Goal: Task Accomplishment & Management: Use online tool/utility

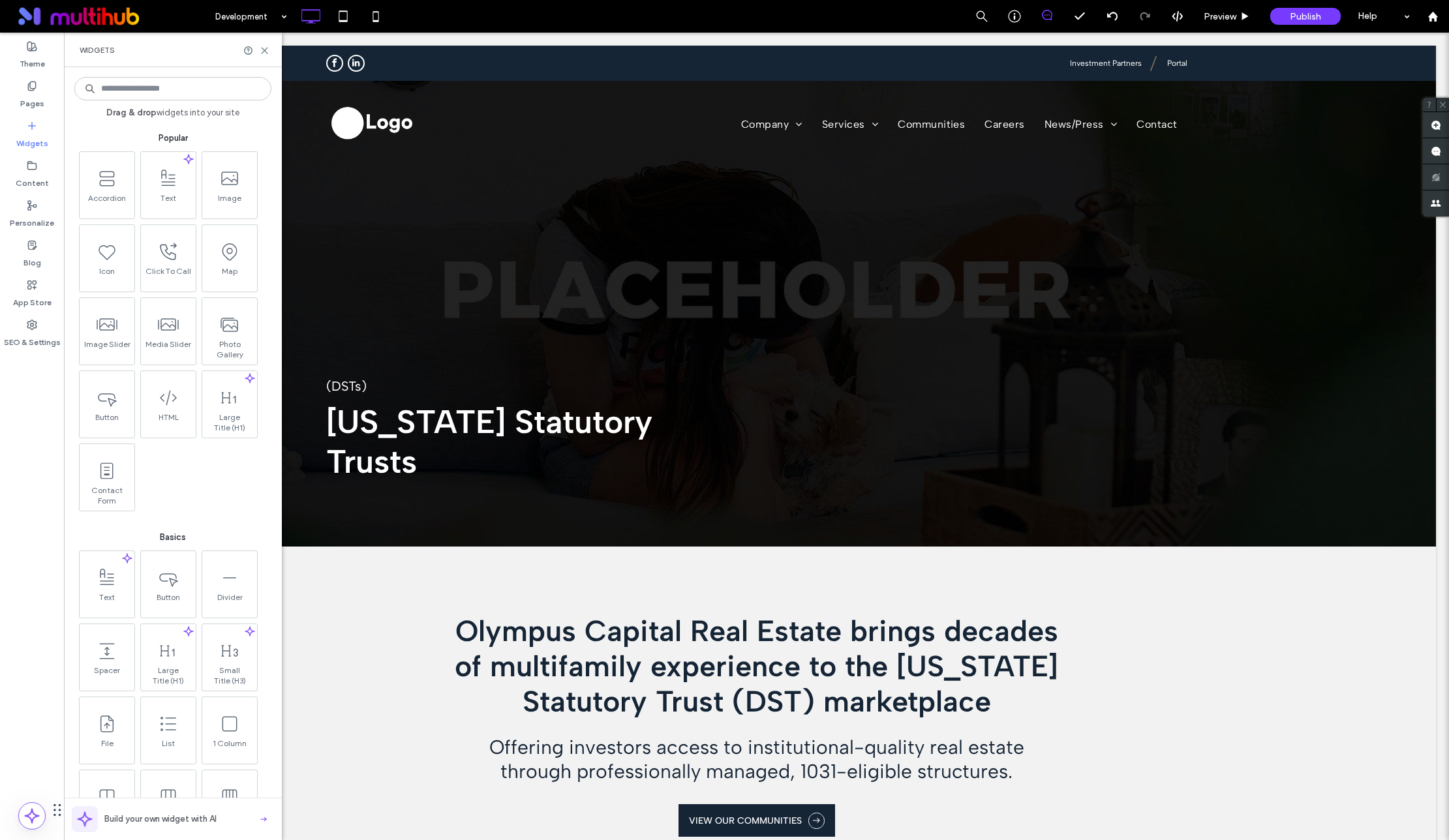
scroll to position [688, 0]
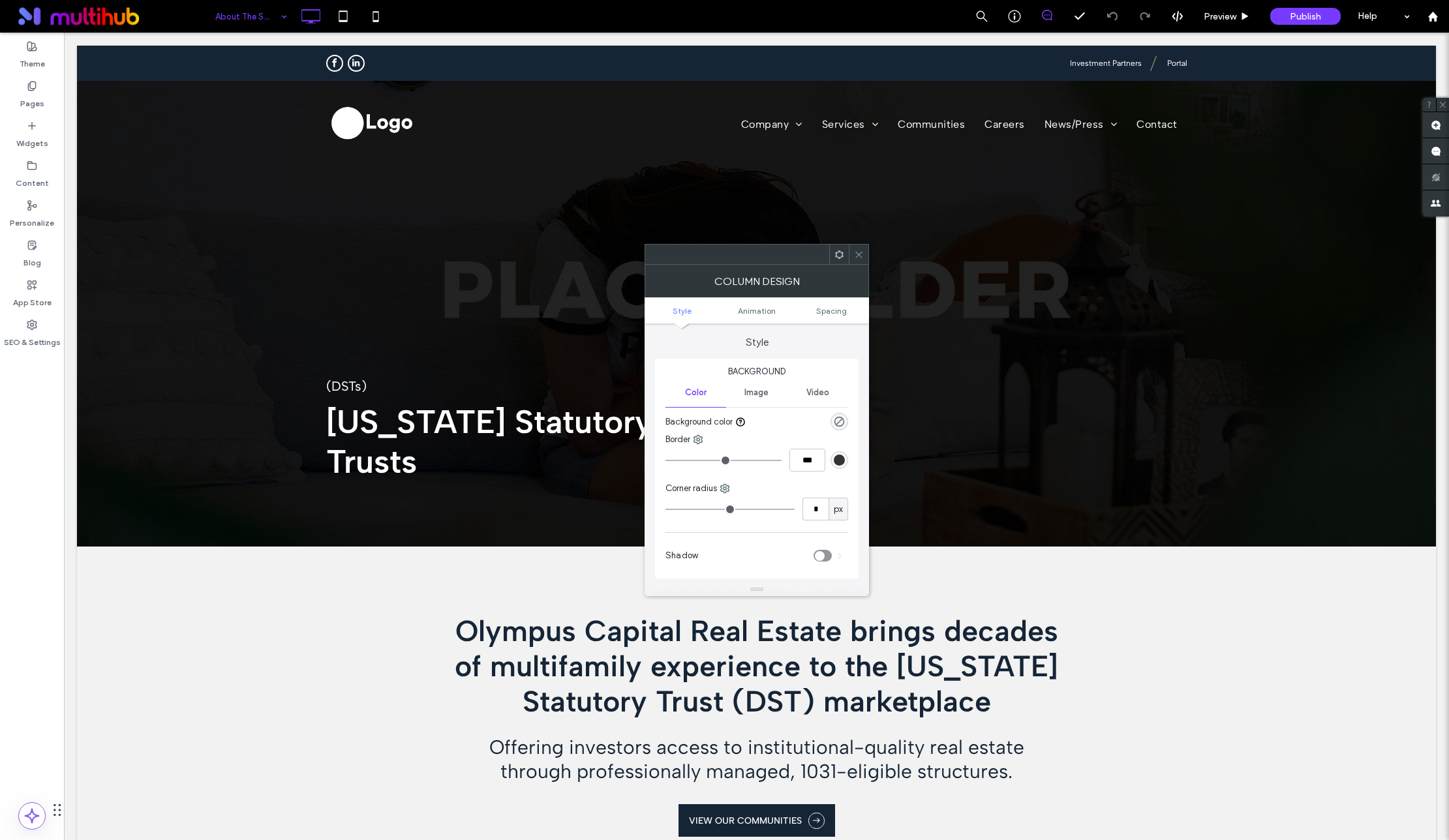
click at [858, 251] on icon at bounding box center [858, 254] width 10 height 10
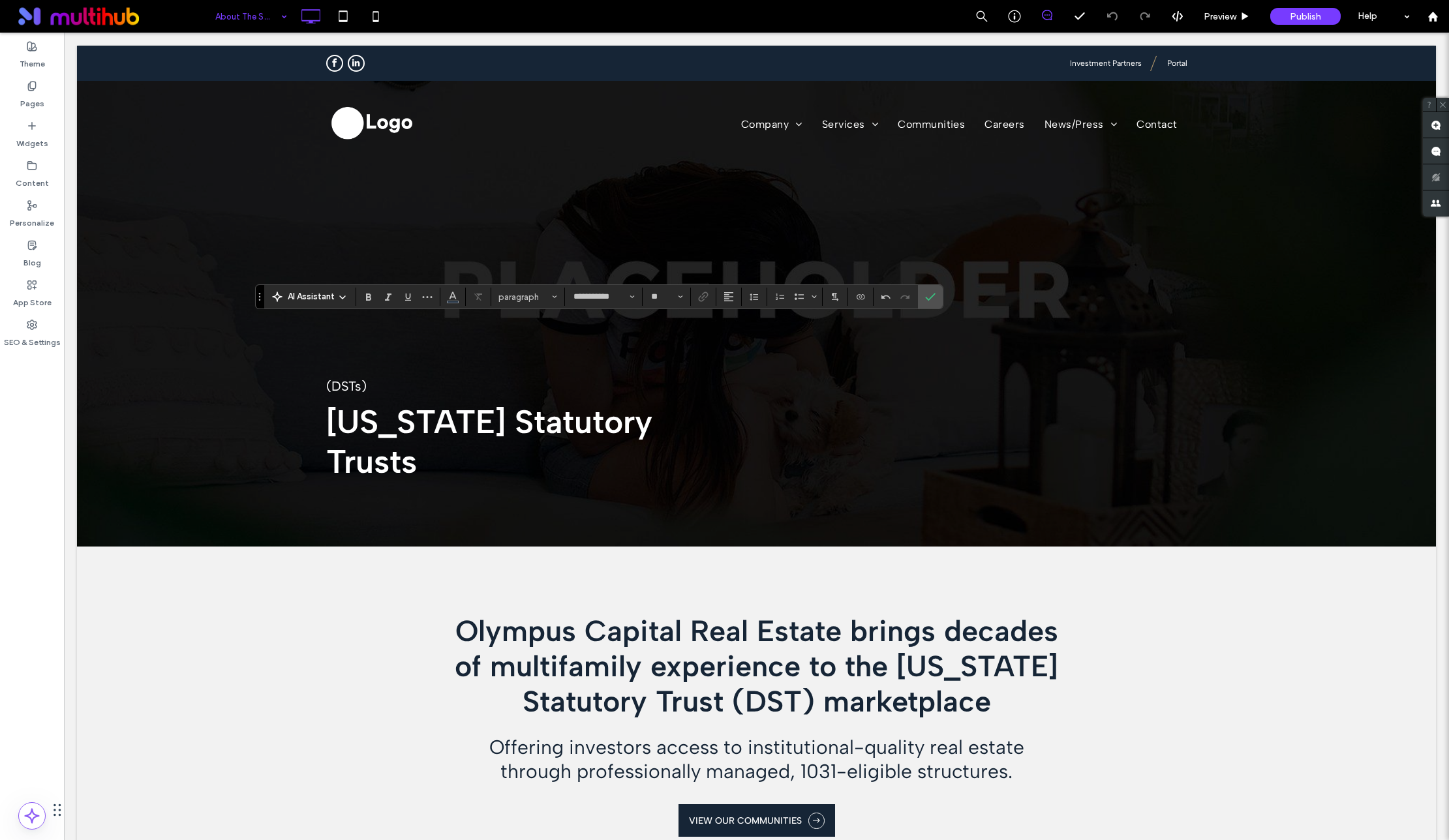
type input "**"
click at [651, 292] on input "**" at bounding box center [662, 297] width 26 height 10
type input "**"
click at [925, 294] on icon "Confirm" at bounding box center [930, 297] width 10 height 10
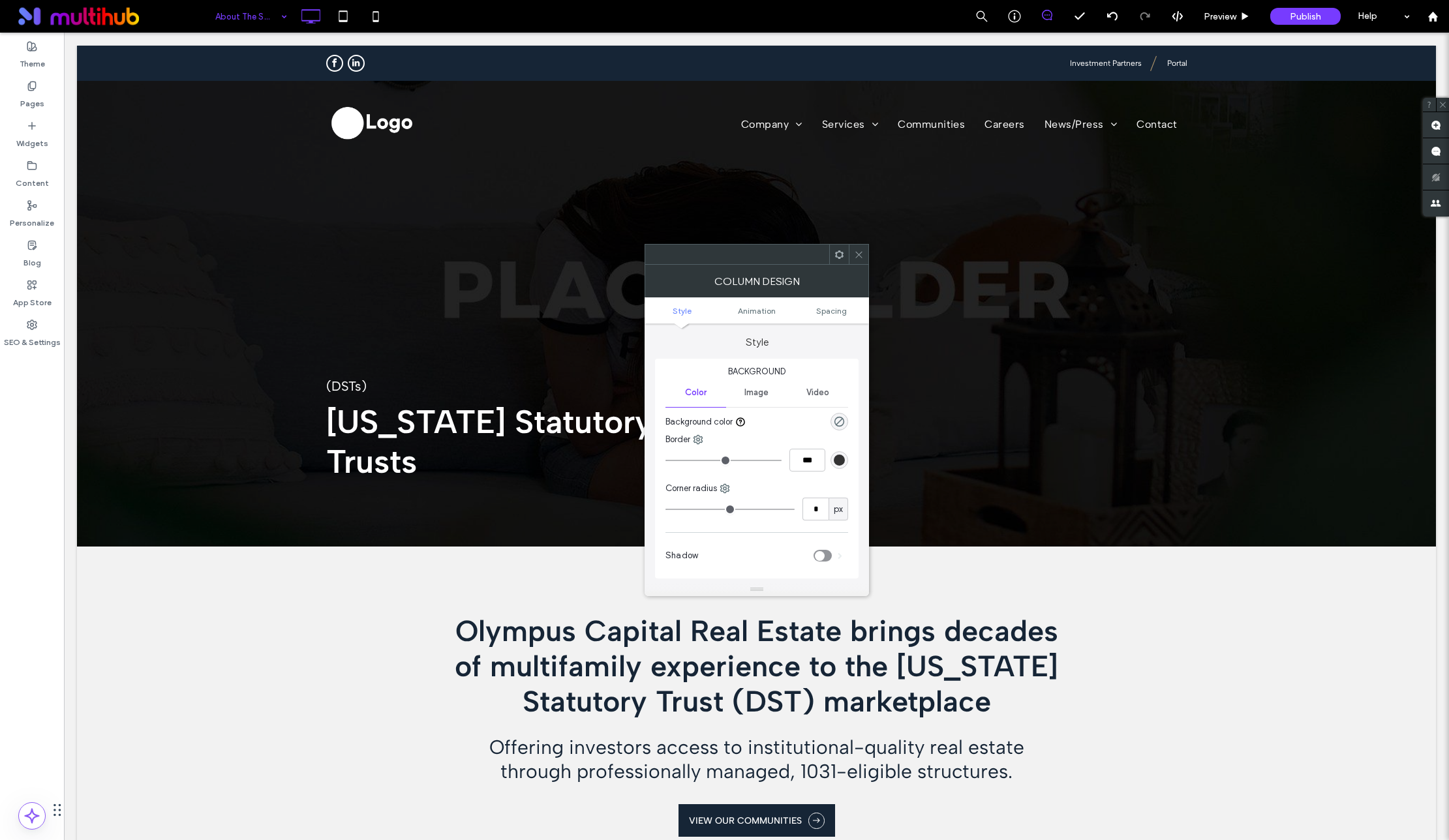
click at [855, 253] on icon at bounding box center [858, 254] width 10 height 10
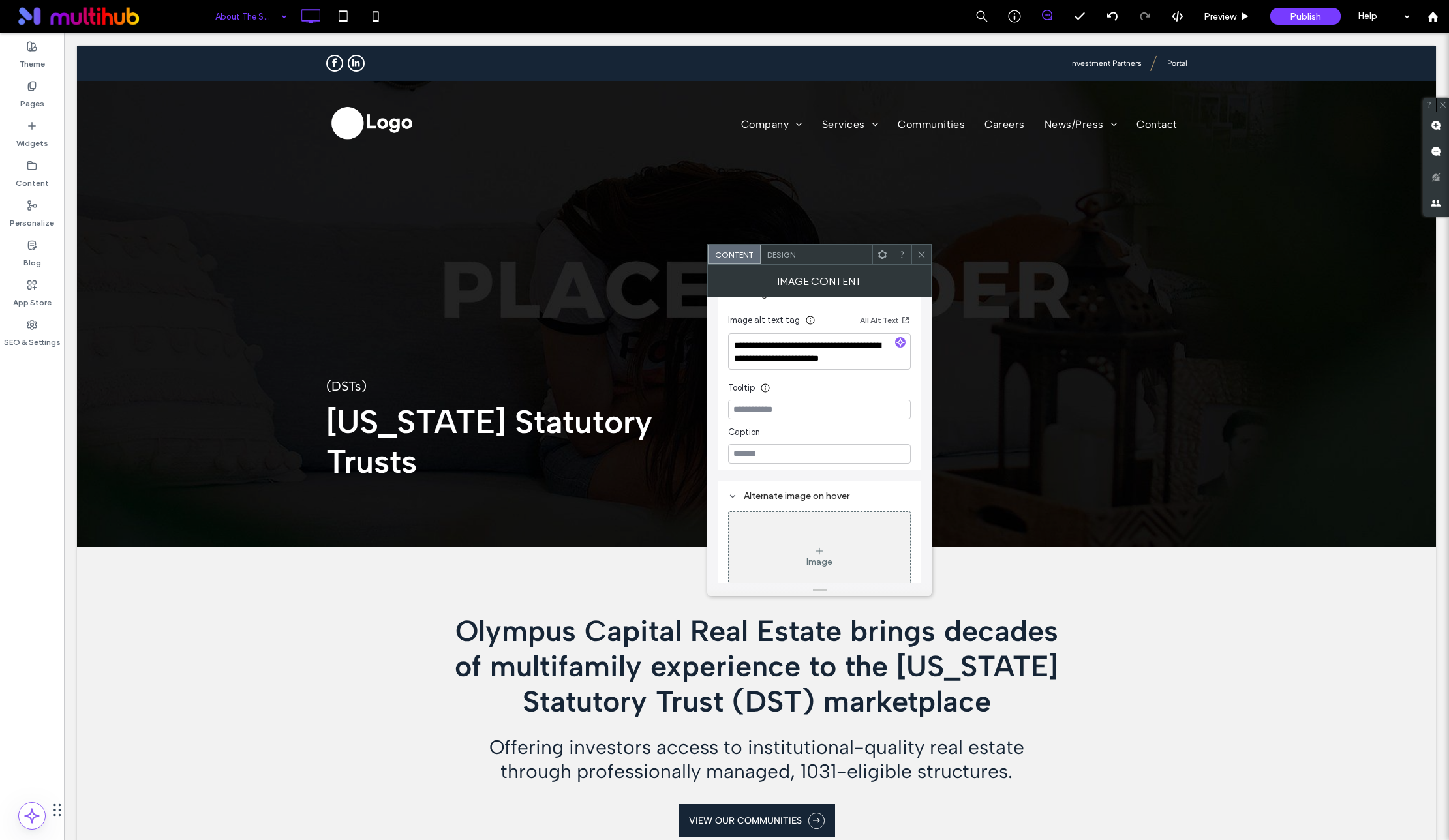
scroll to position [368, 0]
click at [926, 248] on div at bounding box center [921, 254] width 20 height 20
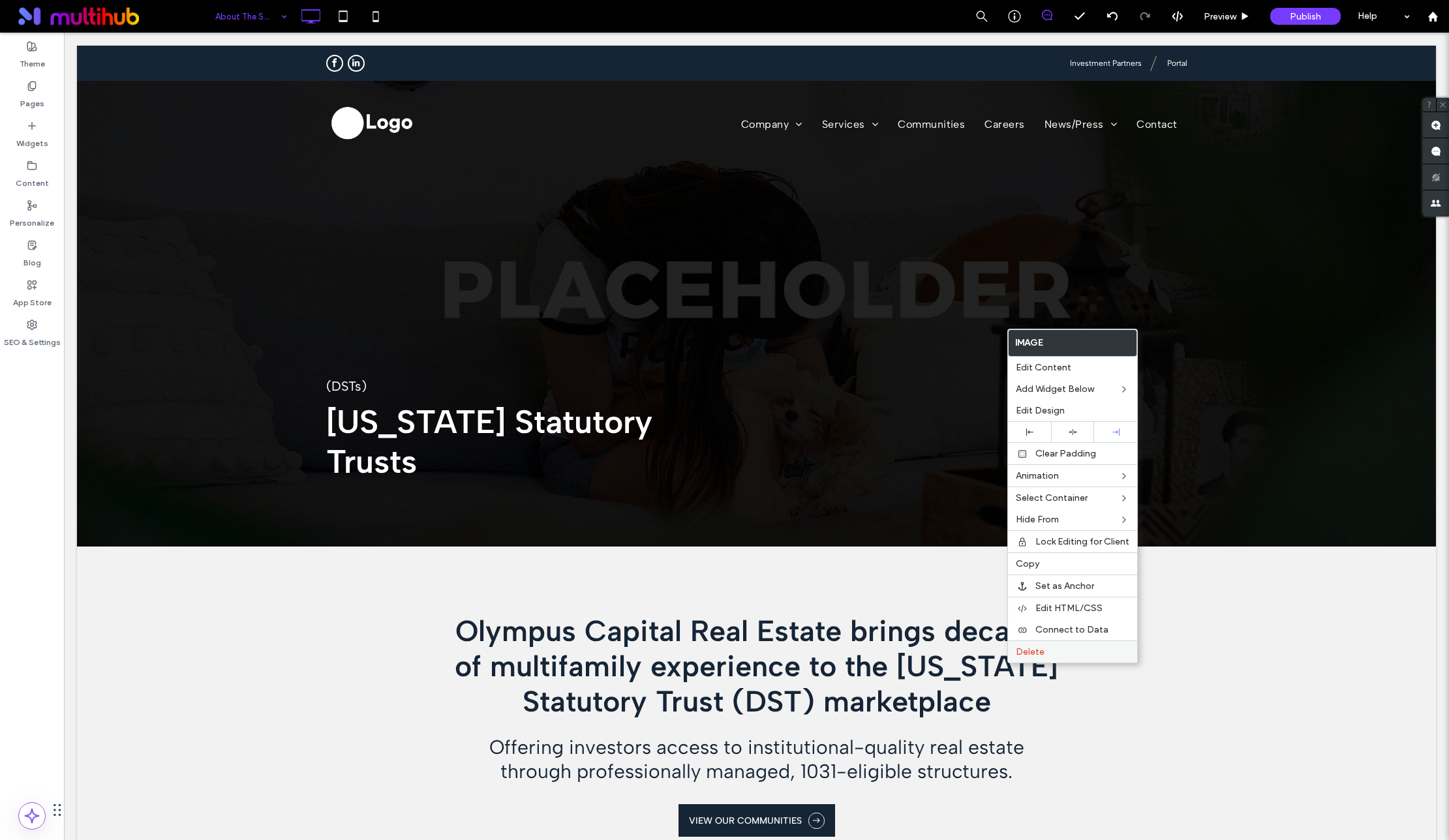
click at [1026, 650] on span "Delete" at bounding box center [1030, 652] width 29 height 11
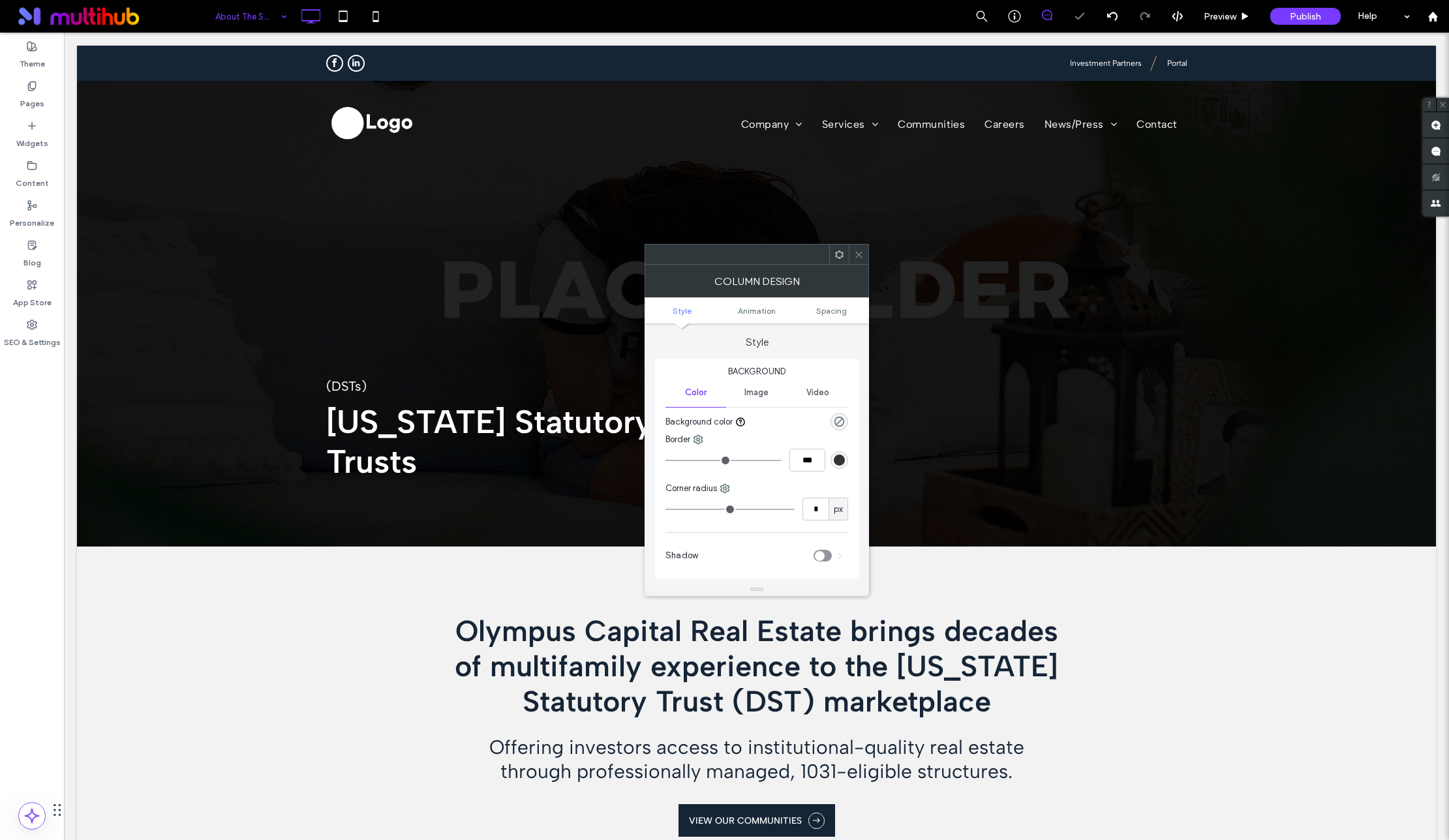
click at [860, 254] on icon at bounding box center [858, 254] width 10 height 10
click at [860, 252] on icon at bounding box center [858, 254] width 10 height 10
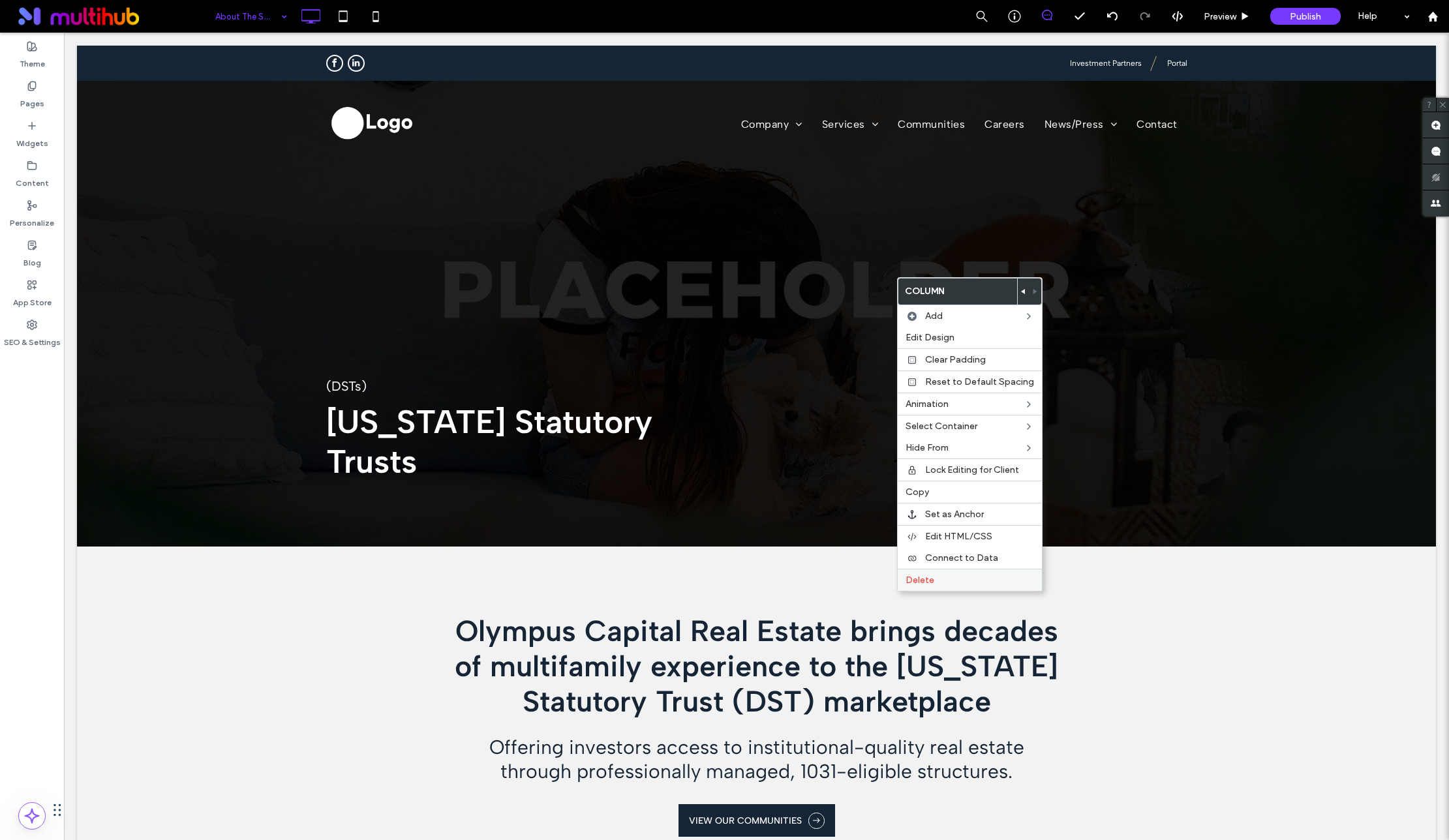
click at [932, 577] on span "Delete" at bounding box center [920, 580] width 29 height 11
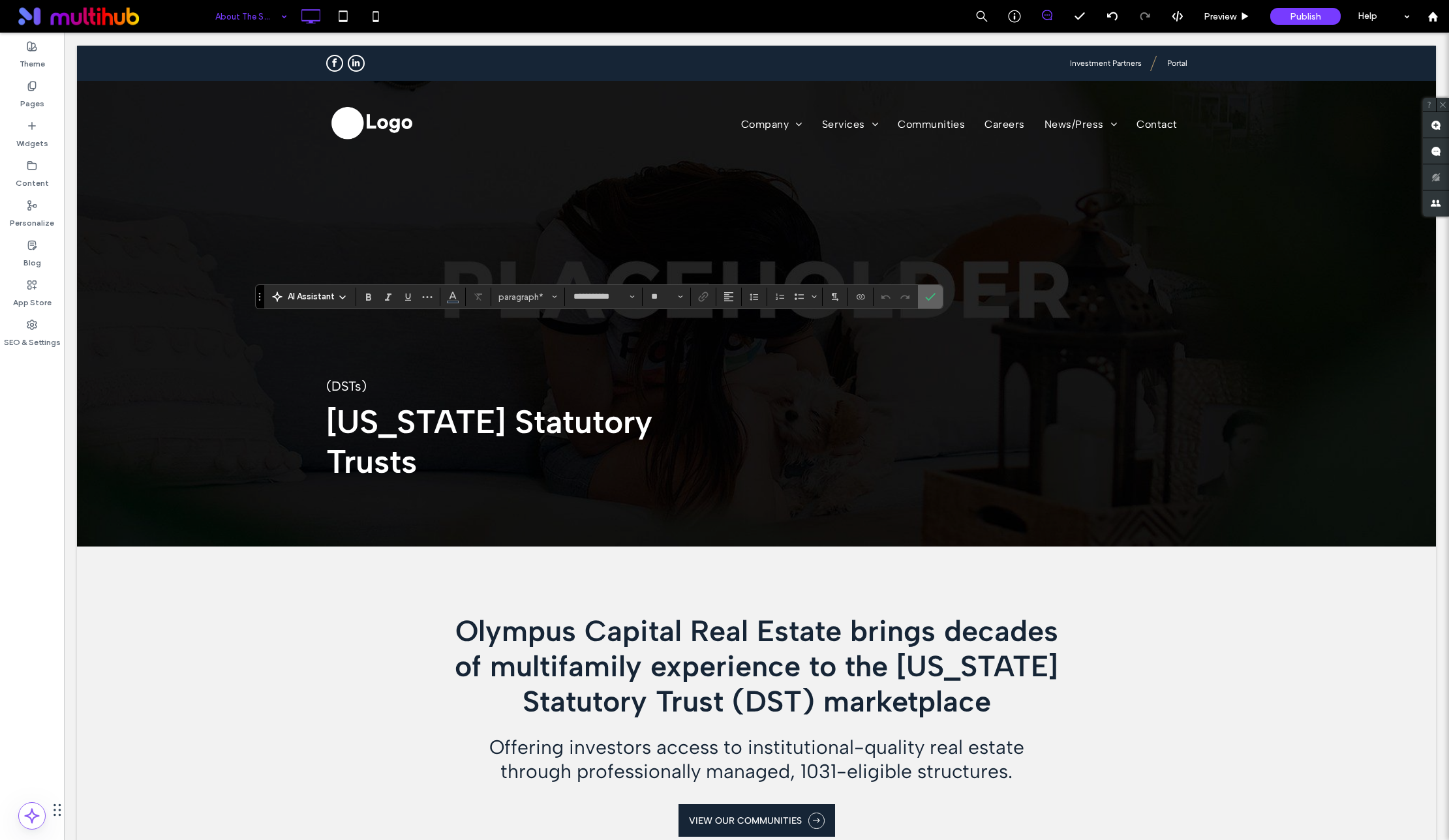
click at [934, 290] on span "Confirm" at bounding box center [930, 297] width 10 height 22
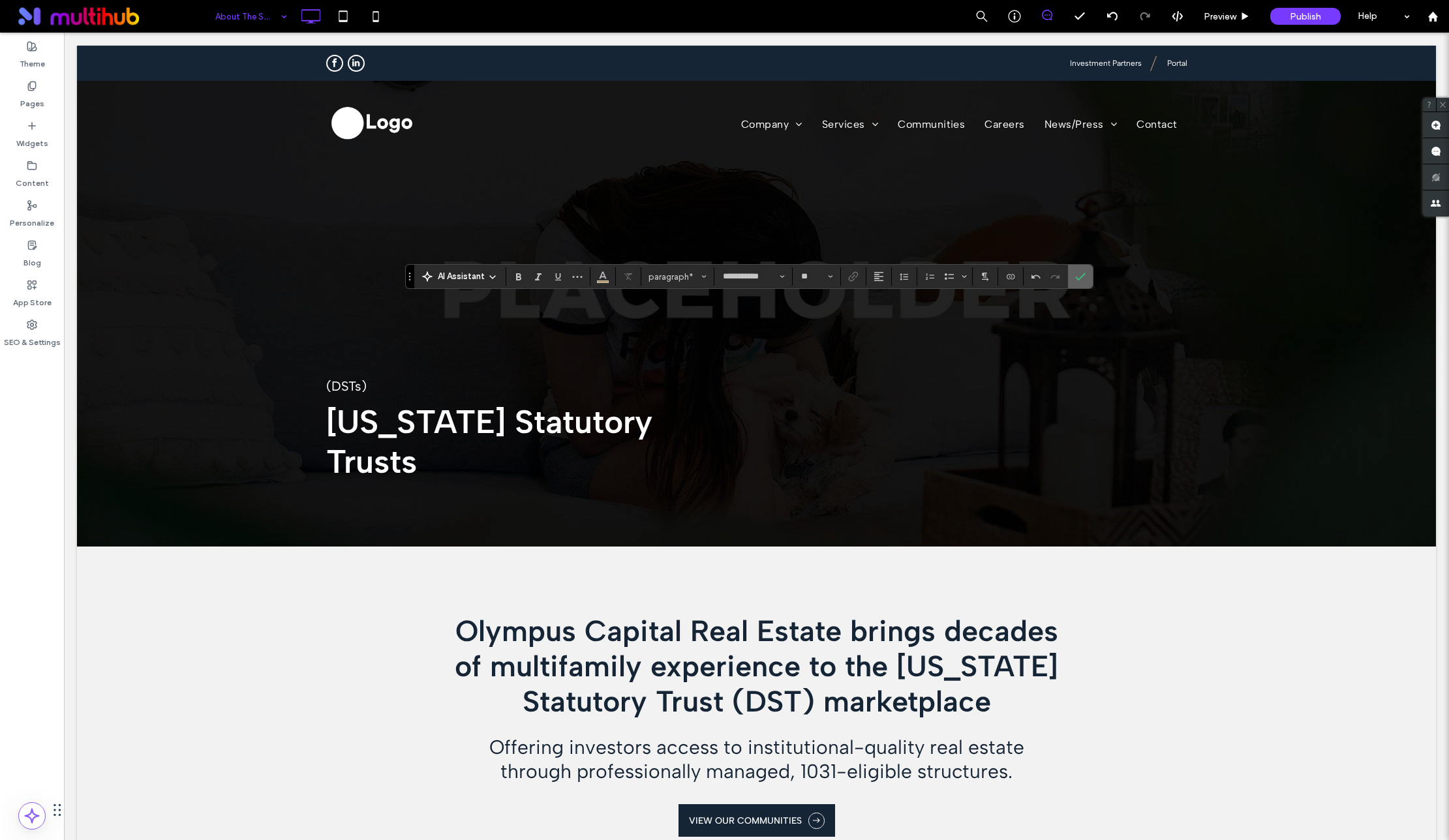
click at [1080, 277] on use "Confirm" at bounding box center [1080, 277] width 10 height 8
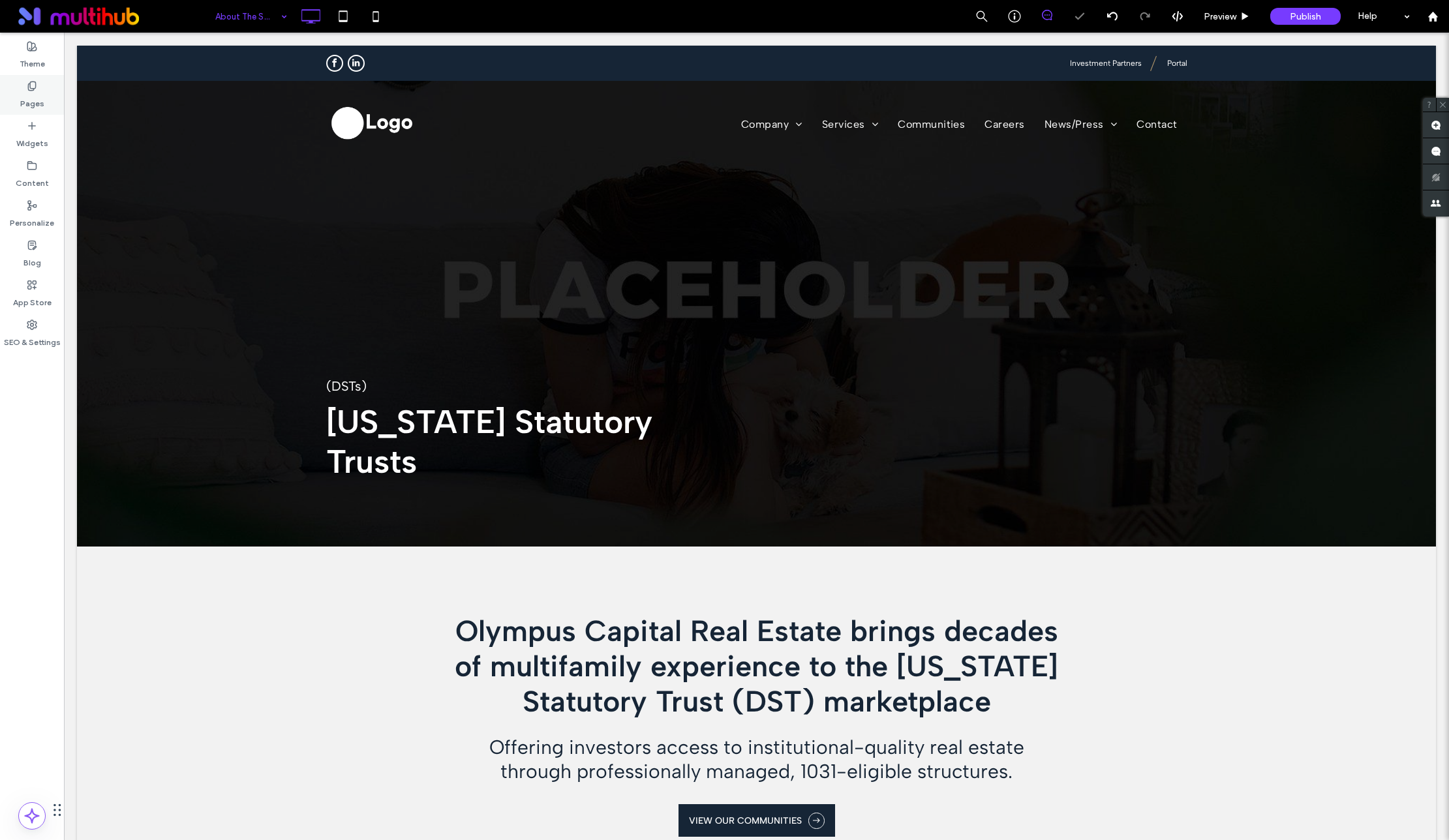
click at [32, 93] on label "Pages" at bounding box center [32, 101] width 24 height 18
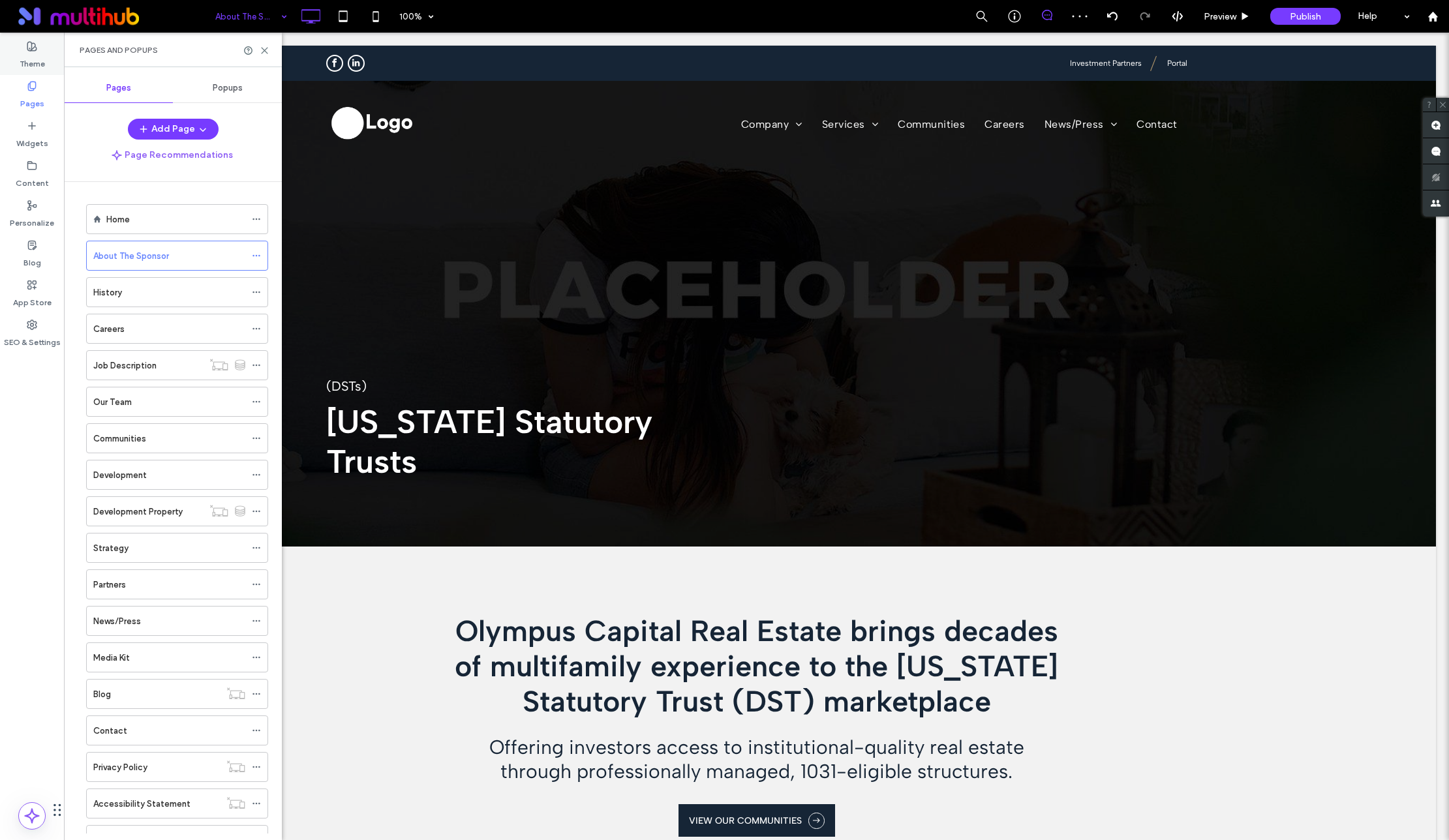
click at [41, 47] on div "Theme" at bounding box center [32, 55] width 64 height 40
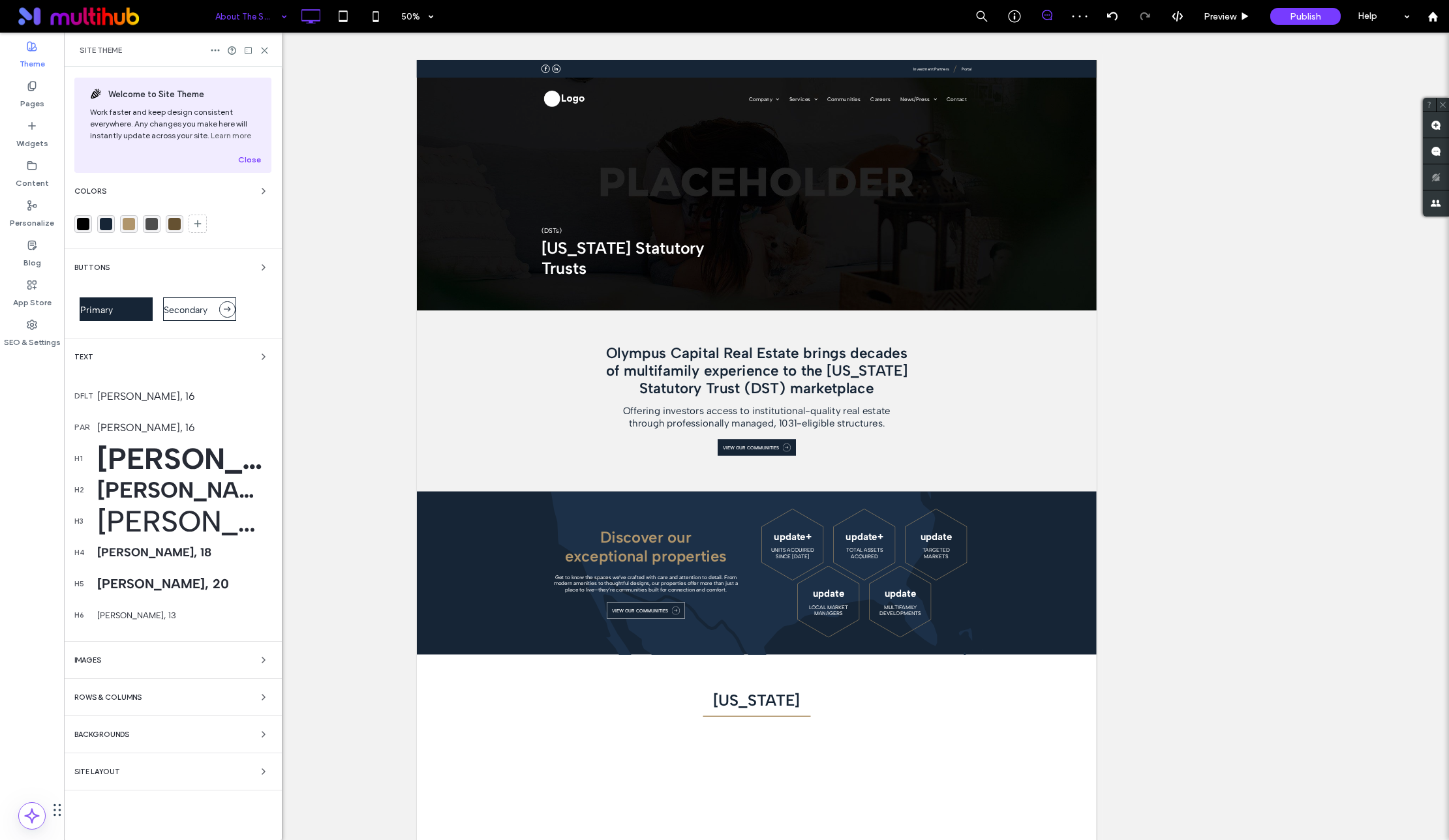
click at [262, 199] on div "Colors" at bounding box center [173, 211] width 197 height 55
click at [258, 191] on icon "button" at bounding box center [264, 191] width 10 height 10
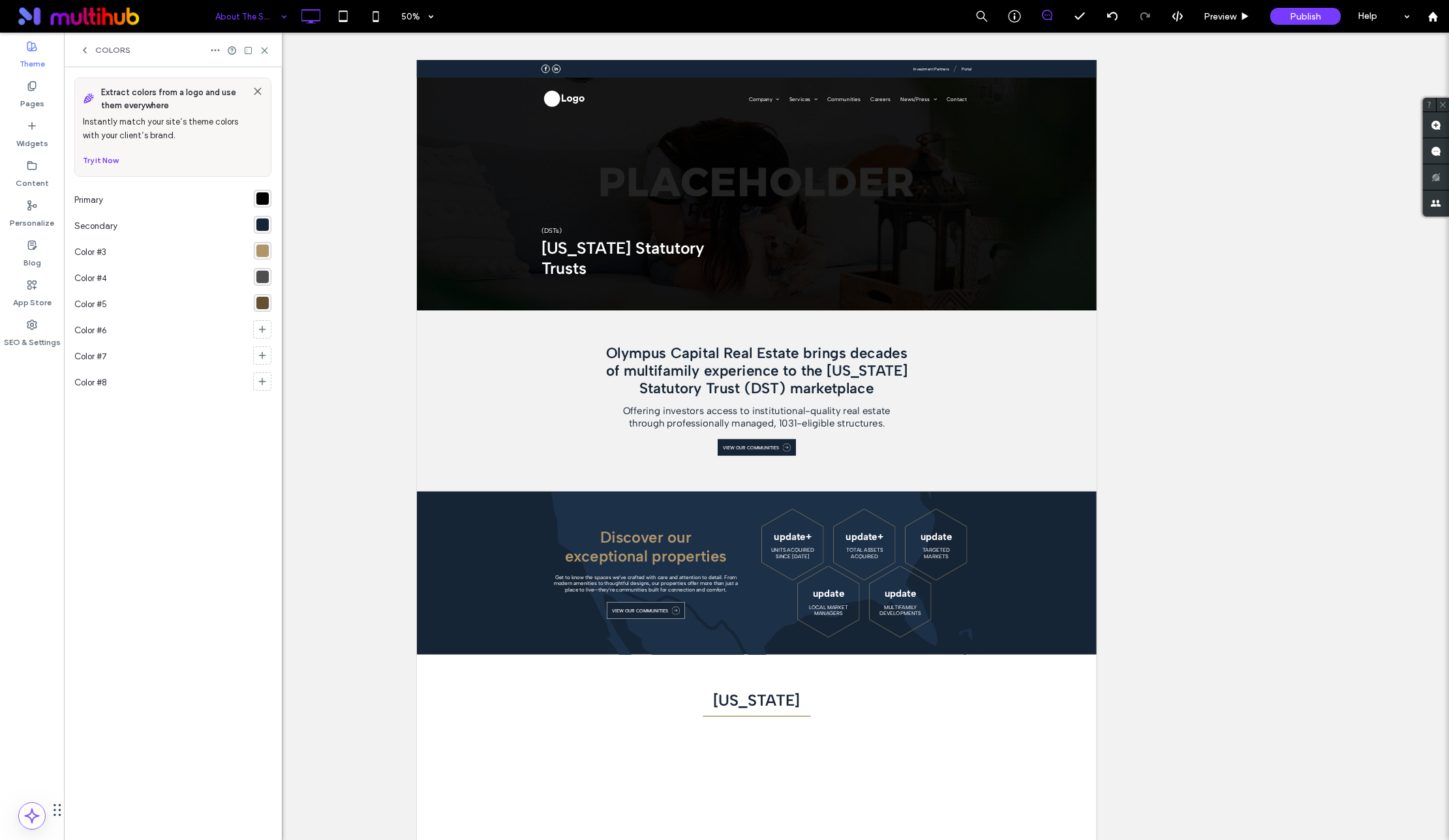
click at [262, 196] on div "rgba(0,0,0,1)" at bounding box center [262, 198] width 12 height 12
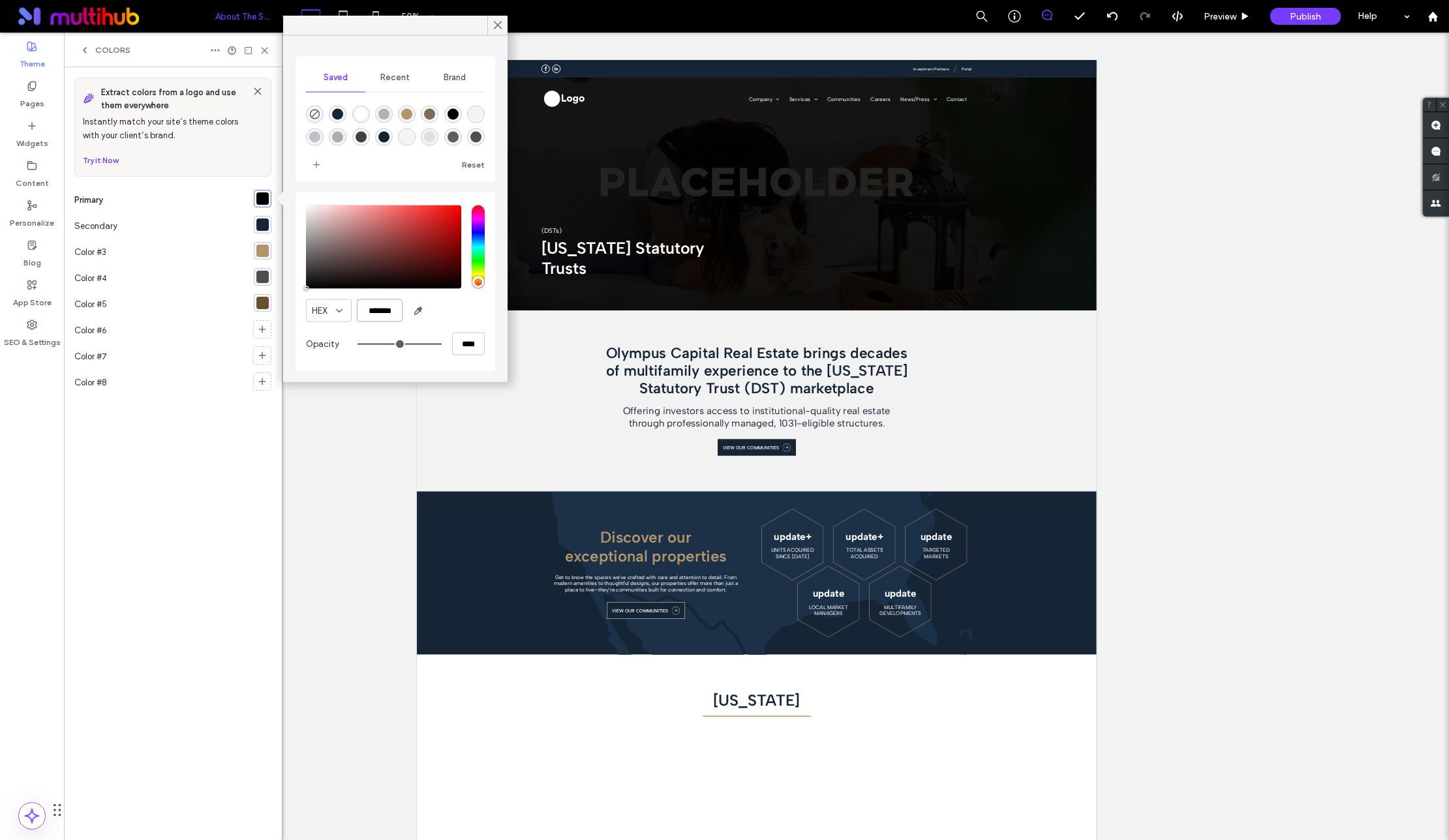
click at [376, 316] on input "*******" at bounding box center [379, 311] width 46 height 23
paste input "color picker textbox"
type input "*******"
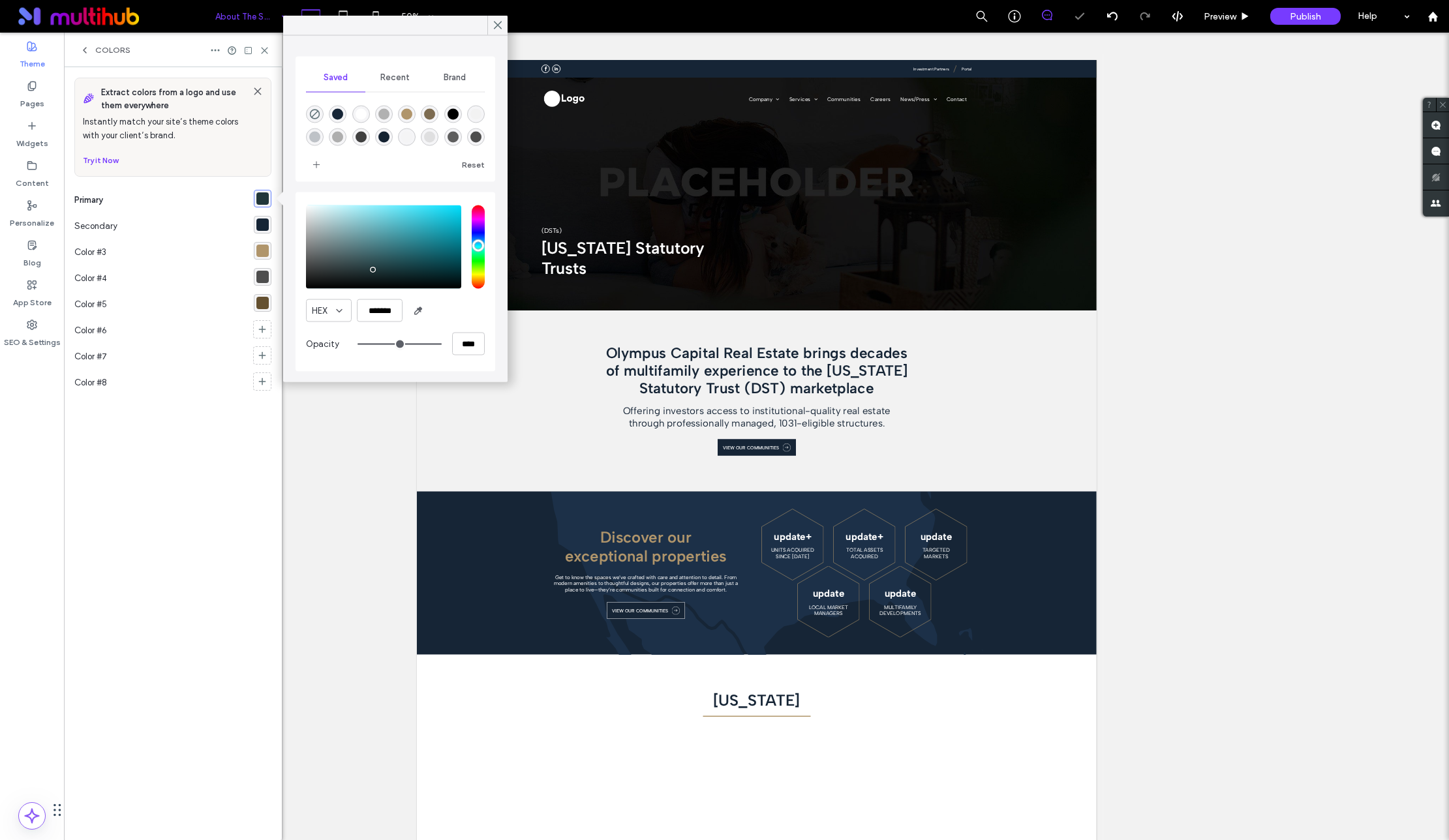
click at [262, 222] on div "rgba(22,37,54,1)" at bounding box center [262, 224] width 12 height 12
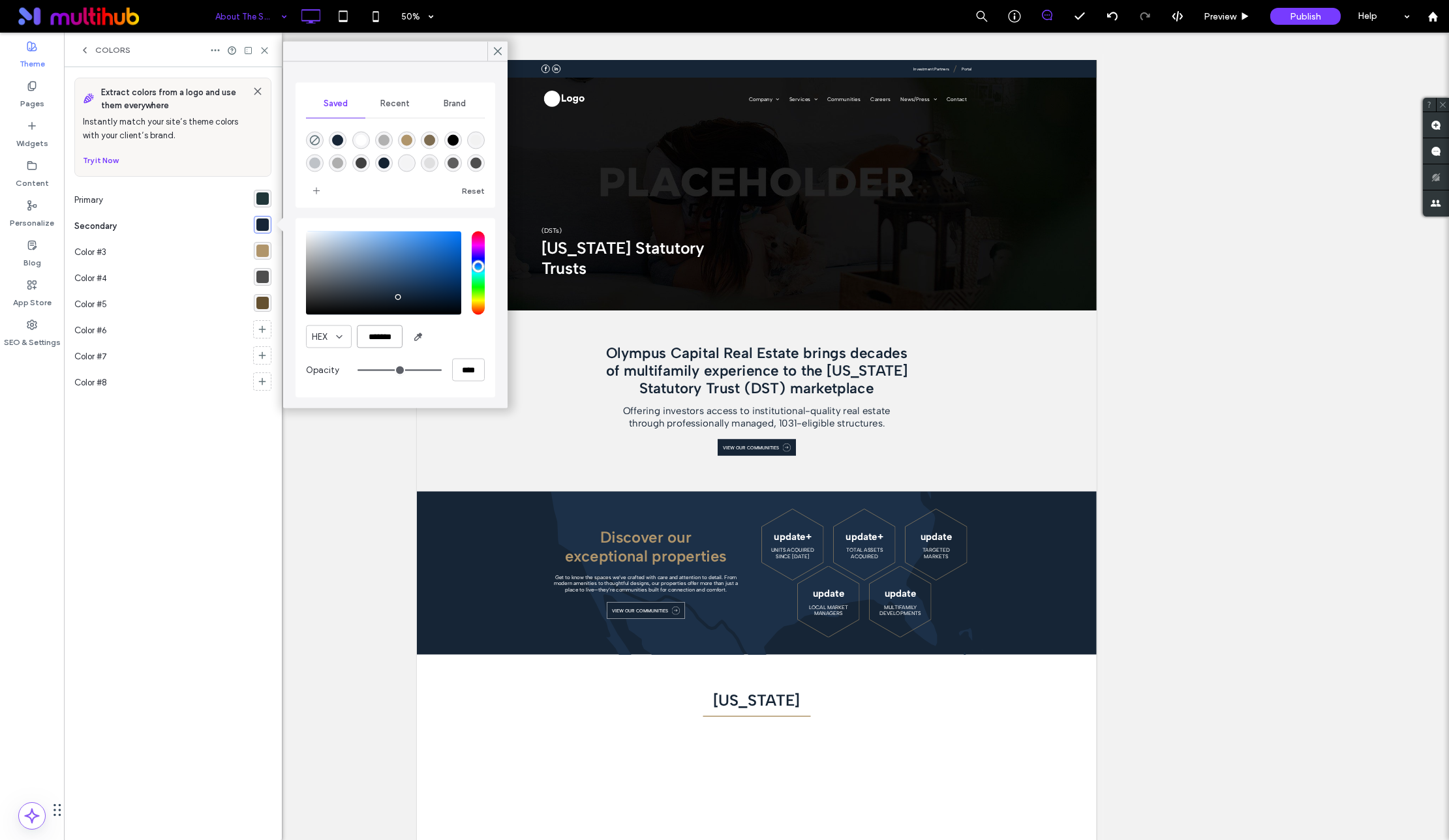
click at [379, 336] on input "*******" at bounding box center [379, 337] width 46 height 23
click at [379, 336] on input "*******" at bounding box center [379, 337] width 46 height 23
paste input "color picker textbox"
type input "*******"
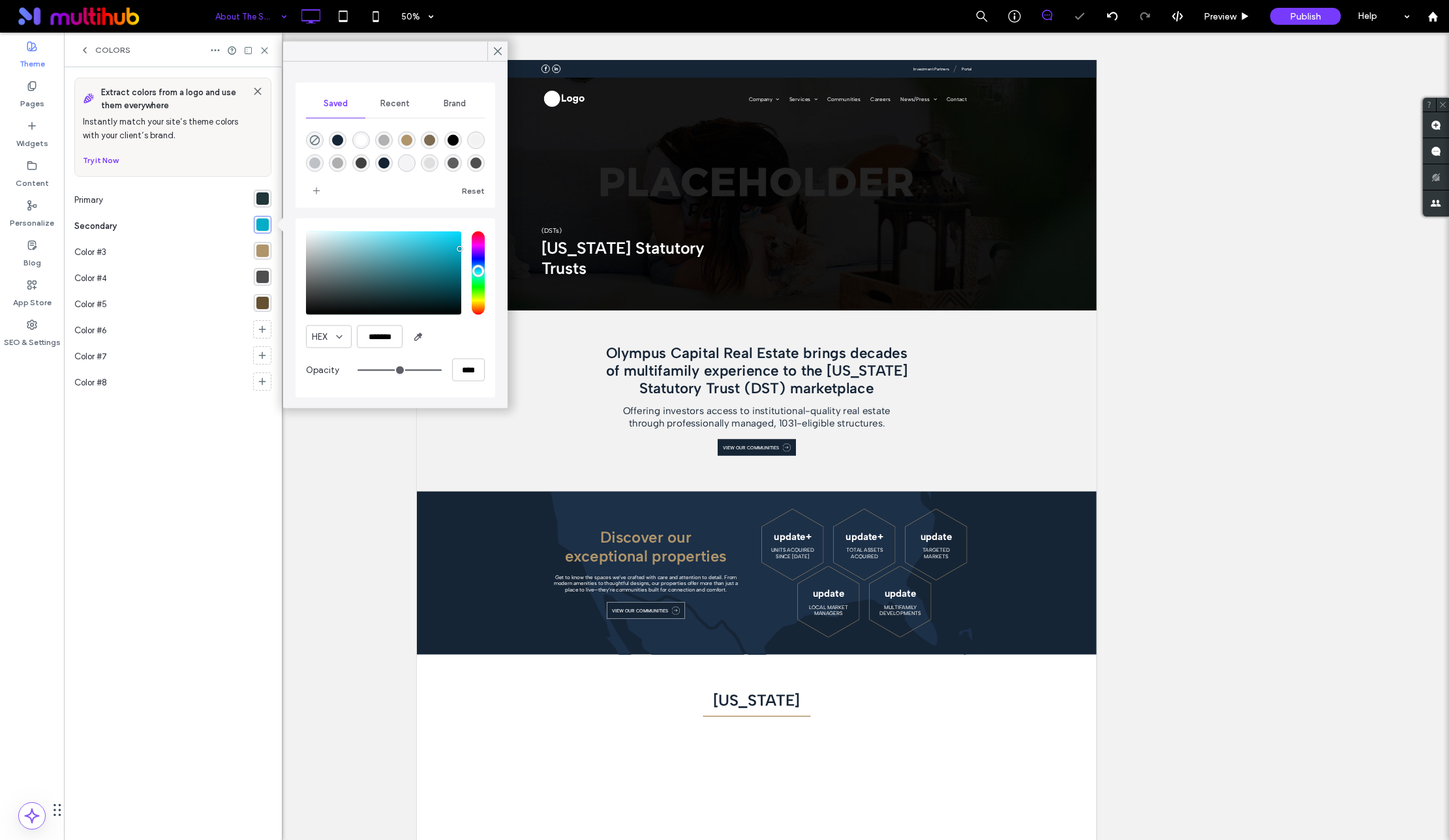
click at [264, 250] on div "rgba(176,149,107,1)" at bounding box center [262, 251] width 12 height 12
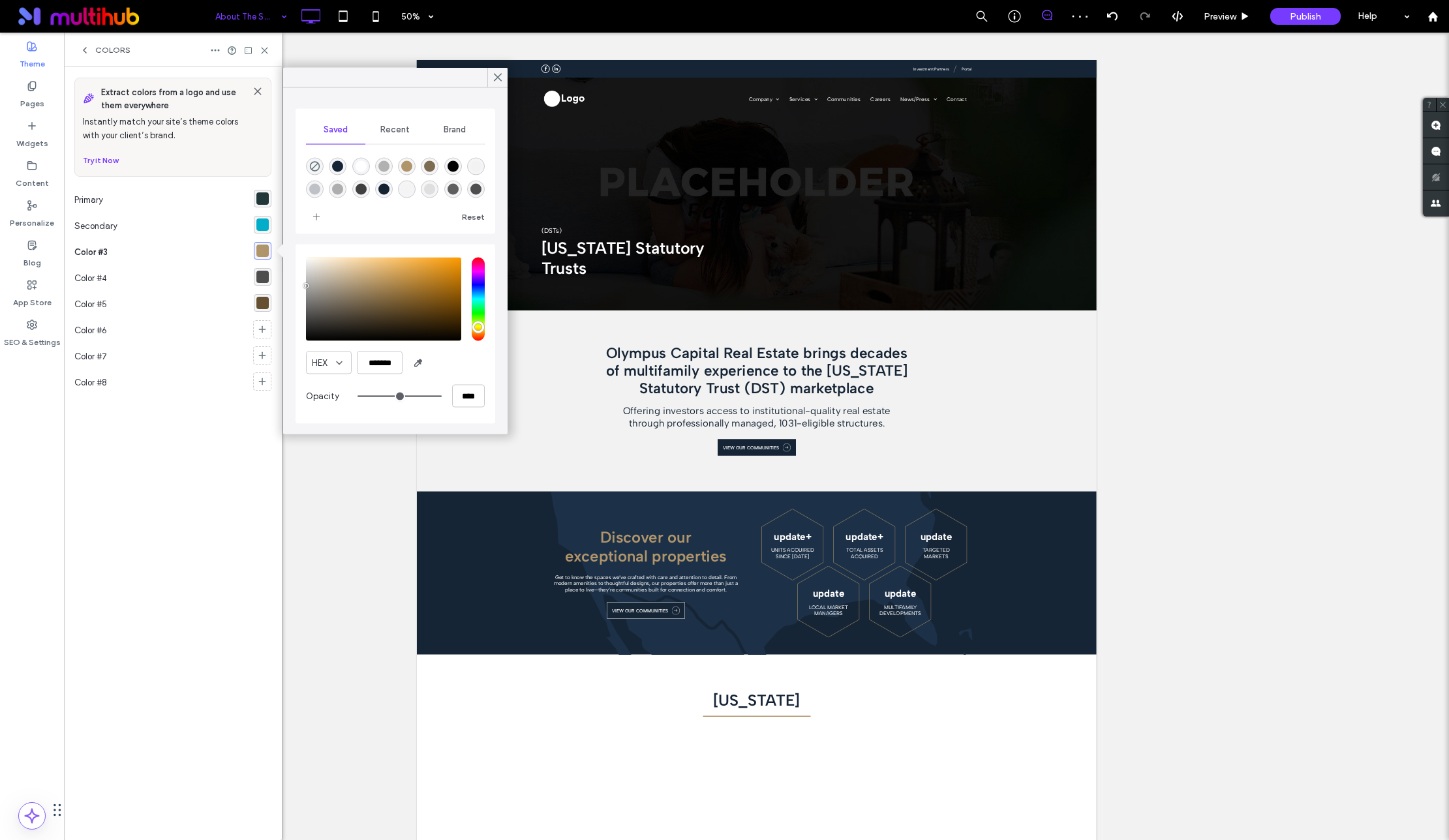
drag, startPoint x: 338, startPoint y: 306, endPoint x: 305, endPoint y: 283, distance: 40.2
click at [306, 283] on div "saturation and value" at bounding box center [383, 300] width 155 height 84
click at [379, 366] on input "*******" at bounding box center [379, 362] width 46 height 23
click at [379, 366] on input "*******" at bounding box center [379, 362] width 46 height 23
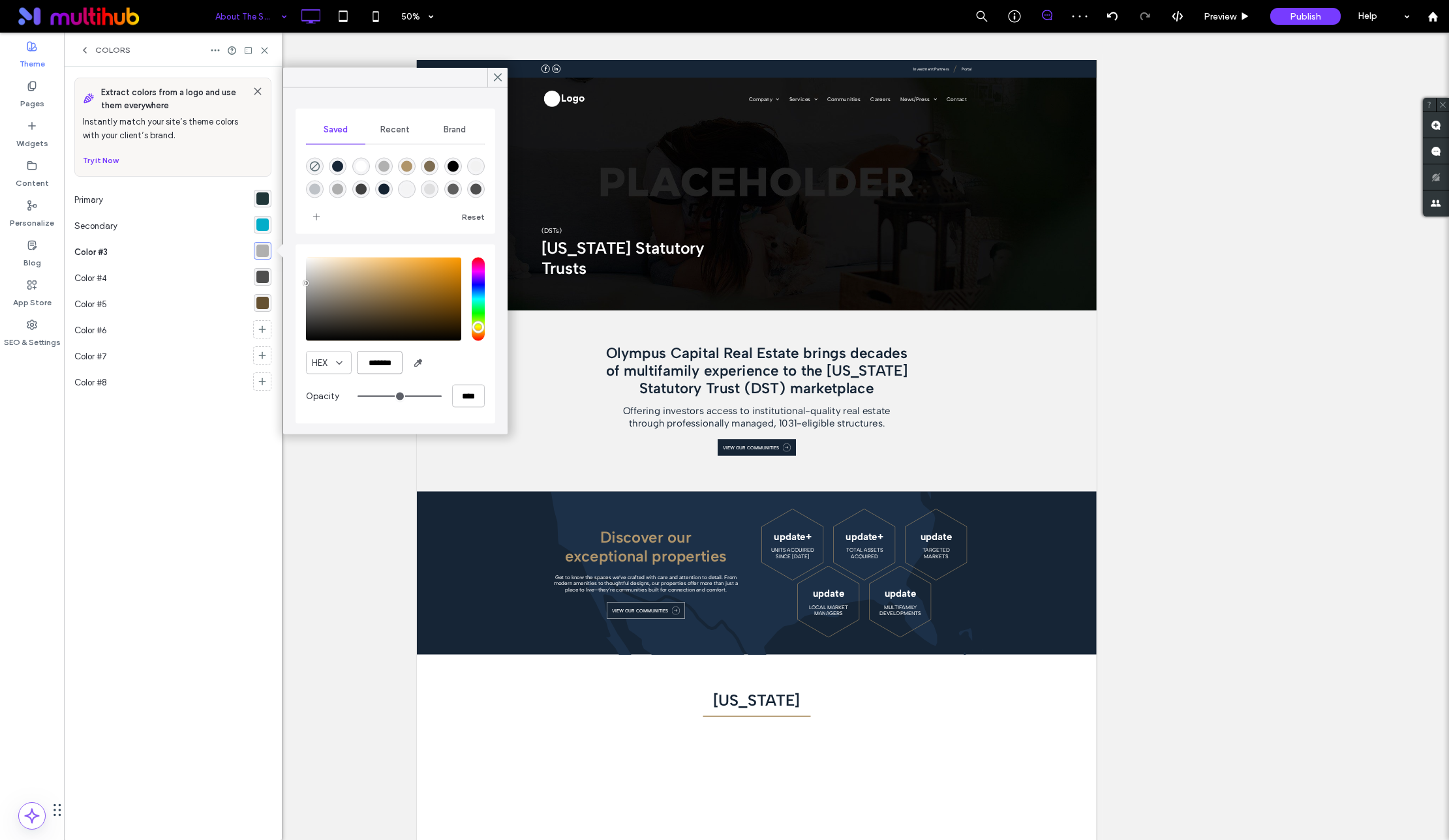
paste input "color picker textbox"
type input "*******"
drag, startPoint x: 201, startPoint y: 438, endPoint x: 213, endPoint y: 411, distance: 29.5
click at [201, 438] on div "Extract colors from a logo and use them everywhere Instantly match your site’s …" at bounding box center [173, 454] width 197 height 752
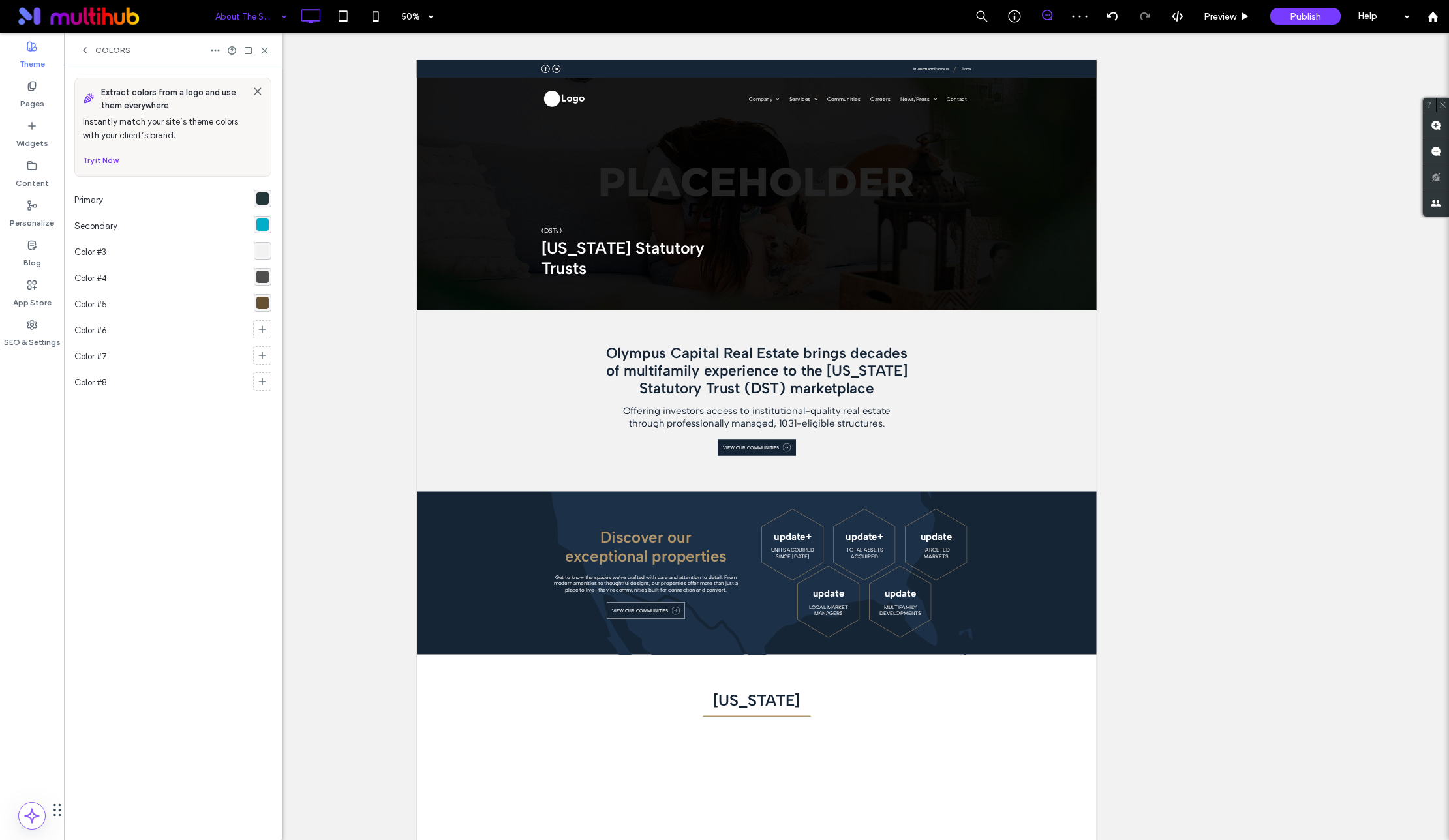
click at [259, 276] on div "rgba(78,78,78,1)" at bounding box center [262, 277] width 12 height 12
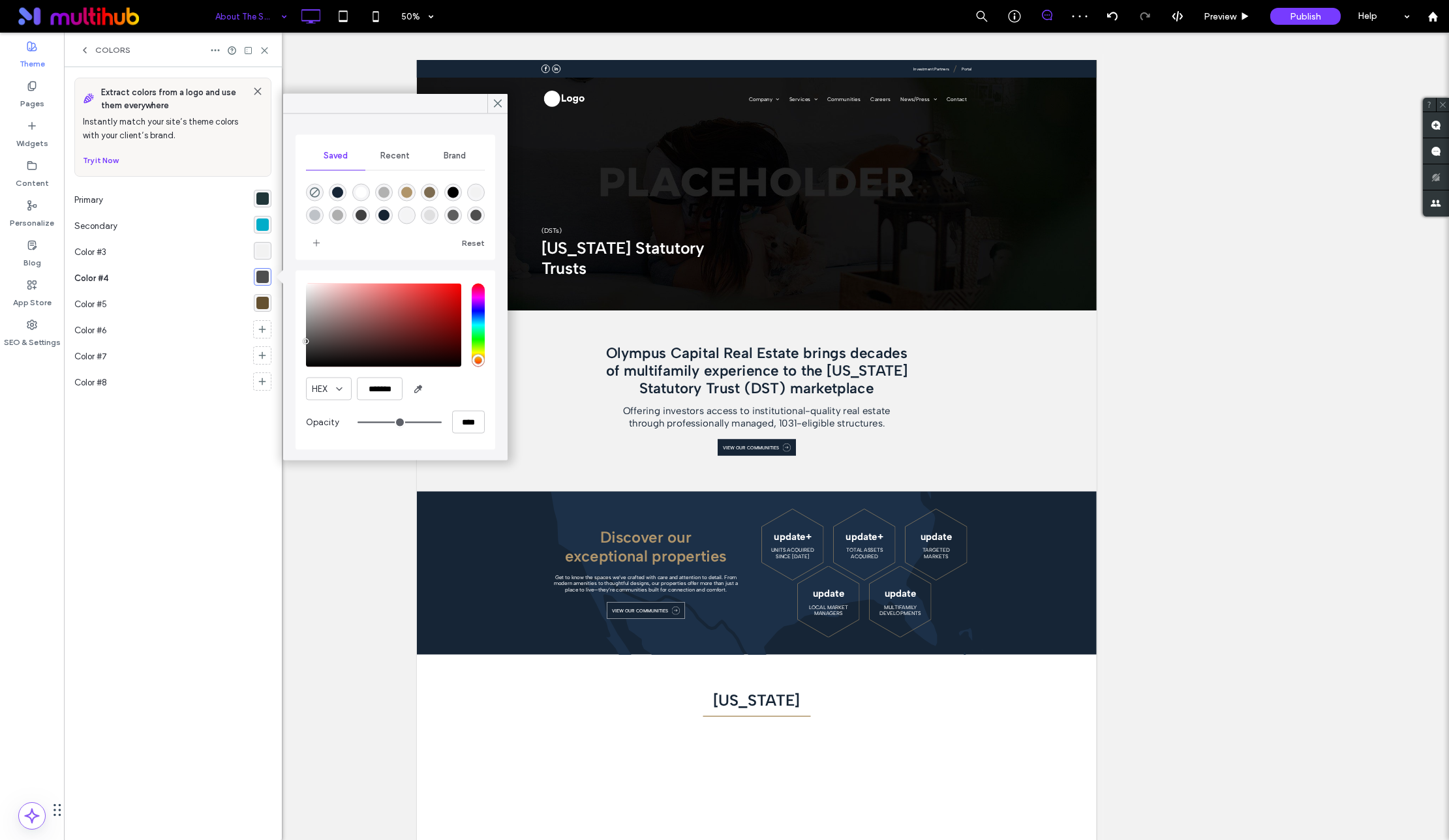
click at [263, 306] on div "rgba(101,81,49,1)" at bounding box center [262, 303] width 12 height 12
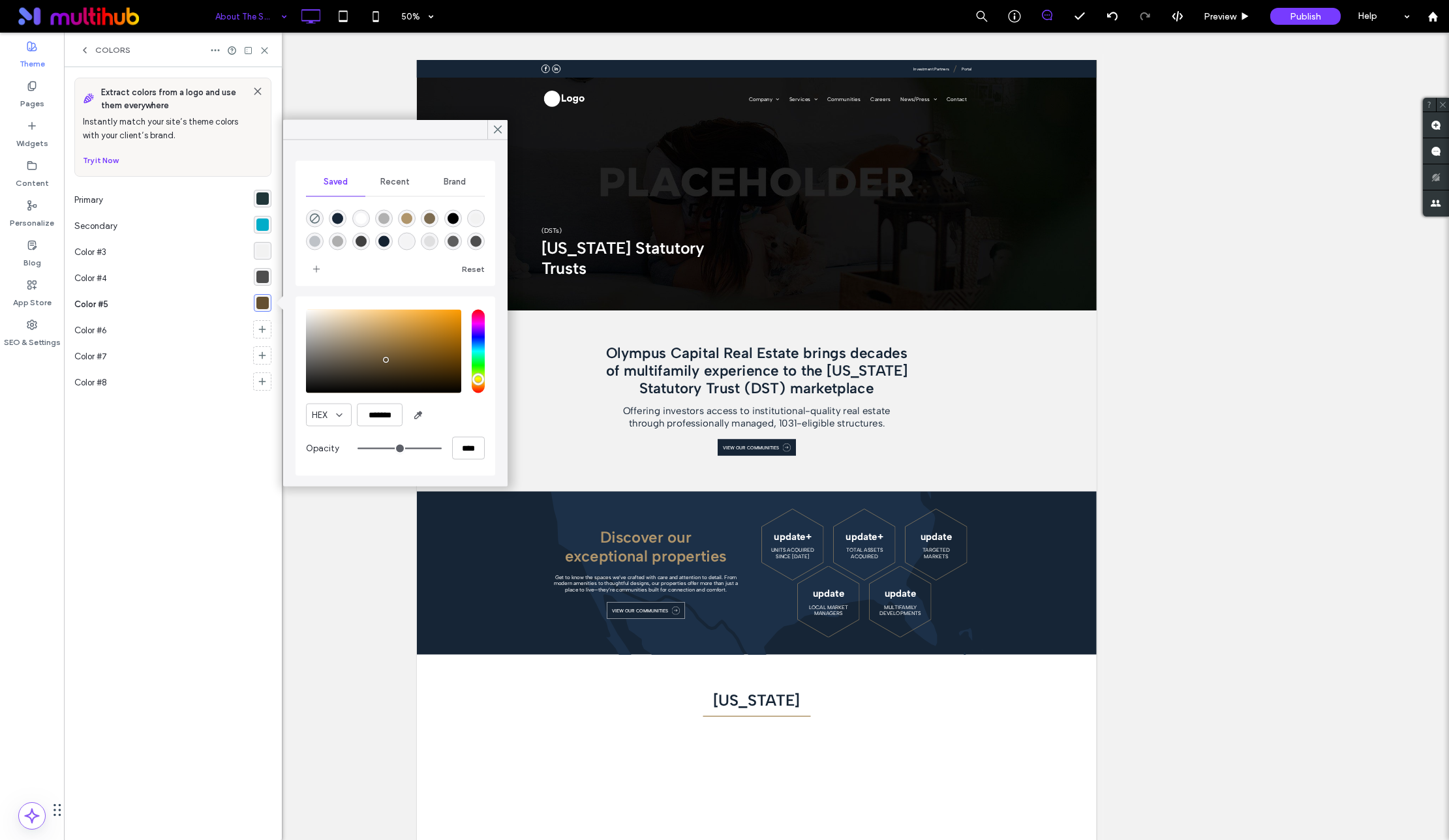
click at [265, 273] on div "rgba(78,78,78,1)" at bounding box center [262, 277] width 12 height 12
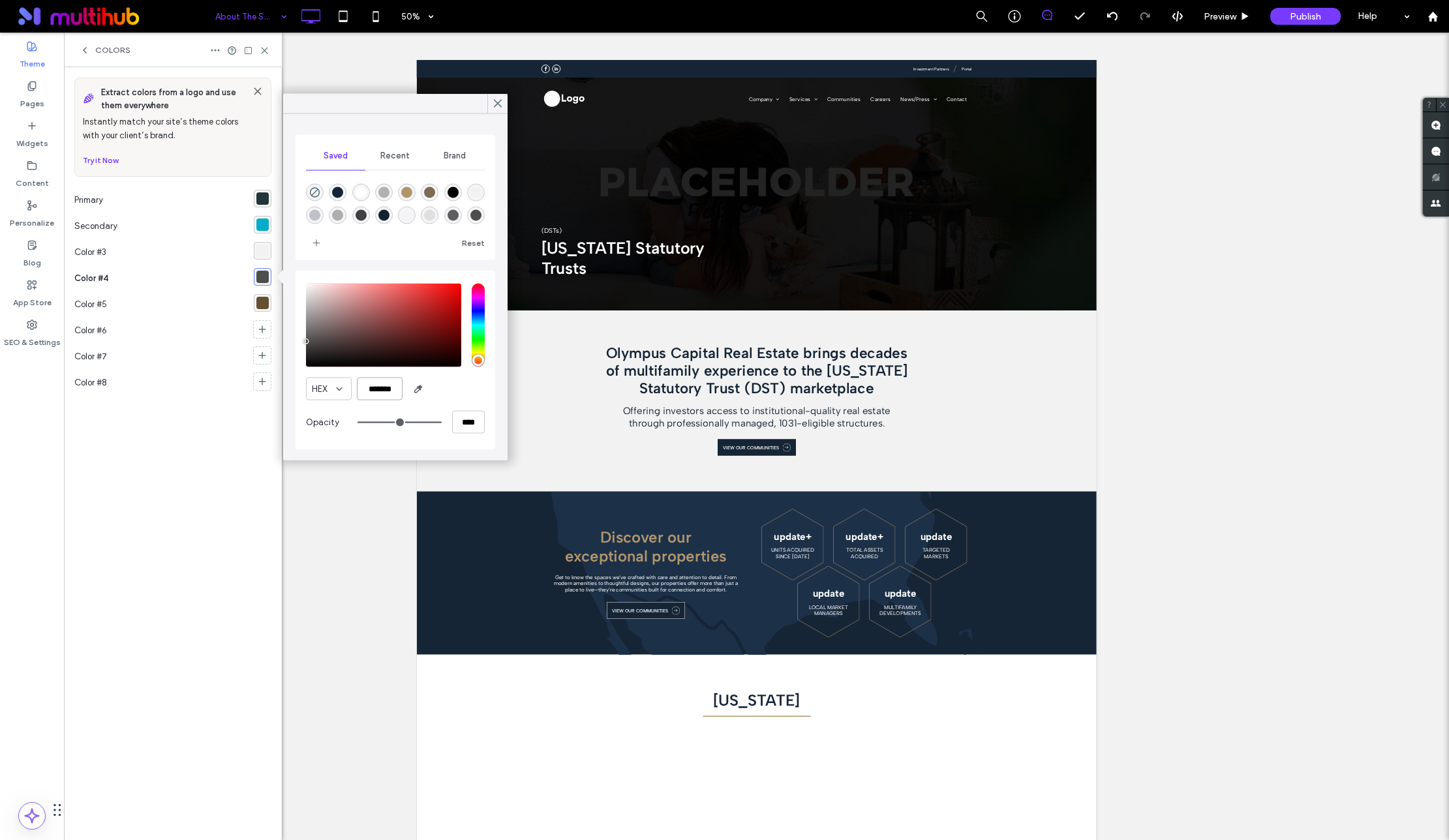
click at [387, 384] on input "*******" at bounding box center [379, 389] width 46 height 23
paste input "******"
click at [385, 391] on input "**********" at bounding box center [379, 389] width 46 height 23
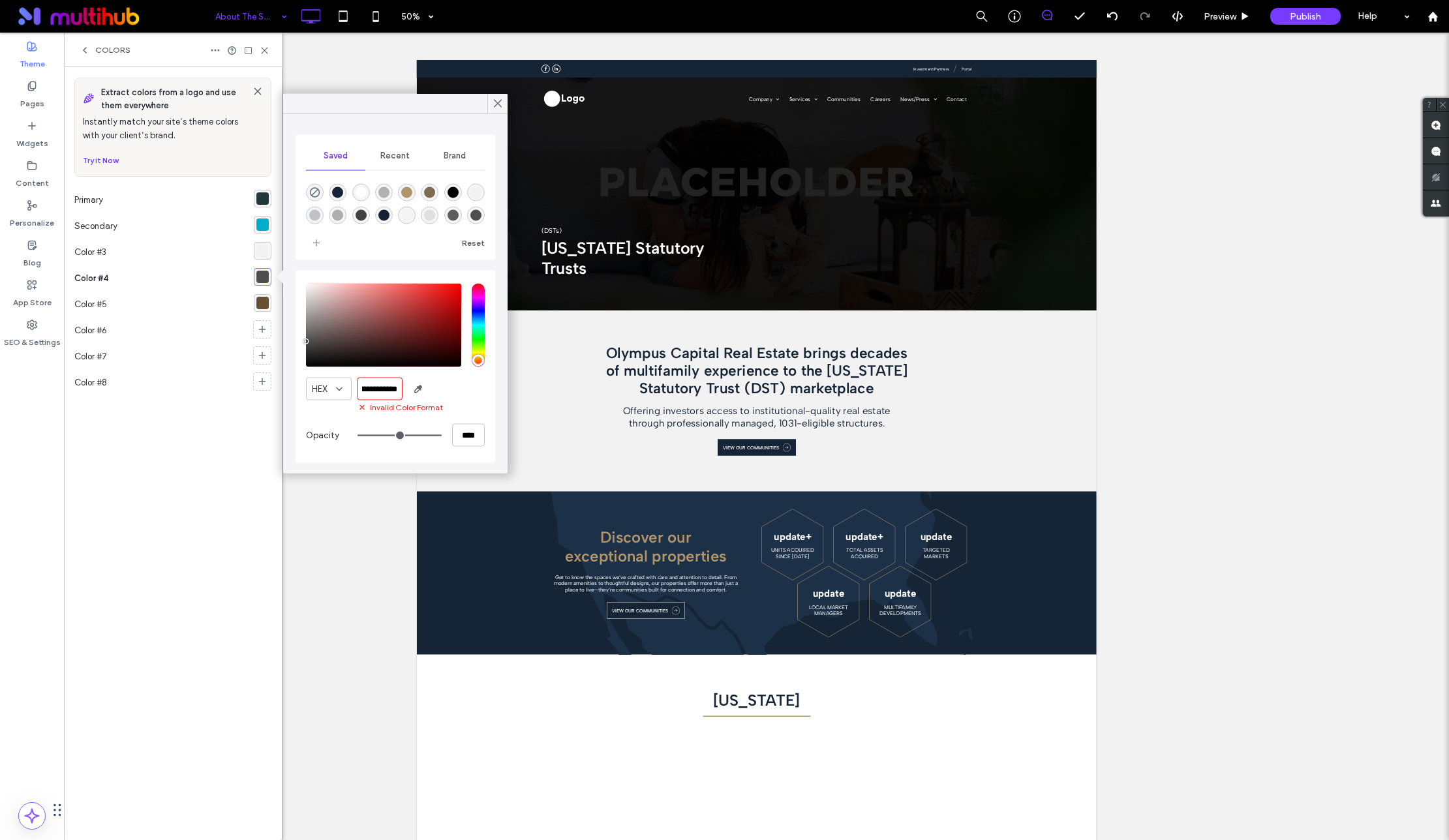
click at [385, 391] on input "**********" at bounding box center [379, 389] width 46 height 23
paste input "color picker textbox"
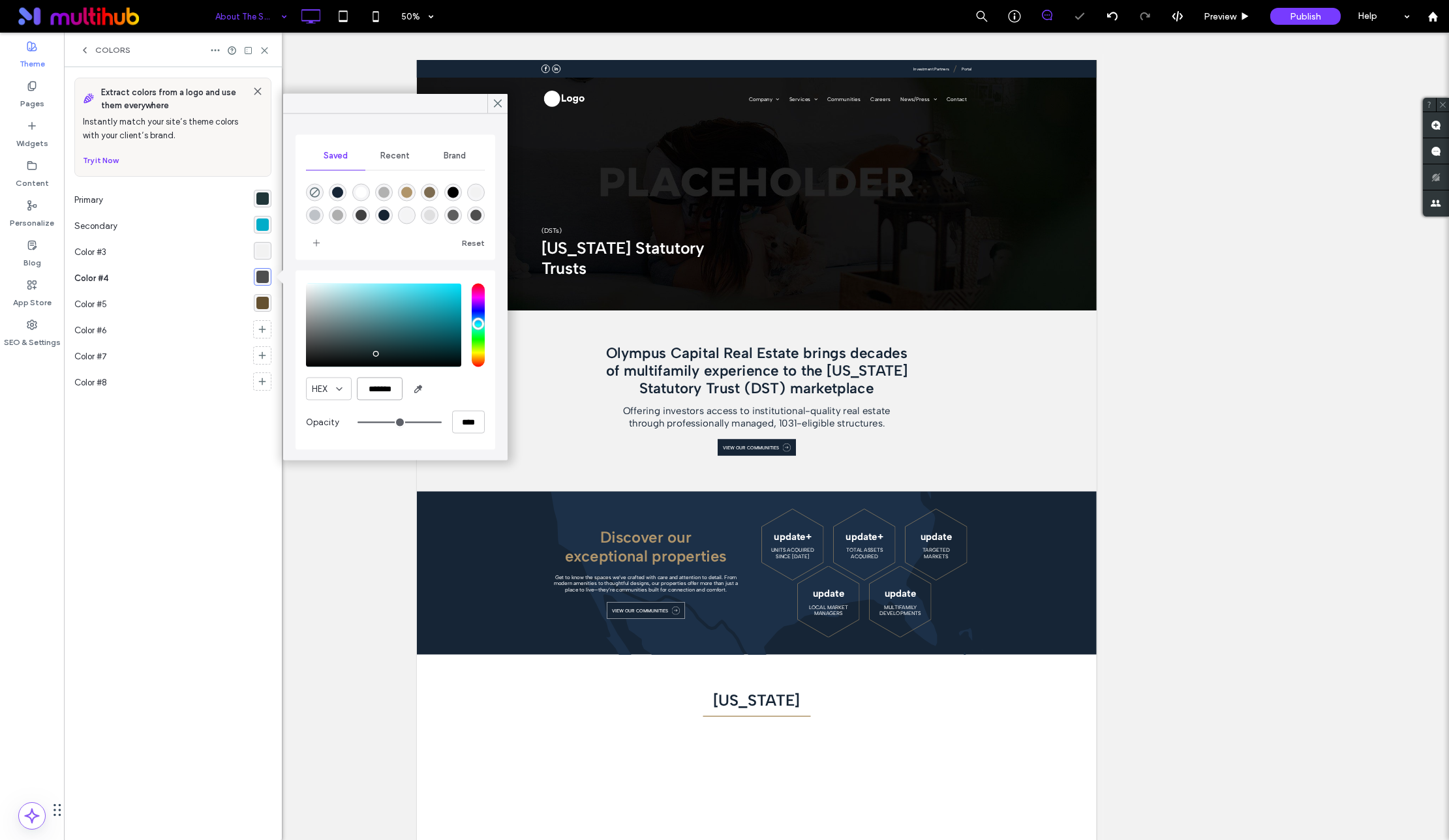
scroll to position [0, 0]
type input "*******"
click at [249, 390] on div "Color #8" at bounding box center [164, 383] width 179 height 26
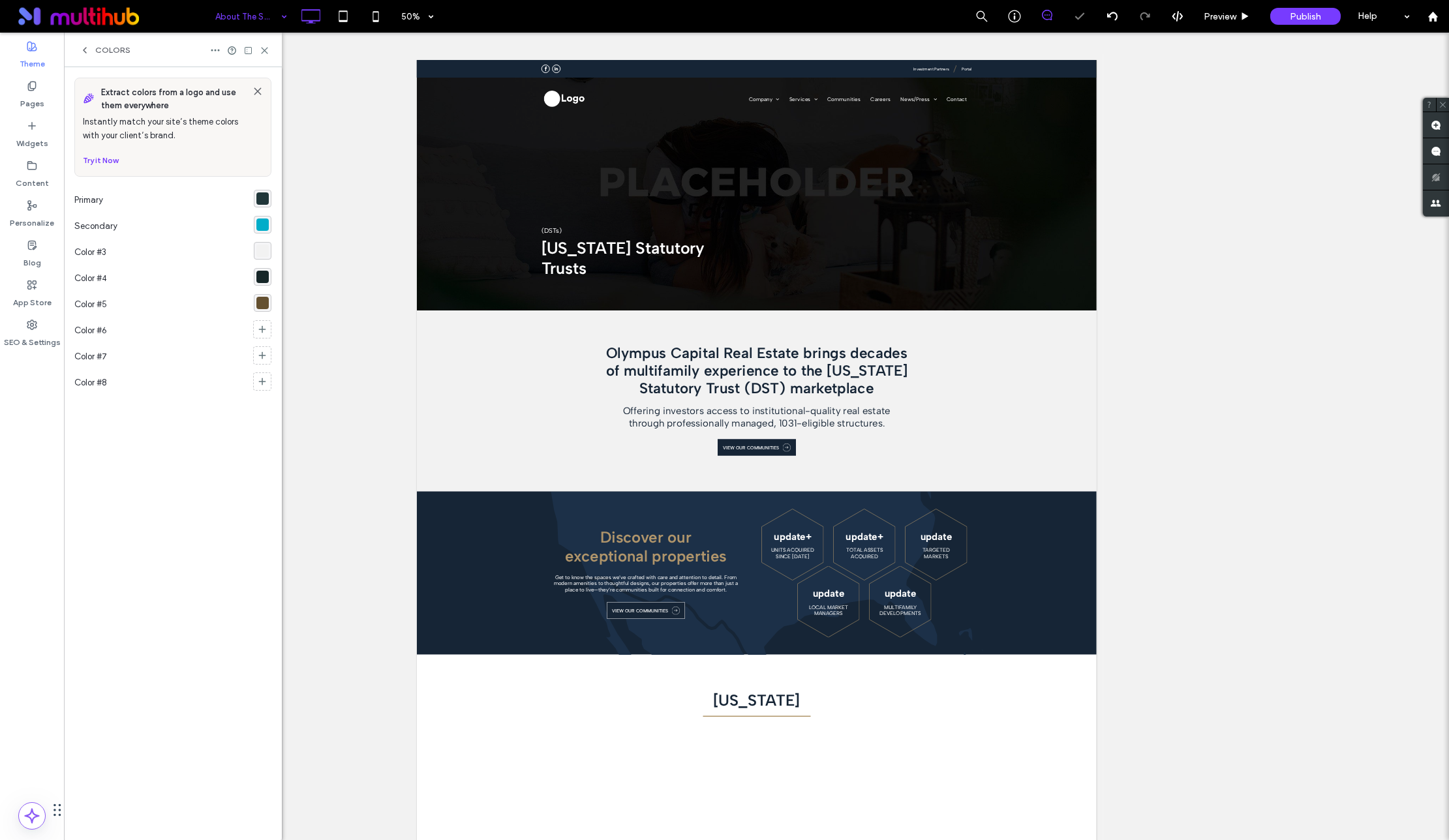
click at [264, 304] on div "rgba(101,81,49,1)" at bounding box center [262, 303] width 12 height 12
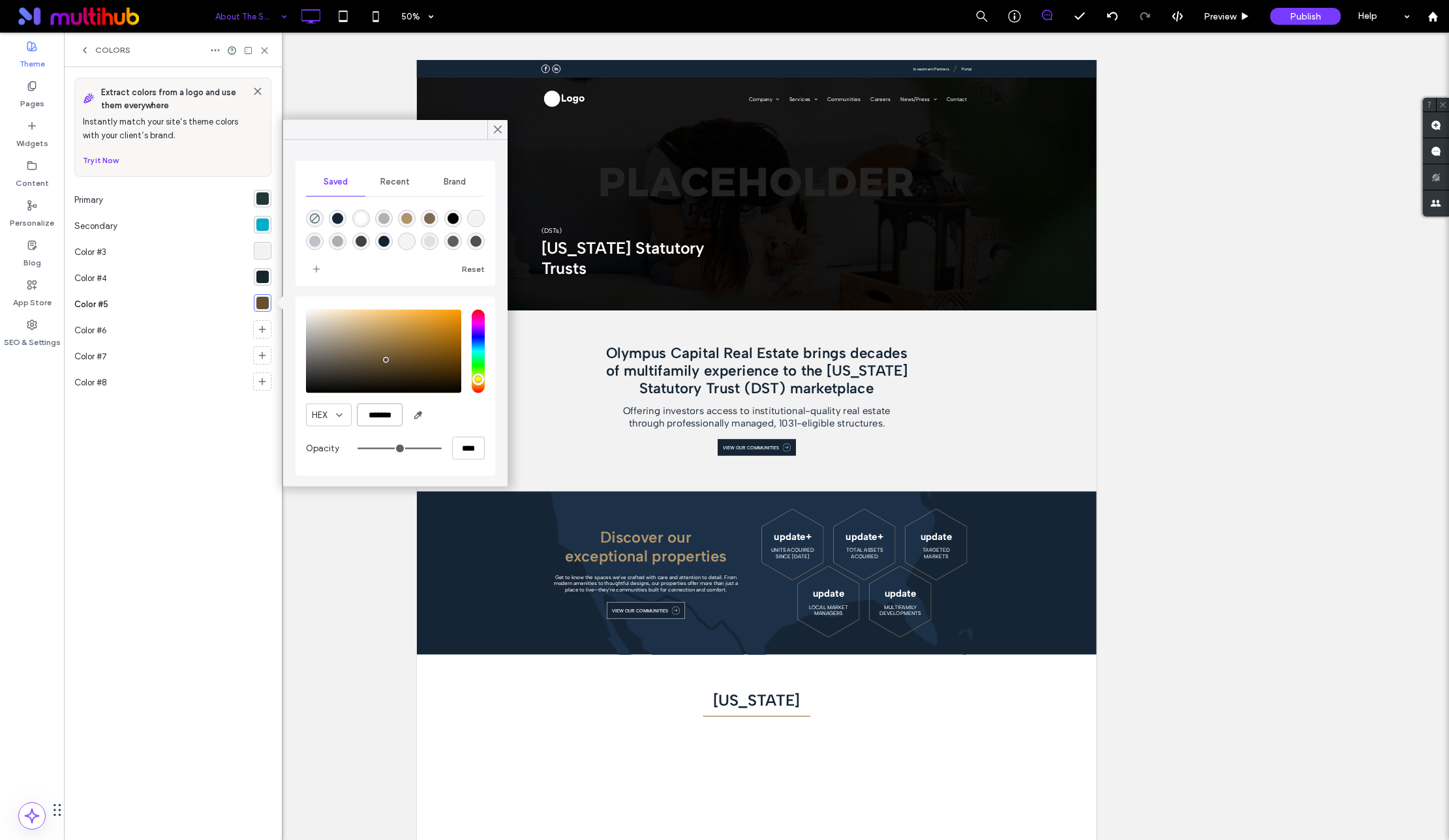
click at [387, 417] on input "*******" at bounding box center [379, 415] width 46 height 23
paste input "color picker textbox"
type input "*******"
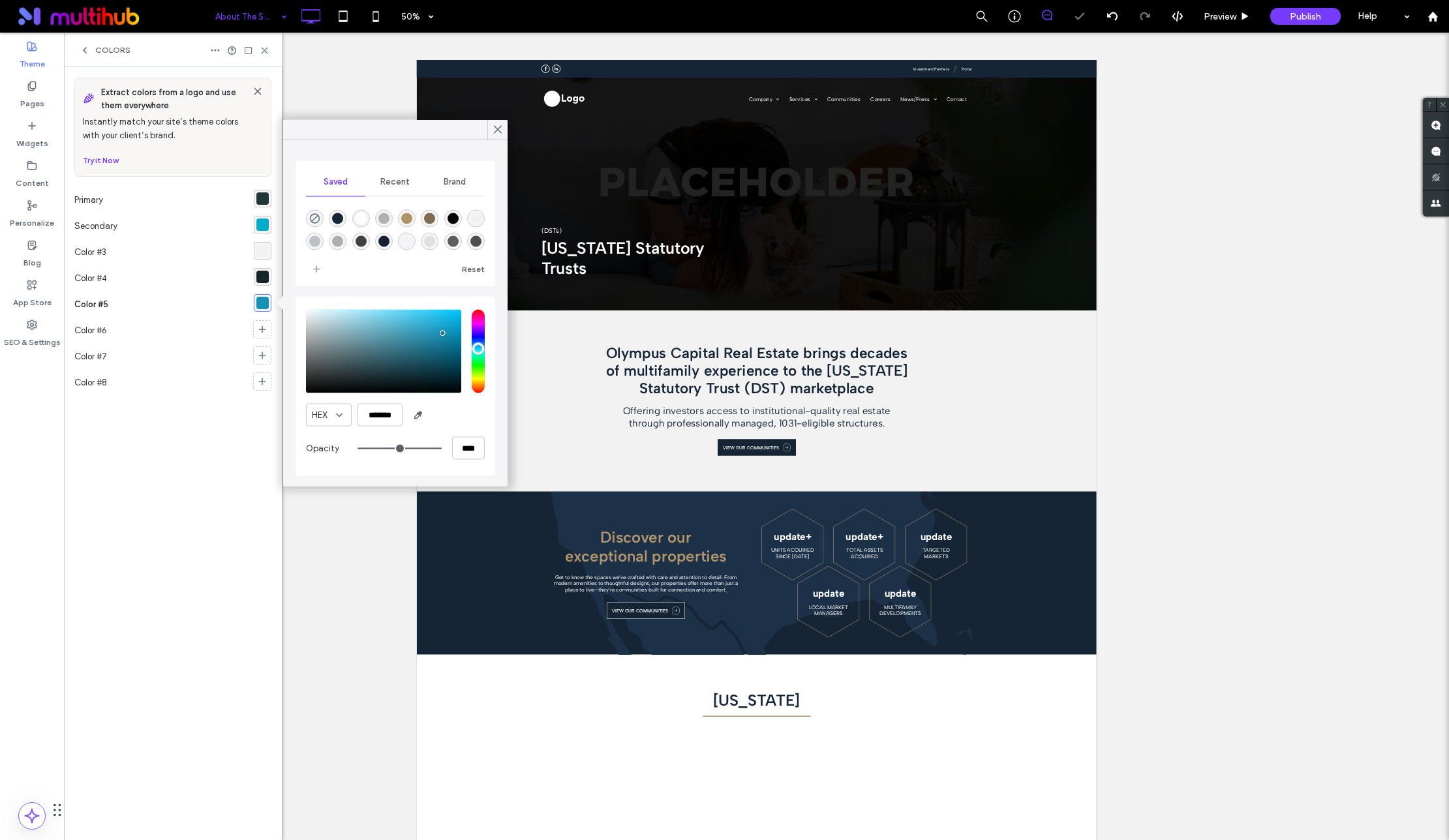
click at [353, 492] on div at bounding box center [756, 436] width 1385 height 807
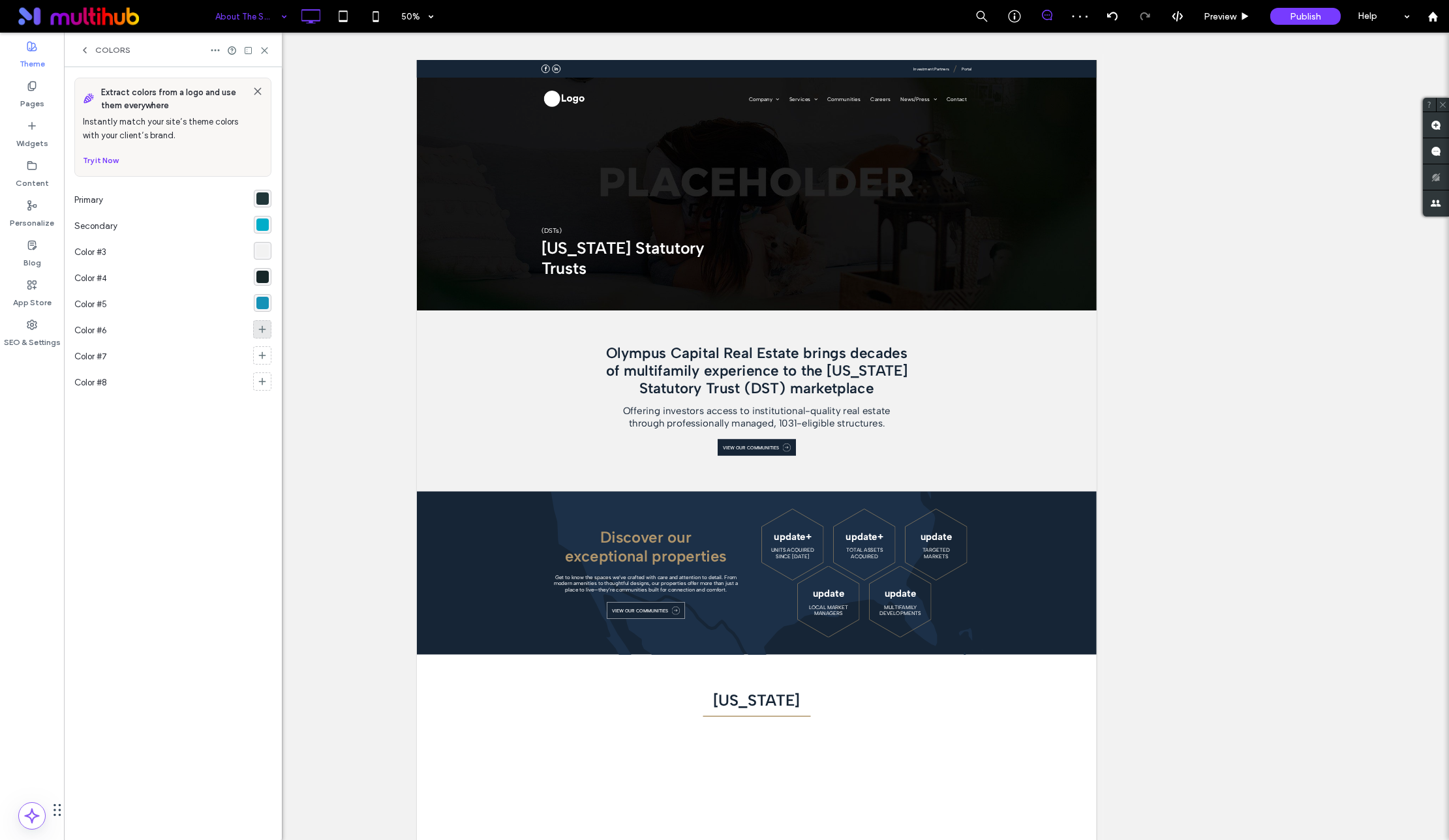
click at [258, 328] on icon at bounding box center [262, 330] width 10 height 10
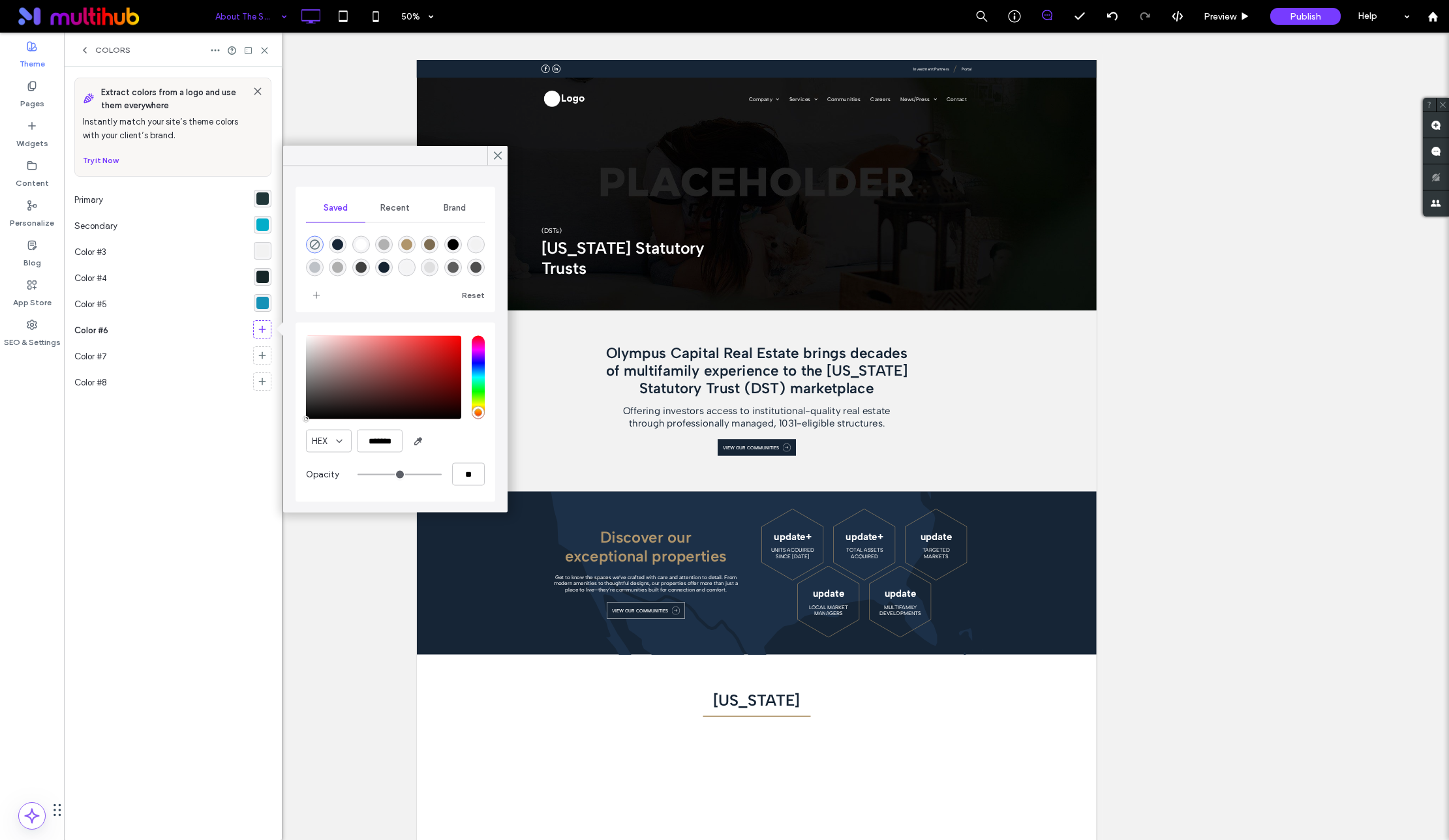
click at [366, 242] on div "rgba(255,255,255,1)" at bounding box center [360, 245] width 11 height 11
type input "*******"
type input "***"
type input "****"
click at [497, 150] on icon at bounding box center [498, 156] width 12 height 12
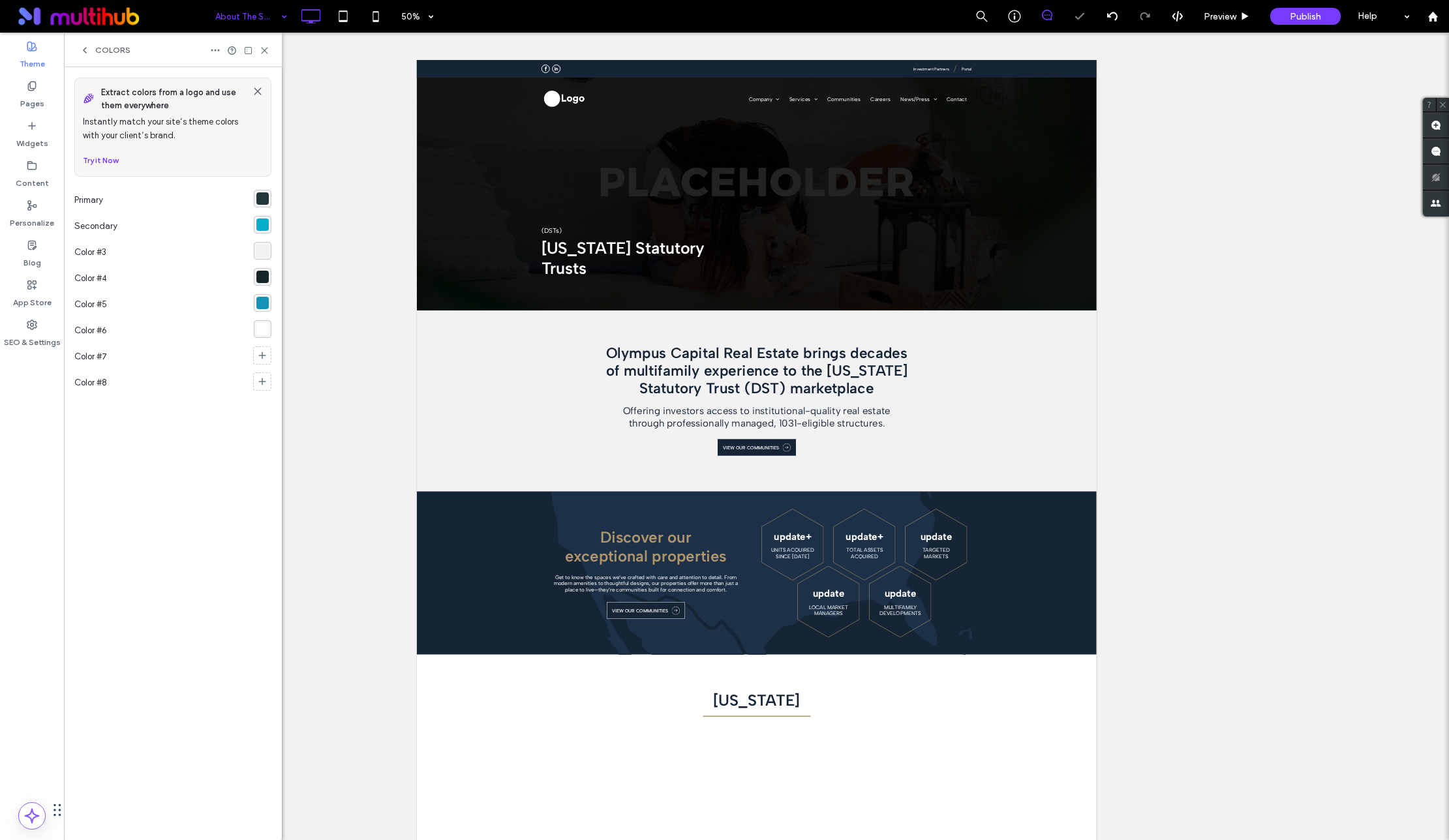
click at [266, 345] on div at bounding box center [262, 355] width 18 height 23
click at [262, 351] on icon at bounding box center [262, 355] width 10 height 10
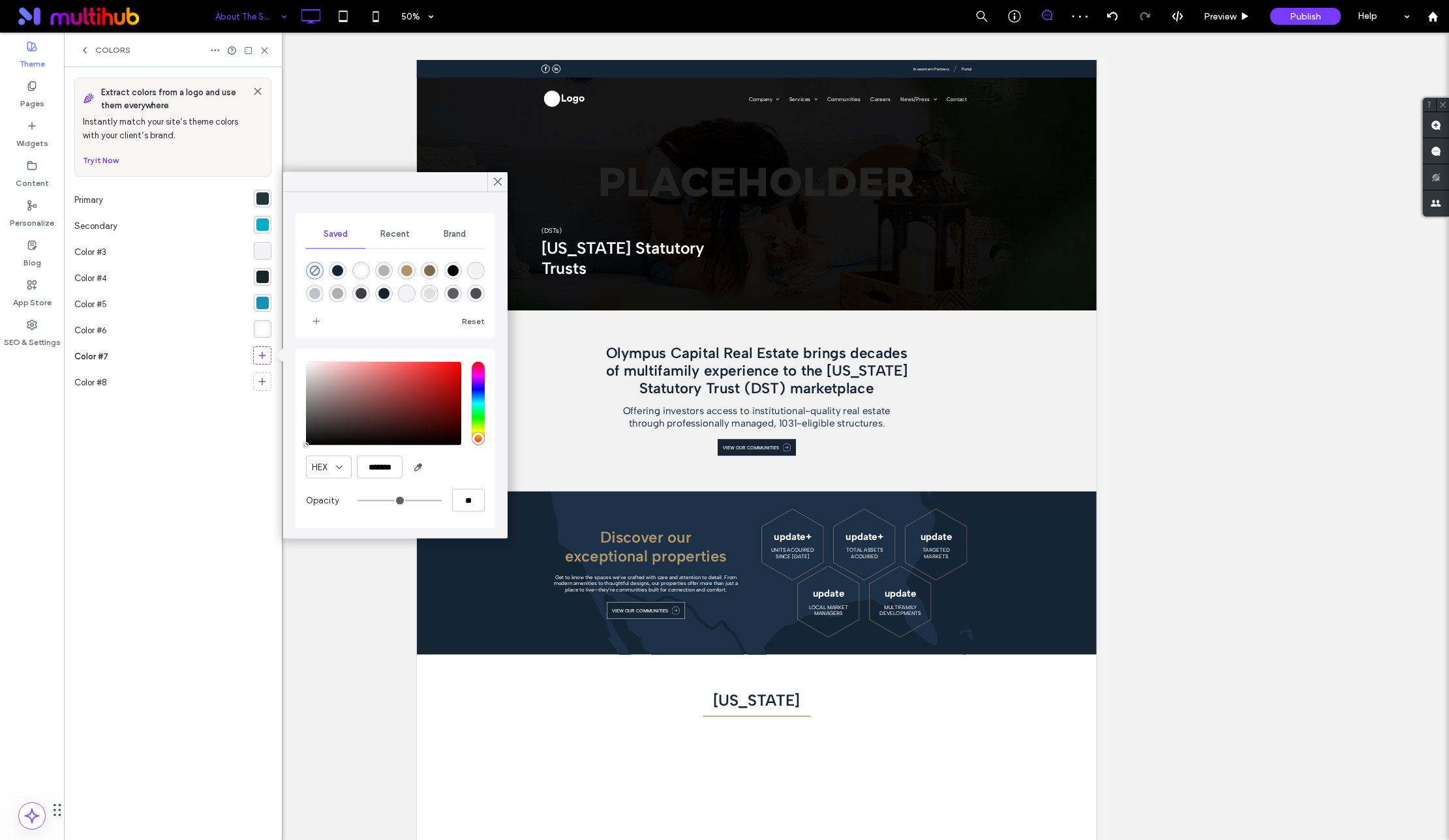
type input "*******"
type input "***"
type input "****"
type input "*******"
drag, startPoint x: 320, startPoint y: 423, endPoint x: 290, endPoint y: 459, distance: 46.9
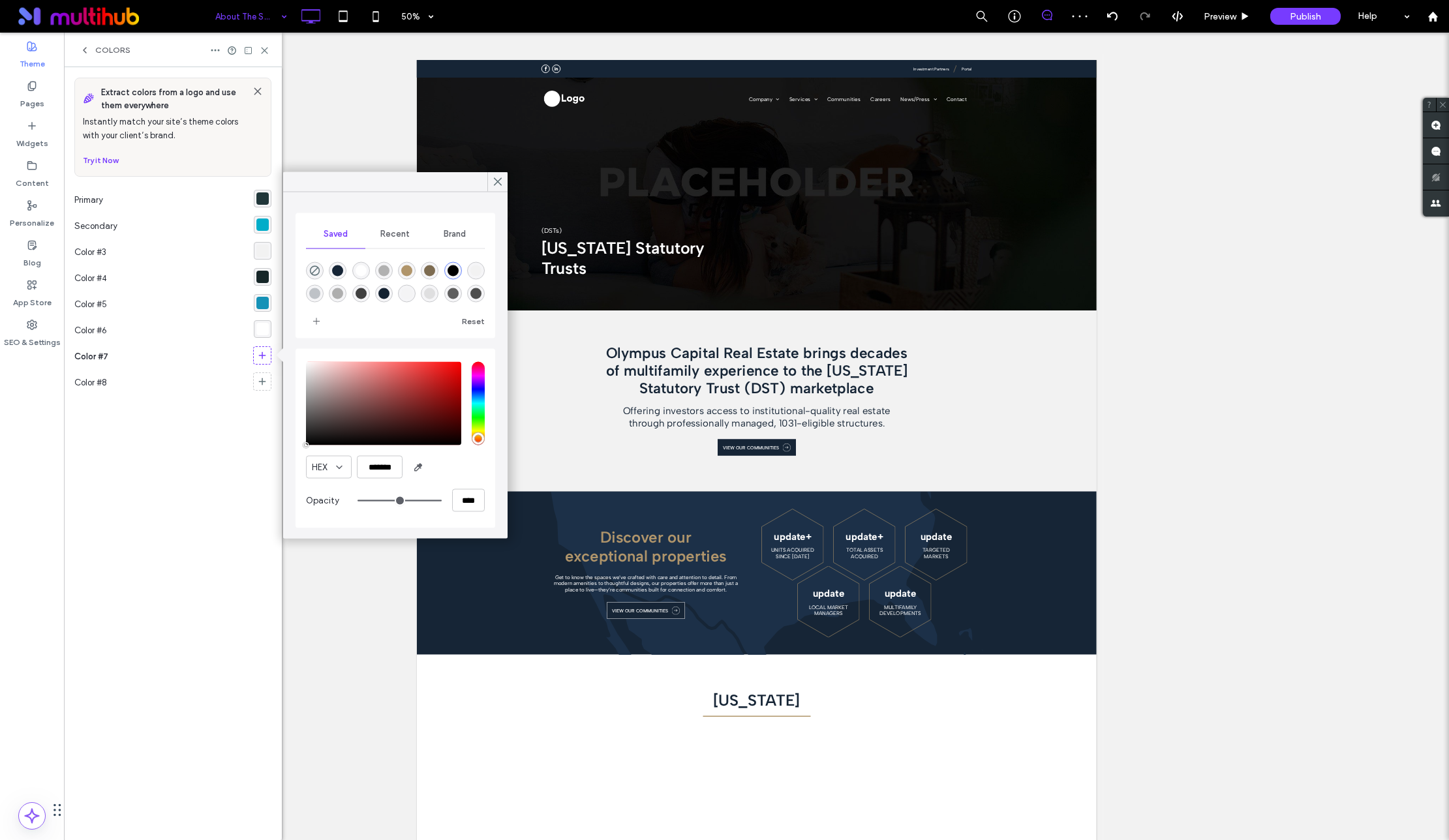
click at [290, 459] on div "Saved Recent Brand Reset HEX ******* Opacity ****" at bounding box center [395, 365] width 224 height 346
drag, startPoint x: 497, startPoint y: 179, endPoint x: 387, endPoint y: 164, distance: 111.0
click at [497, 179] on icon at bounding box center [498, 182] width 12 height 12
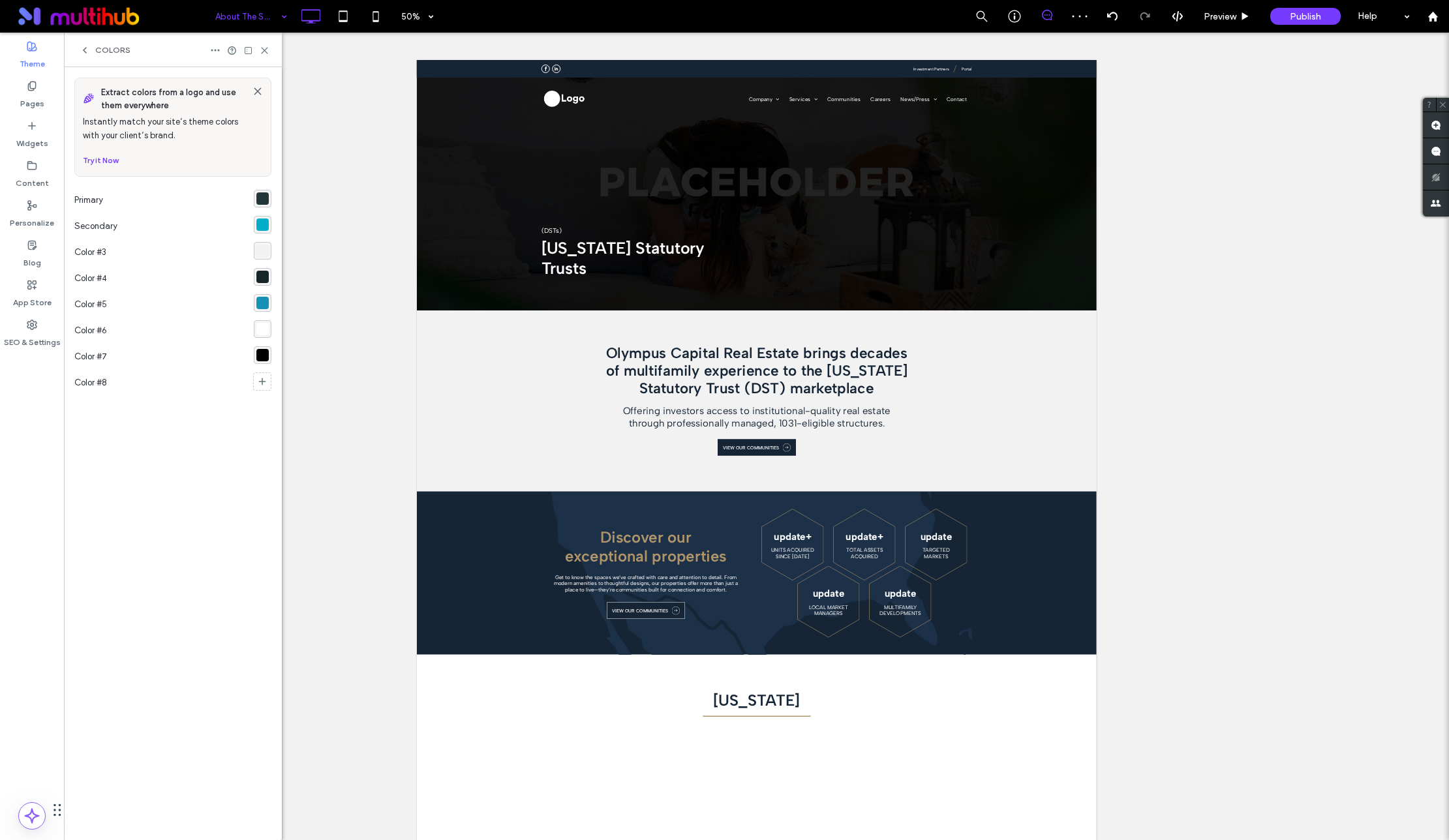
click at [266, 50] on icon at bounding box center [264, 50] width 10 height 10
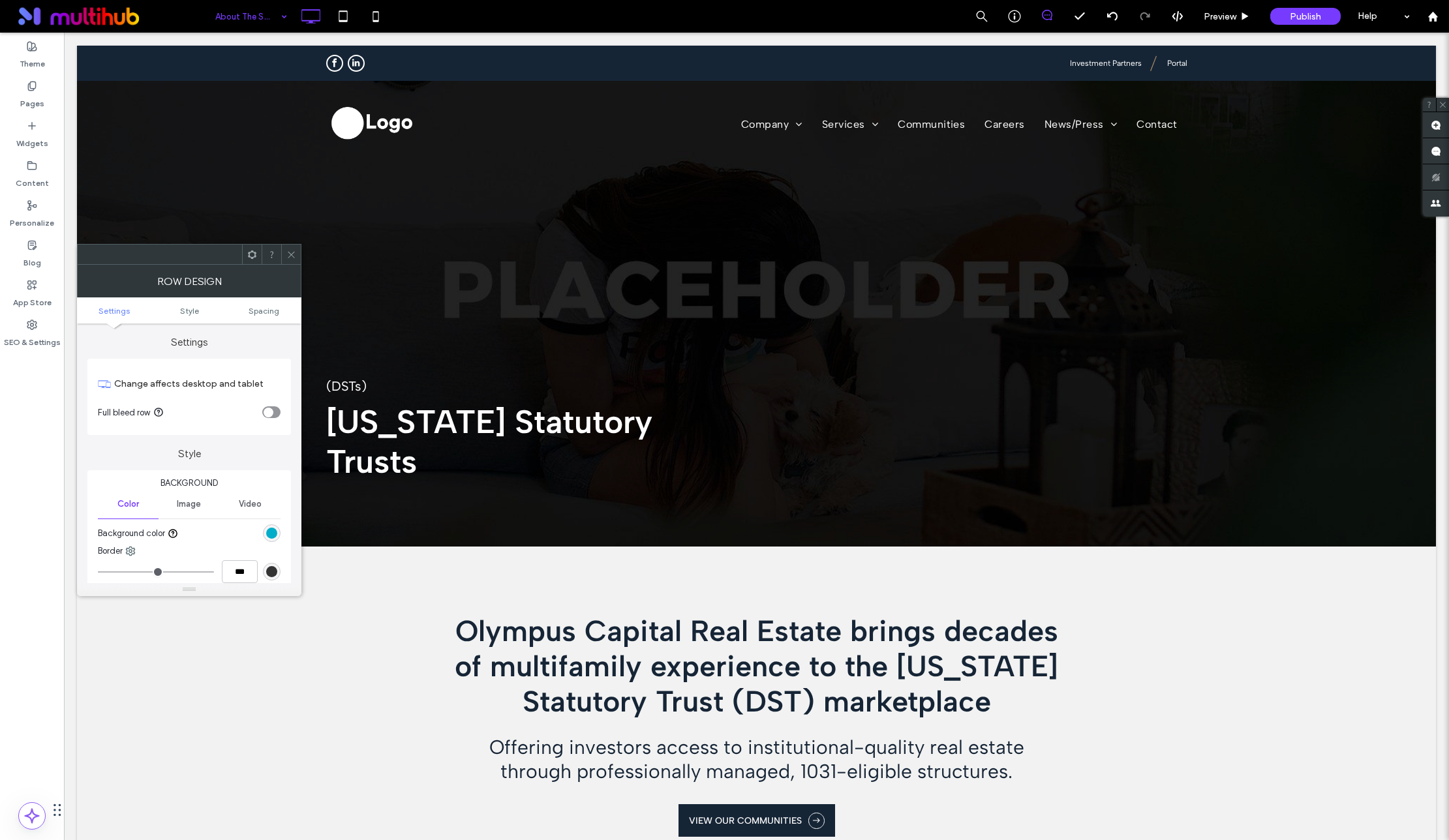
click at [272, 533] on div "rgb(2, 173, 201)" at bounding box center [271, 533] width 11 height 11
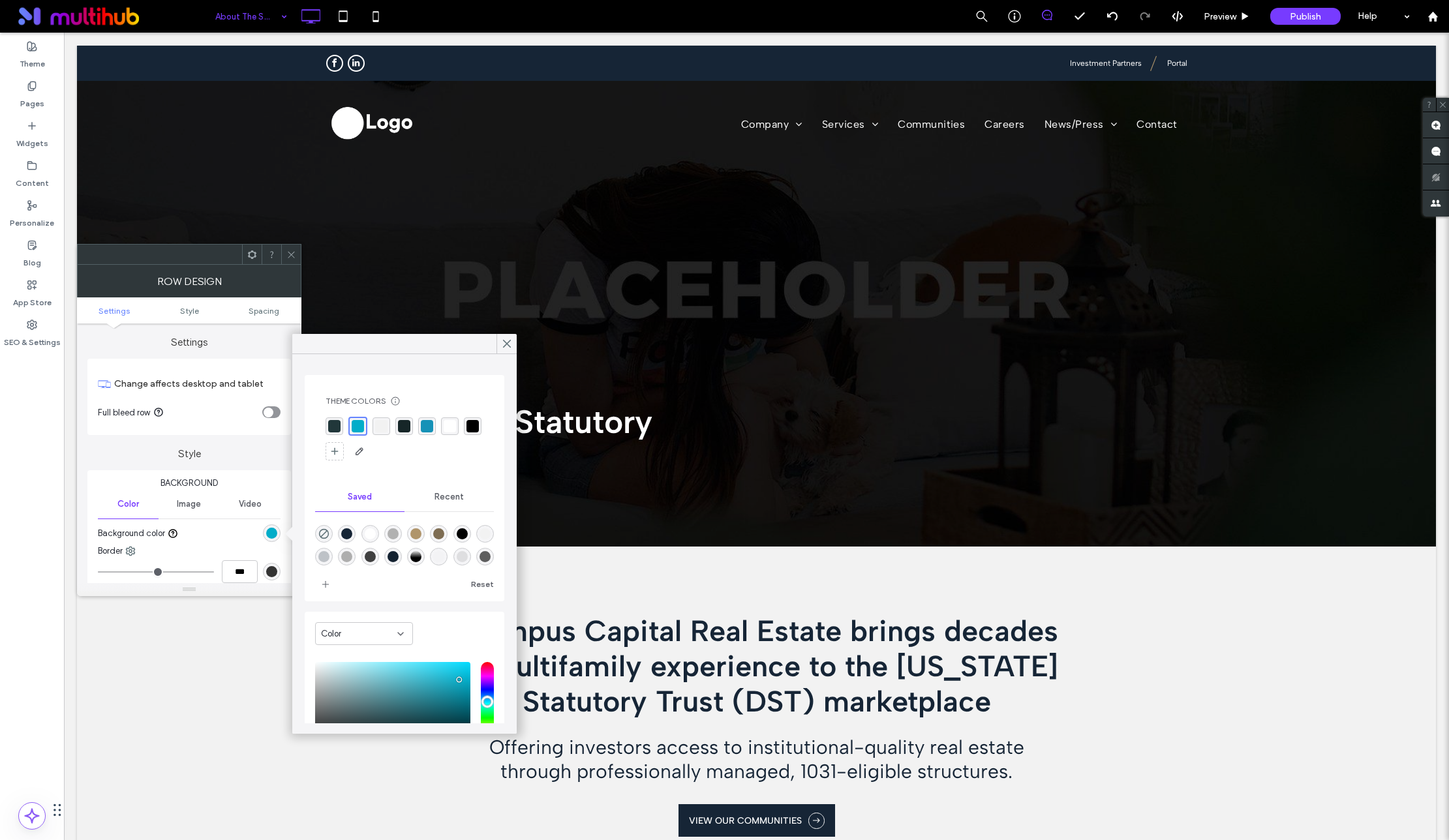
click at [341, 429] on div "rgba(33, 55, 58, 1)" at bounding box center [334, 426] width 18 height 18
click at [506, 344] on icon at bounding box center [507, 343] width 12 height 12
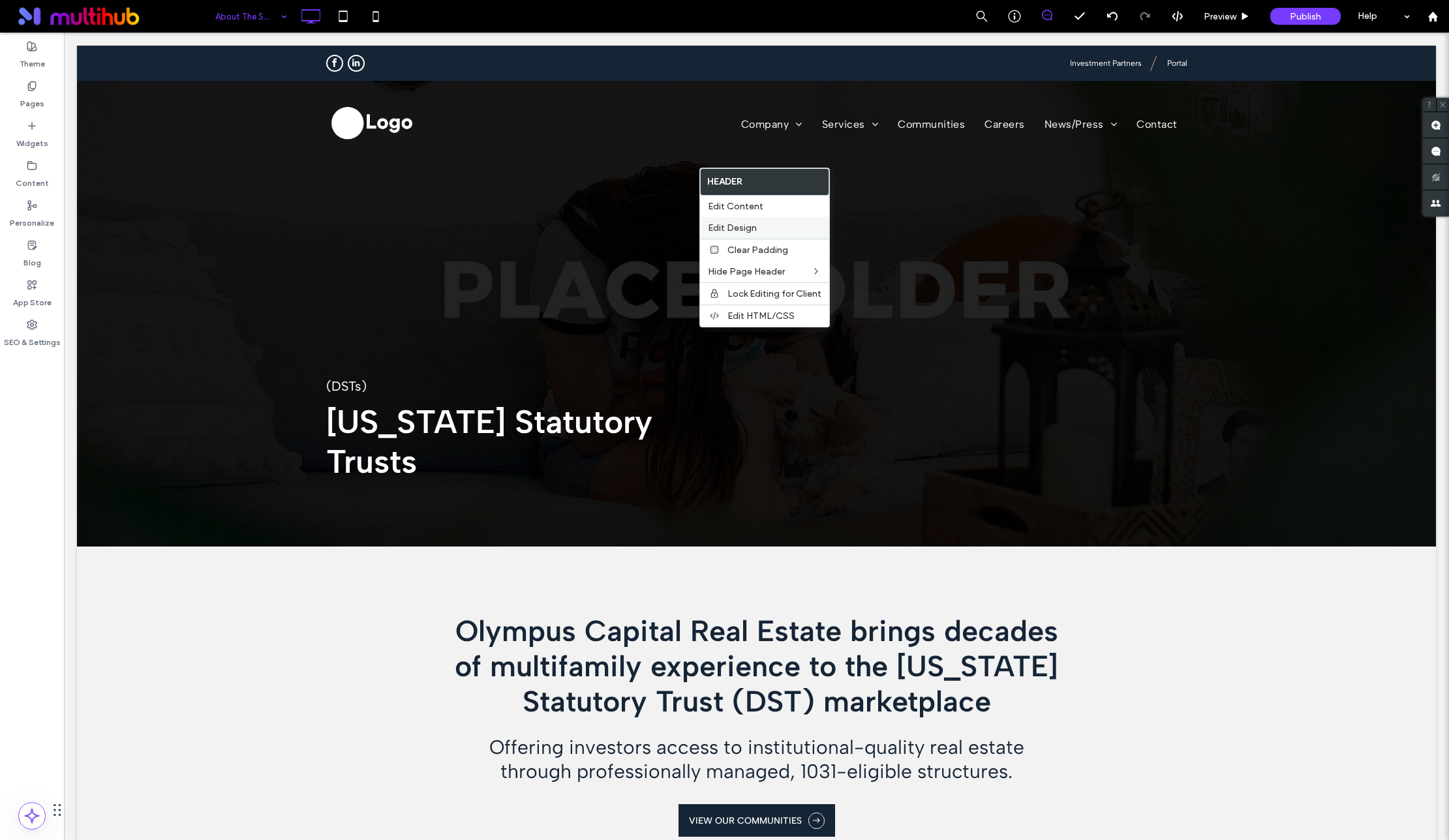
click at [735, 228] on span "Edit Design" at bounding box center [732, 228] width 49 height 11
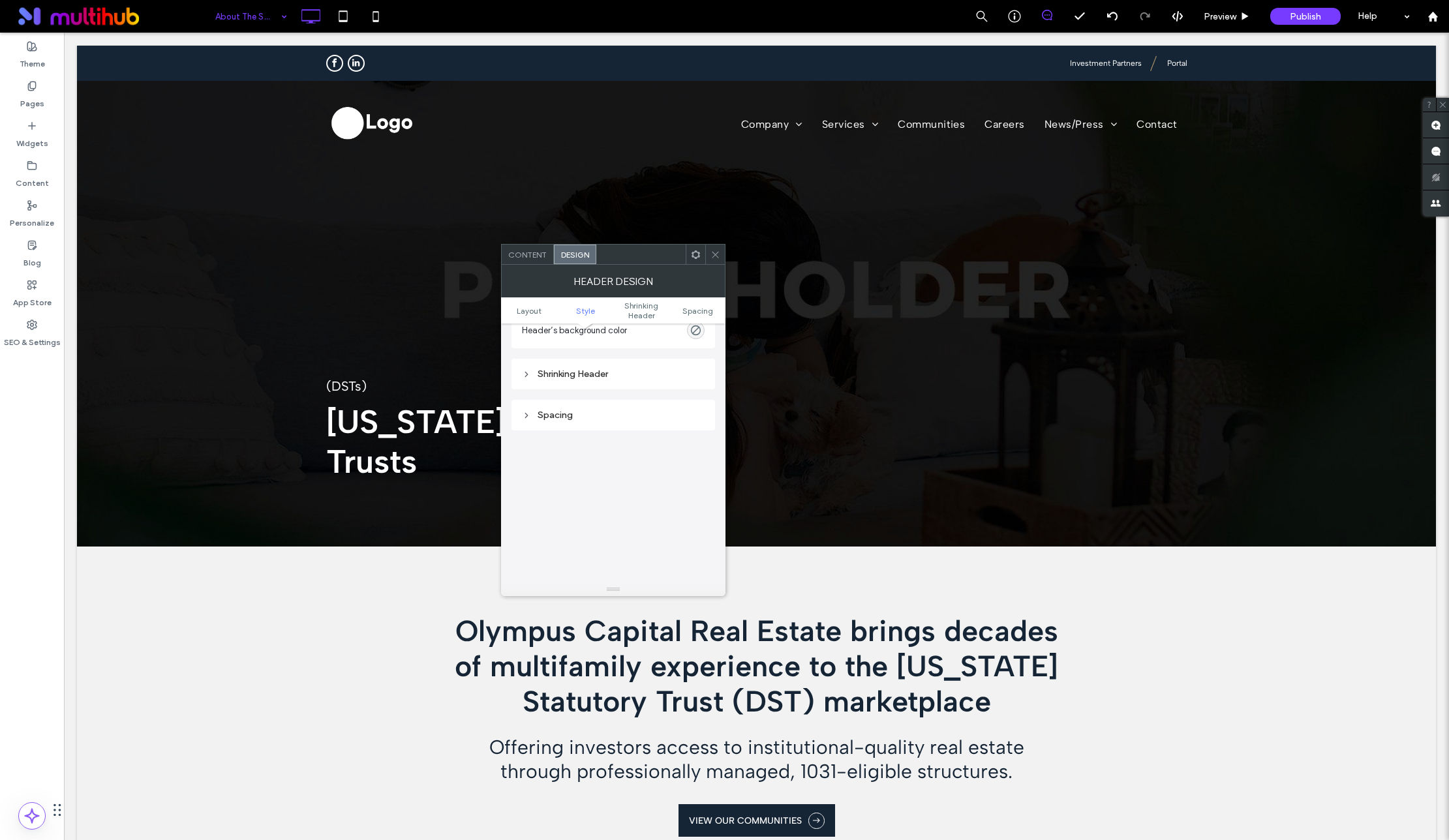
scroll to position [341, 0]
click at [529, 425] on icon at bounding box center [527, 426] width 9 height 9
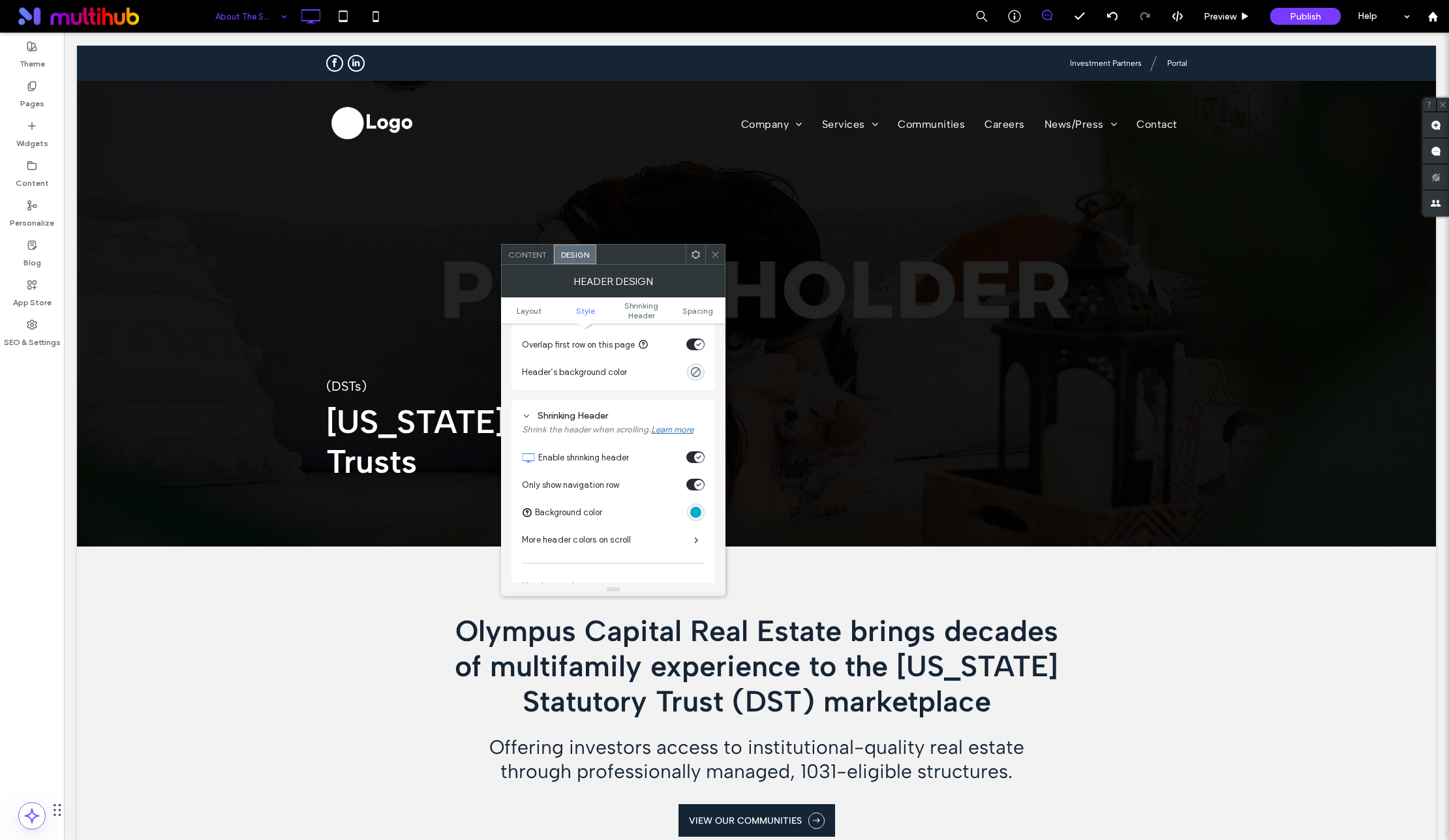
scroll to position [362, 0]
click at [695, 503] on div "rgb(2, 173, 201)" at bounding box center [695, 502] width 11 height 11
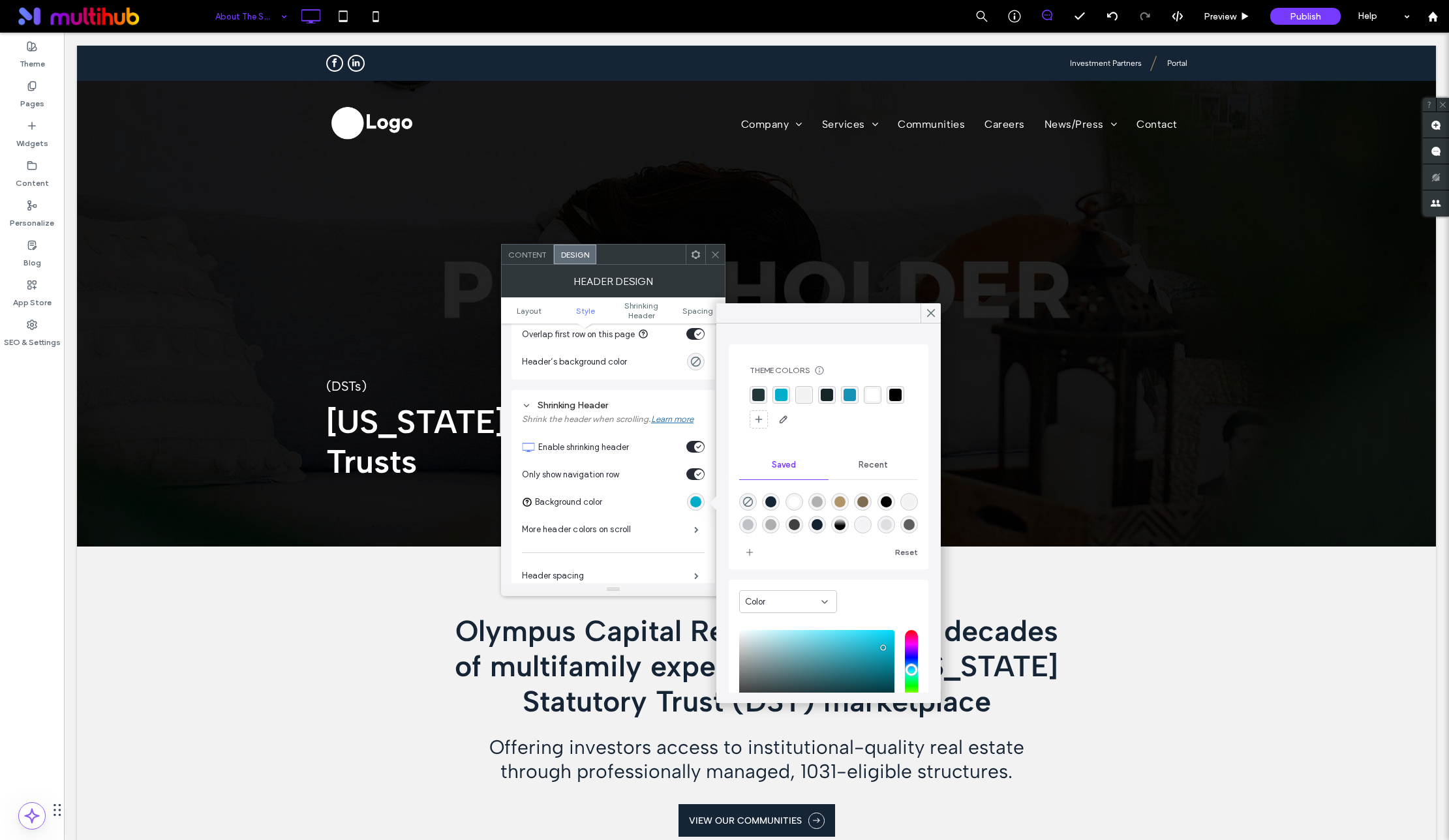
click at [757, 399] on div "rgba(33, 55, 58, 1)" at bounding box center [758, 394] width 12 height 12
click at [934, 311] on icon at bounding box center [931, 313] width 12 height 12
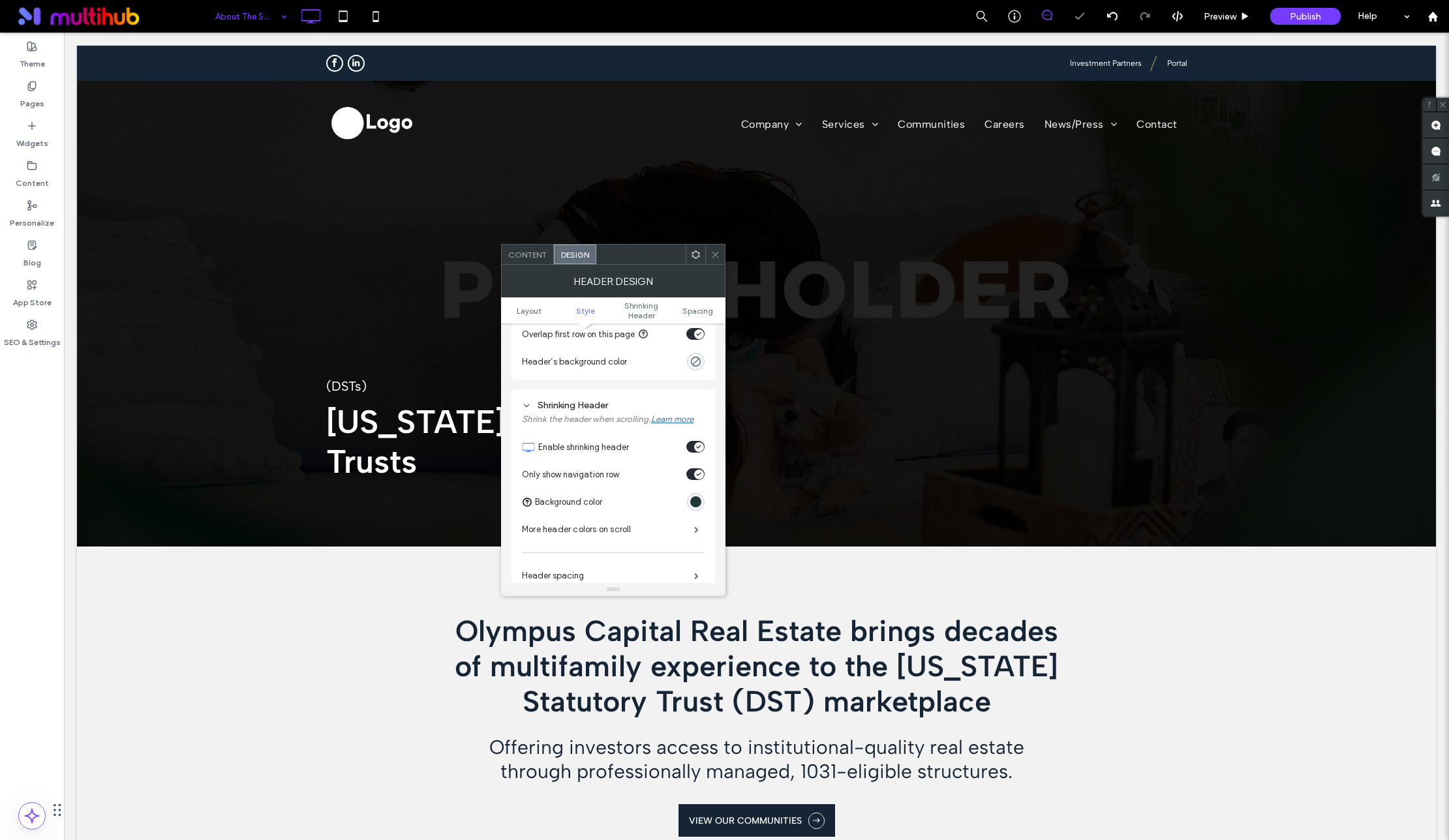
click at [714, 255] on icon at bounding box center [715, 254] width 10 height 10
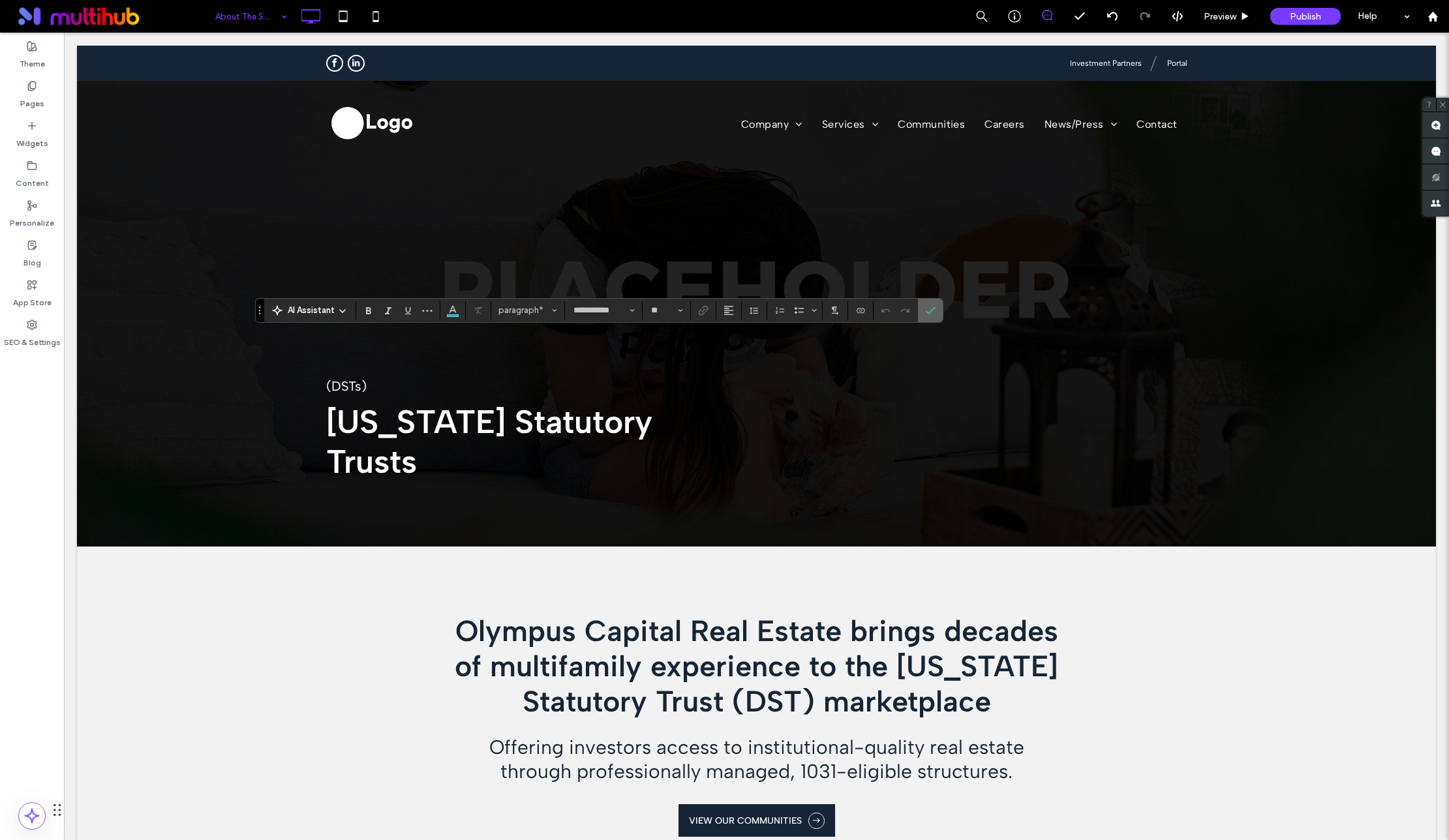
click at [930, 310] on icon "Confirm" at bounding box center [930, 311] width 10 height 10
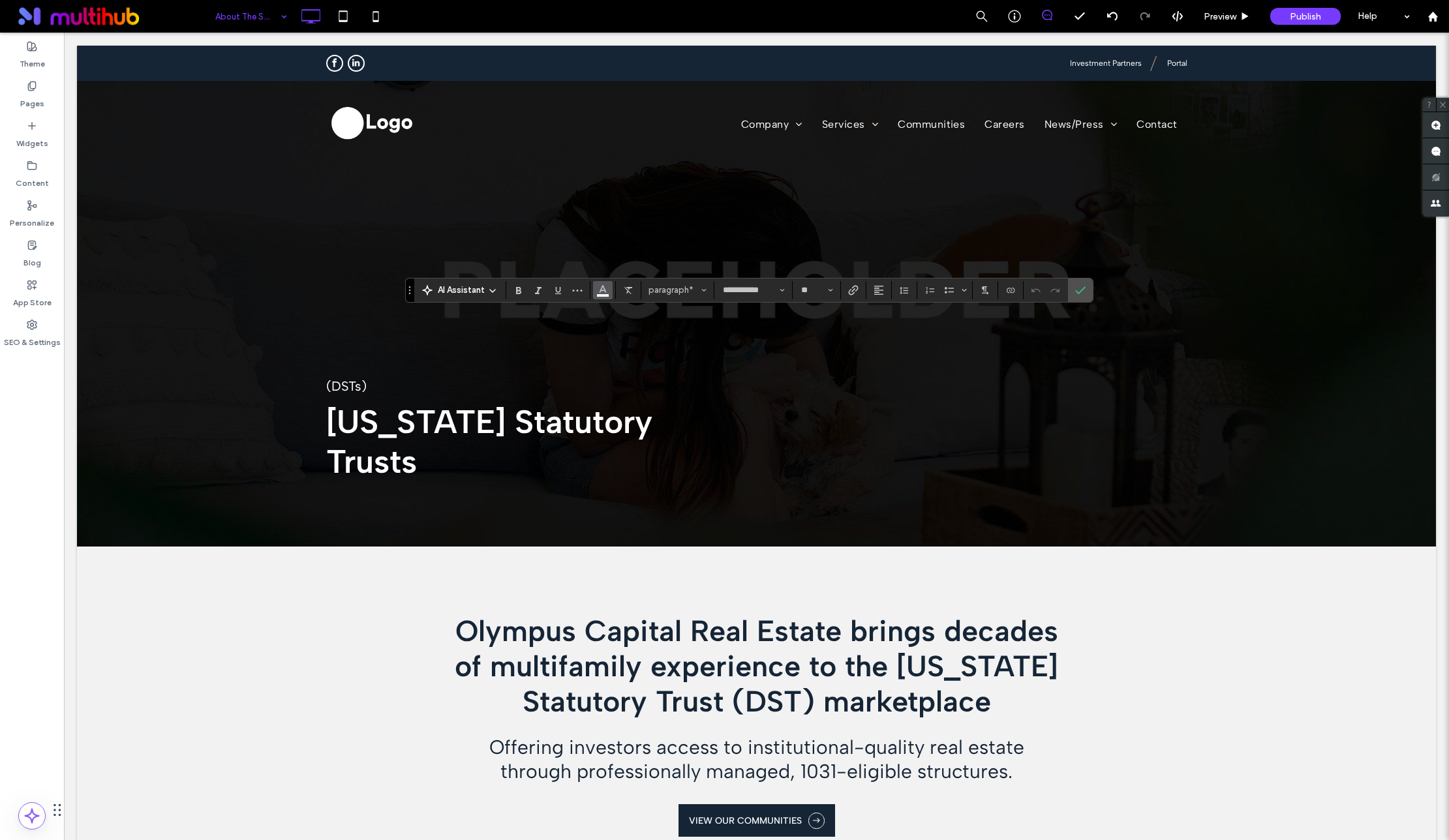
click at [603, 292] on icon "Color" at bounding box center [602, 289] width 10 height 10
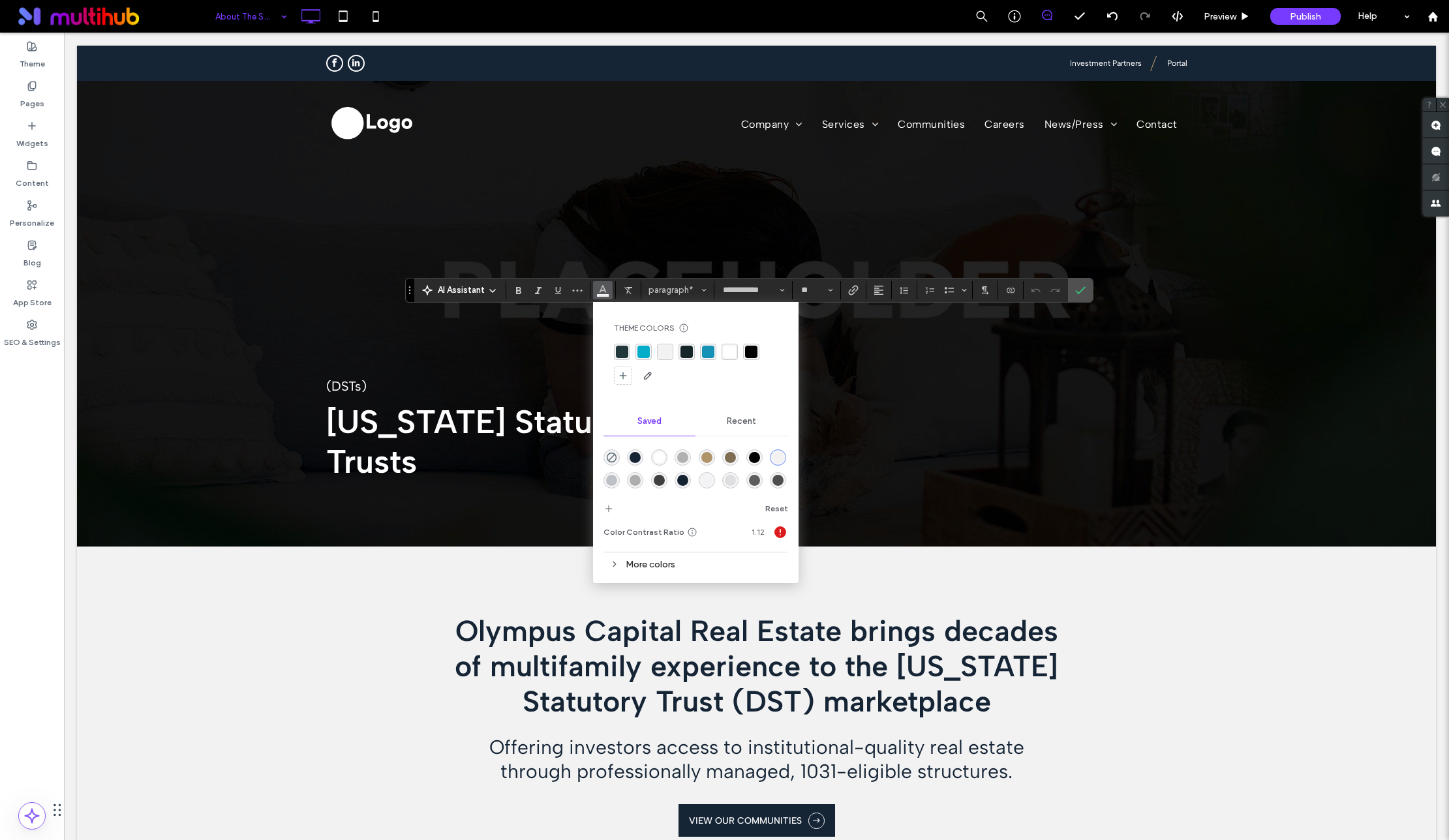
click at [620, 347] on div "rgba(33, 55, 58, 1)" at bounding box center [621, 351] width 12 height 12
click at [642, 353] on div "rgba(2, 173, 201, 1)" at bounding box center [643, 351] width 12 height 12
click at [1068, 286] on section at bounding box center [1080, 290] width 25 height 24
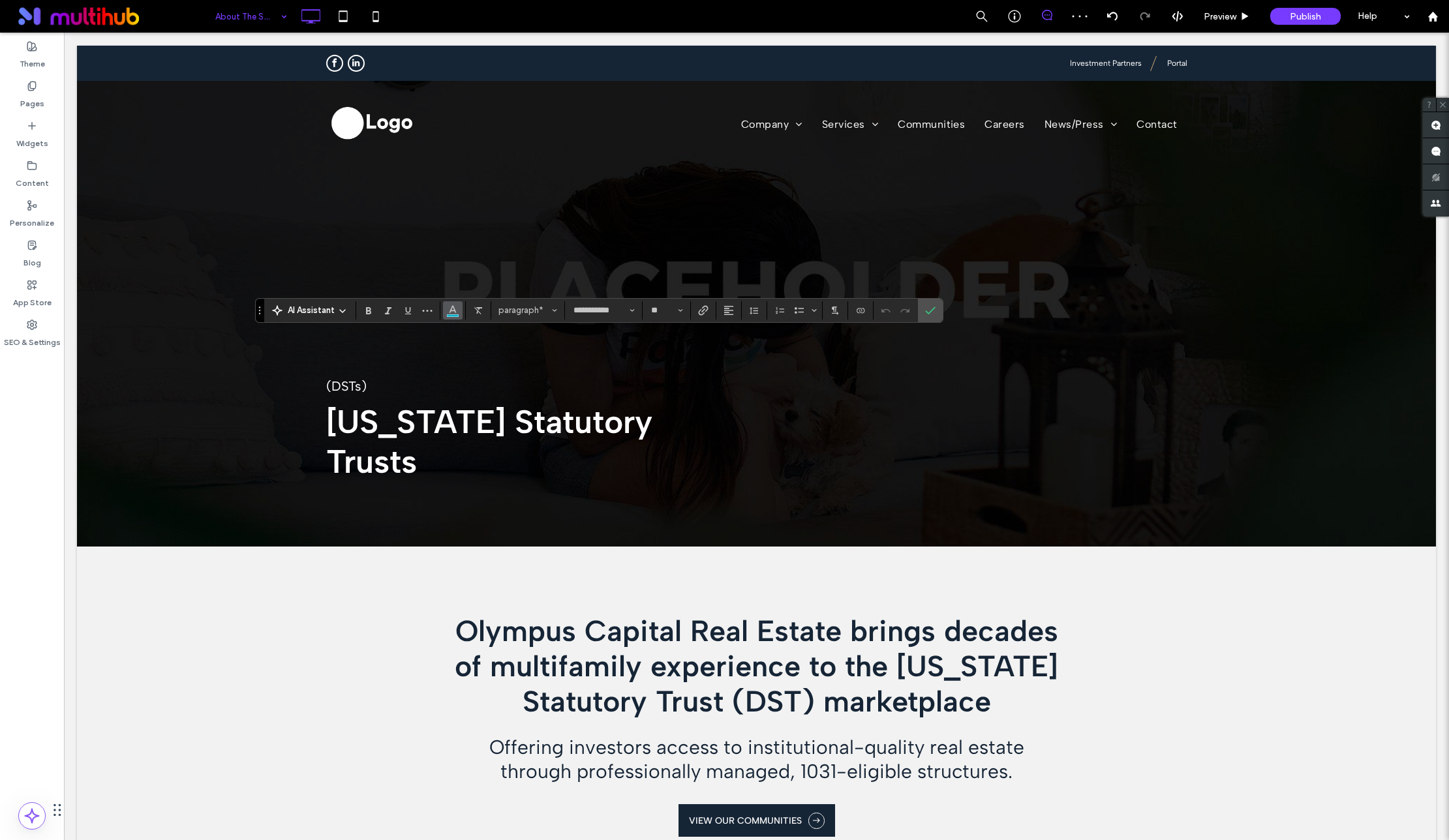
click at [447, 309] on icon "Color" at bounding box center [453, 309] width 10 height 10
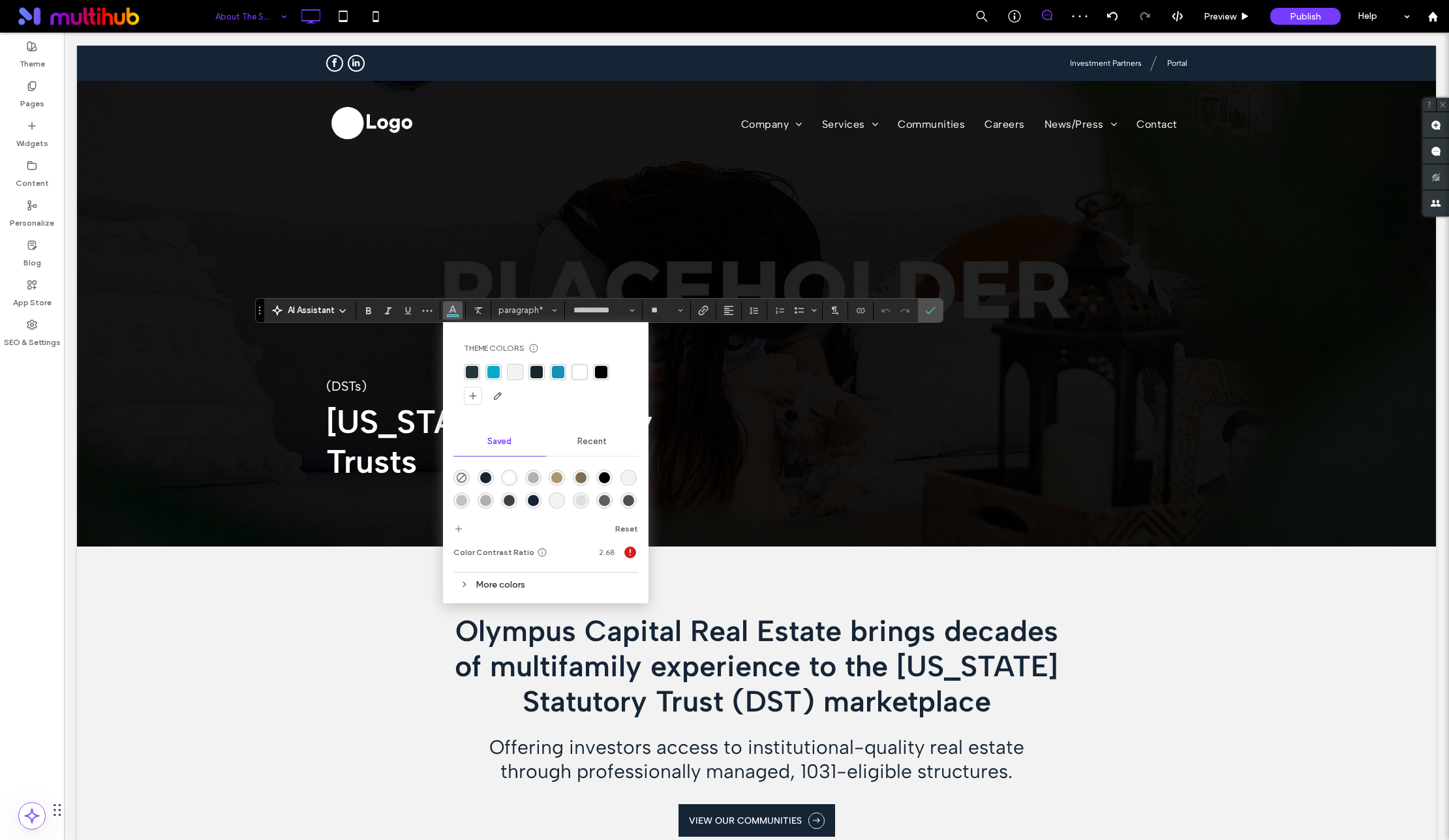
drag, startPoint x: 473, startPoint y: 368, endPoint x: 560, endPoint y: 378, distance: 87.6
click at [473, 368] on div "rgba(33, 55, 58, 1)" at bounding box center [472, 372] width 12 height 12
click at [928, 316] on span "Confirm" at bounding box center [928, 311] width 6 height 24
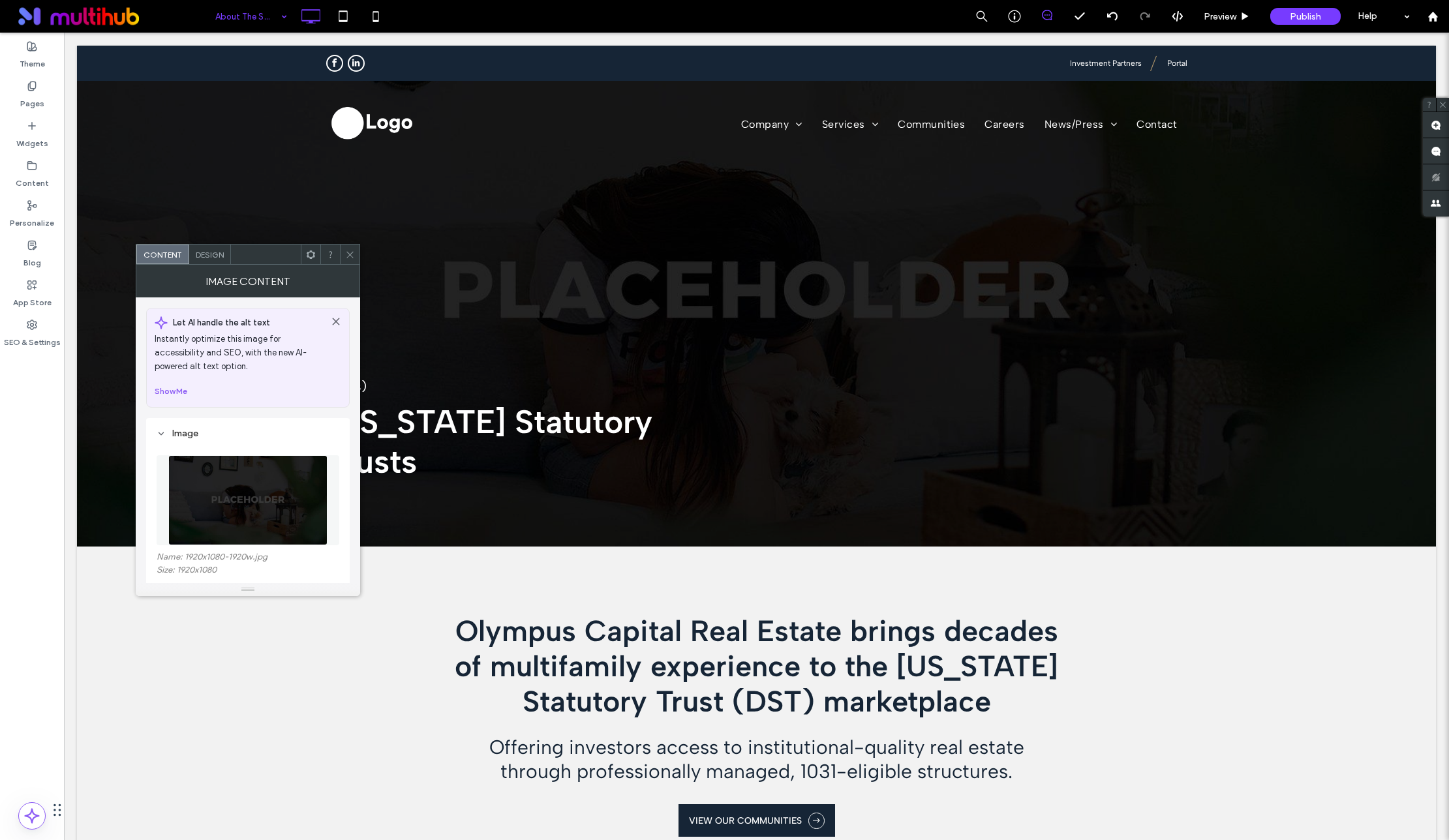
click at [349, 257] on icon at bounding box center [349, 254] width 10 height 10
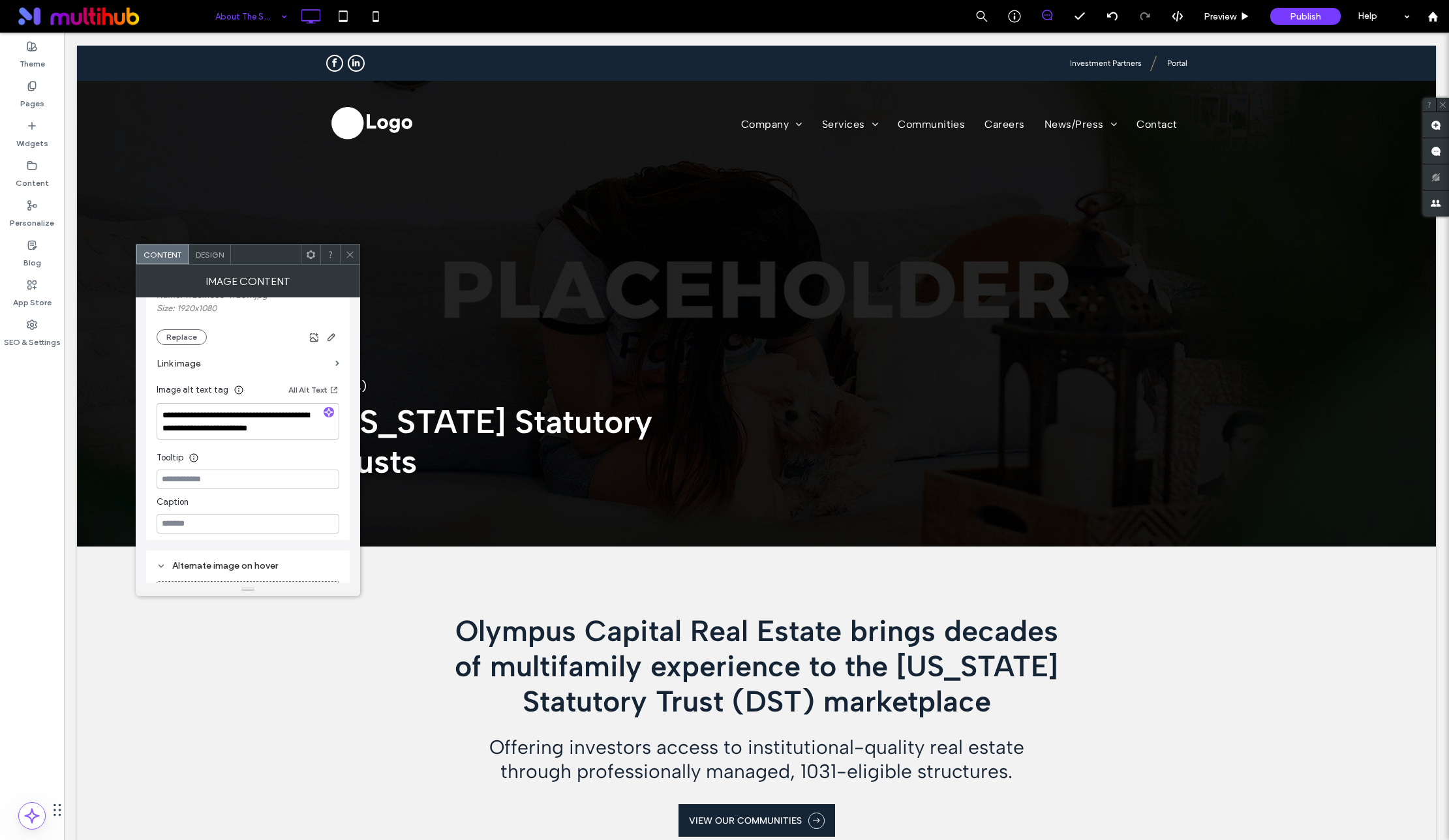
scroll to position [357, 0]
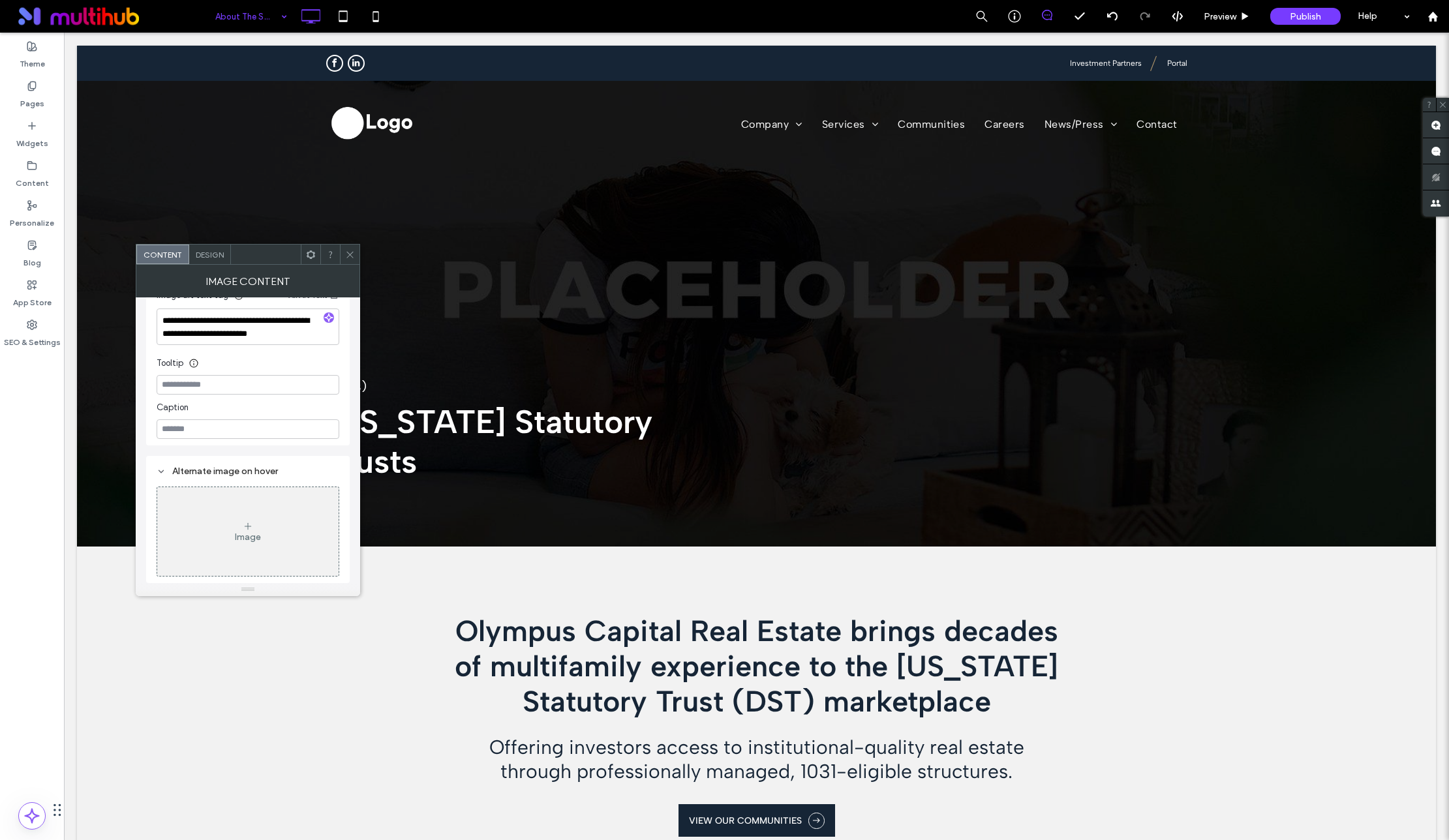
click at [352, 249] on span at bounding box center [349, 254] width 10 height 20
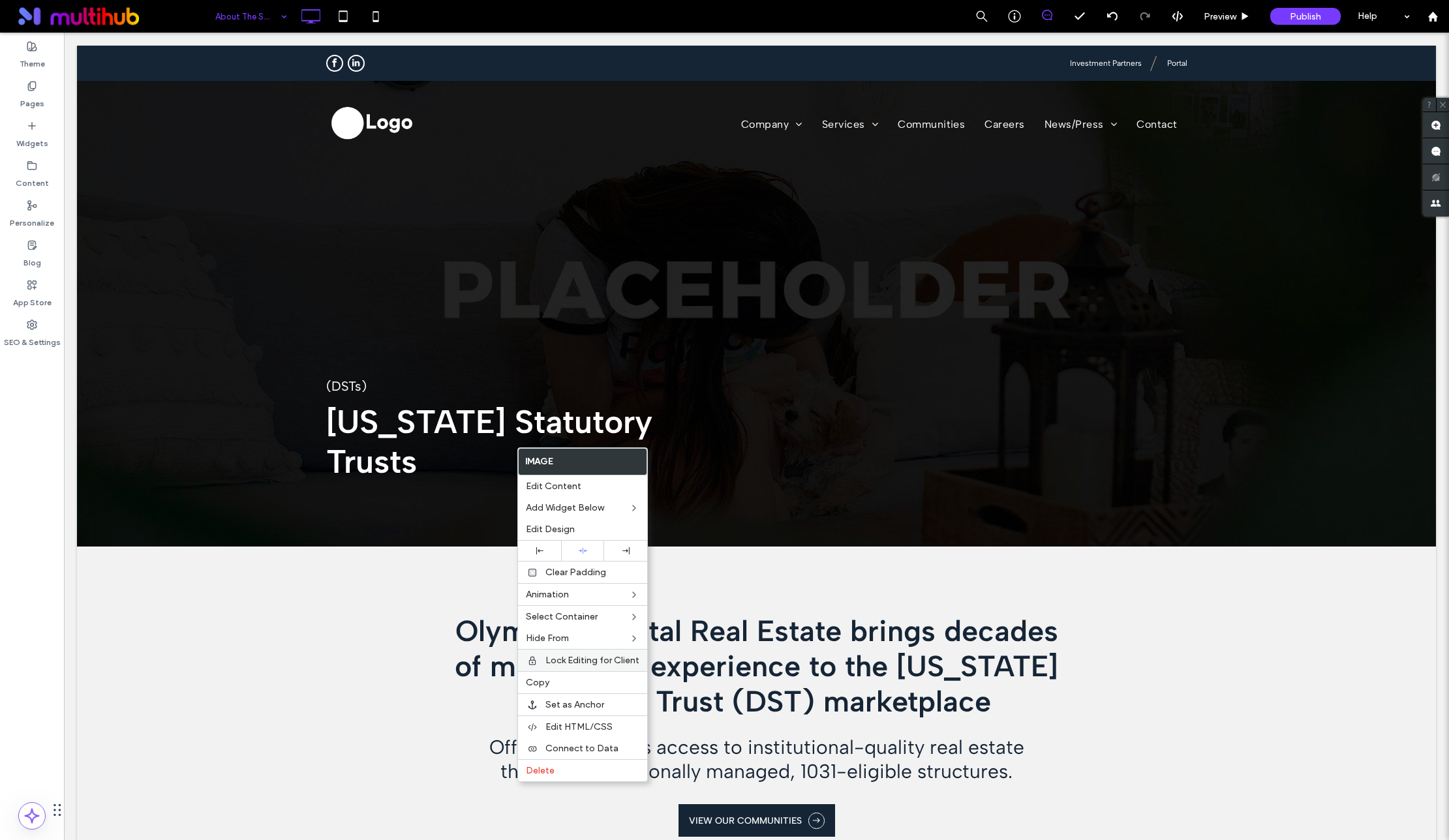
drag, startPoint x: 584, startPoint y: 678, endPoint x: 596, endPoint y: 669, distance: 15.0
click at [584, 678] on label "Copy" at bounding box center [582, 682] width 113 height 11
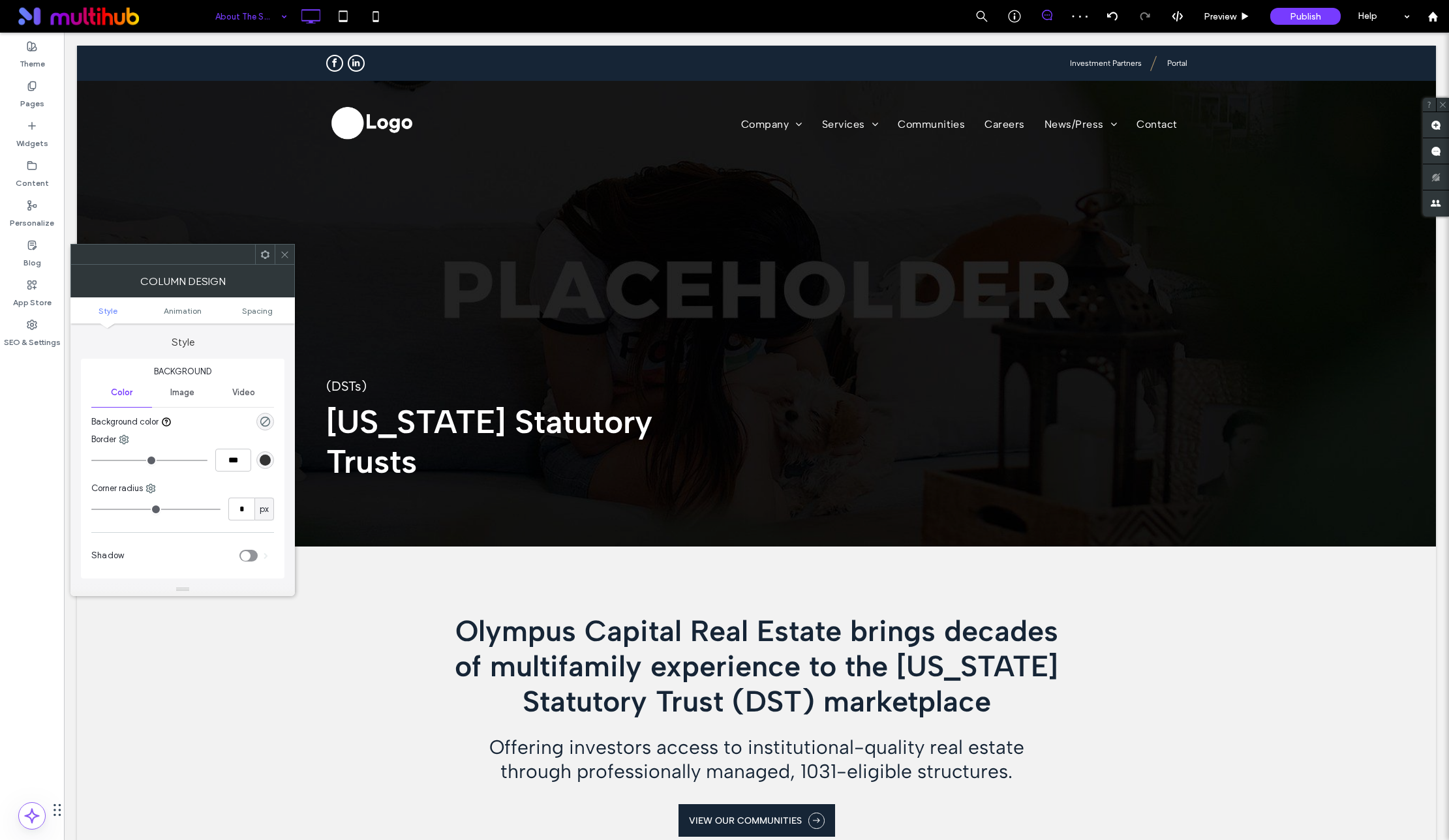
click at [285, 258] on icon at bounding box center [285, 254] width 10 height 10
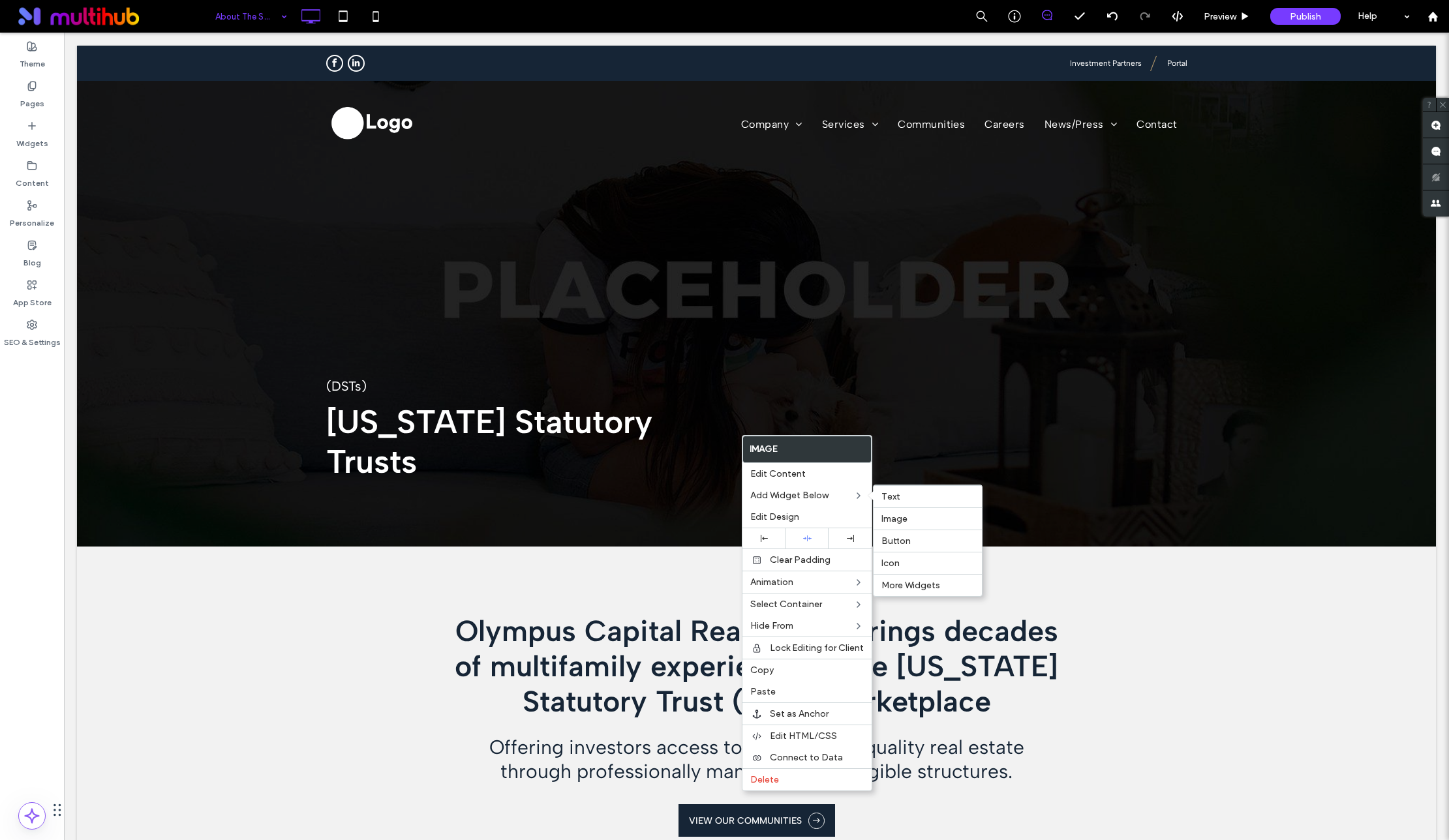
click at [921, 517] on label "Image" at bounding box center [928, 519] width 93 height 11
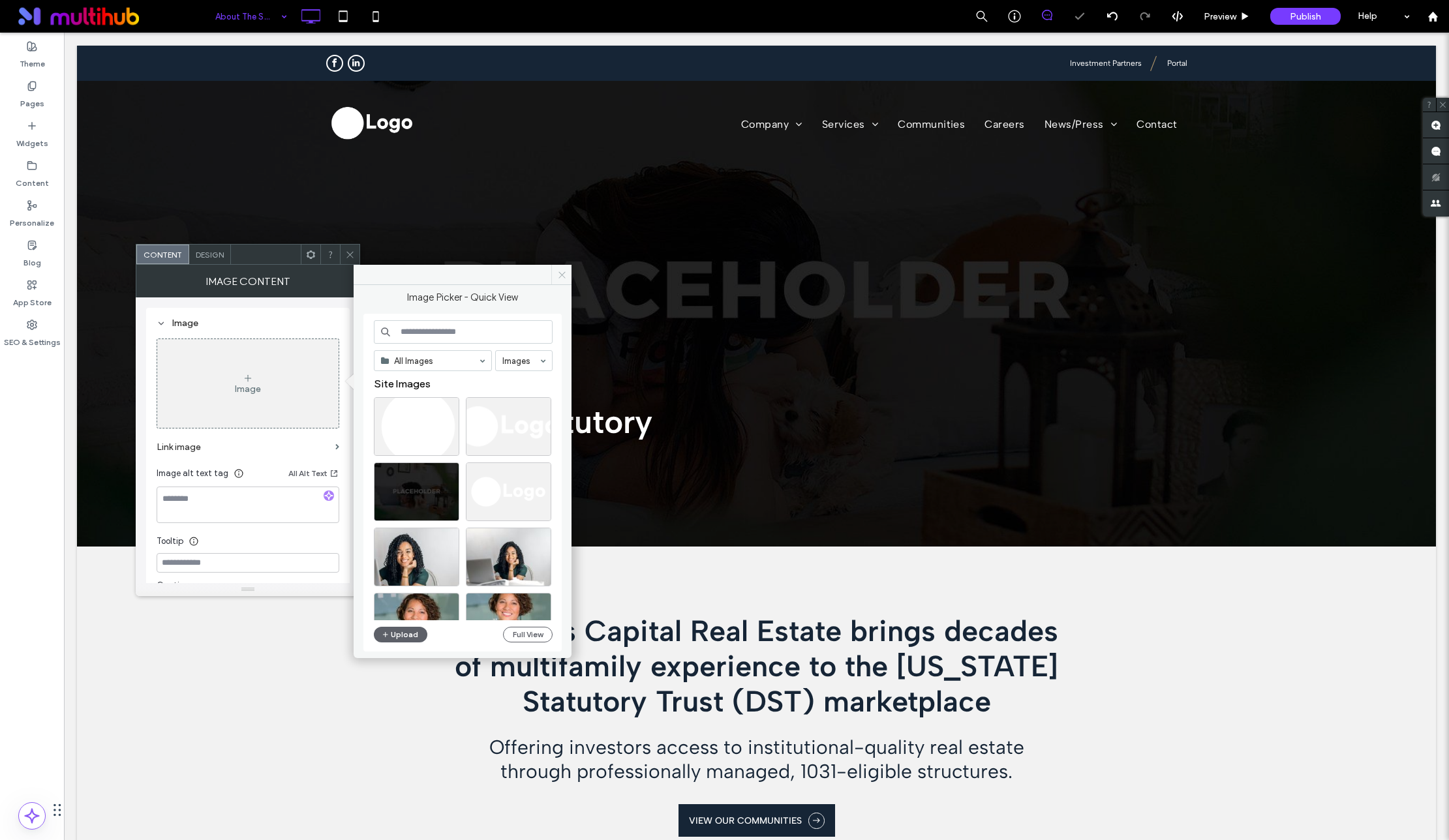
click at [566, 273] on span at bounding box center [561, 275] width 20 height 20
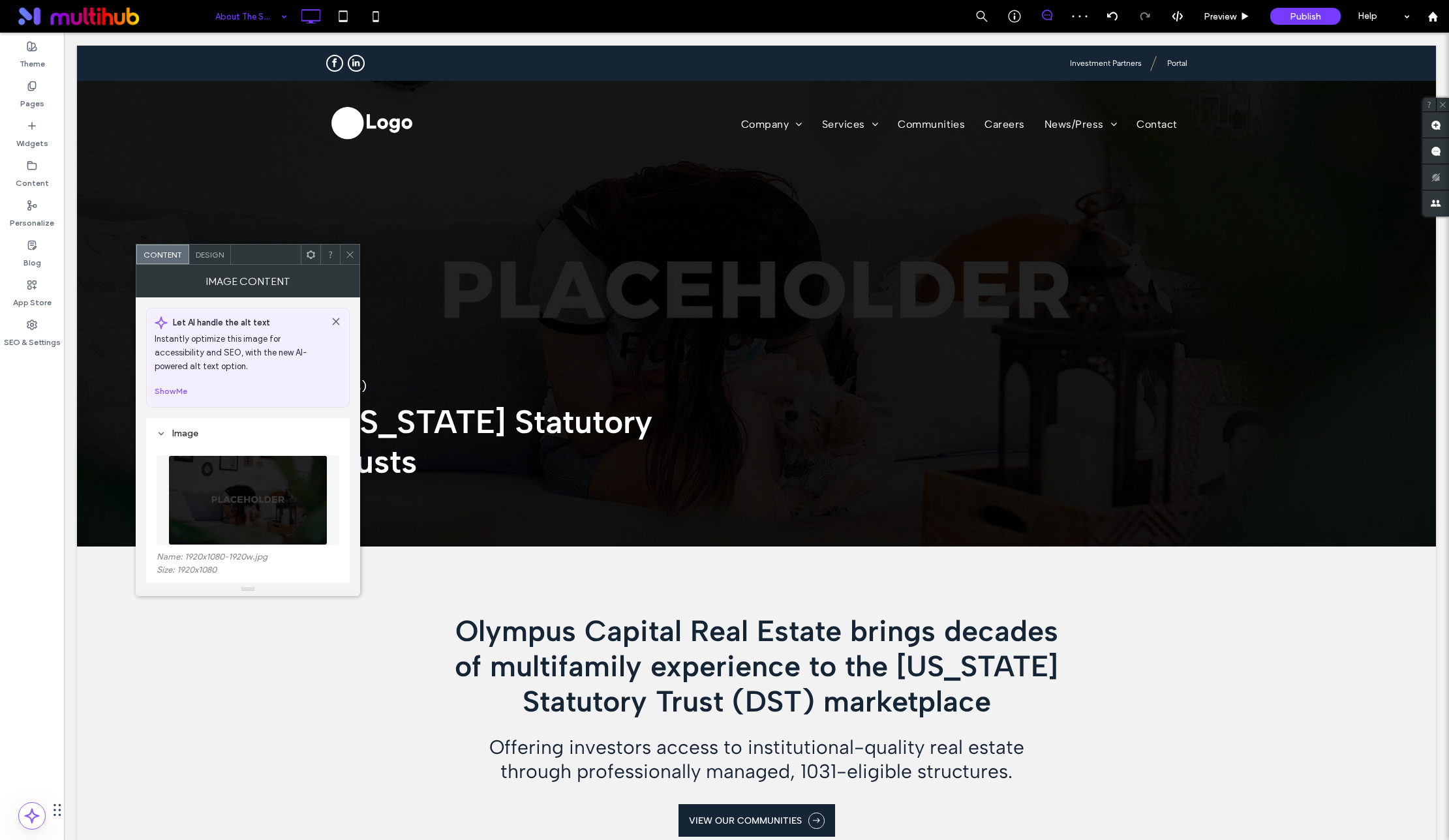
click at [349, 253] on icon at bounding box center [349, 254] width 10 height 10
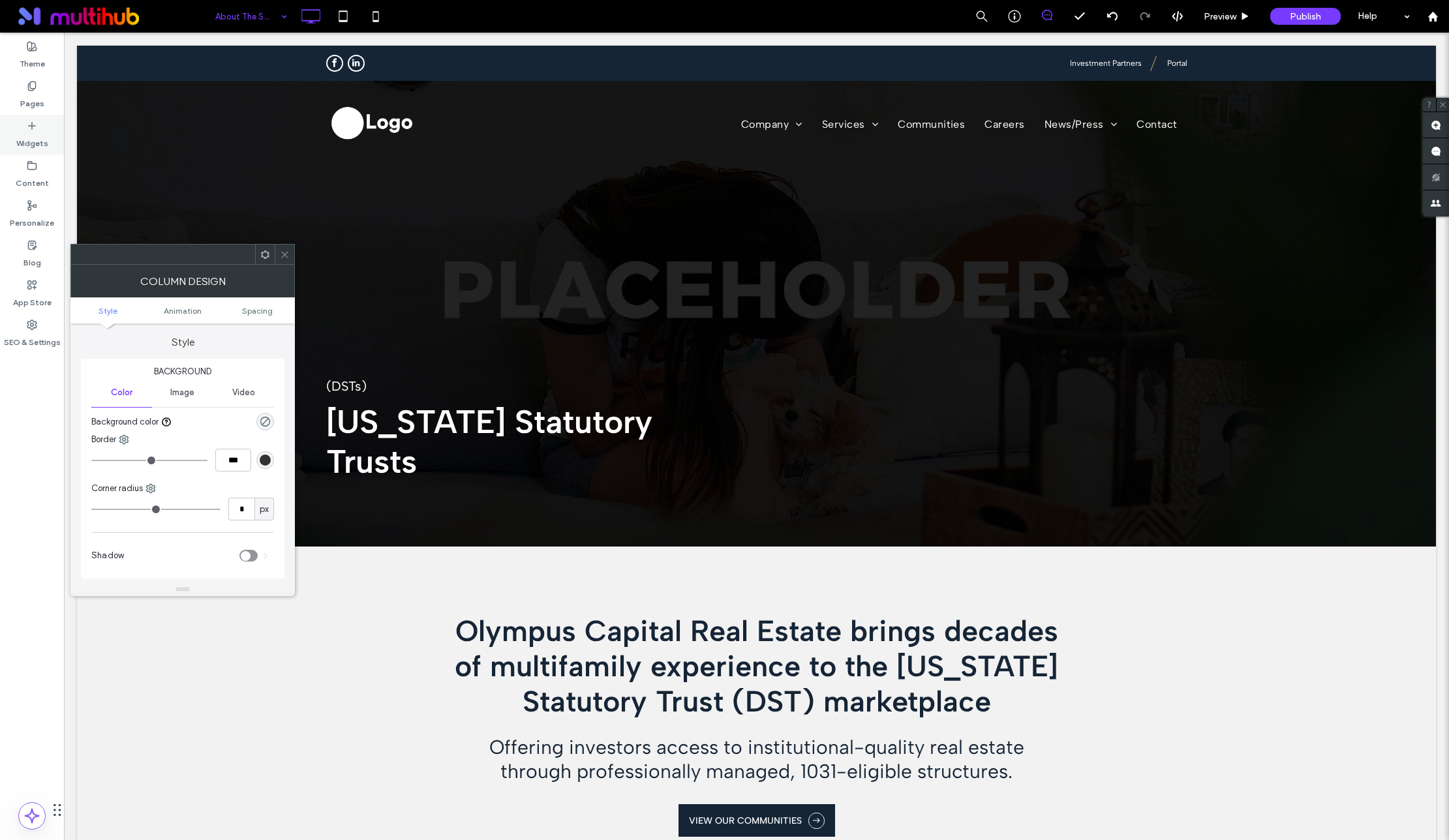
click at [36, 137] on label "Widgets" at bounding box center [32, 140] width 32 height 18
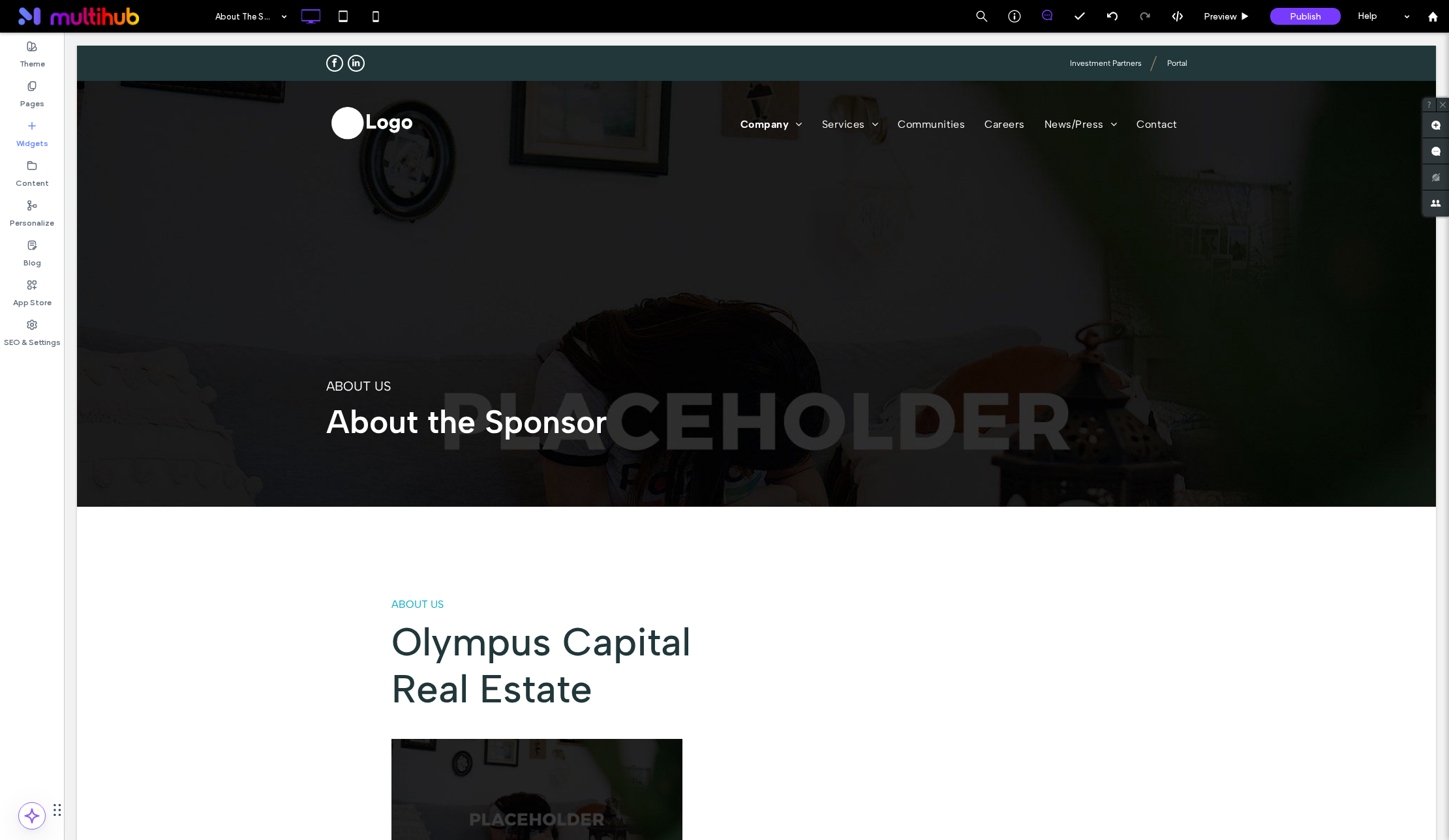
scroll to position [411, 0]
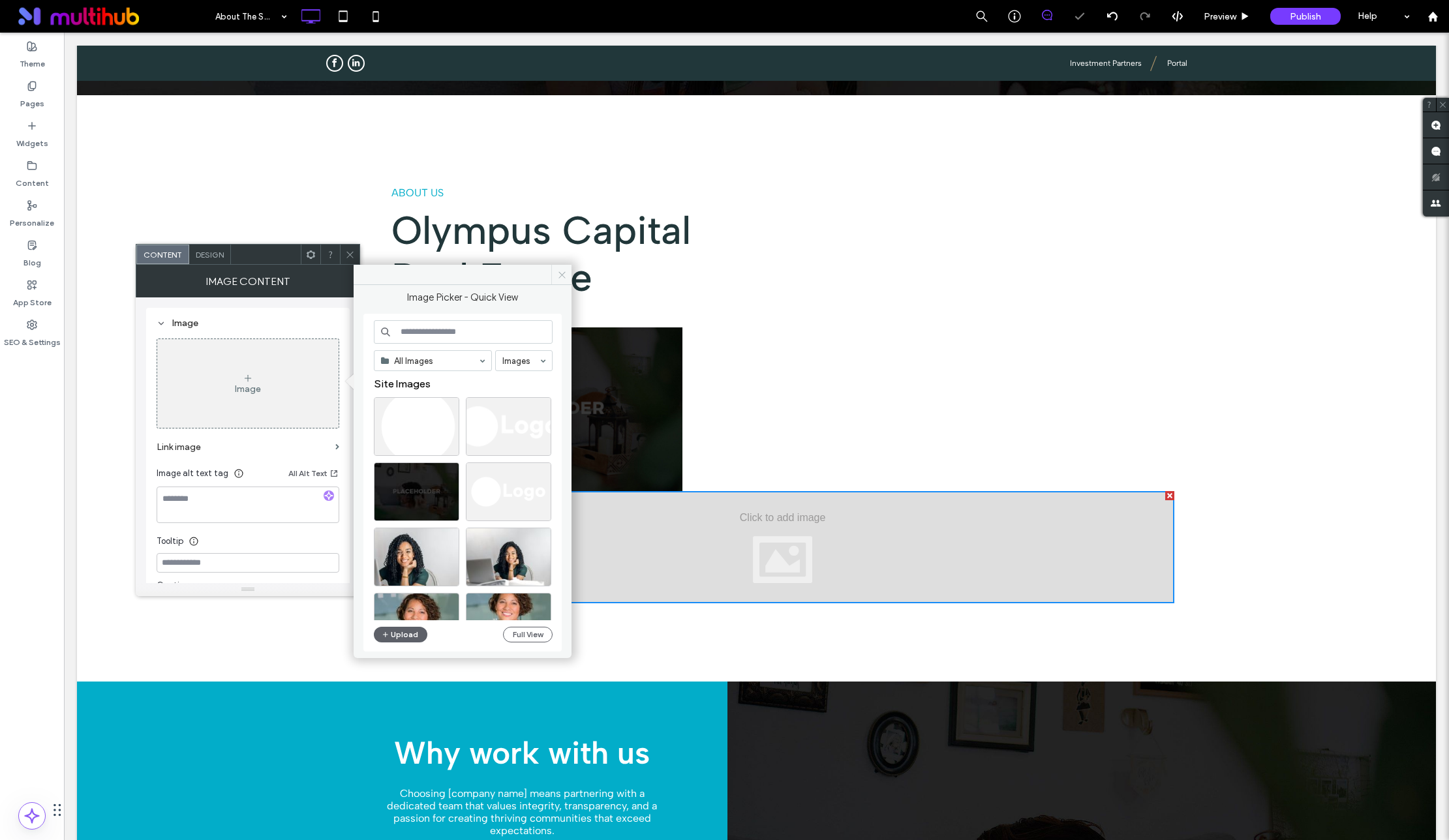
click at [559, 275] on icon at bounding box center [562, 275] width 10 height 10
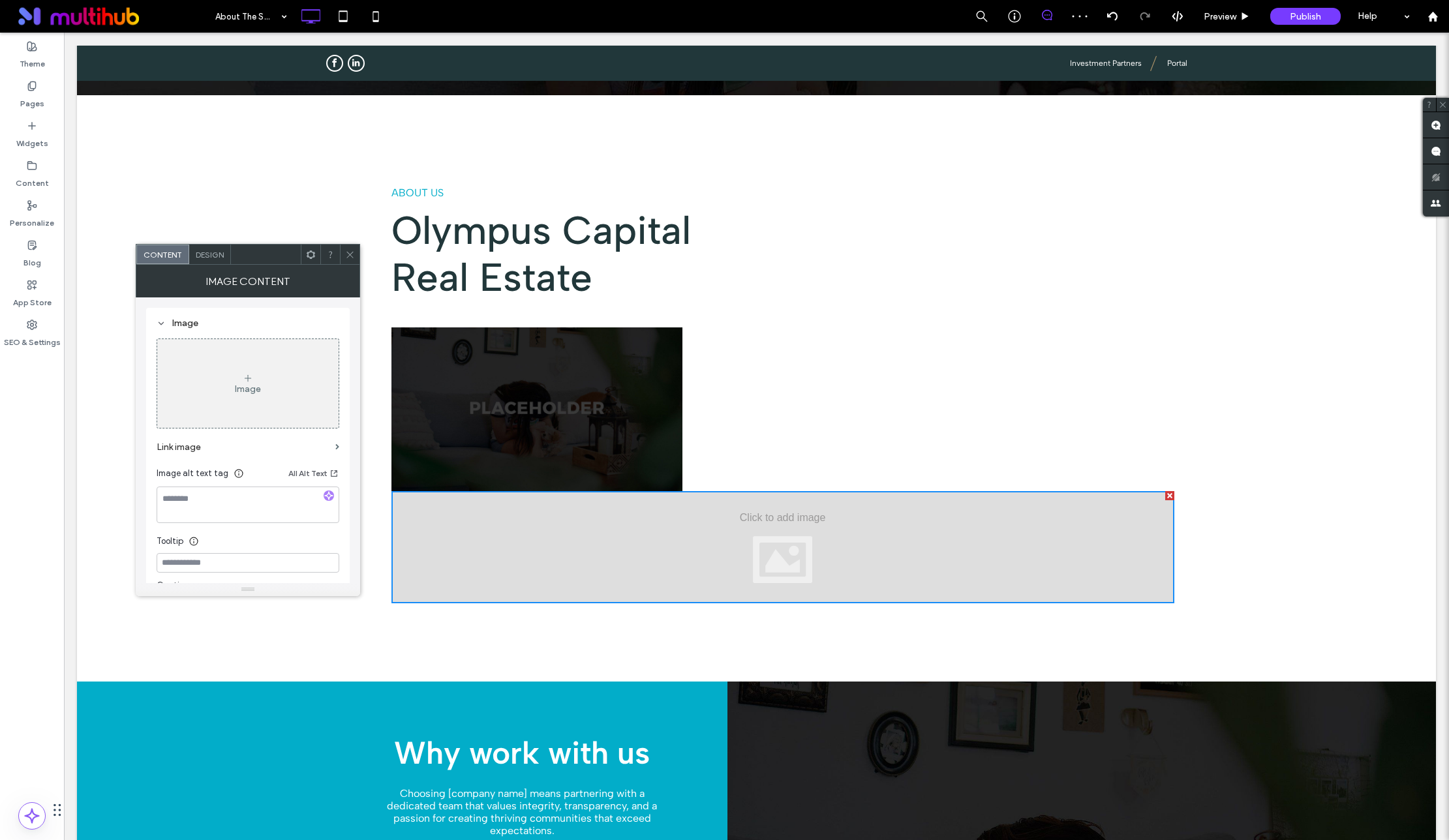
click at [1165, 495] on div at bounding box center [1170, 496] width 9 height 9
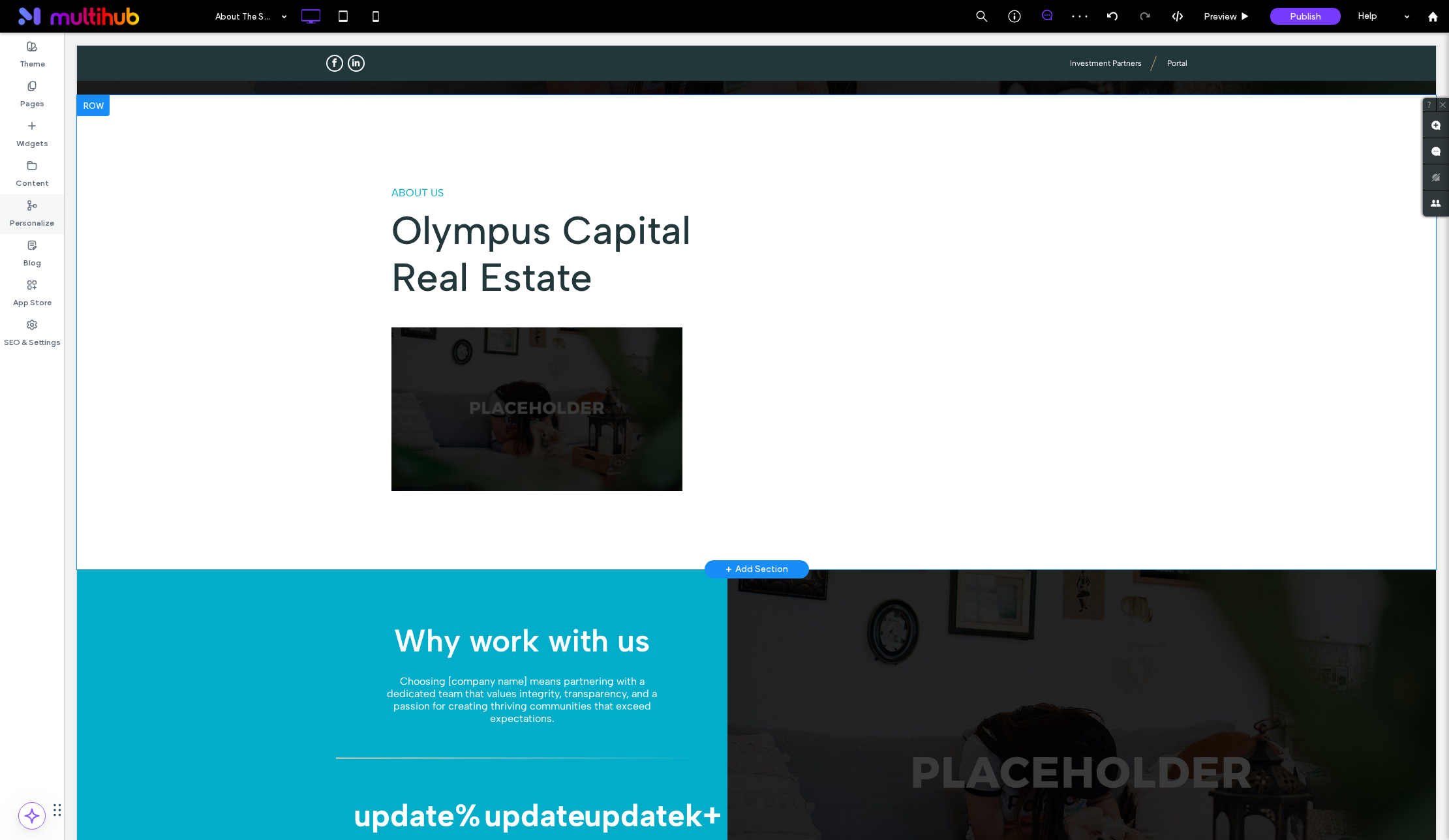
click at [50, 132] on div "Widgets" at bounding box center [32, 134] width 64 height 40
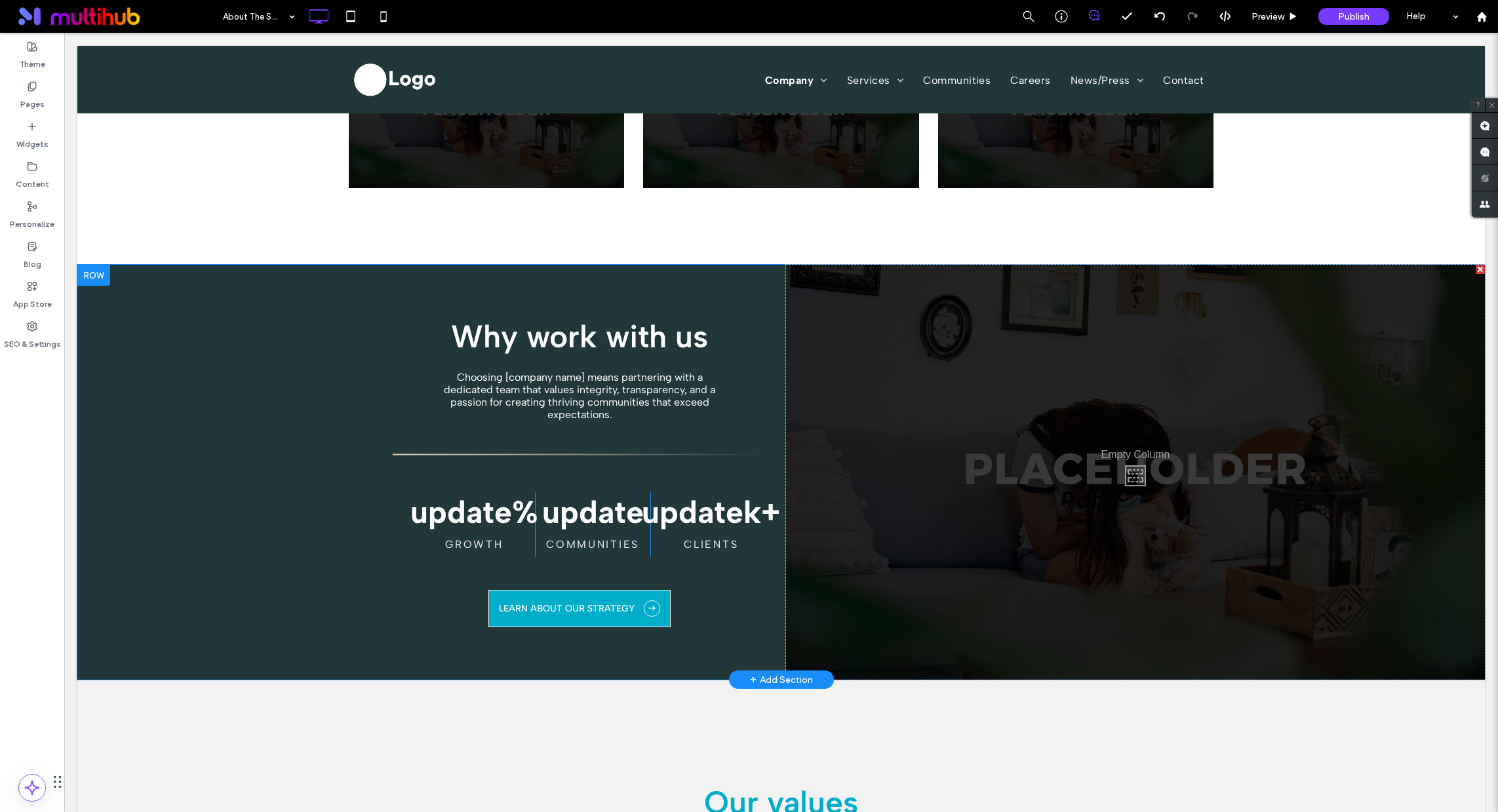
click at [84, 275] on div at bounding box center [94, 275] width 33 height 21
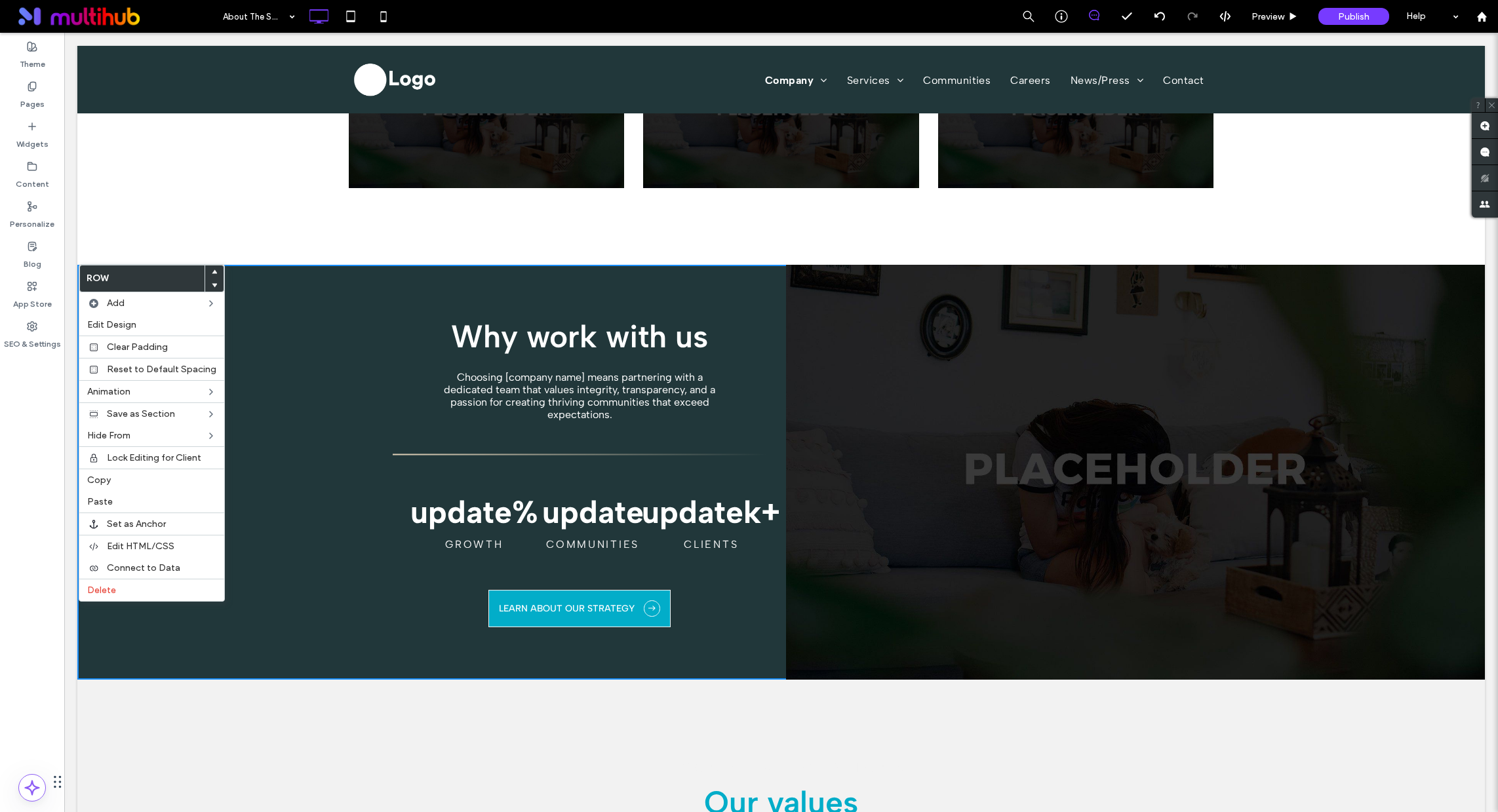
drag, startPoint x: 264, startPoint y: 236, endPoint x: 305, endPoint y: 247, distance: 42.4
click at [264, 237] on div "Click To Paste Click To Paste Click To Paste Row + Add Section" at bounding box center [781, 110] width 1408 height 308
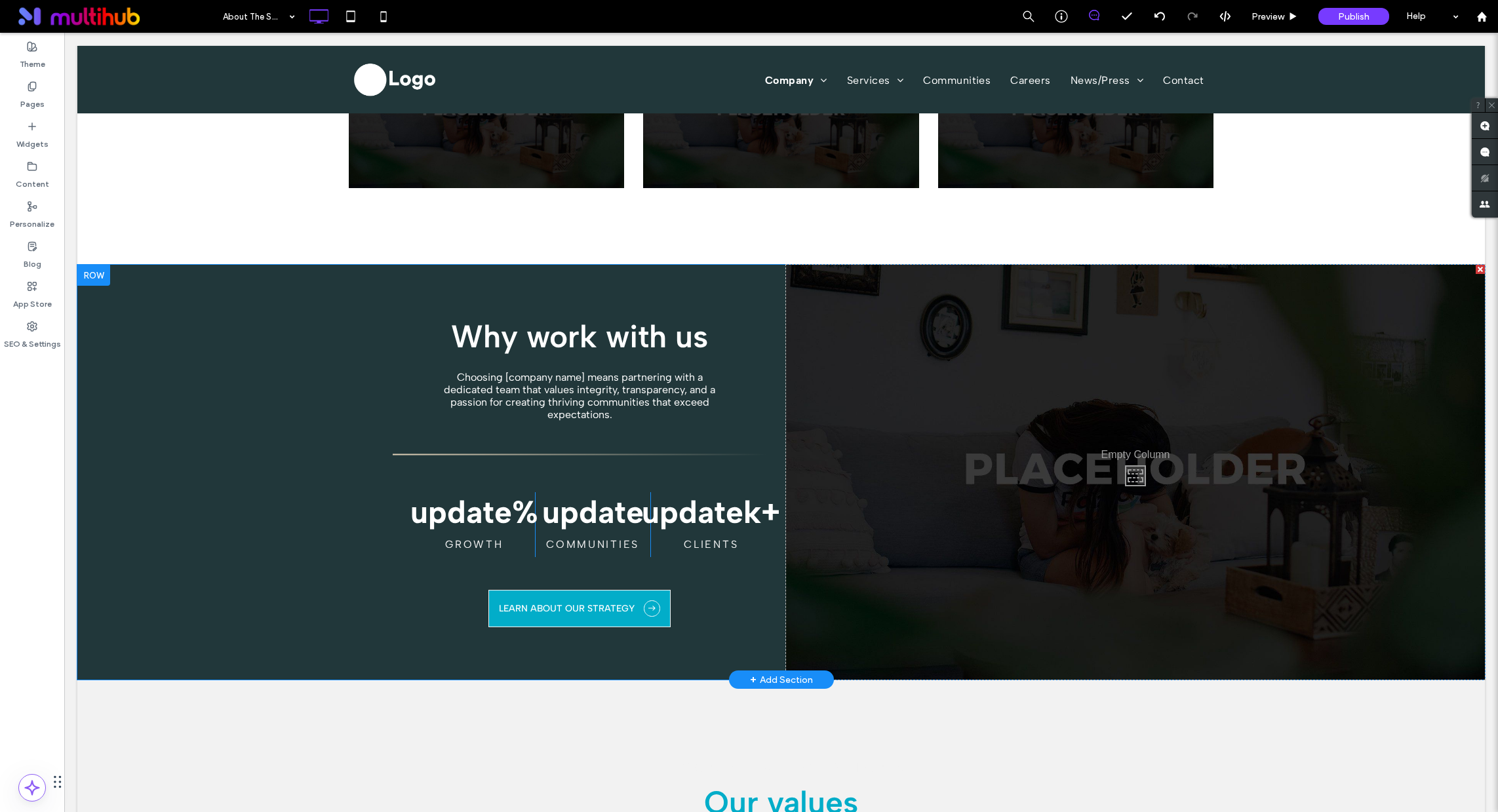
click at [579, 392] on span "Choosing [company name] means partnering with a dedicated team that values inte…" at bounding box center [579, 396] width 272 height 50
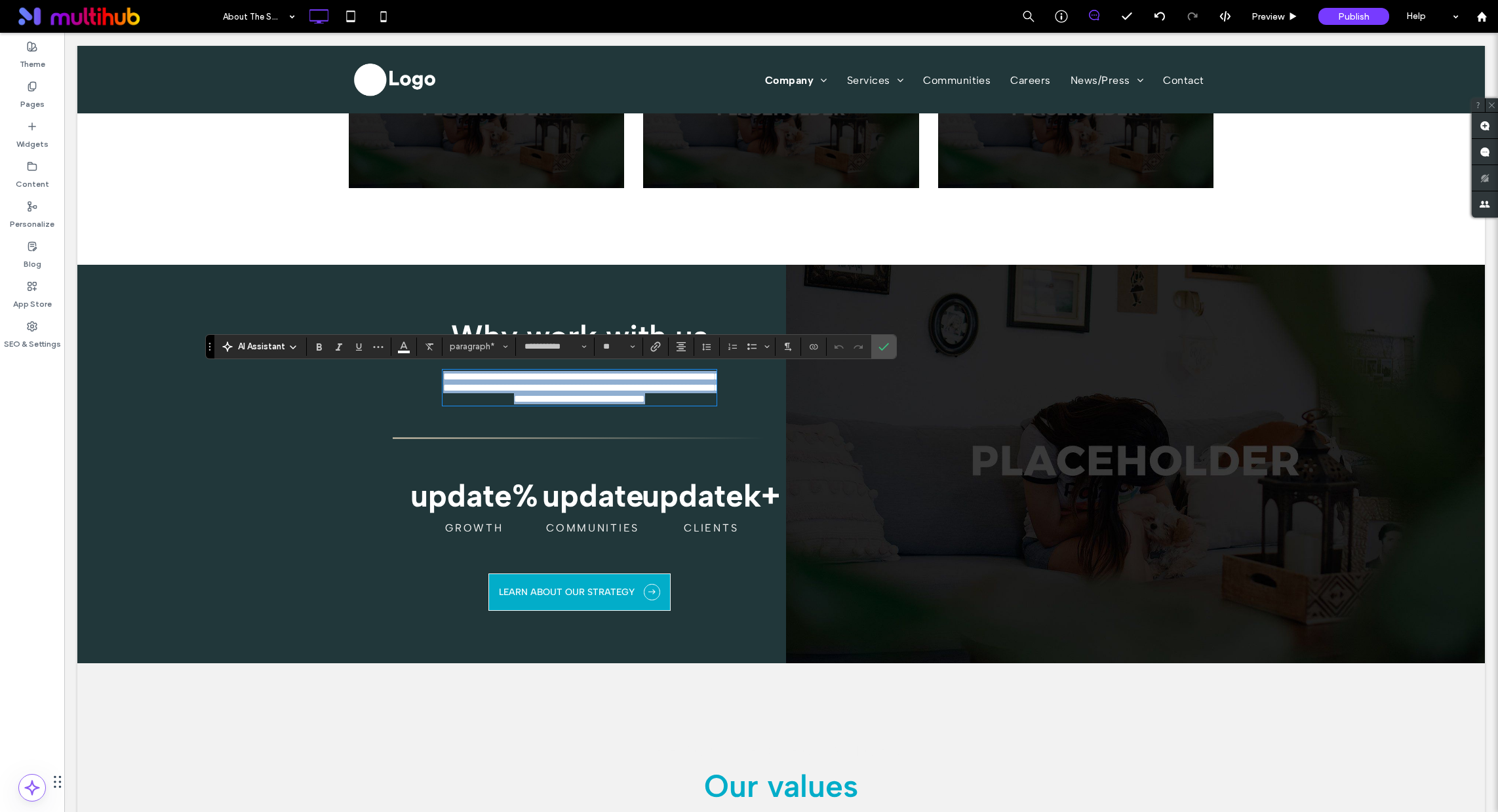
click at [579, 392] on span "**********" at bounding box center [581, 387] width 277 height 32
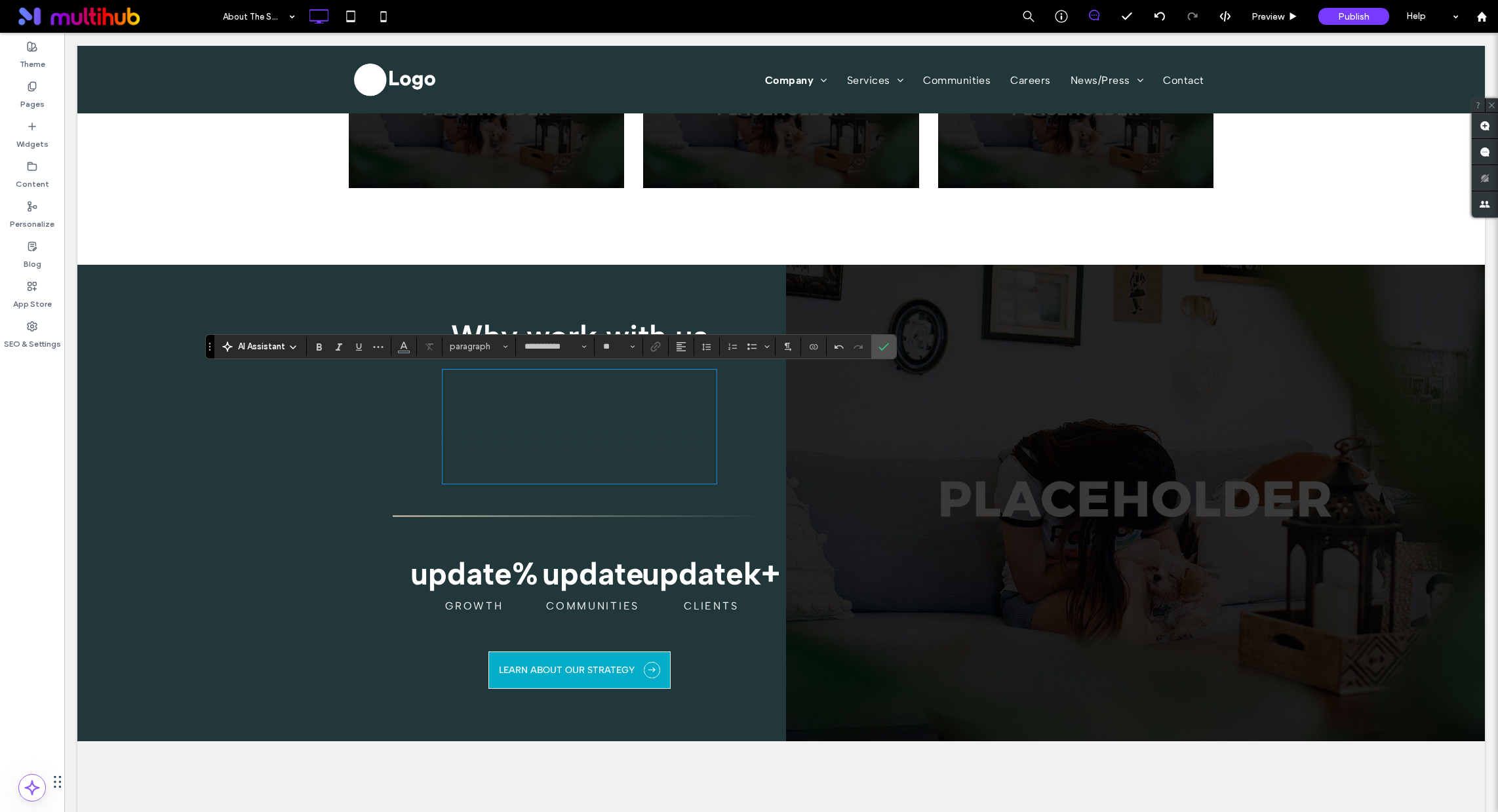
click at [579, 389] on span "**********" at bounding box center [581, 427] width 277 height 110
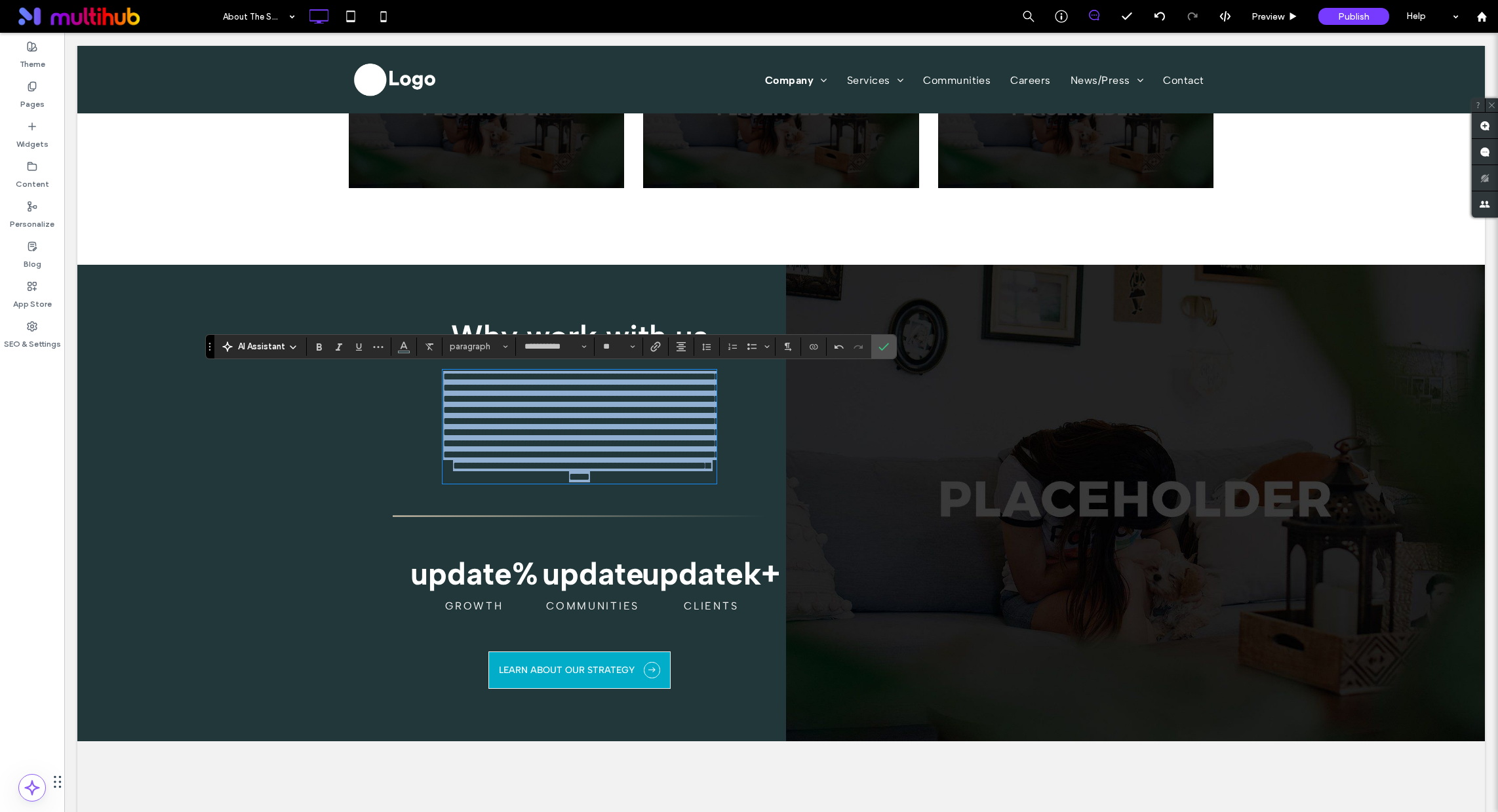
click at [579, 389] on span "**********" at bounding box center [581, 427] width 277 height 110
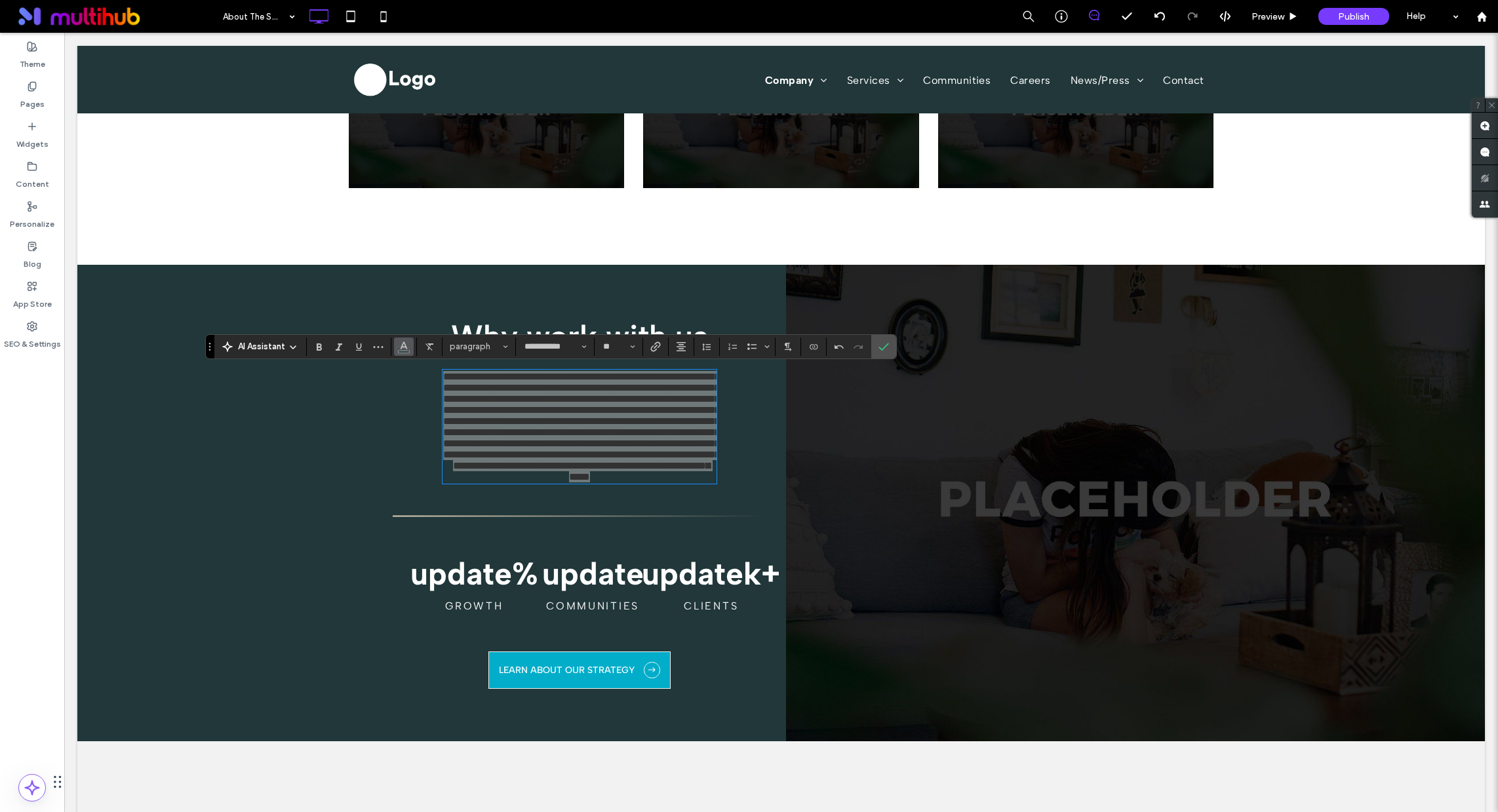
click at [406, 350] on span "Color" at bounding box center [404, 345] width 11 height 17
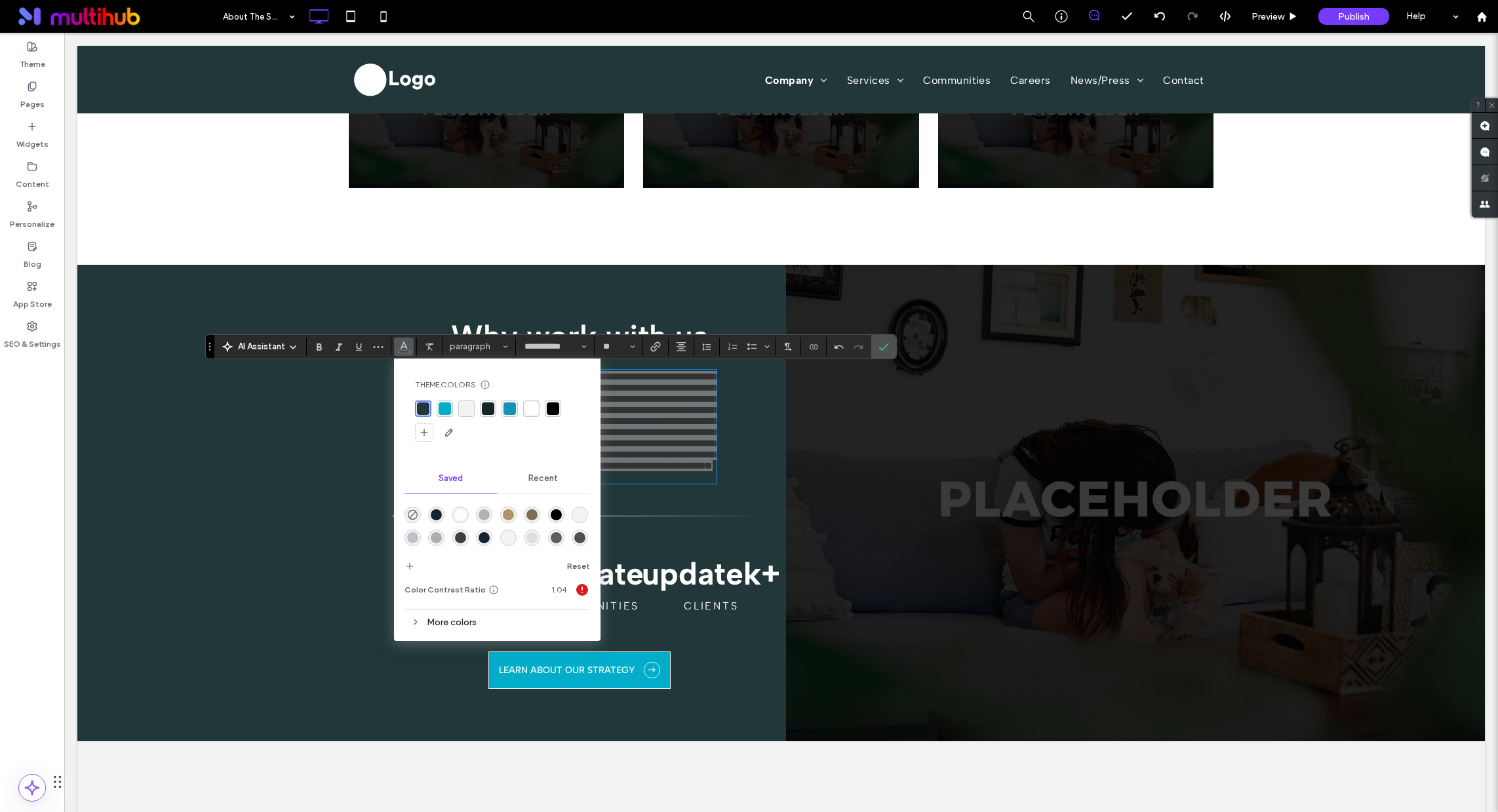
click at [529, 405] on div "rgba(255,255,255,1)" at bounding box center [531, 408] width 12 height 12
drag, startPoint x: 882, startPoint y: 348, endPoint x: 818, endPoint y: 315, distance: 72.0
click at [882, 348] on use "Confirm" at bounding box center [884, 346] width 11 height 8
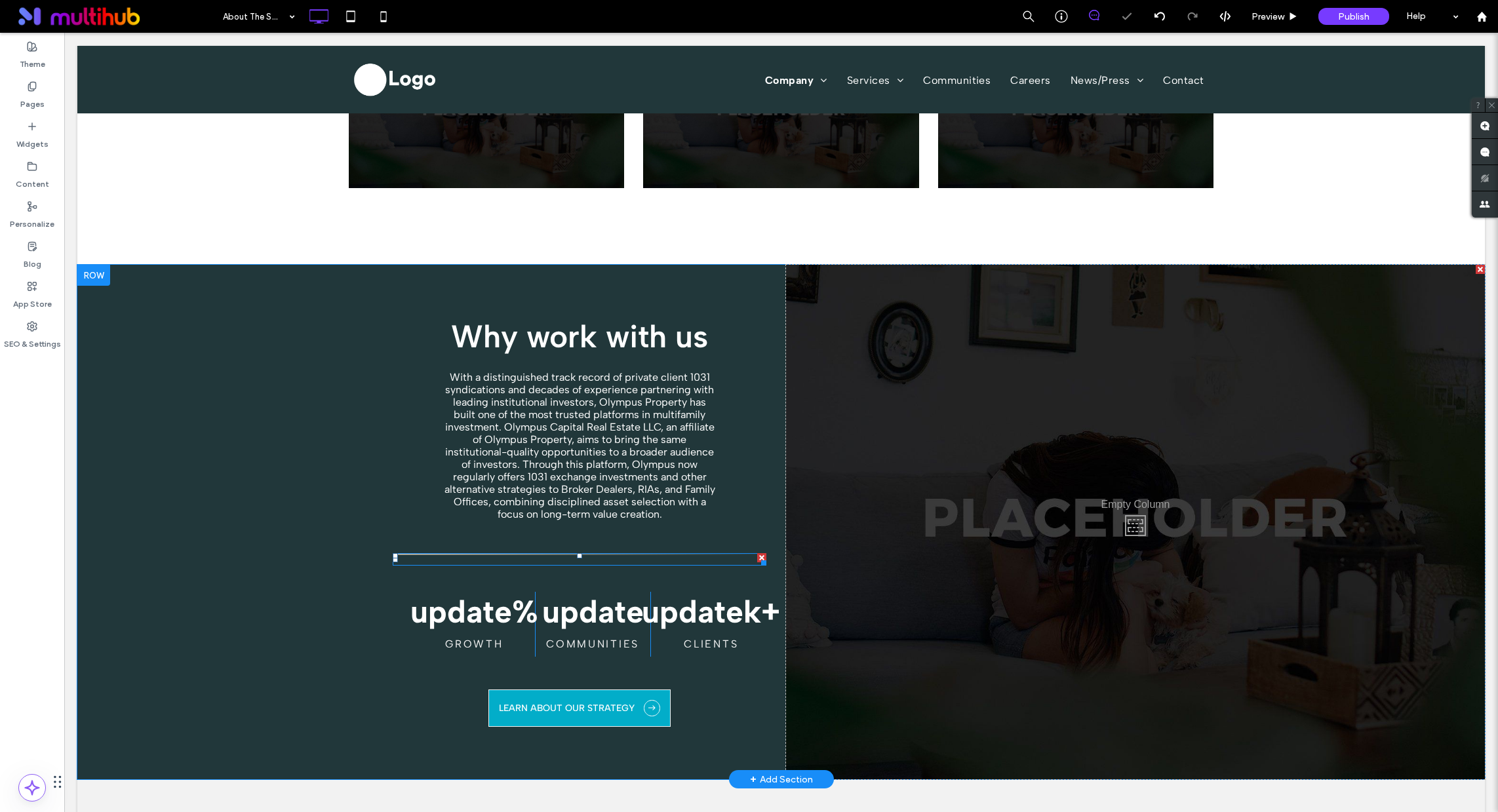
click at [677, 550] on div "Why work with us With a distinguished track record of private client 1031 syndi…" at bounding box center [589, 522] width 393 height 515
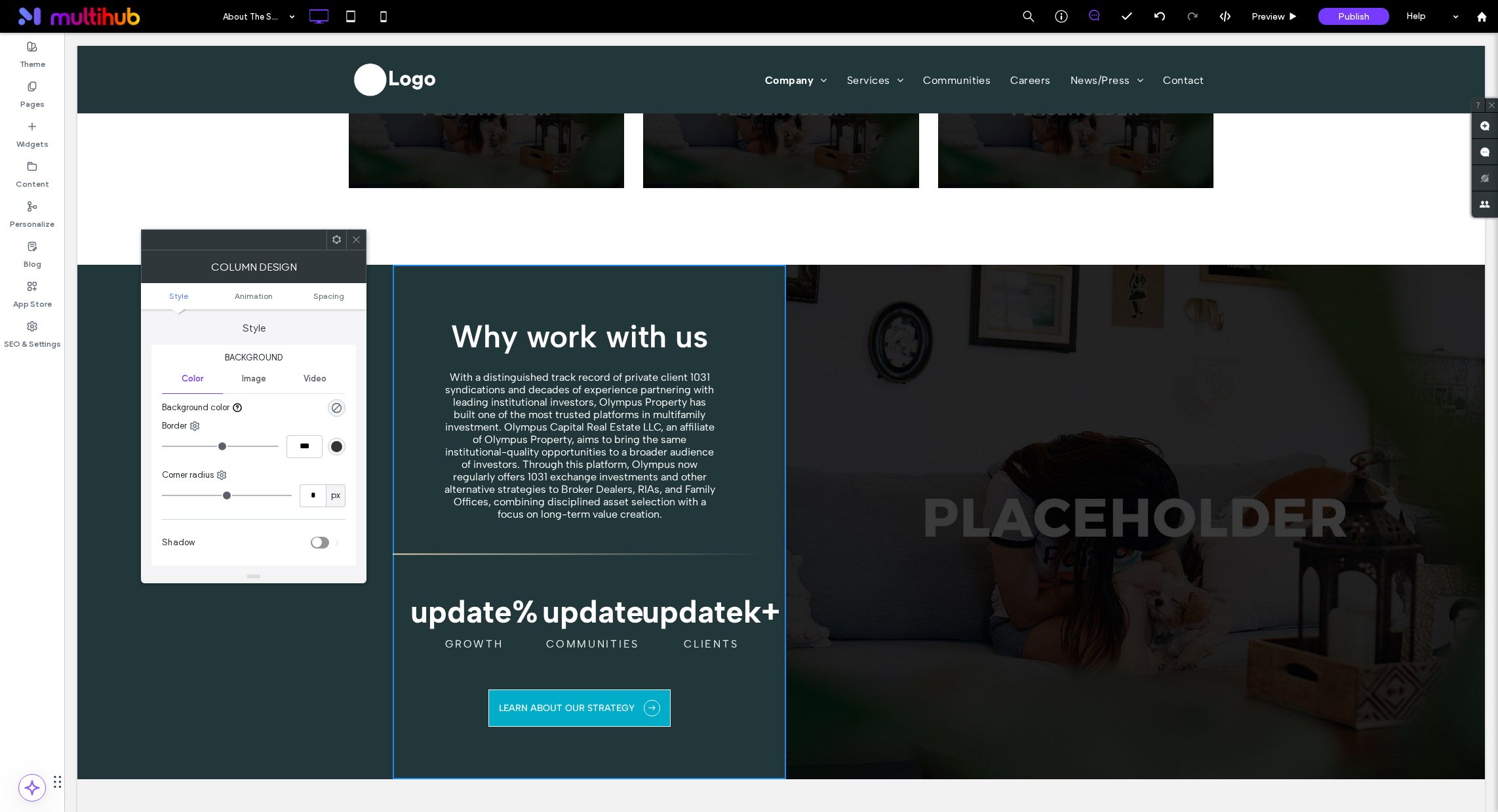
click at [251, 383] on span "Image" at bounding box center [254, 379] width 24 height 11
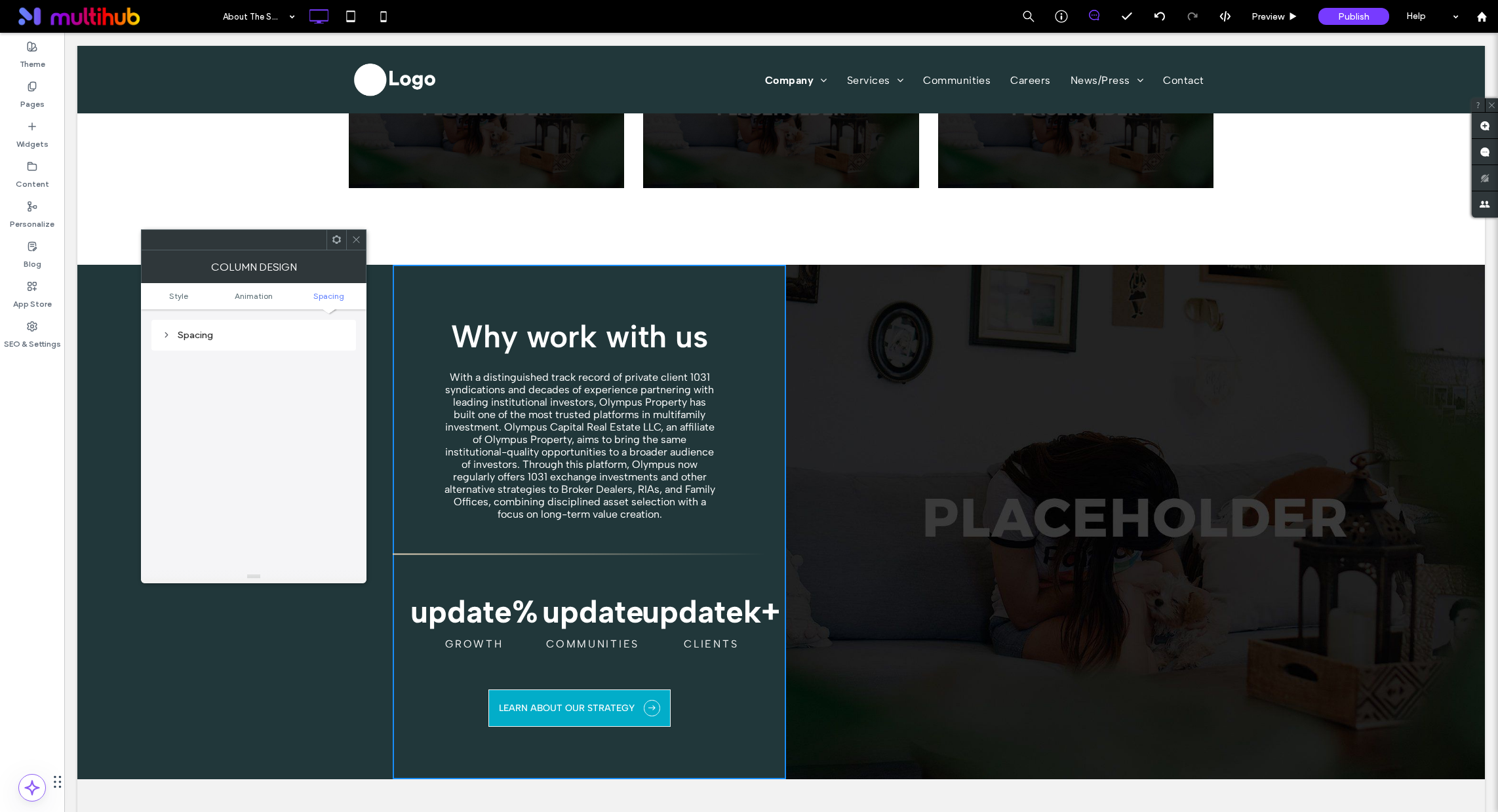
click at [355, 237] on icon at bounding box center [356, 239] width 10 height 10
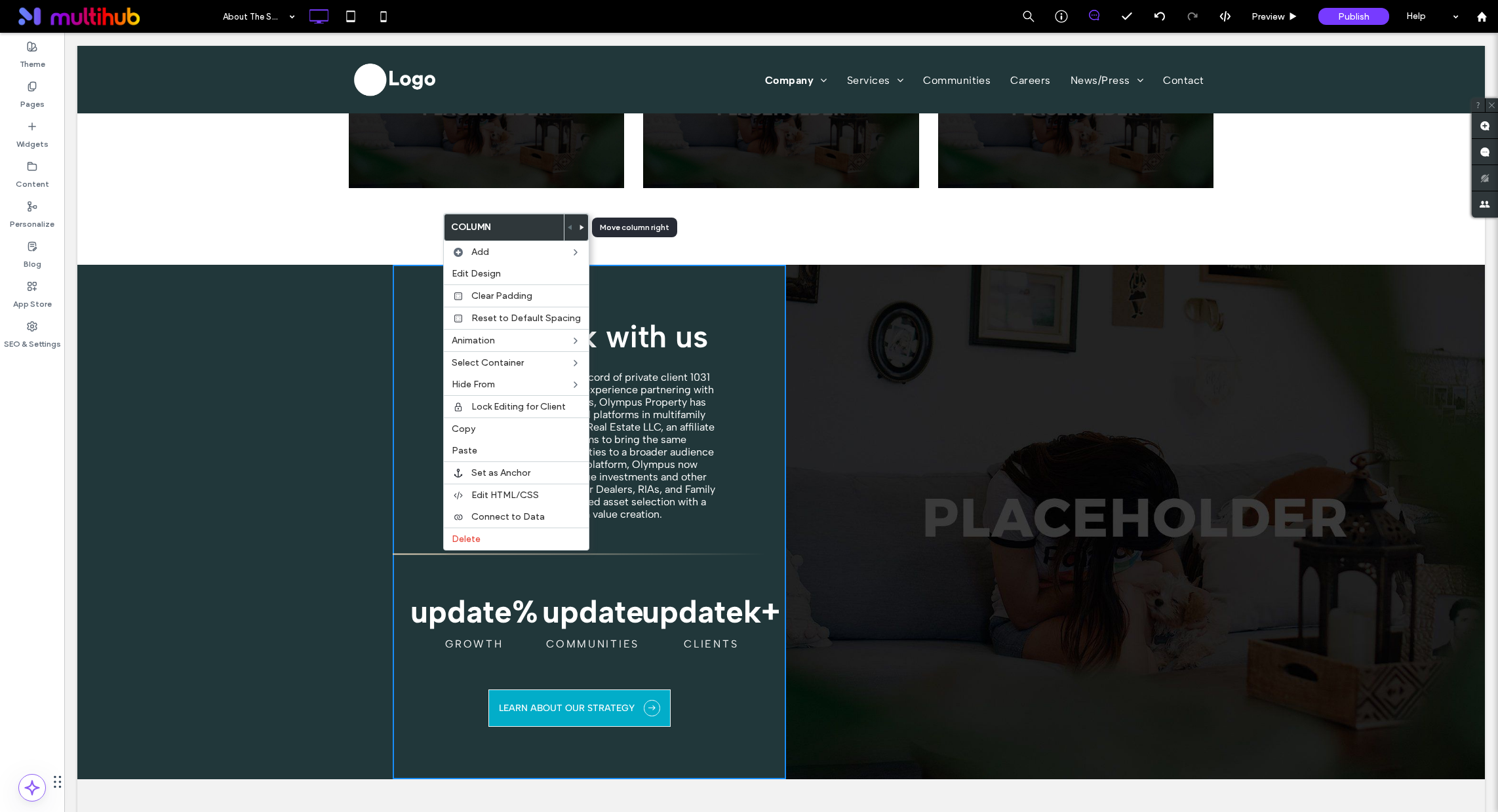
drag, startPoint x: 667, startPoint y: 476, endPoint x: 627, endPoint y: 513, distance: 54.5
click at [667, 476] on span "With a distinguished track record of private client 1031 syndications and decad…" at bounding box center [580, 445] width 271 height 149
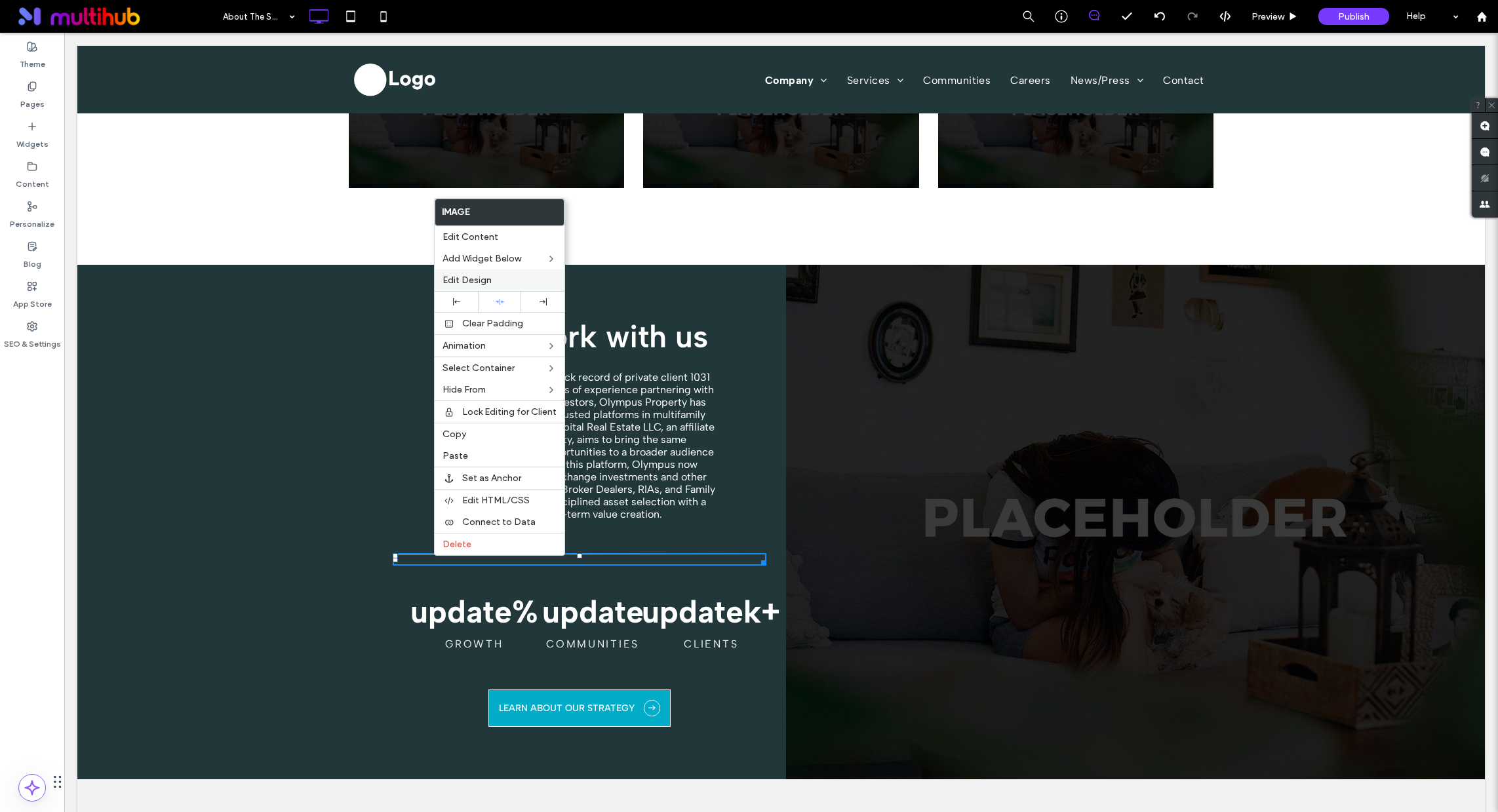
drag, startPoint x: 472, startPoint y: 275, endPoint x: 474, endPoint y: 286, distance: 11.2
click at [473, 275] on span "Edit Design" at bounding box center [467, 280] width 49 height 11
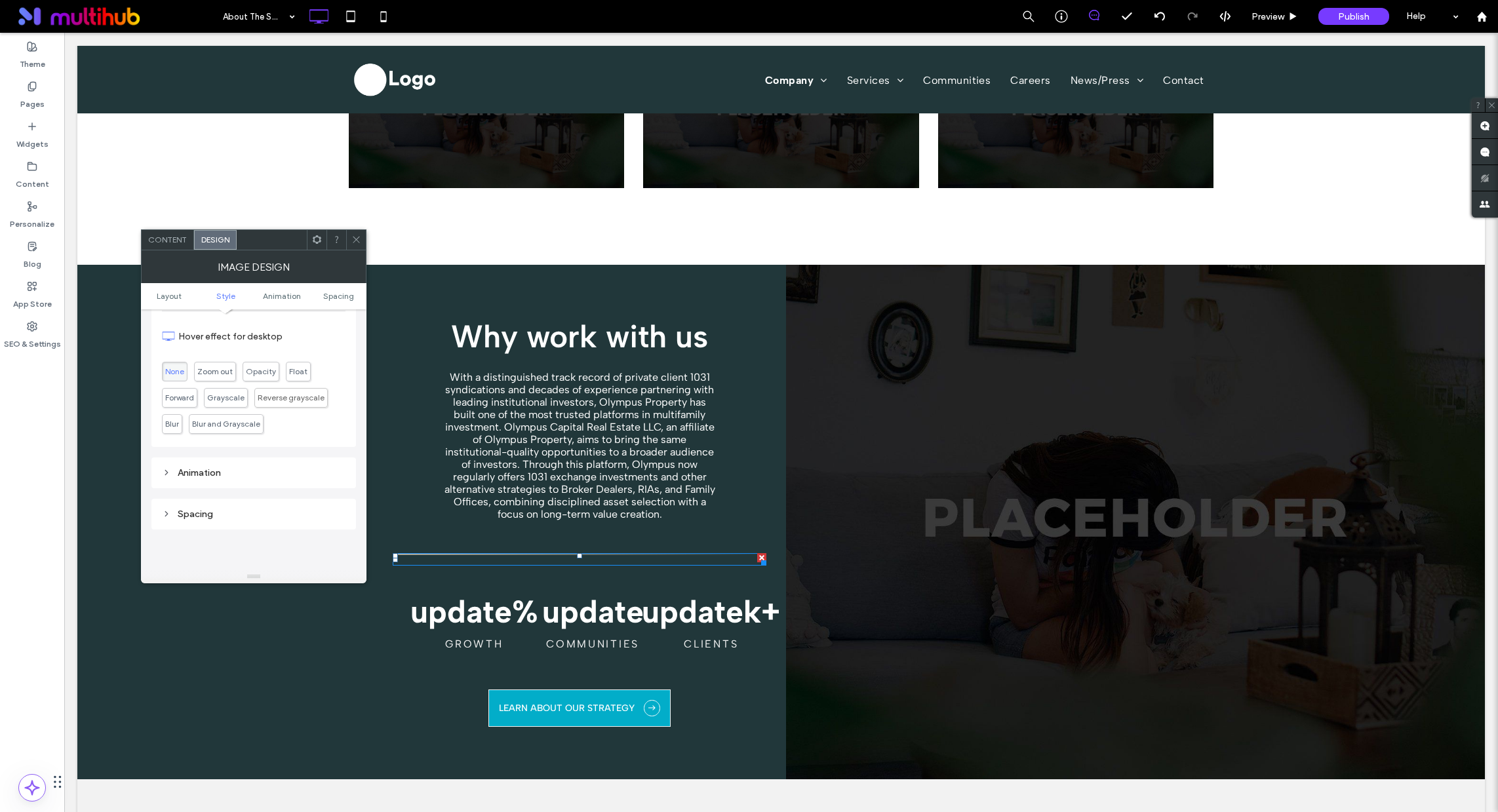
scroll to position [392, 0]
click at [180, 241] on span "Content" at bounding box center [167, 239] width 39 height 10
drag, startPoint x: 354, startPoint y: 247, endPoint x: 361, endPoint y: 251, distance: 8.1
click at [354, 247] on span at bounding box center [356, 240] width 10 height 20
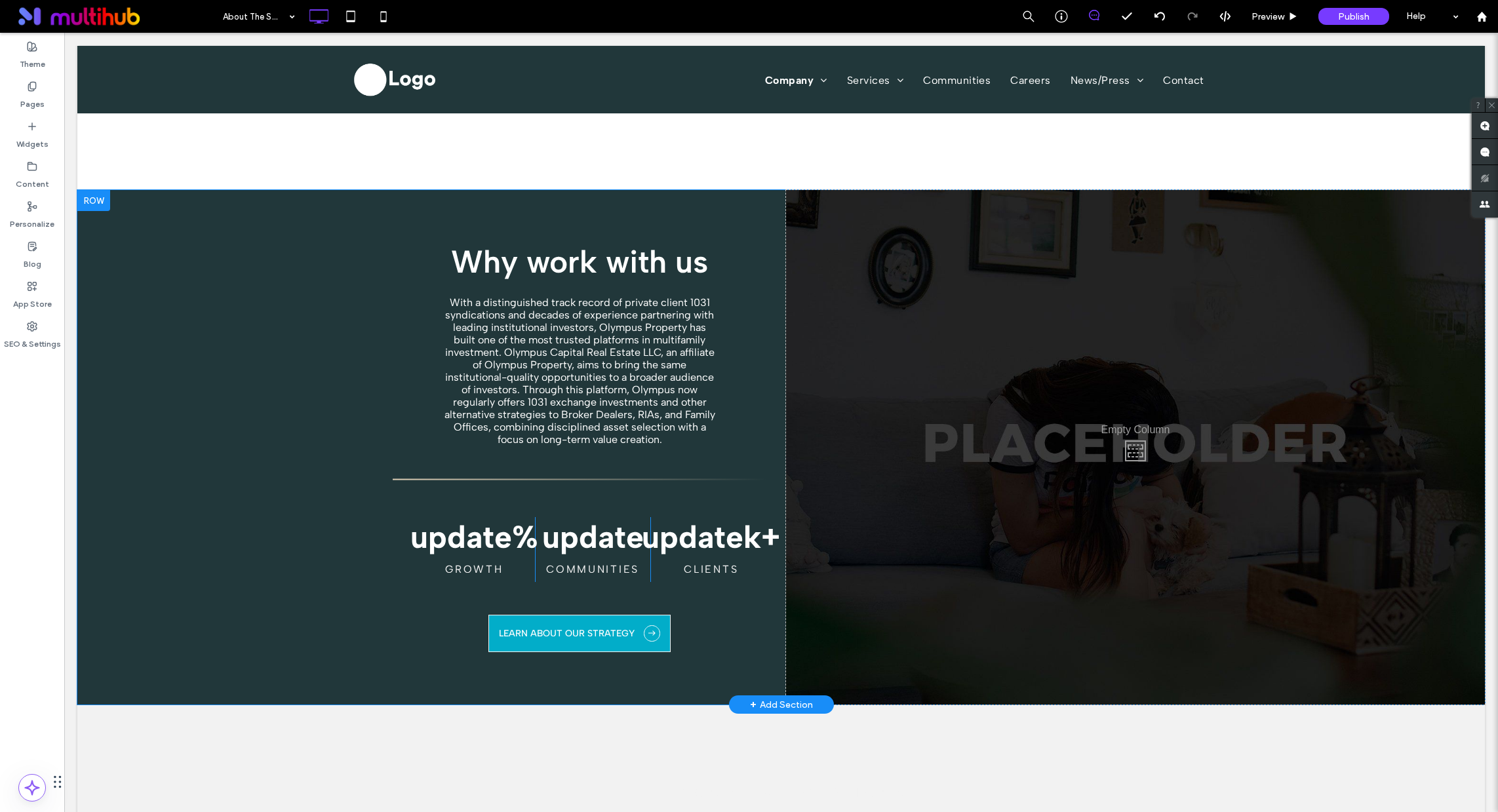
scroll to position [884, 0]
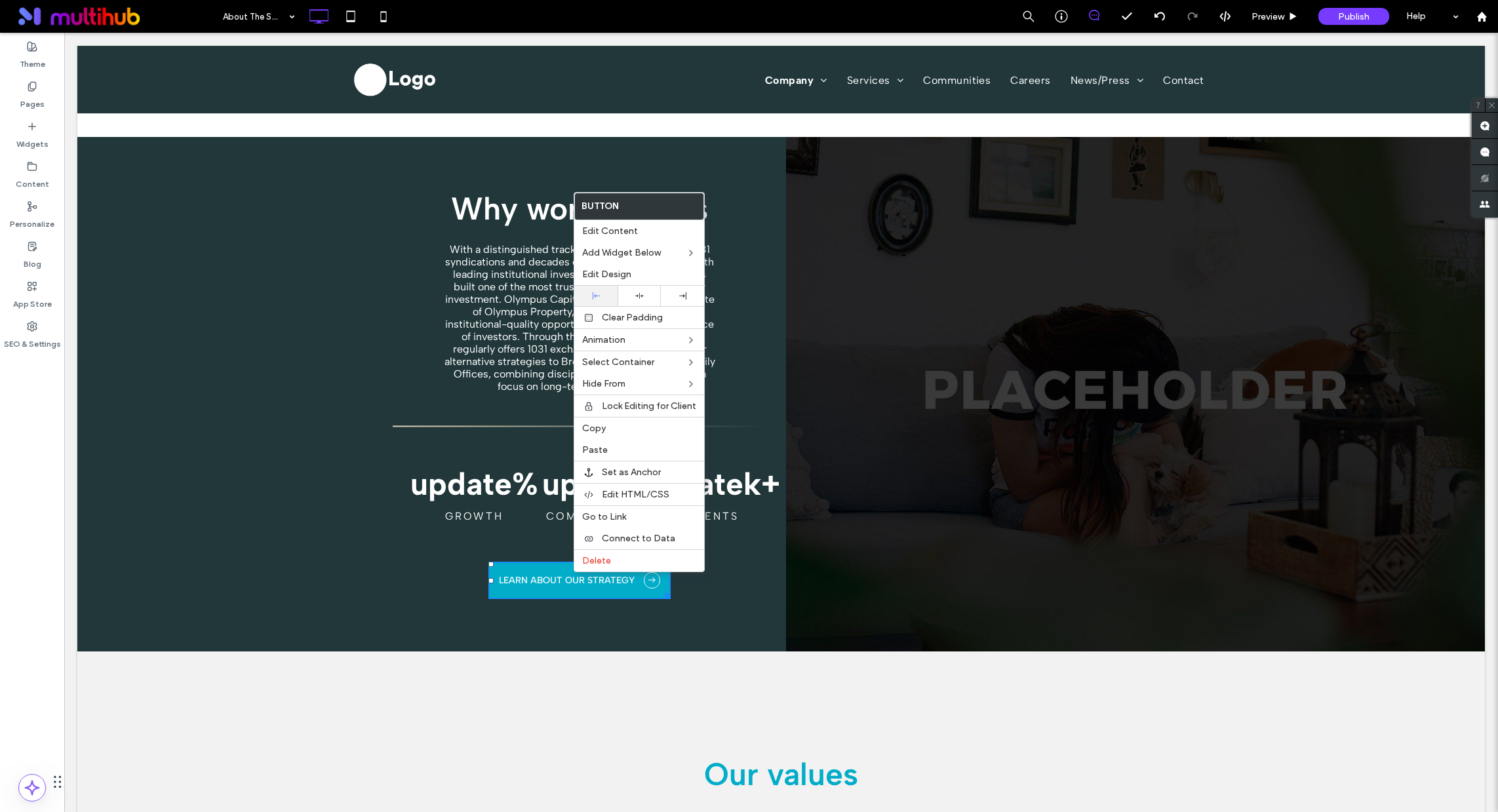
click at [617, 277] on span "Edit Design" at bounding box center [606, 274] width 49 height 11
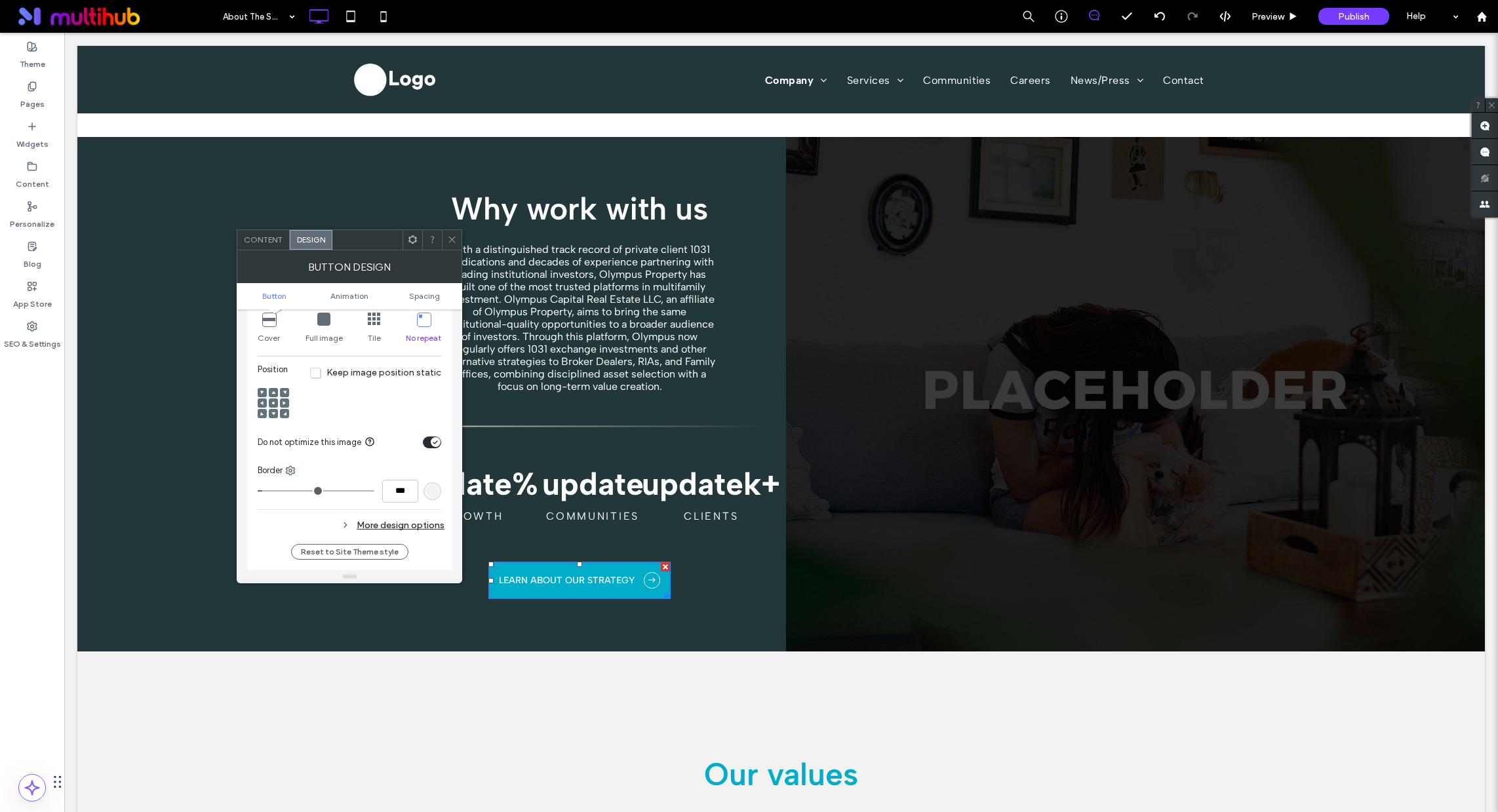
scroll to position [608, 0]
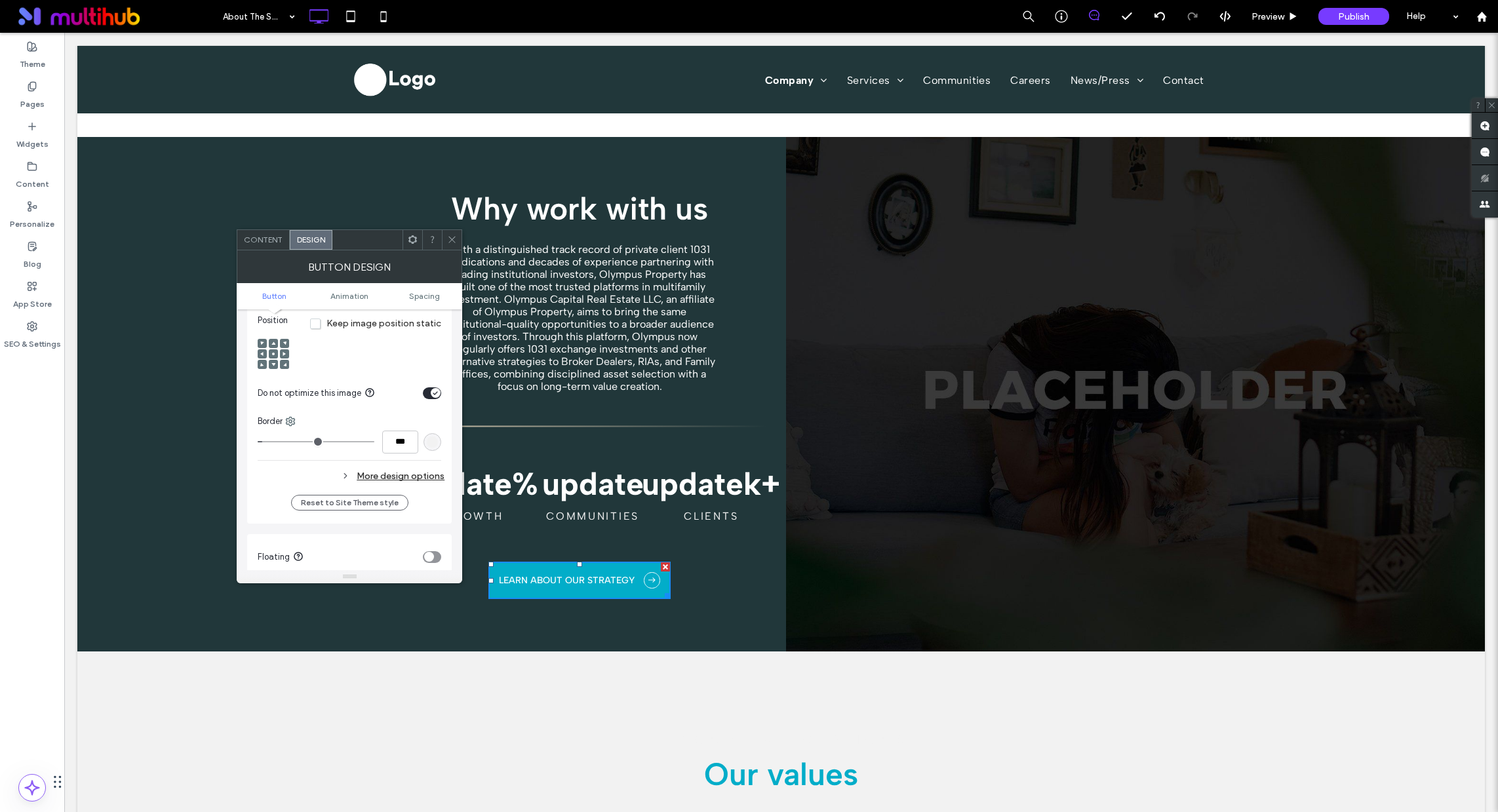
type input "*"
type input "***"
drag, startPoint x: 263, startPoint y: 443, endPoint x: 246, endPoint y: 444, distance: 17.0
type input "*"
click at [258, 442] on input "range" at bounding box center [316, 442] width 116 height 1
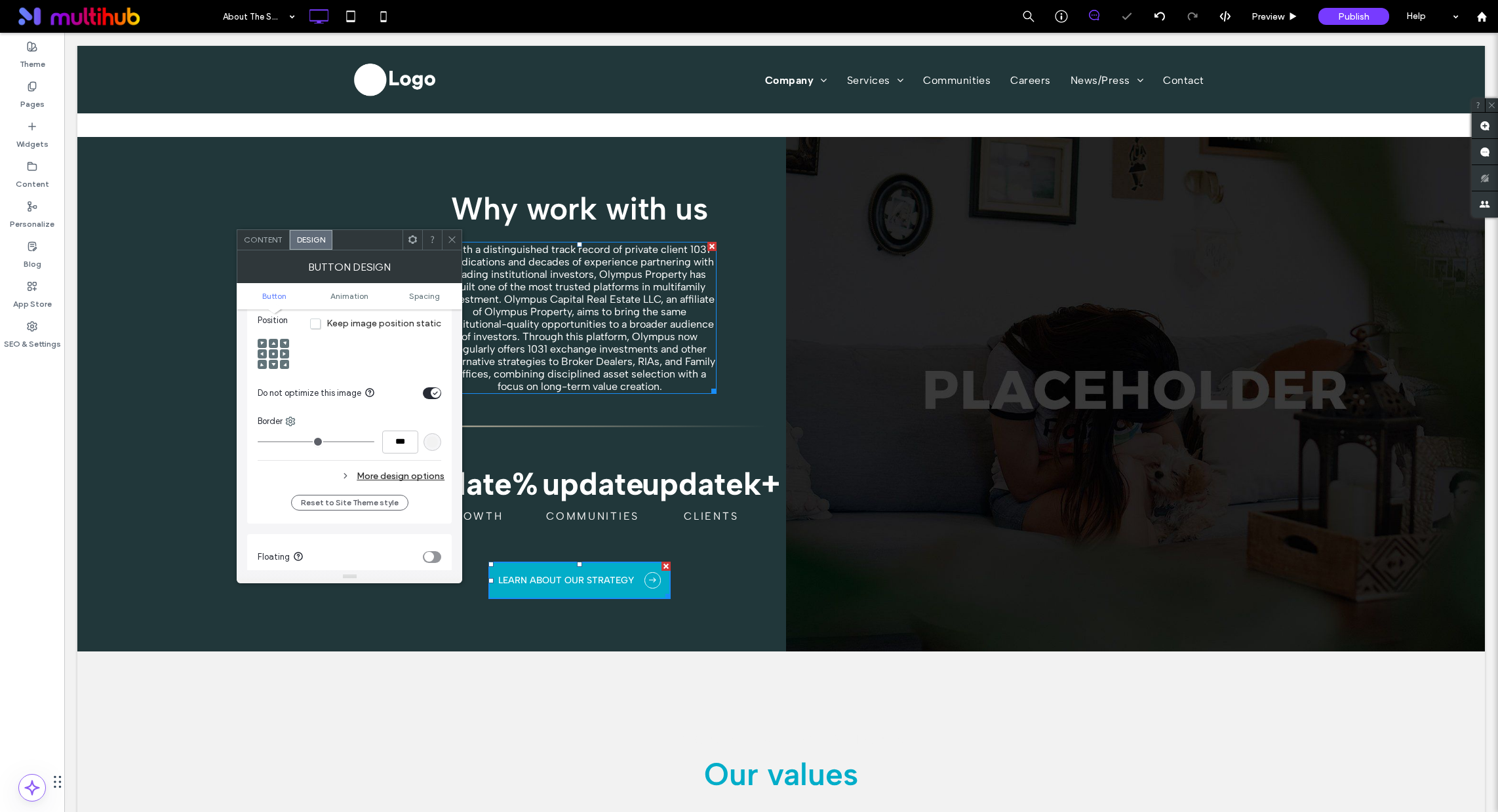
click at [450, 242] on use at bounding box center [452, 240] width 7 height 7
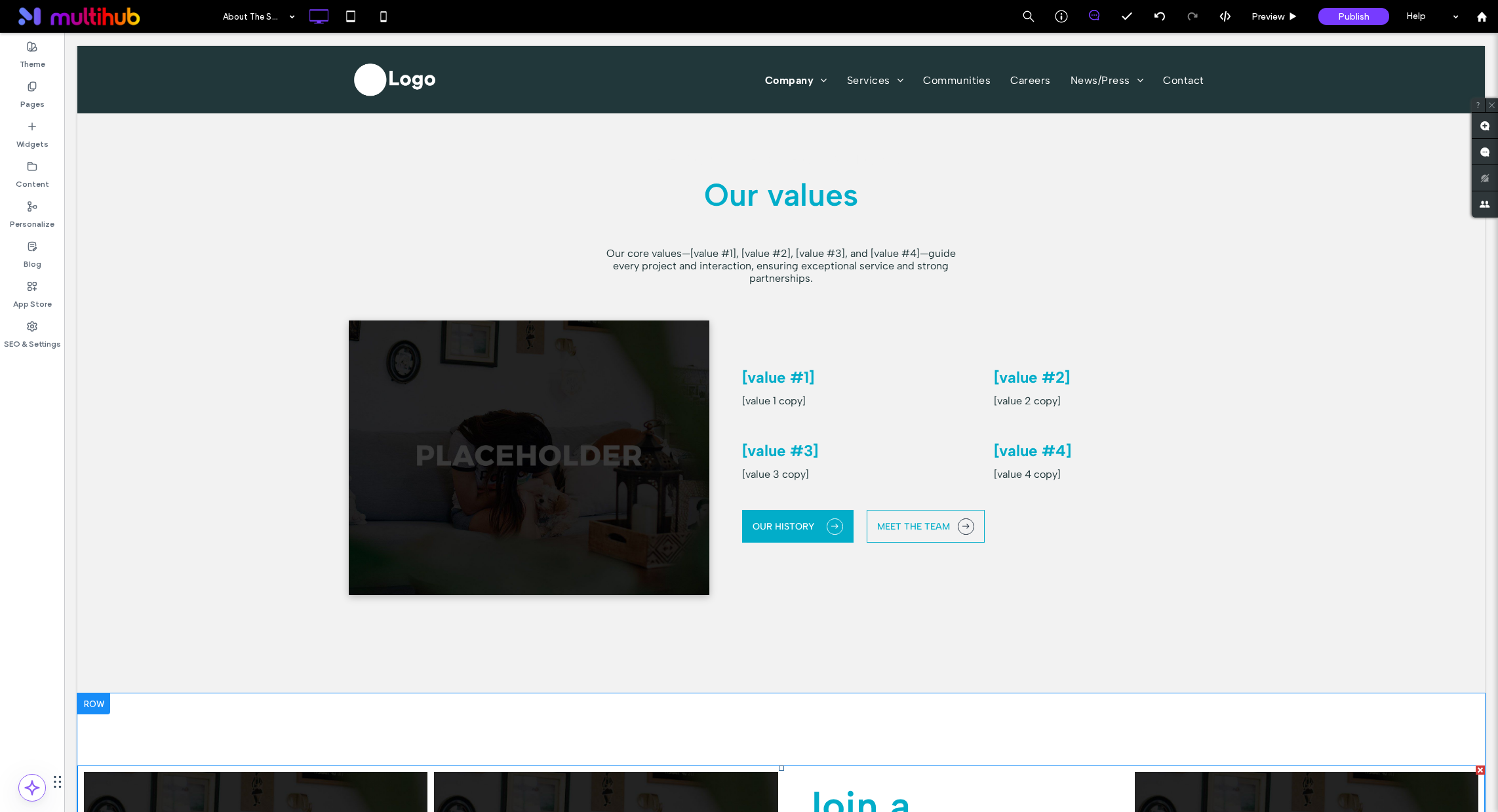
scroll to position [1358, 0]
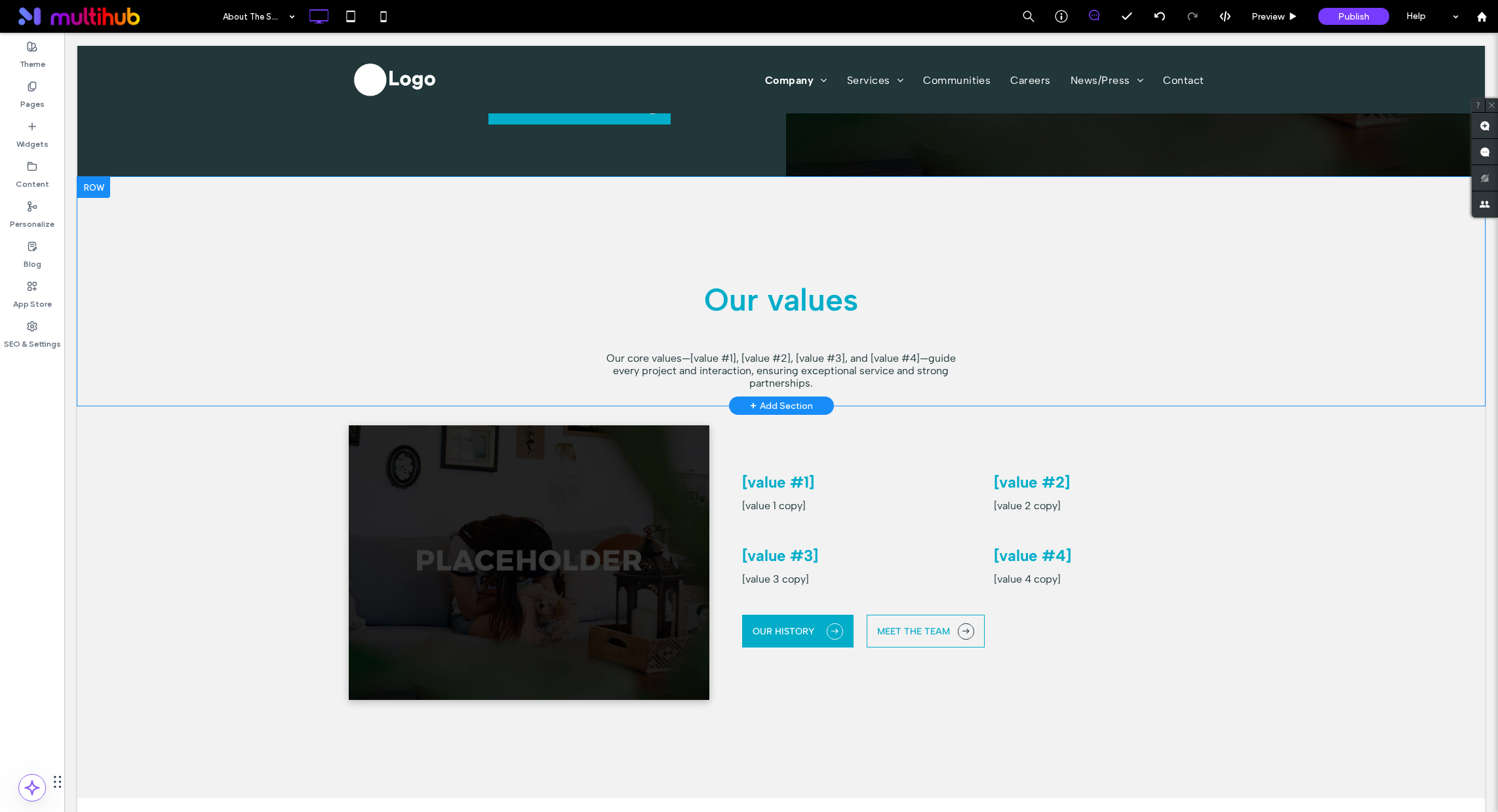
click at [798, 294] on strong "Our values" at bounding box center [781, 300] width 154 height 38
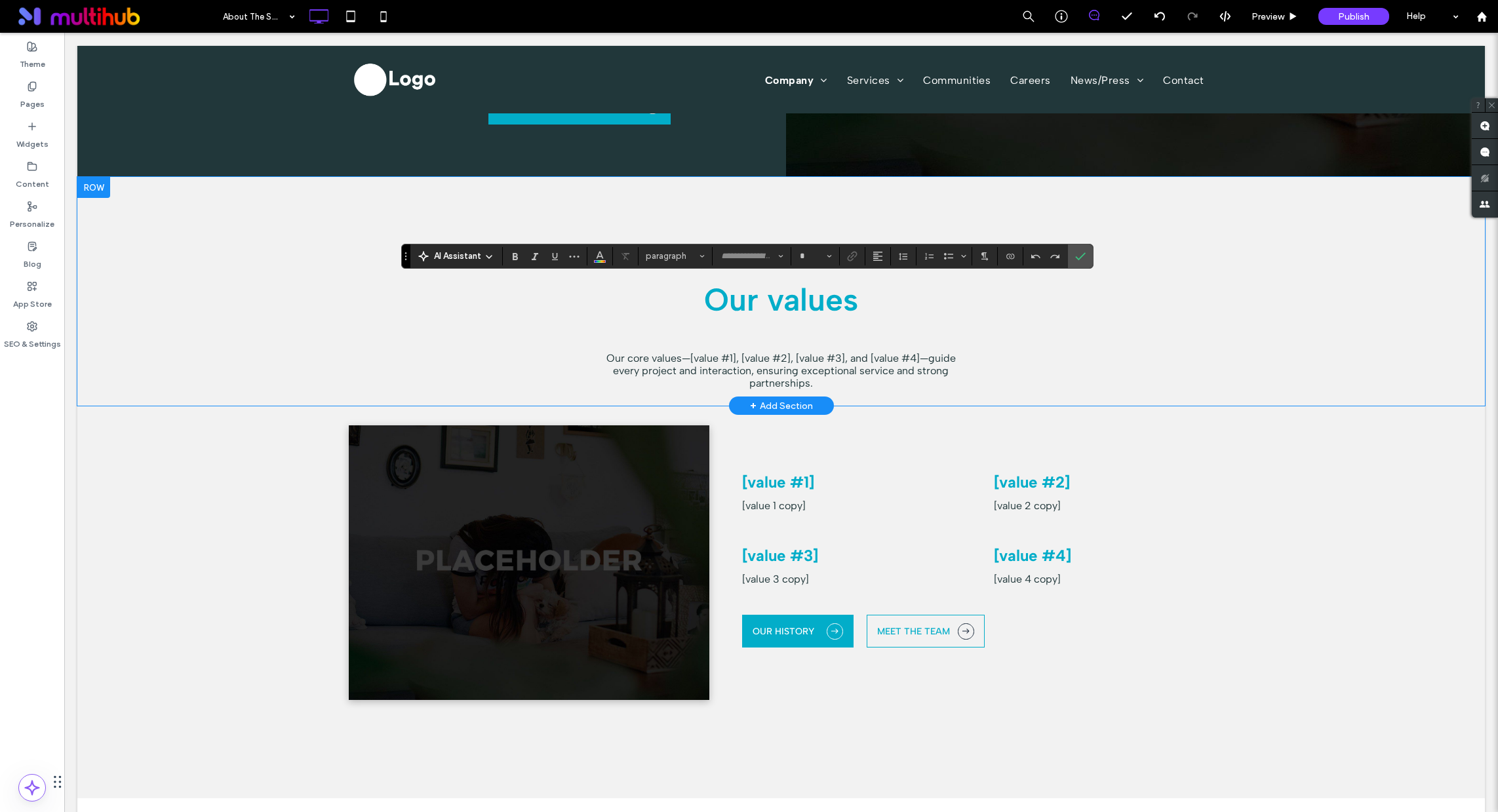
type input "**********"
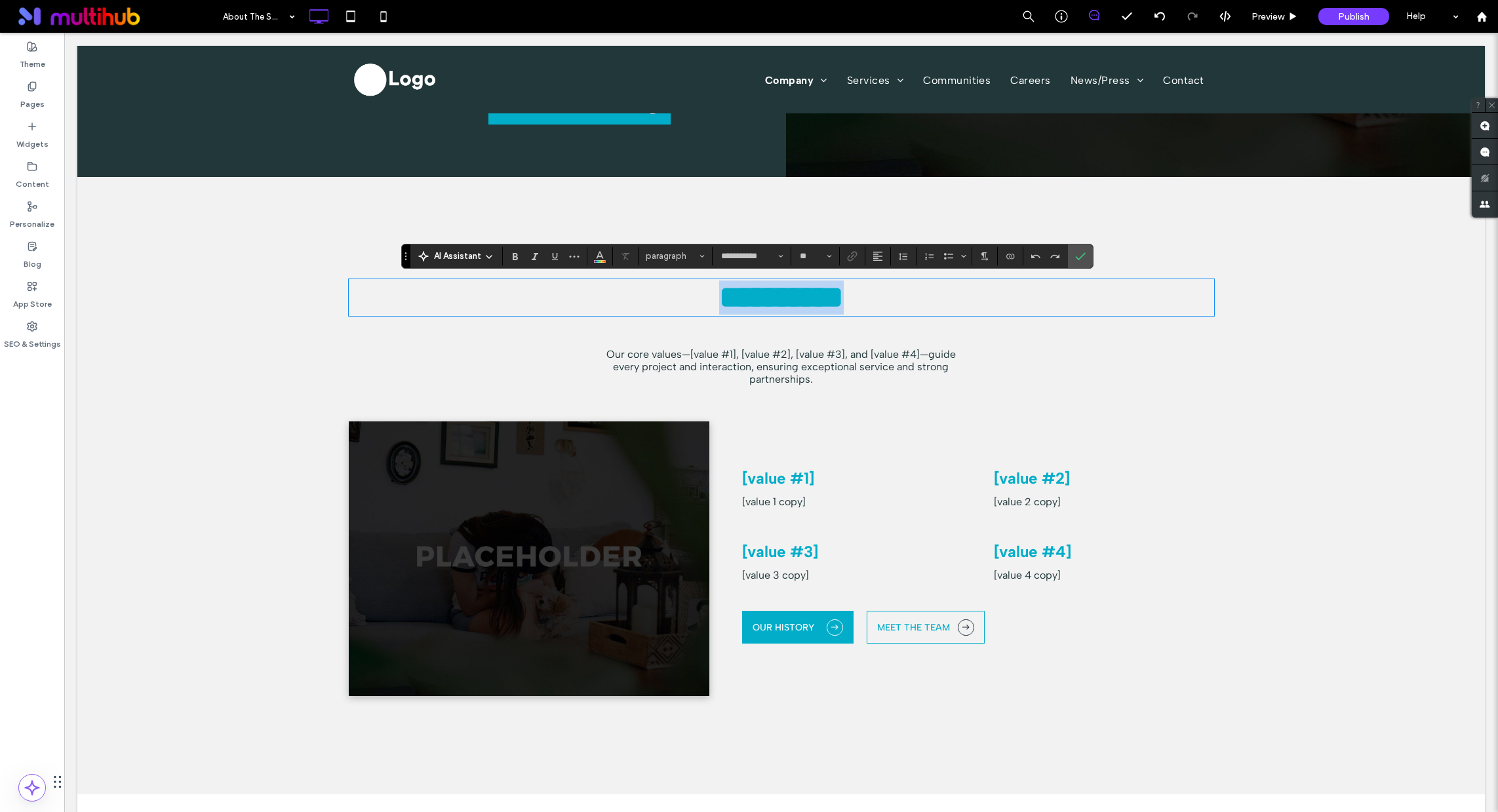
click at [798, 294] on strong "**********" at bounding box center [781, 297] width 124 height 31
click at [793, 293] on strong "**********" at bounding box center [781, 297] width 137 height 31
type input "**"
click at [803, 293] on strong "**********" at bounding box center [781, 297] width 137 height 31
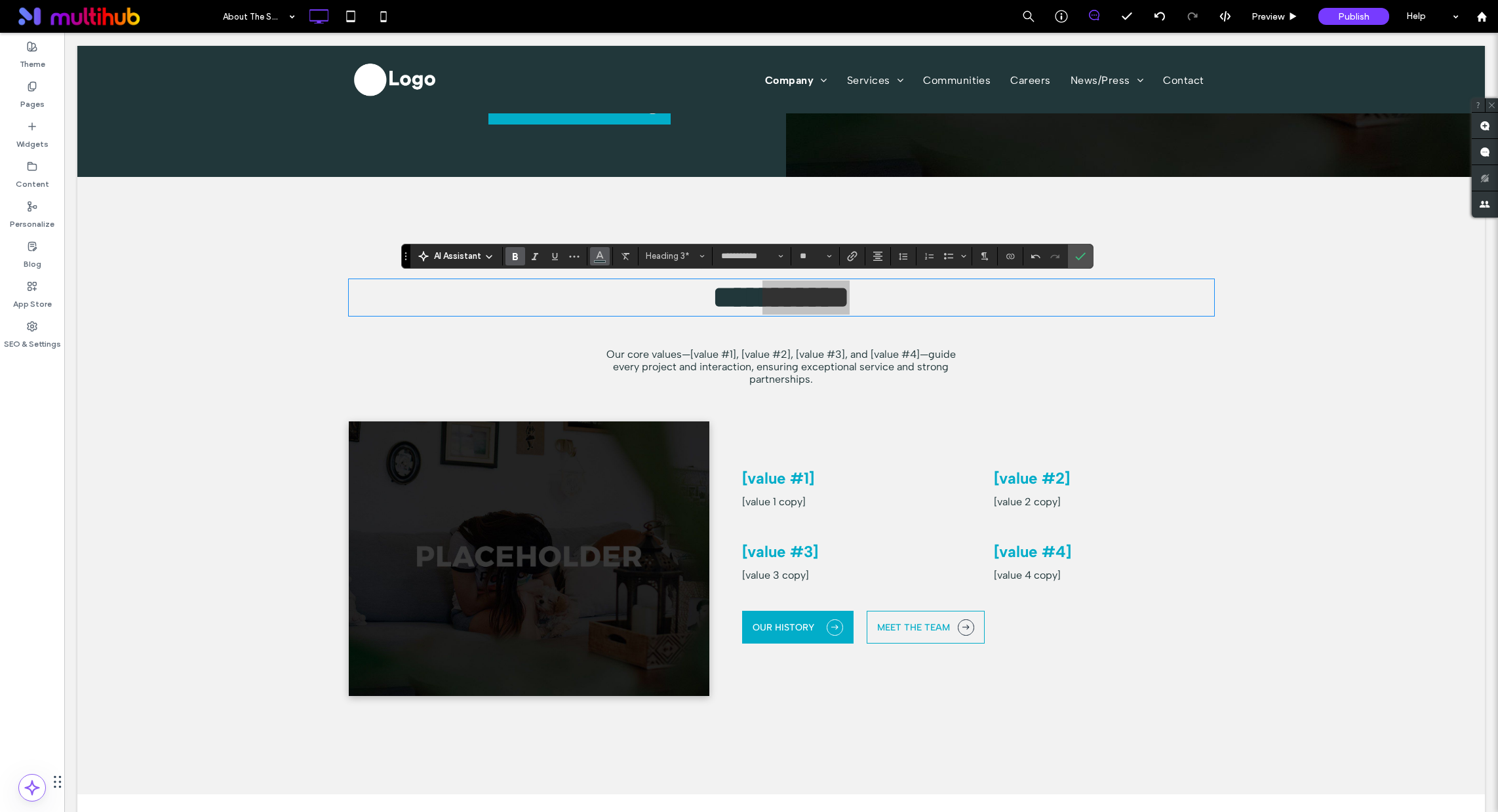
click at [604, 260] on span "Color" at bounding box center [600, 255] width 11 height 17
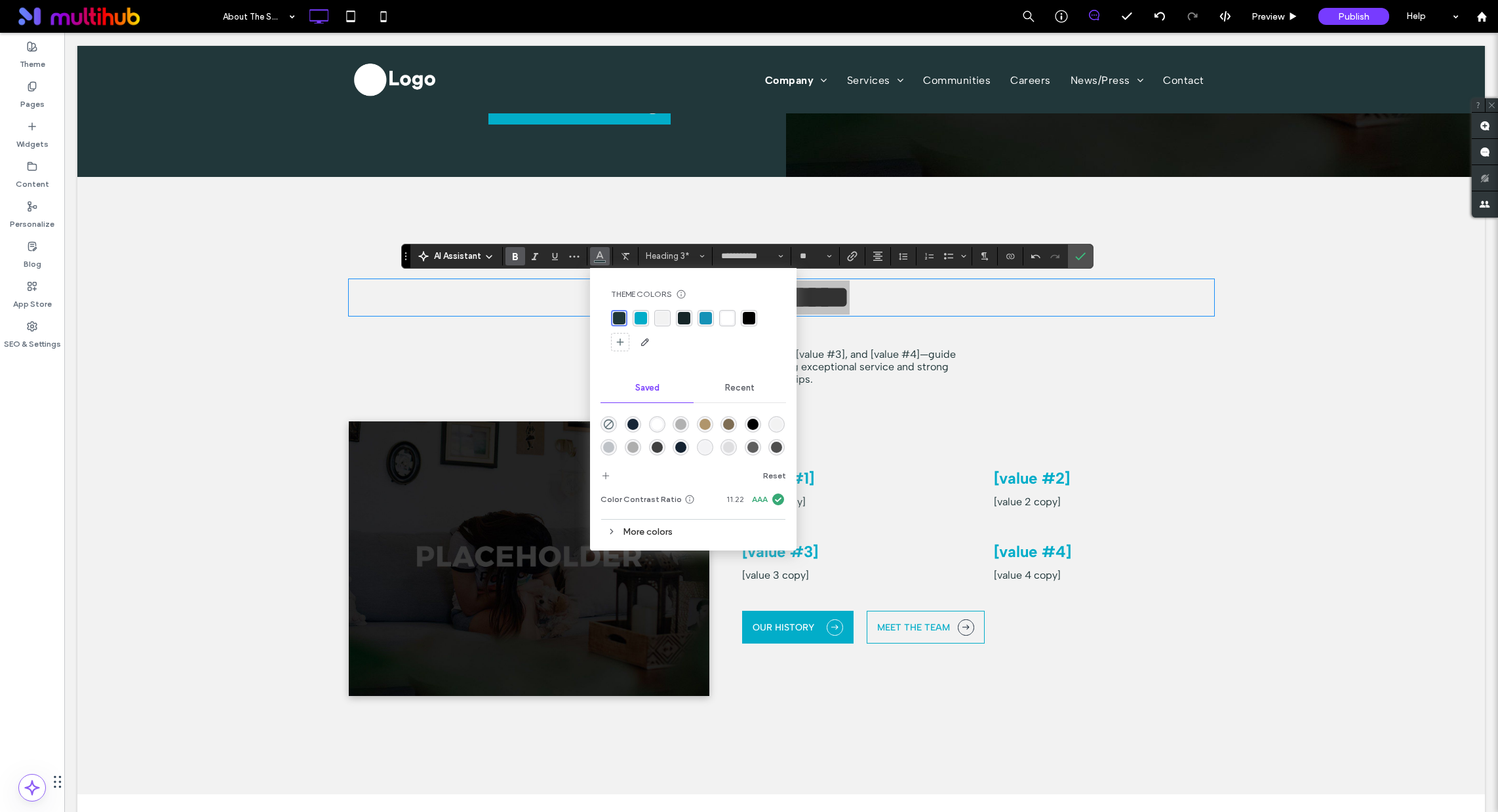
drag, startPoint x: 621, startPoint y: 320, endPoint x: 735, endPoint y: 311, distance: 114.4
click at [621, 320] on div "rgba(33, 55, 58, 1)" at bounding box center [619, 318] width 12 height 12
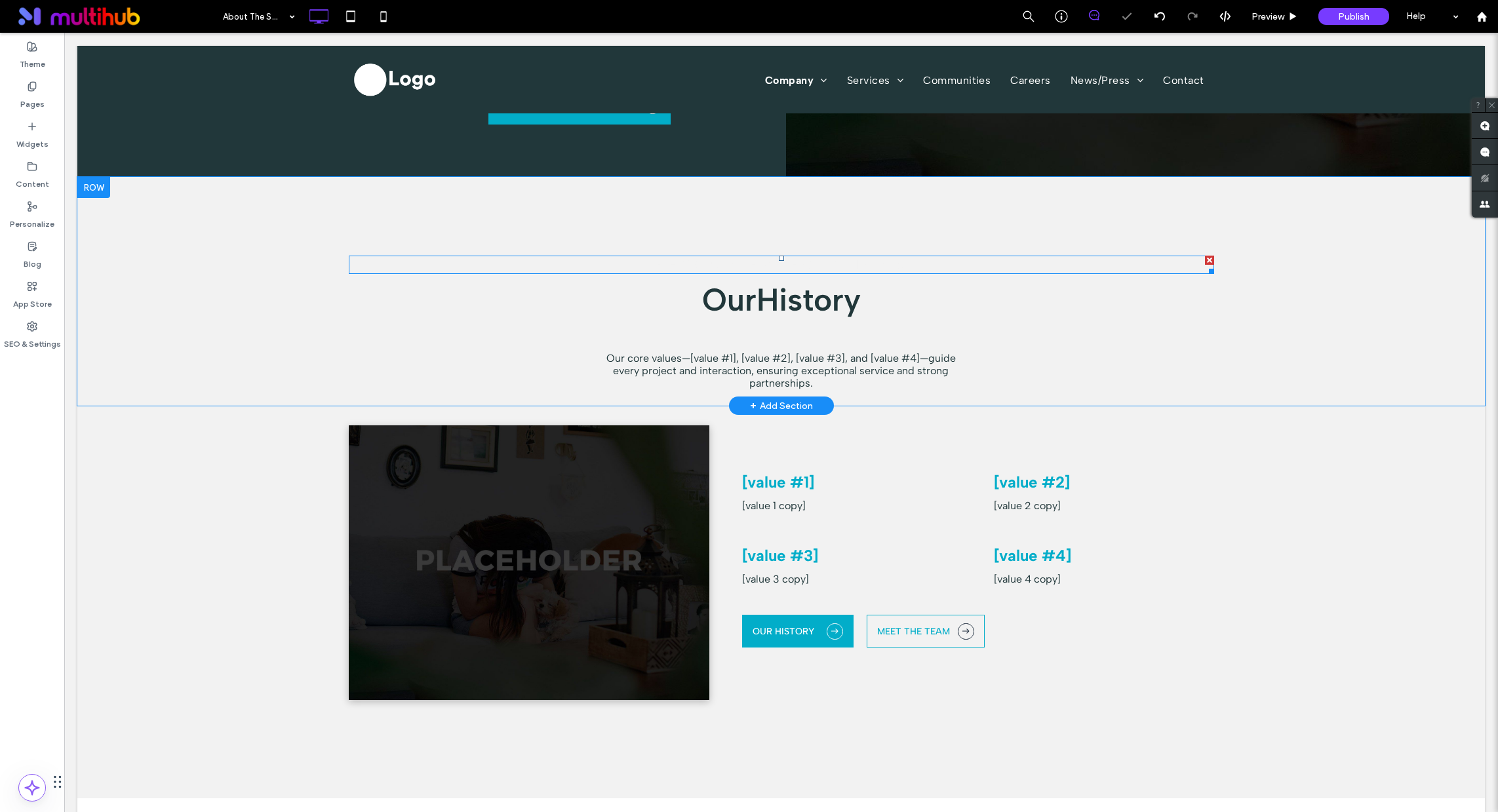
click at [790, 265] on span "Beyond Expectations" at bounding box center [781, 265] width 253 height 16
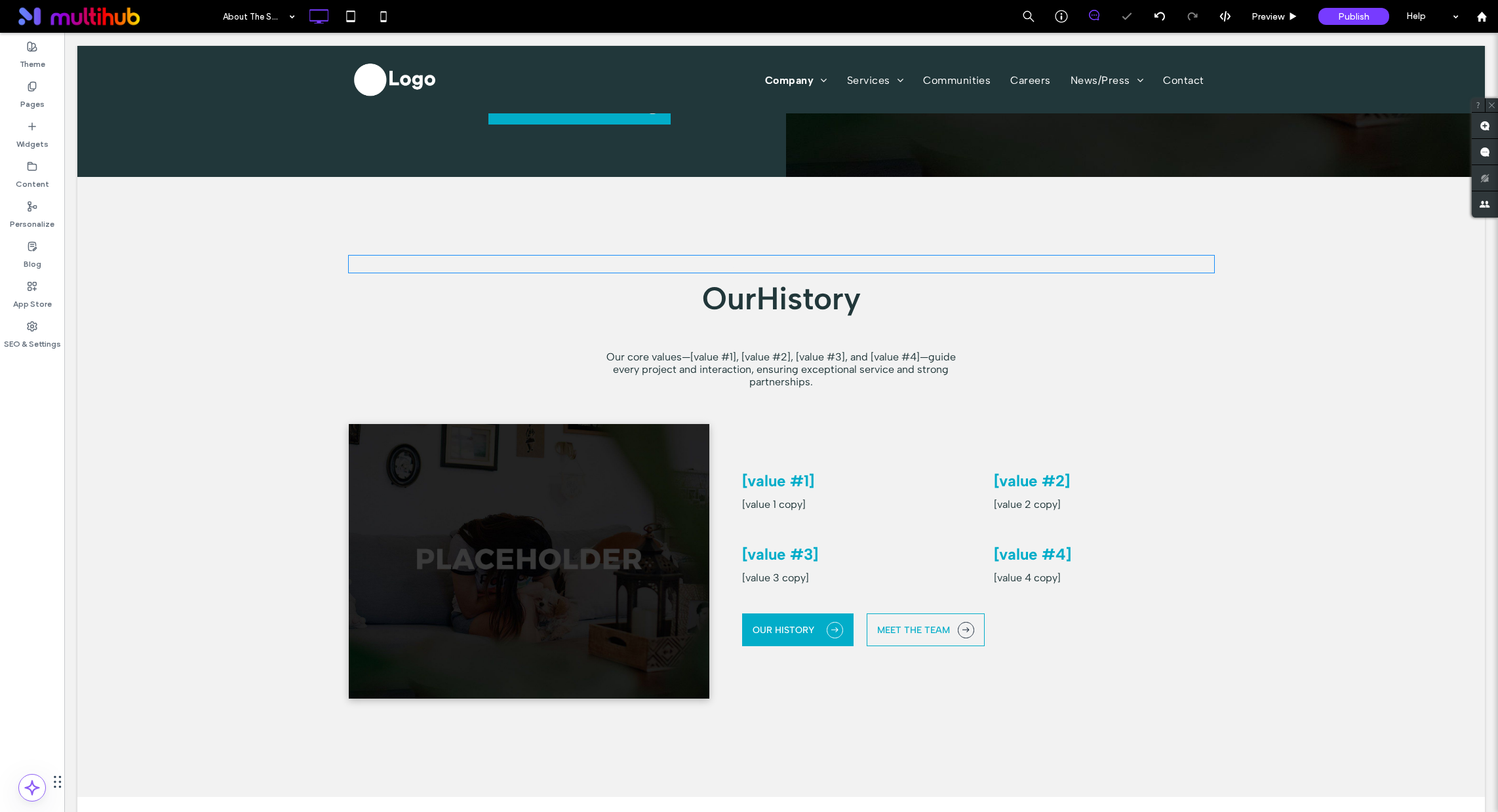
click at [790, 265] on span "**********" at bounding box center [782, 264] width 100 height 13
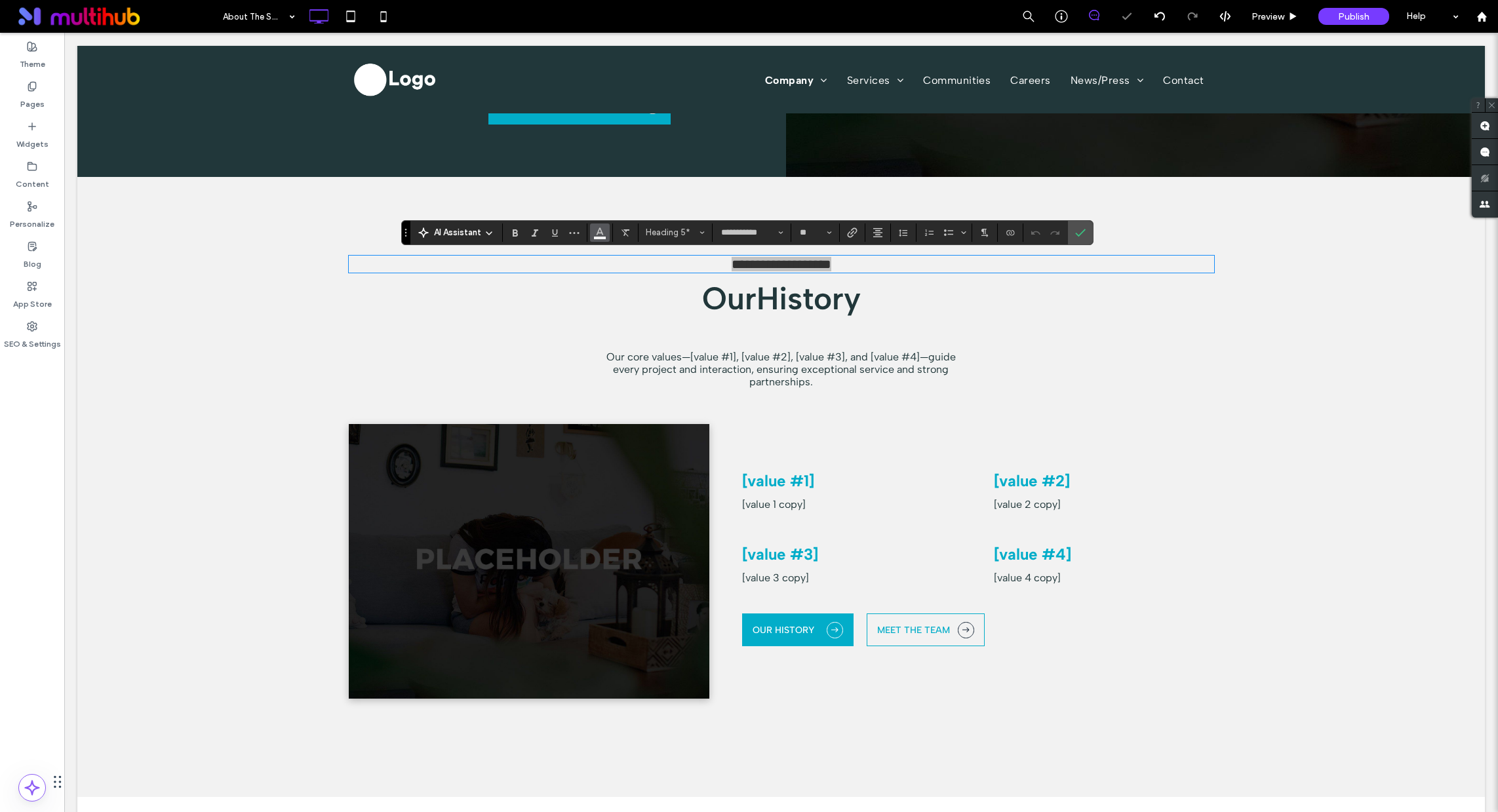
click at [606, 234] on button "Color" at bounding box center [600, 233] width 20 height 18
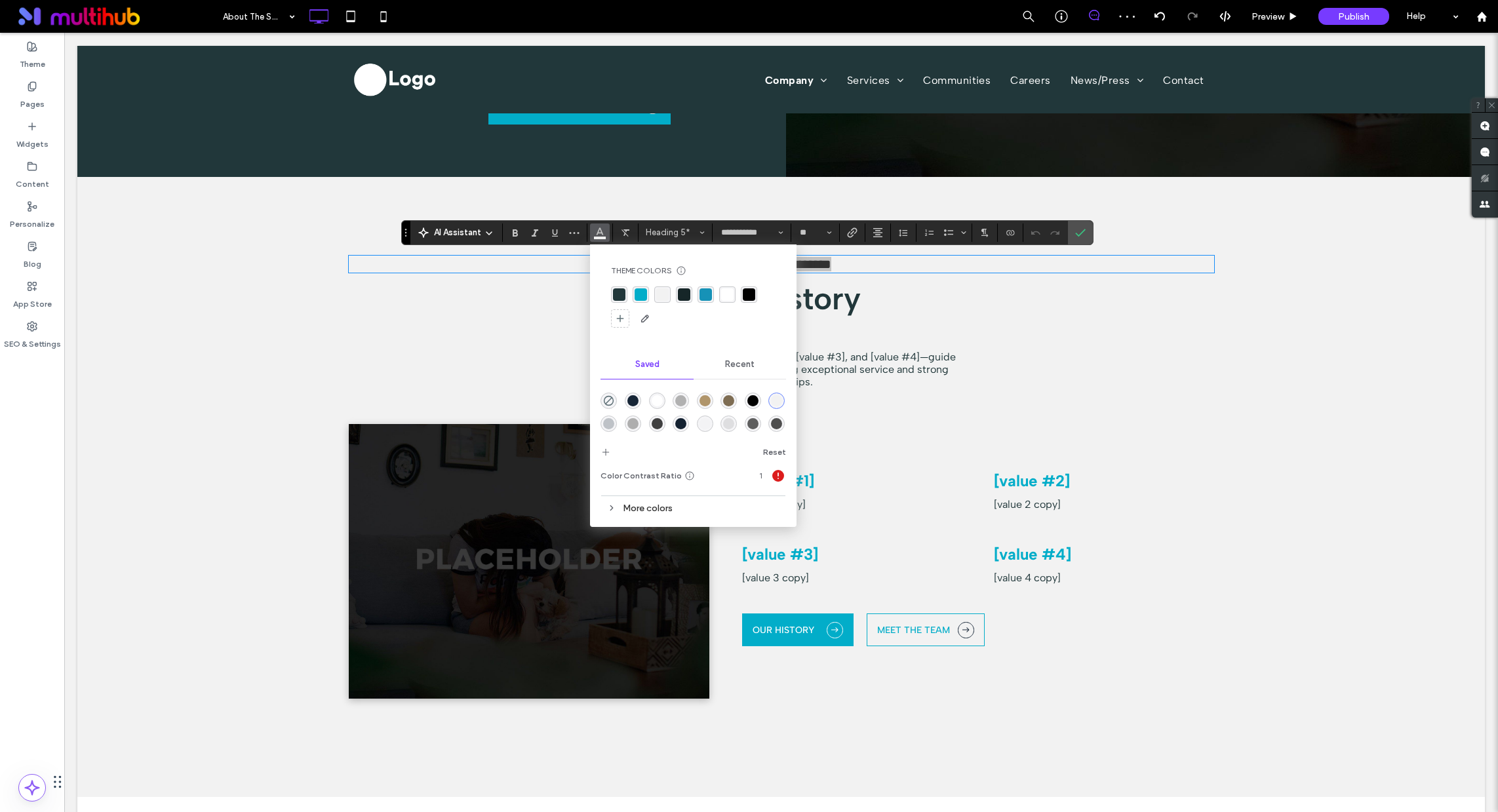
click at [638, 293] on div "rgba(2, 173, 201, 1)" at bounding box center [640, 295] width 12 height 12
click at [1075, 226] on span "Confirm" at bounding box center [1078, 233] width 6 height 24
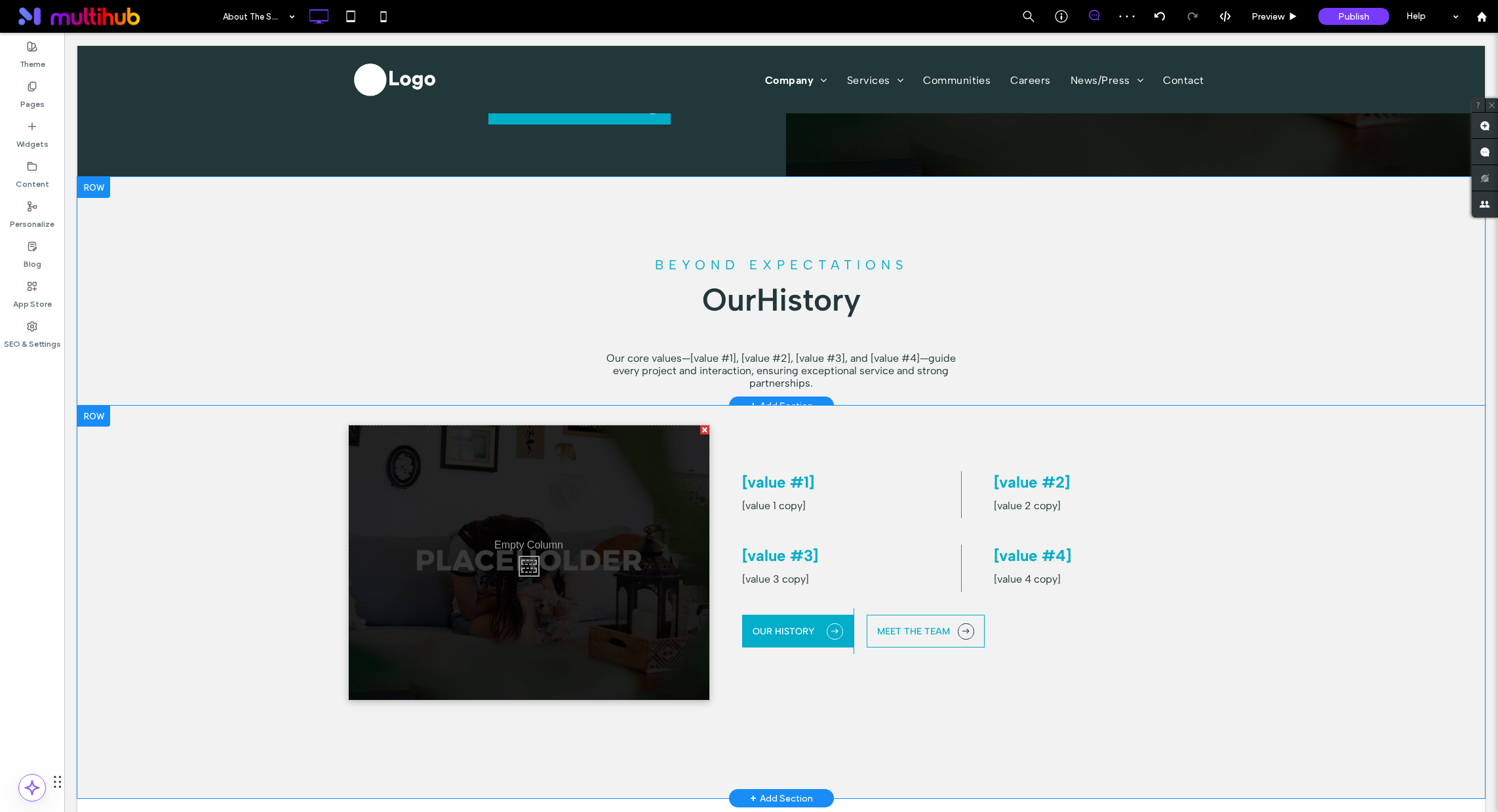
scroll to position [1331, 0]
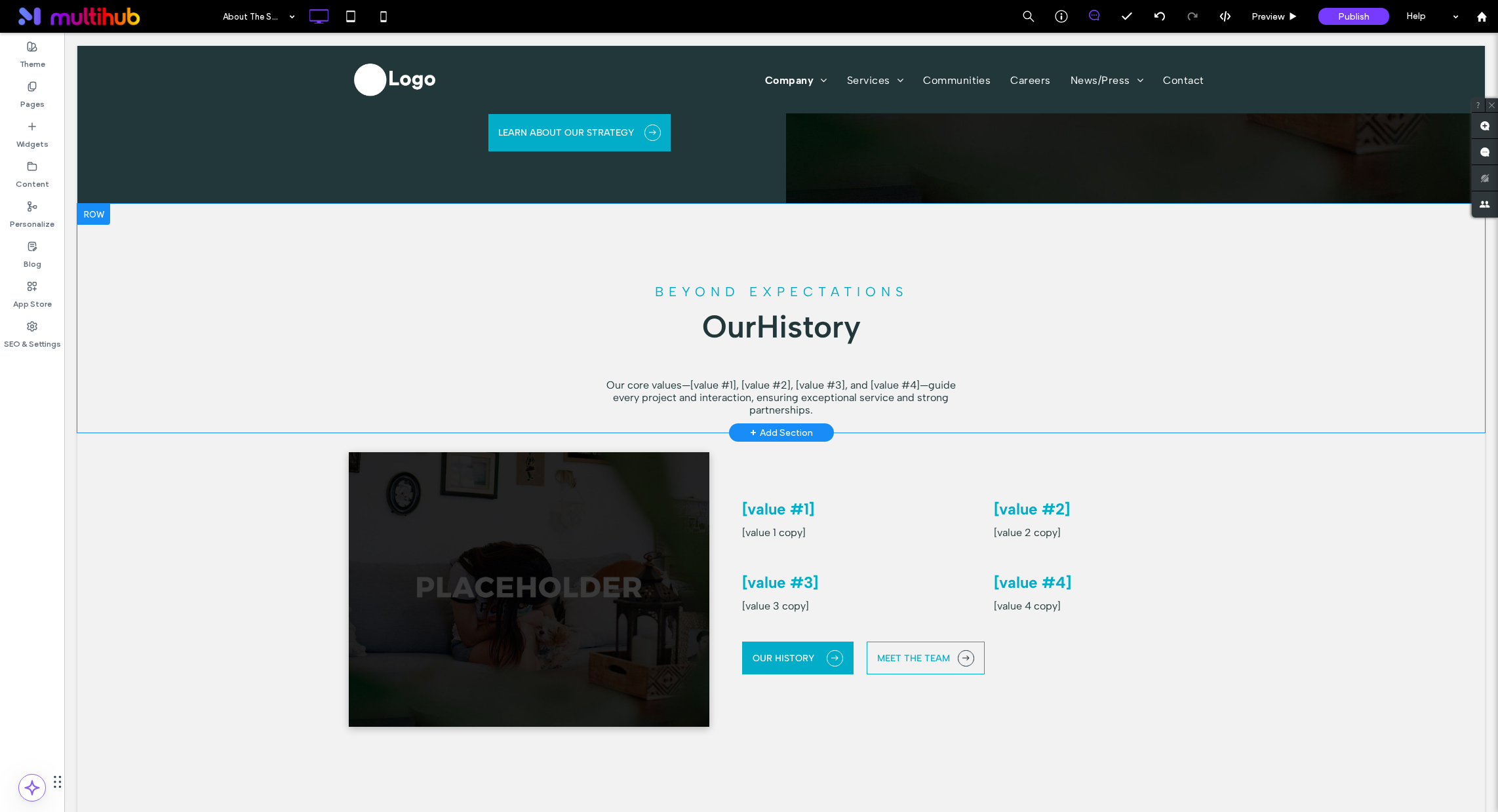
click at [850, 288] on span "Beyond Expectations" at bounding box center [781, 292] width 253 height 16
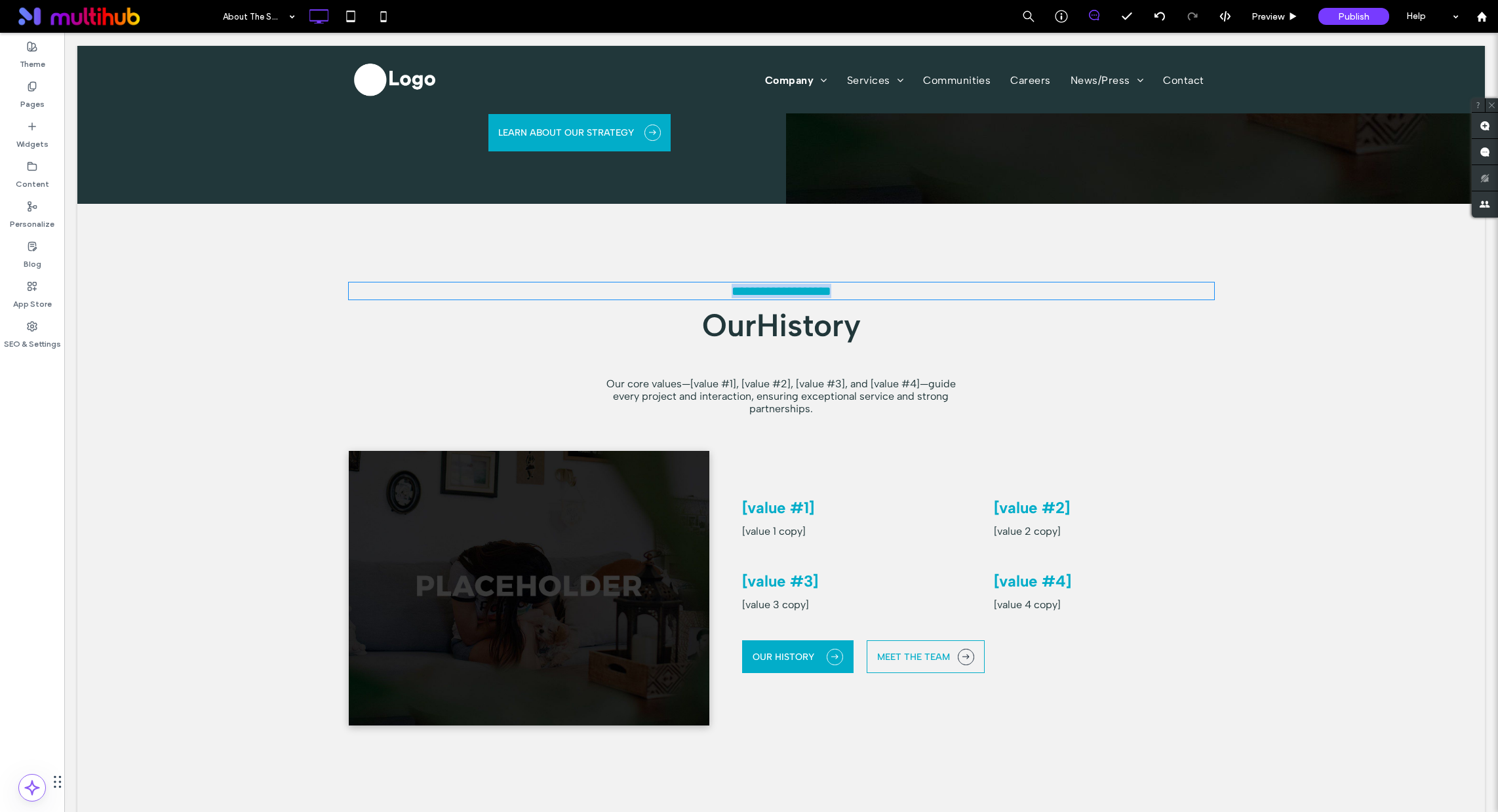
click at [831, 288] on span "**********" at bounding box center [782, 291] width 100 height 13
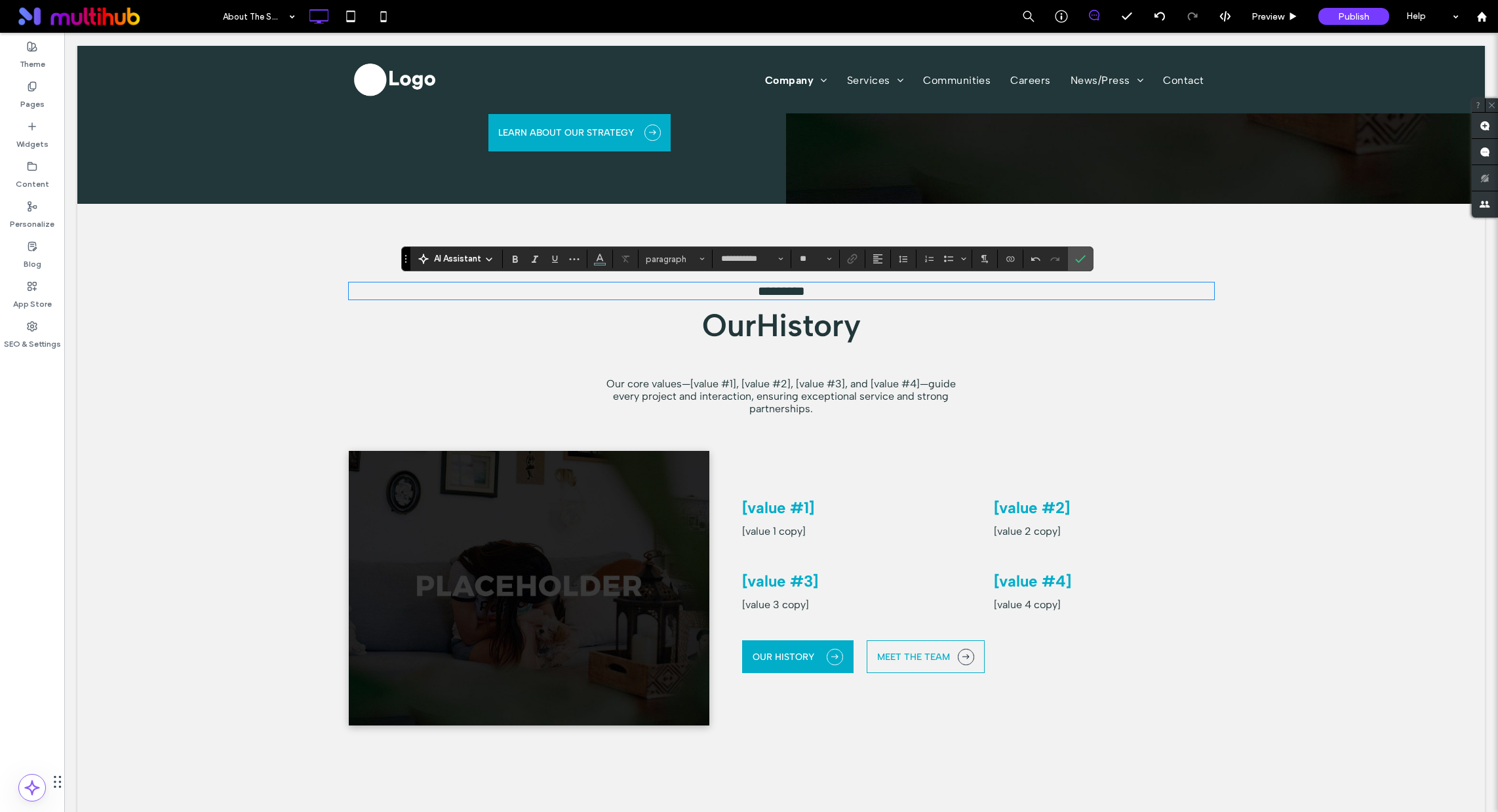
click at [836, 288] on h5 "*********" at bounding box center [781, 291] width 865 height 14
type input "**"
click at [836, 288] on h5 "*********" at bounding box center [781, 291] width 865 height 14
click at [823, 288] on span "**********" at bounding box center [782, 291] width 84 height 13
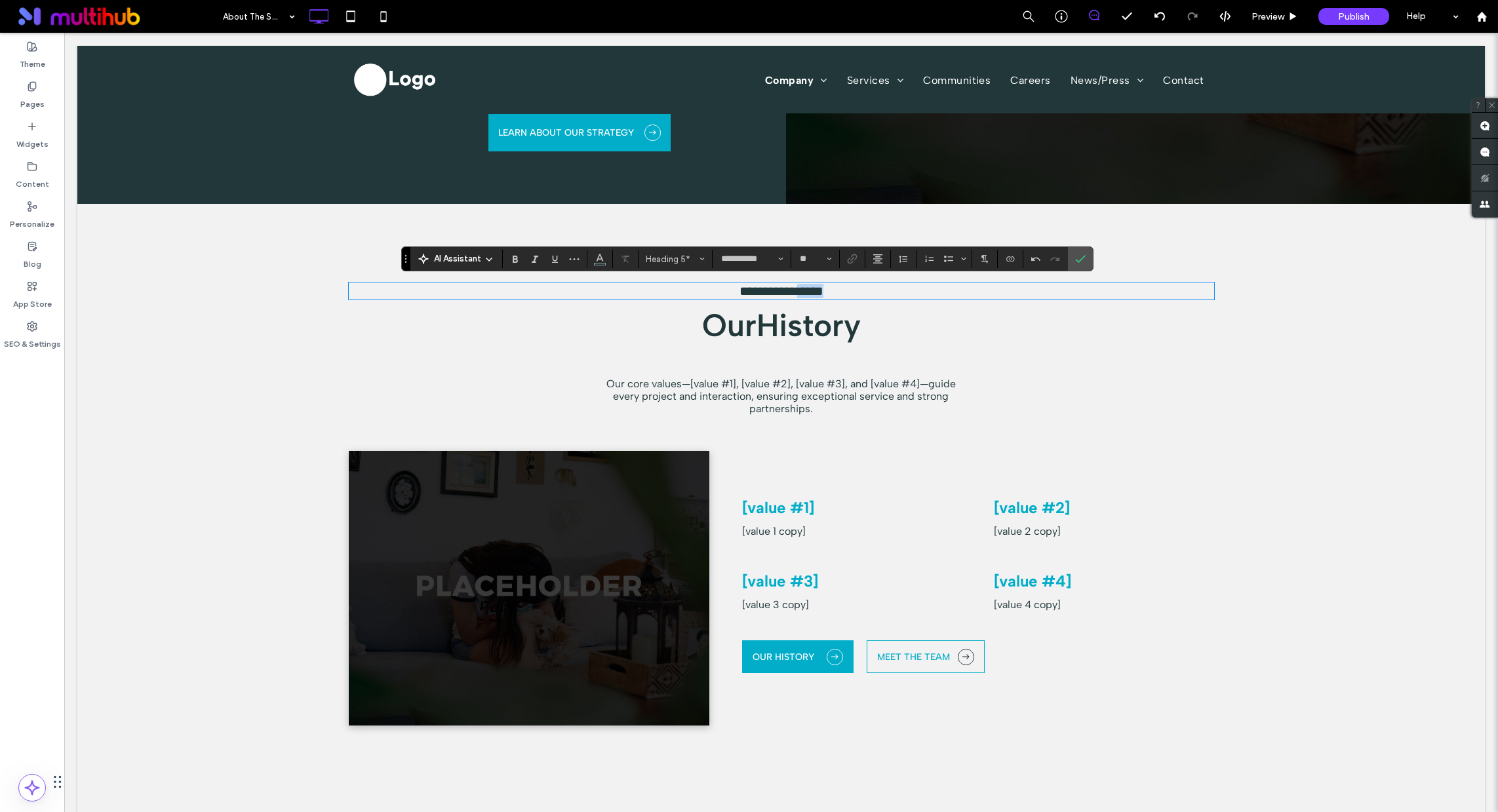
click at [823, 288] on span "**********" at bounding box center [782, 291] width 84 height 13
click at [602, 255] on icon "Color" at bounding box center [600, 258] width 11 height 11
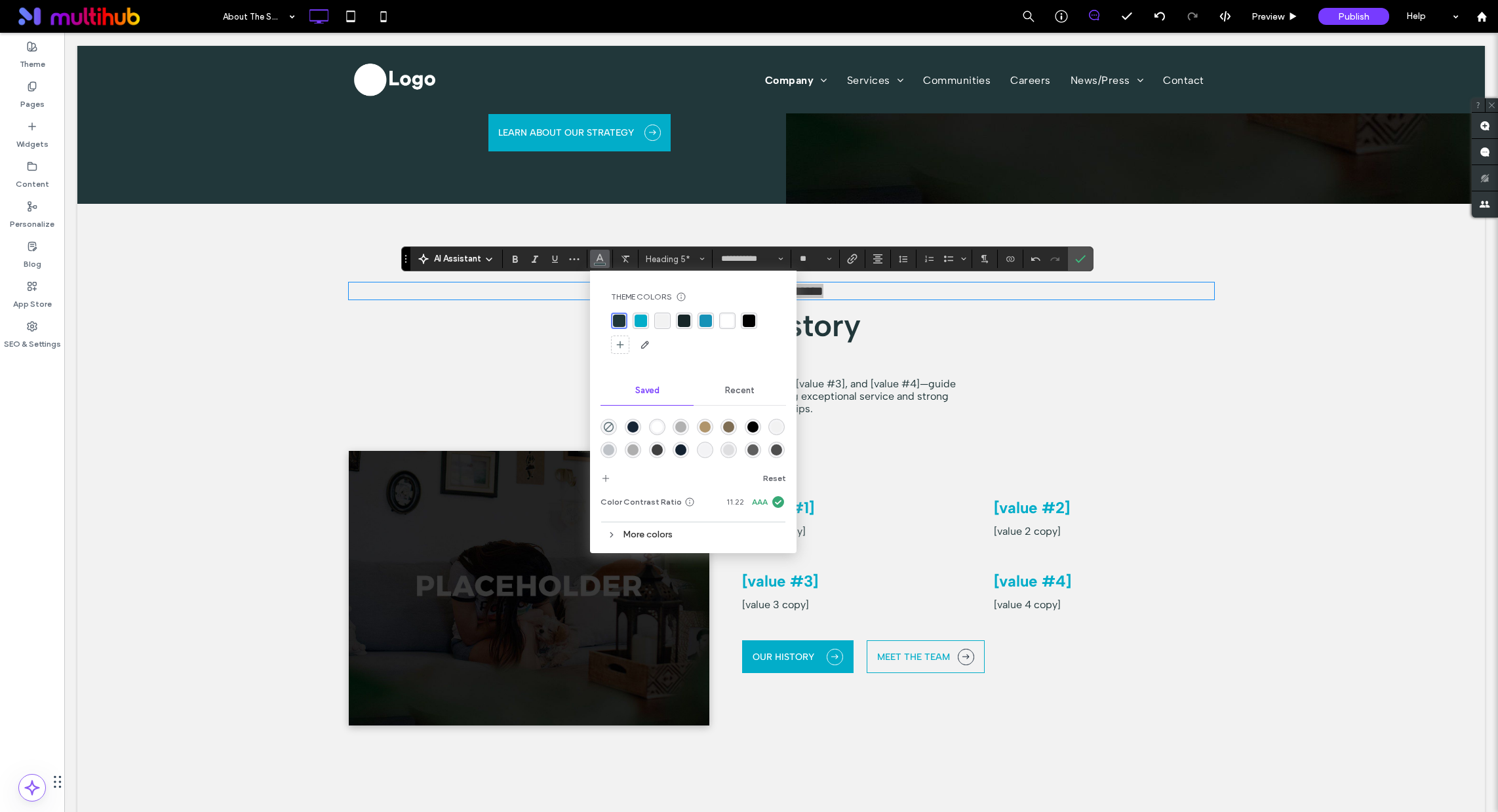
click at [639, 322] on div "rgba(2, 173, 201, 1)" at bounding box center [640, 321] width 12 height 12
click at [1083, 255] on icon "Confirm" at bounding box center [1080, 259] width 11 height 11
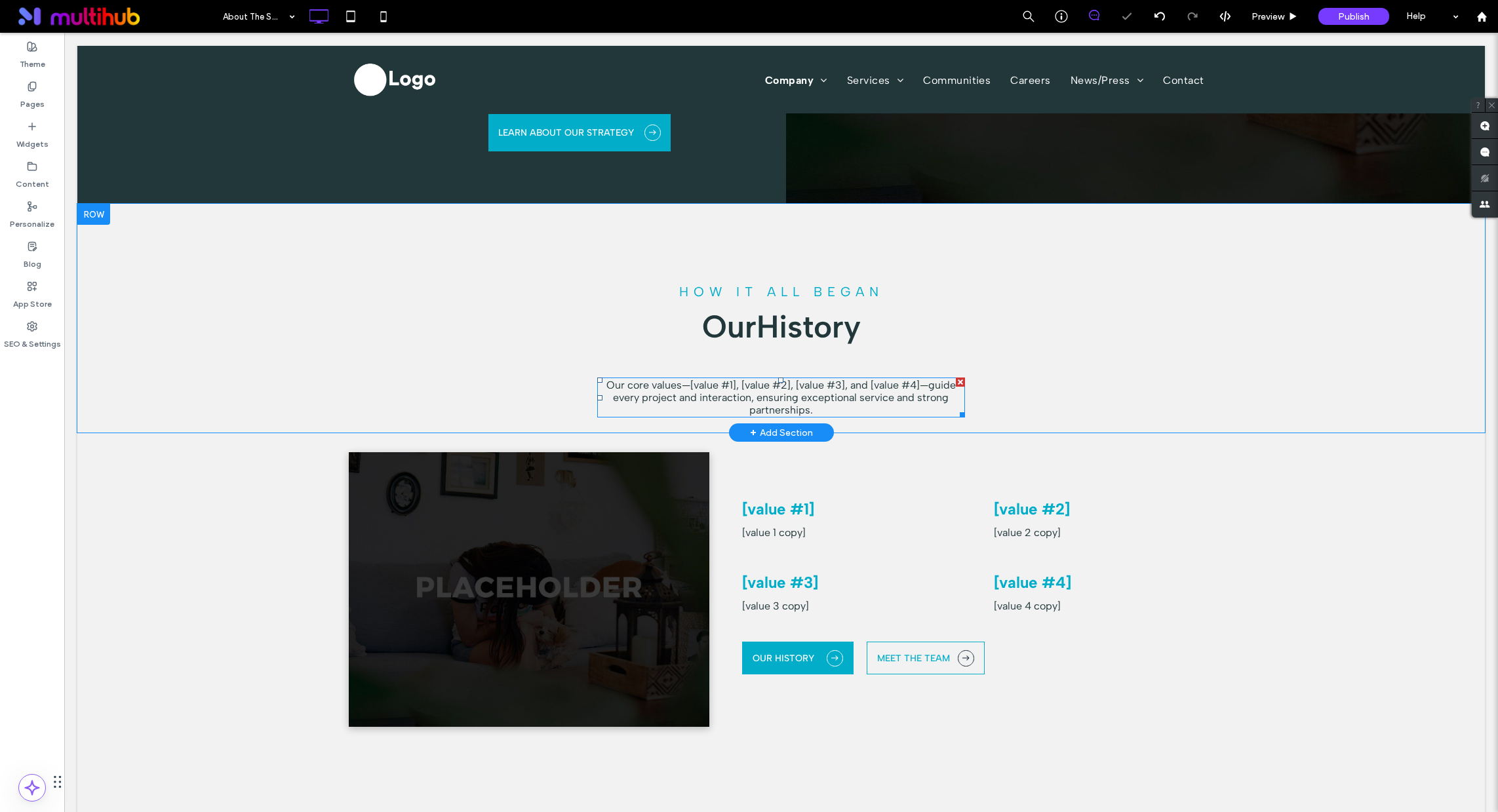
click at [842, 404] on p "Our core values—[value #1], [value #2], [value #3], and [value #4]—guide every …" at bounding box center [781, 397] width 367 height 37
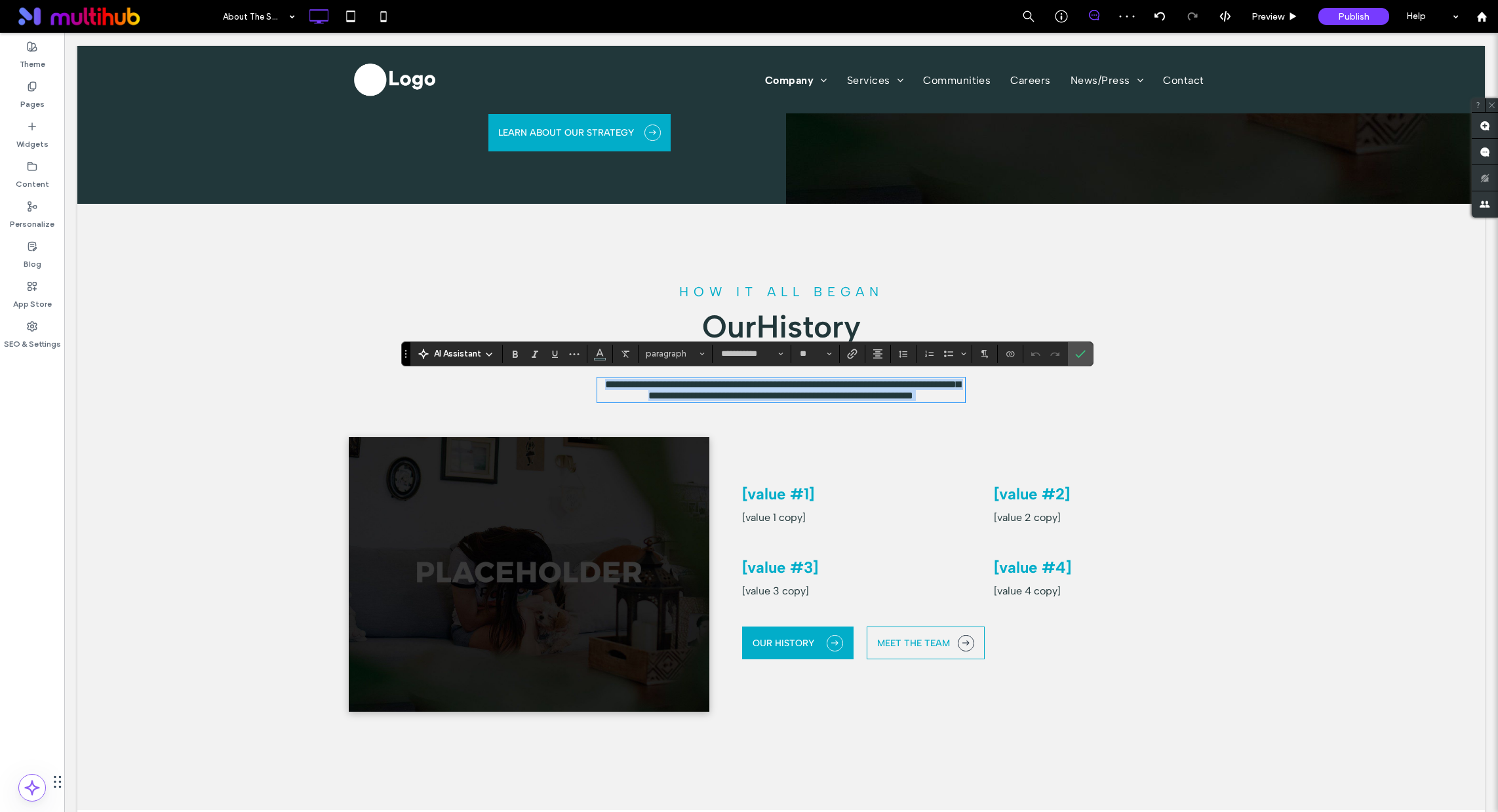
click at [782, 504] on strong "[value #1]" at bounding box center [779, 494] width 72 height 19
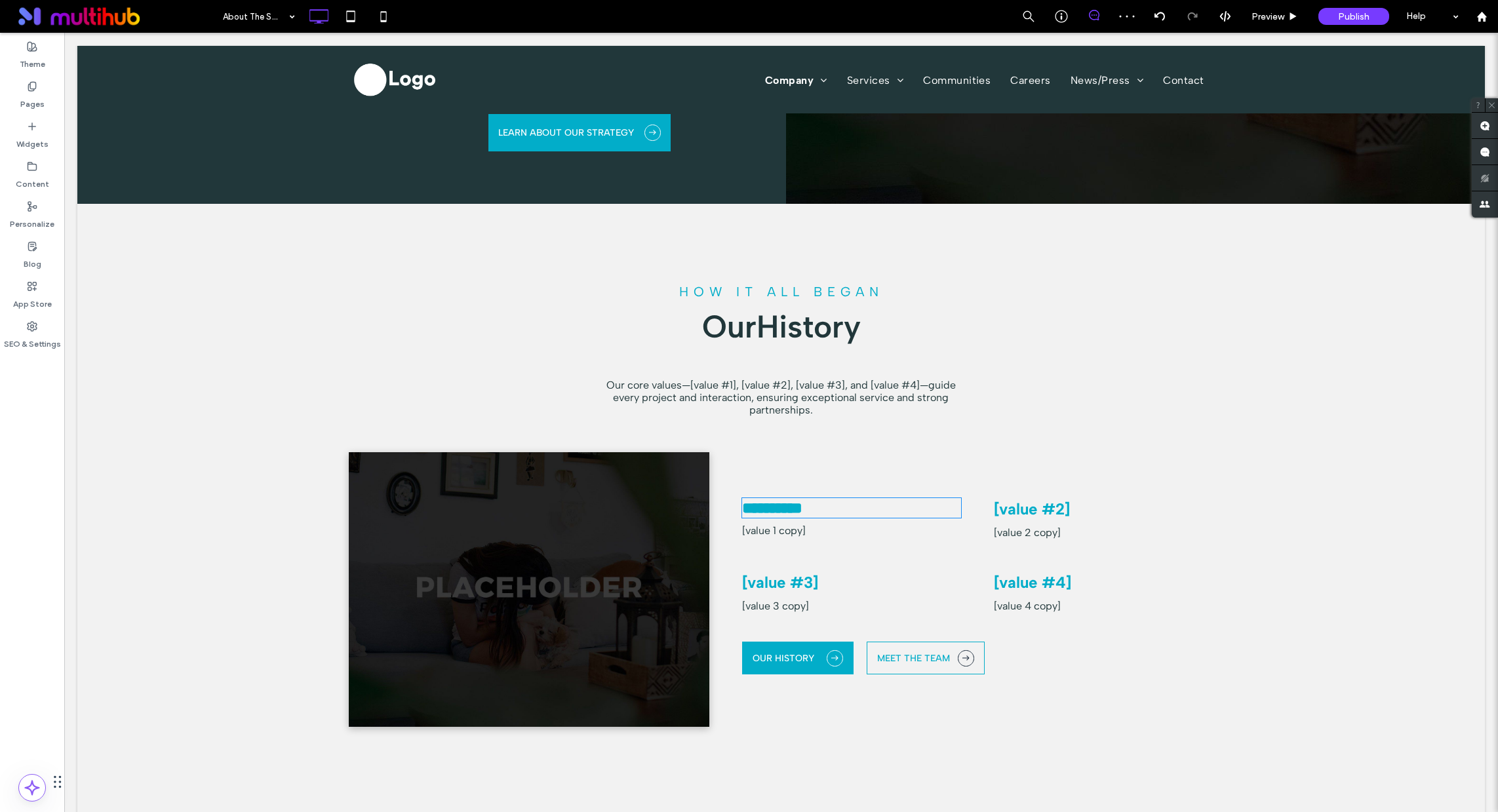
click at [782, 513] on strong "**********" at bounding box center [773, 508] width 60 height 16
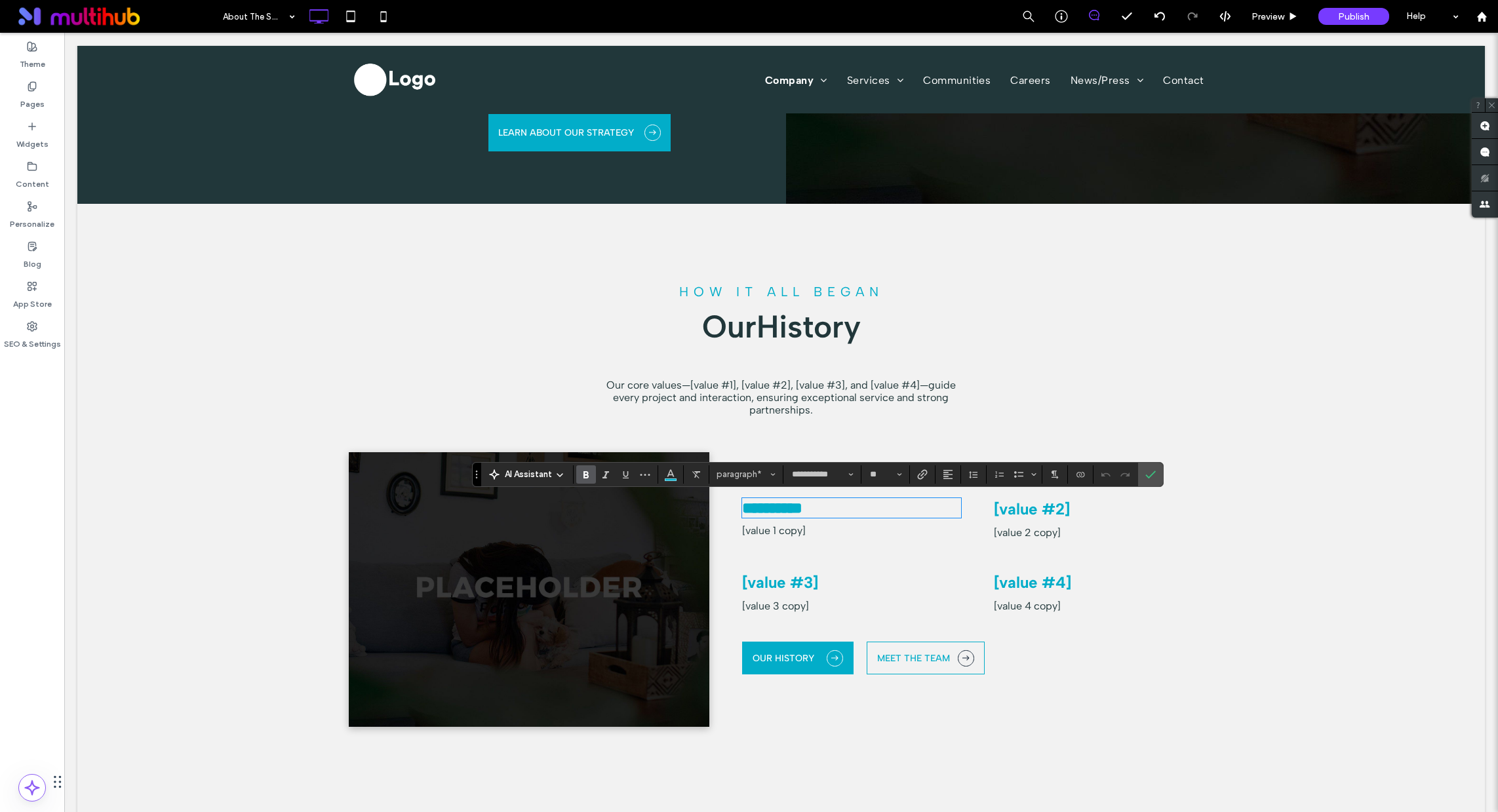
click at [792, 513] on strong "**********" at bounding box center [773, 508] width 60 height 16
click at [791, 512] on strong "**********" at bounding box center [773, 508] width 60 height 16
click at [756, 506] on strong "**********" at bounding box center [773, 508] width 60 height 16
click at [757, 506] on strong "**********" at bounding box center [773, 508] width 60 height 16
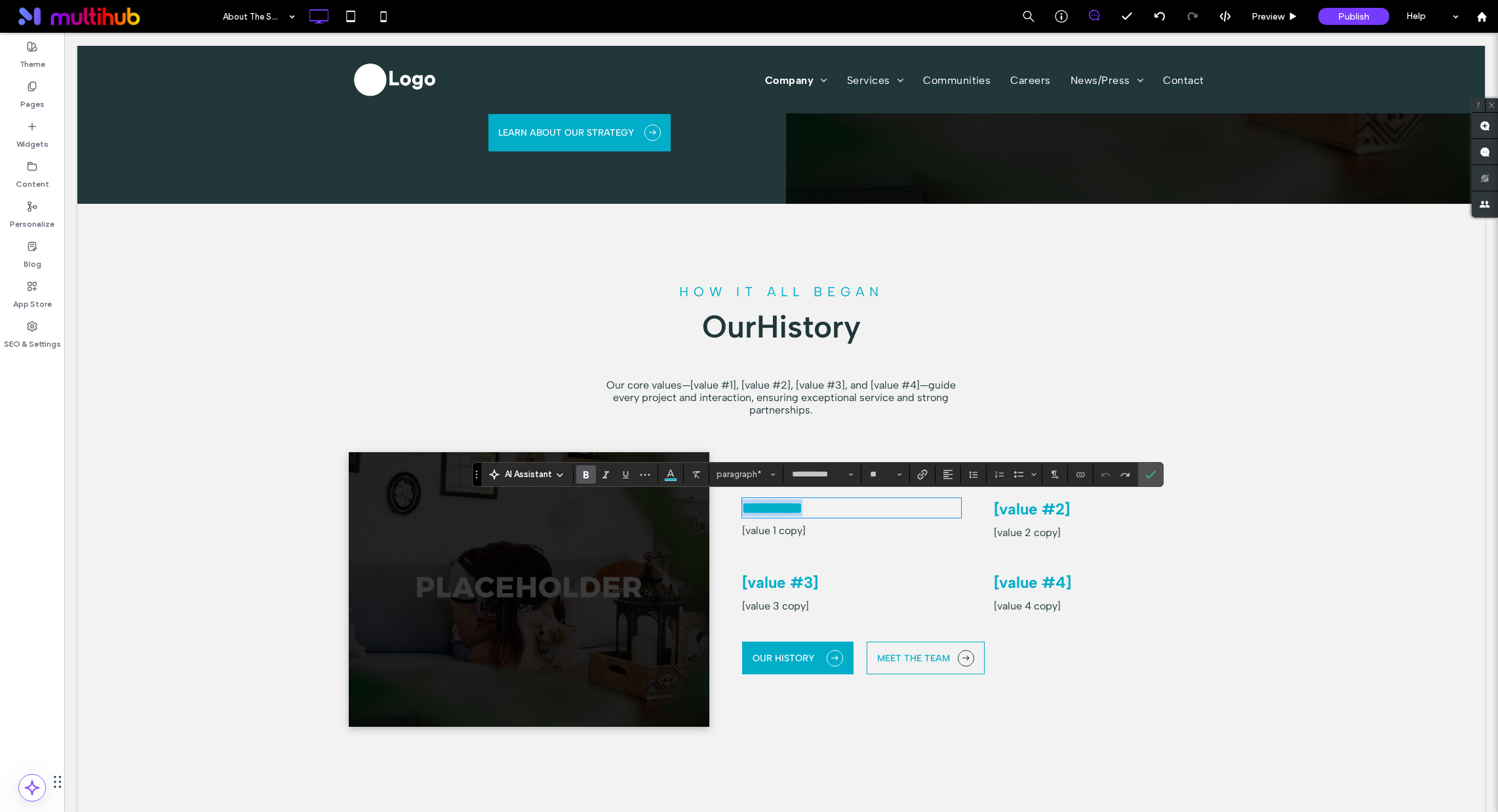
click at [757, 506] on strong "**********" at bounding box center [773, 508] width 60 height 16
type input "**"
click at [781, 526] on span "[value 1 copy]" at bounding box center [774, 531] width 64 height 12
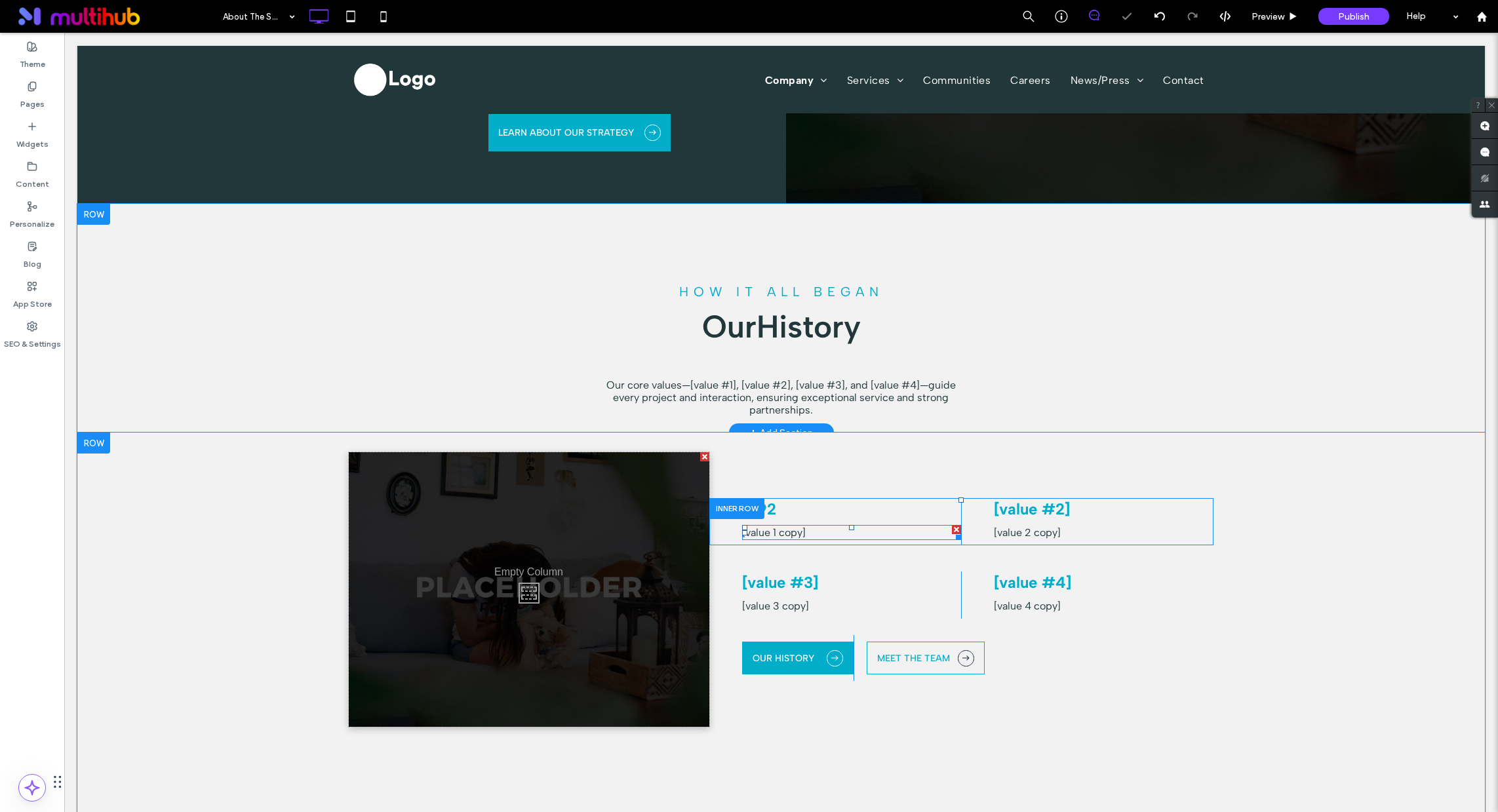
click at [781, 527] on span "[value 1 copy]" at bounding box center [774, 533] width 64 height 12
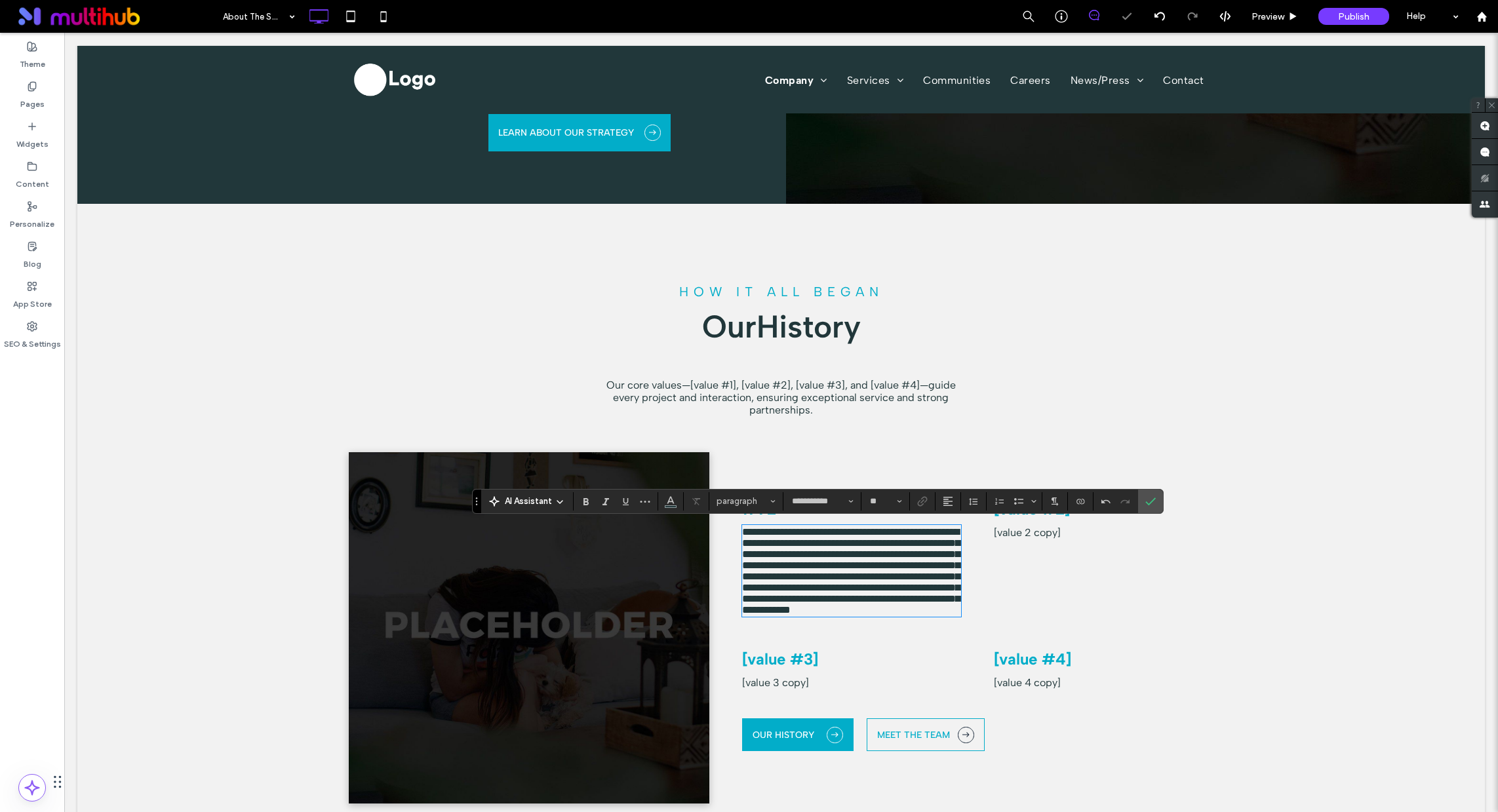
click at [1038, 553] on div "[value #2] [value 2 copy] Click To Paste" at bounding box center [1088, 560] width 253 height 124
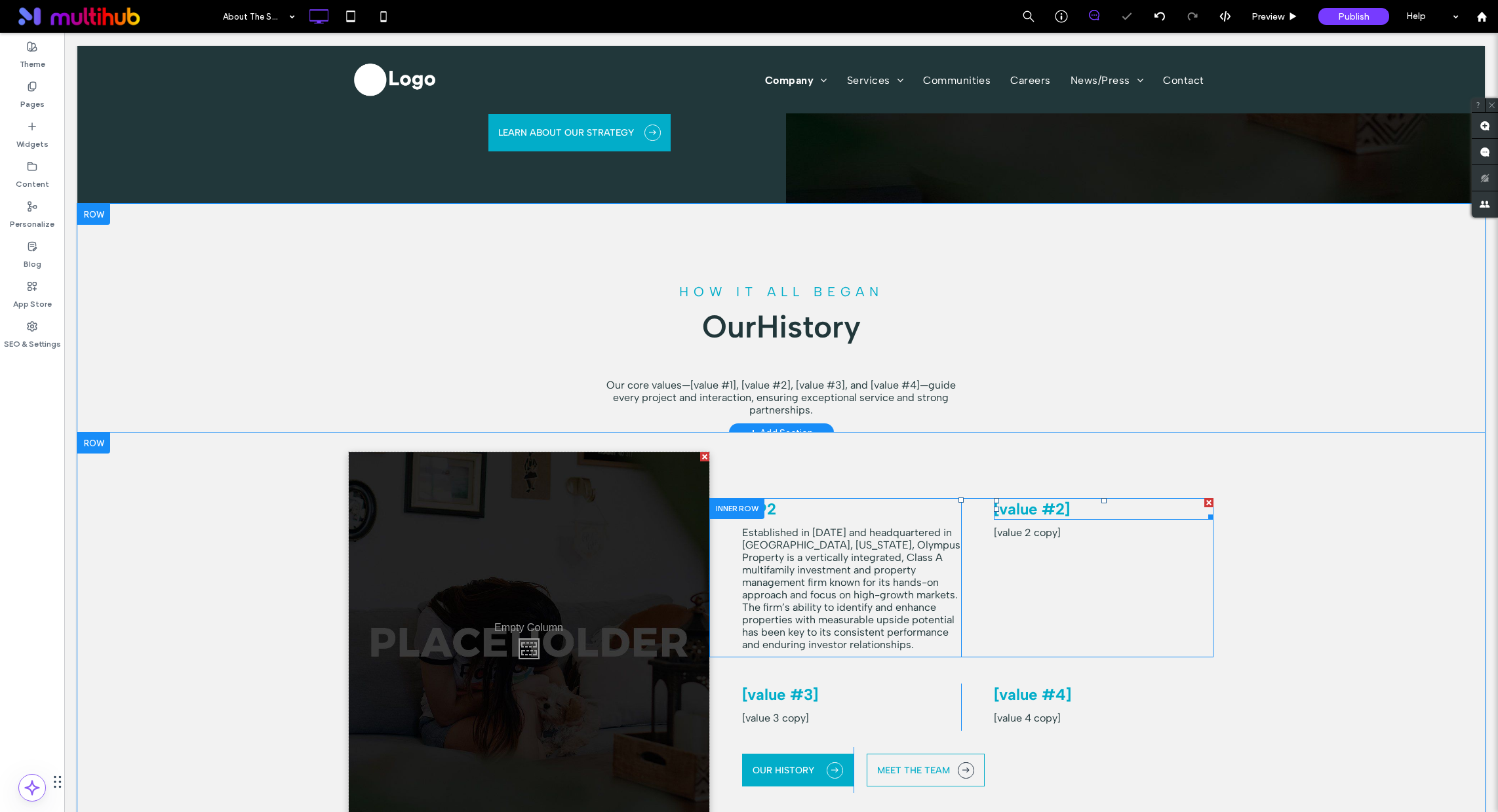
click at [1205, 501] on div at bounding box center [1209, 503] width 9 height 9
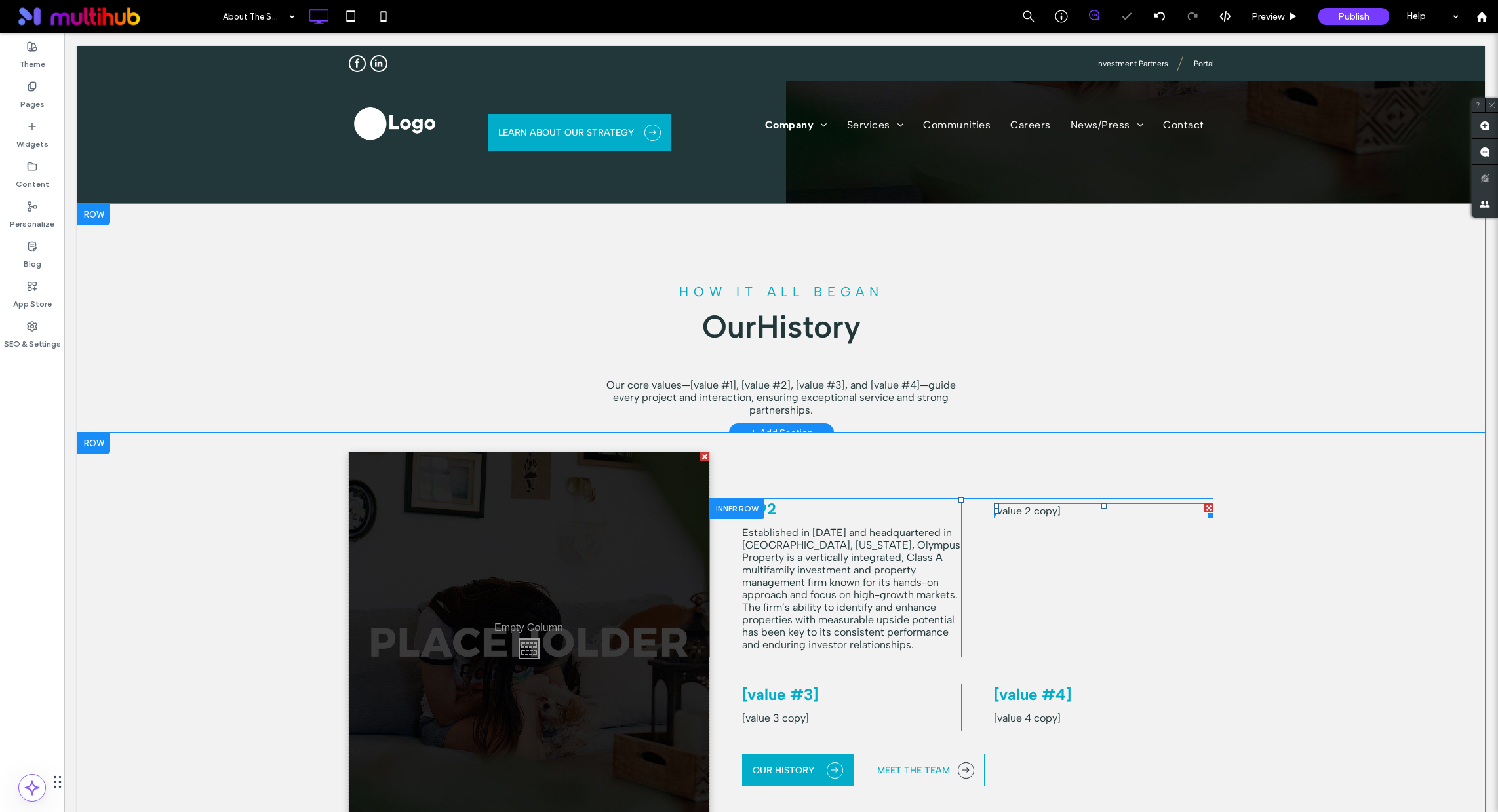
click at [1206, 505] on div at bounding box center [1209, 508] width 9 height 9
click at [1207, 501] on div at bounding box center [1209, 503] width 9 height 9
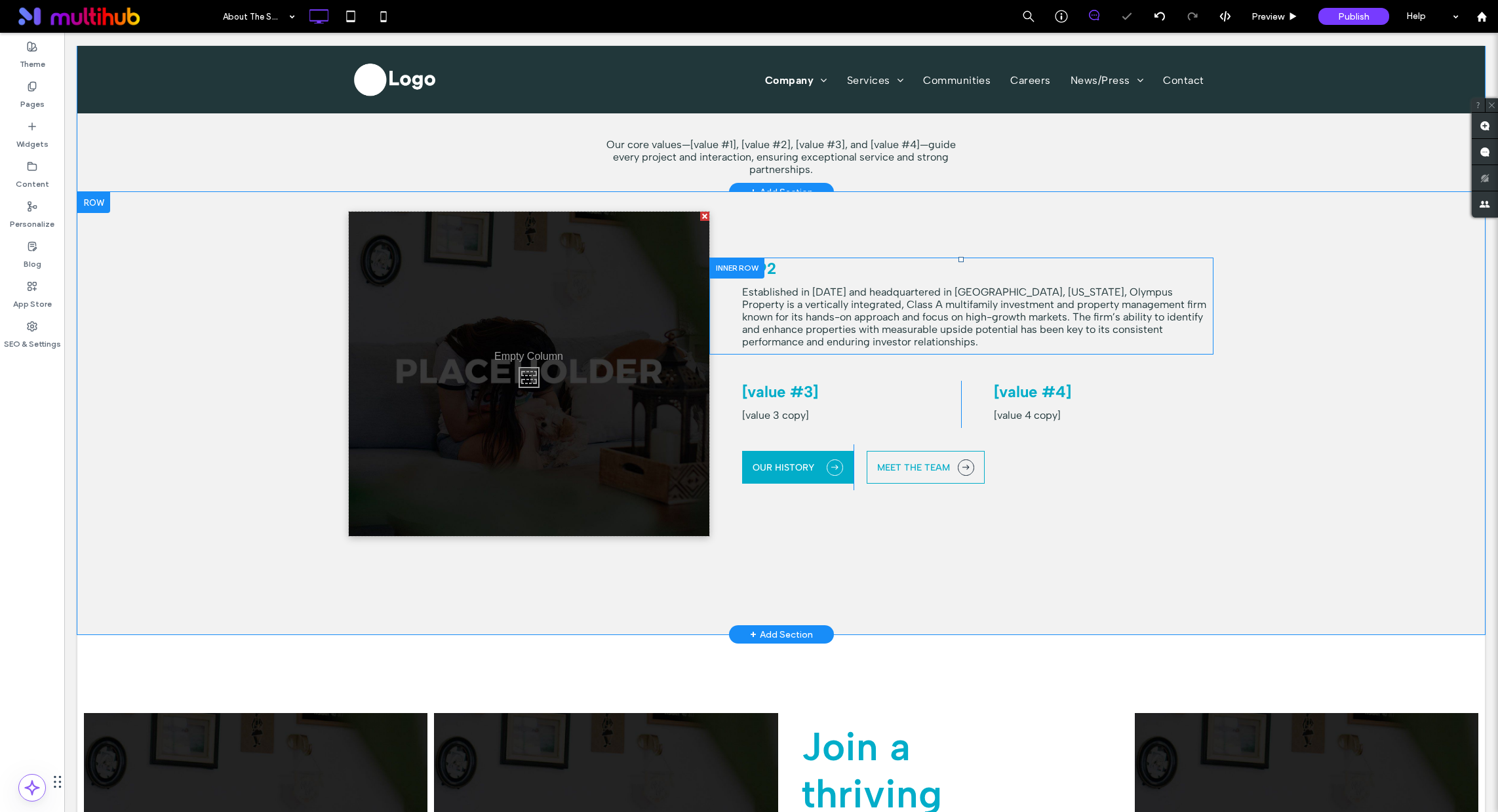
scroll to position [1571, 0]
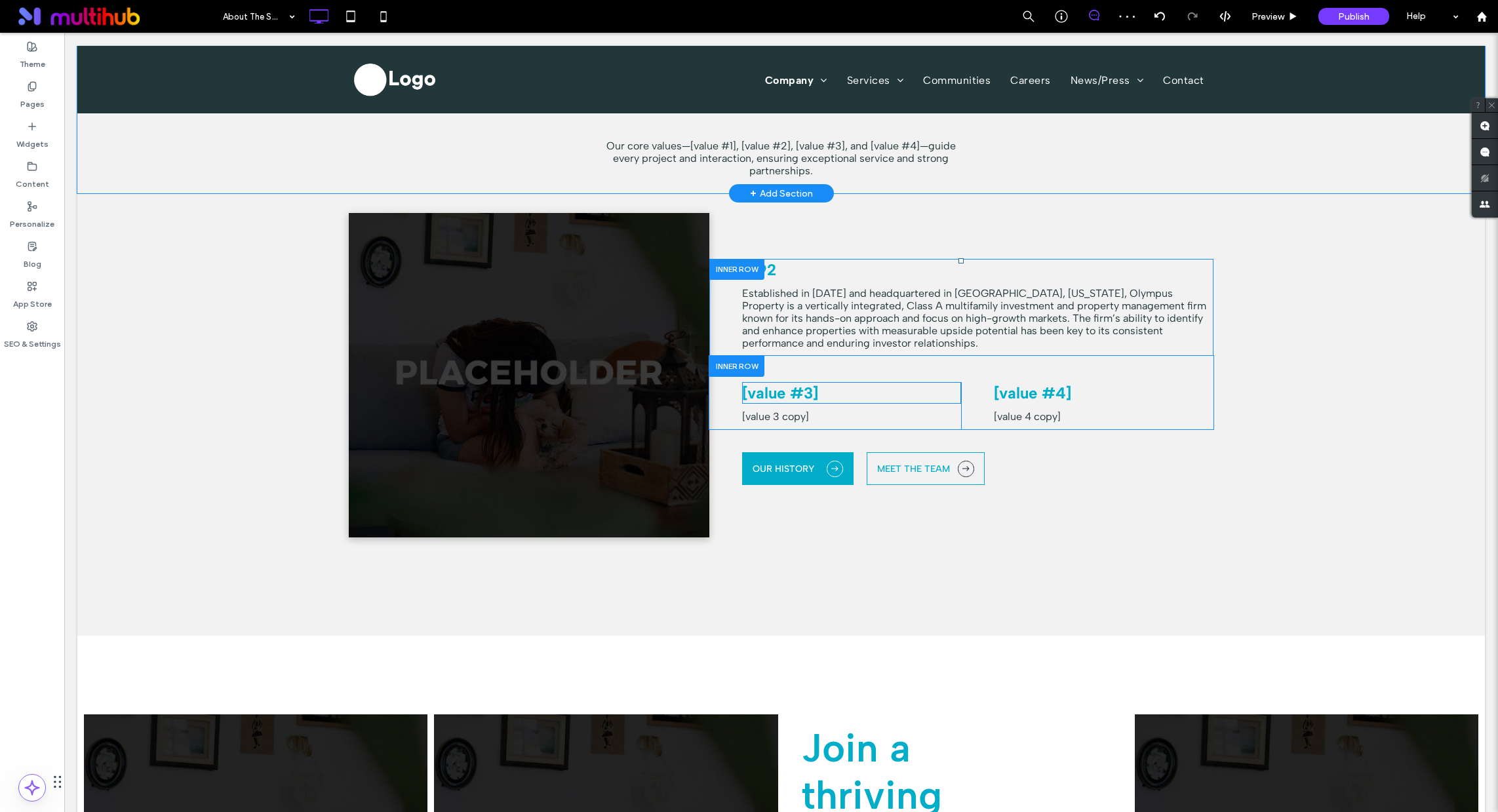
click at [763, 389] on span "[value #3]" at bounding box center [781, 393] width 76 height 19
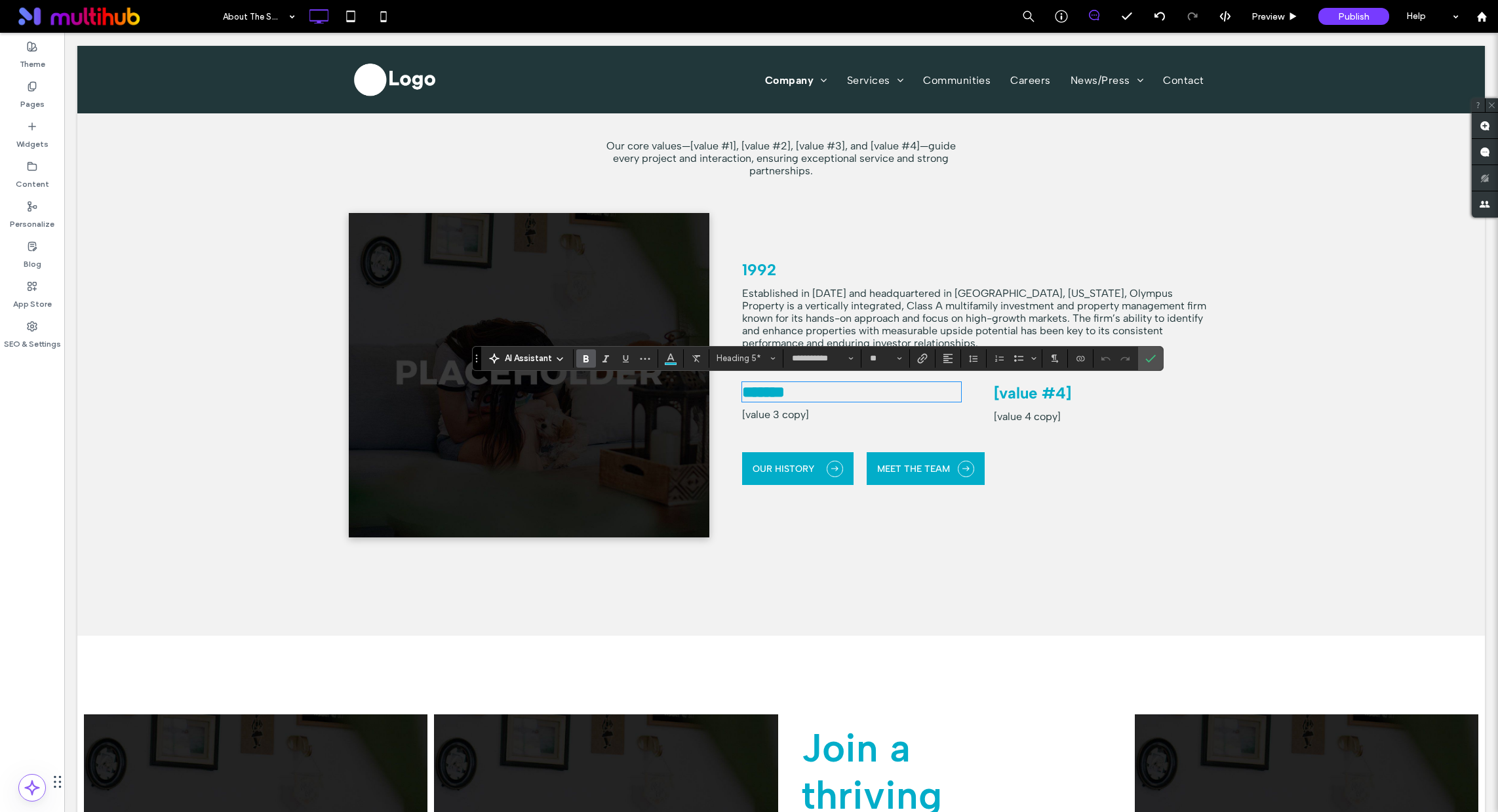
type input "**"
click at [1155, 358] on label "Confirm" at bounding box center [1151, 358] width 20 height 24
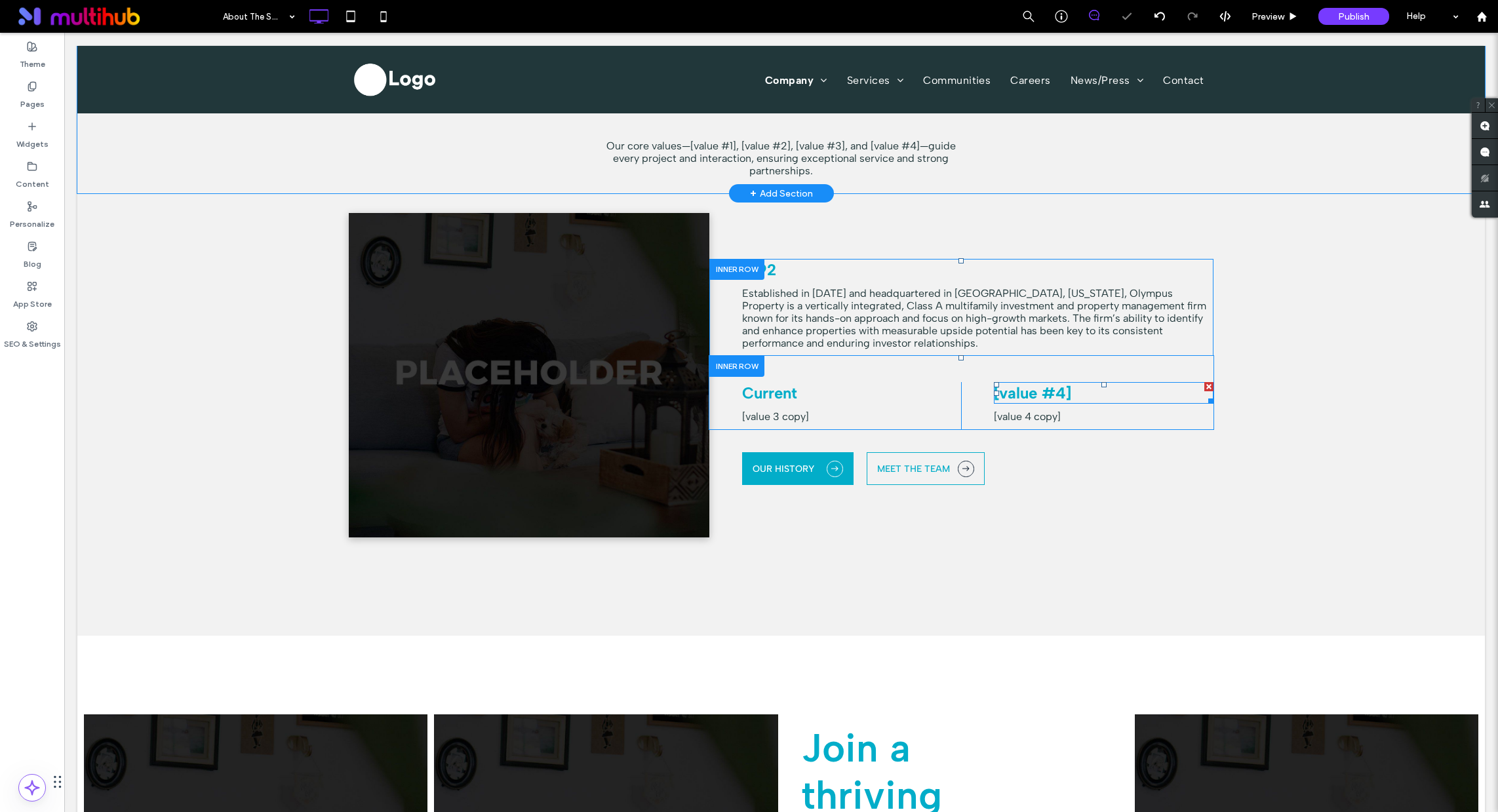
click at [1205, 384] on div at bounding box center [1209, 387] width 9 height 9
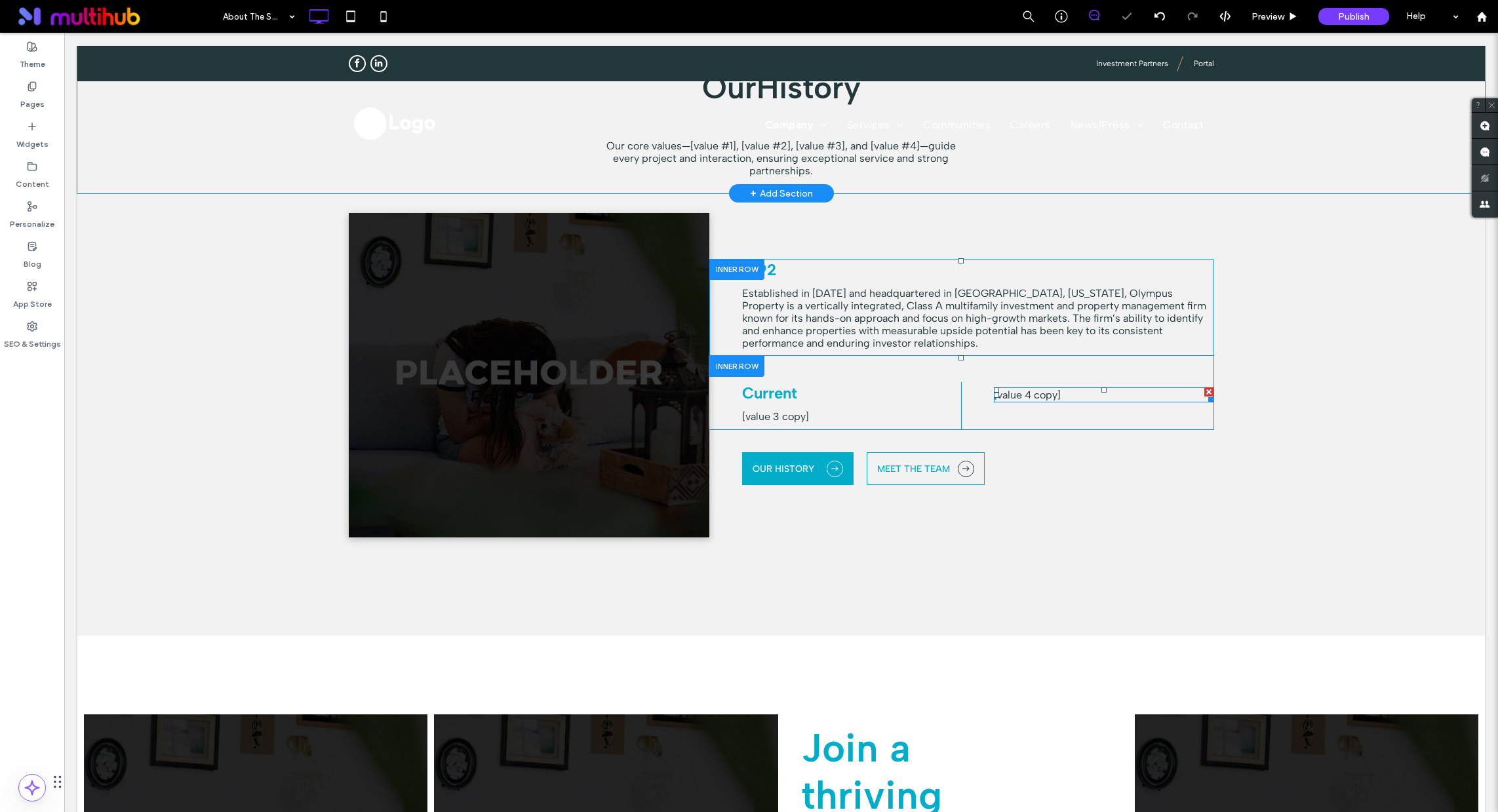
click at [1205, 388] on div at bounding box center [1209, 392] width 9 height 9
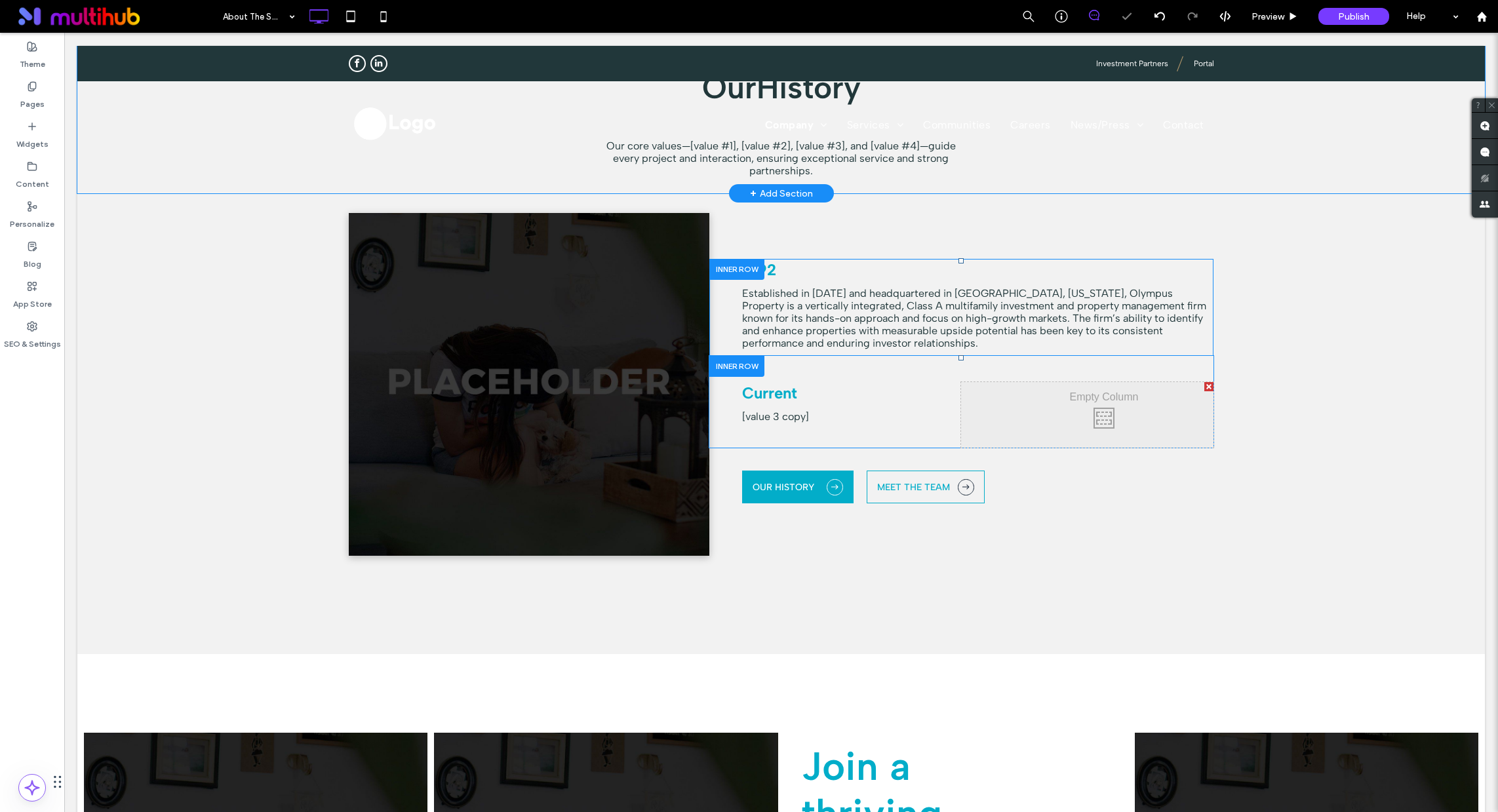
click at [1205, 385] on div at bounding box center [1209, 387] width 9 height 9
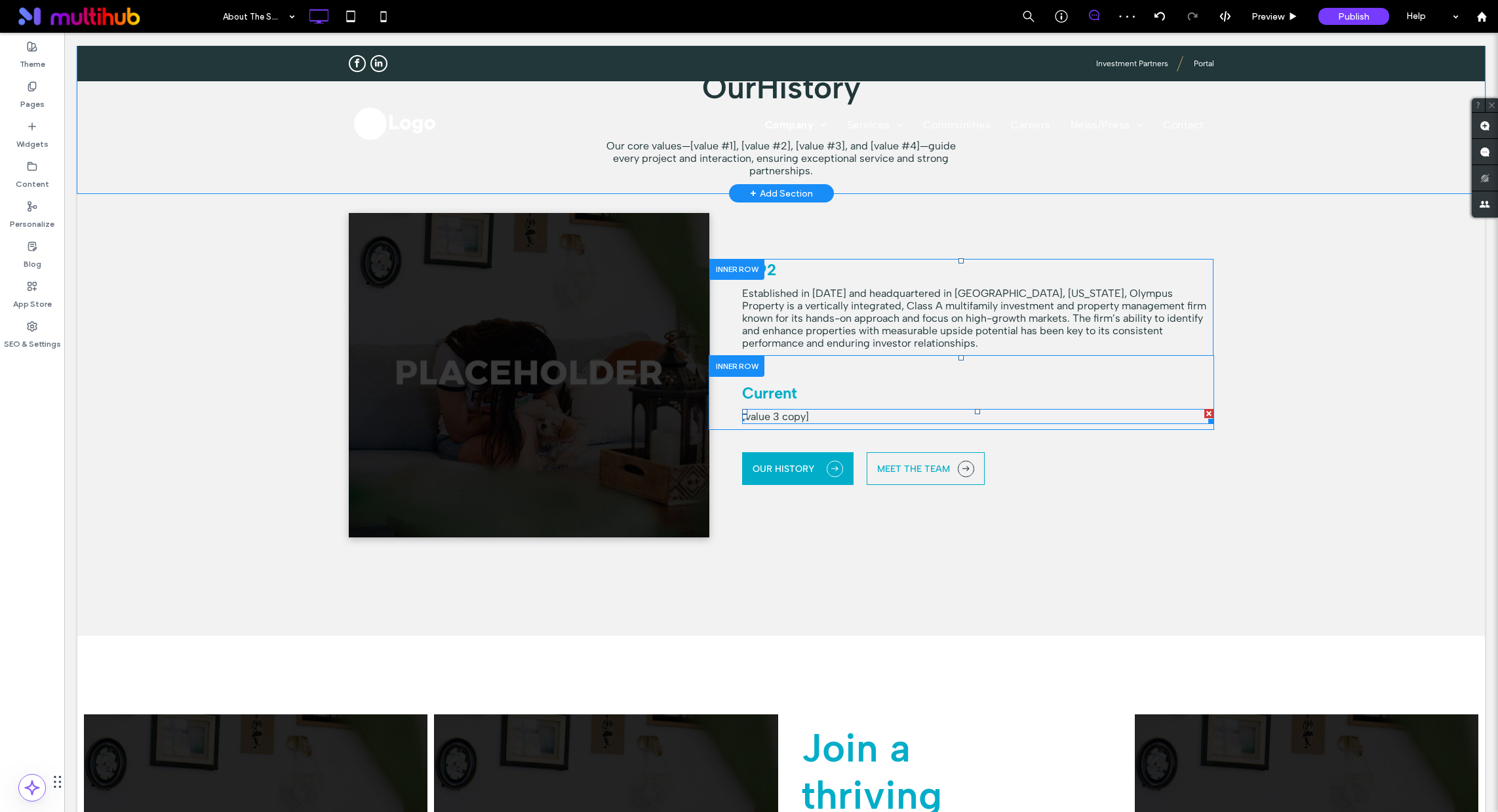
click at [783, 419] on span "[value 3 copy]" at bounding box center [776, 416] width 67 height 12
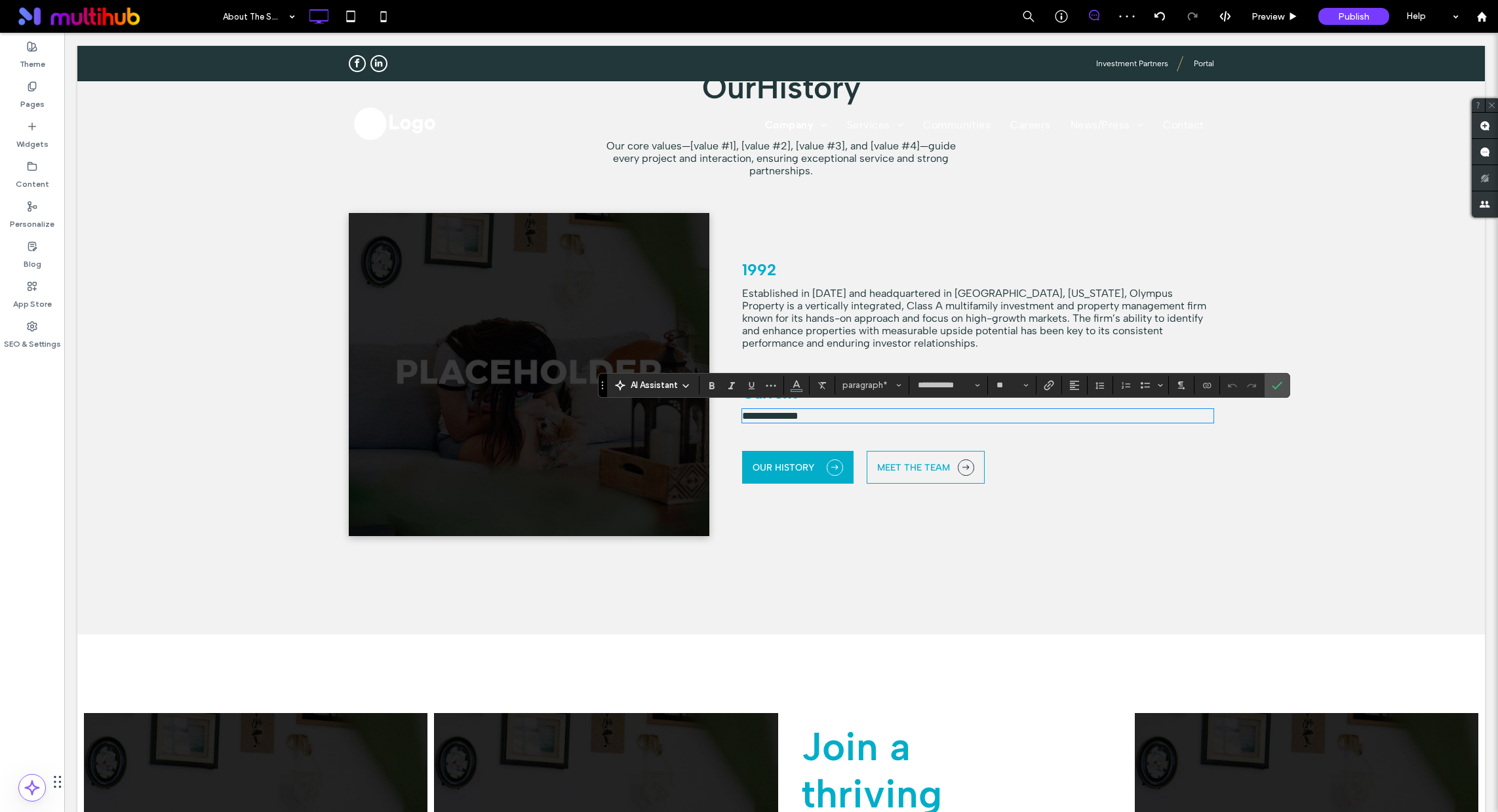
scroll to position [0, 0]
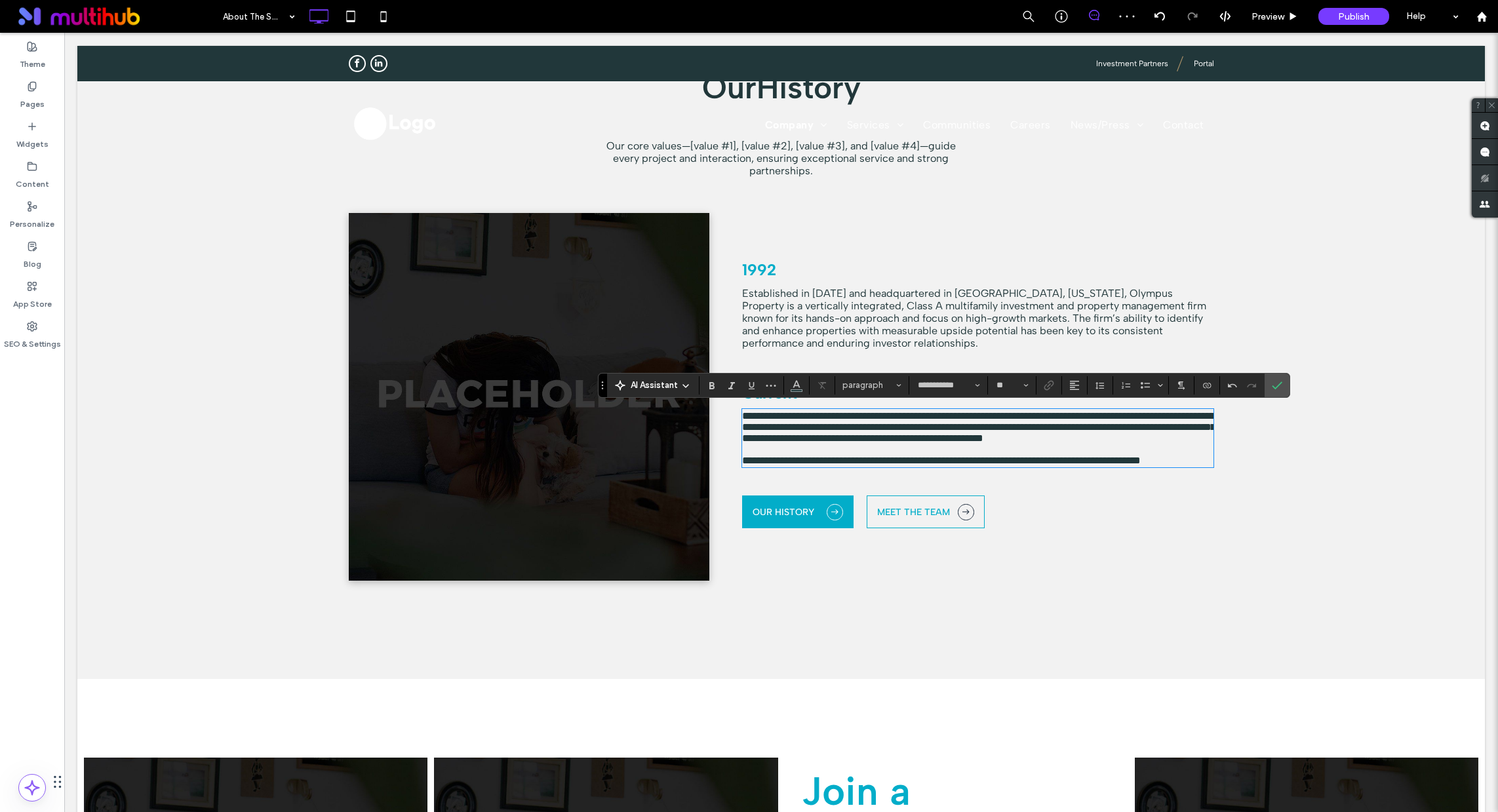
click at [783, 419] on span "**********" at bounding box center [979, 438] width 473 height 55
click at [771, 420] on span "**********" at bounding box center [979, 438] width 473 height 55
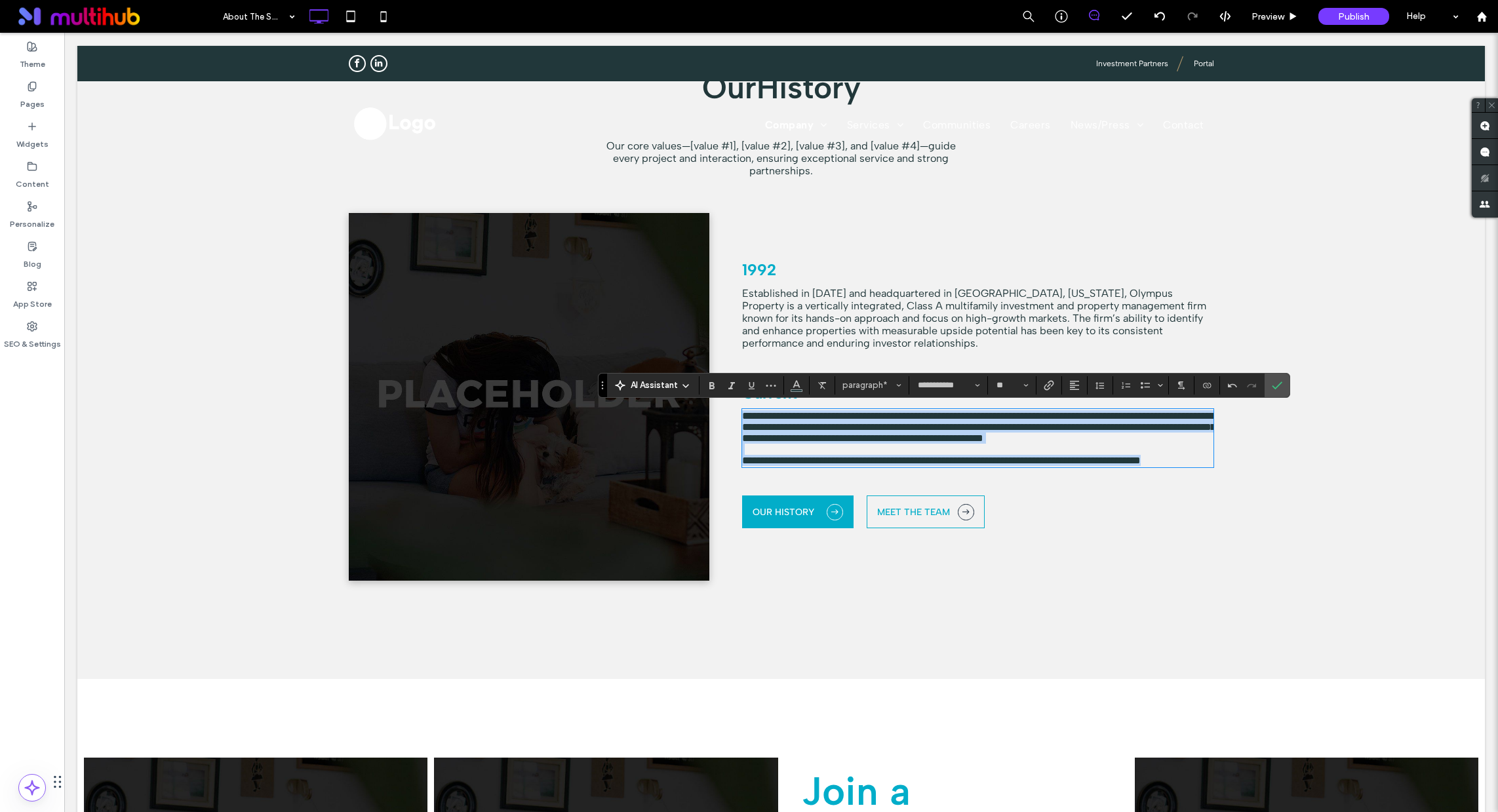
drag, startPoint x: 740, startPoint y: 418, endPoint x: 1224, endPoint y: 485, distance: 488.6
click at [1224, 485] on div "**********" at bounding box center [781, 436] width 1408 height 486
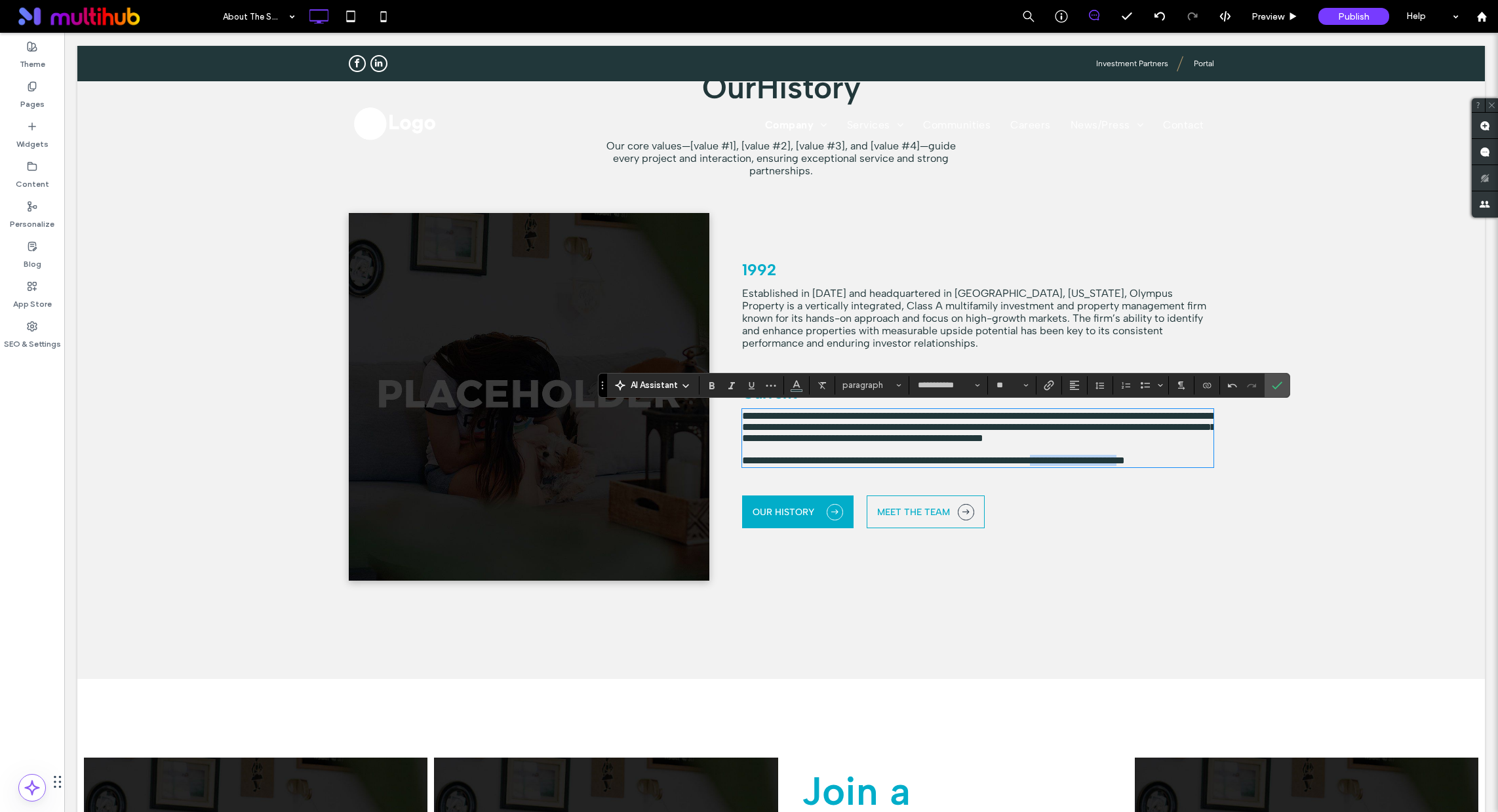
drag, startPoint x: 1083, startPoint y: 481, endPoint x: 1182, endPoint y: 482, distance: 99.0
click at [1125, 466] on span "**********" at bounding box center [934, 460] width 383 height 10
drag, startPoint x: 1124, startPoint y: 481, endPoint x: 1077, endPoint y: 431, distance: 68.6
click at [1125, 466] on span "**********" at bounding box center [934, 460] width 383 height 10
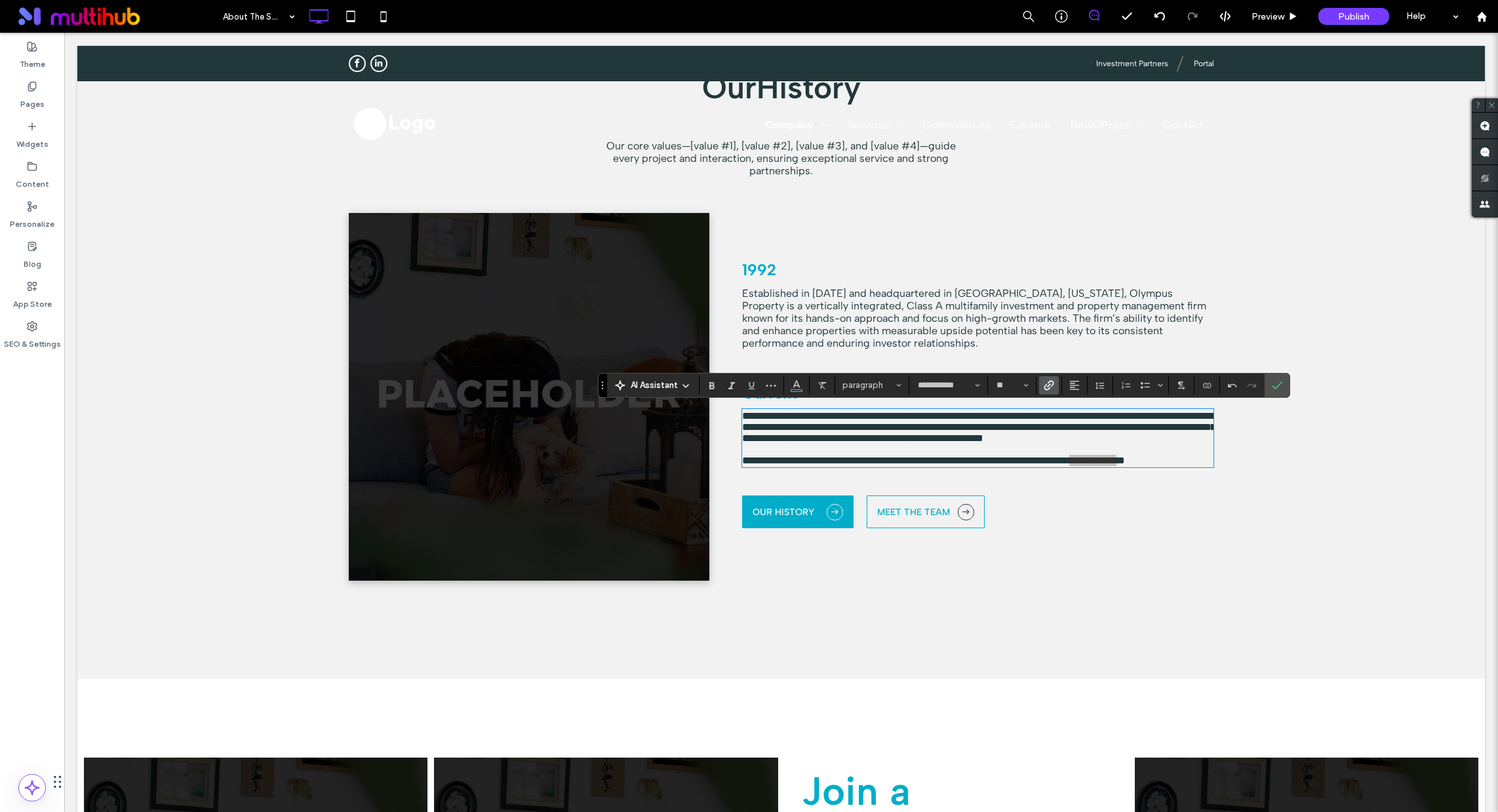
click at [1052, 389] on icon "Link" at bounding box center [1049, 385] width 11 height 11
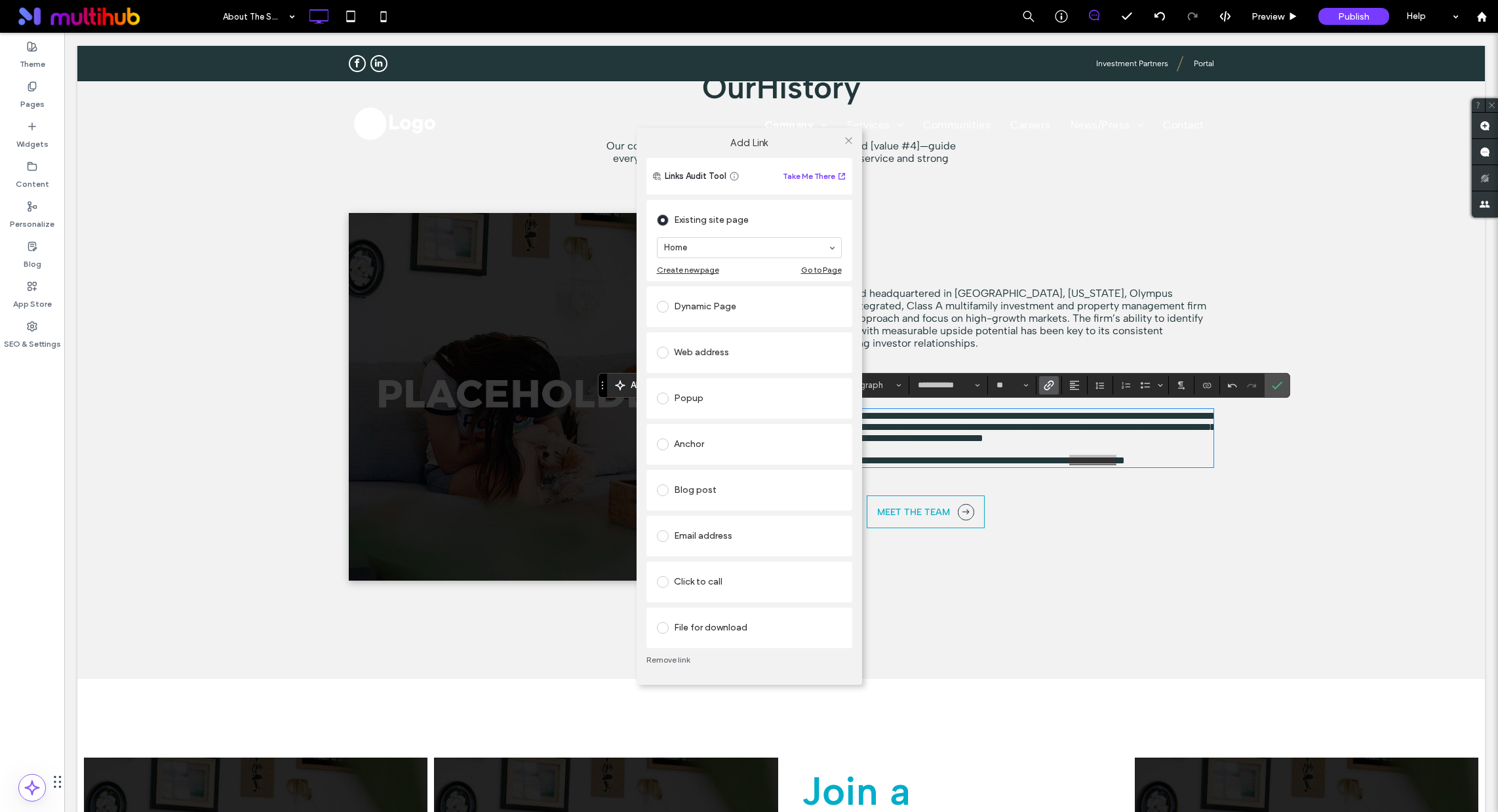
click at [712, 353] on div "Web address" at bounding box center [749, 352] width 185 height 21
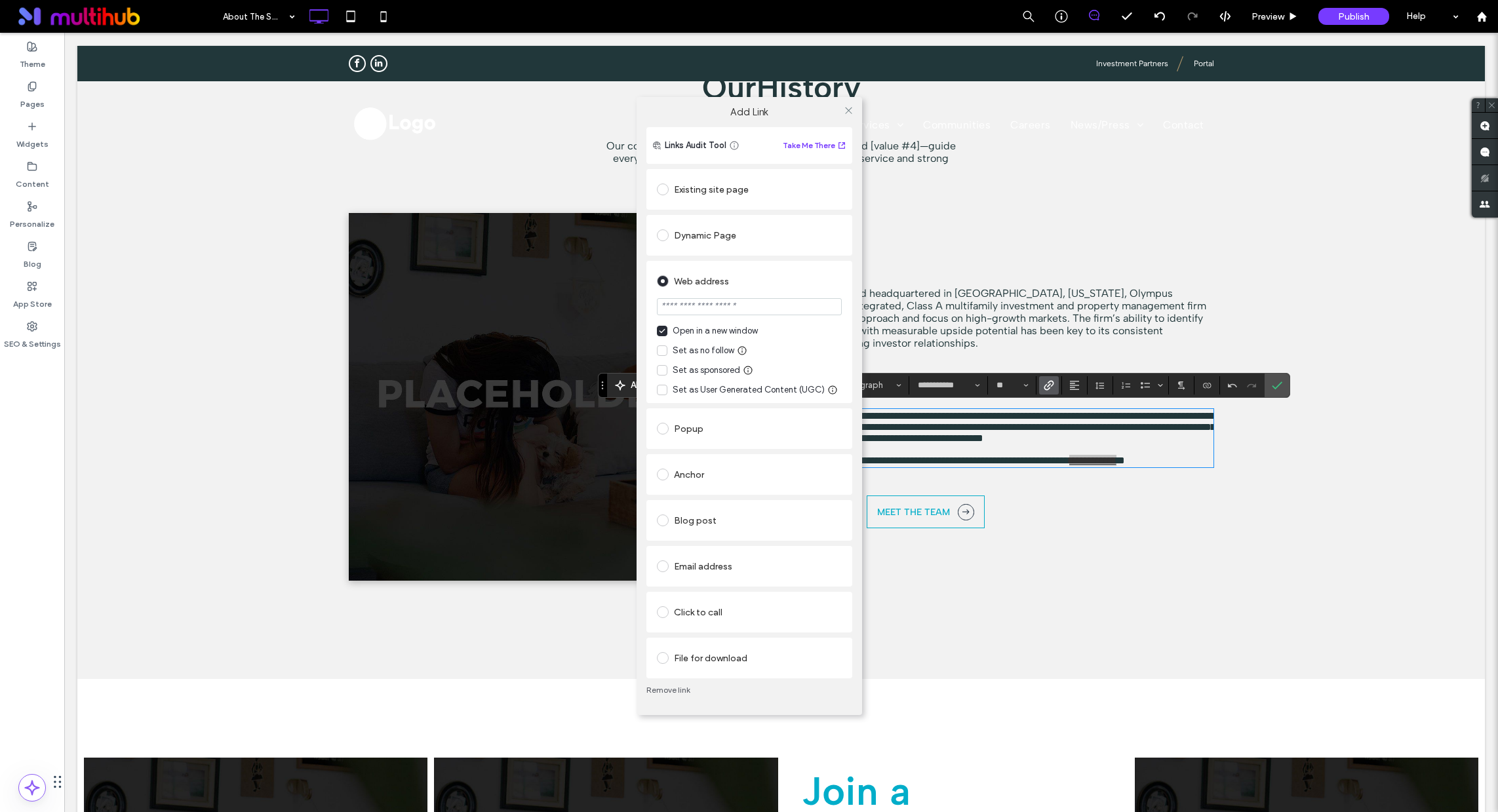
drag, startPoint x: 846, startPoint y: 111, endPoint x: 852, endPoint y: 178, distance: 67.3
click at [846, 111] on icon at bounding box center [848, 110] width 10 height 10
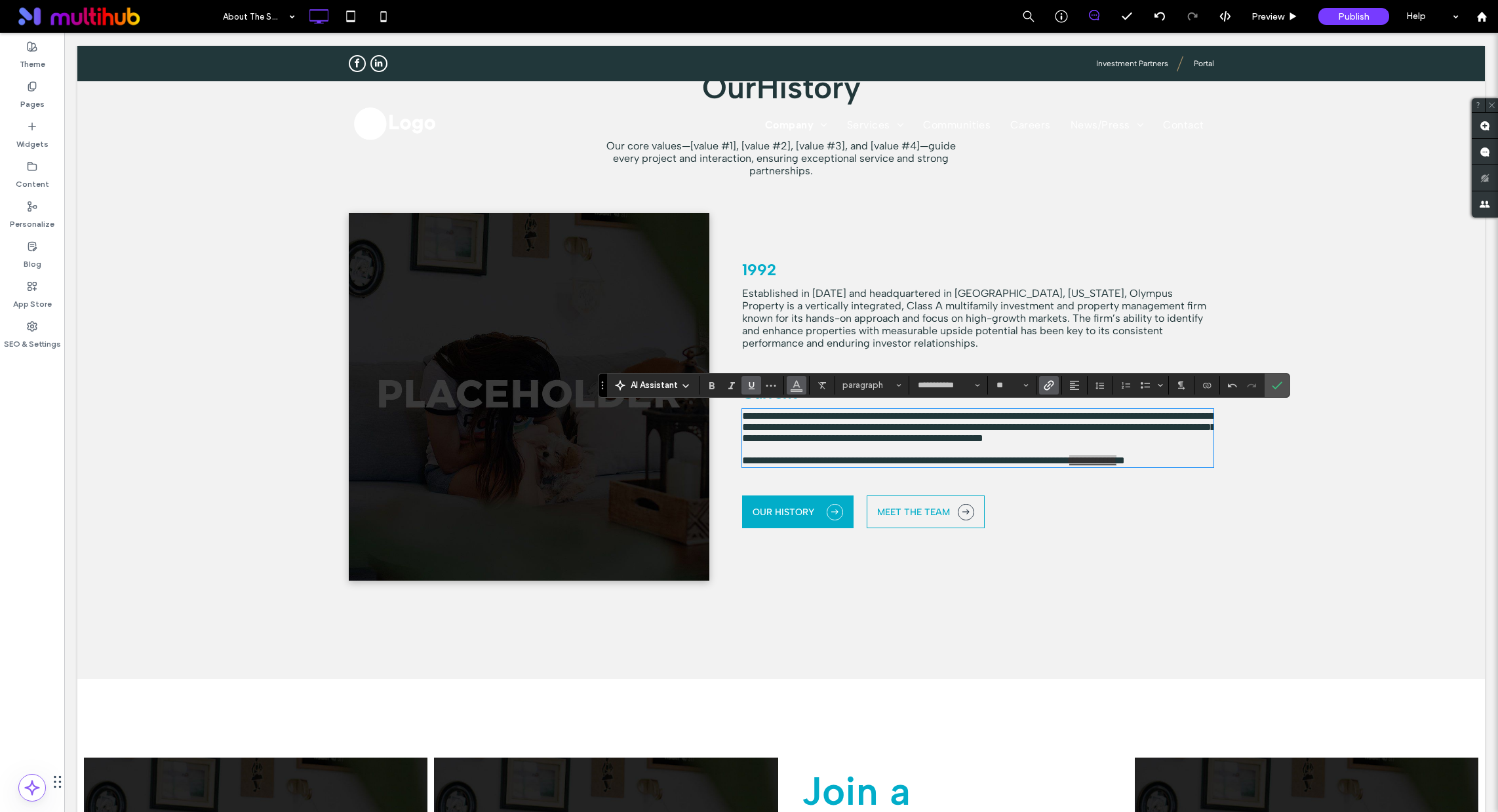
click at [790, 387] on button "Color" at bounding box center [796, 385] width 20 height 18
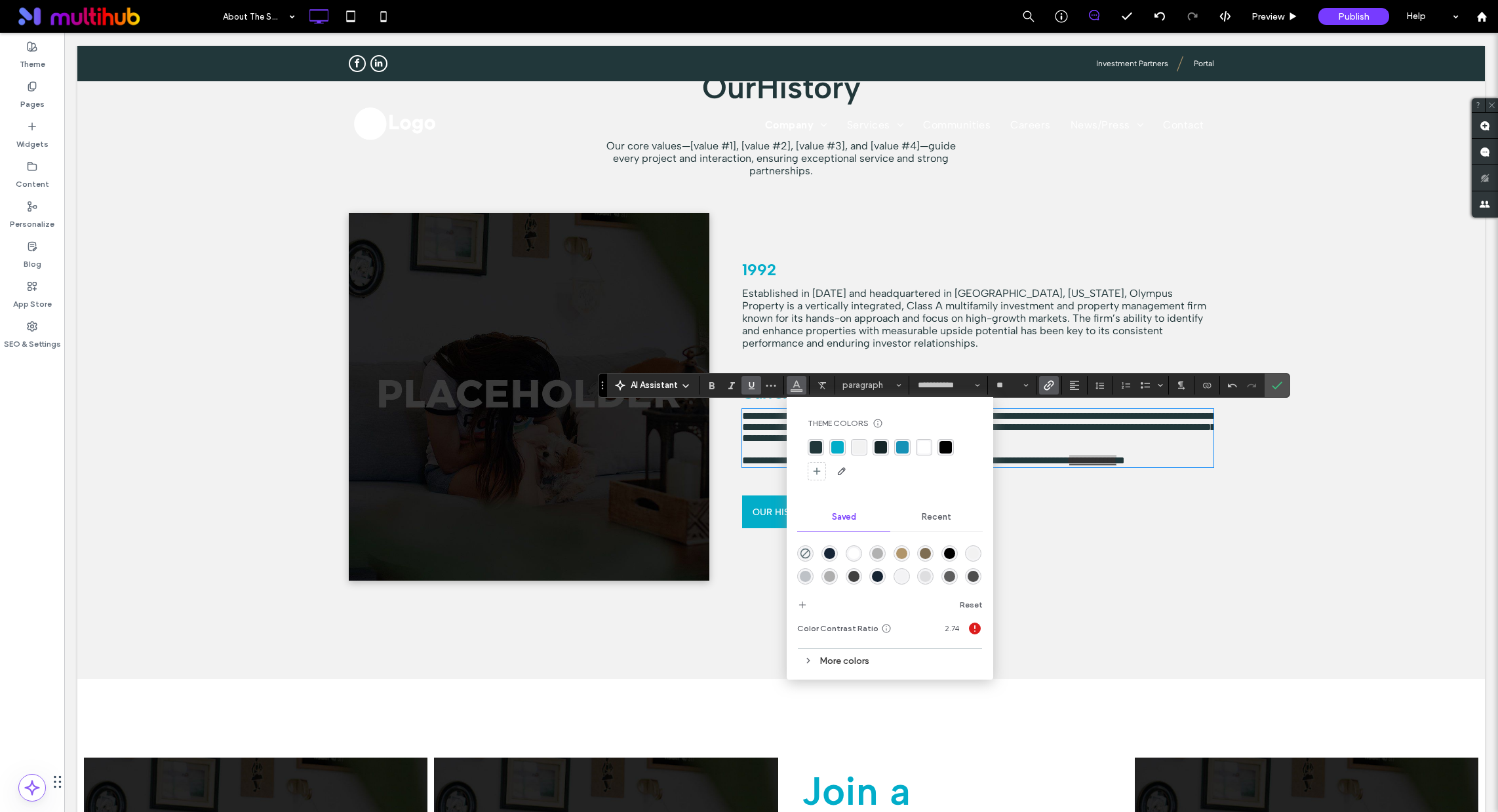
click at [842, 444] on div "rgba(2, 173, 201, 1)" at bounding box center [837, 447] width 12 height 12
click at [1274, 387] on use "Confirm" at bounding box center [1277, 385] width 11 height 8
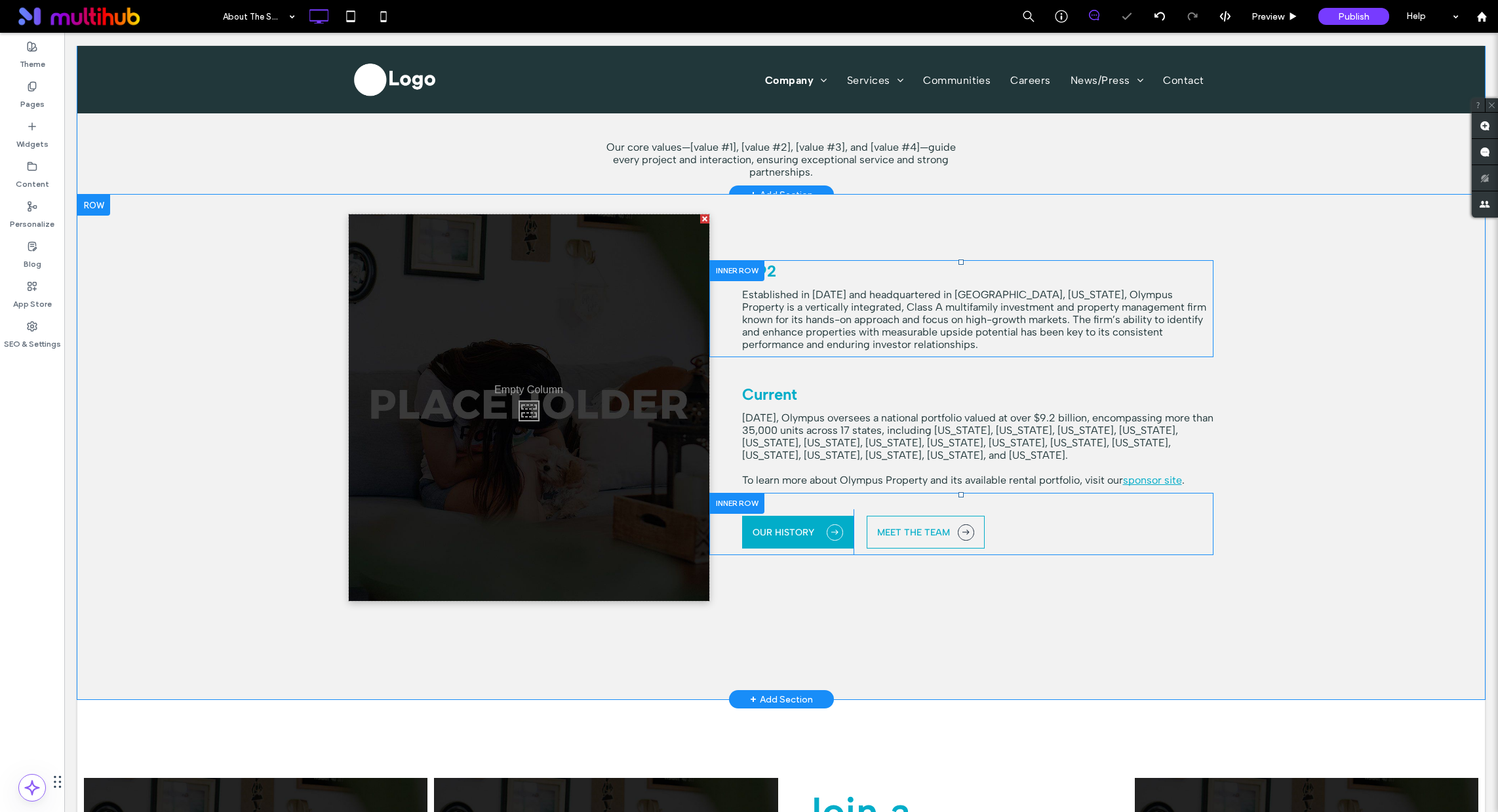
scroll to position [1568, 0]
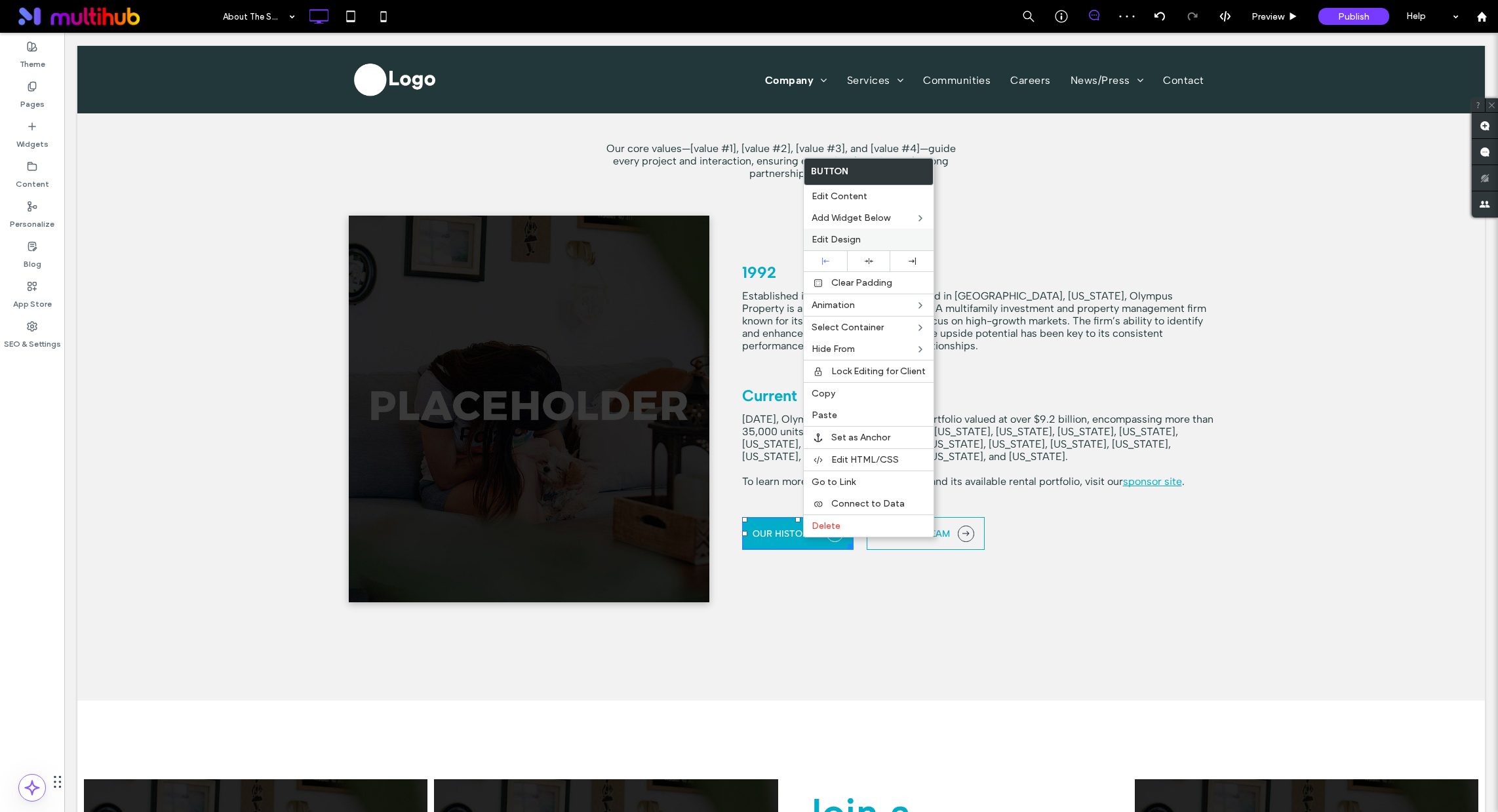
click at [834, 239] on span "Edit Design" at bounding box center [836, 239] width 49 height 11
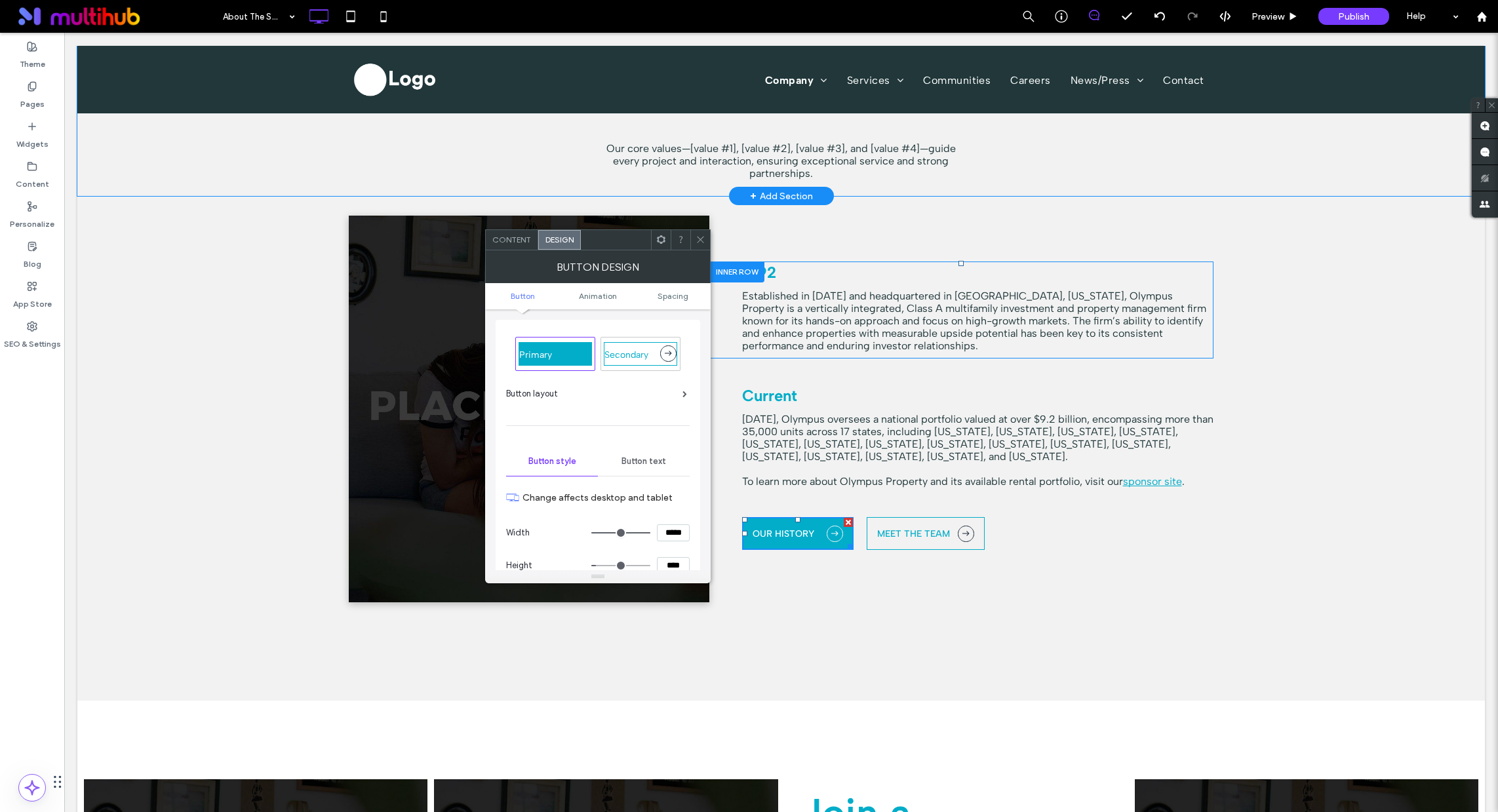
click at [510, 233] on div "Content" at bounding box center [512, 240] width 53 height 20
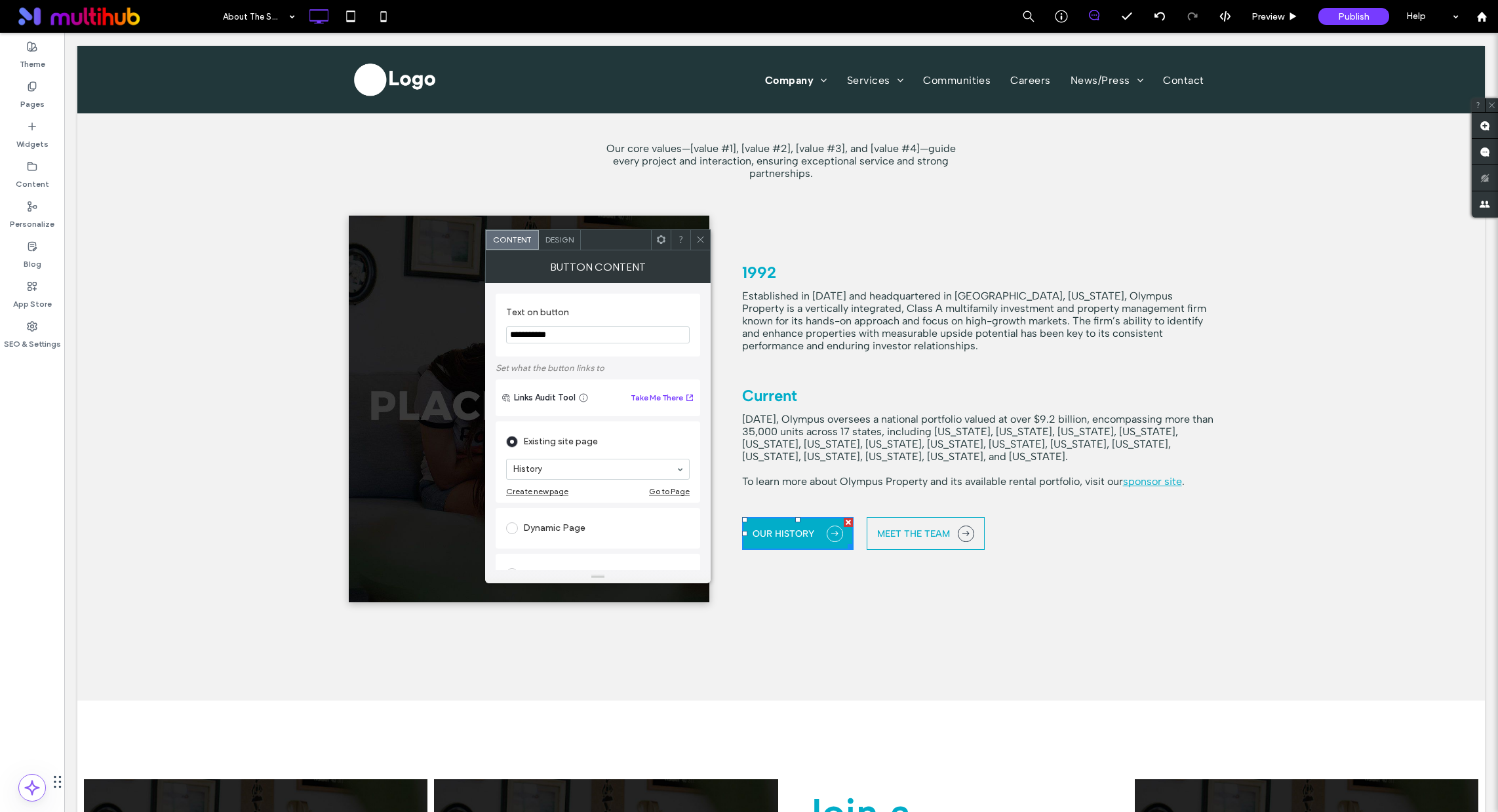
click at [558, 335] on input "**********" at bounding box center [598, 335] width 183 height 17
type input "*"
type input "**********"
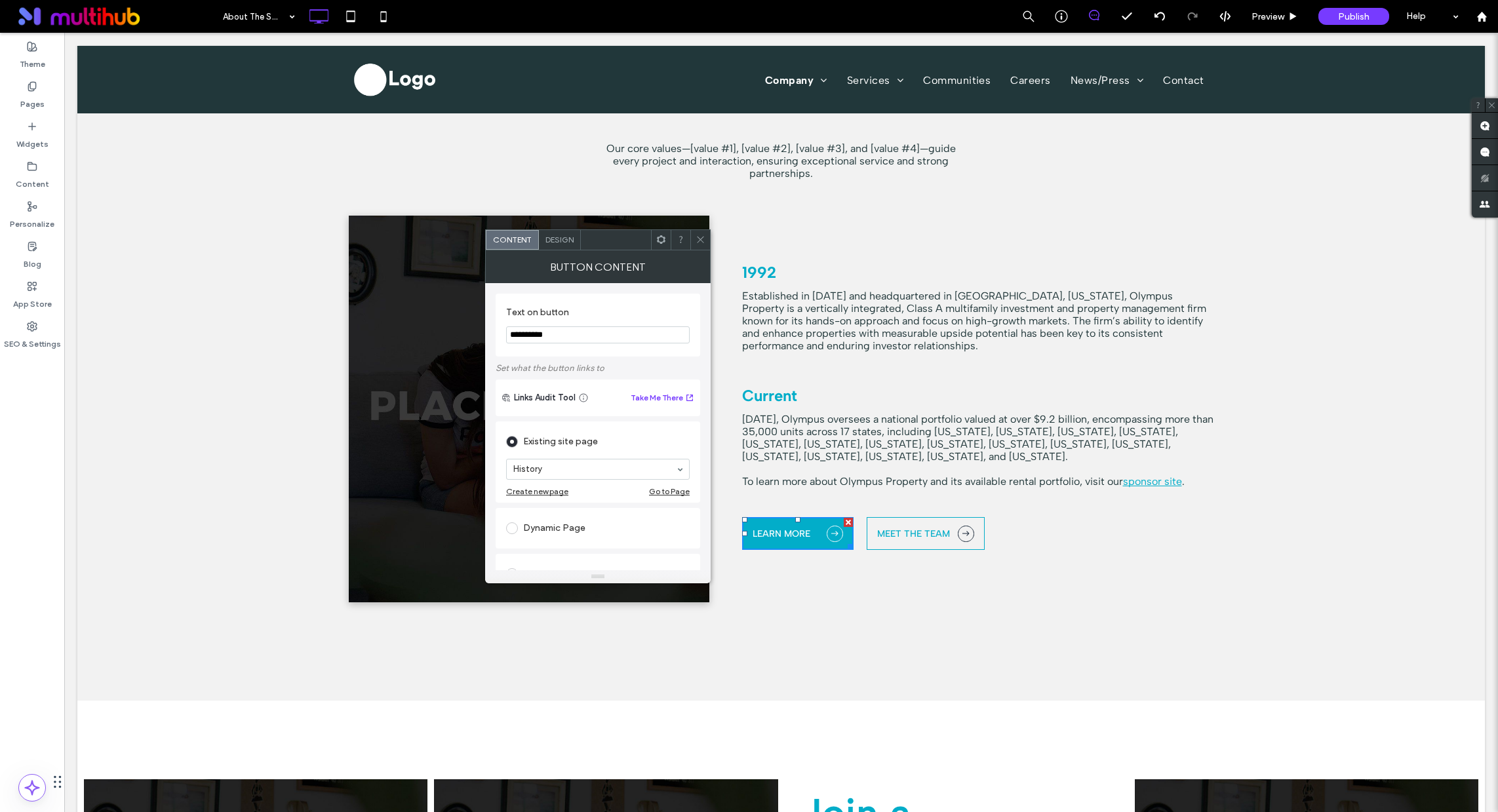
click at [706, 237] on div at bounding box center [700, 240] width 20 height 20
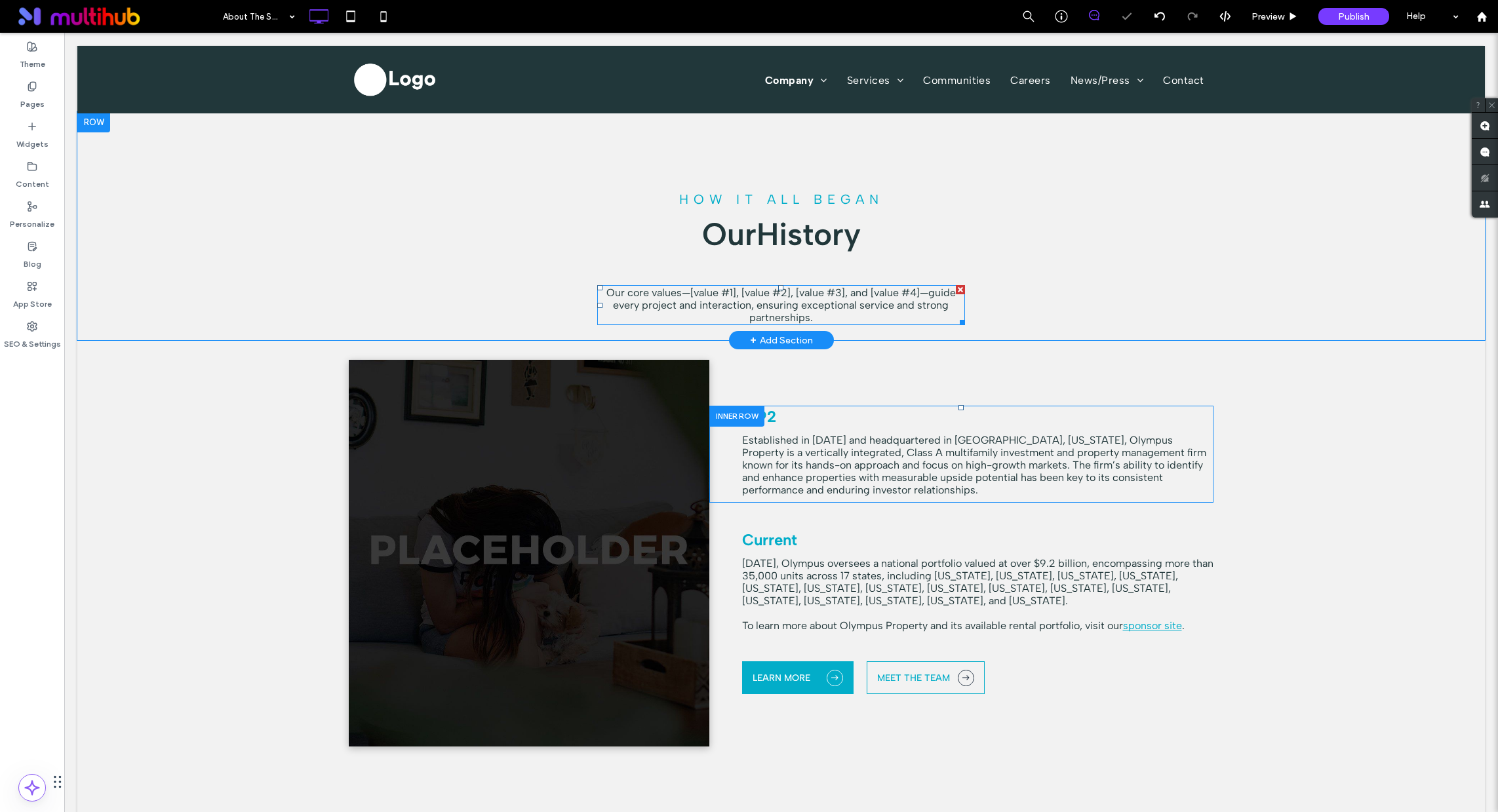
scroll to position [1423, 0]
click at [956, 289] on div at bounding box center [961, 291] width 9 height 9
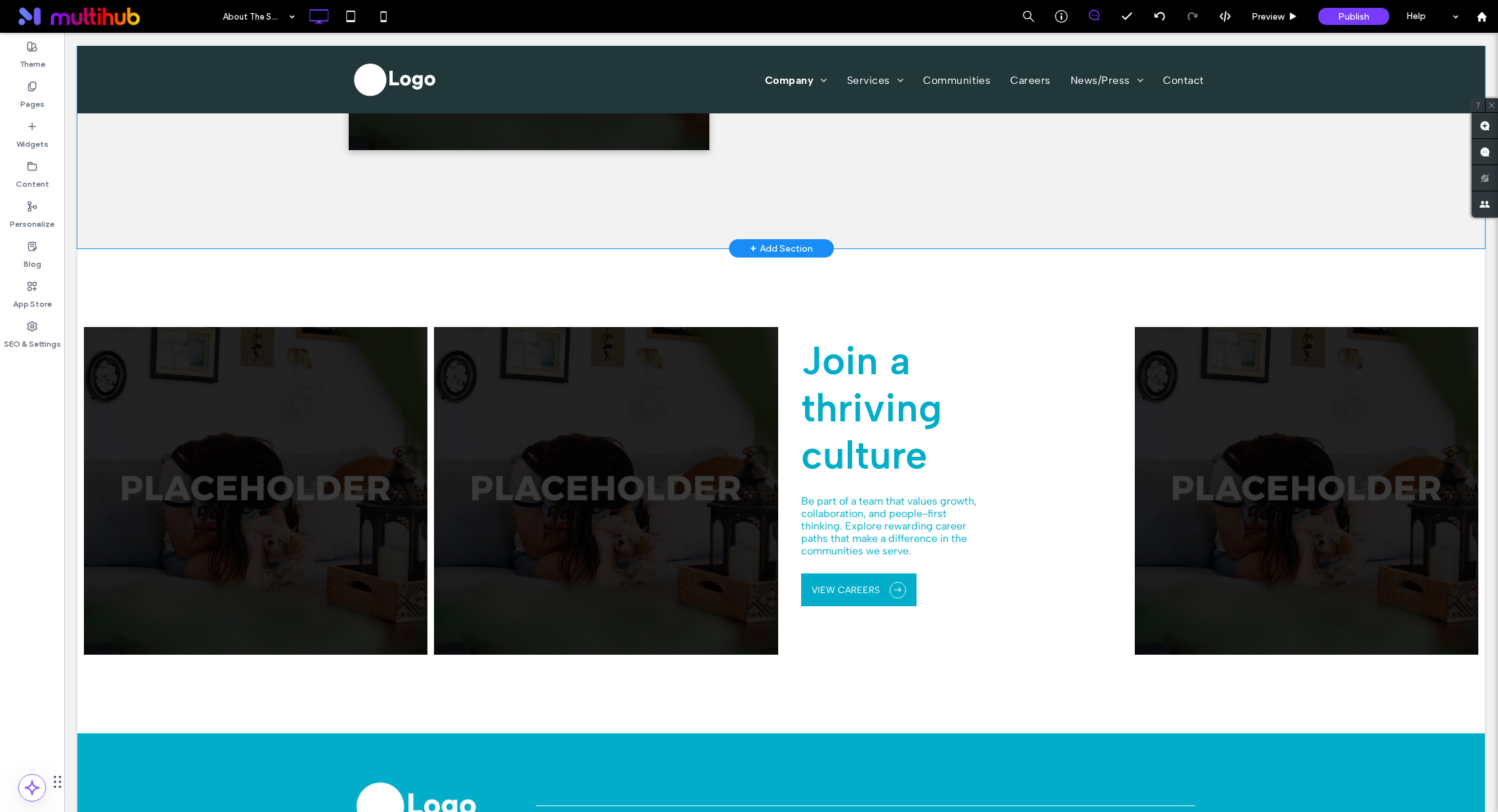
scroll to position [2167, 0]
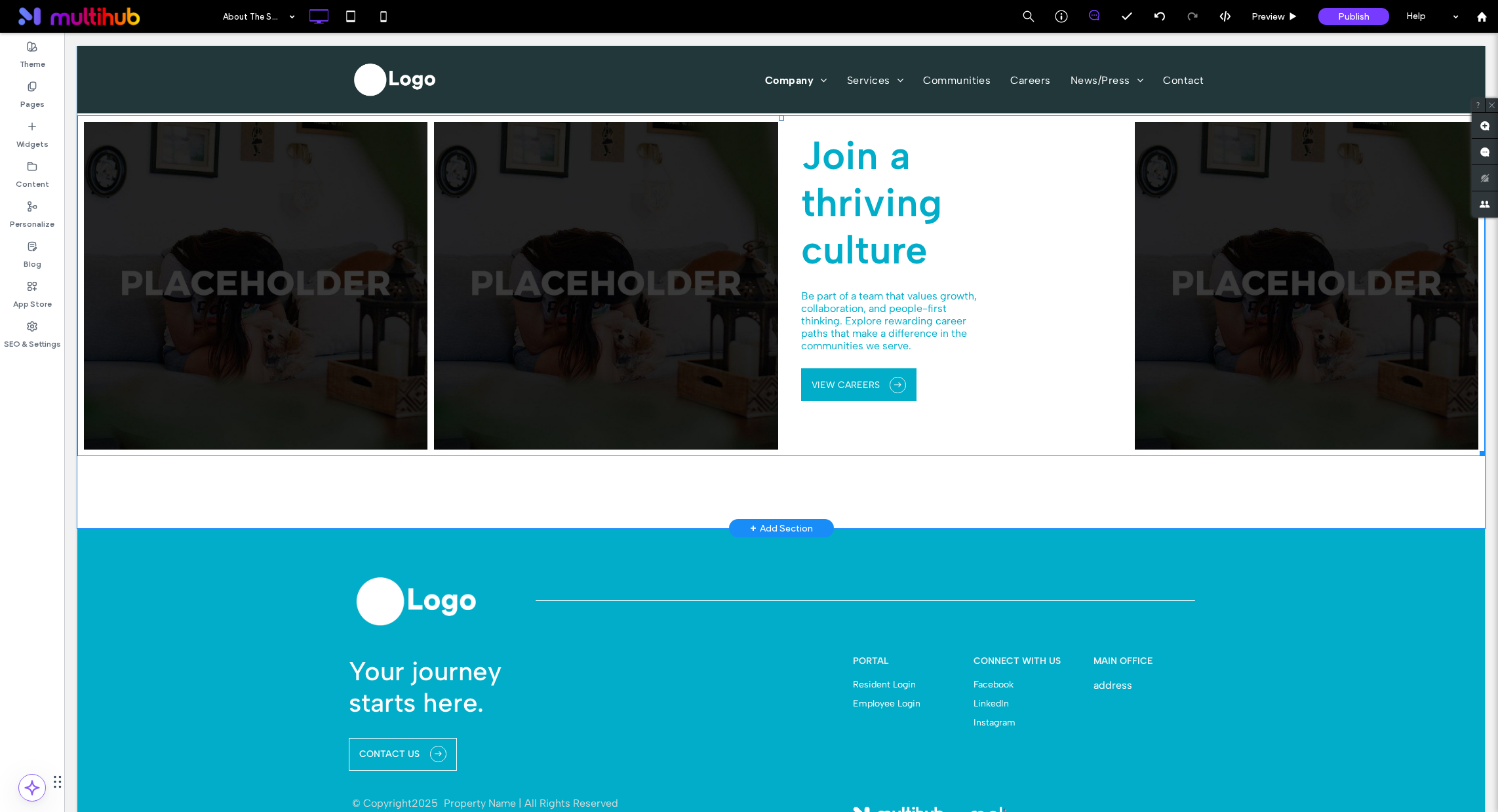
click at [917, 195] on link at bounding box center [957, 285] width 343 height 328
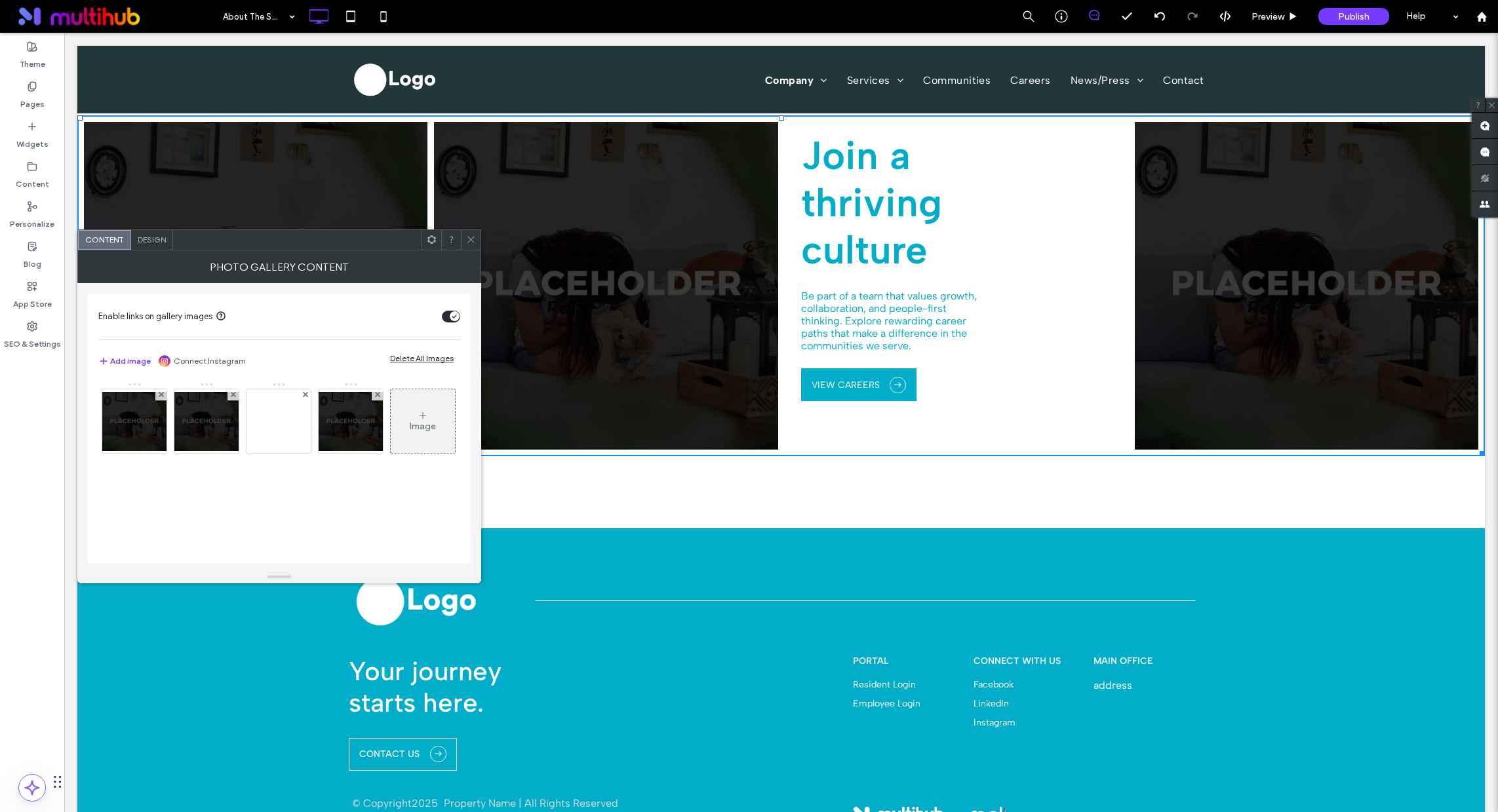
click at [917, 195] on link at bounding box center [957, 285] width 343 height 328
click at [146, 243] on span "Design" at bounding box center [151, 239] width 28 height 10
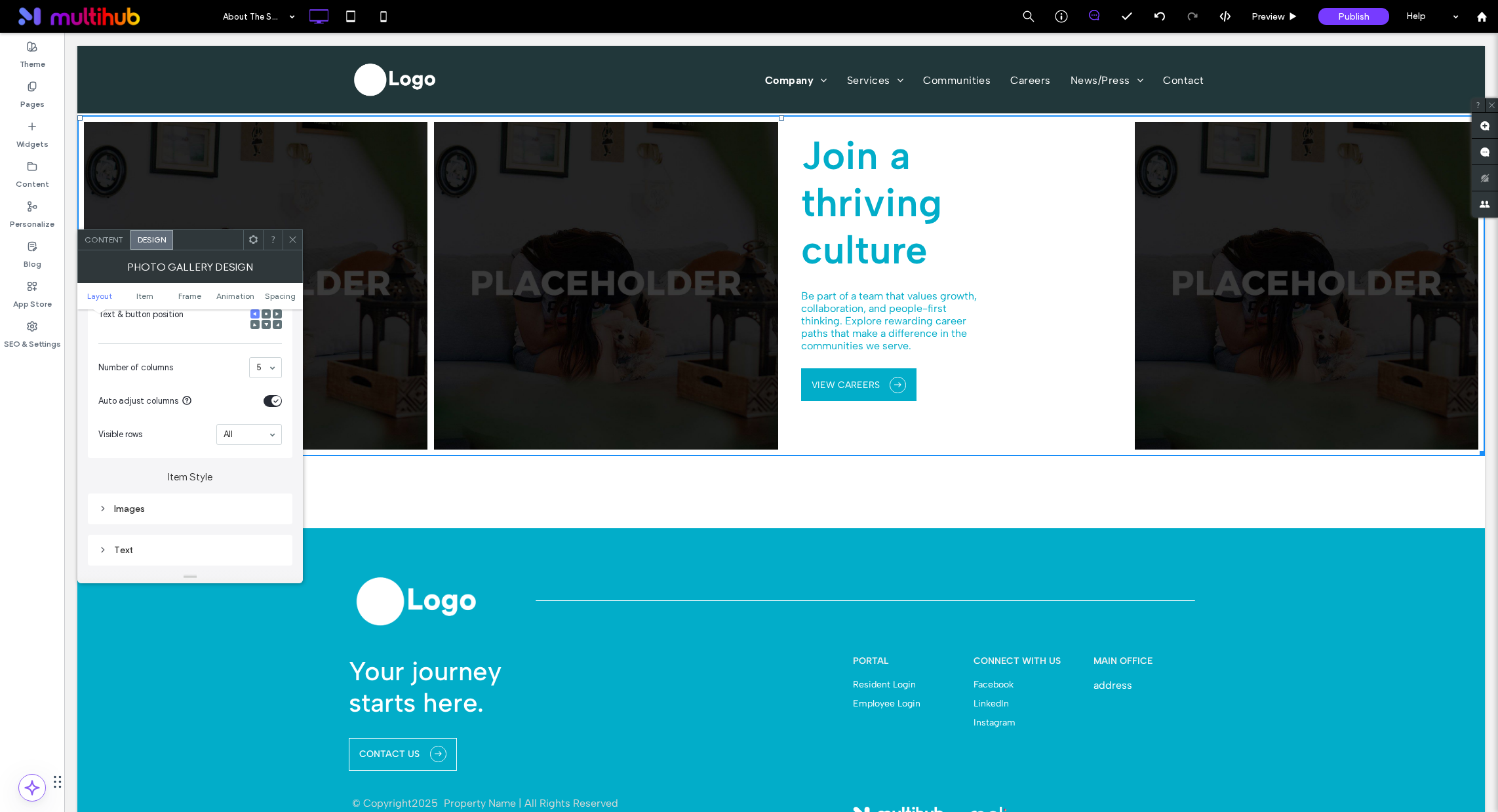
scroll to position [368, 0]
click at [145, 502] on div "Text" at bounding box center [190, 498] width 183 height 11
click at [224, 325] on div "Text" at bounding box center [236, 320] width 92 height 29
click at [272, 480] on div "rgb(2, 173, 201)" at bounding box center [273, 477] width 11 height 11
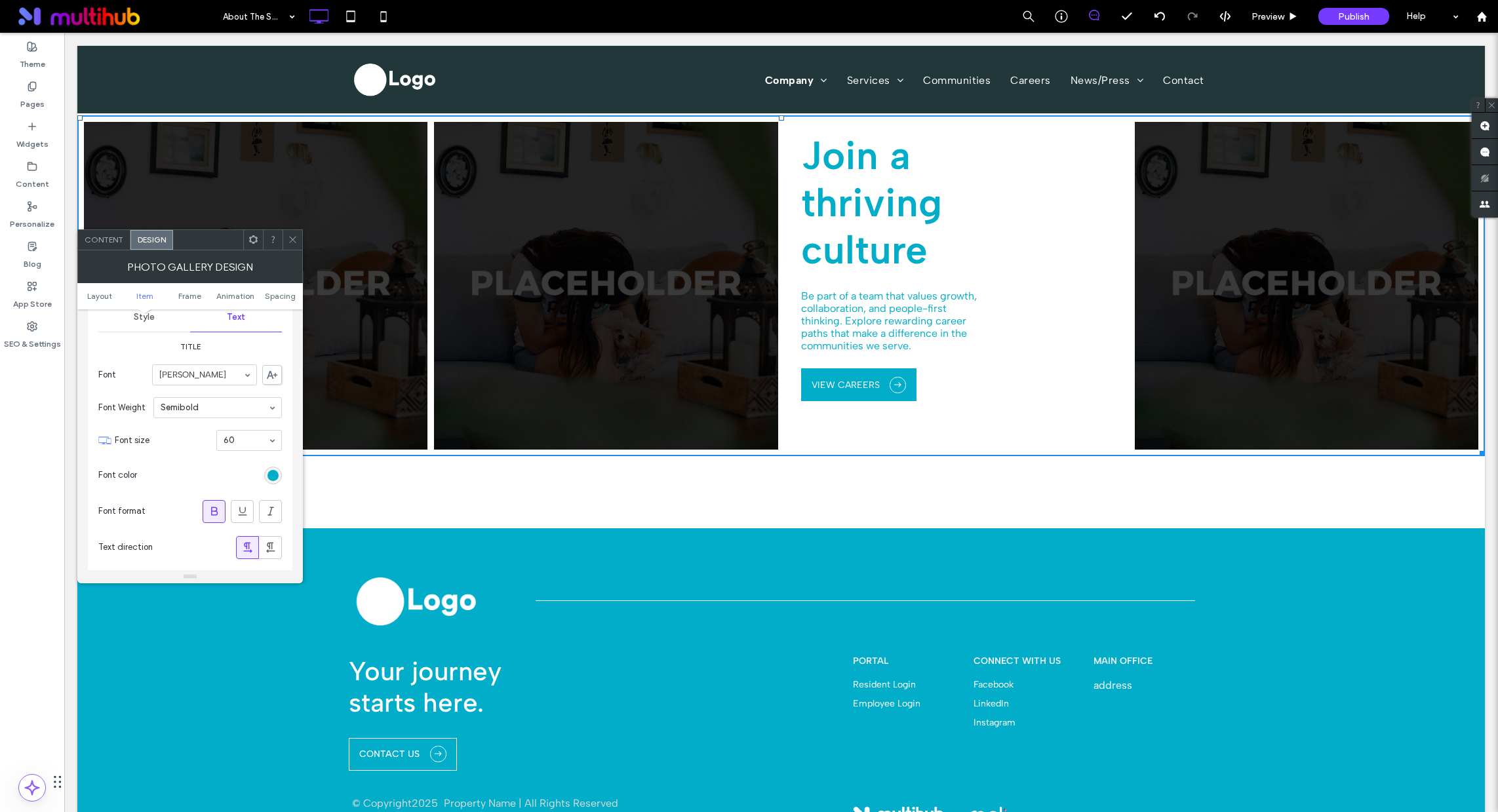
scroll to position [573, 0]
click at [269, 481] on div "rgb(2, 173, 201)" at bounding box center [273, 475] width 11 height 11
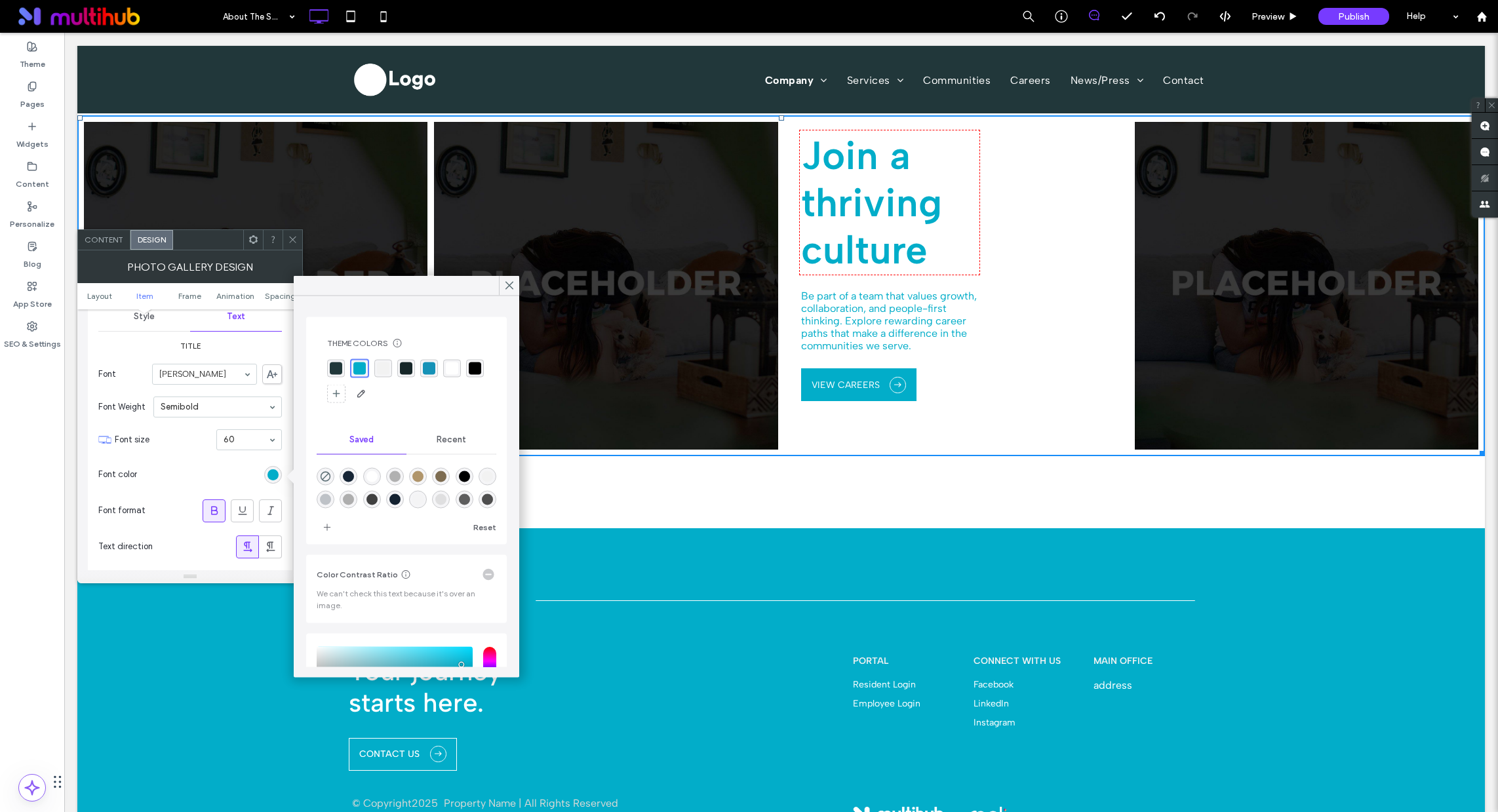
click at [337, 364] on div "rgba(33, 55, 58, 1)" at bounding box center [336, 368] width 12 height 12
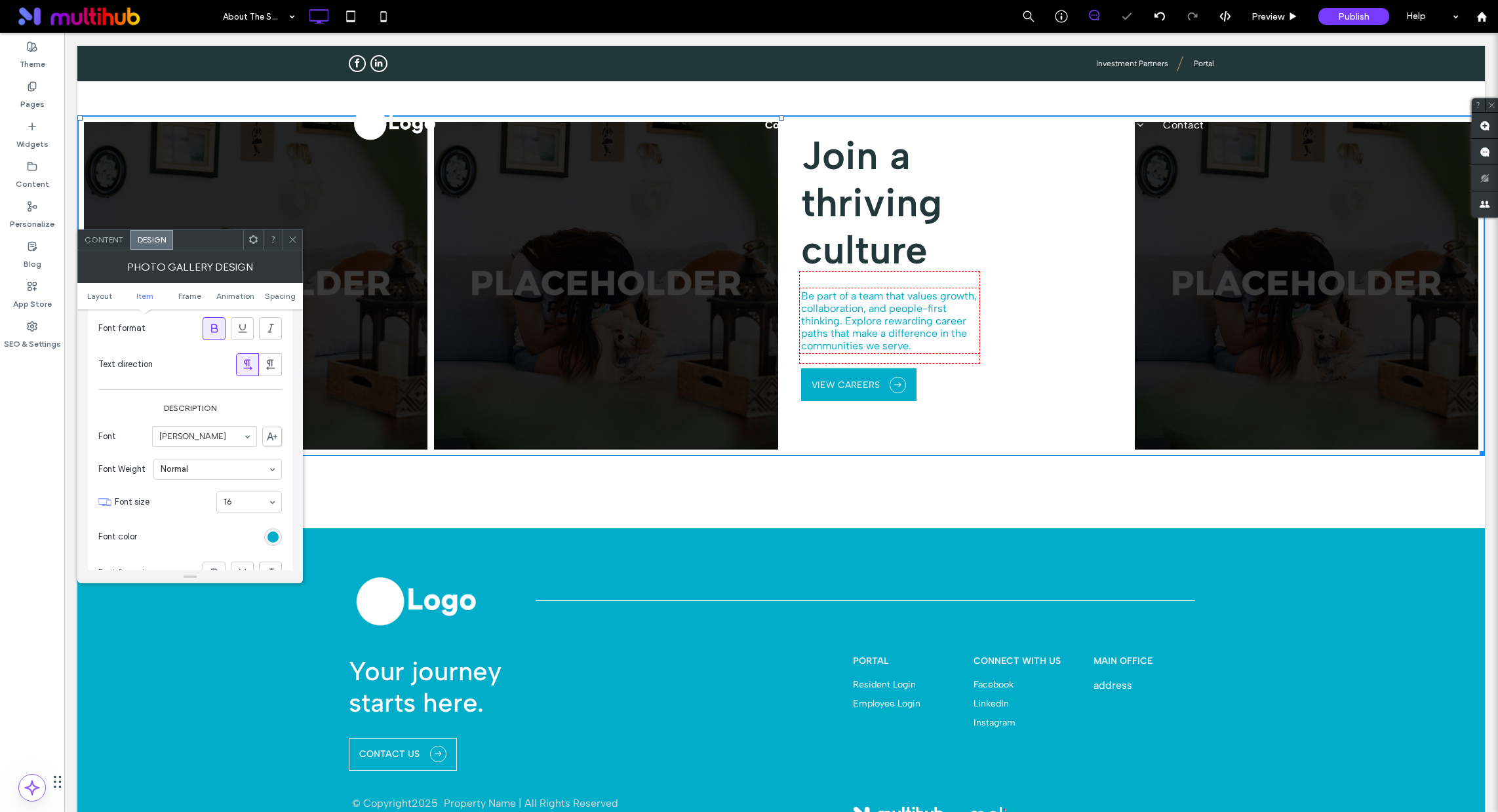
scroll to position [839, 0]
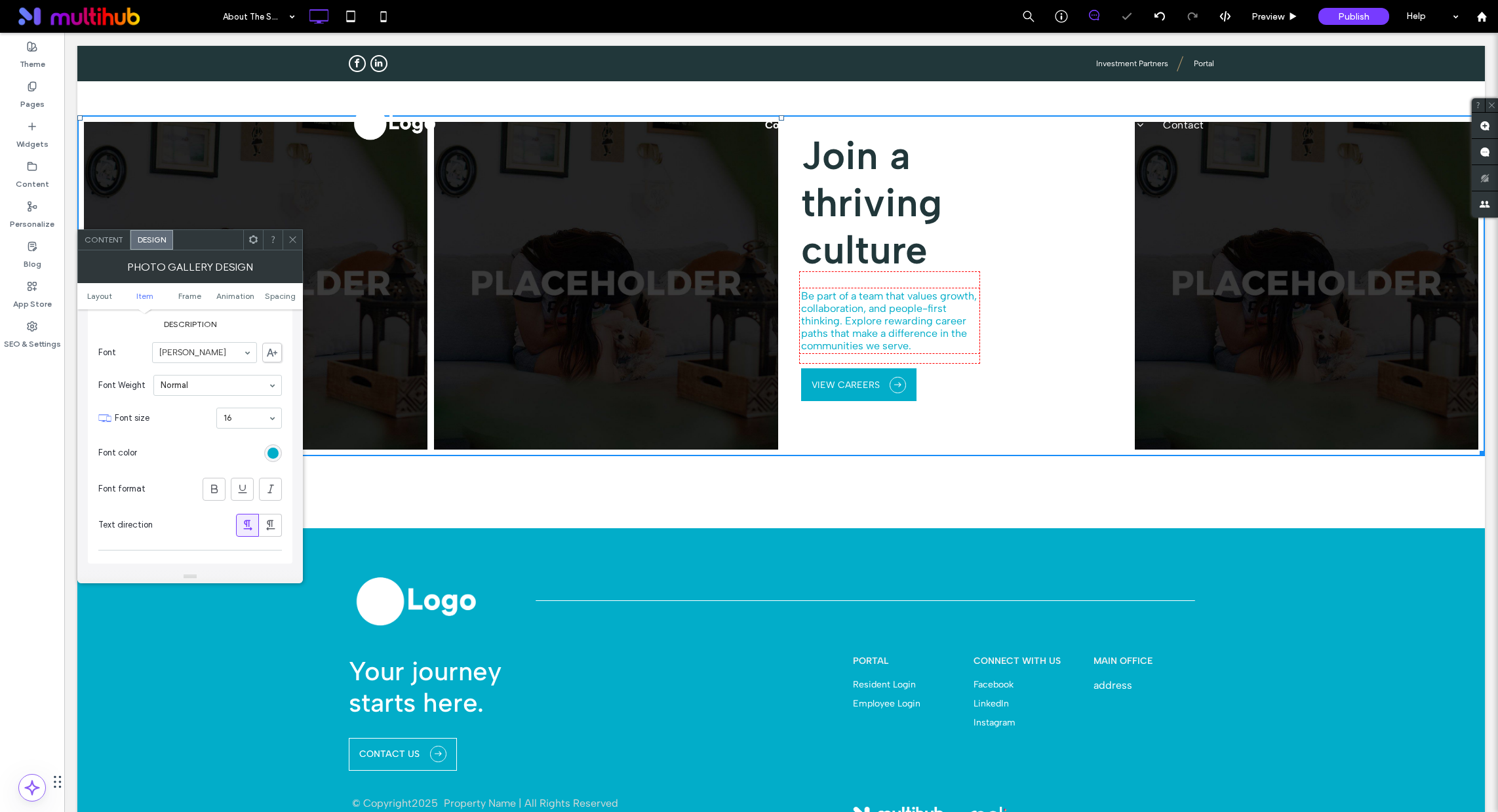
click at [266, 454] on div "rgb(2, 173, 201)" at bounding box center [273, 453] width 18 height 18
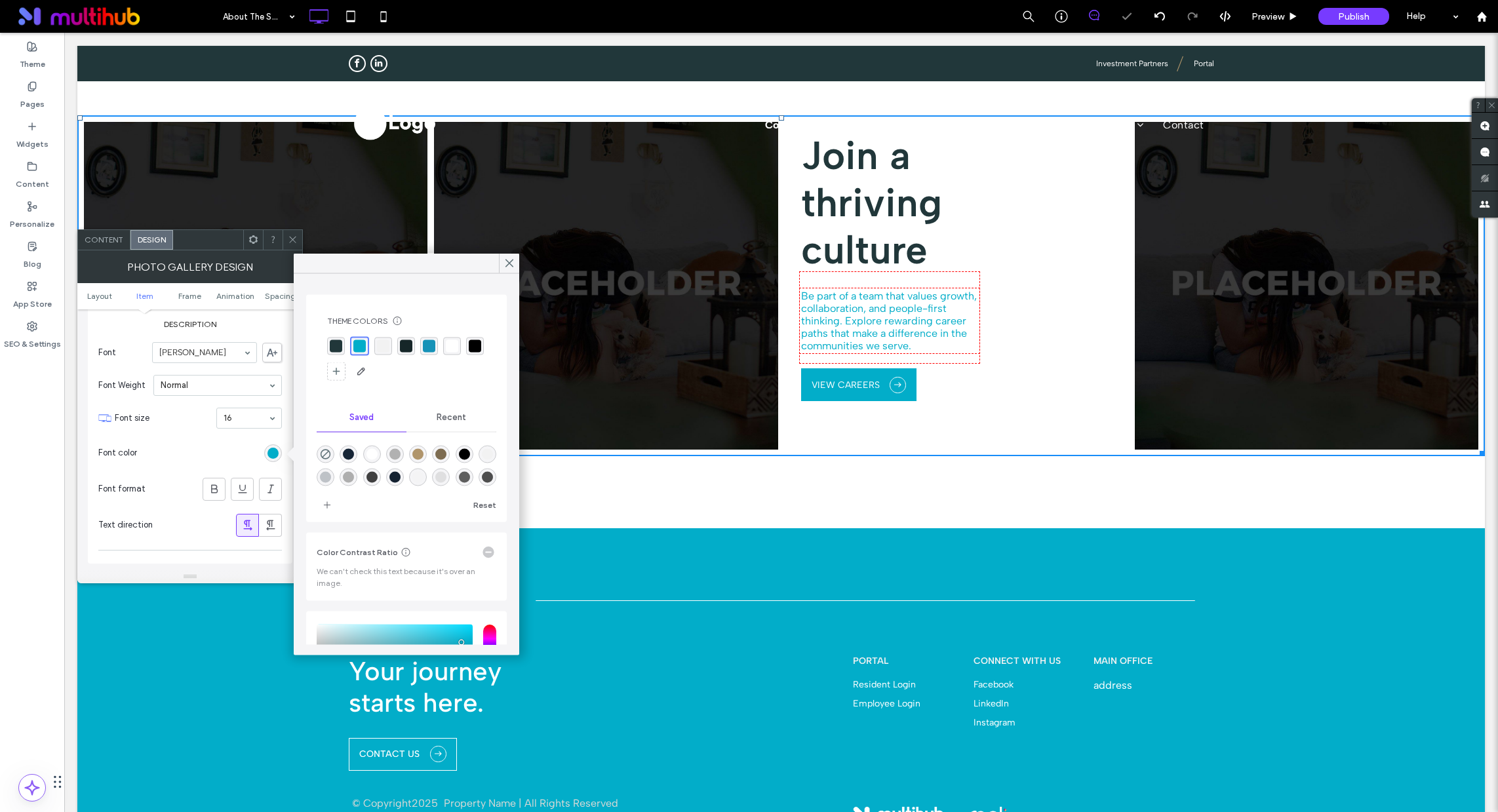
drag, startPoint x: 335, startPoint y: 339, endPoint x: 332, endPoint y: 352, distance: 13.3
click at [335, 340] on div "rgba(33, 55, 58, 1)" at bounding box center [336, 346] width 12 height 12
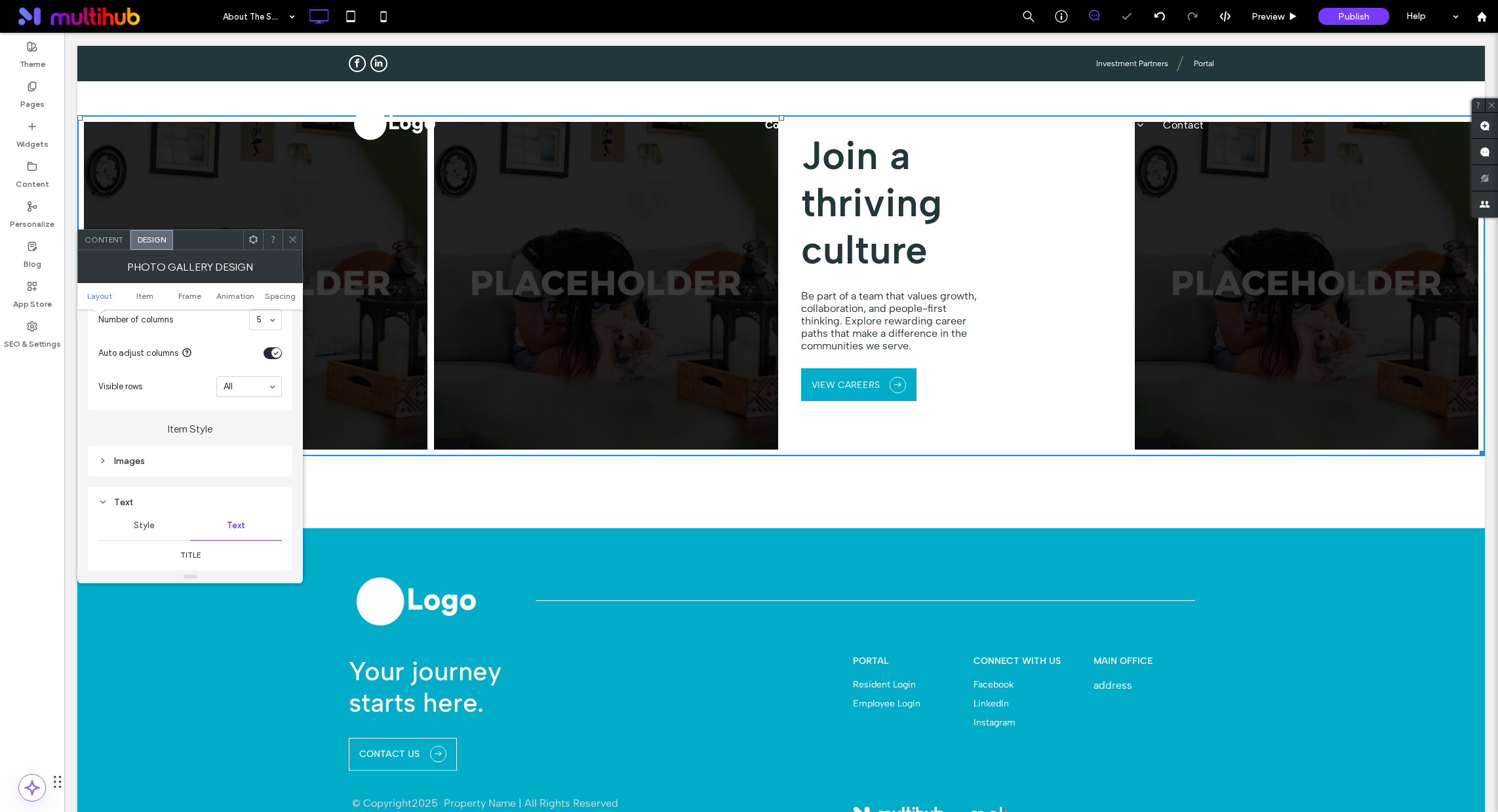
scroll to position [362, 0]
click at [291, 237] on icon at bounding box center [293, 239] width 10 height 10
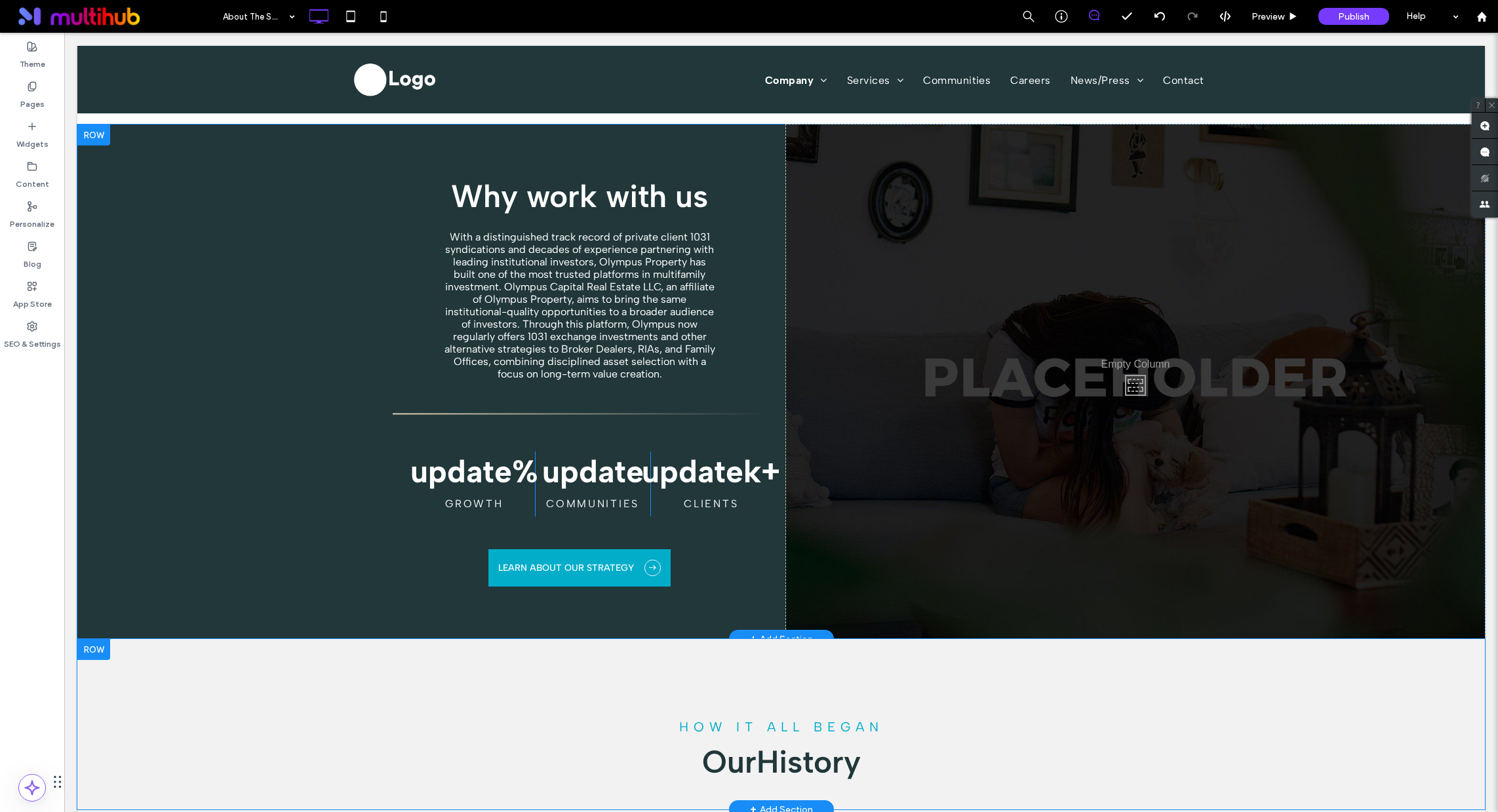
scroll to position [645, 0]
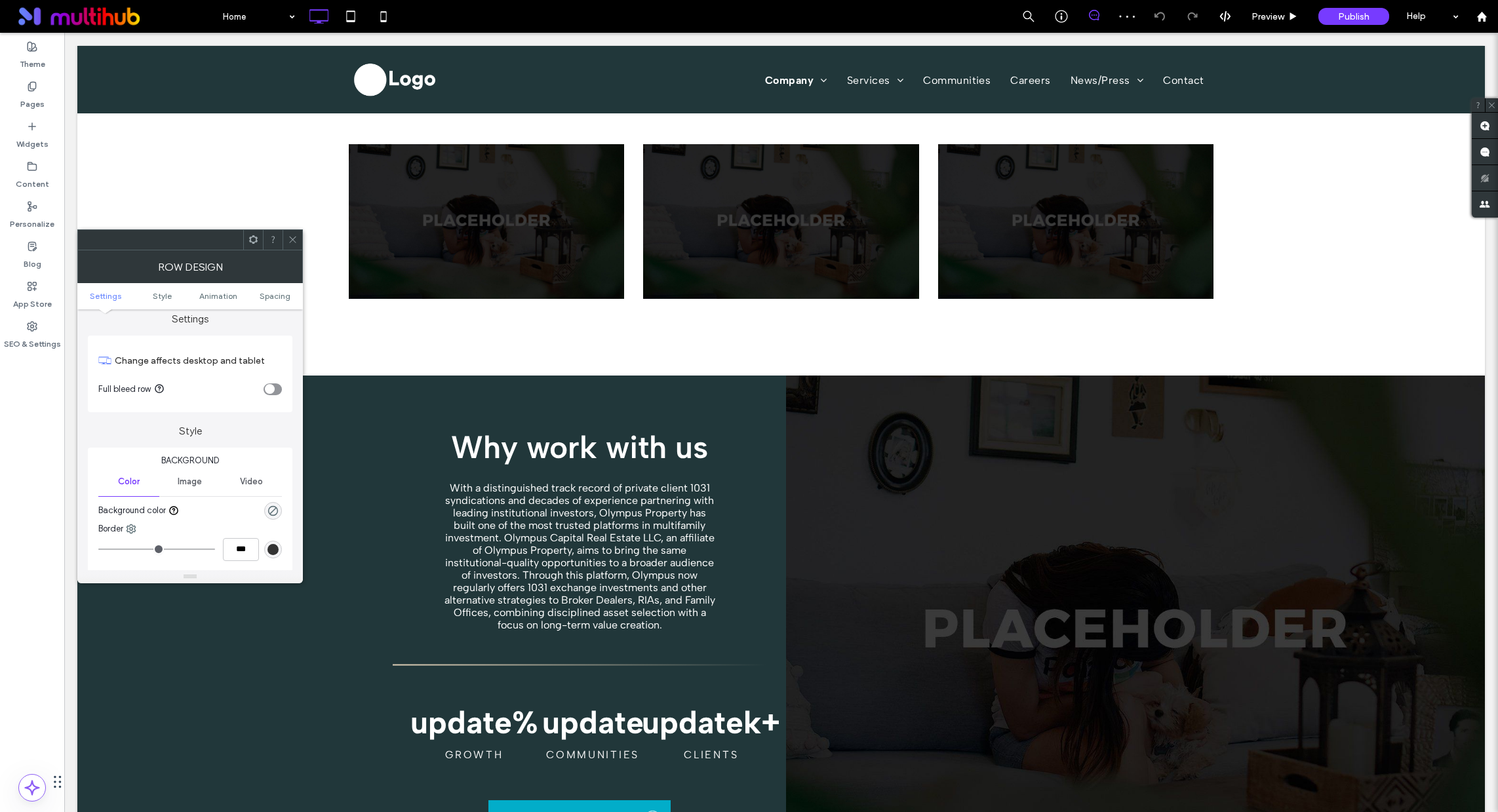
scroll to position [20, 0]
click at [293, 241] on icon at bounding box center [293, 239] width 10 height 10
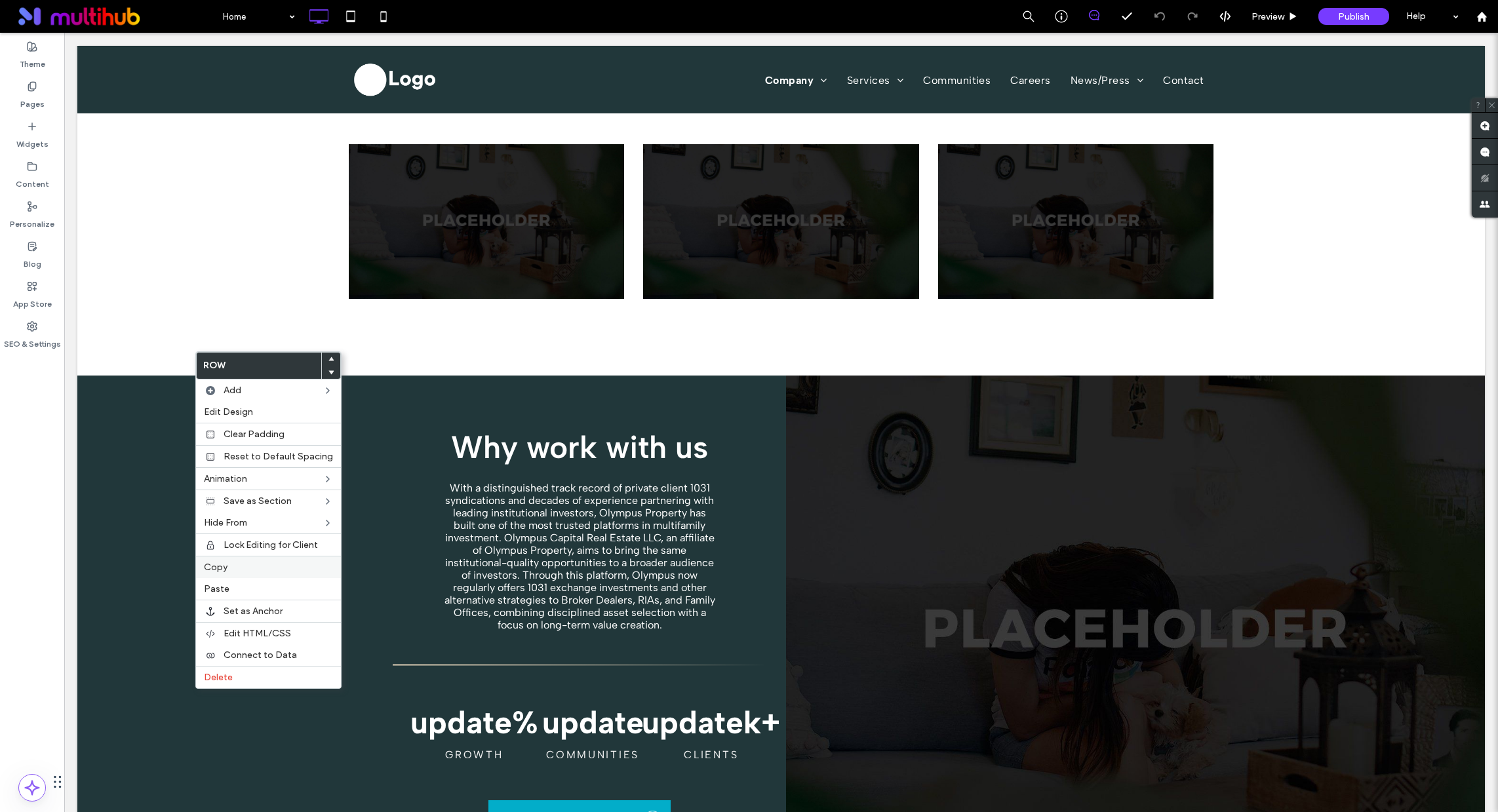
click at [233, 565] on label "Copy" at bounding box center [268, 567] width 129 height 11
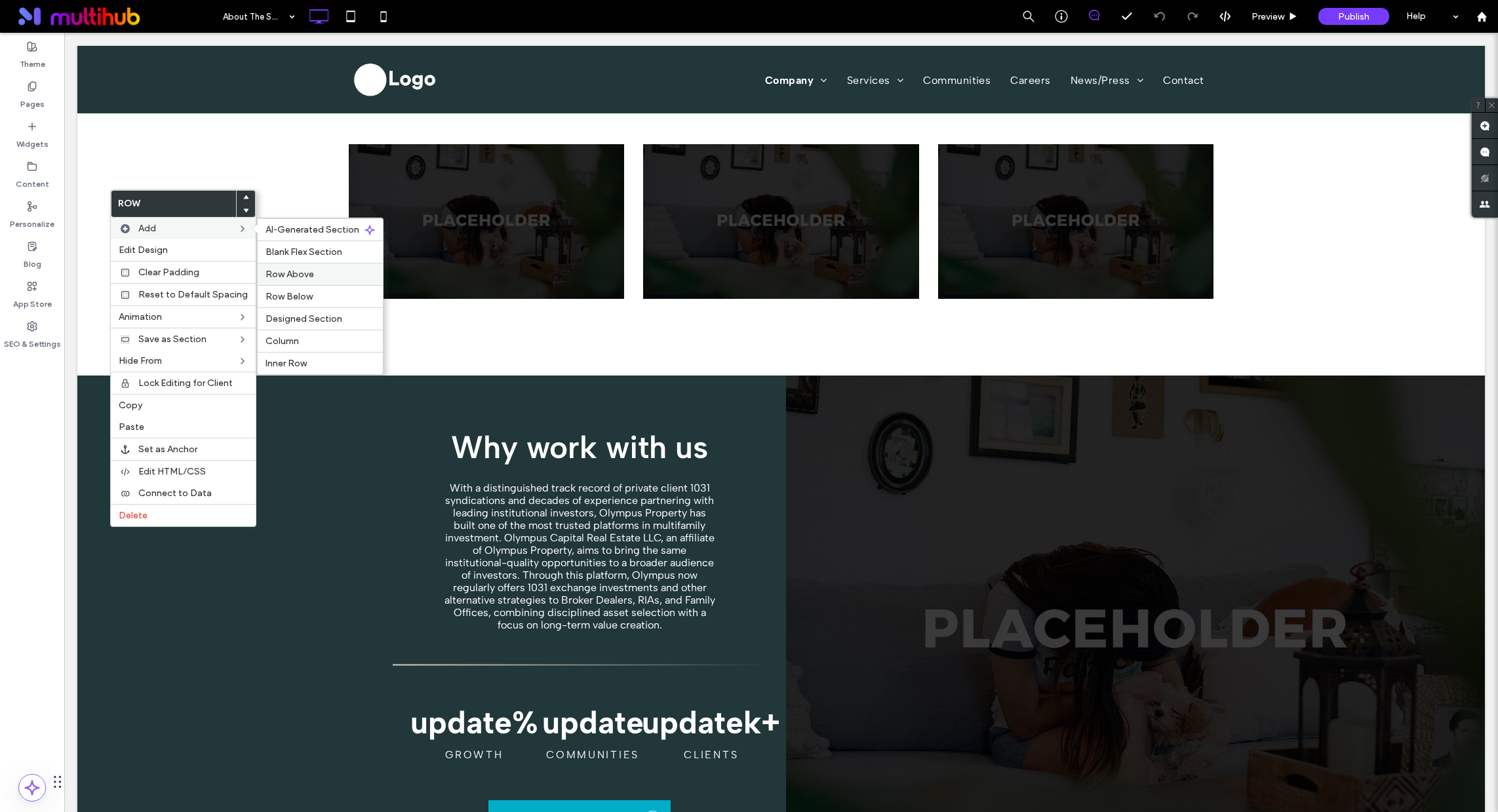
click at [289, 279] on span "Row Above" at bounding box center [290, 274] width 49 height 11
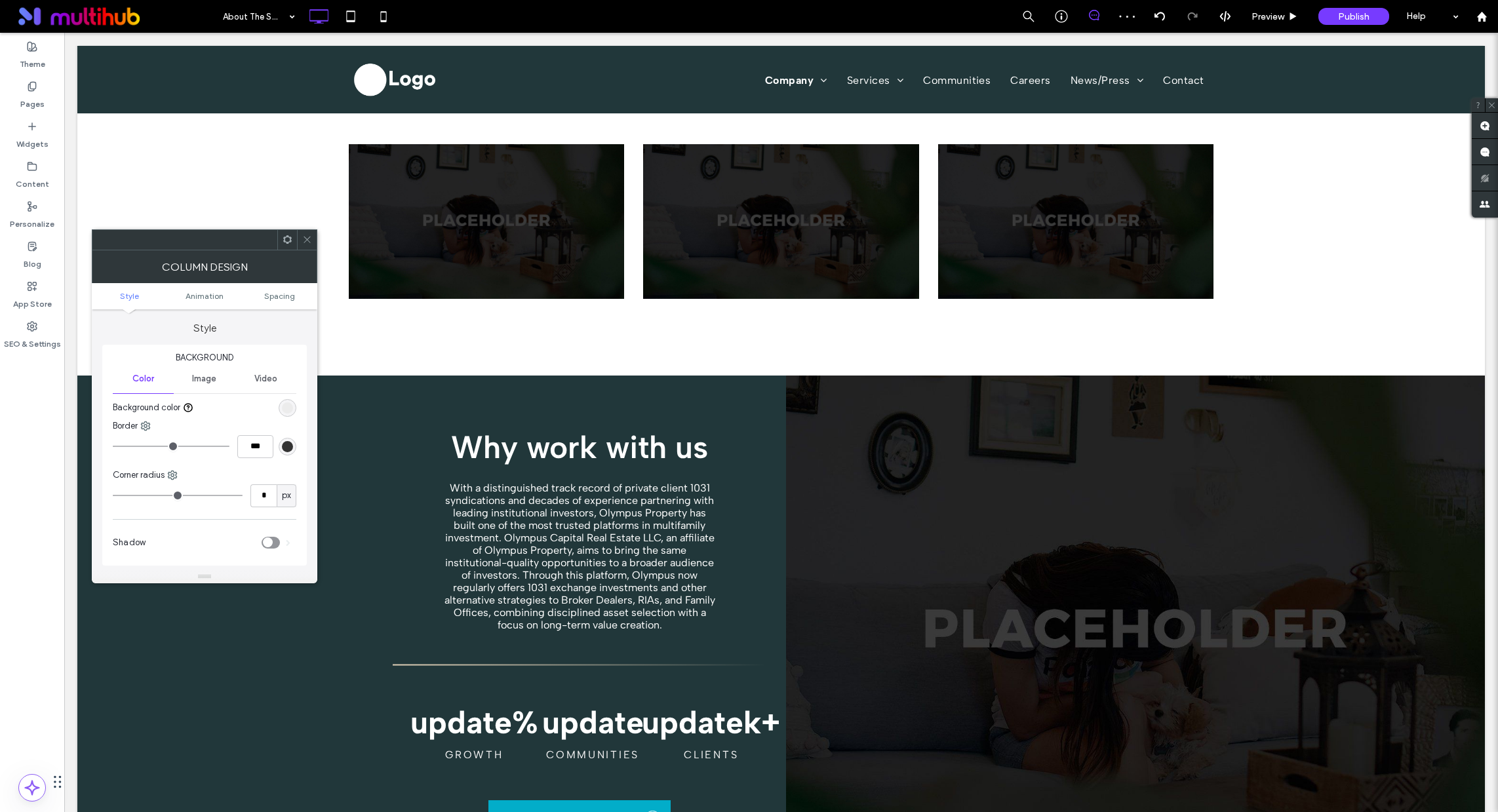
click at [308, 244] on icon at bounding box center [307, 239] width 10 height 10
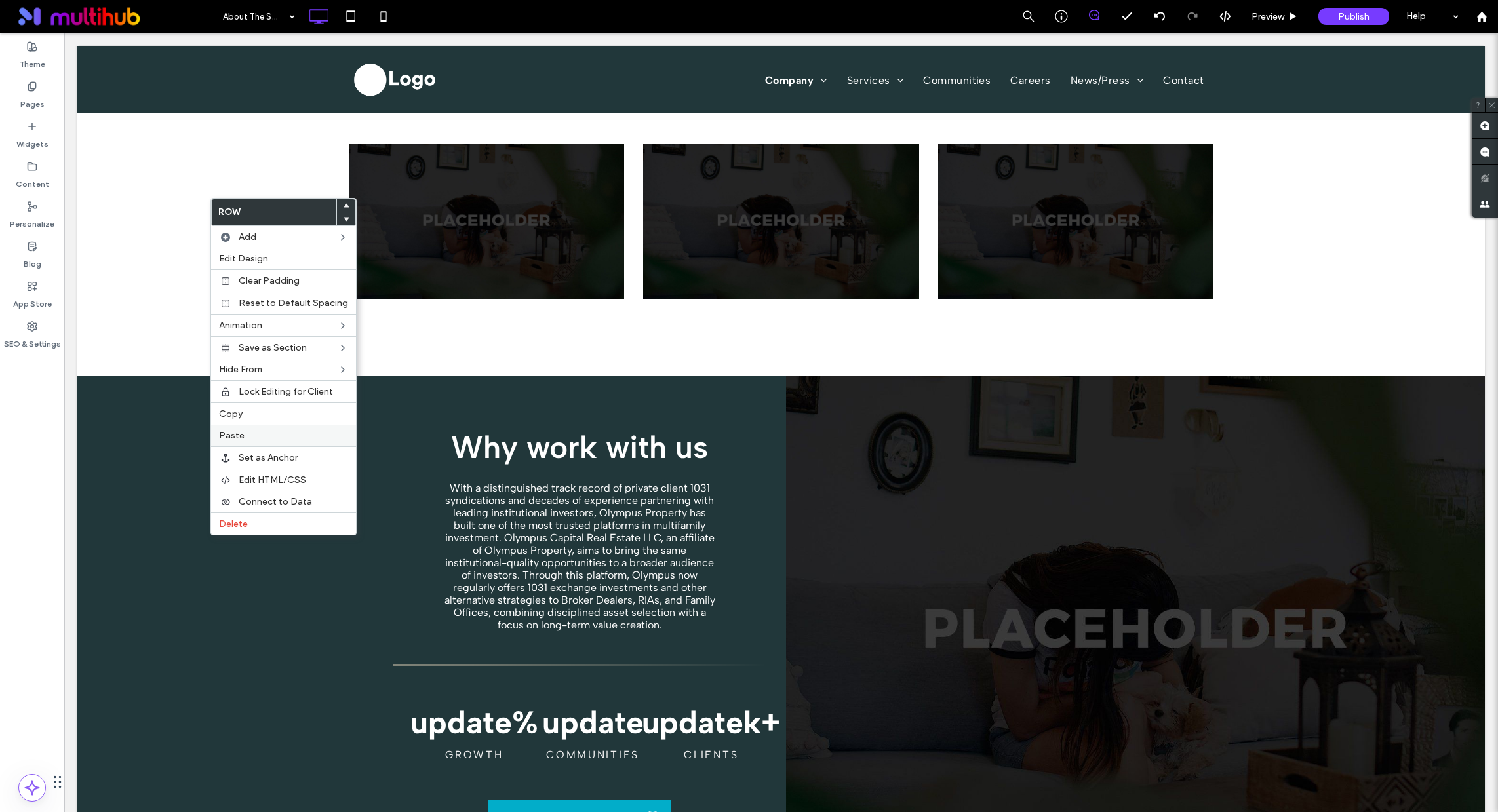
click at [250, 435] on label "Paste" at bounding box center [283, 435] width 129 height 11
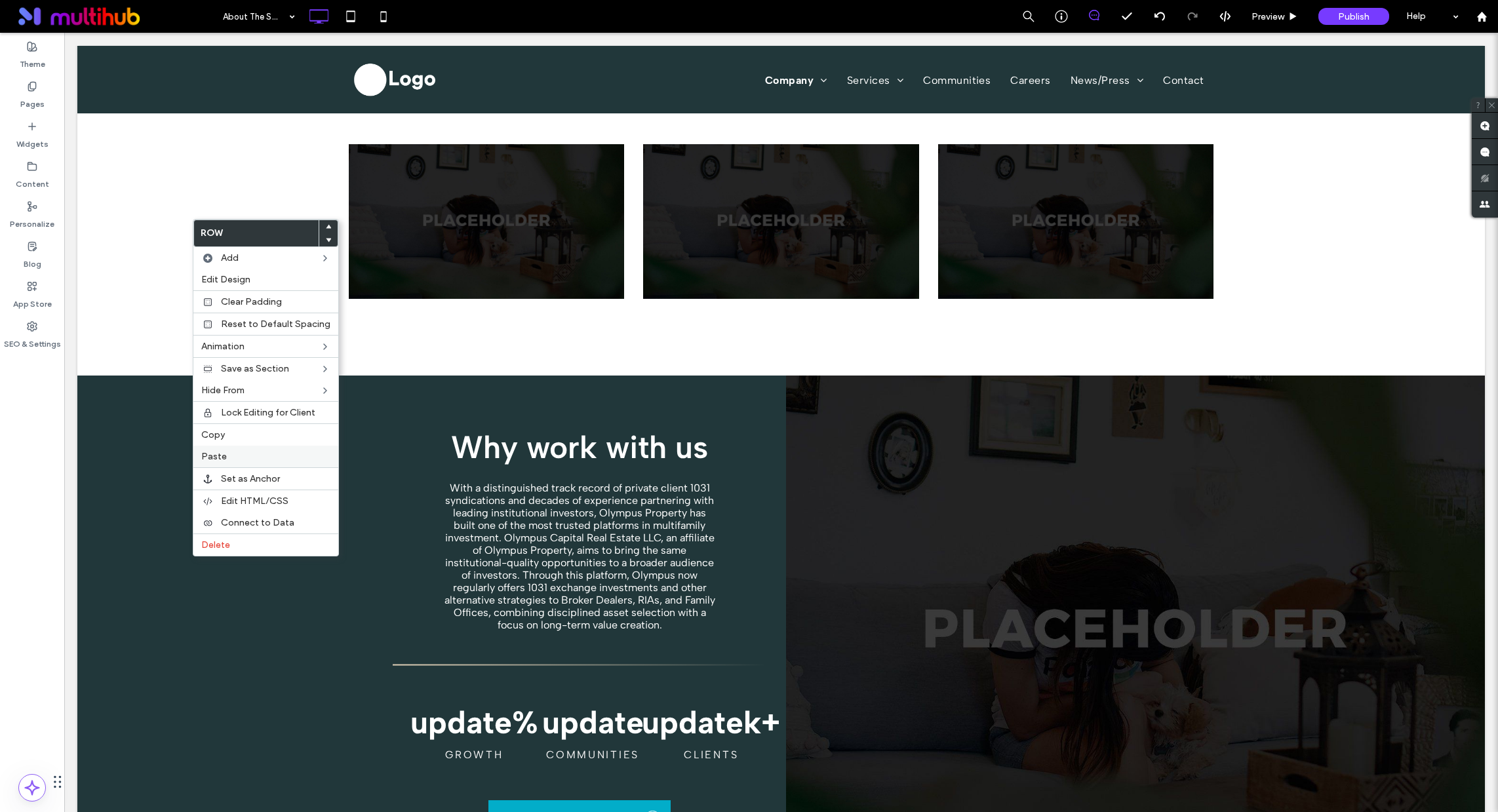
click at [230, 453] on label "Paste" at bounding box center [266, 456] width 129 height 11
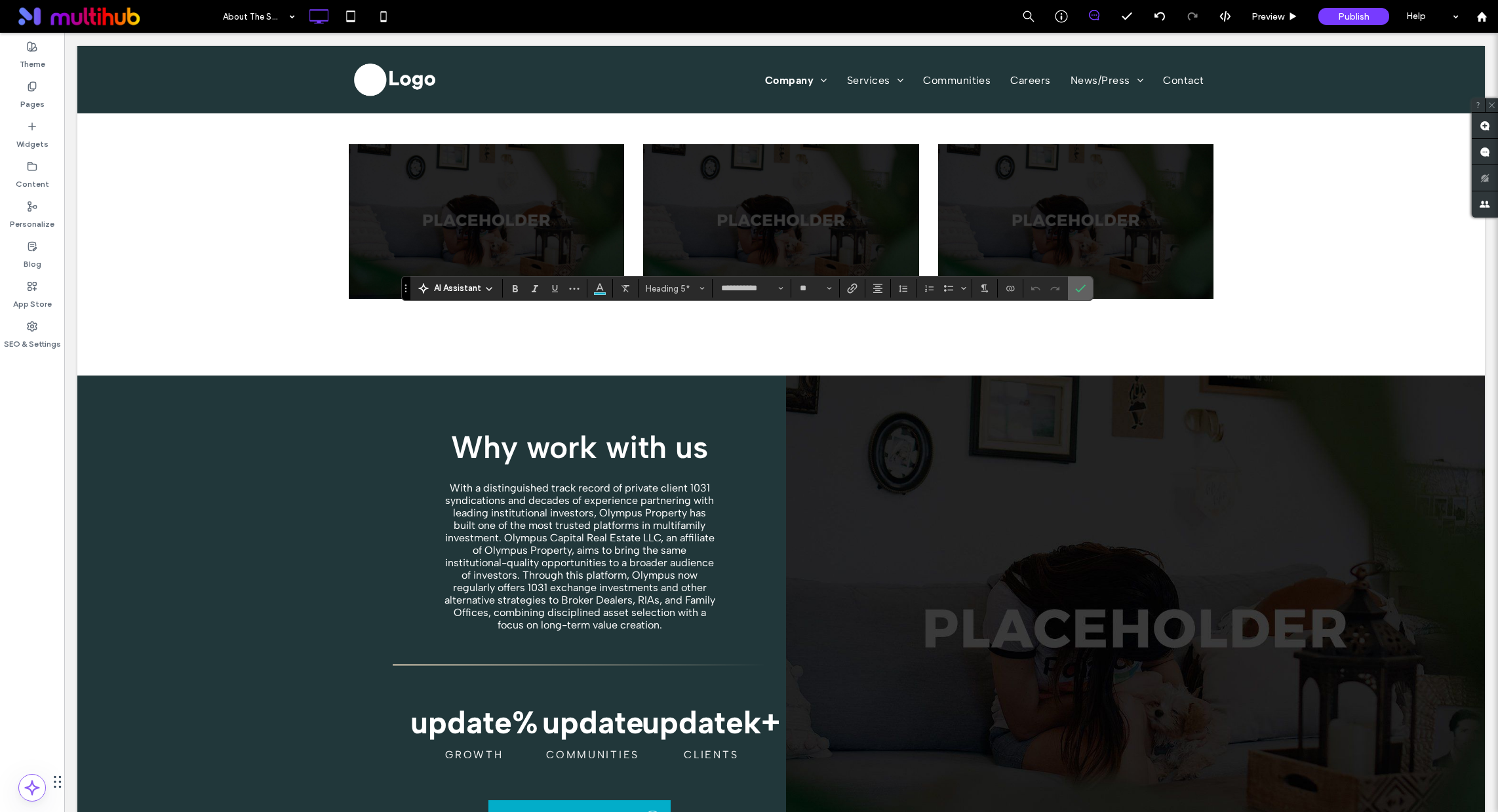
click at [1084, 287] on icon "Confirm" at bounding box center [1080, 289] width 11 height 11
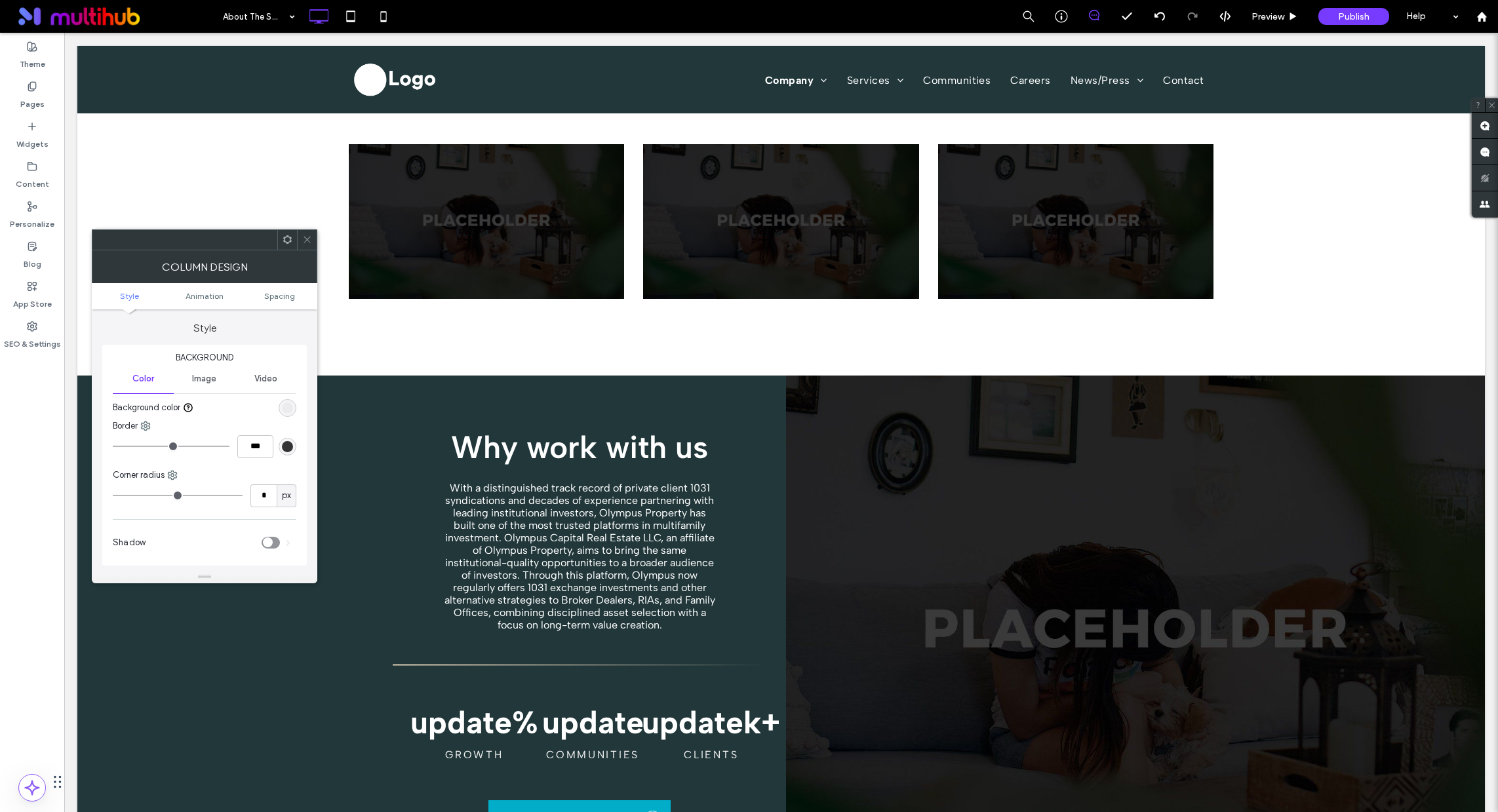
click at [307, 241] on icon at bounding box center [307, 239] width 10 height 10
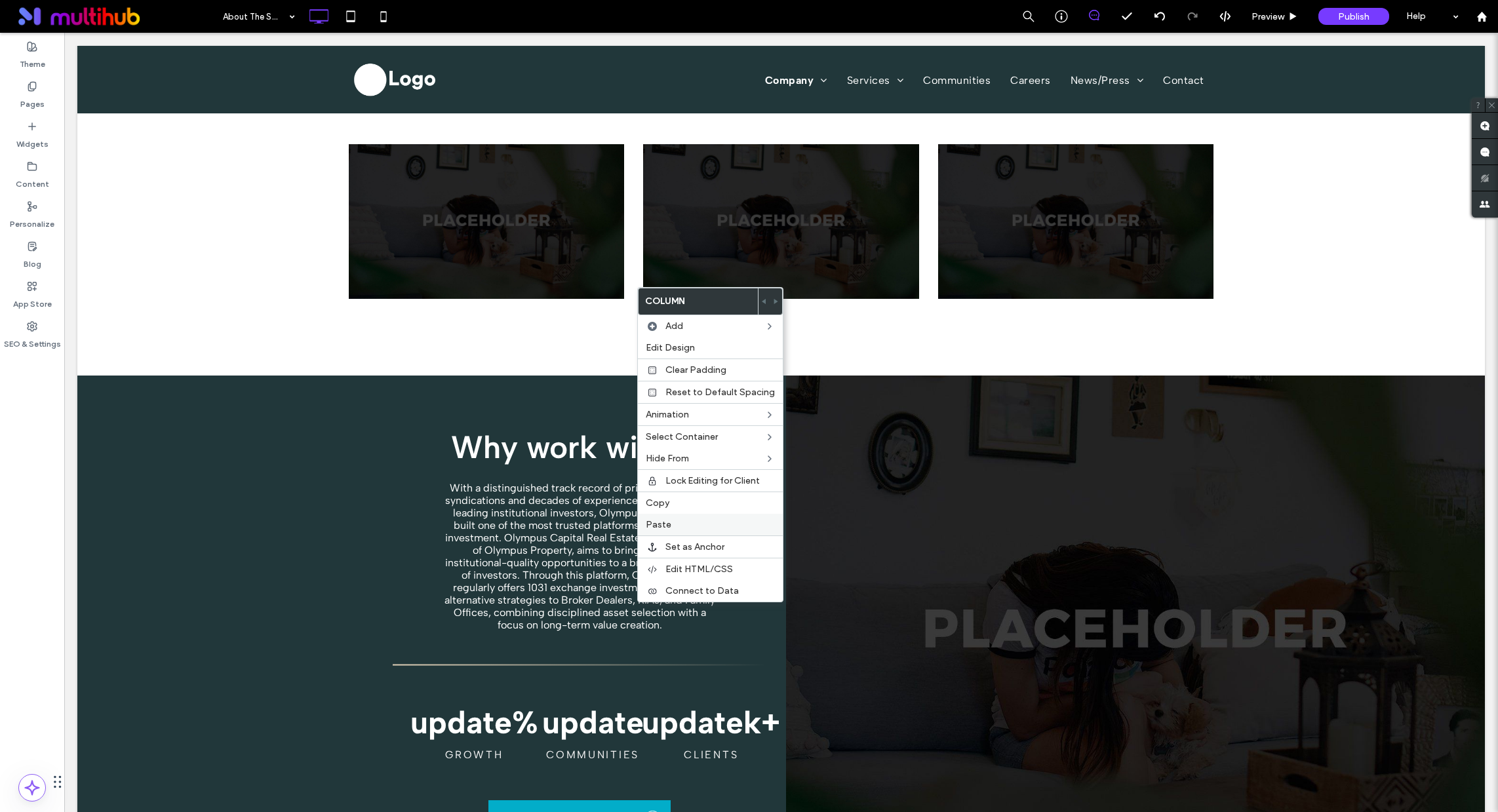
click at [670, 525] on label "Paste" at bounding box center [710, 525] width 129 height 11
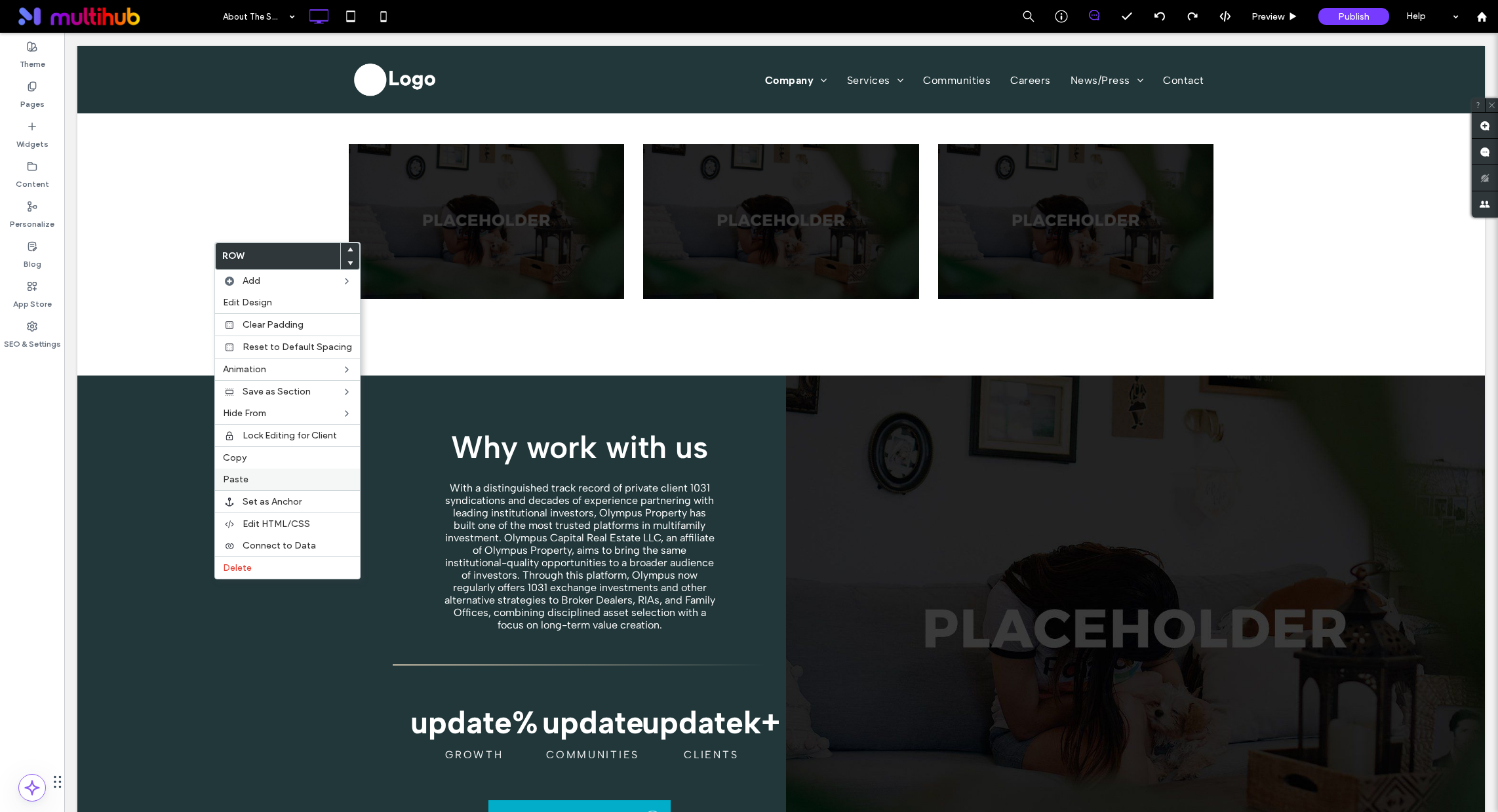
drag, startPoint x: 255, startPoint y: 458, endPoint x: 346, endPoint y: 469, distance: 91.7
click at [255, 458] on label "Copy" at bounding box center [287, 458] width 129 height 11
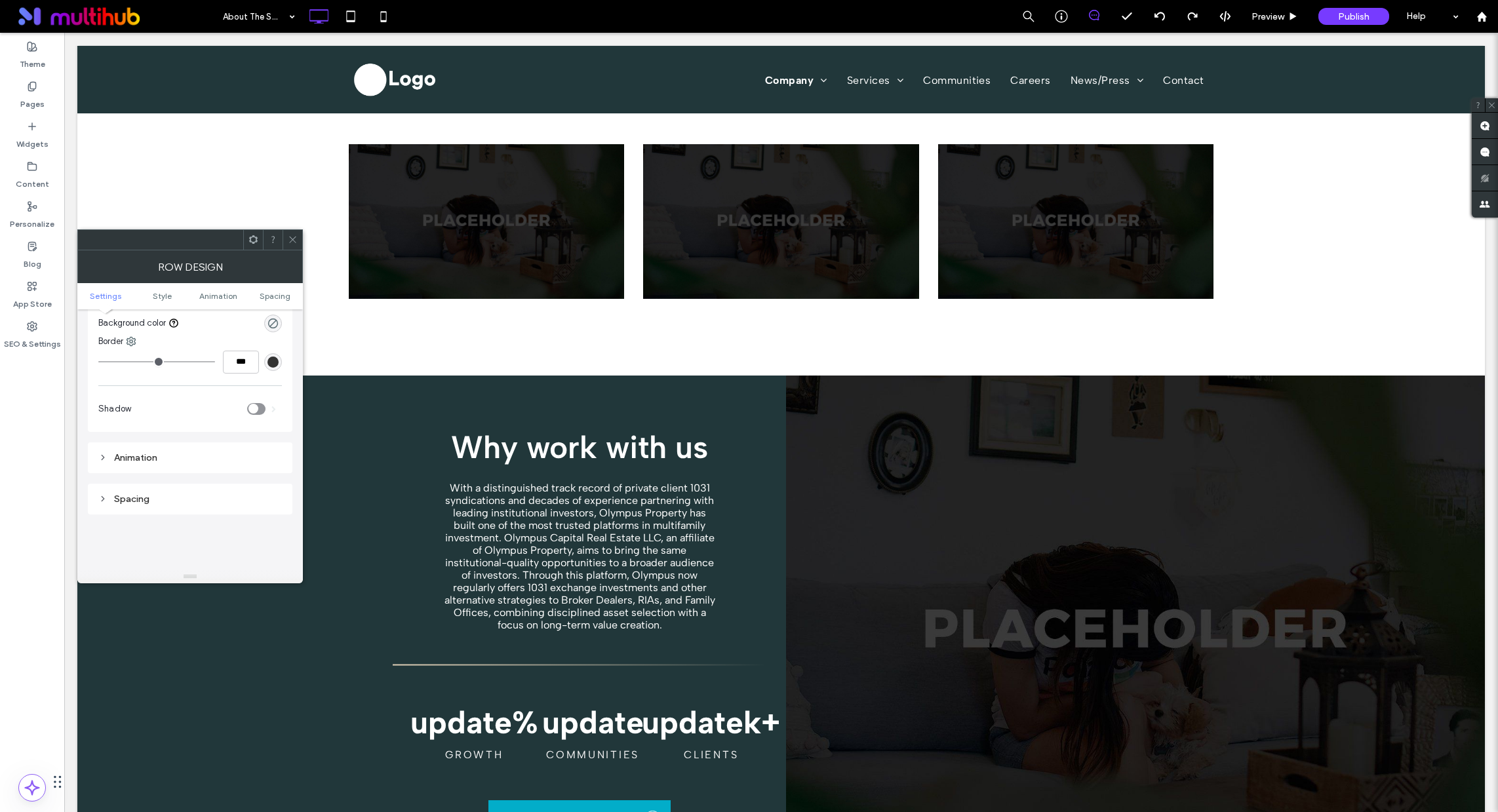
scroll to position [279, 0]
drag, startPoint x: 291, startPoint y: 235, endPoint x: 294, endPoint y: 248, distance: 13.3
click at [291, 235] on icon at bounding box center [293, 239] width 10 height 10
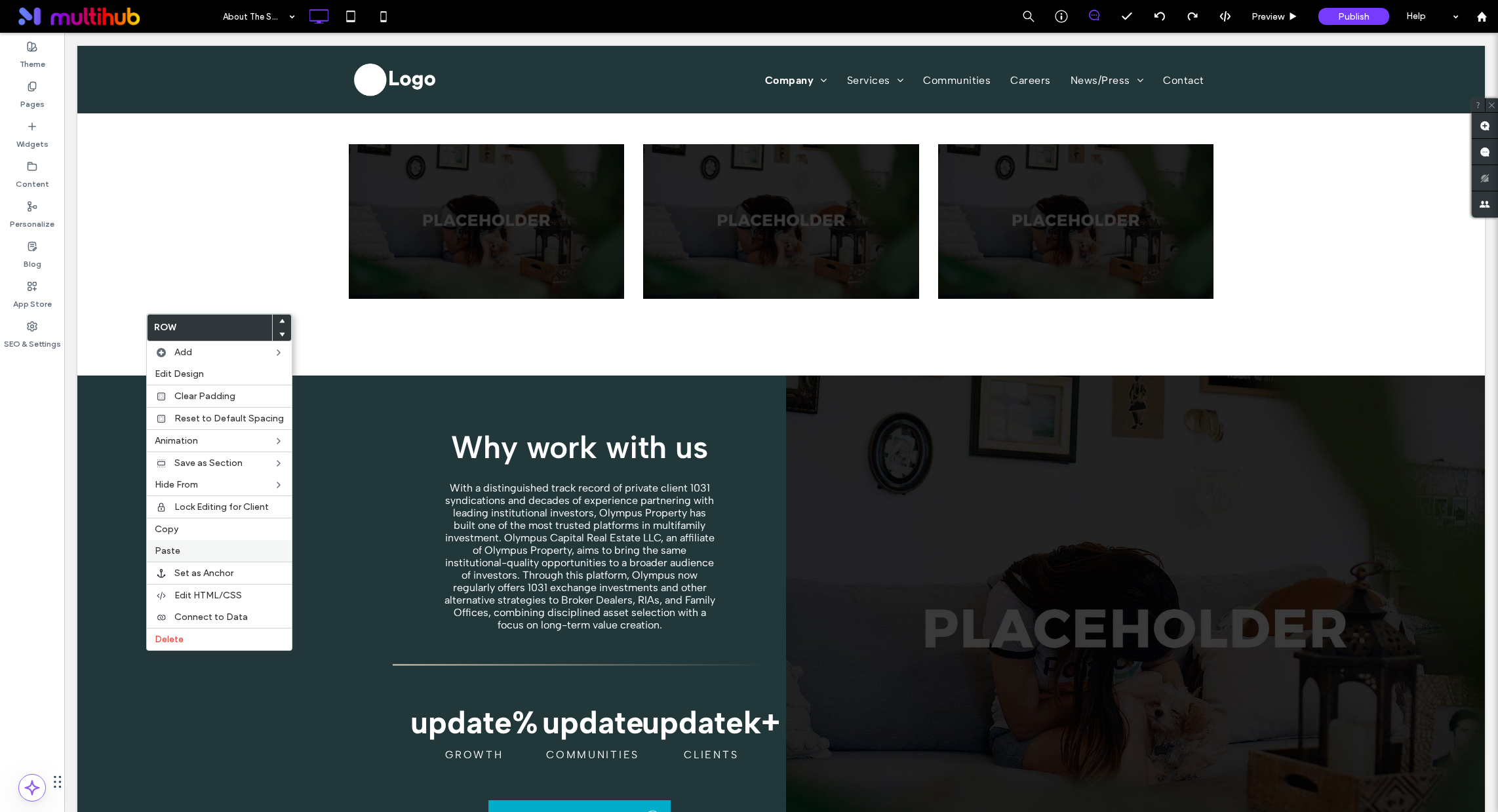
click at [184, 555] on label "Paste" at bounding box center [219, 551] width 129 height 11
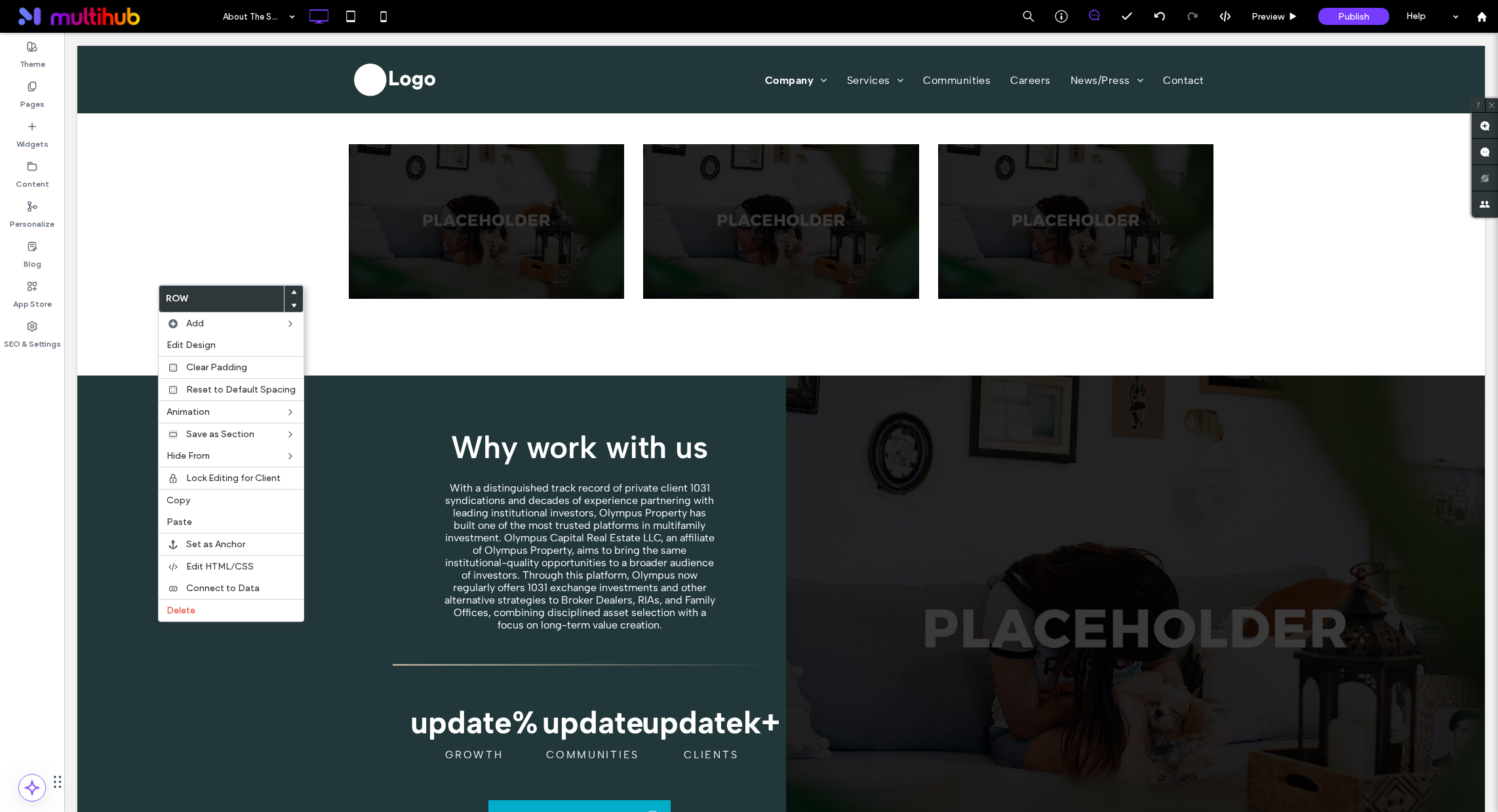
click at [291, 290] on icon at bounding box center [294, 293] width 5 height 5
click at [291, 291] on icon at bounding box center [294, 293] width 5 height 5
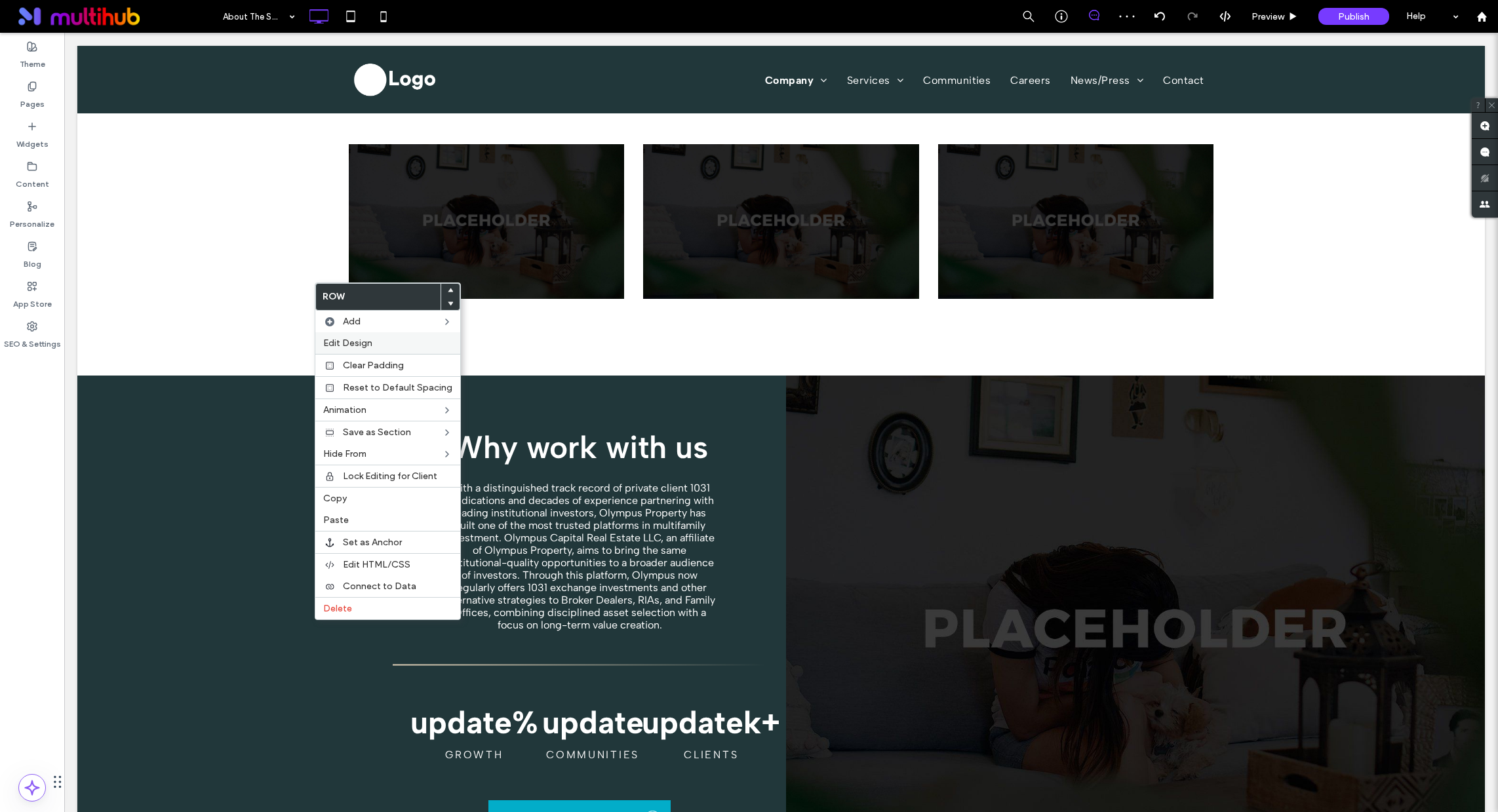
click at [360, 341] on span "Edit Design" at bounding box center [348, 343] width 49 height 11
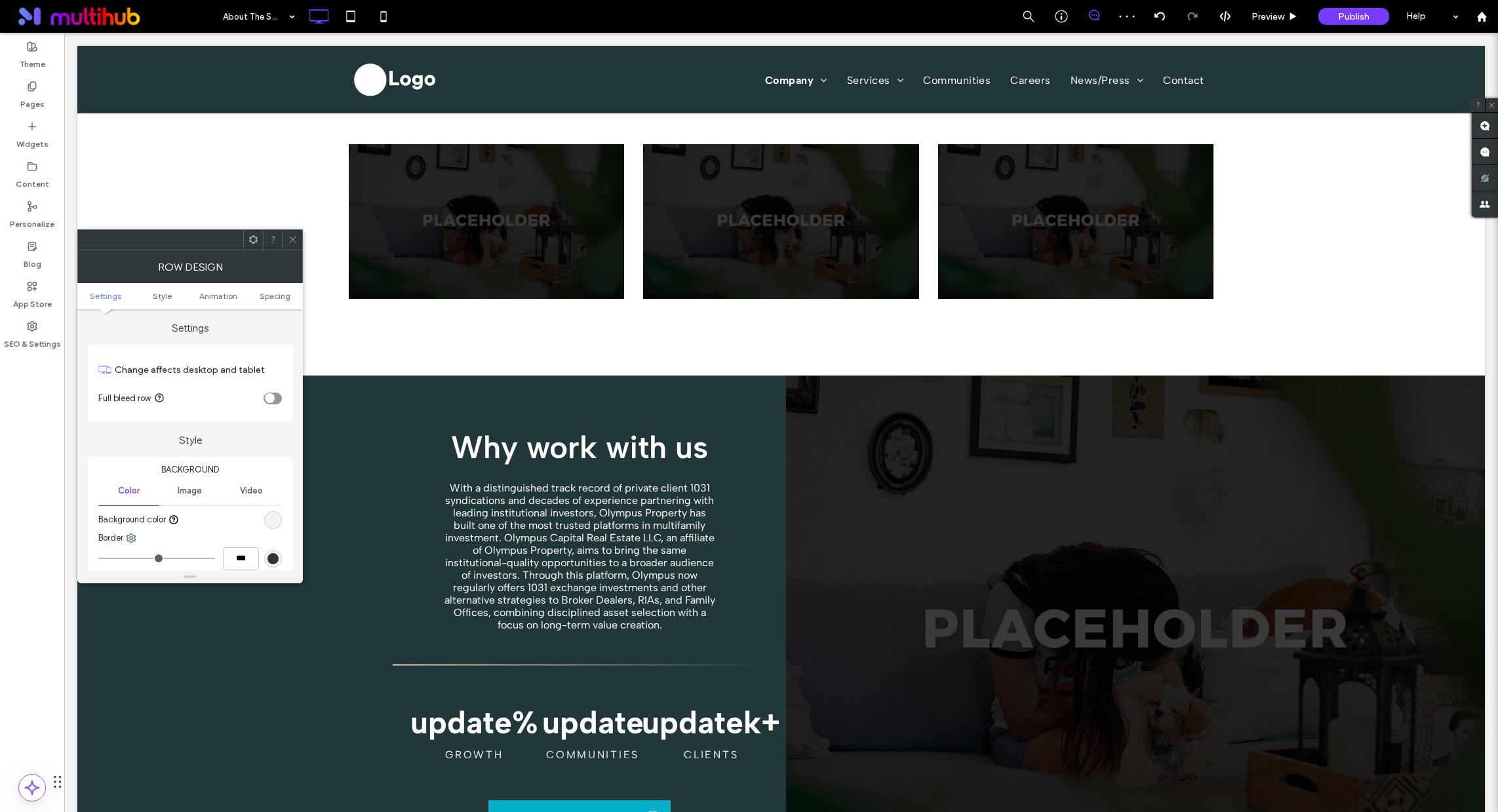
click at [272, 513] on div "rgb(242, 242, 242)" at bounding box center [273, 520] width 18 height 18
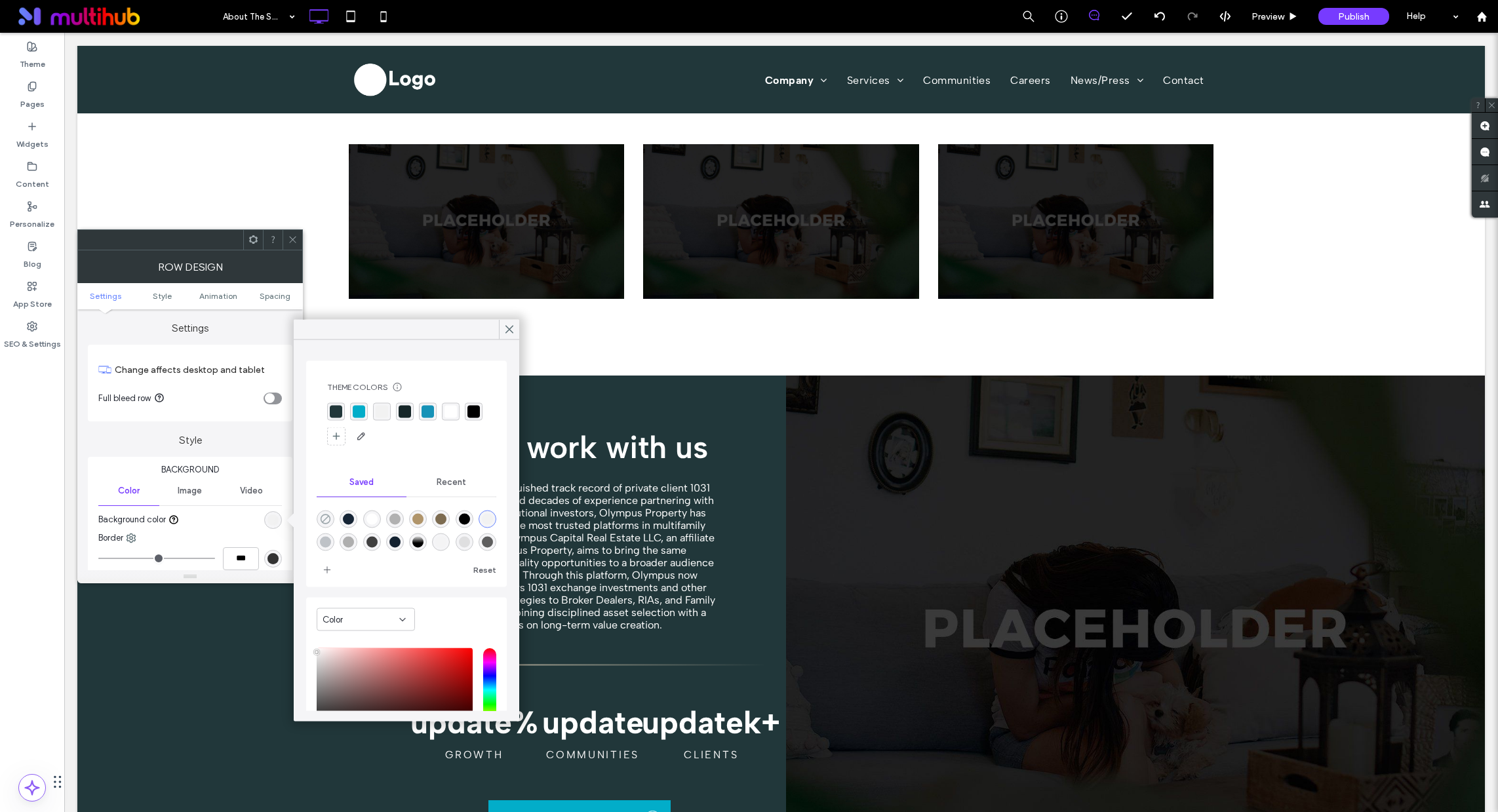
click at [325, 520] on use "rgba(0,0,0,0)" at bounding box center [326, 519] width 10 height 10
type input "*******"
type input "*"
type input "**"
click at [512, 325] on icon at bounding box center [510, 330] width 12 height 12
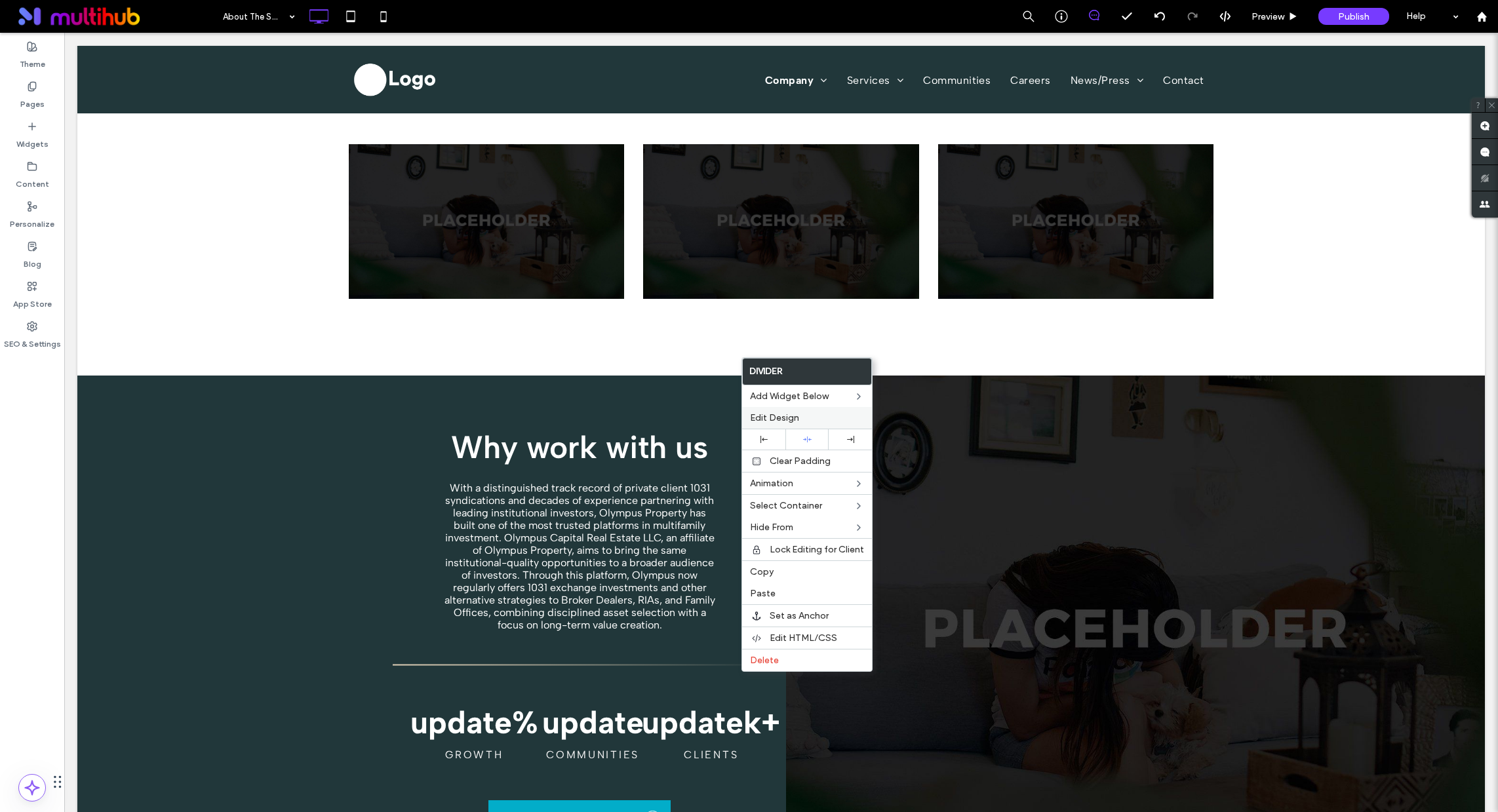
click at [786, 420] on span "Edit Design" at bounding box center [775, 418] width 49 height 11
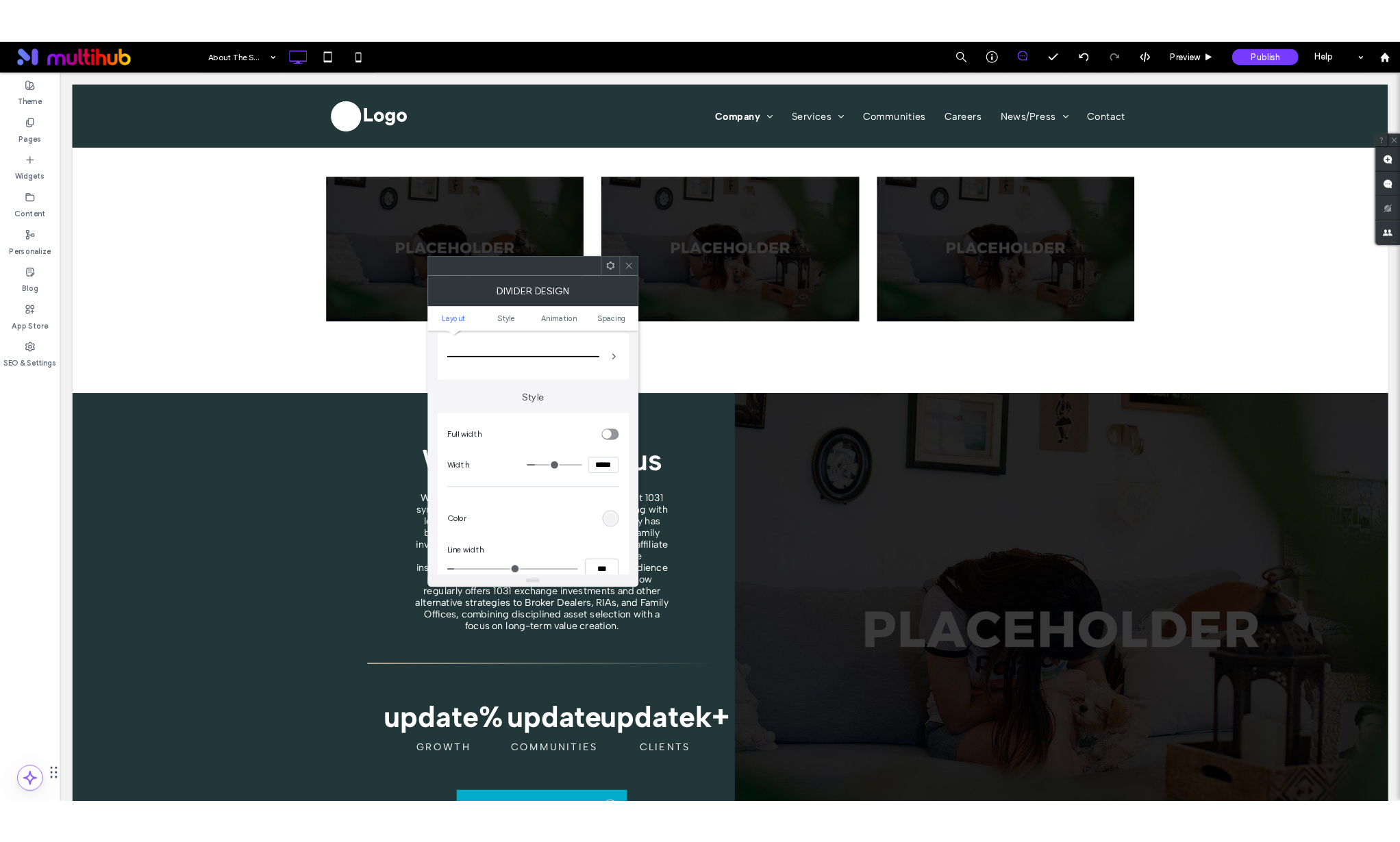
scroll to position [52, 0]
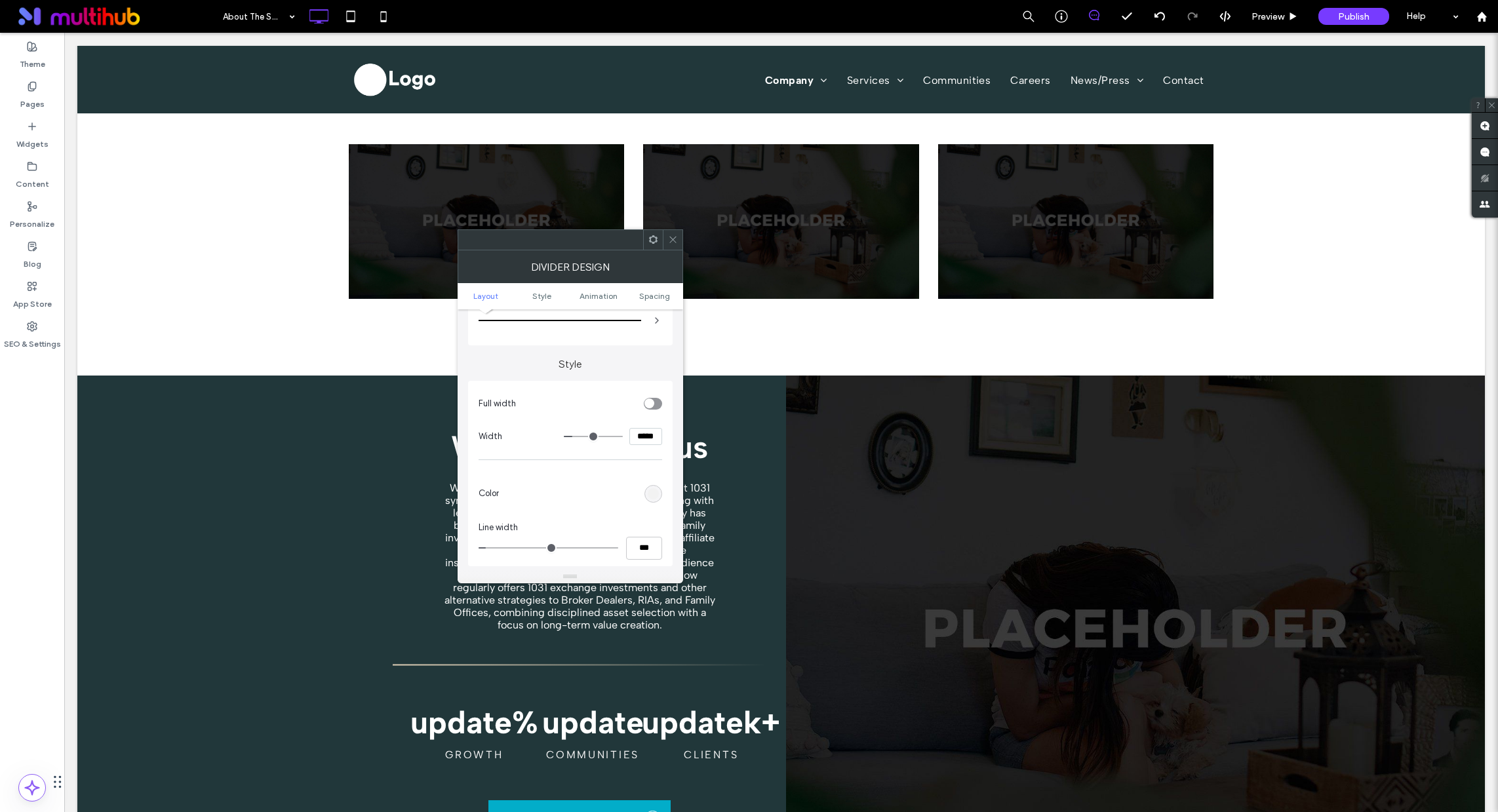
click at [660, 497] on div "rgb(242, 242, 242)" at bounding box center [653, 494] width 18 height 18
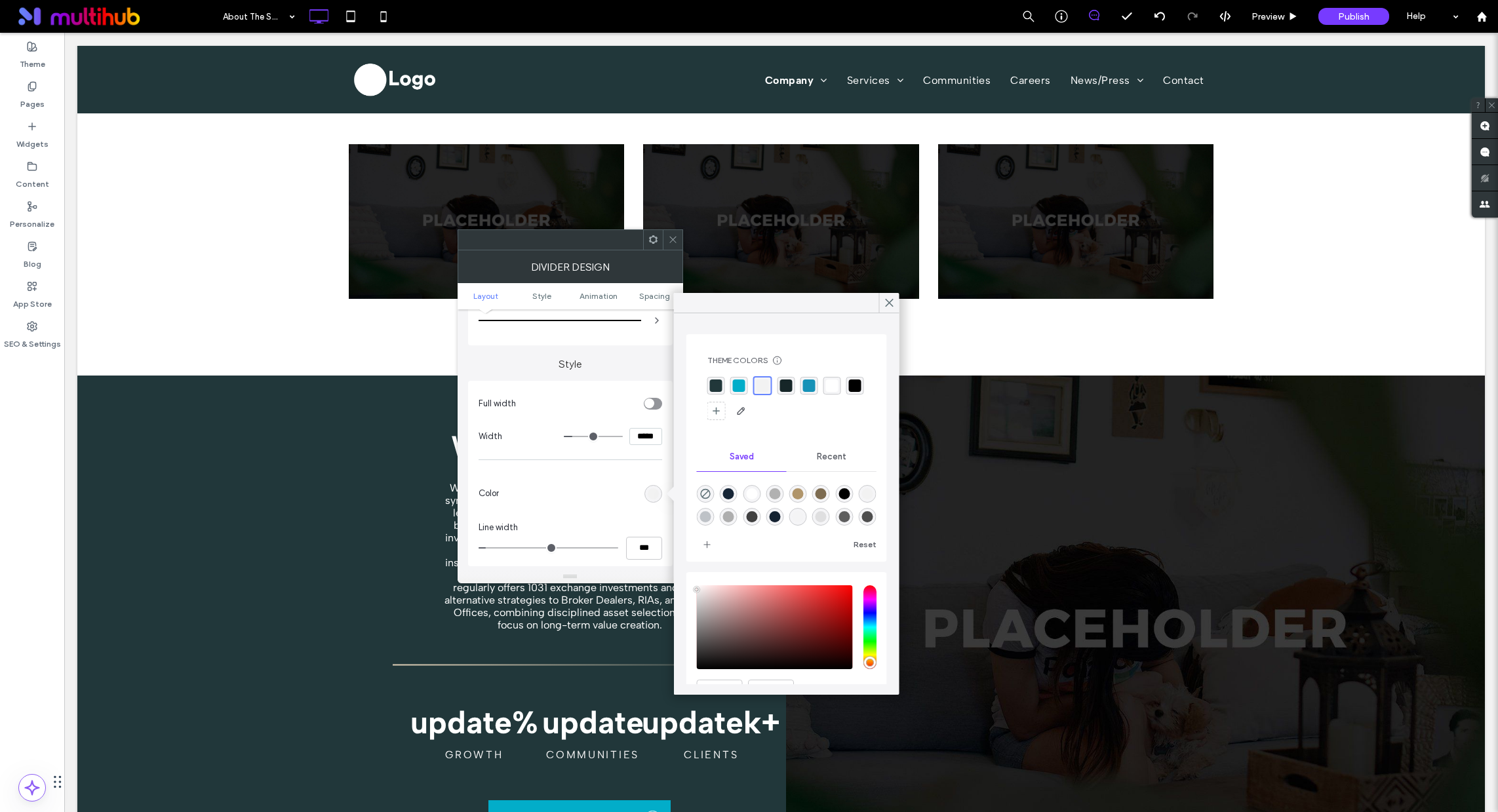
drag, startPoint x: 741, startPoint y: 387, endPoint x: 801, endPoint y: 362, distance: 65.0
click at [741, 387] on div "rgba(2, 173, 201, 1)" at bounding box center [739, 385] width 12 height 12
click at [894, 297] on icon at bounding box center [890, 303] width 12 height 12
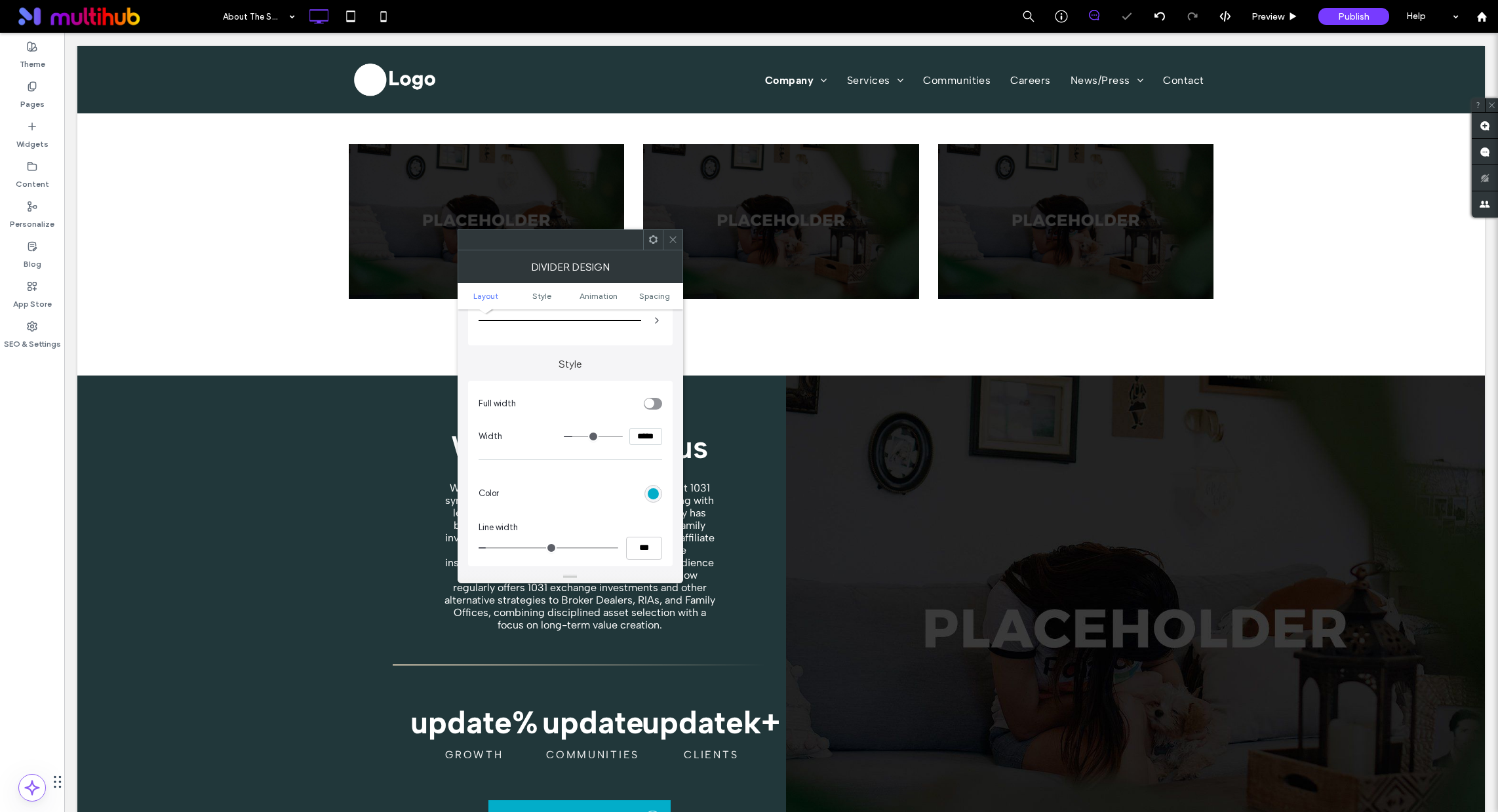
click at [675, 239] on icon at bounding box center [673, 239] width 10 height 10
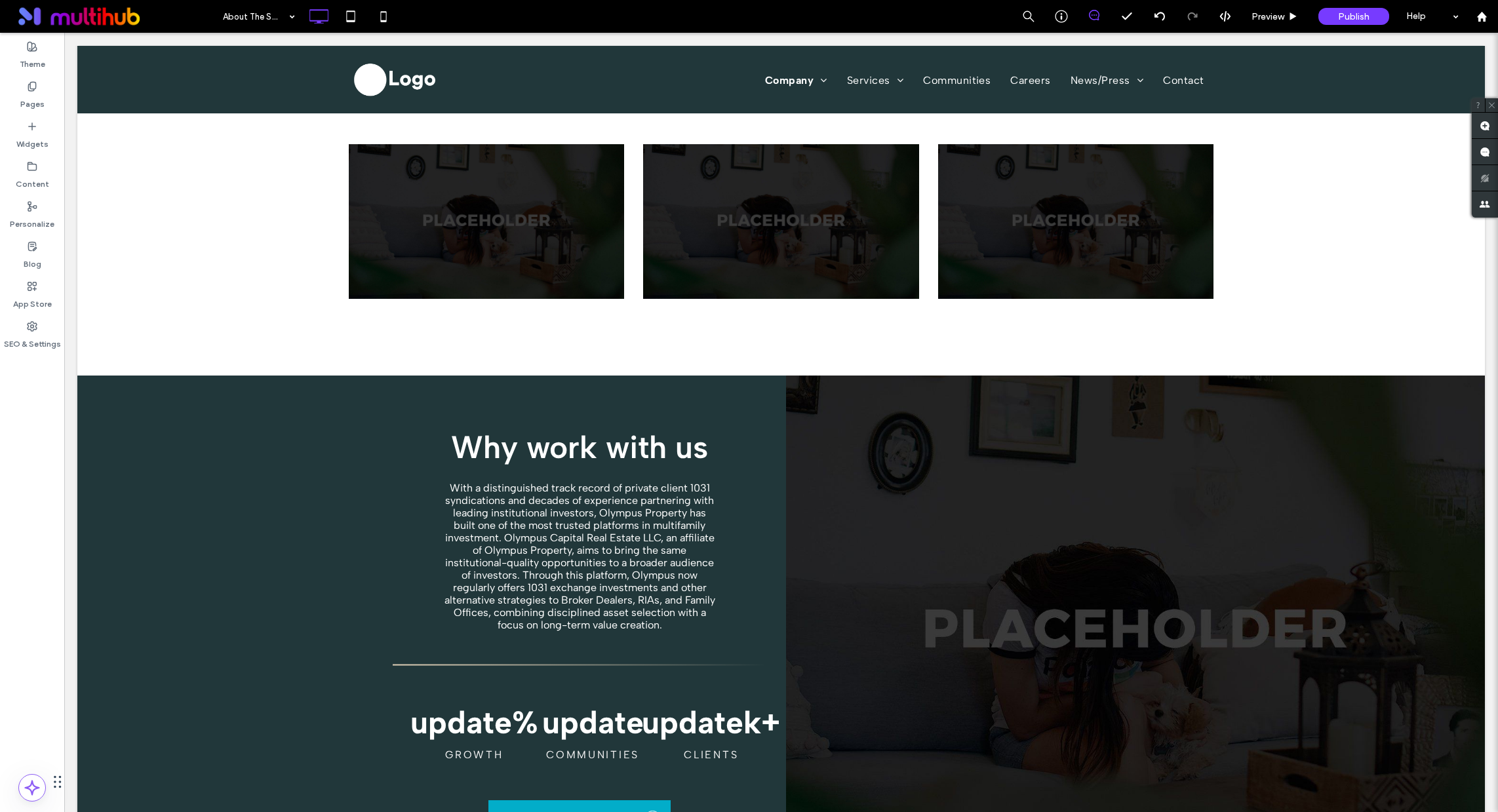
type input "**********"
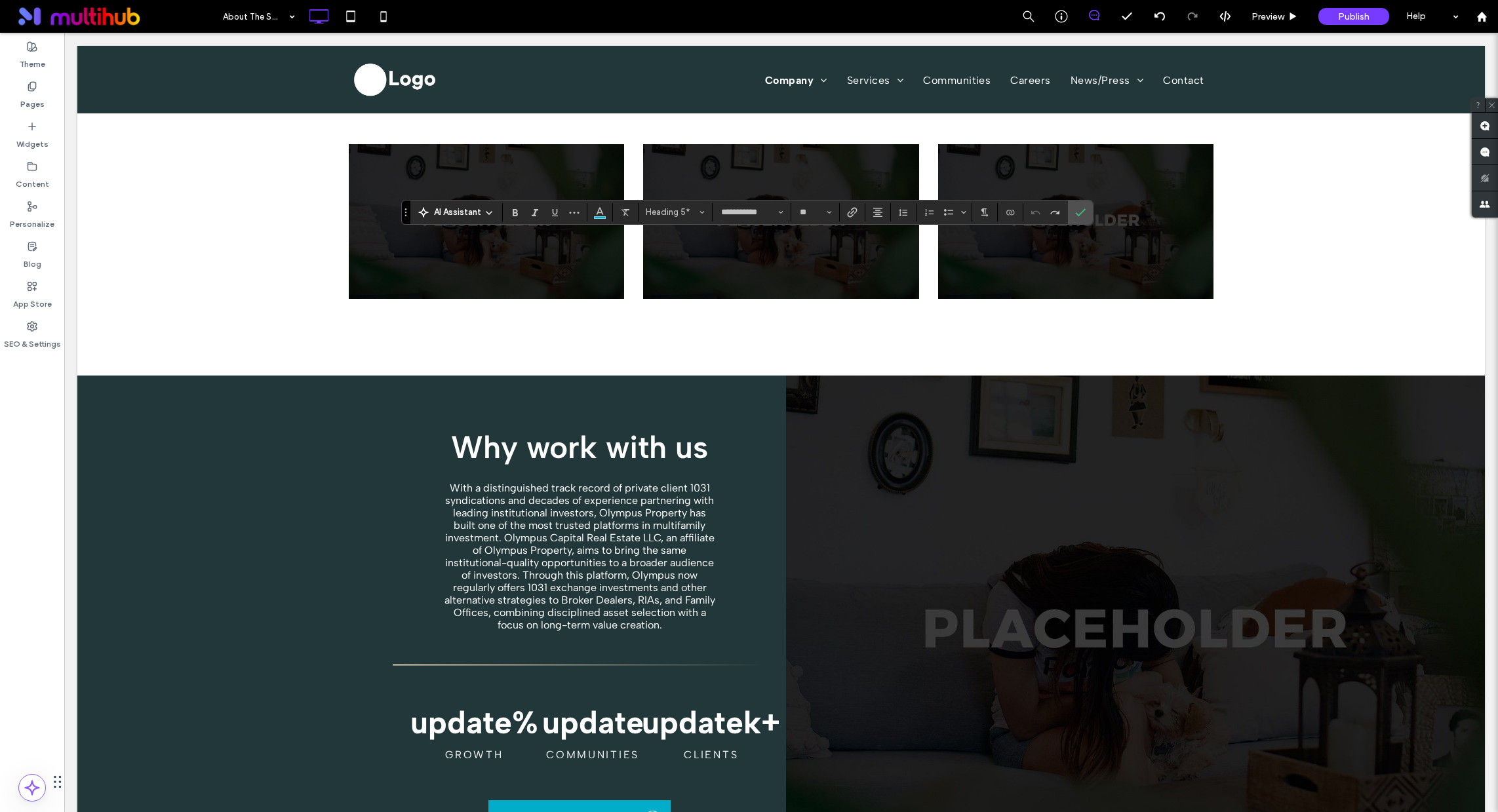
type input "**"
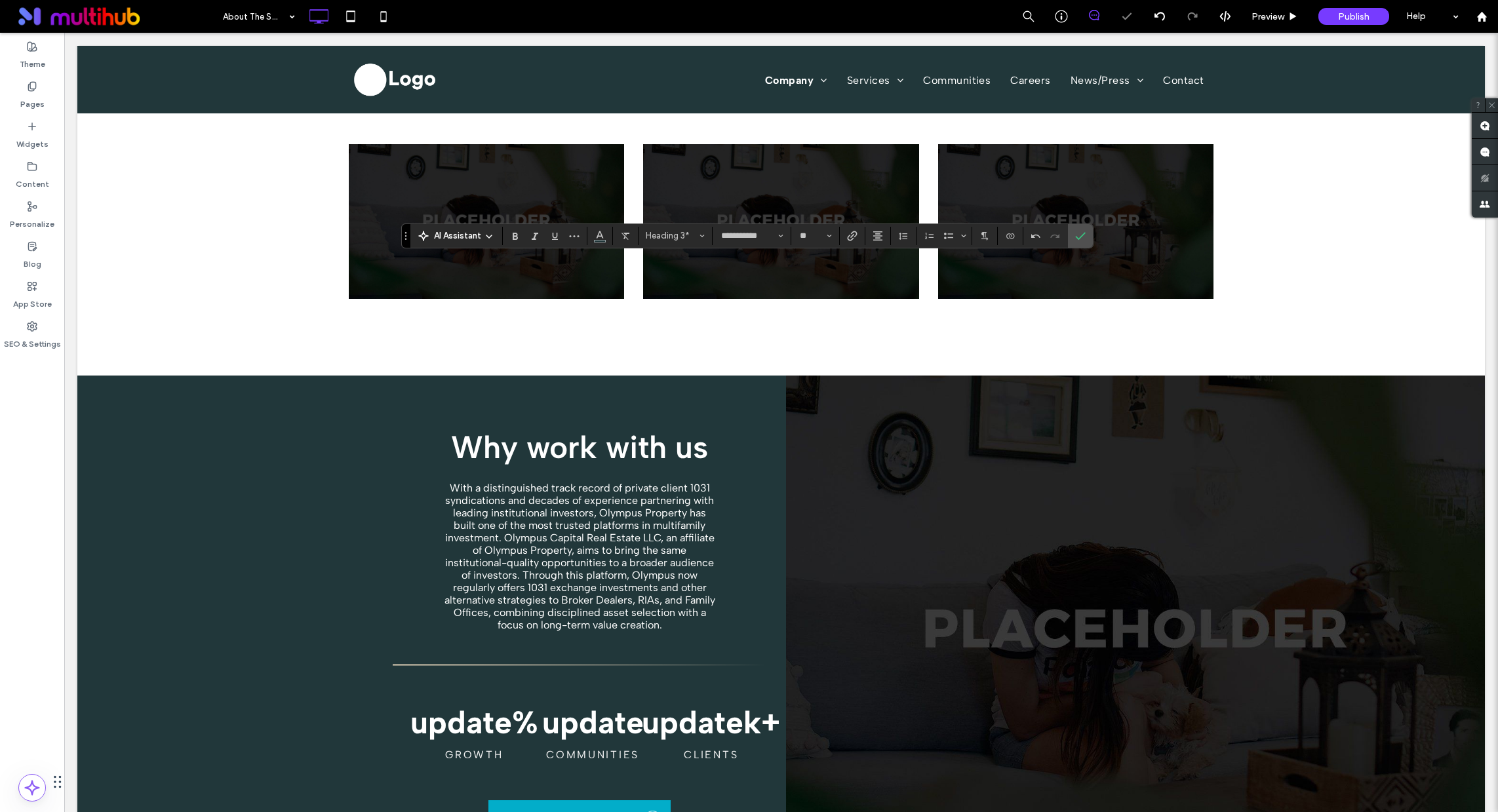
type input "**"
click at [1075, 234] on icon "Confirm" at bounding box center [1080, 236] width 11 height 11
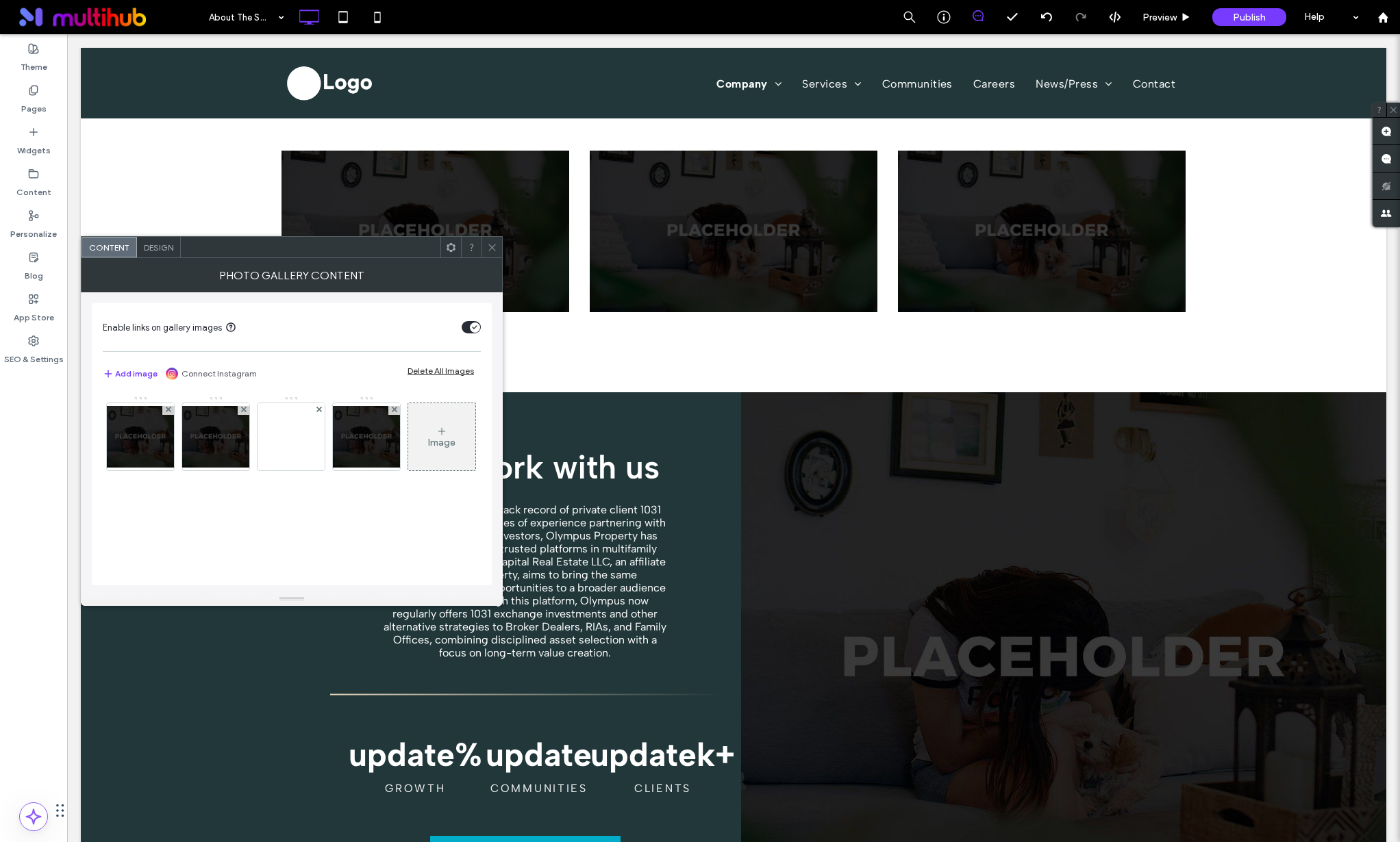
click at [492, 246] on icon at bounding box center [492, 247] width 10 height 10
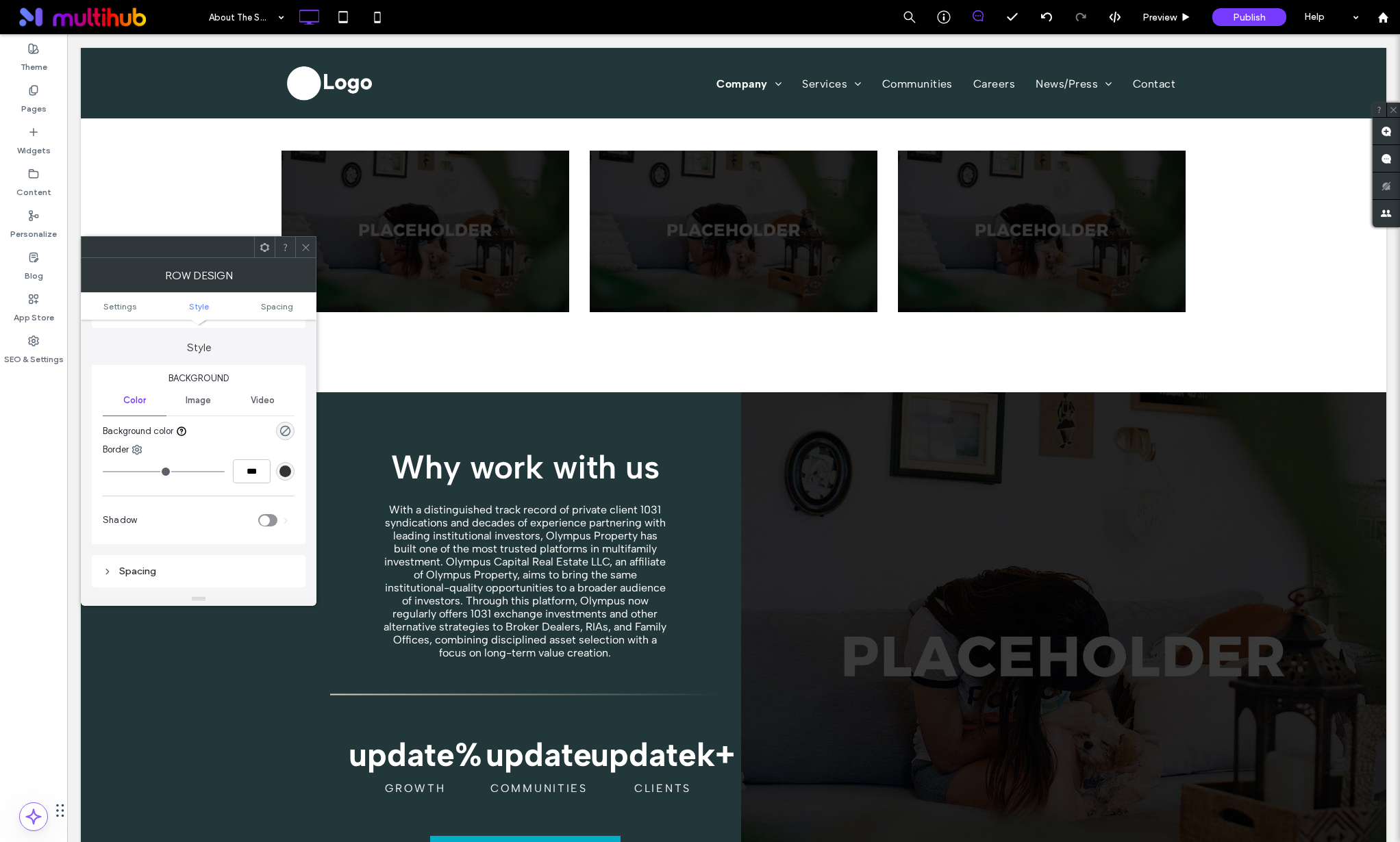
scroll to position [273, 0]
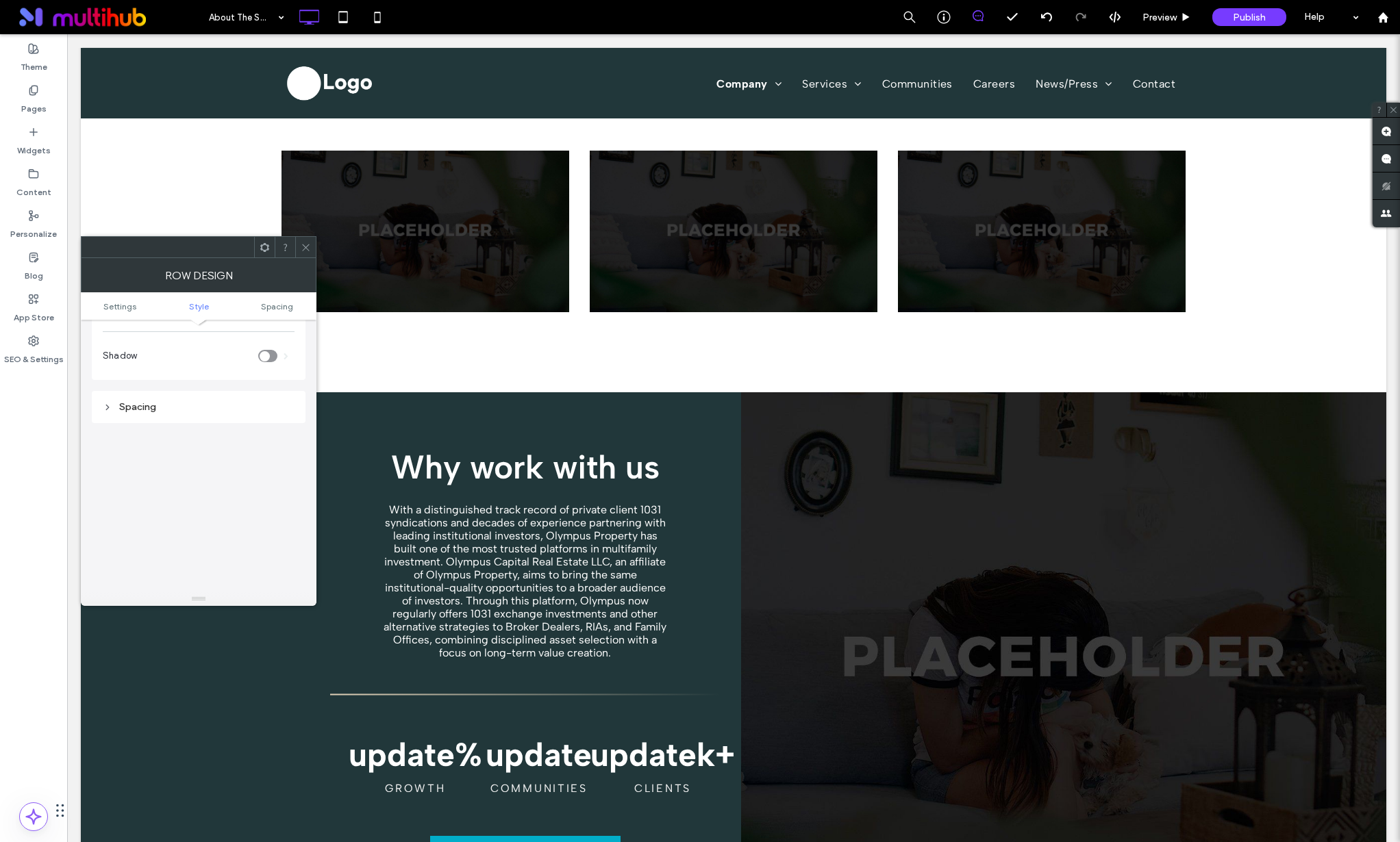
click at [303, 241] on span at bounding box center [306, 247] width 10 height 21
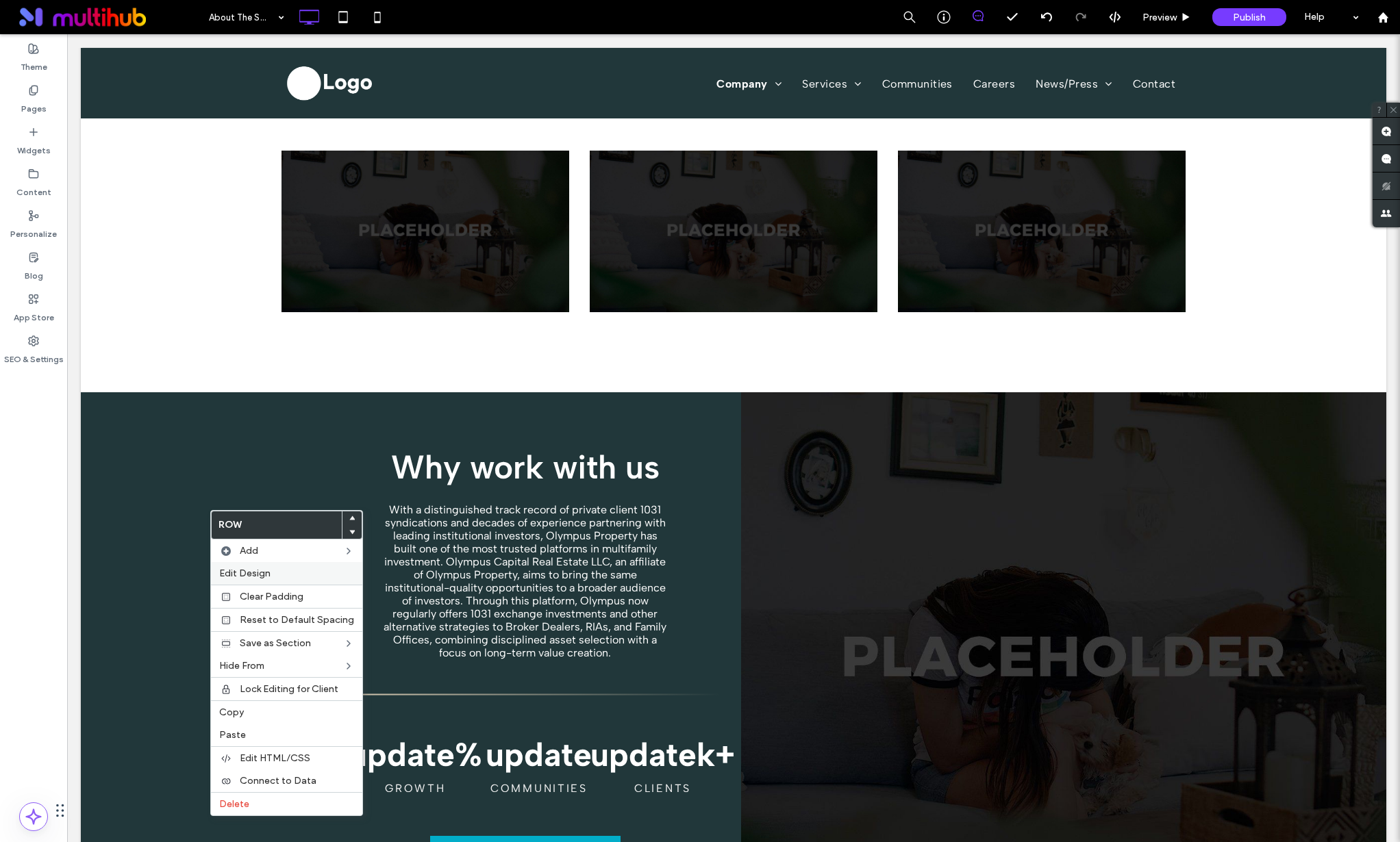
click at [250, 576] on span "Edit Design" at bounding box center [245, 573] width 52 height 12
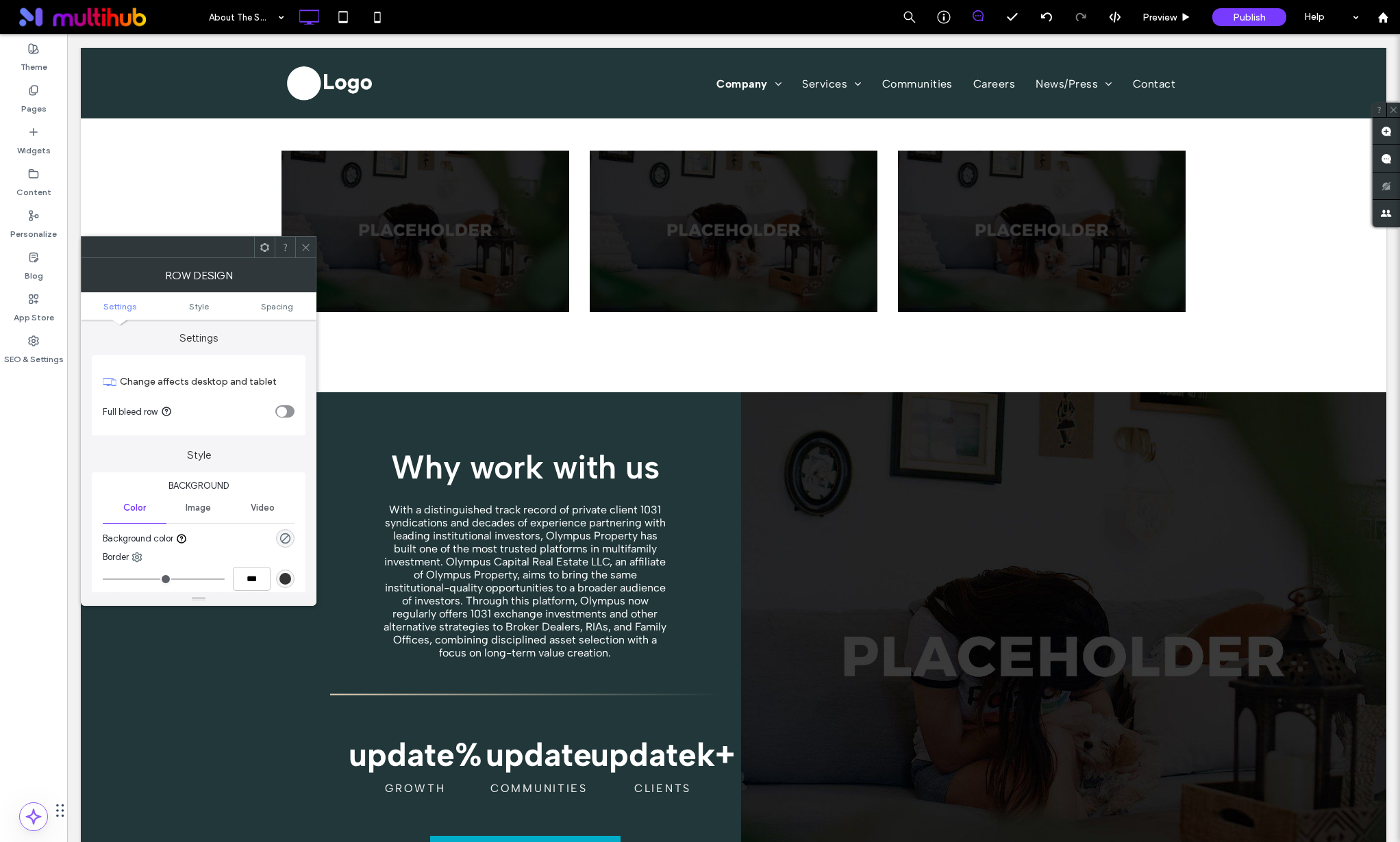
scroll to position [0, 0]
click at [306, 243] on icon at bounding box center [306, 247] width 10 height 10
click at [284, 557] on div "rgb(2, 173, 201)" at bounding box center [285, 556] width 12 height 12
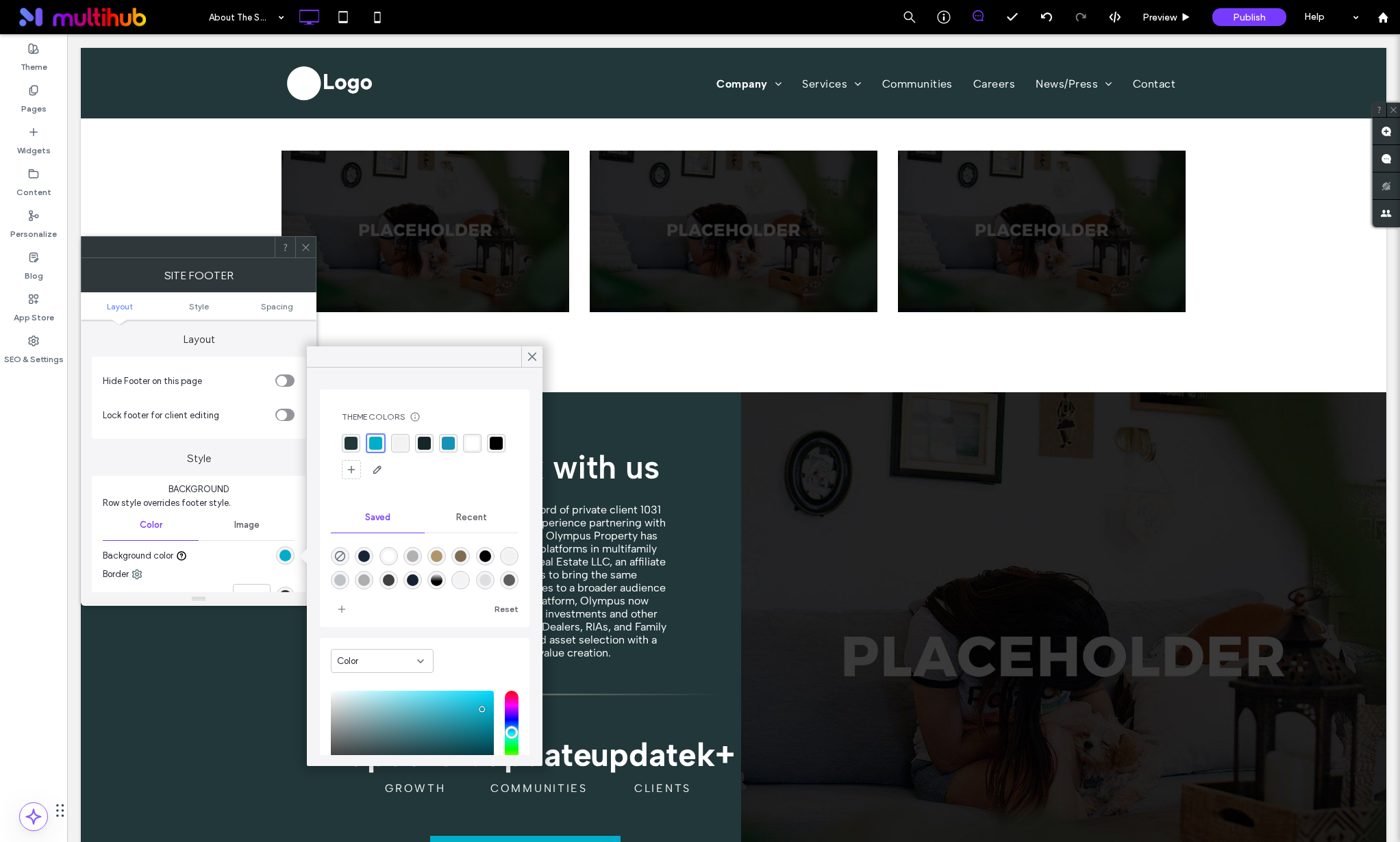
click at [350, 446] on div "rgba(33, 55, 58, 1)" at bounding box center [351, 443] width 13 height 13
click at [534, 361] on icon at bounding box center [532, 357] width 12 height 12
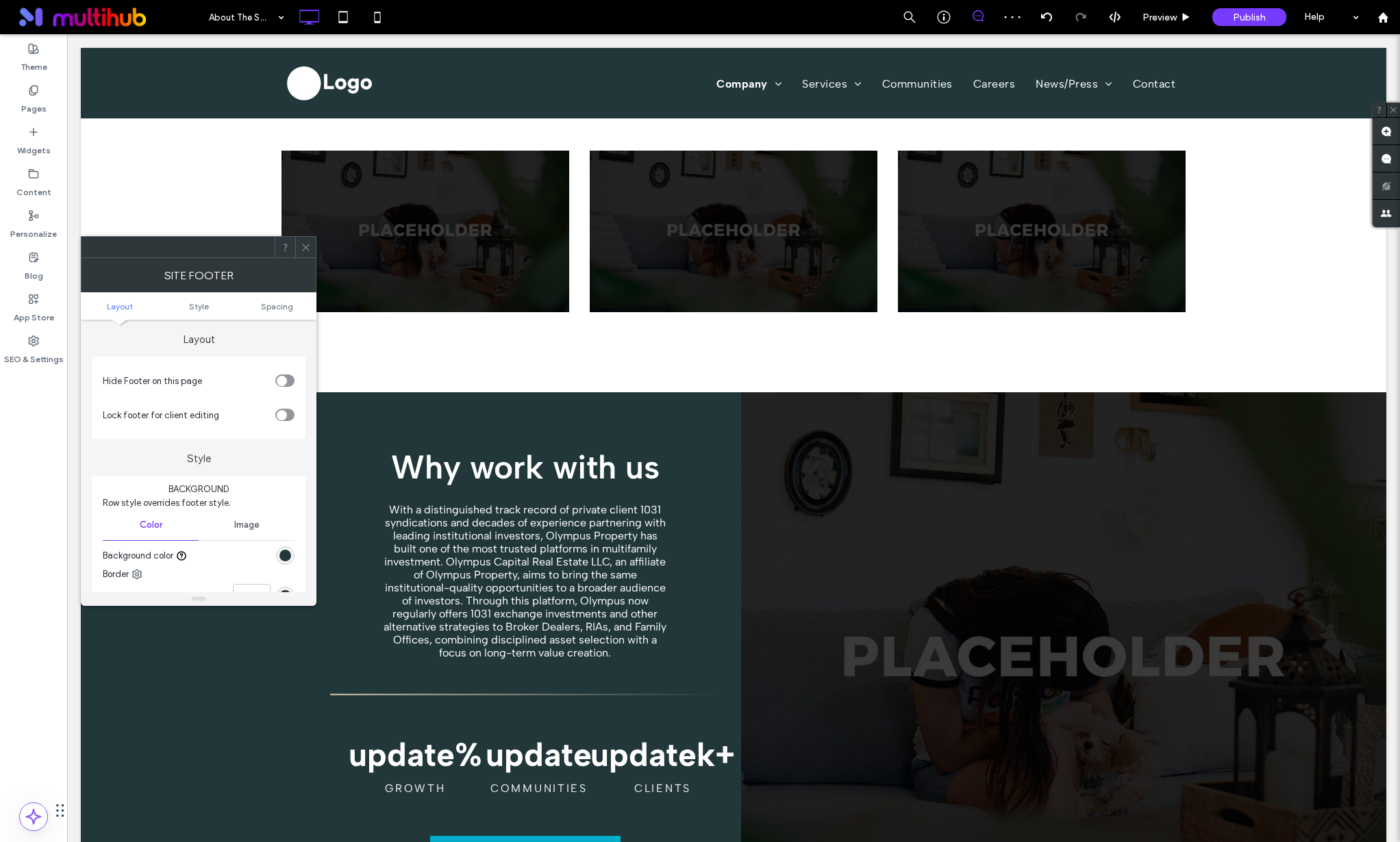
drag, startPoint x: 312, startPoint y: 252, endPoint x: 306, endPoint y: 297, distance: 45.4
click at [312, 252] on div at bounding box center [306, 247] width 21 height 21
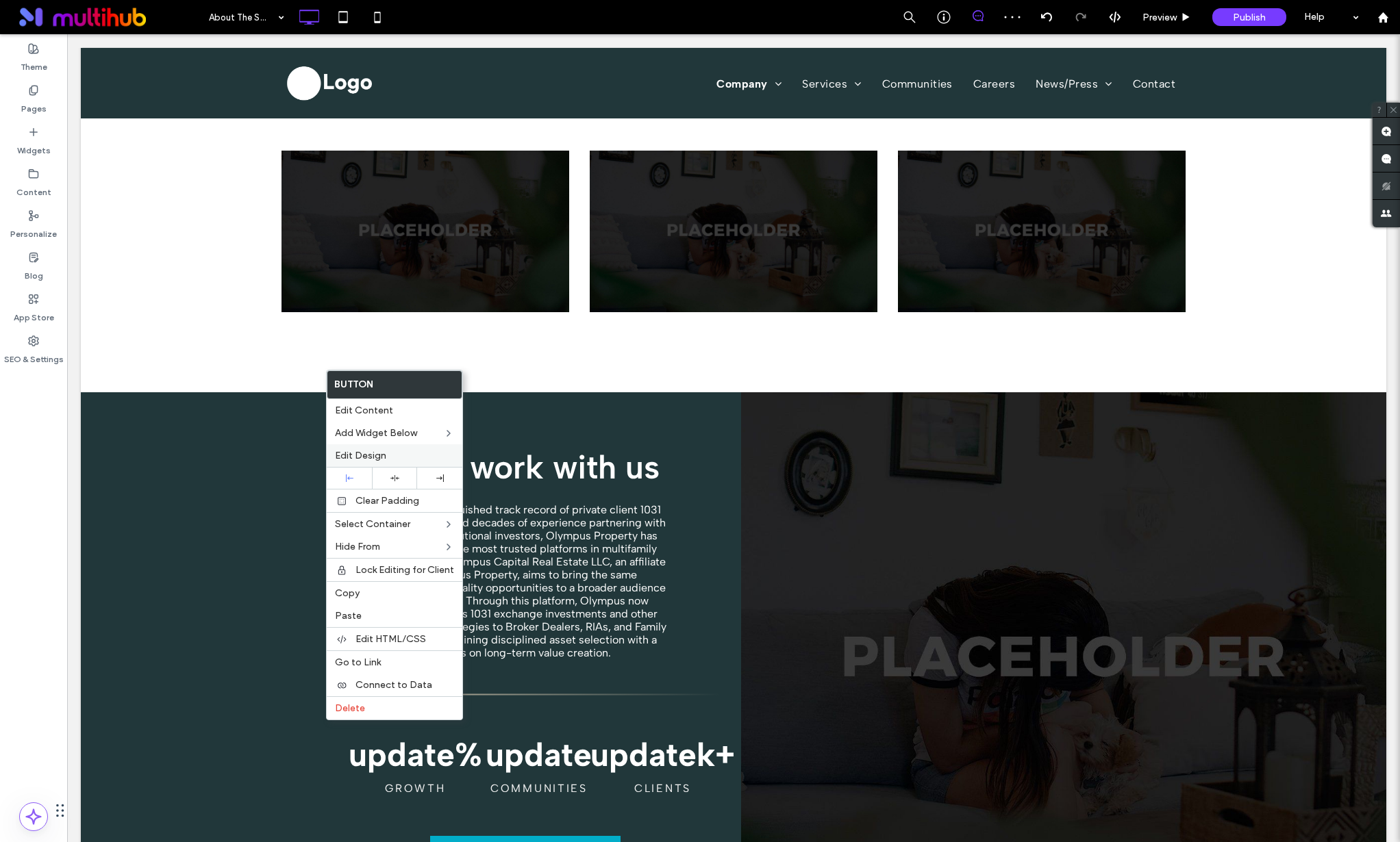
drag, startPoint x: 355, startPoint y: 456, endPoint x: 357, endPoint y: 464, distance: 8.2
click at [355, 456] on span "Edit Design" at bounding box center [361, 455] width 52 height 12
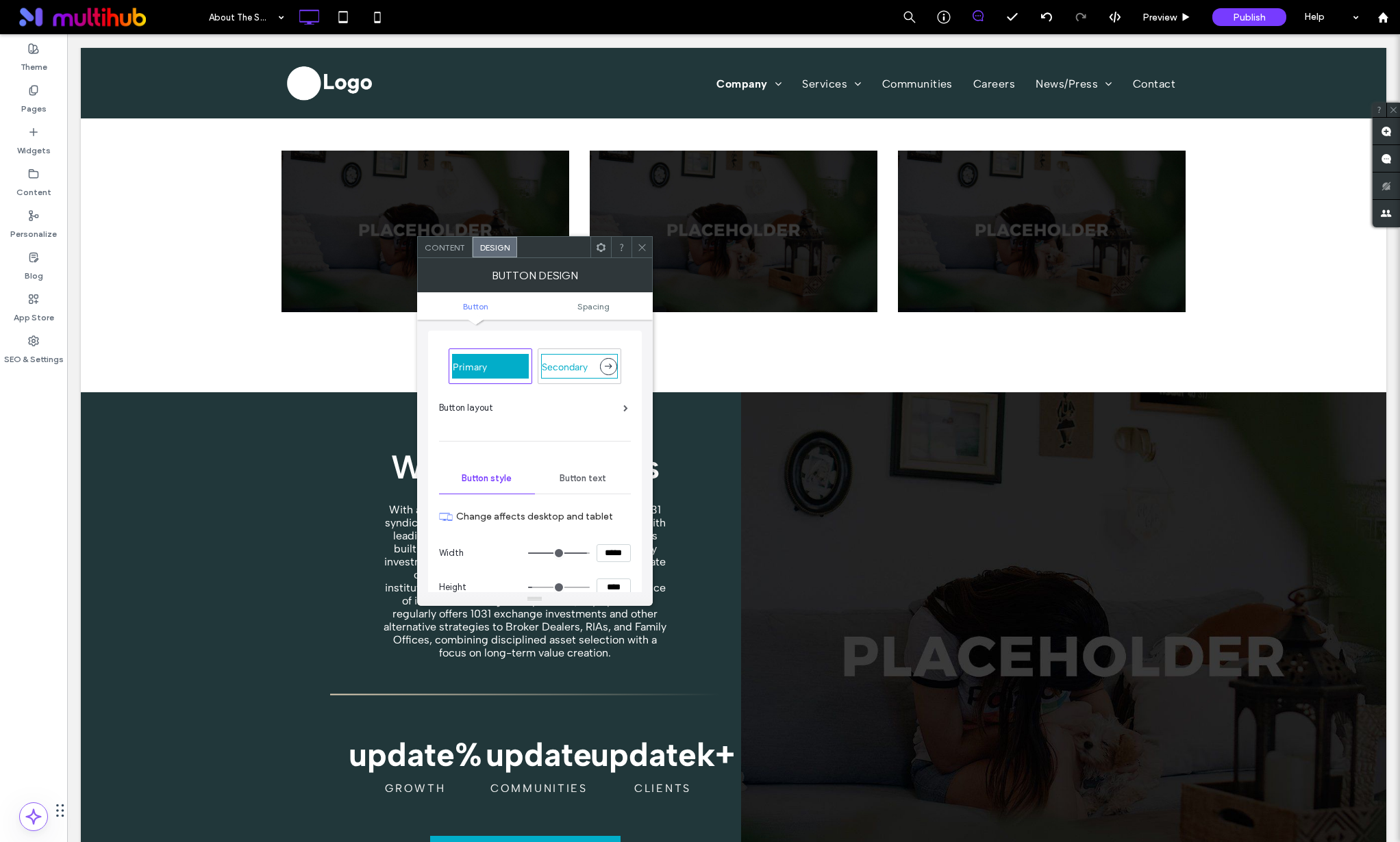
click at [566, 366] on span "Secondary" at bounding box center [565, 367] width 46 height 12
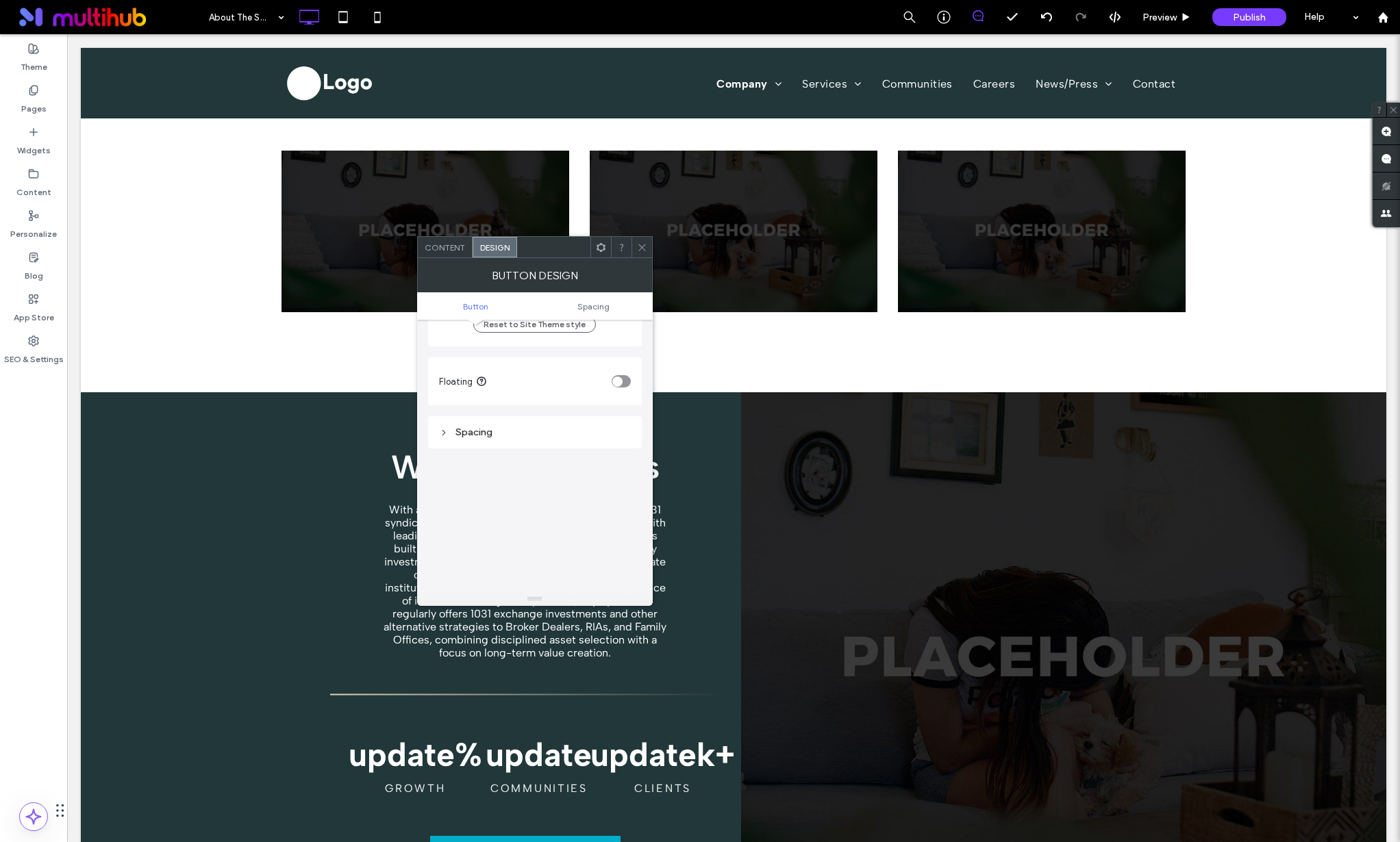
scroll to position [767, 0]
click at [597, 359] on div "More design options" at bounding box center [537, 361] width 195 height 19
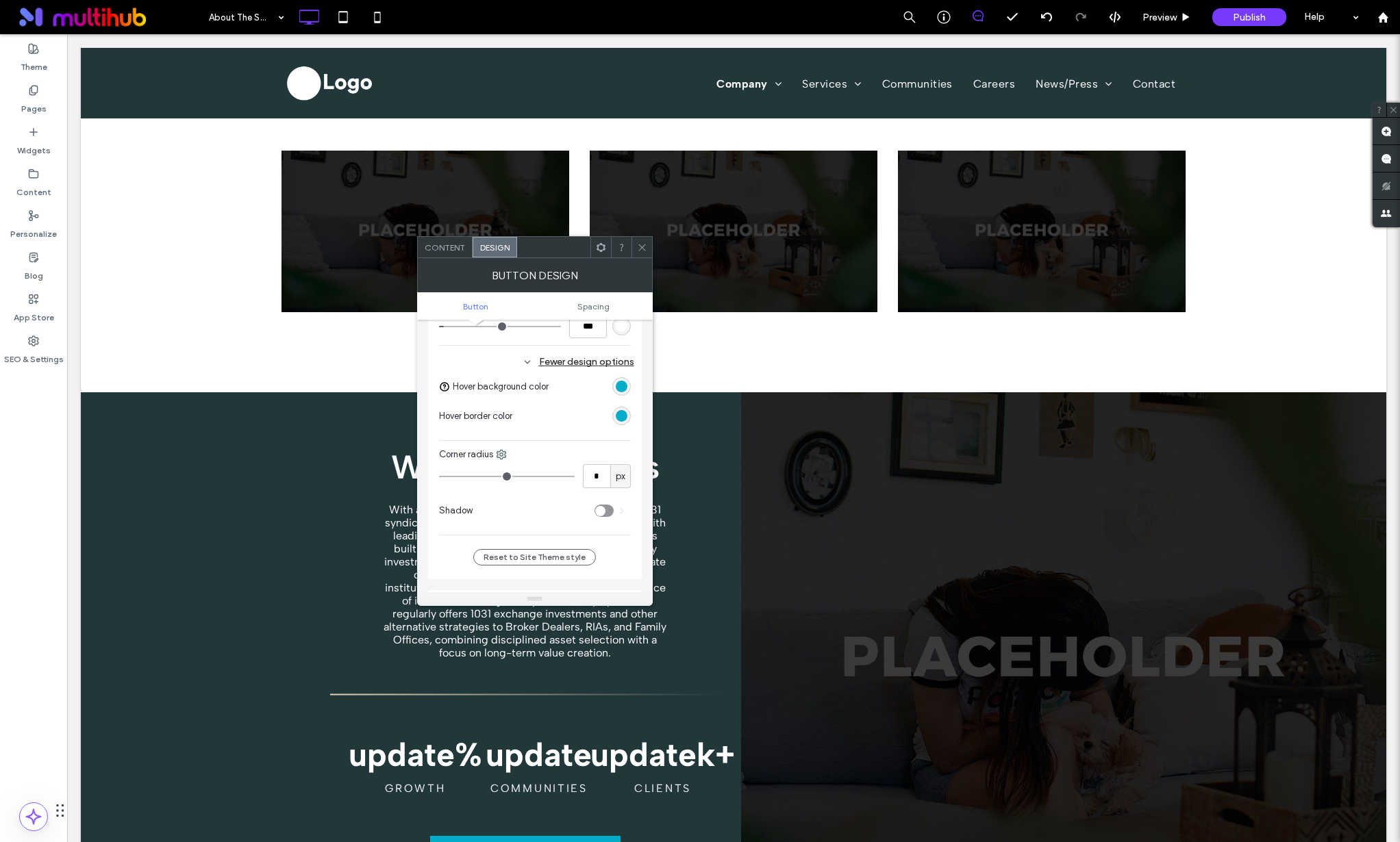
click at [620, 387] on div "rgb(2, 173, 201)" at bounding box center [621, 386] width 12 height 12
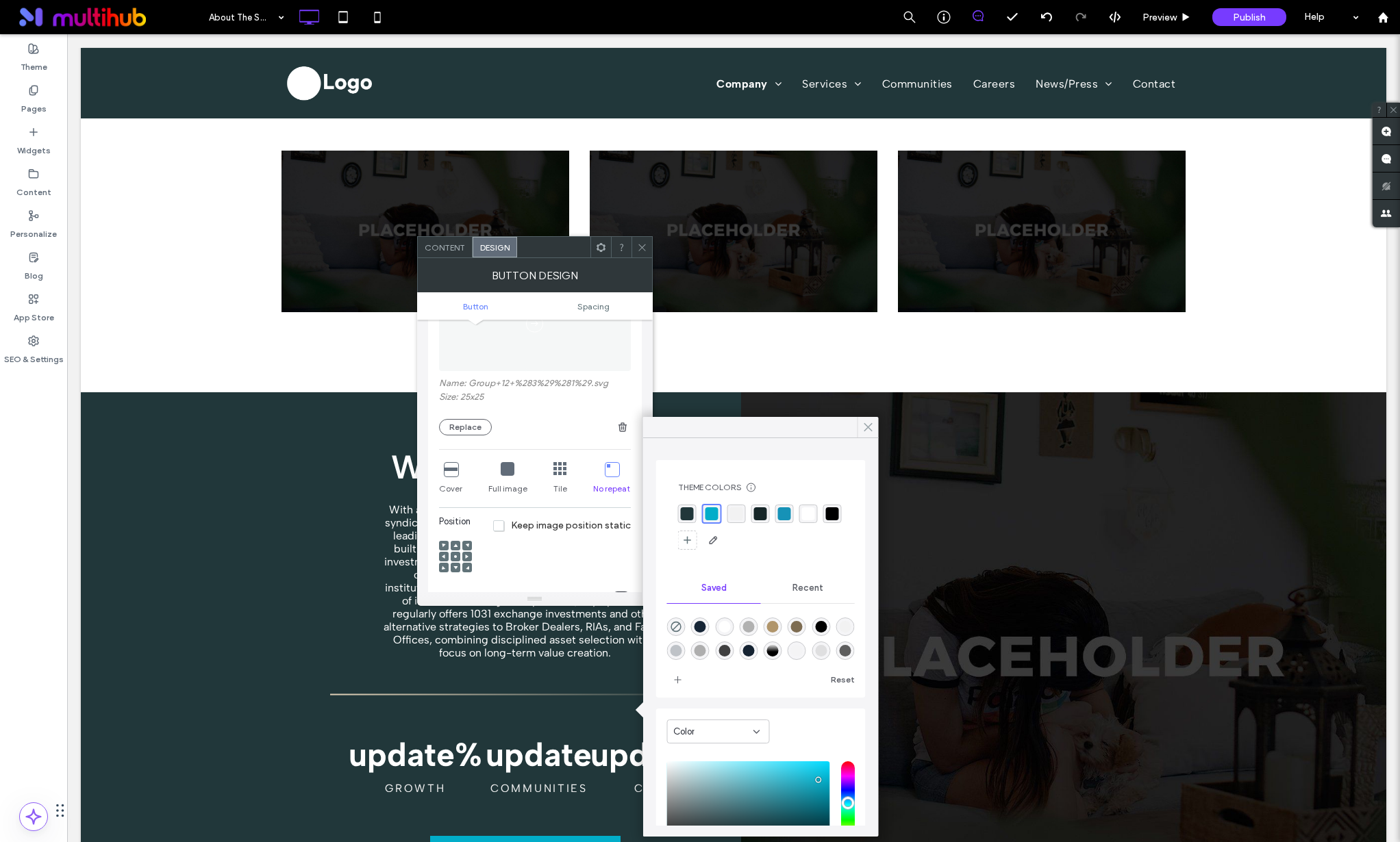
click at [868, 426] on use at bounding box center [868, 427] width 7 height 8
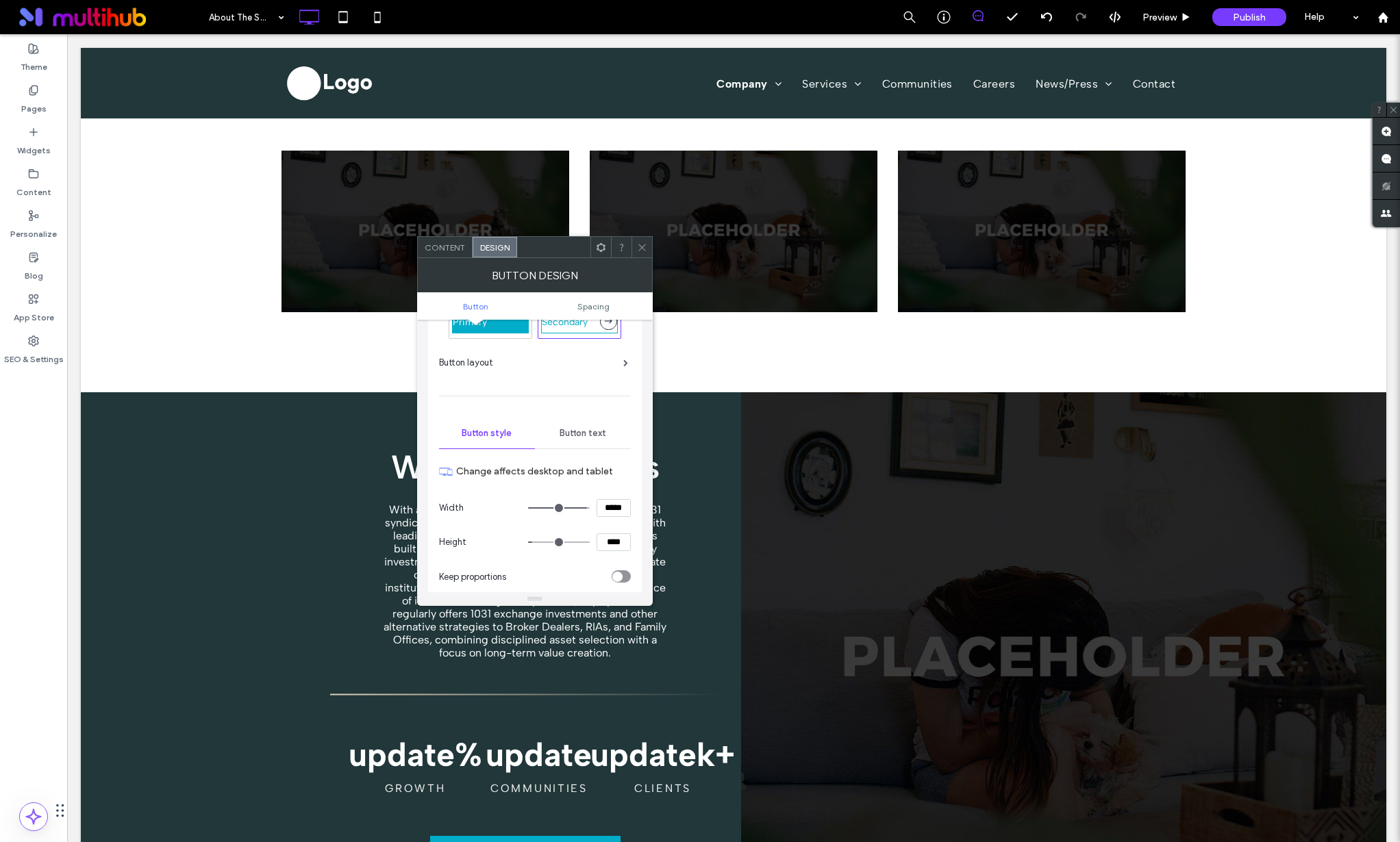
scroll to position [0, 0]
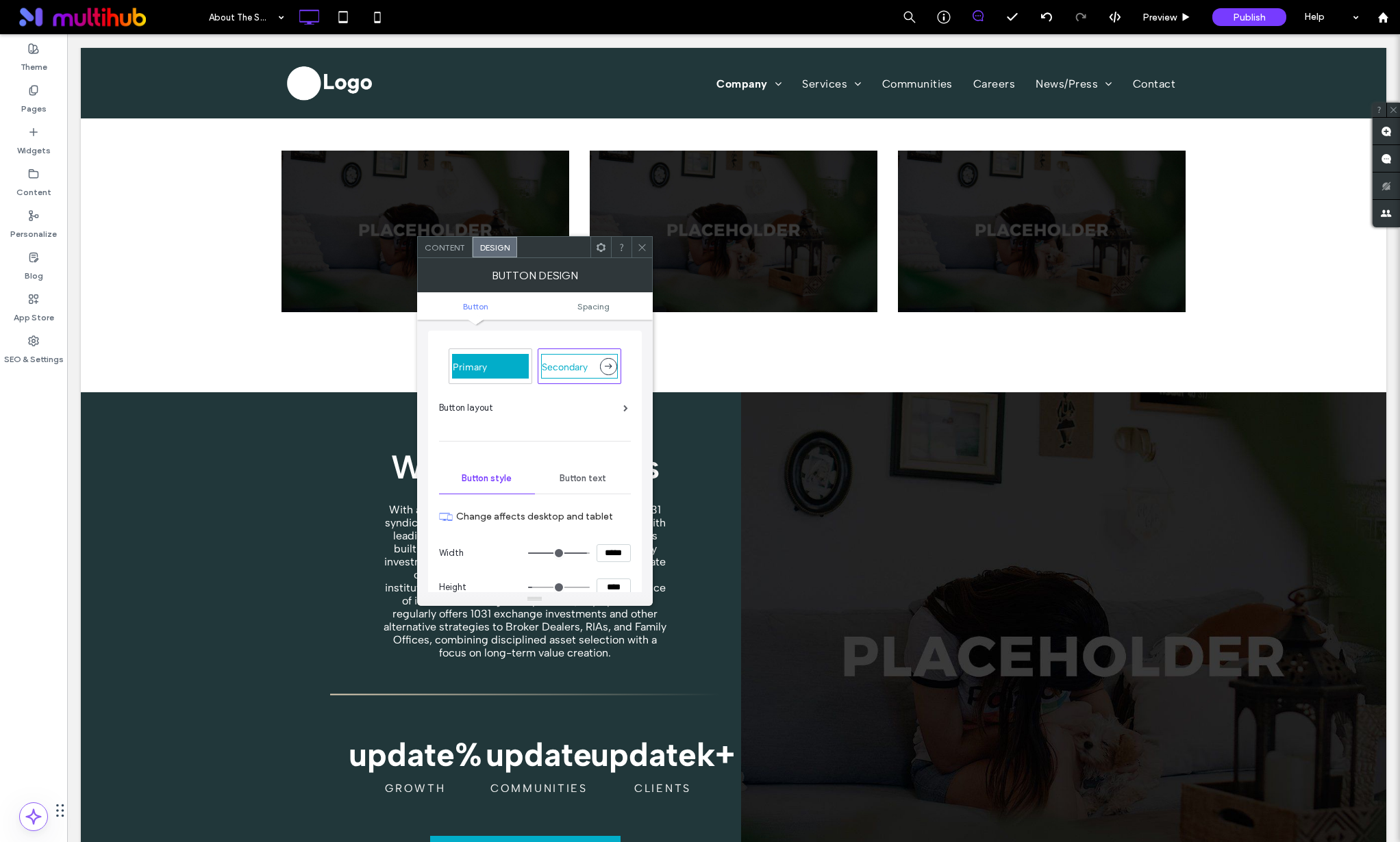
click at [586, 487] on div "Button text" at bounding box center [583, 479] width 96 height 30
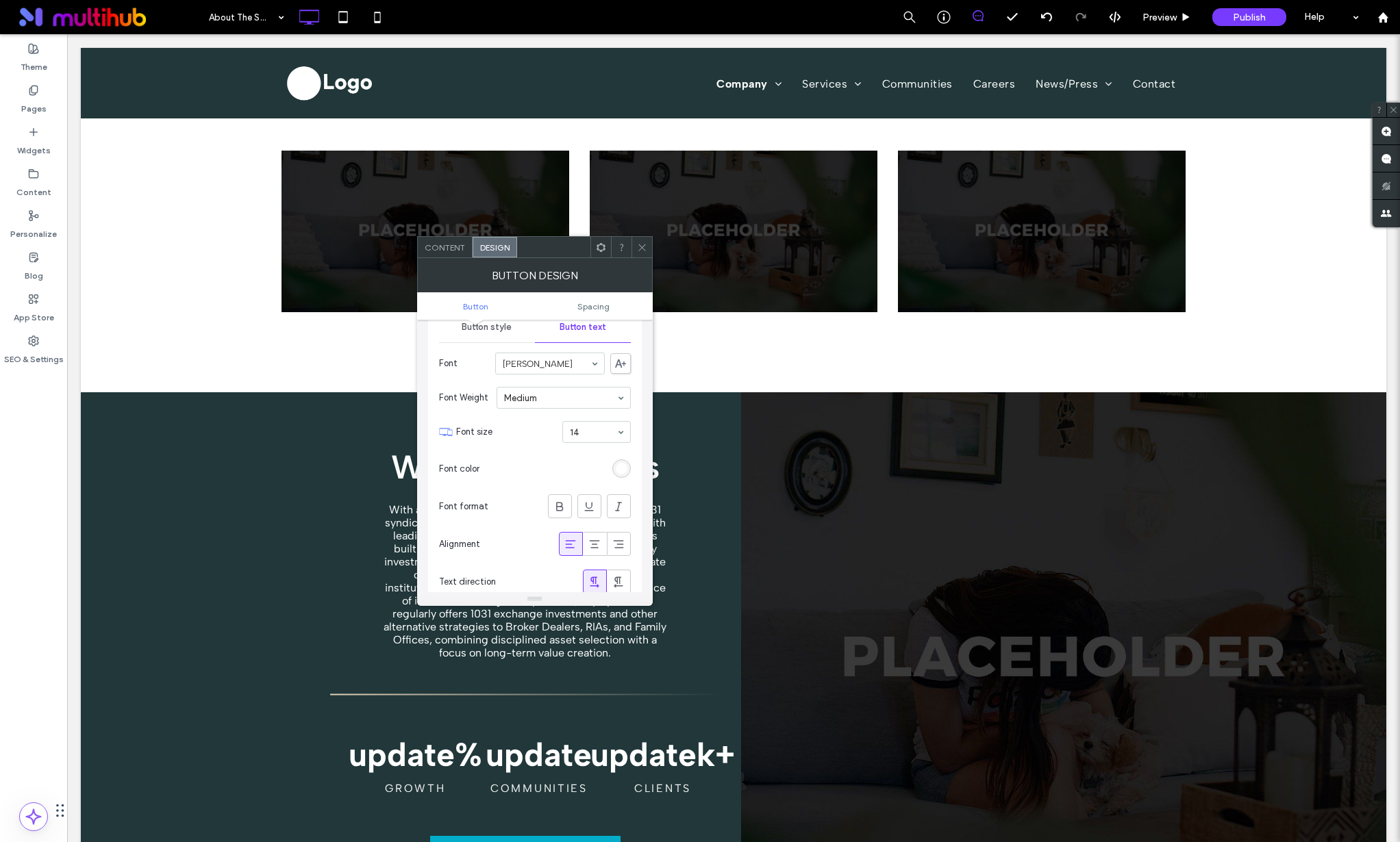
scroll to position [25, 0]
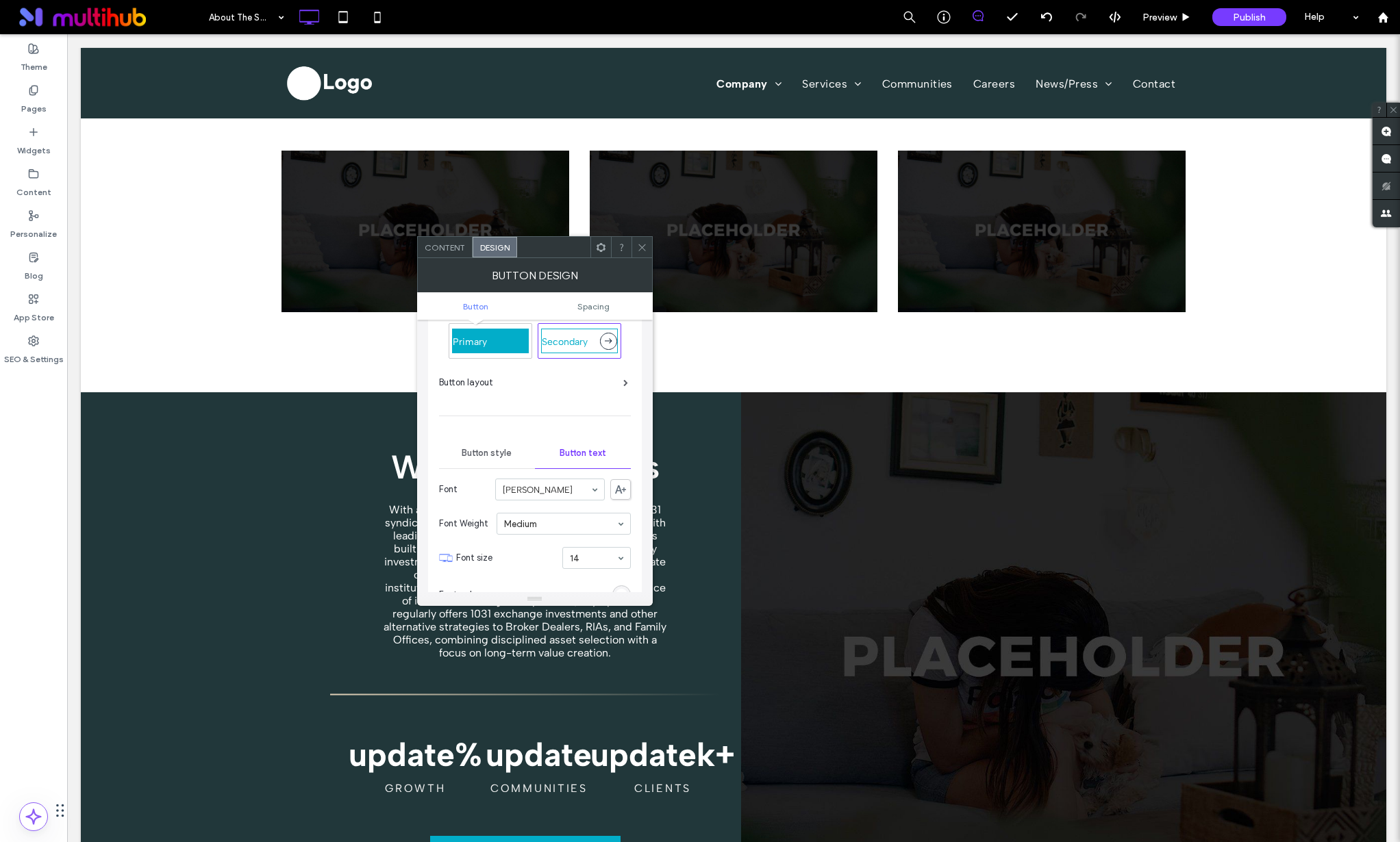
click at [602, 392] on div "Button layout" at bounding box center [534, 388] width 192 height 25
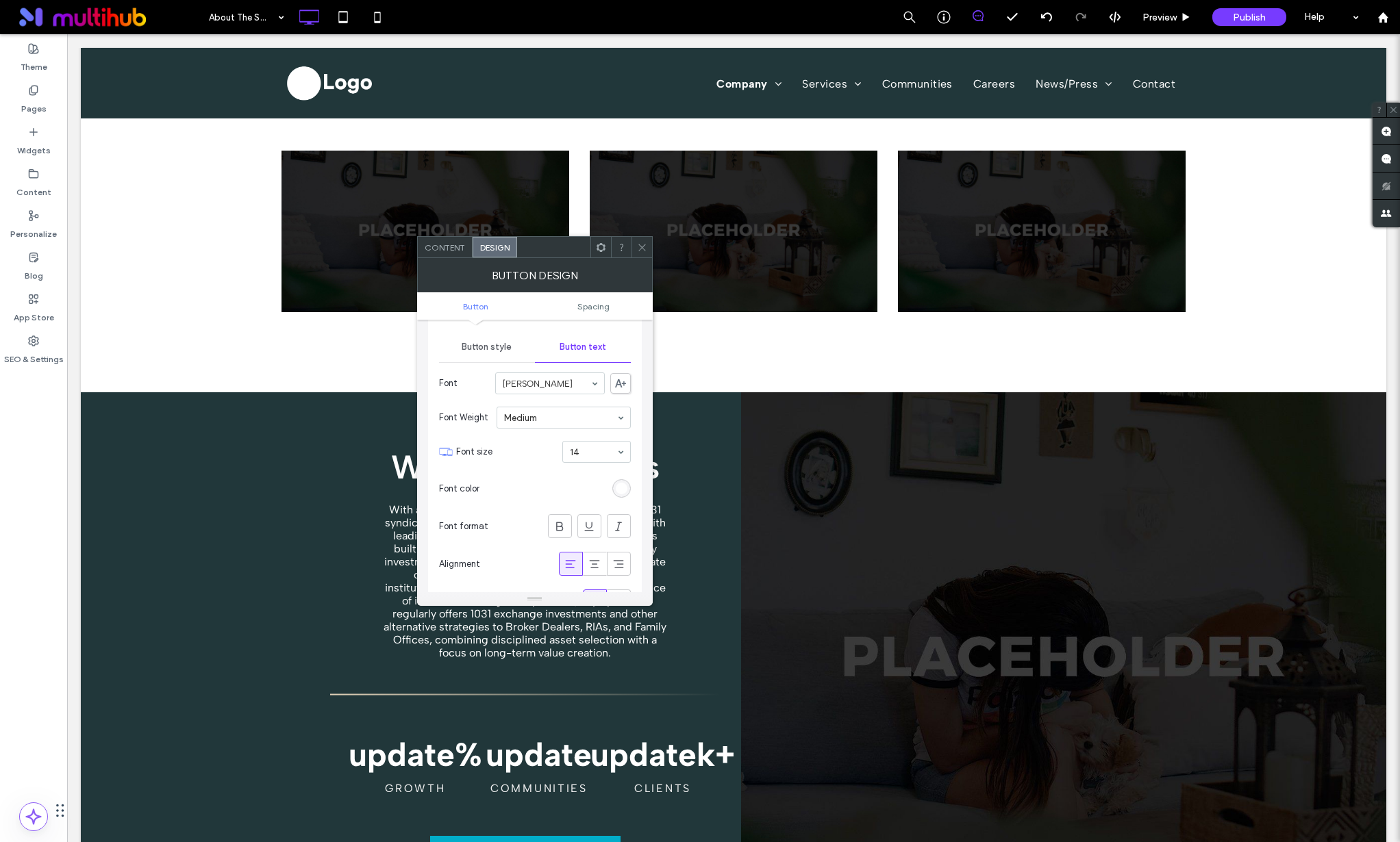
scroll to position [133, 0]
click at [622, 486] on div "rgb(255, 255, 255)" at bounding box center [621, 486] width 12 height 12
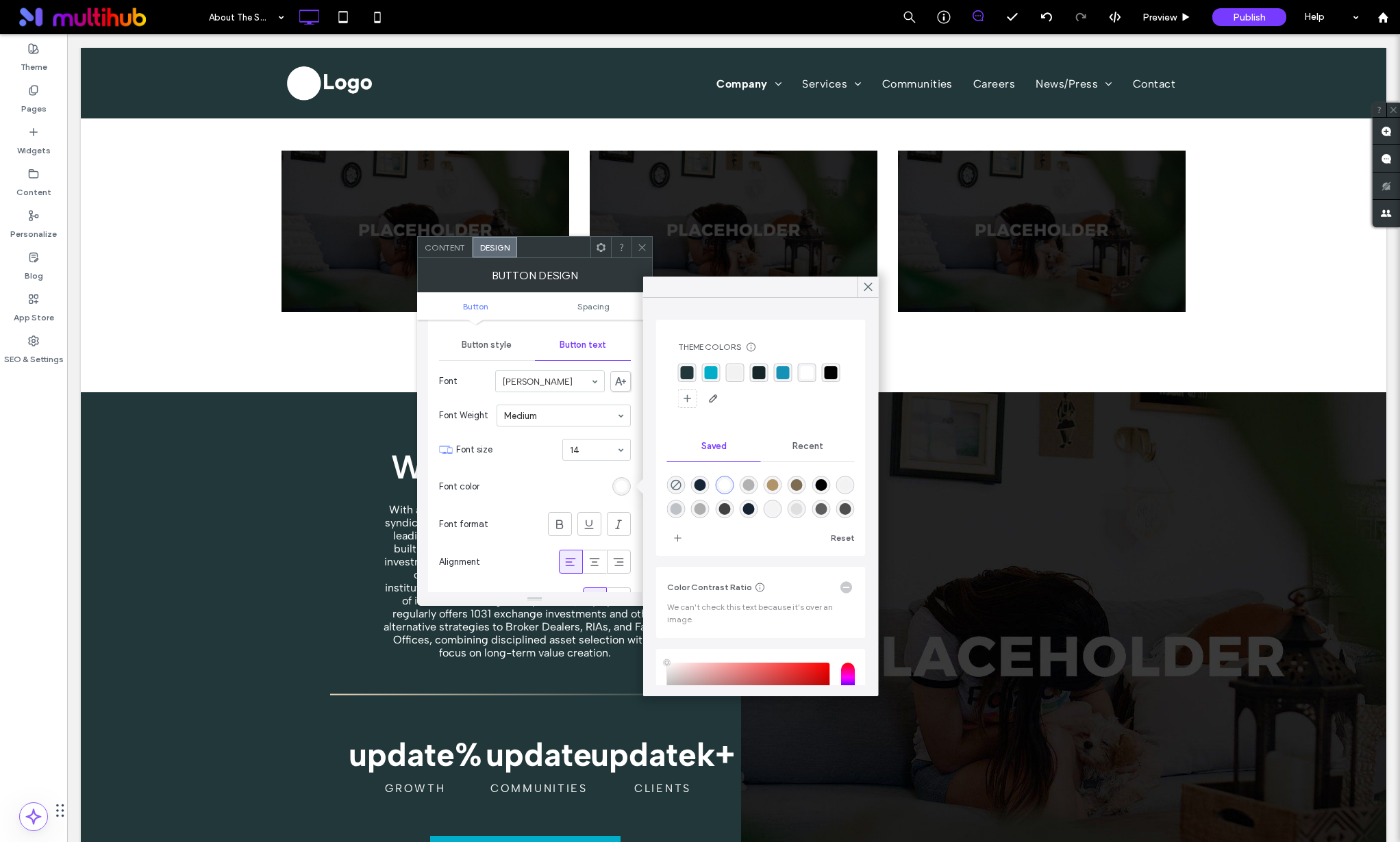
click at [803, 372] on div "rgba(255,255,255,1)" at bounding box center [807, 372] width 13 height 13
click at [868, 284] on icon at bounding box center [868, 287] width 12 height 12
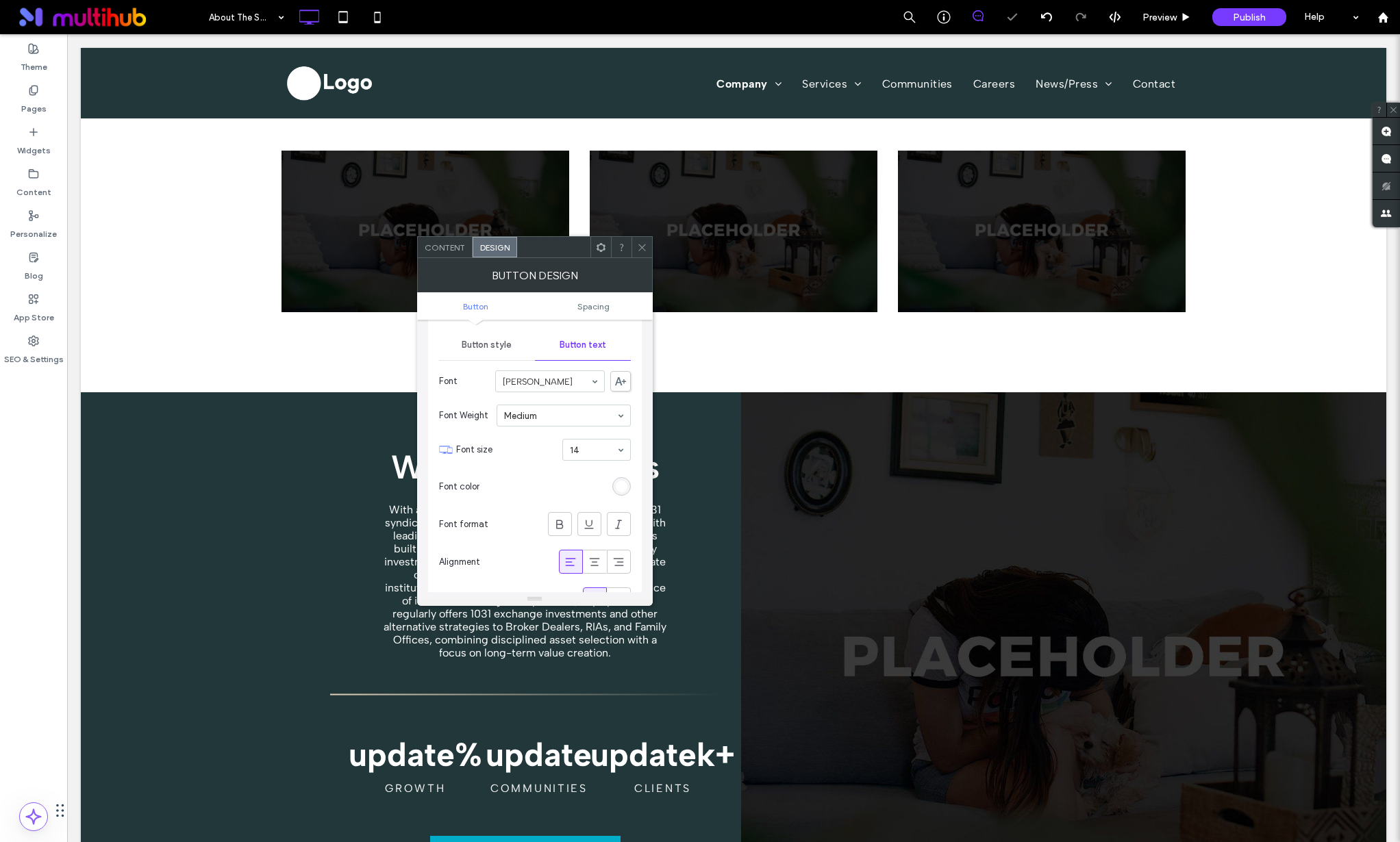
click at [642, 249] on icon at bounding box center [642, 247] width 10 height 10
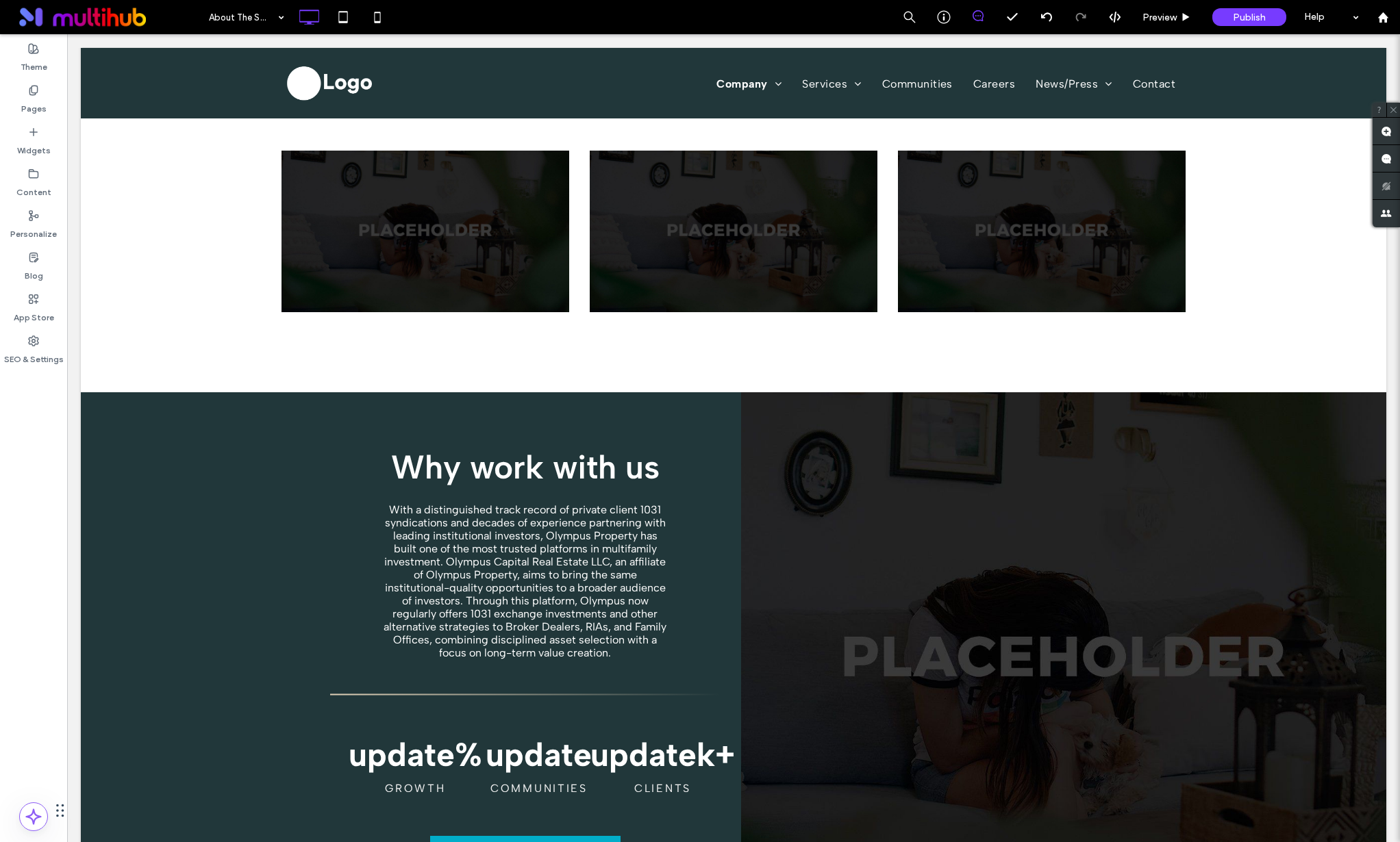
drag, startPoint x: 249, startPoint y: 78, endPoint x: 243, endPoint y: 84, distance: 8.5
click at [256, 23] on div at bounding box center [700, 421] width 1400 height 842
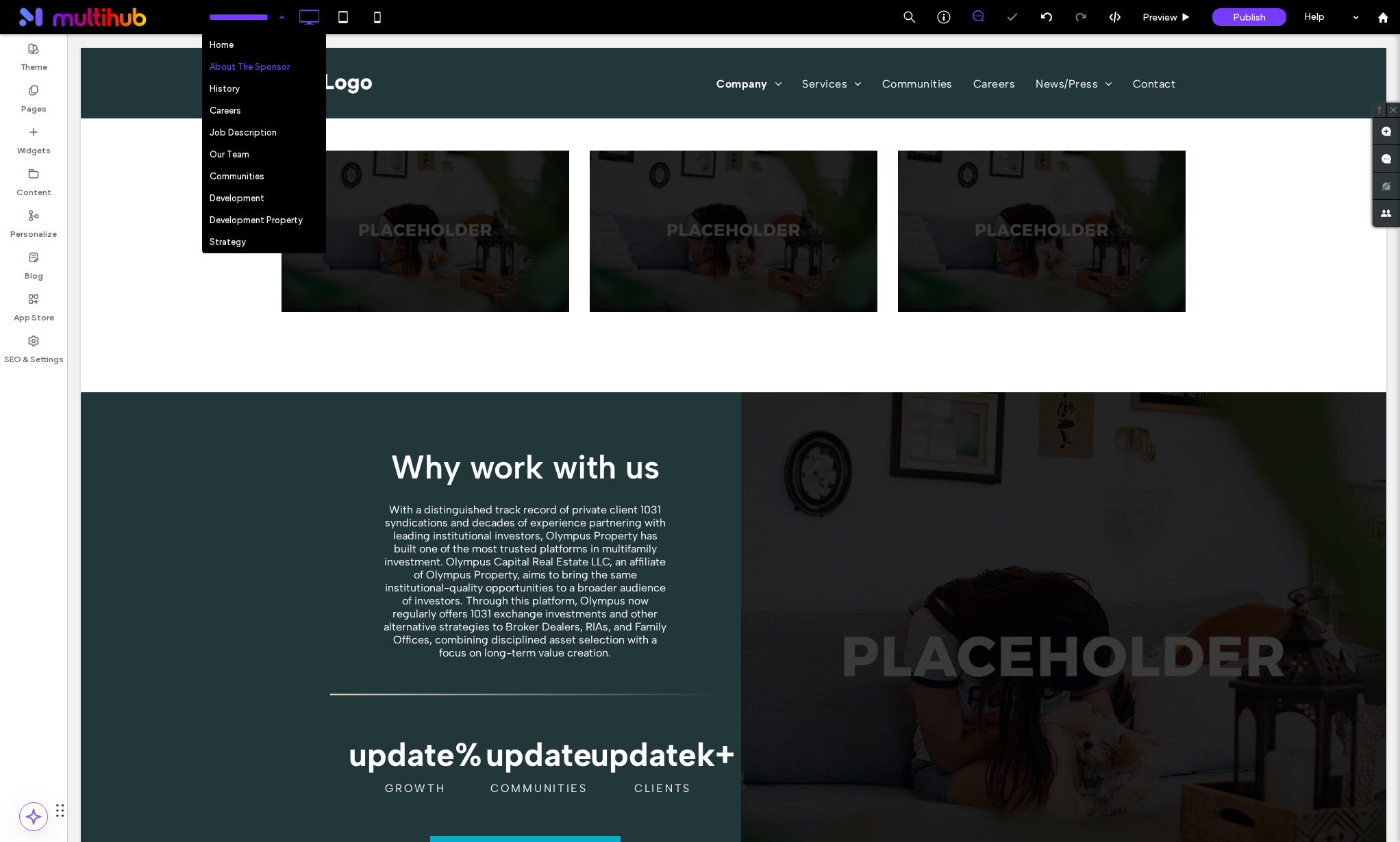
drag, startPoint x: 275, startPoint y: 17, endPoint x: 274, endPoint y: 28, distance: 11.0
click at [274, 18] on div "Home About The Sponsor History Careers Job Description Our Team Communities Dev…" at bounding box center [247, 17] width 89 height 34
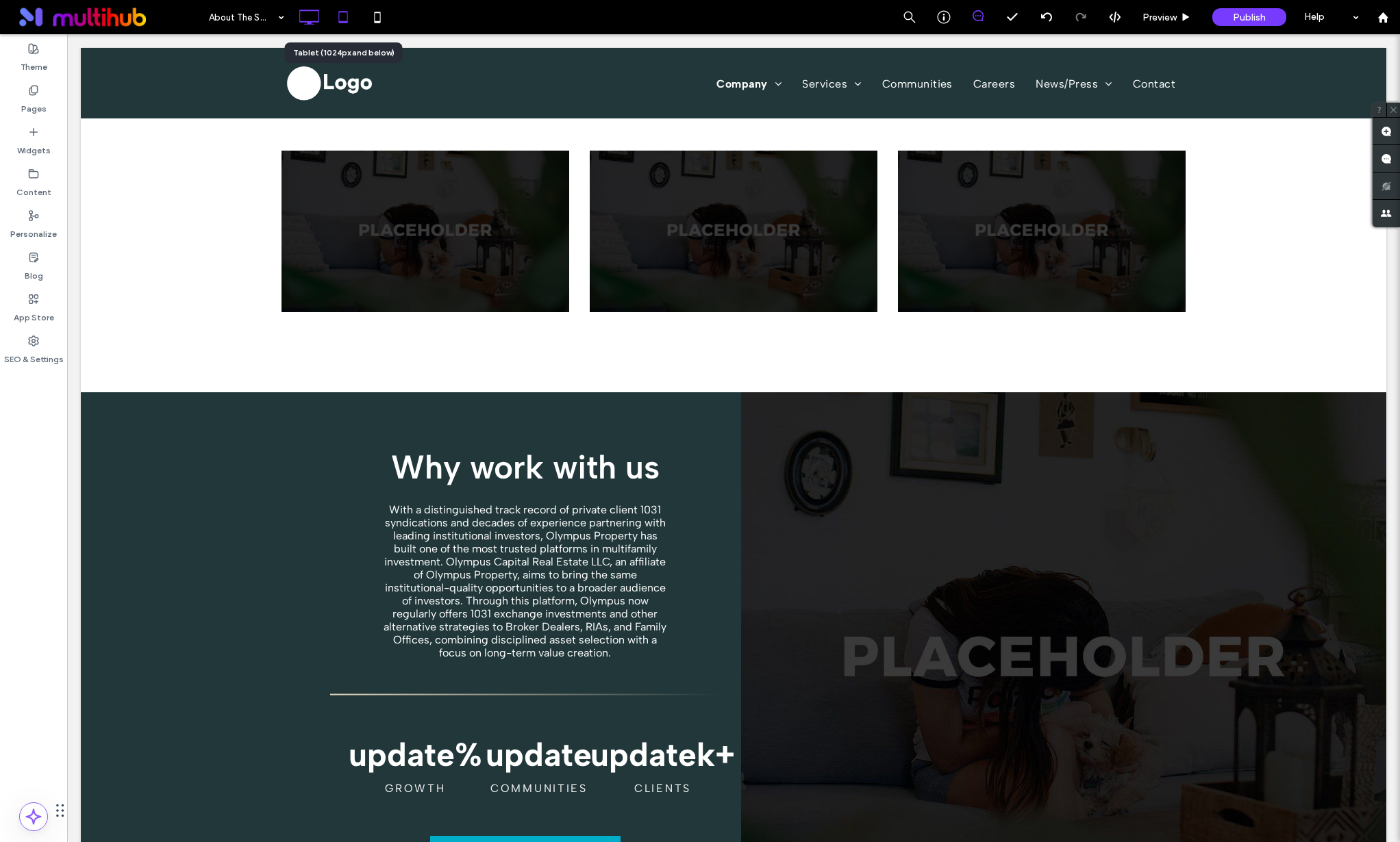
click at [341, 27] on icon at bounding box center [343, 17] width 27 height 27
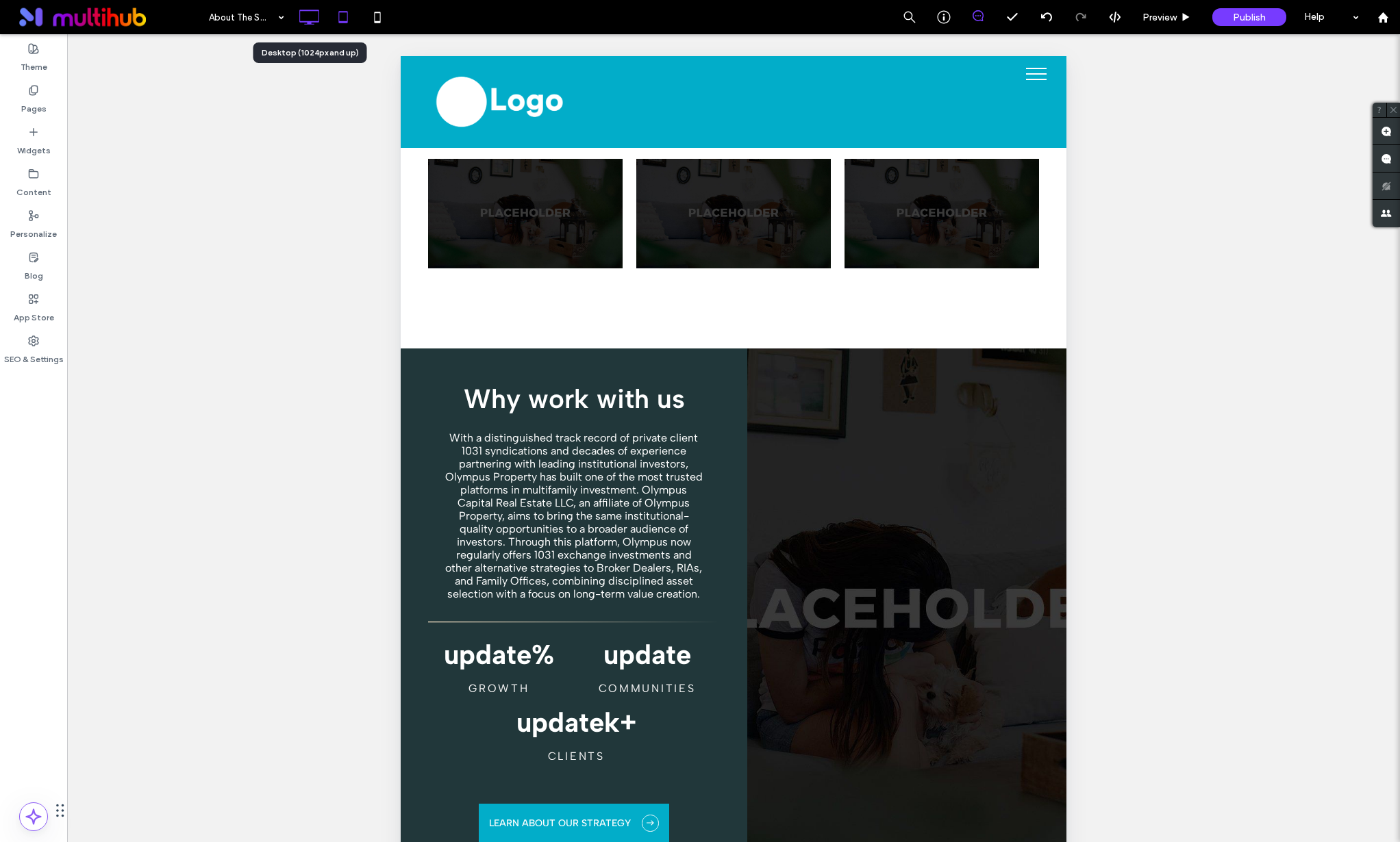
click at [307, 19] on icon at bounding box center [309, 17] width 27 height 27
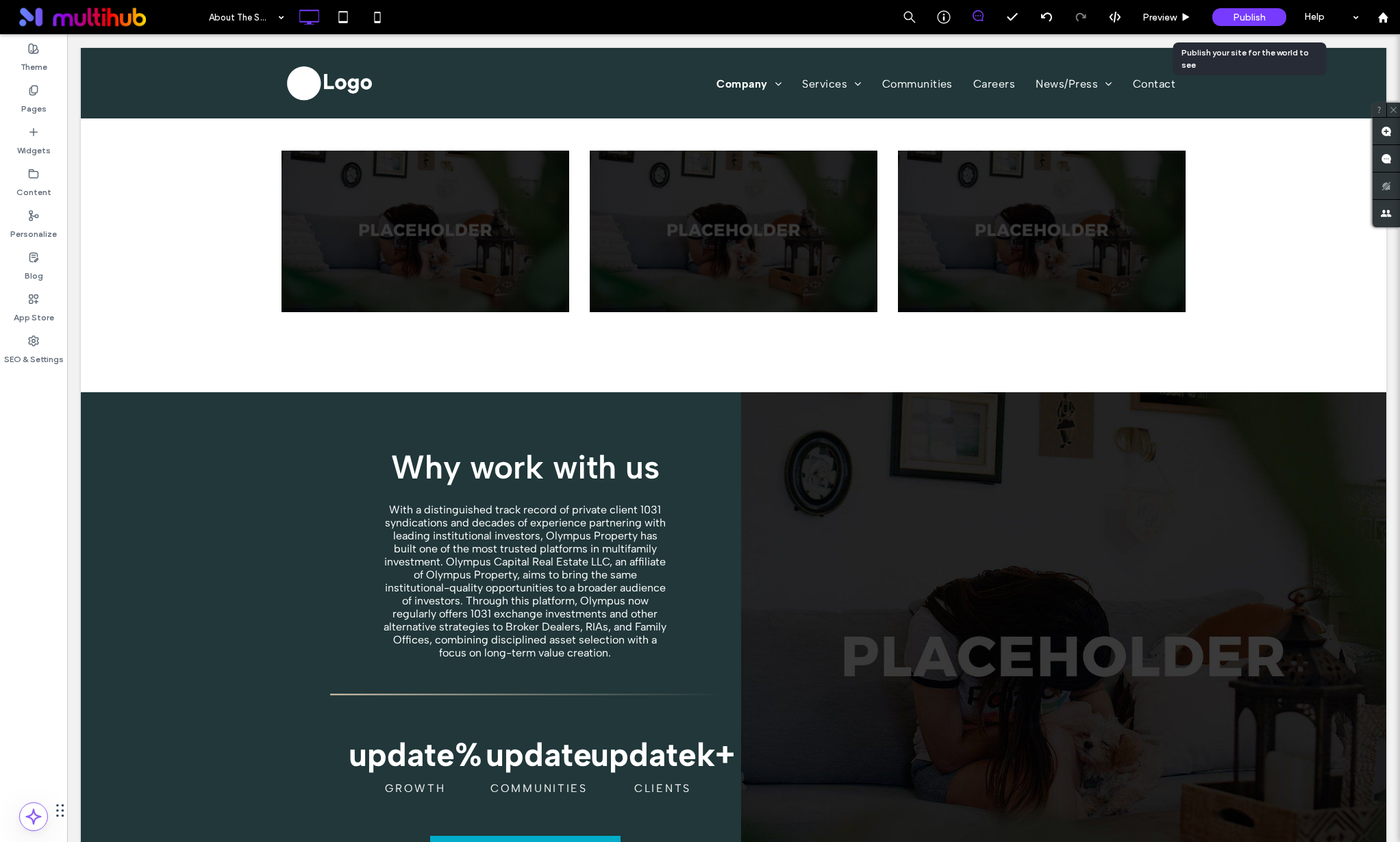
click at [1256, 19] on span "Publish" at bounding box center [1250, 17] width 33 height 12
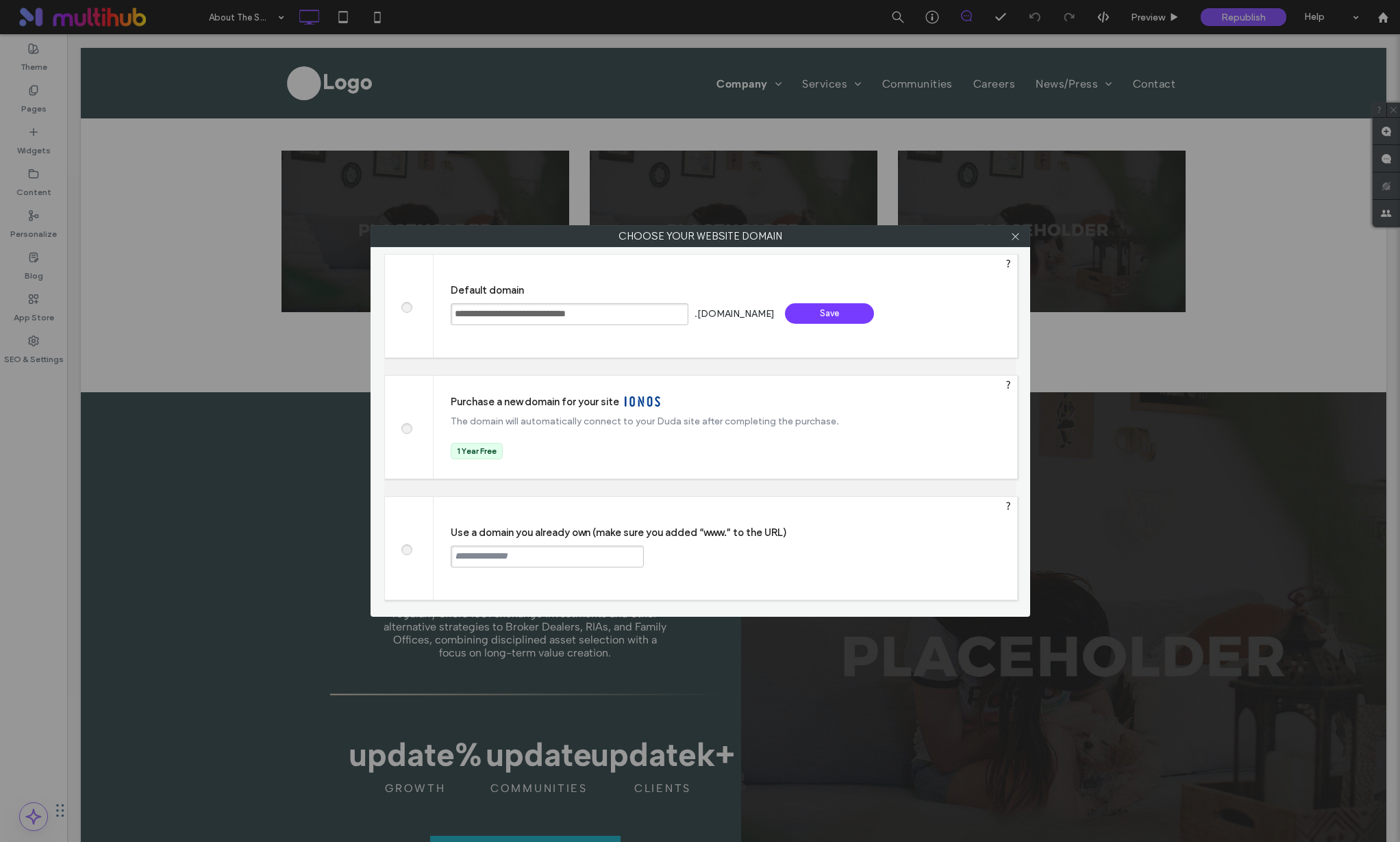
click at [843, 317] on div "Save" at bounding box center [830, 314] width 89 height 21
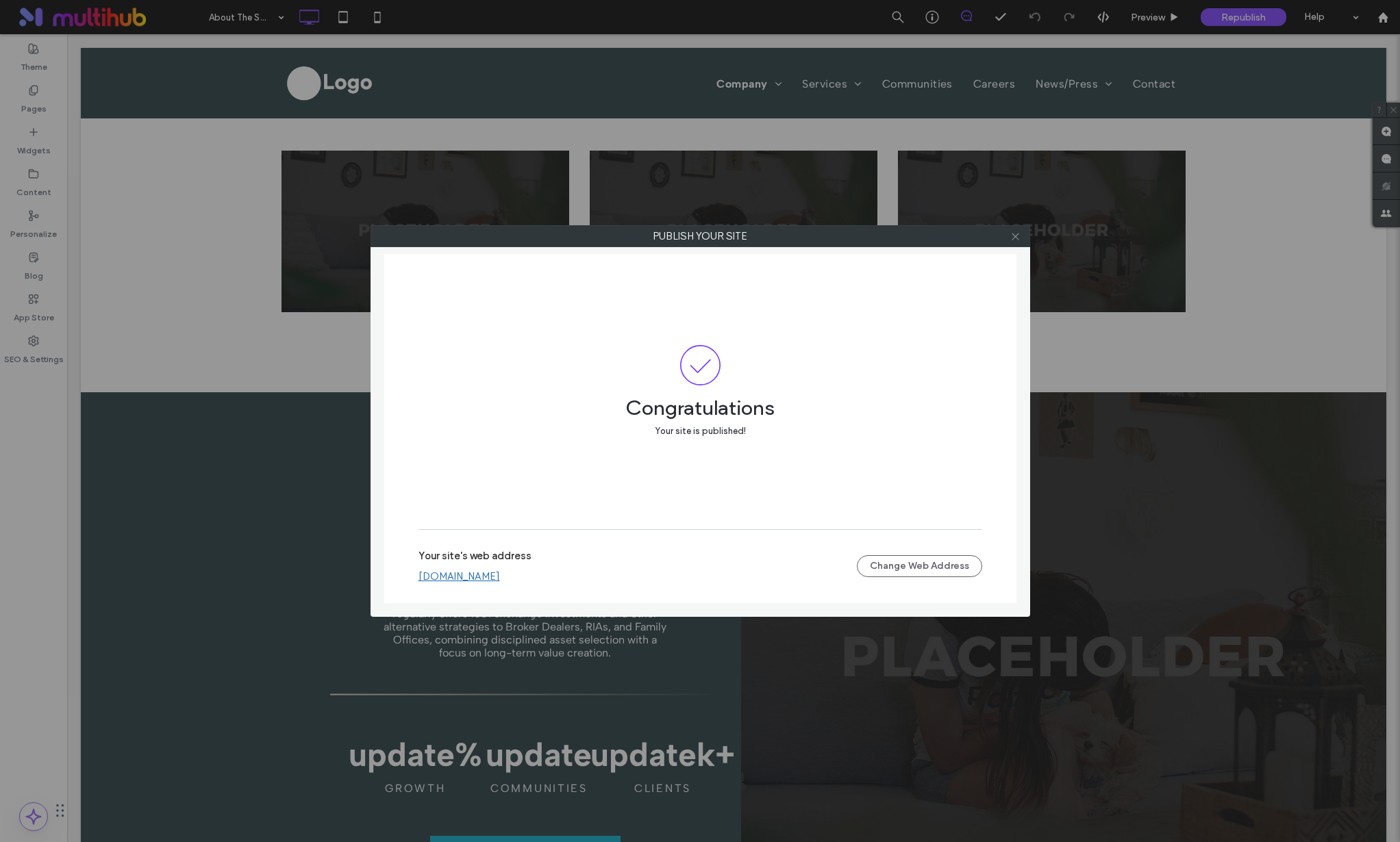
click at [1015, 242] on span at bounding box center [1015, 236] width 10 height 21
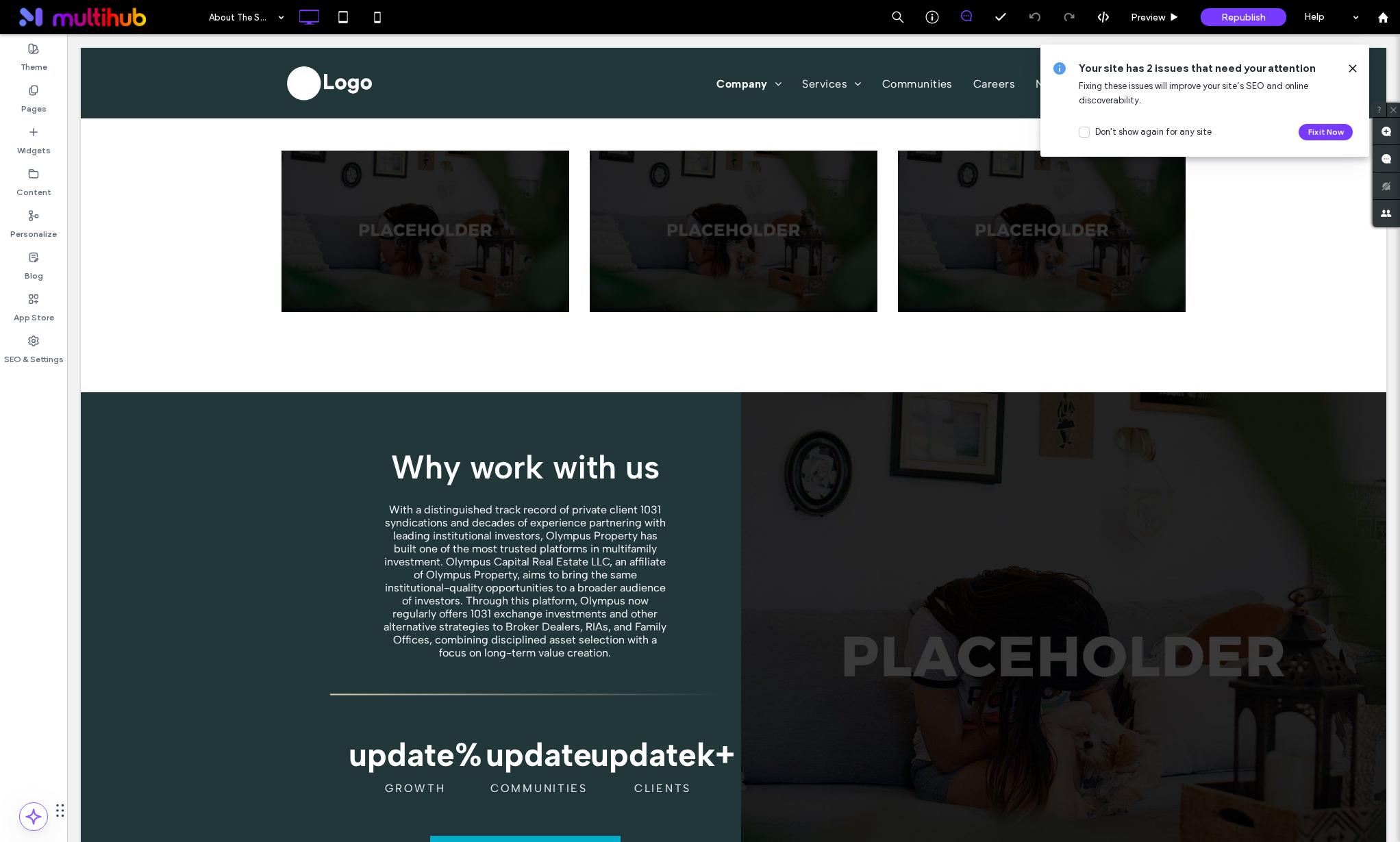
click at [1353, 65] on icon at bounding box center [1353, 69] width 11 height 11
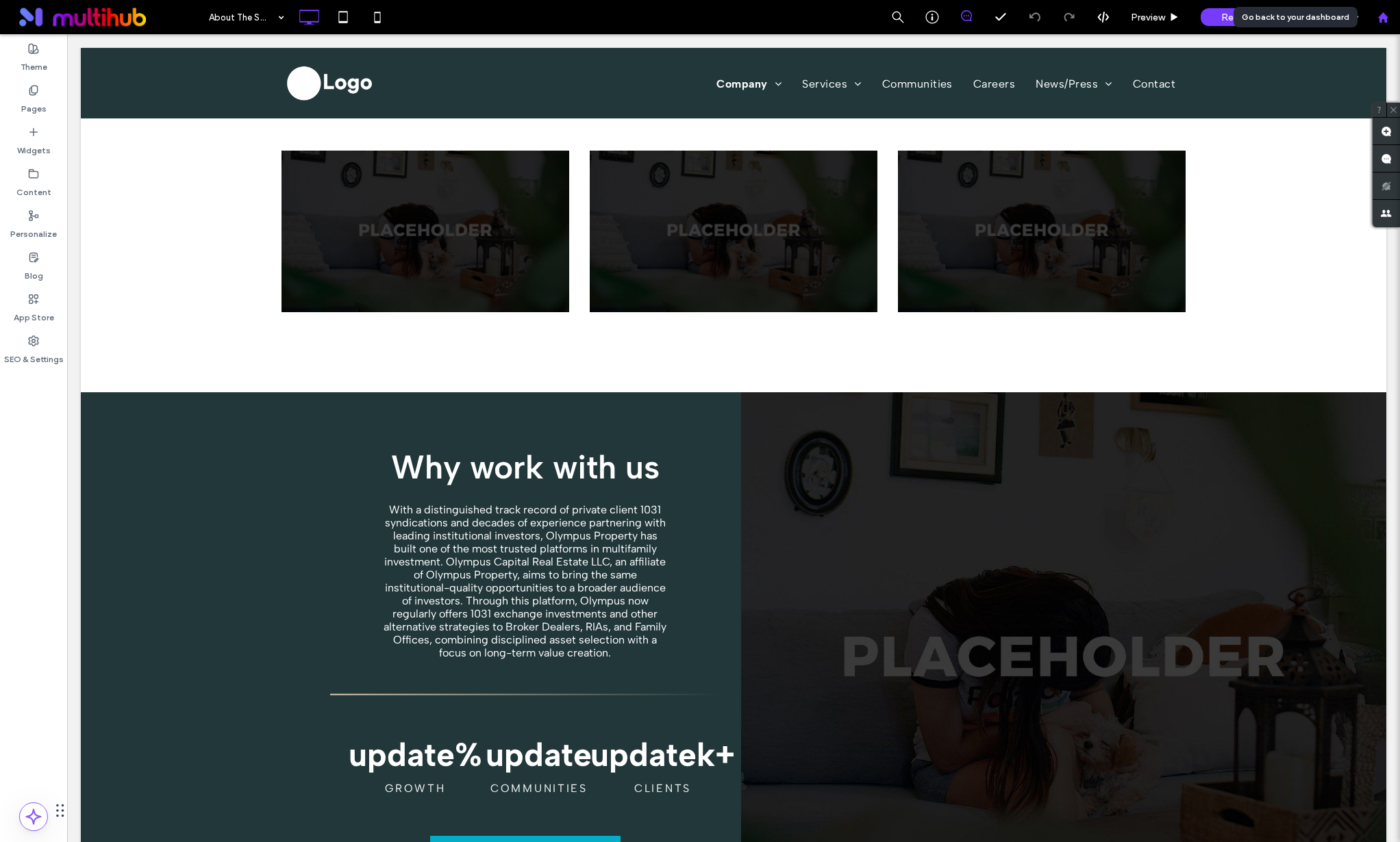
click at [1394, 18] on div at bounding box center [1383, 17] width 33 height 12
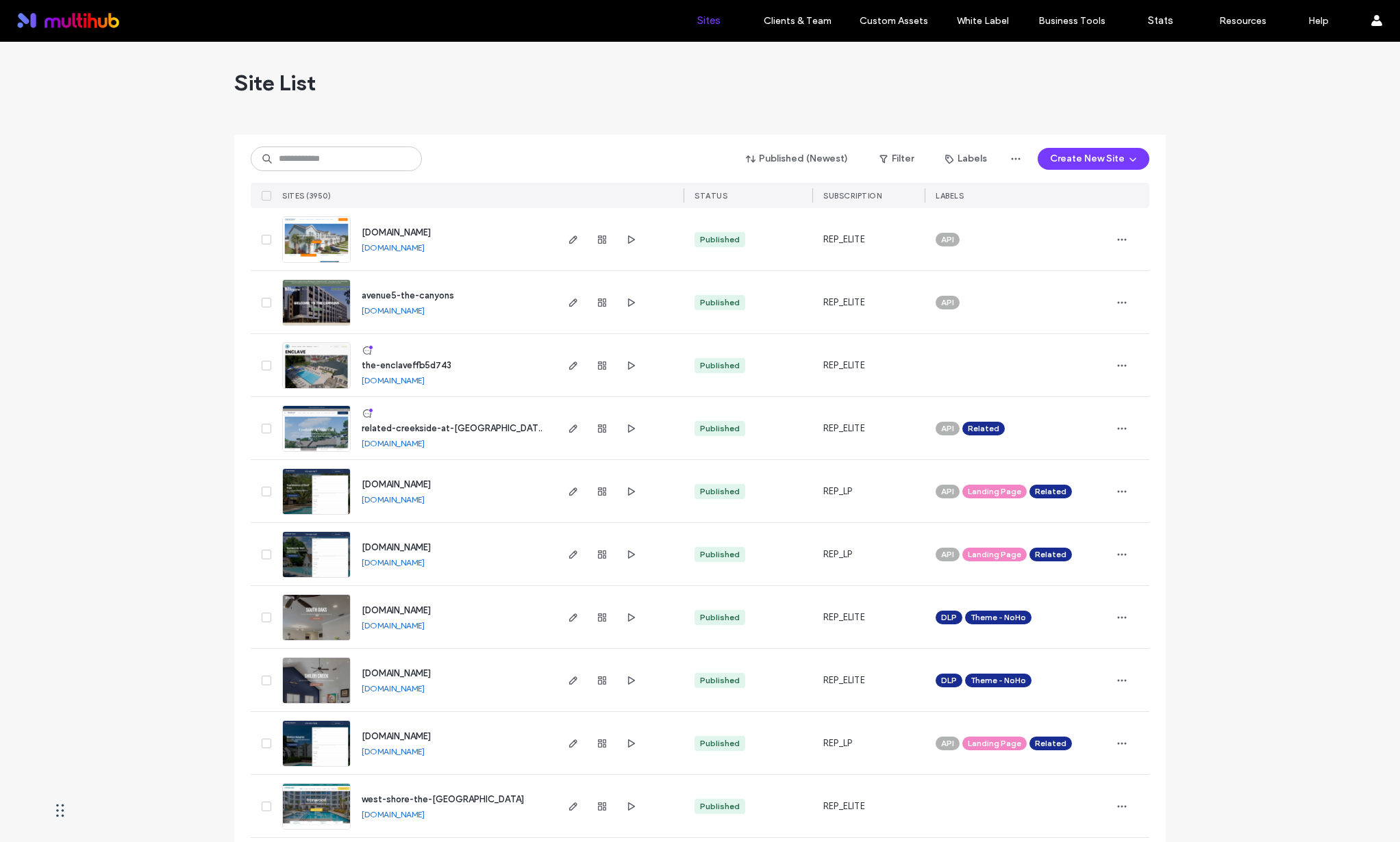
scroll to position [3, 0]
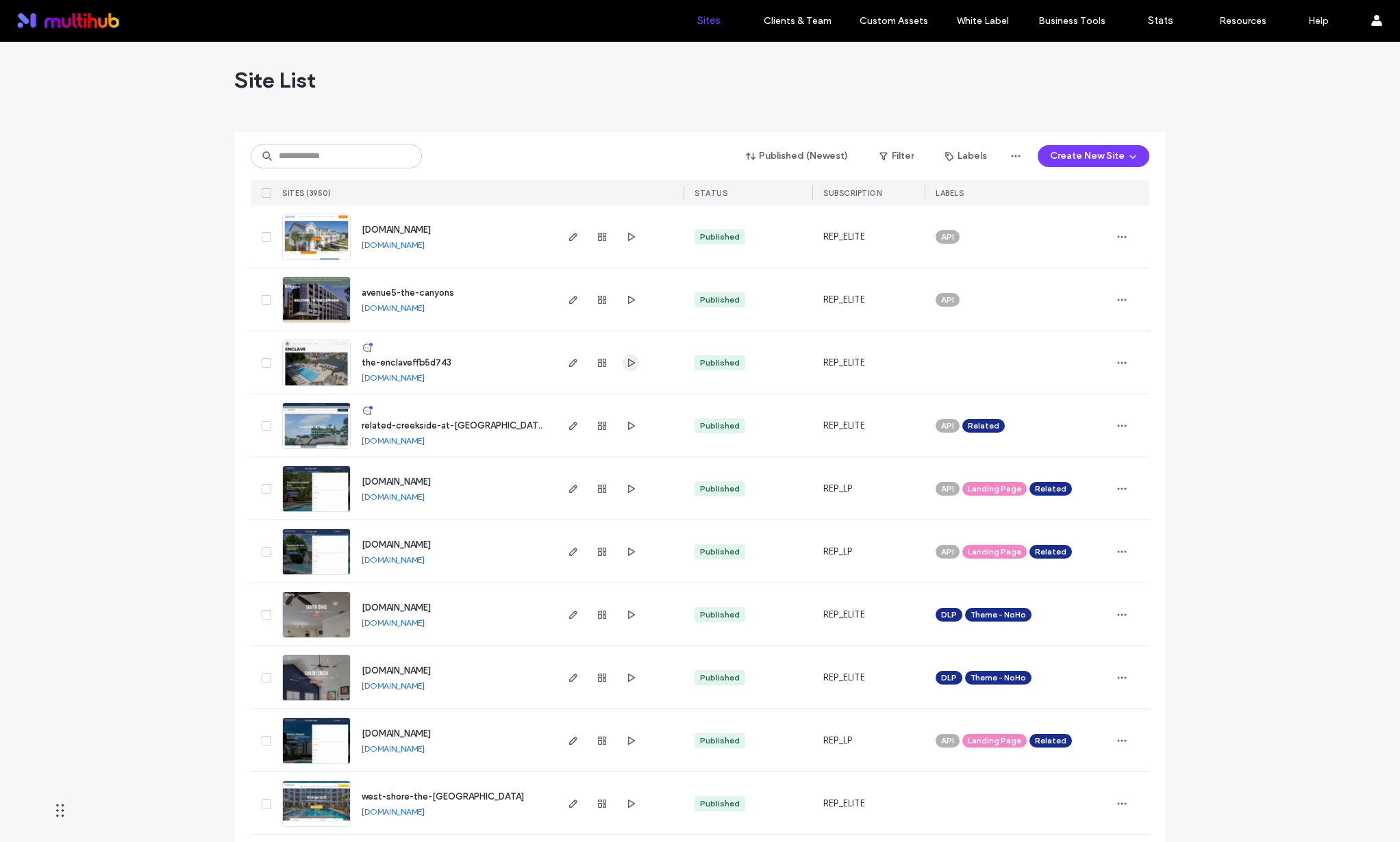
click at [628, 359] on use "button" at bounding box center [631, 362] width 7 height 8
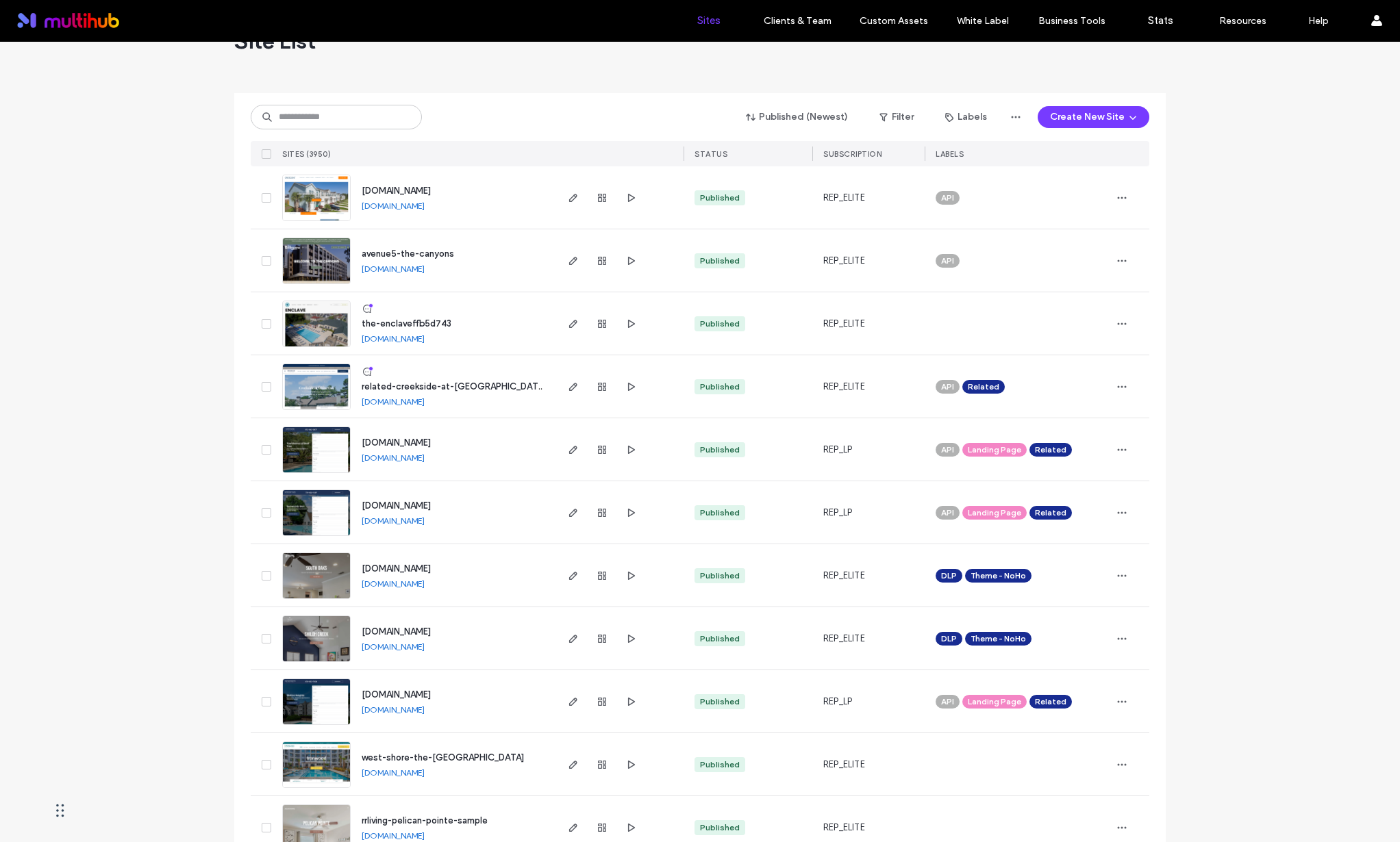
scroll to position [0, 0]
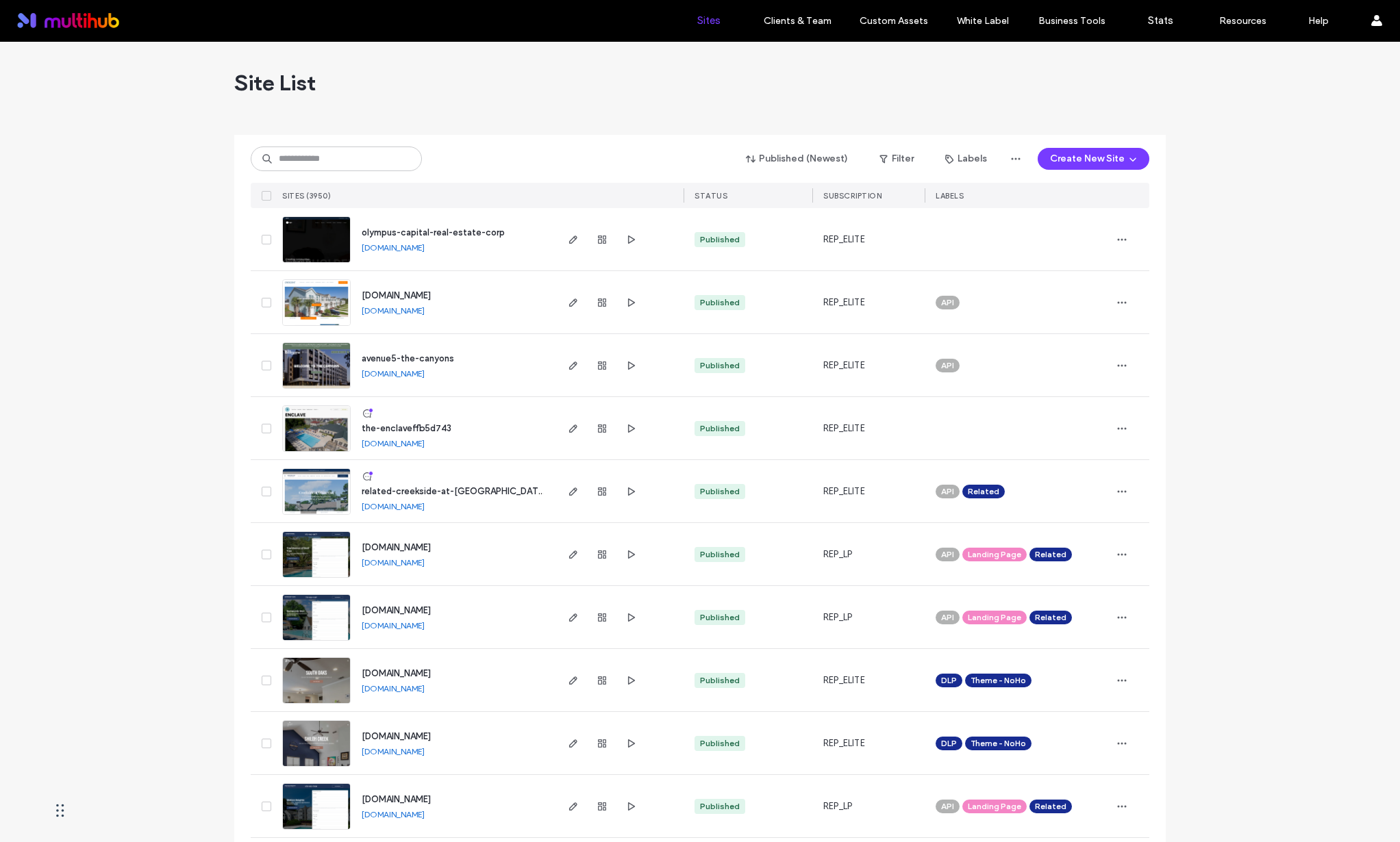
click at [425, 442] on link "the-enclaveffb5d743.multiscreensite.com" at bounding box center [393, 443] width 63 height 10
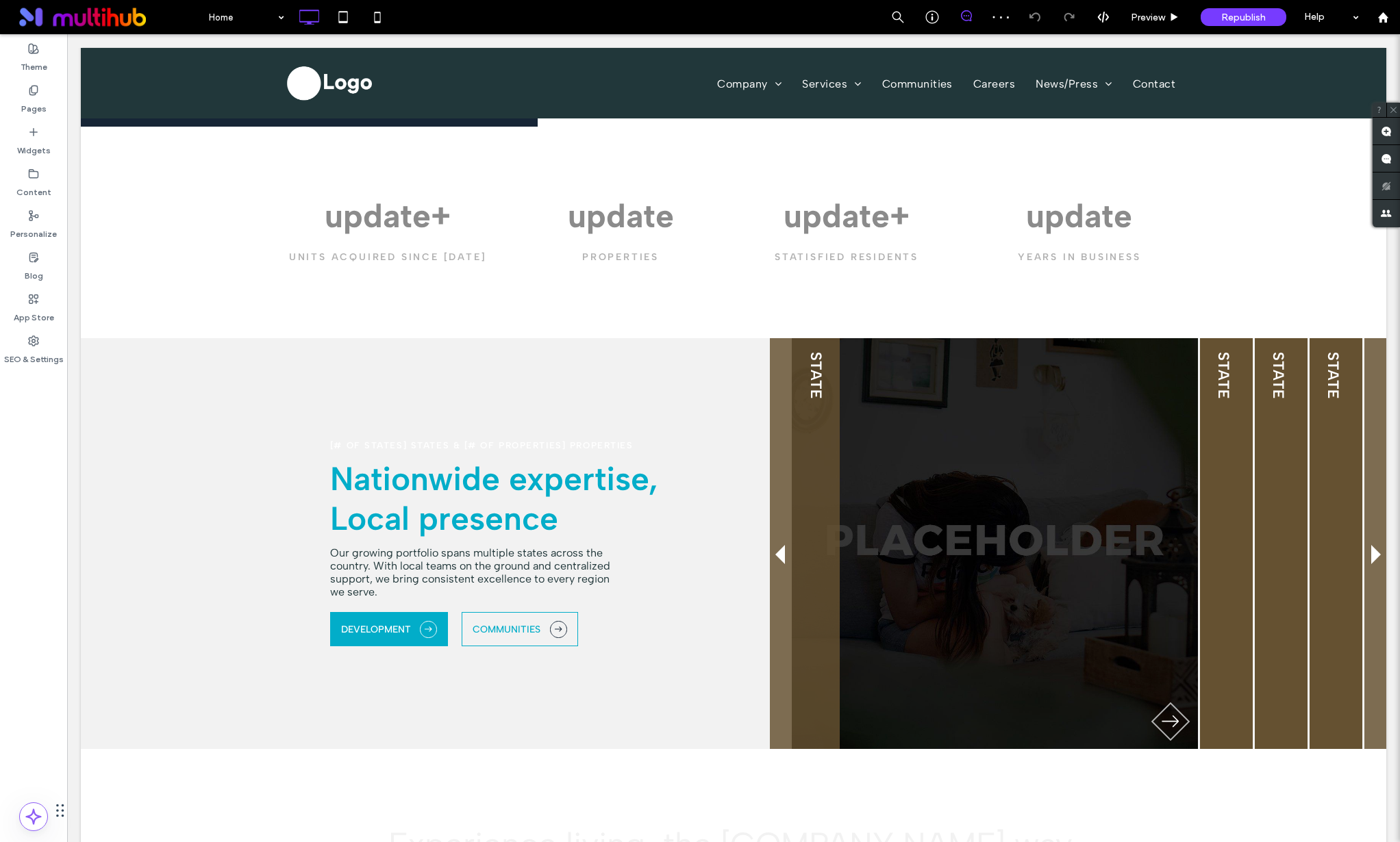
scroll to position [1097, 0]
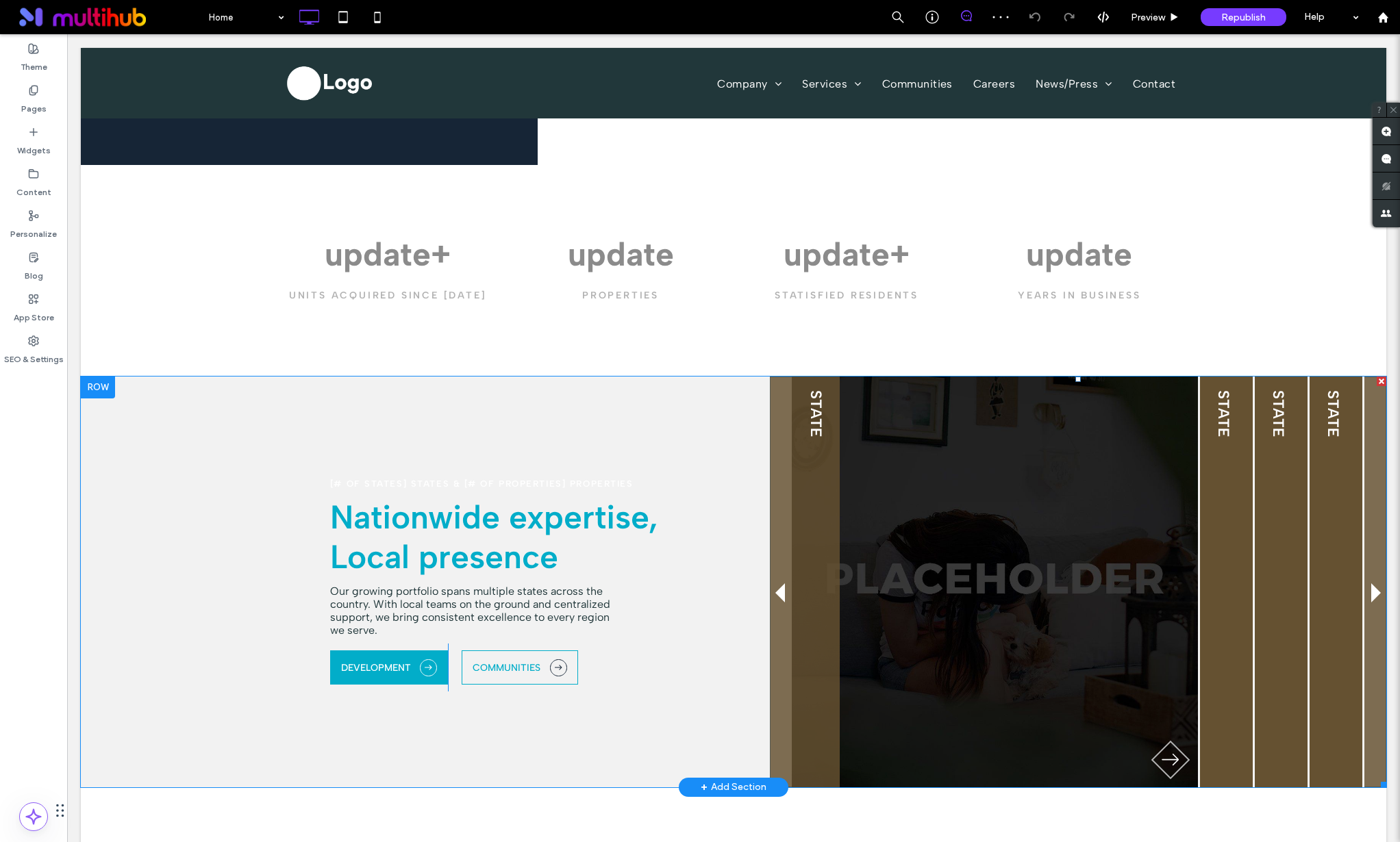
click at [784, 383] on span at bounding box center [1078, 582] width 616 height 411
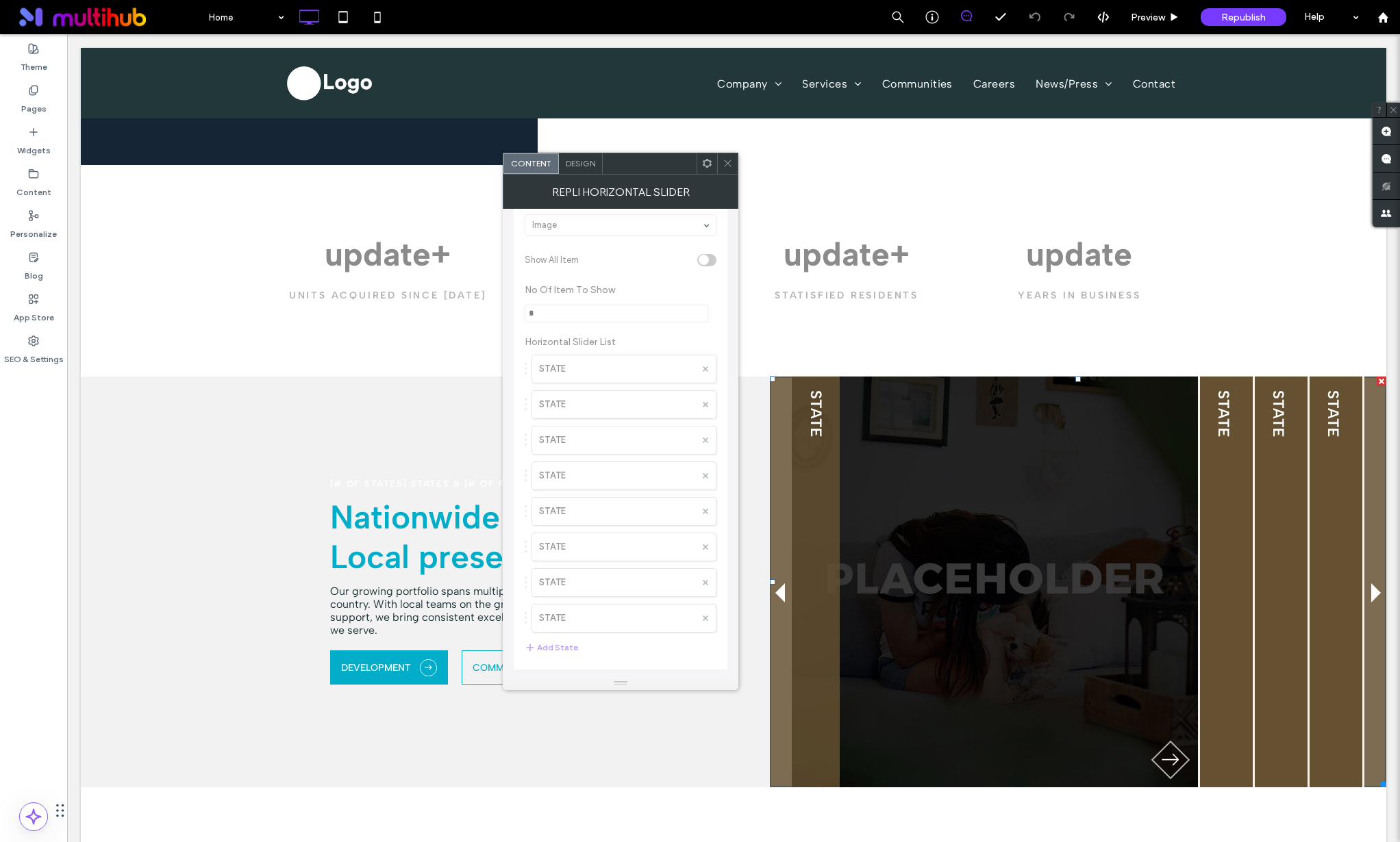
scroll to position [0, 0]
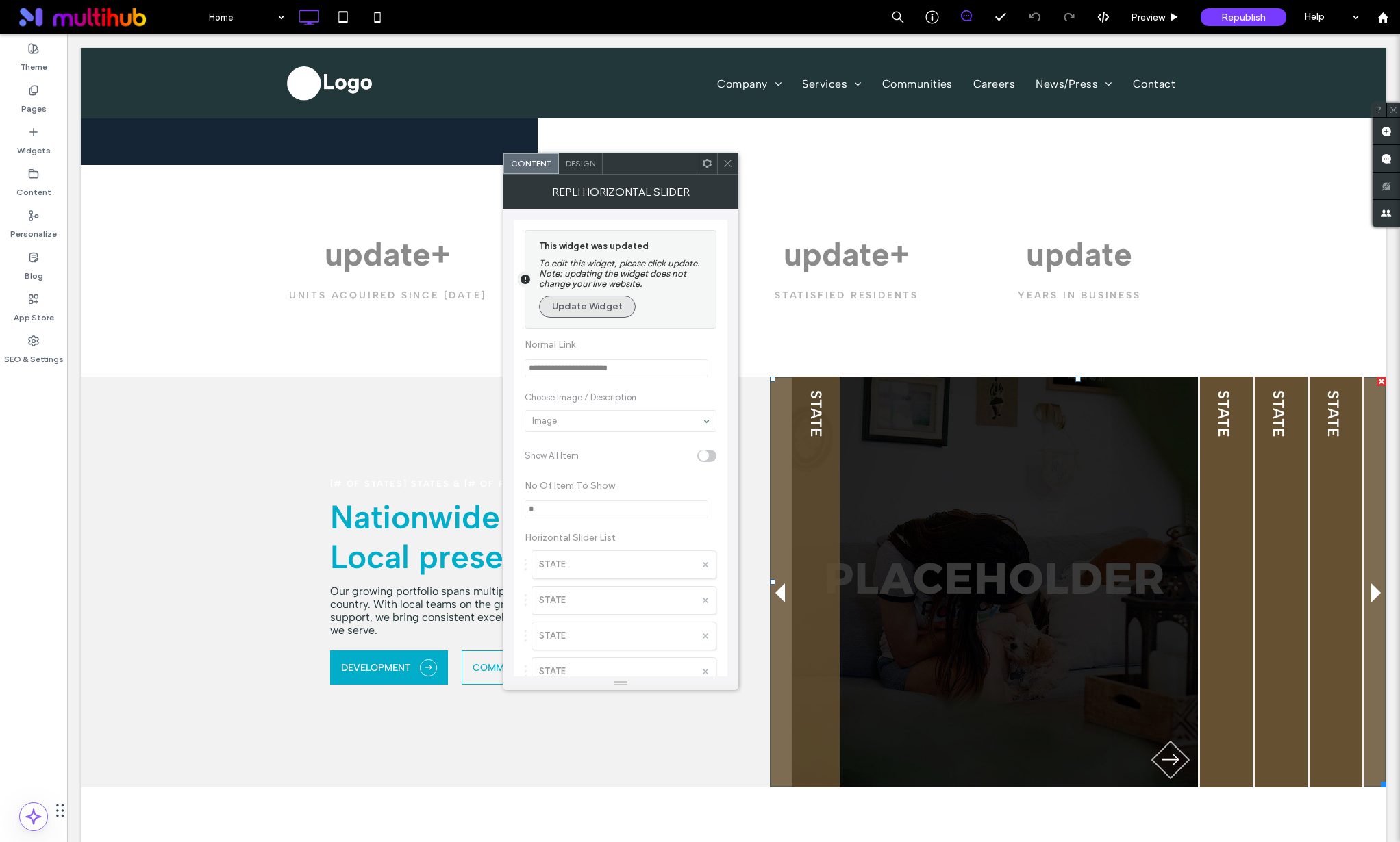
click at [598, 312] on button "Update Widget" at bounding box center [587, 307] width 97 height 22
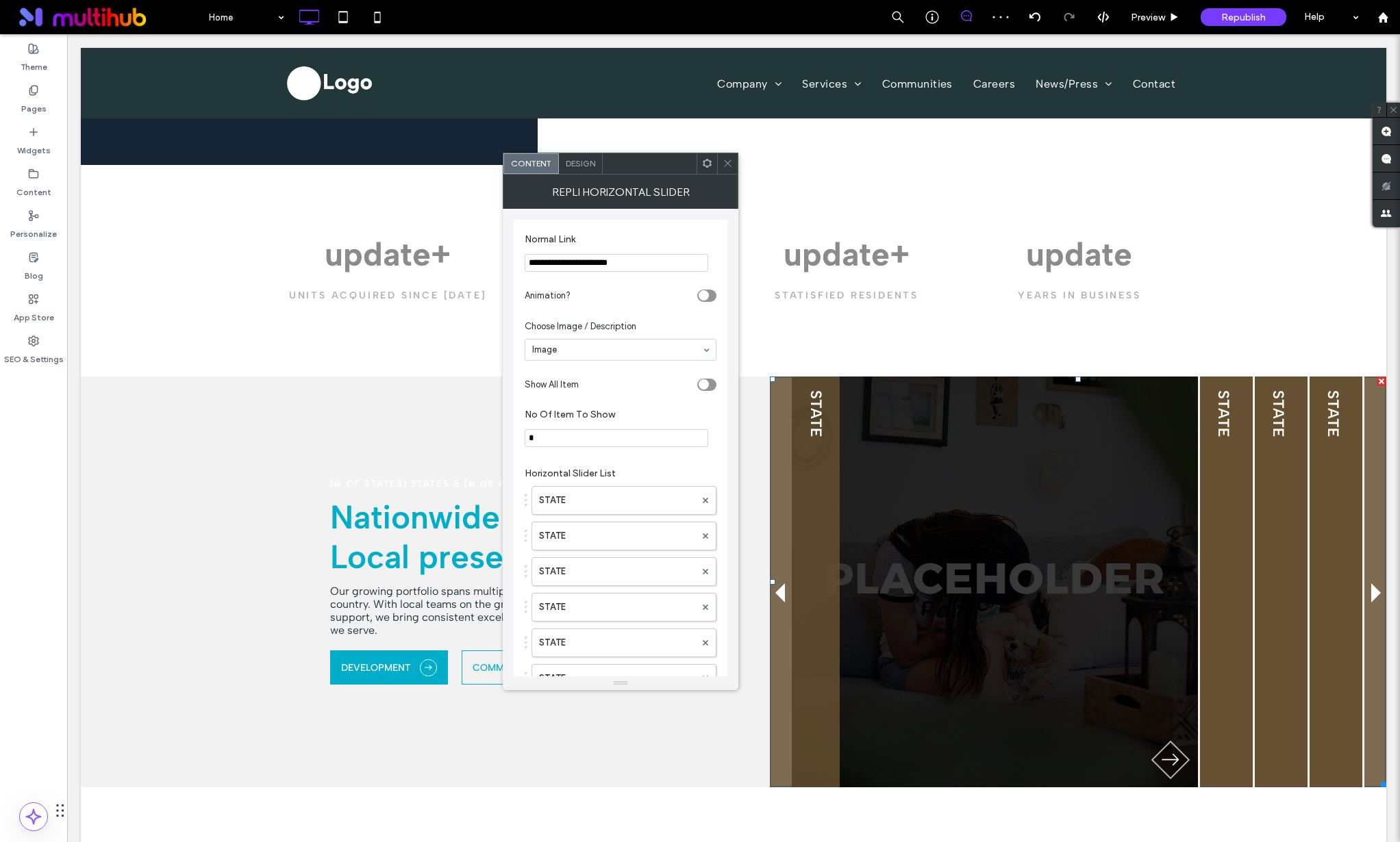
click at [568, 168] on div "Design" at bounding box center [581, 163] width 44 height 21
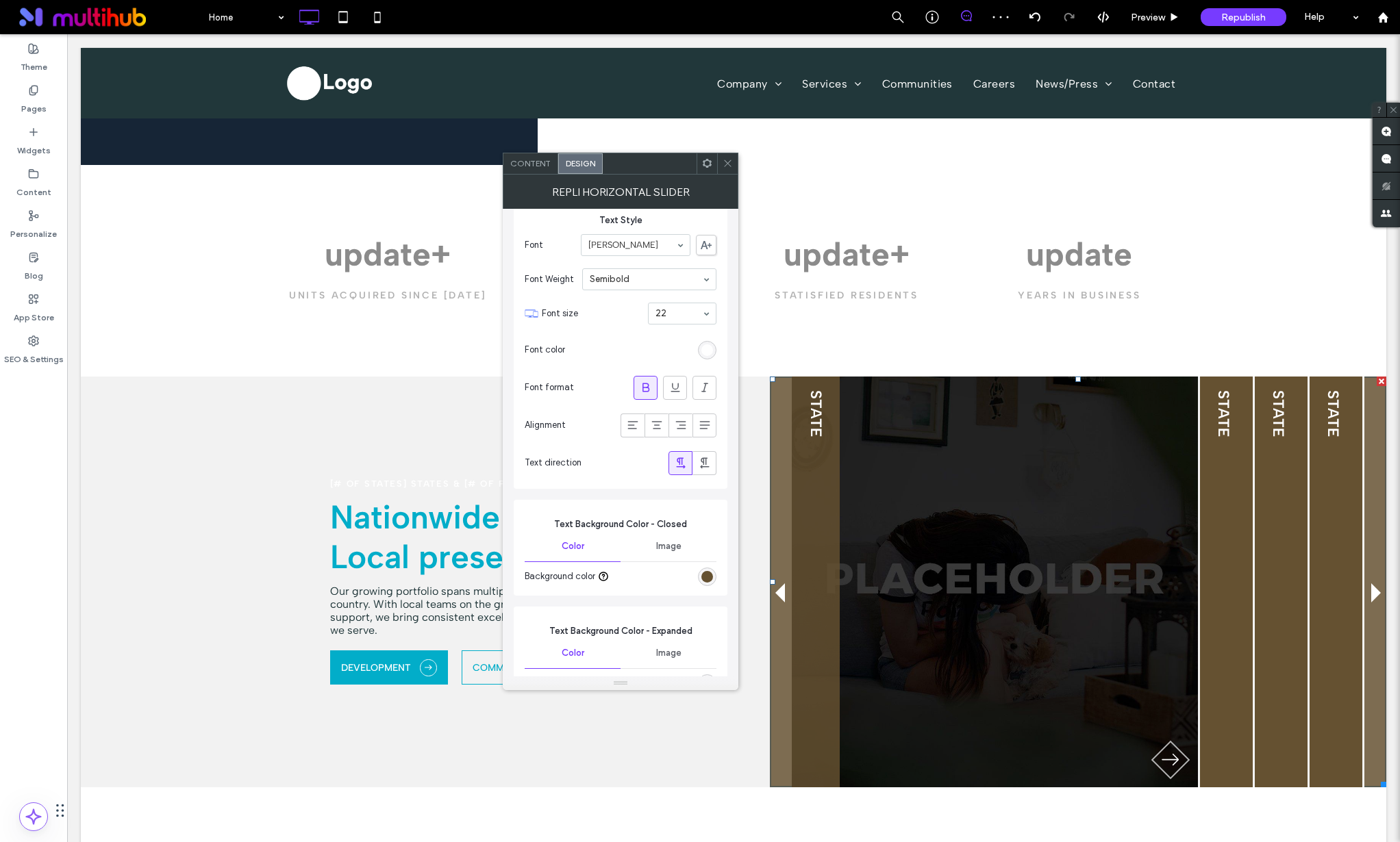
scroll to position [783, 0]
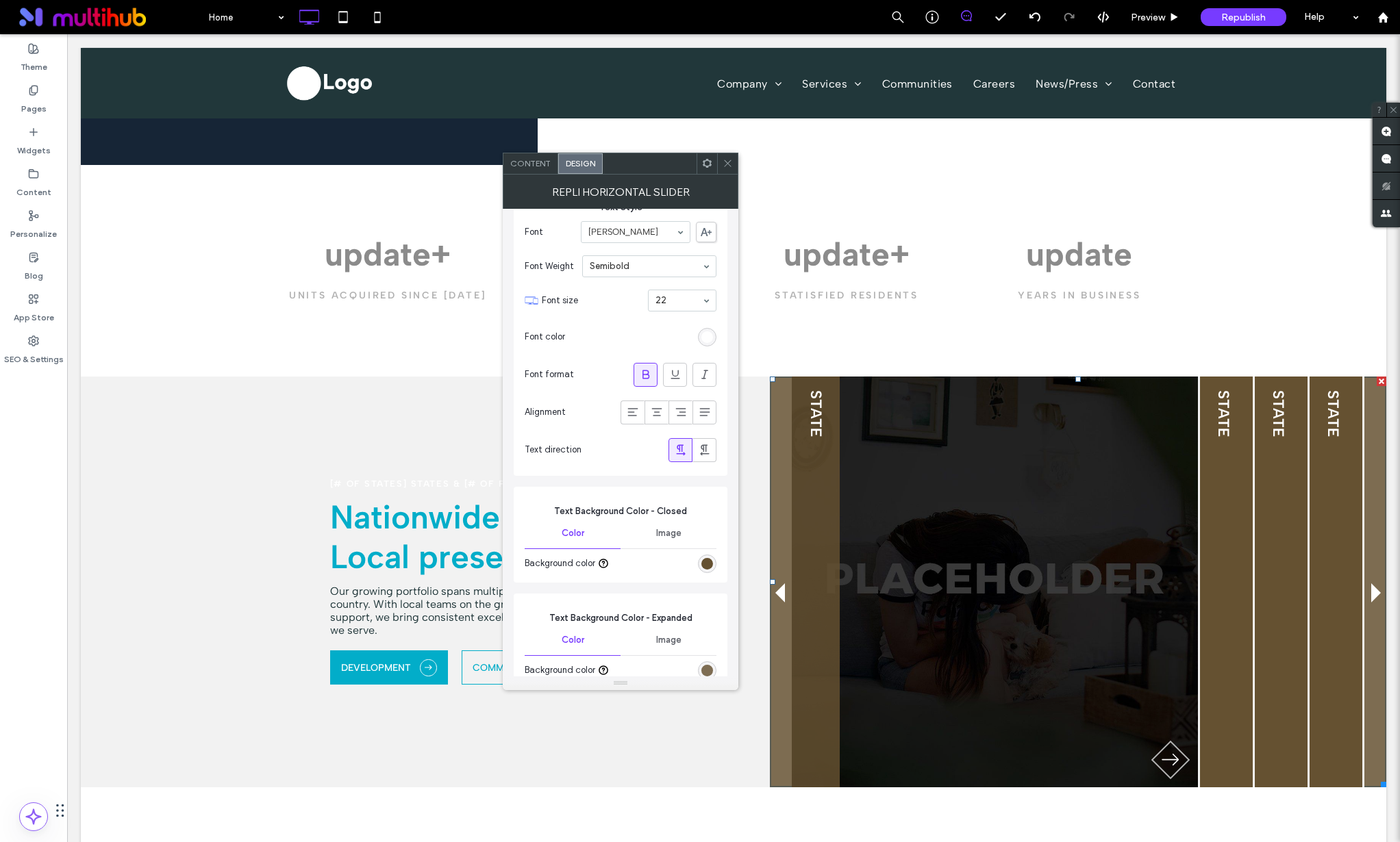
click at [711, 558] on div "rgb(101, 81, 49)" at bounding box center [707, 564] width 19 height 19
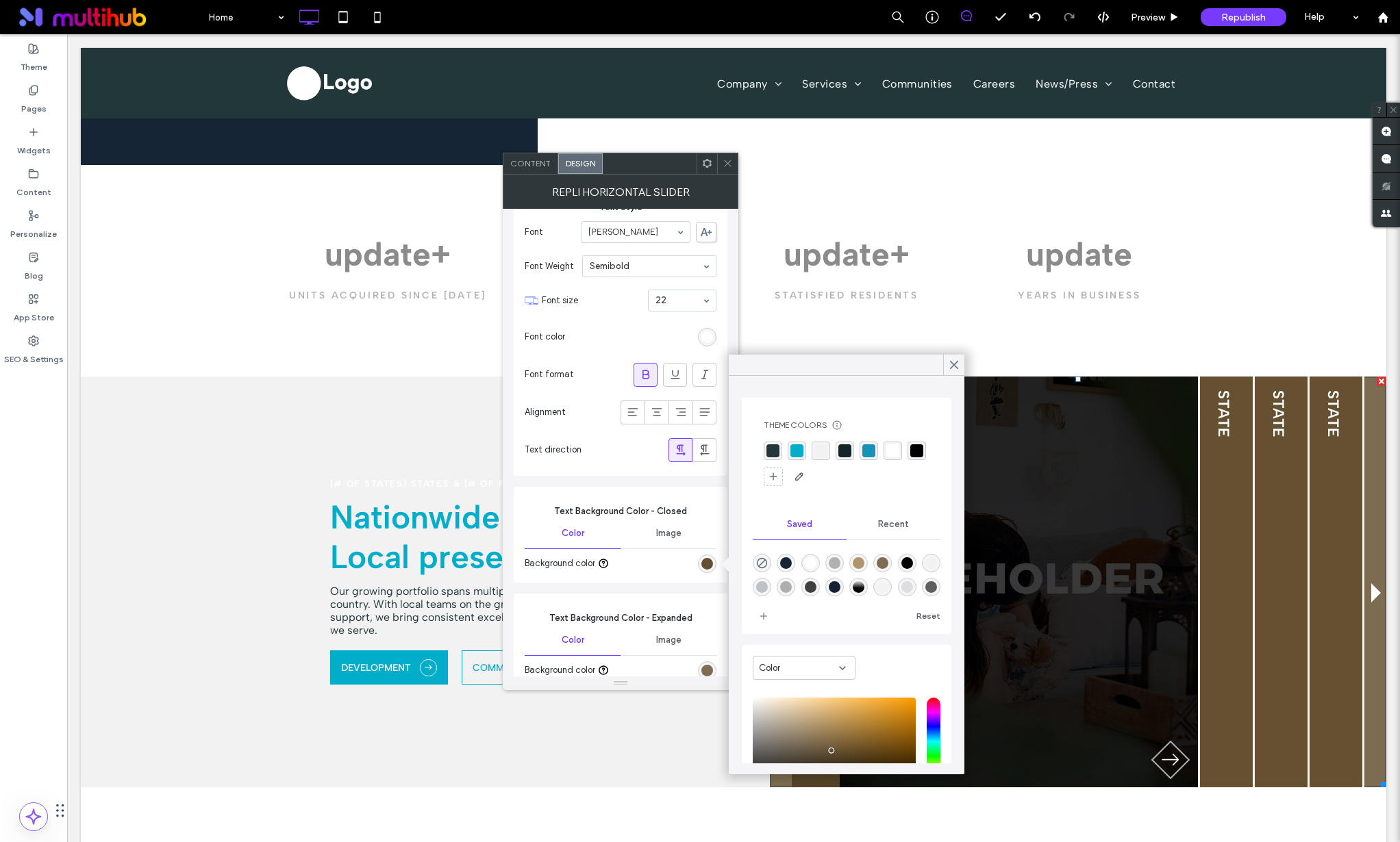
click at [793, 448] on div "rgba(2, 173, 201, 1)" at bounding box center [797, 451] width 13 height 13
click at [771, 451] on div "rgba(33, 55, 58, 1)" at bounding box center [773, 451] width 13 height 13
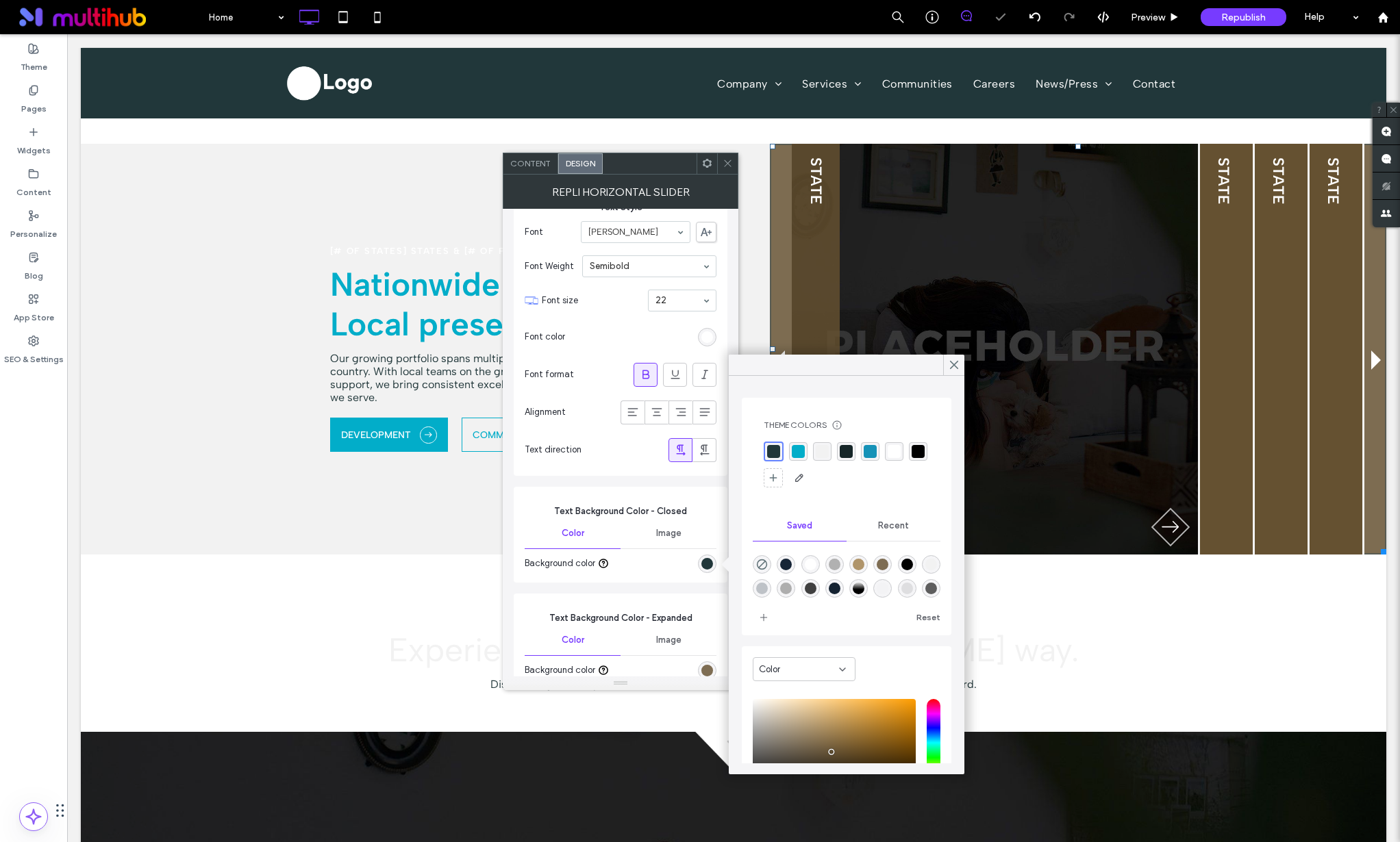
scroll to position [1265, 0]
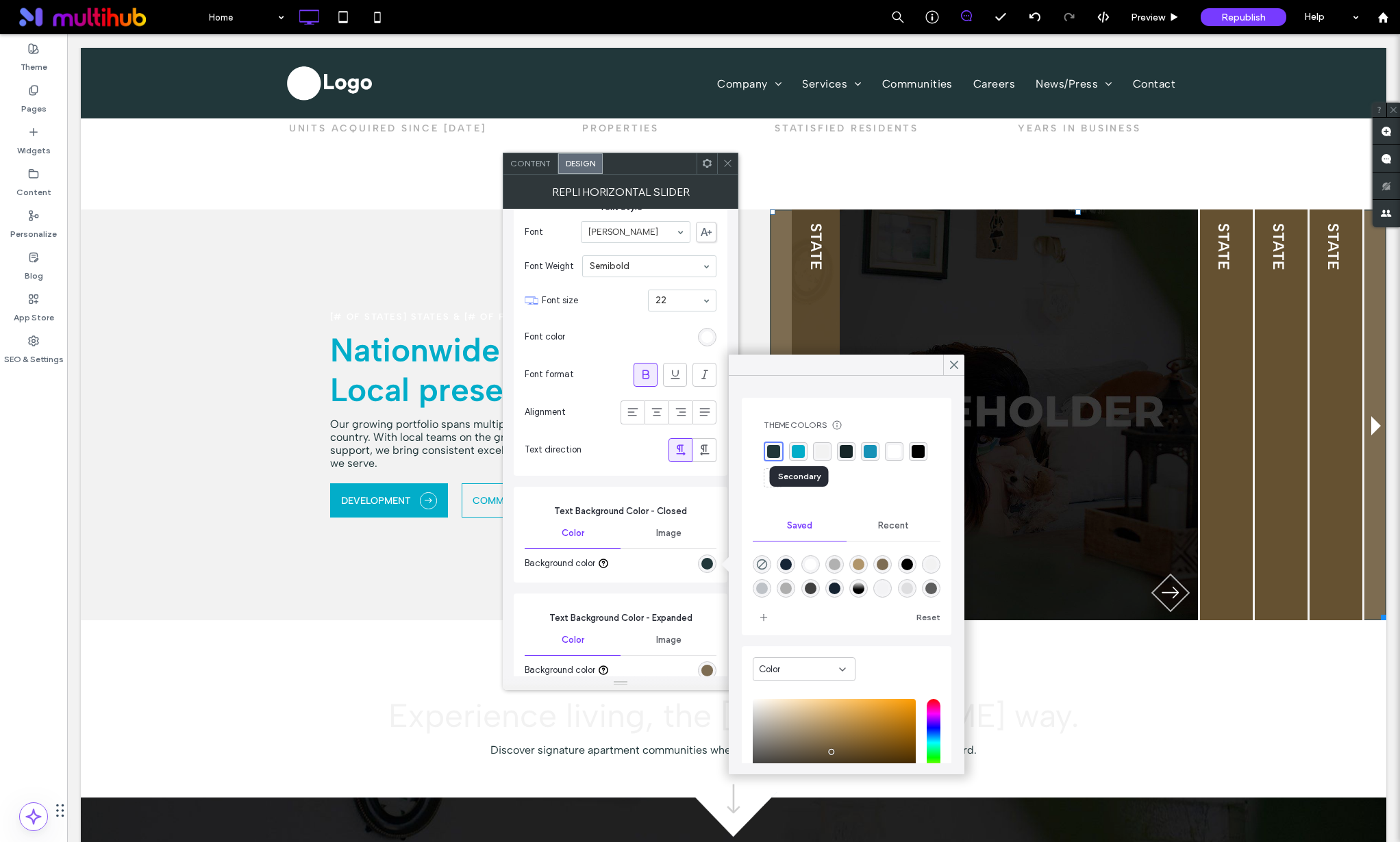
click at [792, 453] on div "rgba(2, 173, 201, 1)" at bounding box center [798, 451] width 13 height 13
click at [956, 369] on icon at bounding box center [954, 365] width 12 height 12
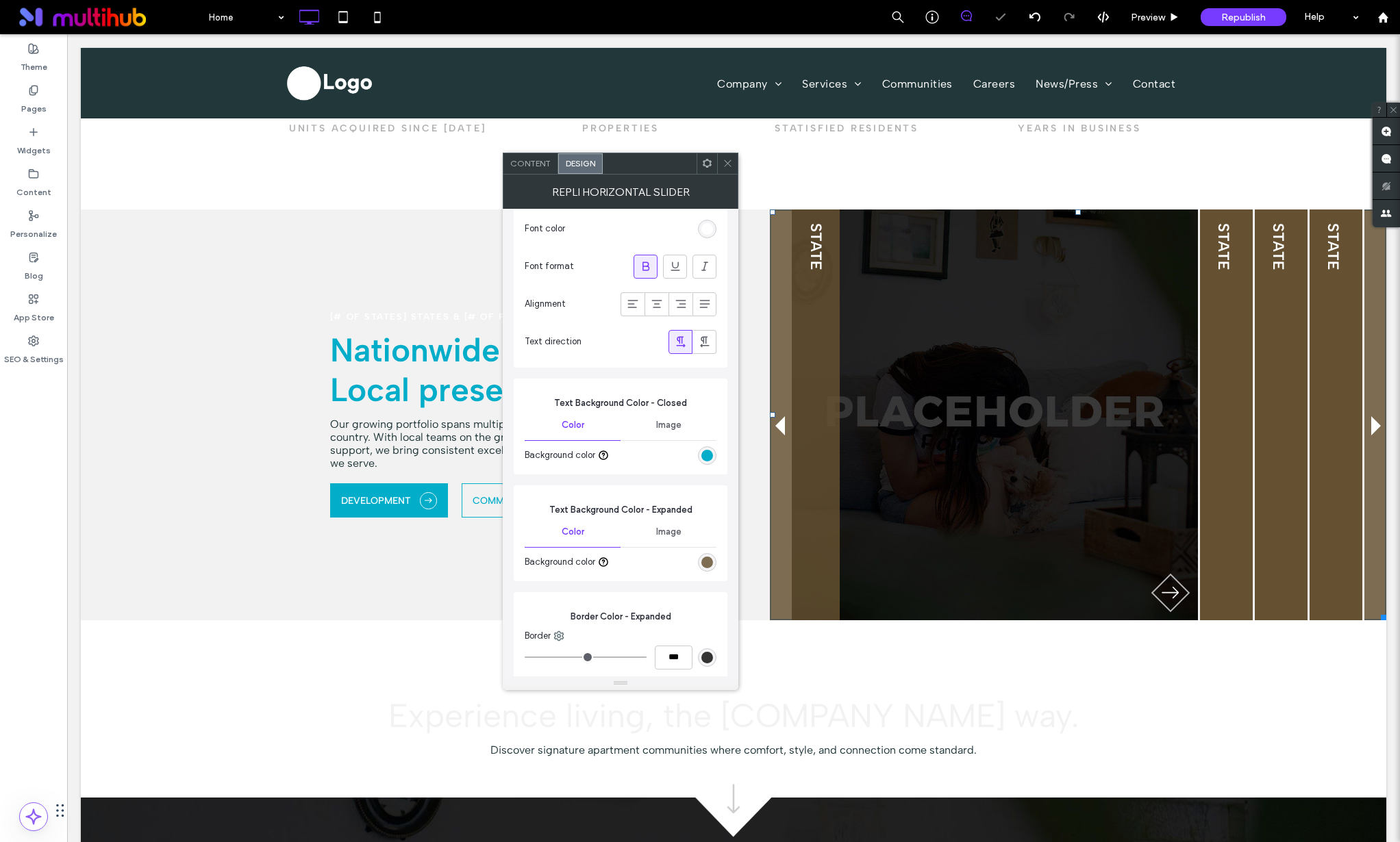
scroll to position [911, 0]
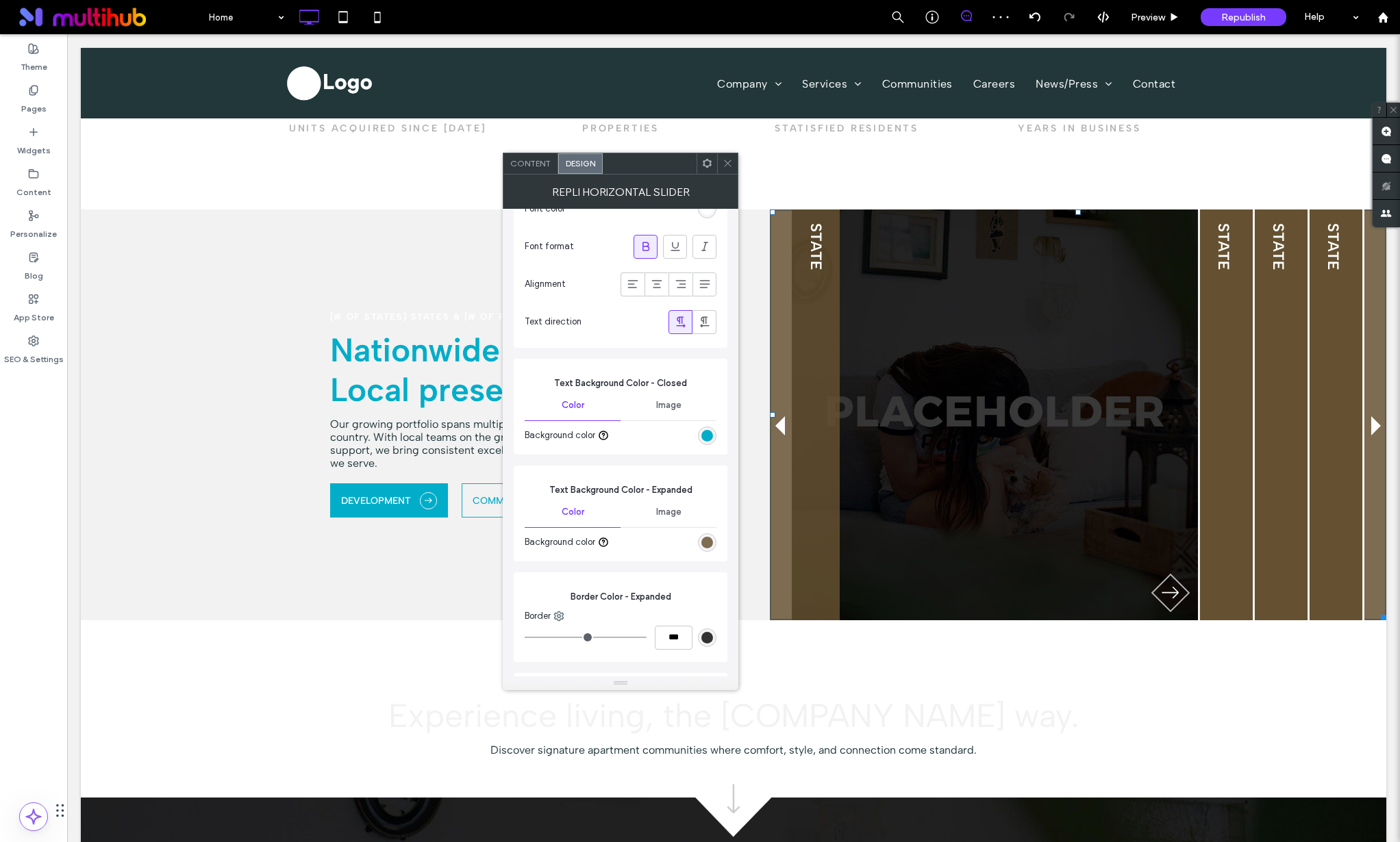
click at [706, 542] on div "rgba(101, 81, 49, 0.83)" at bounding box center [707, 543] width 12 height 12
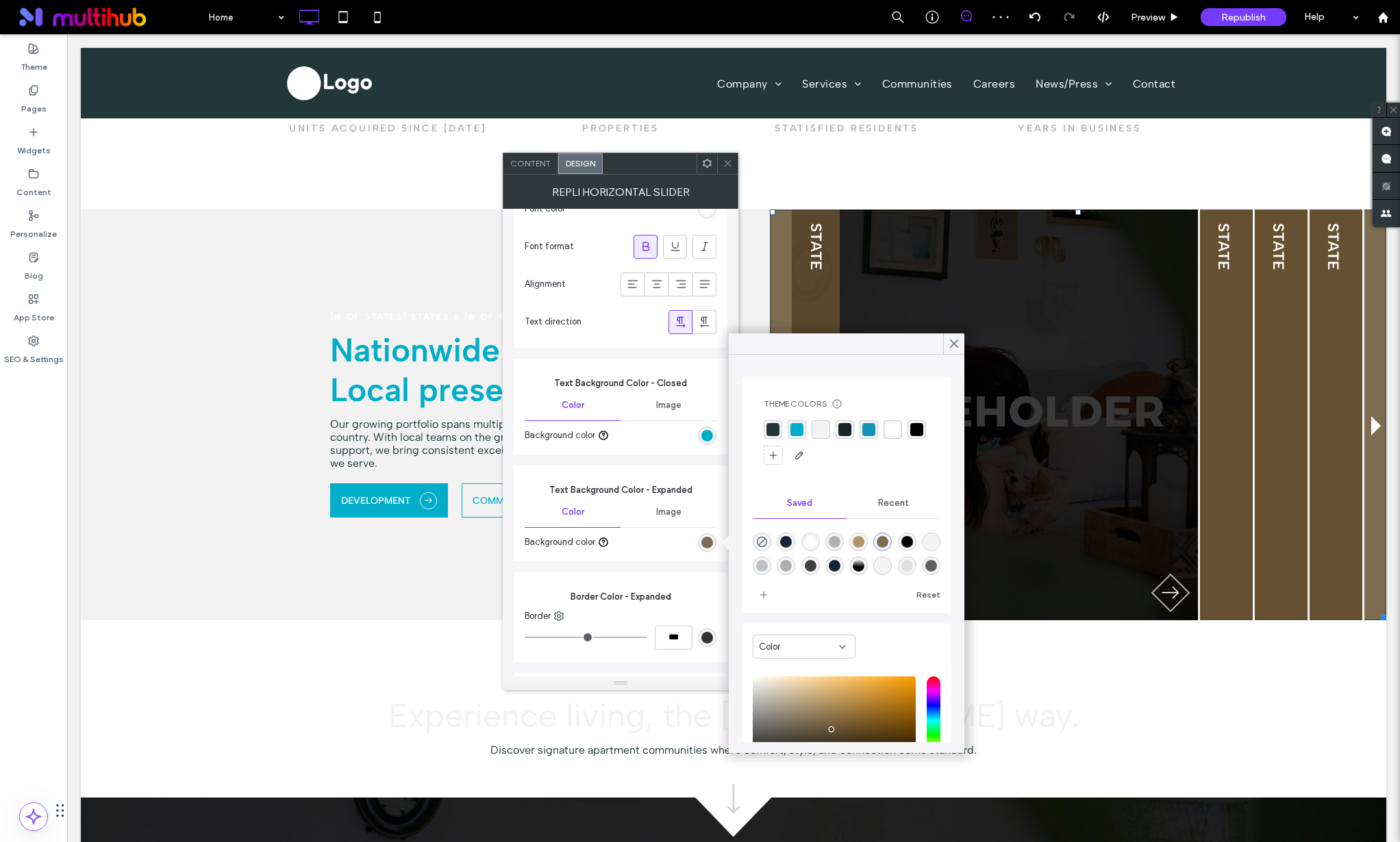
click at [774, 428] on div "rgba(33, 55, 58, 1)" at bounding box center [773, 429] width 13 height 13
click at [793, 428] on div "rgba(2, 173, 201, 1)" at bounding box center [798, 430] width 13 height 13
click at [774, 428] on div "rgba(33, 55, 58, 1)" at bounding box center [773, 430] width 13 height 13
click at [790, 427] on div "rgba(2, 173, 201, 1)" at bounding box center [798, 430] width 19 height 19
click at [944, 346] on div at bounding box center [953, 344] width 21 height 21
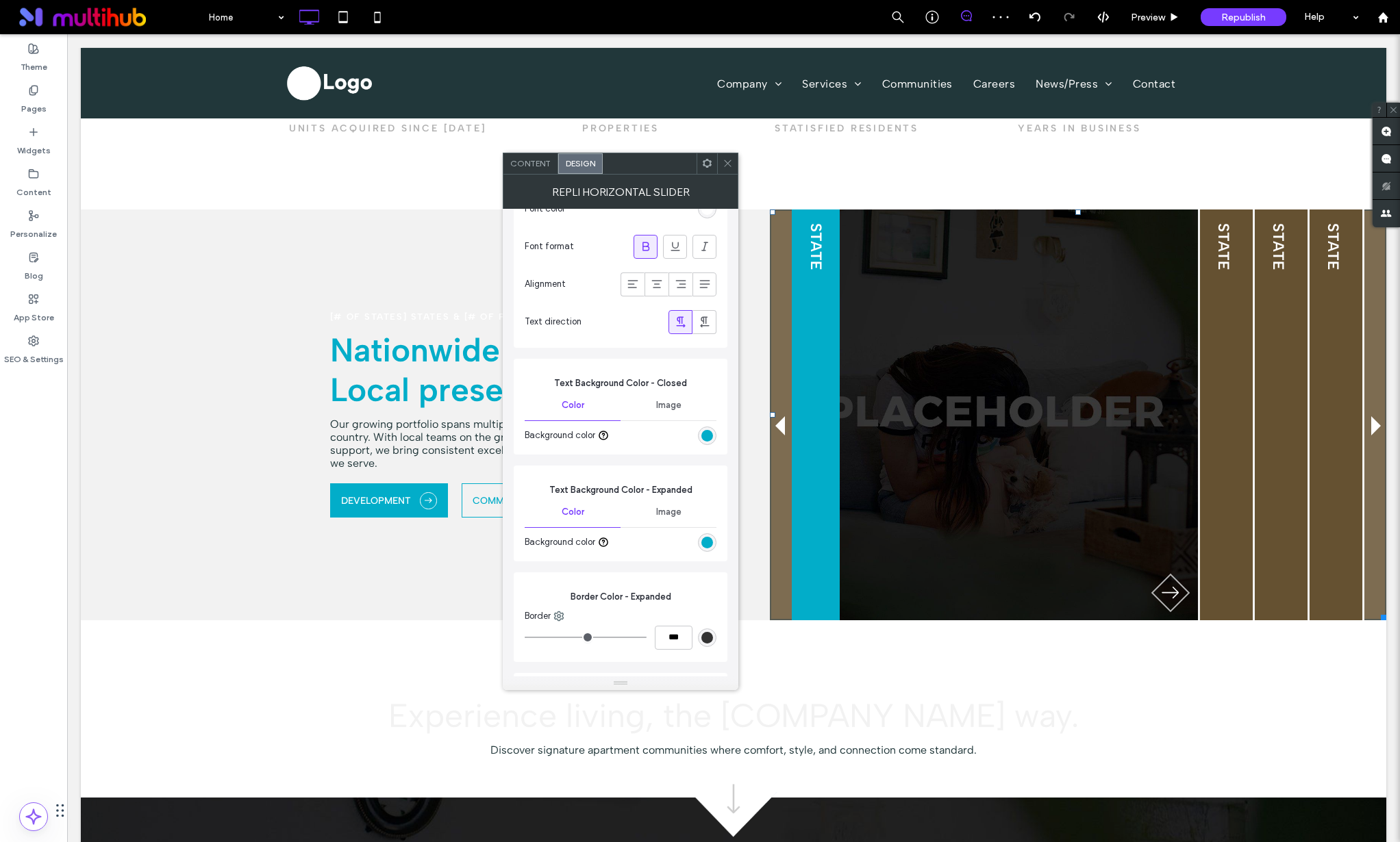
click at [705, 444] on div "rgba(2, 173, 201, 1)" at bounding box center [707, 435] width 19 height 19
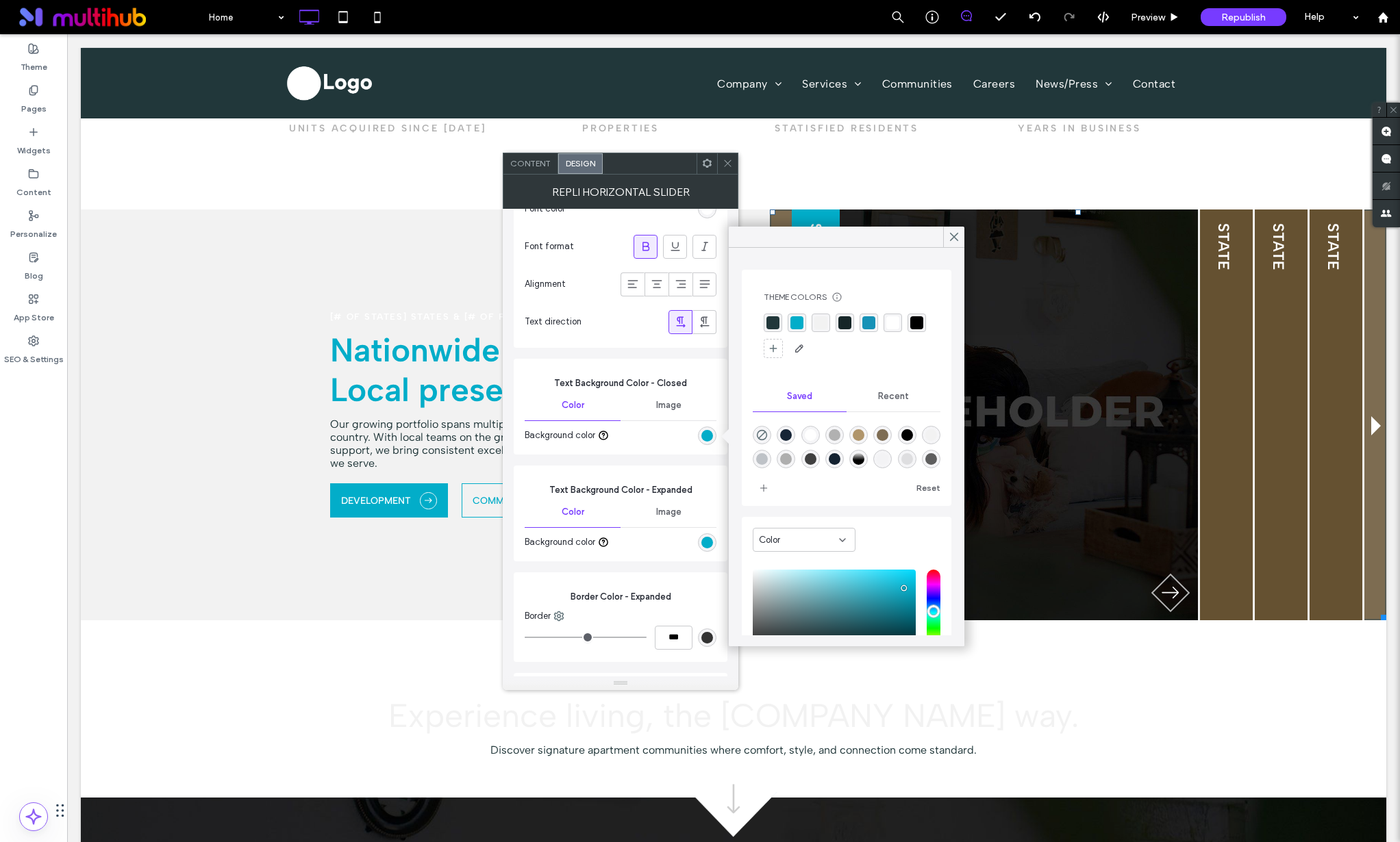
click at [776, 319] on div "rgba(33, 55, 58, 1)" at bounding box center [773, 323] width 13 height 13
drag, startPoint x: 957, startPoint y: 240, endPoint x: 701, endPoint y: 388, distance: 295.7
click at [957, 240] on use at bounding box center [954, 237] width 7 height 8
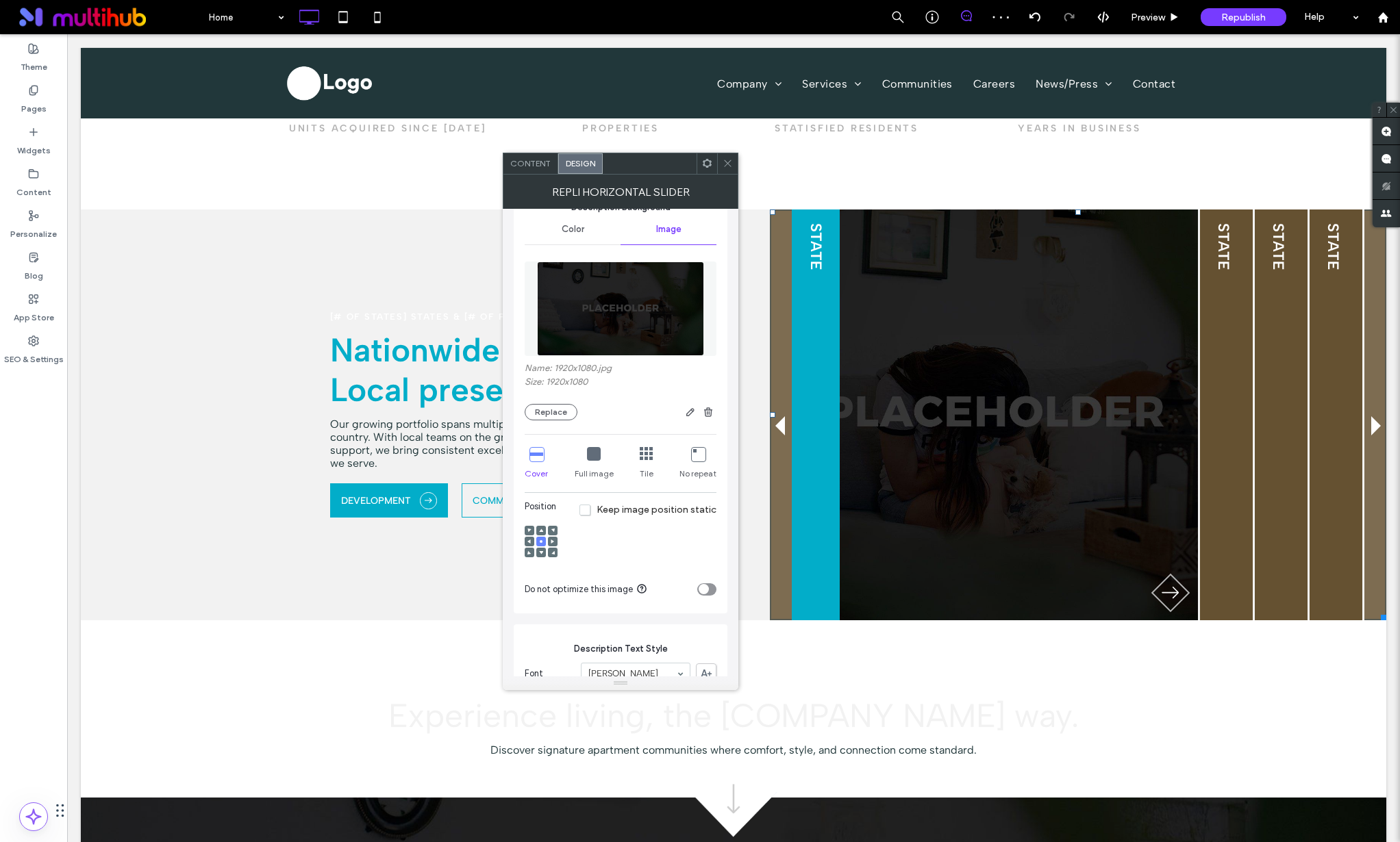
scroll to position [0, 0]
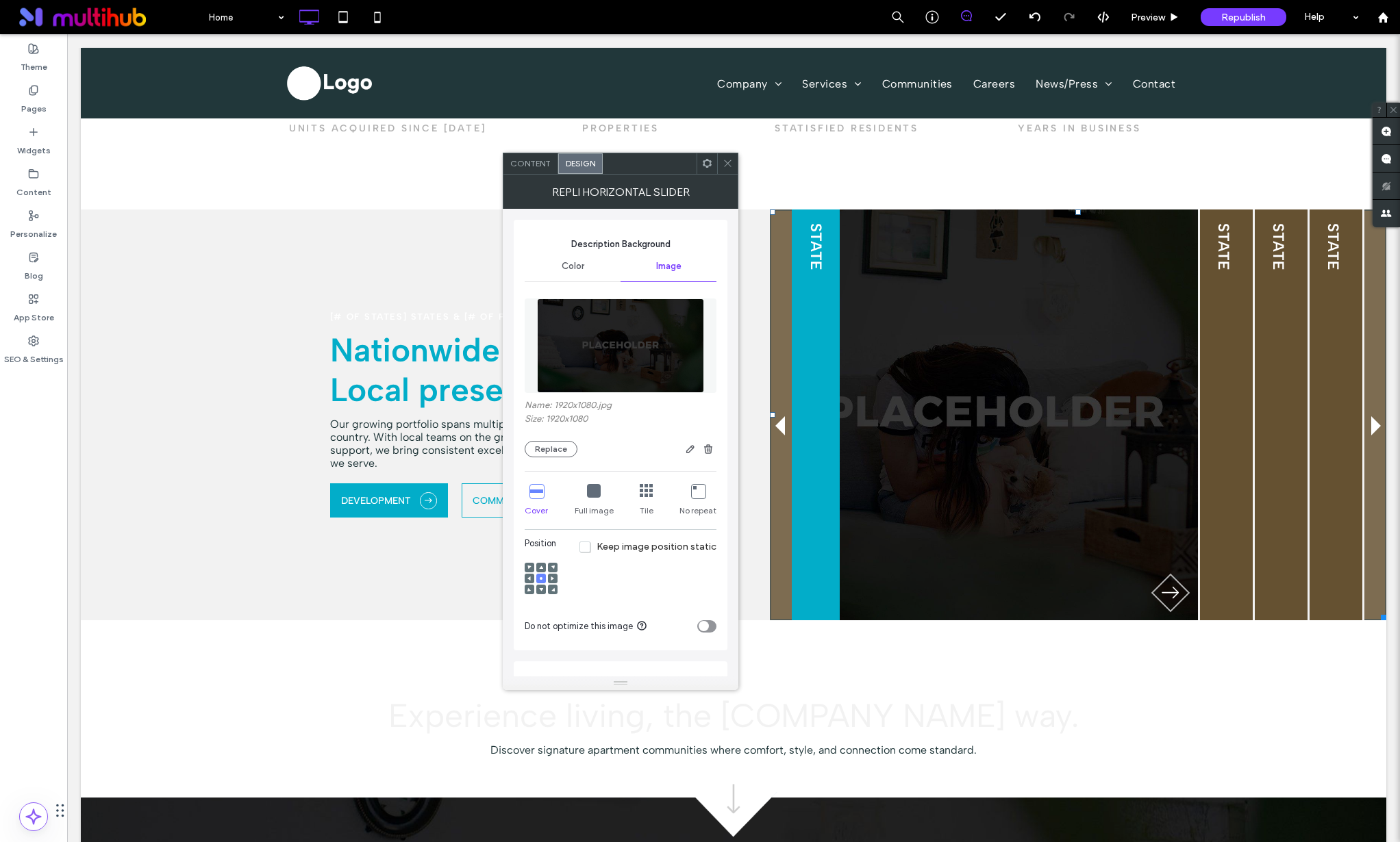
click at [568, 273] on div "Color" at bounding box center [573, 266] width 96 height 30
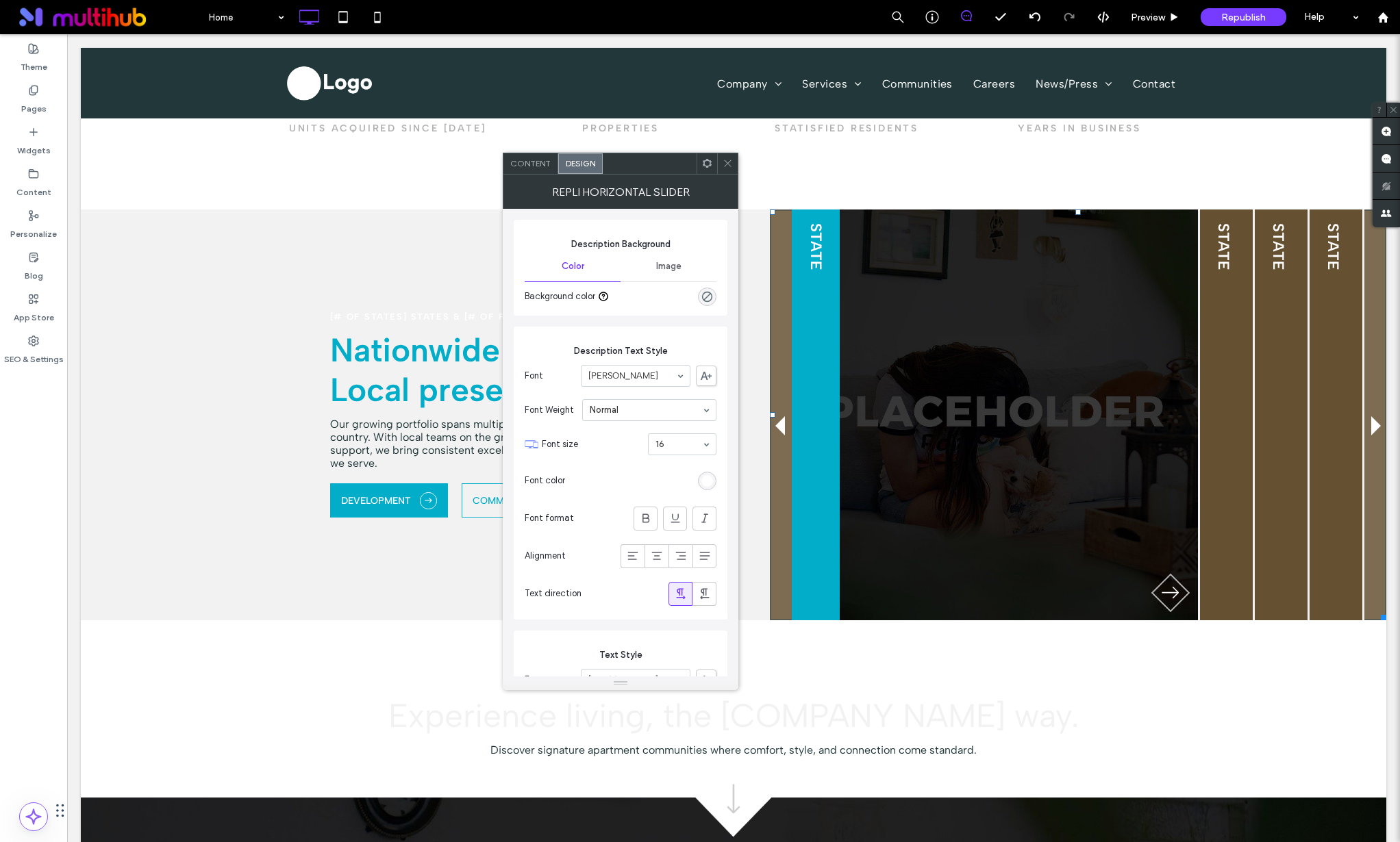
click at [546, 164] on span "Content" at bounding box center [530, 163] width 41 height 10
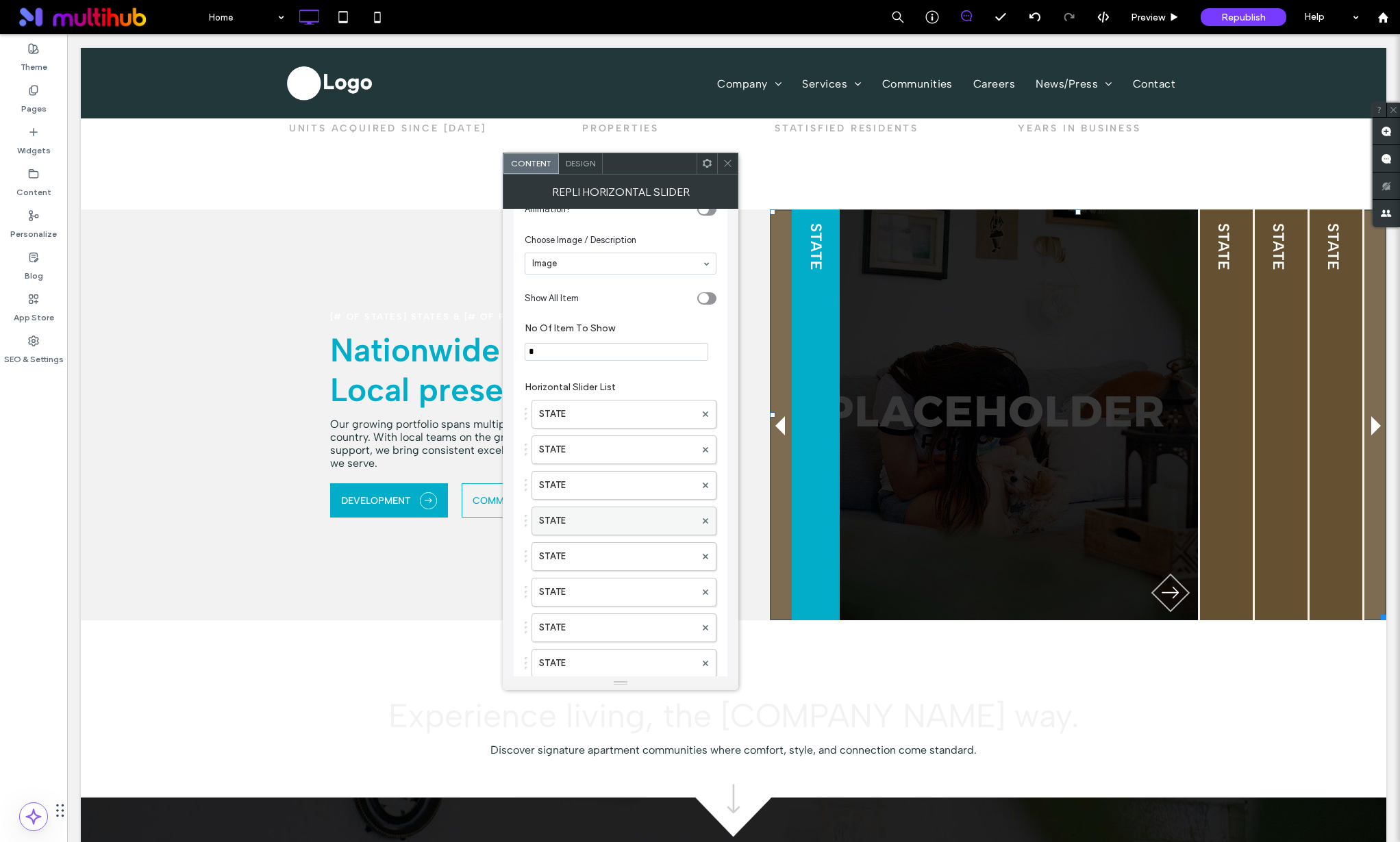
scroll to position [134, 0]
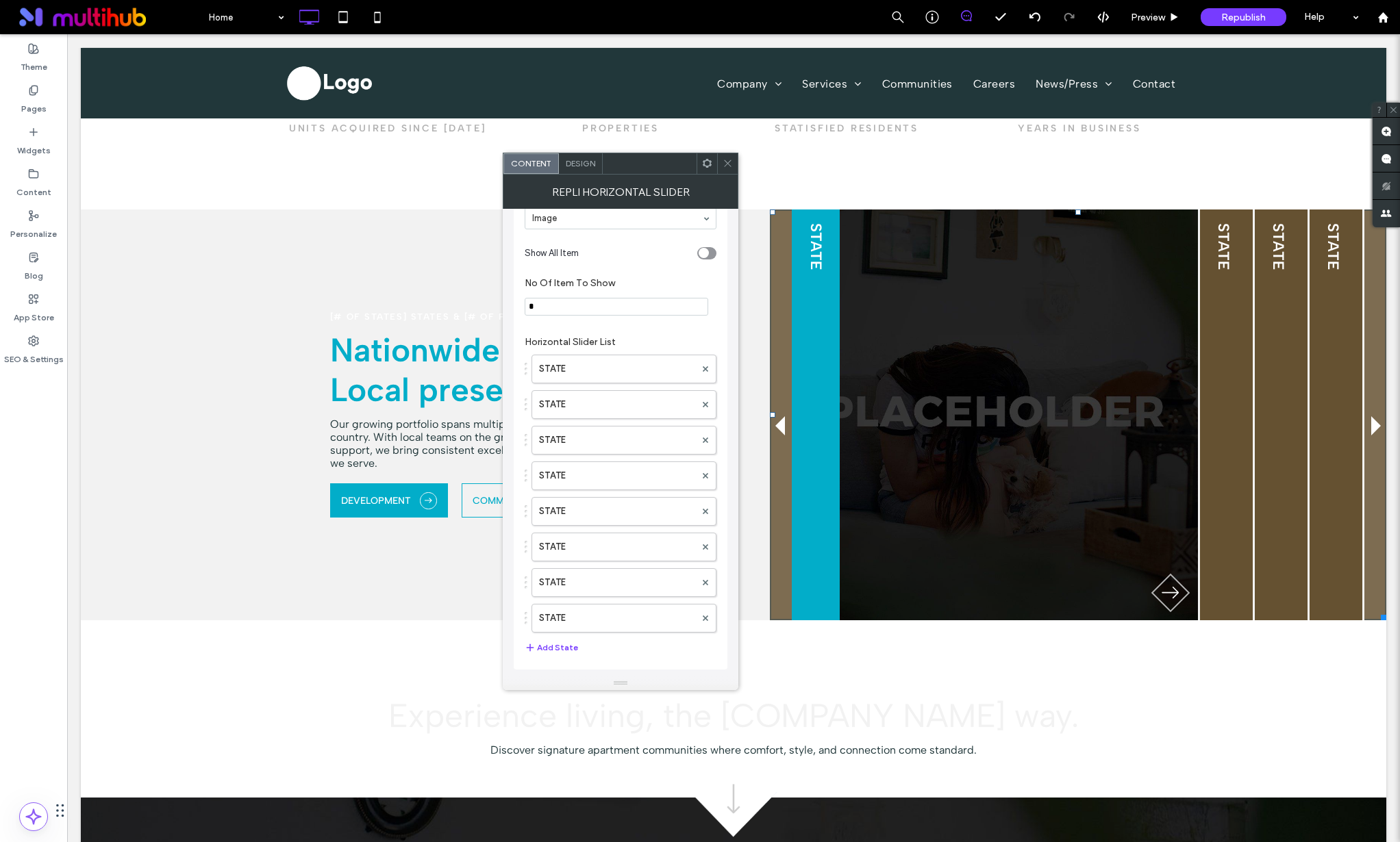
click at [725, 160] on use at bounding box center [728, 163] width 7 height 7
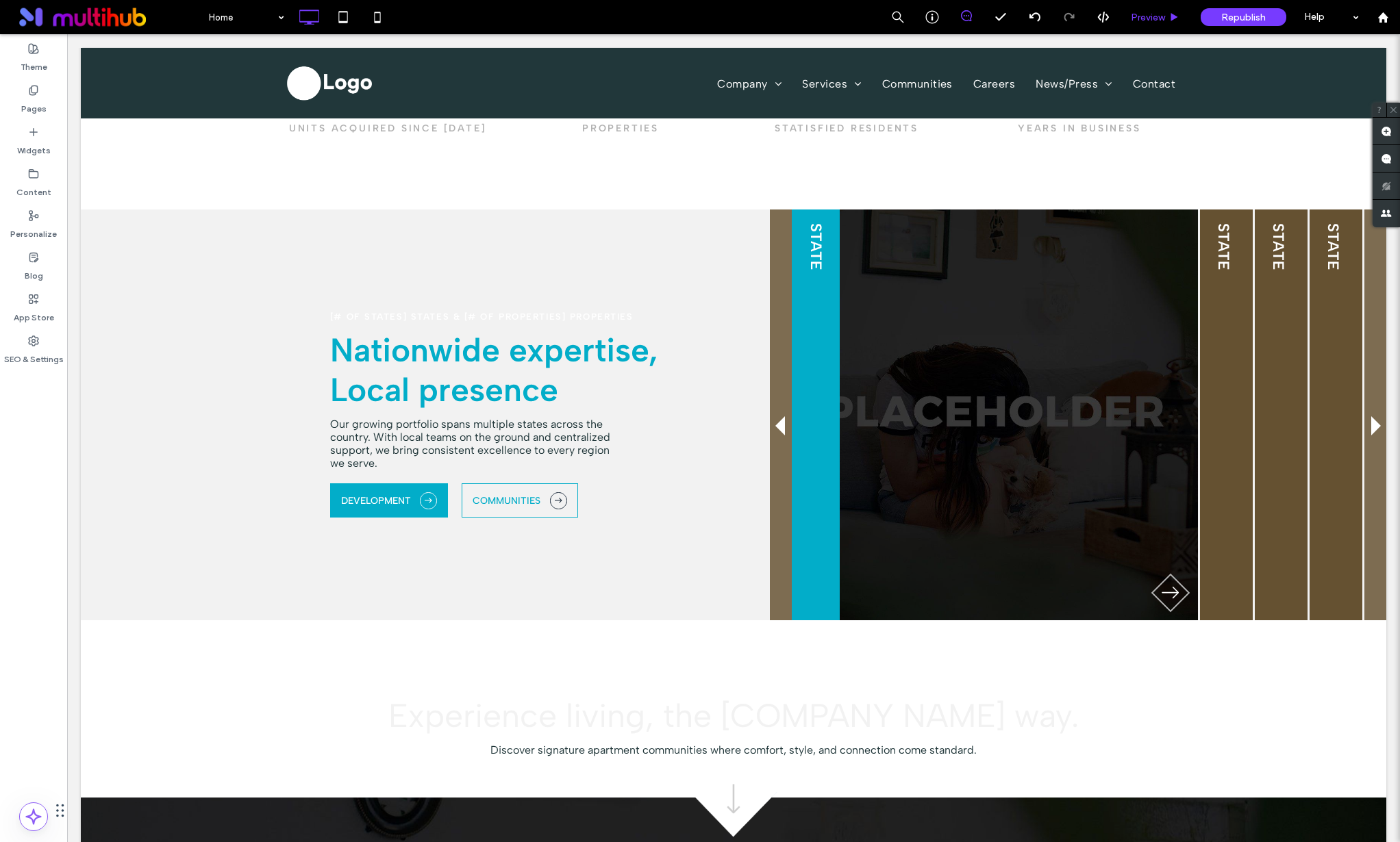
click at [1134, 28] on div "Preview" at bounding box center [1155, 17] width 70 height 34
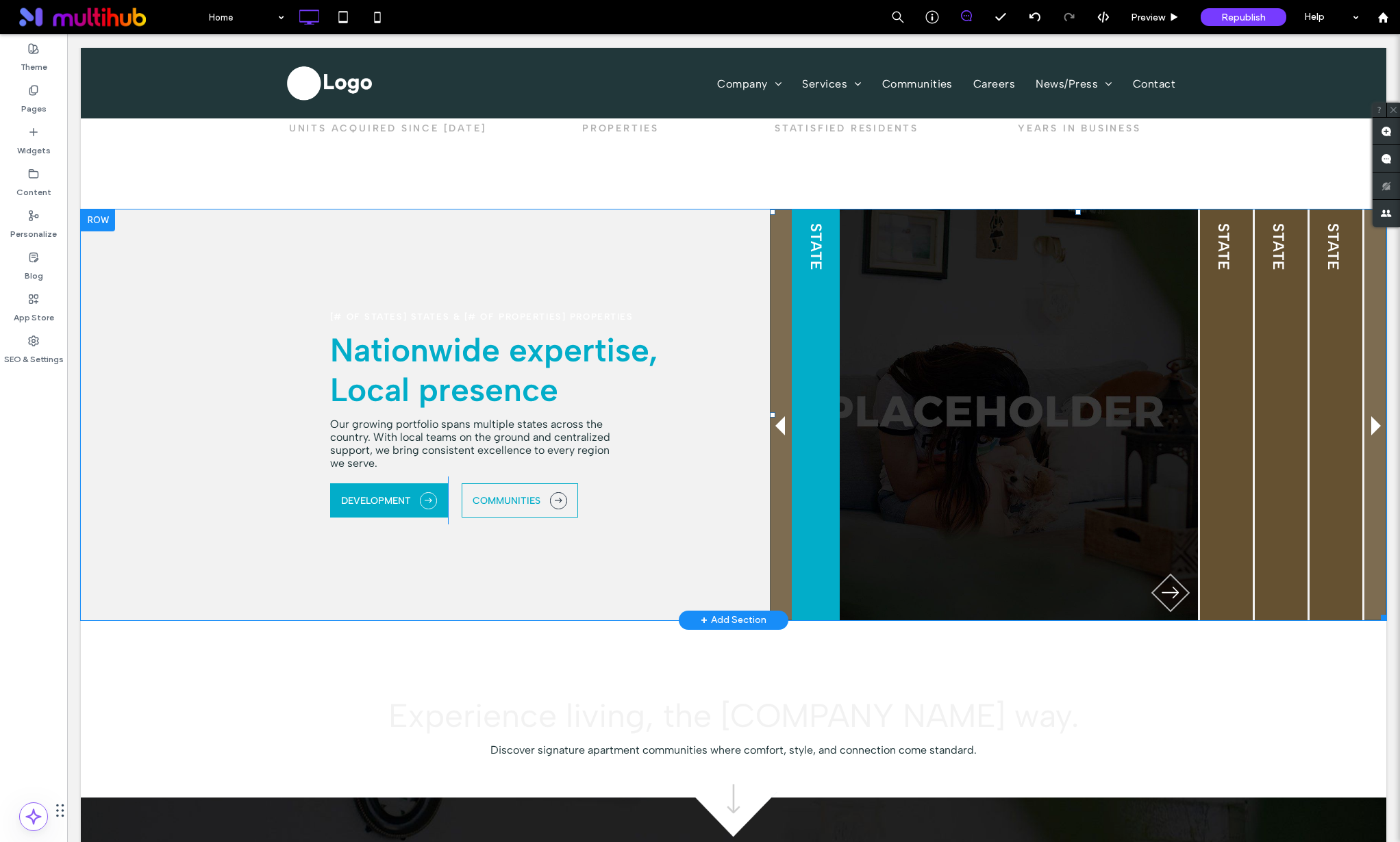
click at [776, 424] on span at bounding box center [1078, 415] width 616 height 411
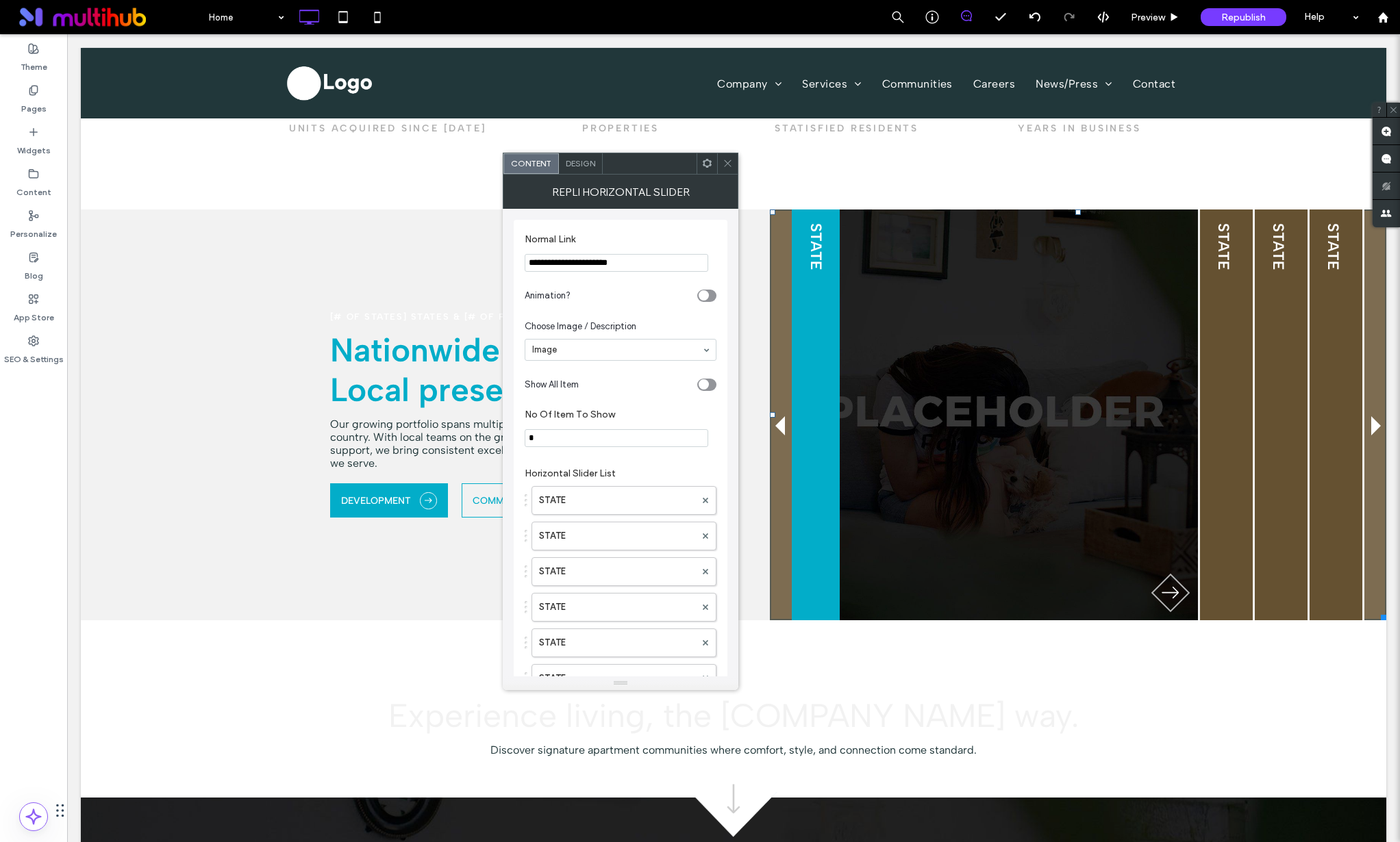
click at [727, 157] on span at bounding box center [727, 163] width 10 height 21
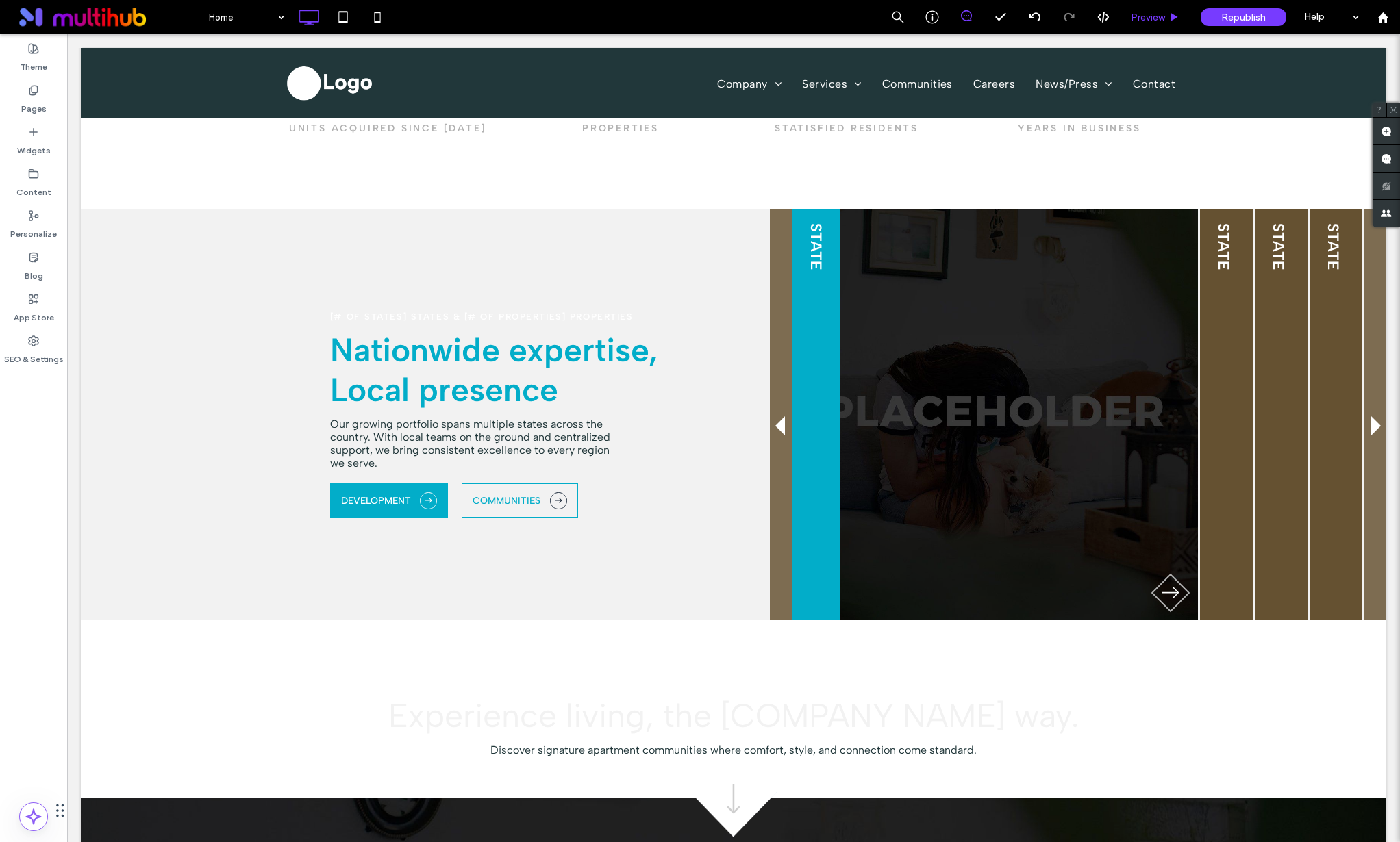
click at [1142, 16] on span "Preview" at bounding box center [1148, 17] width 34 height 12
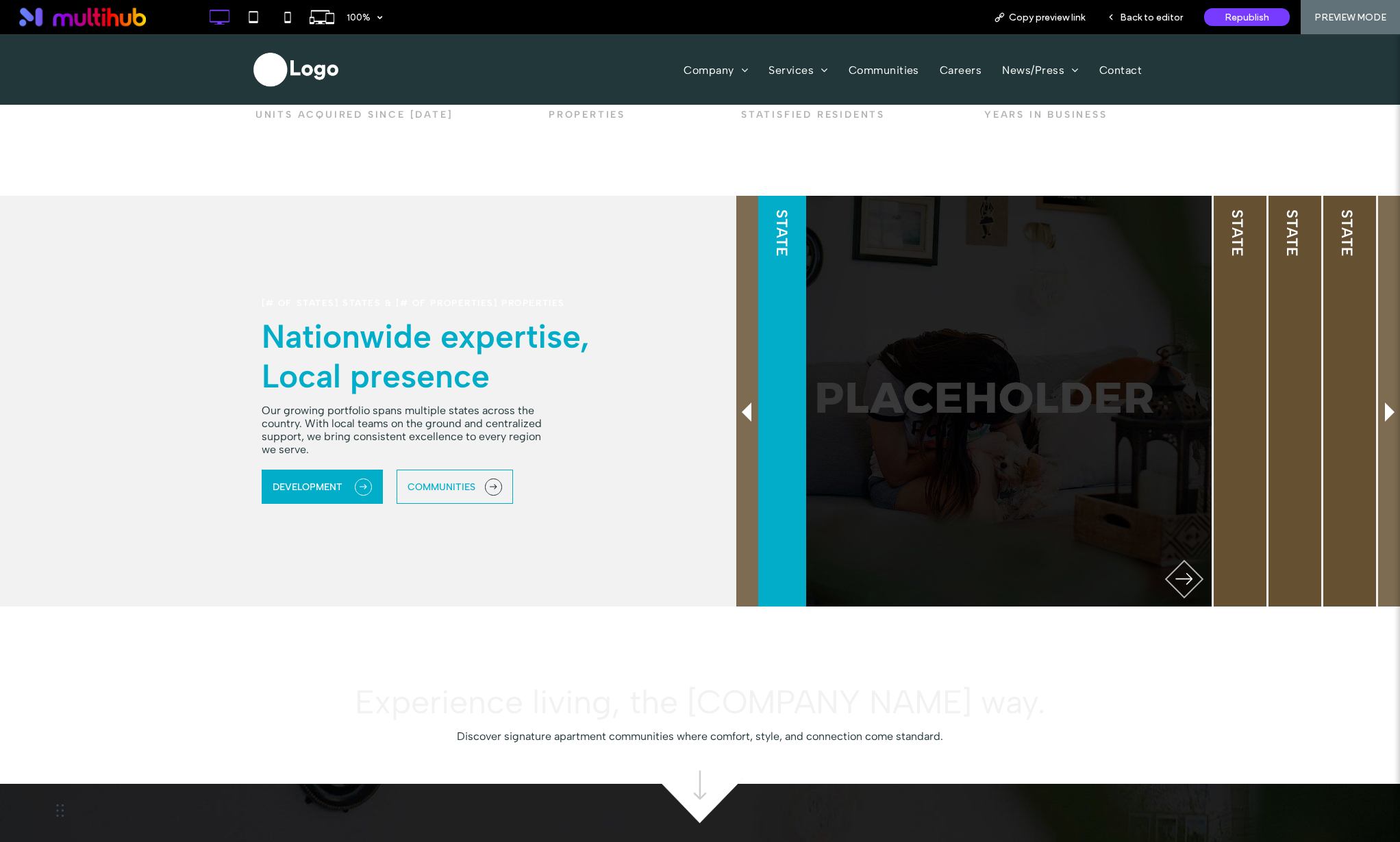
click at [736, 408] on icon at bounding box center [747, 412] width 22 height 22
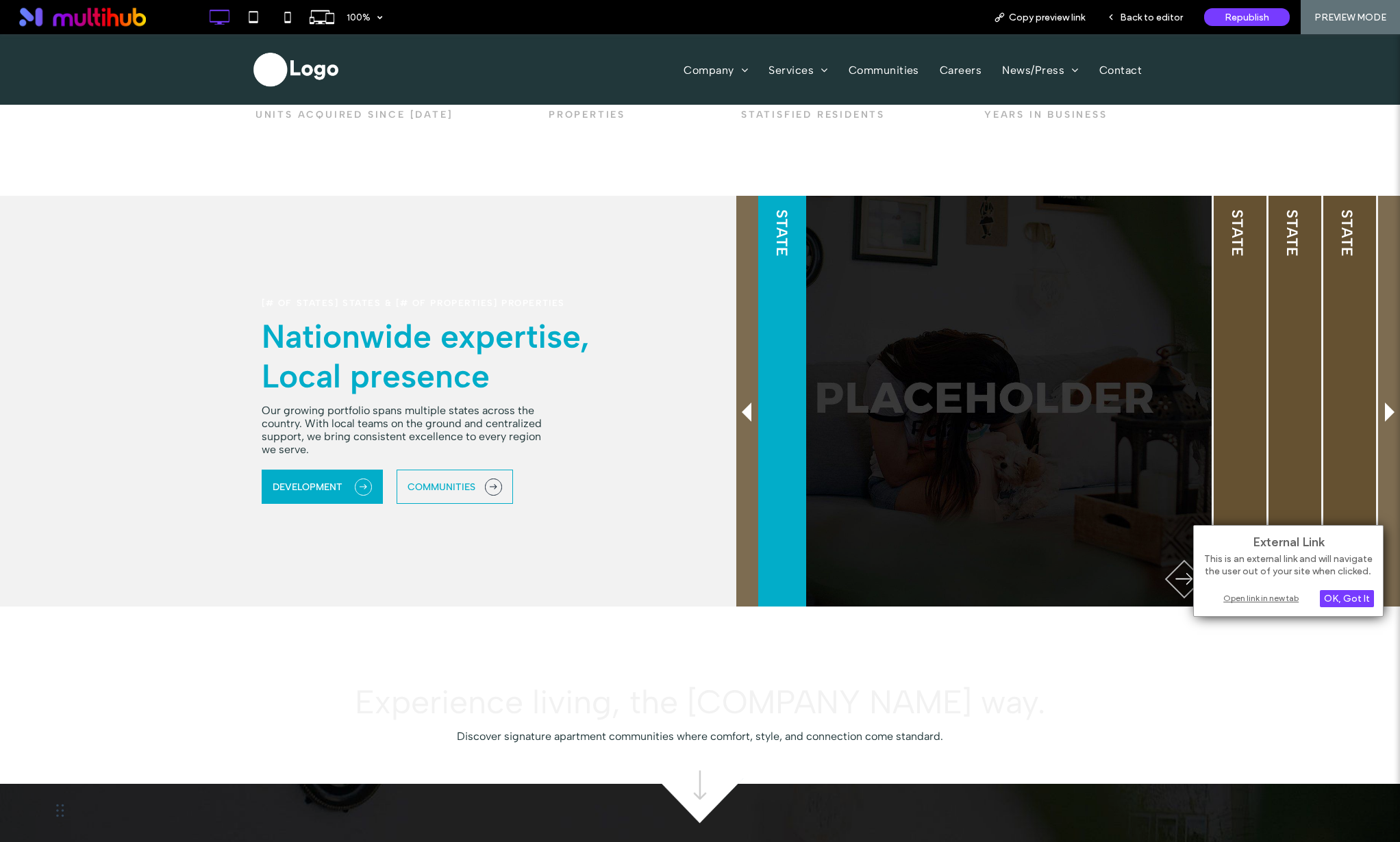
click at [1232, 402] on div "STATE" at bounding box center [1241, 401] width 55 height 411
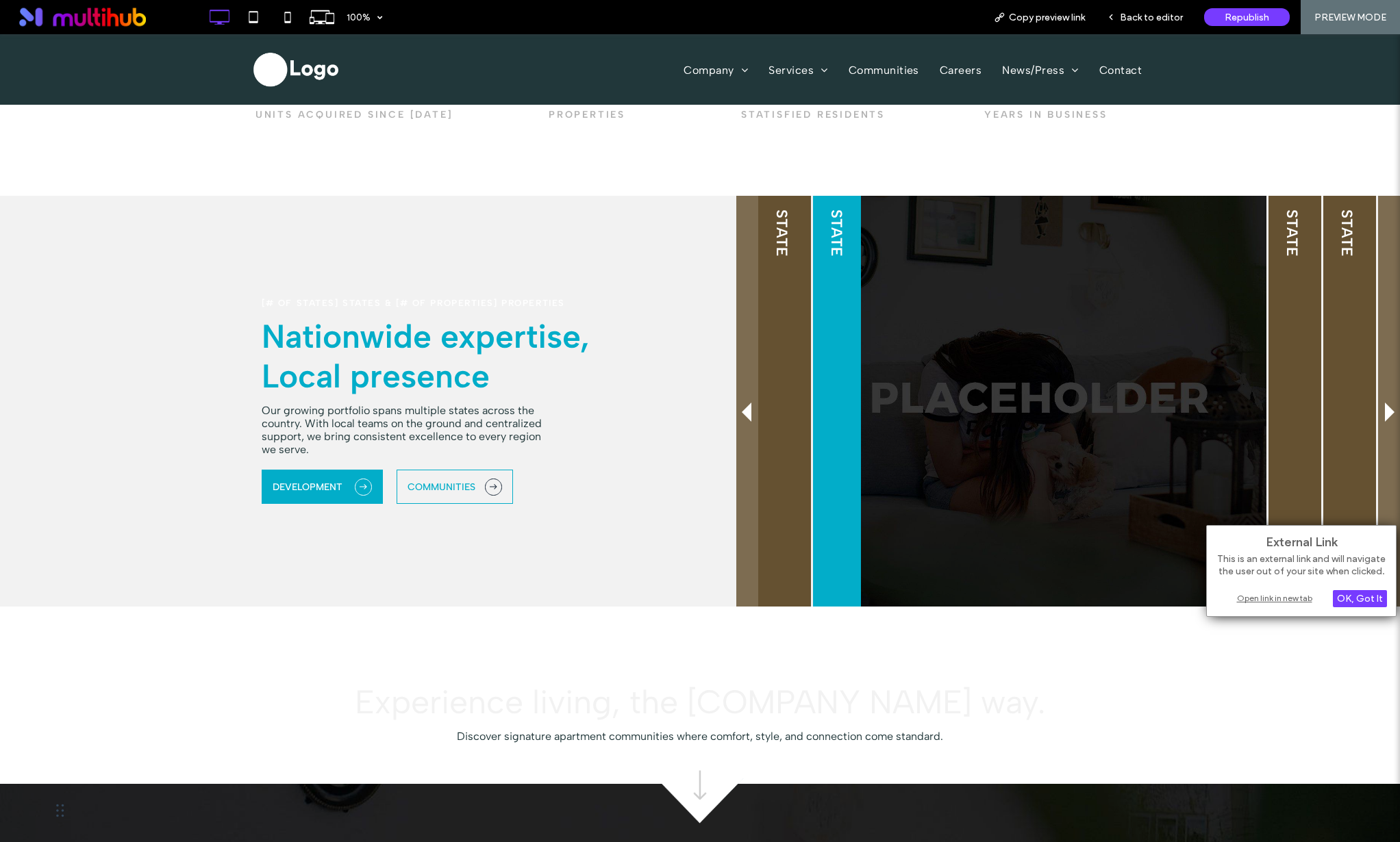
click at [1284, 395] on div "STATE" at bounding box center [1296, 401] width 55 height 411
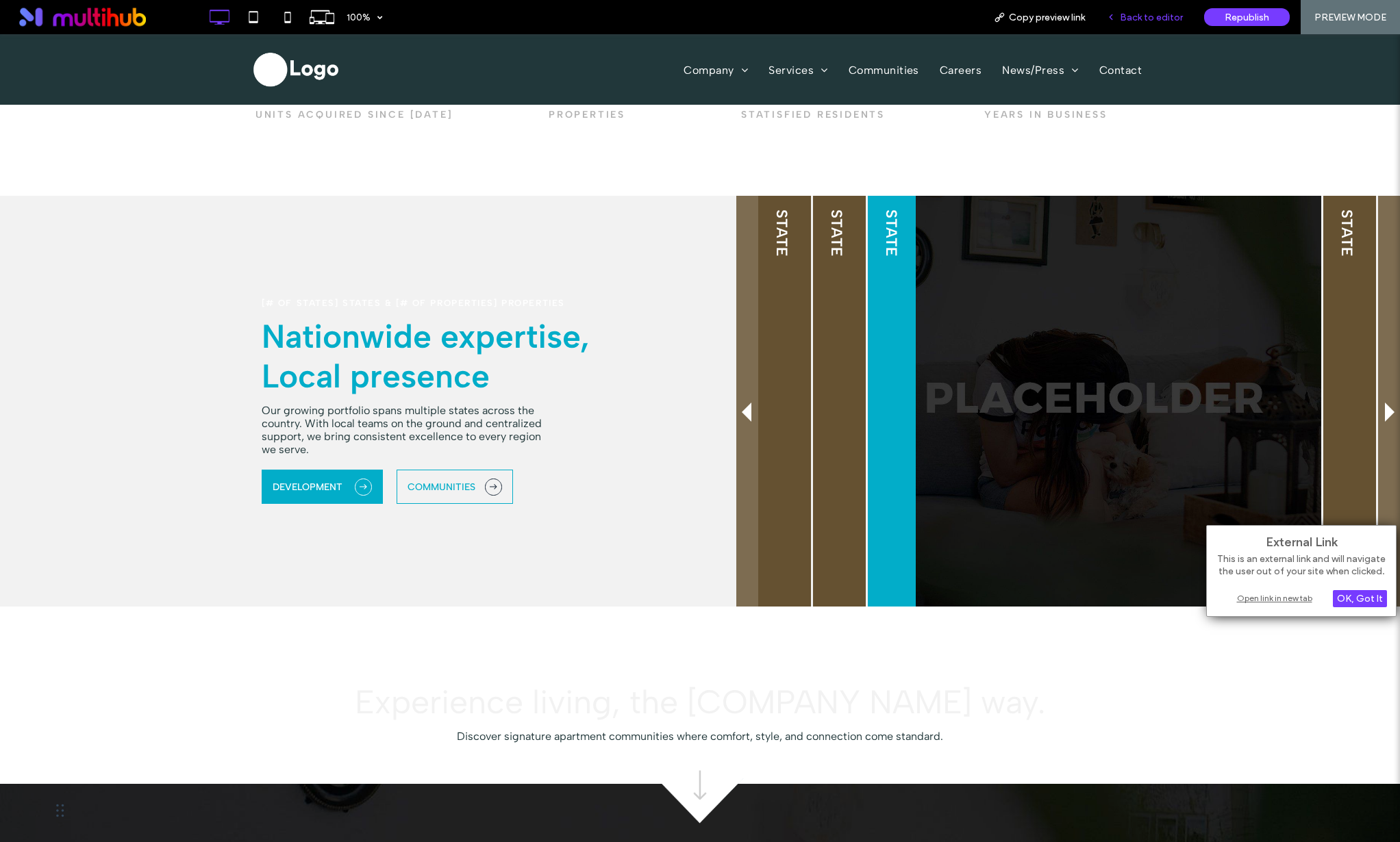
click at [1158, 4] on div "Back to editor" at bounding box center [1144, 17] width 98 height 34
click at [1143, 12] on span "Back to editor" at bounding box center [1151, 17] width 63 height 12
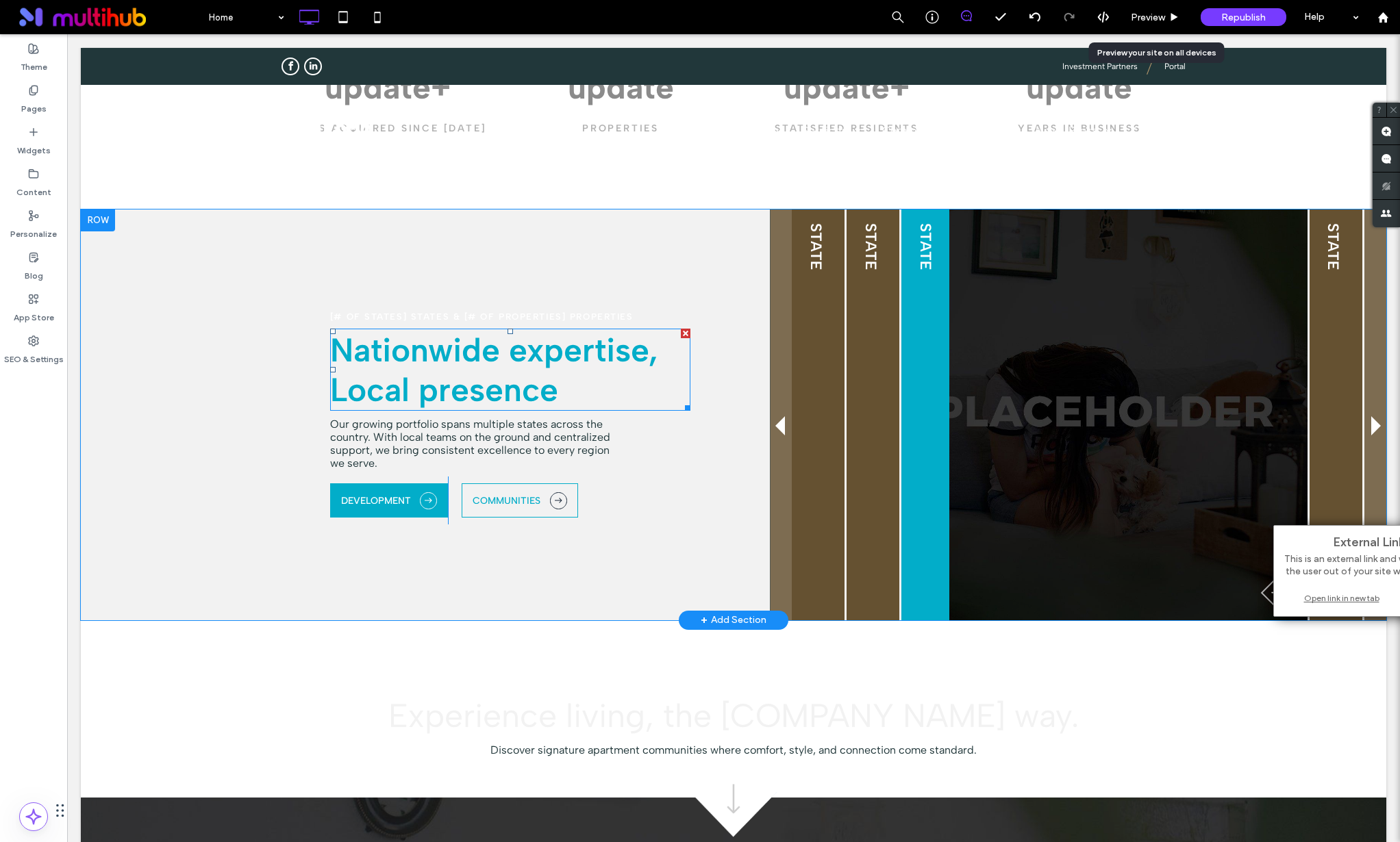
click at [516, 395] on span "Nationwide expertise, Local presence" at bounding box center [495, 370] width 328 height 80
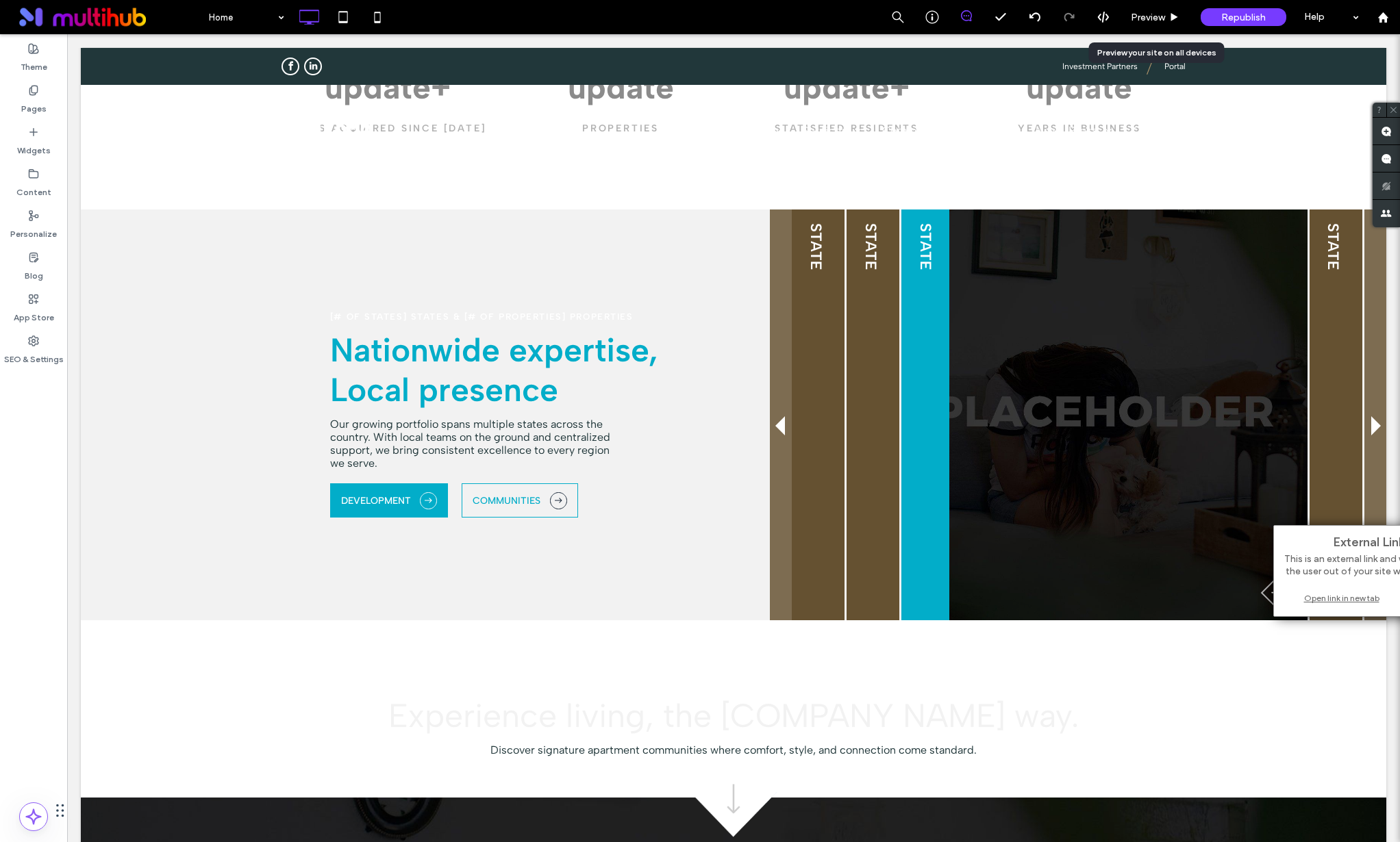
type input "**********"
type input "**"
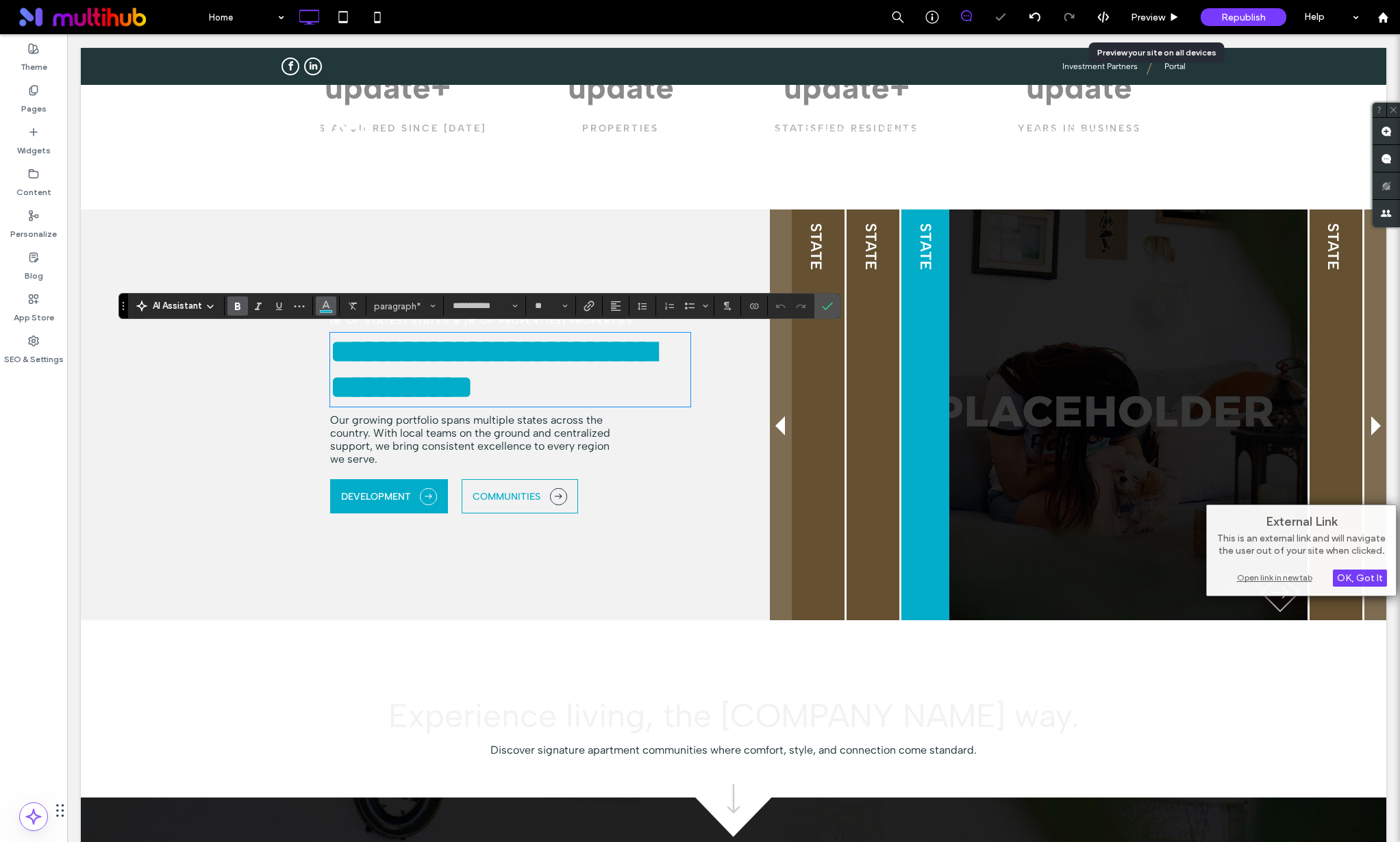
click at [330, 313] on span "Color" at bounding box center [326, 305] width 11 height 18
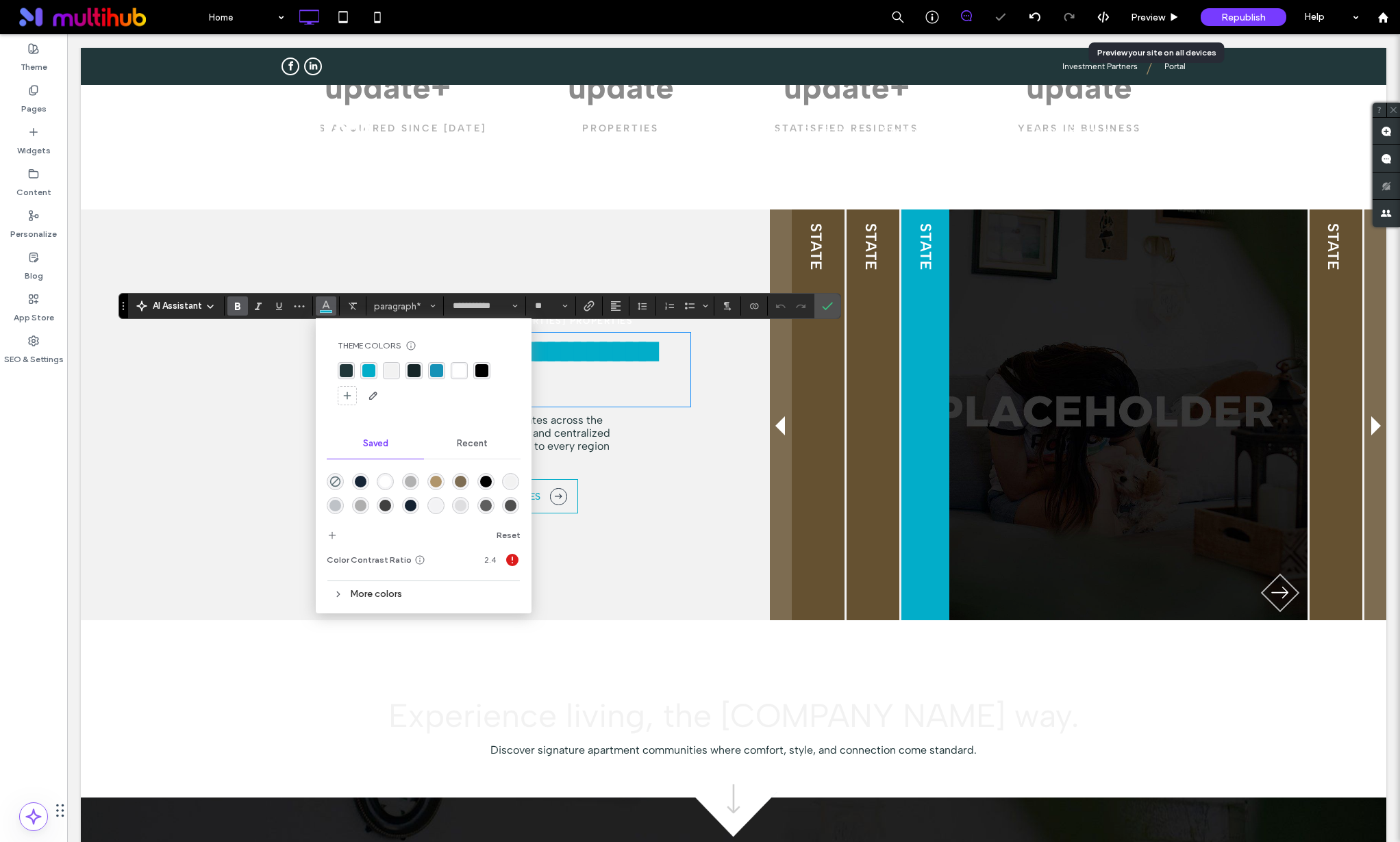
drag, startPoint x: 343, startPoint y: 373, endPoint x: 353, endPoint y: 372, distance: 10.0
click at [343, 373] on div "rgba(33, 55, 58, 1)" at bounding box center [346, 370] width 13 height 13
click at [823, 303] on icon "Confirm" at bounding box center [827, 306] width 11 height 11
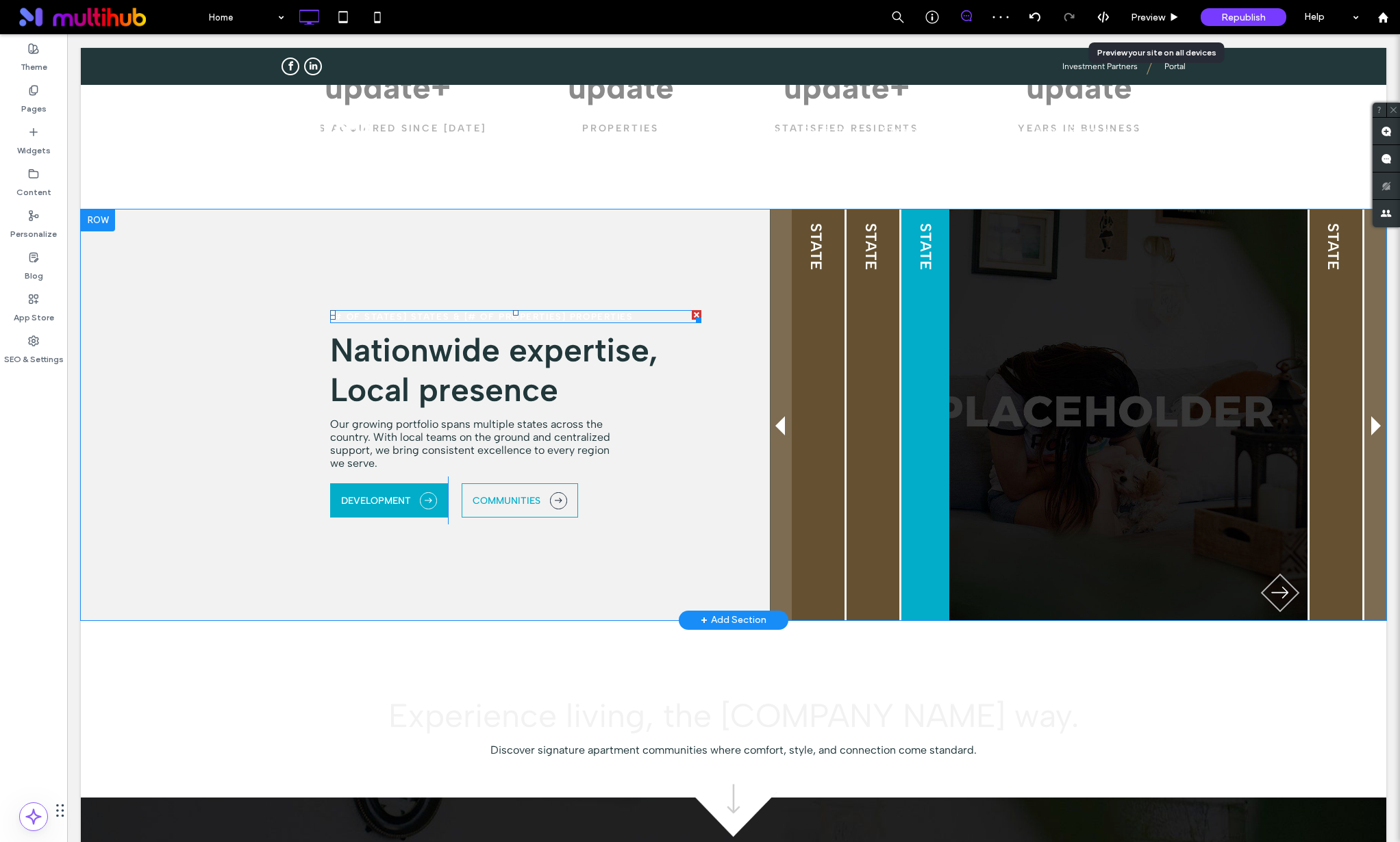
click at [569, 317] on strong "[# of states] STATES & [# of properties] PROPERTIES" at bounding box center [482, 317] width 304 height 10
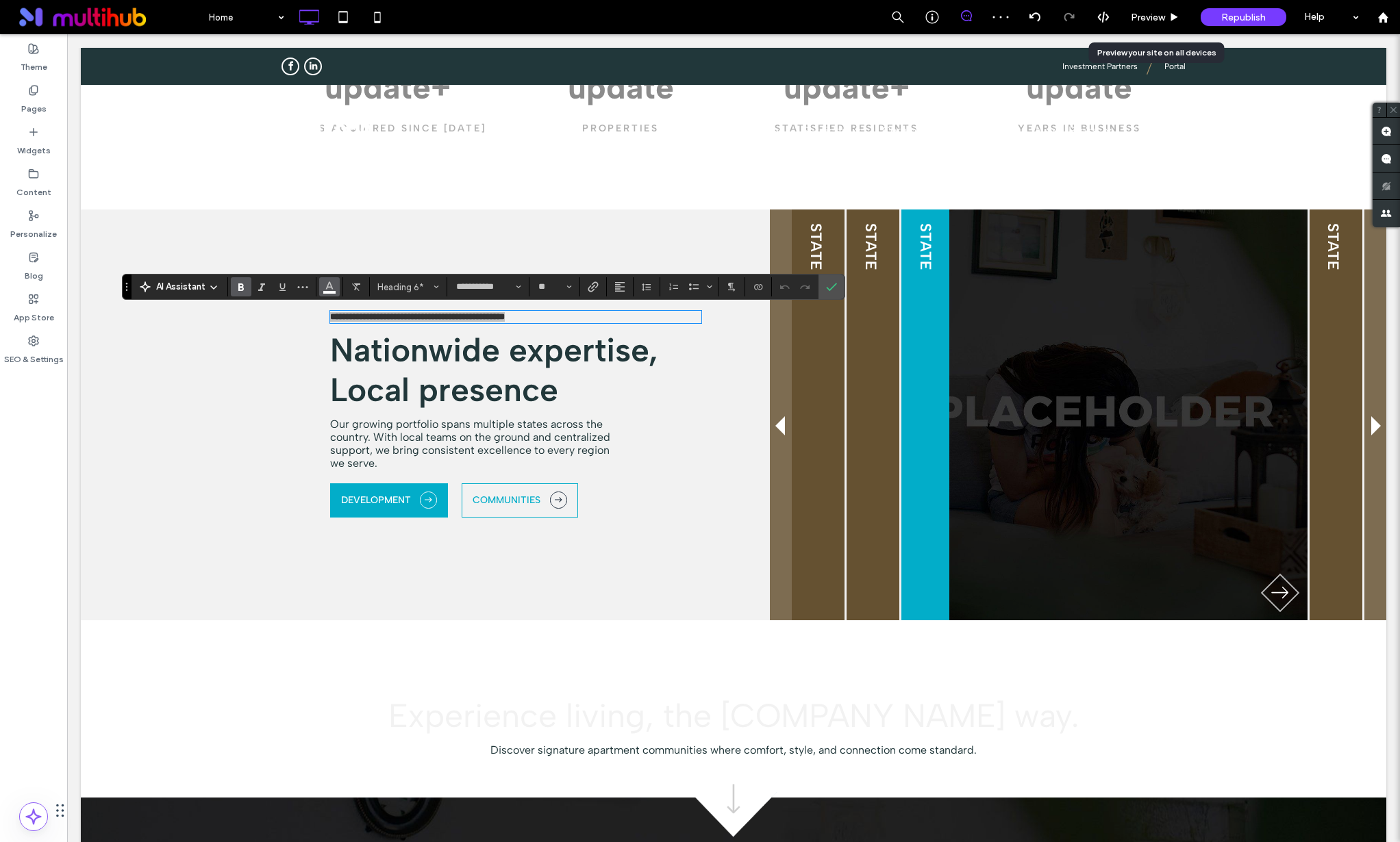
click at [332, 291] on icon "Color" at bounding box center [330, 286] width 11 height 11
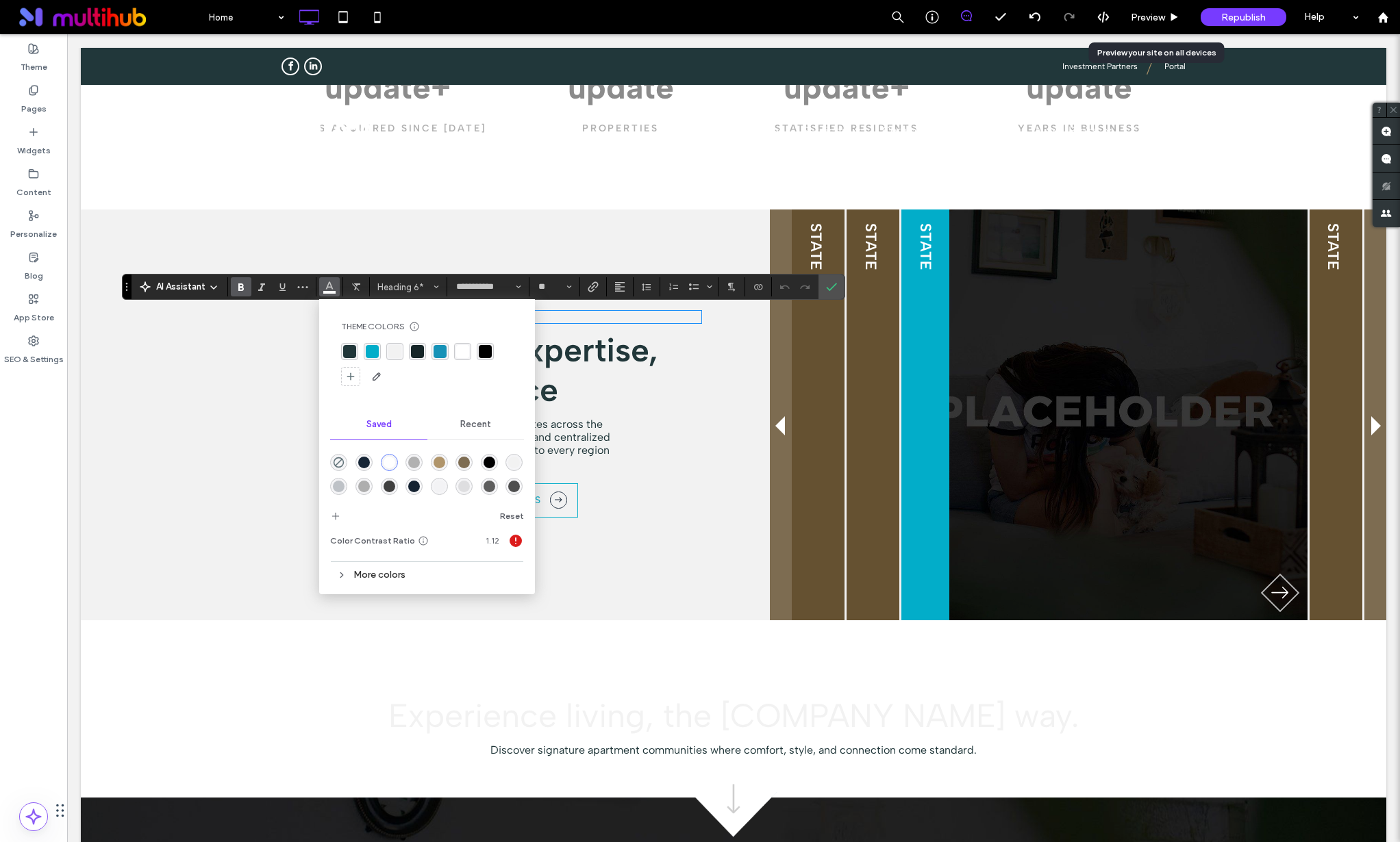
drag, startPoint x: 370, startPoint y: 350, endPoint x: 439, endPoint y: 345, distance: 69.2
click at [370, 350] on div "rgba(2, 173, 201, 1)" at bounding box center [372, 352] width 13 height 13
click at [824, 284] on label "Confirm" at bounding box center [832, 287] width 21 height 25
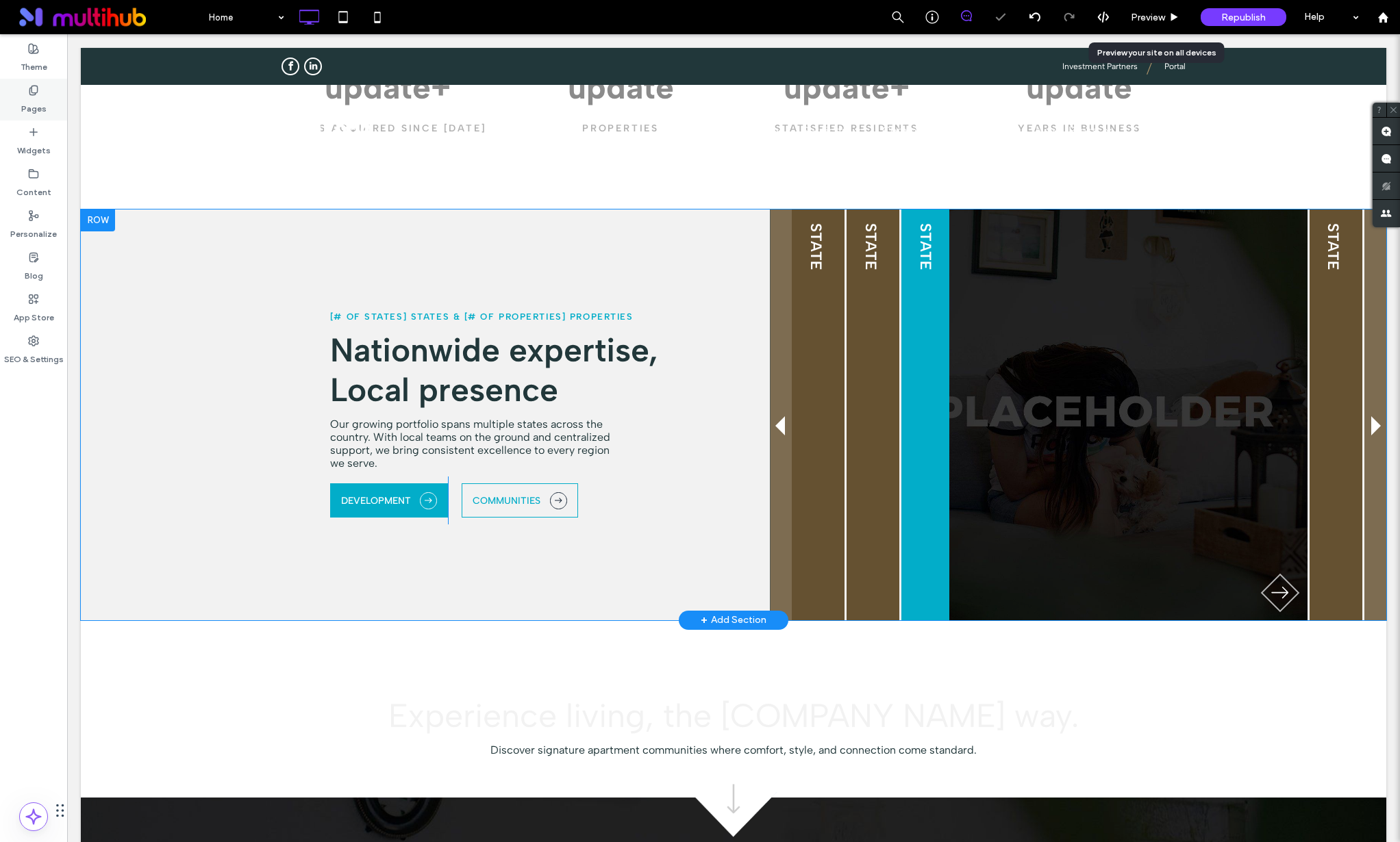
click at [16, 89] on div "Pages" at bounding box center [34, 100] width 67 height 42
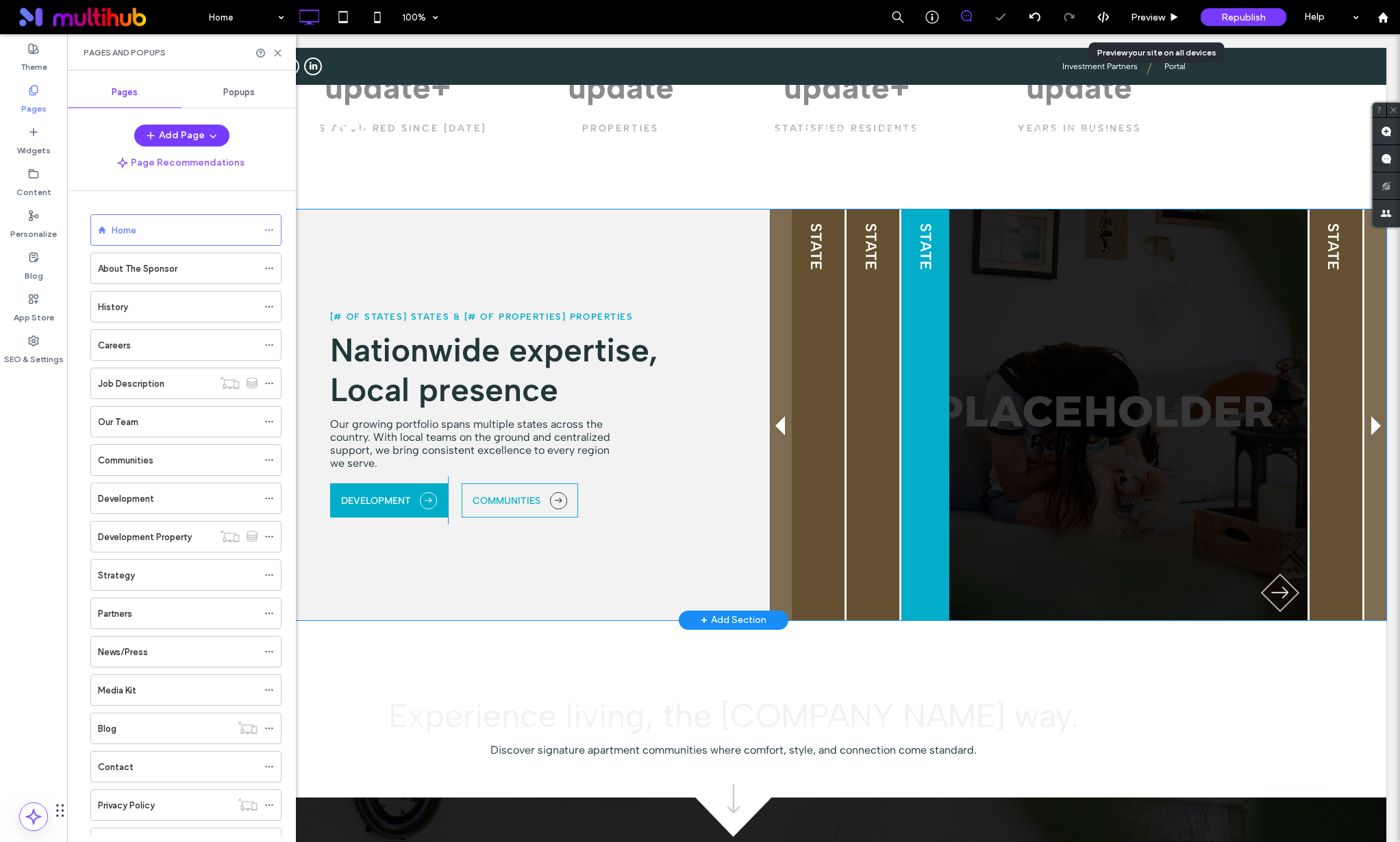
drag, startPoint x: 41, startPoint y: 72, endPoint x: 124, endPoint y: 193, distance: 146.7
click at [41, 72] on label "Theme" at bounding box center [34, 64] width 27 height 19
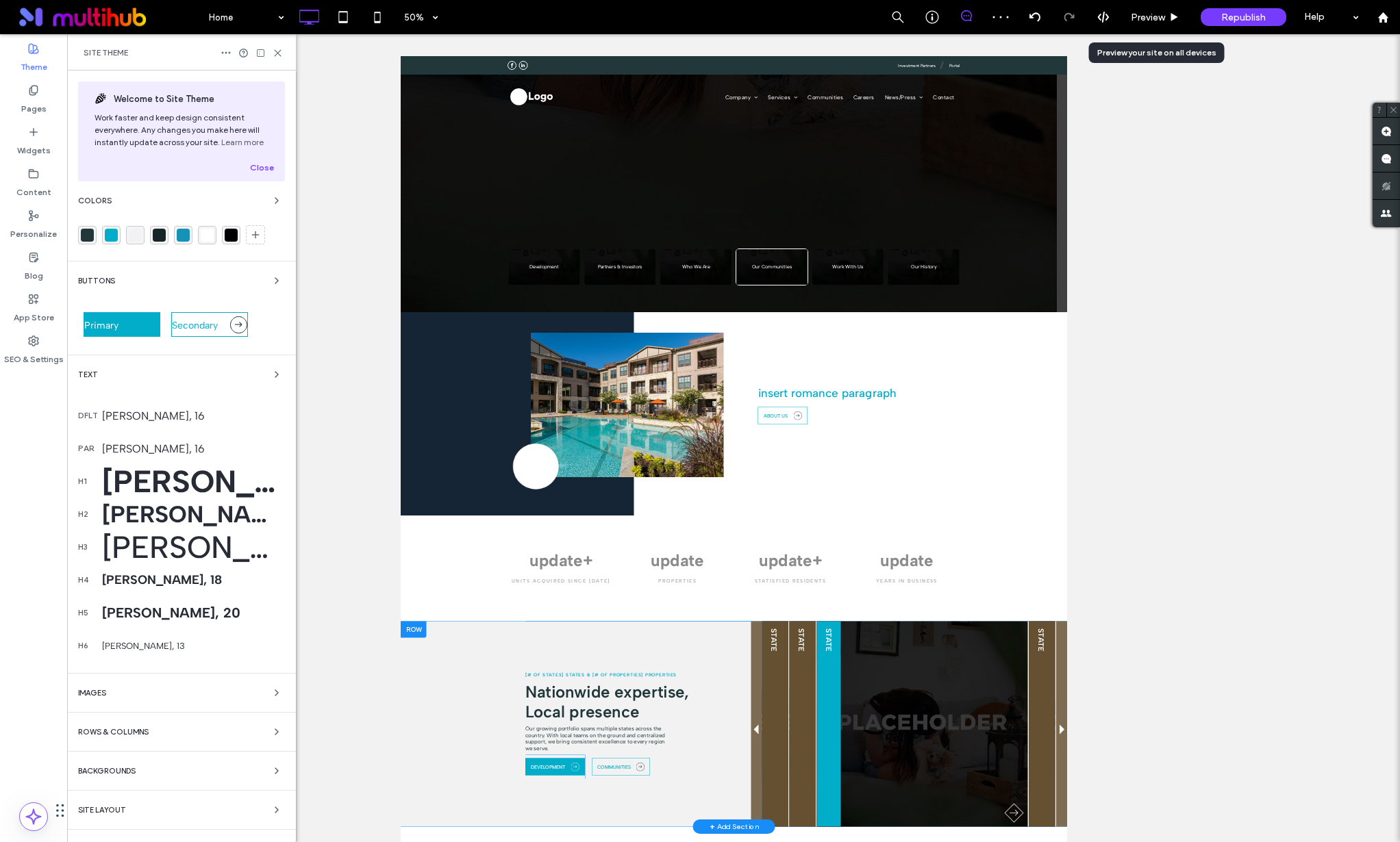
click at [166, 410] on div "Albert Sans, 16" at bounding box center [194, 416] width 183 height 13
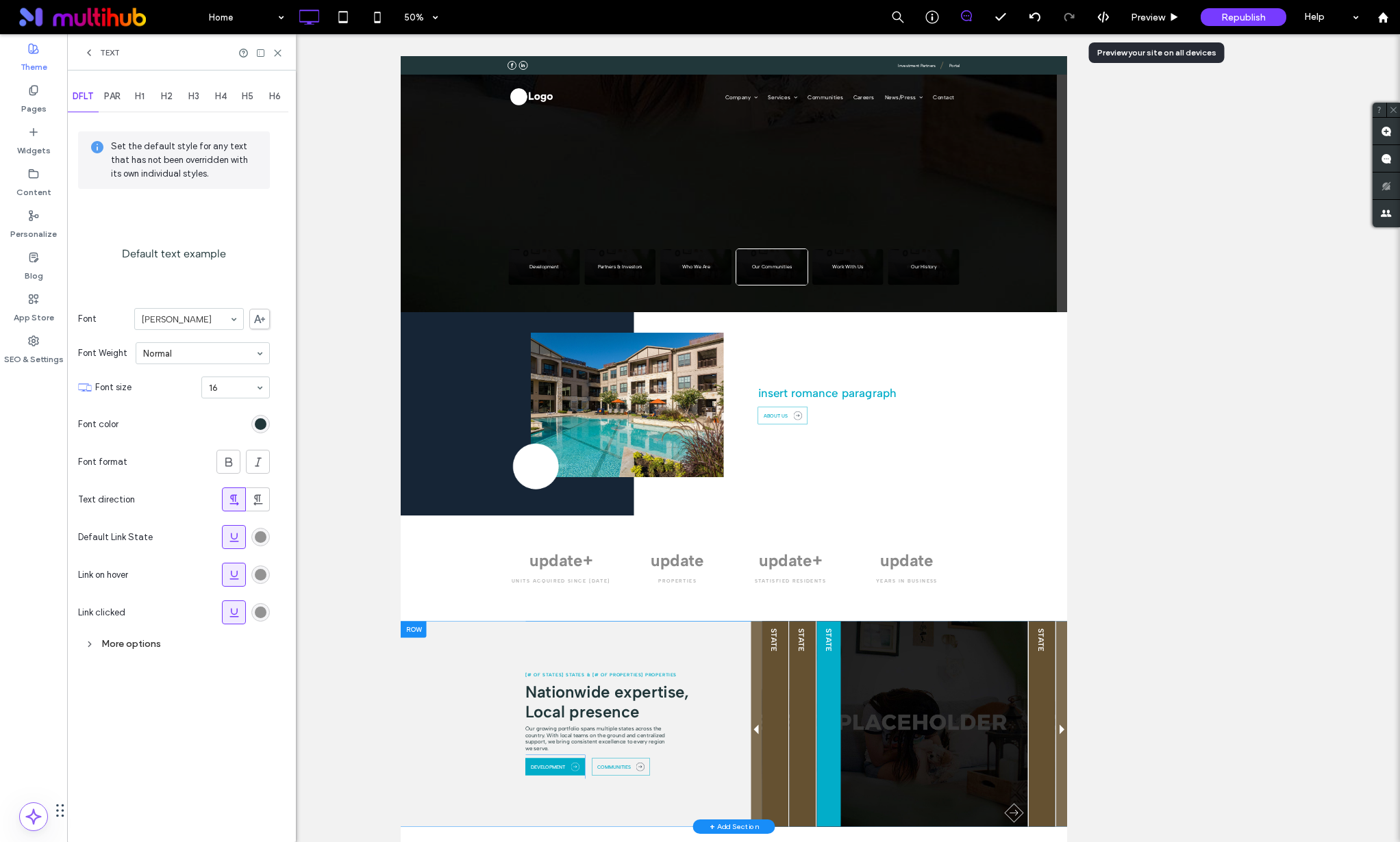
click at [87, 47] on icon at bounding box center [89, 53] width 11 height 11
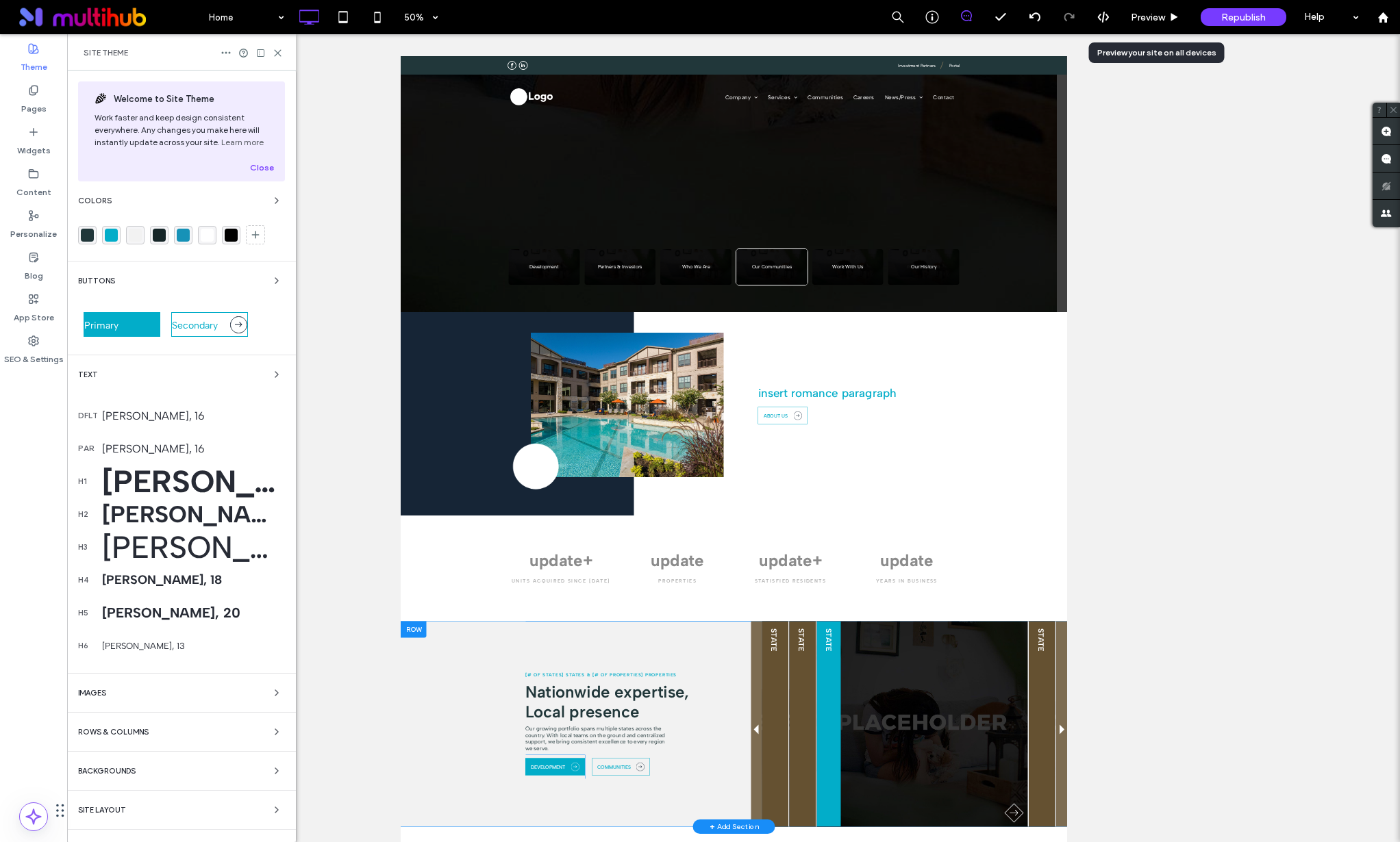
click at [146, 484] on div "Albert Sans, 50" at bounding box center [194, 481] width 183 height 37
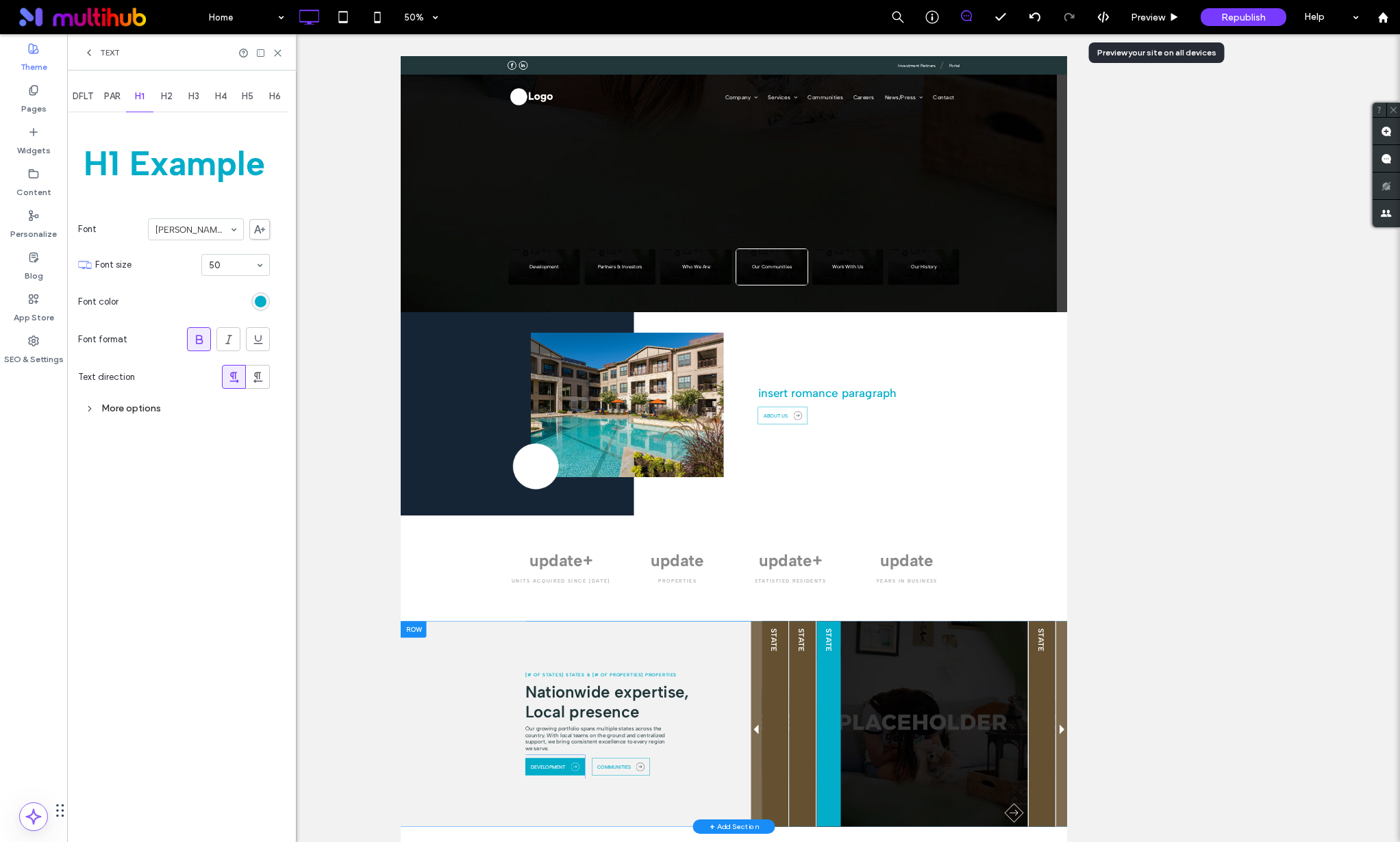
click at [255, 299] on div "rgb(2, 173, 201)" at bounding box center [260, 301] width 12 height 12
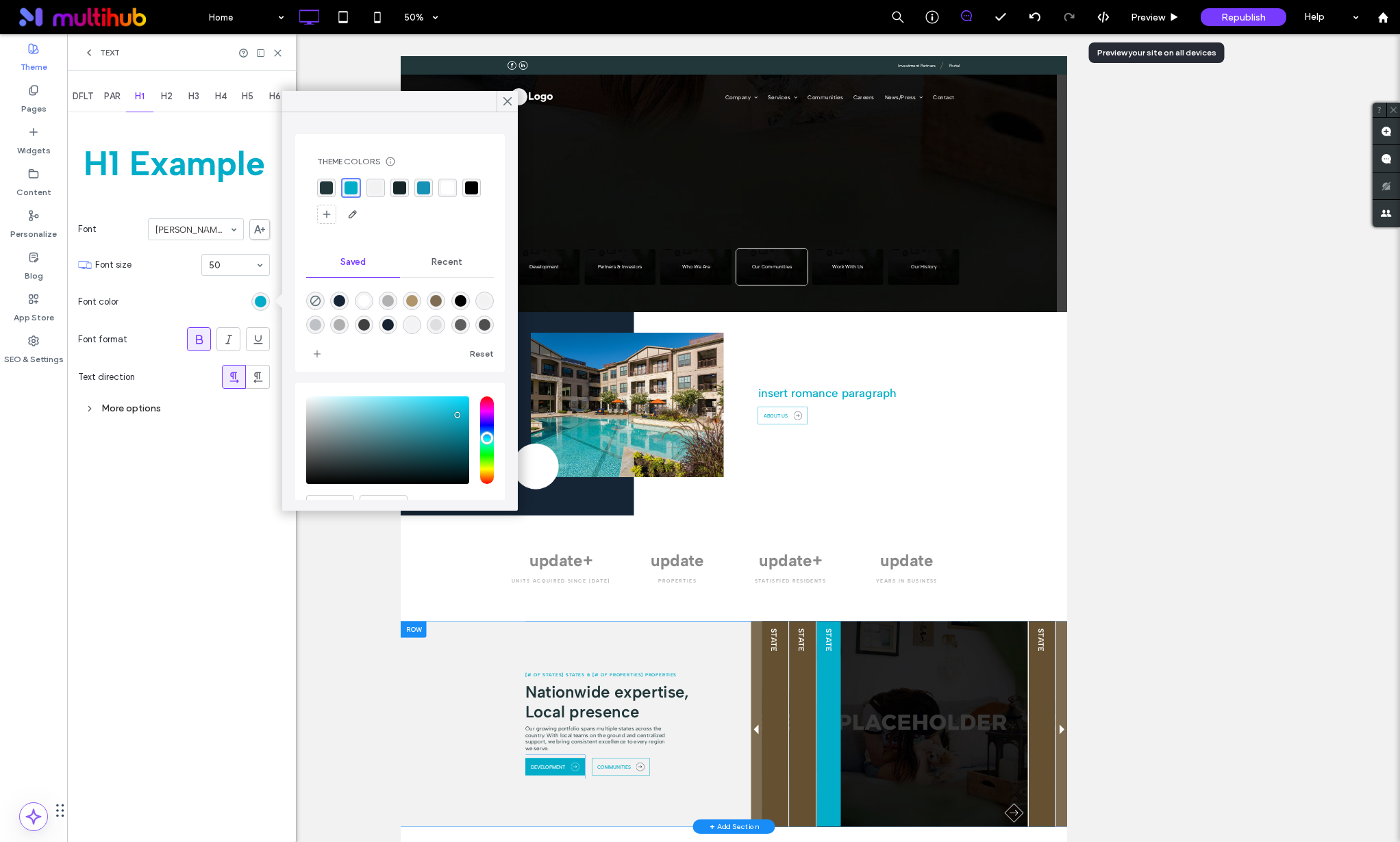
drag, startPoint x: 328, startPoint y: 185, endPoint x: 337, endPoint y: 184, distance: 9.1
click at [328, 185] on div "rgba(33, 55, 58, 1)" at bounding box center [326, 187] width 13 height 13
click at [506, 98] on icon at bounding box center [508, 102] width 12 height 12
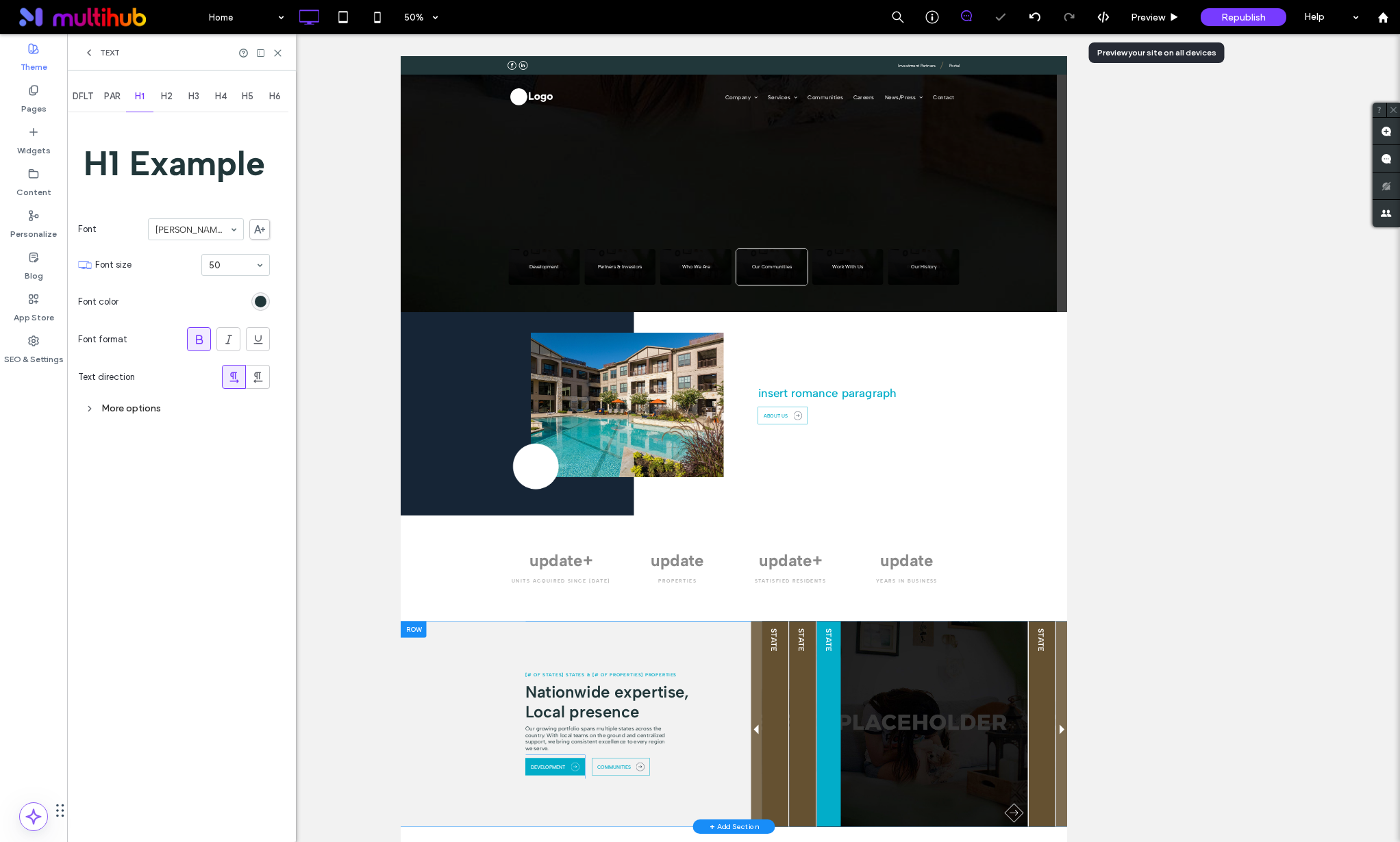
click at [95, 51] on div "Text" at bounding box center [102, 53] width 36 height 11
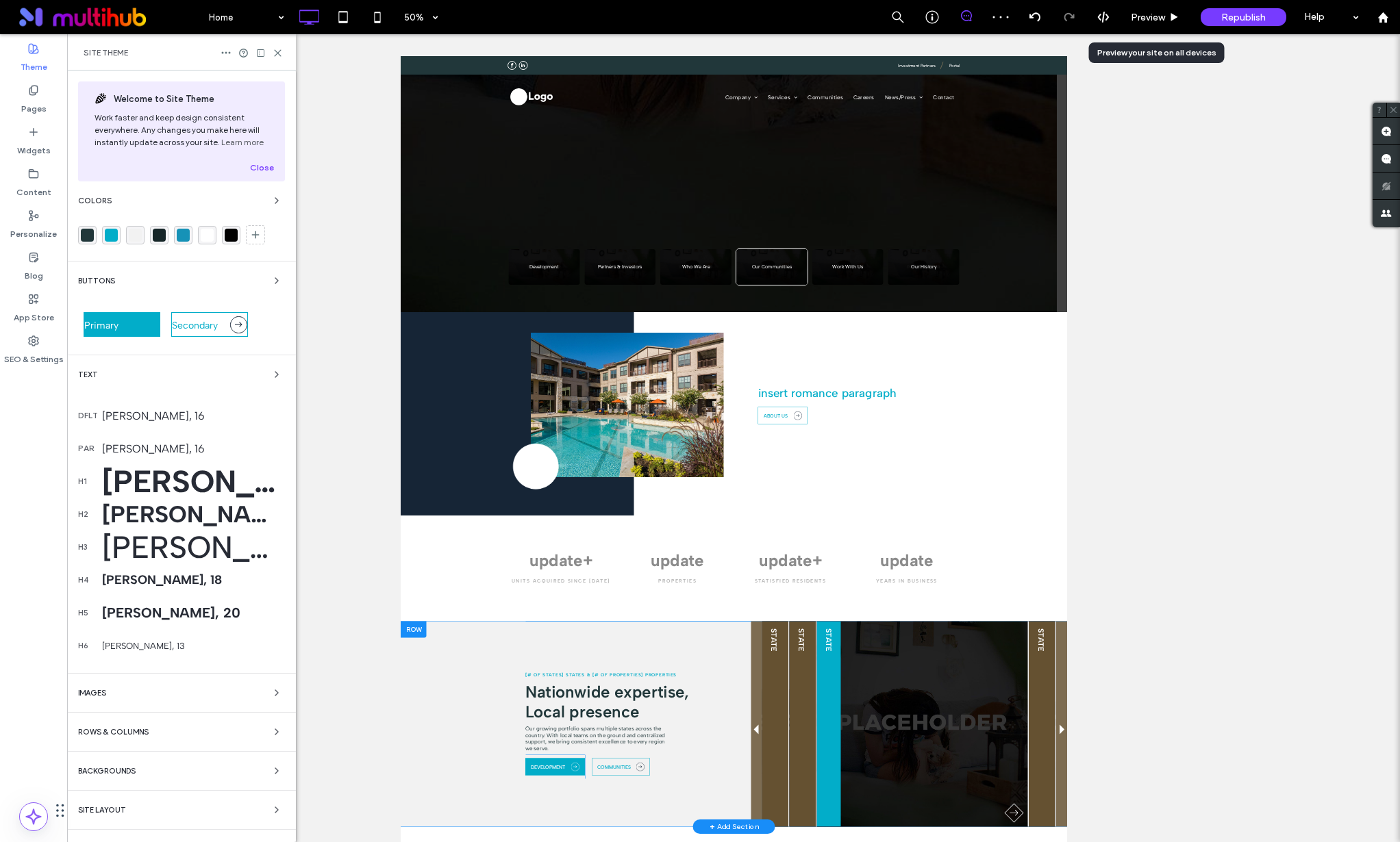
drag, startPoint x: 161, startPoint y: 516, endPoint x: 170, endPoint y: 523, distance: 11.4
click at [162, 516] on div "Albert Sans, 34" at bounding box center [194, 514] width 183 height 28
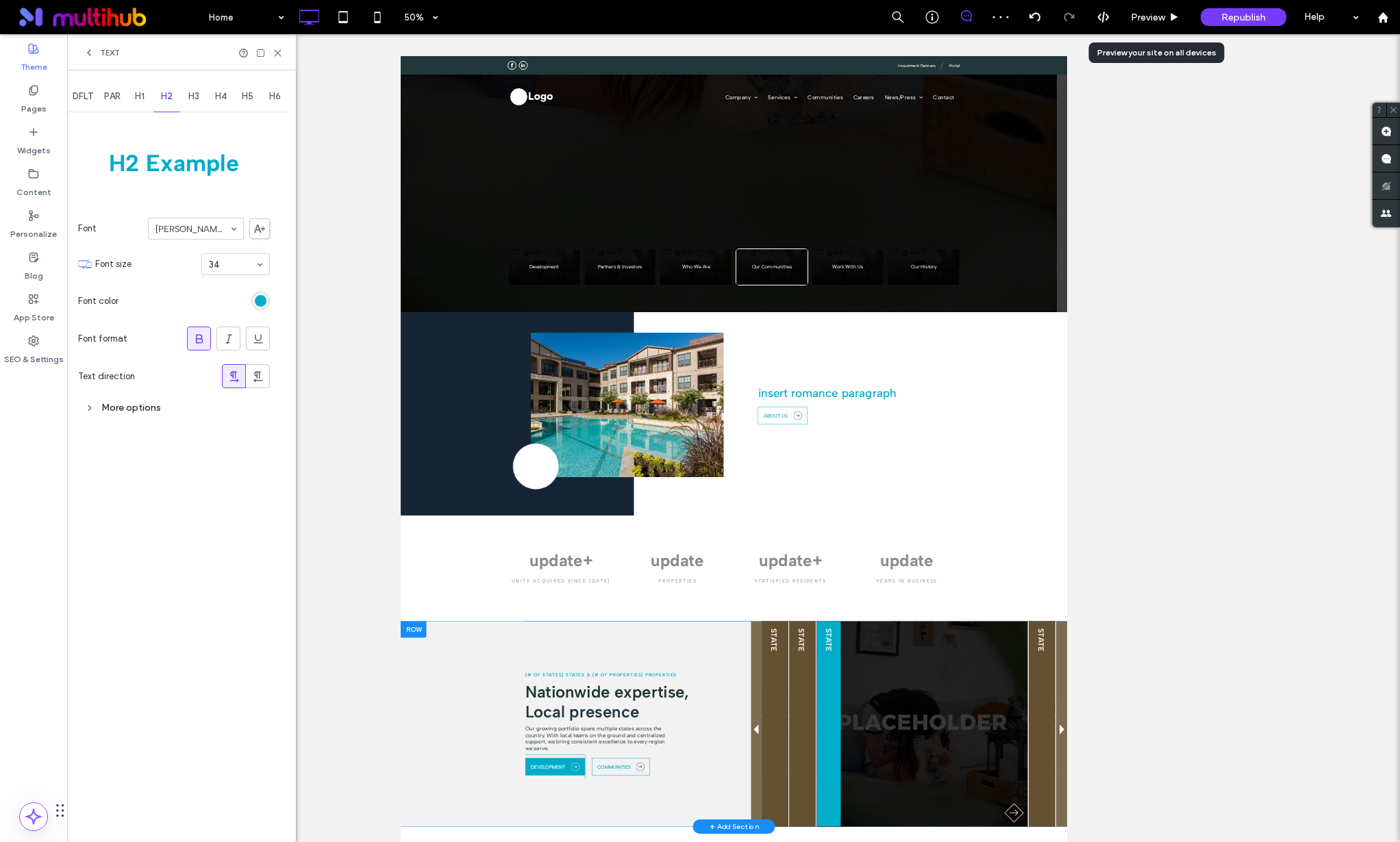
click at [271, 300] on div "DFLT PAR H1 H2 H3 H4 H5 H6 H2 Example Font Albert Sans Font size 34 Font color …" at bounding box center [181, 457] width 229 height 772
click at [262, 300] on div "rgb(2, 173, 201)" at bounding box center [260, 301] width 12 height 12
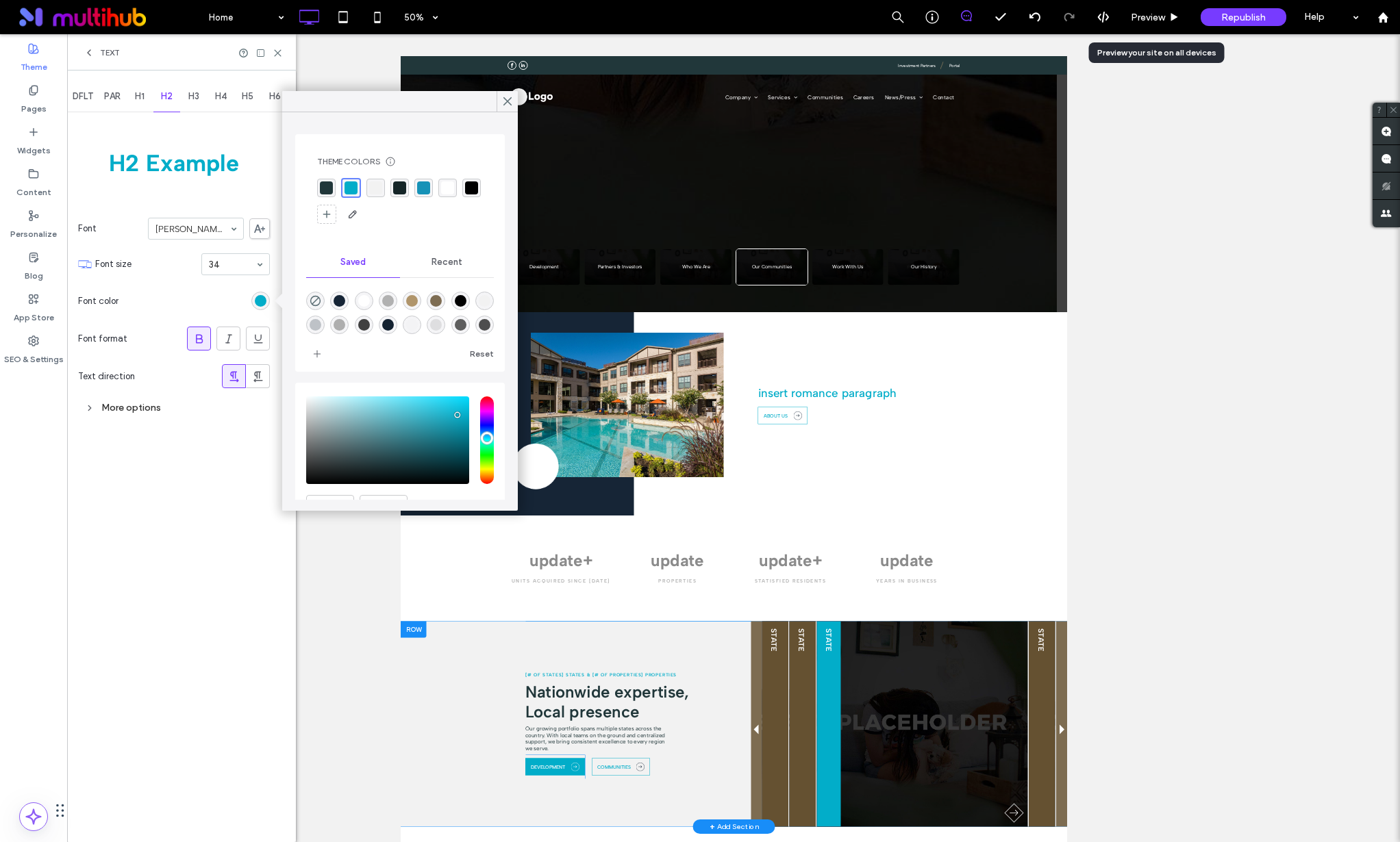
drag, startPoint x: 325, startPoint y: 185, endPoint x: 499, endPoint y: 112, distance: 188.7
click at [325, 185] on div "rgba(33, 55, 58, 1)" at bounding box center [326, 187] width 13 height 13
click at [513, 102] on icon at bounding box center [508, 102] width 12 height 12
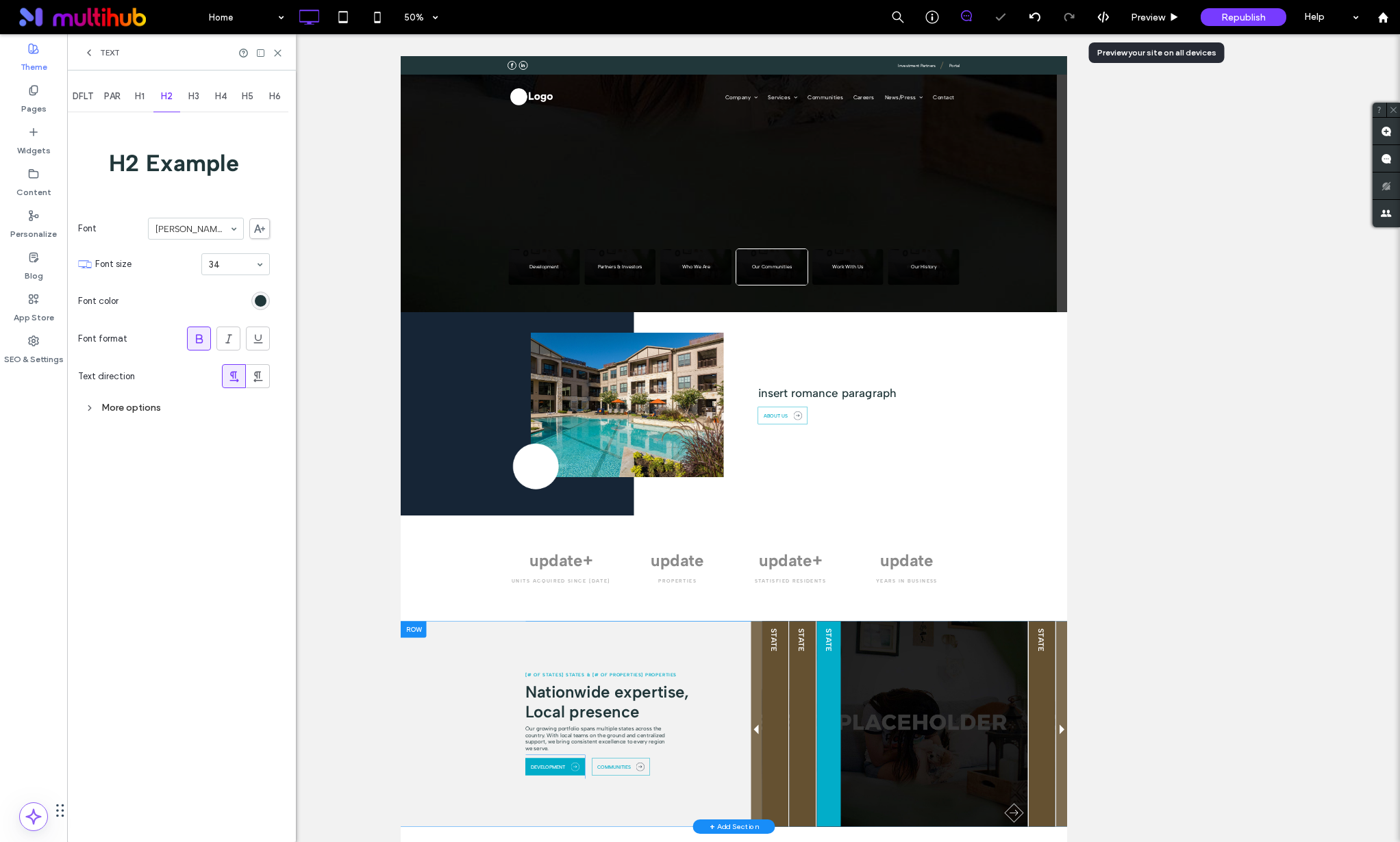
click at [93, 60] on div "Text" at bounding box center [181, 52] width 229 height 36
click at [86, 47] on icon at bounding box center [89, 53] width 11 height 11
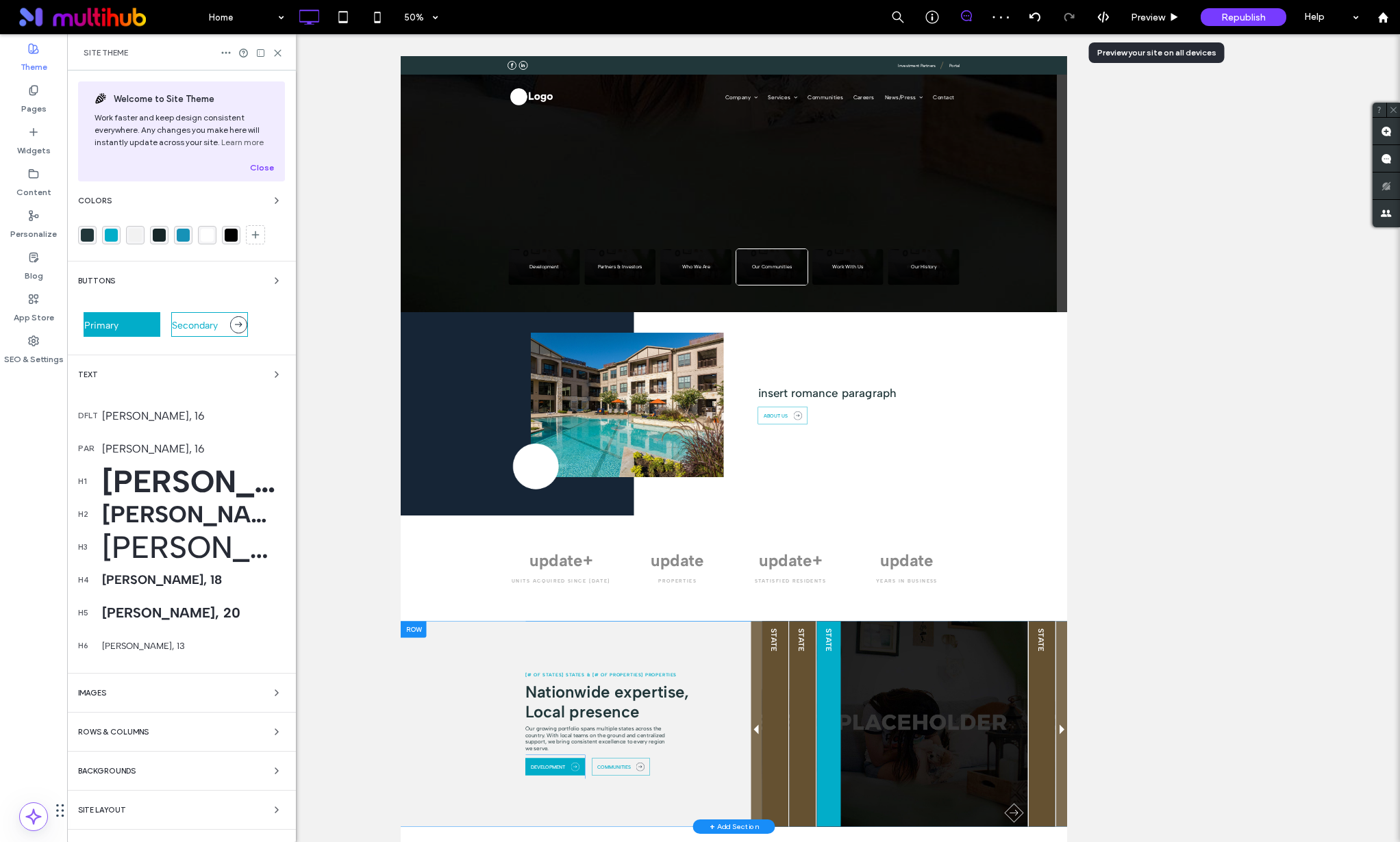
click at [157, 548] on div "Albert Sans, 48" at bounding box center [194, 547] width 183 height 37
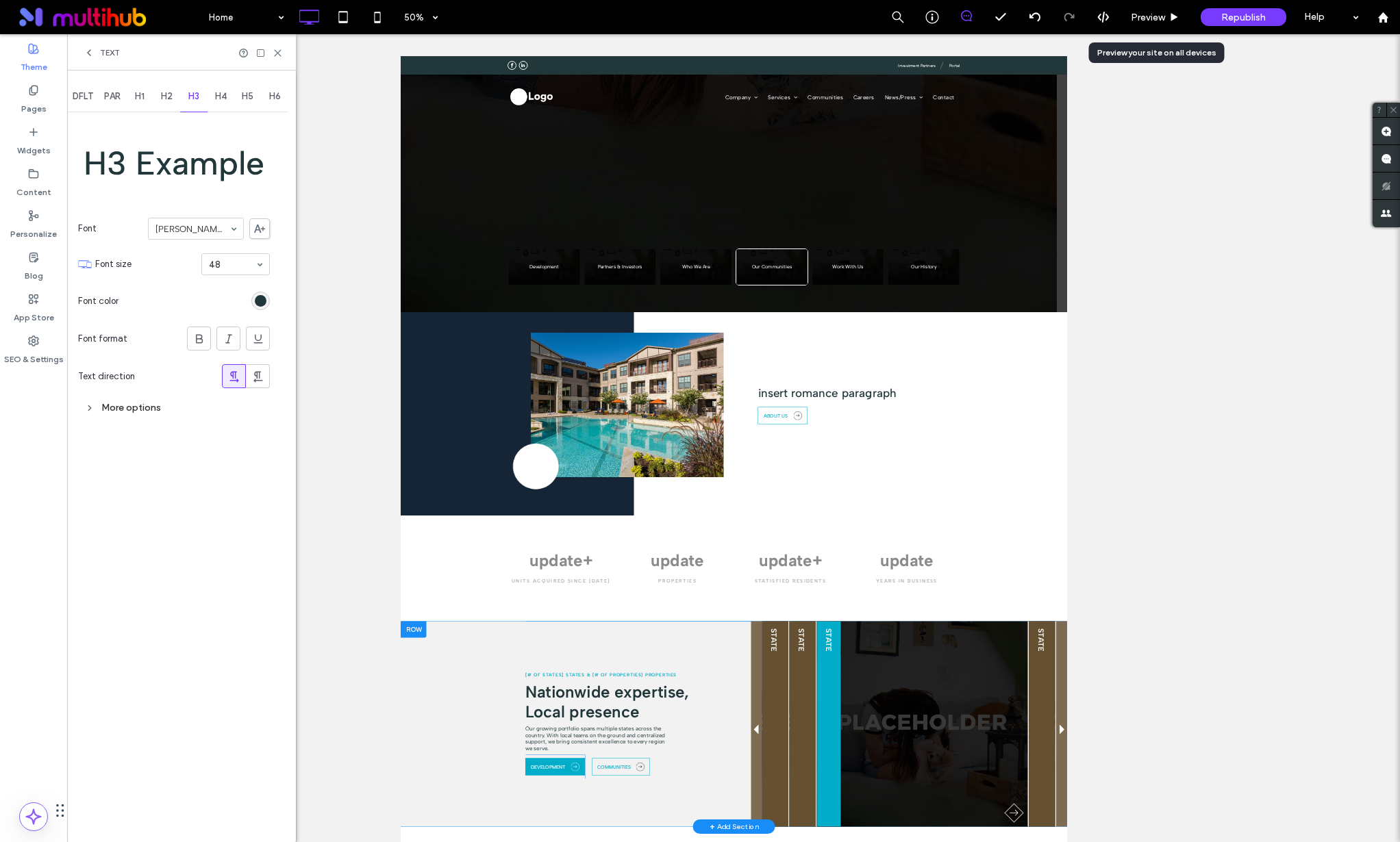
click at [80, 45] on div "Text" at bounding box center [181, 52] width 229 height 36
click at [87, 49] on icon at bounding box center [89, 53] width 11 height 11
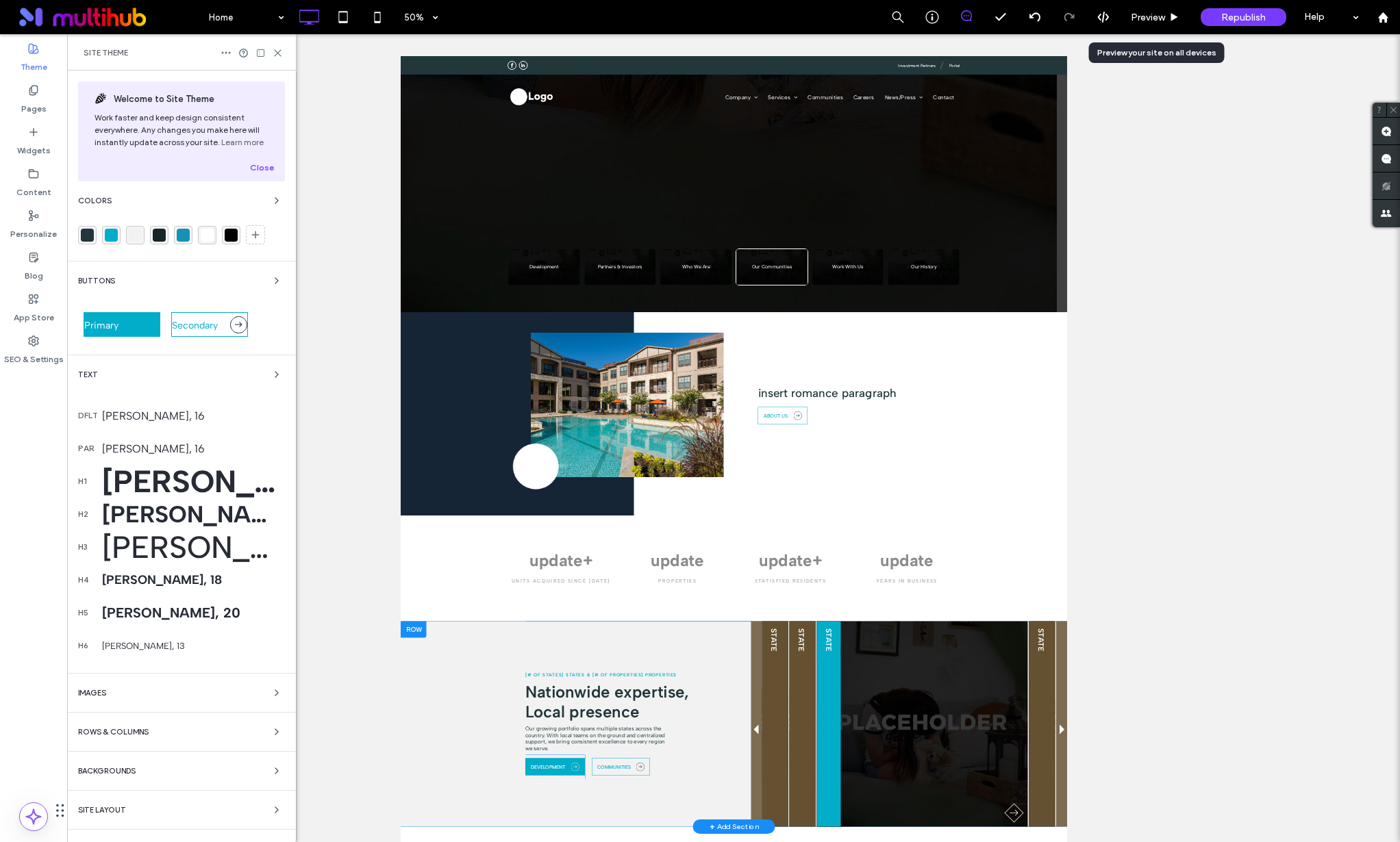
click at [155, 585] on div "Albert Sans, 18" at bounding box center [194, 580] width 183 height 15
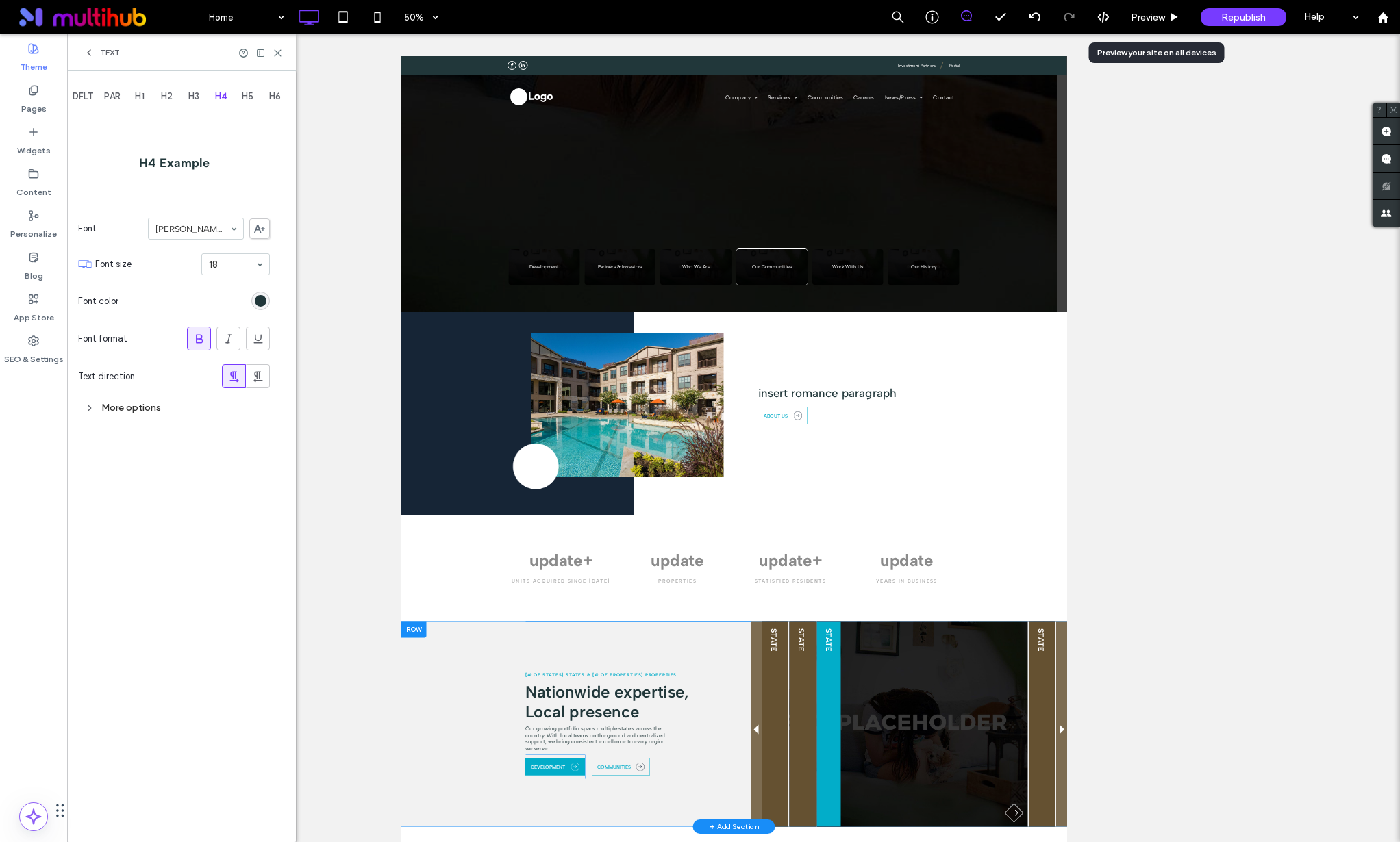
click at [90, 53] on icon at bounding box center [89, 53] width 11 height 11
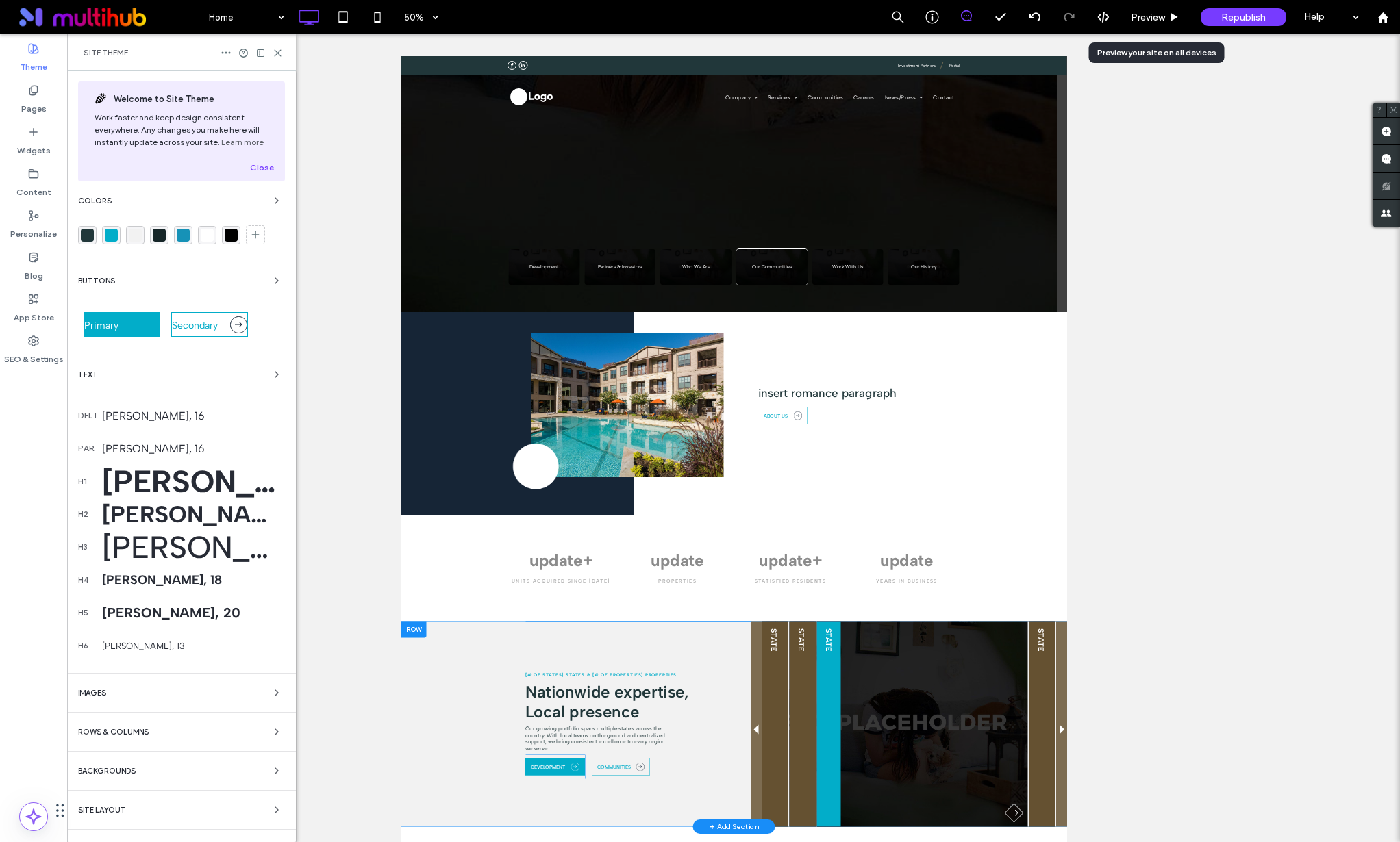
click at [271, 45] on div "Site Theme" at bounding box center [181, 52] width 229 height 36
click at [276, 45] on div "Site Theme" at bounding box center [181, 52] width 229 height 36
click at [277, 51] on icon at bounding box center [278, 53] width 10 height 10
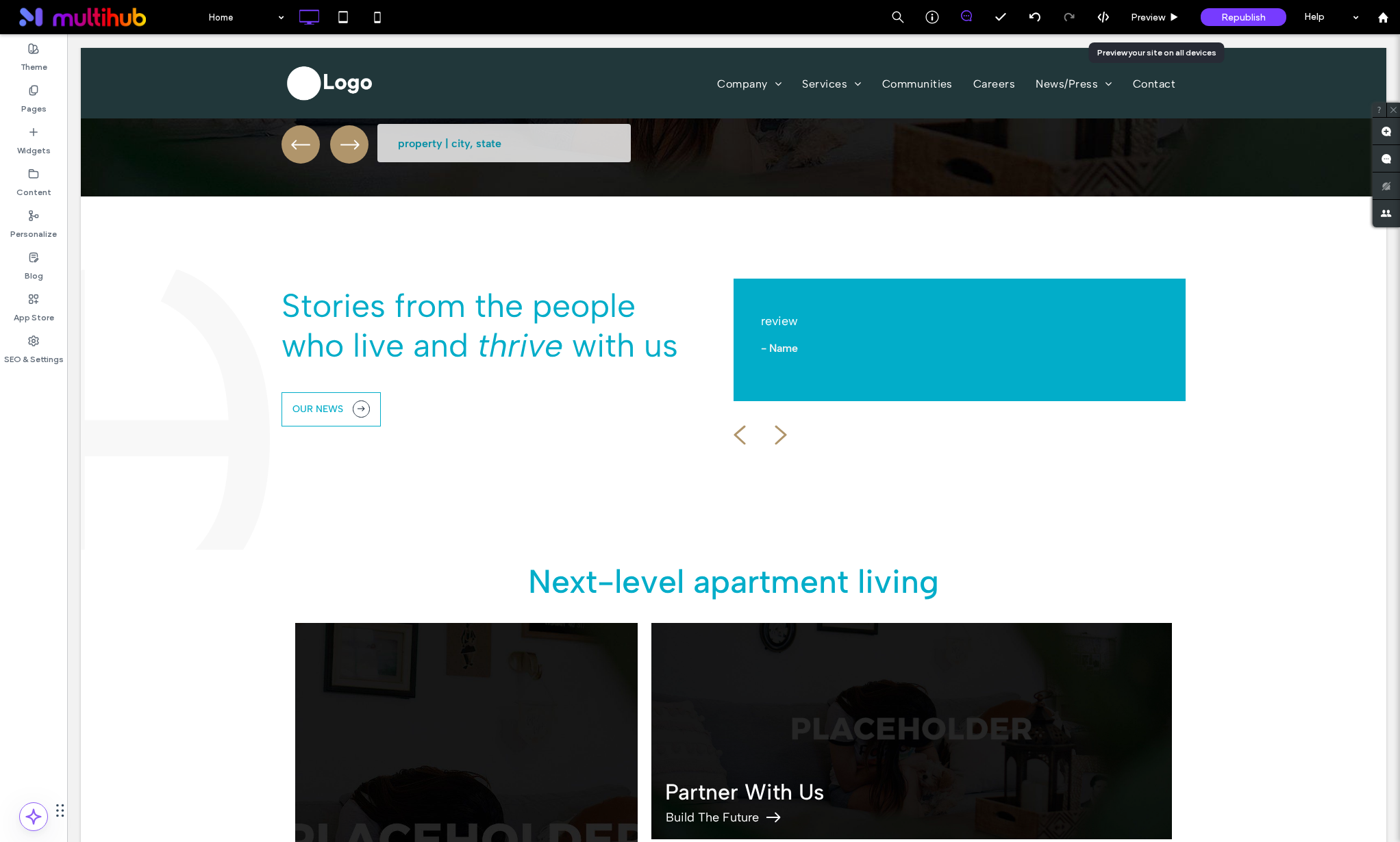
scroll to position [2456, 0]
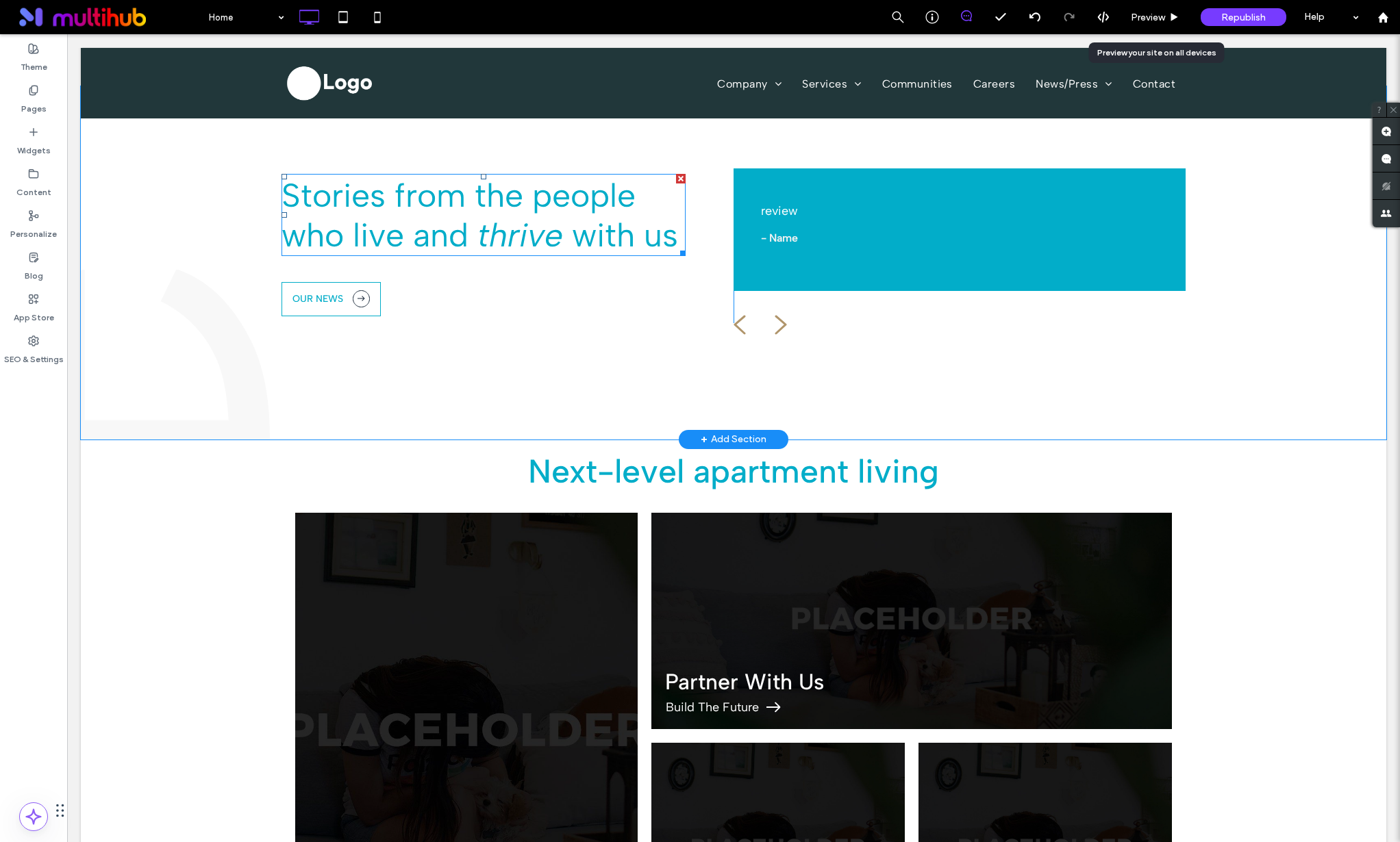
click at [517, 201] on span "Stories from the people who live and" at bounding box center [458, 215] width 354 height 80
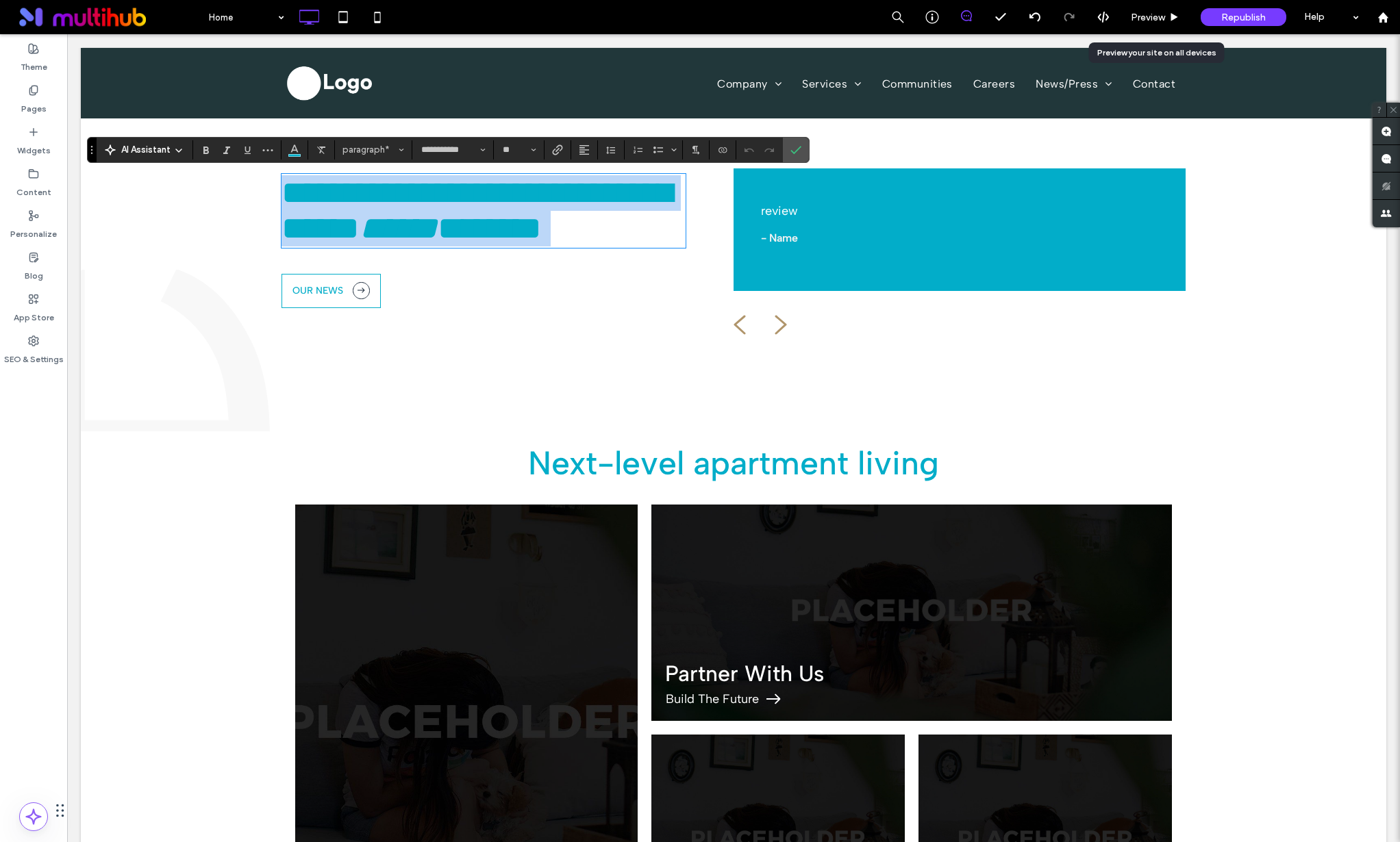
click at [846, 220] on h4 "- Name" at bounding box center [810, 238] width 98 height 37
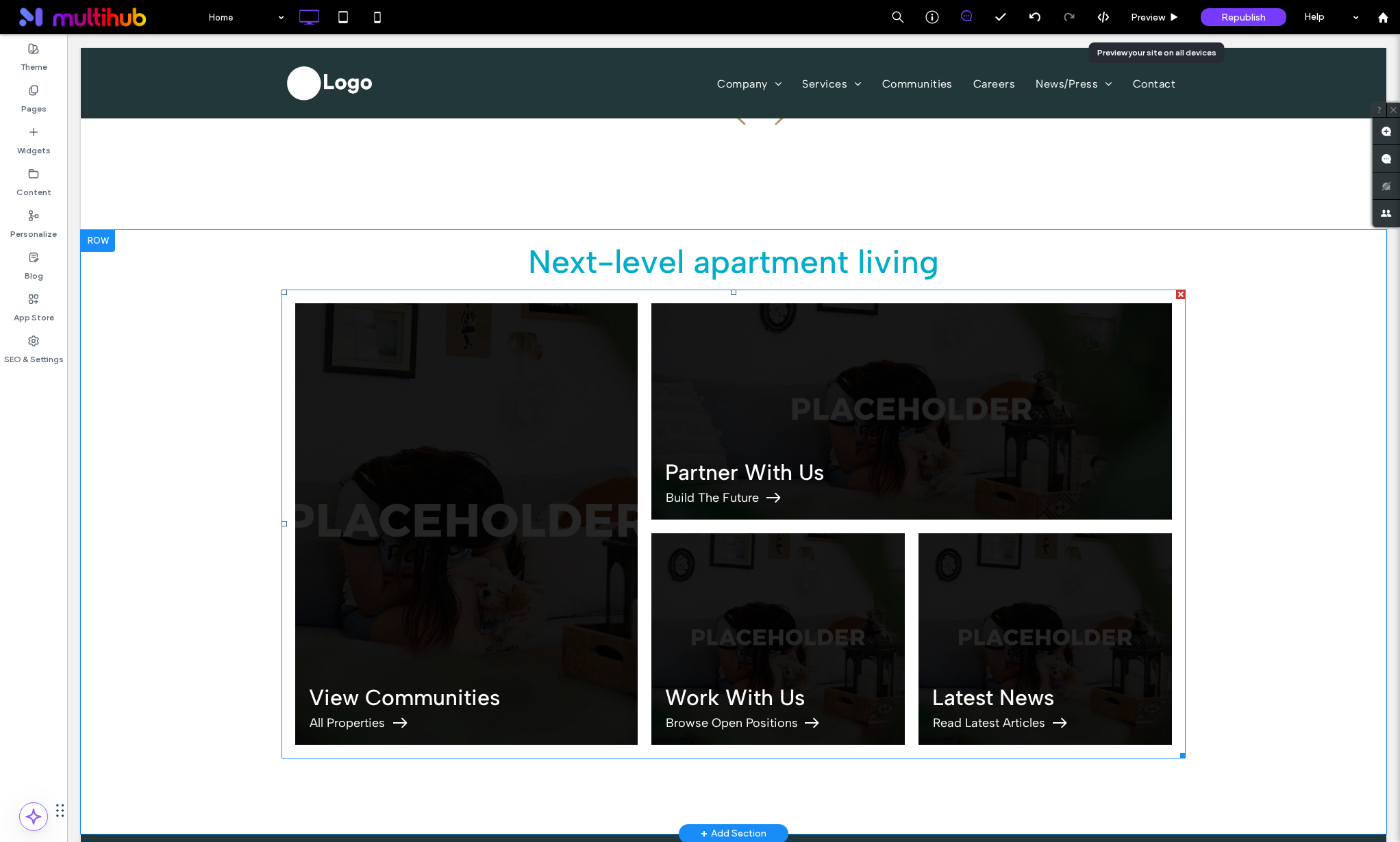
scroll to position [2612, 0]
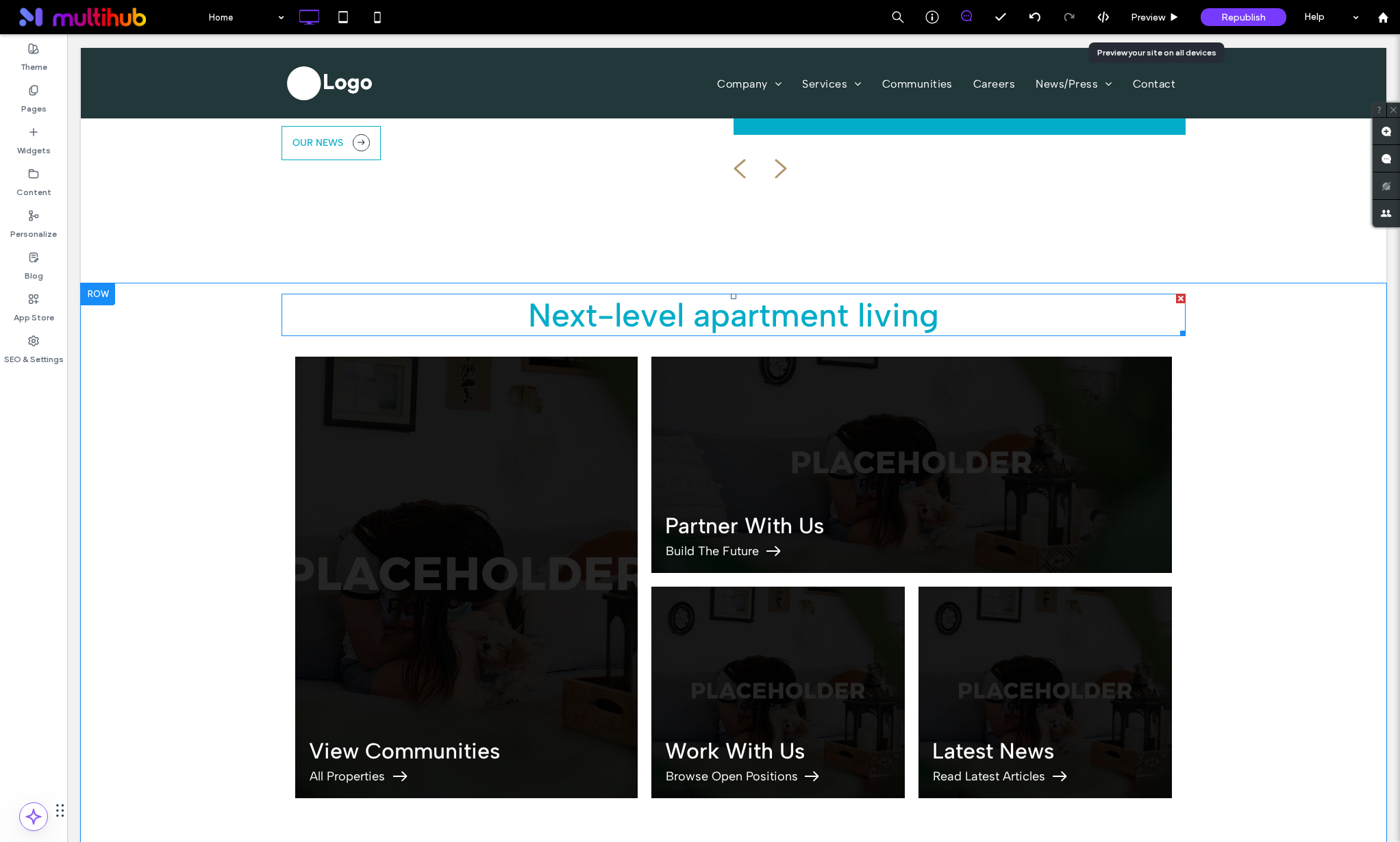
click at [706, 323] on span "Next-level apartment living" at bounding box center [734, 315] width 411 height 40
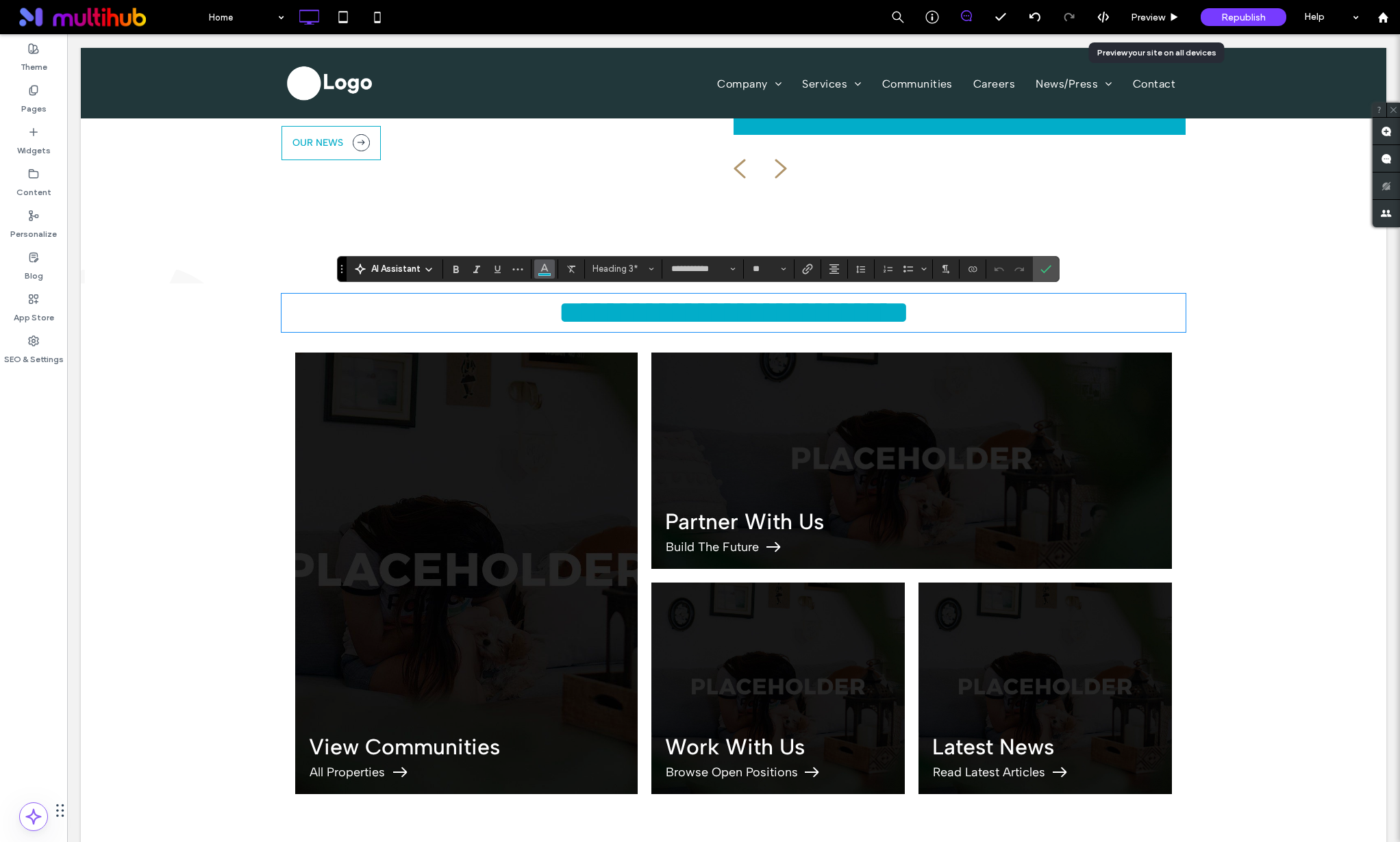
click at [543, 274] on span "Color" at bounding box center [545, 268] width 11 height 18
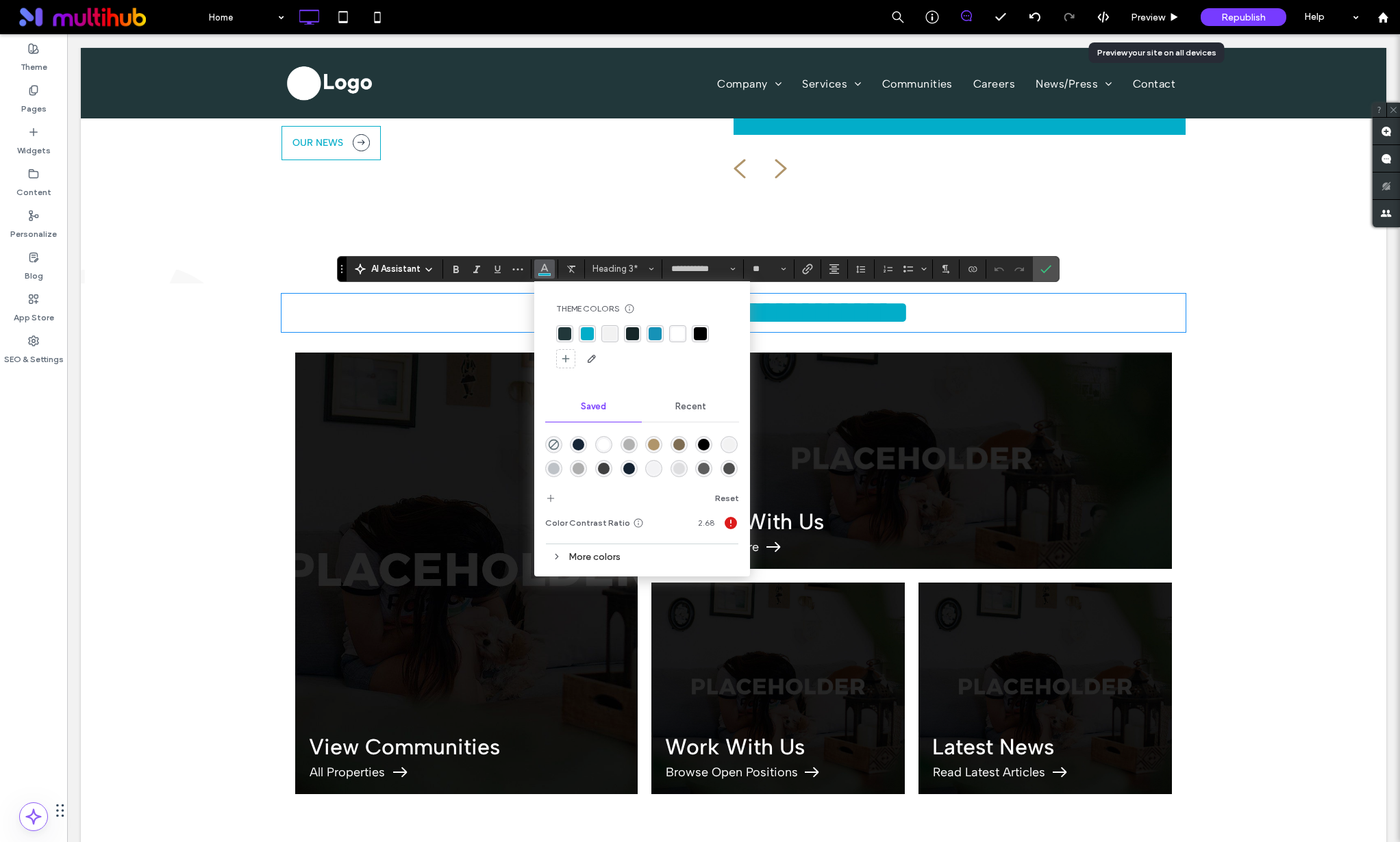
click at [562, 334] on div "rgba(33, 55, 58, 1)" at bounding box center [565, 334] width 13 height 13
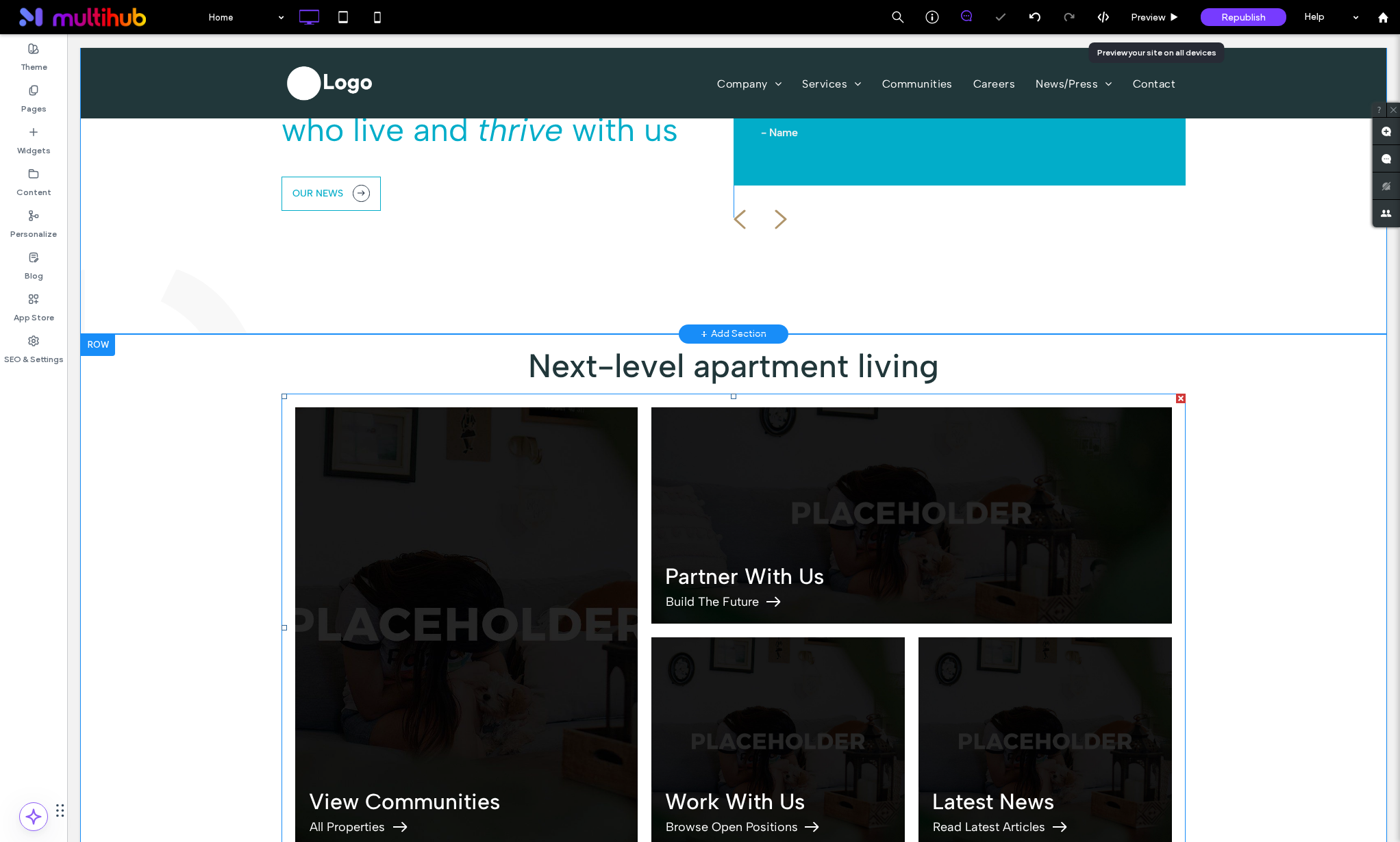
scroll to position [2234, 0]
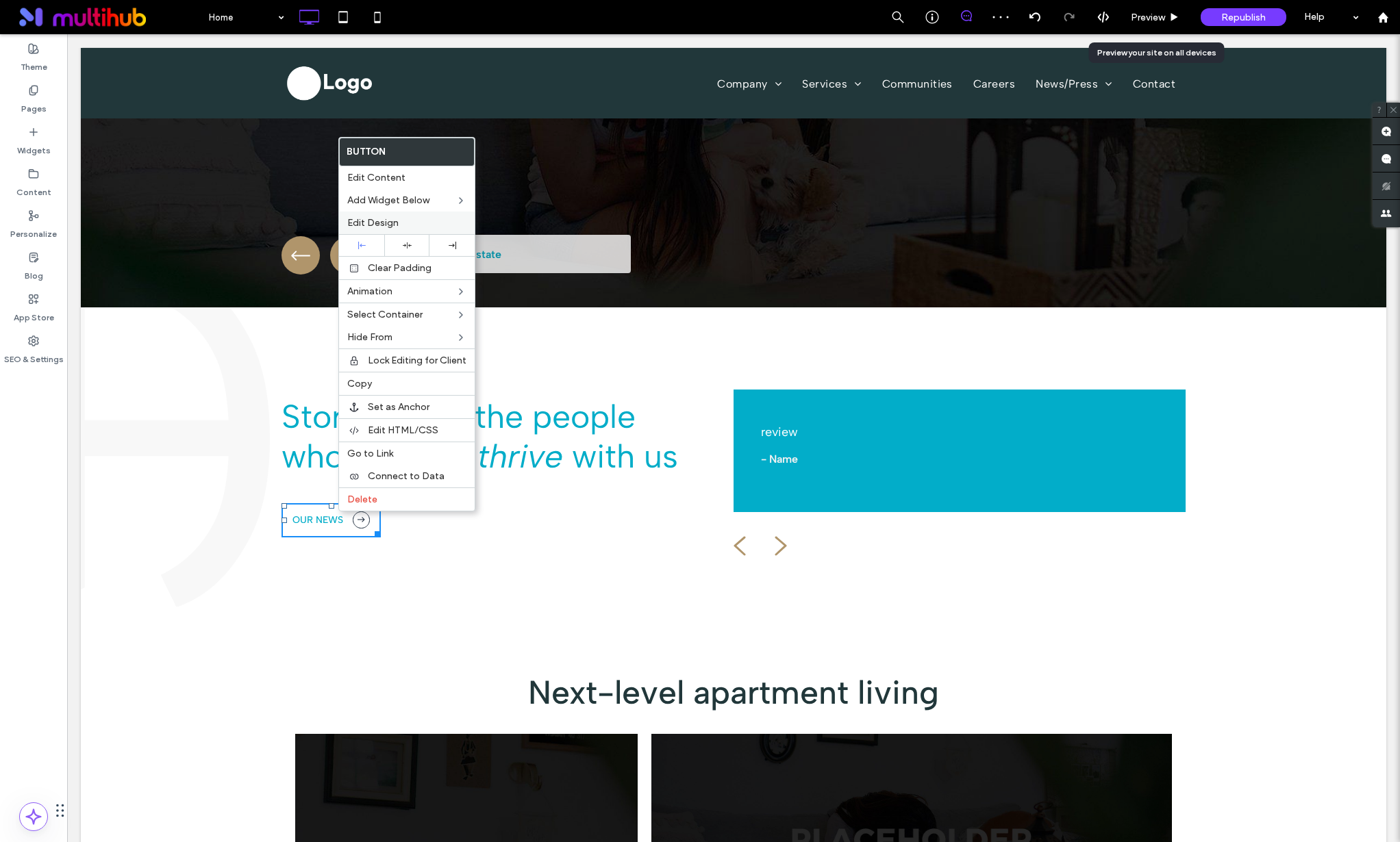
drag, startPoint x: 378, startPoint y: 222, endPoint x: 407, endPoint y: 223, distance: 29.0
click at [378, 222] on span "Edit Design" at bounding box center [373, 223] width 52 height 12
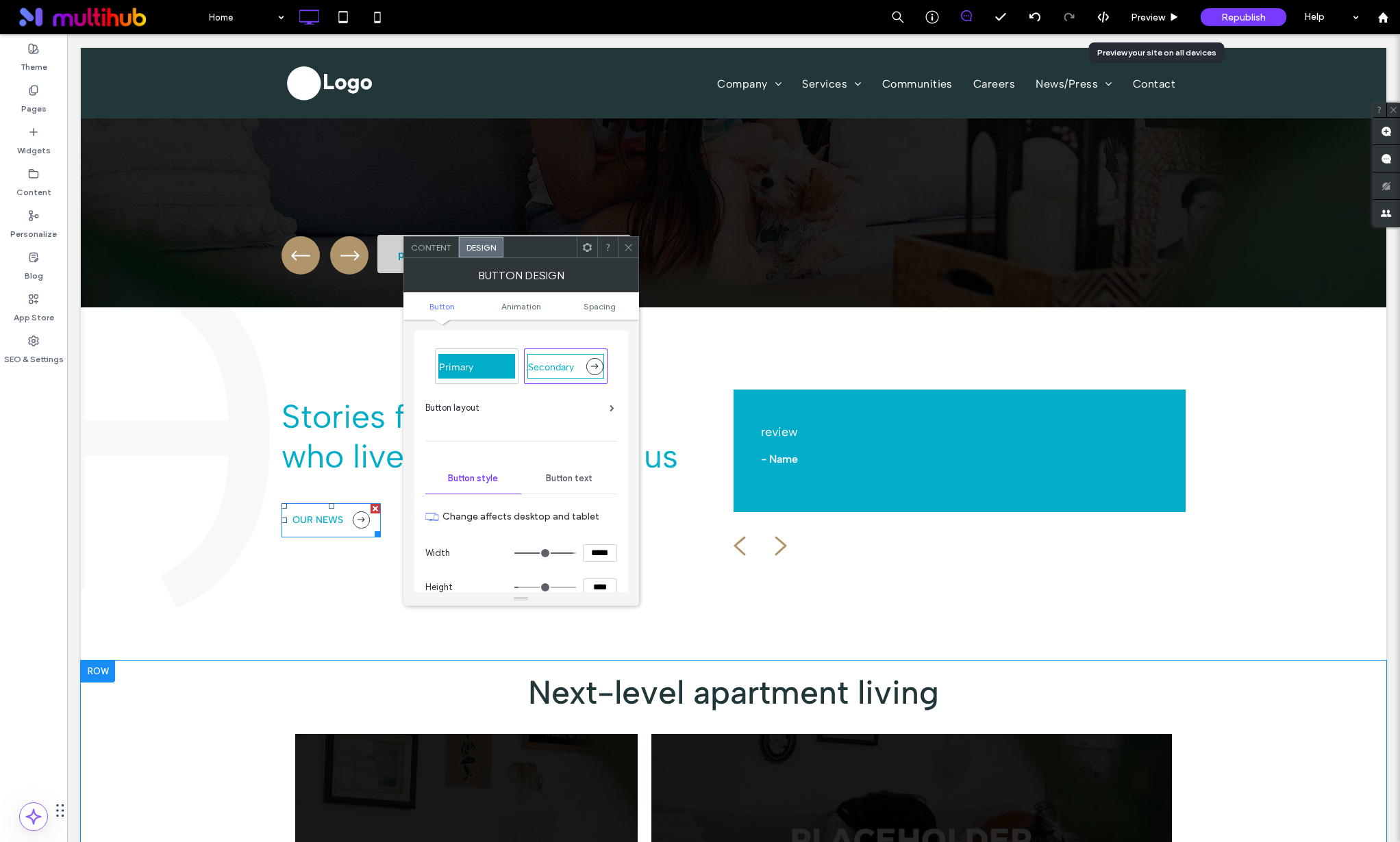
drag, startPoint x: 467, startPoint y: 372, endPoint x: 477, endPoint y: 367, distance: 11.2
click at [467, 372] on span "Primary" at bounding box center [456, 367] width 34 height 12
click at [575, 372] on div "Secondary" at bounding box center [566, 366] width 77 height 25
click at [623, 249] on icon at bounding box center [628, 247] width 10 height 10
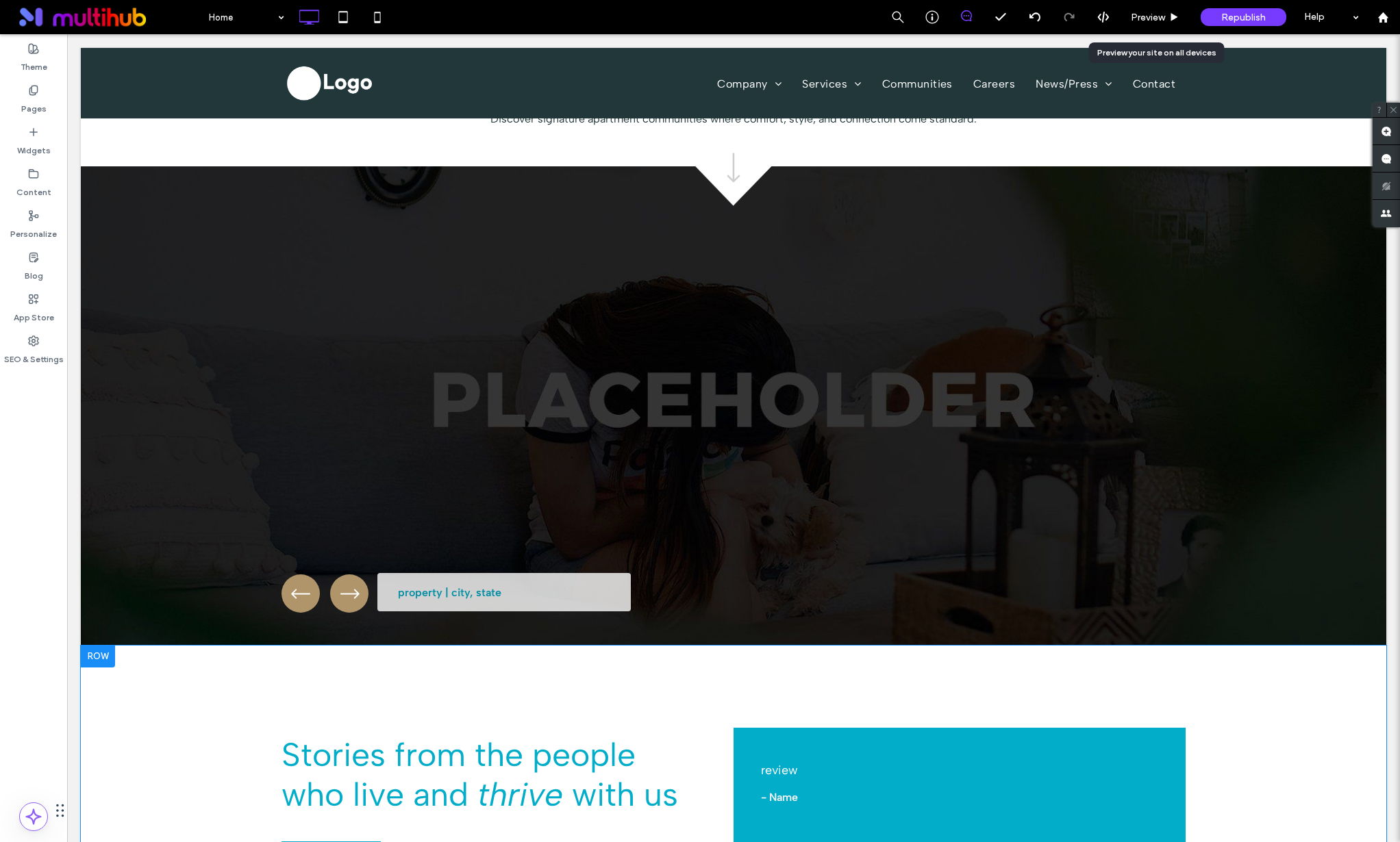
scroll to position [2101, 0]
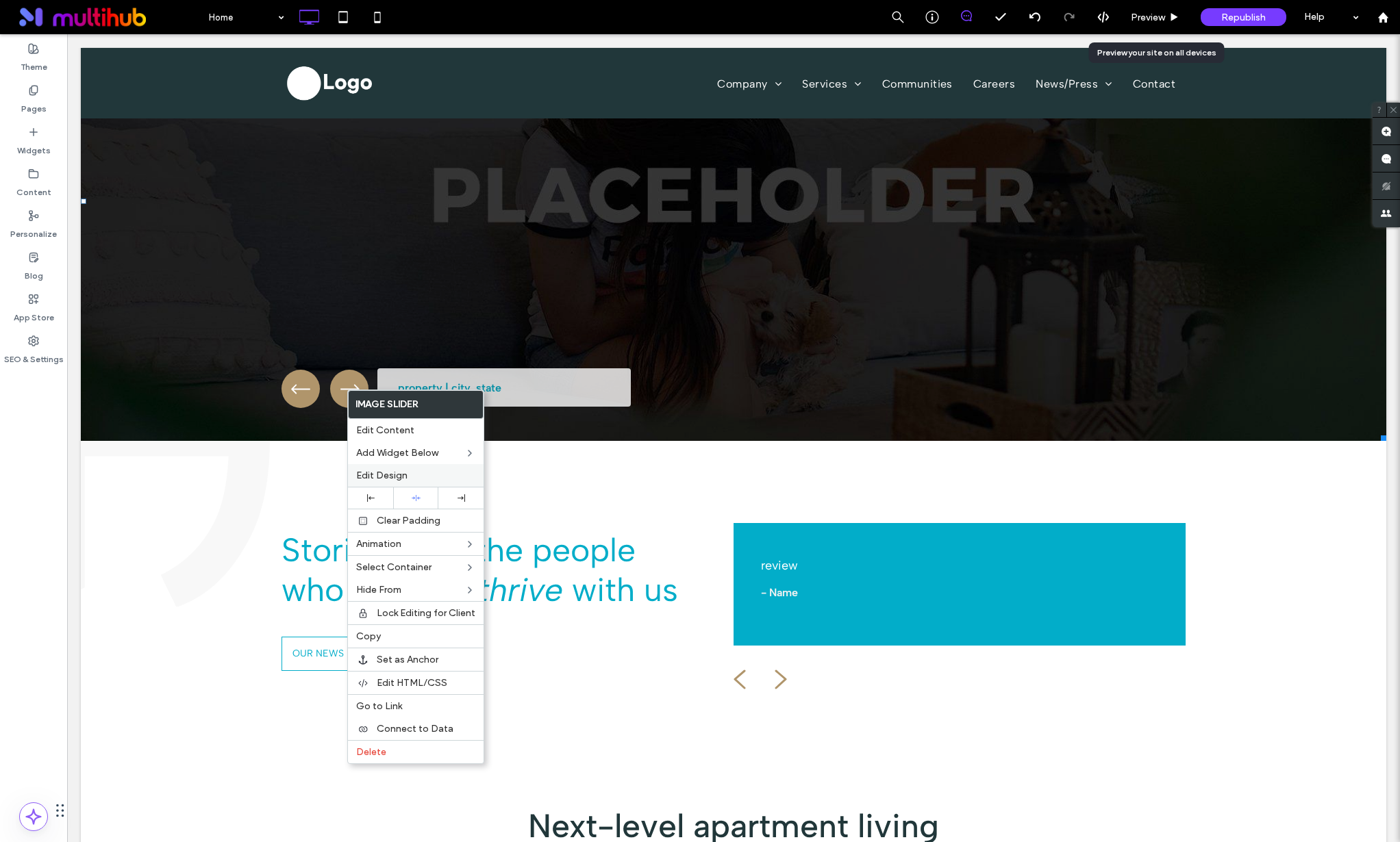
click at [396, 477] on span "Edit Design" at bounding box center [381, 475] width 52 height 12
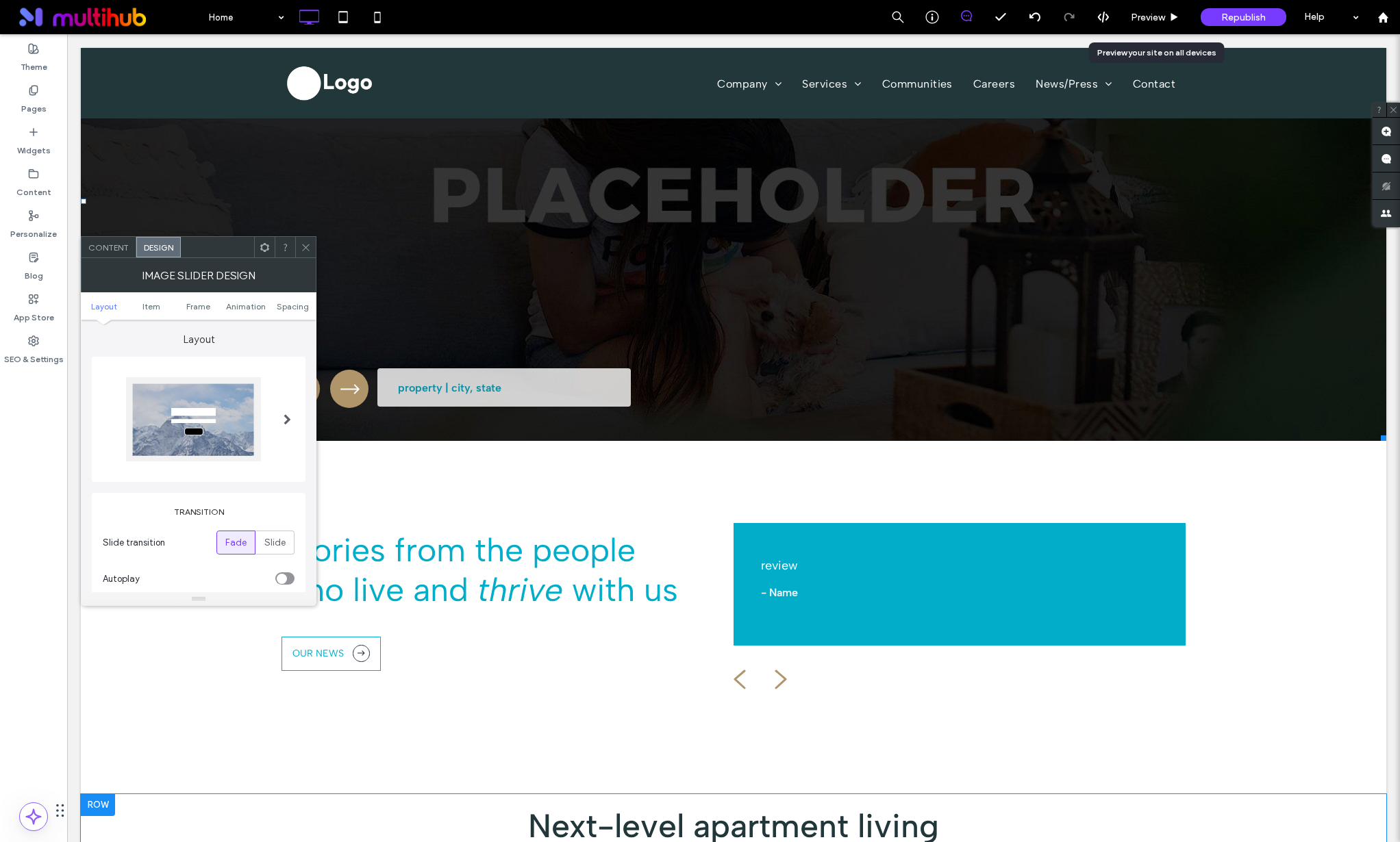
scroll to position [0, 0]
click at [284, 407] on span at bounding box center [287, 419] width 8 height 84
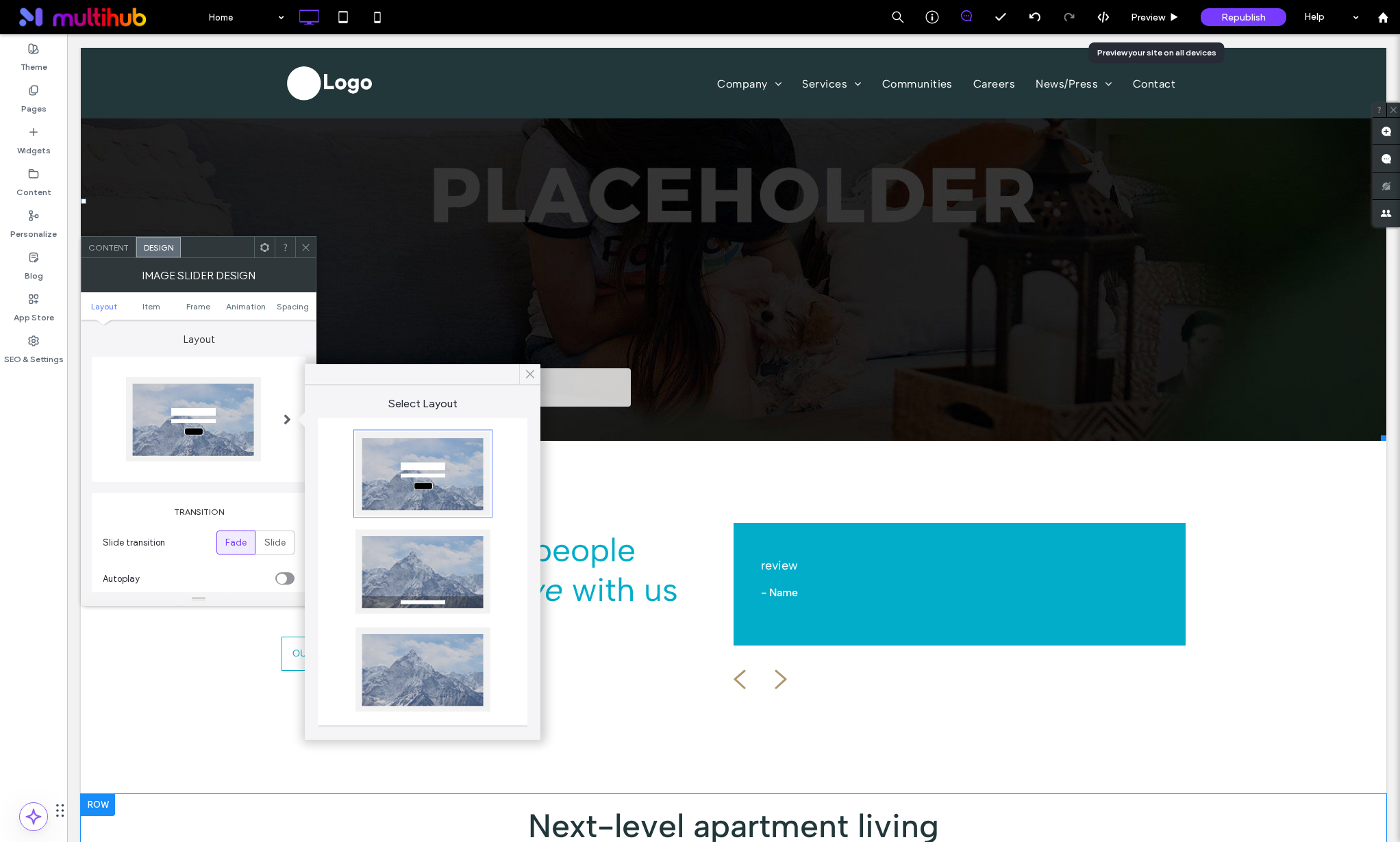
click at [531, 372] on use at bounding box center [530, 374] width 7 height 8
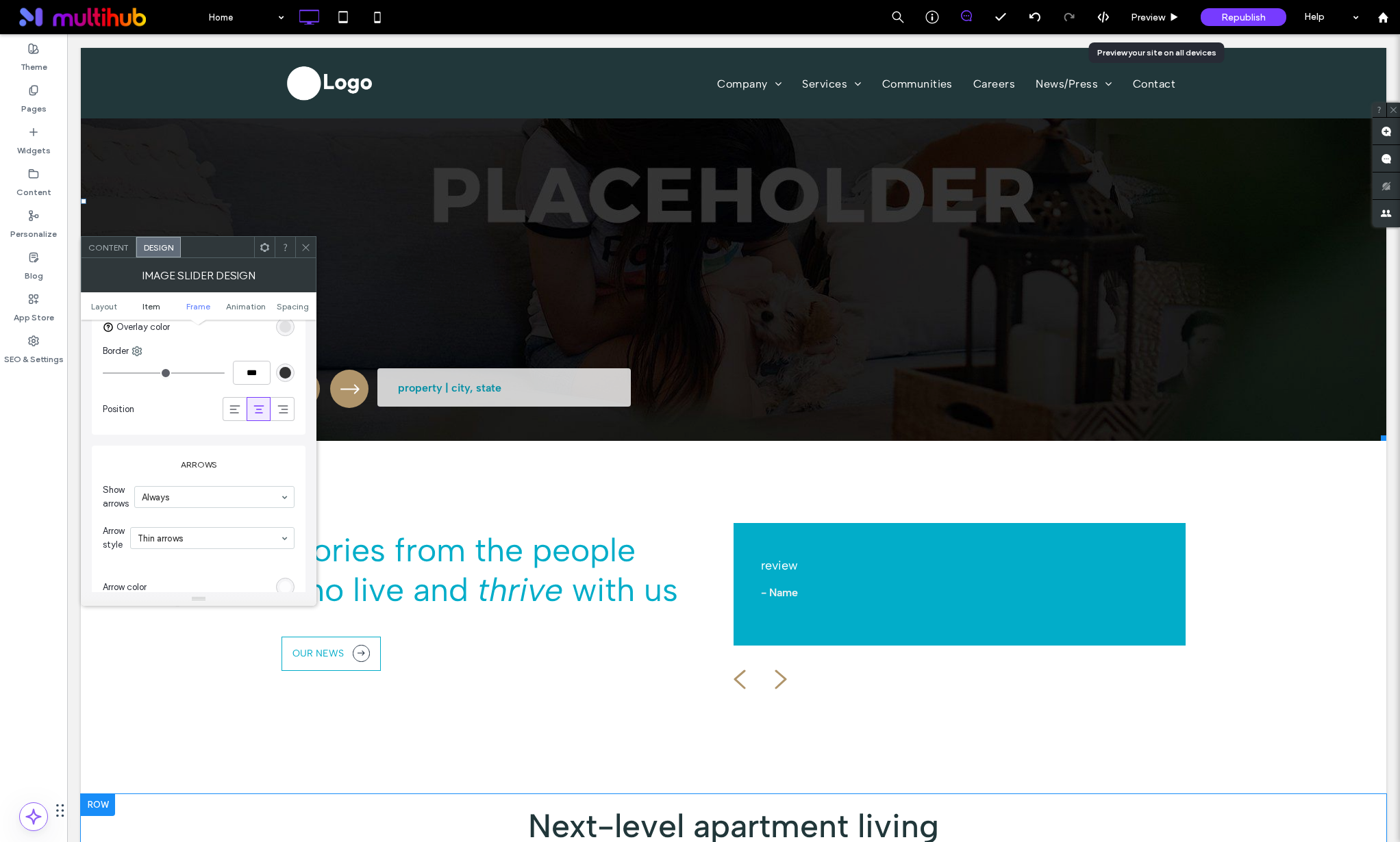
scroll to position [654, 0]
click at [118, 251] on span "Content" at bounding box center [109, 247] width 41 height 10
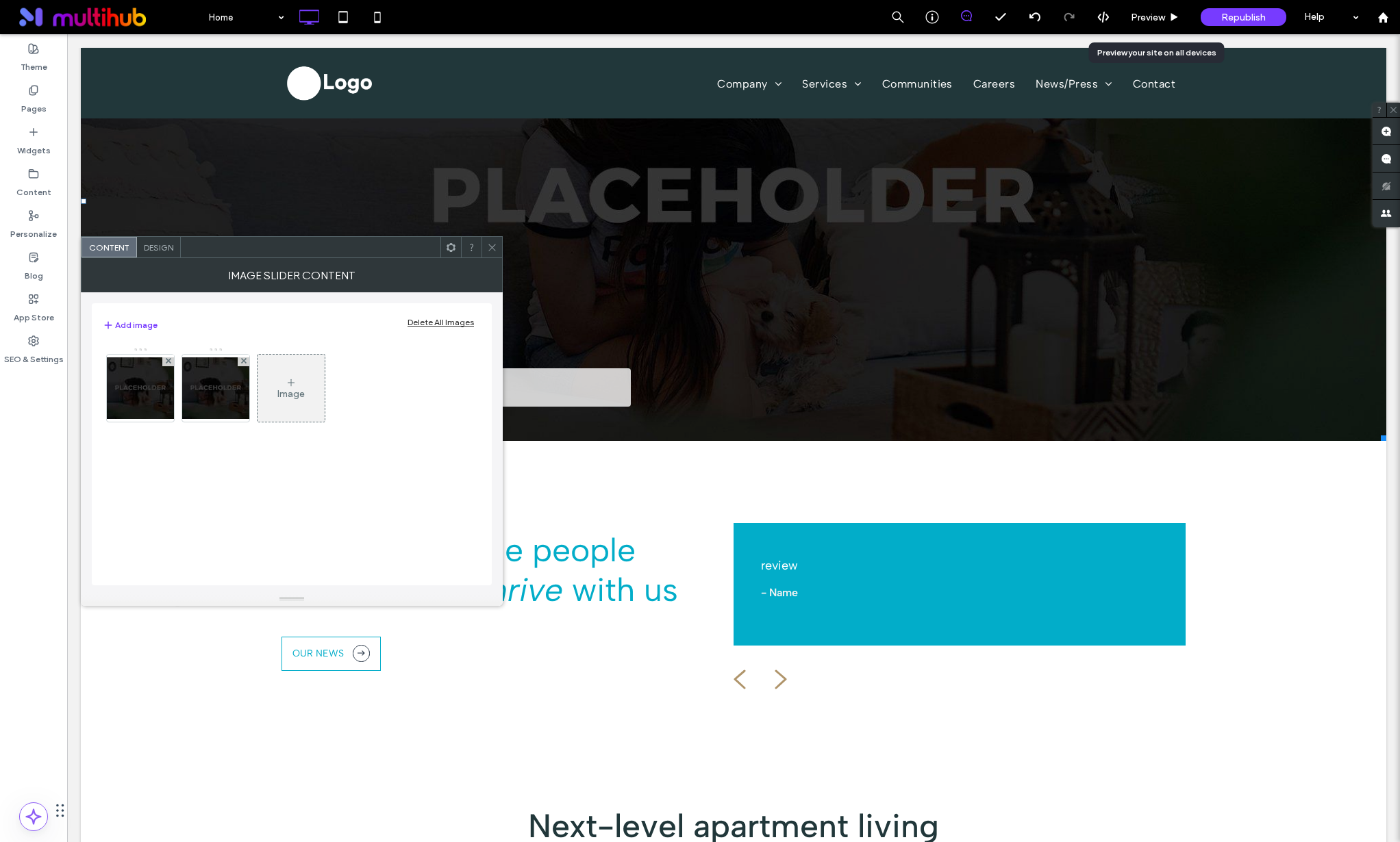
click at [491, 247] on use at bounding box center [492, 247] width 7 height 7
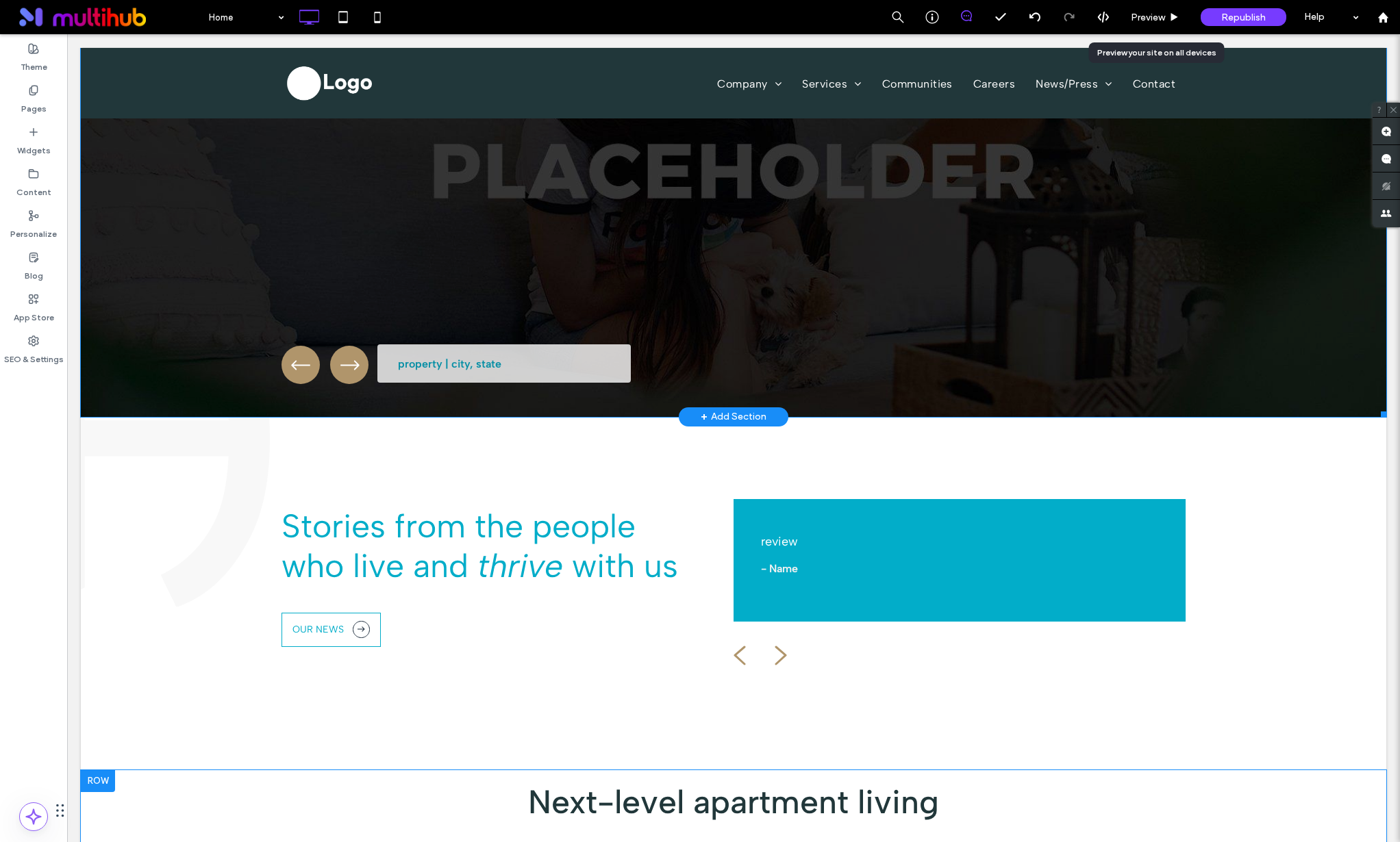
scroll to position [2083, 0]
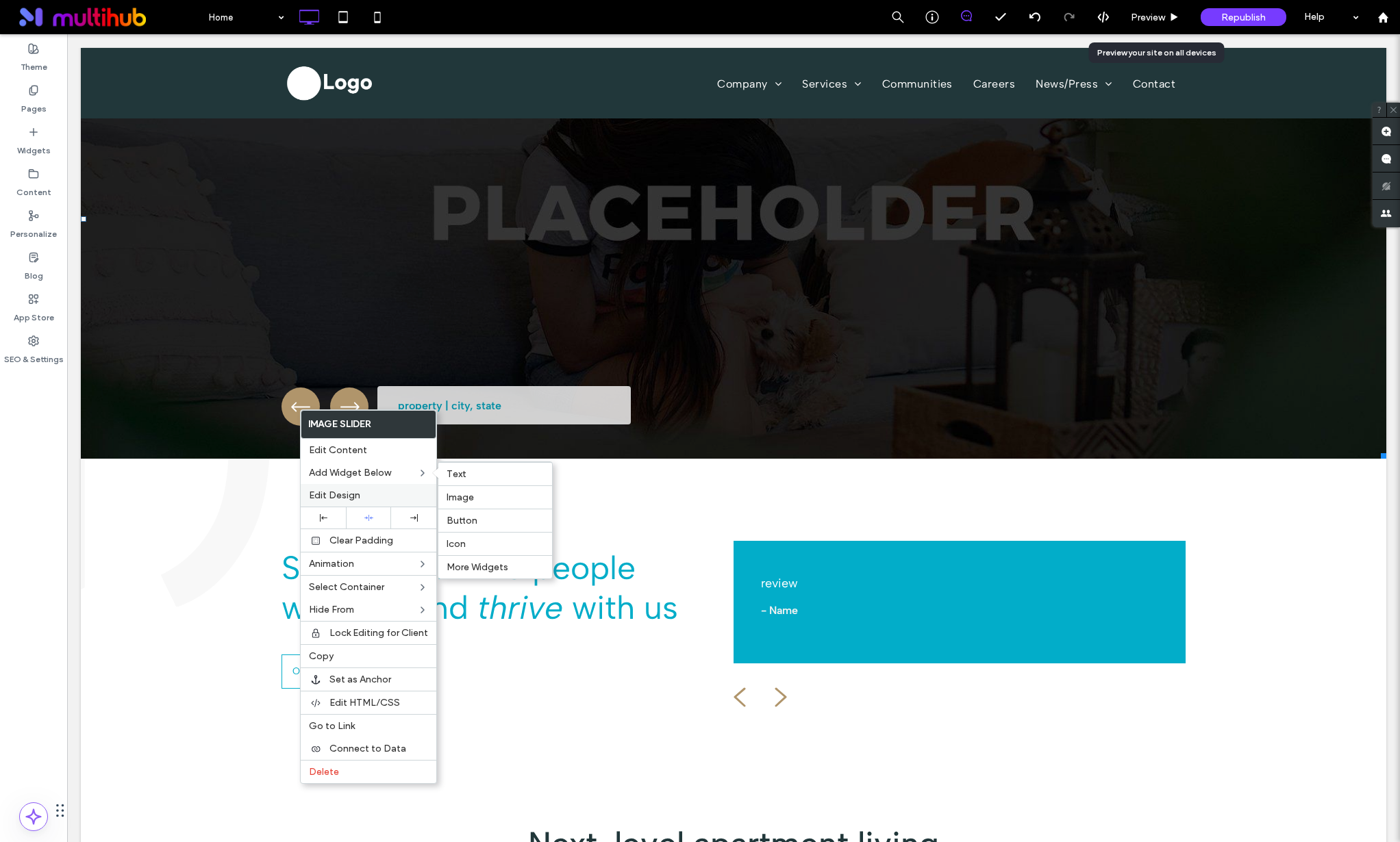
click at [332, 492] on span "Edit Design" at bounding box center [335, 495] width 52 height 12
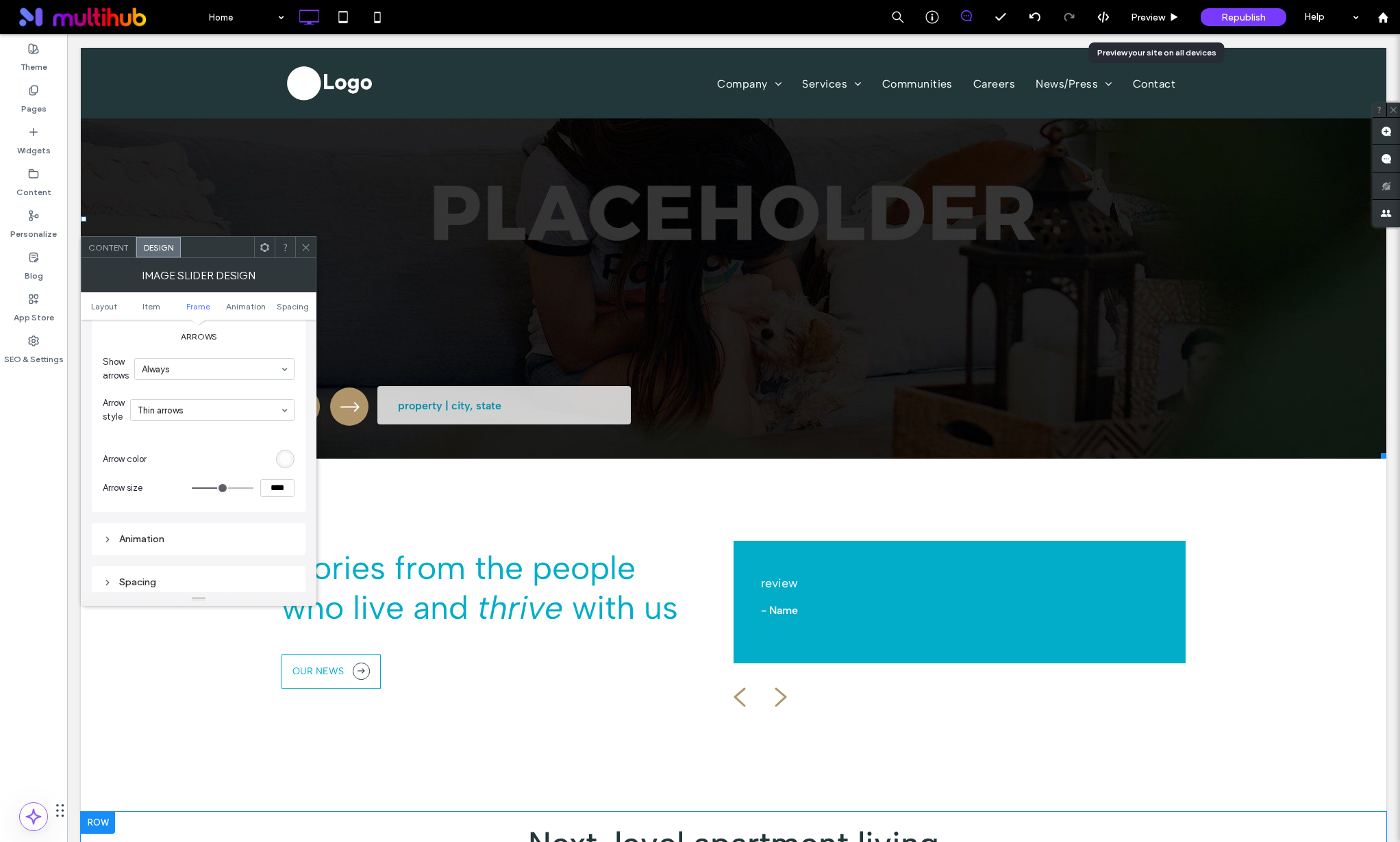
scroll to position [942, 0]
click at [264, 352] on label "Arrows" at bounding box center [199, 352] width 192 height 24
click at [302, 247] on icon at bounding box center [306, 247] width 10 height 10
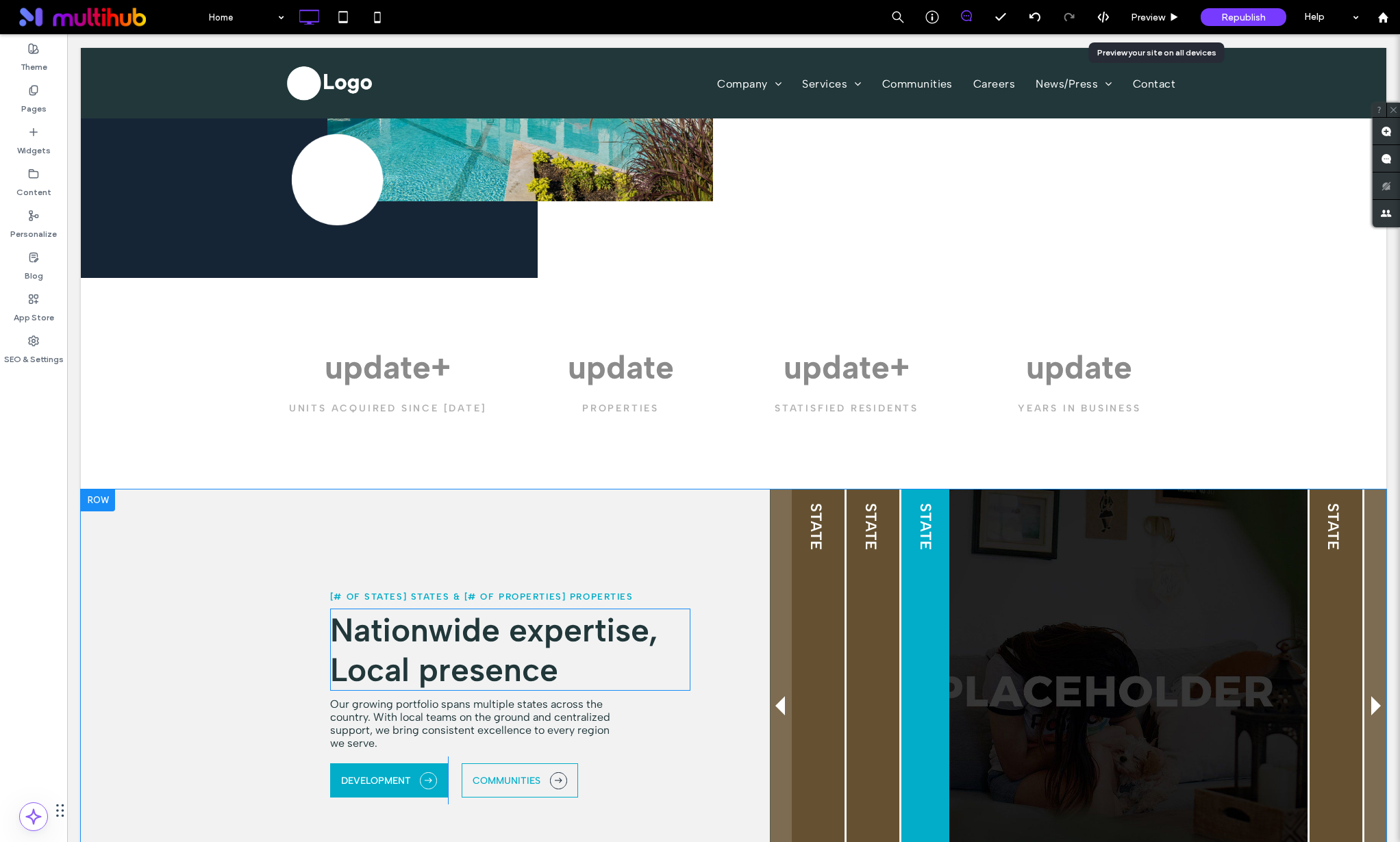
scroll to position [1437, 0]
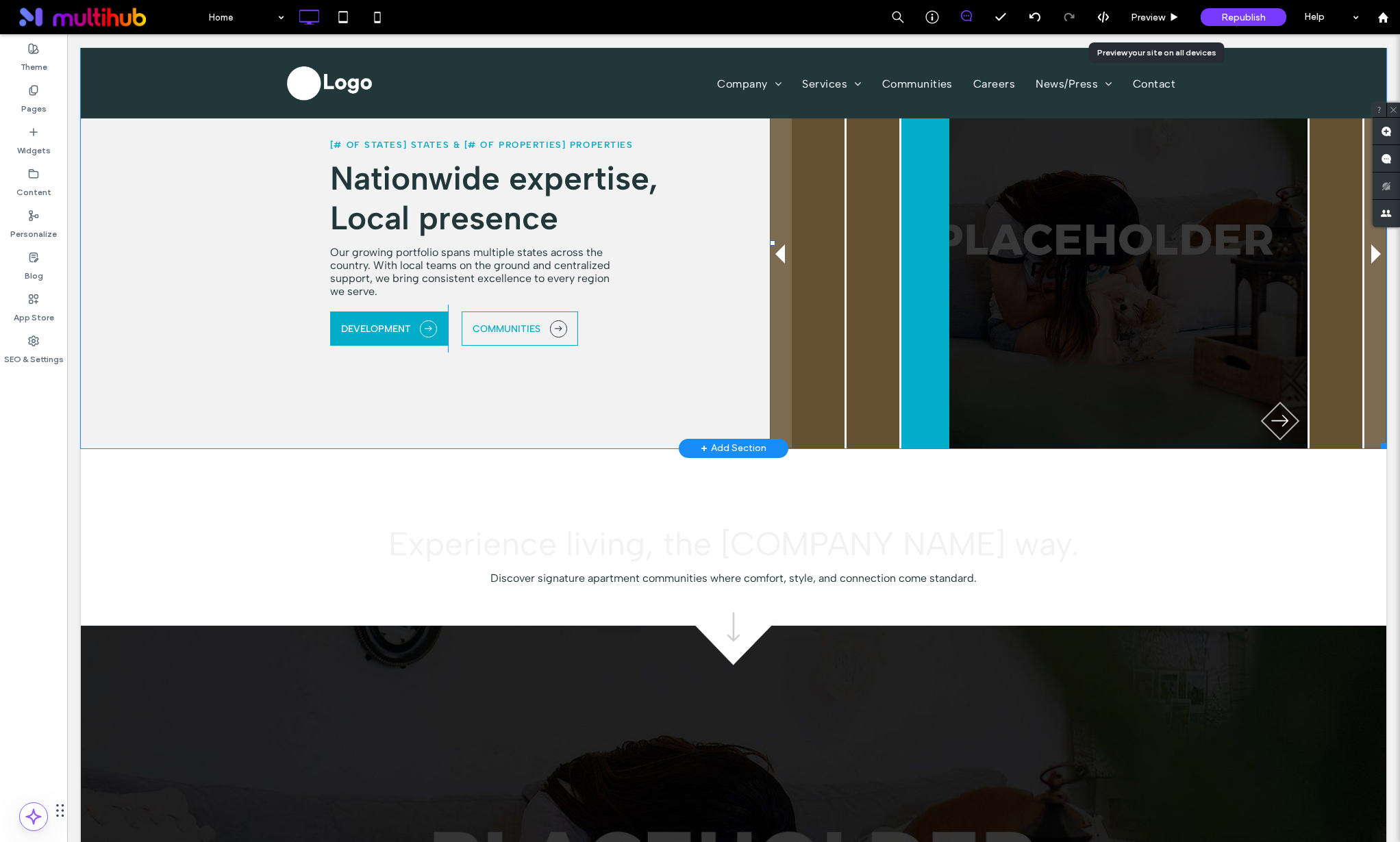
click at [809, 251] on span at bounding box center [1078, 243] width 616 height 411
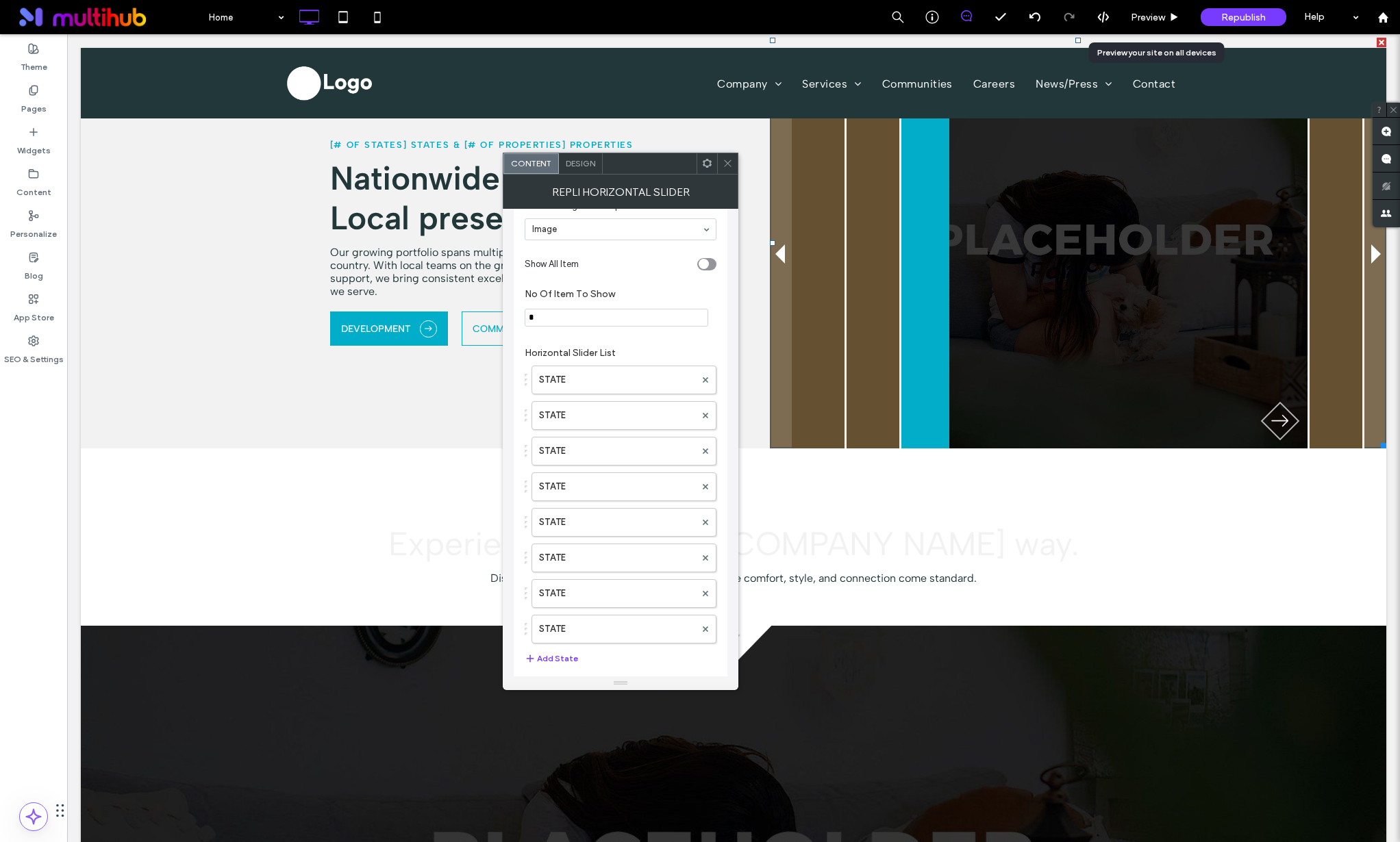
scroll to position [109, 0]
click at [568, 171] on div "Design" at bounding box center [581, 163] width 44 height 21
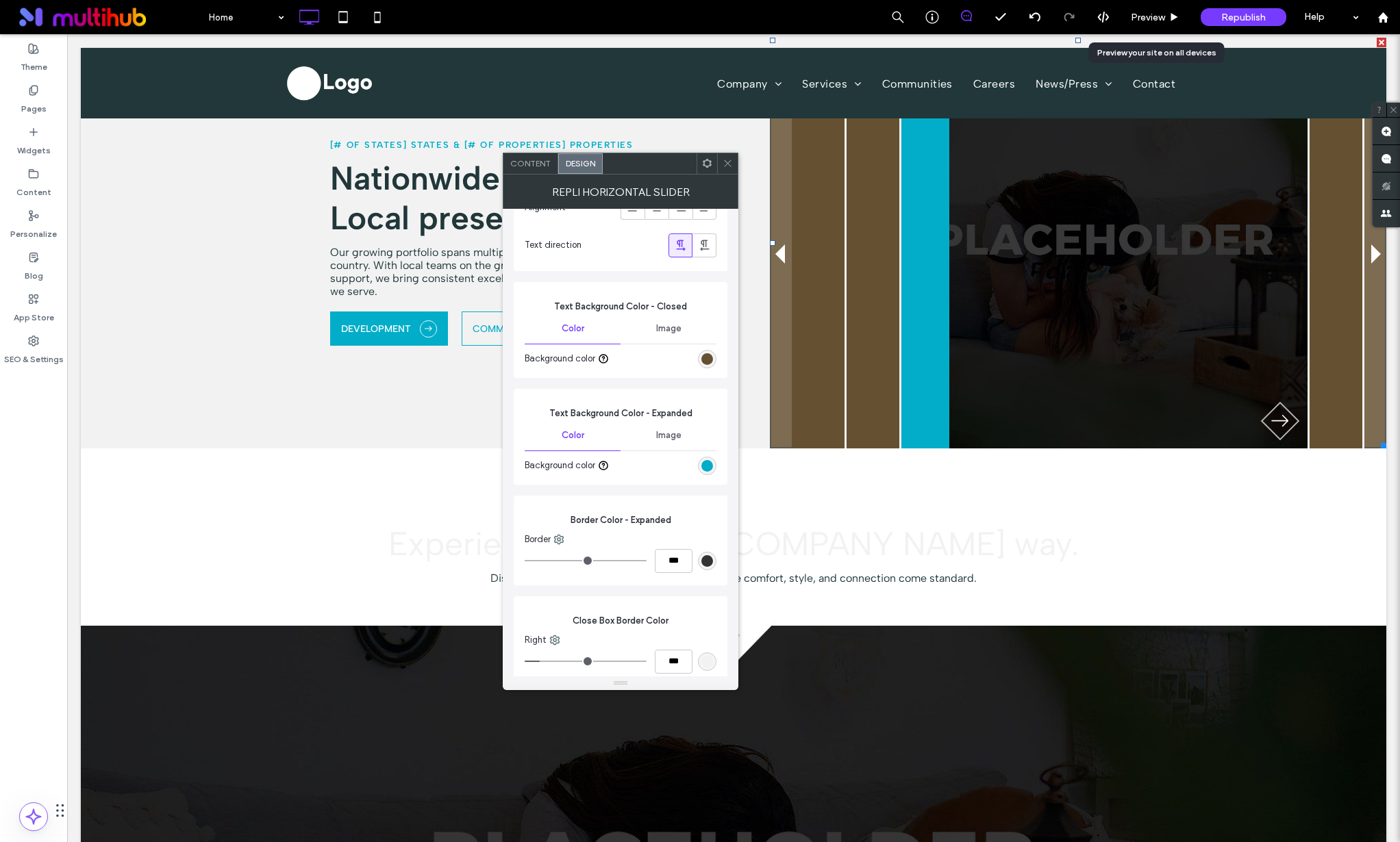
scroll to position [1045, 0]
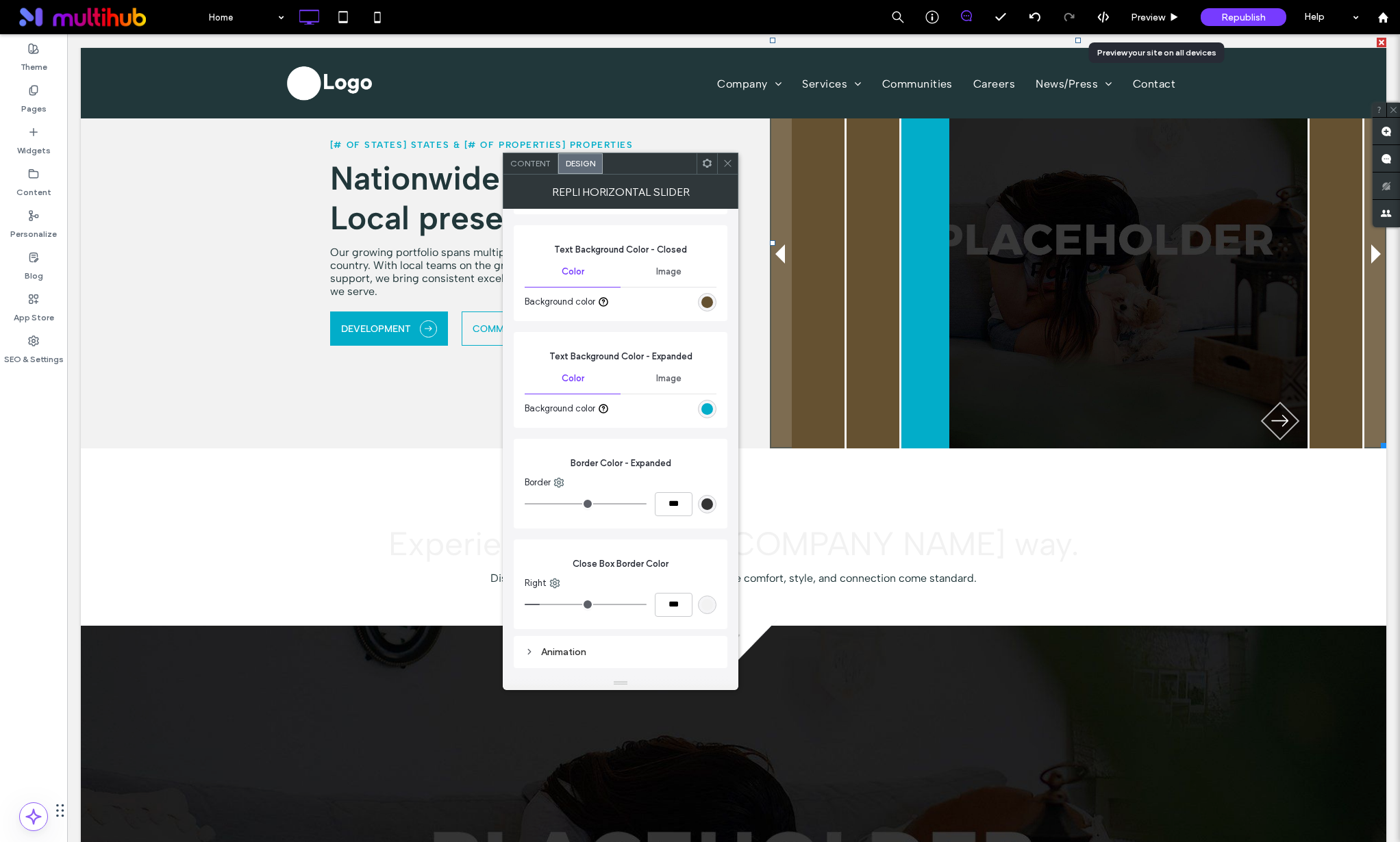
click at [709, 306] on div "rgb(101, 81, 49)" at bounding box center [707, 302] width 12 height 12
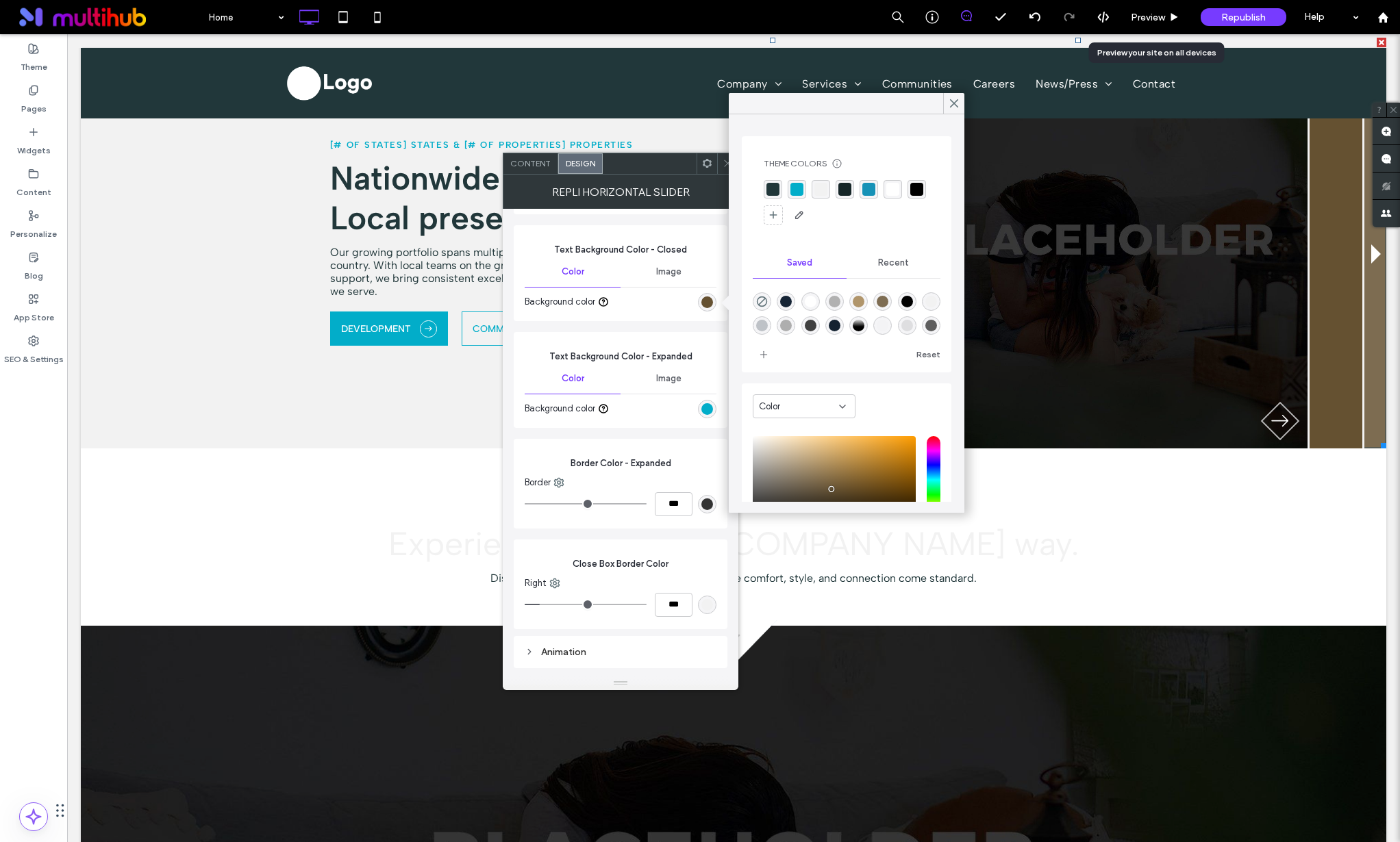
click at [799, 185] on div "rgba(2, 173, 201, 1)" at bounding box center [797, 189] width 13 height 13
click at [779, 190] on div "rgba(33, 55, 58, 1)" at bounding box center [773, 190] width 13 height 13
click at [795, 189] on div "rgba(2, 173, 201, 1)" at bounding box center [798, 190] width 13 height 13
click at [774, 193] on div "rgba(33, 55, 58, 1)" at bounding box center [773, 190] width 13 height 13
click at [676, 275] on span "Image" at bounding box center [668, 272] width 25 height 11
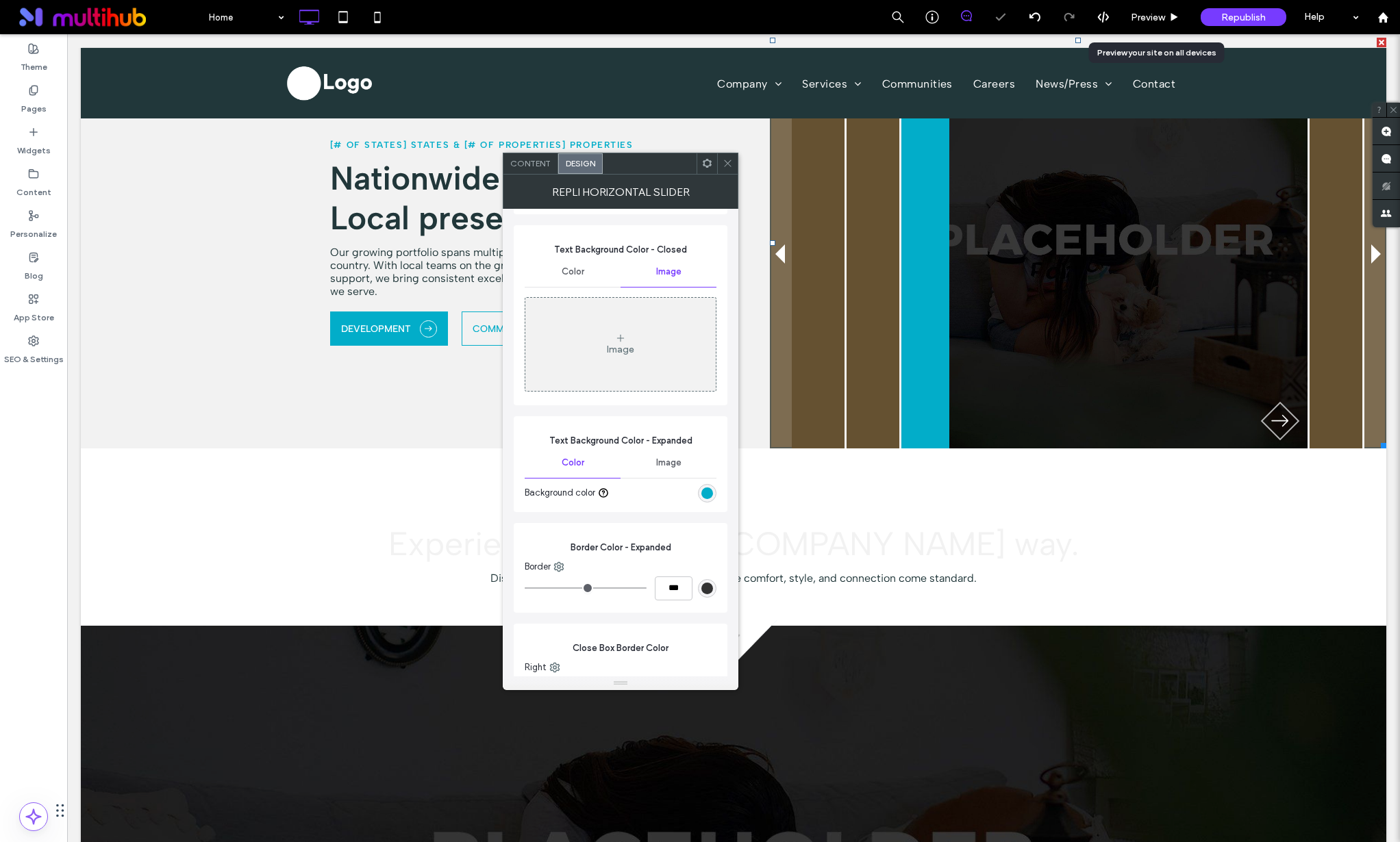
click at [578, 273] on span "Color" at bounding box center [573, 272] width 23 height 11
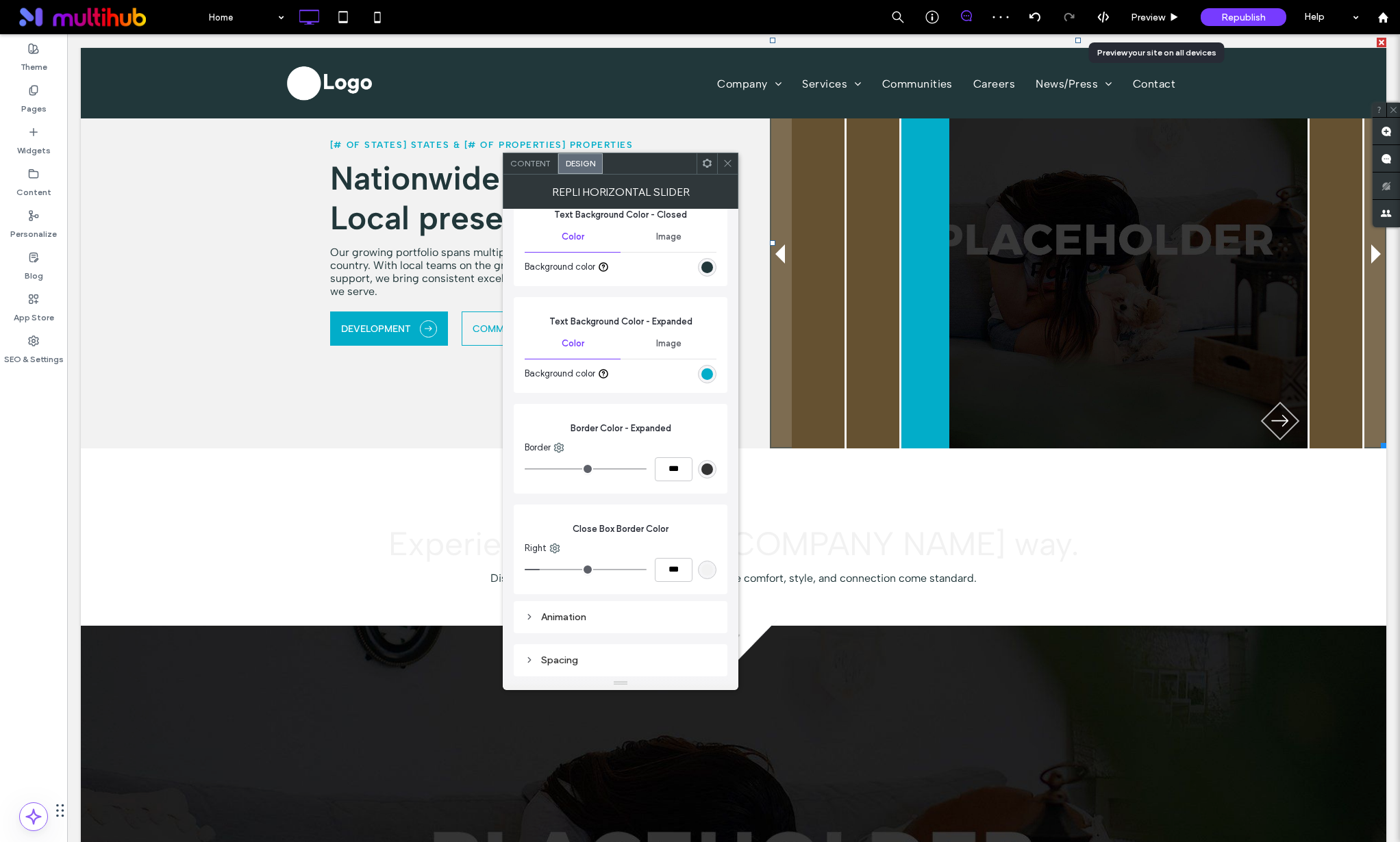
scroll to position [413, 0]
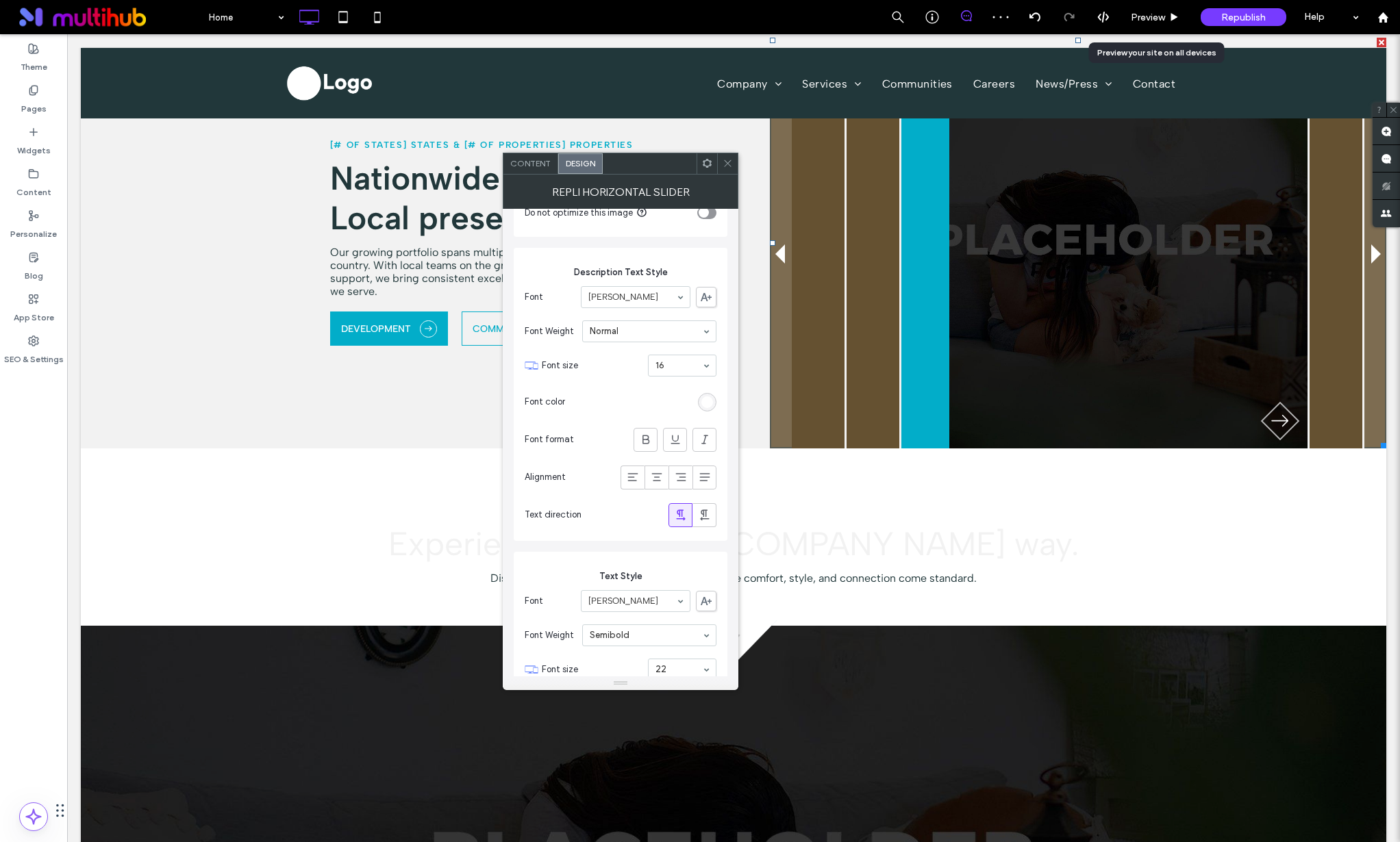
click at [730, 155] on span at bounding box center [727, 163] width 10 height 21
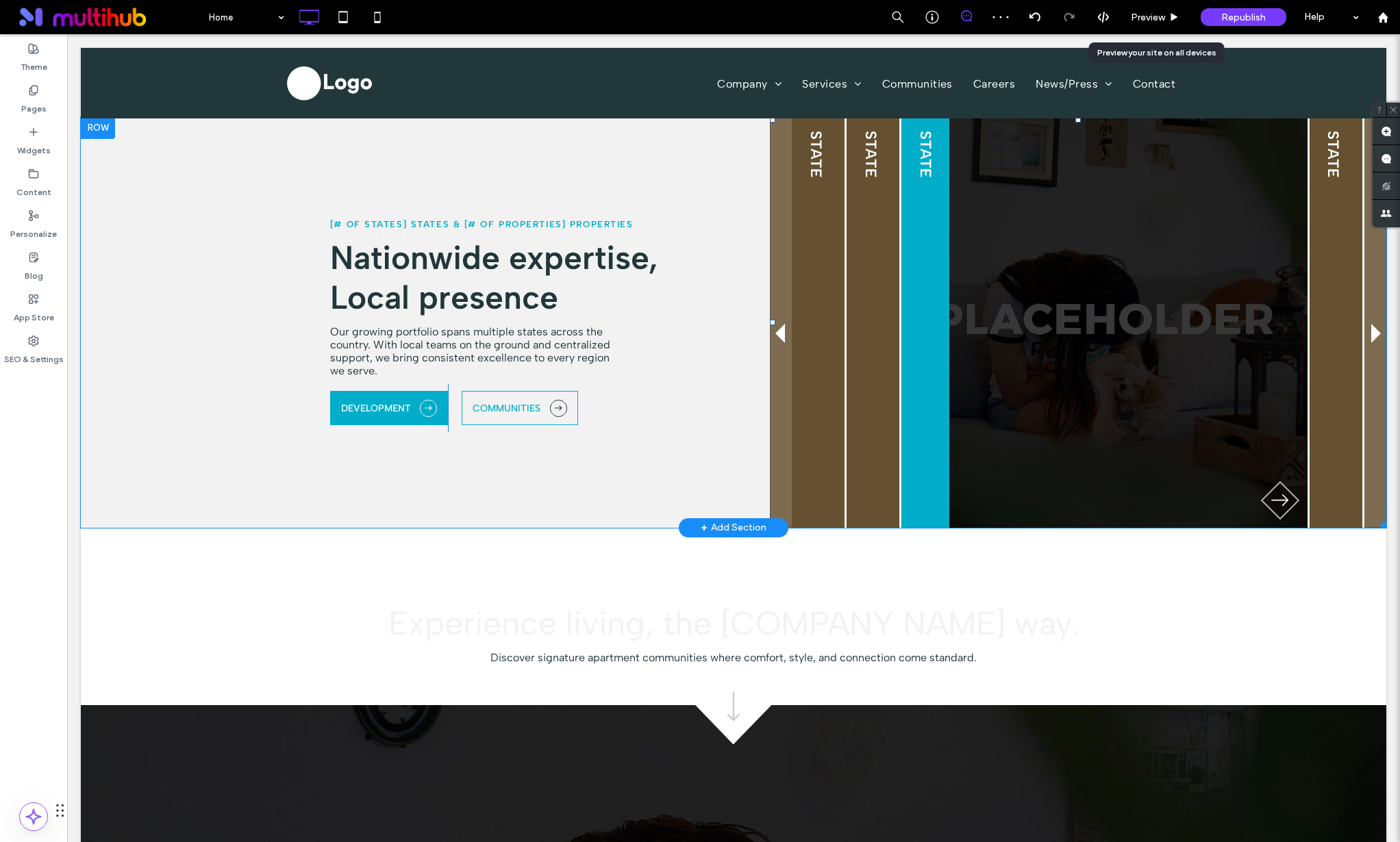
scroll to position [1310, 0]
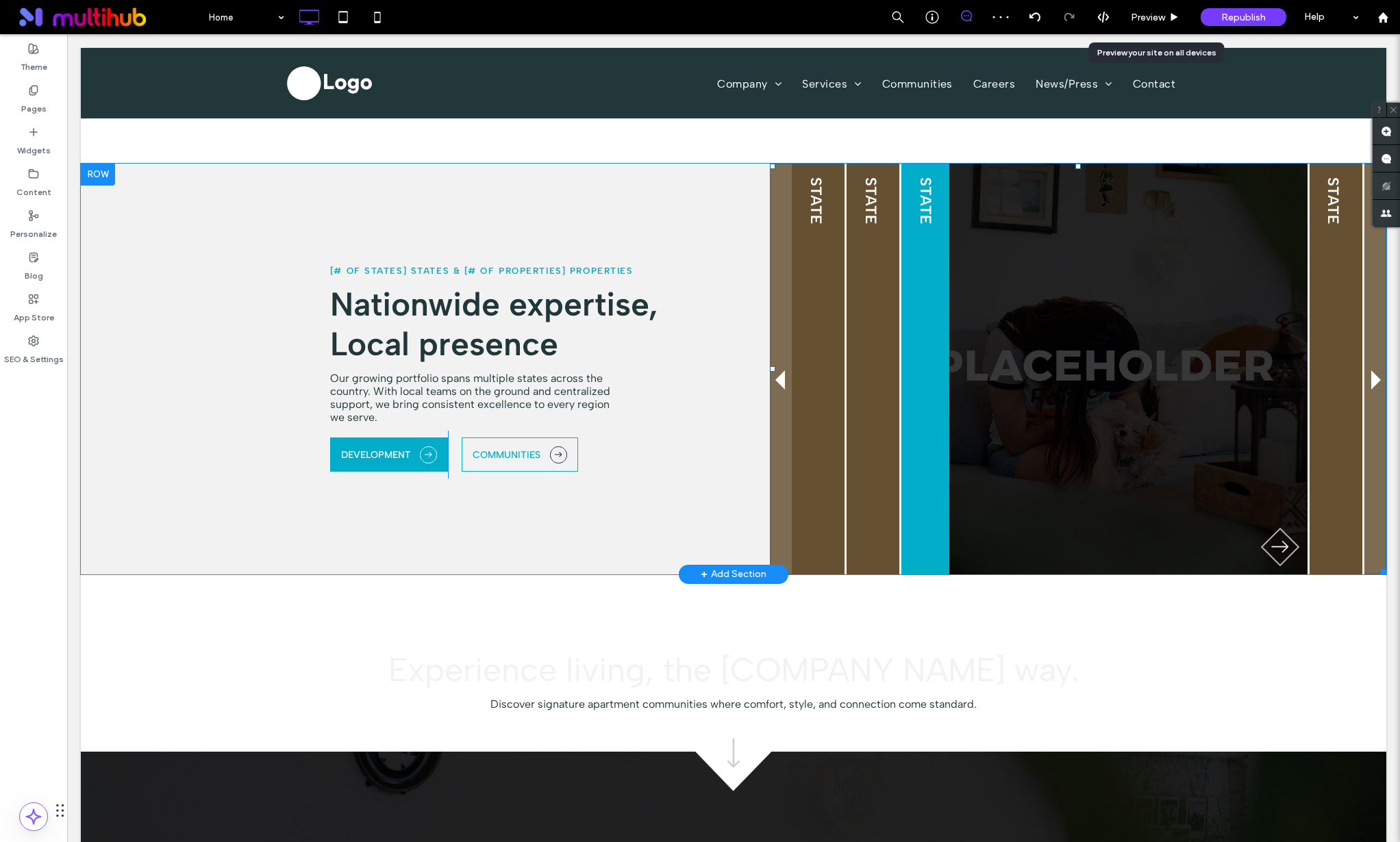
click at [811, 312] on span at bounding box center [1078, 369] width 616 height 411
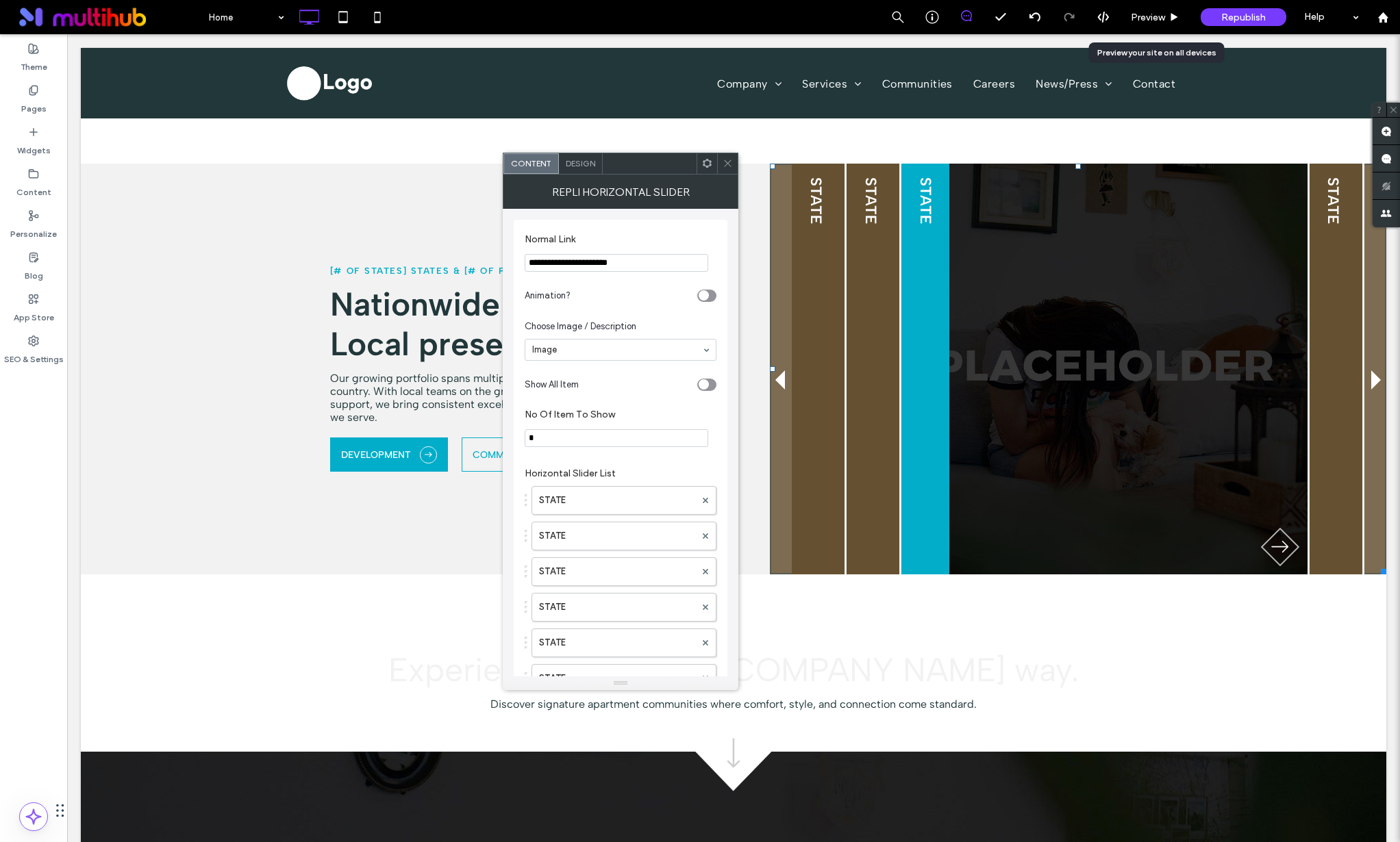
drag, startPoint x: 721, startPoint y: 162, endPoint x: 728, endPoint y: 170, distance: 10.6
click at [722, 163] on div at bounding box center [727, 163] width 21 height 21
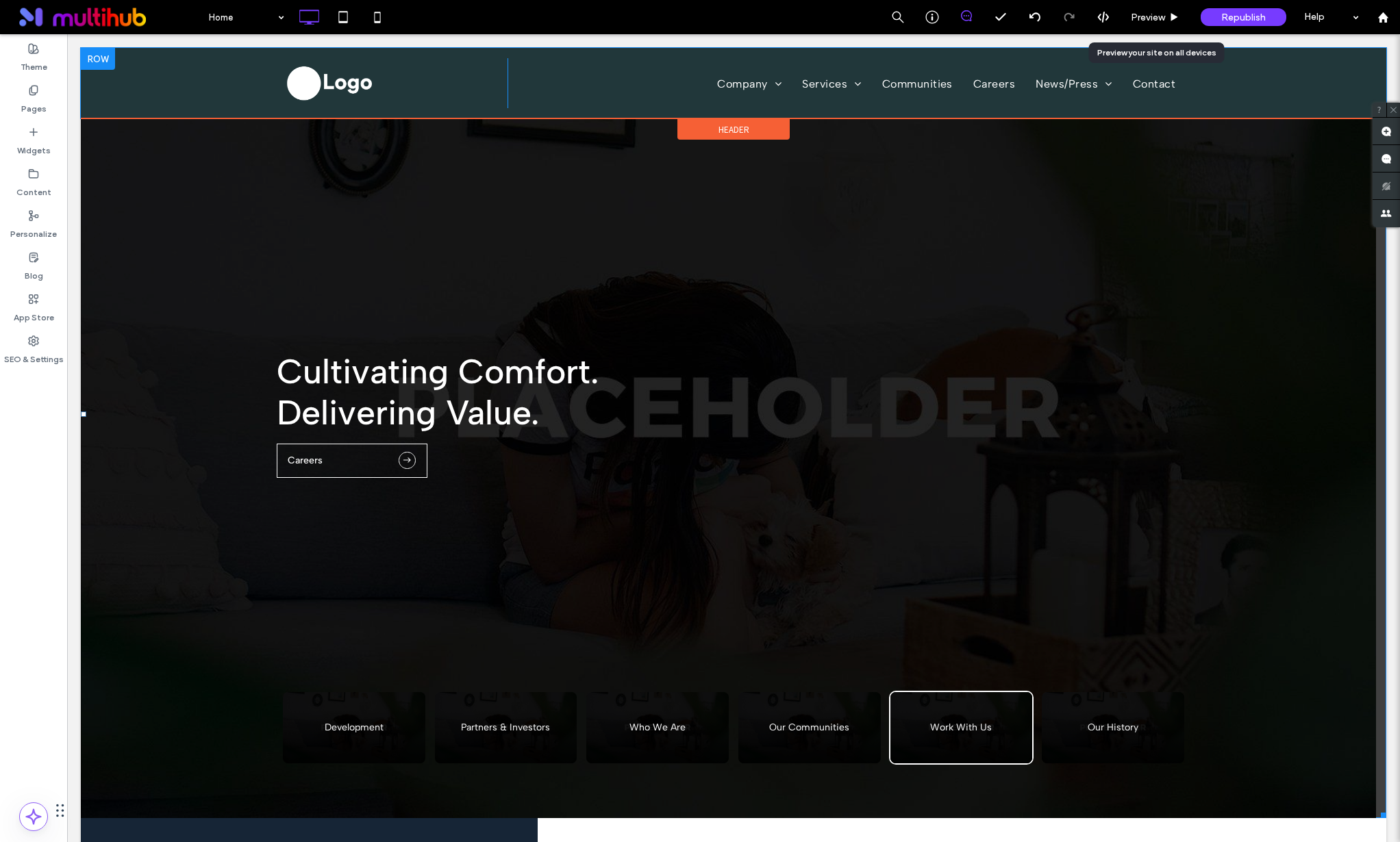
scroll to position [20, 0]
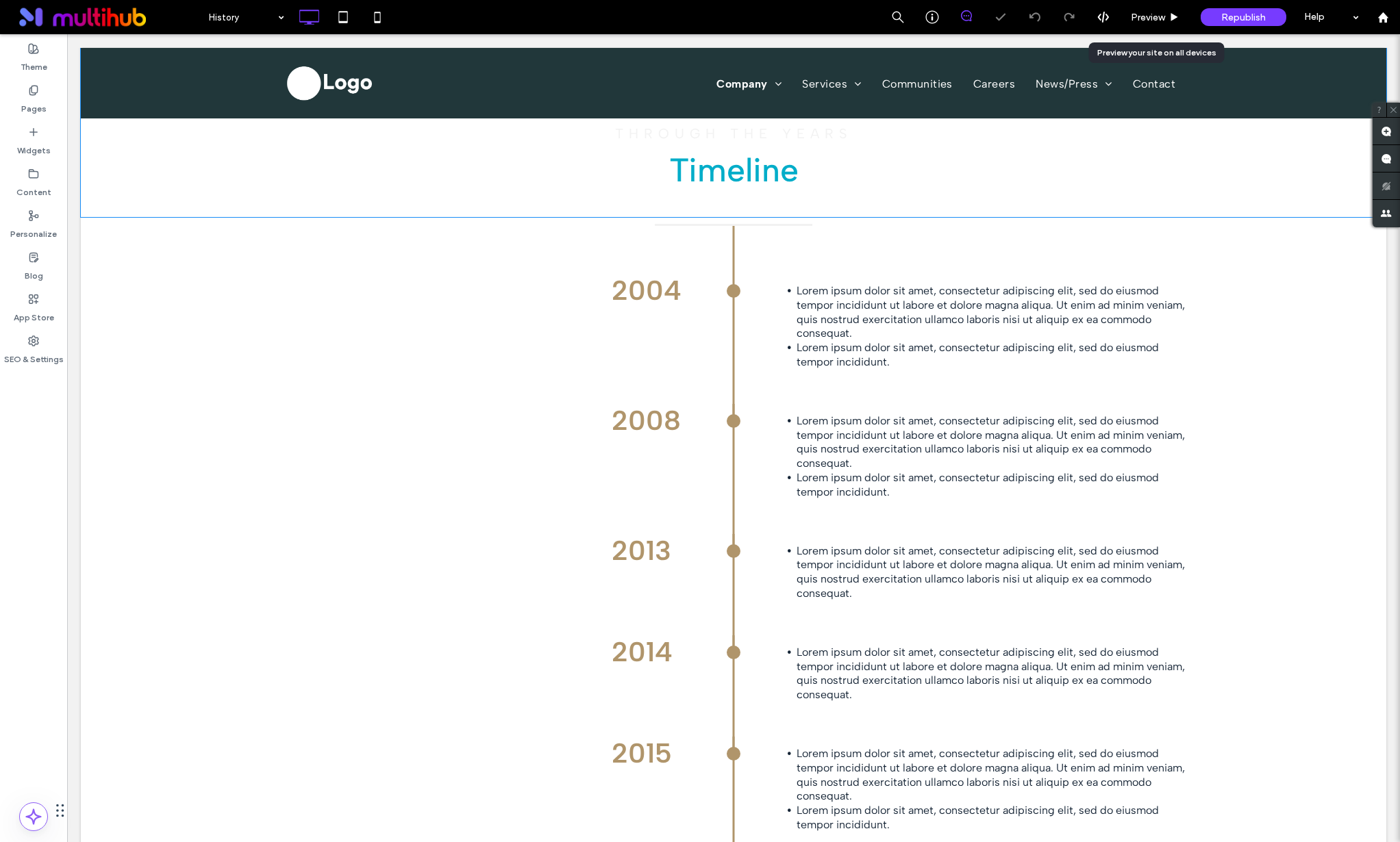
scroll to position [447, 0]
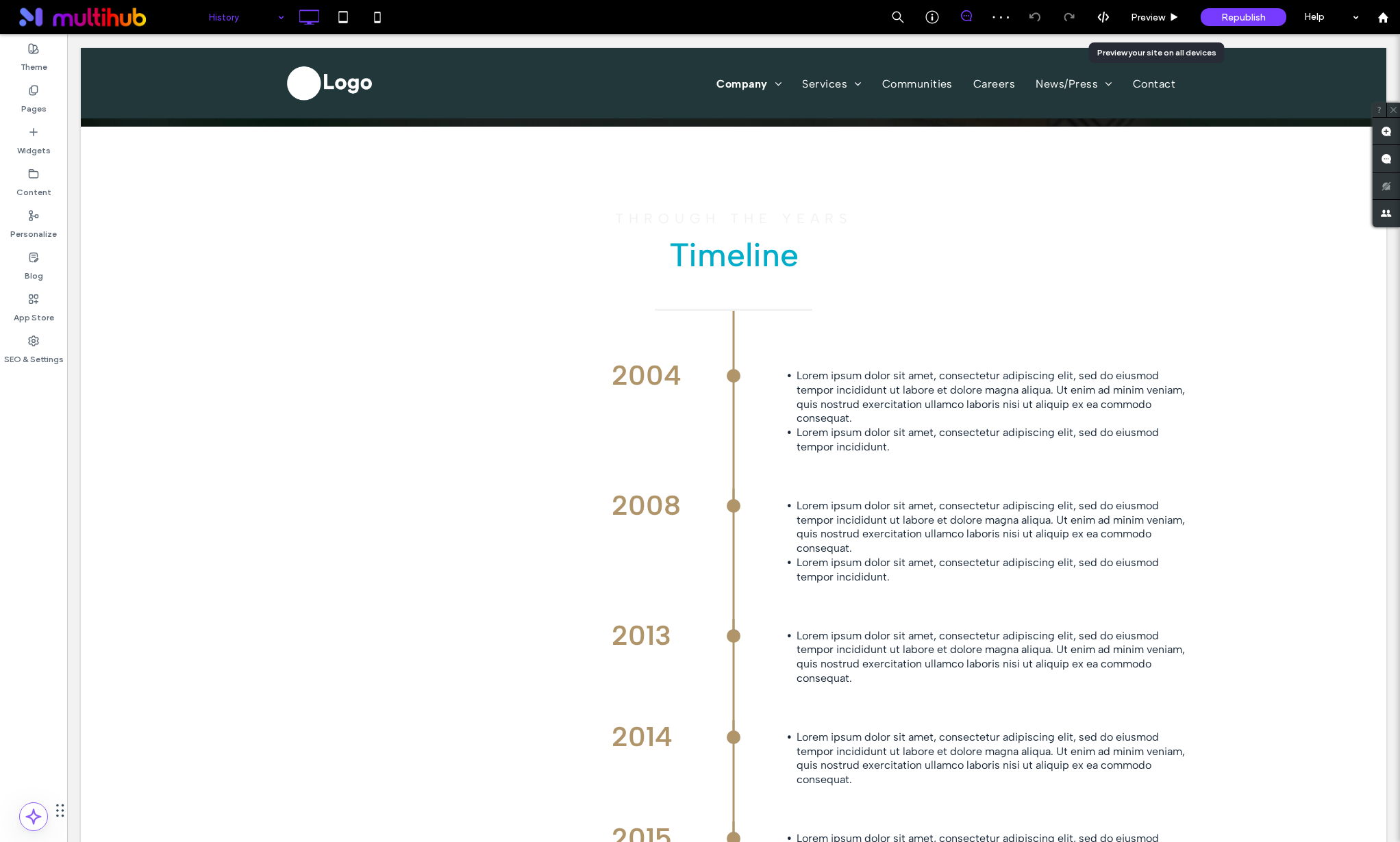
click at [252, 27] on input at bounding box center [243, 17] width 69 height 34
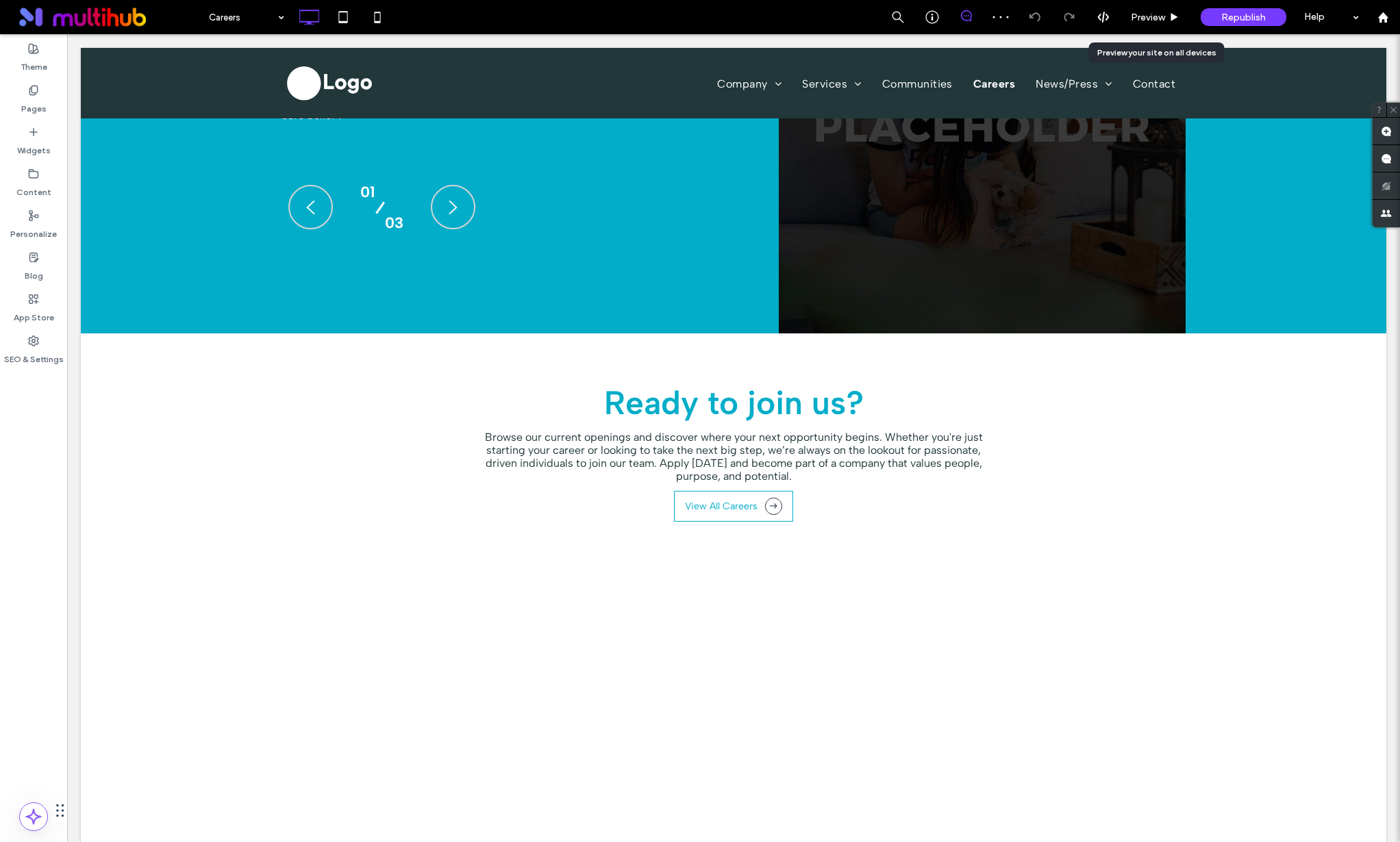
scroll to position [923, 0]
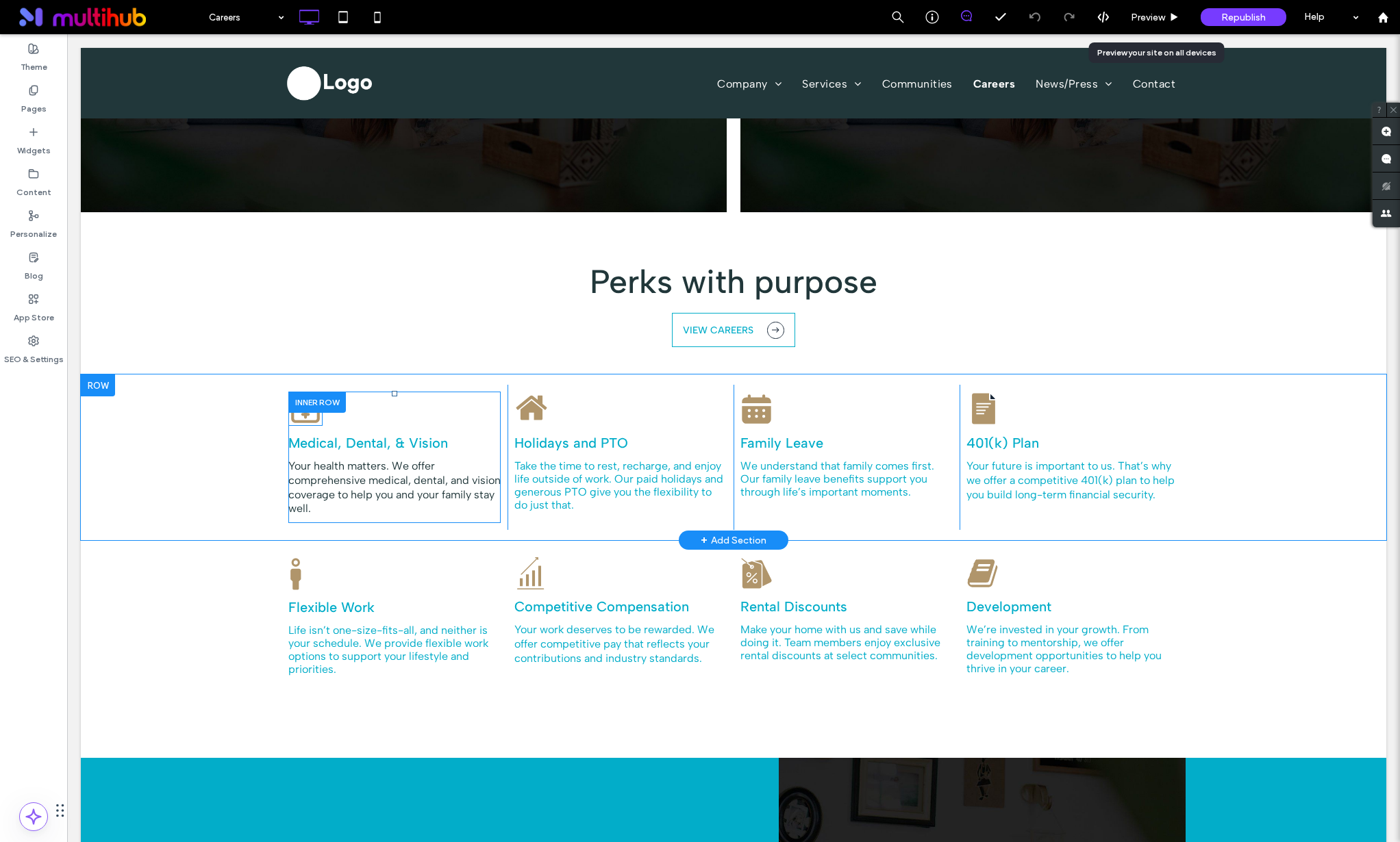
click at [304, 413] on img at bounding box center [306, 409] width 34 height 34
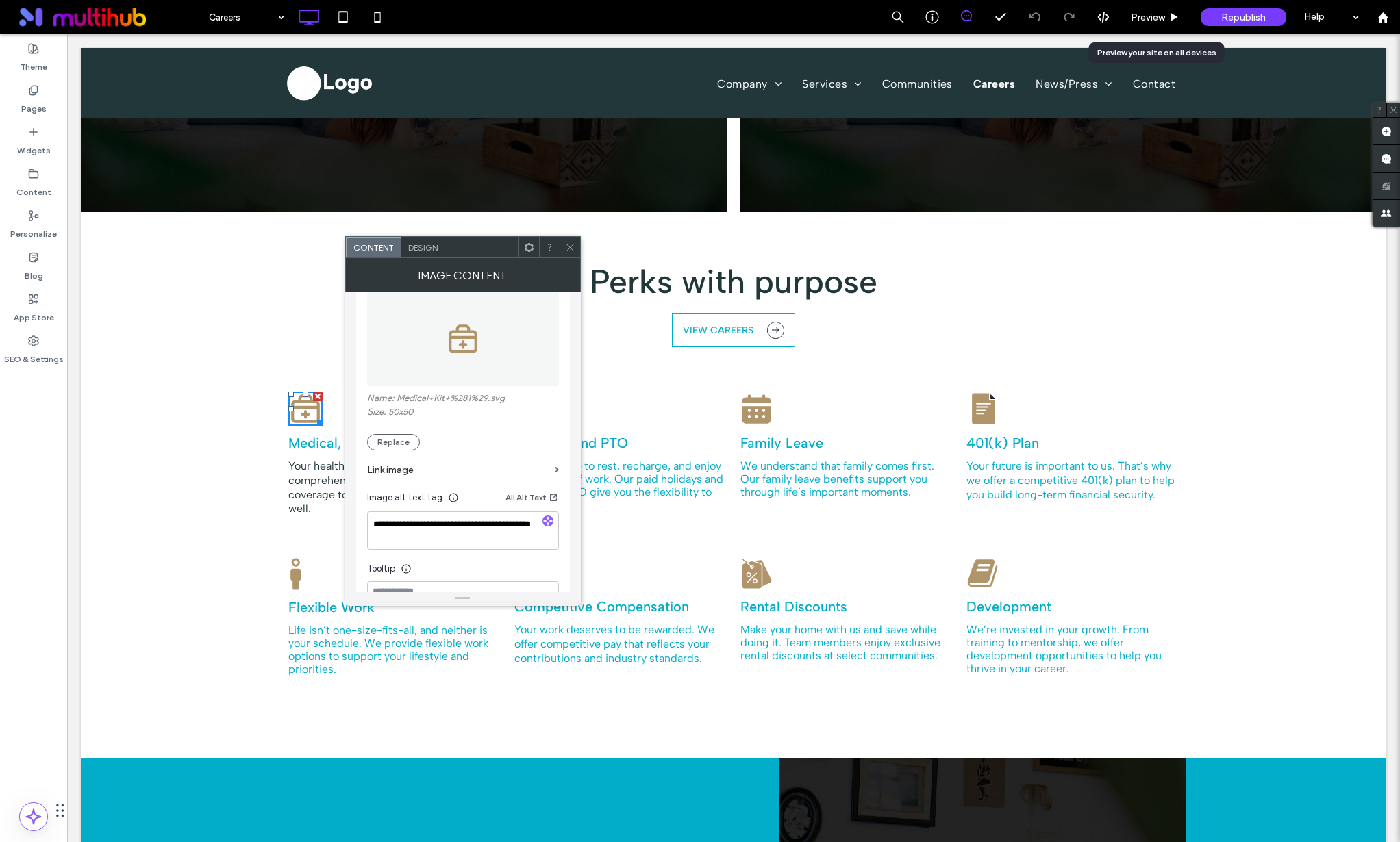
scroll to position [0, 0]
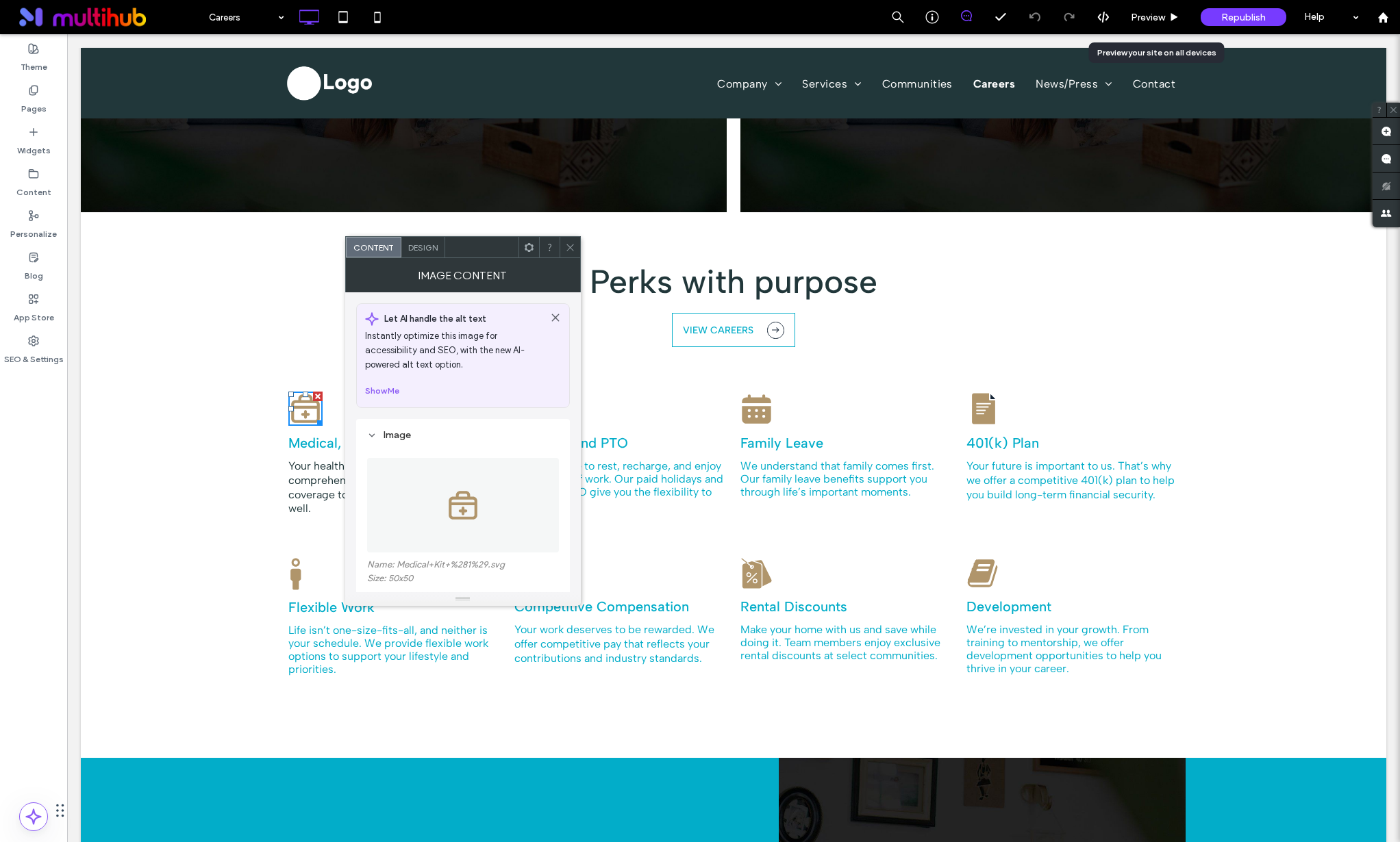
click at [426, 246] on span "Design" at bounding box center [422, 247] width 30 height 10
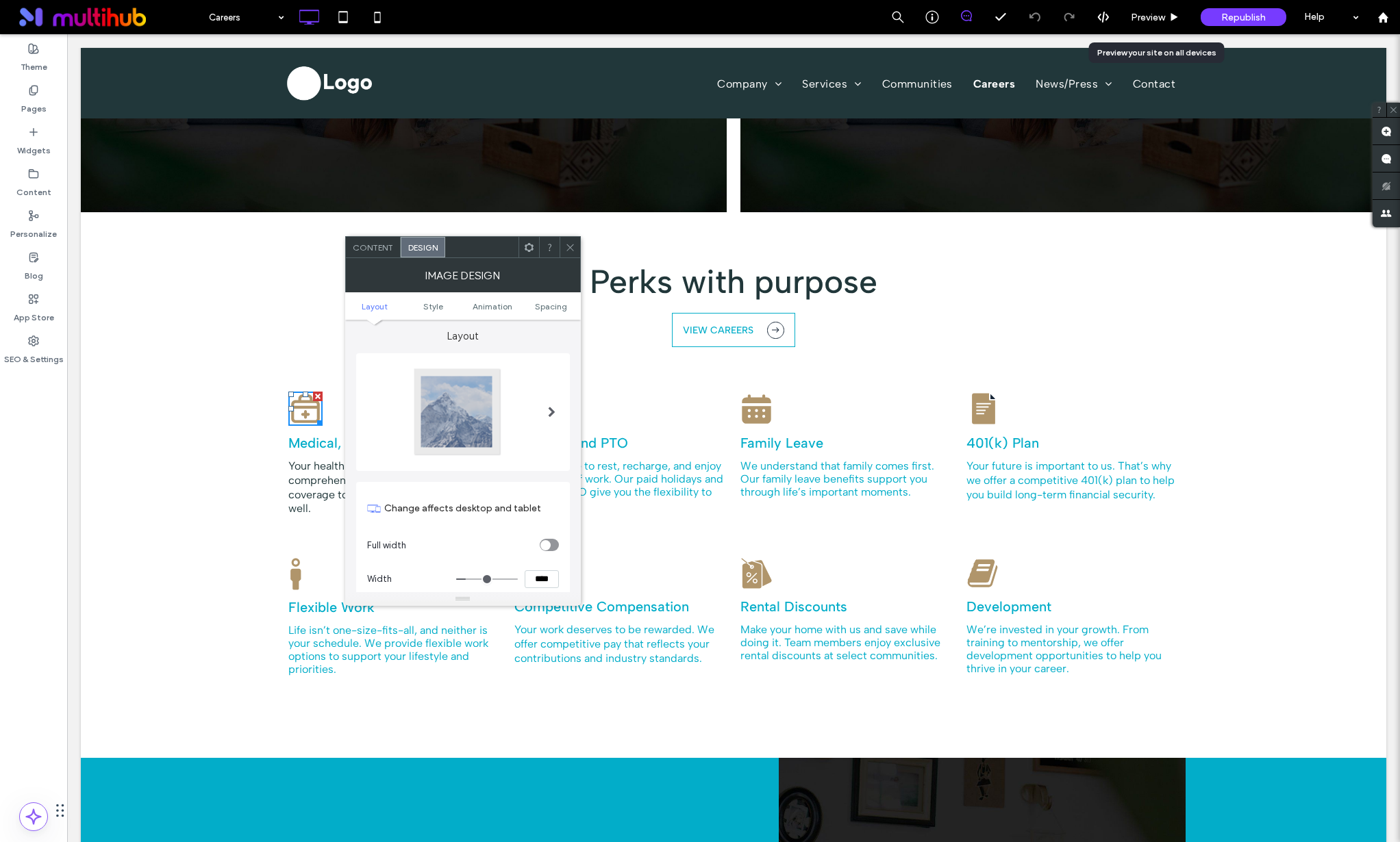
scroll to position [4, 0]
click at [576, 242] on div at bounding box center [570, 247] width 21 height 21
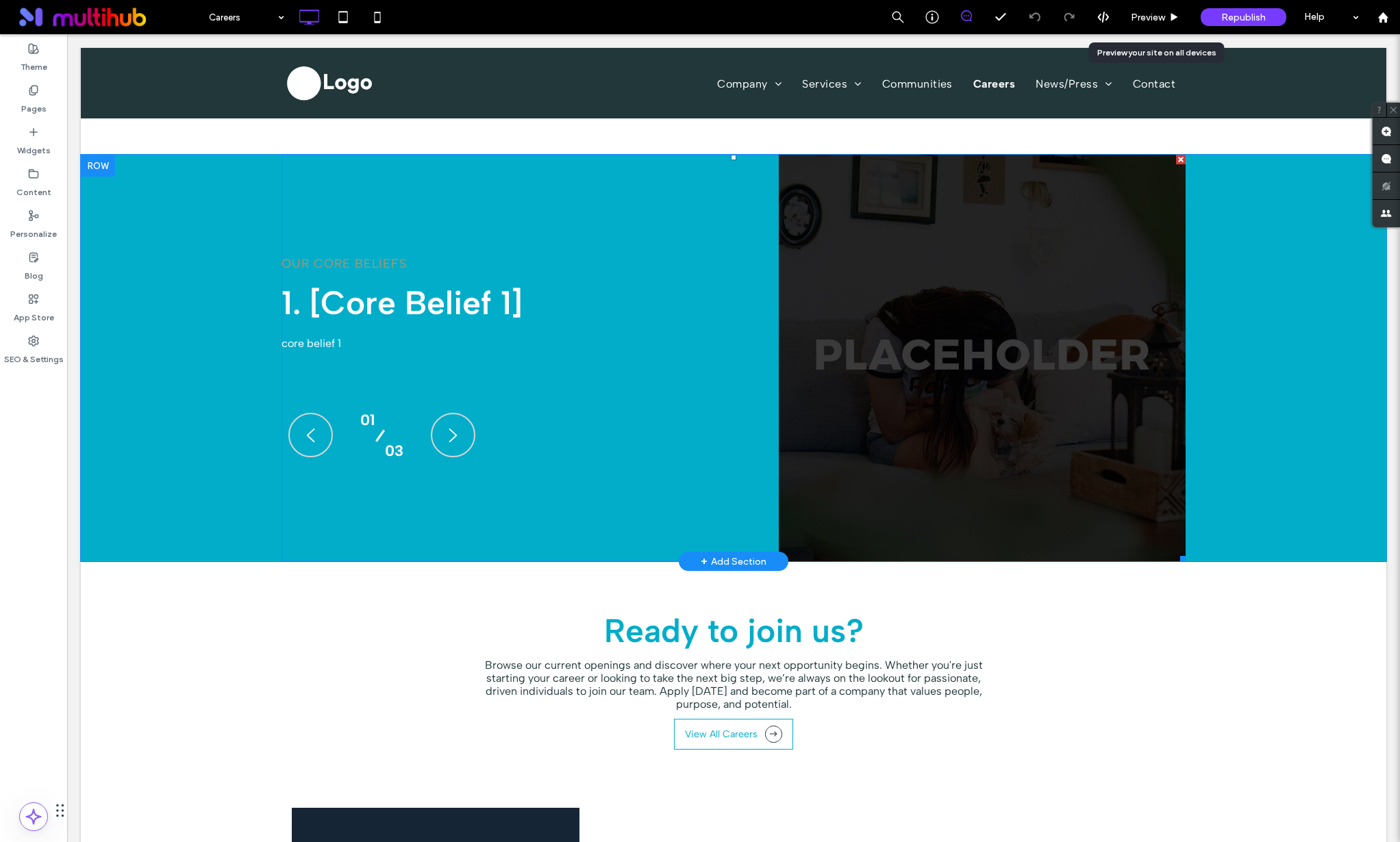
scroll to position [1435, 0]
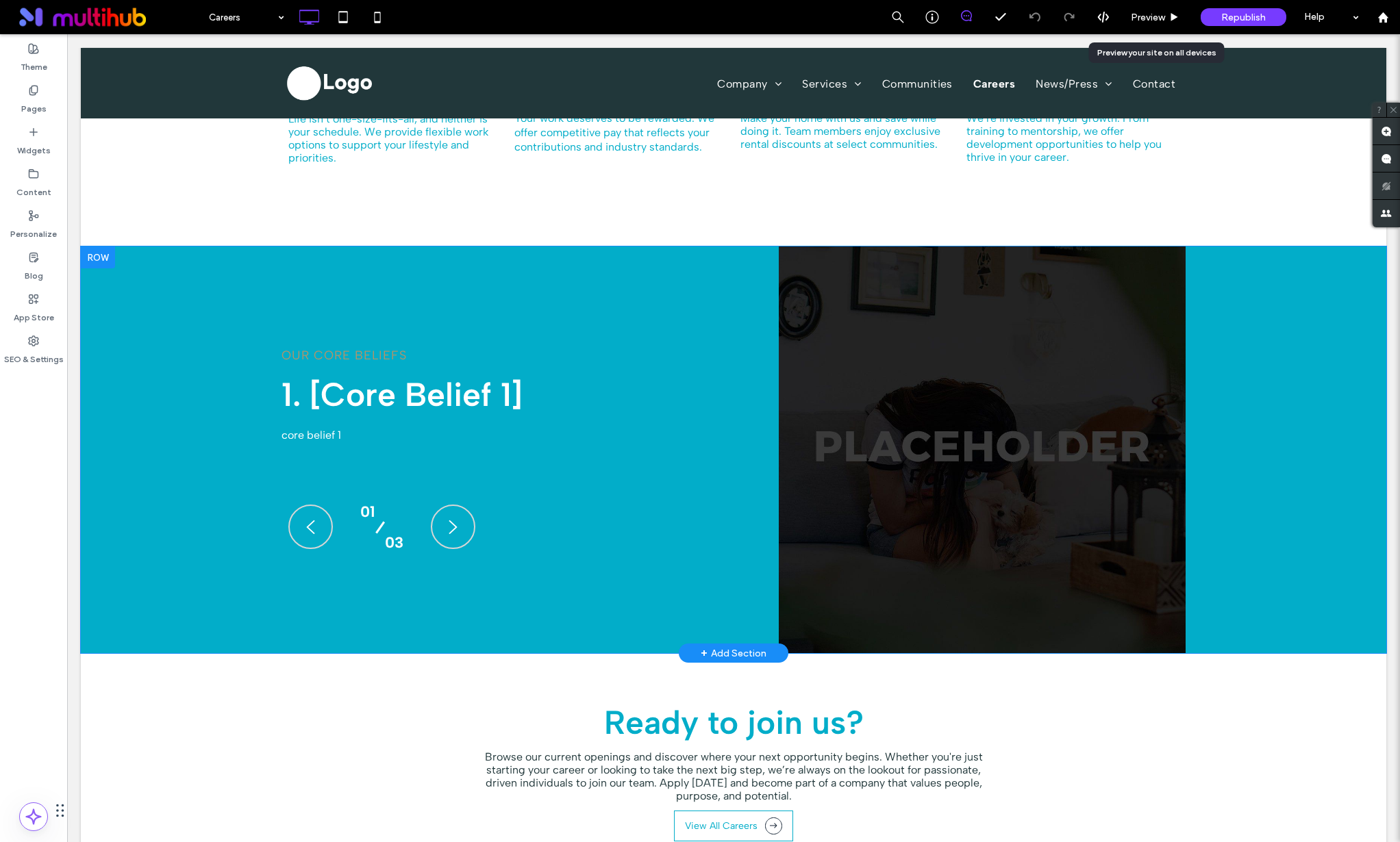
click at [198, 338] on div "OUR CORE BELIEFS 1. [core belief 1] core belief 1 OUR CORE BELIEFS 2. [core bel…" at bounding box center [734, 450] width 1305 height 407
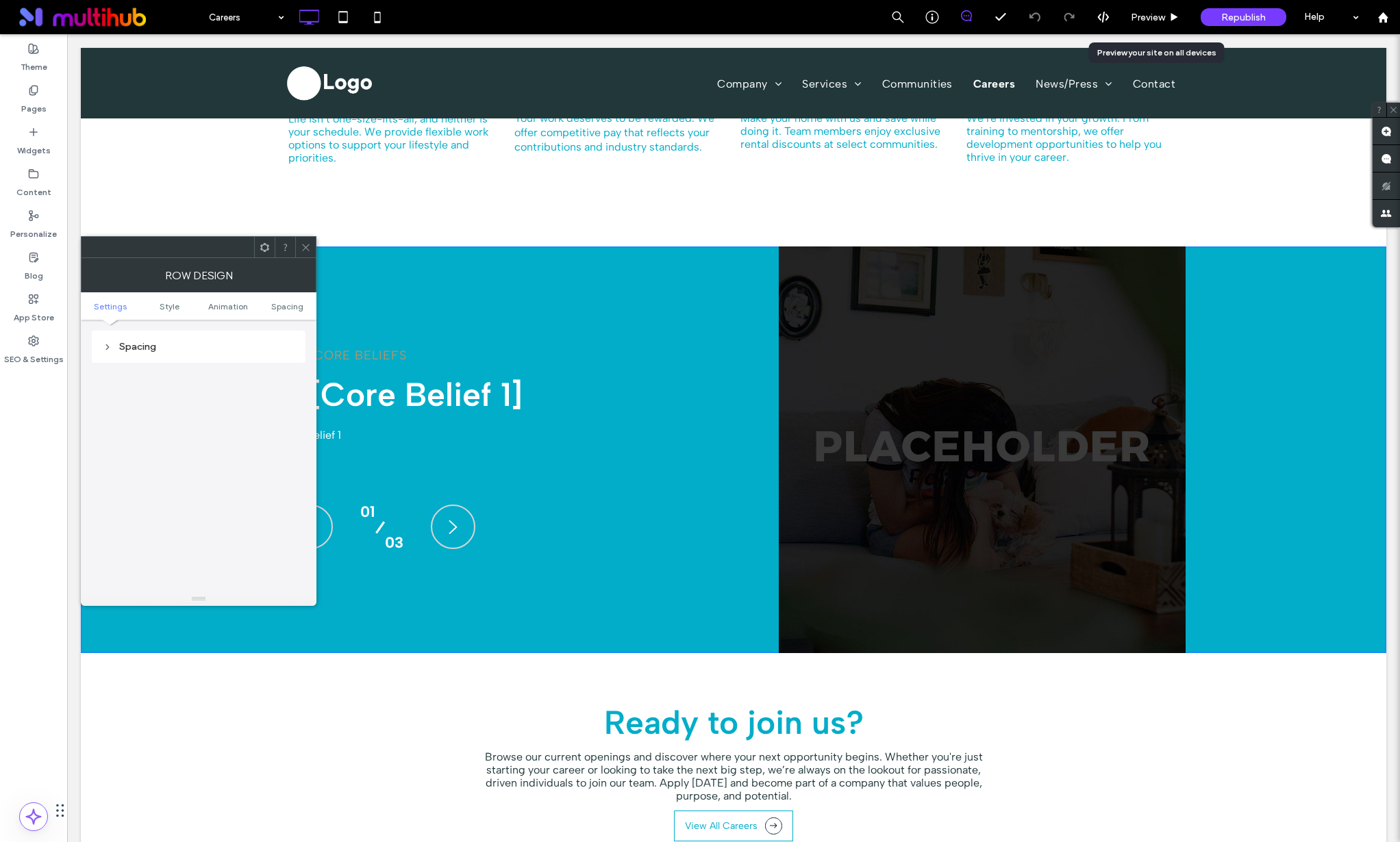
scroll to position [377, 0]
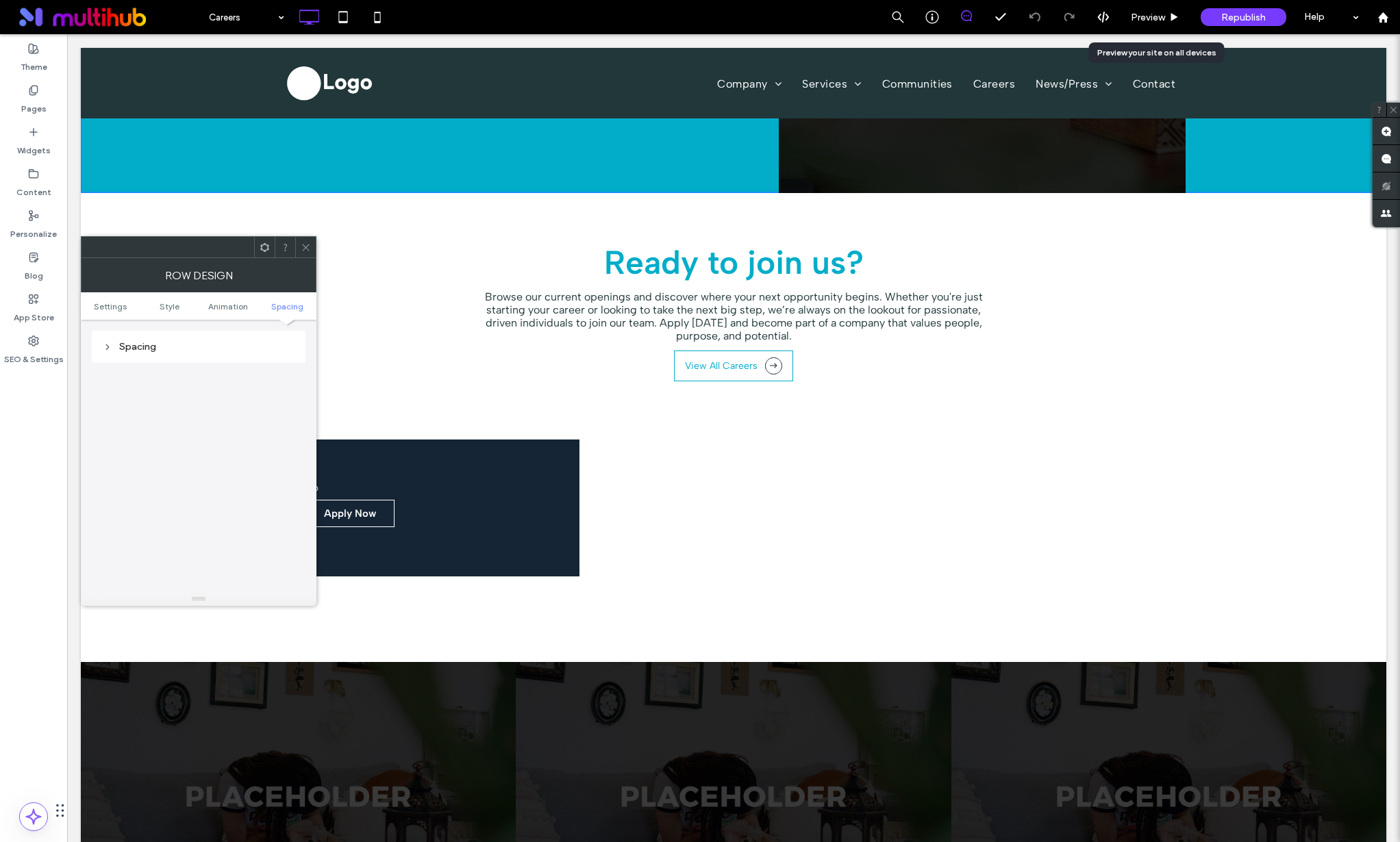
click at [311, 245] on div at bounding box center [306, 247] width 21 height 21
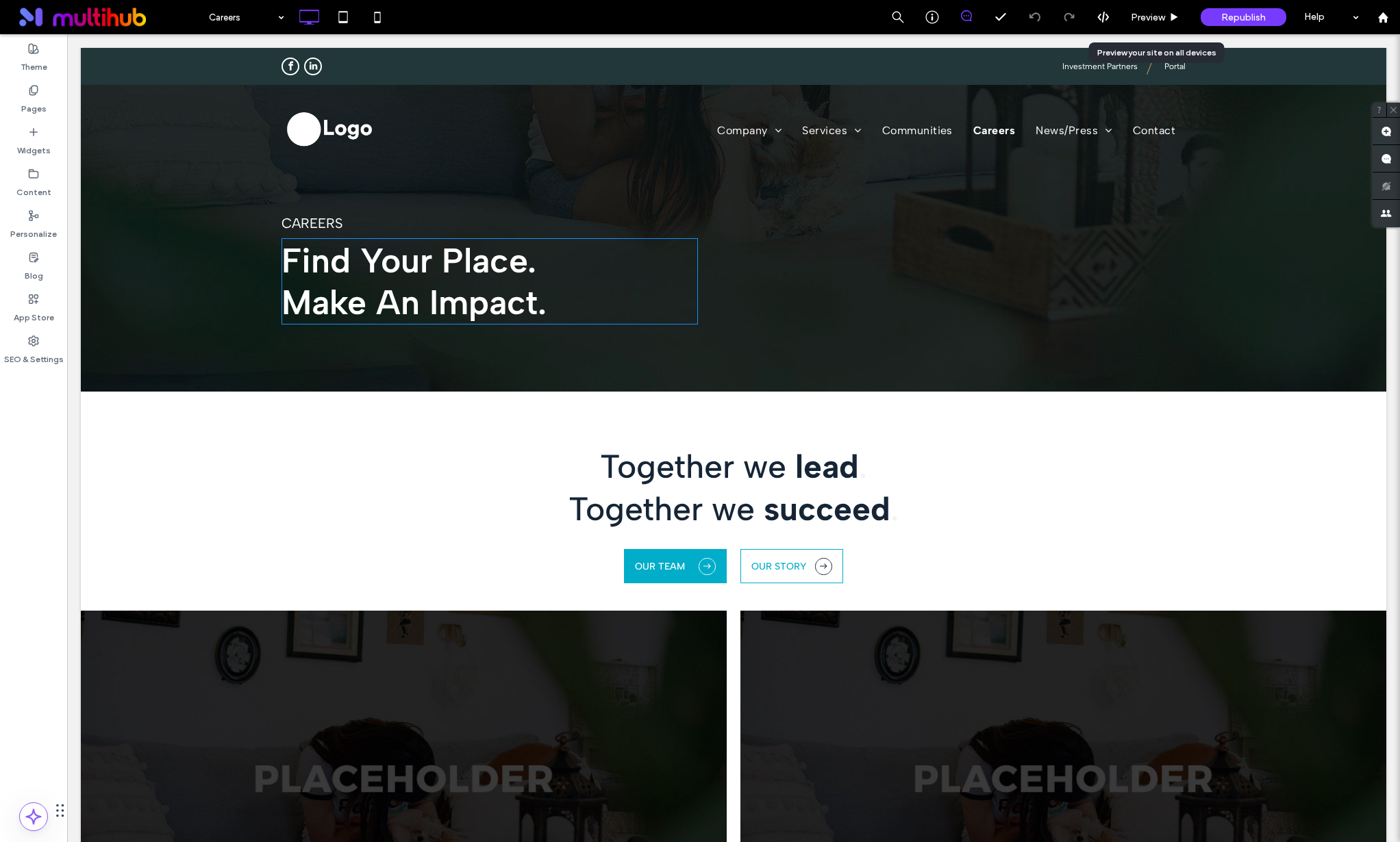
scroll to position [0, 0]
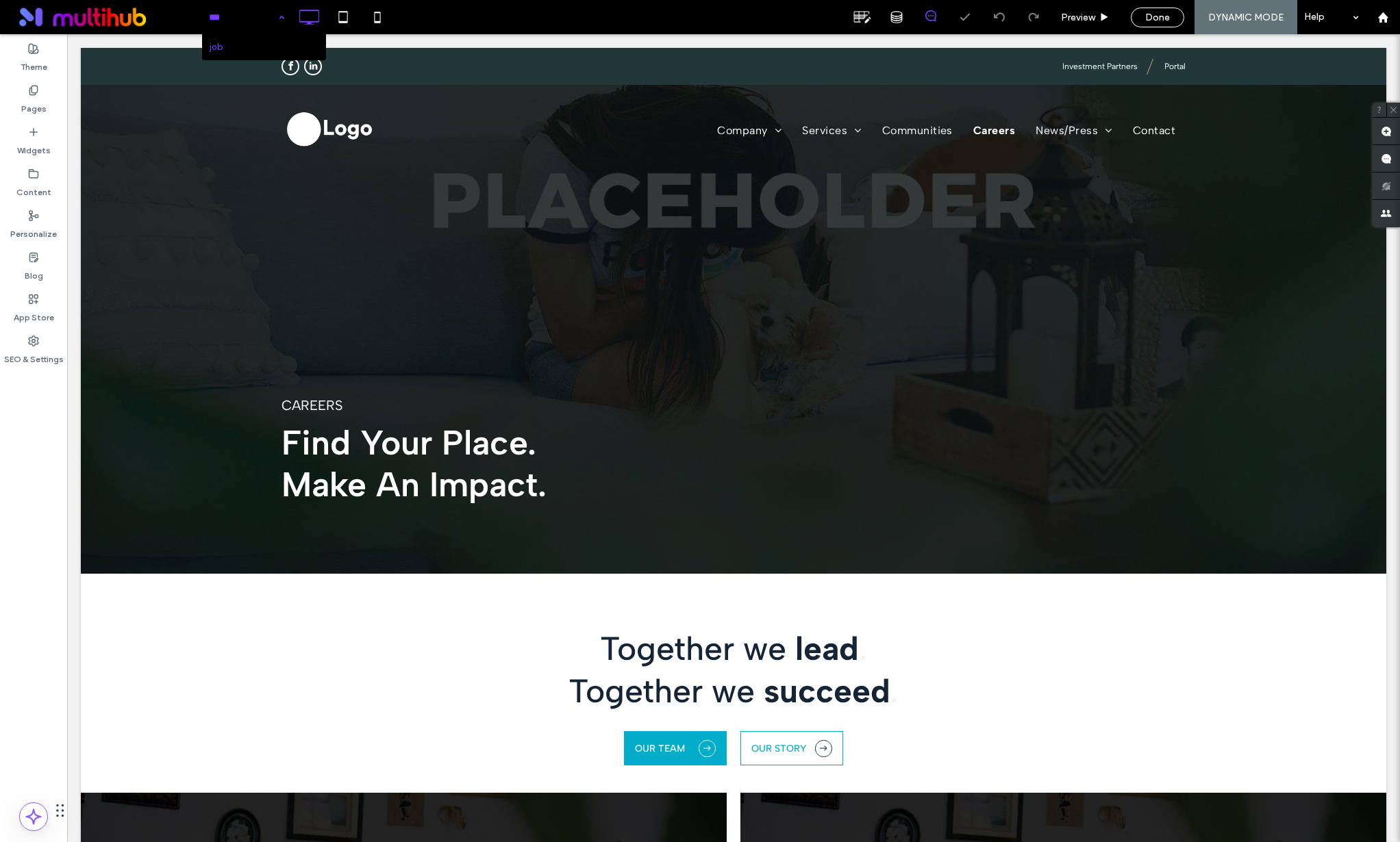
click at [260, 26] on input at bounding box center [243, 17] width 69 height 34
click at [280, 19] on div "job" at bounding box center [247, 17] width 89 height 34
click at [38, 102] on label "Pages" at bounding box center [34, 106] width 25 height 19
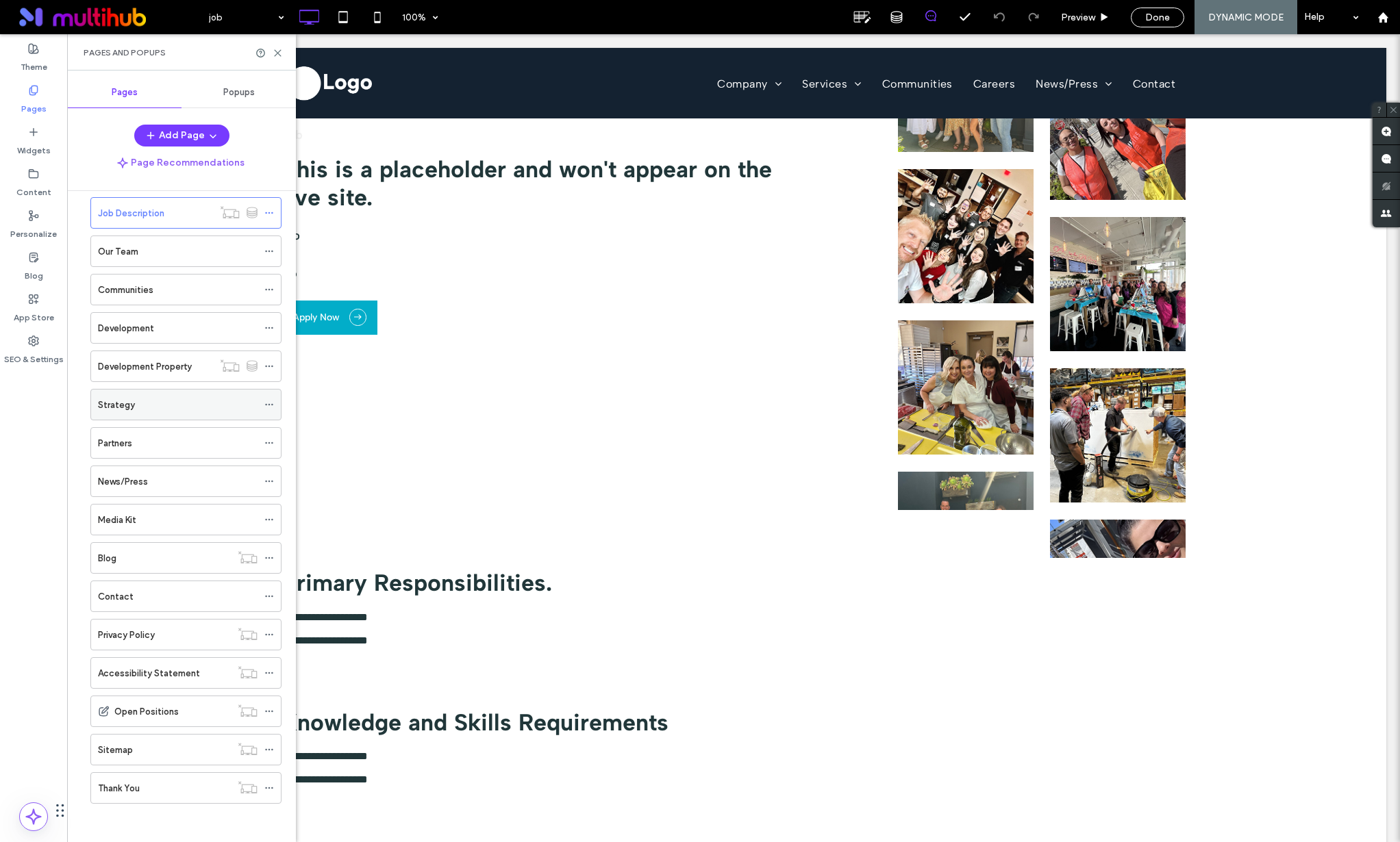
scroll to position [173, 0]
click at [177, 463] on div "News/Press" at bounding box center [186, 479] width 191 height 32
click at [170, 483] on div "News/Press" at bounding box center [178, 479] width 159 height 14
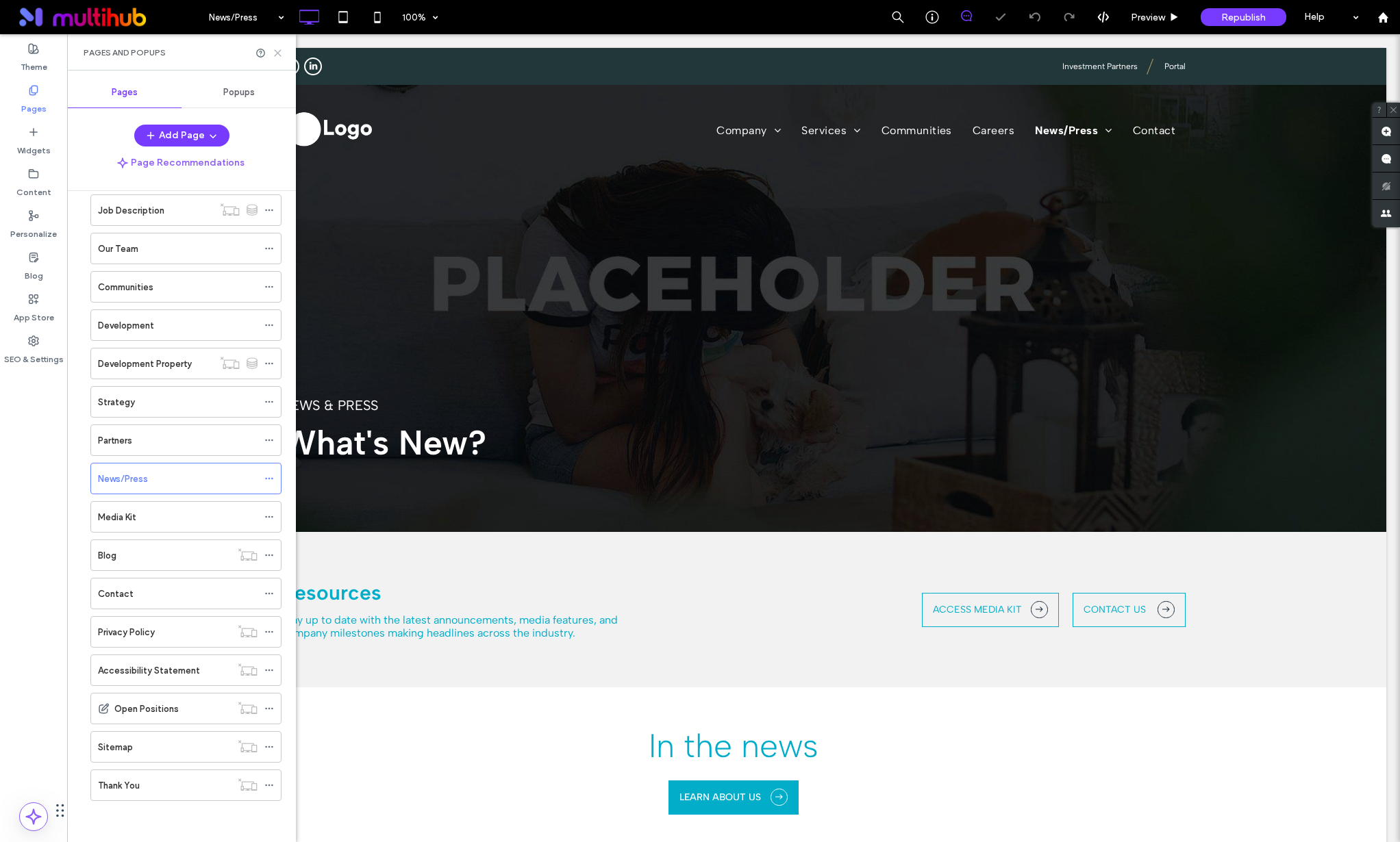
click at [275, 52] on icon at bounding box center [278, 53] width 10 height 10
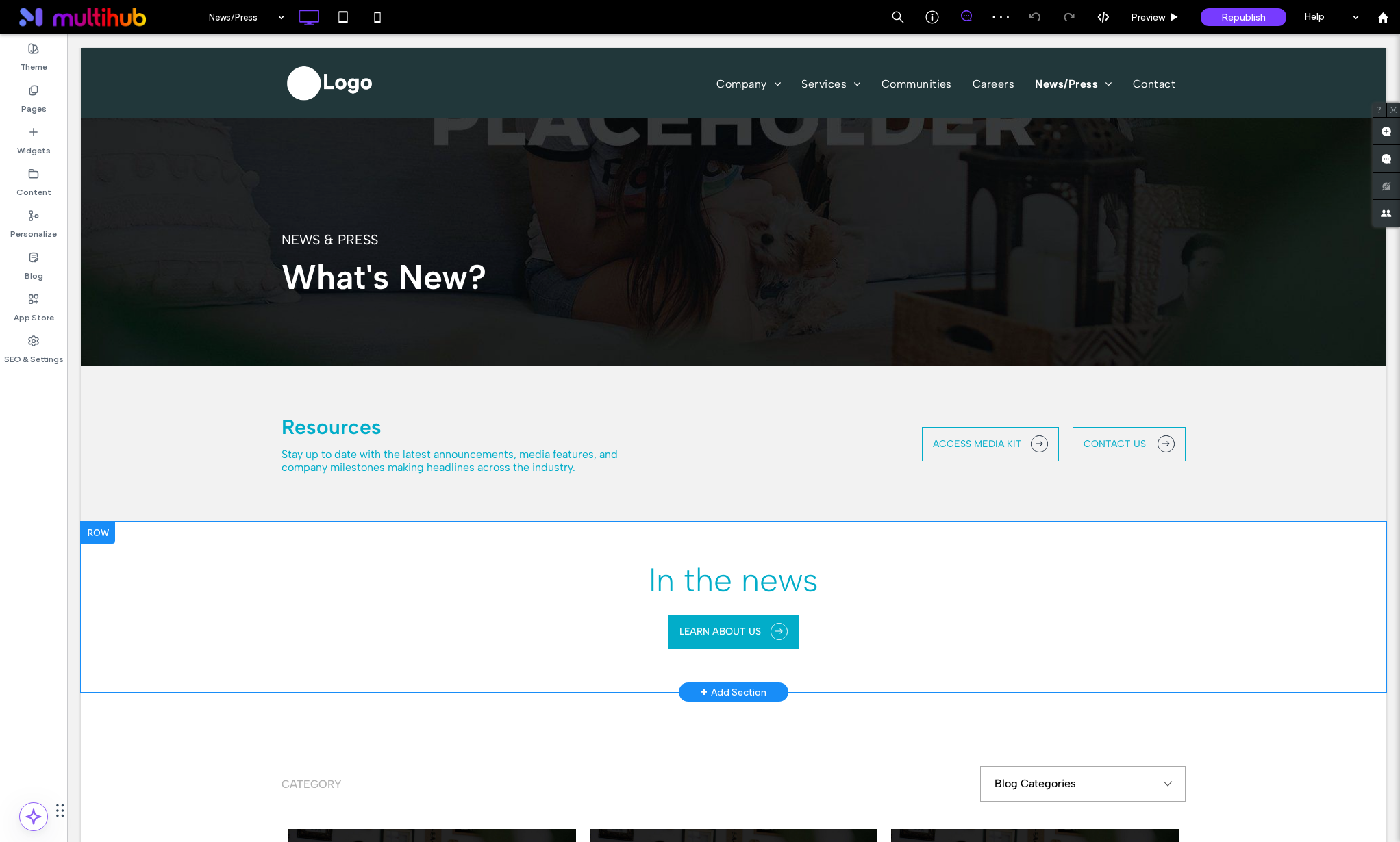
scroll to position [281, 0]
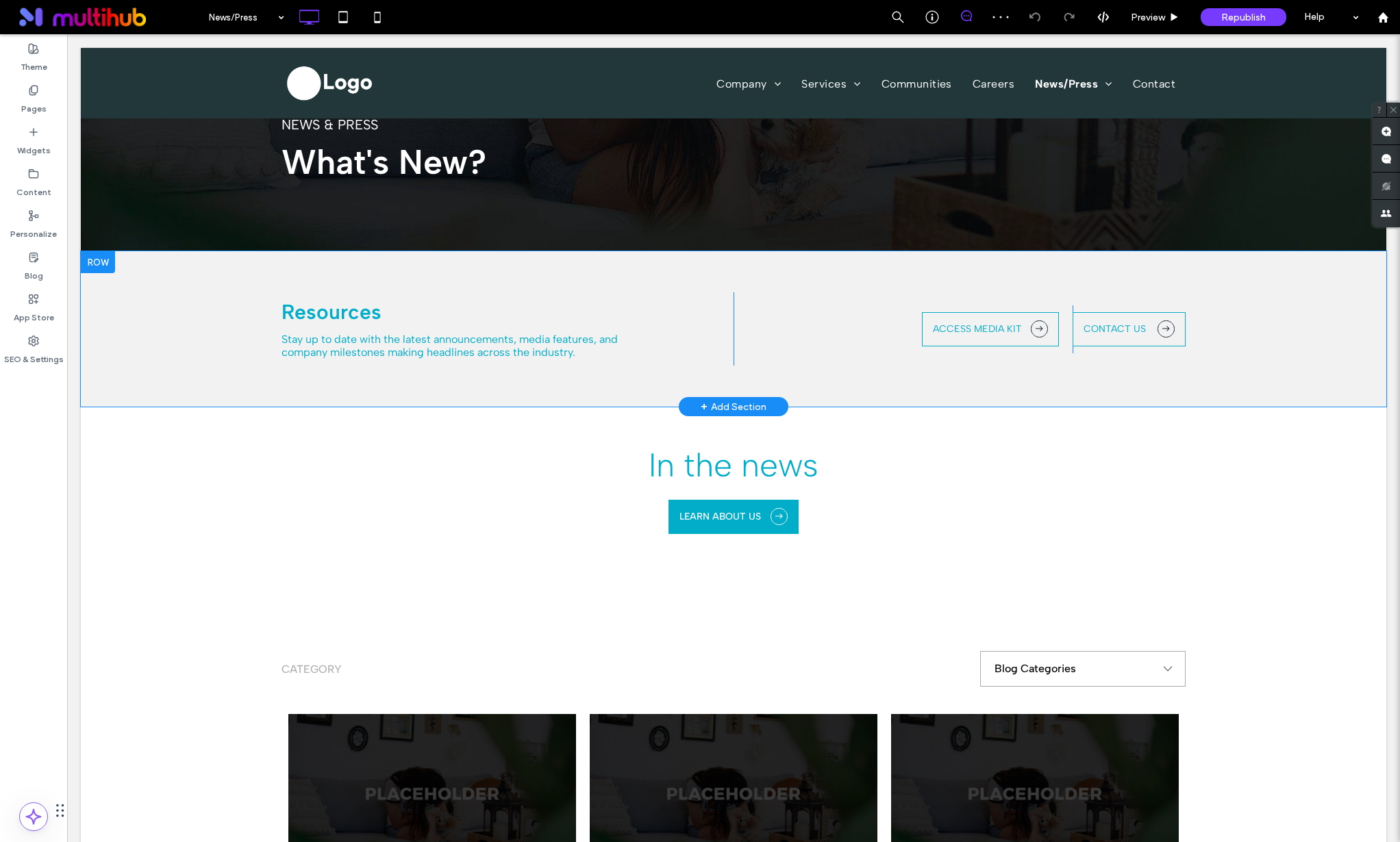
click at [155, 312] on div "Resources Stay up to date with the latest announcements, media features, and co…" at bounding box center [734, 329] width 1305 height 155
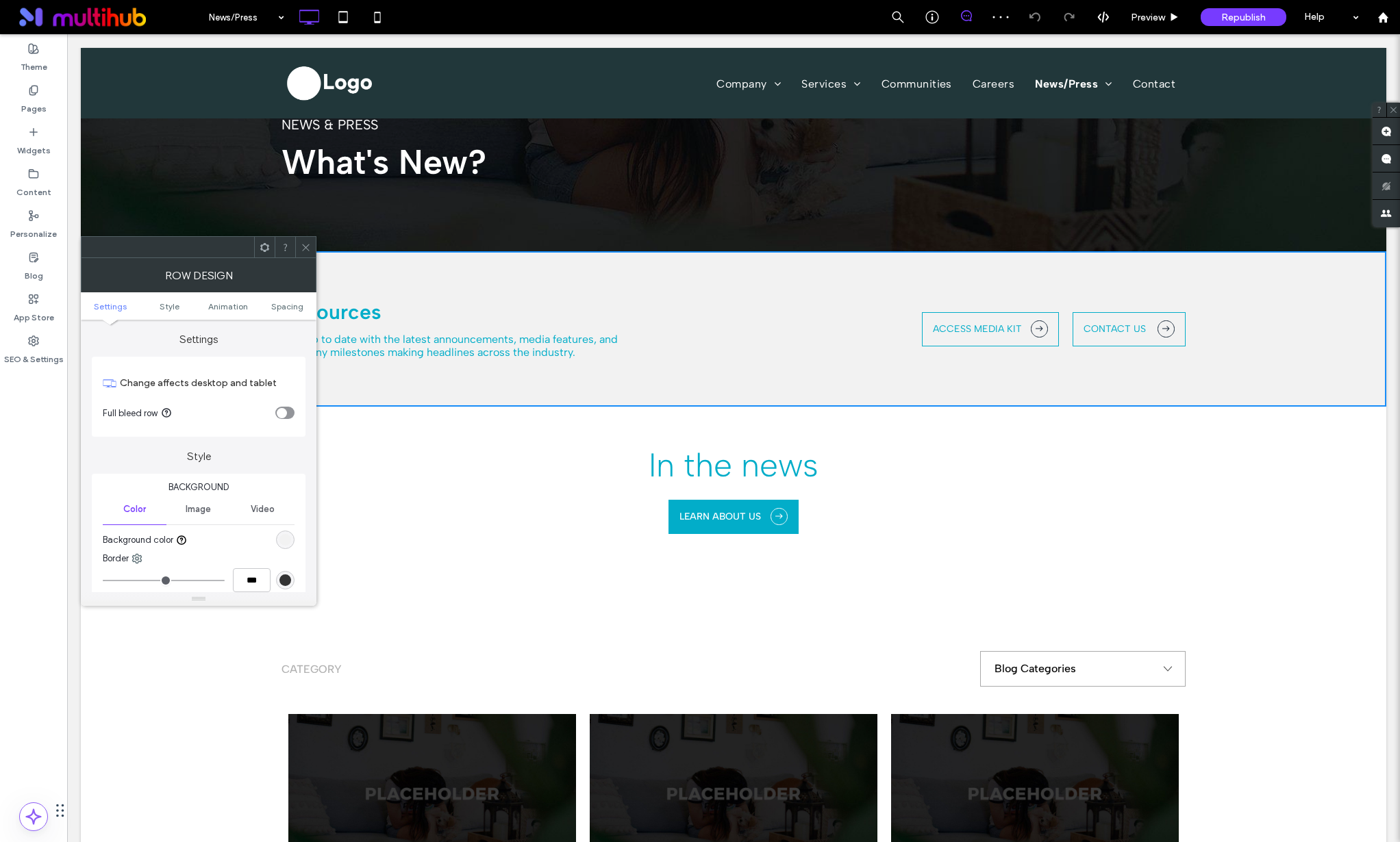
drag, startPoint x: 306, startPoint y: 245, endPoint x: 307, endPoint y: 258, distance: 13.0
click at [306, 245] on icon at bounding box center [306, 247] width 10 height 10
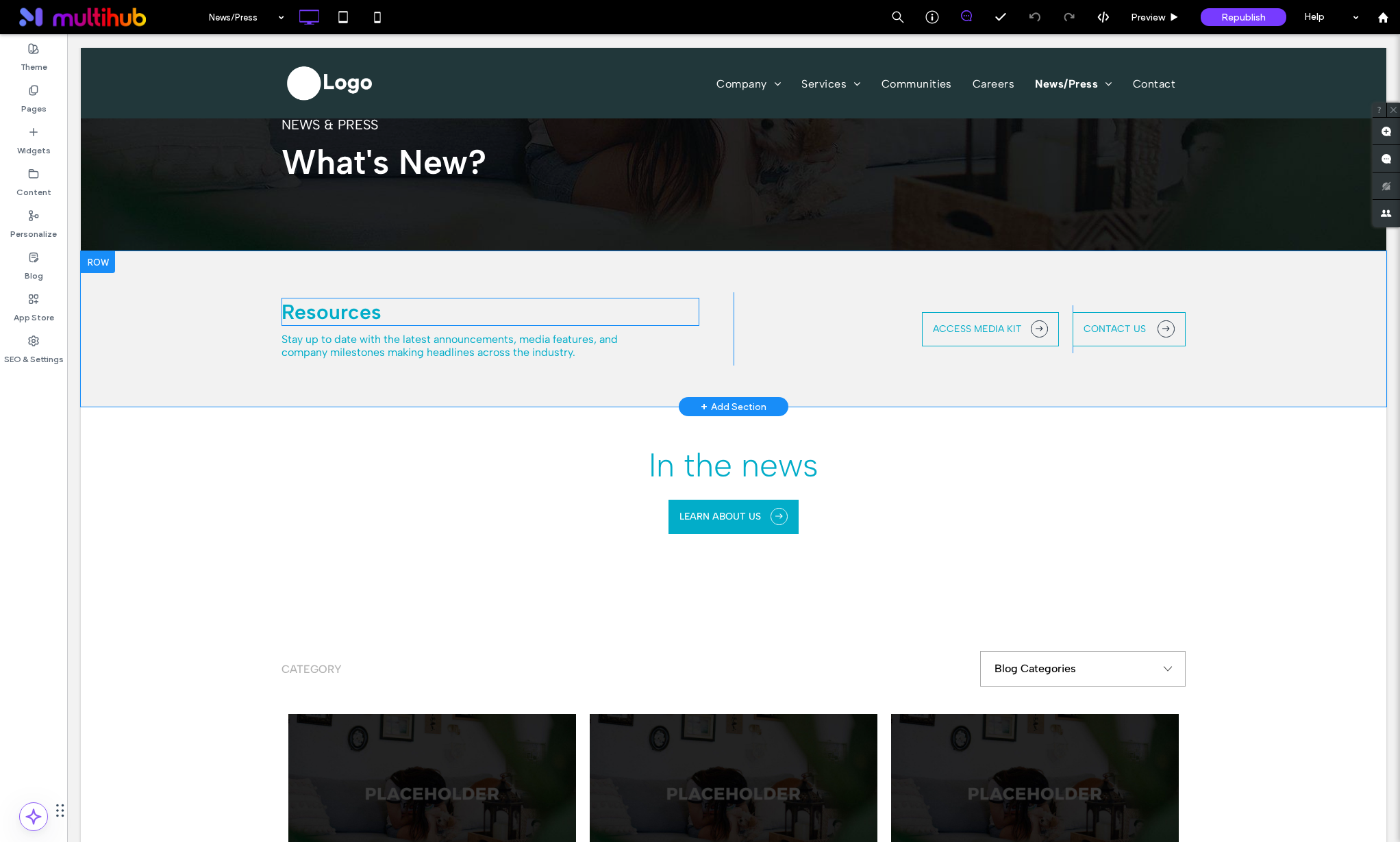
click at [328, 311] on strong "Resources" at bounding box center [332, 312] width 100 height 25
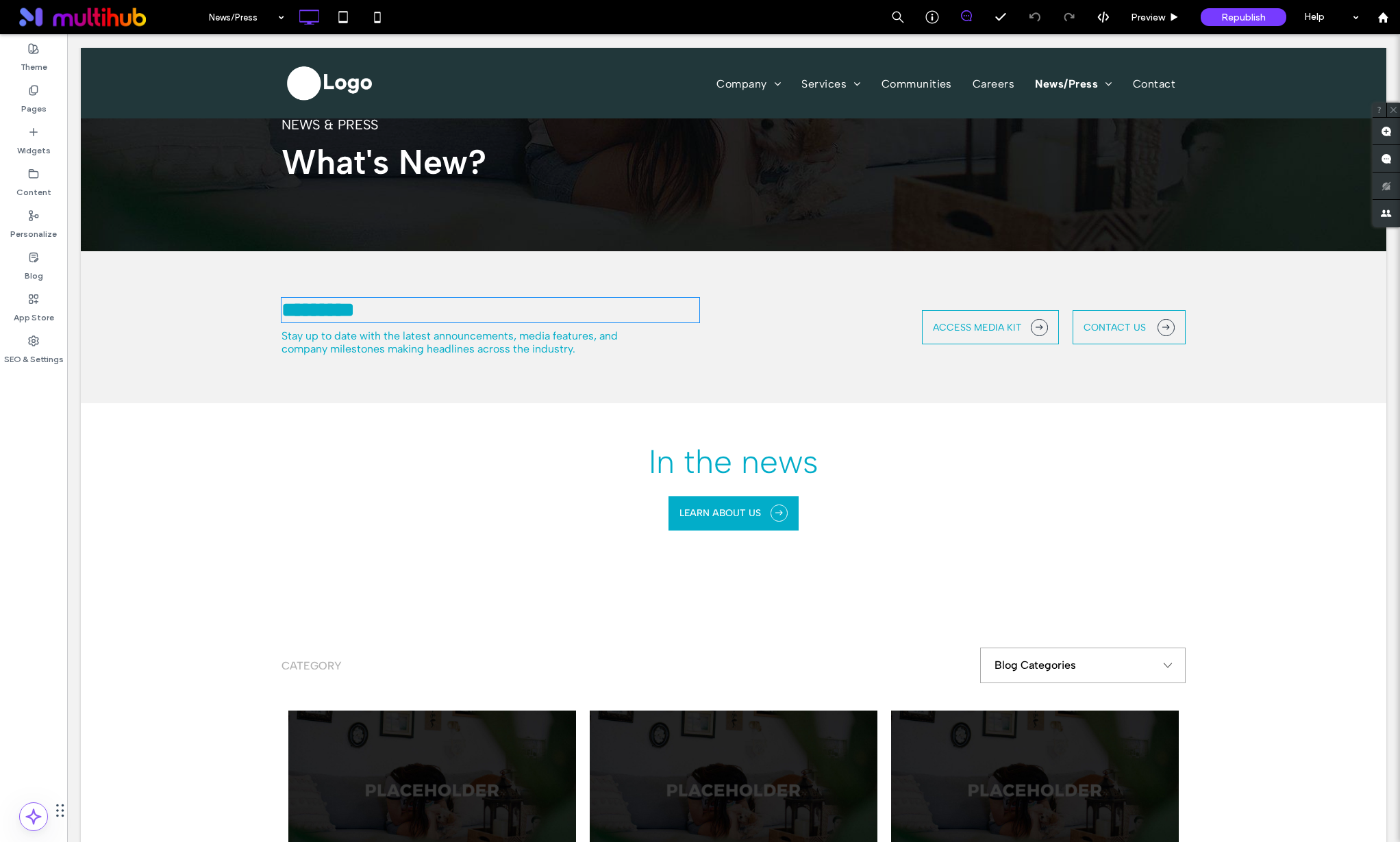
type input "**********"
type input "**"
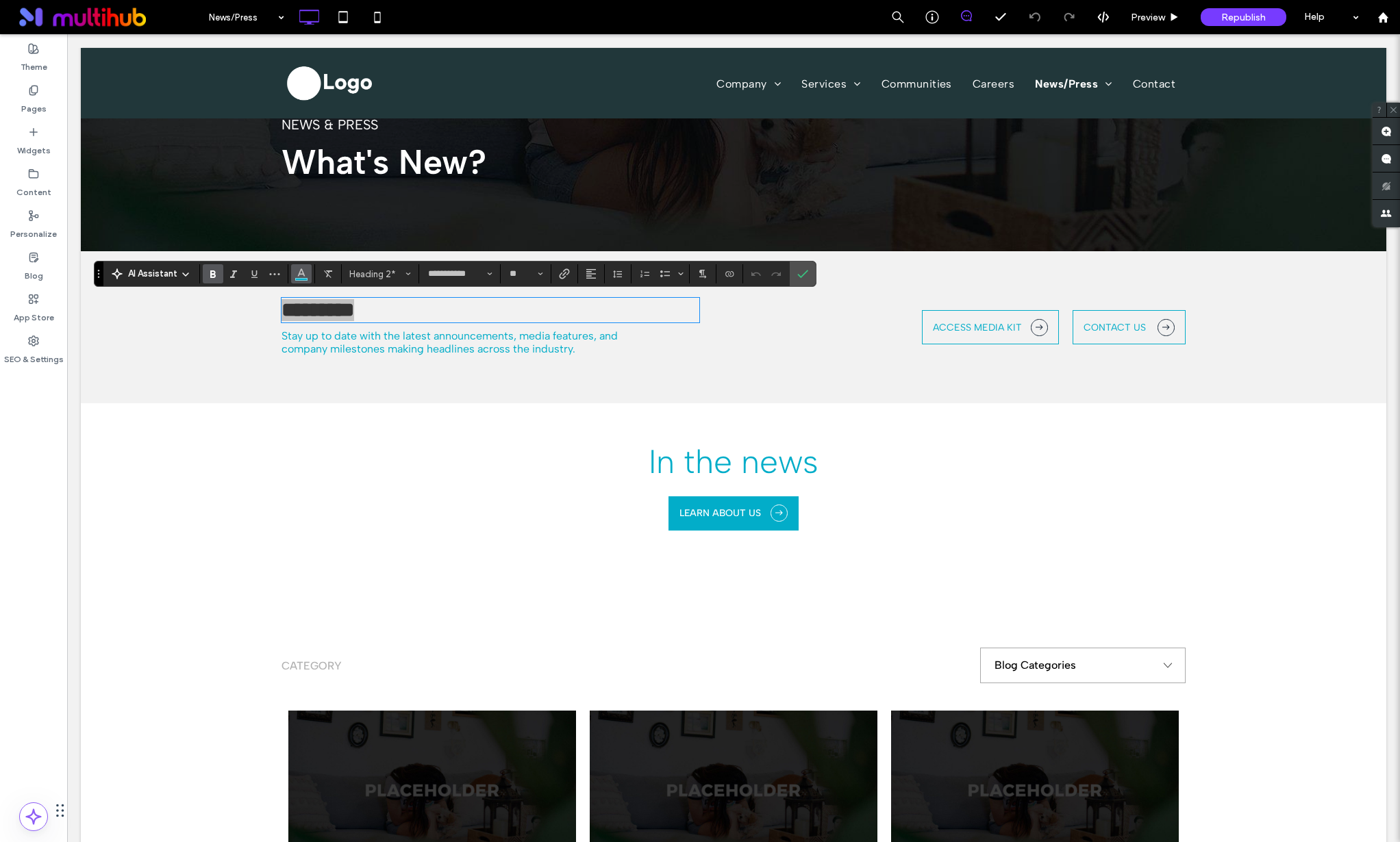
click at [301, 274] on use "Color" at bounding box center [301, 273] width 8 height 8
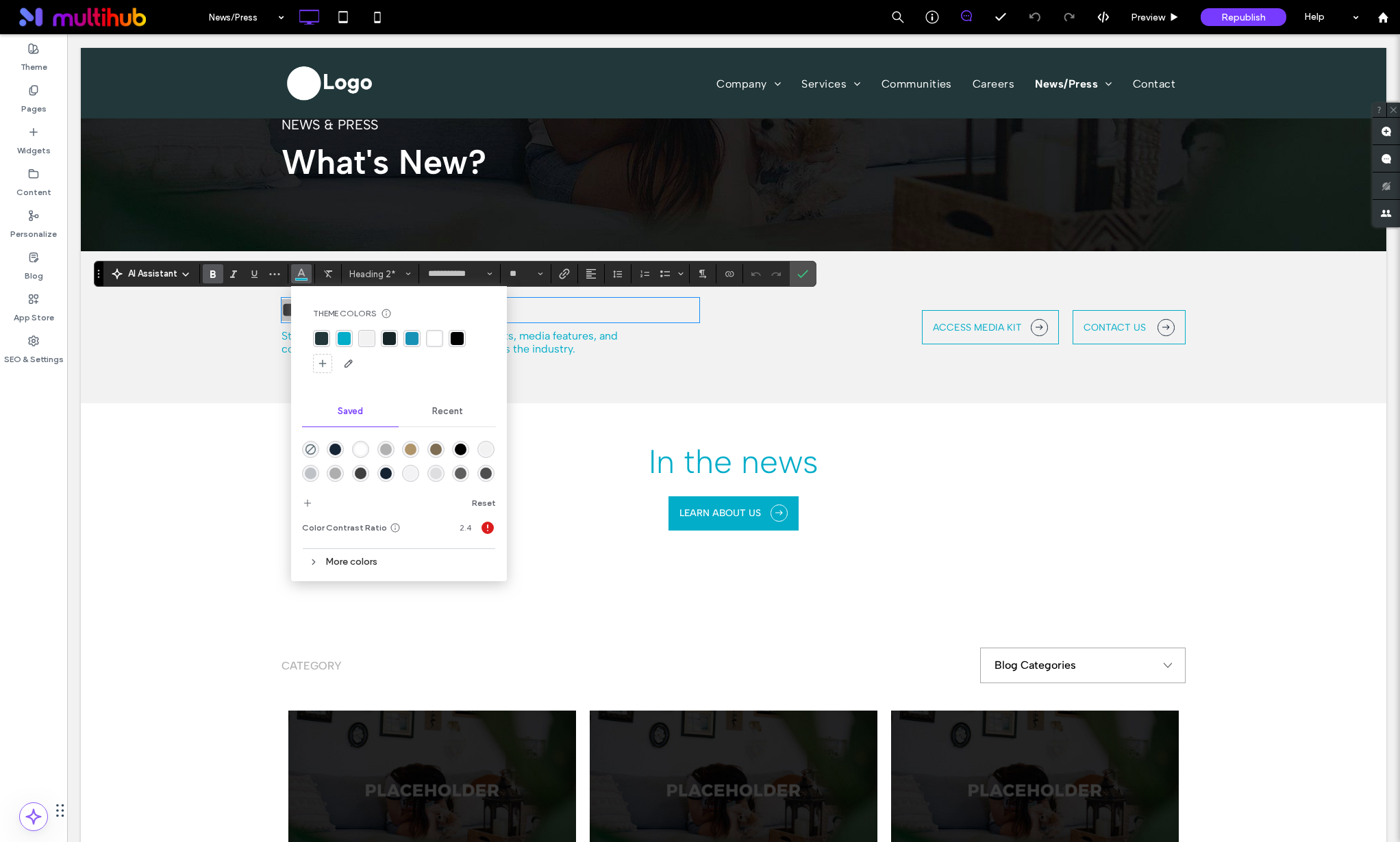
click at [426, 338] on div "rgba(255,255,255,1)" at bounding box center [434, 339] width 17 height 17
click at [807, 276] on icon "Confirm" at bounding box center [803, 274] width 11 height 11
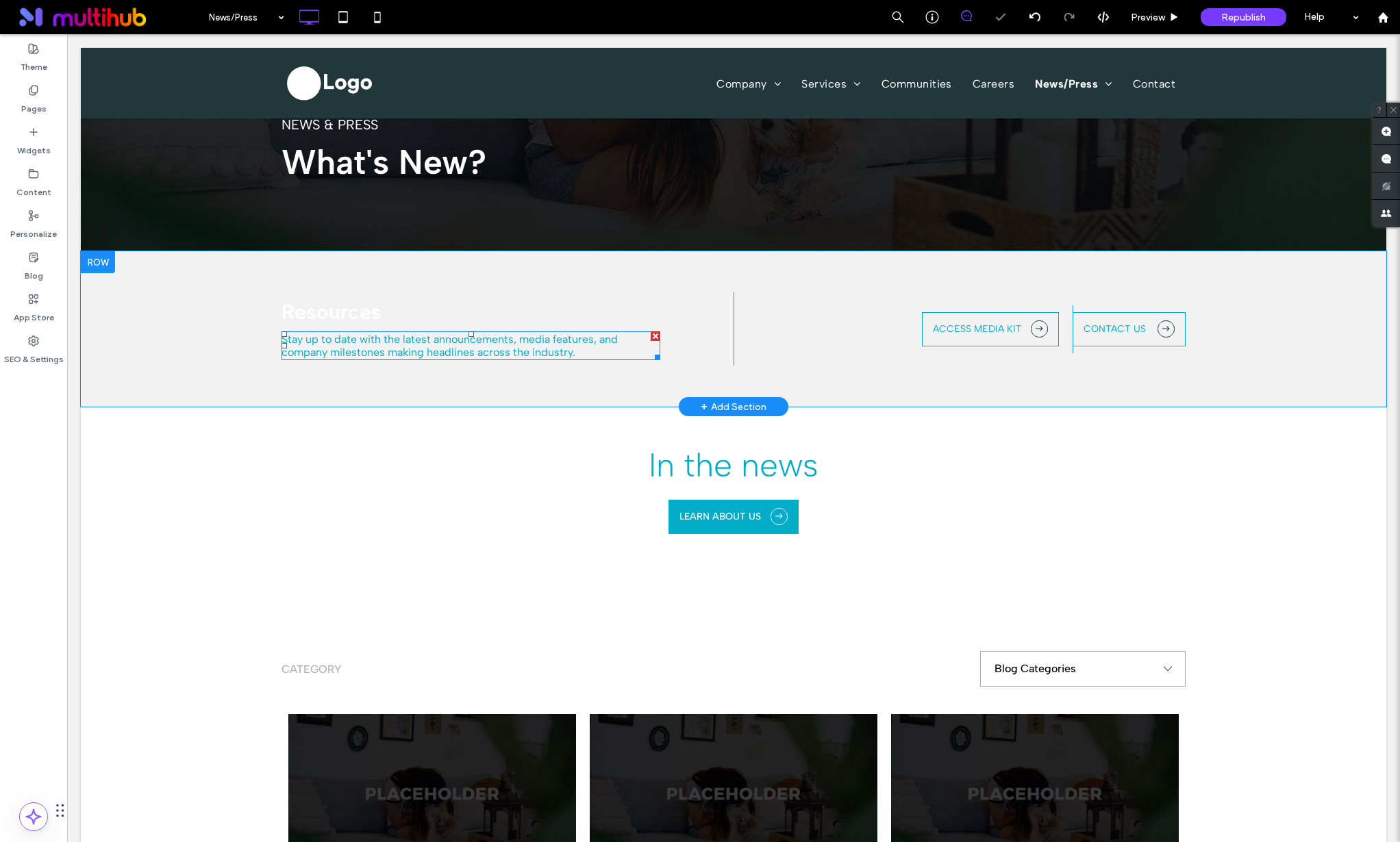
click at [475, 350] on span "Stay up to date with the latest announcements, media features, and company mile…" at bounding box center [450, 346] width 337 height 26
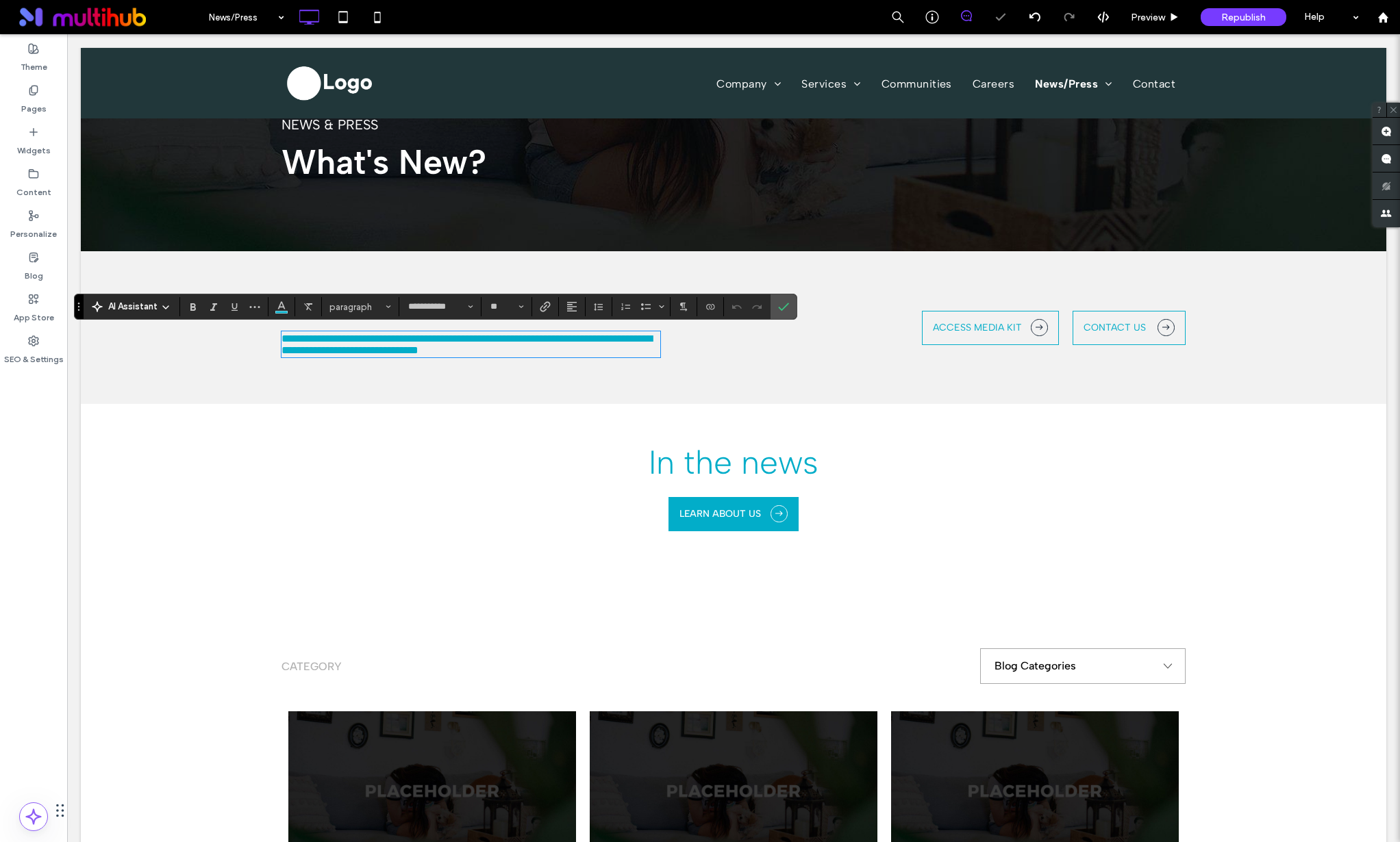
click at [475, 350] on span "**********" at bounding box center [466, 345] width 370 height 22
drag, startPoint x: 282, startPoint y: 308, endPoint x: 301, endPoint y: 316, distance: 20.6
click at [282, 308] on use "Color" at bounding box center [282, 306] width 8 height 8
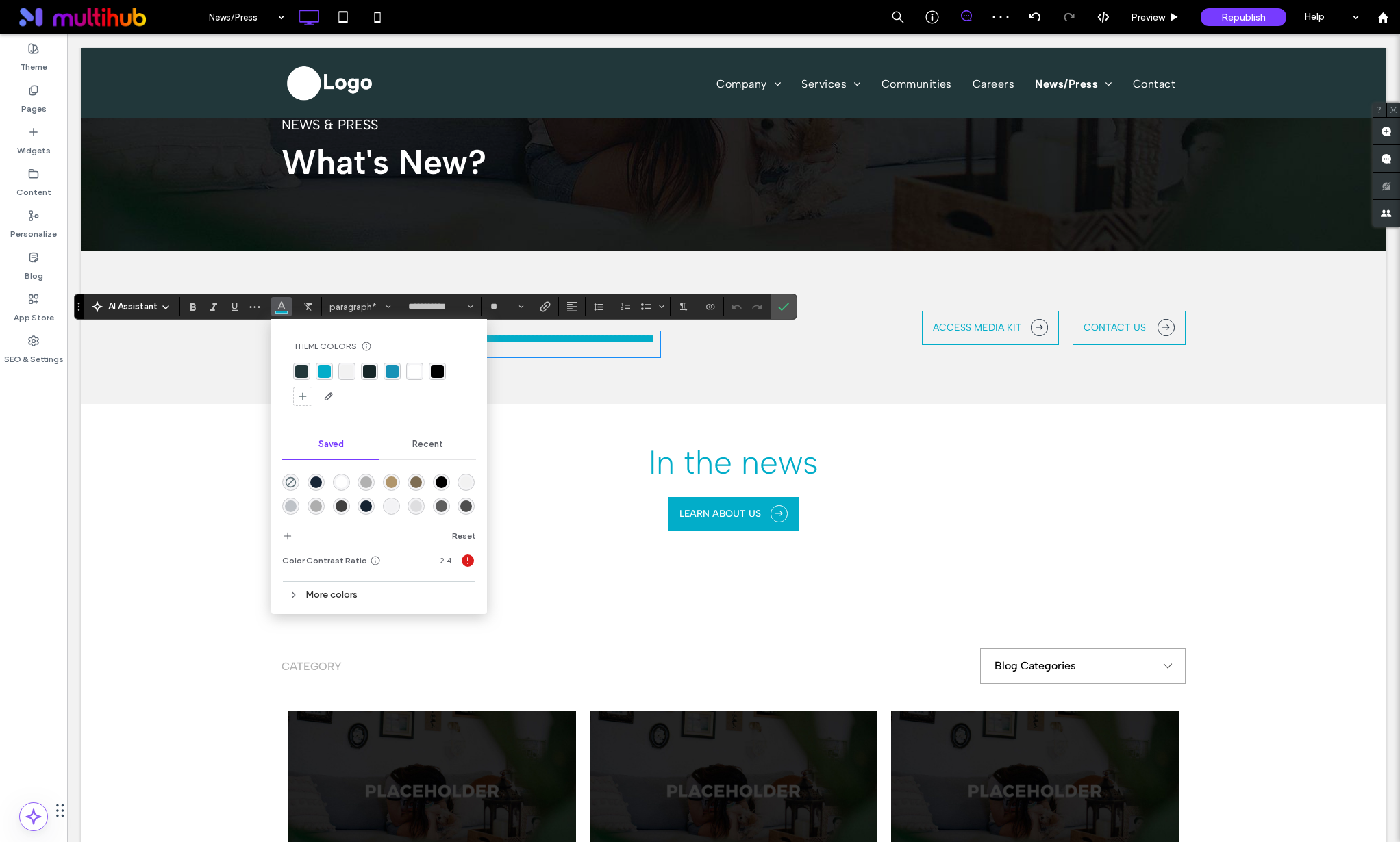
click at [412, 371] on div "rgba(255,255,255,1)" at bounding box center [414, 371] width 13 height 13
click at [784, 309] on icon "Confirm" at bounding box center [784, 307] width 11 height 11
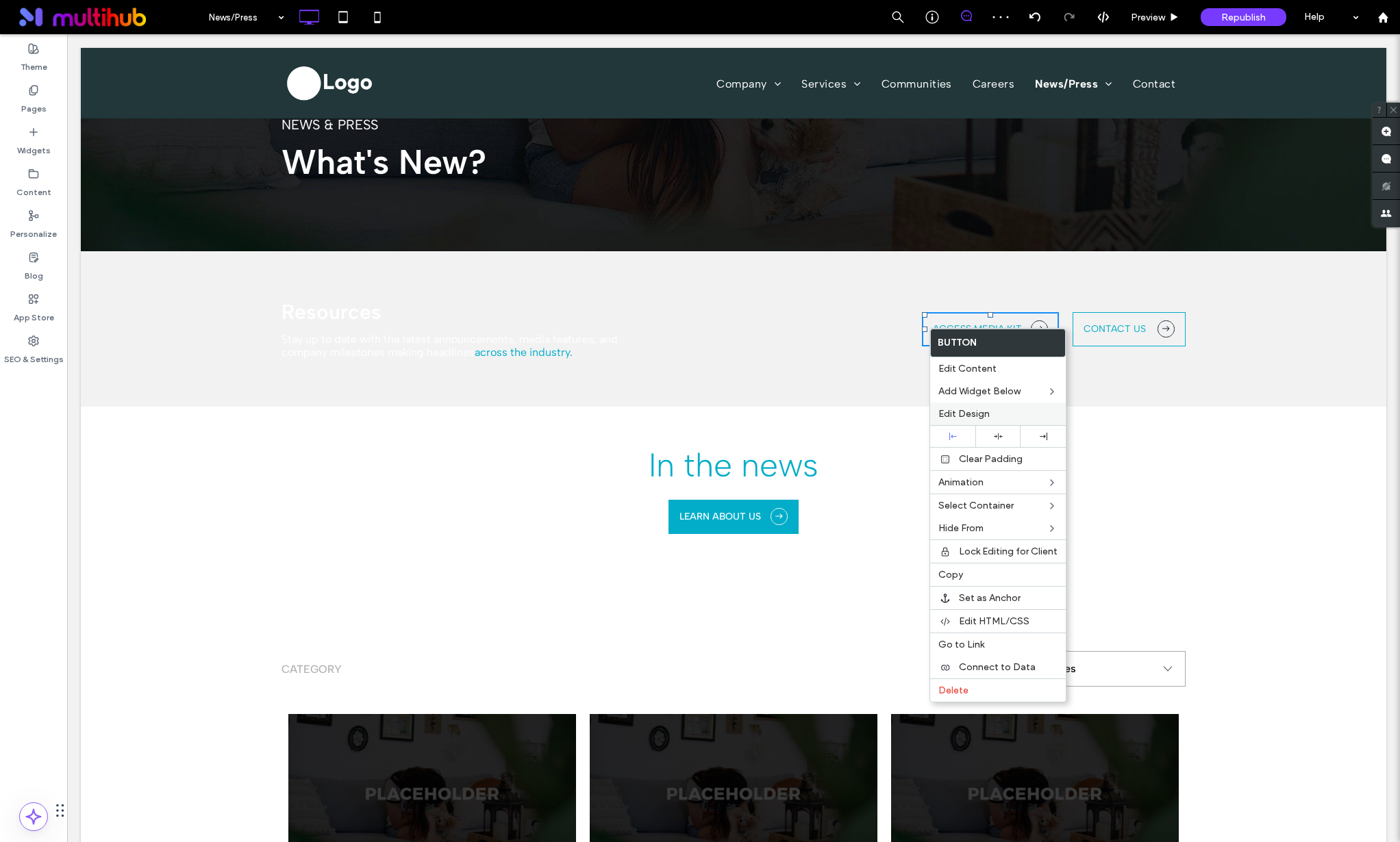
drag, startPoint x: 958, startPoint y: 411, endPoint x: 951, endPoint y: 410, distance: 7.1
click at [958, 411] on span "Edit Design" at bounding box center [964, 413] width 52 height 12
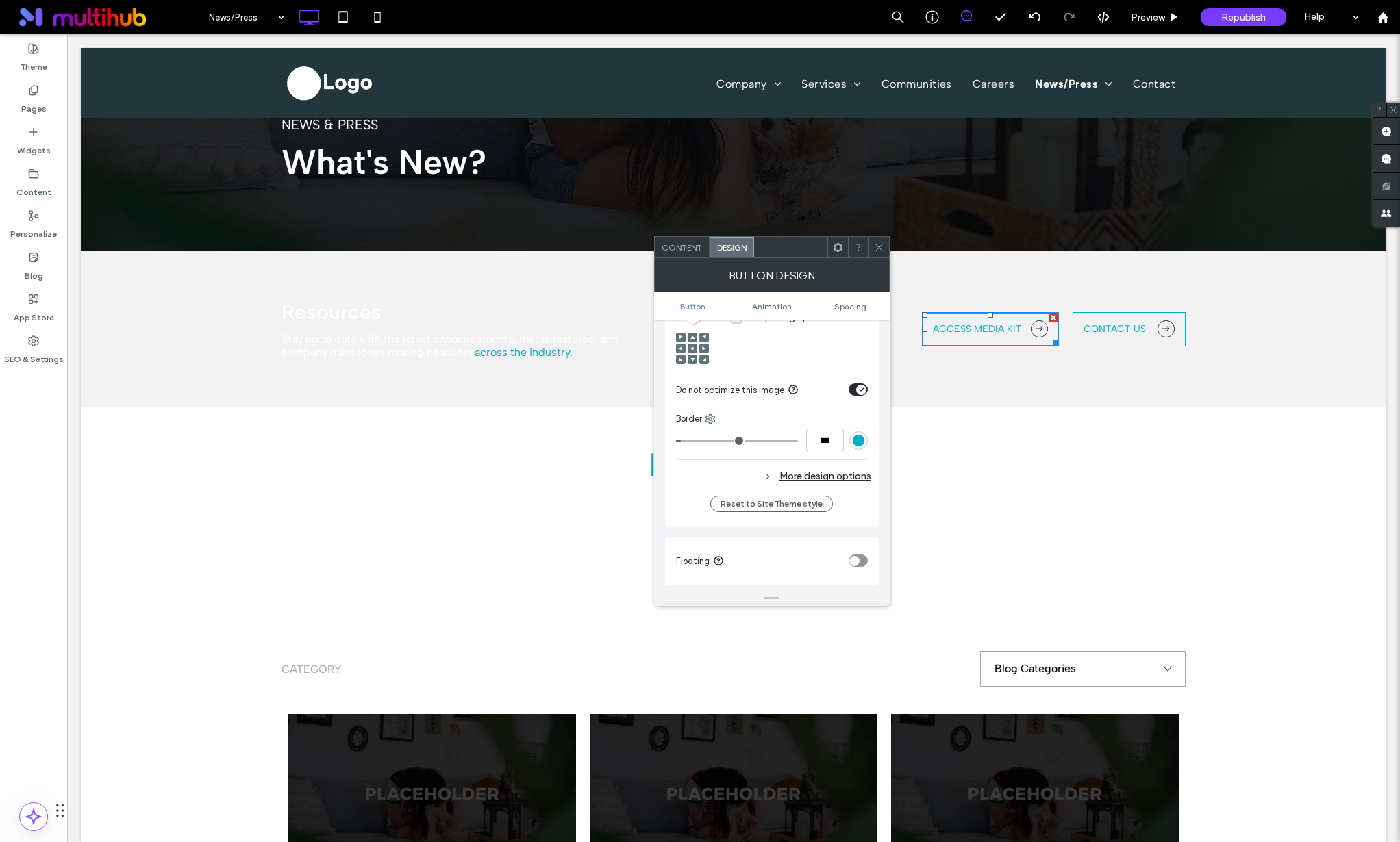
scroll to position [720, 0]
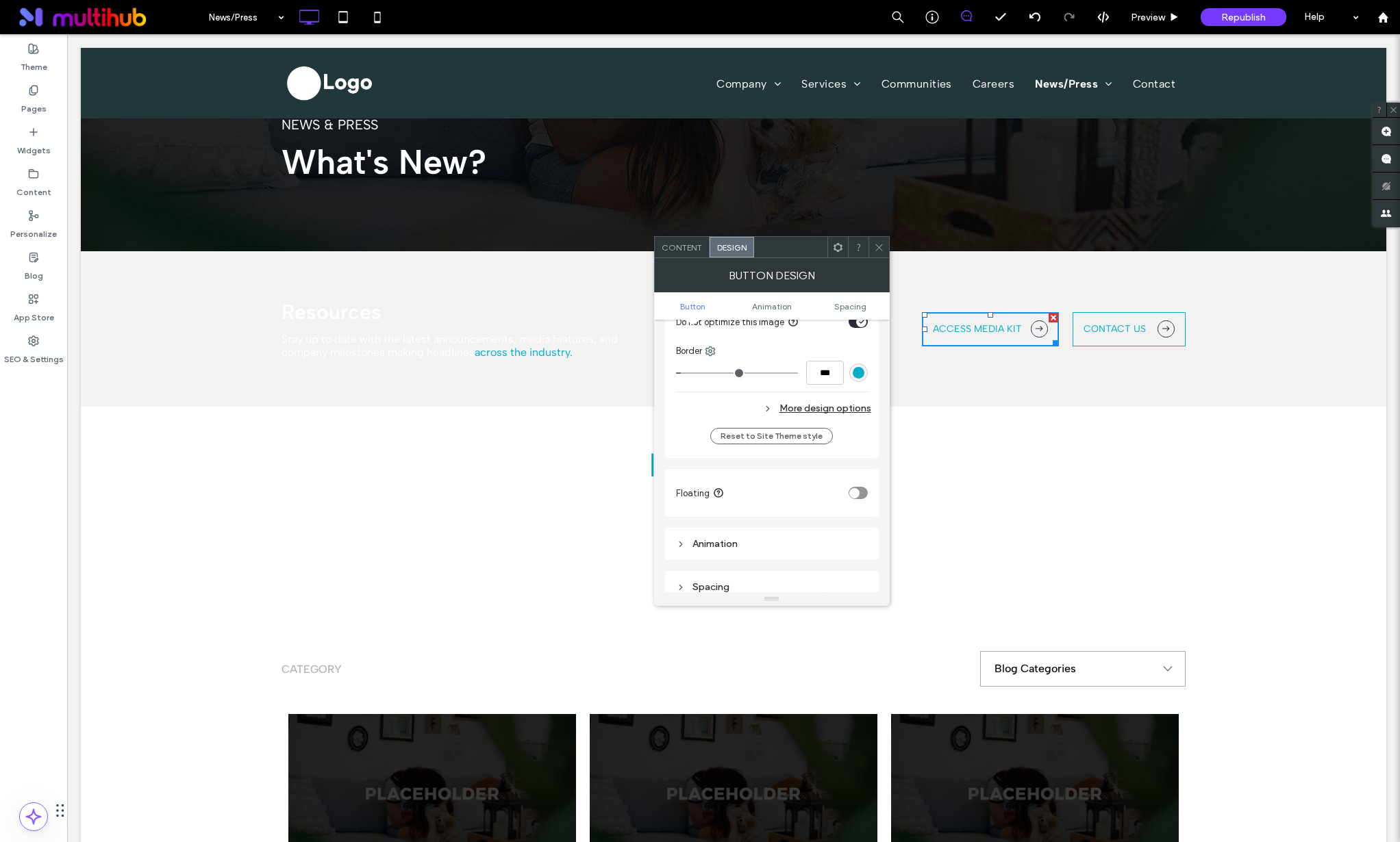
click at [857, 378] on div "rgb(2, 173, 201)" at bounding box center [858, 372] width 12 height 12
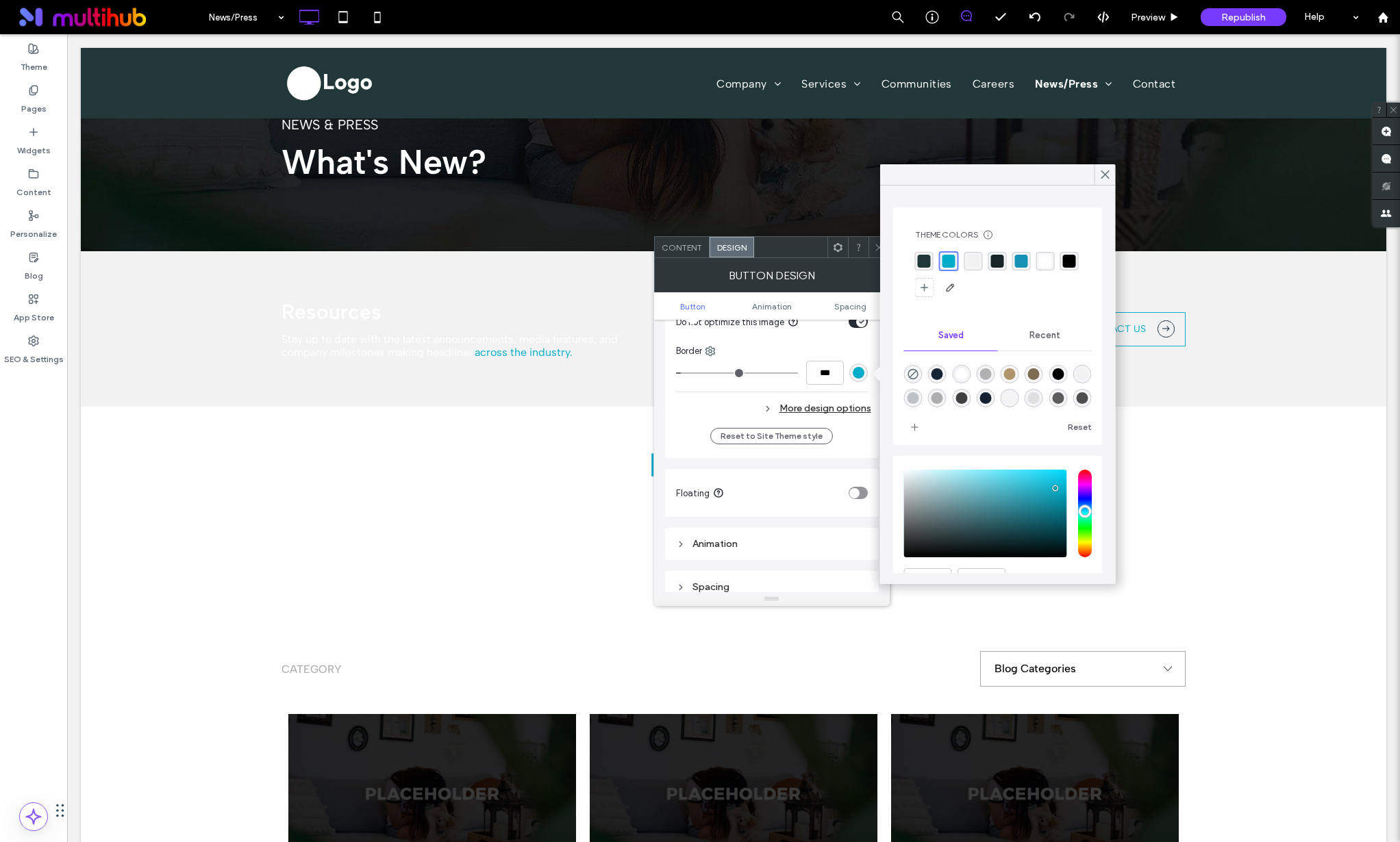
click at [1046, 263] on div "rgba(255,255,255,1)" at bounding box center [1046, 261] width 13 height 13
click at [909, 253] on div "Theme Colors Save time with Theme Colors Create a color palette to instantly ad…" at bounding box center [997, 264] width 188 height 91
click at [925, 258] on div "rgba(33, 55, 58, 1)" at bounding box center [924, 261] width 13 height 13
click at [1107, 170] on icon at bounding box center [1105, 174] width 12 height 12
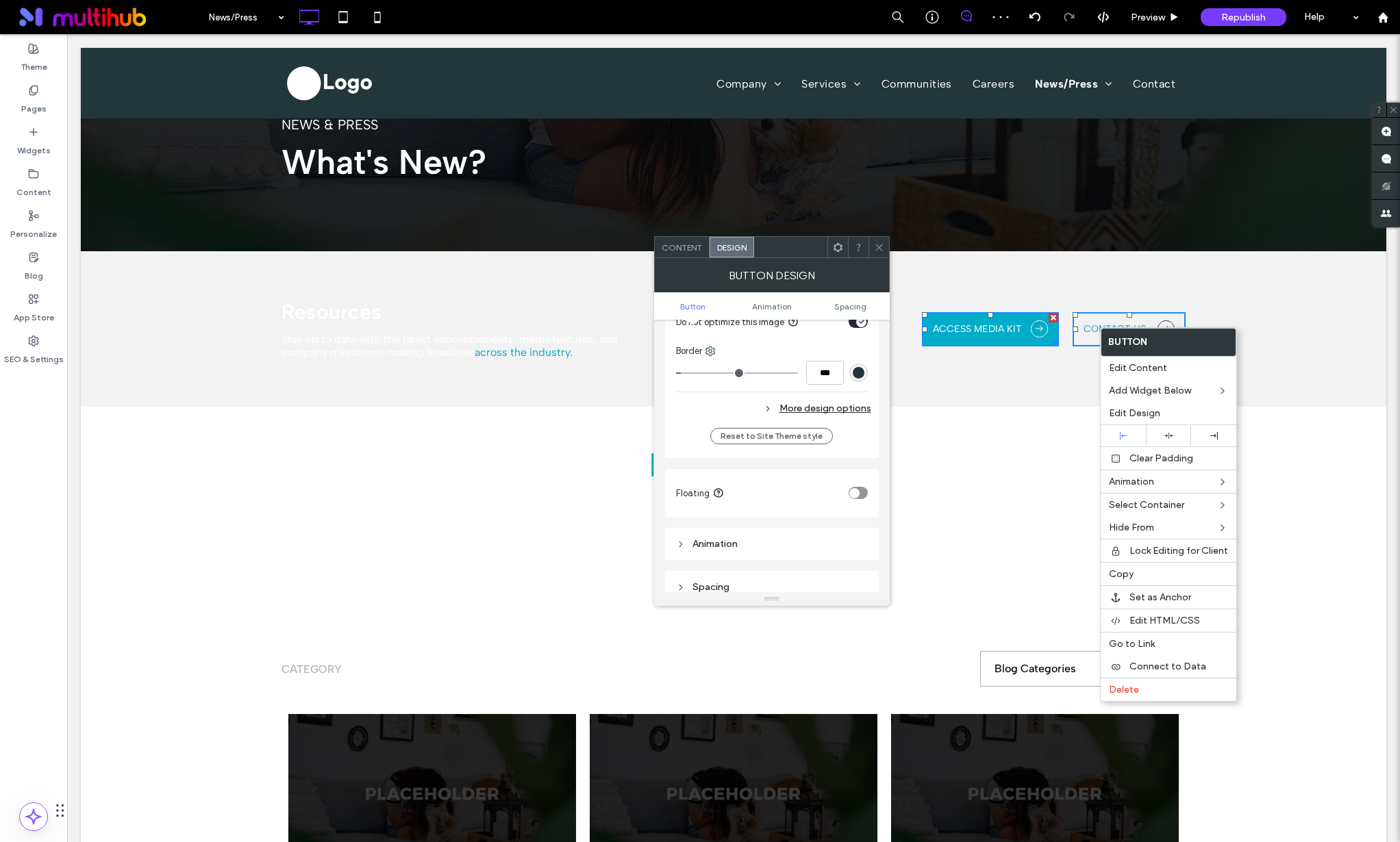
click at [962, 321] on link "ACCESS MEDIA KIT" at bounding box center [990, 330] width 137 height 34
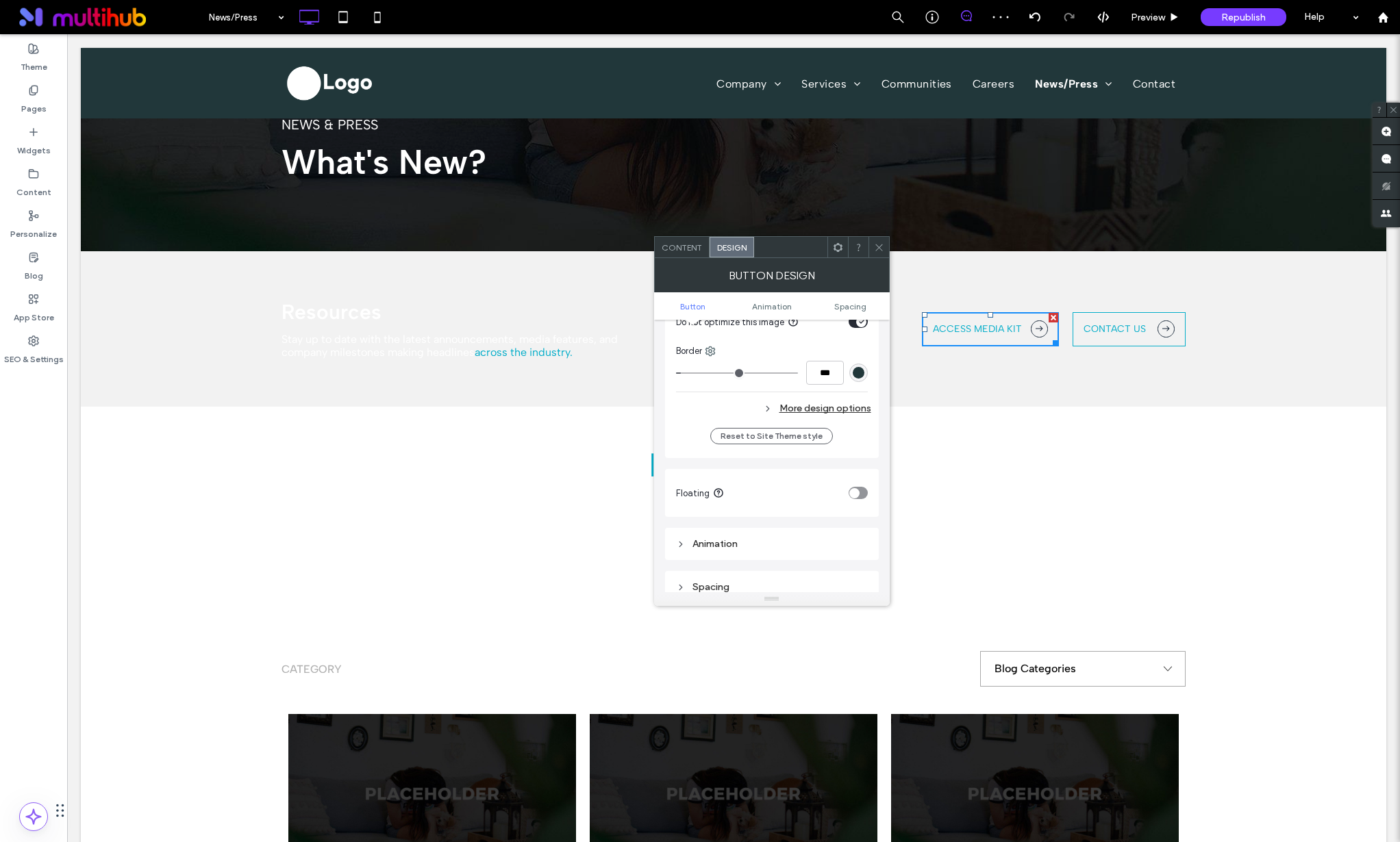
click at [822, 405] on div "More design options" at bounding box center [774, 408] width 195 height 19
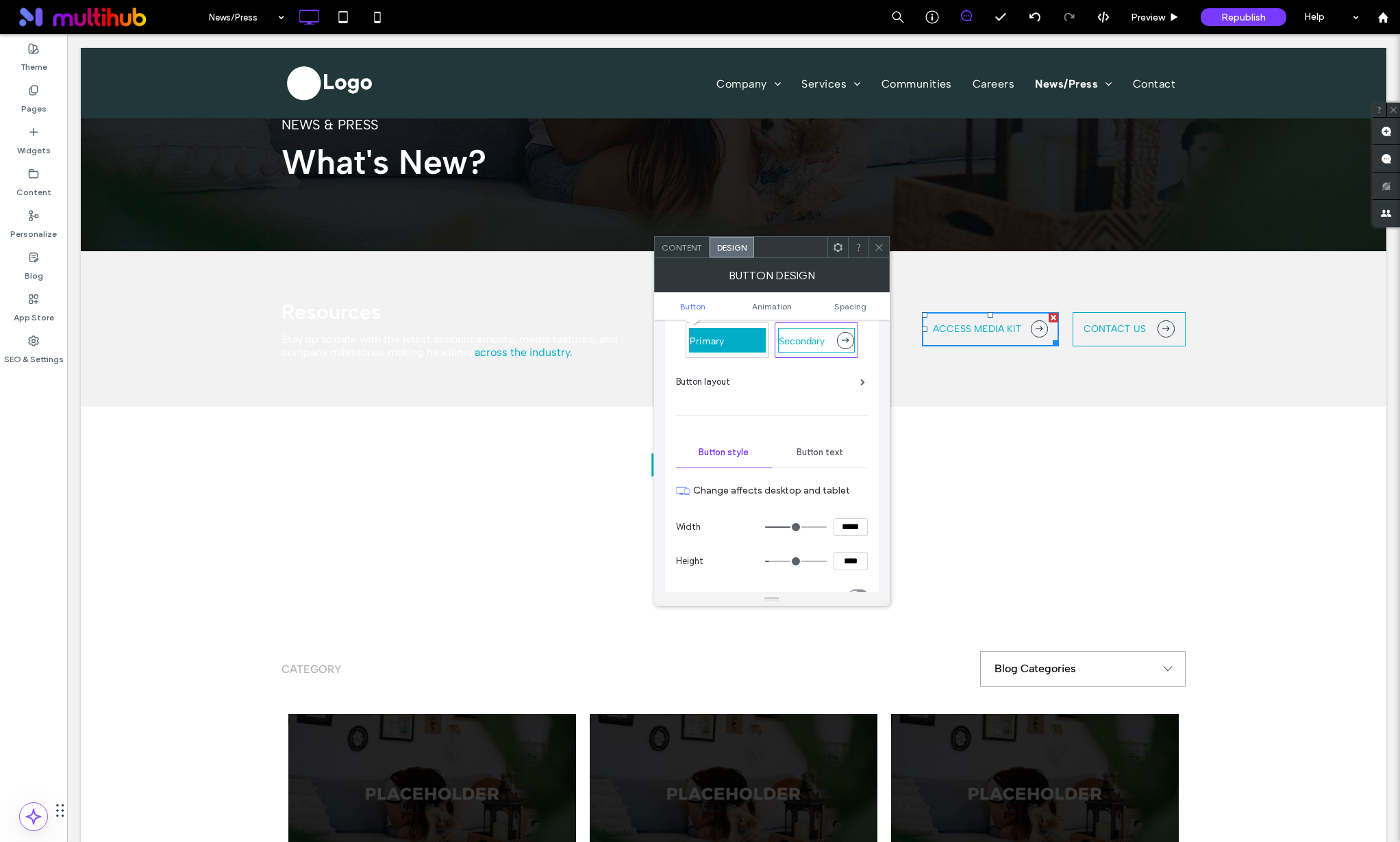
scroll to position [0, 0]
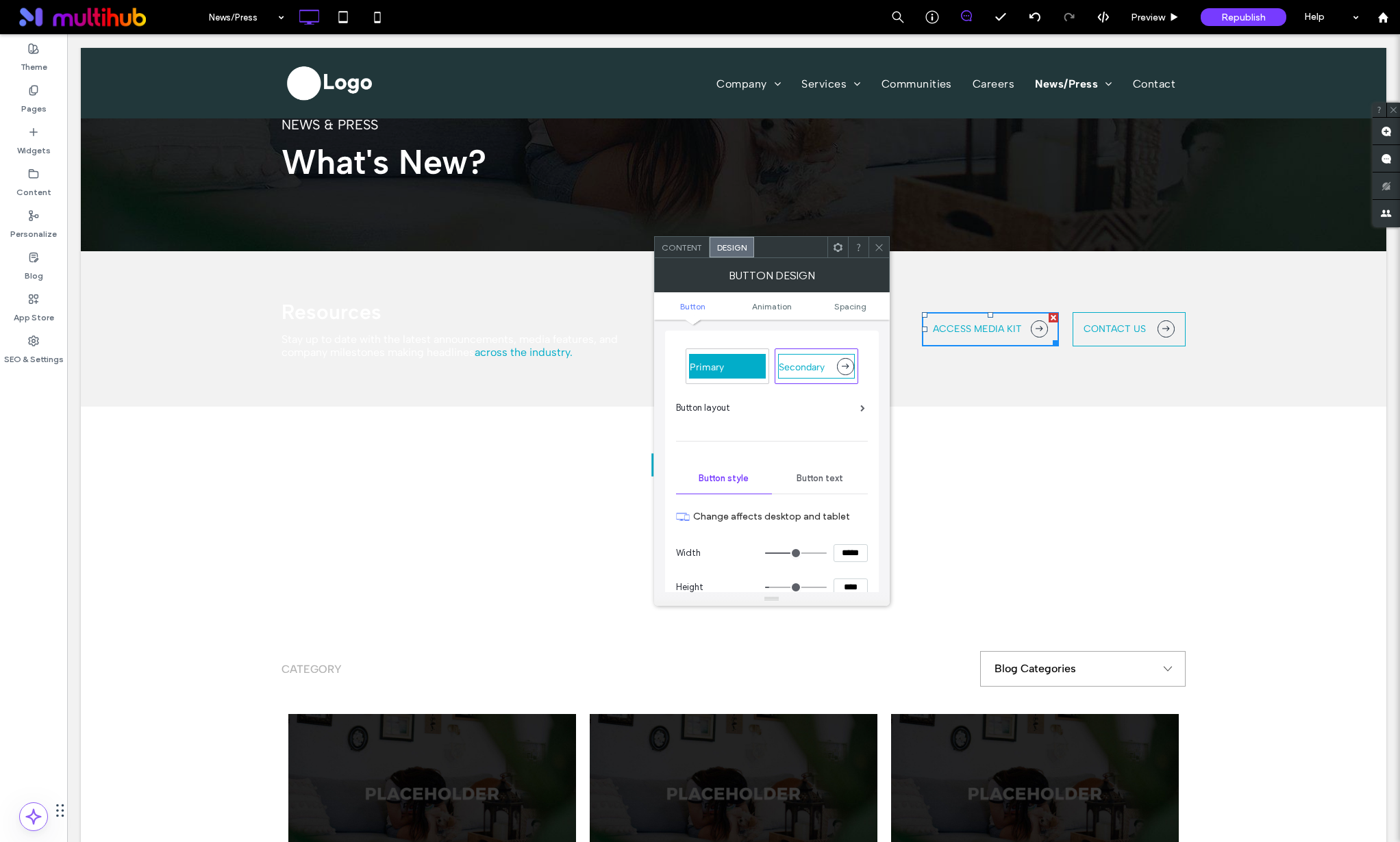
click at [820, 467] on div "Button text" at bounding box center [820, 479] width 96 height 30
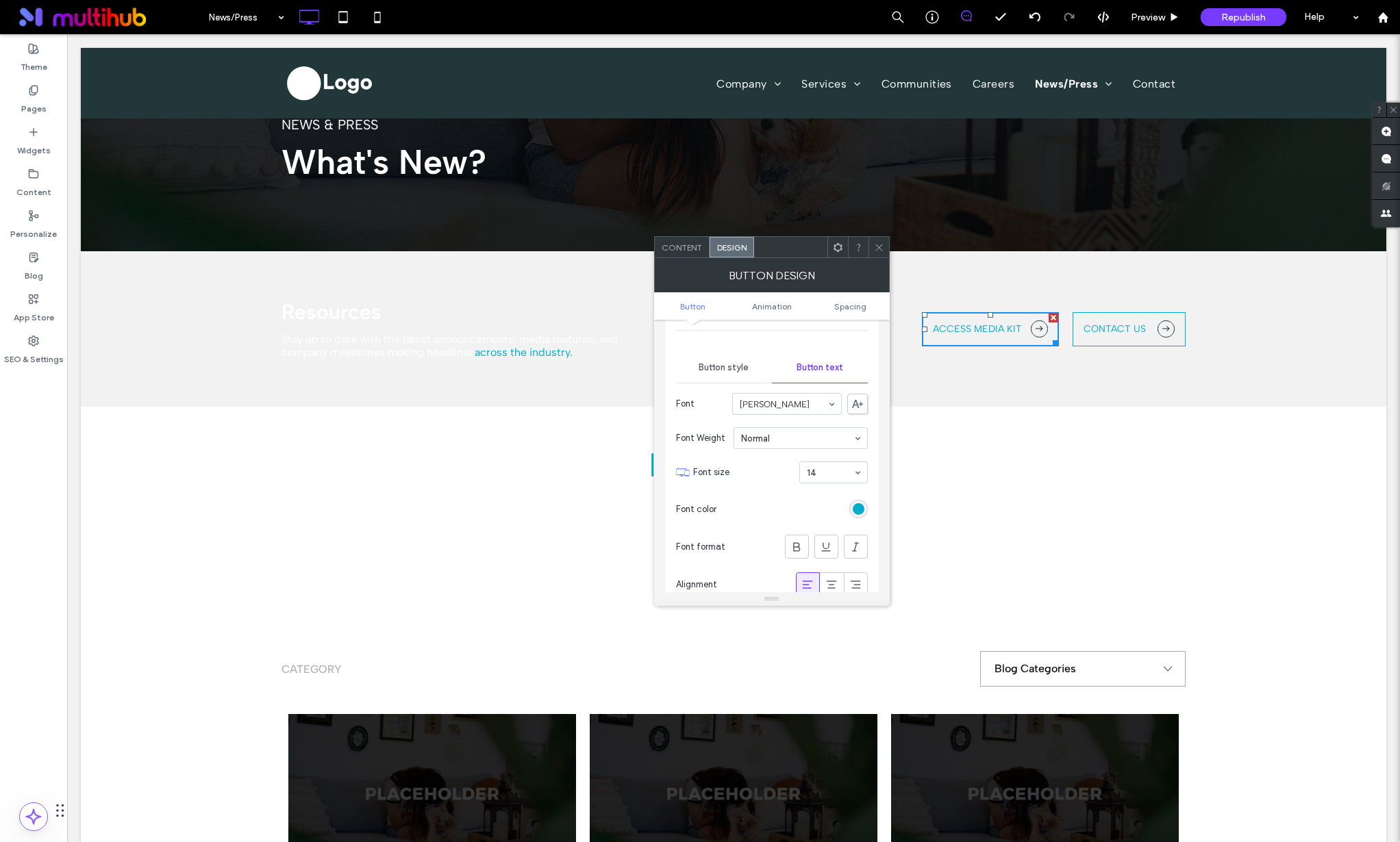
scroll to position [291, 0]
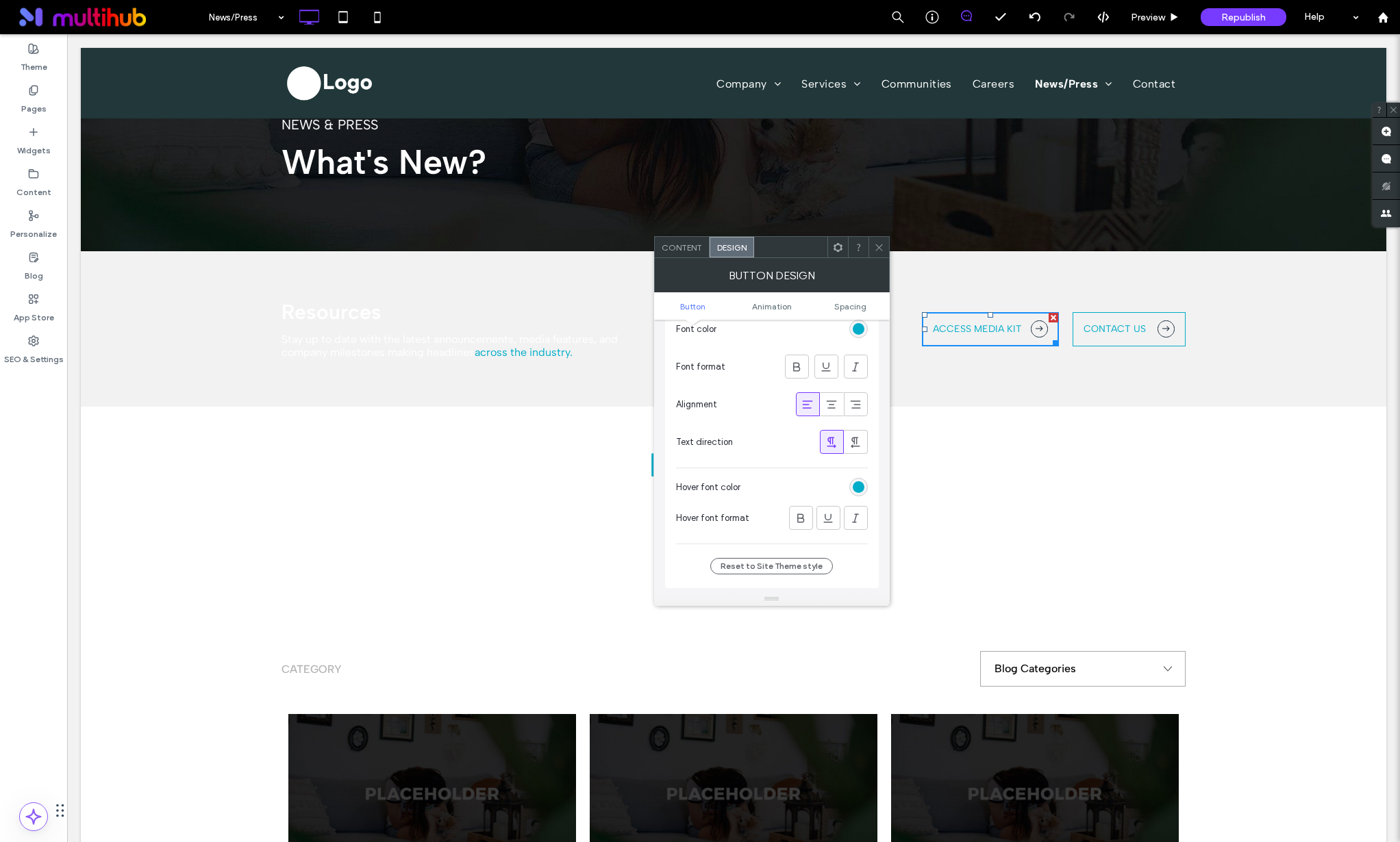
click at [859, 331] on div "rgb(2, 173, 201)" at bounding box center [858, 329] width 12 height 12
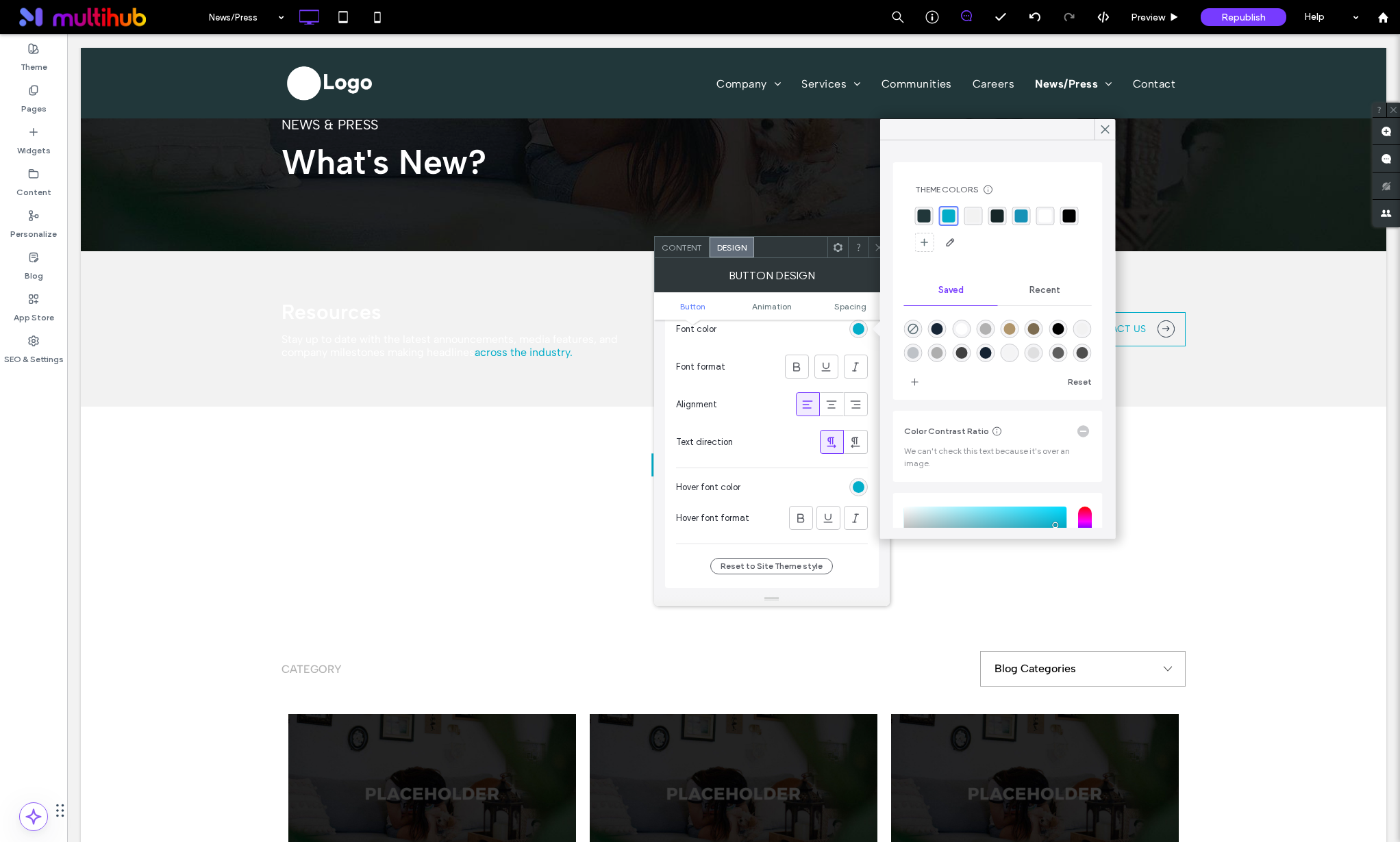
click at [928, 215] on div "rgba(33, 55, 58, 1)" at bounding box center [924, 216] width 13 height 13
click at [1104, 127] on icon at bounding box center [1105, 129] width 12 height 12
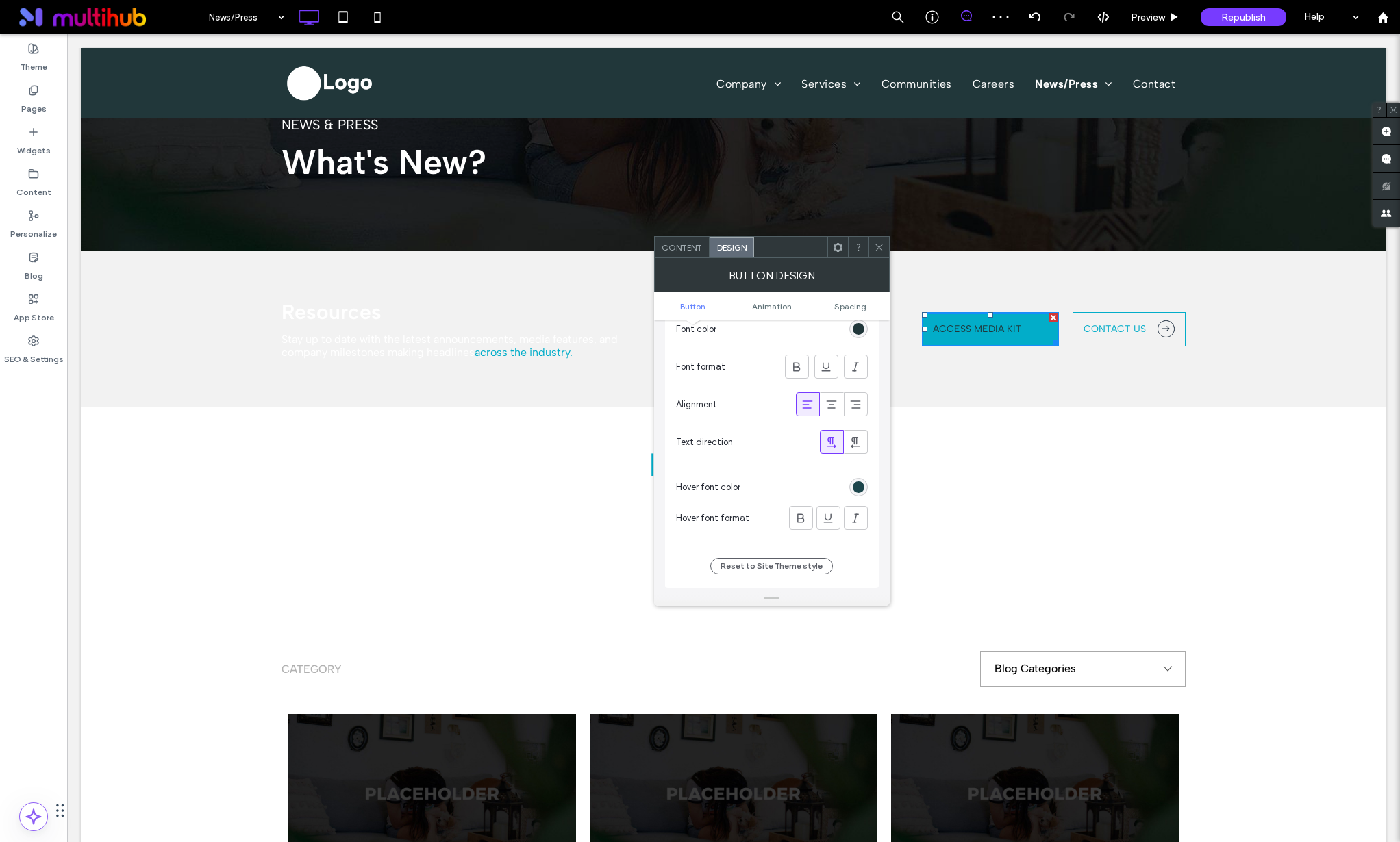
click at [861, 485] on div "rgb(29, 70, 76)" at bounding box center [858, 487] width 12 height 12
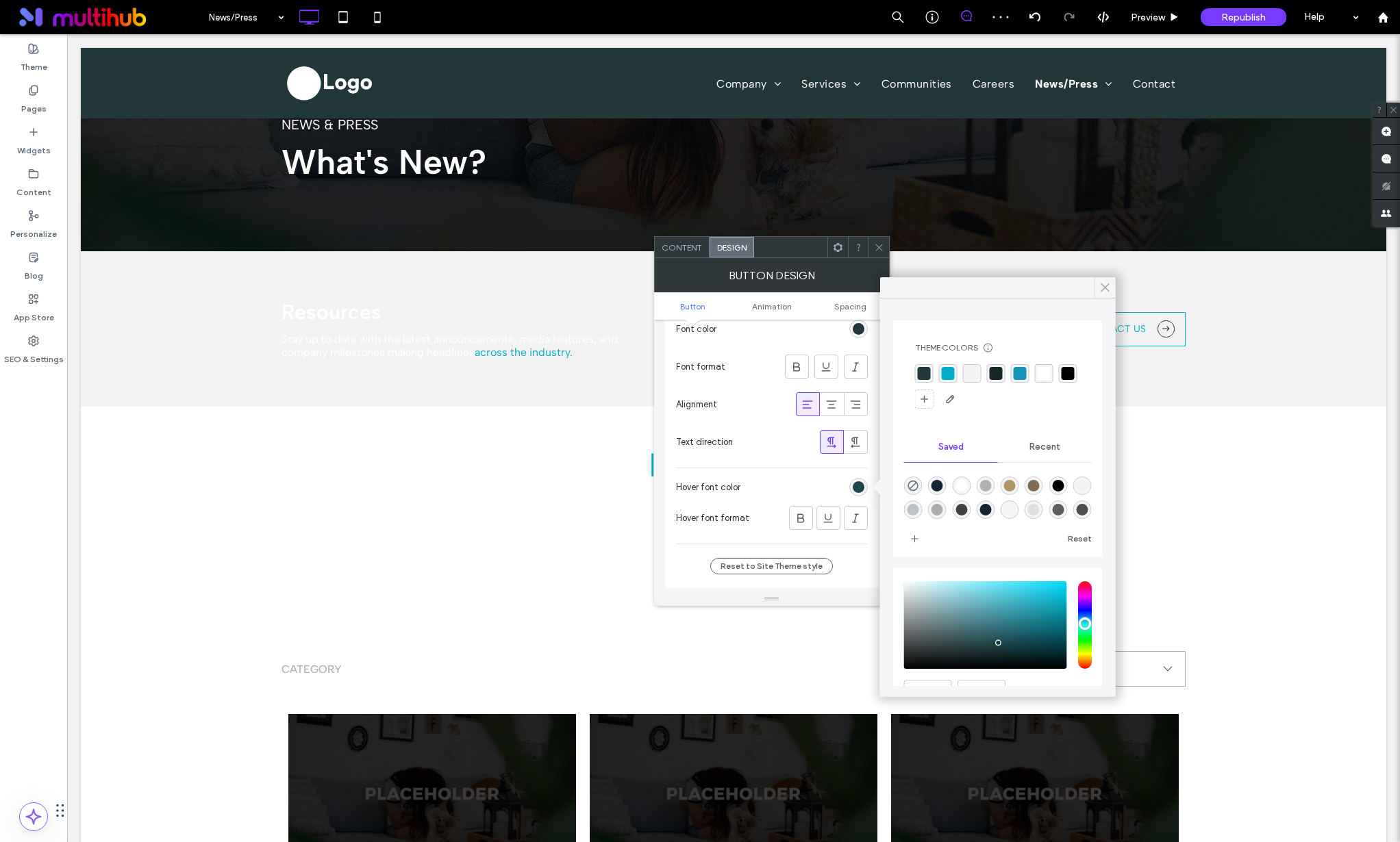
click at [1101, 279] on span at bounding box center [1105, 288] width 12 height 21
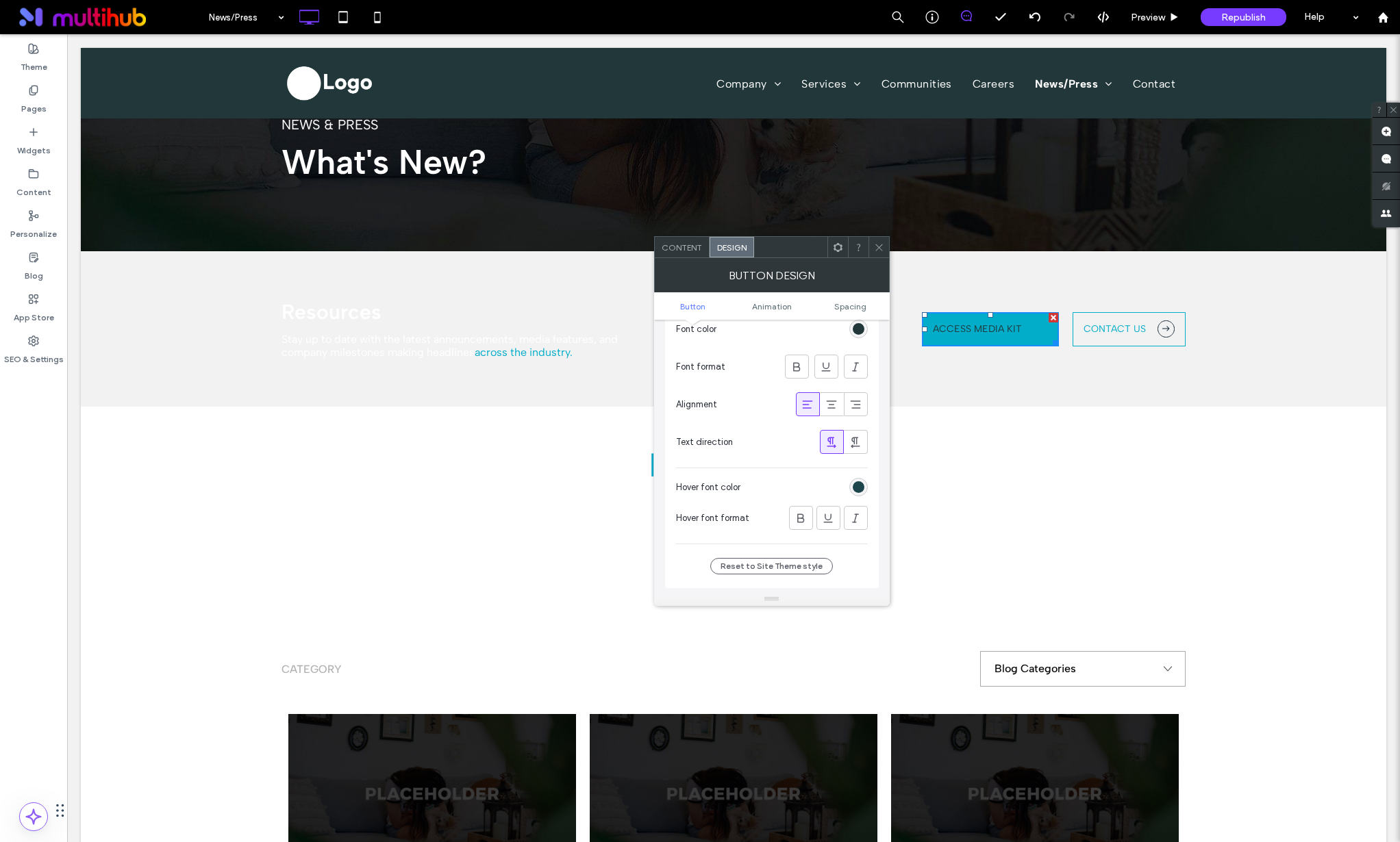
click at [881, 247] on icon at bounding box center [879, 247] width 10 height 10
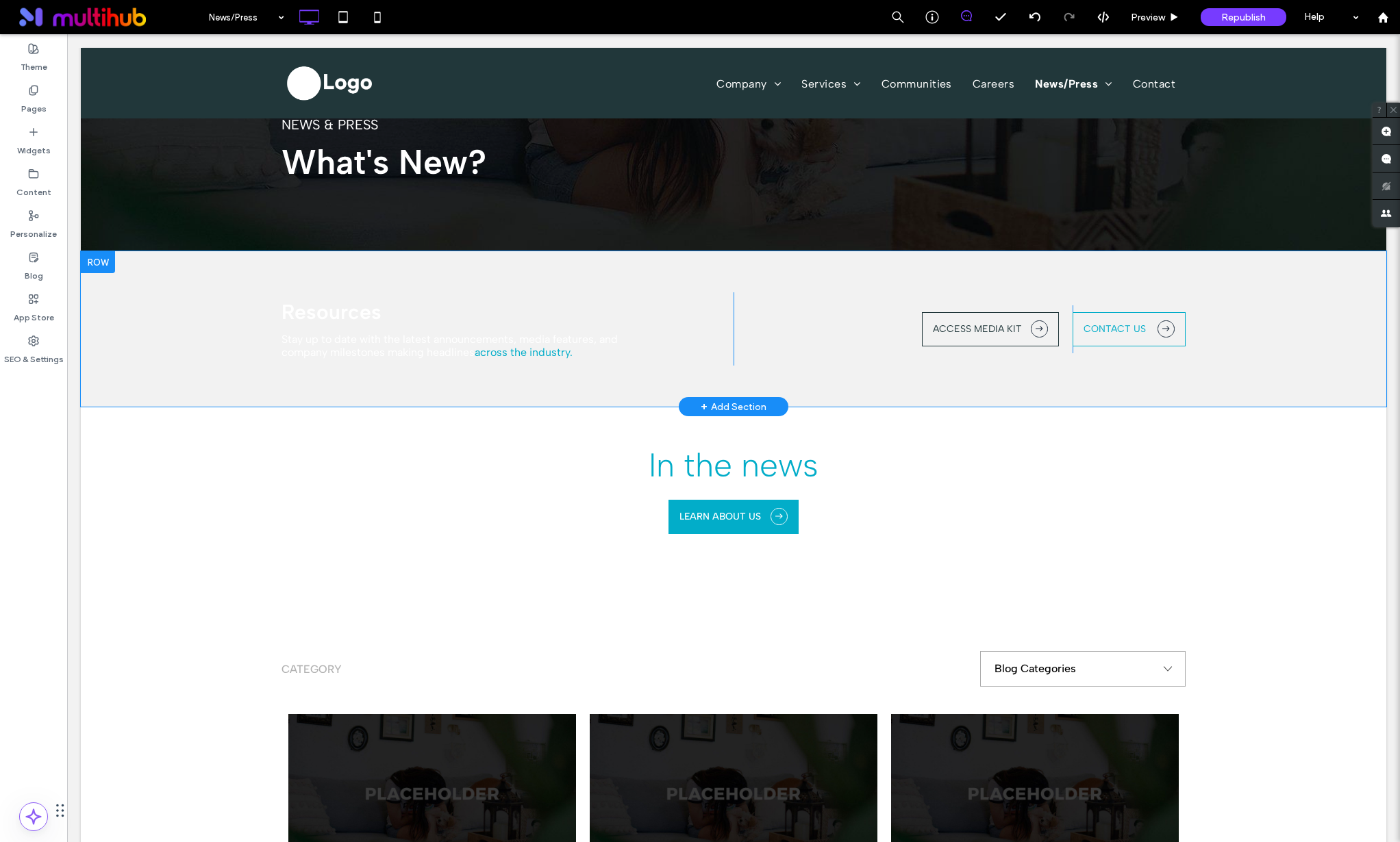
click at [105, 291] on div "Resources Stay up to date with the latest announcements, media features, and co…" at bounding box center [734, 329] width 1305 height 155
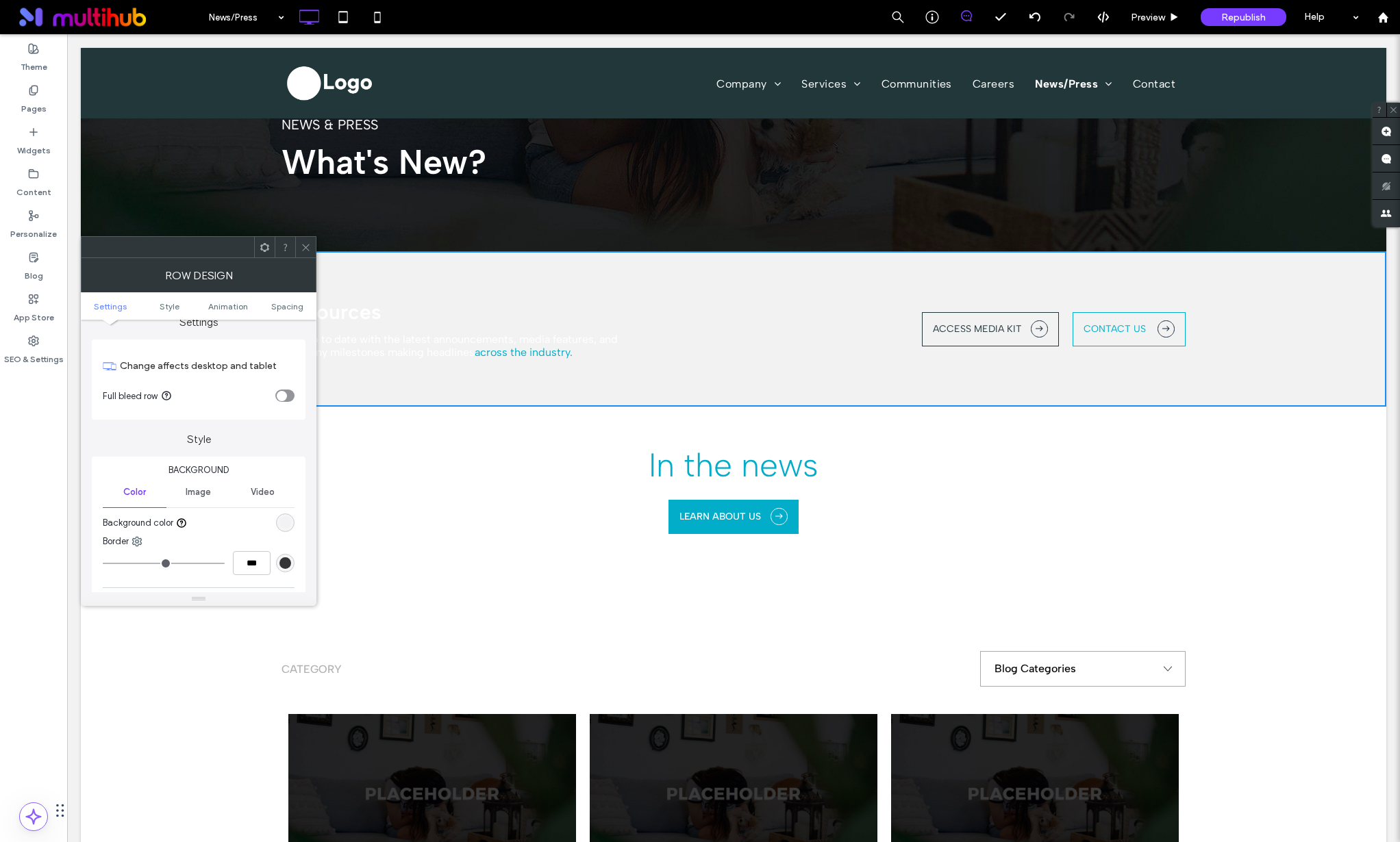
scroll to position [25, 0]
click at [284, 518] on div "rgb(242, 242, 242)" at bounding box center [285, 514] width 12 height 12
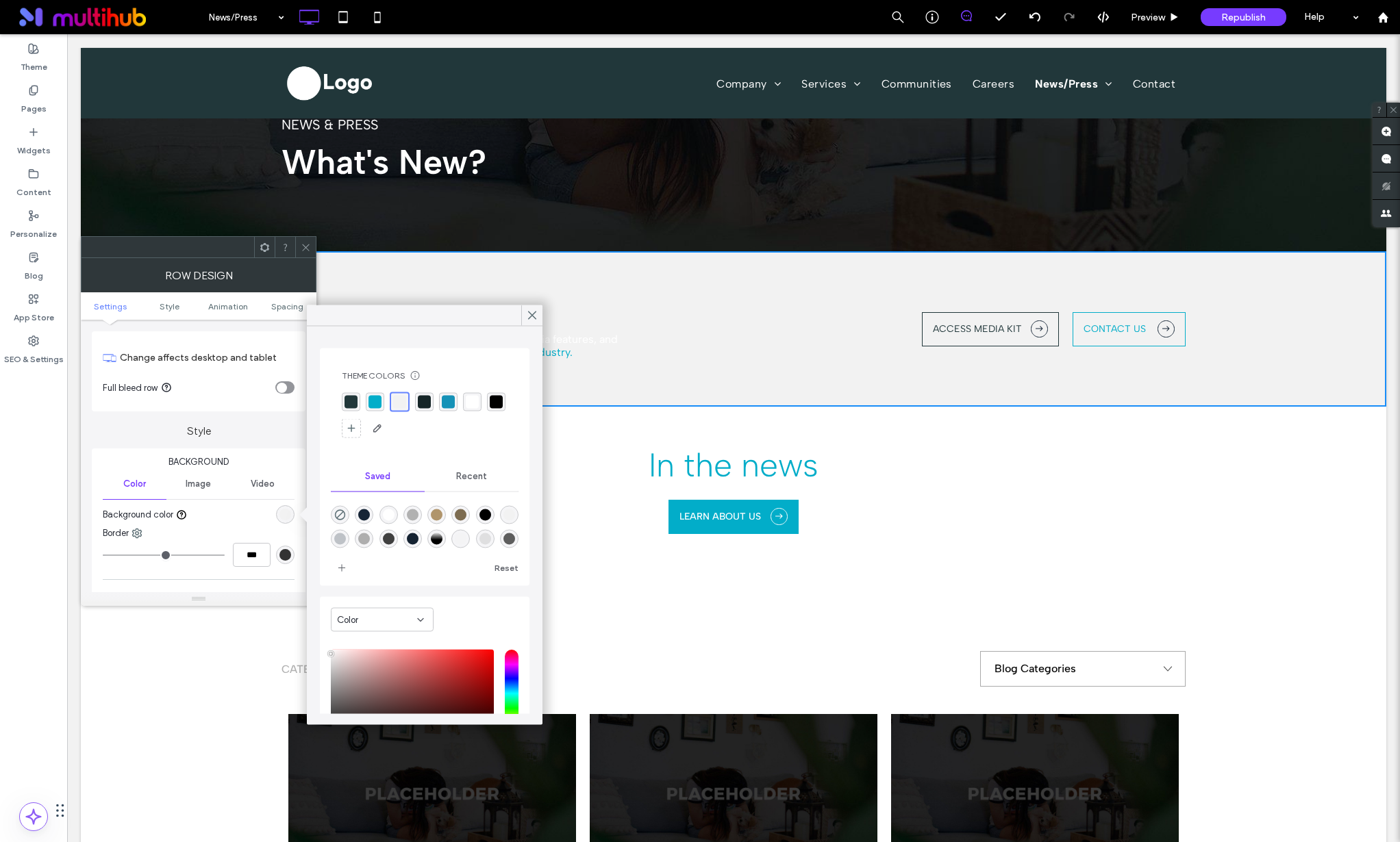
click at [374, 407] on div "rgba(2, 173, 201, 1)" at bounding box center [374, 402] width 13 height 13
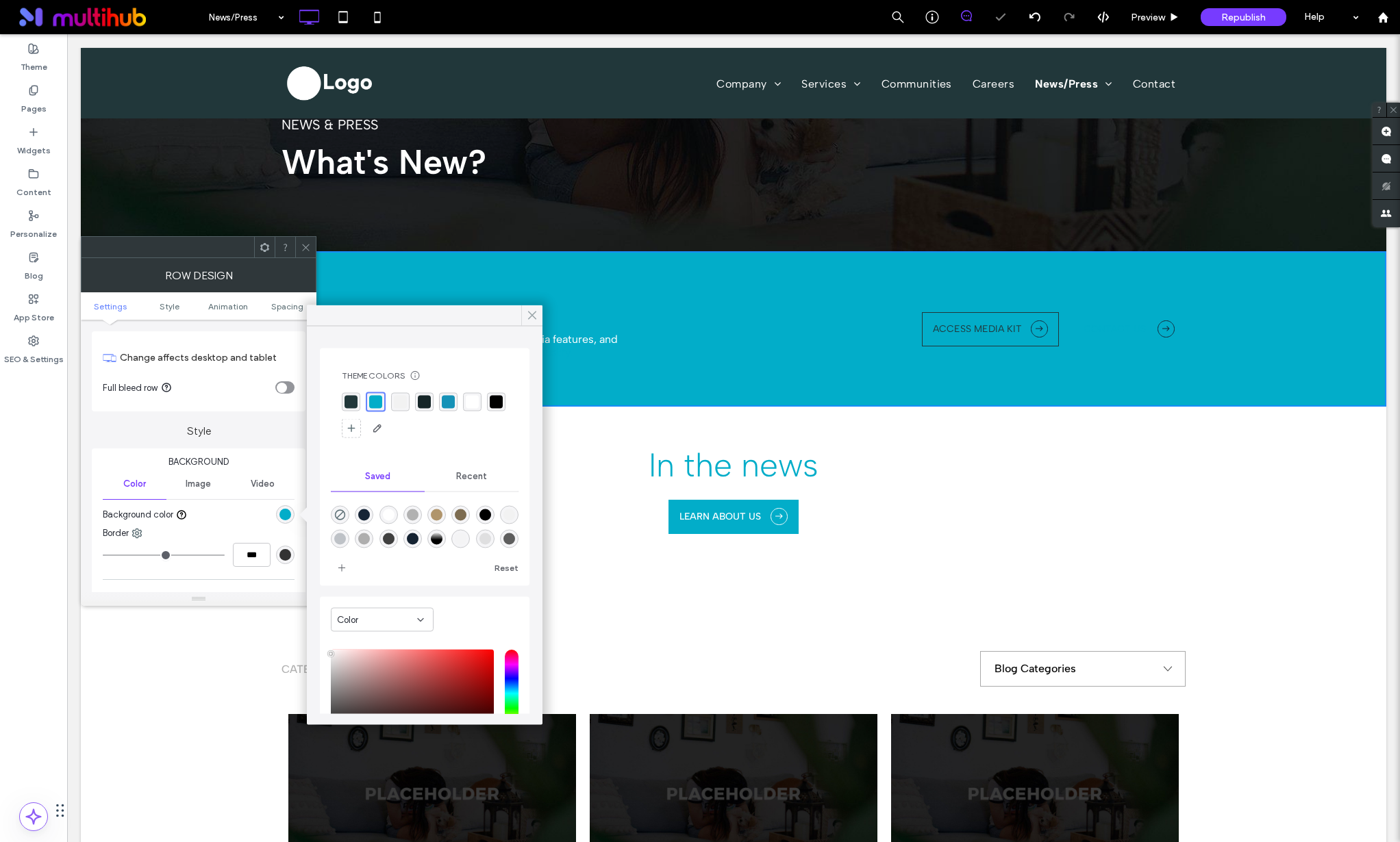
click at [539, 317] on div at bounding box center [532, 316] width 21 height 21
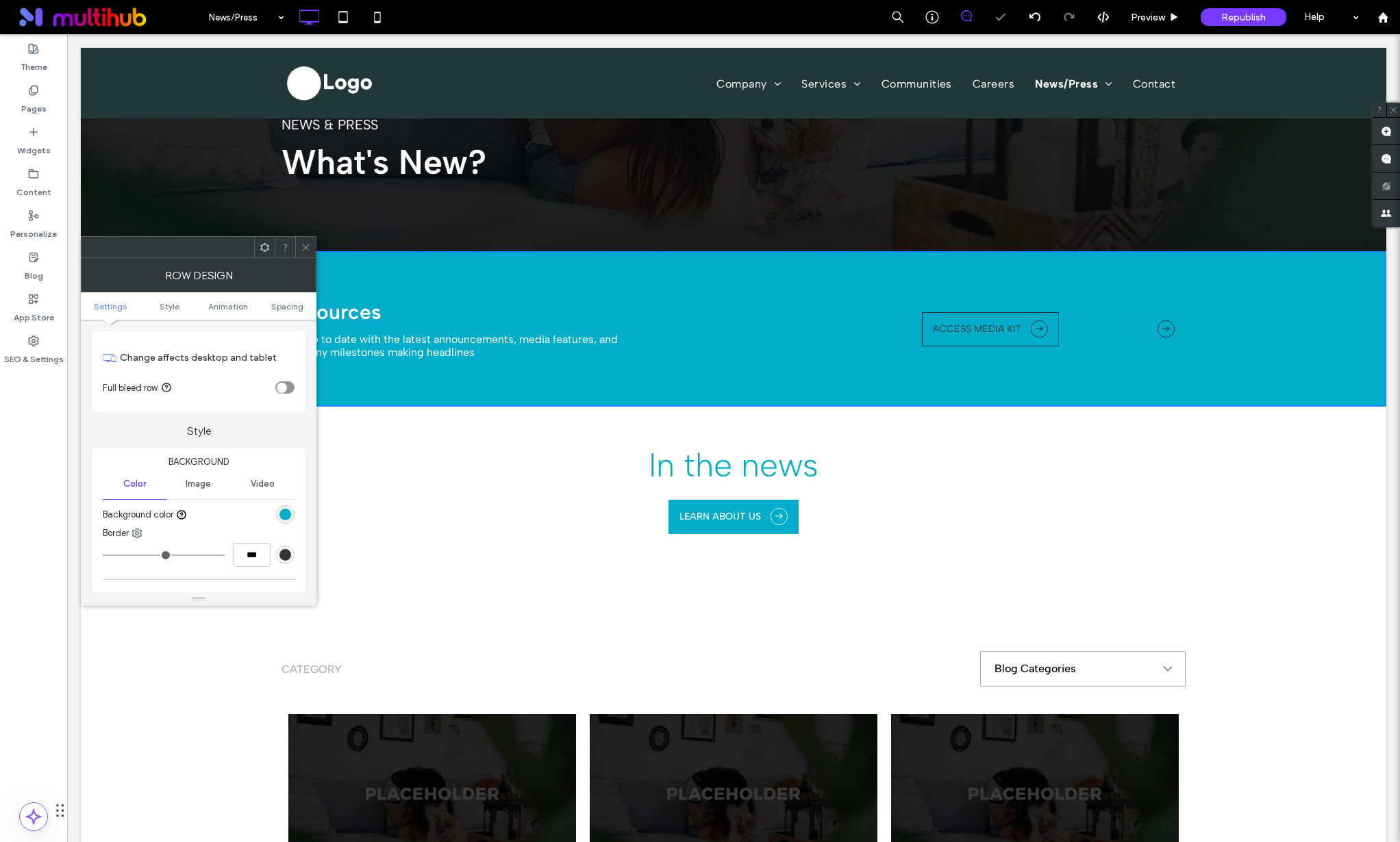
drag, startPoint x: 302, startPoint y: 246, endPoint x: 311, endPoint y: 254, distance: 12.0
click at [302, 246] on icon at bounding box center [306, 247] width 10 height 10
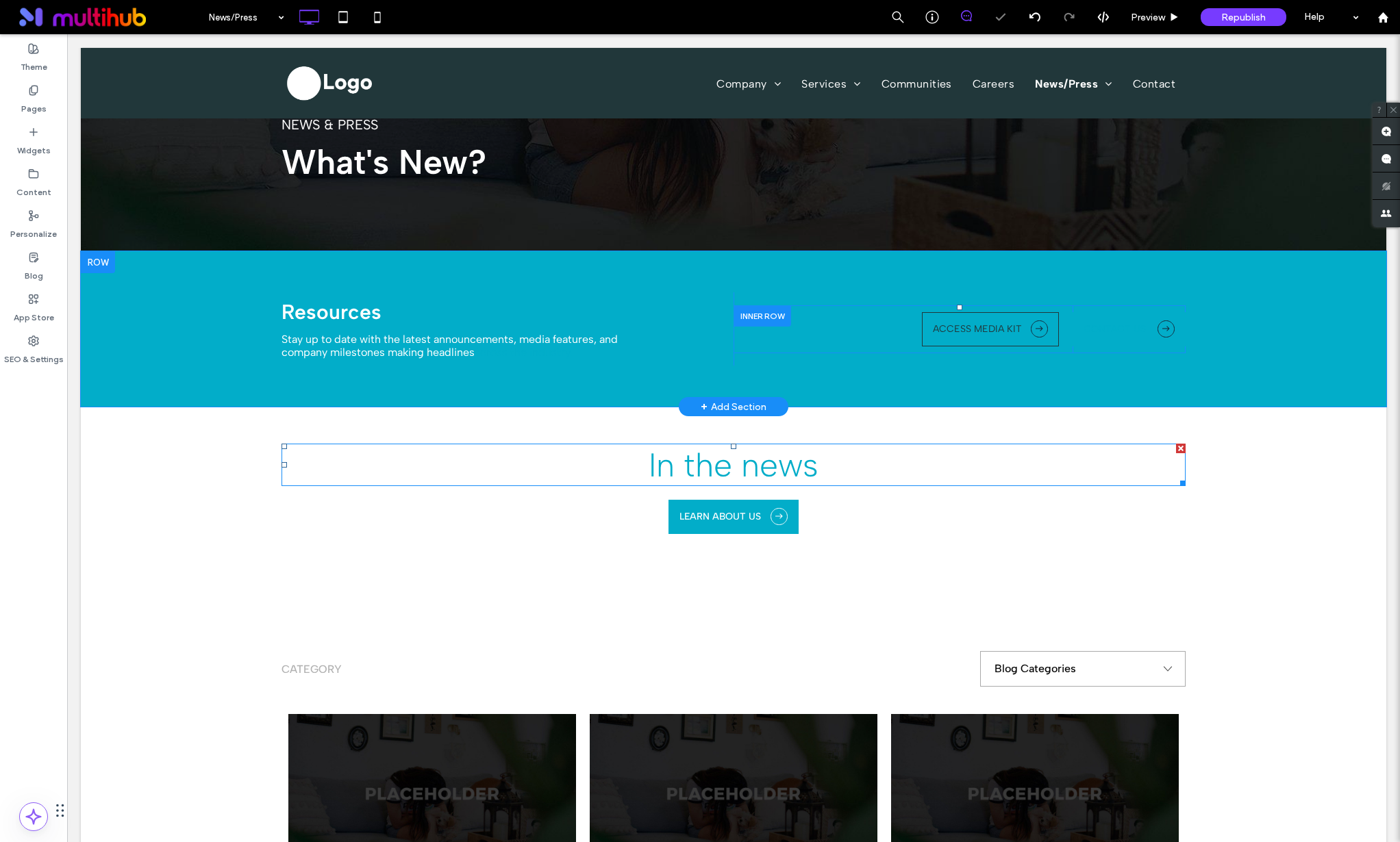
scroll to position [252, 0]
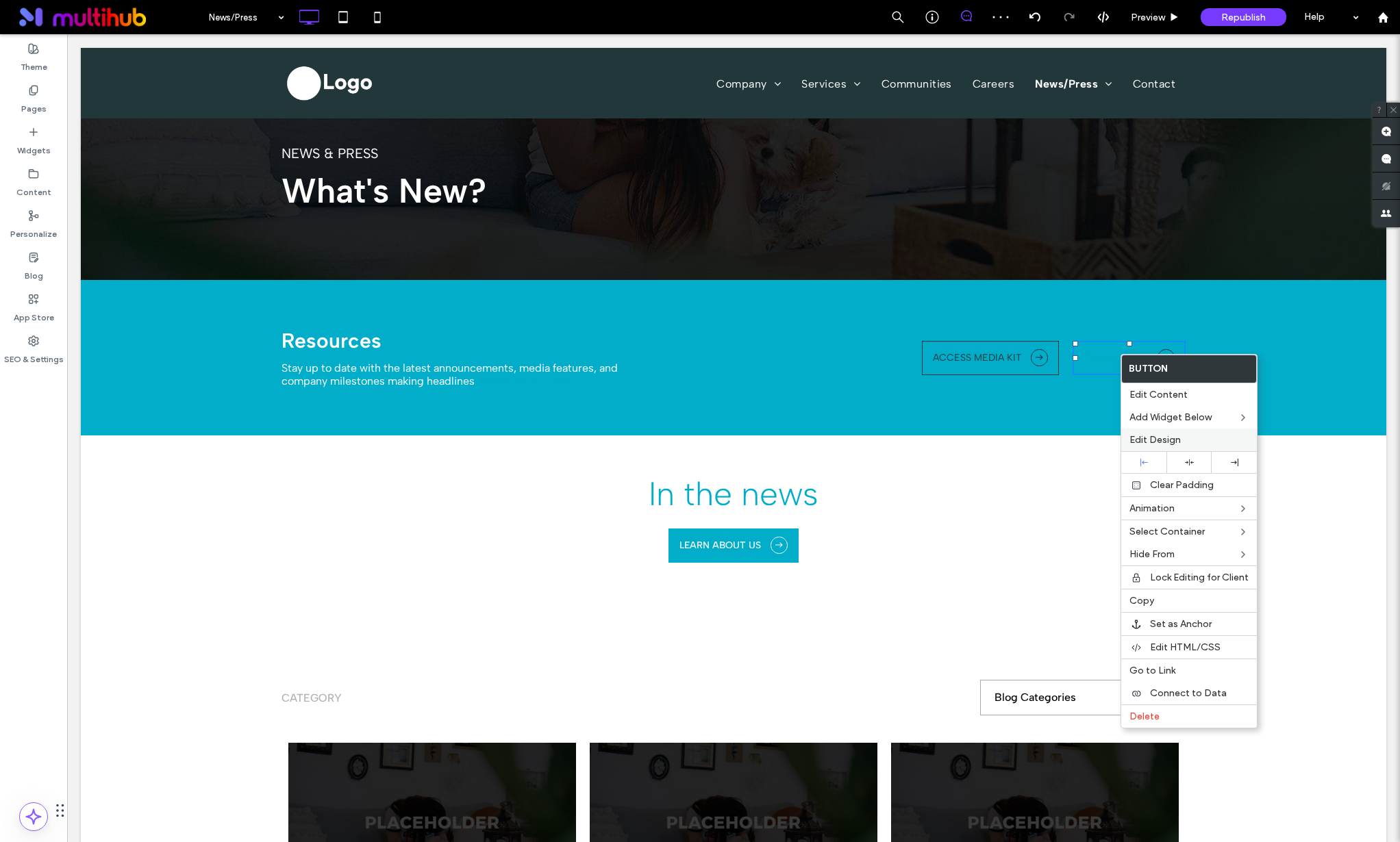
click at [1151, 433] on div "Edit Design" at bounding box center [1188, 440] width 135 height 23
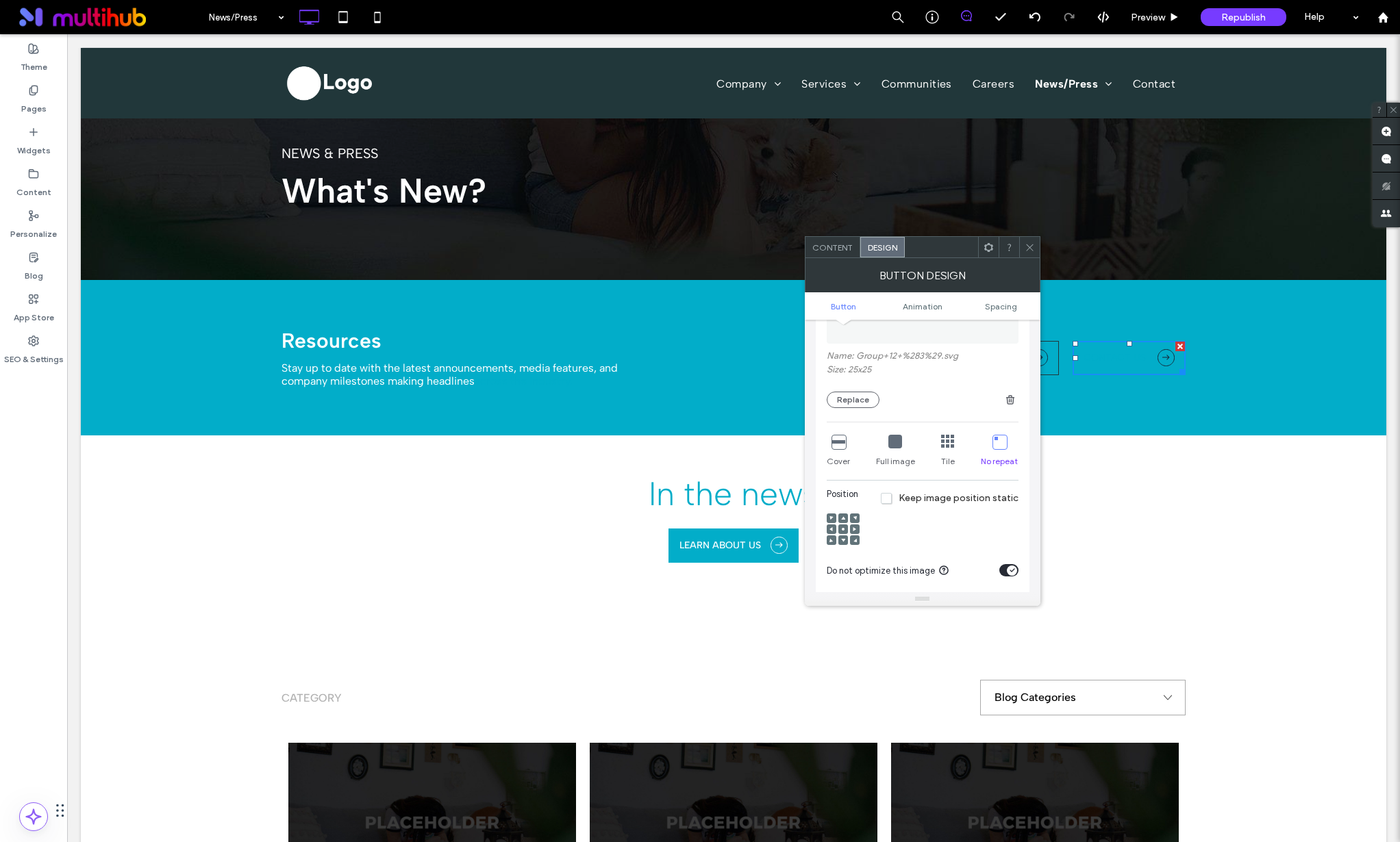
scroll to position [603, 0]
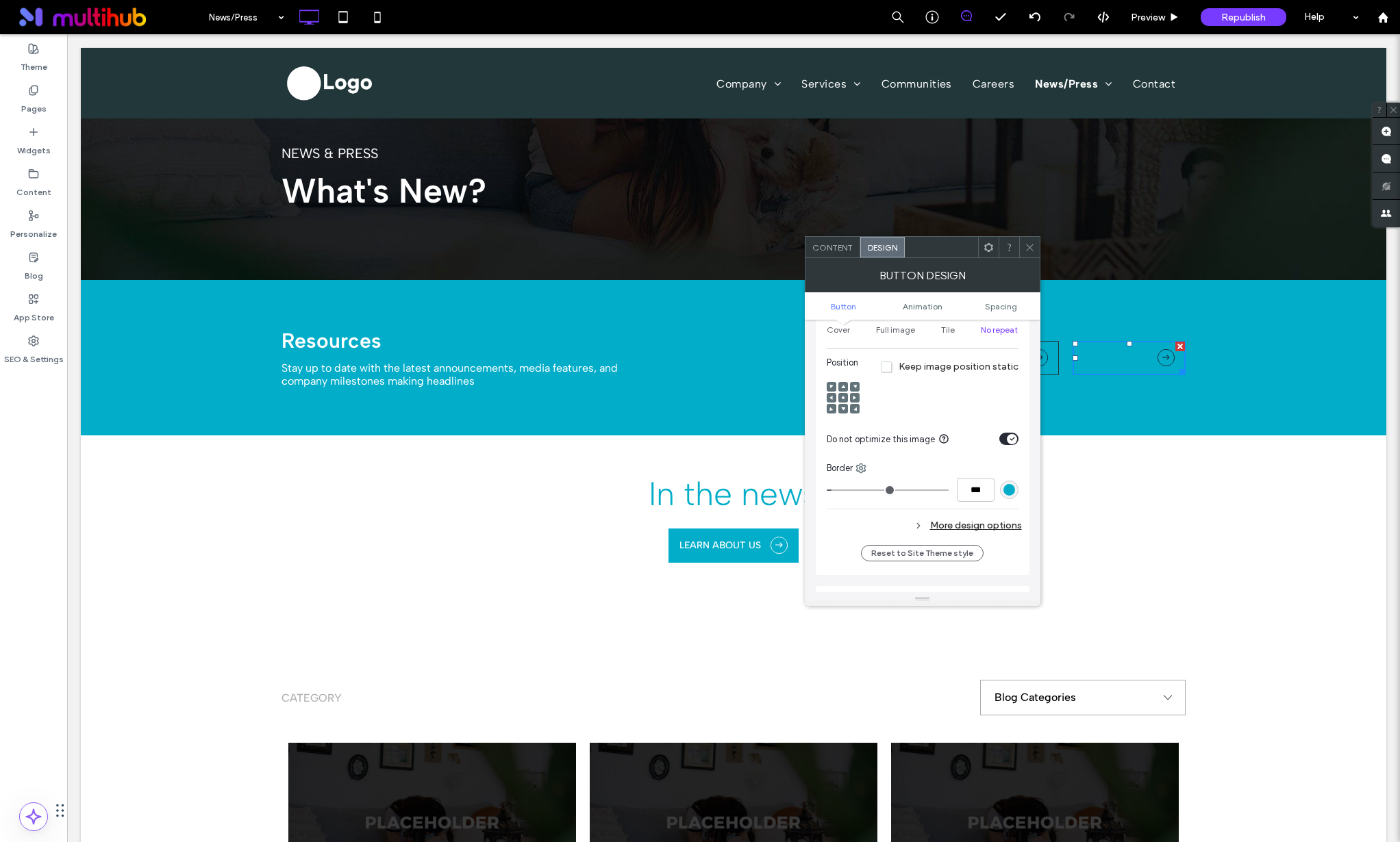
click at [970, 531] on div "More design options" at bounding box center [924, 525] width 195 height 19
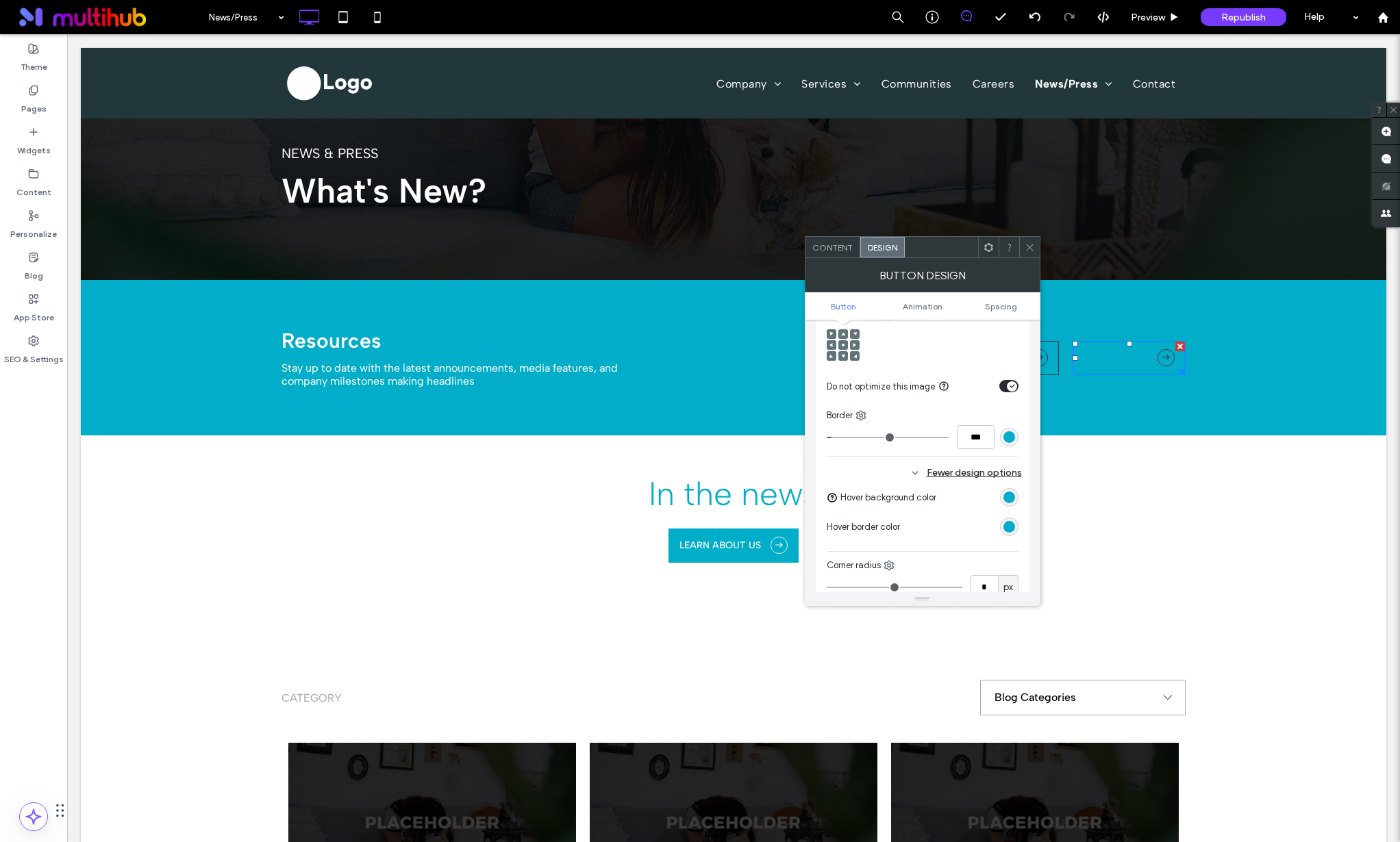
scroll to position [725, 0]
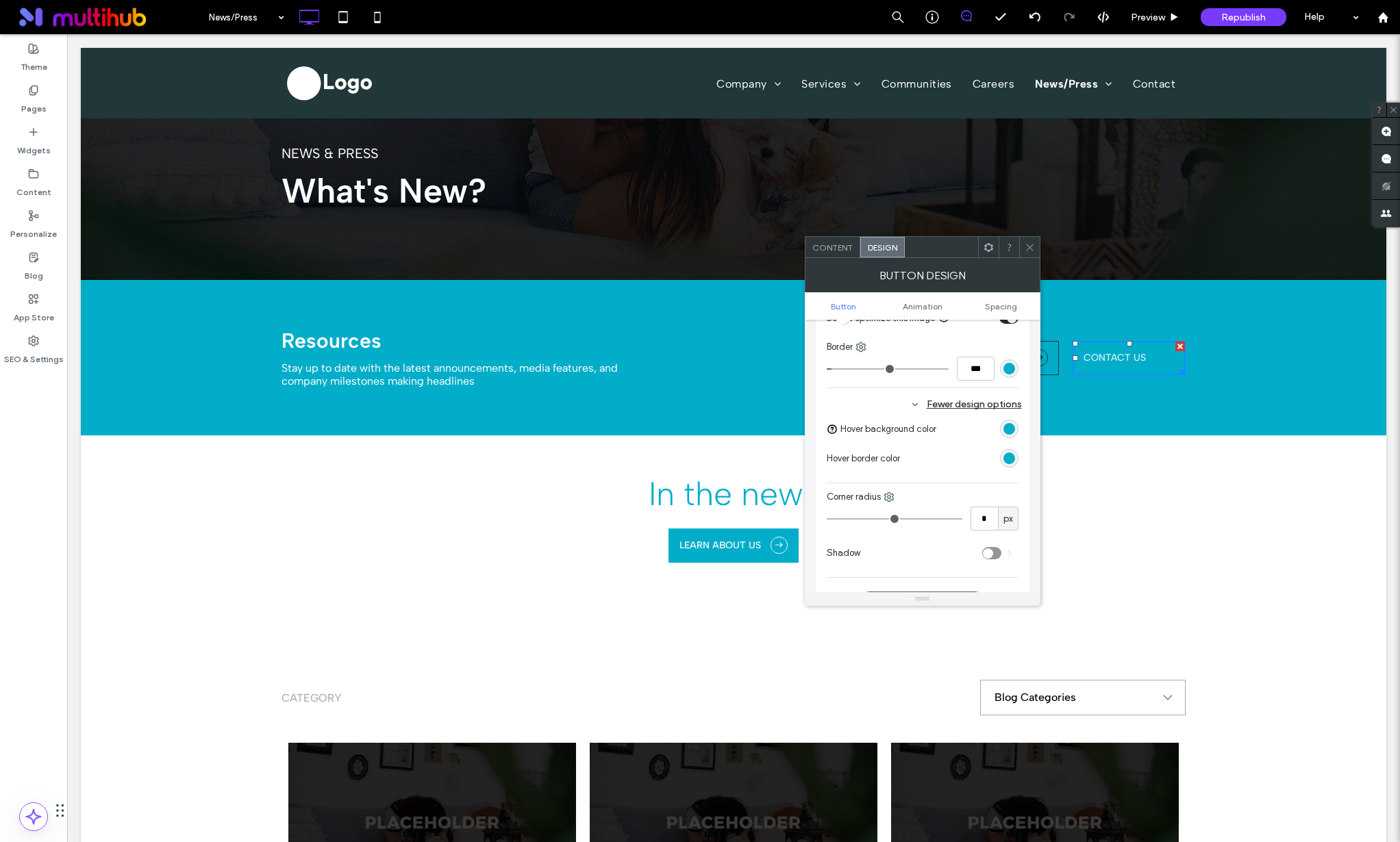
click at [1011, 425] on div "rgb(2, 173, 201)" at bounding box center [1009, 429] width 12 height 12
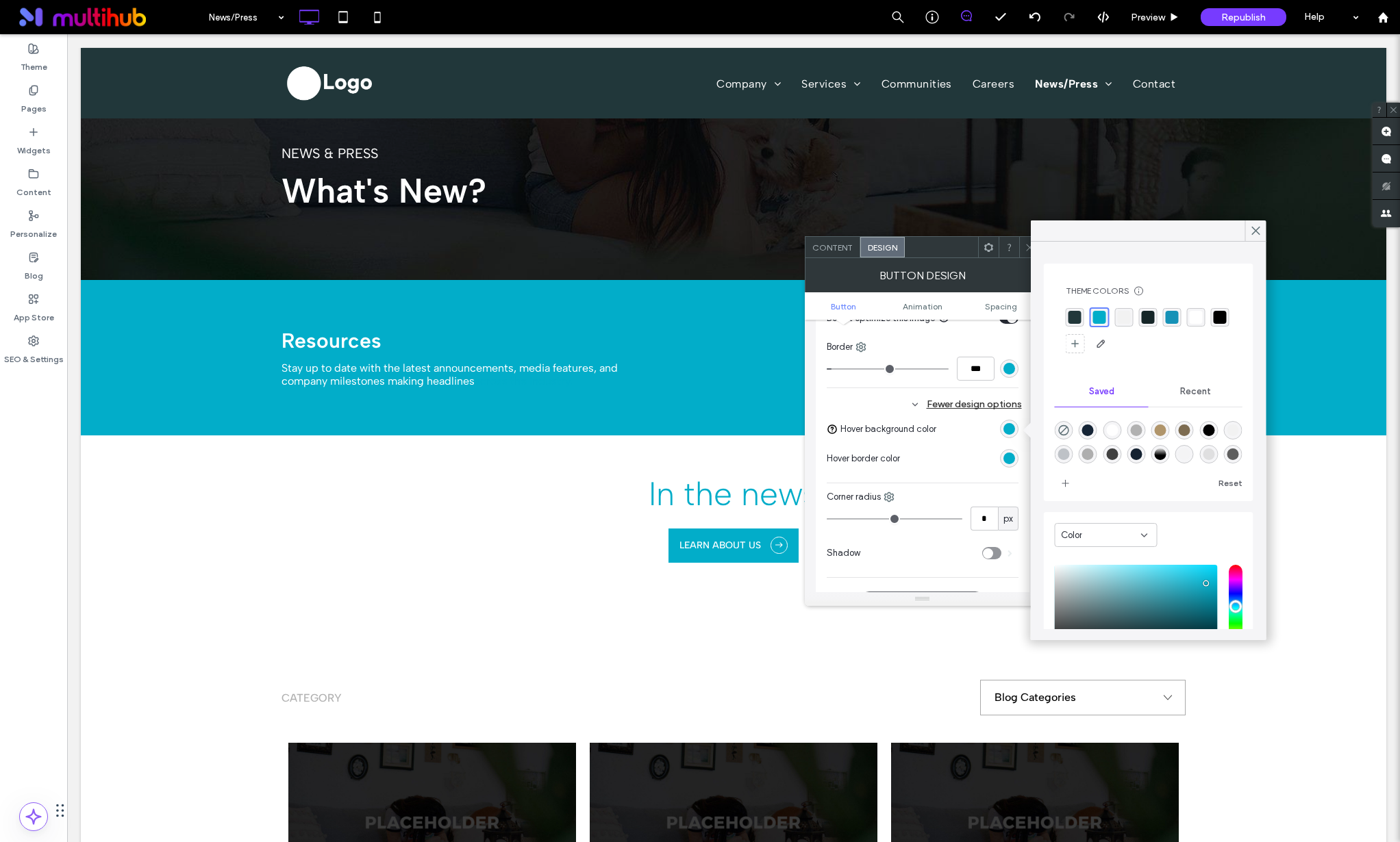
click at [1074, 316] on div "rgba(33, 55, 58, 1)" at bounding box center [1074, 317] width 13 height 13
click at [1007, 462] on div "rgb(2, 173, 201)" at bounding box center [1009, 458] width 12 height 12
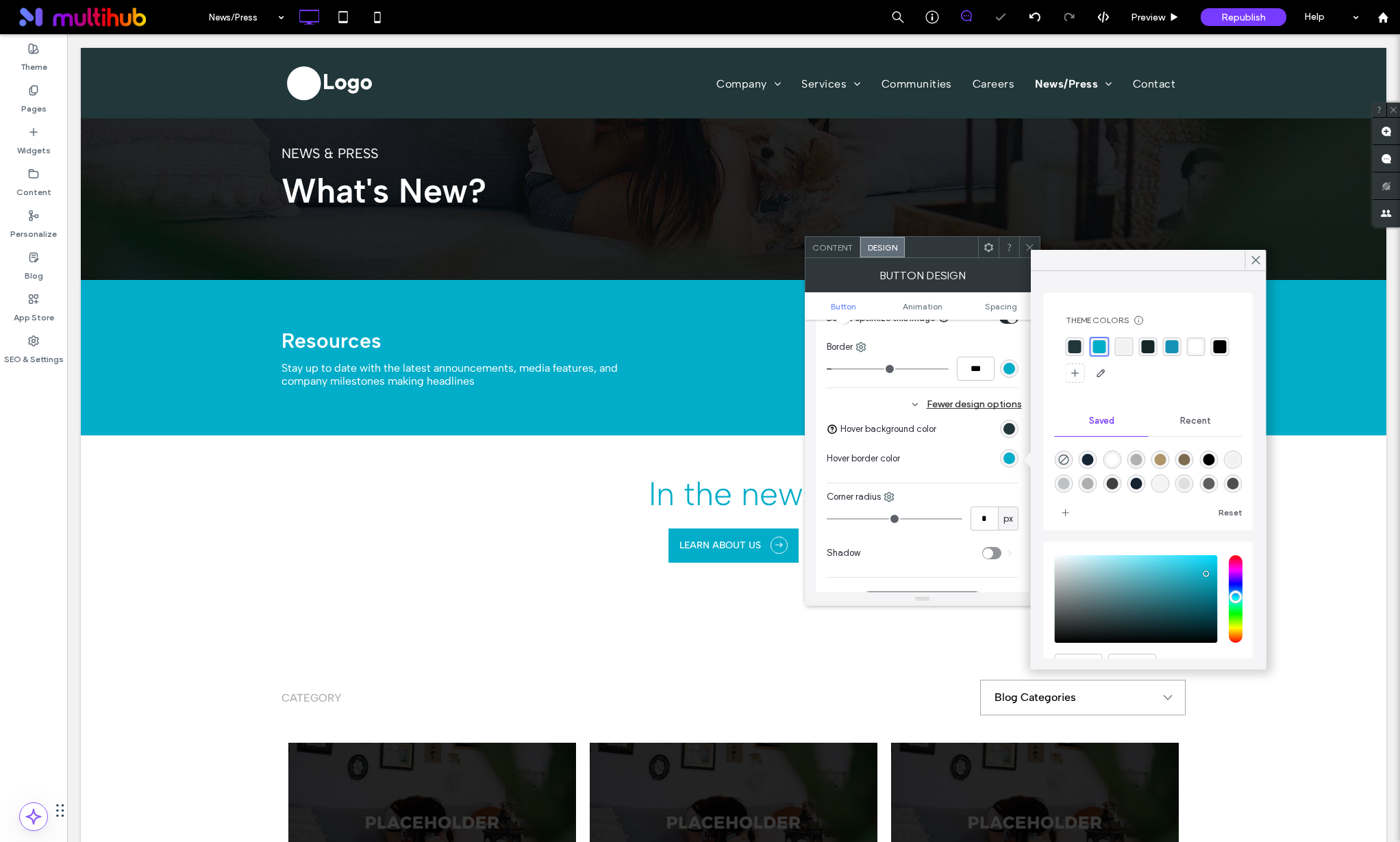
click at [1069, 348] on div "rgba(33, 55, 58, 1)" at bounding box center [1074, 347] width 13 height 13
click at [1258, 261] on icon at bounding box center [1256, 260] width 12 height 12
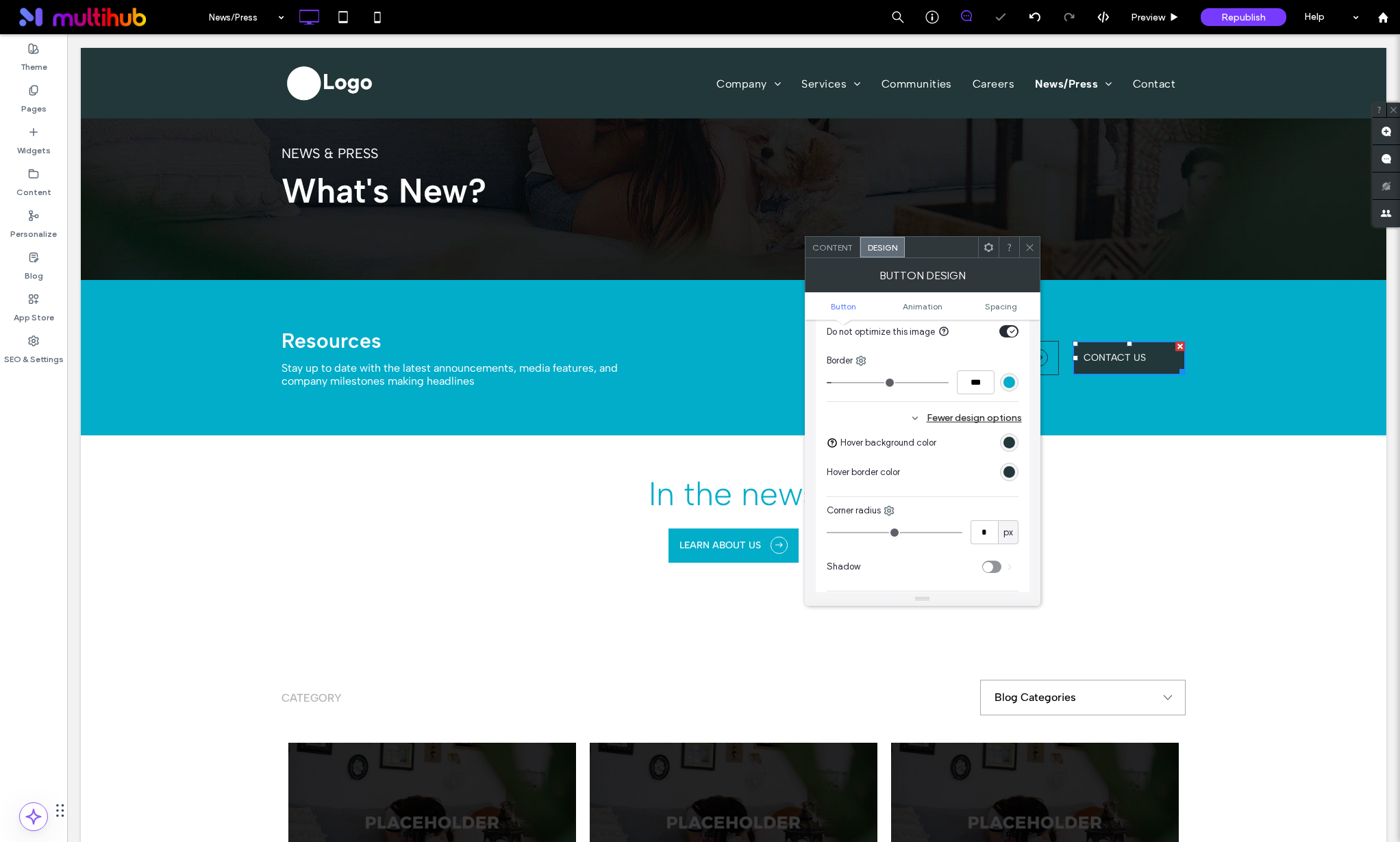
scroll to position [696, 0]
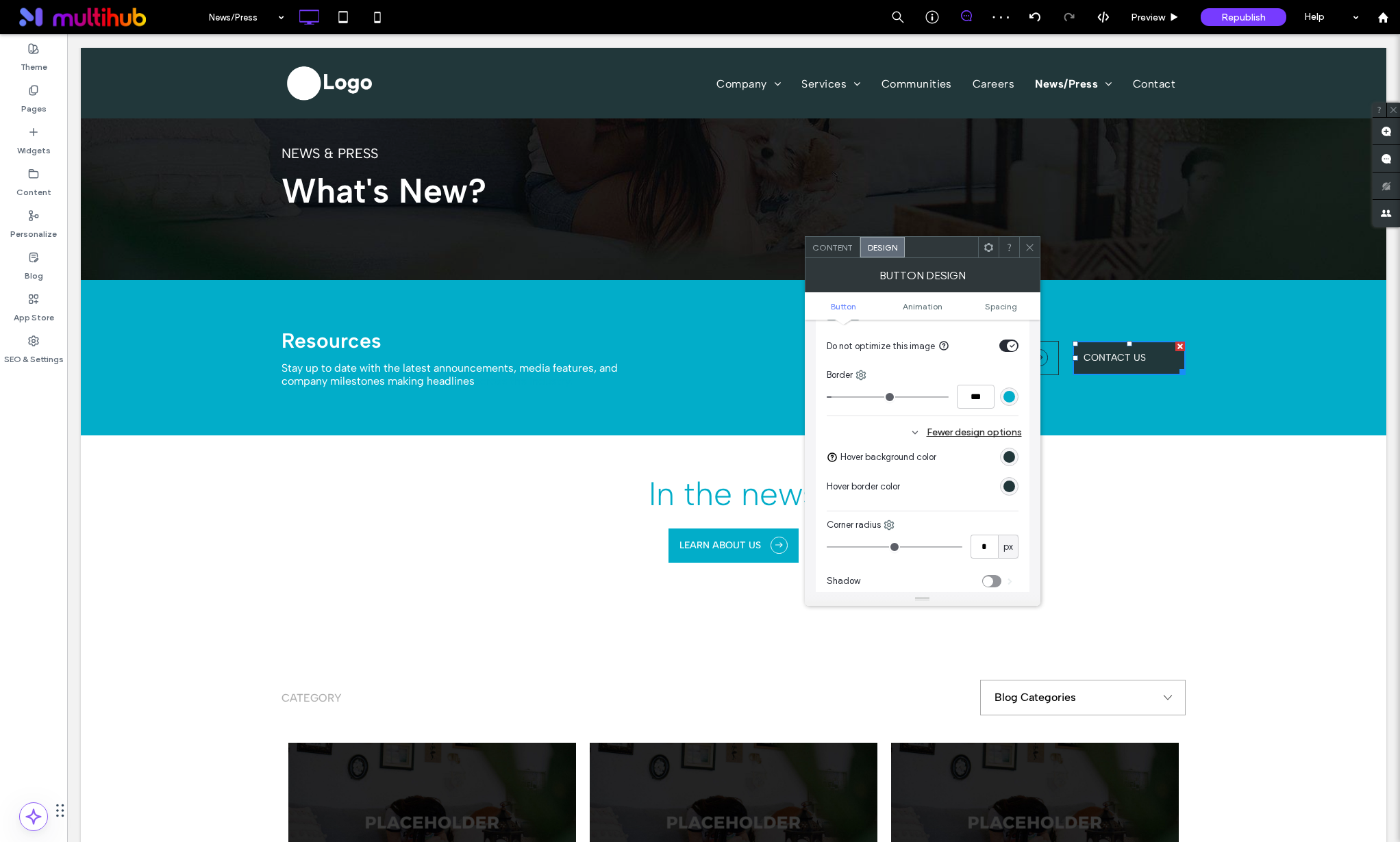
click at [1007, 394] on div "rgb(2, 173, 201)" at bounding box center [1009, 396] width 12 height 12
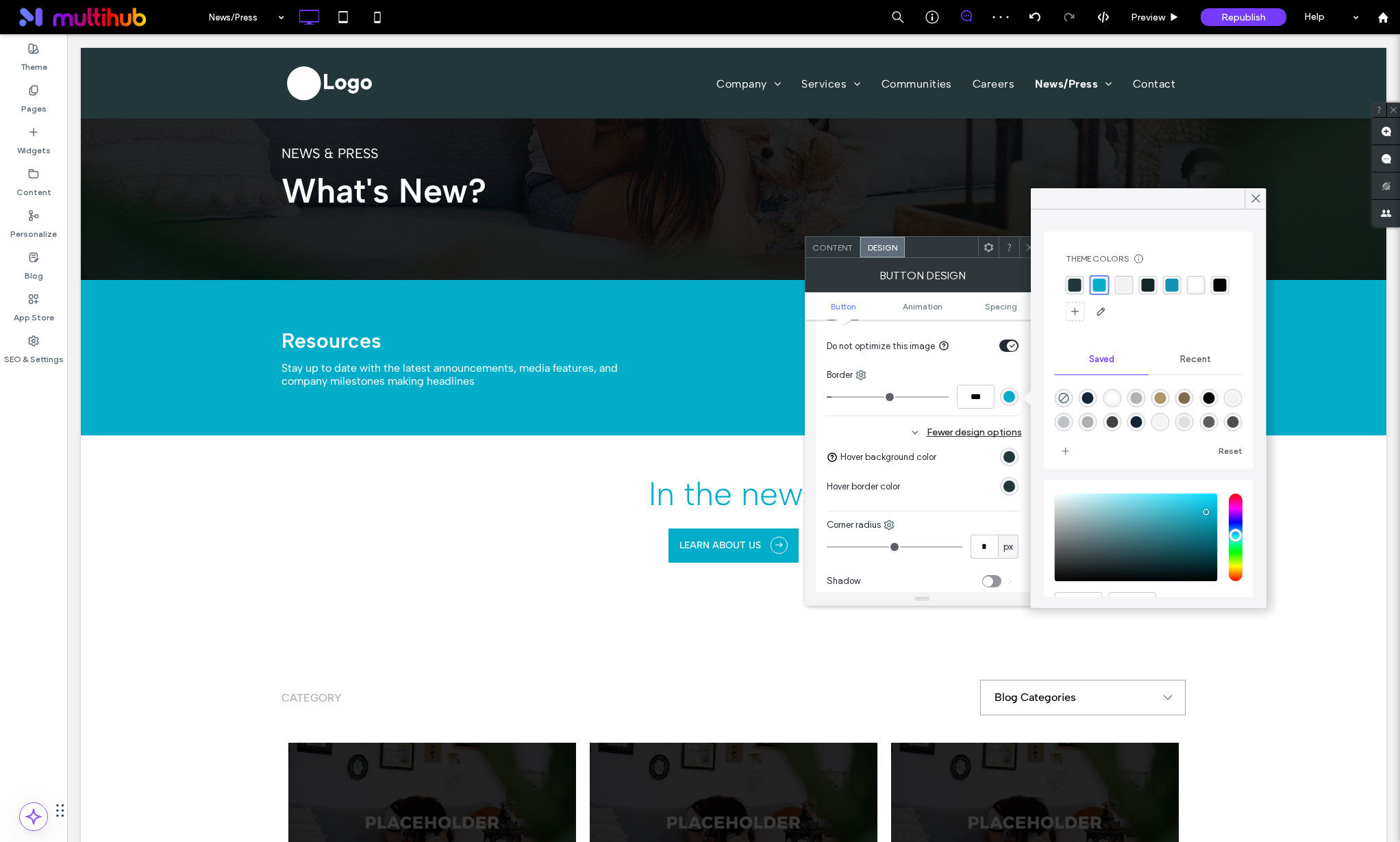
drag, startPoint x: 1076, startPoint y: 282, endPoint x: 1081, endPoint y: 307, distance: 25.5
click at [1076, 283] on div "rgba(33, 55, 58, 1)" at bounding box center [1074, 285] width 13 height 13
click at [1256, 198] on use at bounding box center [1256, 198] width 7 height 8
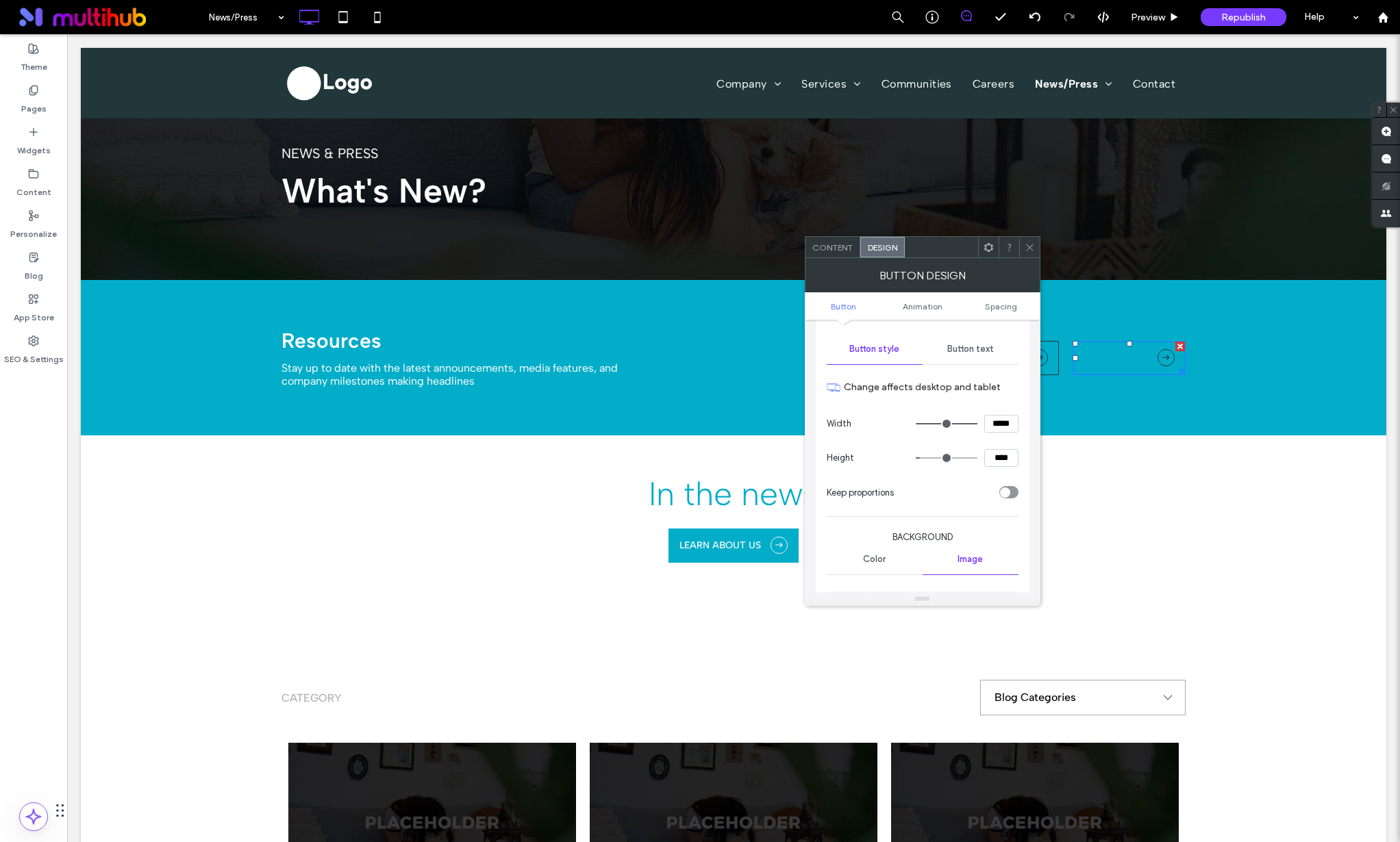
click at [982, 342] on div "Button text" at bounding box center [971, 350] width 96 height 30
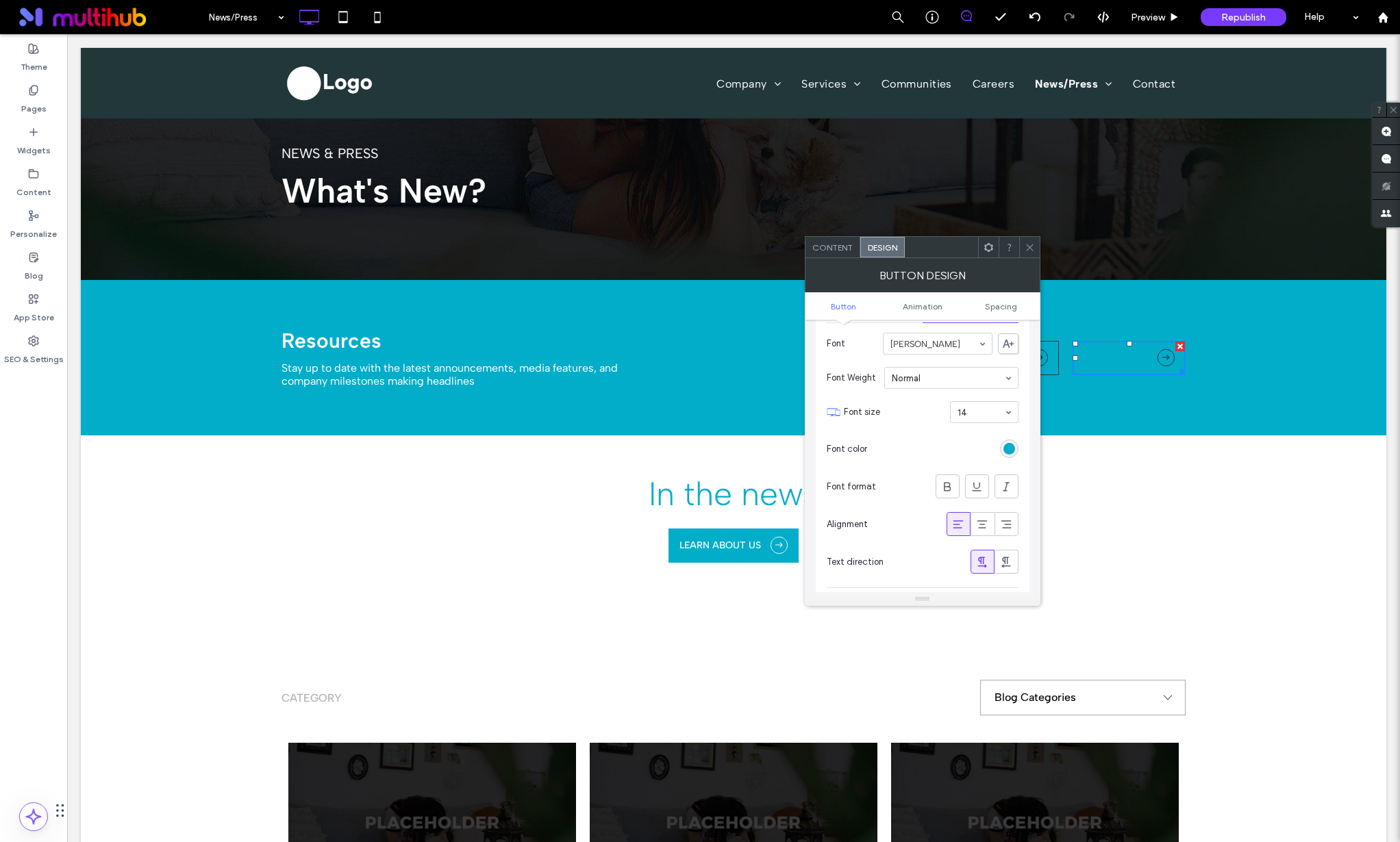
scroll to position [251, 0]
click at [1009, 369] on div "rgb(2, 173, 201)" at bounding box center [1009, 369] width 12 height 12
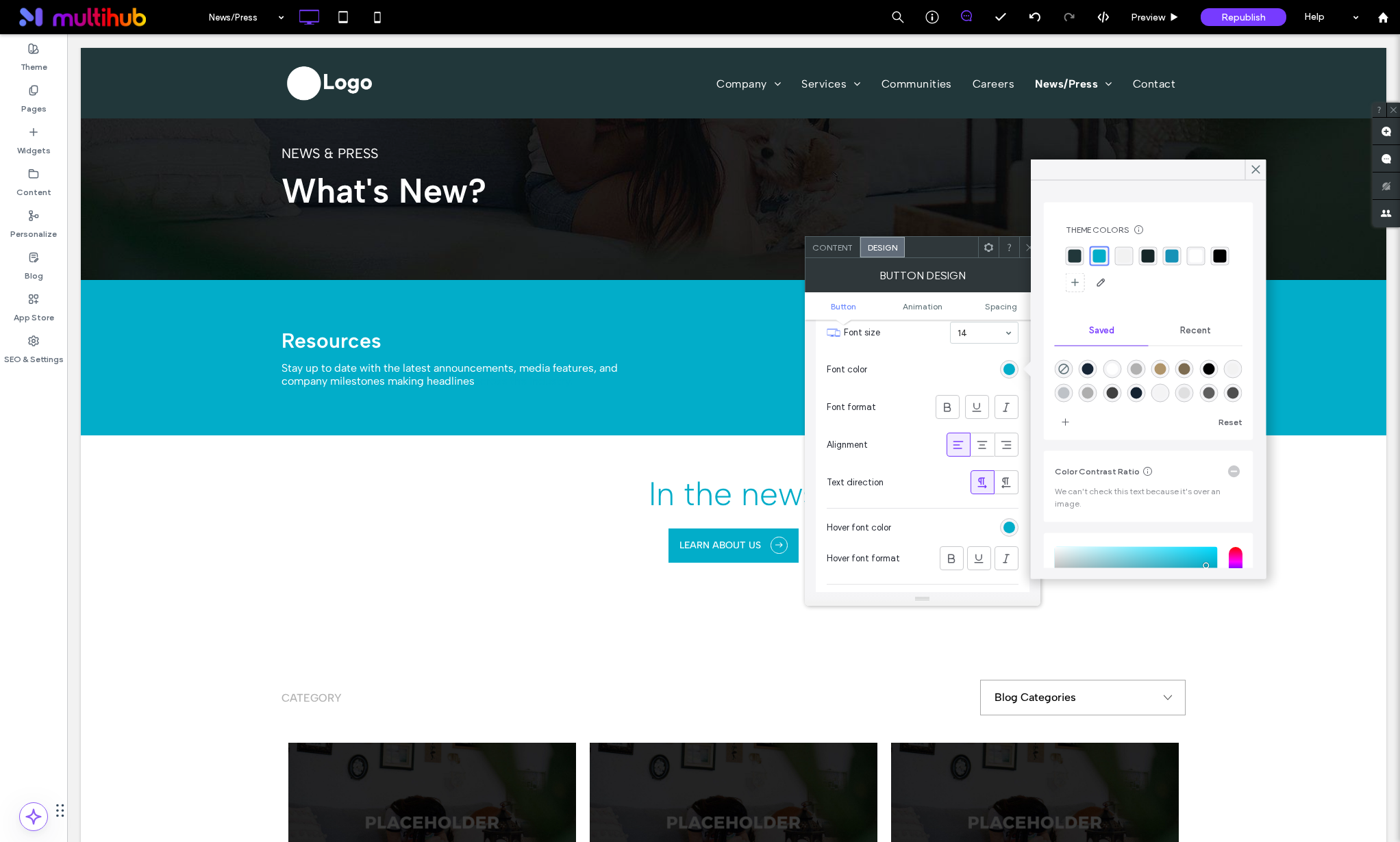
click at [1072, 255] on div "rgba(33, 55, 58, 1)" at bounding box center [1074, 256] width 13 height 13
click at [1252, 169] on icon at bounding box center [1256, 170] width 12 height 12
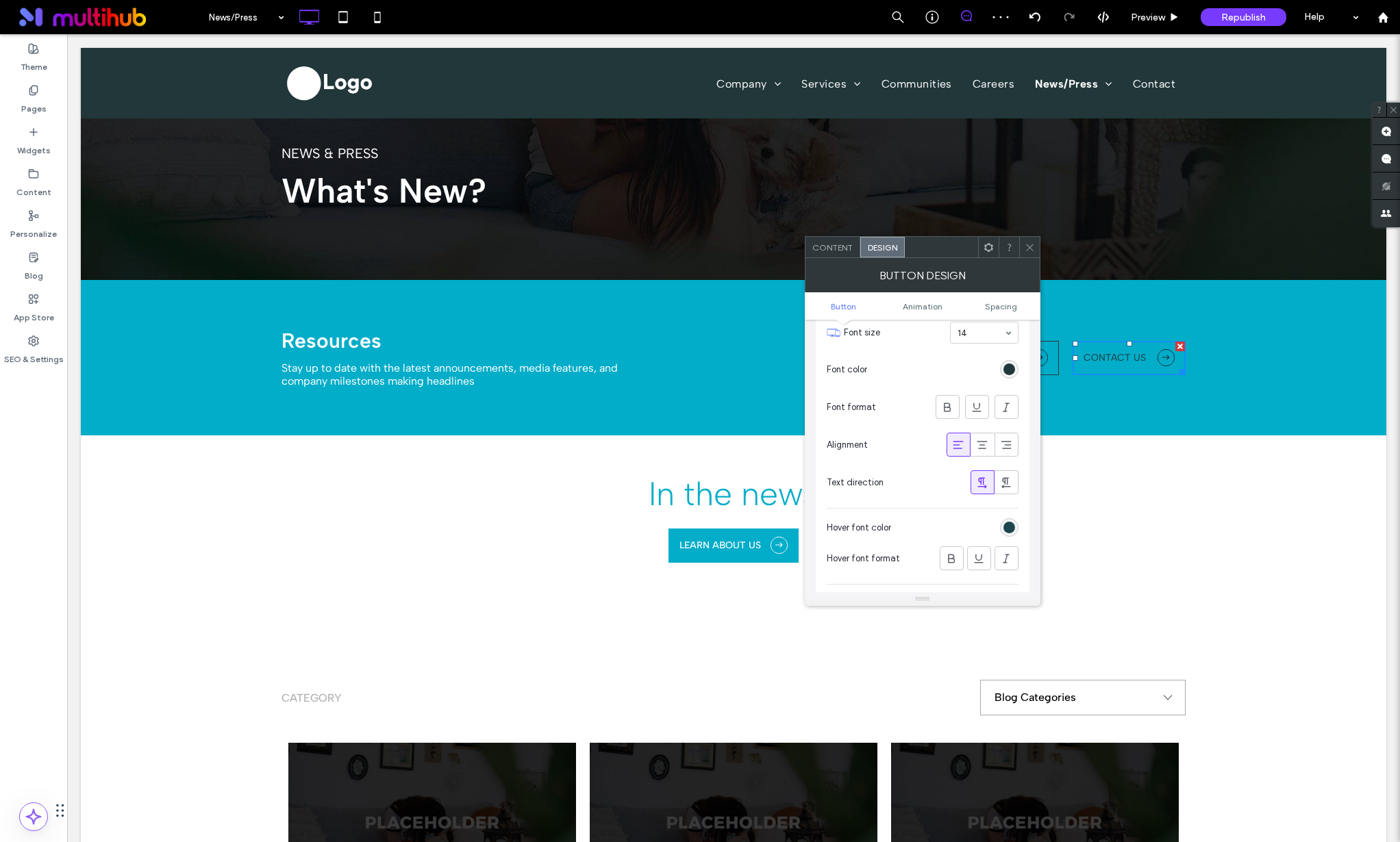
click at [1021, 244] on div at bounding box center [1030, 247] width 21 height 21
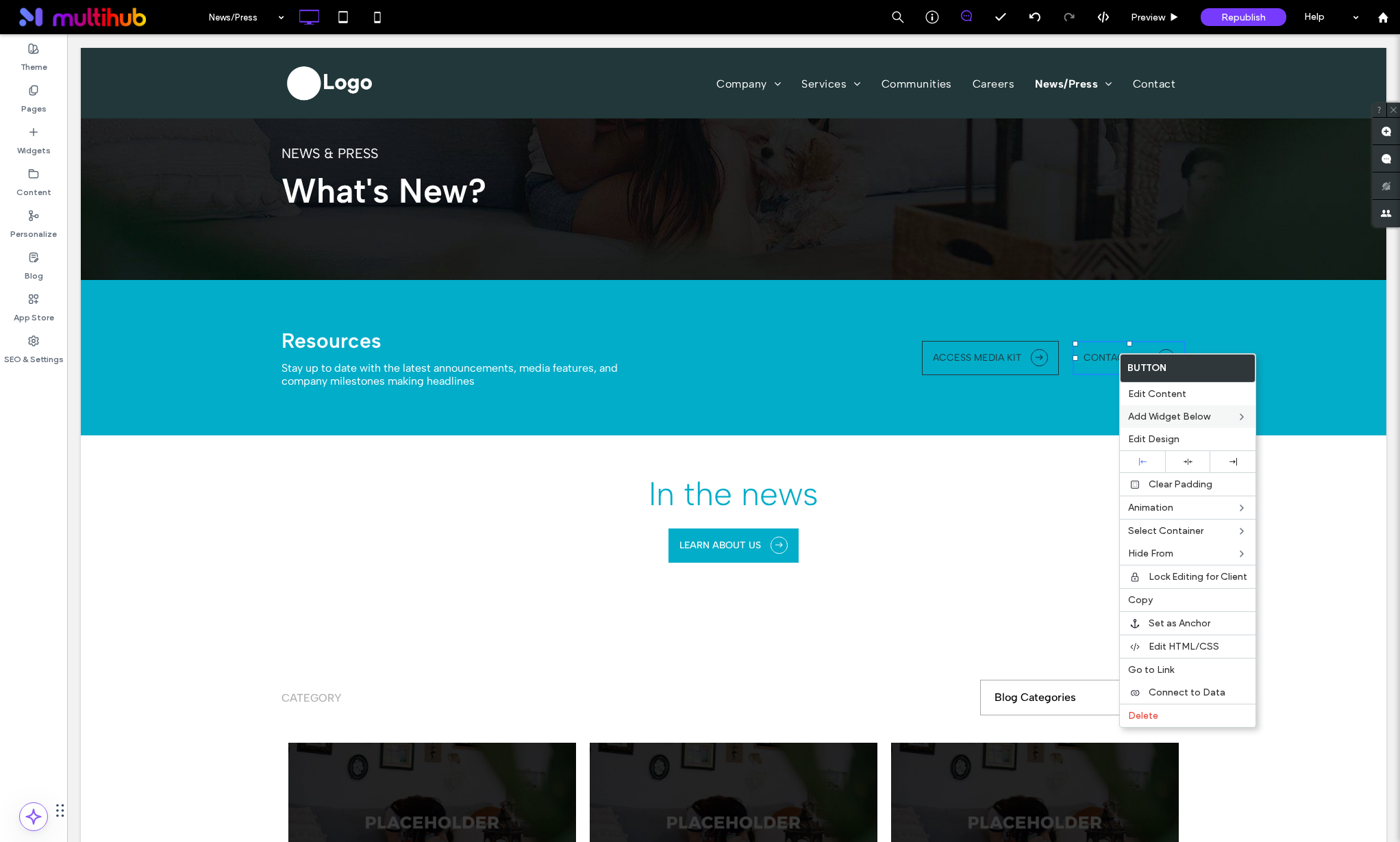
click at [1144, 431] on div "Edit Design" at bounding box center [1187, 439] width 135 height 23
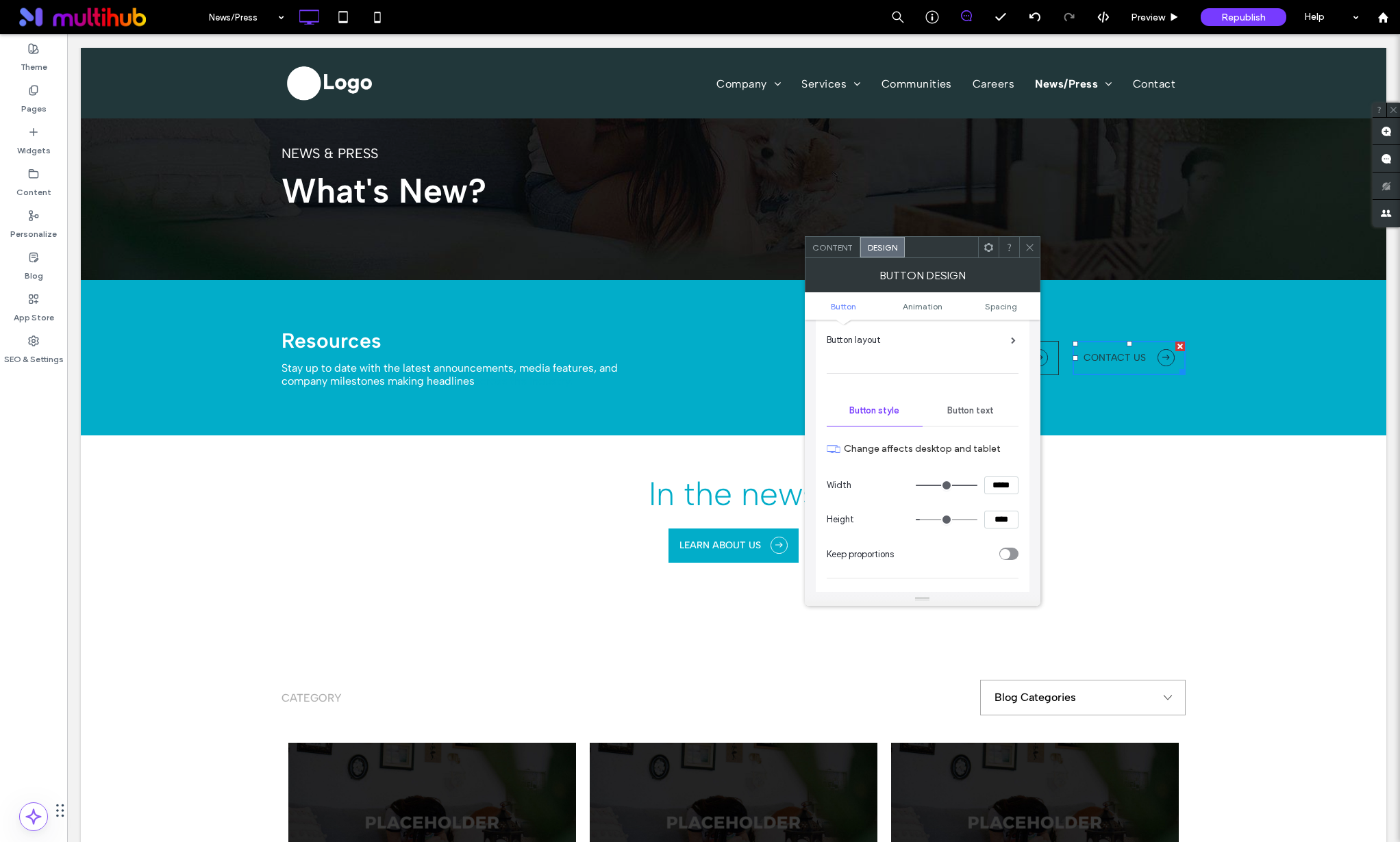
scroll to position [116, 0]
click at [961, 416] on div "Button text" at bounding box center [971, 404] width 96 height 30
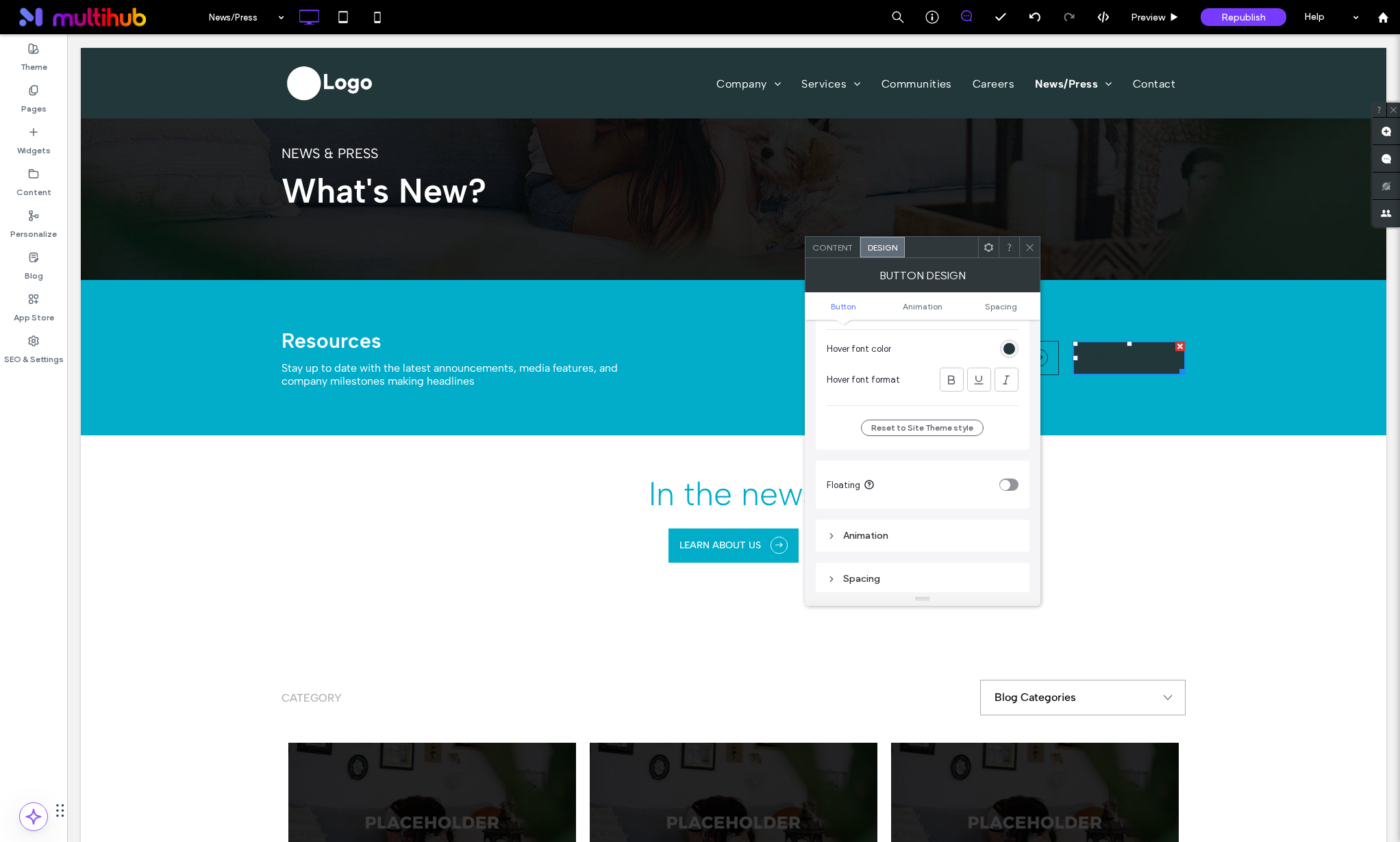
click at [1008, 351] on div "rgb(33, 55, 58)" at bounding box center [1009, 349] width 12 height 12
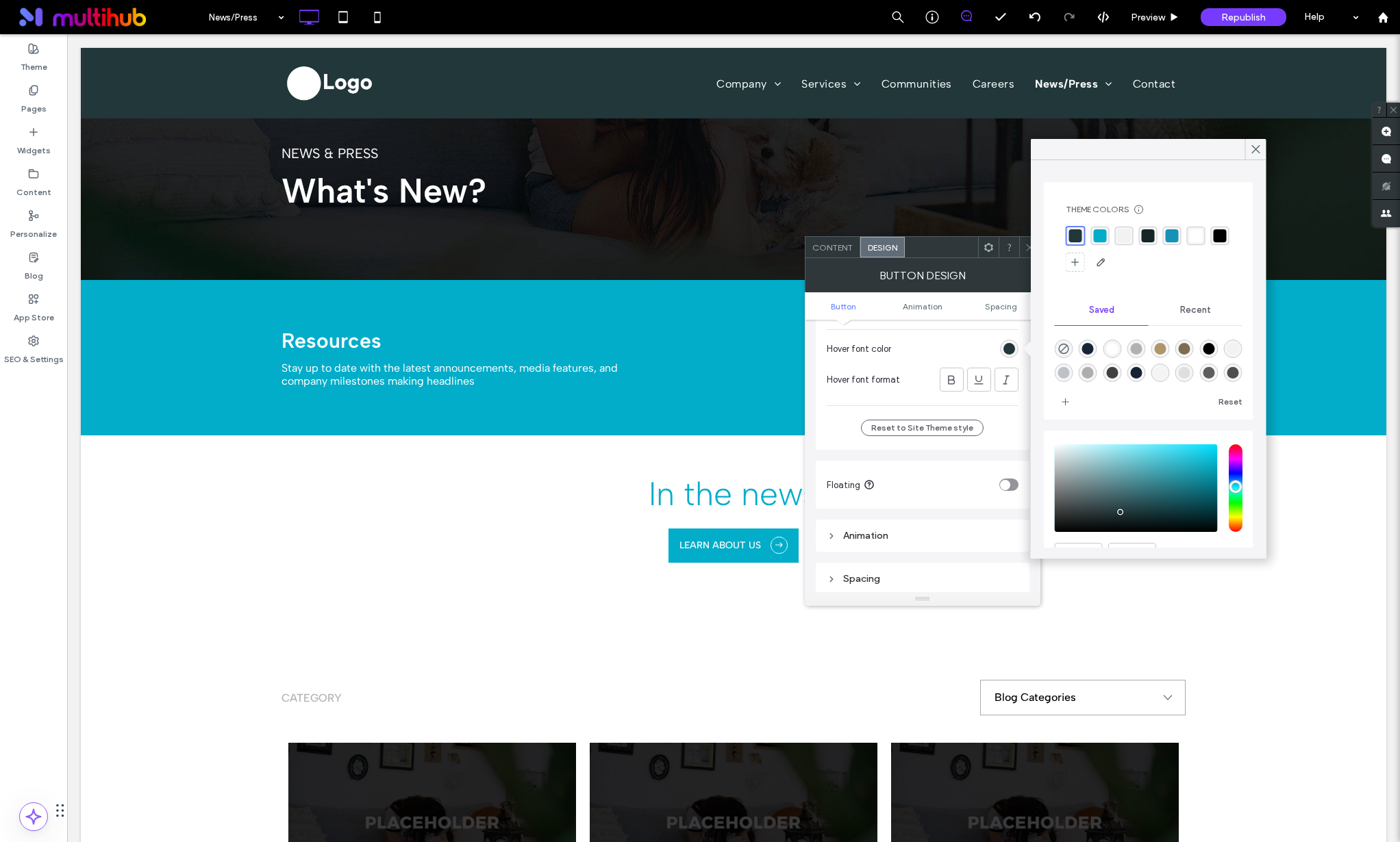
click at [1193, 236] on div "rgba(255,255,255,1)" at bounding box center [1196, 236] width 13 height 13
drag, startPoint x: 1255, startPoint y: 152, endPoint x: 1150, endPoint y: 177, distance: 107.9
click at [1255, 152] on icon at bounding box center [1256, 149] width 12 height 12
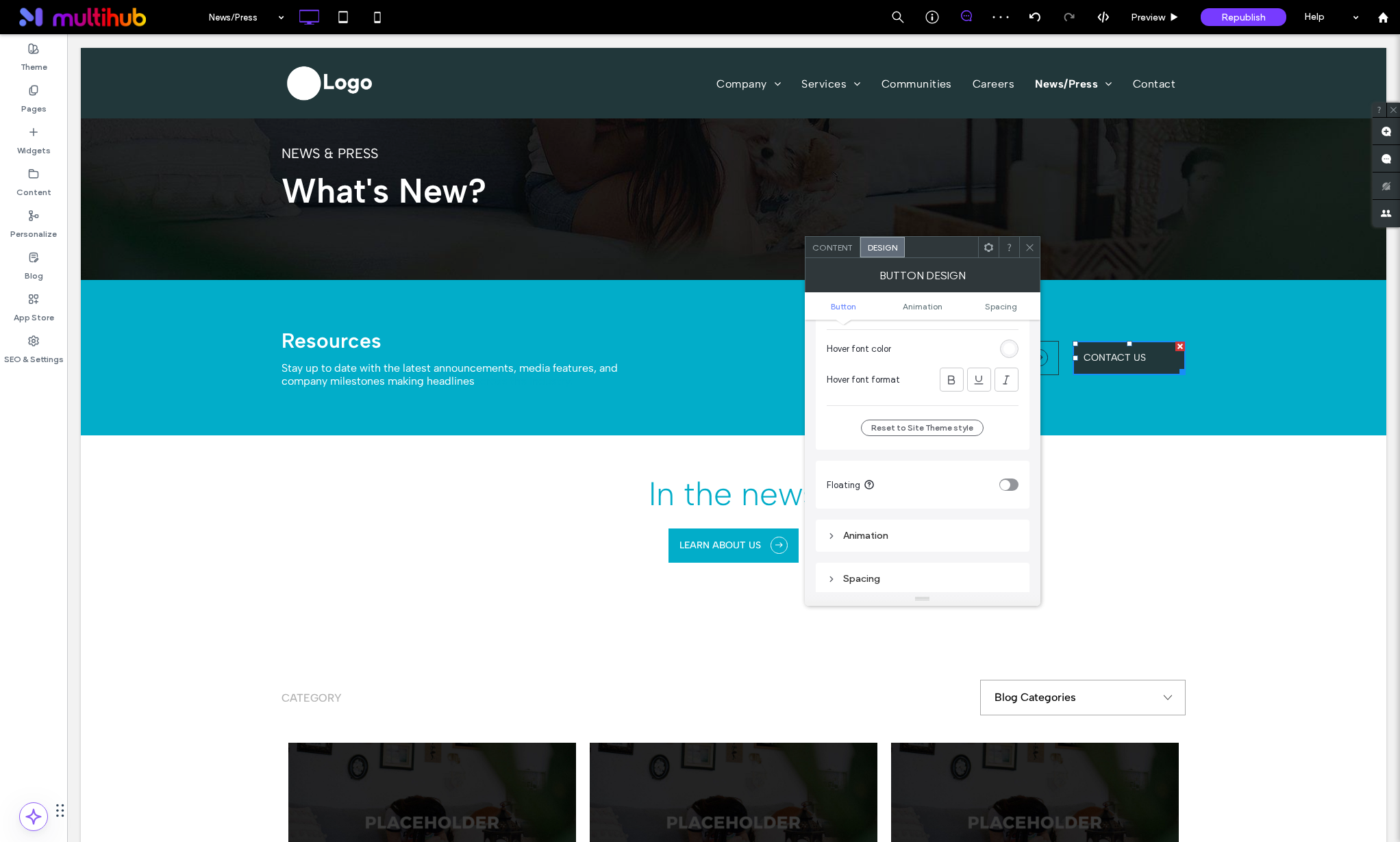
click at [1030, 247] on icon at bounding box center [1030, 247] width 10 height 10
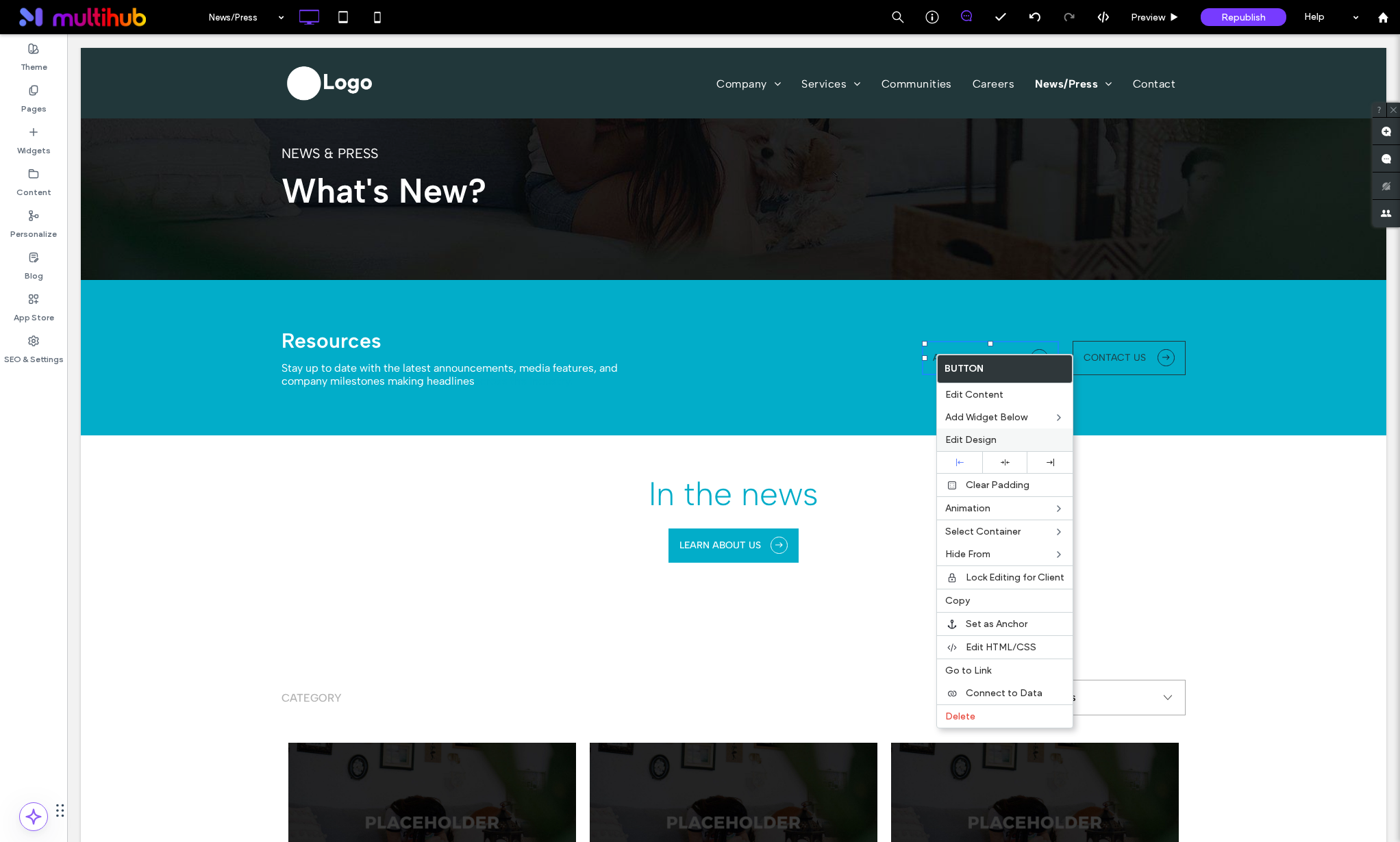
click at [981, 436] on span "Edit Design" at bounding box center [971, 440] width 52 height 12
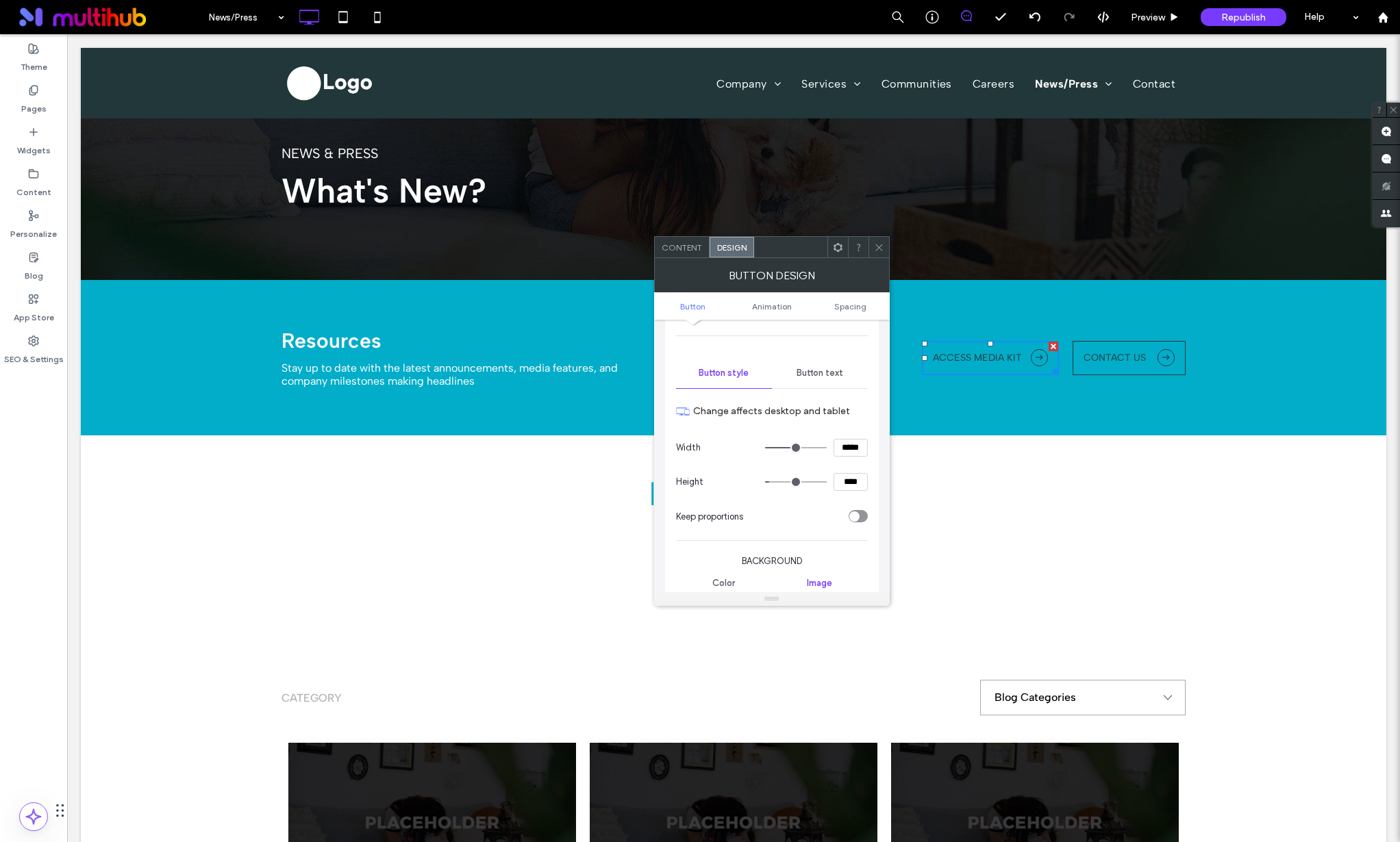
drag, startPoint x: 820, startPoint y: 379, endPoint x: 813, endPoint y: 389, distance: 12.2
click at [820, 379] on div "Button text" at bounding box center [820, 373] width 96 height 30
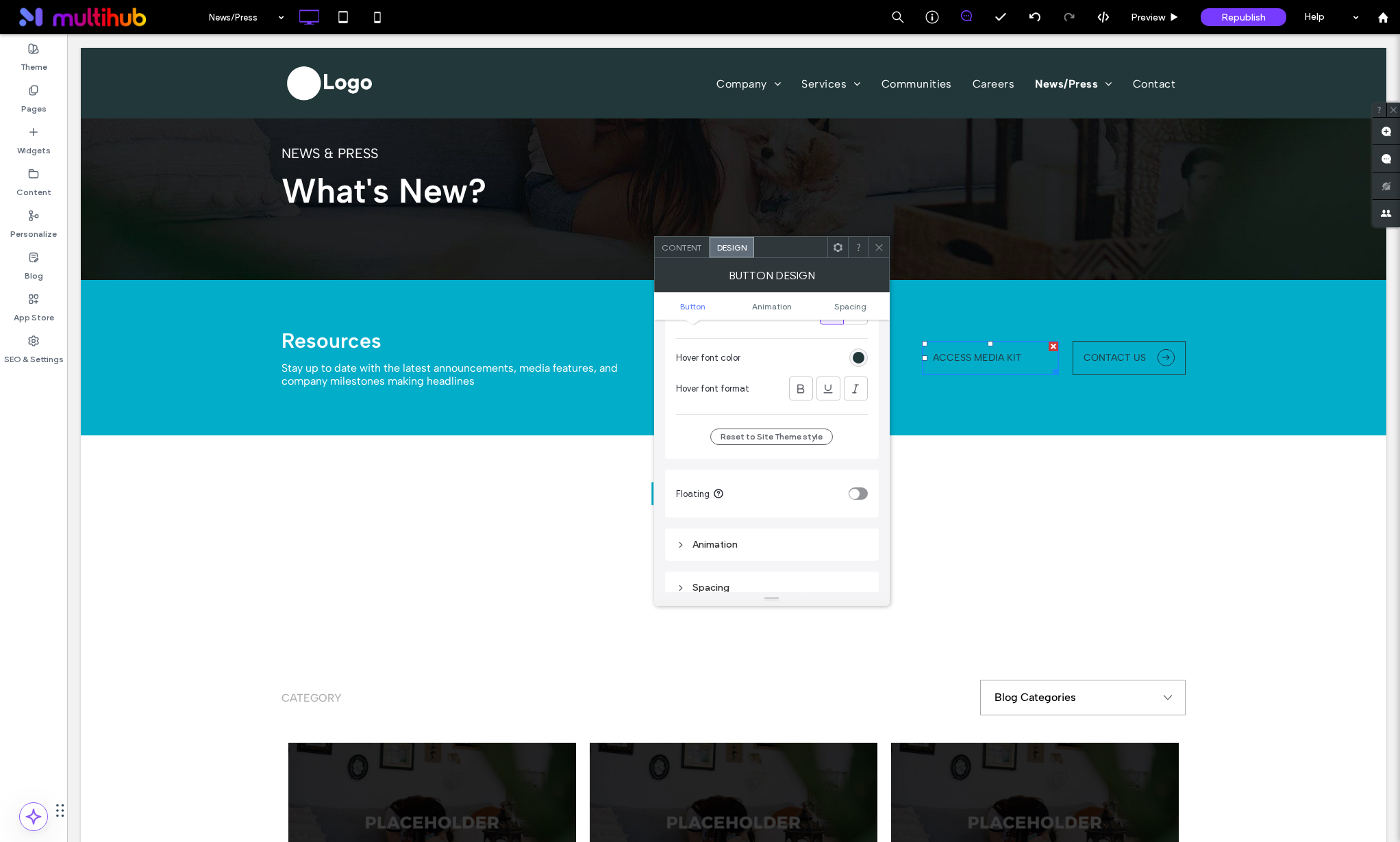
scroll to position [420, 0]
click at [853, 354] on div "rgb(33, 55, 58)" at bounding box center [858, 358] width 12 height 12
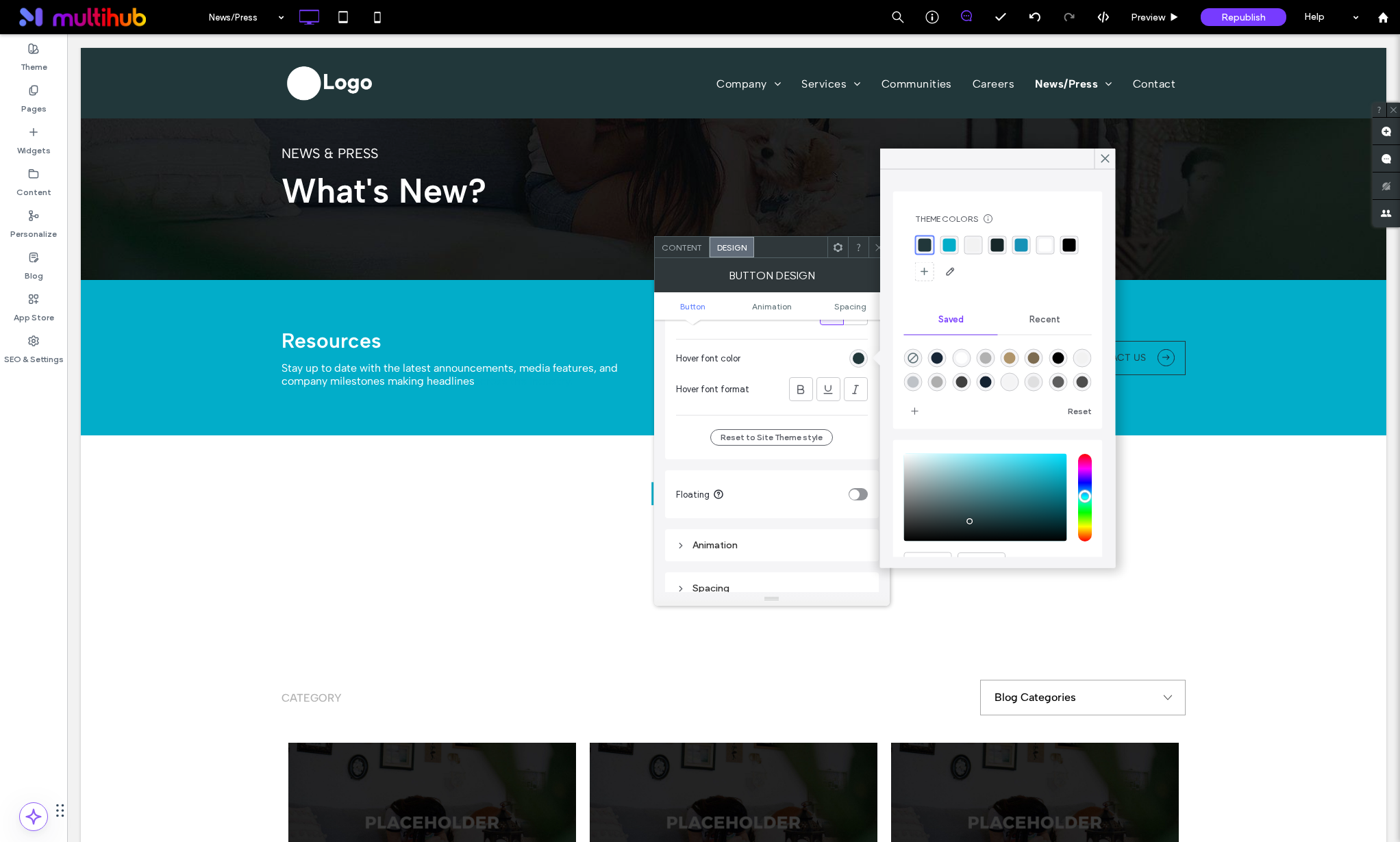
click at [1041, 241] on div "rgba(255,255,255,1)" at bounding box center [1046, 245] width 13 height 13
drag, startPoint x: 1105, startPoint y: 161, endPoint x: 870, endPoint y: 243, distance: 248.9
click at [1105, 161] on icon at bounding box center [1105, 159] width 12 height 12
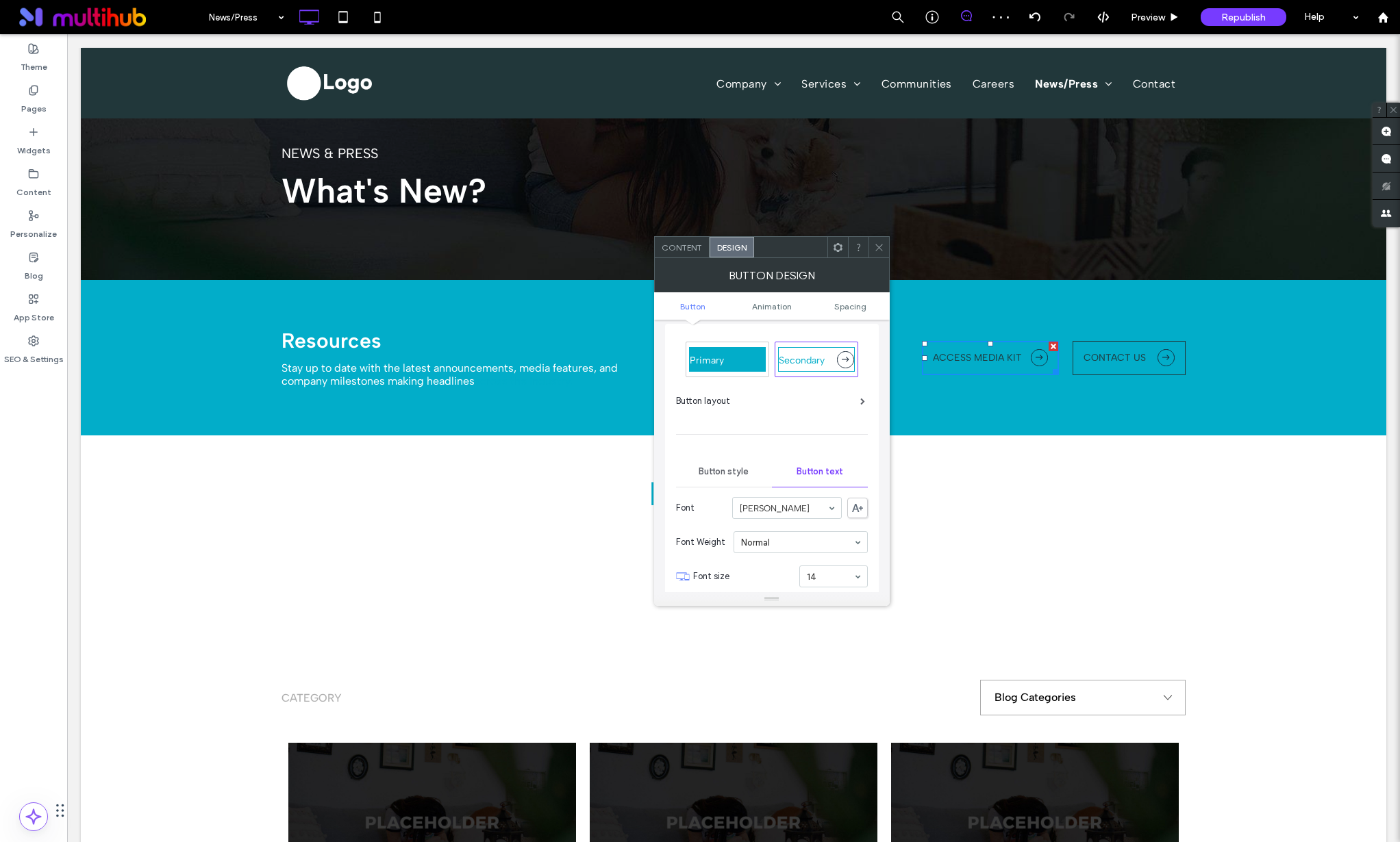
scroll to position [0, 0]
click at [738, 473] on span "Button style" at bounding box center [723, 479] width 50 height 11
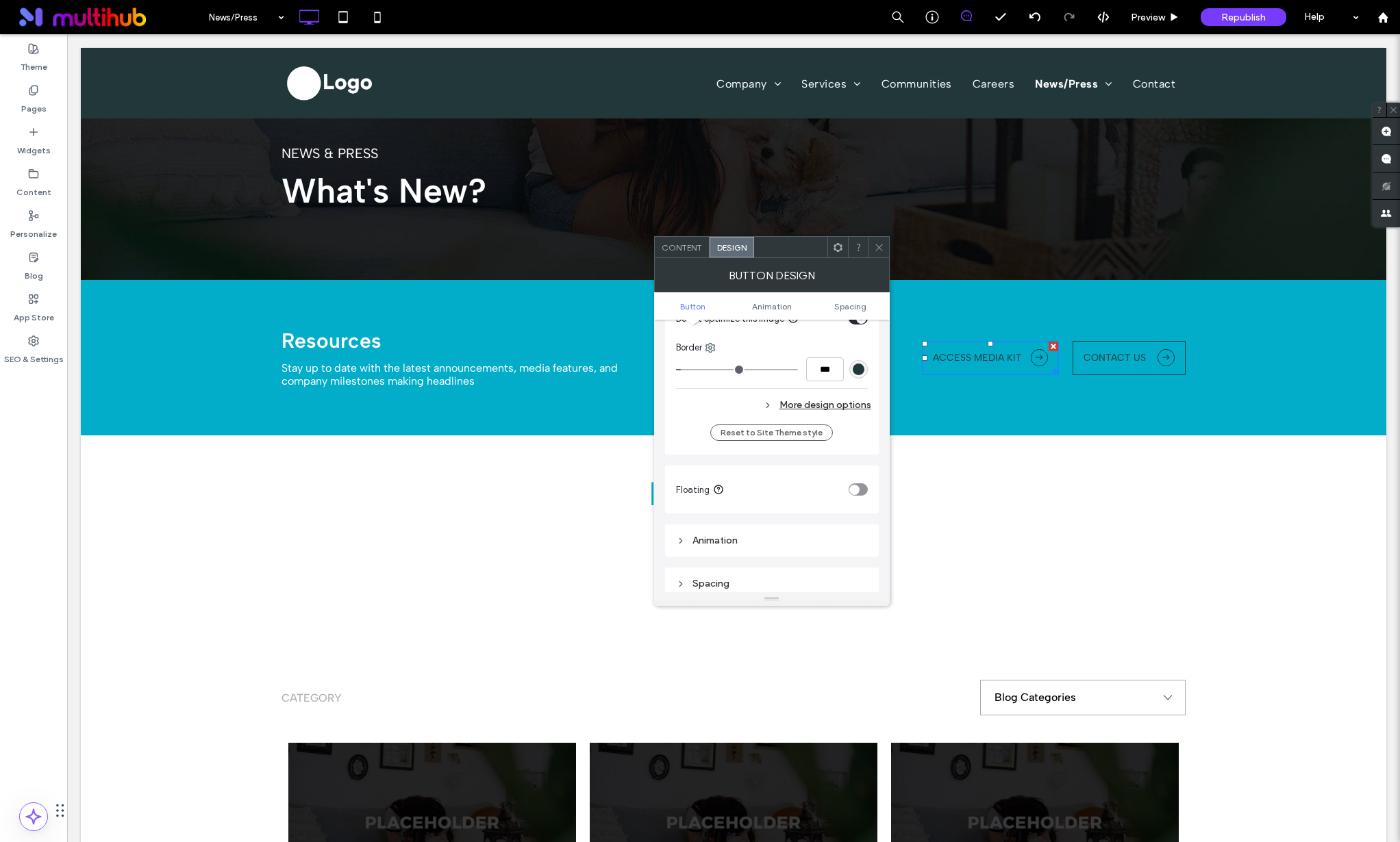
click at [806, 402] on div "More design options" at bounding box center [774, 405] width 195 height 19
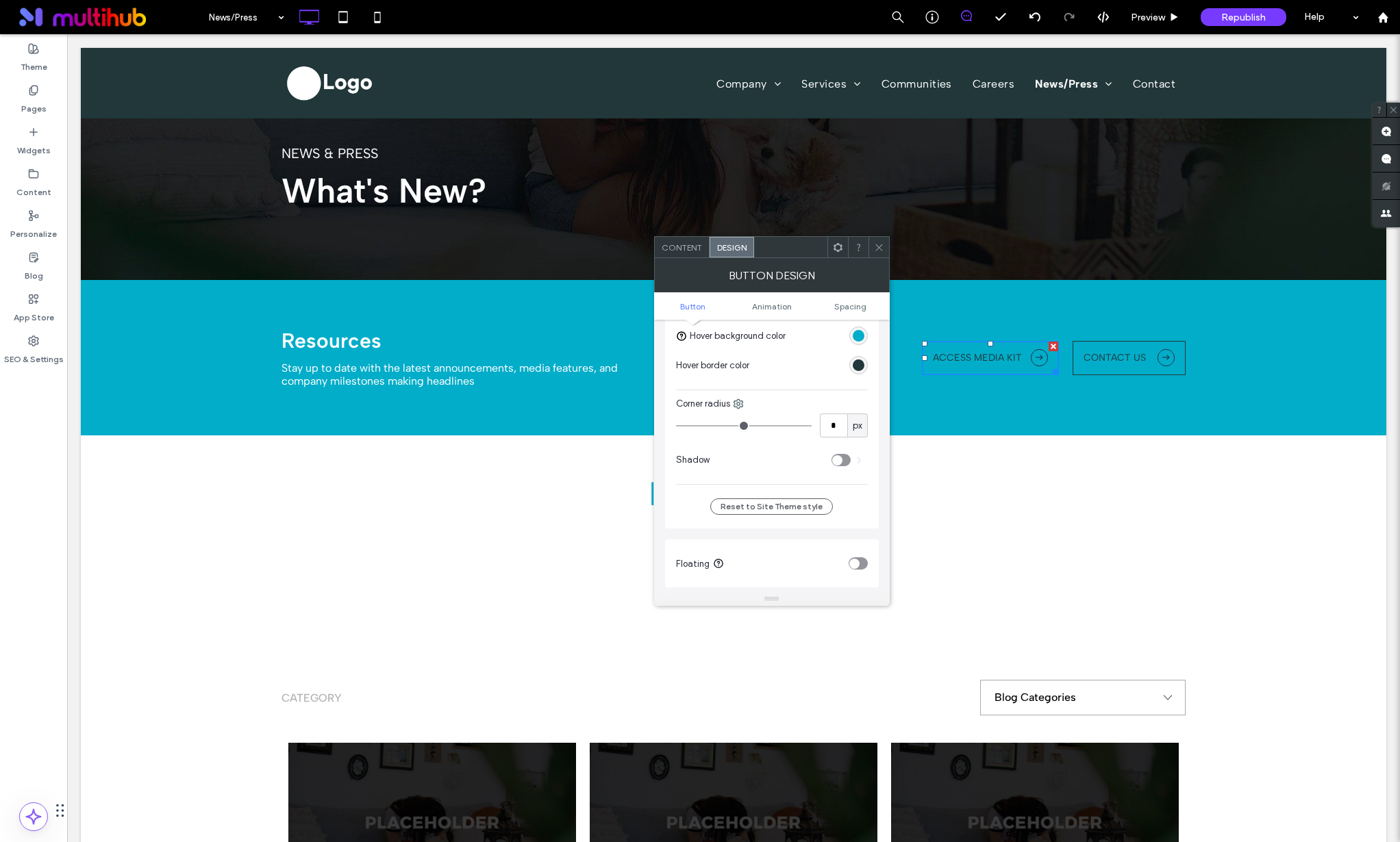
scroll to position [749, 0]
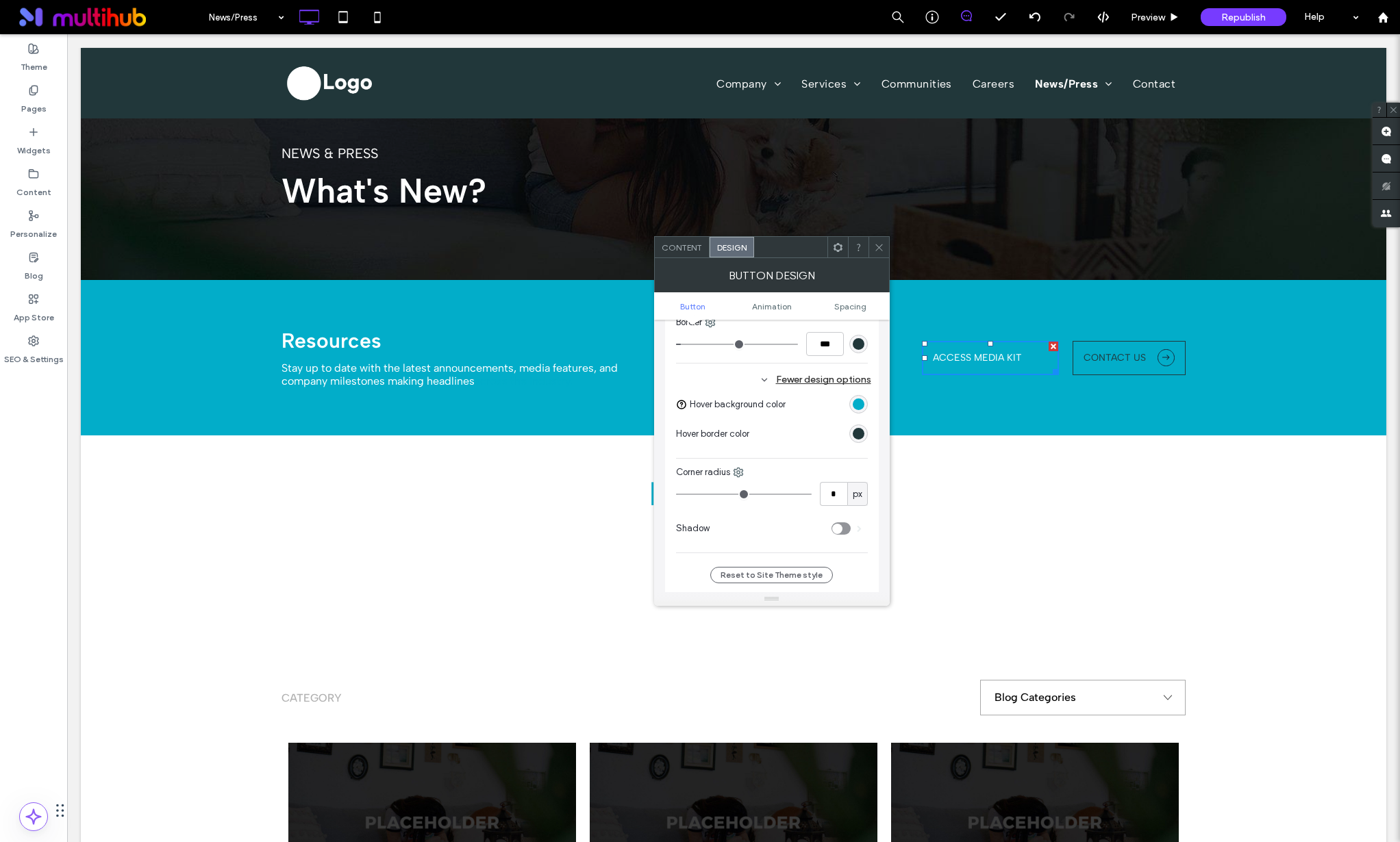
click at [866, 408] on div "rgb(2, 173, 201)" at bounding box center [858, 404] width 19 height 19
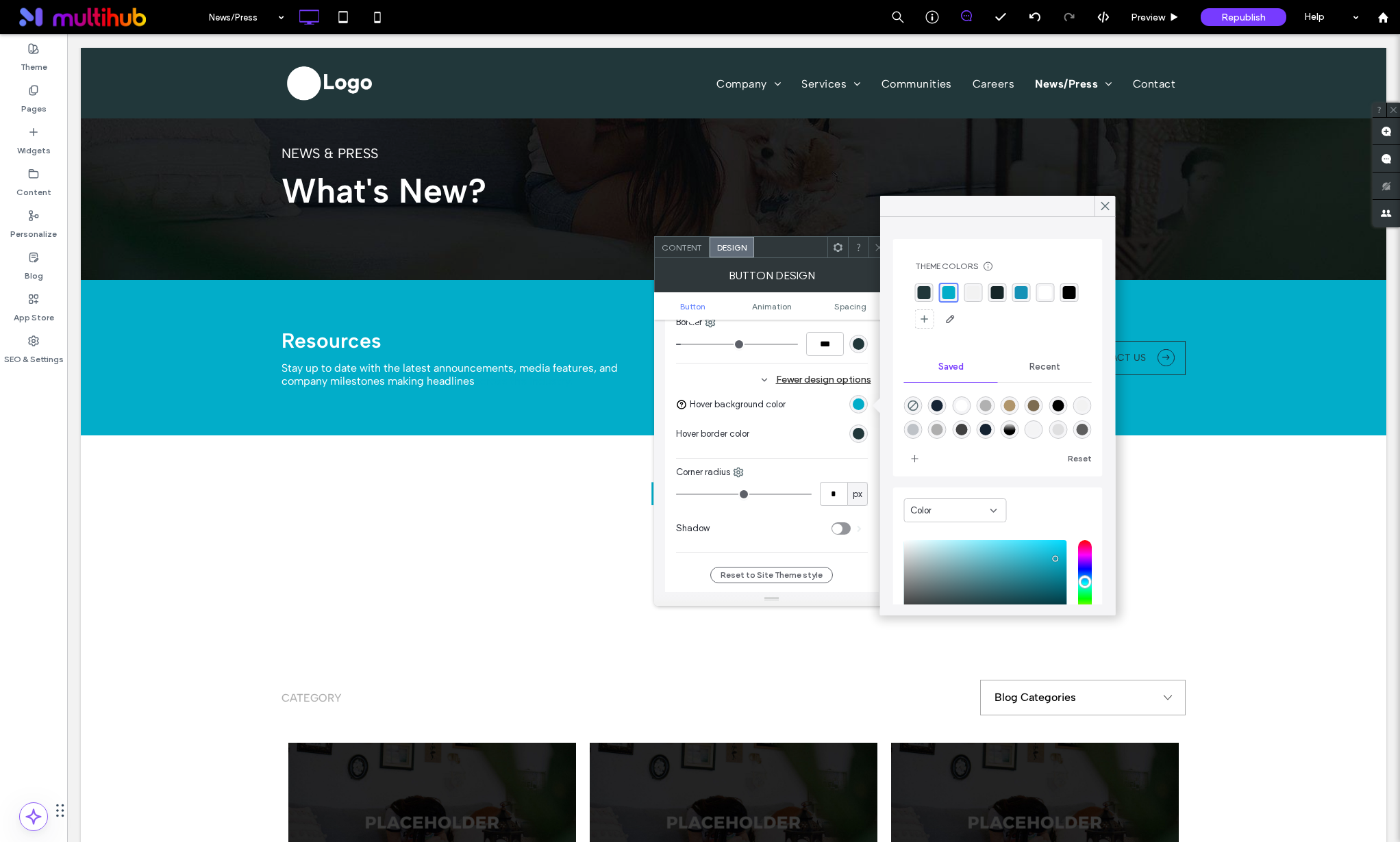
click at [918, 294] on div "rgba(33, 55, 58, 1)" at bounding box center [924, 293] width 13 height 13
click at [1102, 203] on icon at bounding box center [1105, 206] width 12 height 12
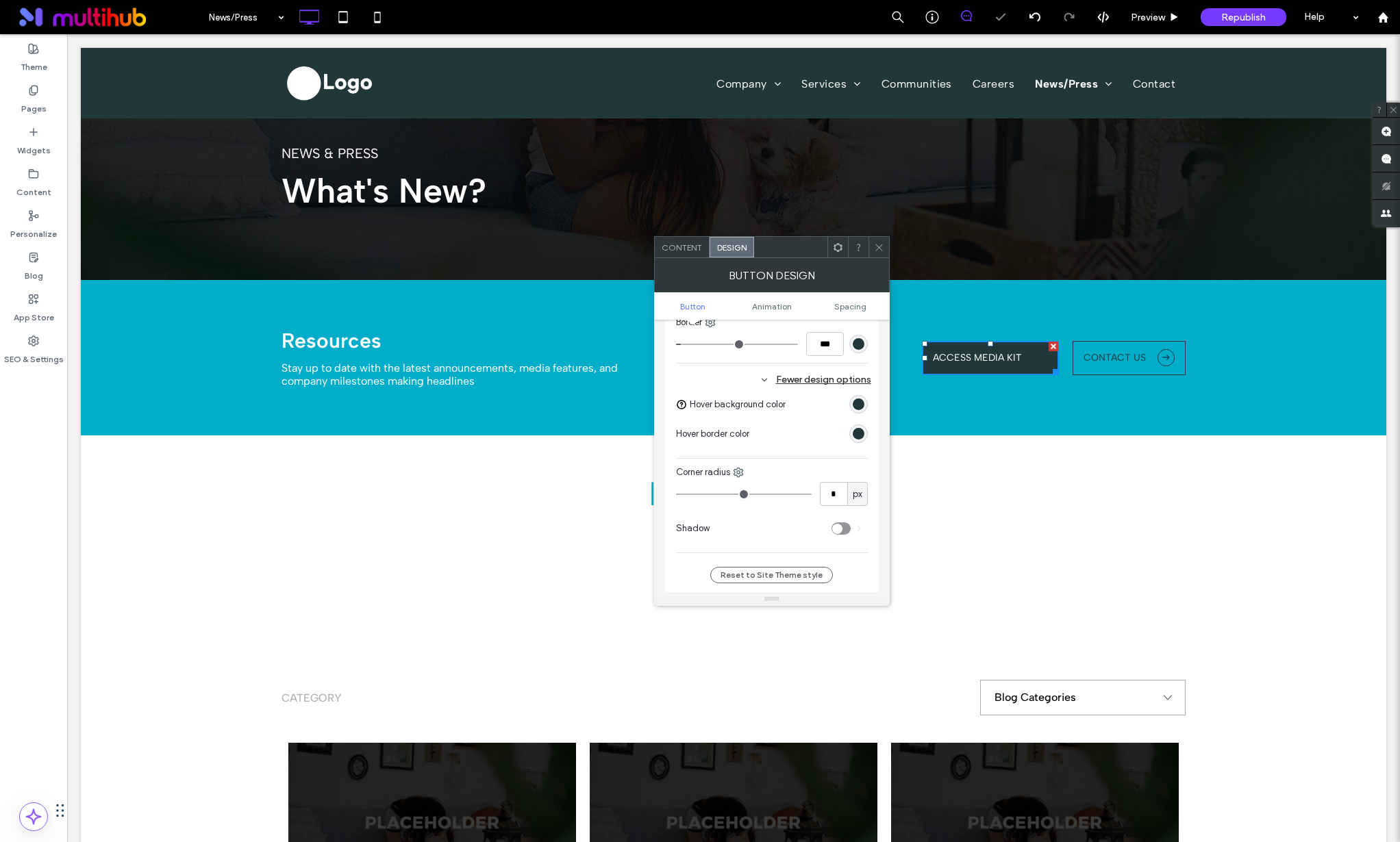
click at [877, 245] on use at bounding box center [879, 247] width 7 height 7
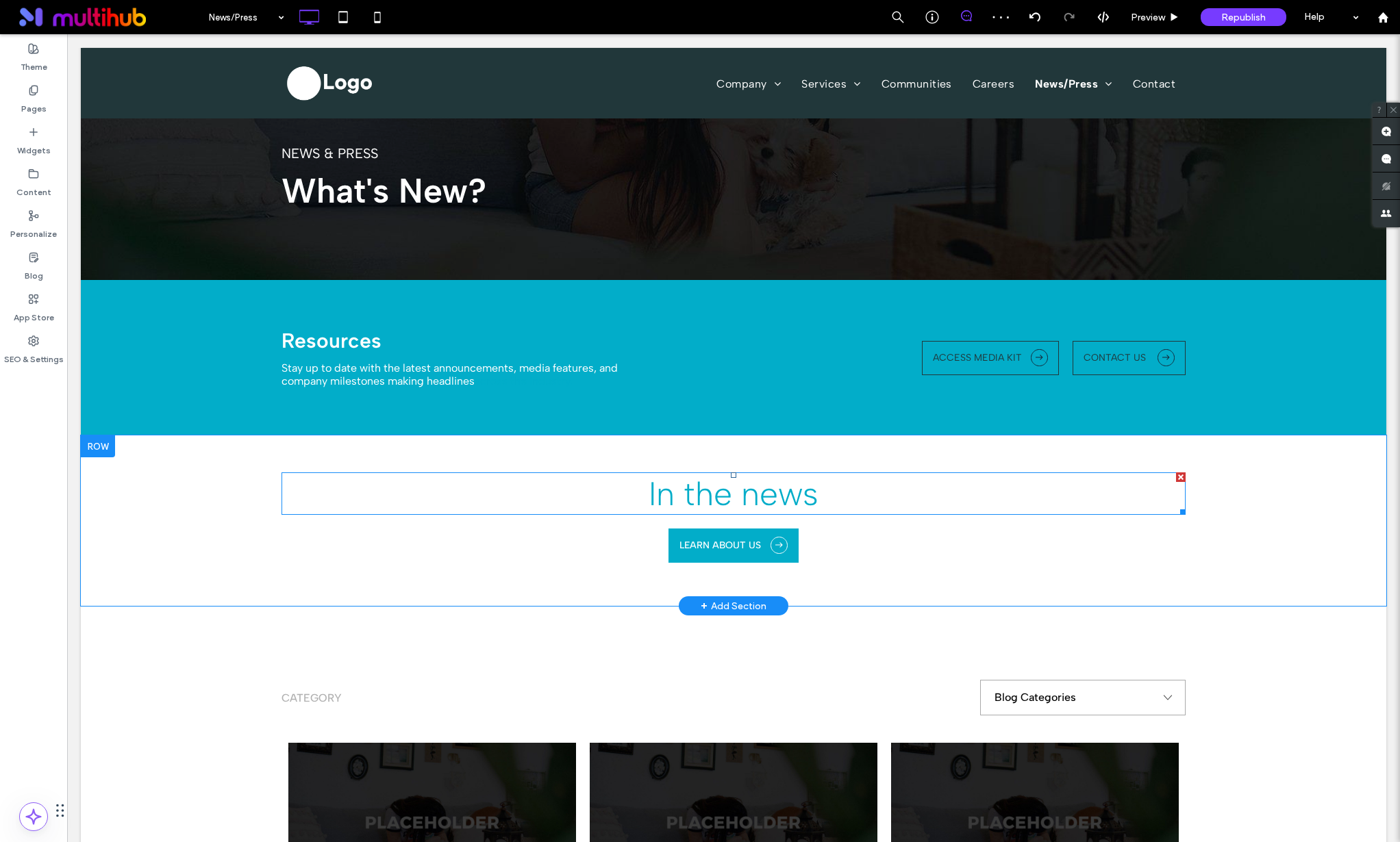
scroll to position [507, 0]
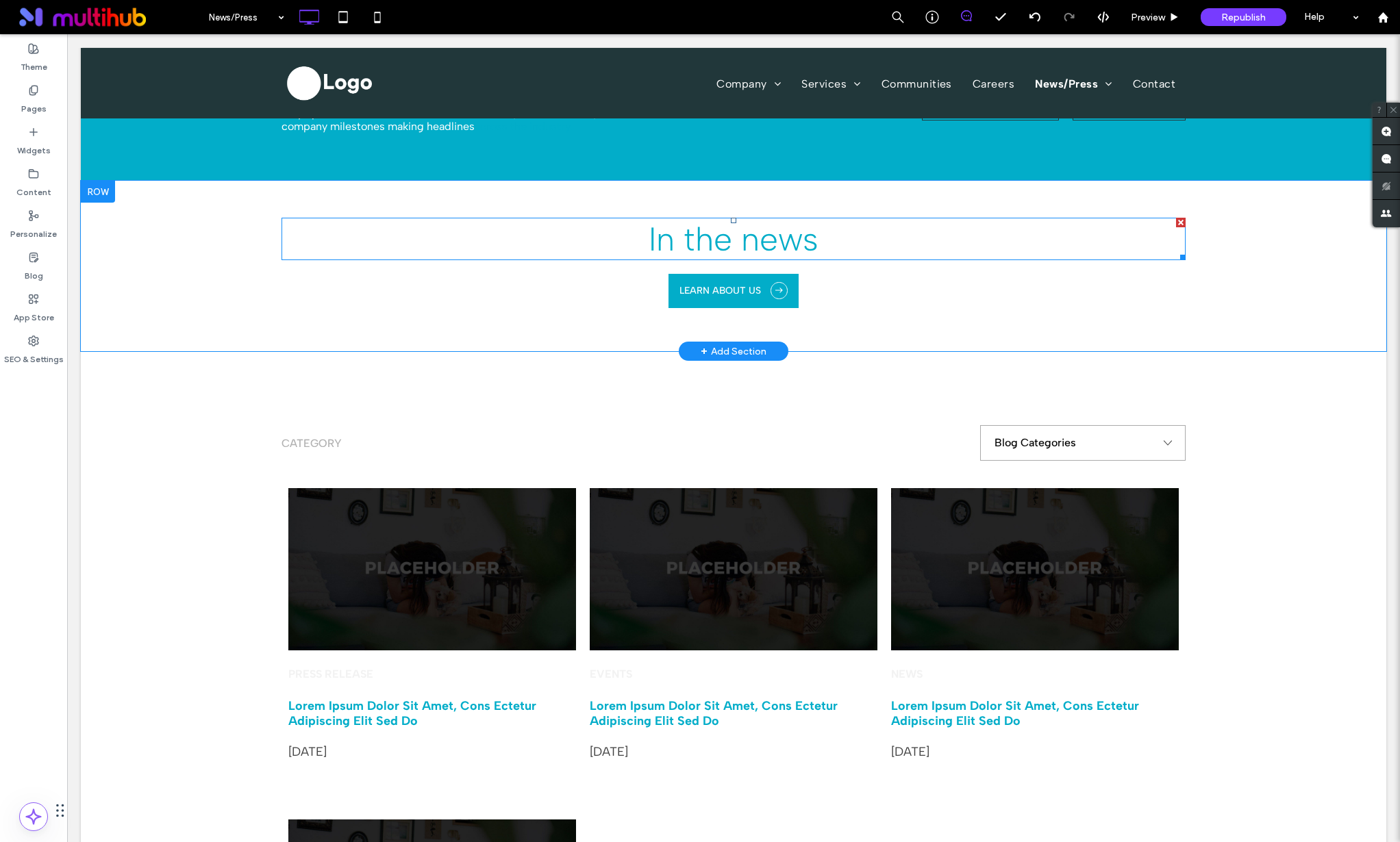
click at [748, 253] on span "In the news" at bounding box center [733, 239] width 170 height 40
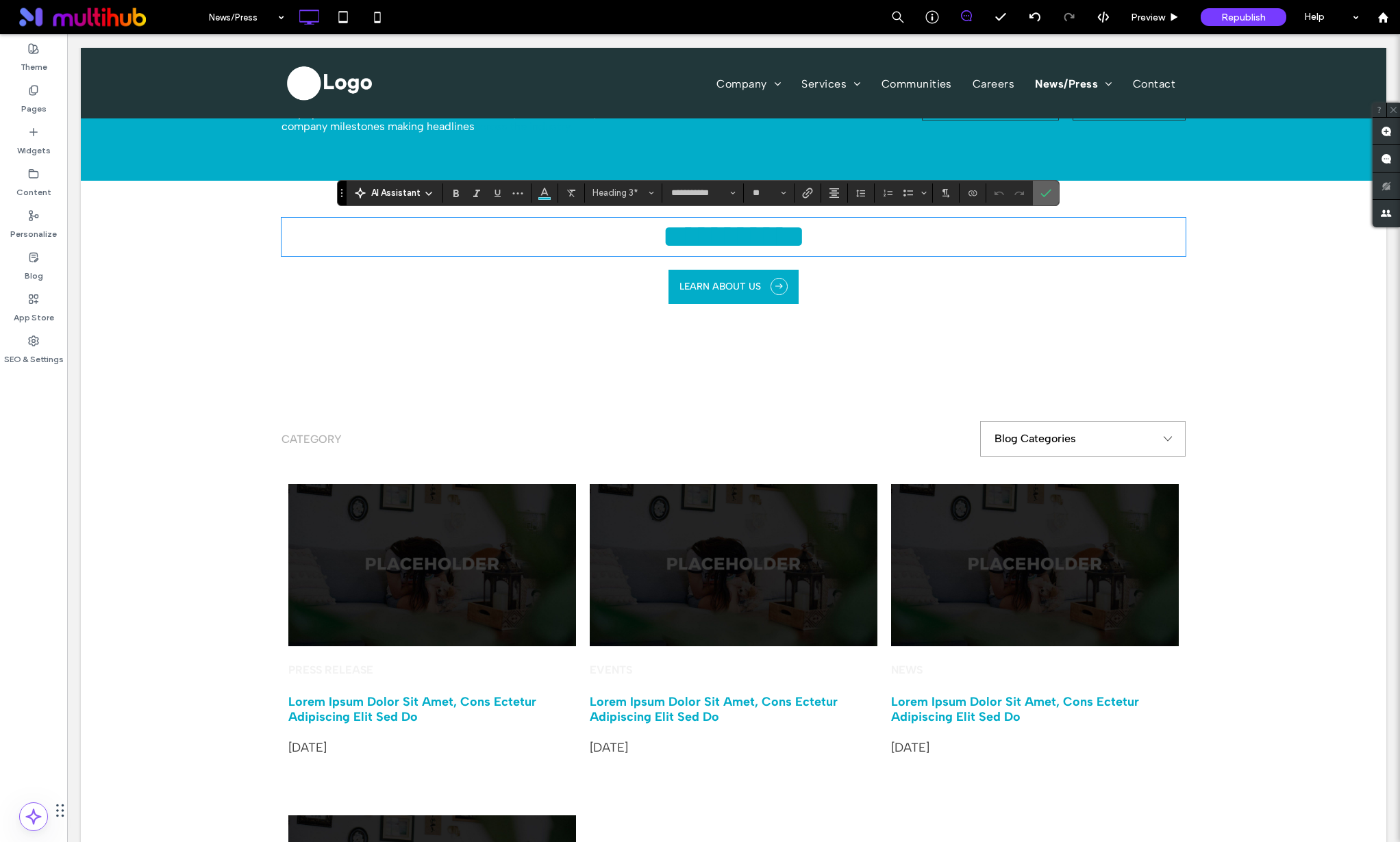
click at [1048, 191] on icon "Confirm" at bounding box center [1046, 193] width 11 height 11
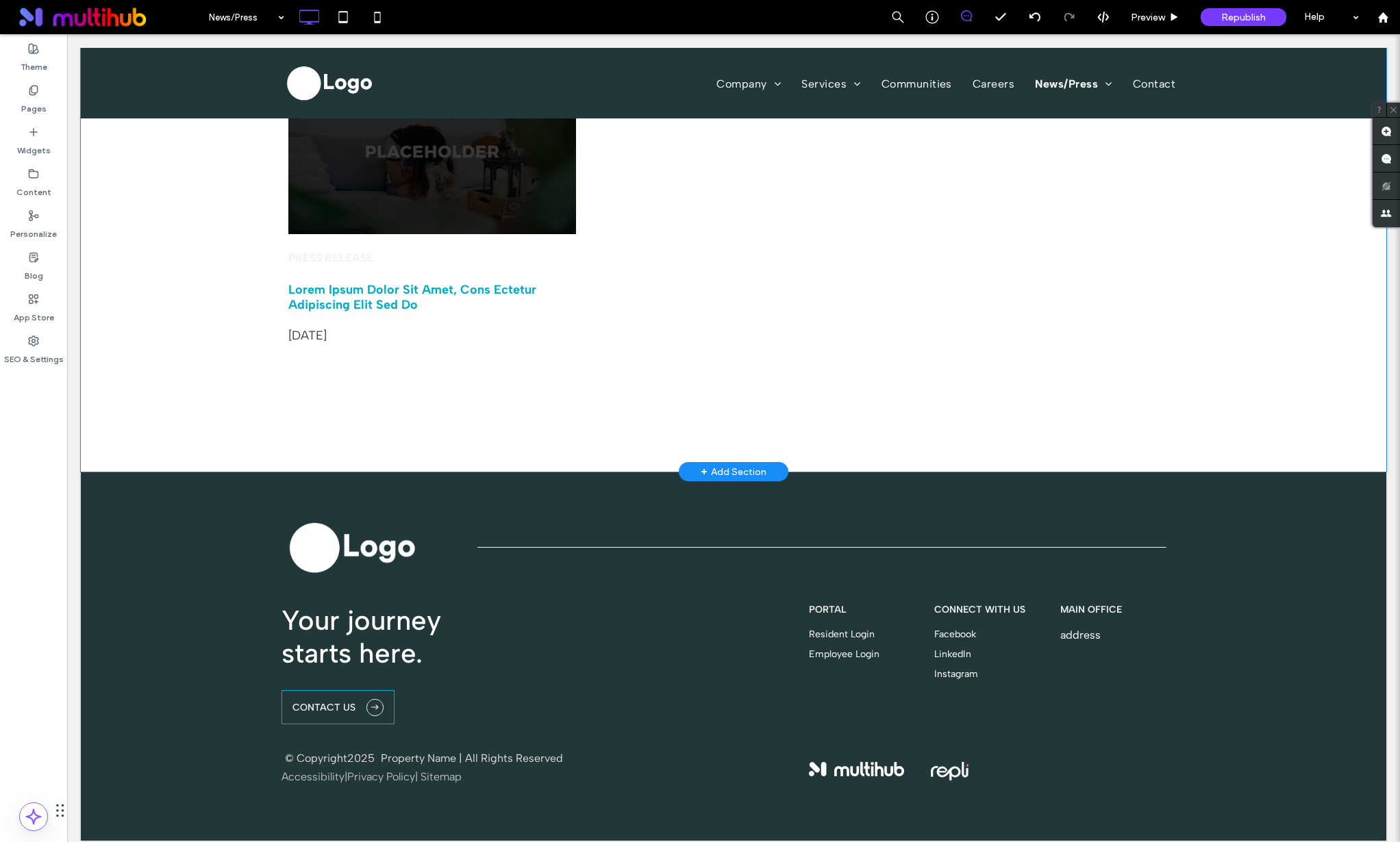
scroll to position [986, 0]
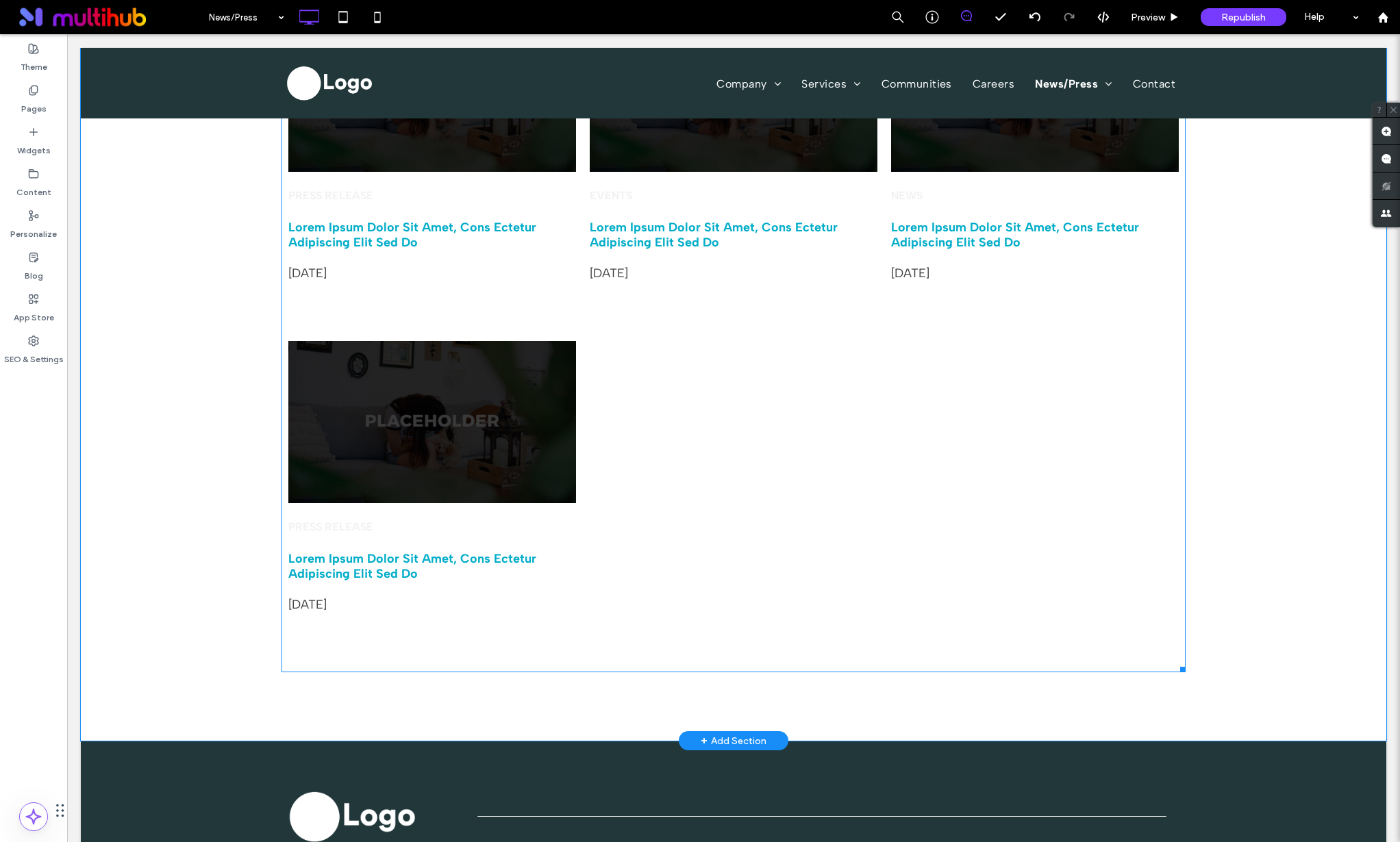
click at [387, 248] on span at bounding box center [734, 306] width 904 height 731
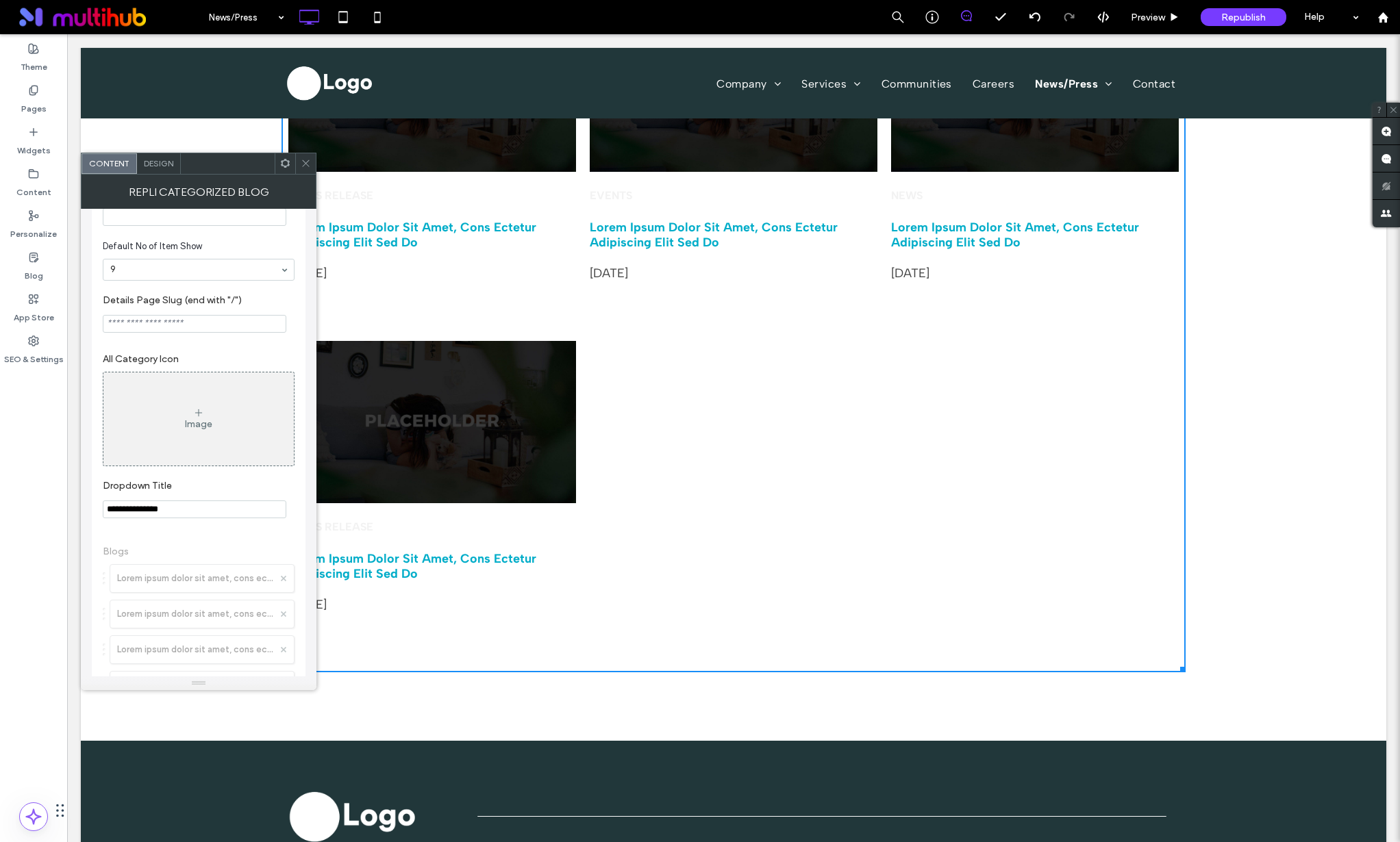
scroll to position [223, 0]
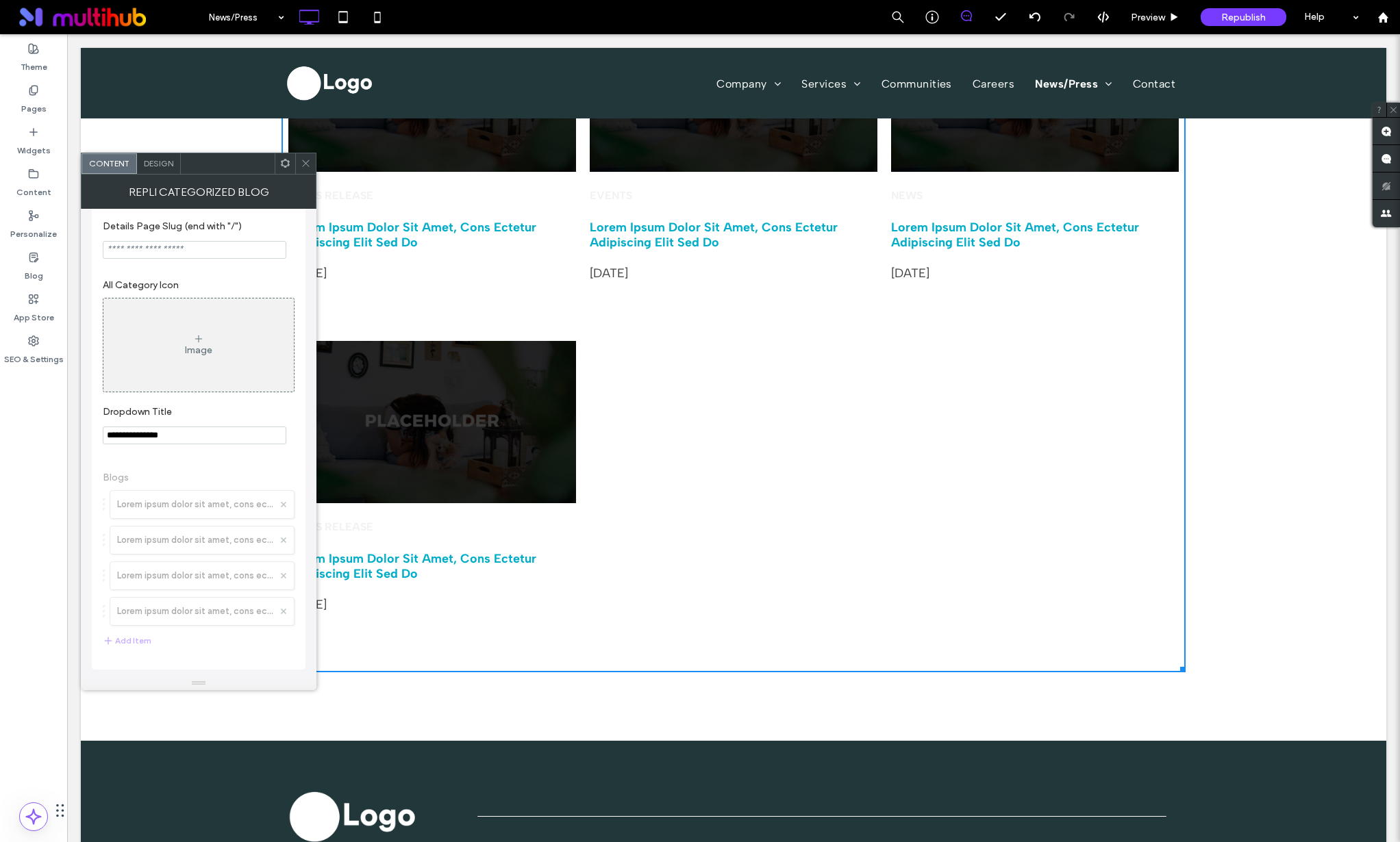
click at [143, 156] on div "Design" at bounding box center [159, 163] width 44 height 21
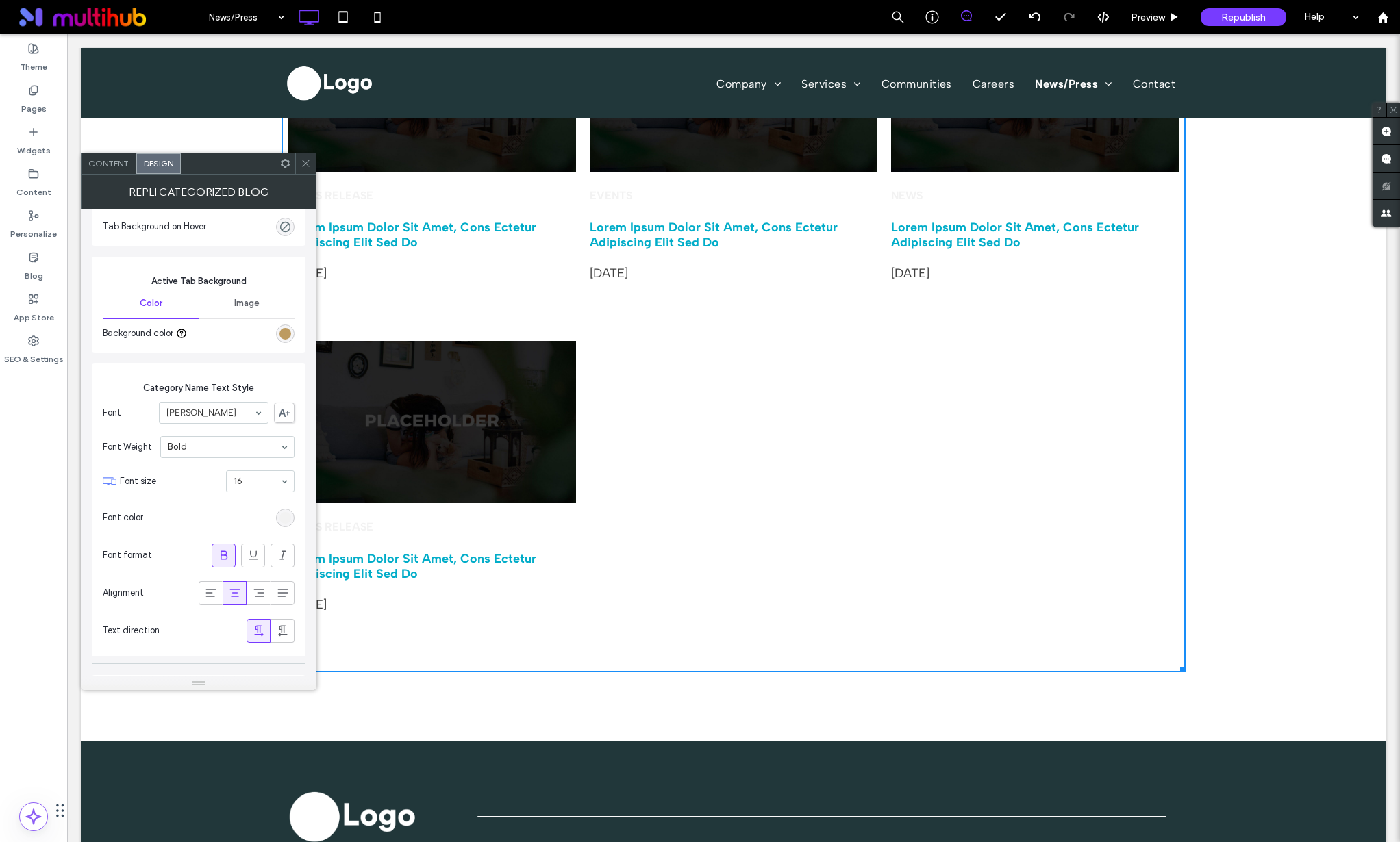
scroll to position [742, 0]
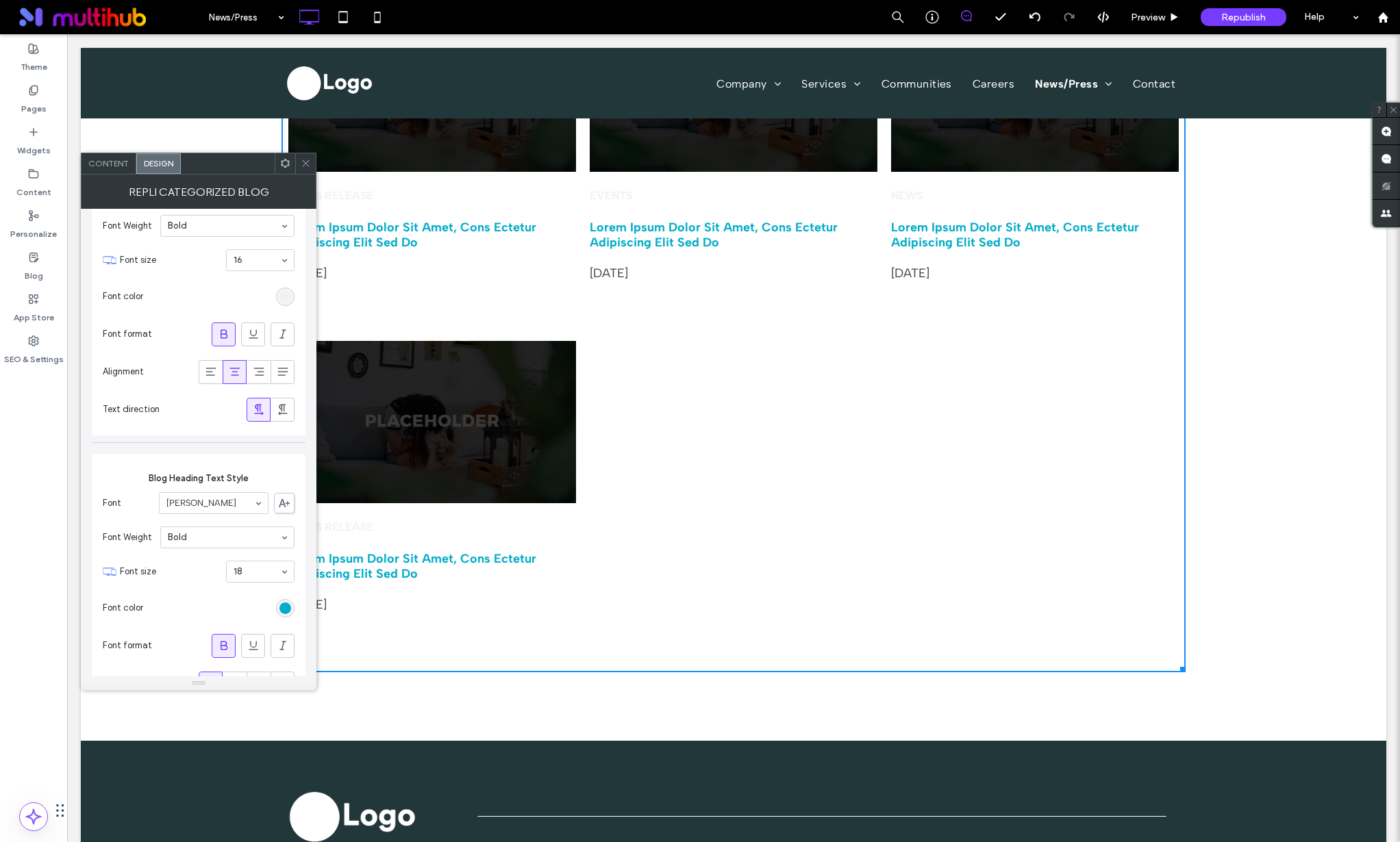
click at [289, 605] on div "rgb(2, 173, 201)" at bounding box center [285, 608] width 12 height 12
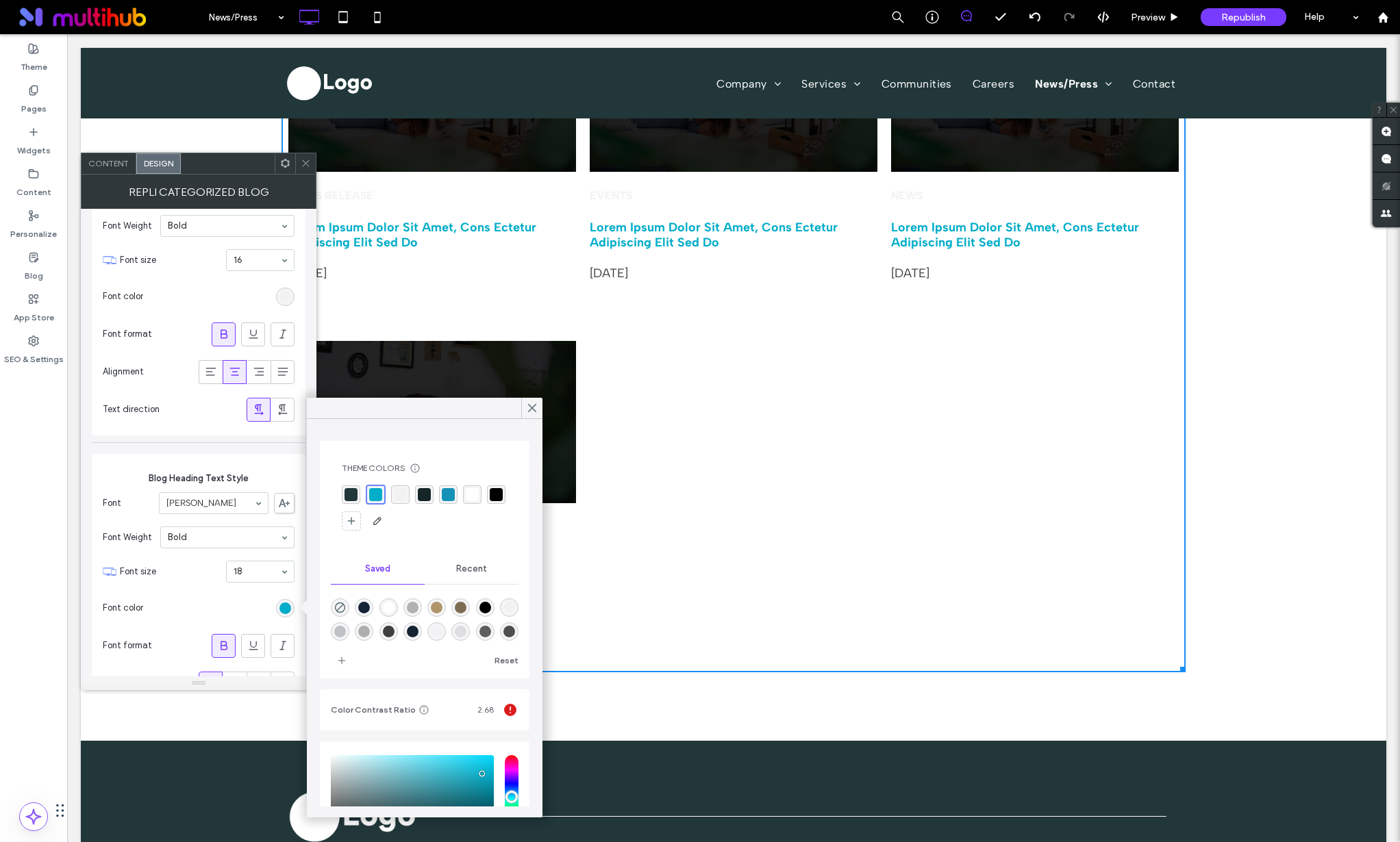
click at [352, 498] on div "rgba(33, 55, 58, 1)" at bounding box center [351, 494] width 13 height 13
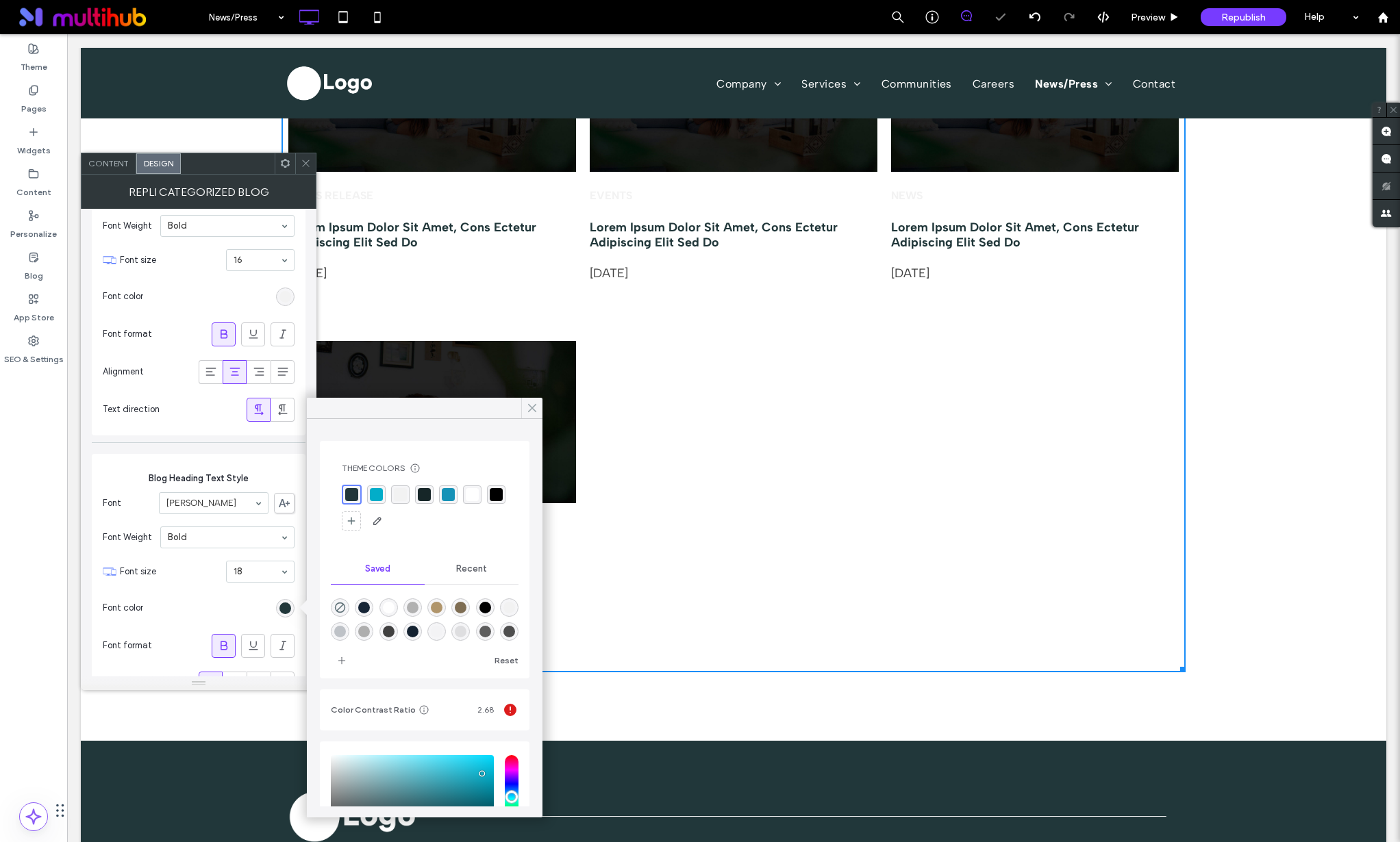
click at [529, 405] on use at bounding box center [532, 408] width 7 height 8
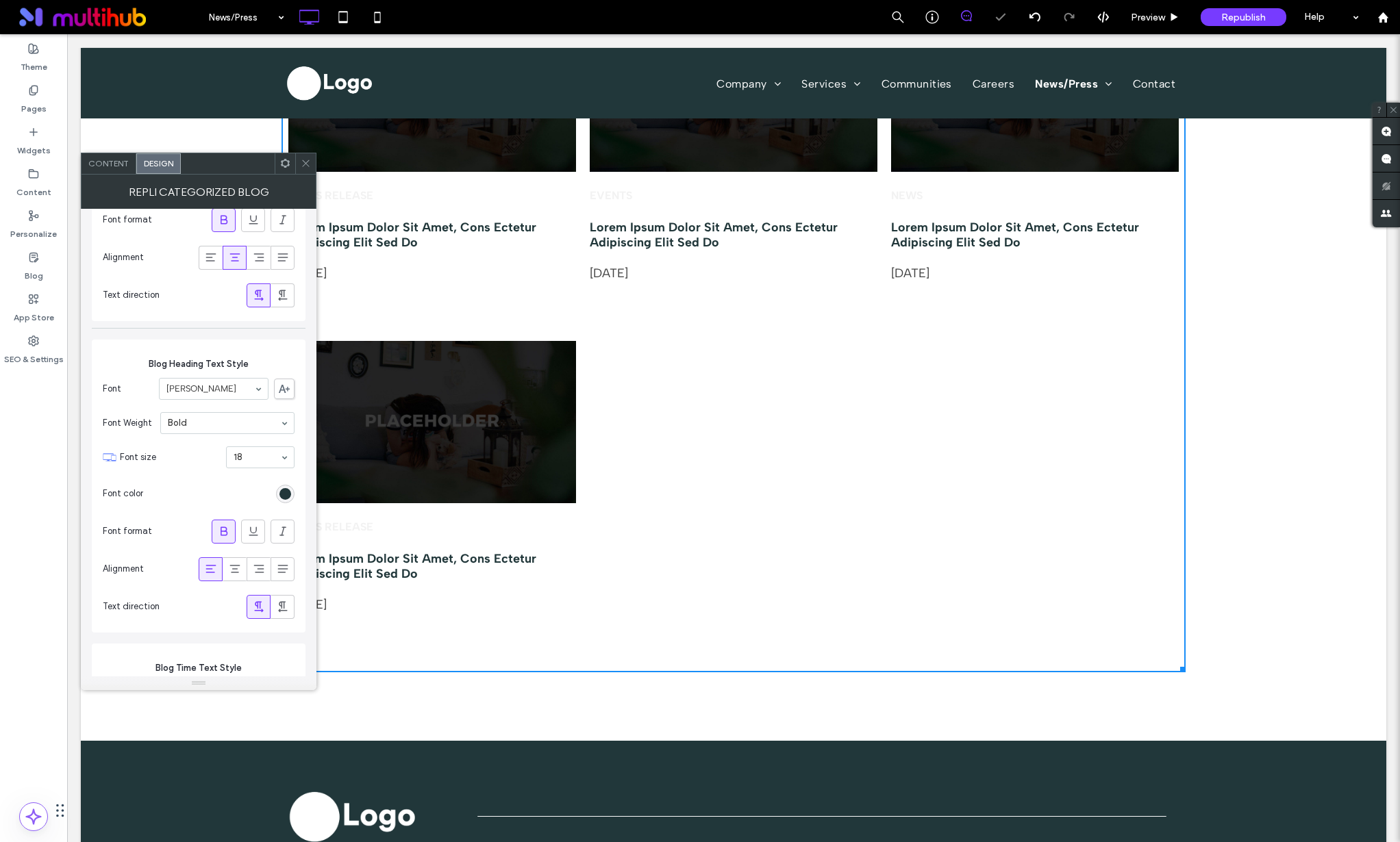
scroll to position [1184, 0]
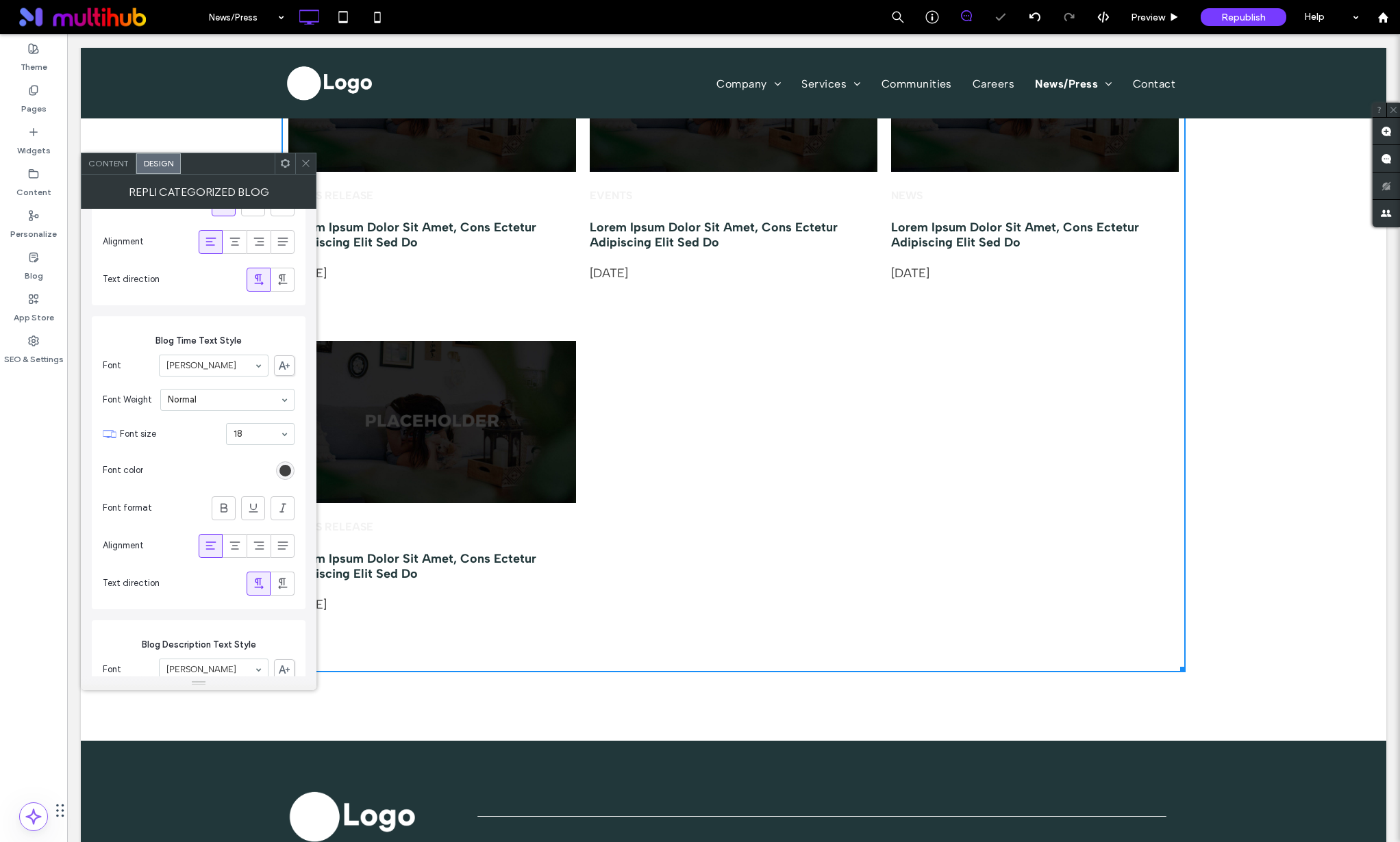
click at [304, 163] on icon at bounding box center [306, 163] width 10 height 10
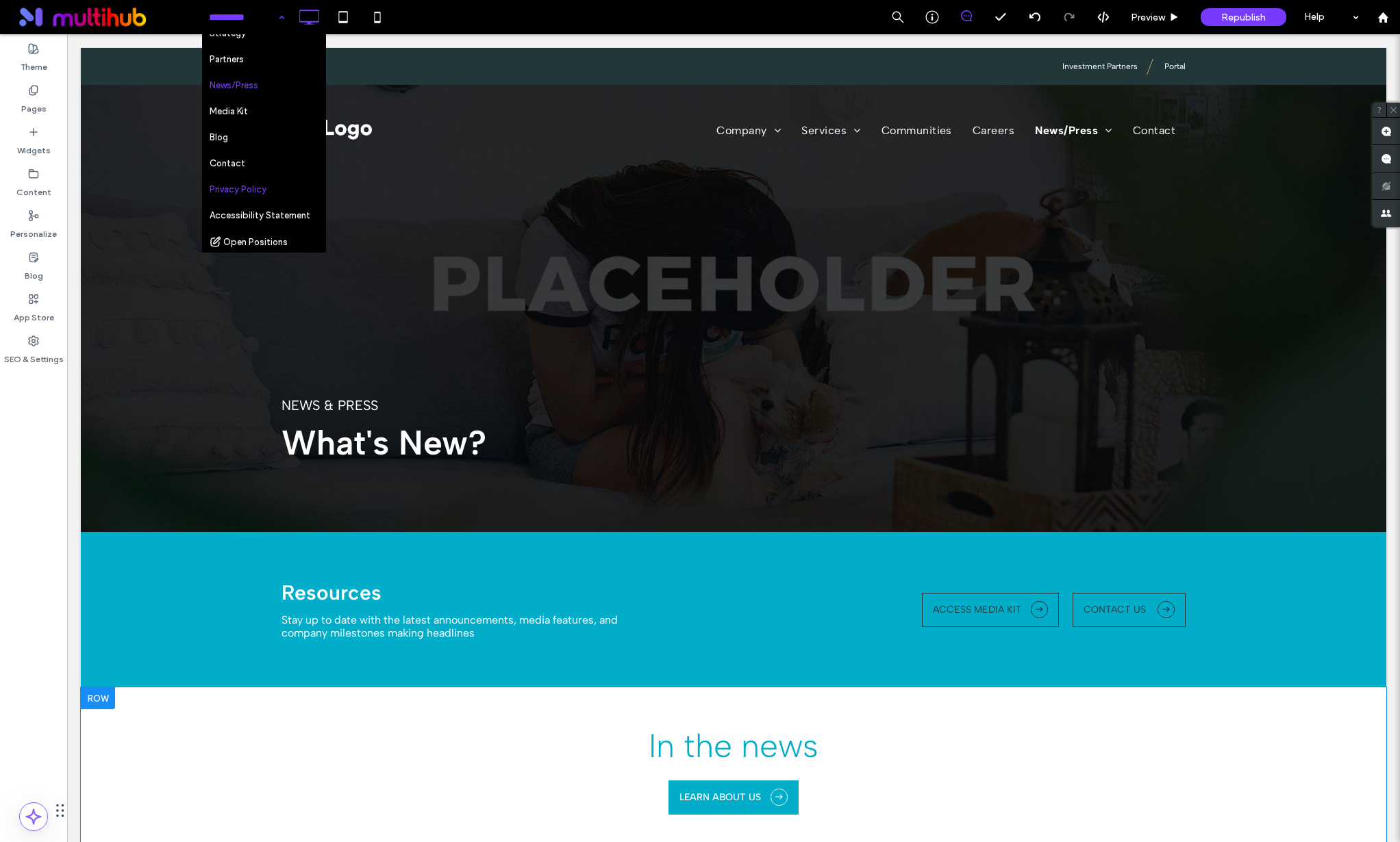
scroll to position [0, 0]
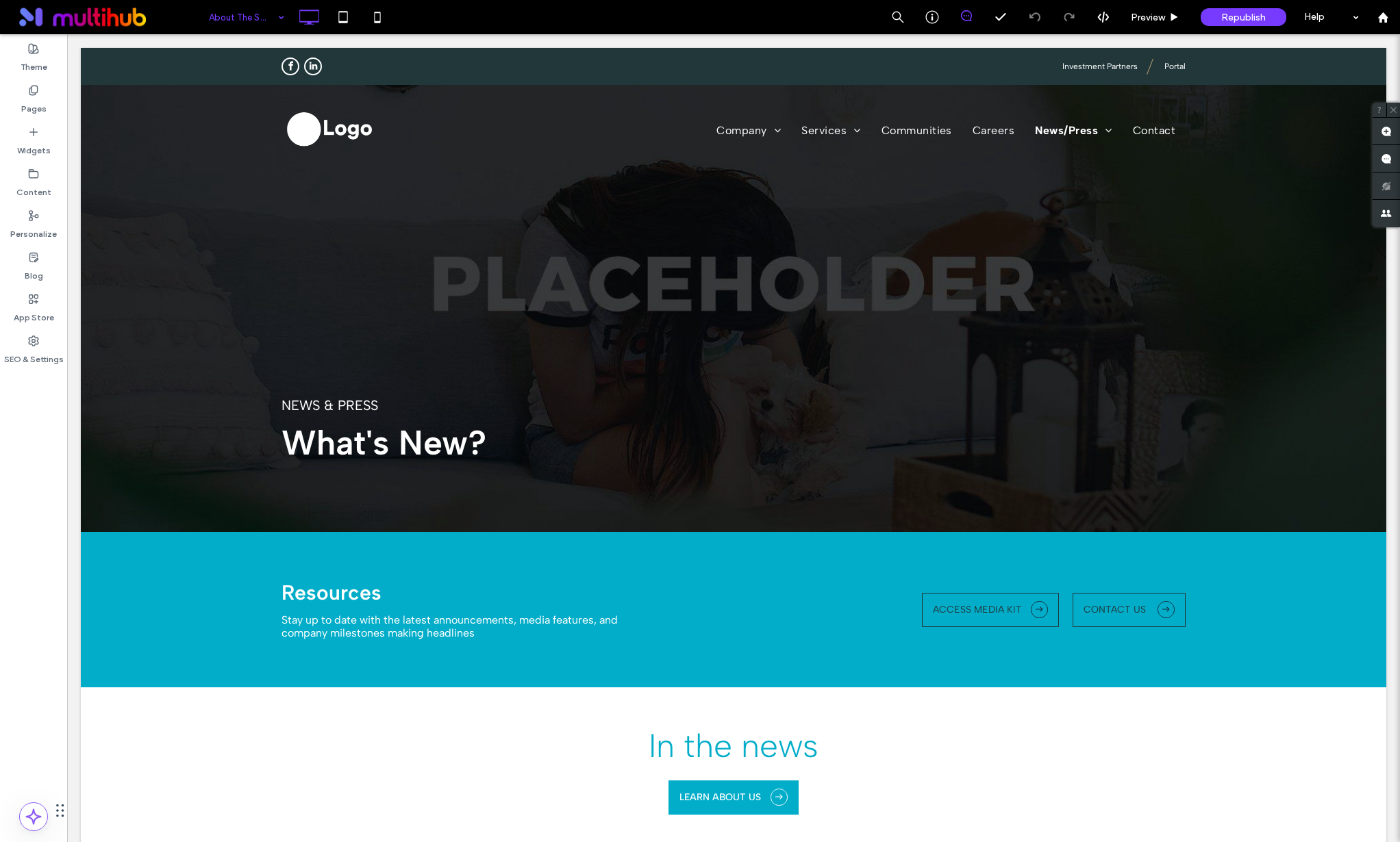
click at [128, 23] on span at bounding box center [106, 17] width 191 height 27
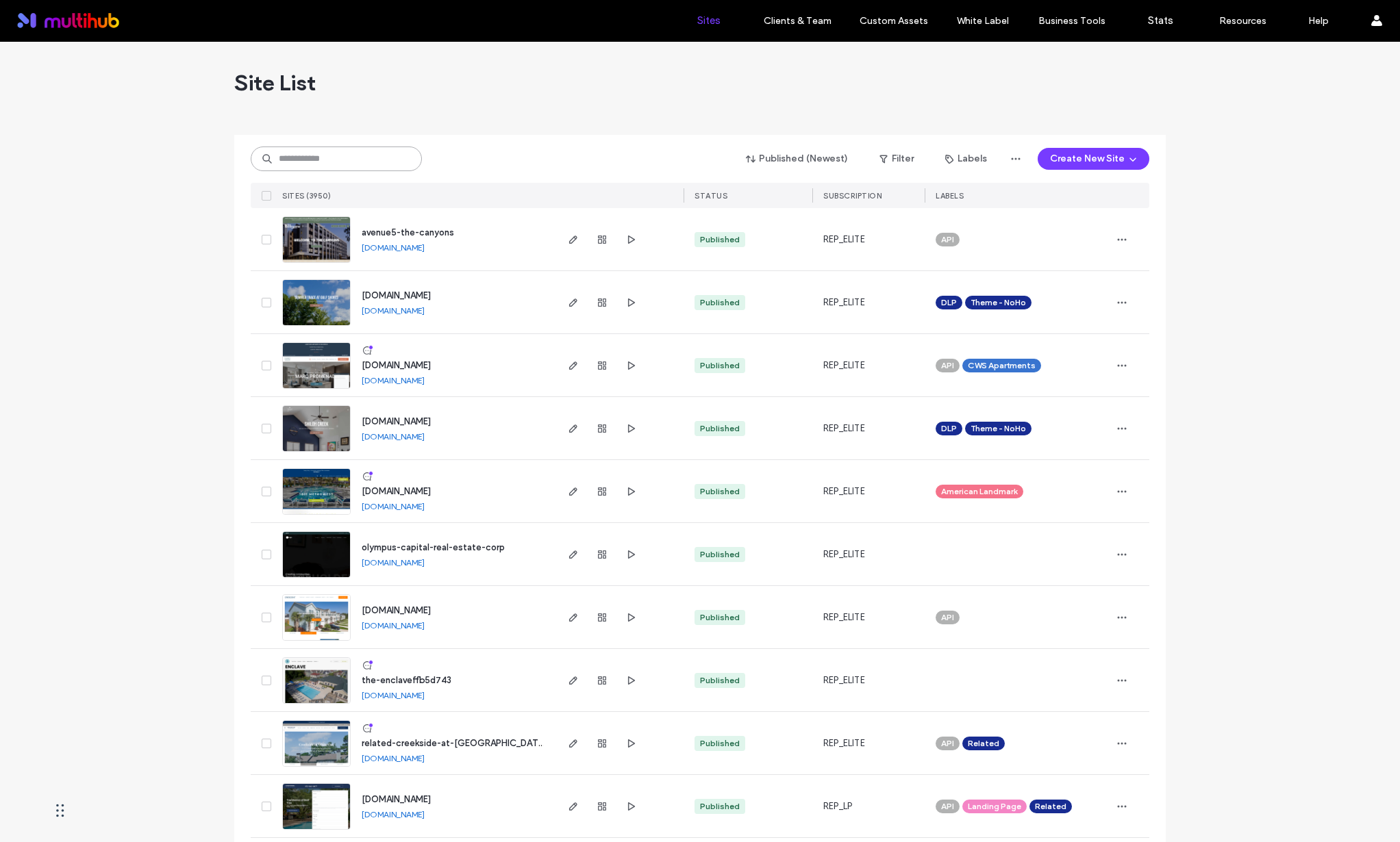
click at [337, 156] on input at bounding box center [336, 159] width 171 height 25
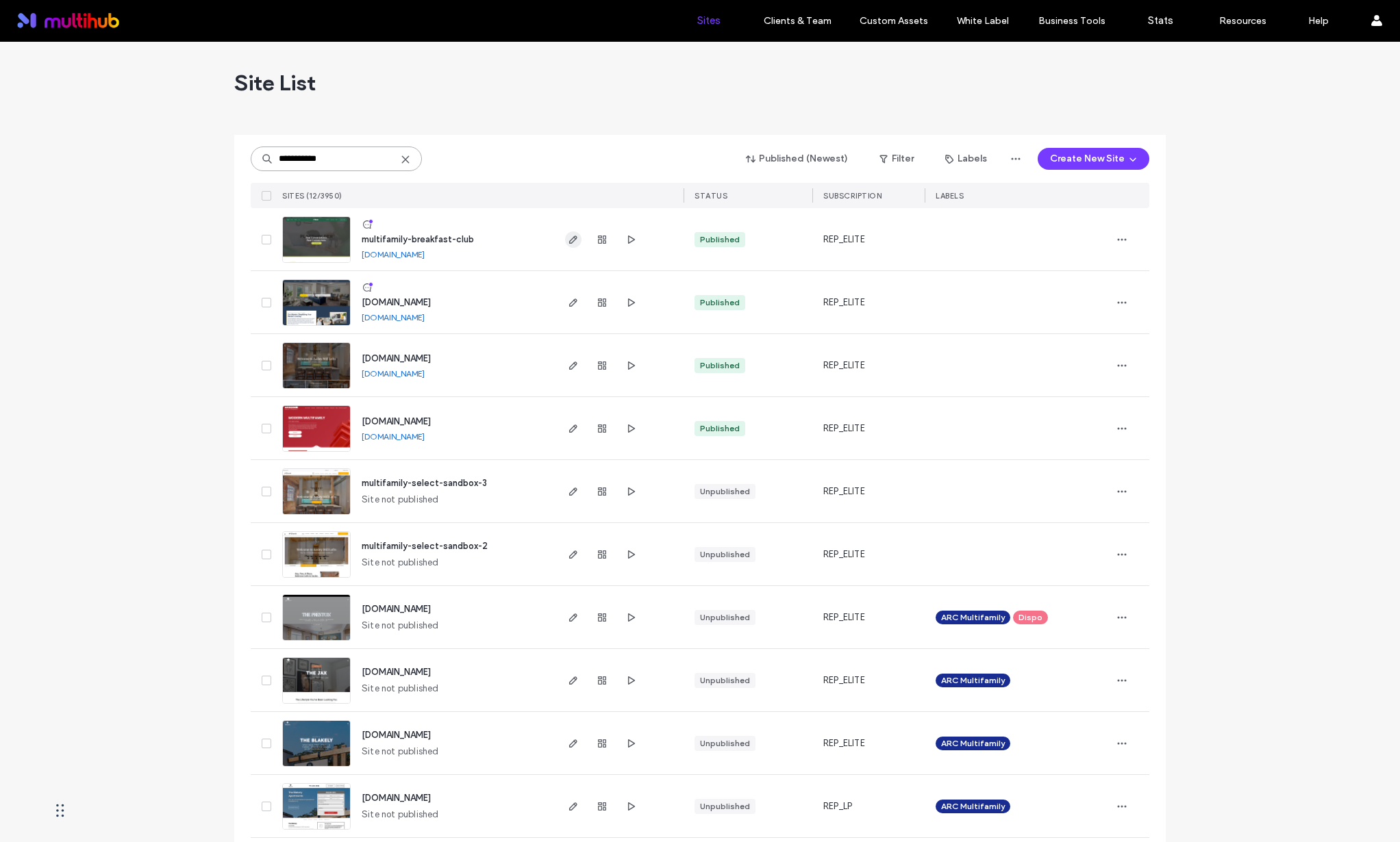
type input "**********"
click at [575, 239] on span "button" at bounding box center [574, 240] width 16 height 16
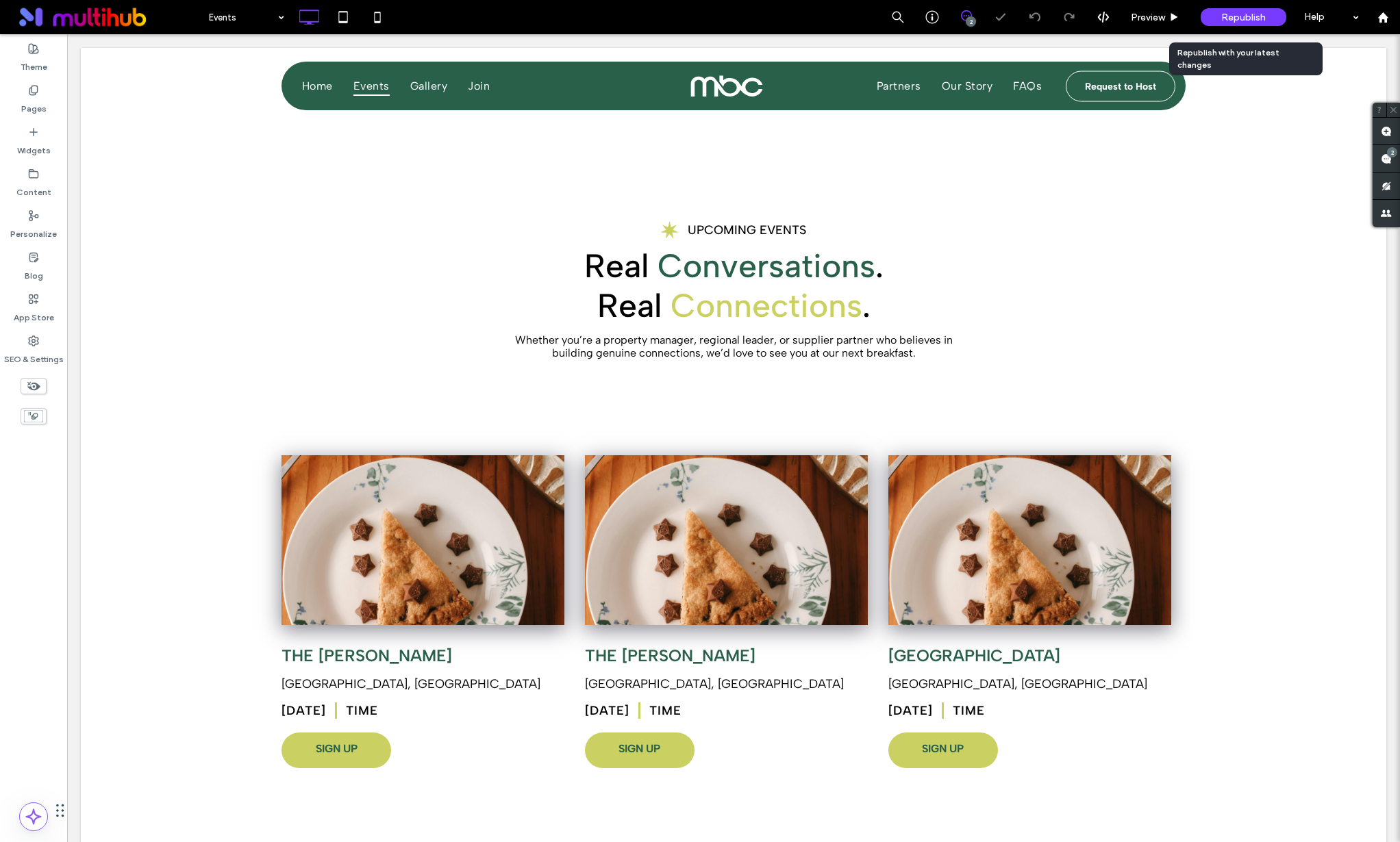
drag, startPoint x: 1238, startPoint y: 14, endPoint x: 1223, endPoint y: 23, distance: 17.5
click at [1238, 14] on span "Republish" at bounding box center [1243, 17] width 45 height 12
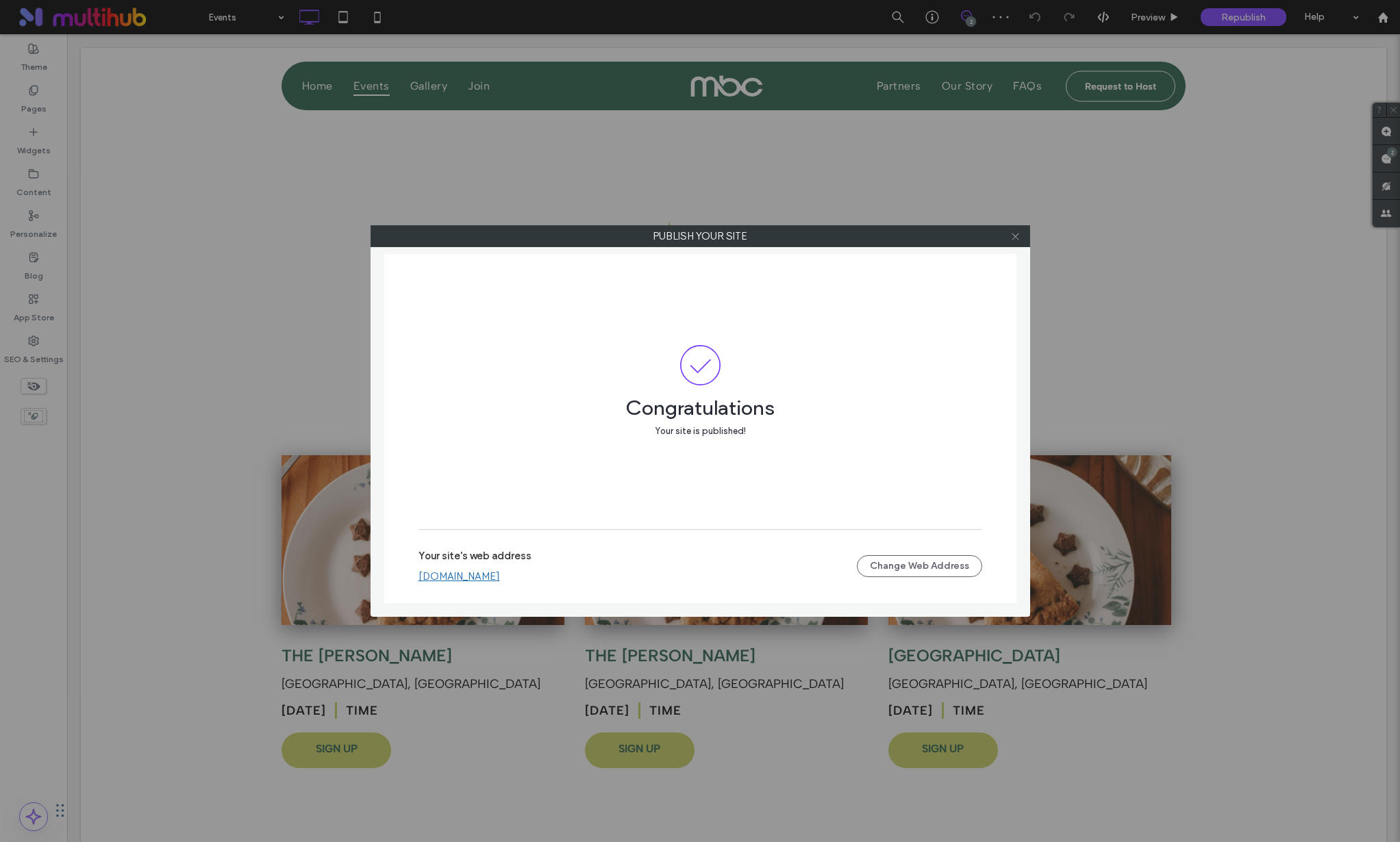
click at [1019, 237] on icon at bounding box center [1015, 236] width 10 height 10
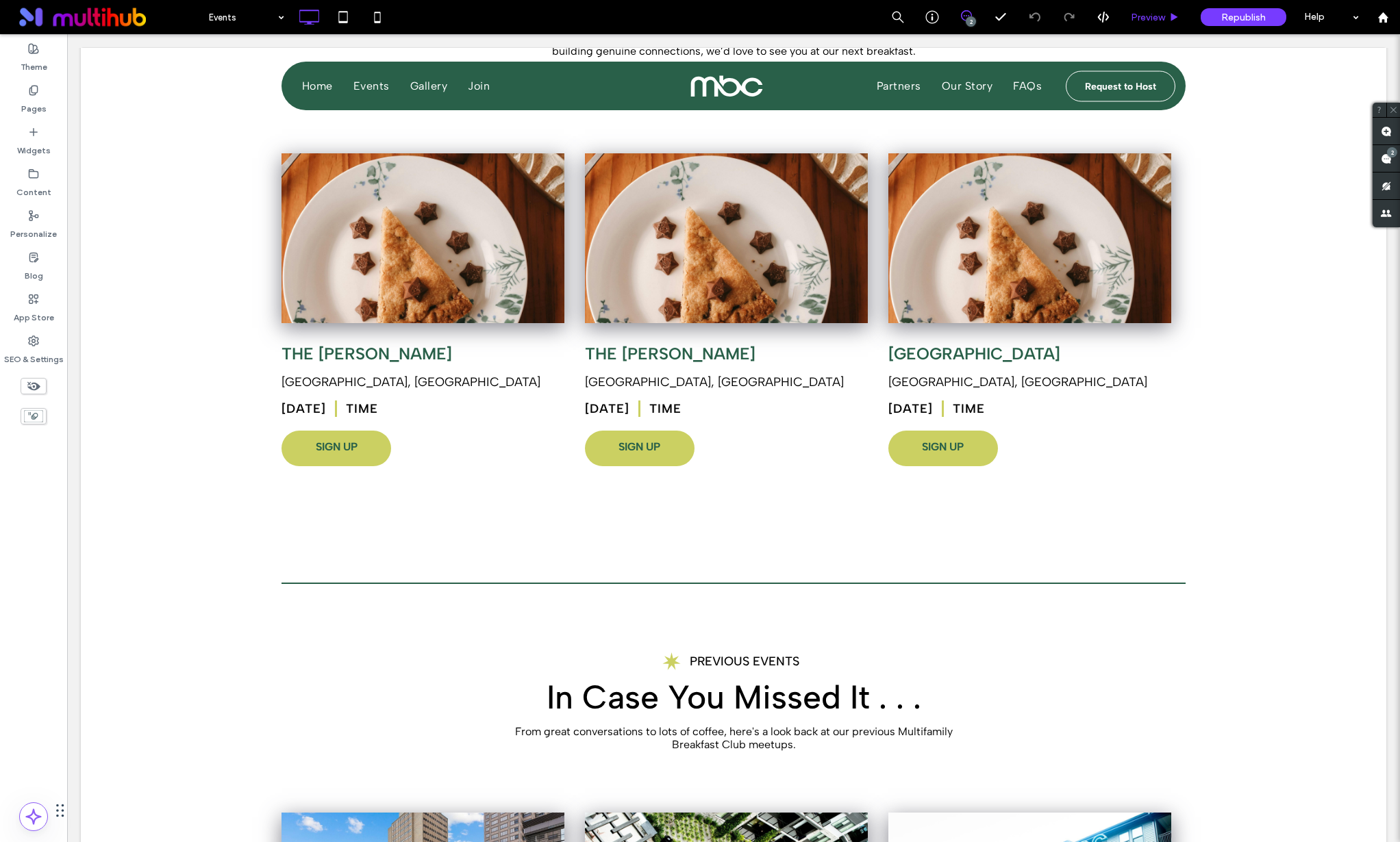
scroll to position [297, 0]
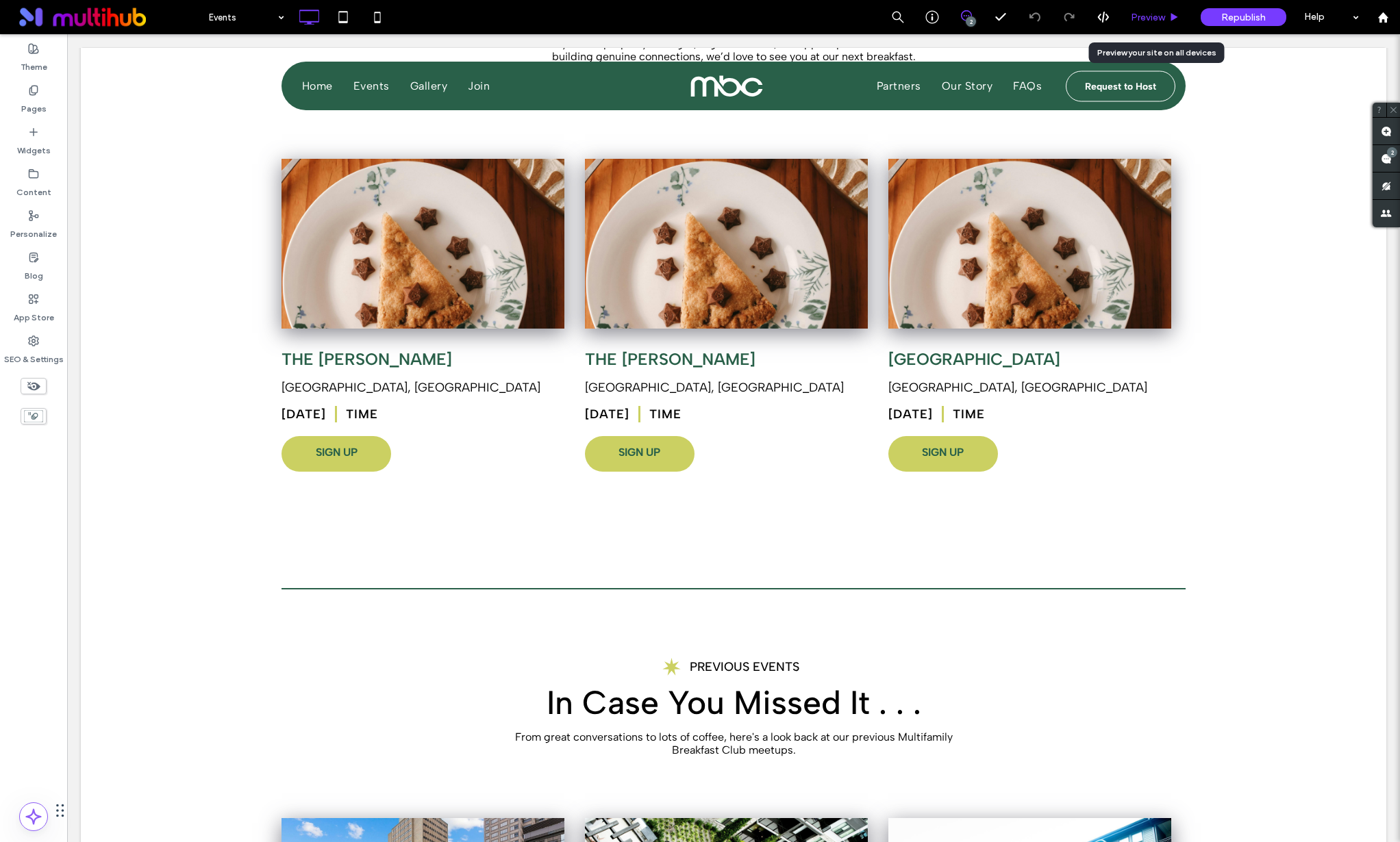
click at [1151, 22] on span "Preview" at bounding box center [1148, 17] width 34 height 12
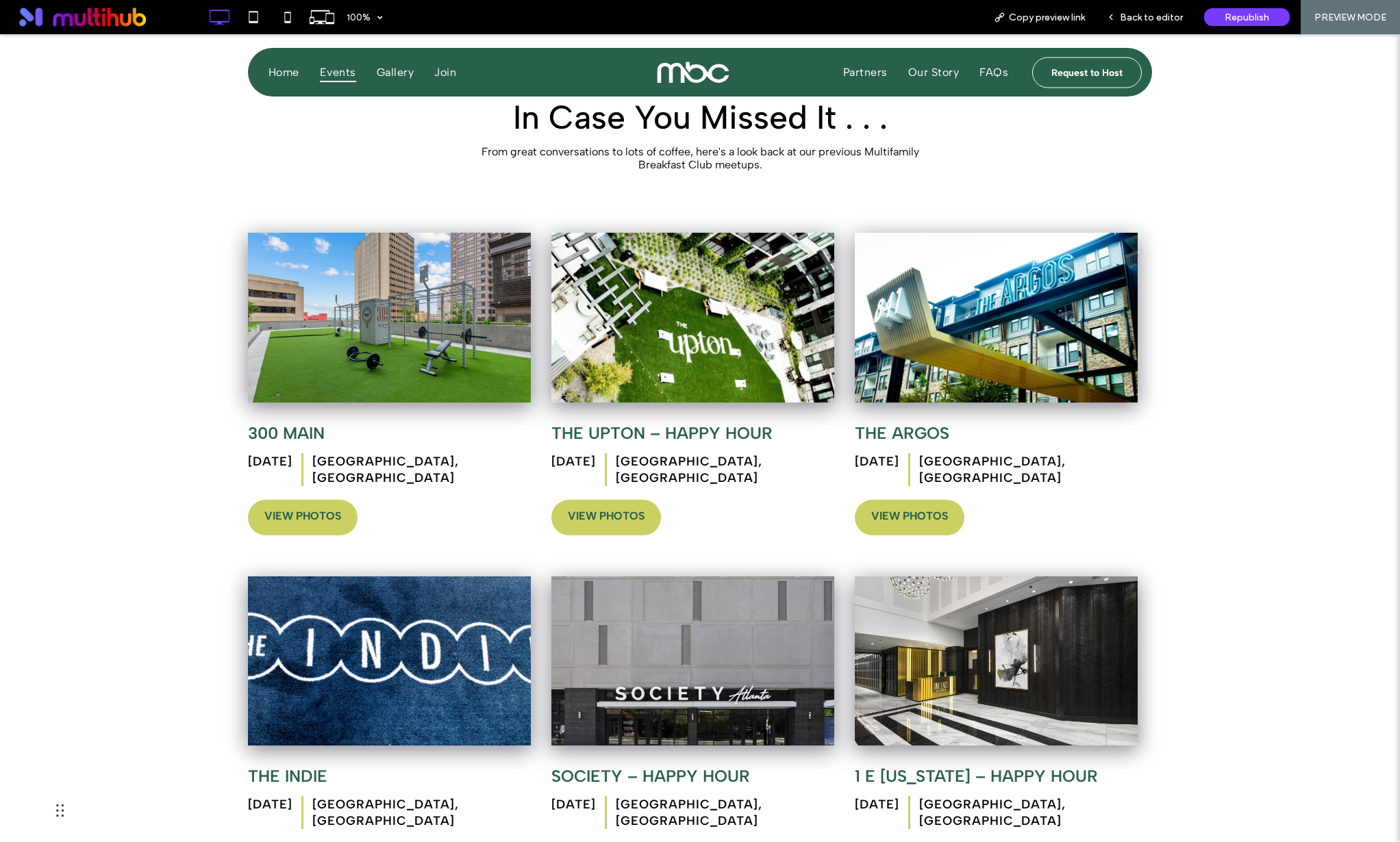
scroll to position [1151, 0]
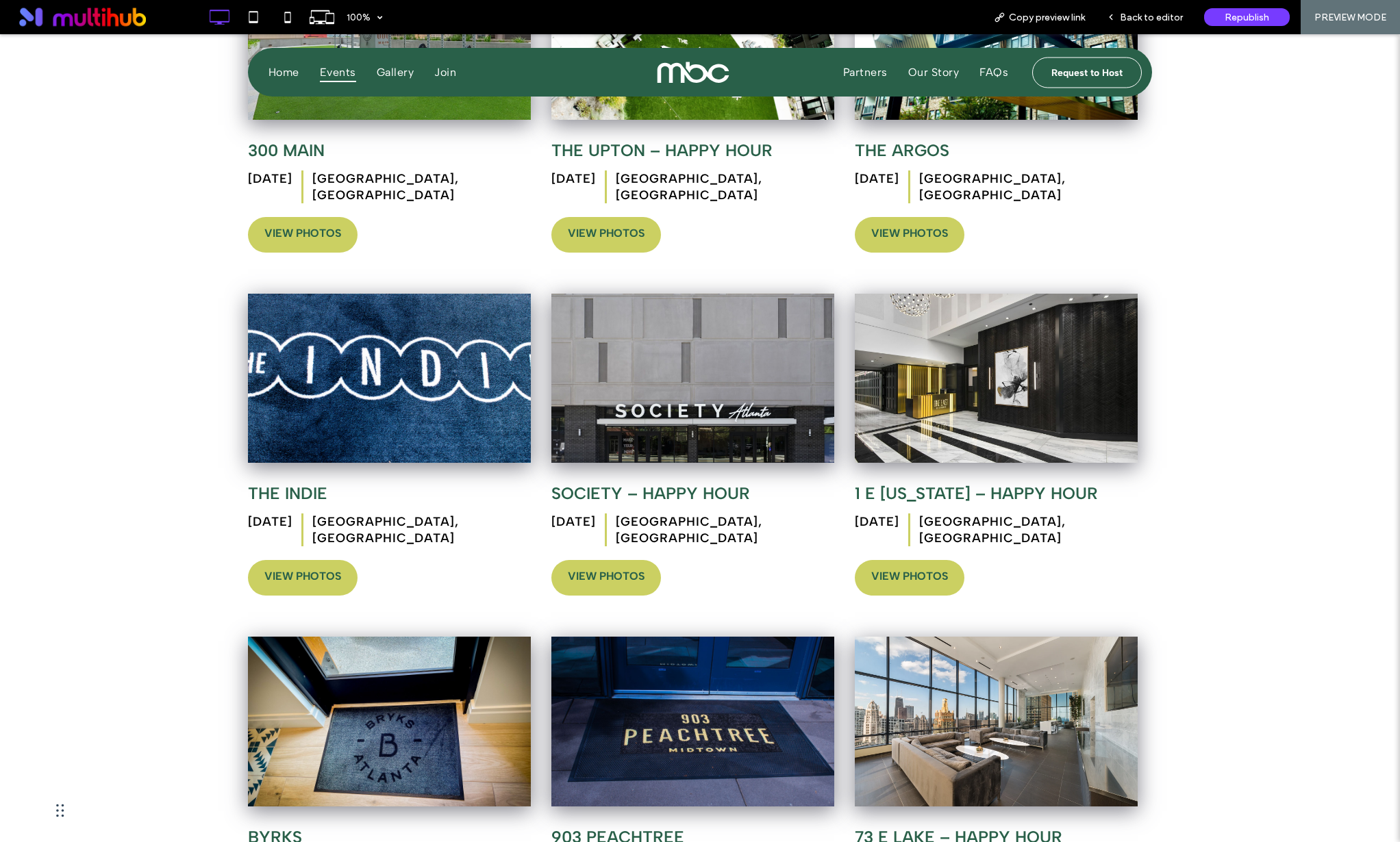
click at [335, 220] on link "View Photos" at bounding box center [303, 235] width 110 height 36
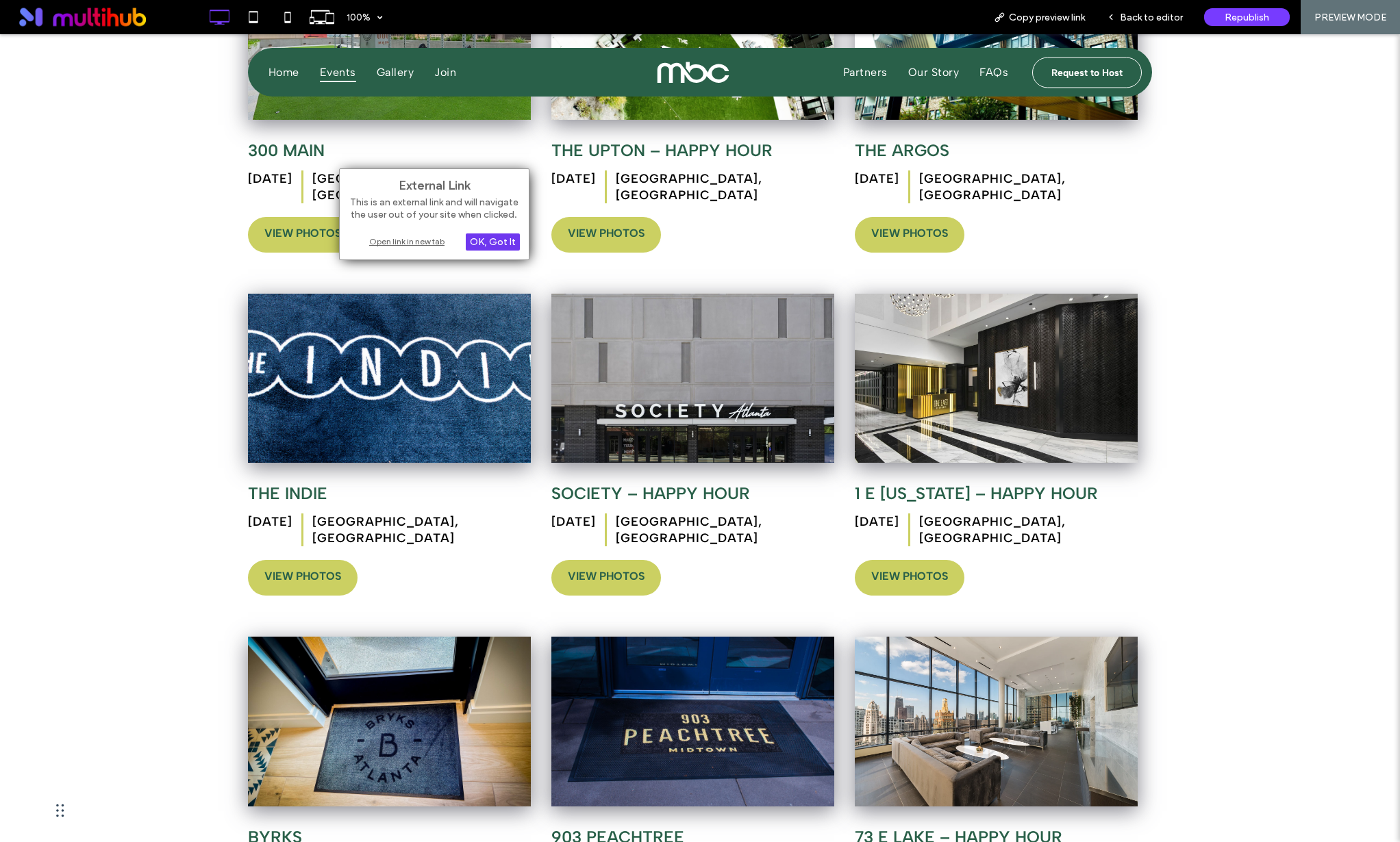
click at [484, 246] on div "OK, Got It" at bounding box center [493, 242] width 54 height 17
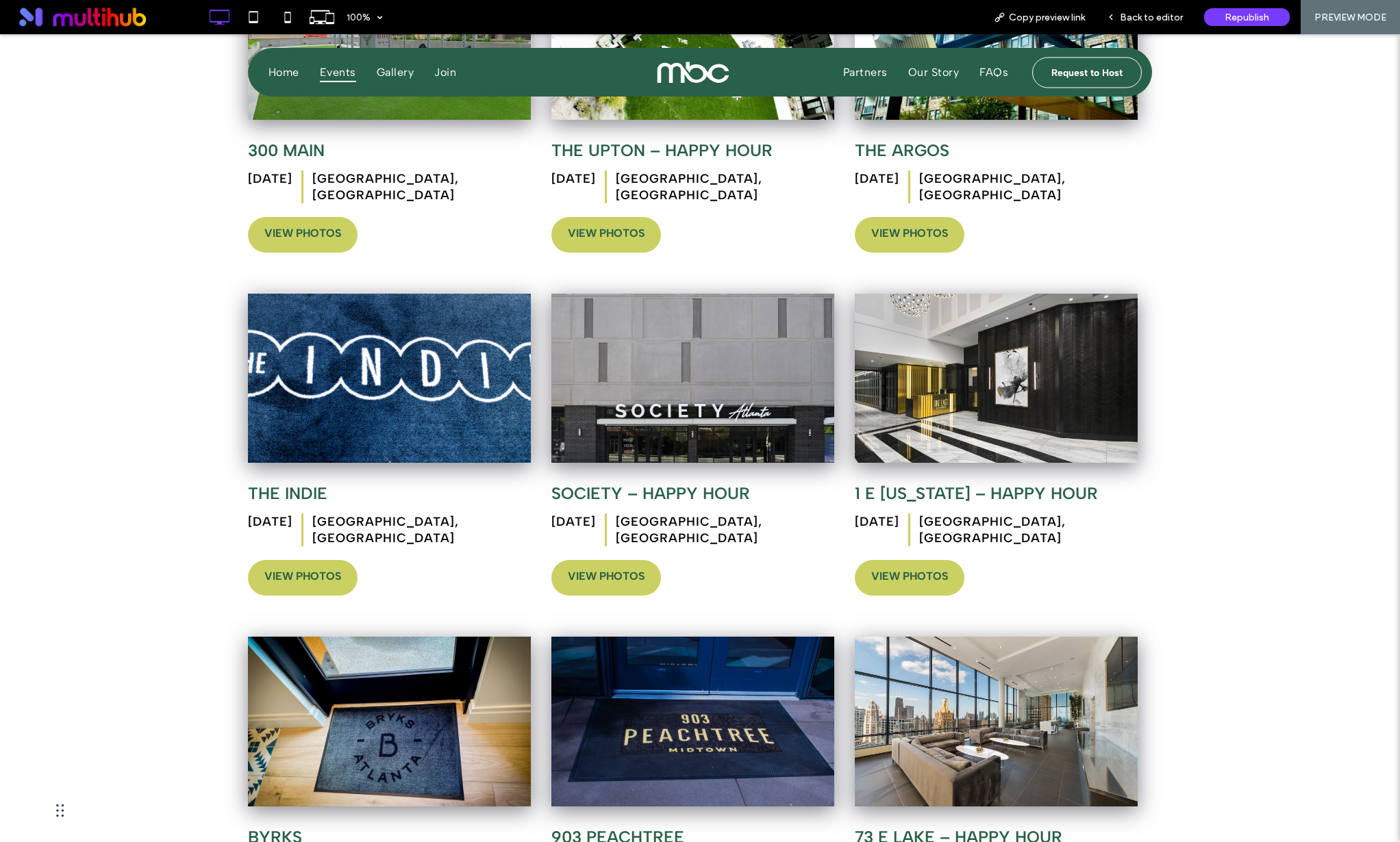
click at [313, 223] on link "View Photos" at bounding box center [303, 235] width 110 height 36
click at [343, 228] on link "View Photos" at bounding box center [303, 235] width 110 height 36
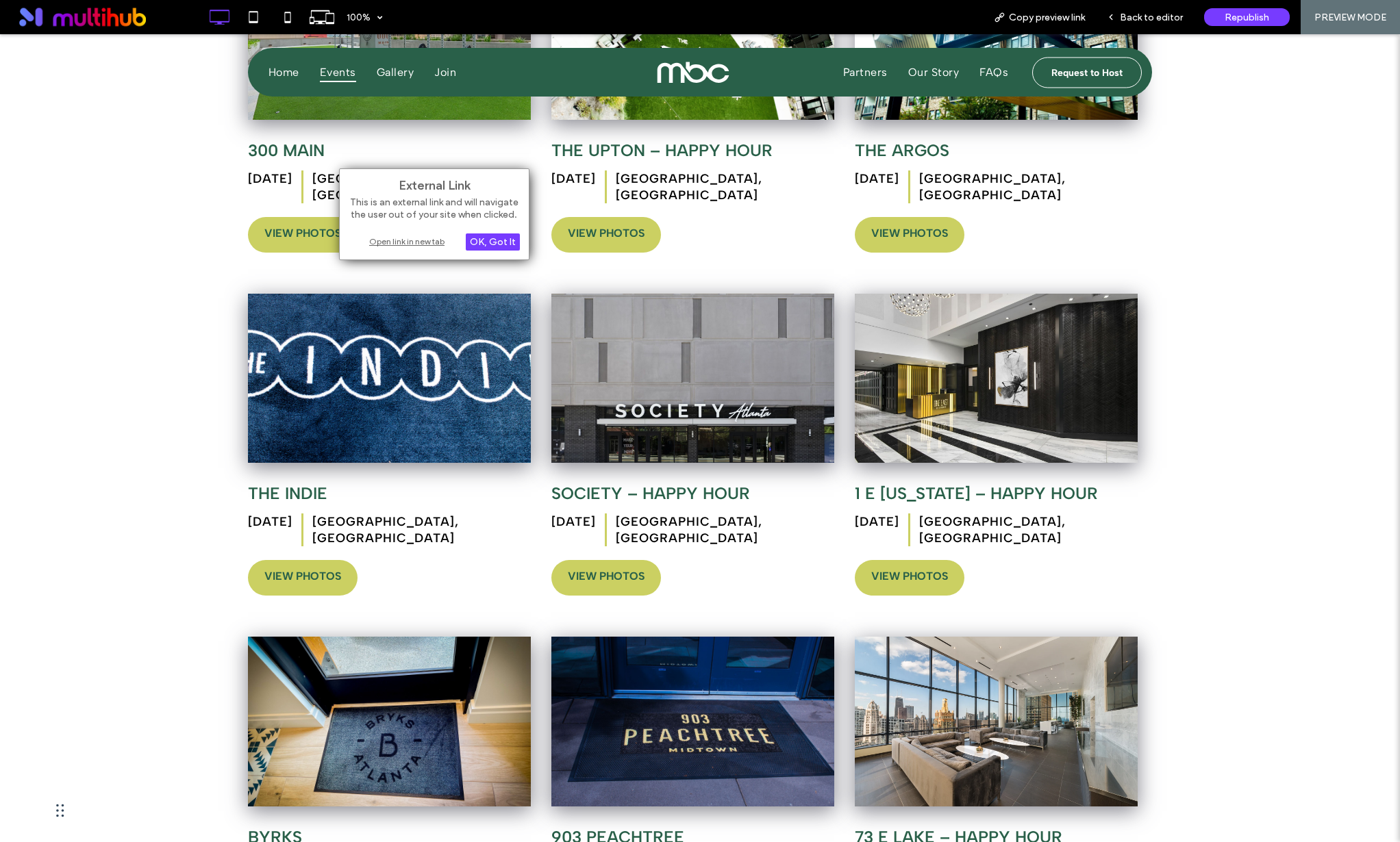
click at [383, 244] on div "Open link in new tab" at bounding box center [434, 241] width 171 height 14
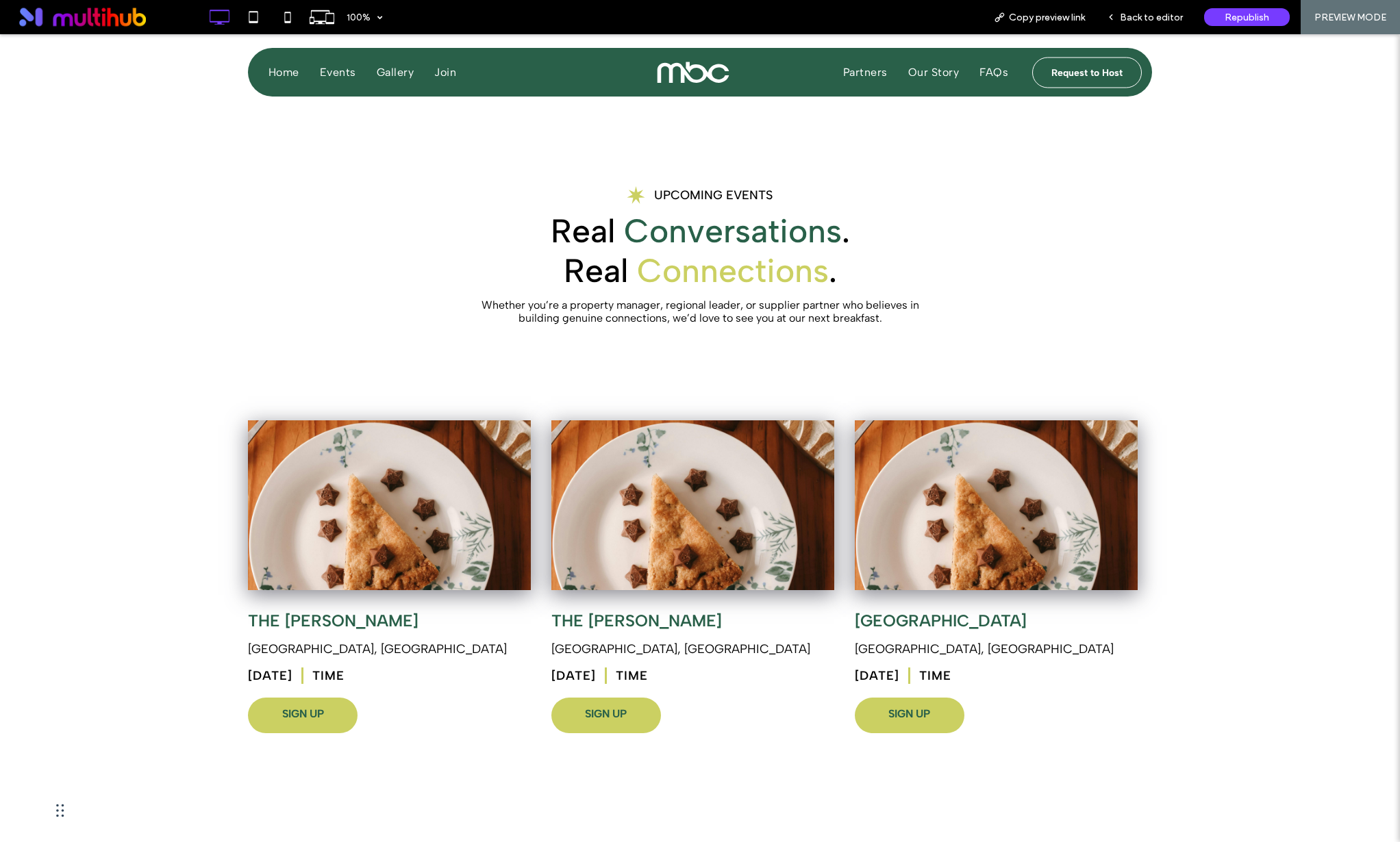
scroll to position [0, 0]
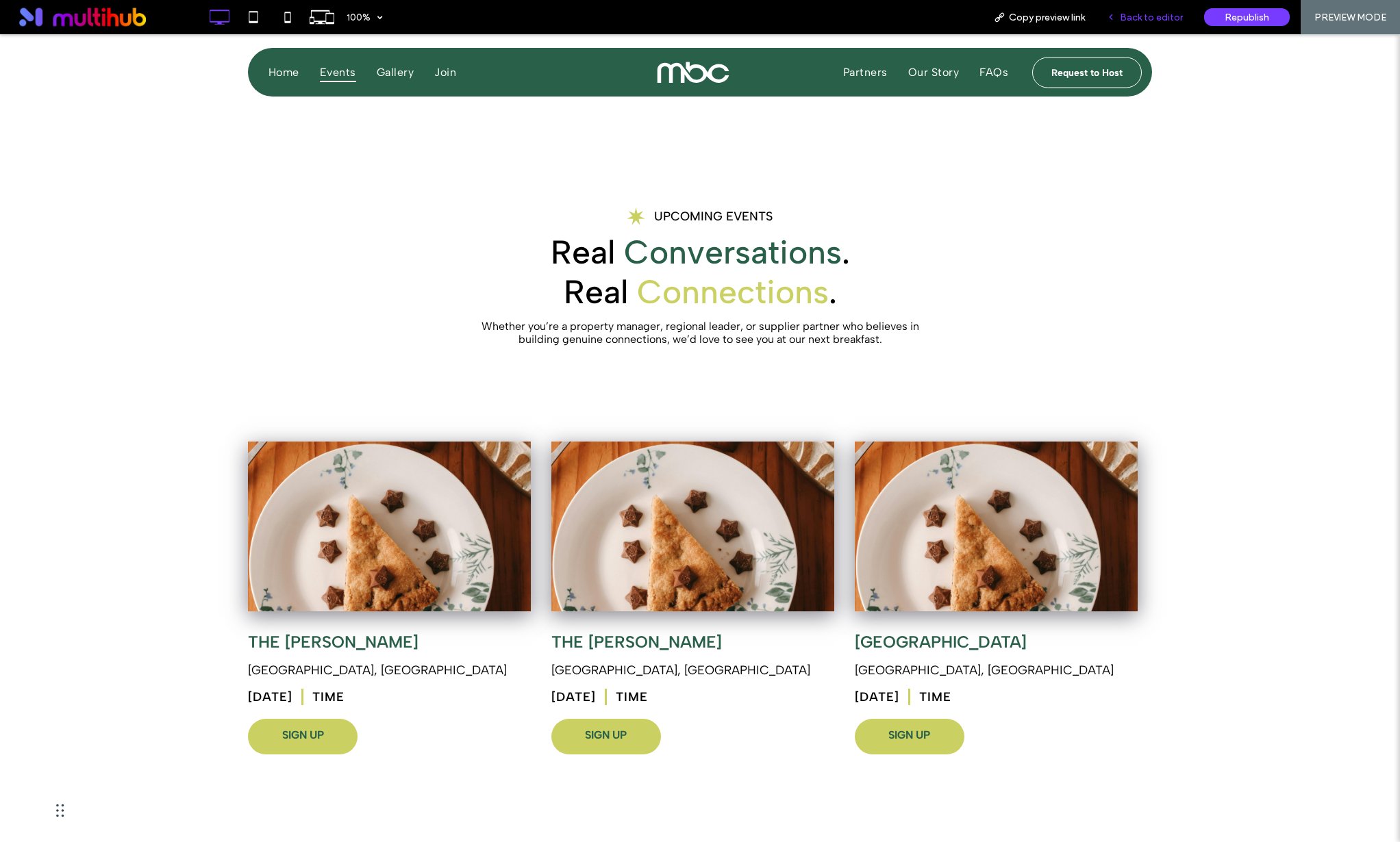
click at [1146, 21] on span "Back to editor" at bounding box center [1151, 17] width 63 height 12
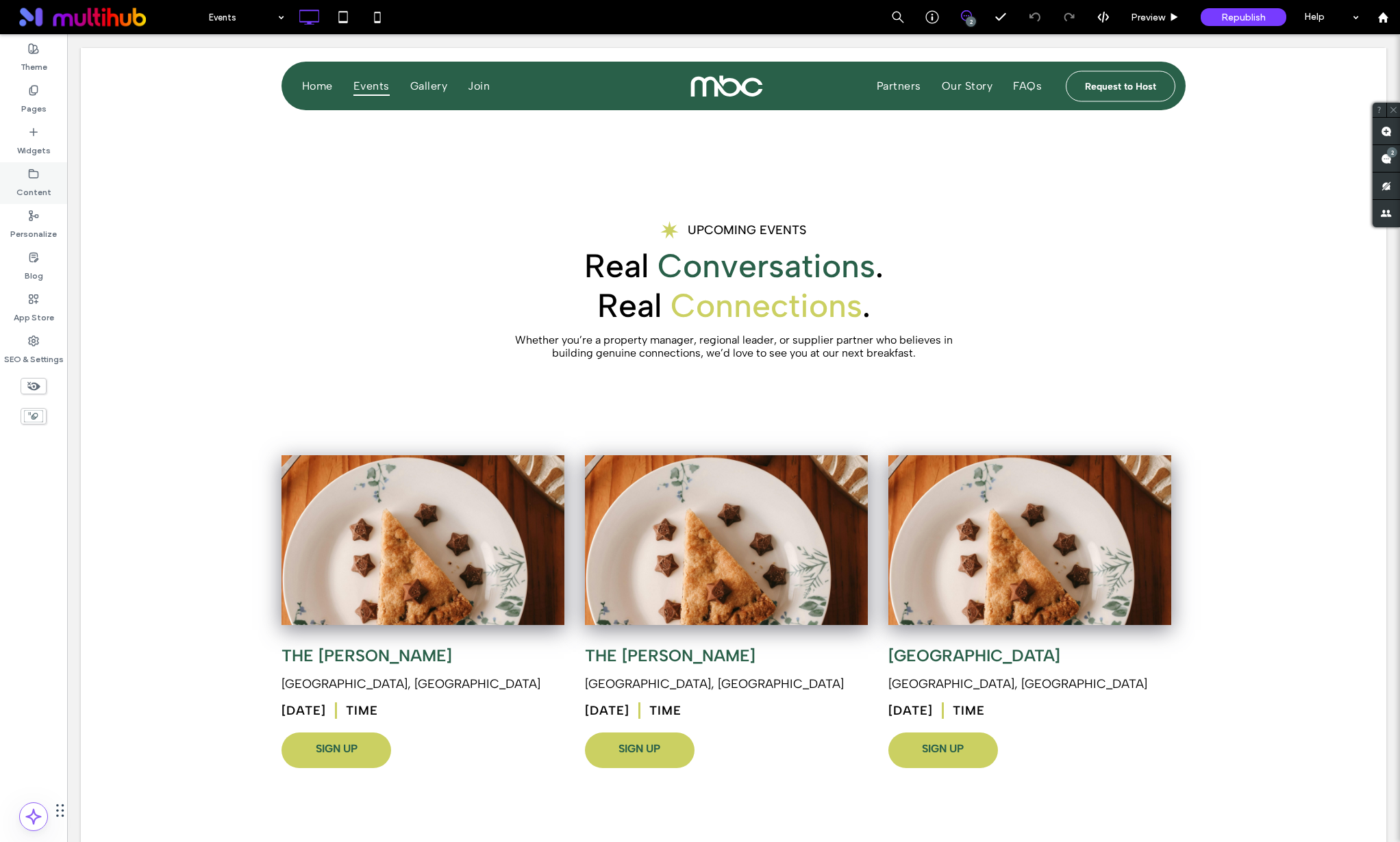
click at [19, 185] on label "Content" at bounding box center [34, 189] width 35 height 19
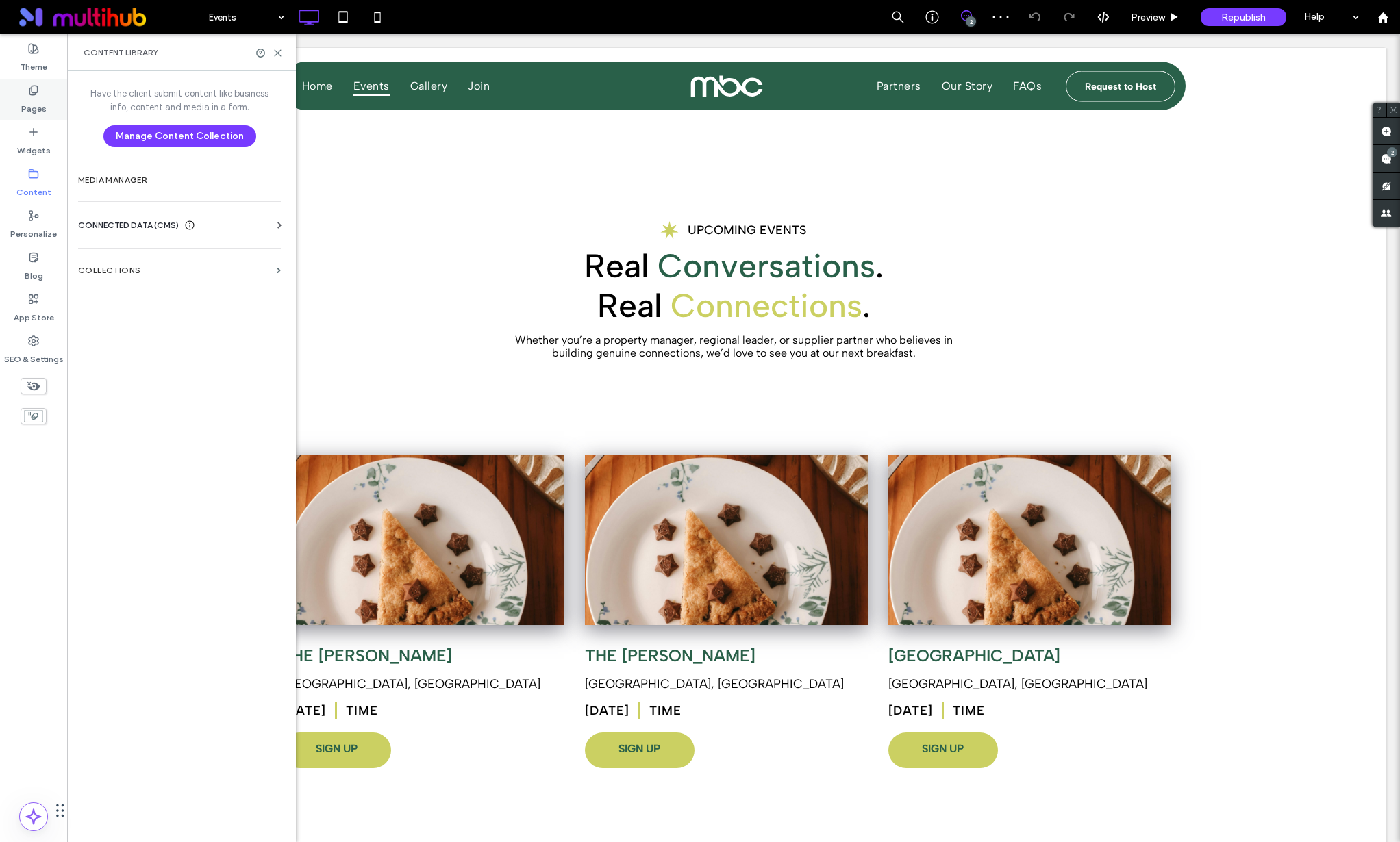
click at [40, 109] on label "Pages" at bounding box center [34, 106] width 25 height 19
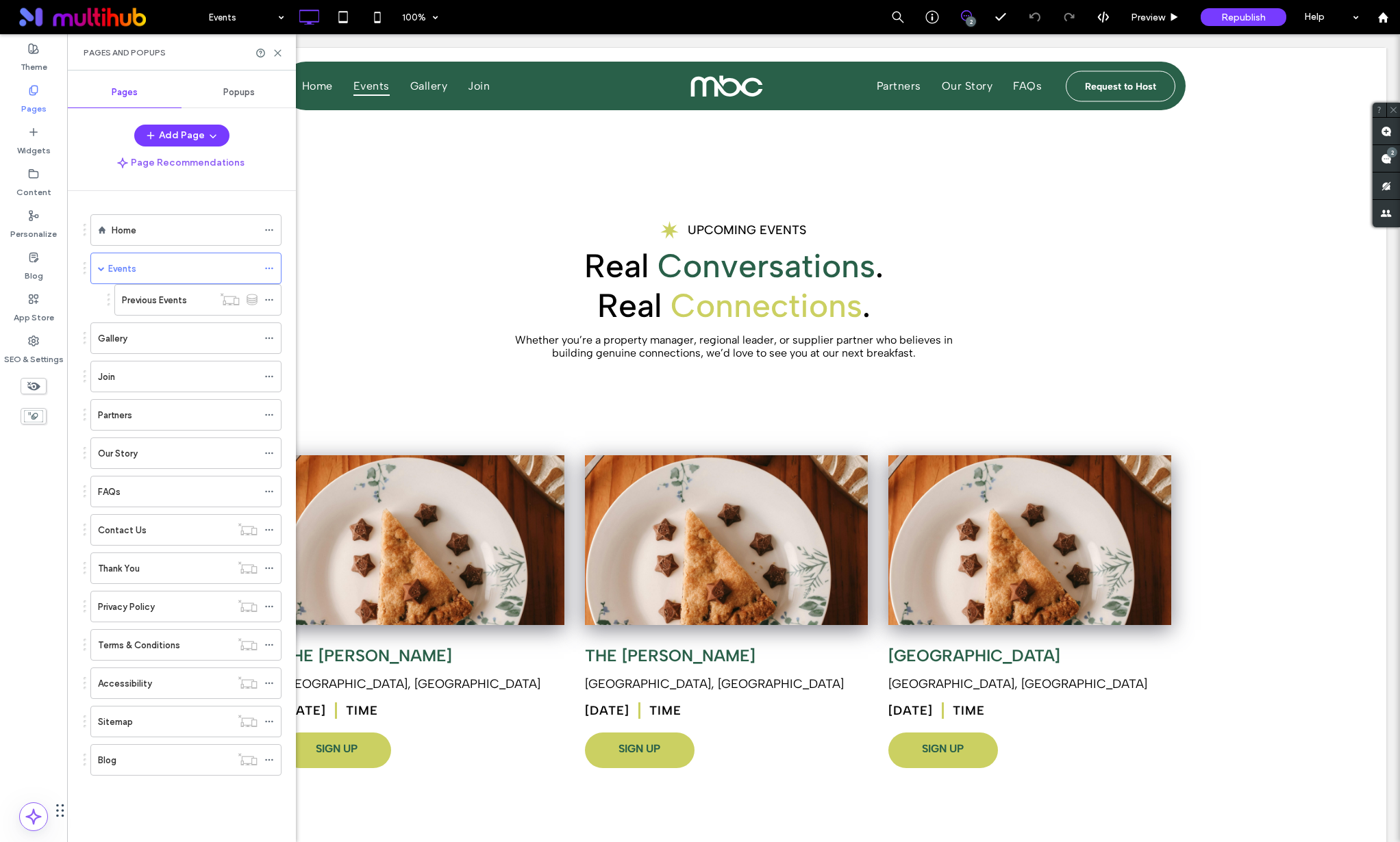
click at [162, 298] on label "Previous Events" at bounding box center [154, 300] width 65 height 24
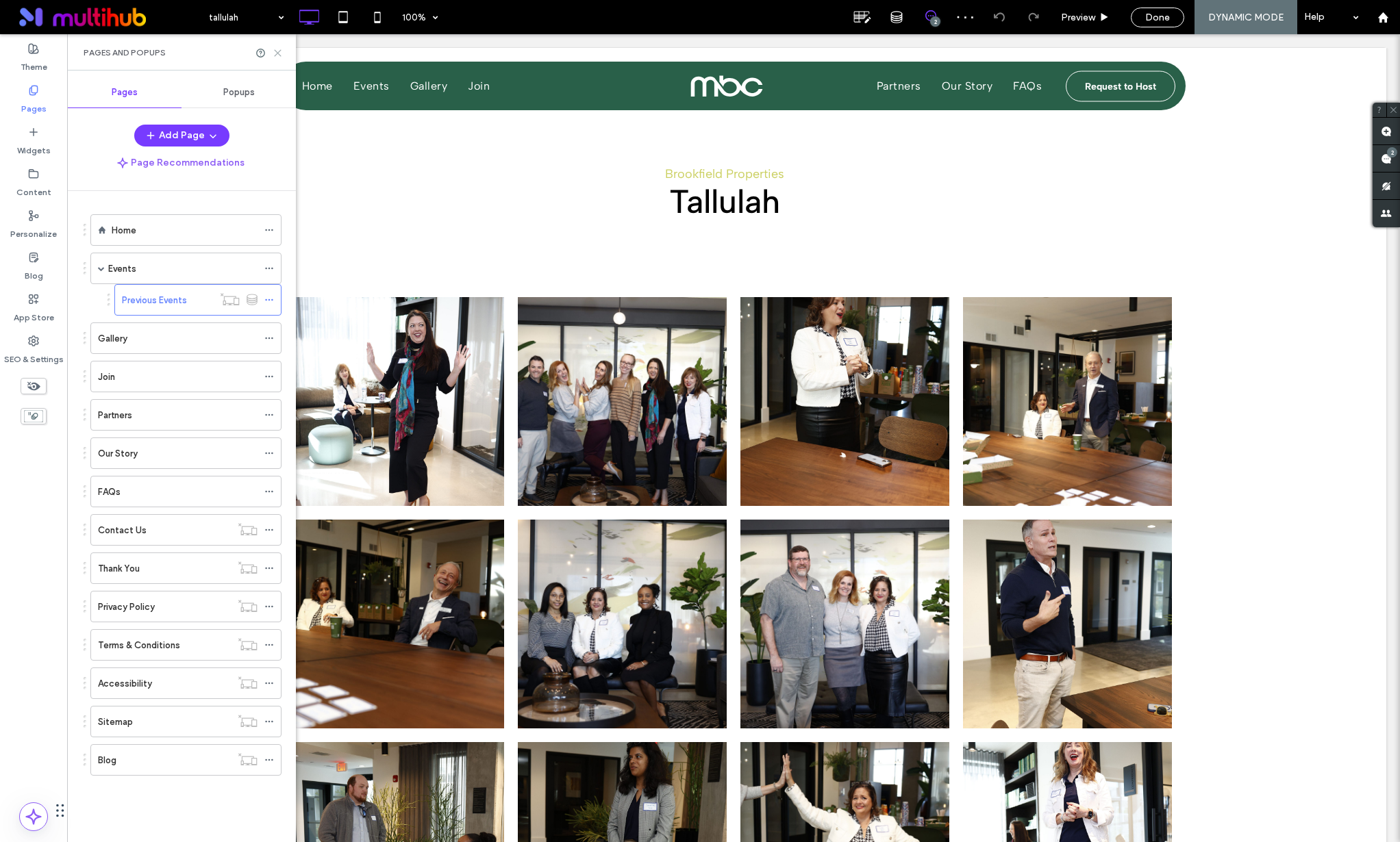
click at [278, 49] on icon at bounding box center [278, 53] width 10 height 10
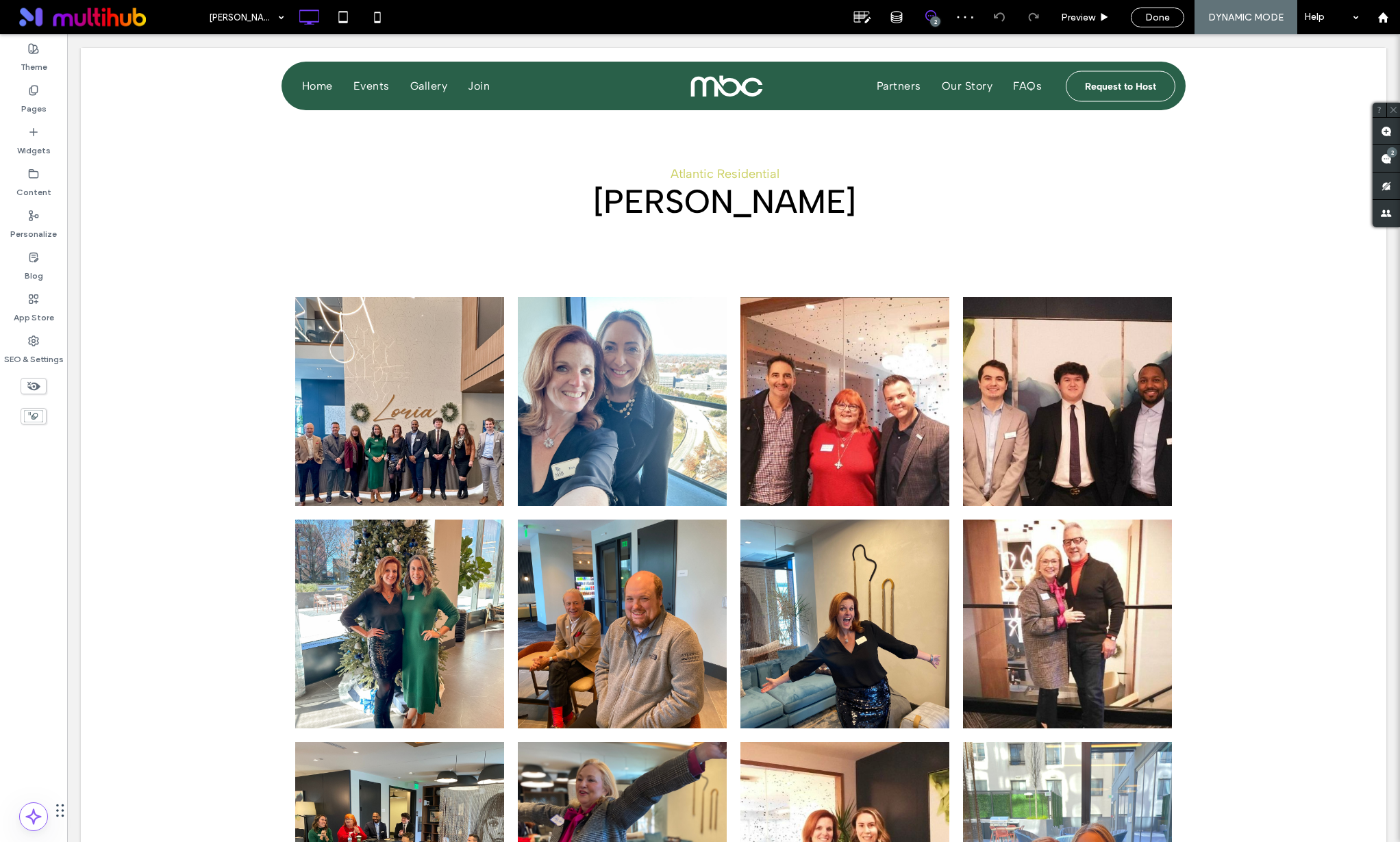
click at [940, 19] on span at bounding box center [930, 16] width 34 height 11
click at [901, 19] on use at bounding box center [896, 17] width 11 height 11
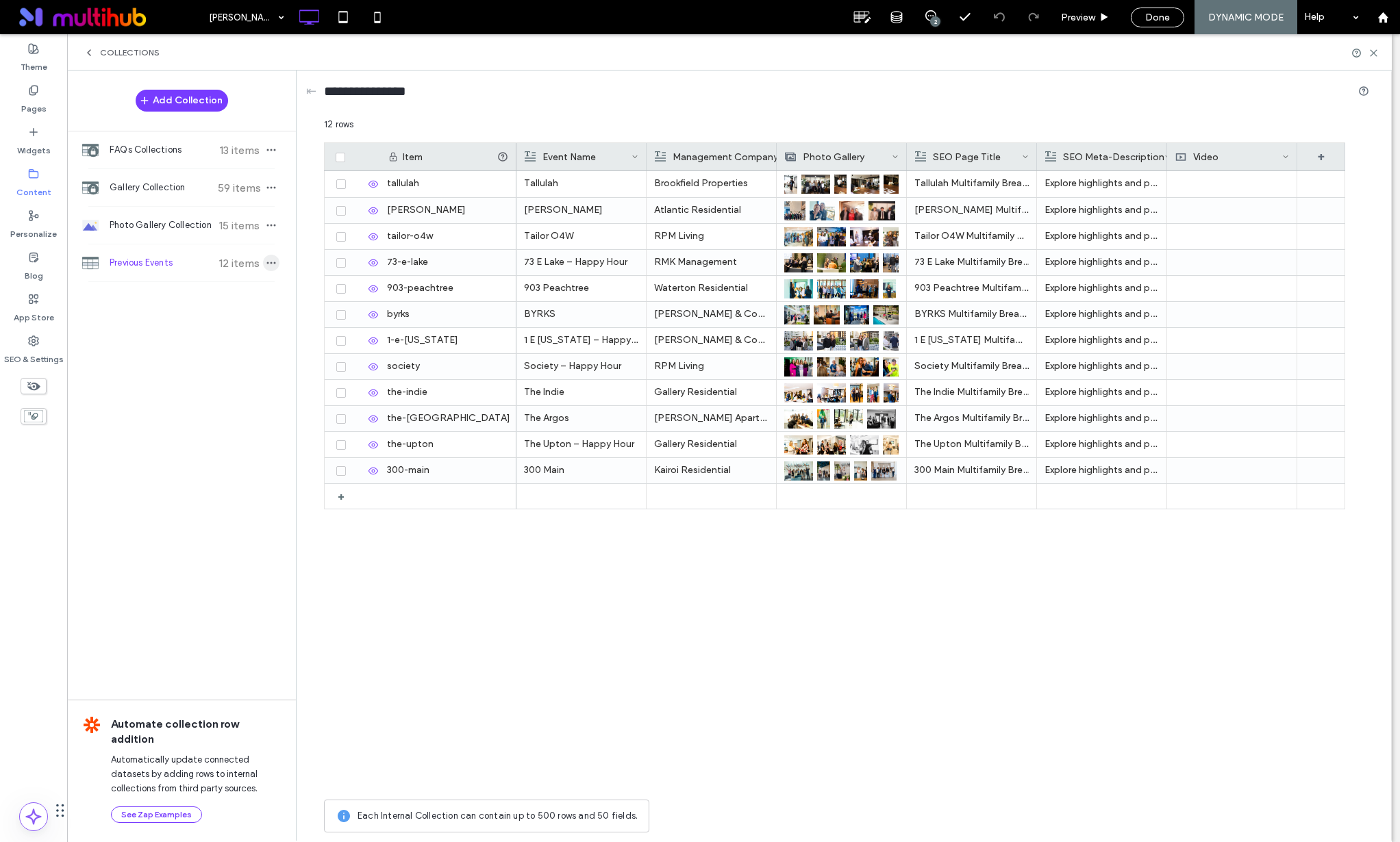
click at [271, 264] on icon "button" at bounding box center [271, 263] width 11 height 11
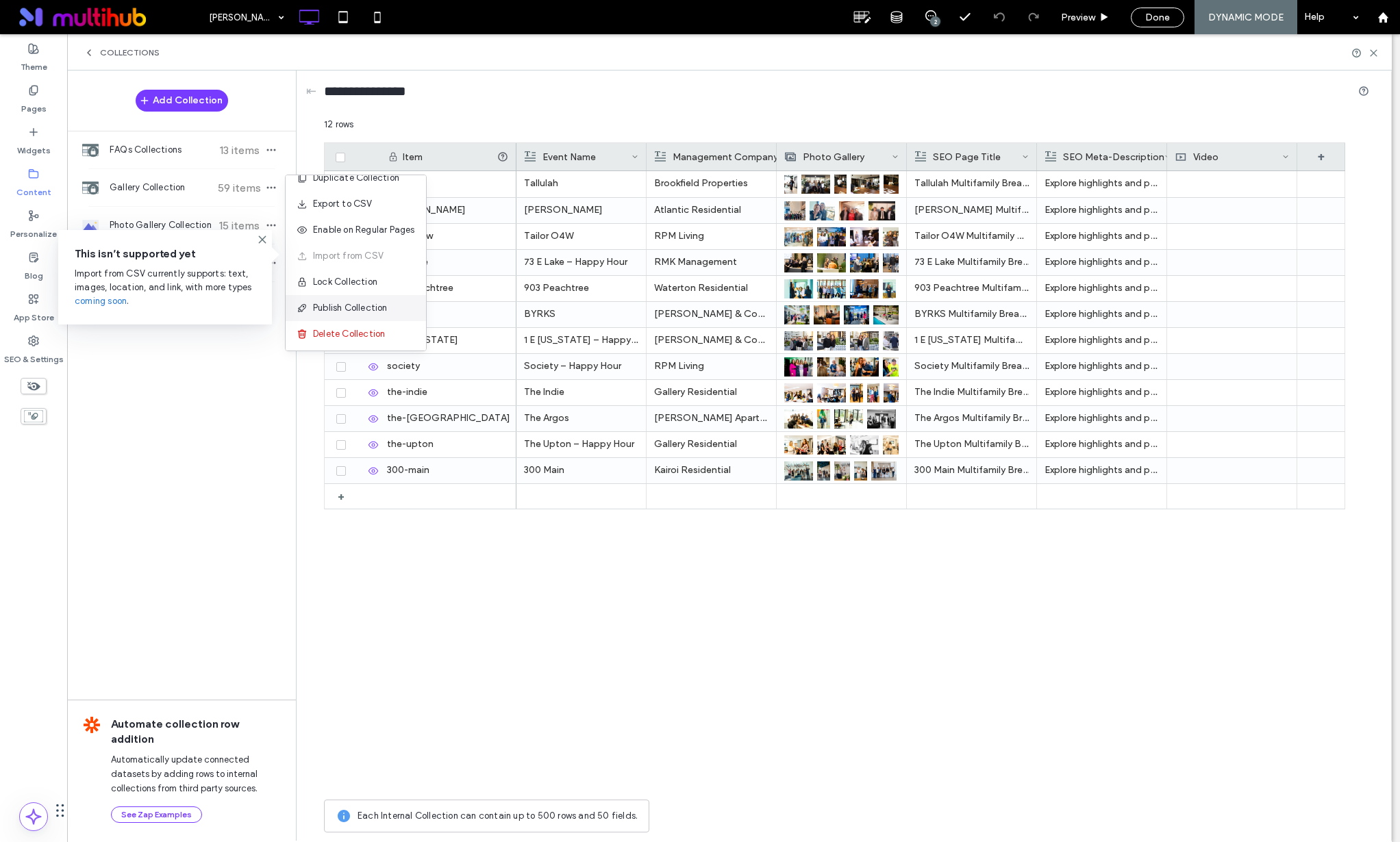
scroll to position [15, 0]
click at [349, 308] on span "Publish Collection" at bounding box center [350, 309] width 75 height 14
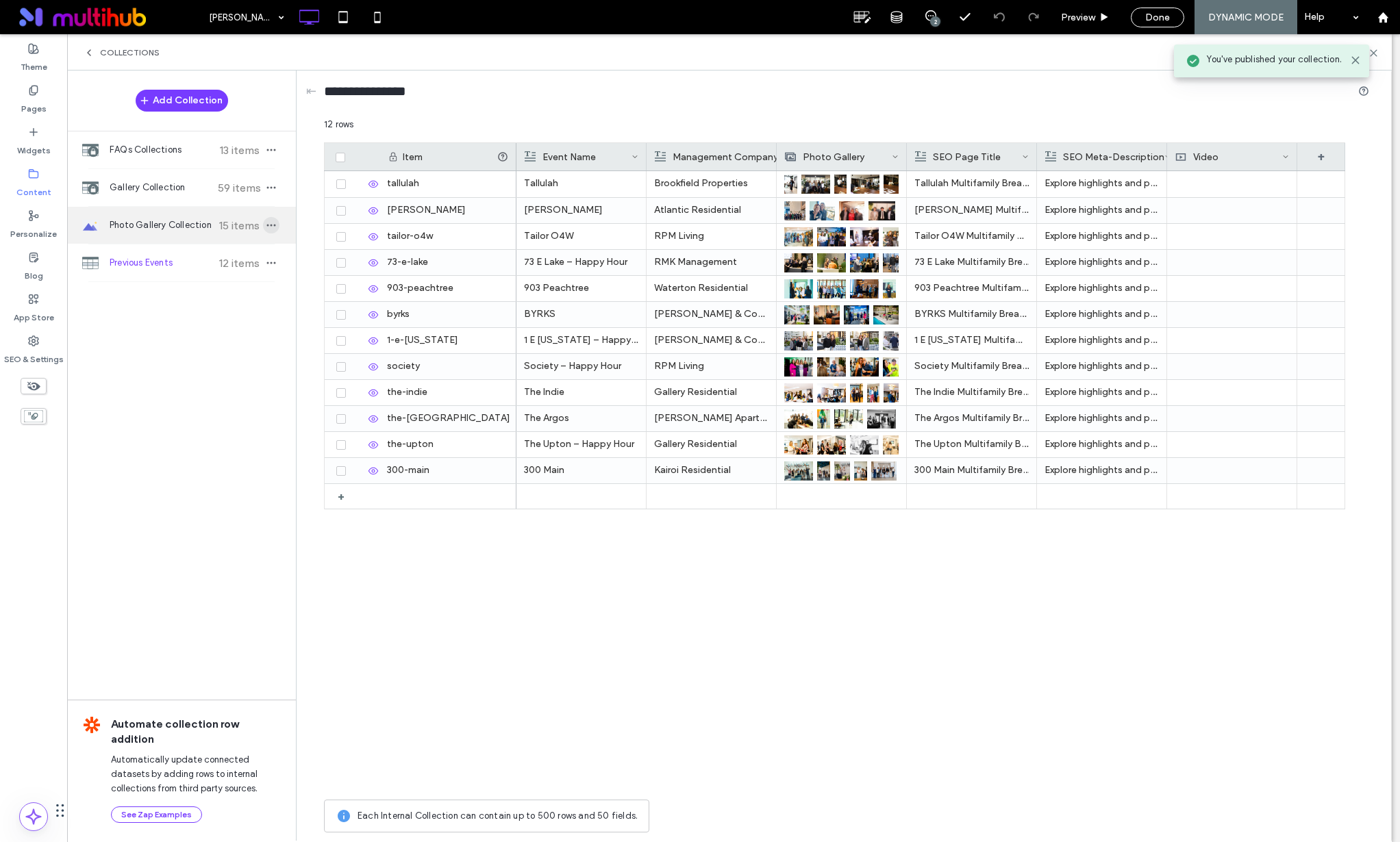
click at [271, 226] on icon "button" at bounding box center [271, 225] width 11 height 11
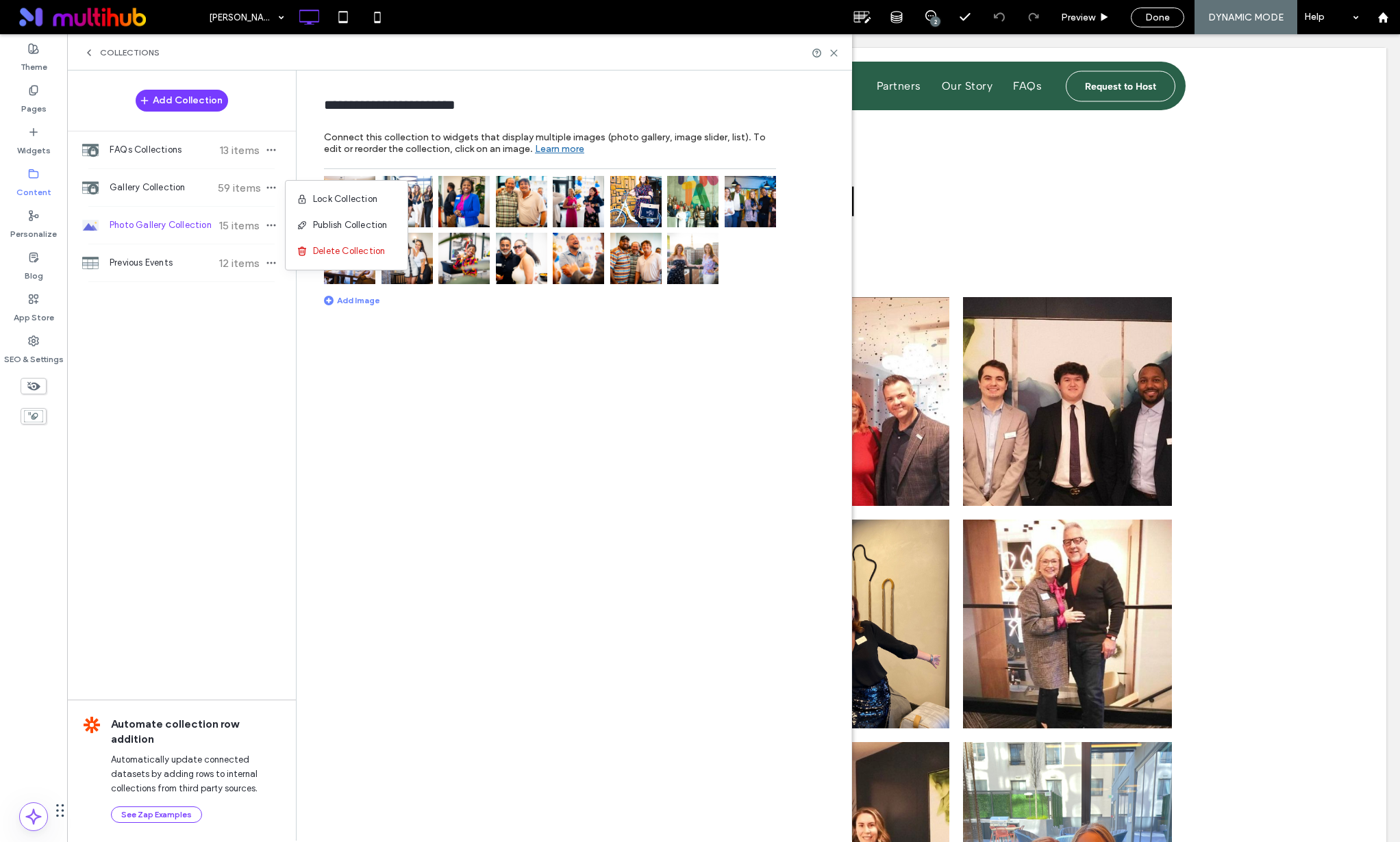
click at [324, 225] on span "Publish Collection" at bounding box center [350, 225] width 75 height 14
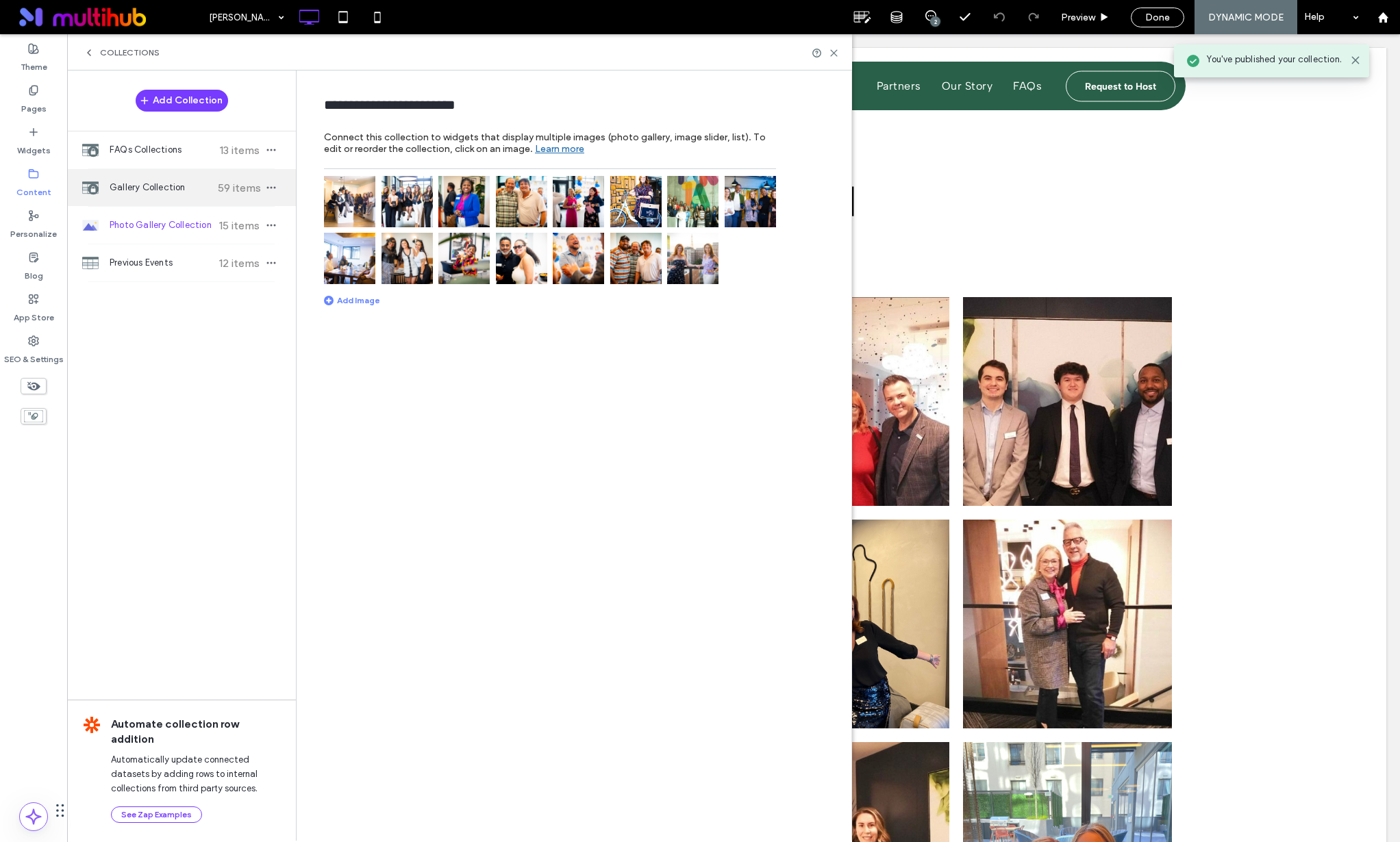
click at [271, 185] on icon "button" at bounding box center [271, 187] width 11 height 11
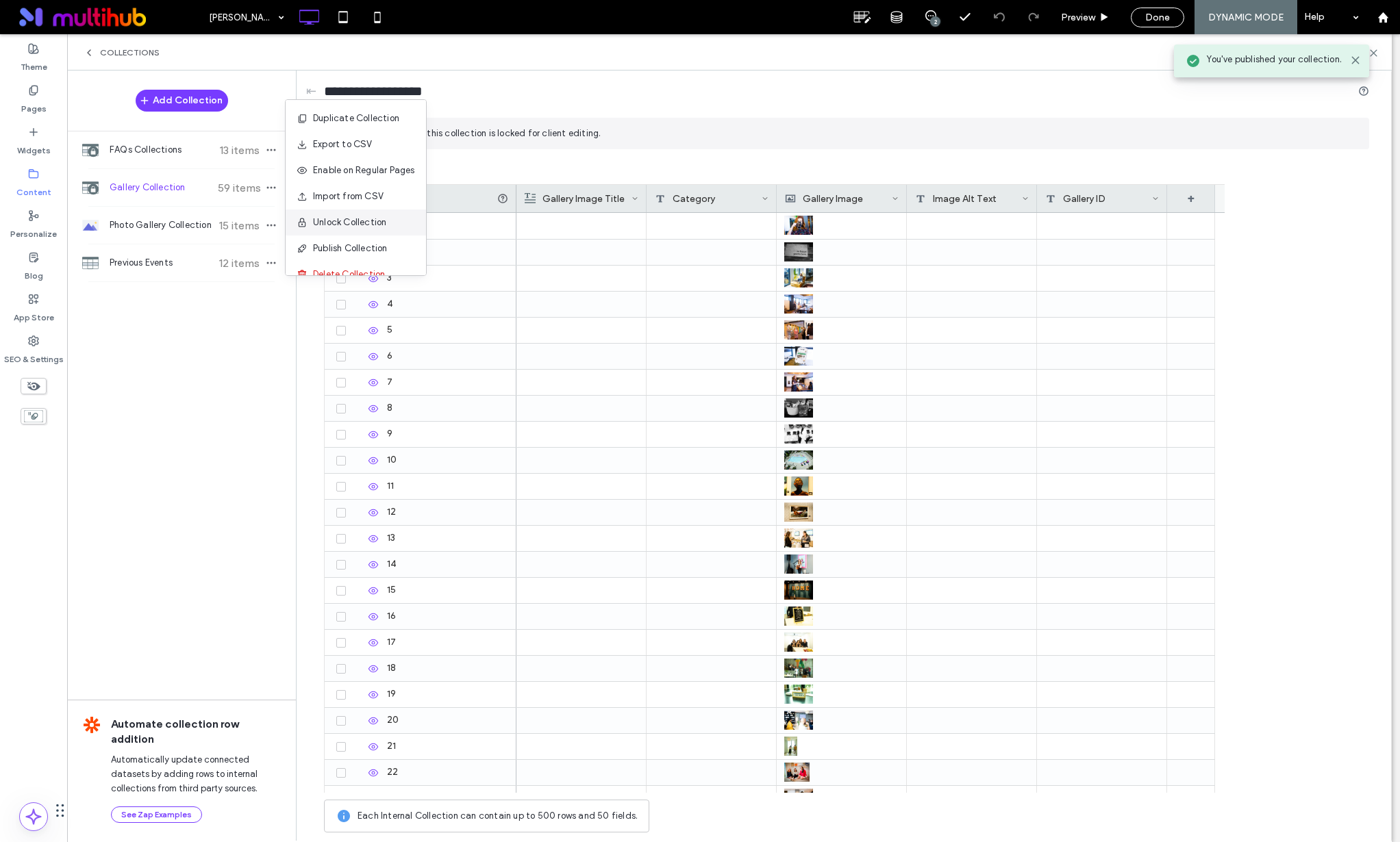
scroll to position [18, 0]
click at [365, 227] on span "Publish Collection" at bounding box center [350, 231] width 75 height 14
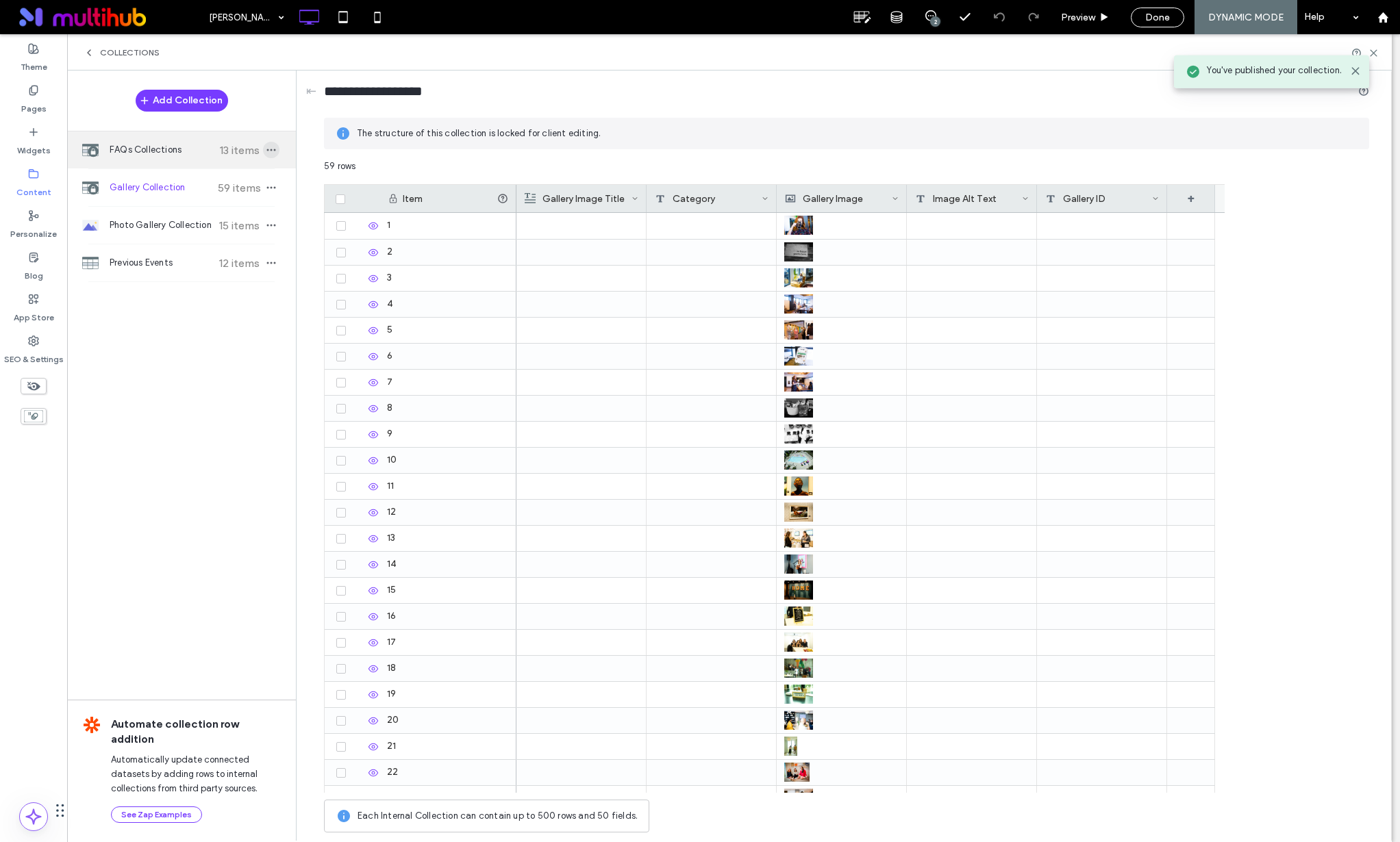
click at [273, 148] on icon "button" at bounding box center [271, 150] width 11 height 11
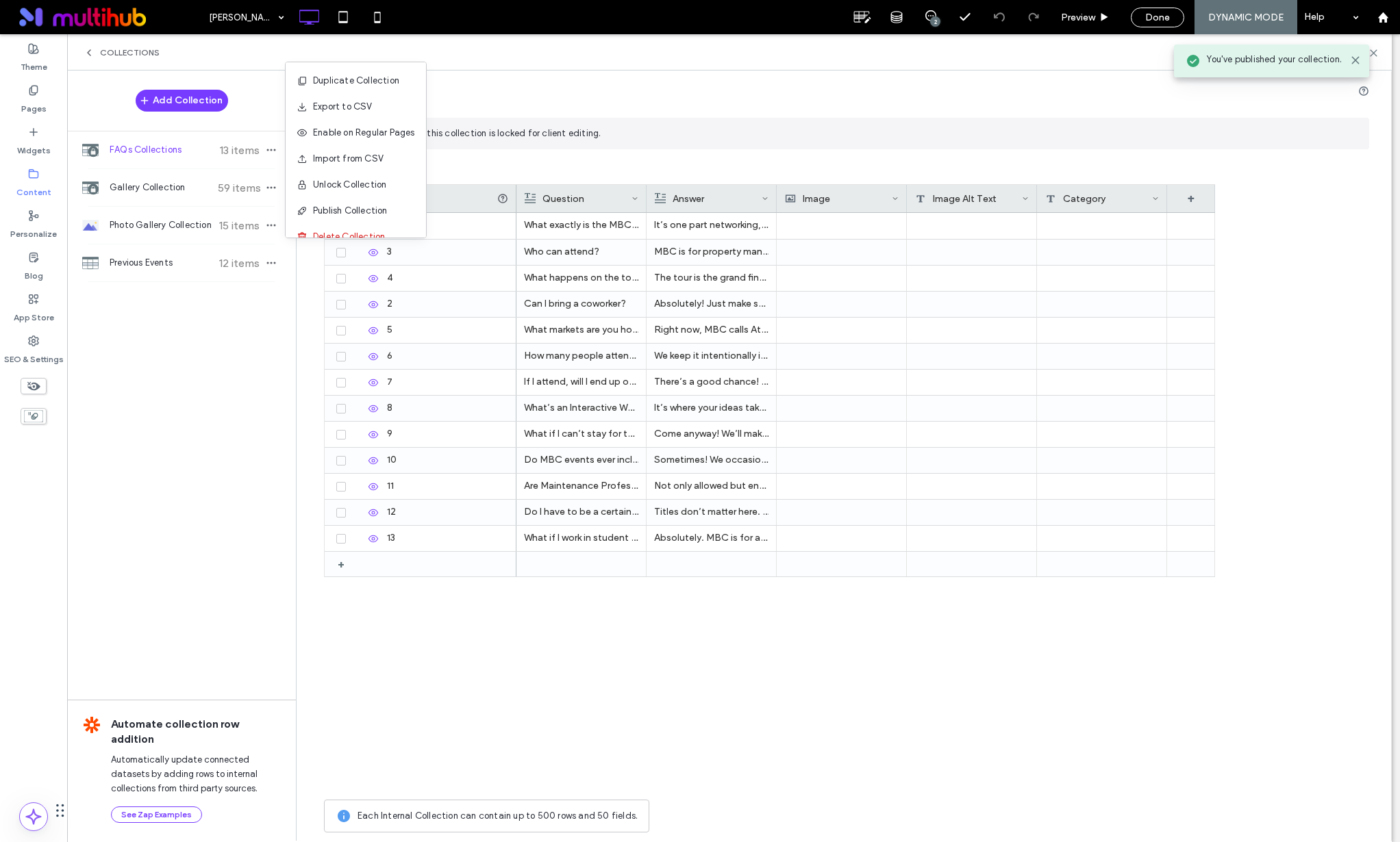
click at [348, 204] on span "Publish Collection" at bounding box center [350, 211] width 75 height 14
click at [1375, 51] on use at bounding box center [1373, 53] width 6 height 6
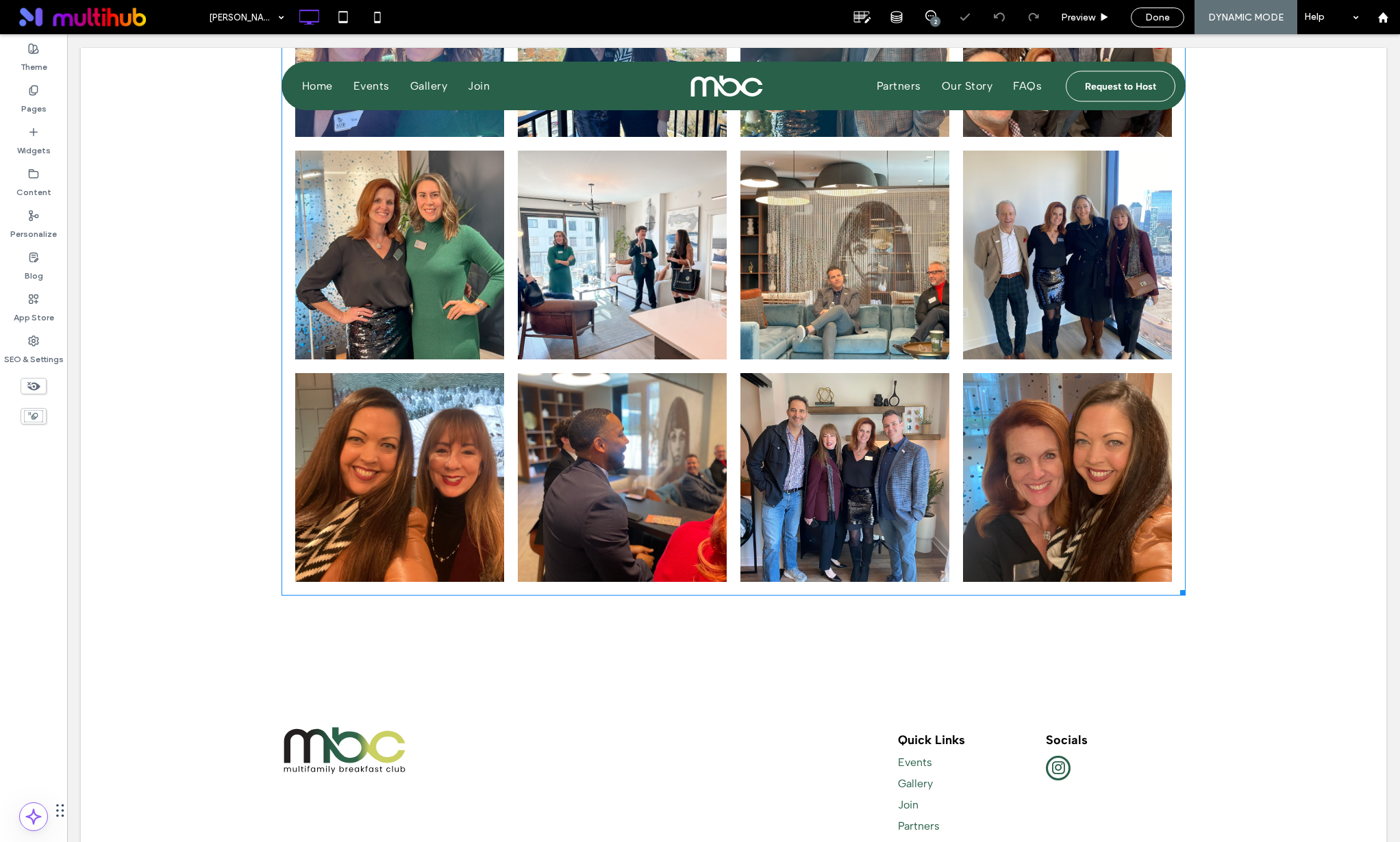
scroll to position [0, 0]
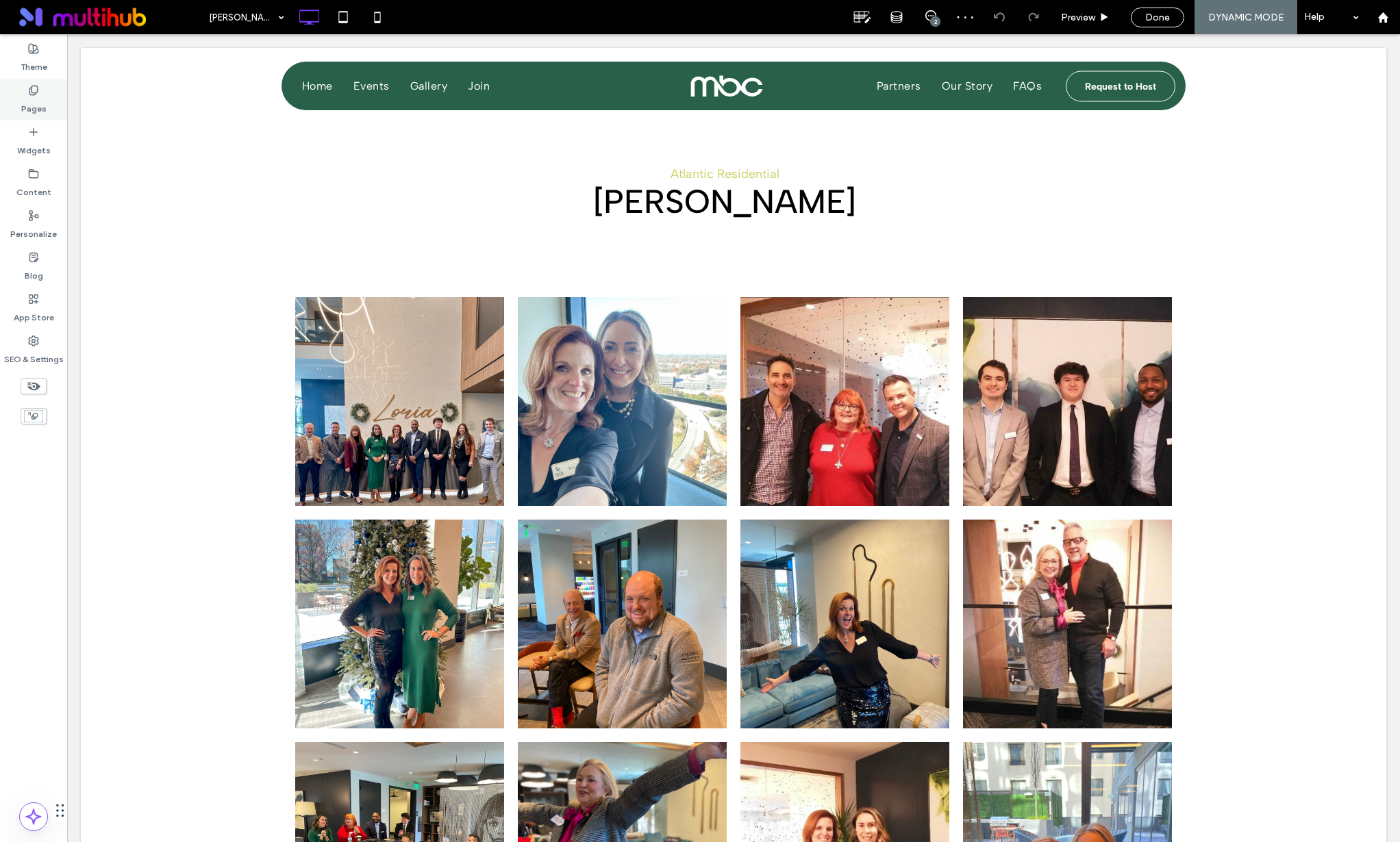
drag, startPoint x: 32, startPoint y: 84, endPoint x: 45, endPoint y: 91, distance: 14.8
click at [32, 84] on span at bounding box center [34, 90] width 11 height 12
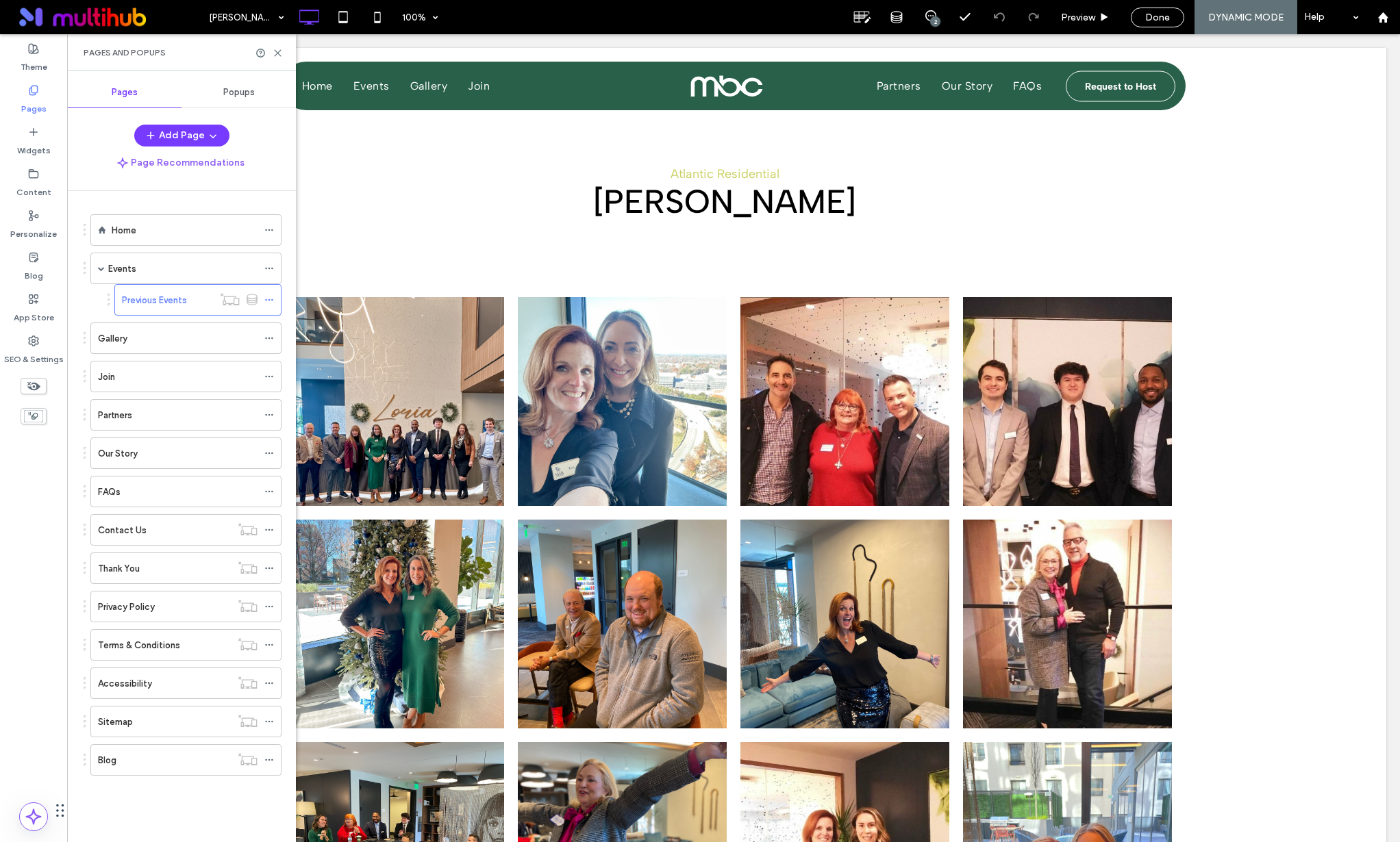
click at [283, 53] on div "Pages and Popups" at bounding box center [181, 52] width 229 height 36
click at [119, 218] on div "Home" at bounding box center [185, 230] width 146 height 30
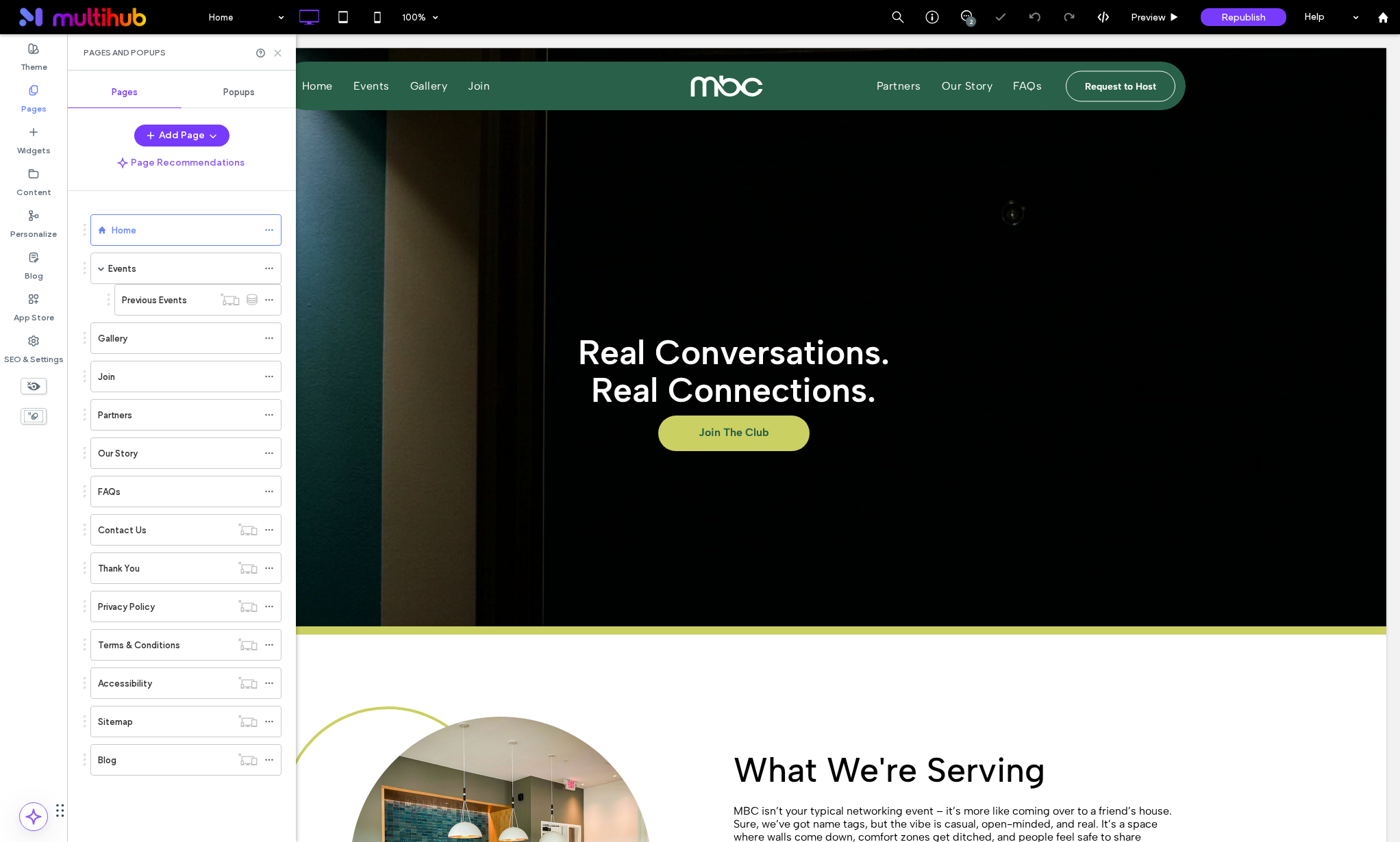
drag, startPoint x: 278, startPoint y: 52, endPoint x: 719, endPoint y: 1, distance: 443.9
click at [278, 52] on use at bounding box center [278, 53] width 6 height 6
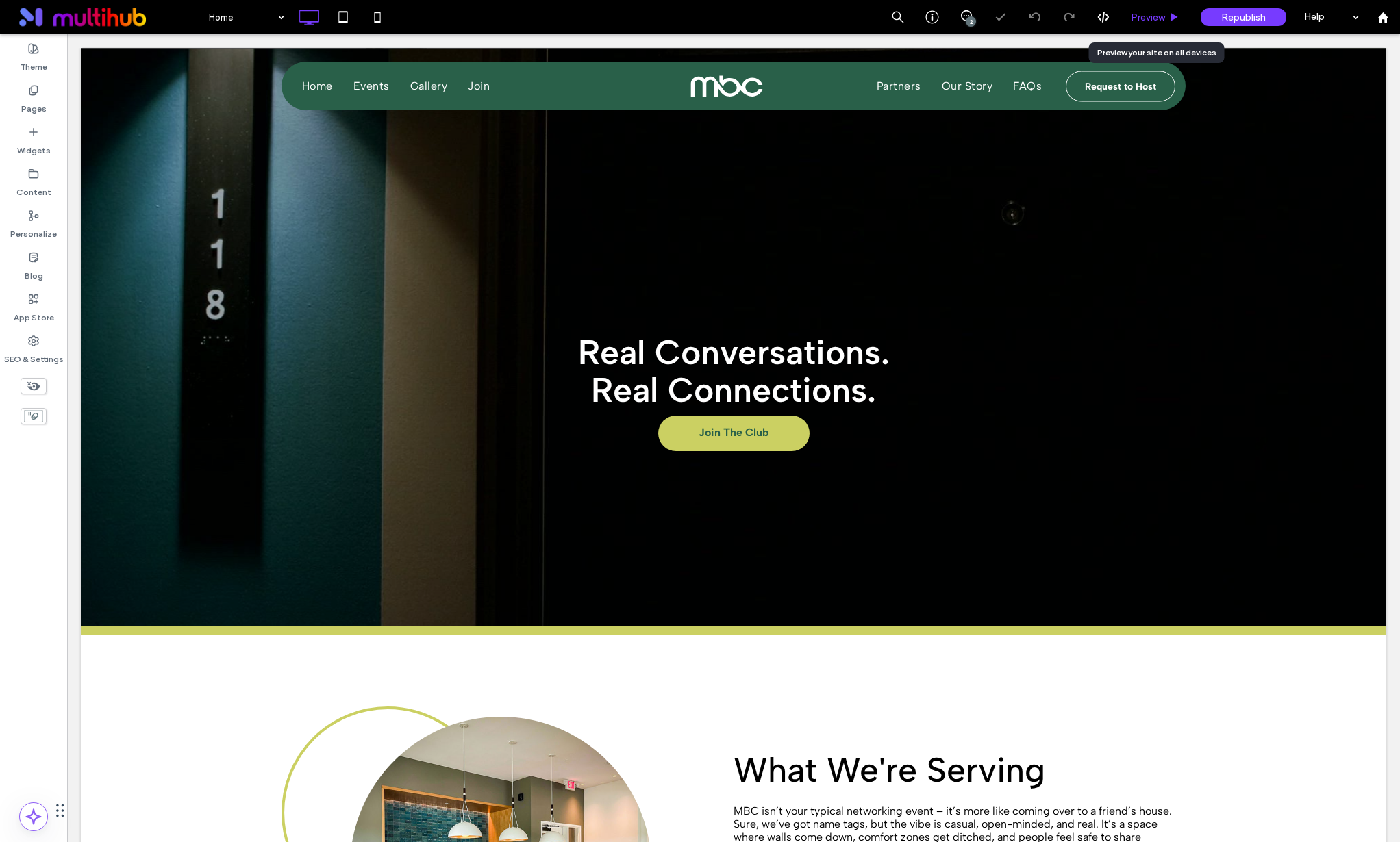
click at [1177, 22] on div "Preview" at bounding box center [1155, 17] width 69 height 12
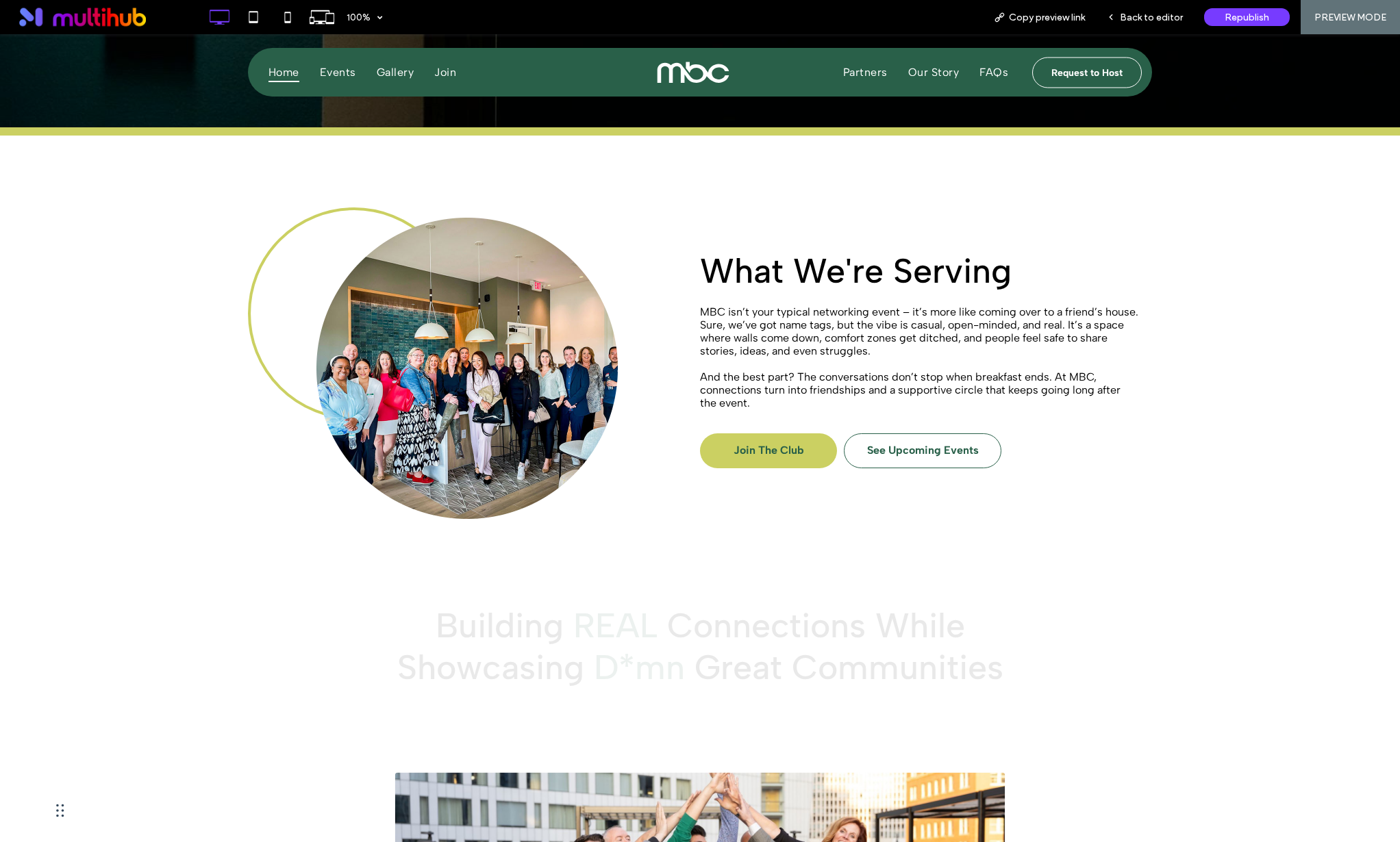
scroll to position [874, 0]
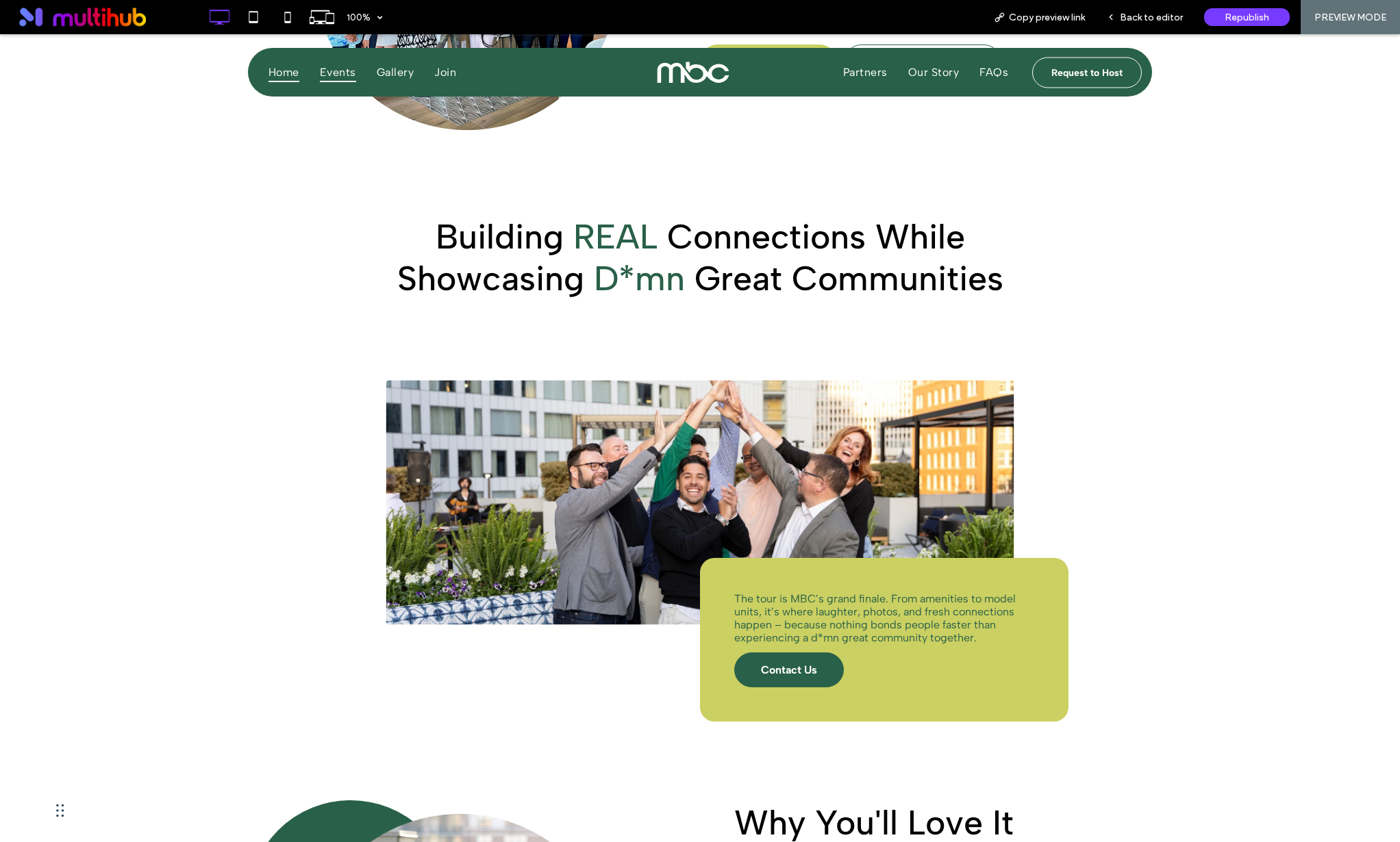
click at [332, 70] on span "Events" at bounding box center [338, 72] width 36 height 20
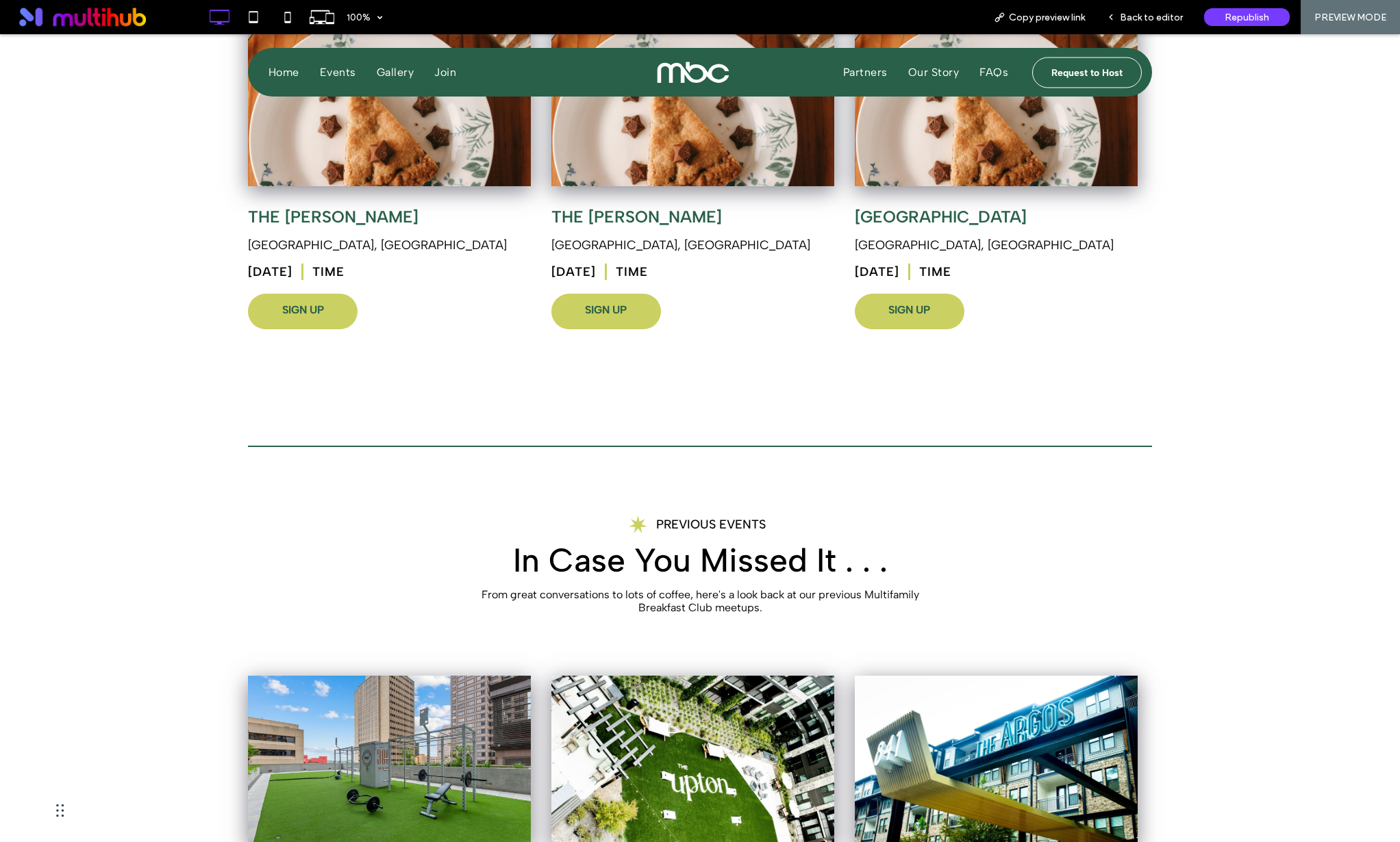
scroll to position [353, 0]
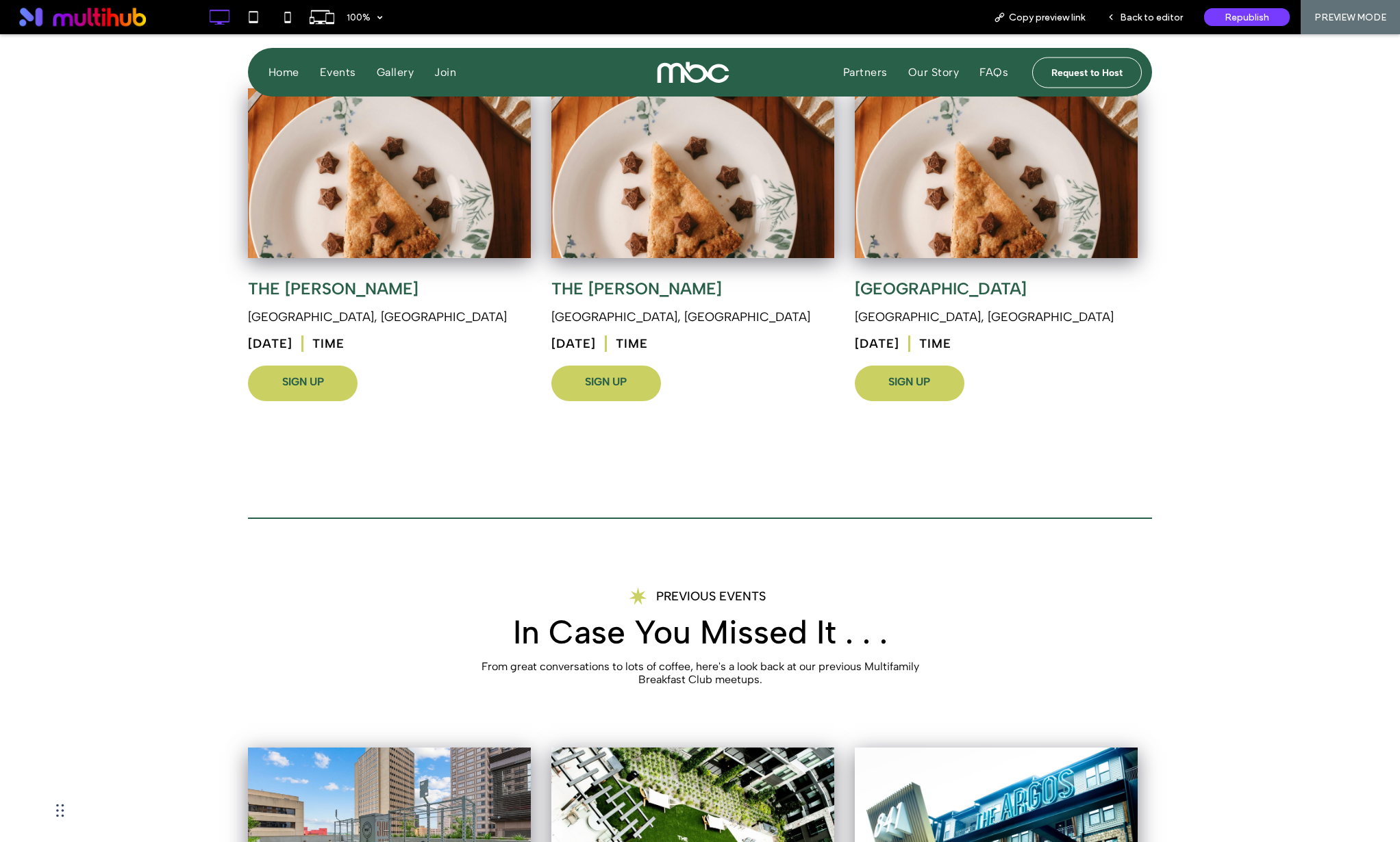
click at [312, 362] on div "The Wren Lawrenceville, GA Oct 2025 TIME SIGN UP" at bounding box center [389, 340] width 283 height 163
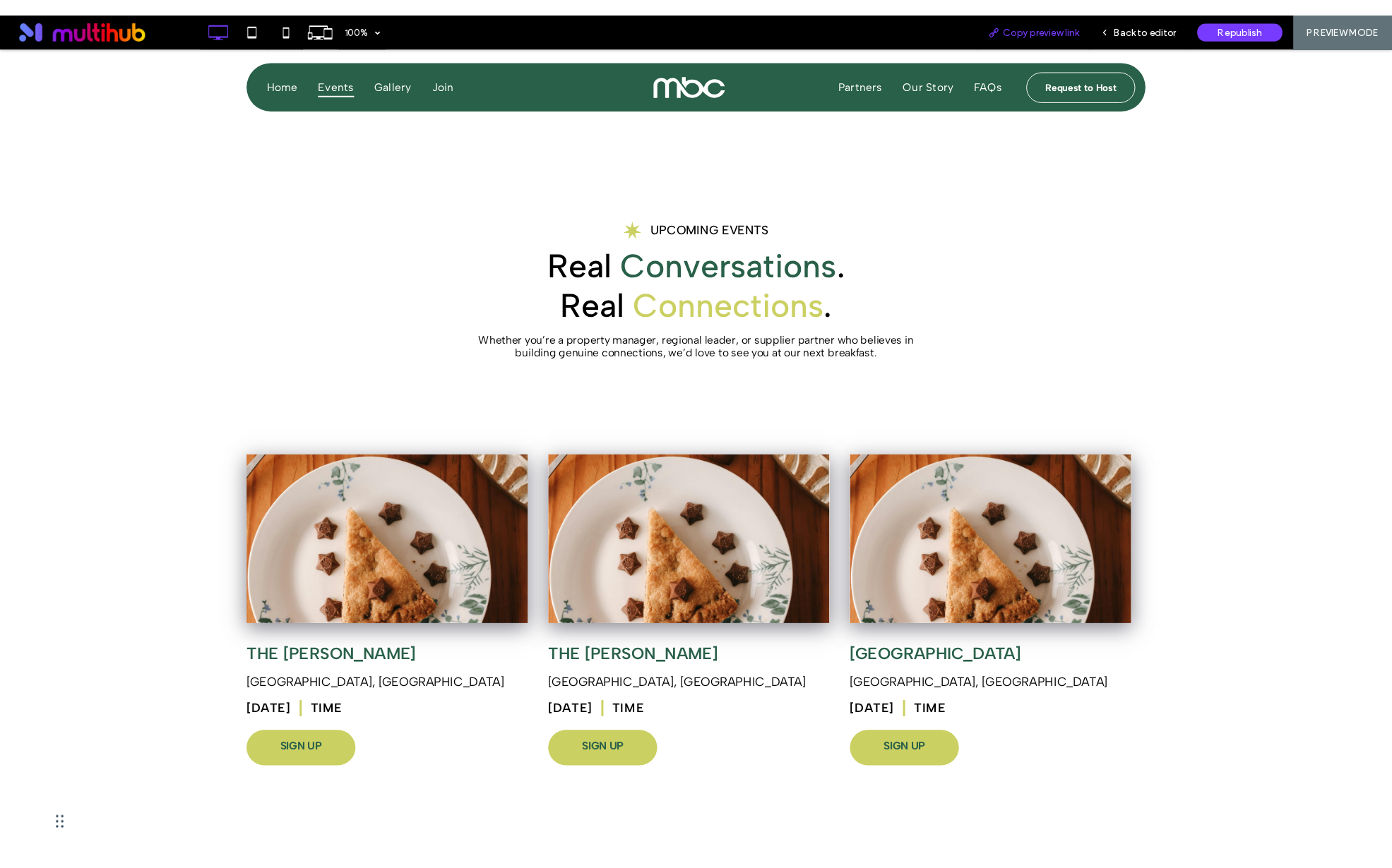
scroll to position [378, 0]
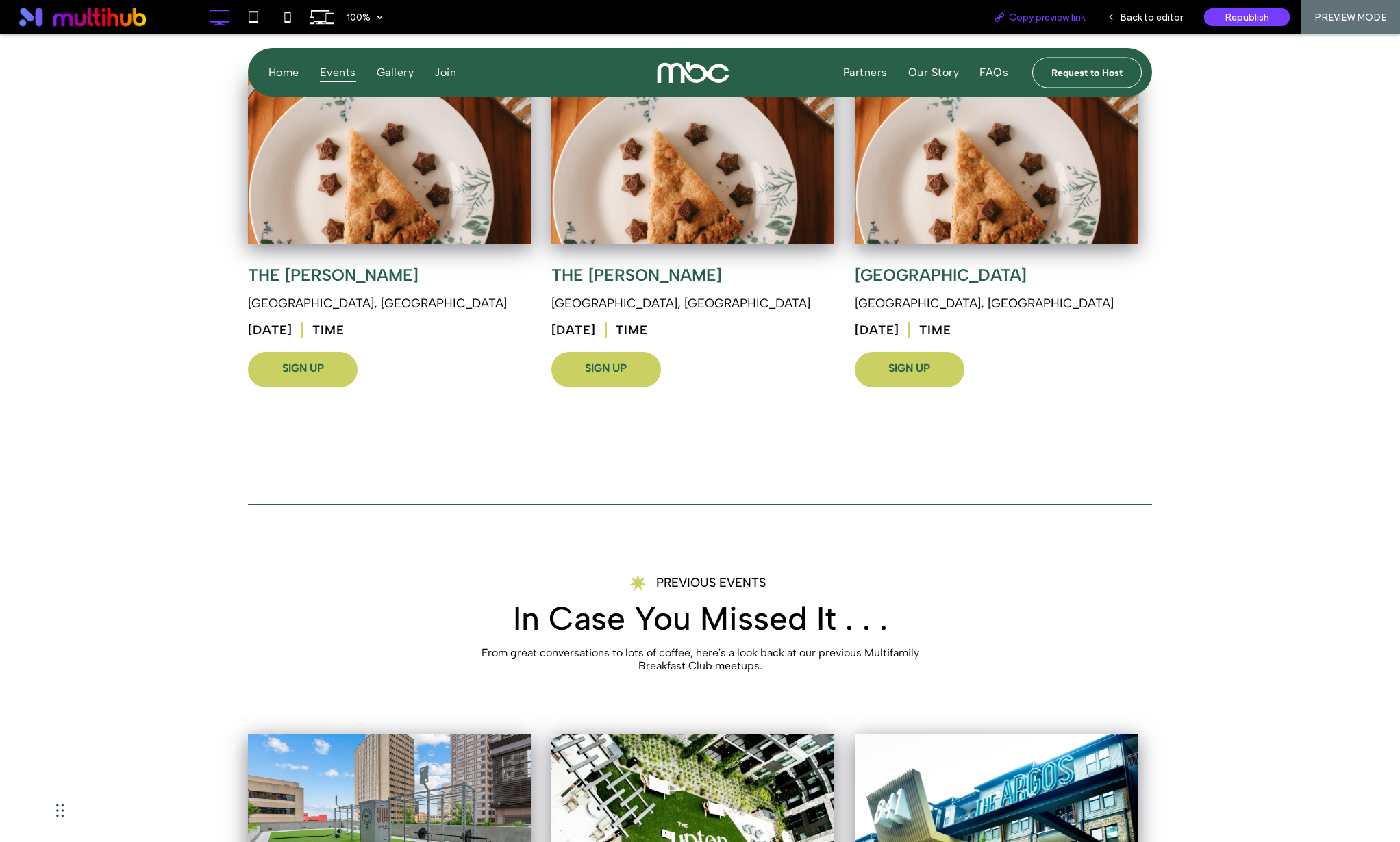
click at [1061, 24] on div "Copy preview link" at bounding box center [1039, 17] width 113 height 34
click at [1066, 31] on div "Copy preview link" at bounding box center [1039, 17] width 113 height 34
click at [1061, 23] on div "Copy preview link" at bounding box center [1039, 17] width 113 height 34
click at [1056, 18] on span "Copy preview link" at bounding box center [1047, 17] width 76 height 12
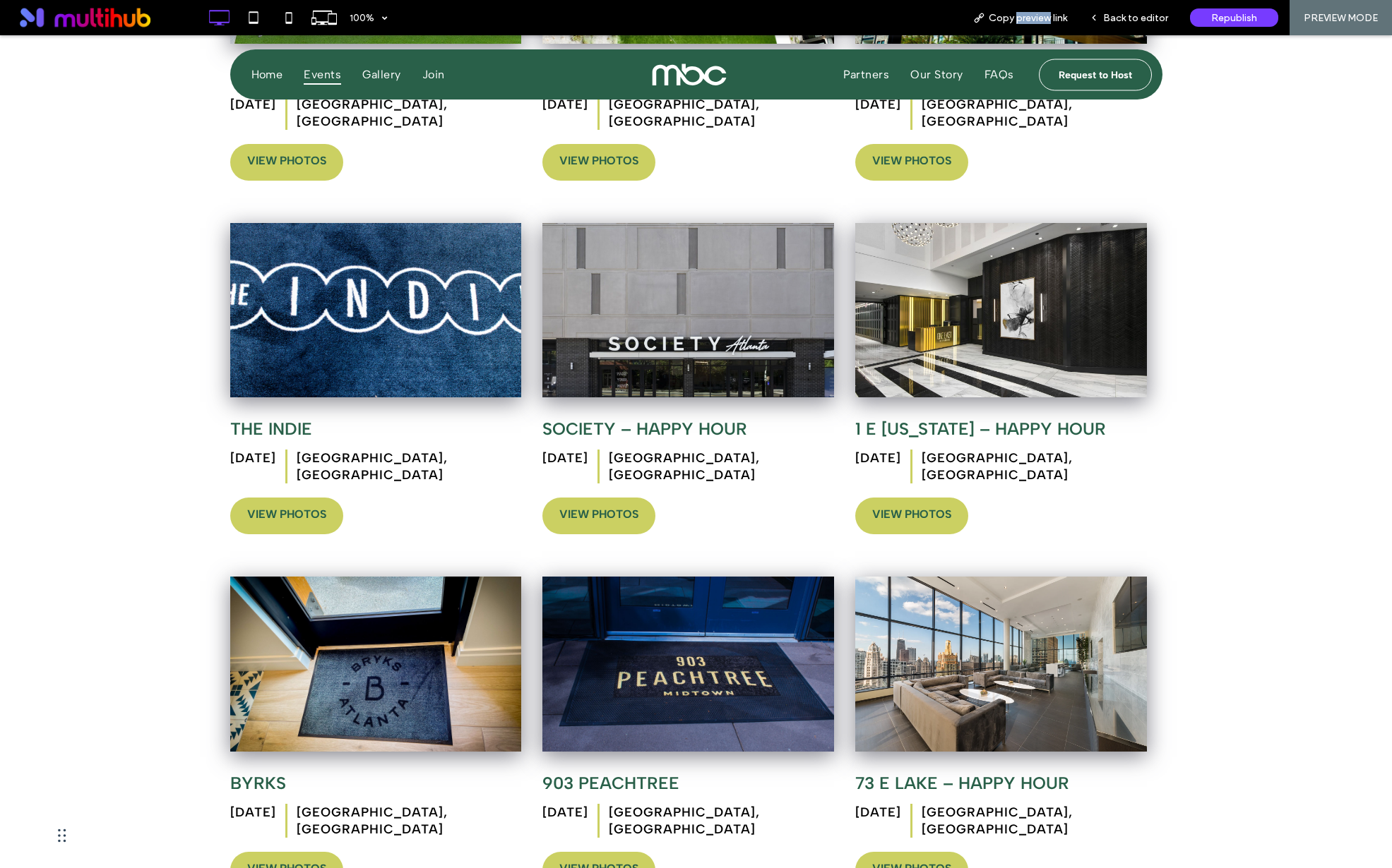
scroll to position [1266, 0]
click at [599, 498] on link "View Photos" at bounding box center [599, 517] width 113 height 37
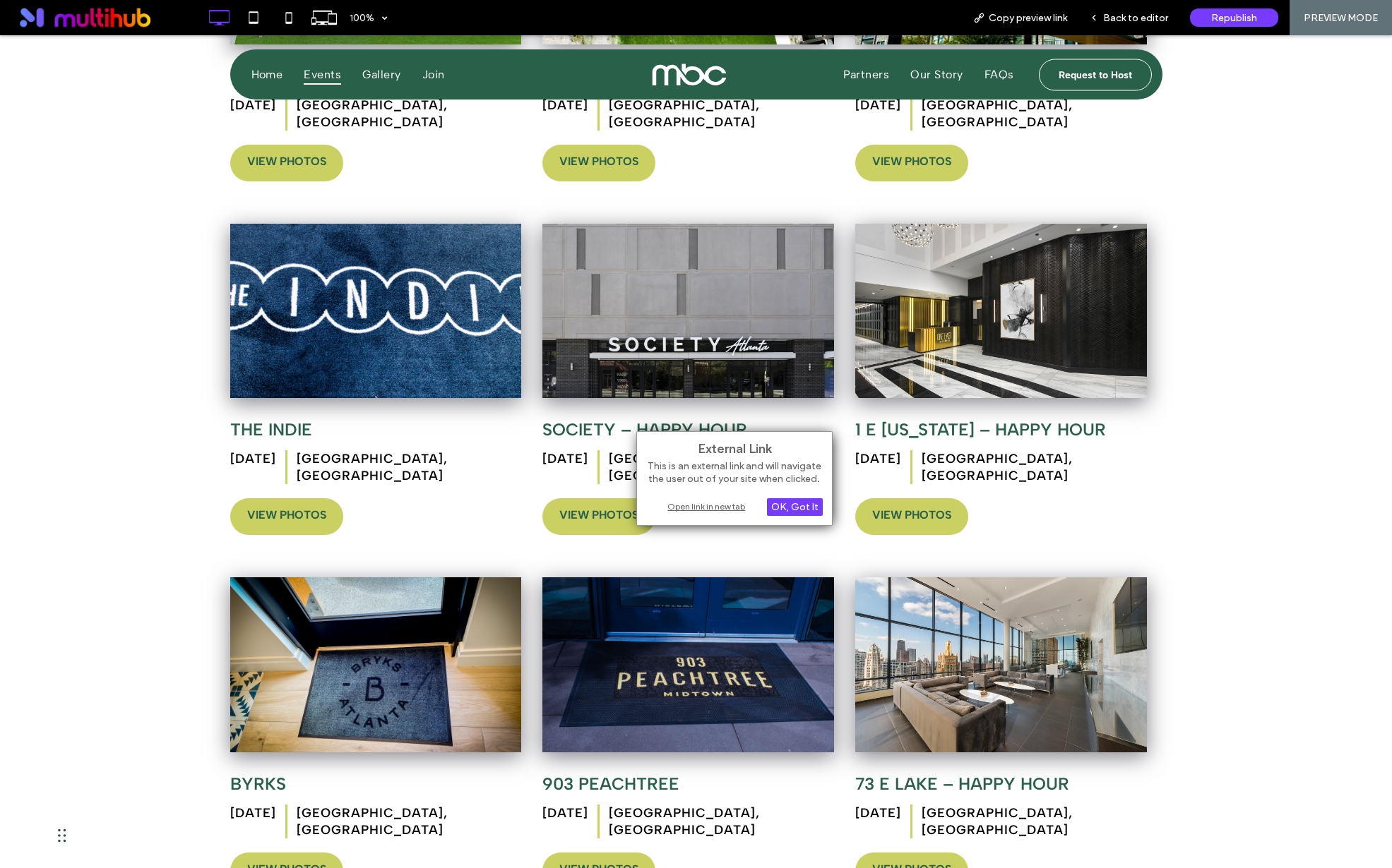
click at [728, 502] on div "Open link in new tab" at bounding box center [734, 506] width 176 height 15
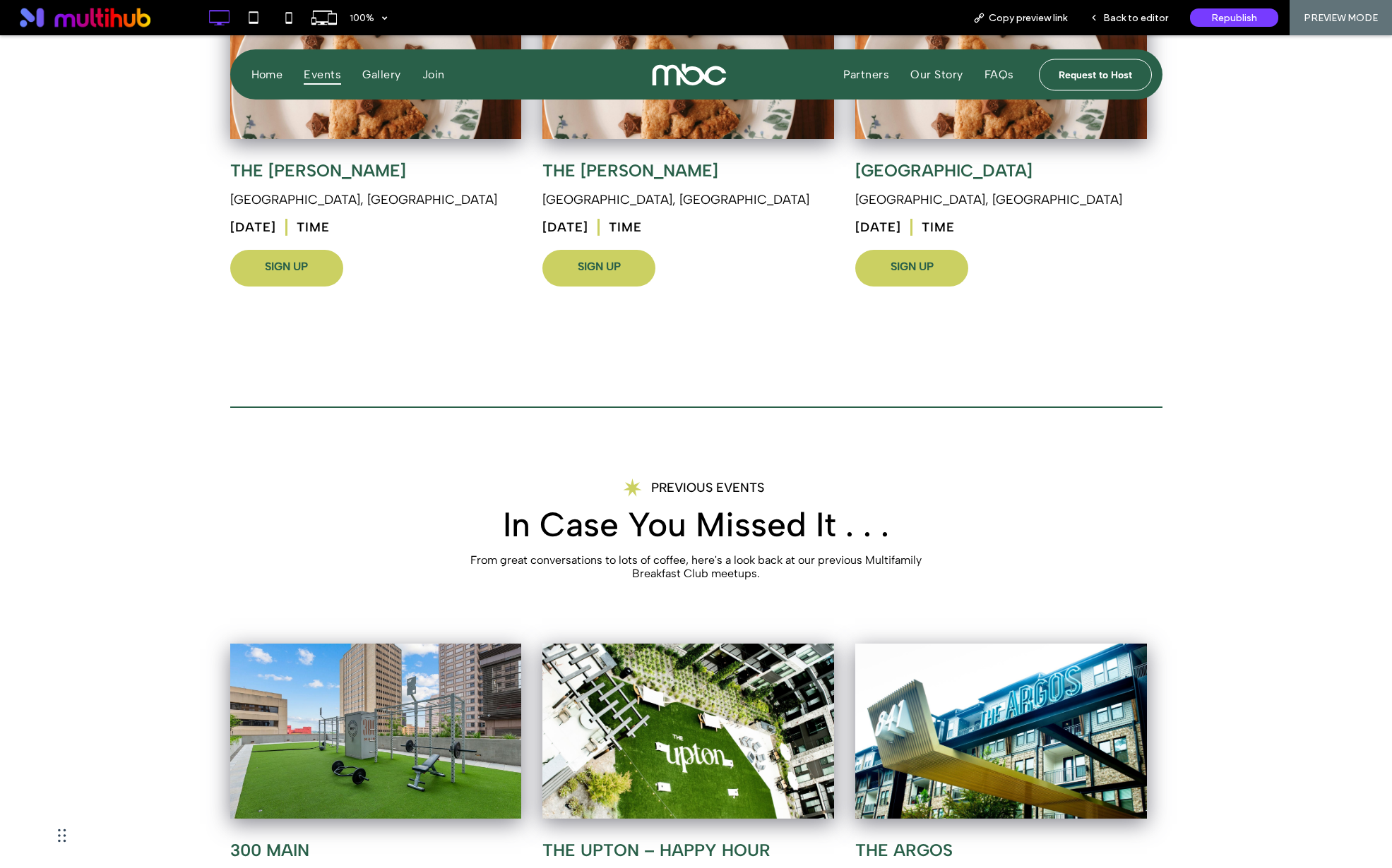
scroll to position [0, 0]
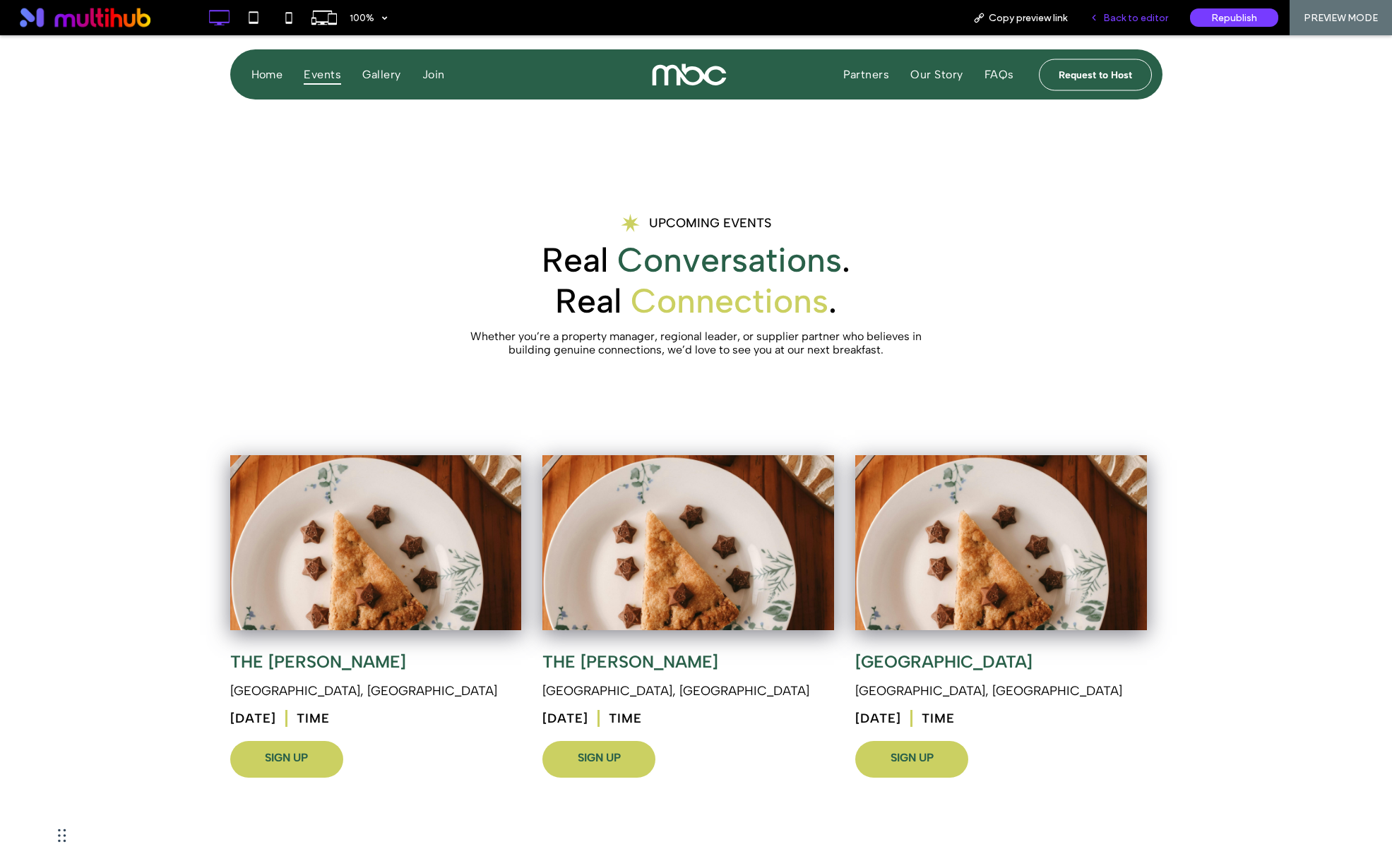
click at [1104, 12] on div "Back to editor" at bounding box center [1129, 18] width 101 height 12
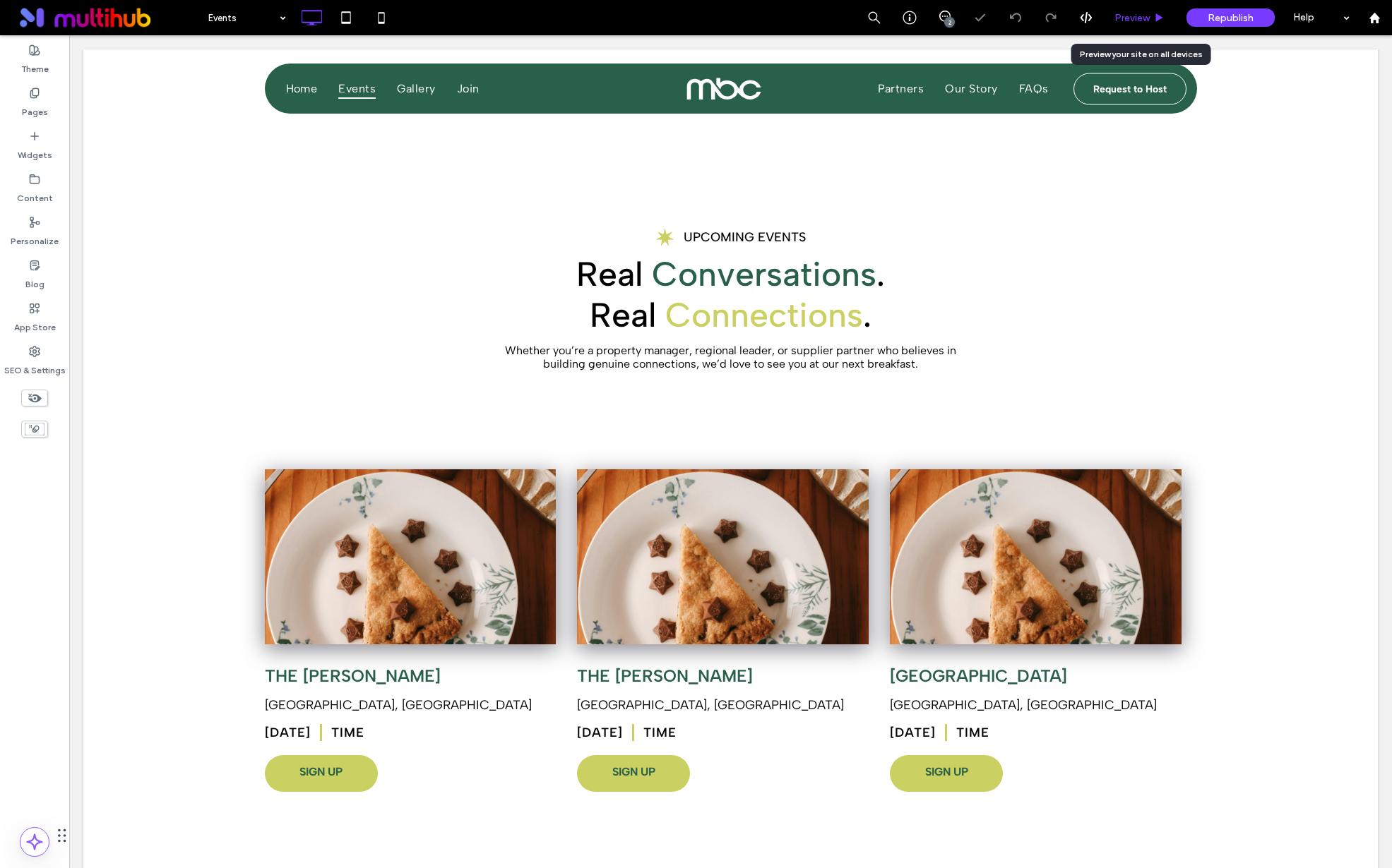
click at [1132, 20] on span "Preview" at bounding box center [1132, 18] width 35 height 12
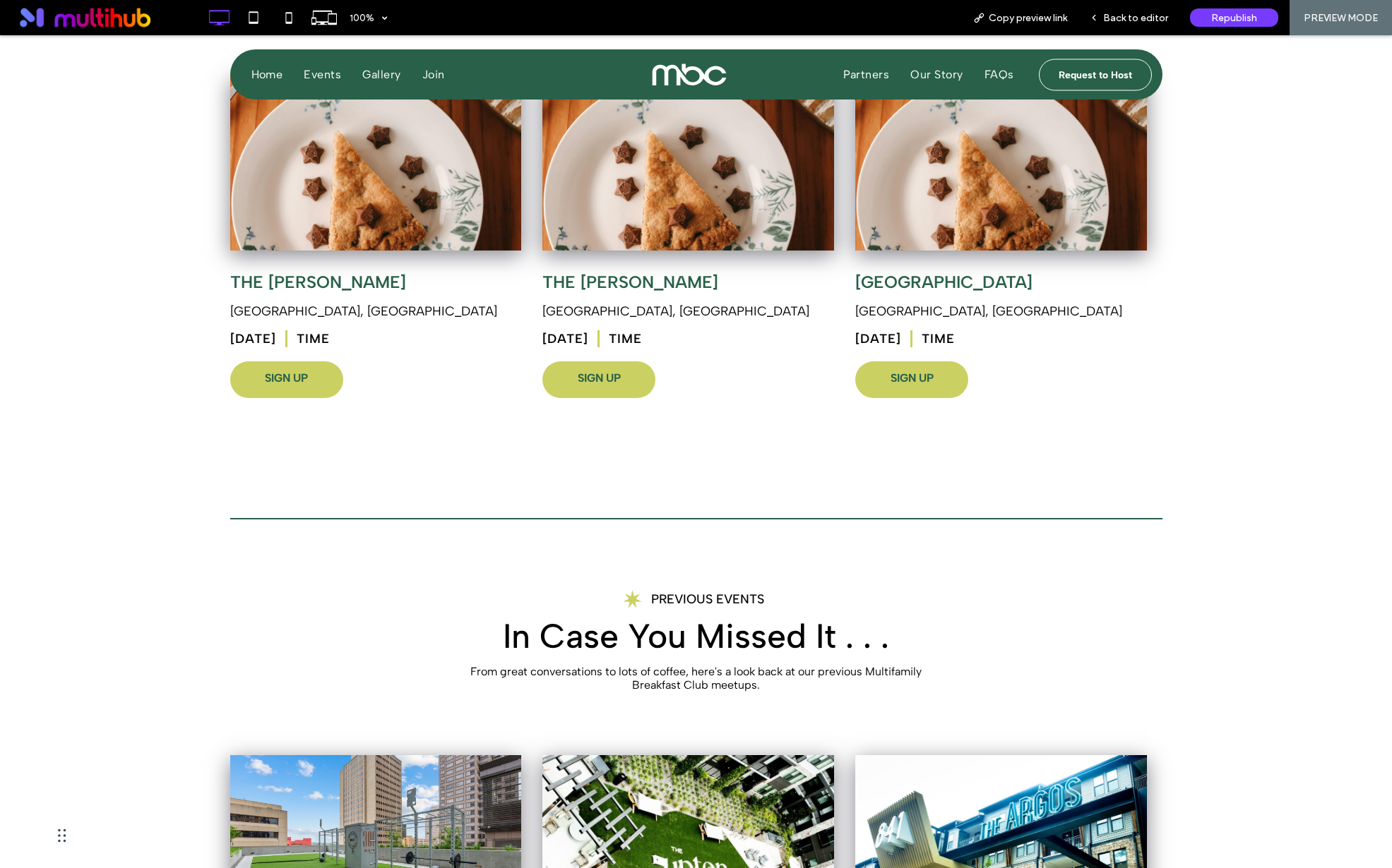
scroll to position [687, 0]
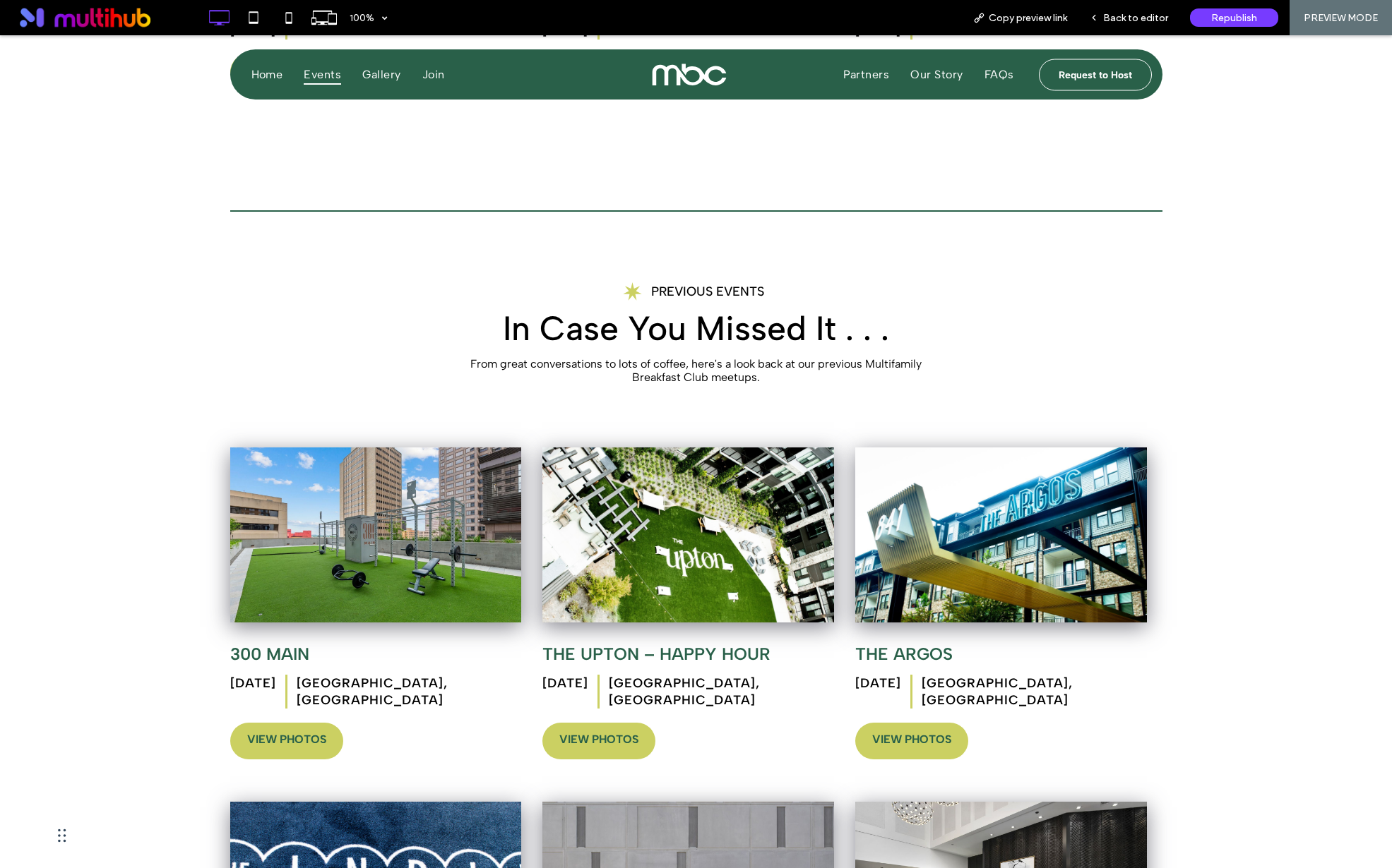
click at [603, 723] on link "View Photos" at bounding box center [599, 741] width 113 height 37
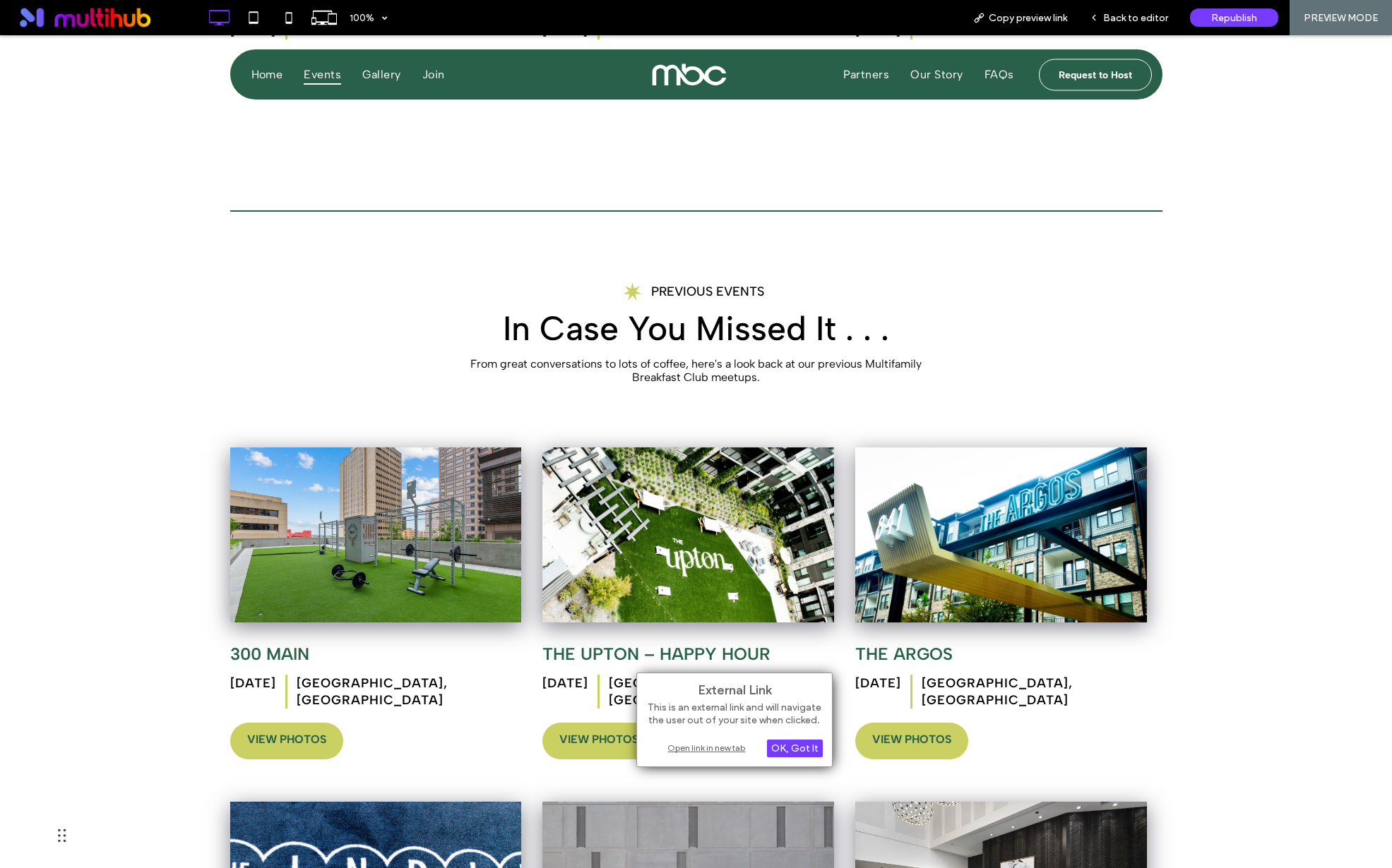
click at [718, 747] on div "Open link in new tab" at bounding box center [734, 748] width 176 height 15
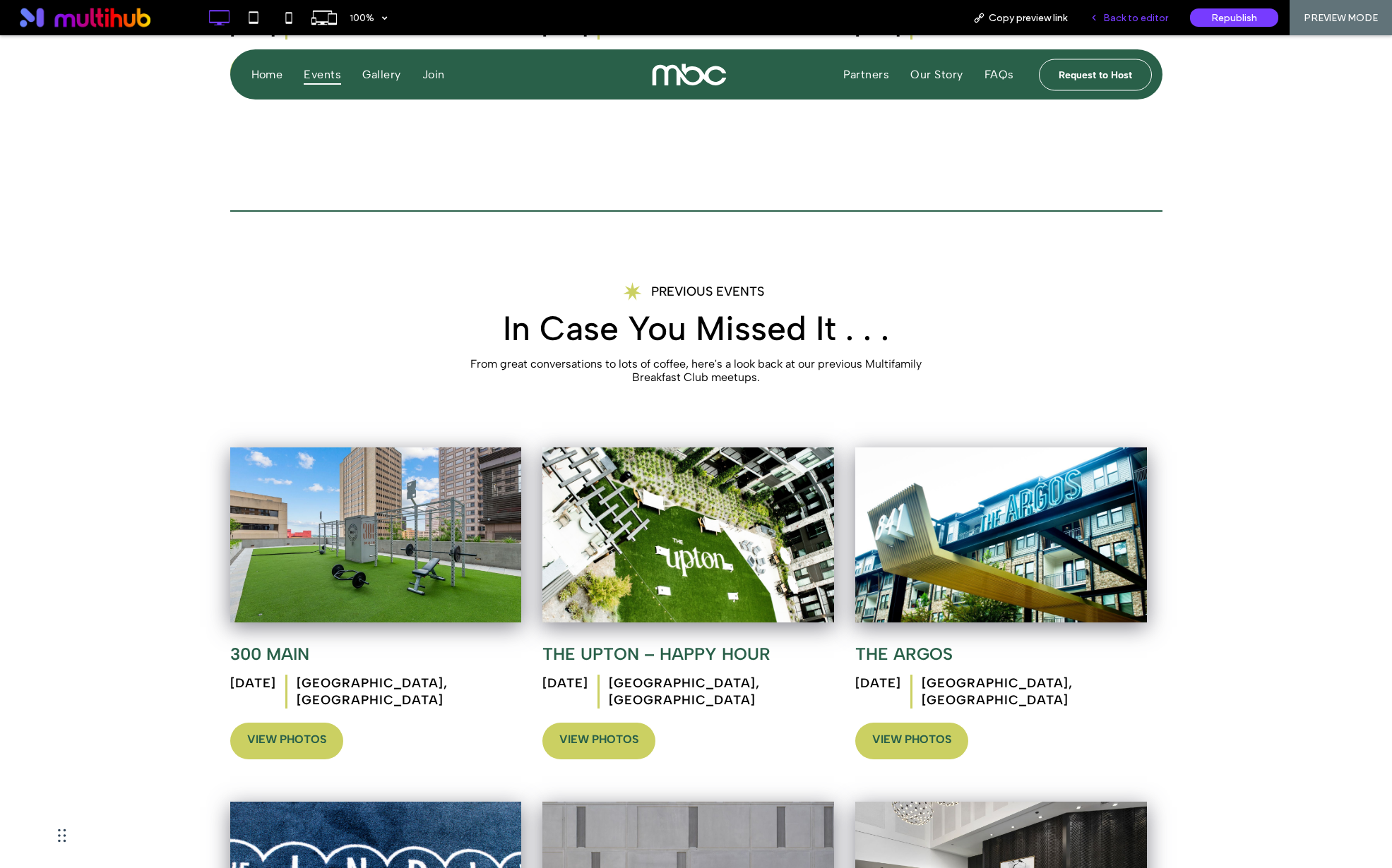
click at [1134, 25] on div "Back to editor" at bounding box center [1129, 18] width 101 height 35
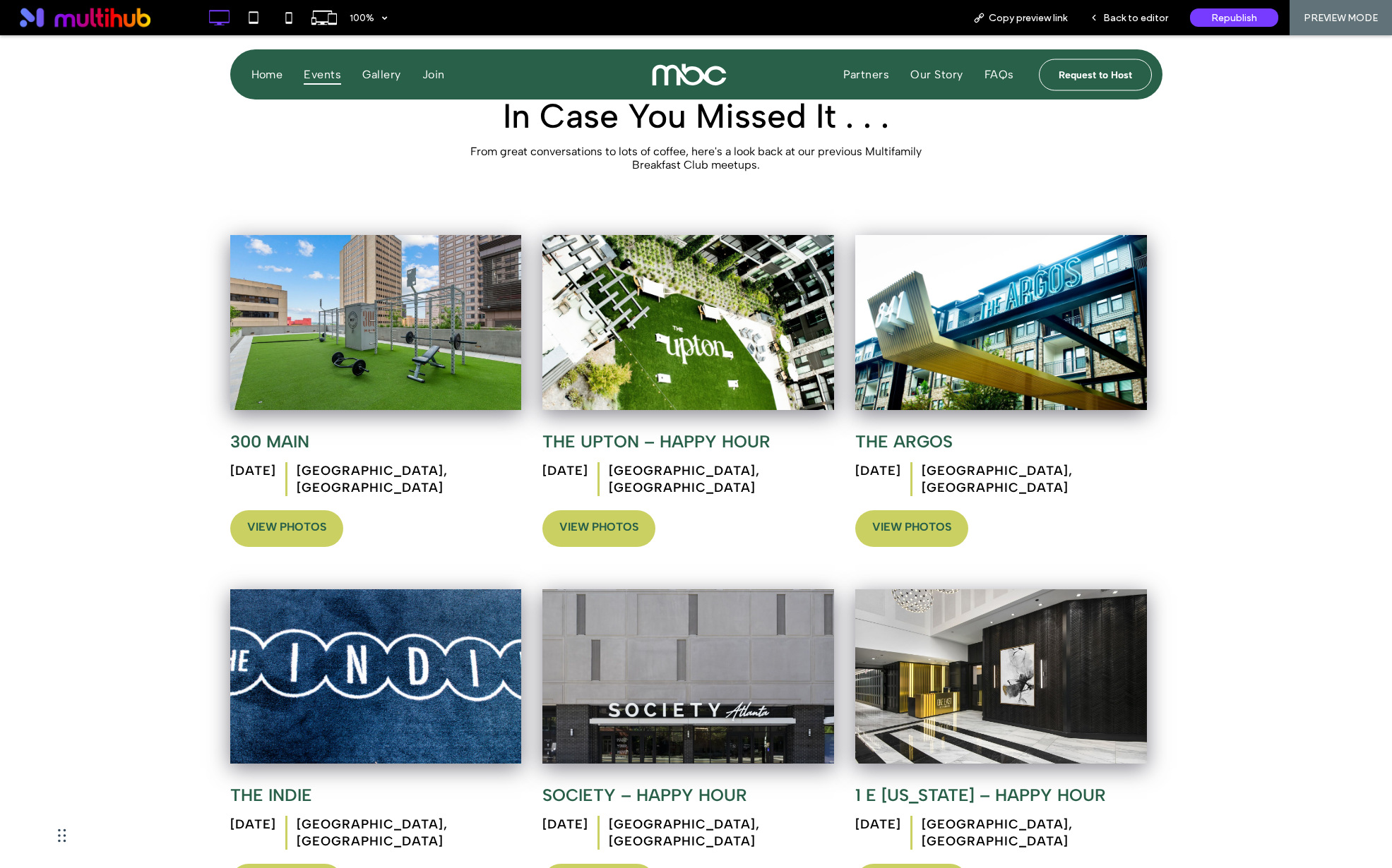
scroll to position [1322, 0]
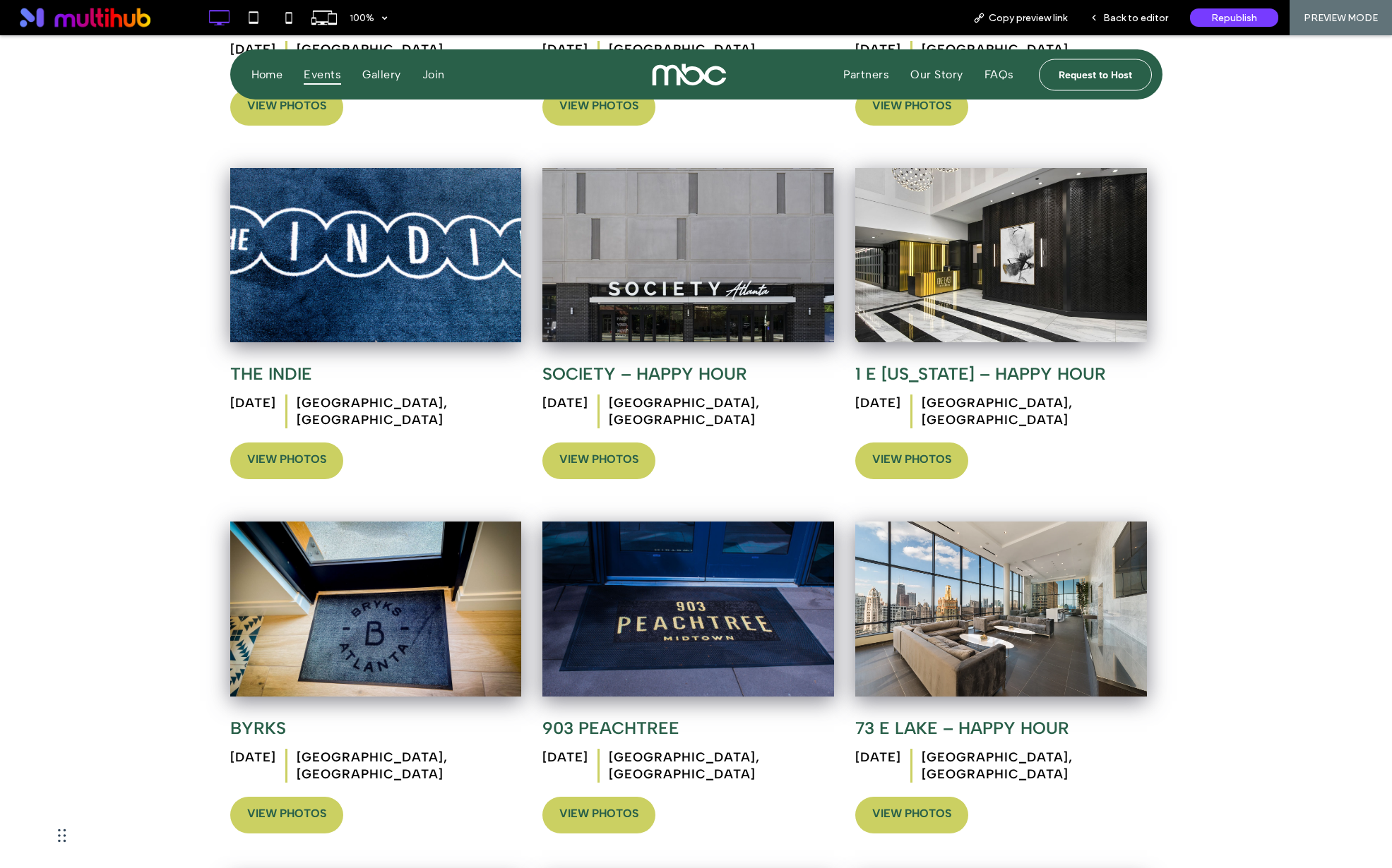
click at [626, 797] on link "View Photos" at bounding box center [599, 816] width 113 height 37
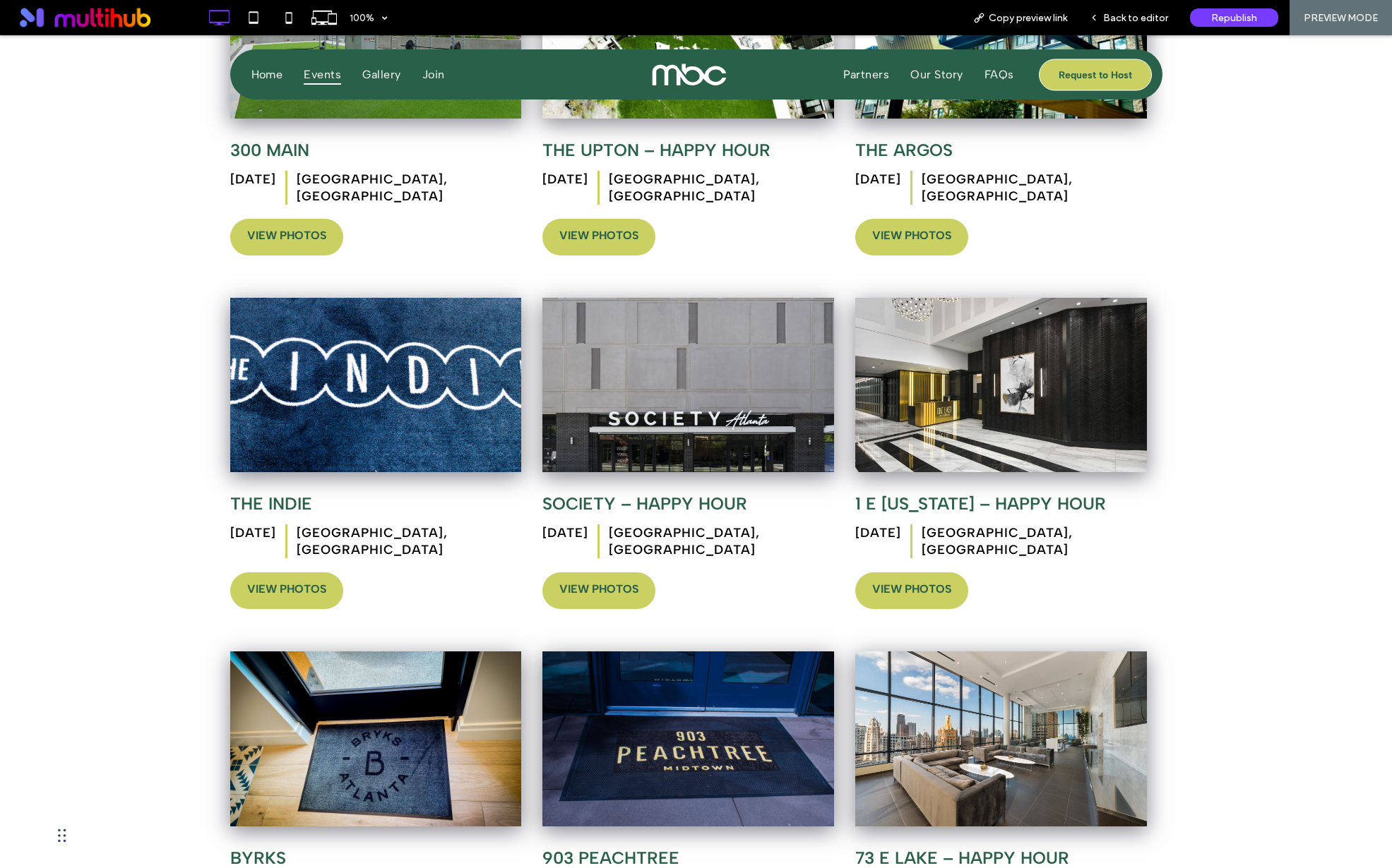
scroll to position [1192, 0]
click at [1116, 33] on div "Back to editor" at bounding box center [1129, 18] width 101 height 35
click at [1122, 18] on span "Back to editor" at bounding box center [1136, 18] width 65 height 12
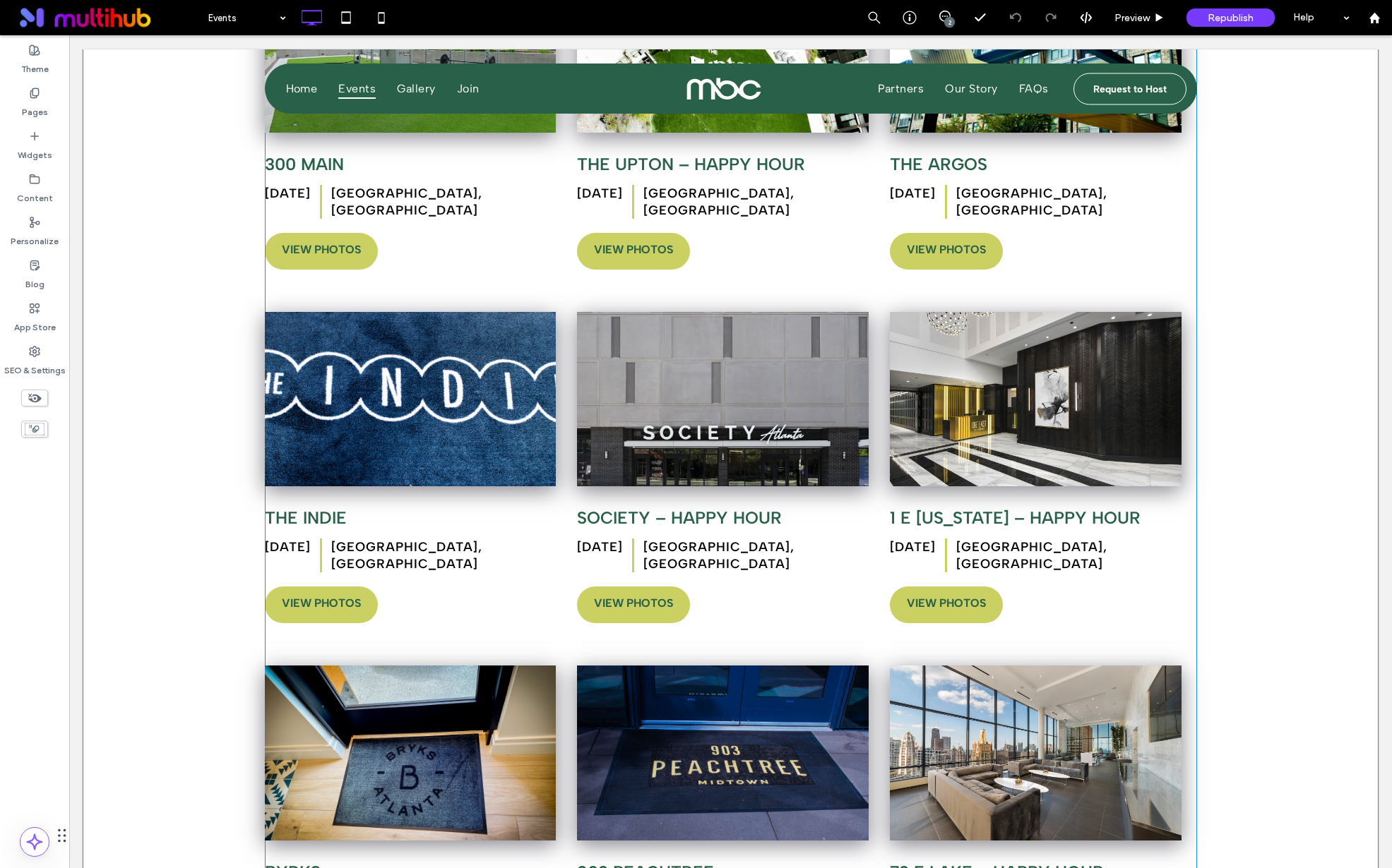
click at [348, 569] on span at bounding box center [731, 655] width 932 height 1395
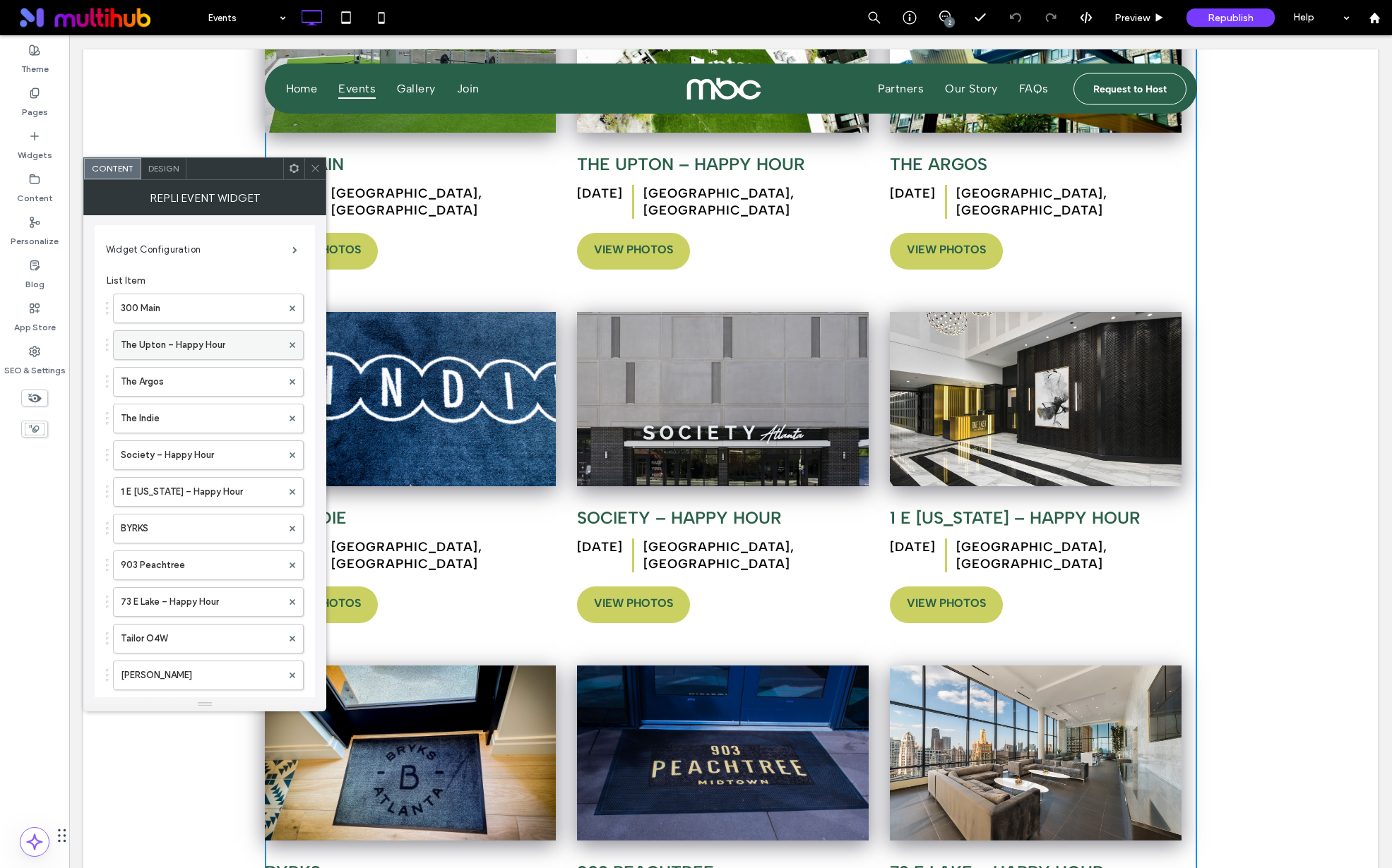
scroll to position [3, 0]
click at [188, 316] on label "300 Main" at bounding box center [201, 307] width 161 height 28
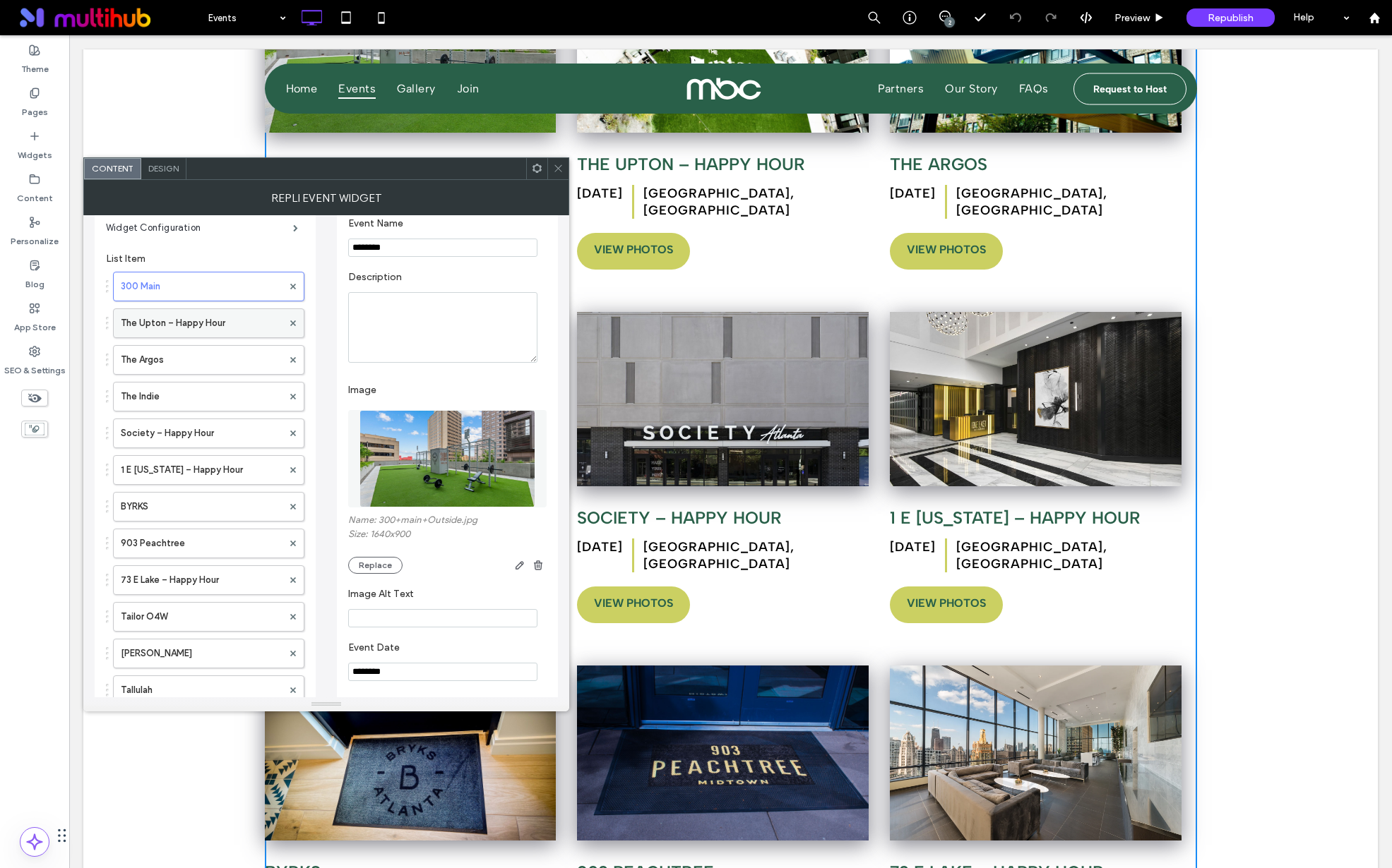
click at [210, 314] on label "The Upton – Happy Hour" at bounding box center [202, 324] width 162 height 28
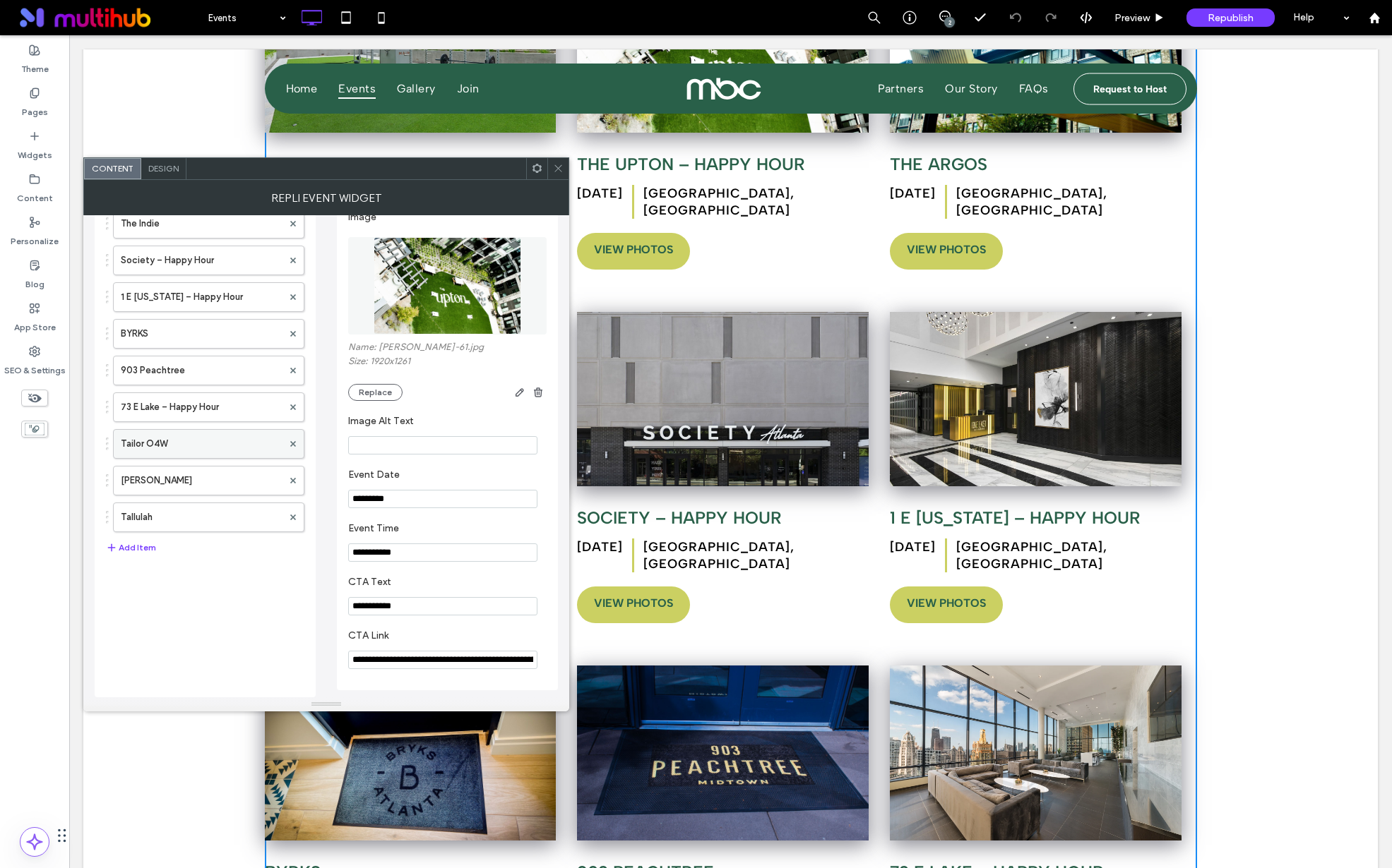
scroll to position [203, 0]
drag, startPoint x: 195, startPoint y: 438, endPoint x: 207, endPoint y: 435, distance: 12.4
click at [195, 438] on label "Tailor O4W" at bounding box center [202, 444] width 162 height 28
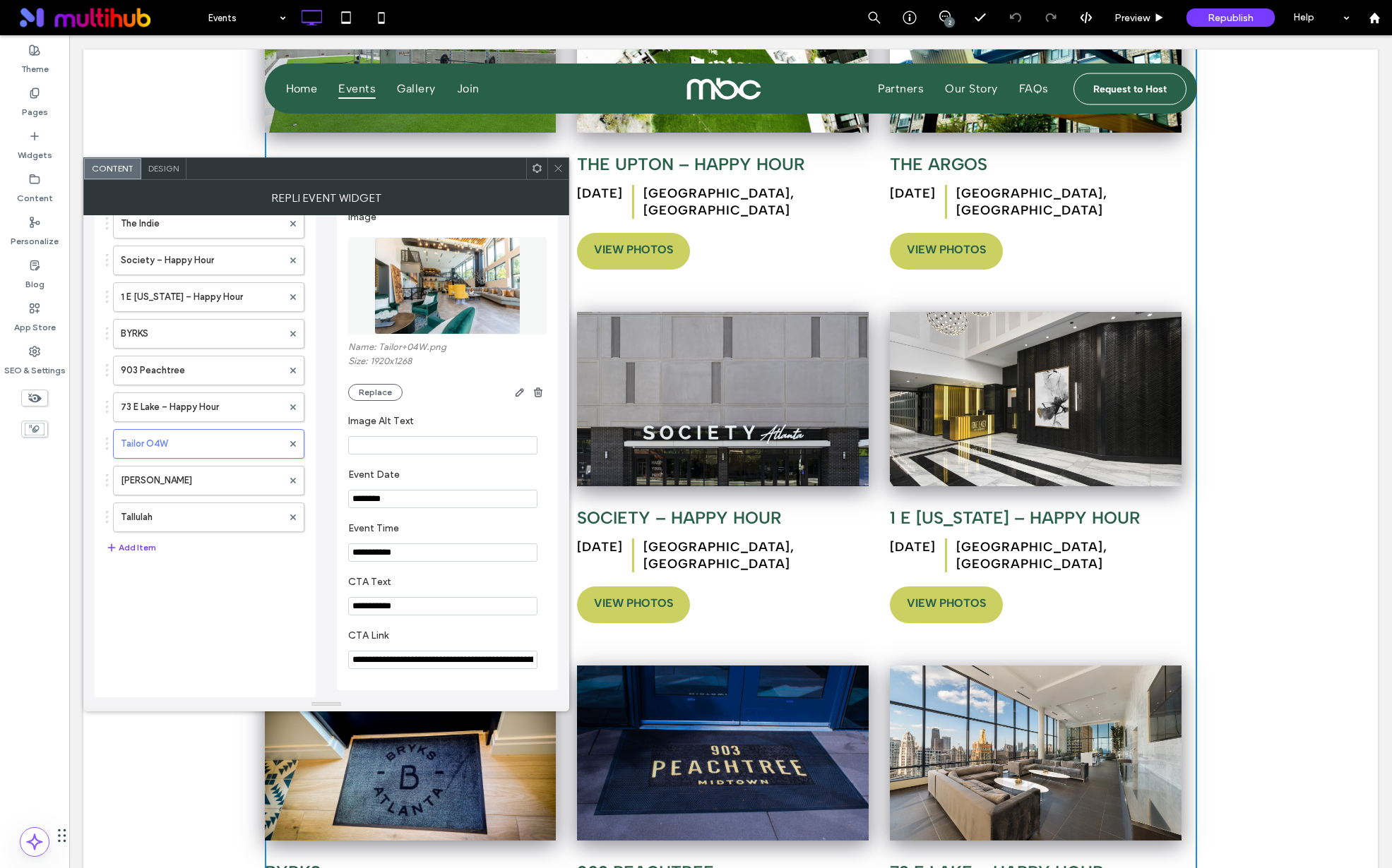
click at [554, 172] on icon at bounding box center [558, 168] width 11 height 11
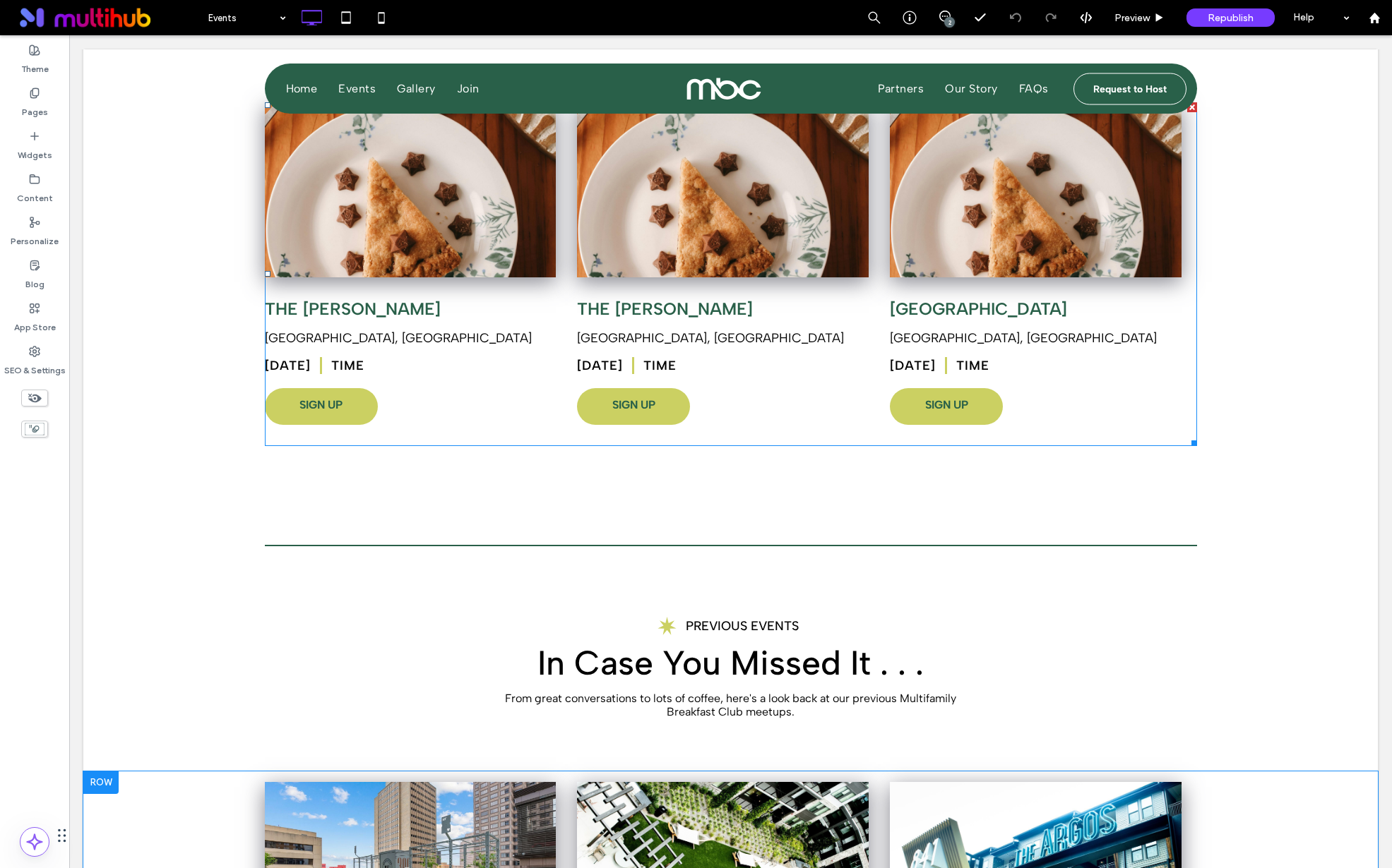
scroll to position [487, 0]
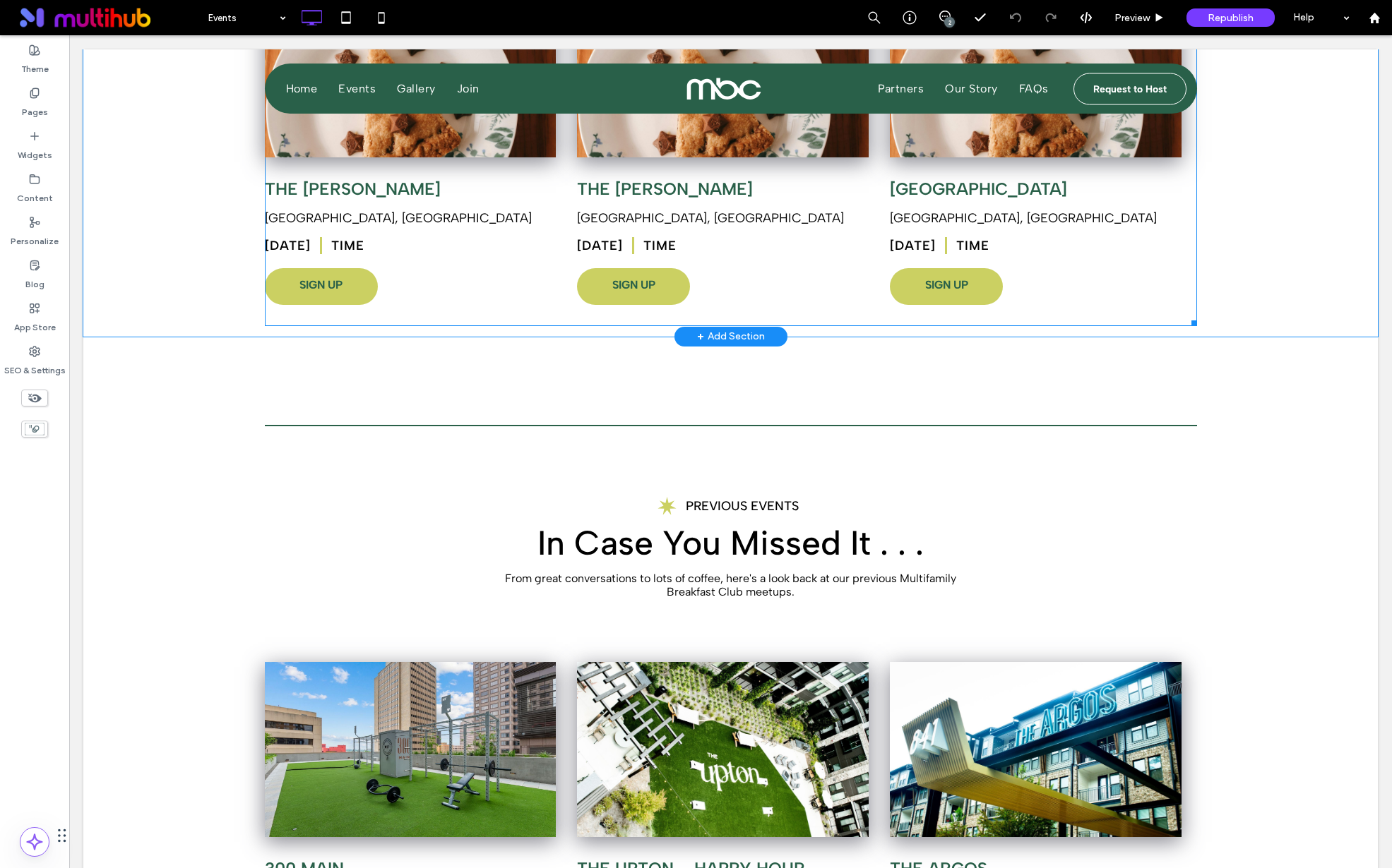
click at [309, 278] on span at bounding box center [731, 154] width 932 height 344
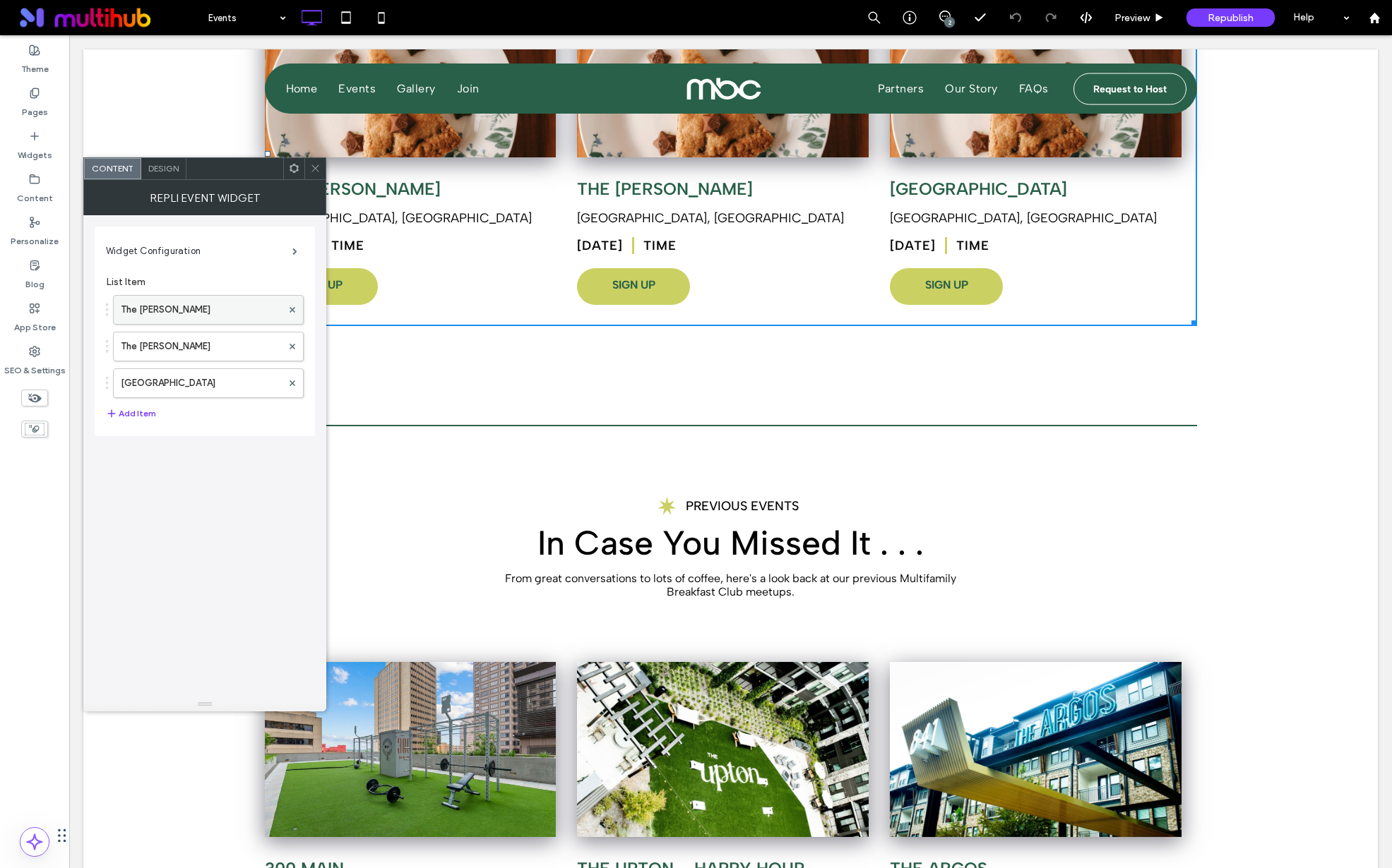
click at [180, 304] on label "The [PERSON_NAME]" at bounding box center [201, 310] width 161 height 28
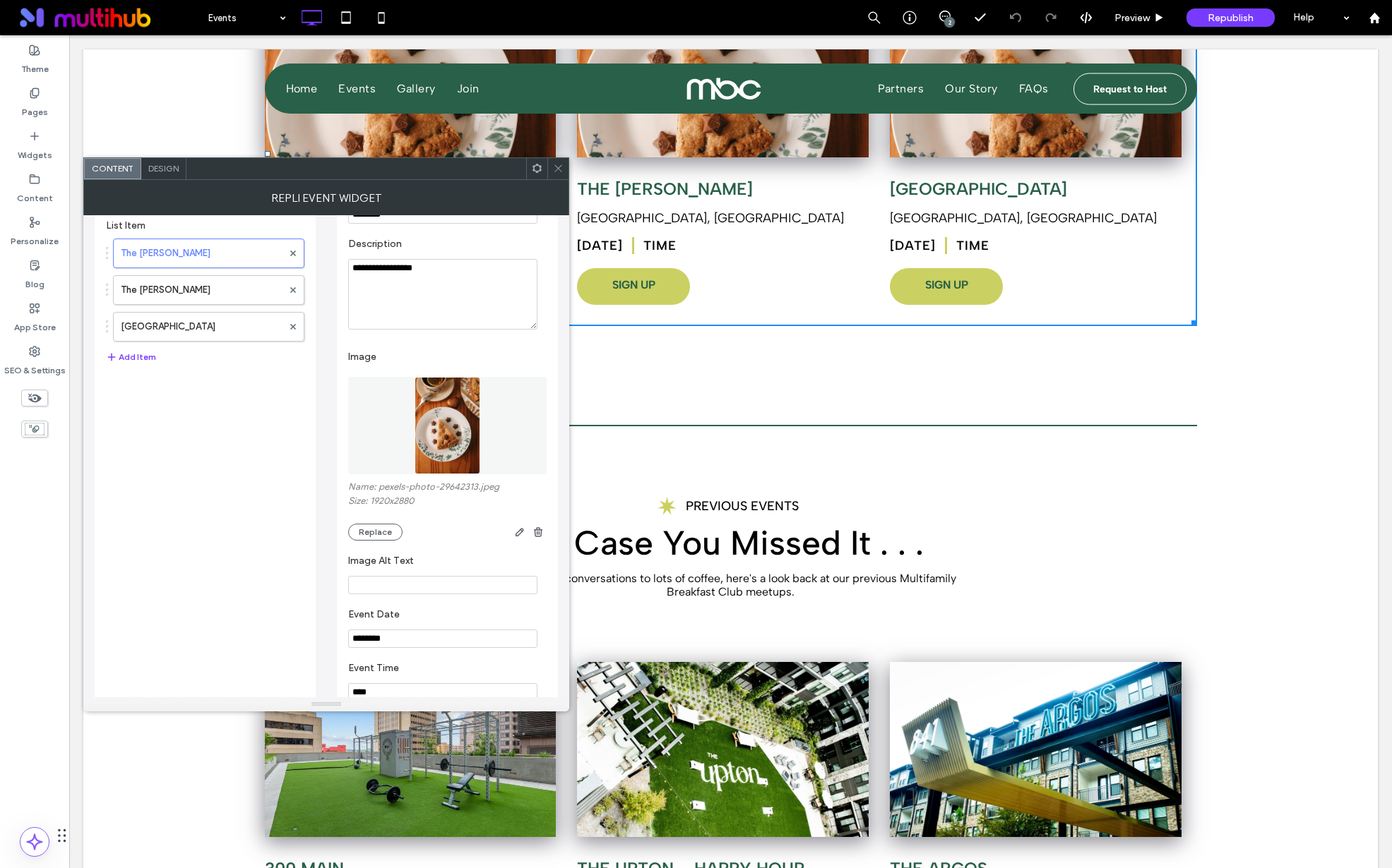
scroll to position [0, 0]
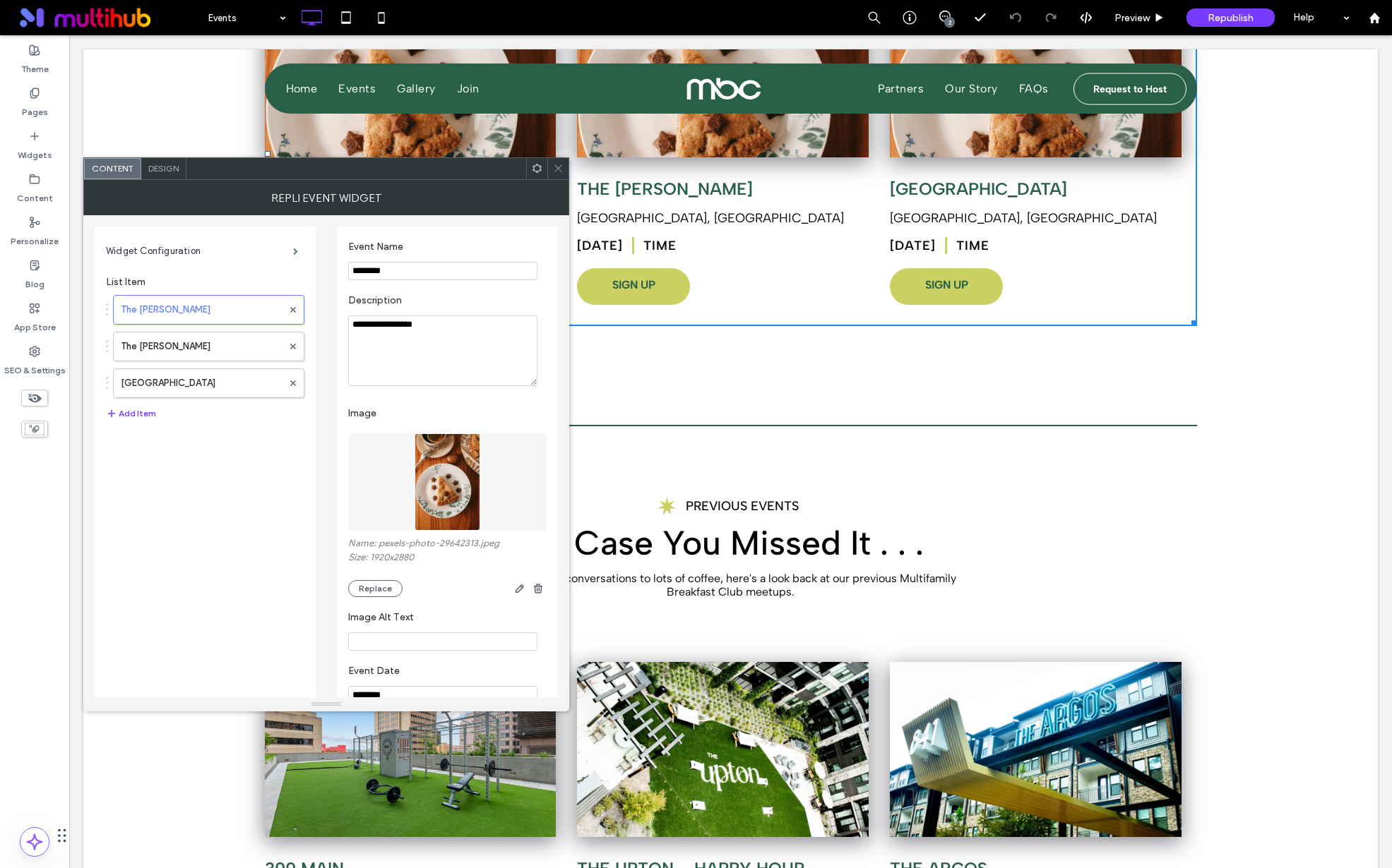
click at [558, 165] on icon at bounding box center [558, 168] width 11 height 11
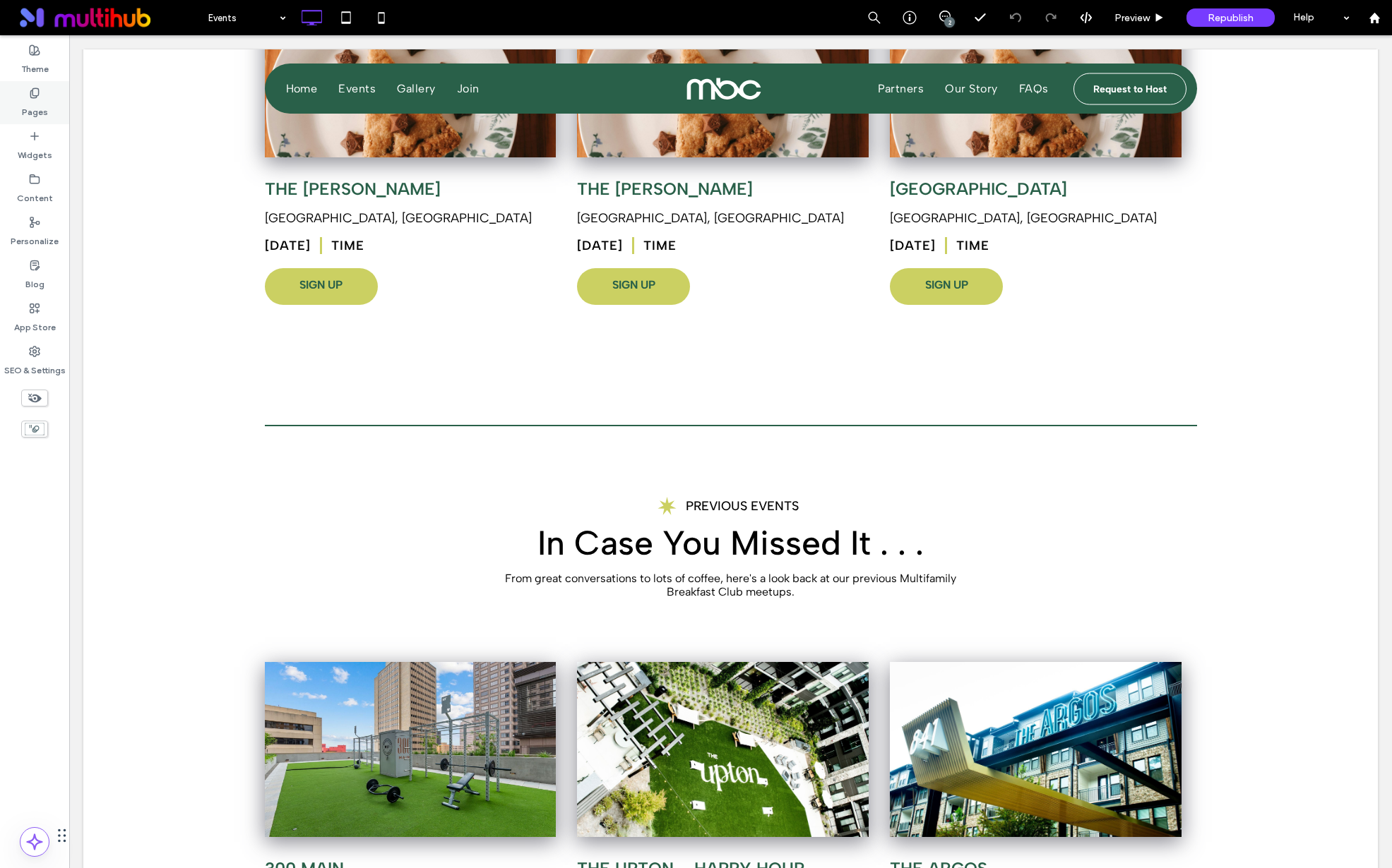
click at [38, 96] on icon at bounding box center [35, 93] width 11 height 11
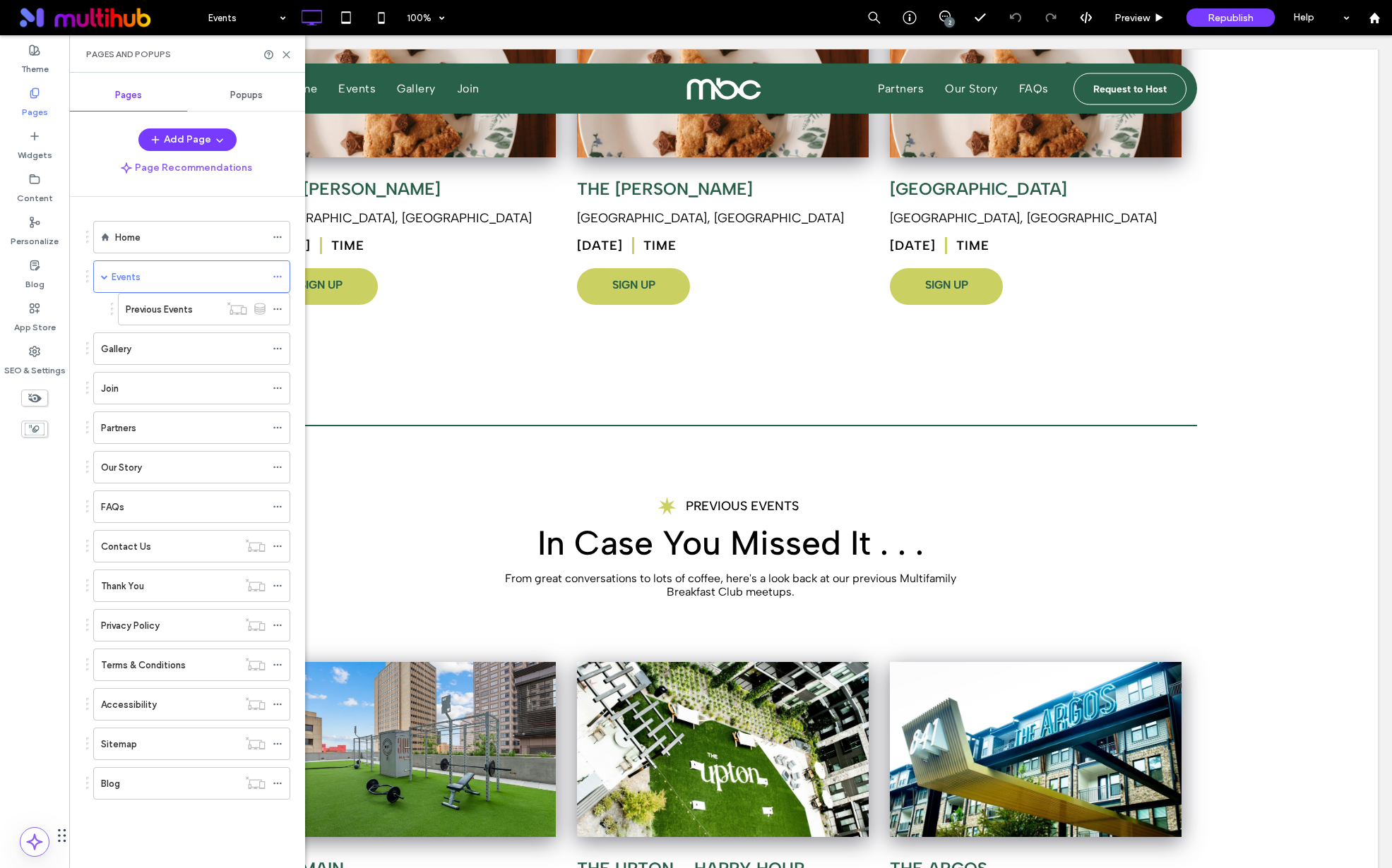
click at [164, 326] on ol "Home Events Previous Events Gallery Join Partners Our Story FAQs Contact Us Tha…" at bounding box center [183, 510] width 215 height 579
click at [176, 319] on div "Previous Events" at bounding box center [172, 309] width 94 height 31
click at [278, 312] on icon at bounding box center [278, 309] width 10 height 10
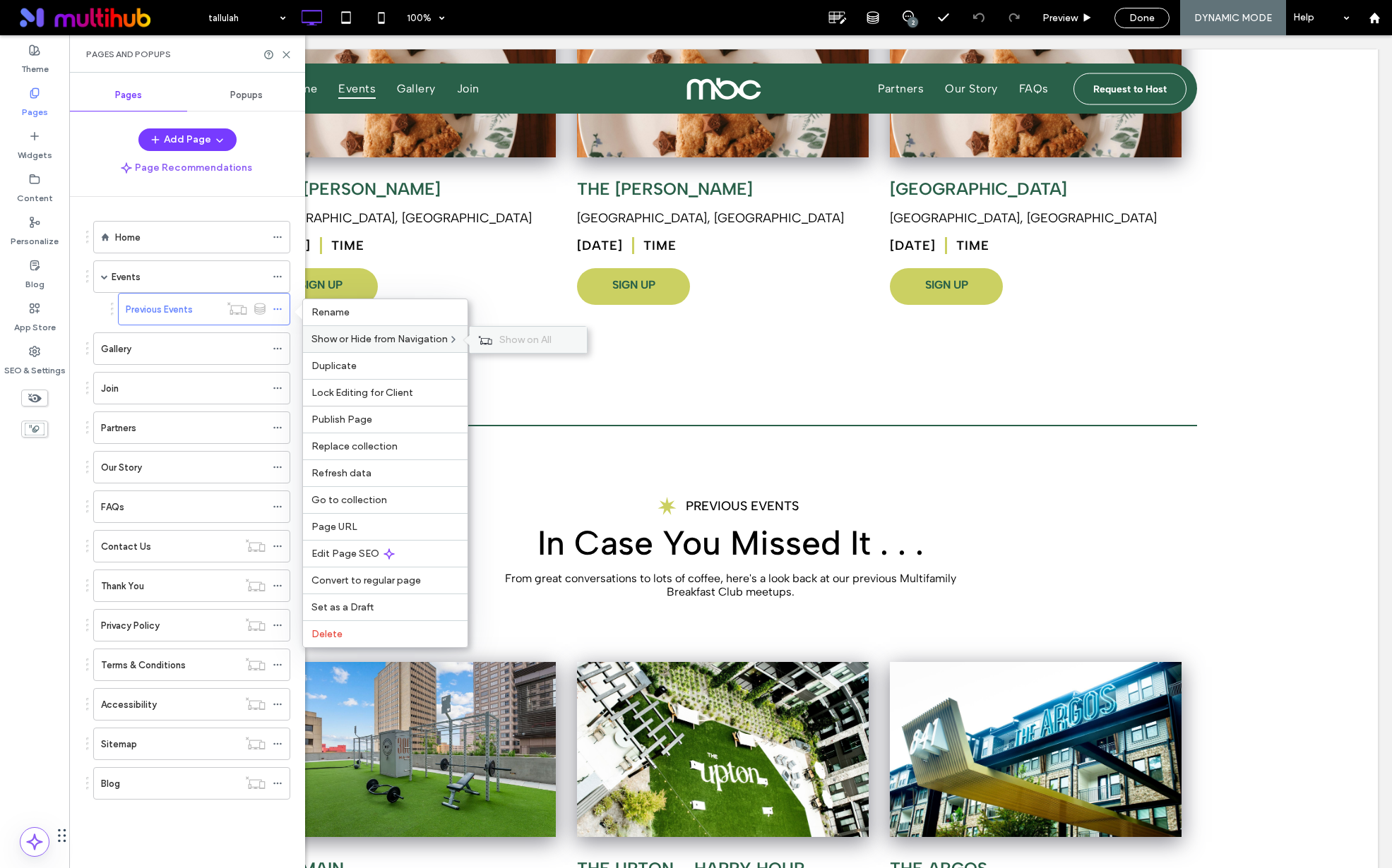
click at [482, 344] on icon at bounding box center [485, 341] width 14 height 10
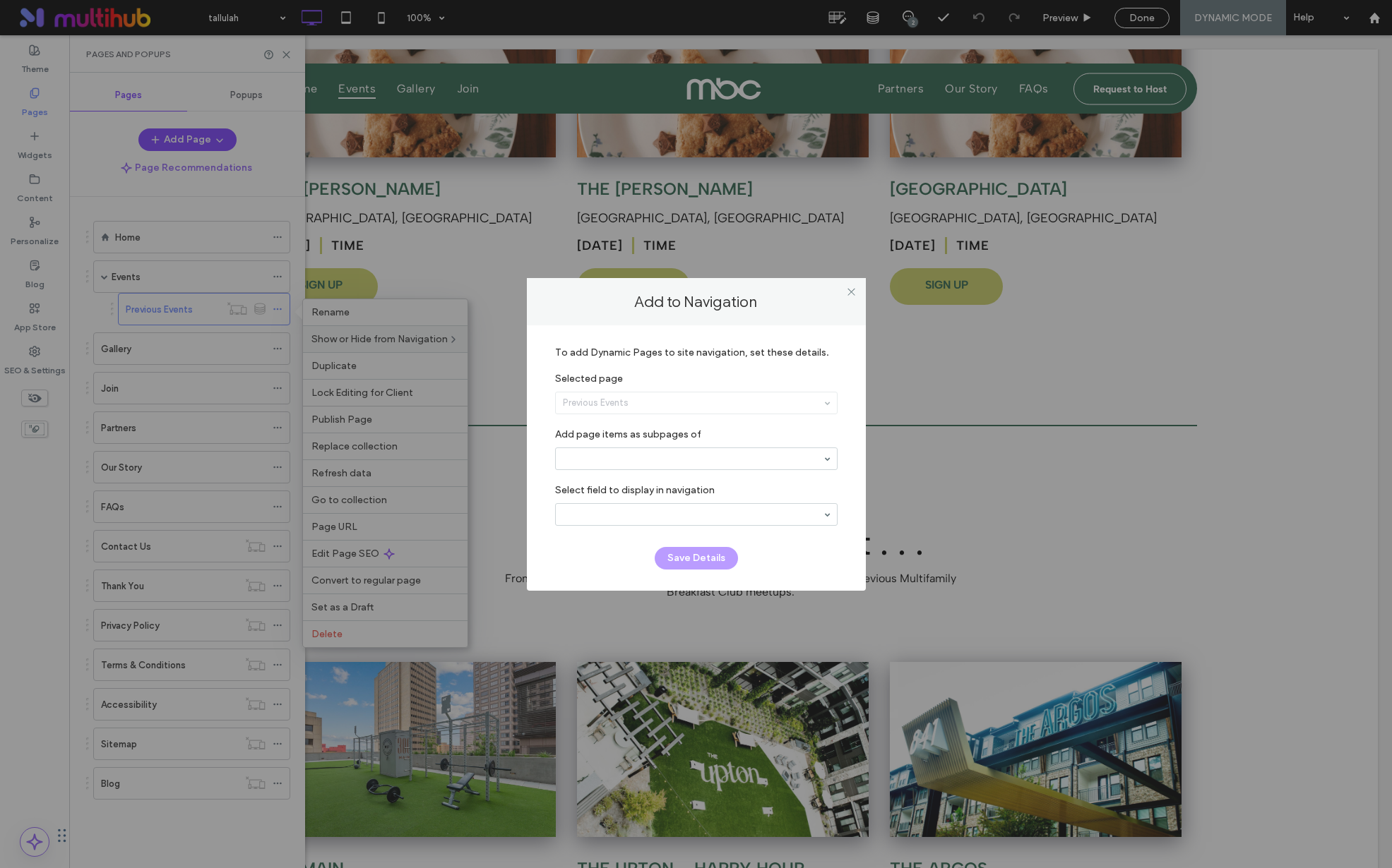
click at [854, 288] on icon at bounding box center [851, 292] width 11 height 11
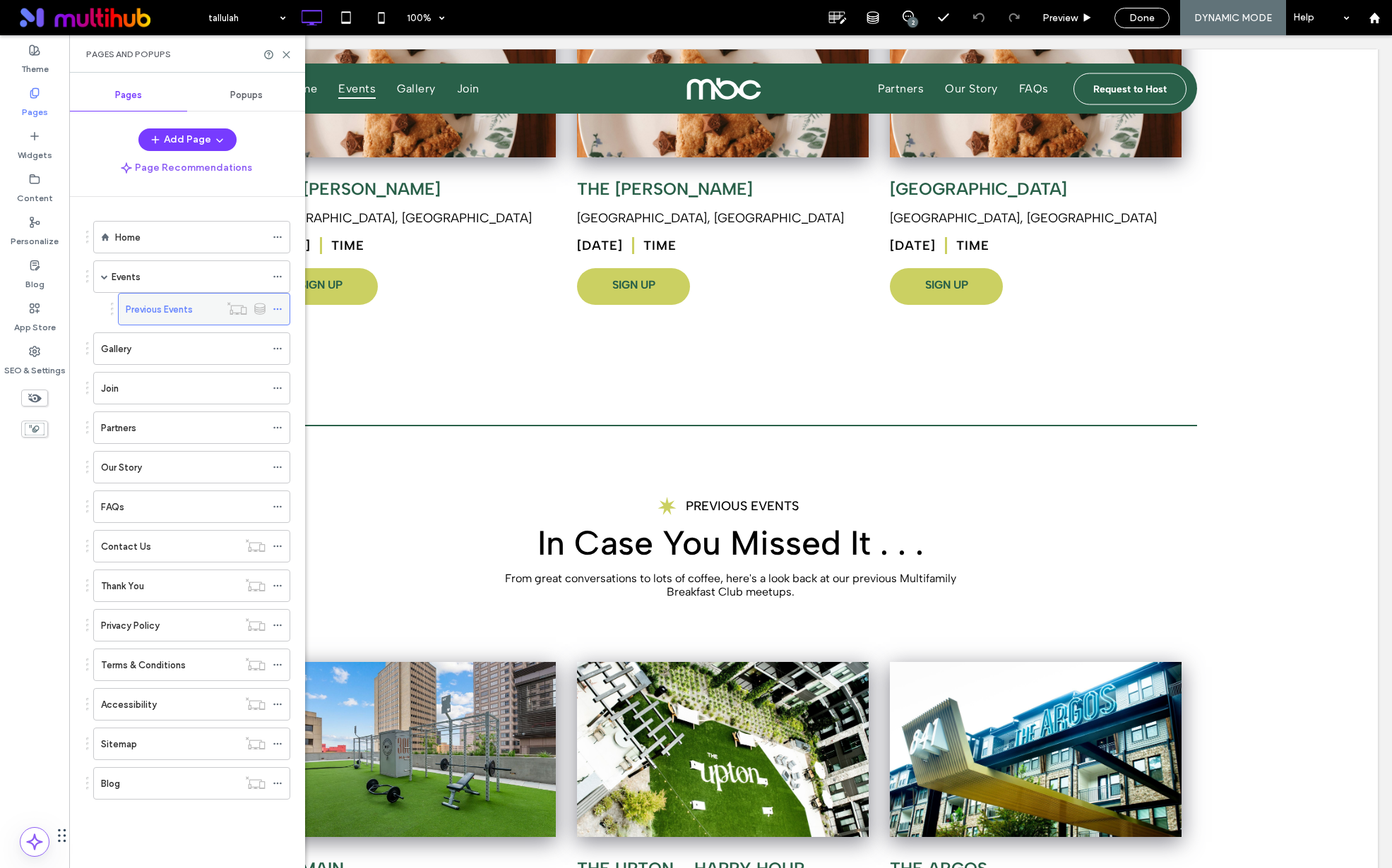
click at [200, 307] on div "Previous Events" at bounding box center [172, 309] width 94 height 15
click at [288, 53] on use at bounding box center [286, 55] width 6 height 6
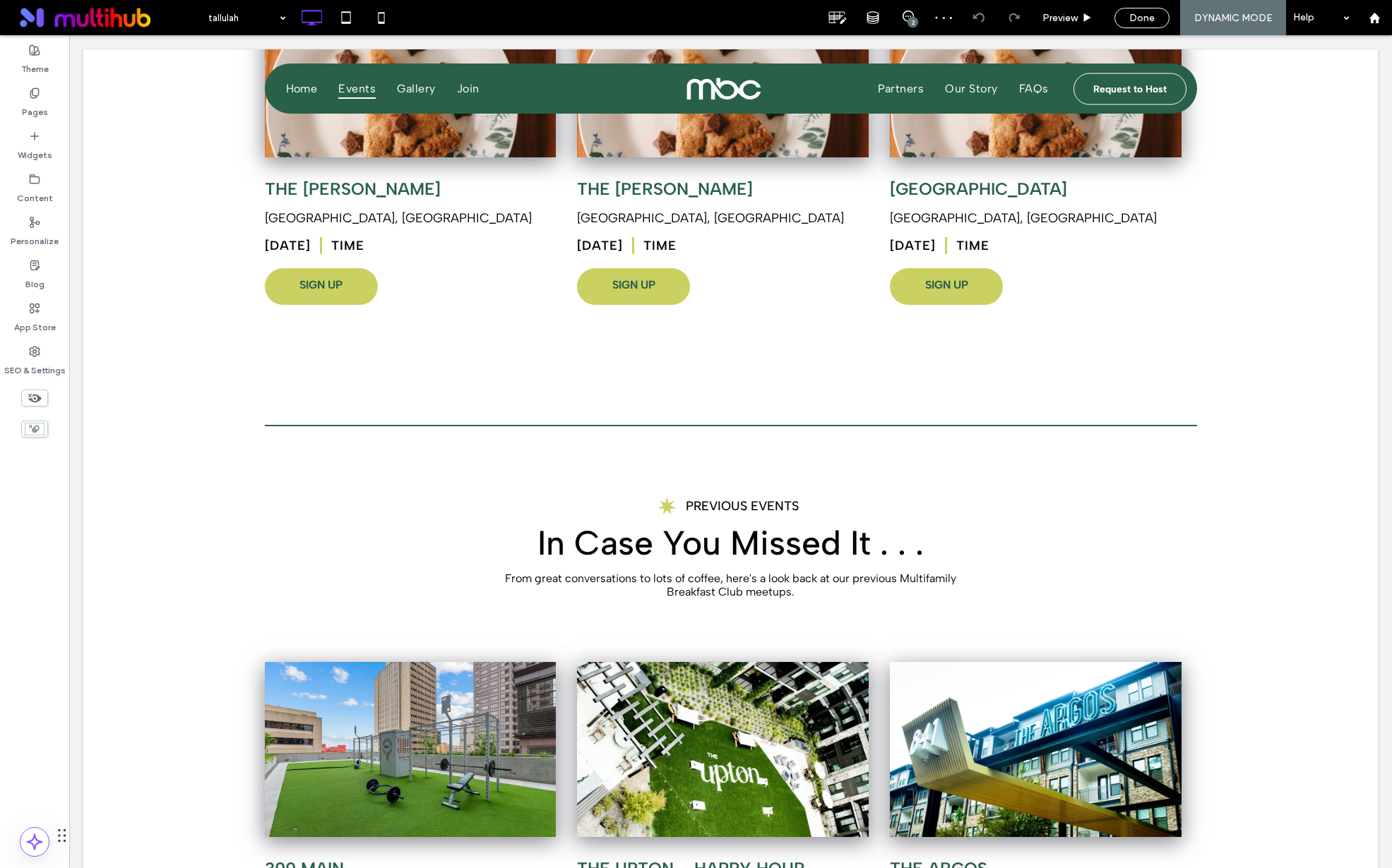
click at [1149, 19] on span "Done" at bounding box center [1142, 18] width 26 height 12
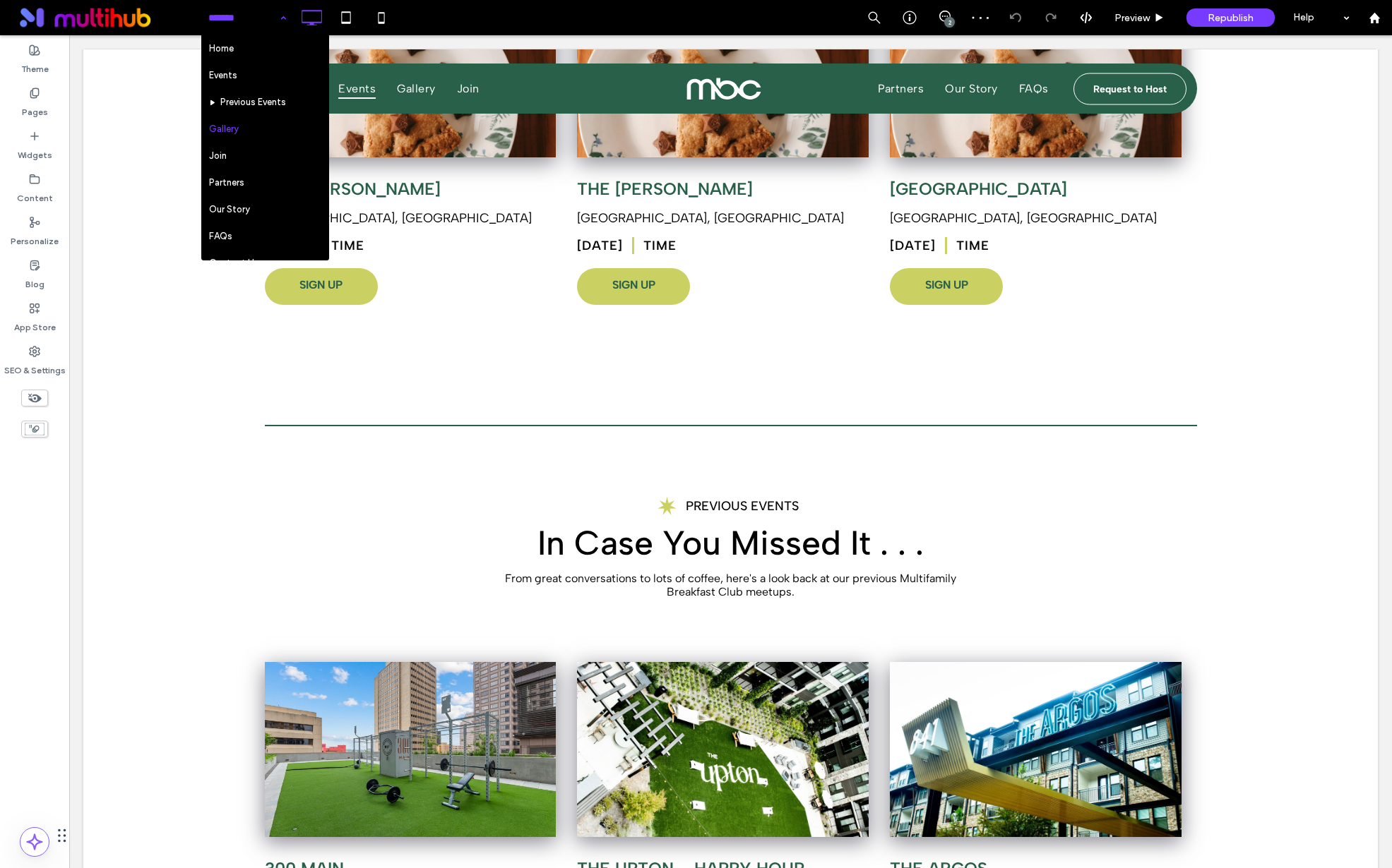
click at [227, 11] on input at bounding box center [244, 18] width 71 height 35
click at [254, 16] on input at bounding box center [244, 18] width 71 height 35
click at [281, 15] on div "Home Events Previous Events Gallery Join Partners Our Story FAQs Contact Us Tha…" at bounding box center [247, 18] width 92 height 35
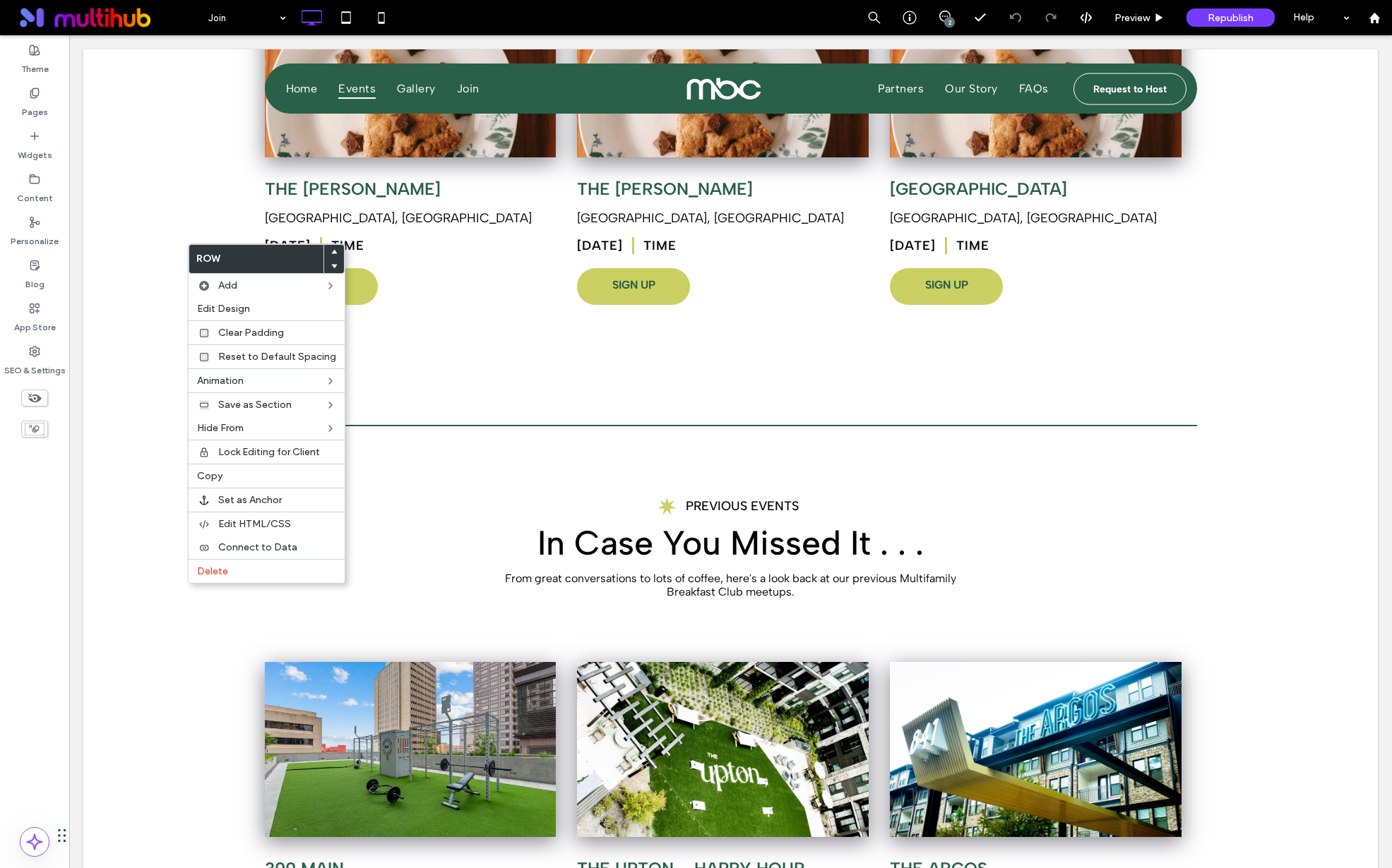
click at [332, 249] on icon at bounding box center [334, 252] width 6 height 6
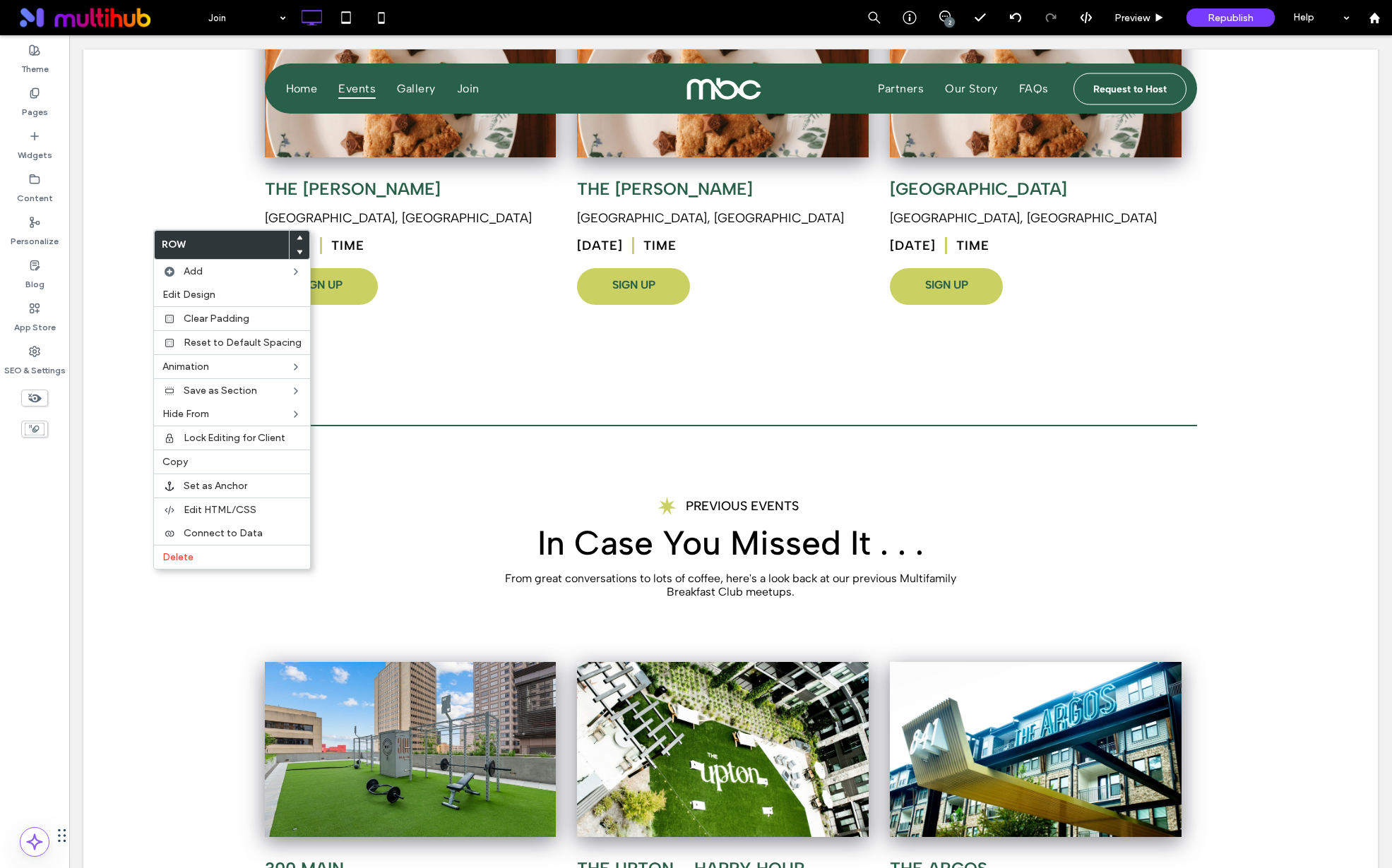
click at [297, 232] on span at bounding box center [300, 238] width 6 height 14
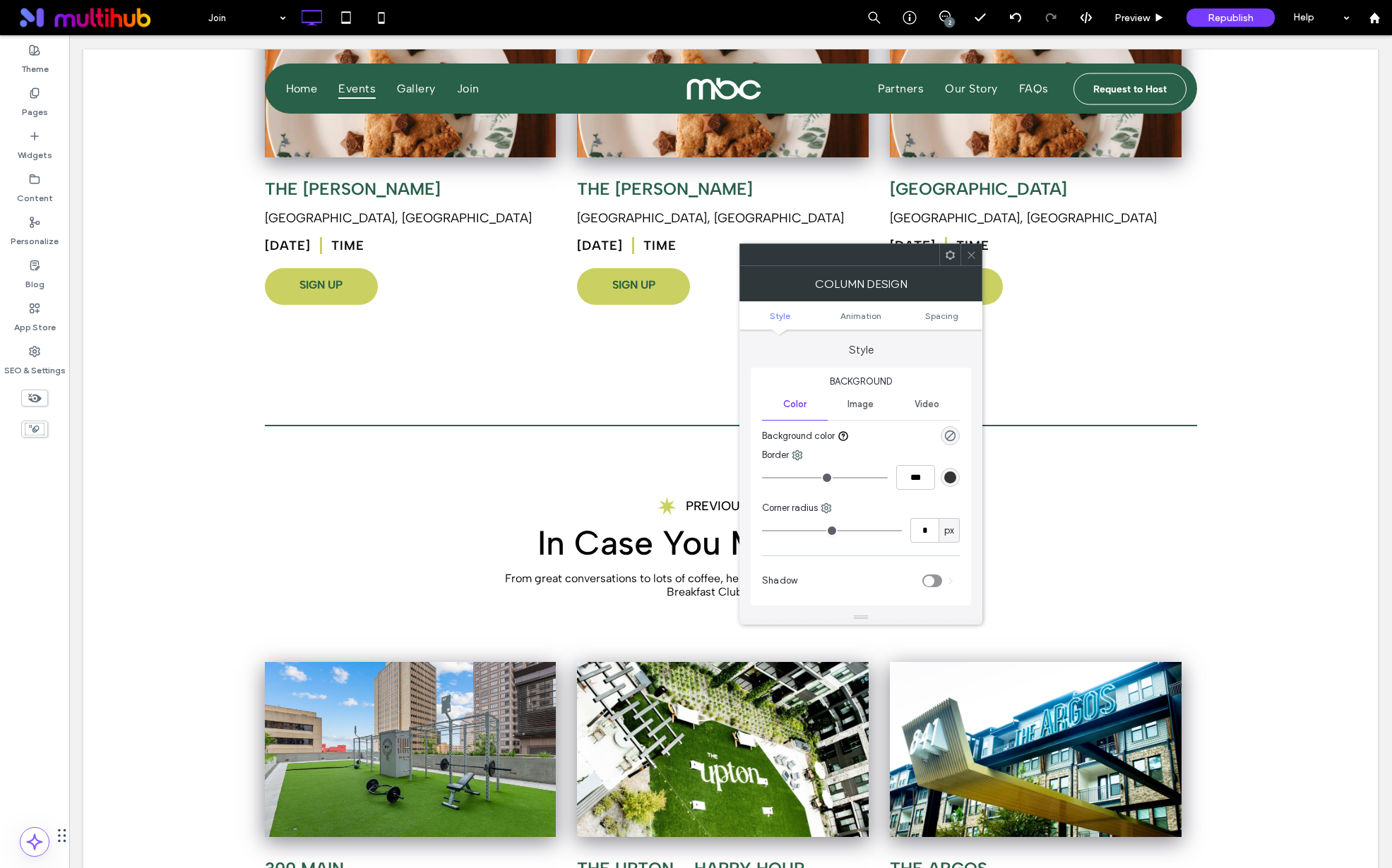
click at [972, 256] on icon at bounding box center [971, 255] width 11 height 11
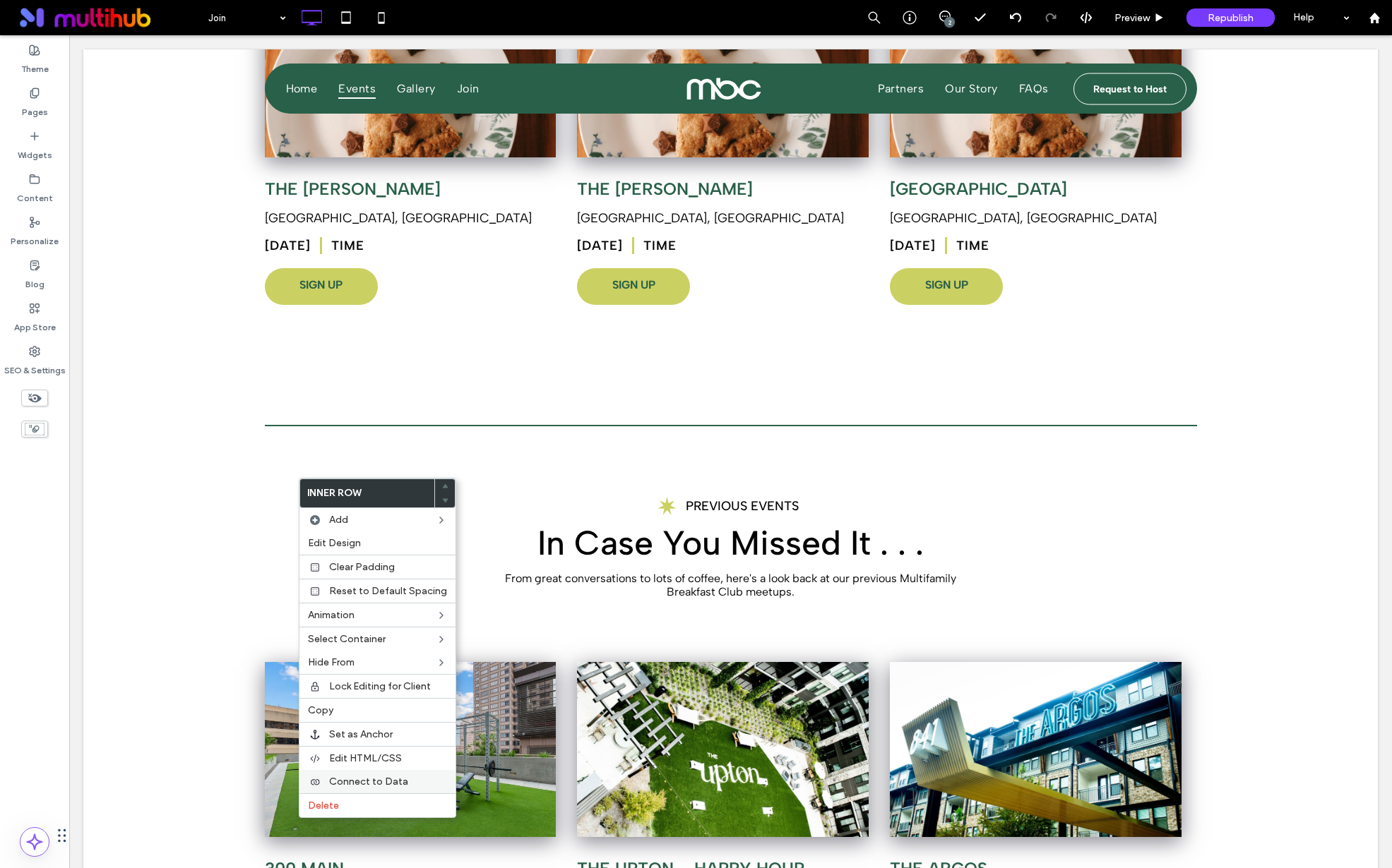
drag, startPoint x: 338, startPoint y: 804, endPoint x: 348, endPoint y: 778, distance: 27.9
click at [338, 804] on span "Delete" at bounding box center [324, 806] width 31 height 12
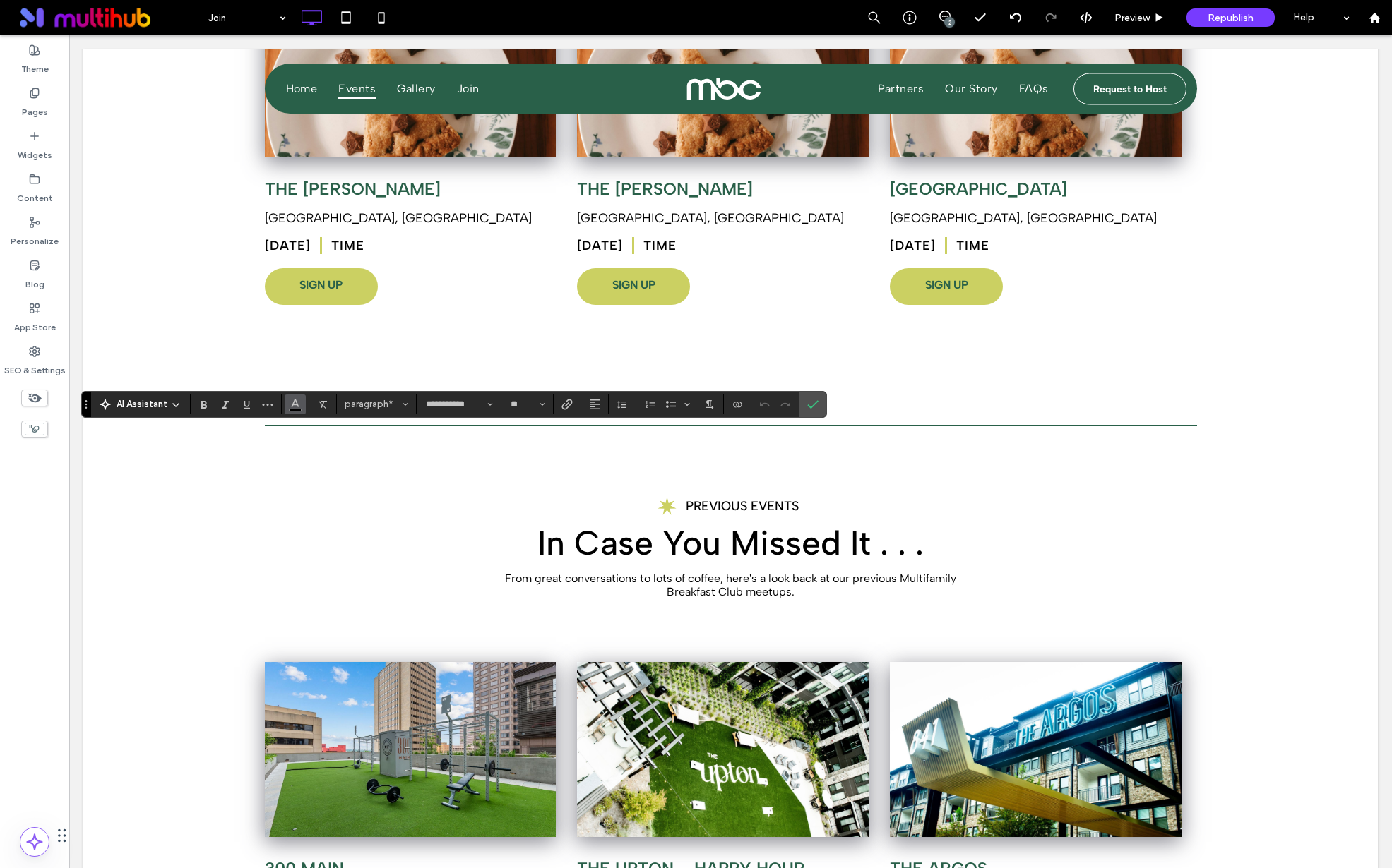
click at [300, 407] on icon "Color" at bounding box center [295, 403] width 11 height 11
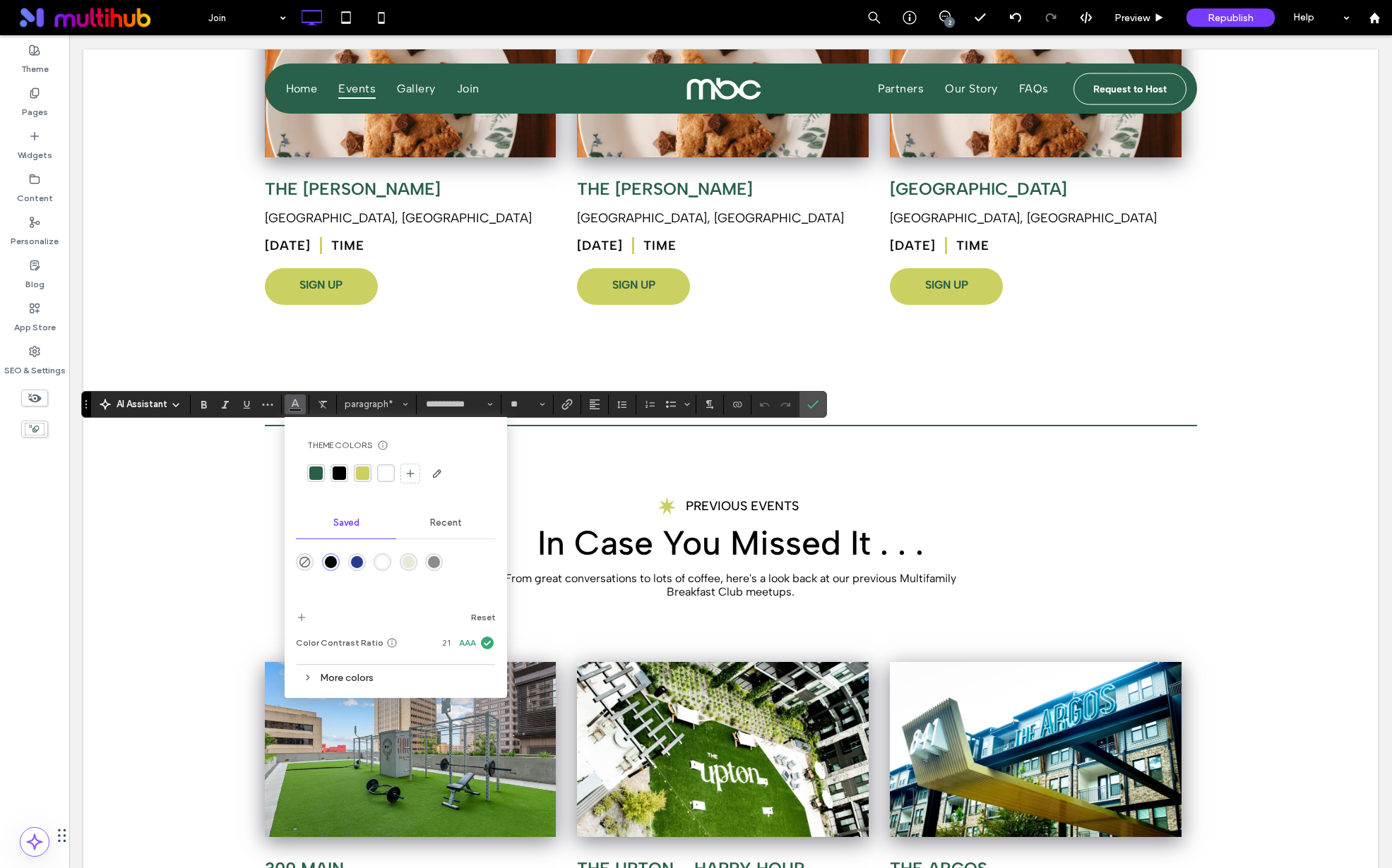
drag, startPoint x: 364, startPoint y: 471, endPoint x: 378, endPoint y: 472, distance: 14.0
click at [364, 471] on div "rgba(203, 208, 98, 1)" at bounding box center [363, 473] width 13 height 13
click at [815, 409] on icon "Confirm" at bounding box center [813, 404] width 11 height 11
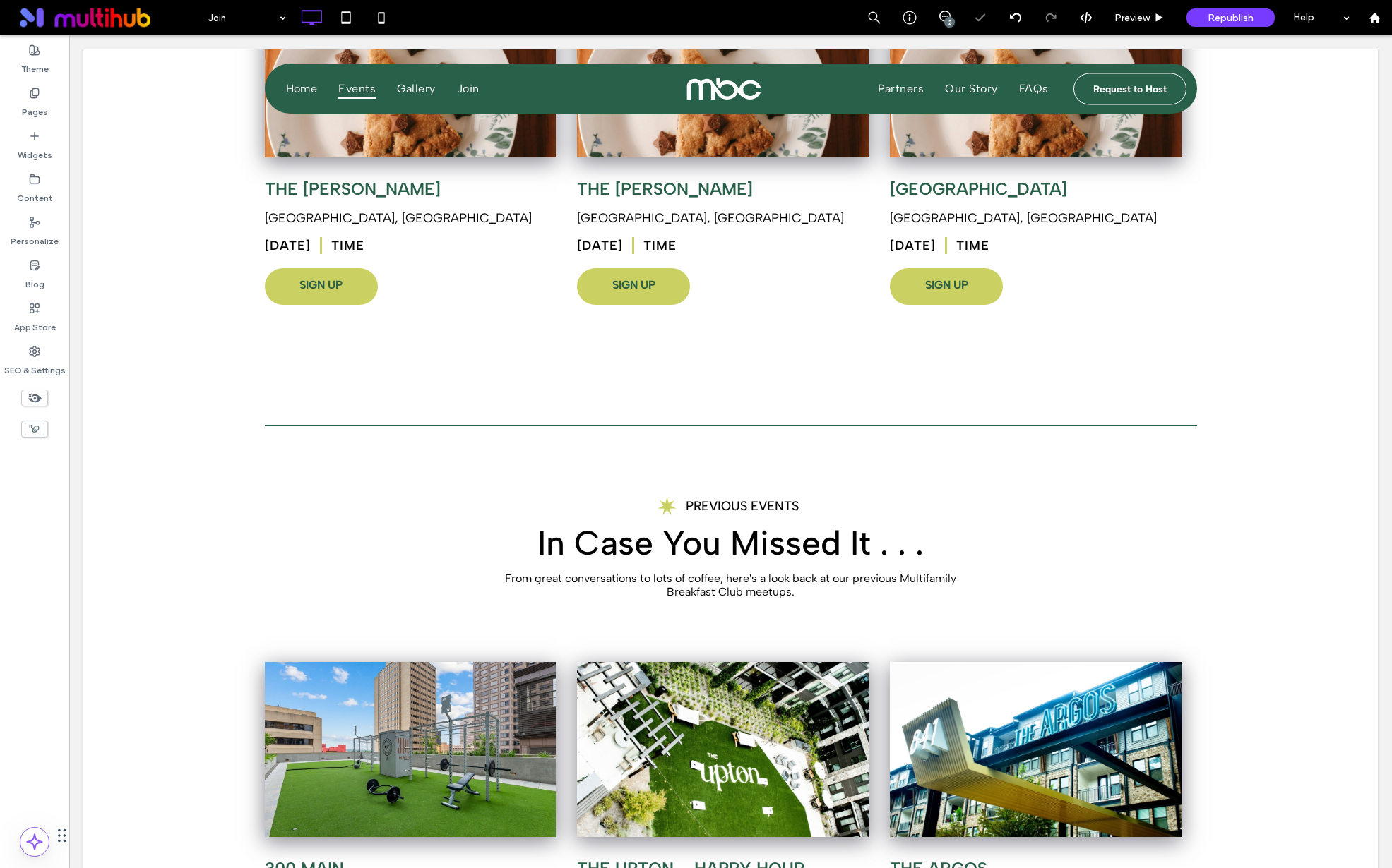
type input "**********"
type input "**"
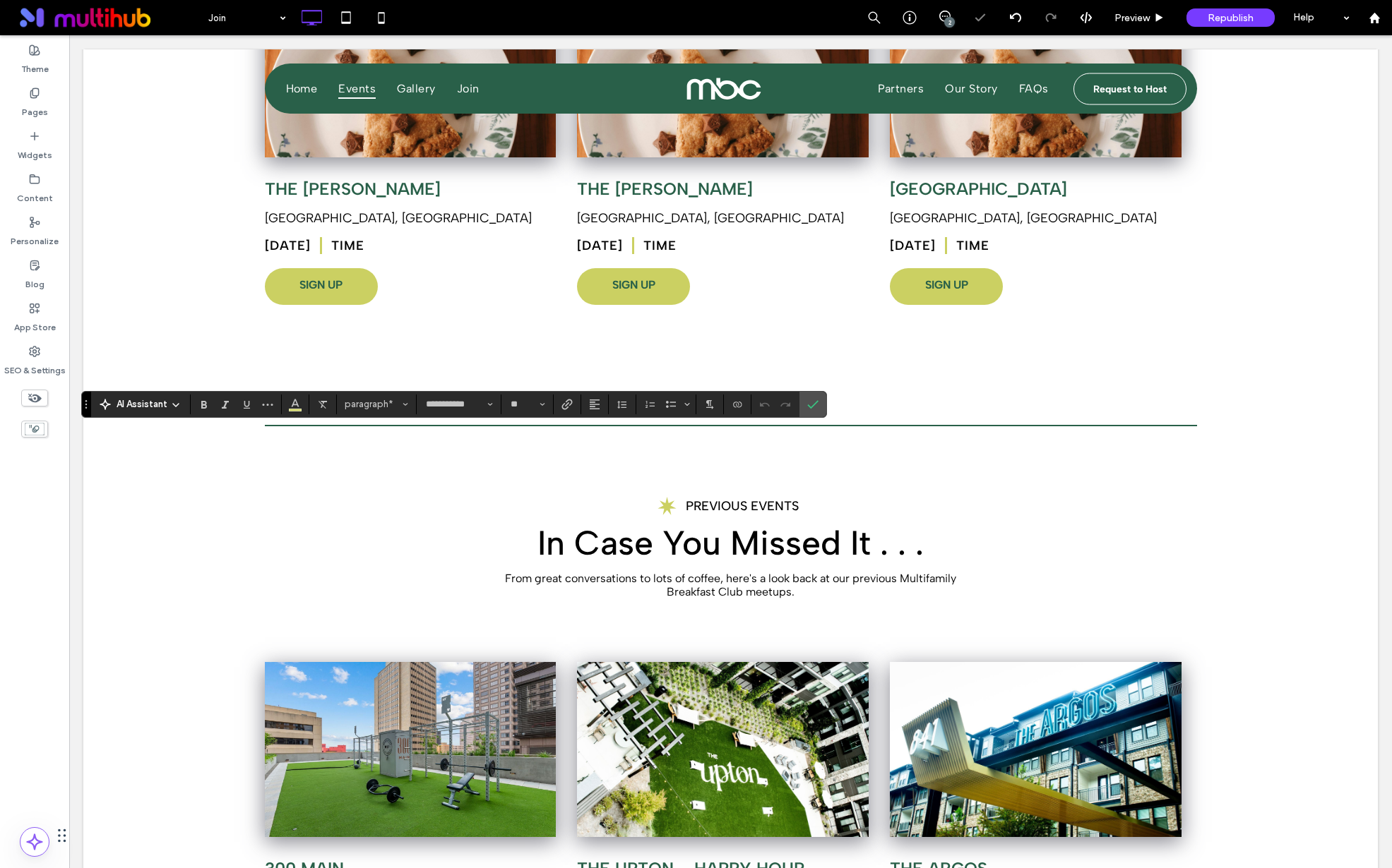
click at [295, 416] on div "**********" at bounding box center [454, 404] width 745 height 27
click at [295, 406] on icon "Color" at bounding box center [295, 403] width 11 height 11
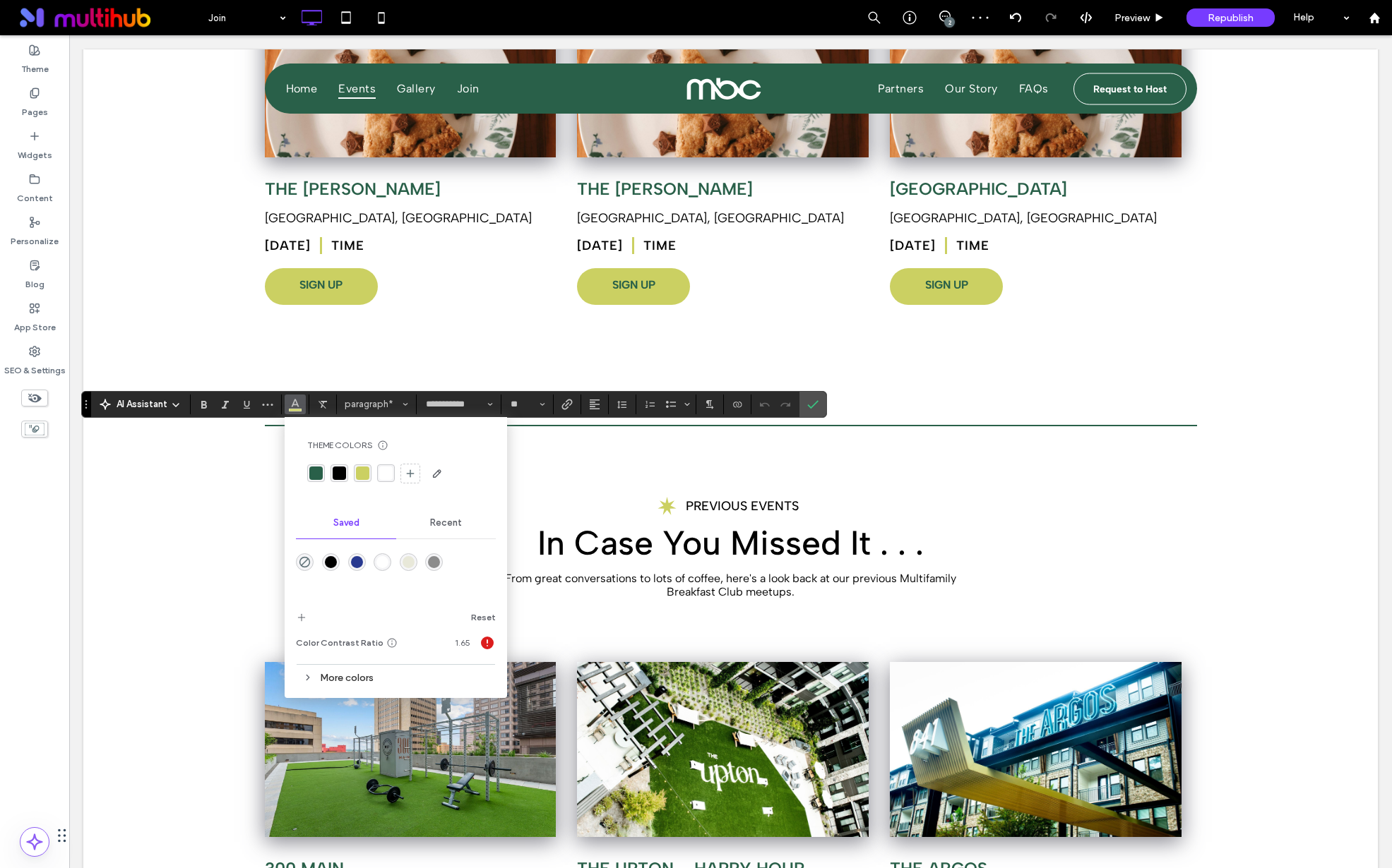
click at [312, 476] on div "rgba(41, 96, 73, 1)" at bounding box center [316, 473] width 13 height 13
click at [820, 409] on label "Confirm" at bounding box center [813, 404] width 21 height 25
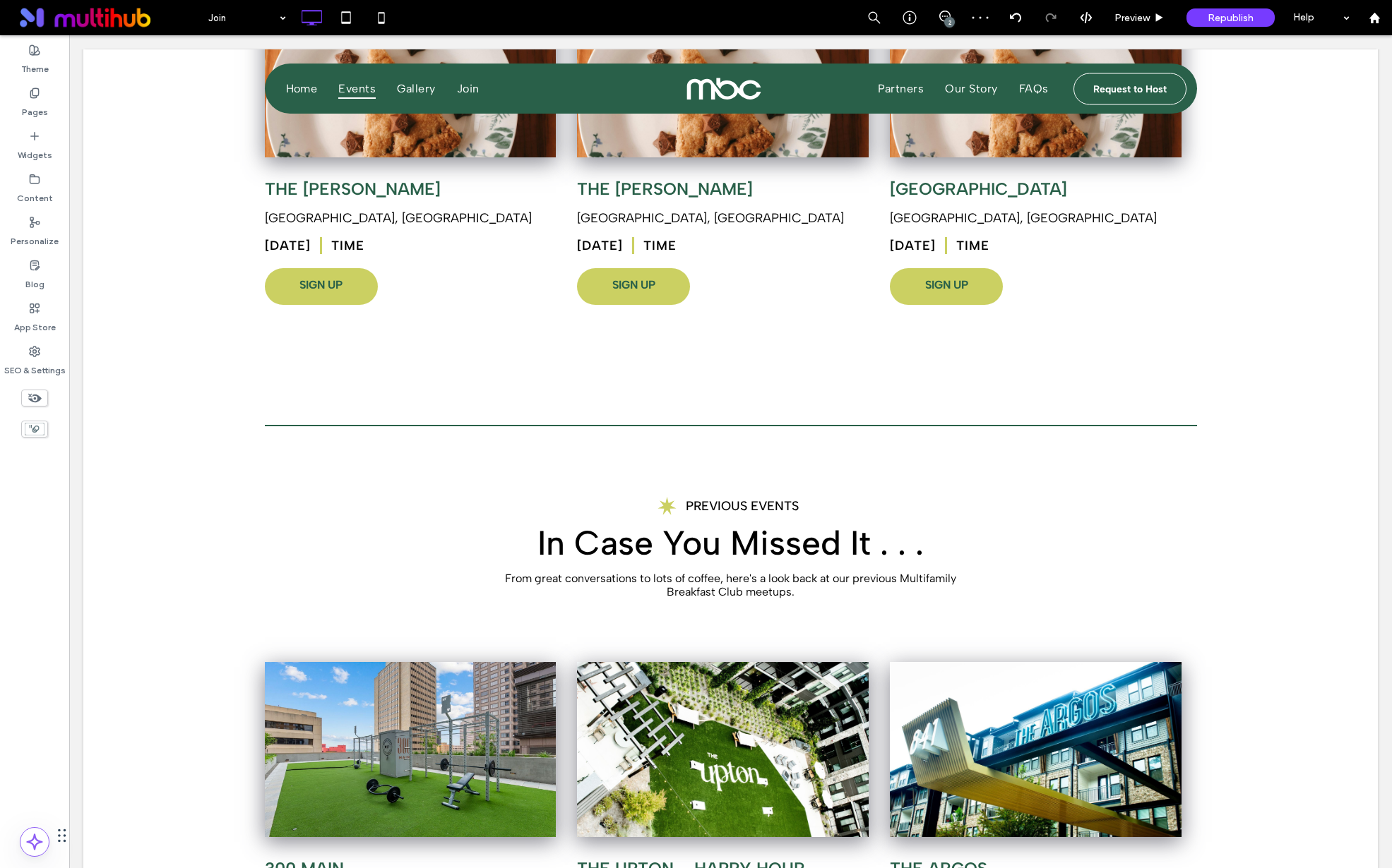
type input "**********"
type input "**"
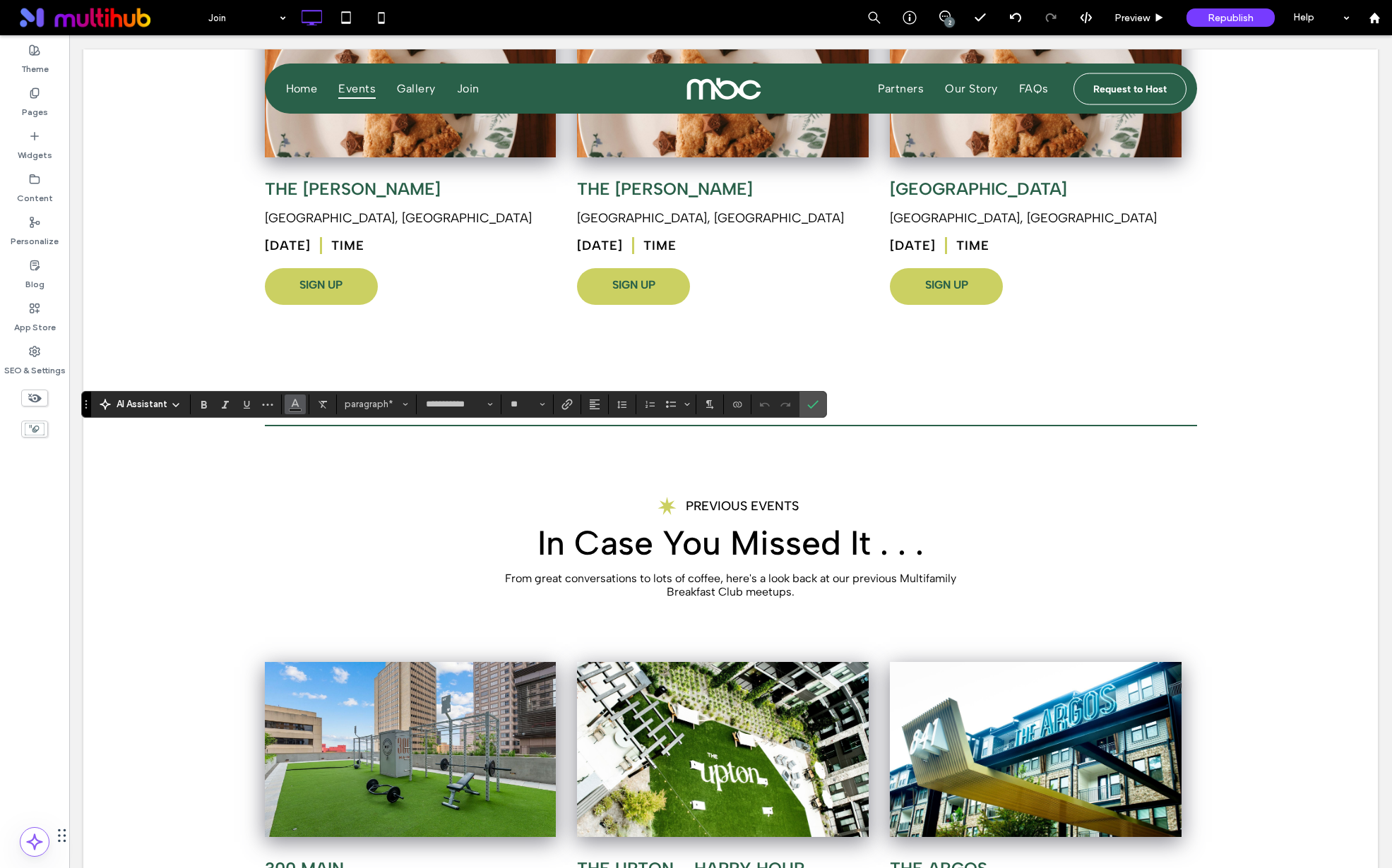
click at [295, 404] on use "Color" at bounding box center [295, 402] width 8 height 8
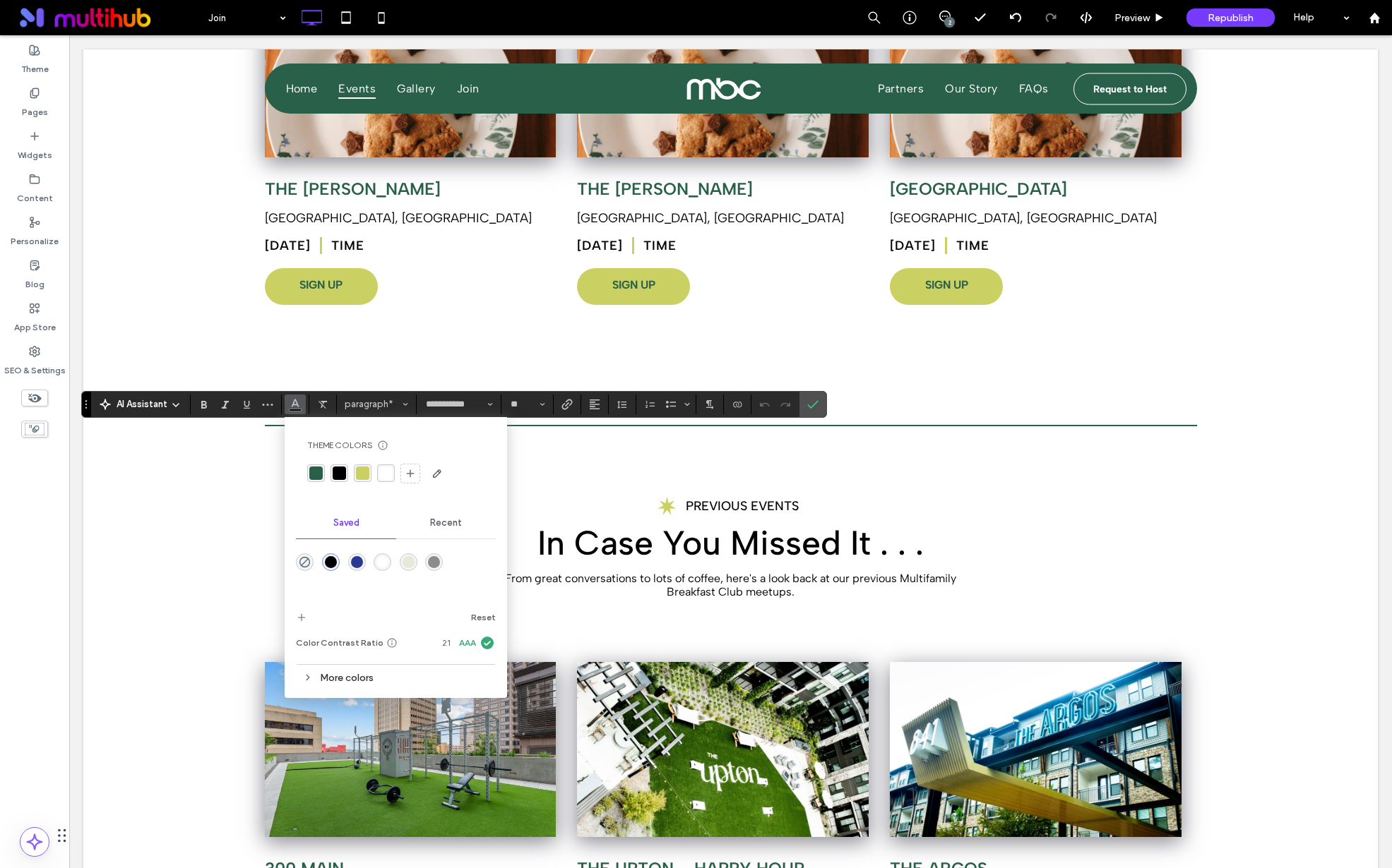
click at [315, 469] on div "rgba(41, 96, 73, 1)" at bounding box center [316, 473] width 13 height 13
click at [803, 404] on label "Confirm" at bounding box center [813, 404] width 21 height 25
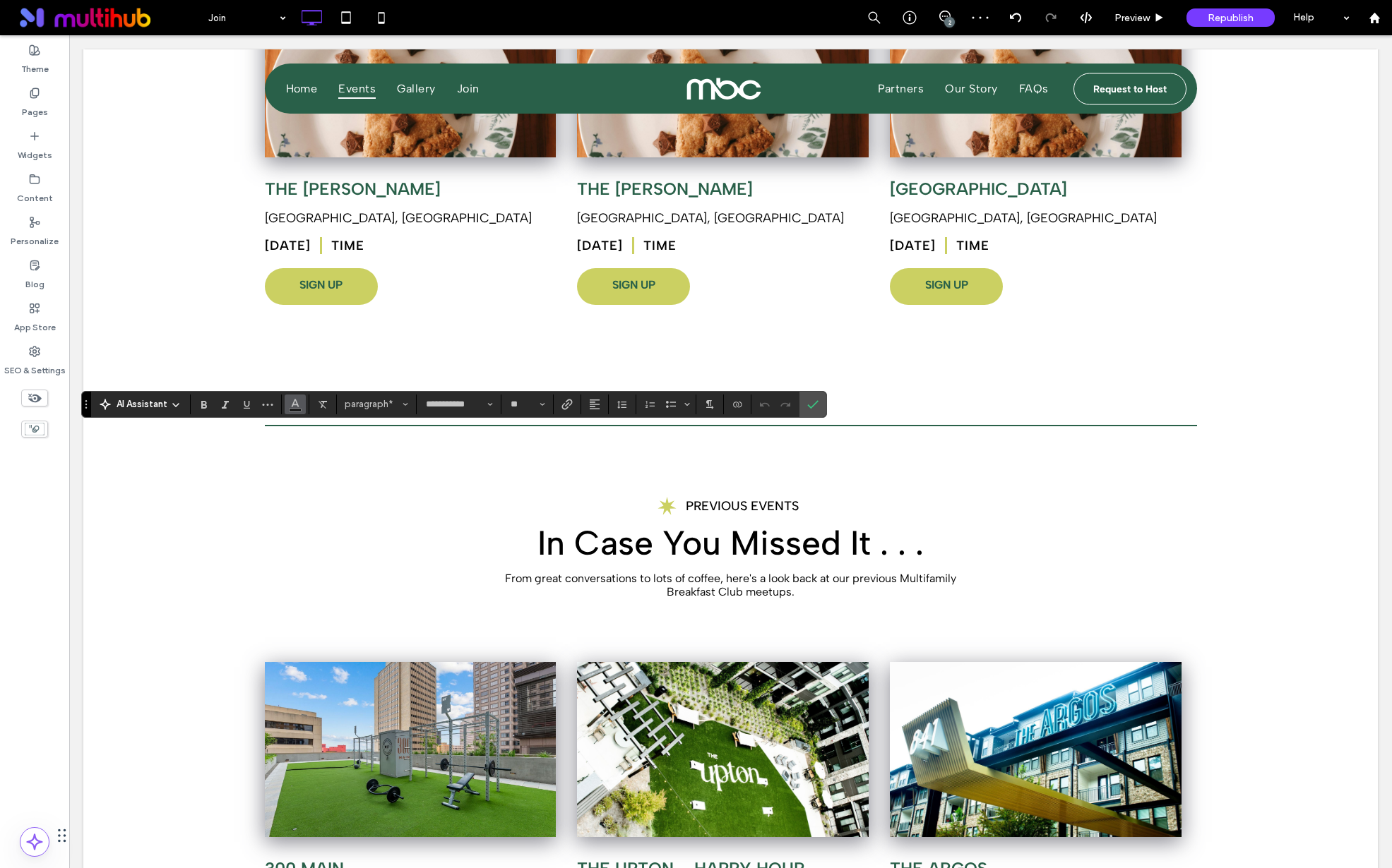
click at [298, 405] on icon "Color" at bounding box center [295, 403] width 11 height 11
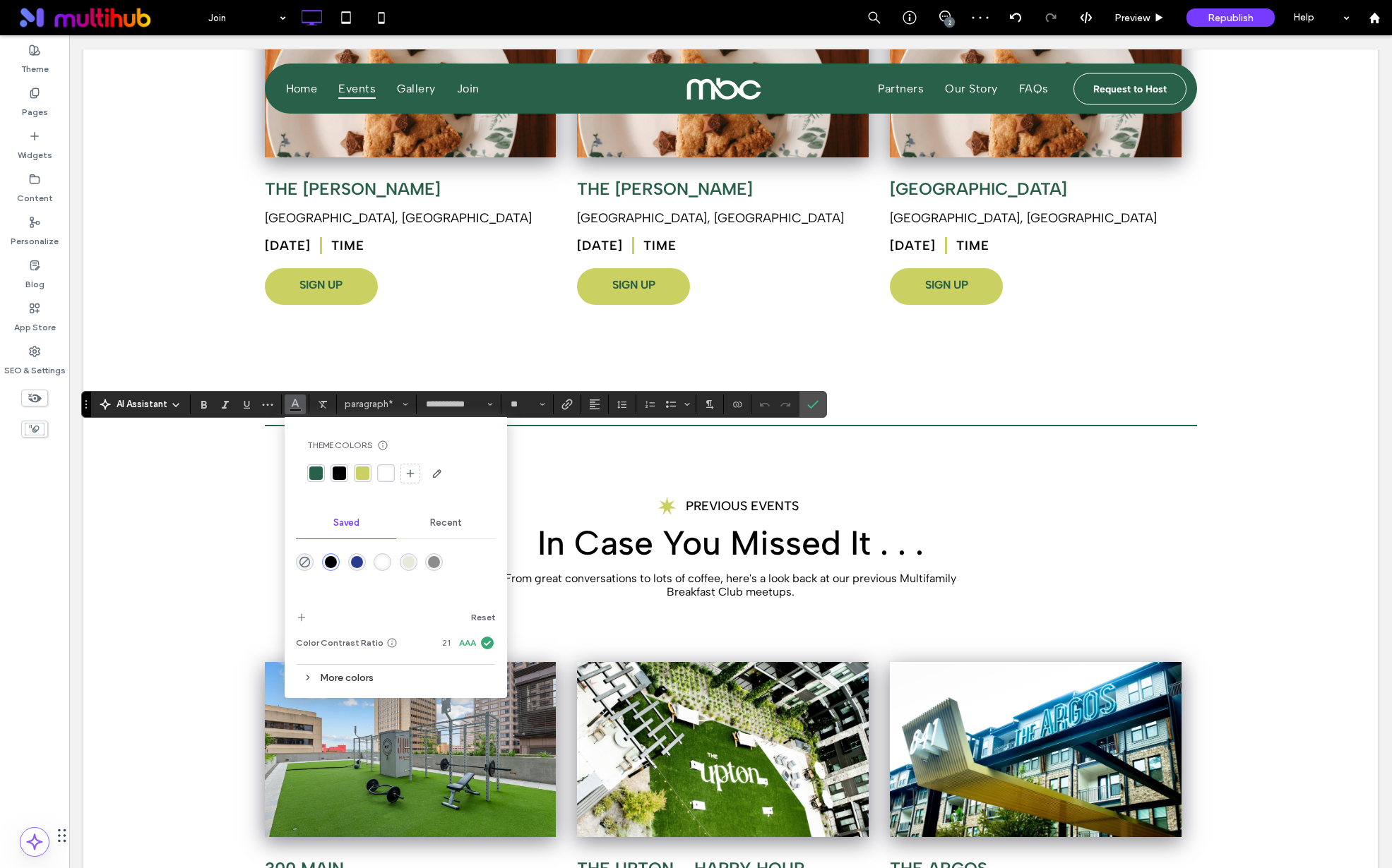
click at [317, 476] on div "rgba(41, 96, 73, 1)" at bounding box center [316, 473] width 13 height 13
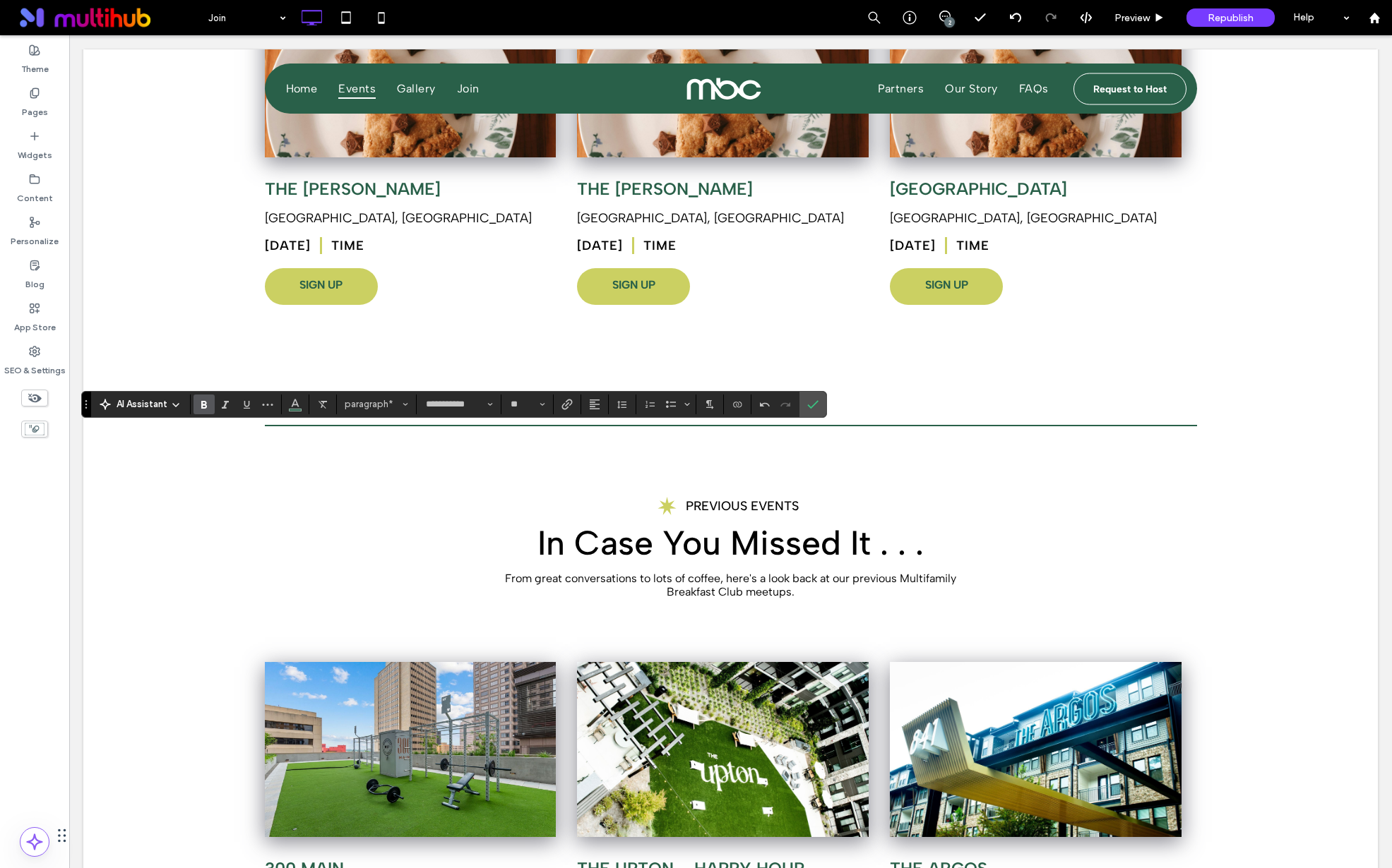
click at [212, 406] on label "Bold" at bounding box center [204, 404] width 21 height 20
click at [210, 406] on label "Bold" at bounding box center [204, 404] width 21 height 20
click at [205, 393] on div "**********" at bounding box center [454, 404] width 745 height 27
click at [206, 401] on icon "Bold" at bounding box center [204, 404] width 11 height 11
click at [808, 398] on span "Confirm" at bounding box center [810, 404] width 6 height 25
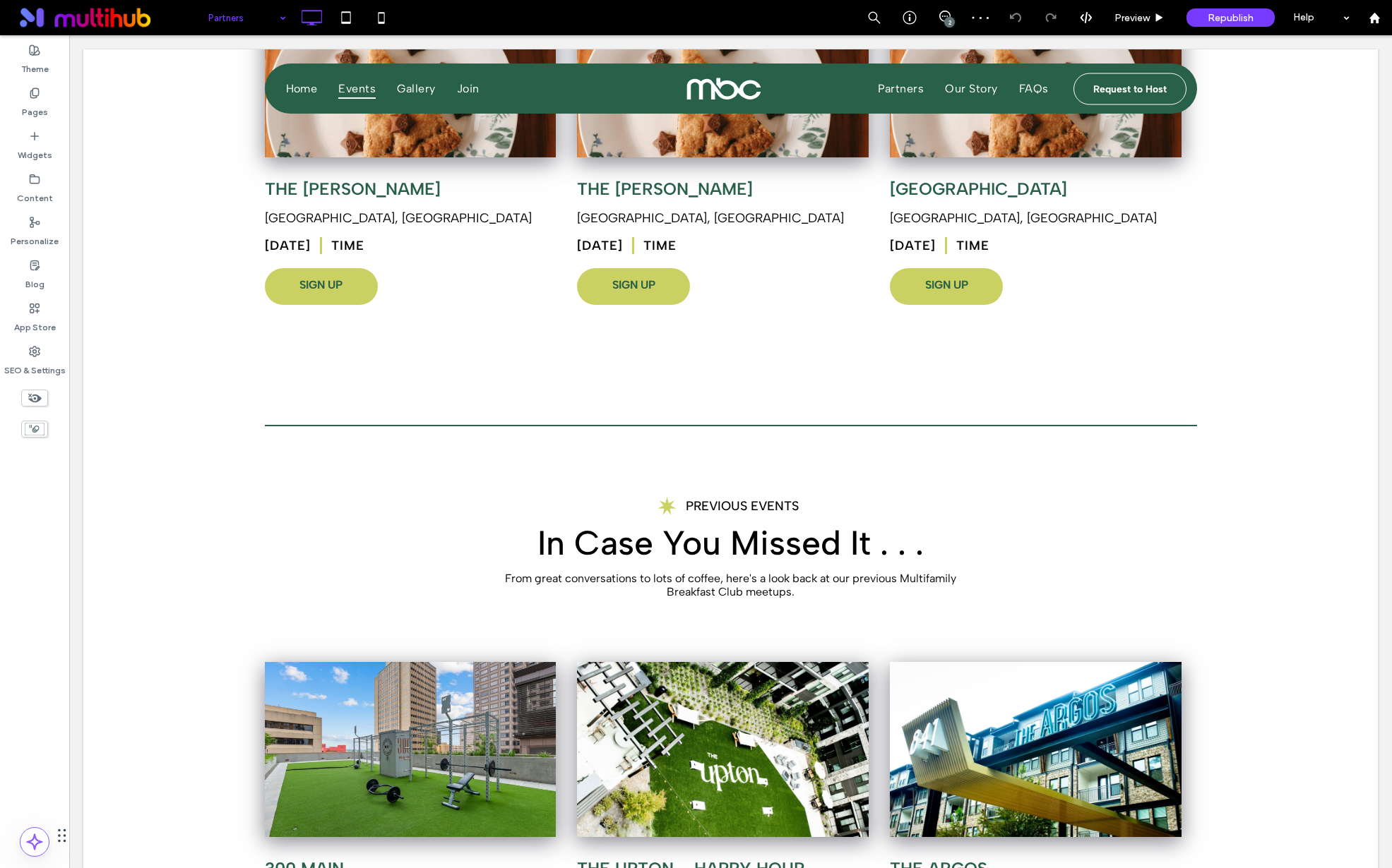
drag, startPoint x: 244, startPoint y: 20, endPoint x: 243, endPoint y: 28, distance: 8.1
click at [244, 20] on input at bounding box center [244, 18] width 71 height 35
click at [232, 1] on input at bounding box center [244, 18] width 71 height 35
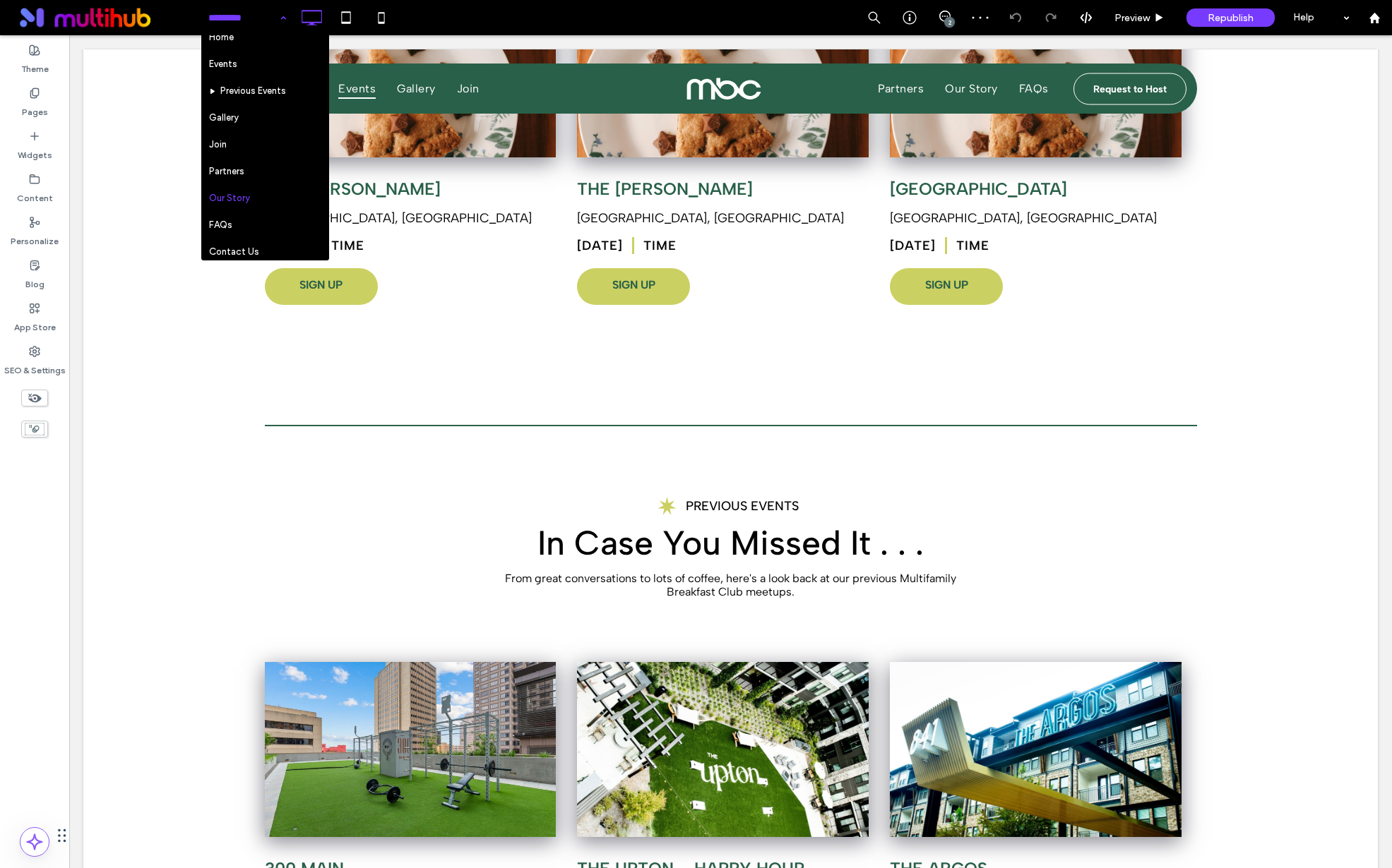
scroll to position [29, 0]
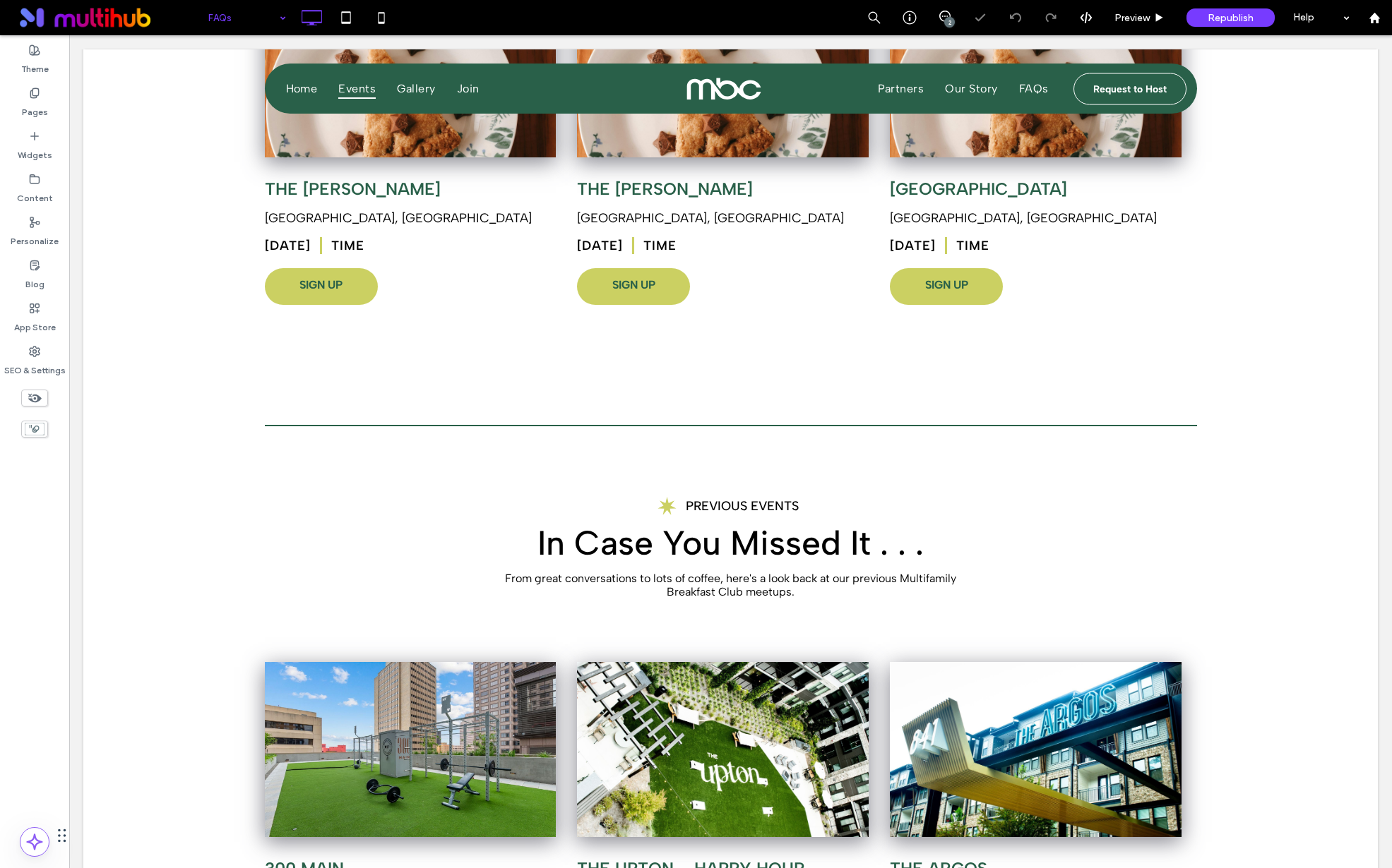
click at [276, 28] on div "FAQs" at bounding box center [247, 18] width 92 height 35
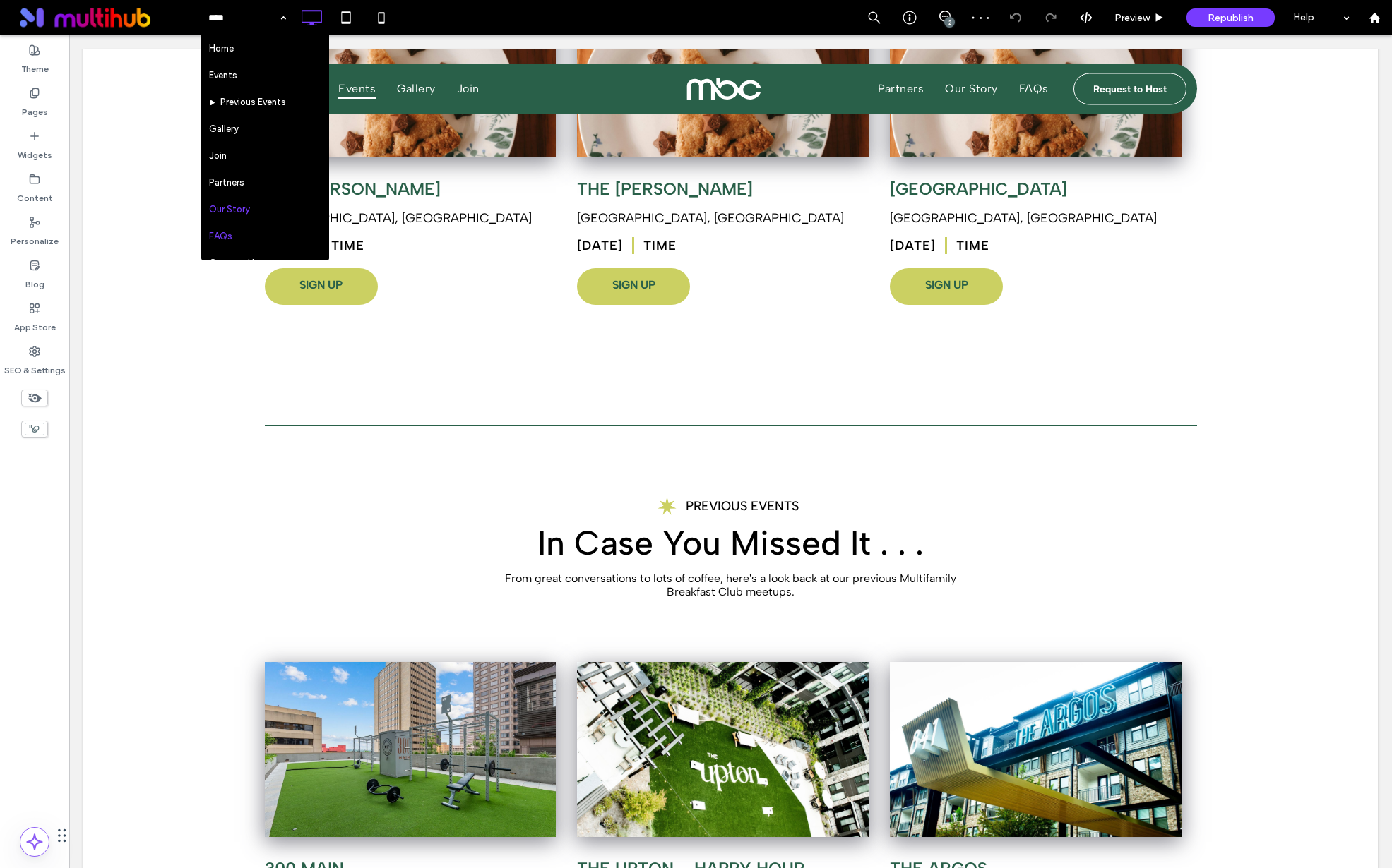
scroll to position [130, 0]
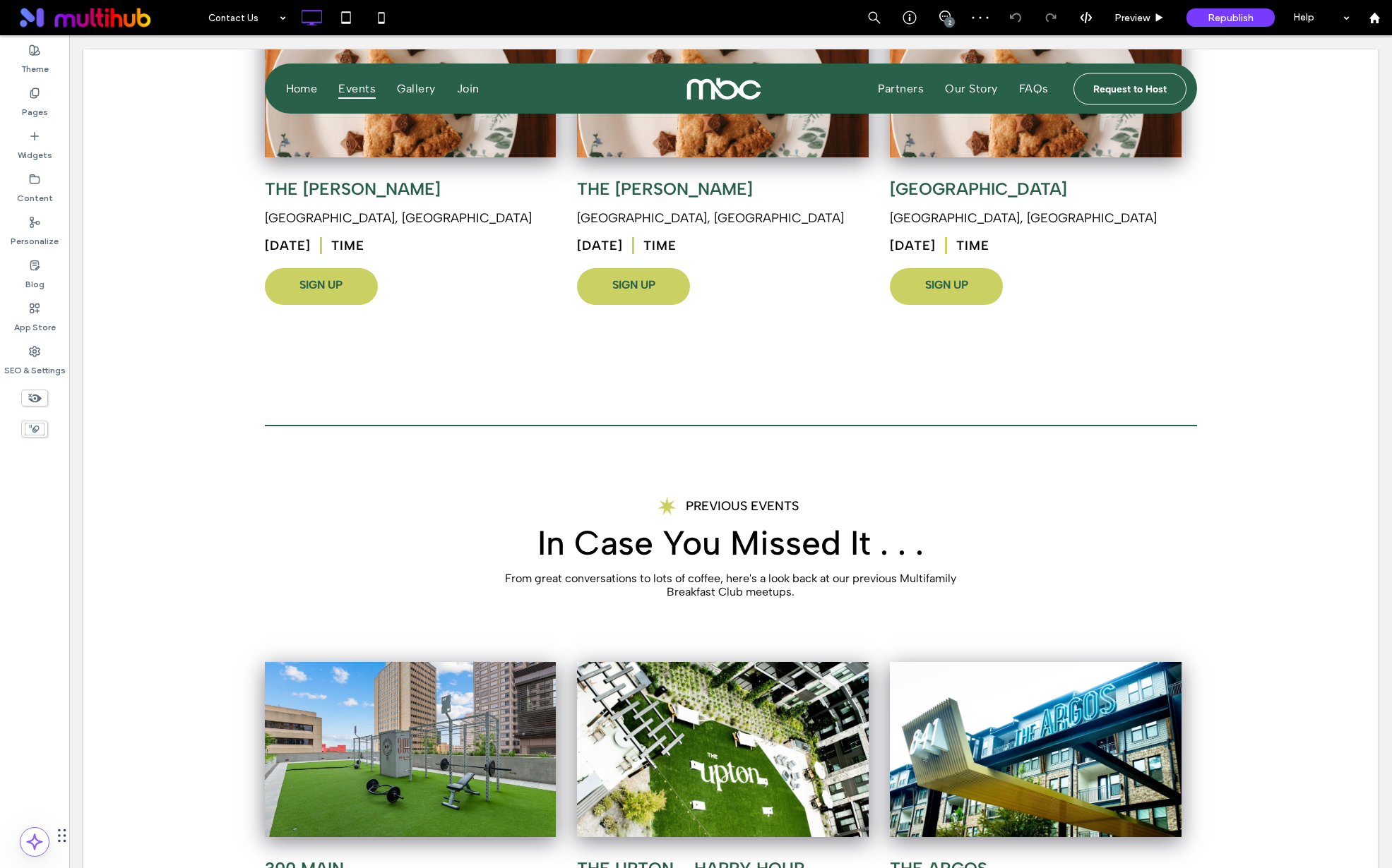
click at [1233, 16] on span "Republish" at bounding box center [1230, 18] width 46 height 12
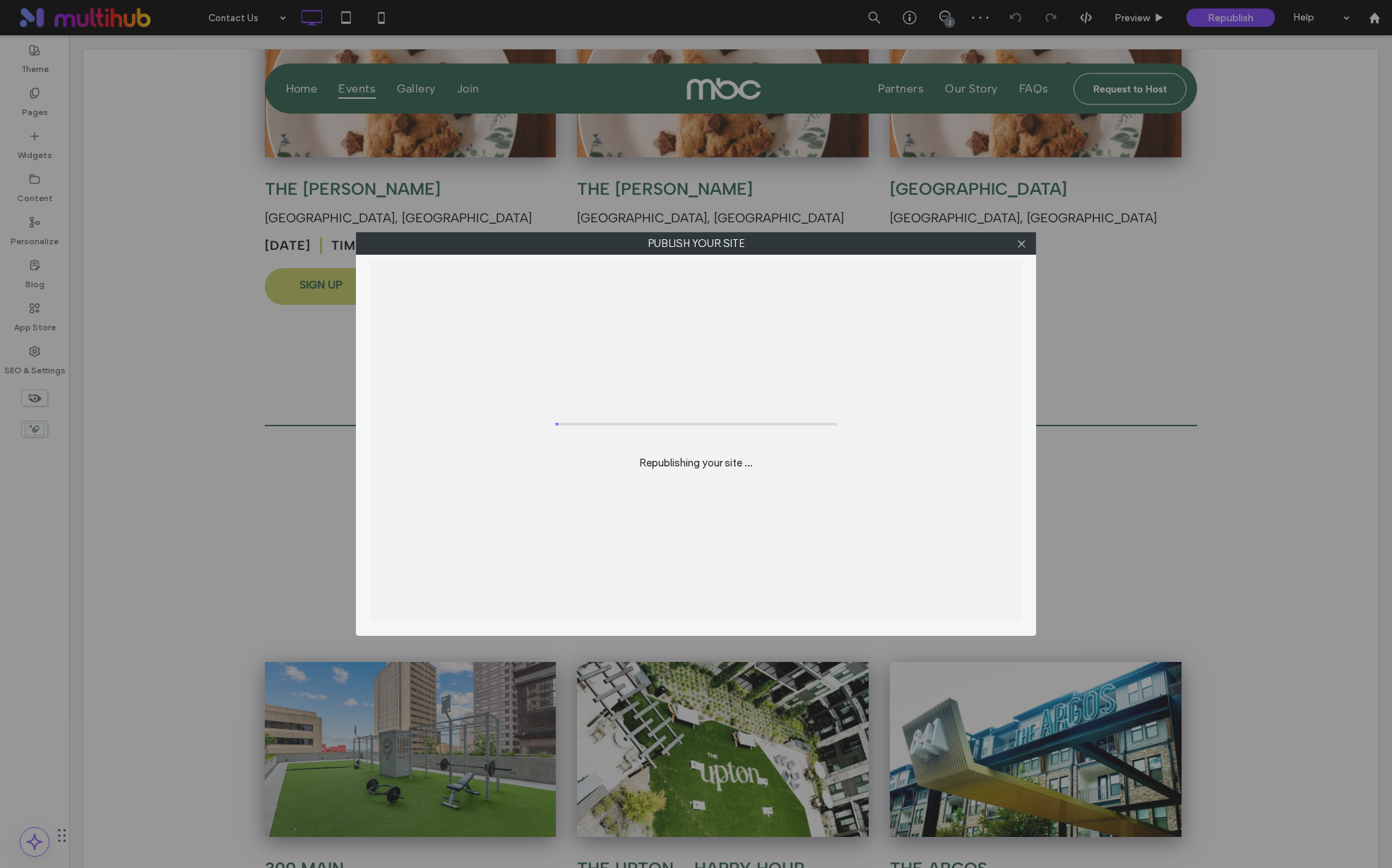
click at [1243, 12] on div "Publish your site Republishing your site ..." at bounding box center [696, 434] width 1392 height 868
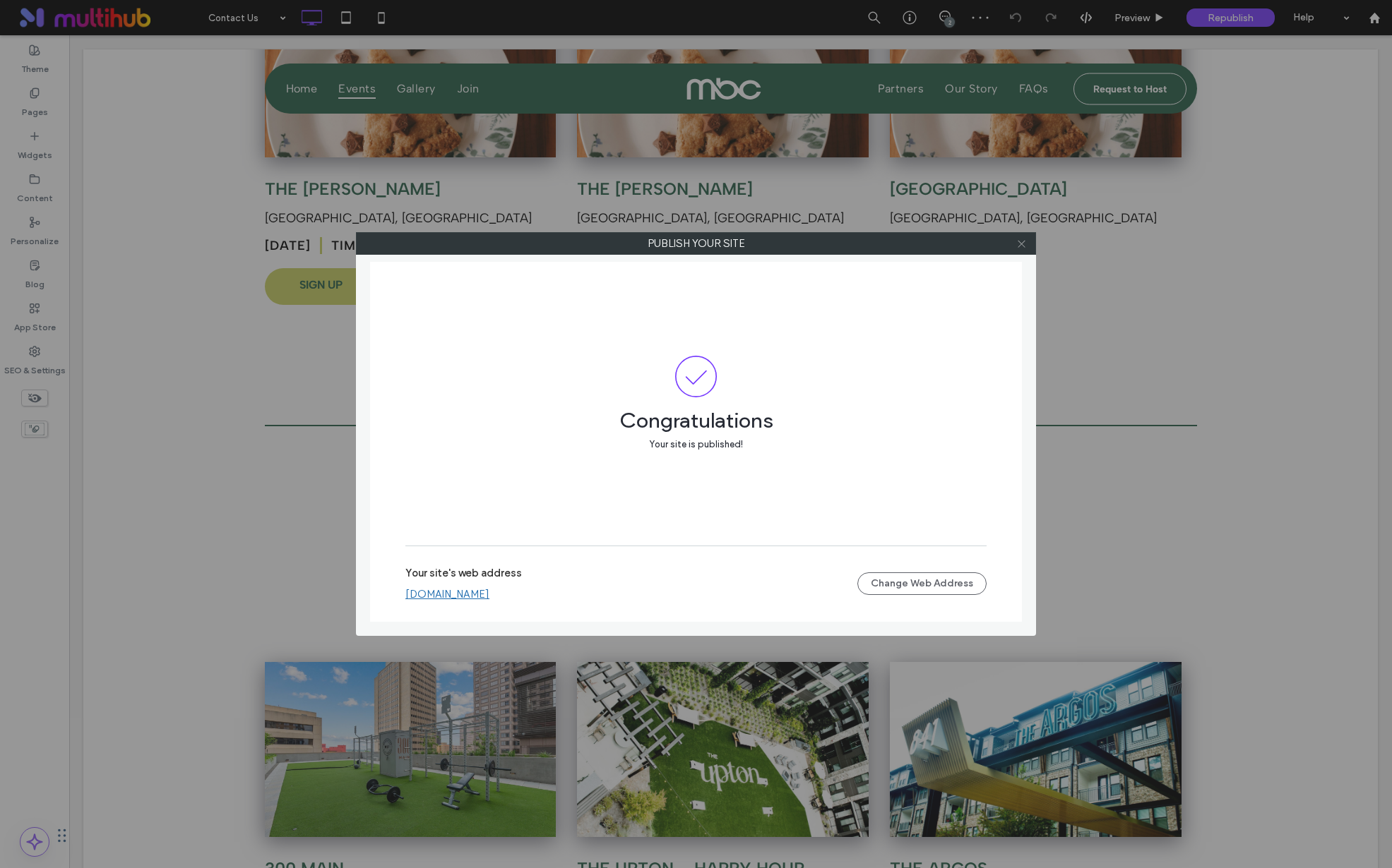
drag, startPoint x: 1019, startPoint y: 241, endPoint x: 1012, endPoint y: 240, distance: 7.1
click at [1019, 241] on icon at bounding box center [1022, 244] width 11 height 11
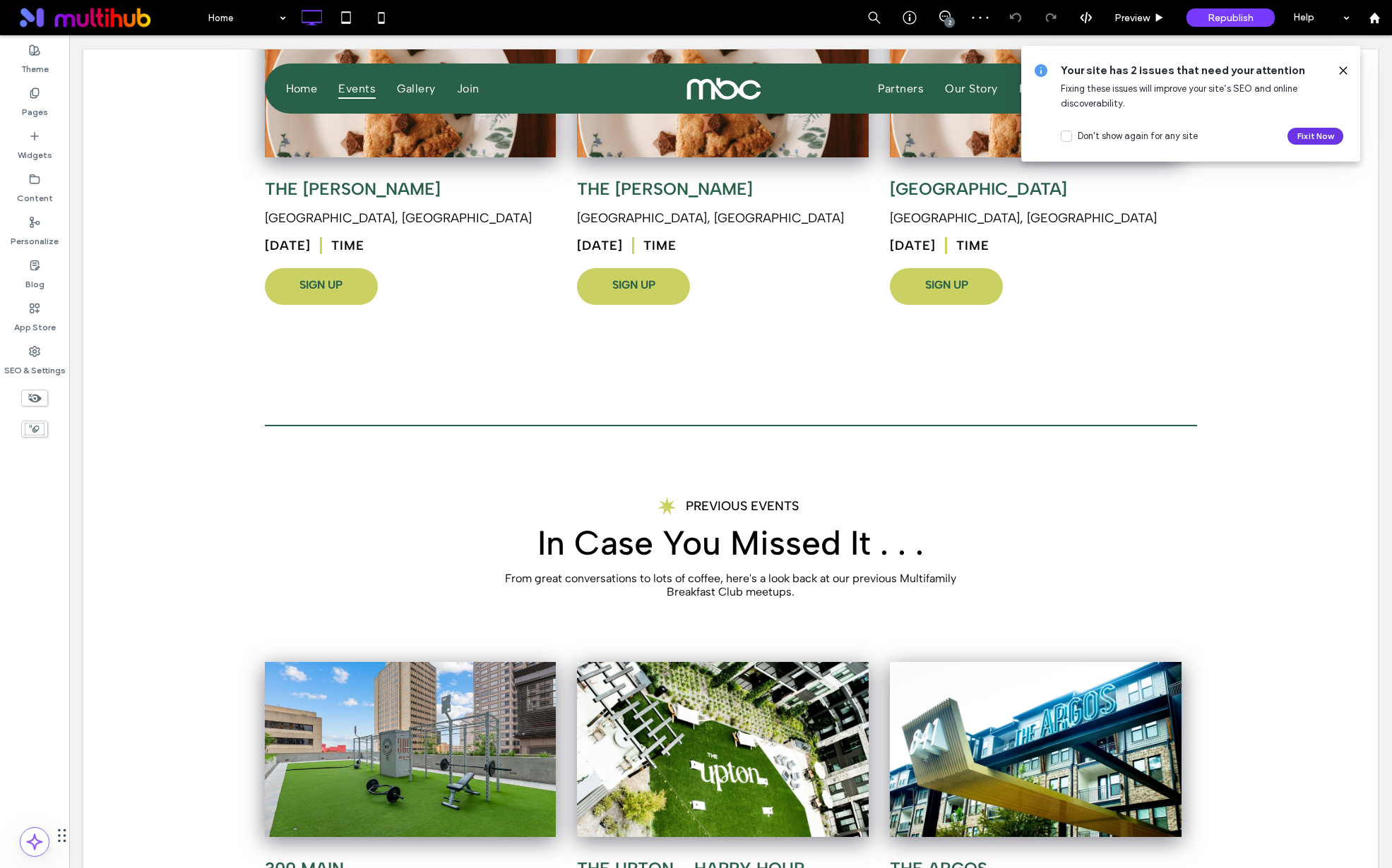
click at [1314, 128] on button "Fix it Now" at bounding box center [1315, 136] width 56 height 17
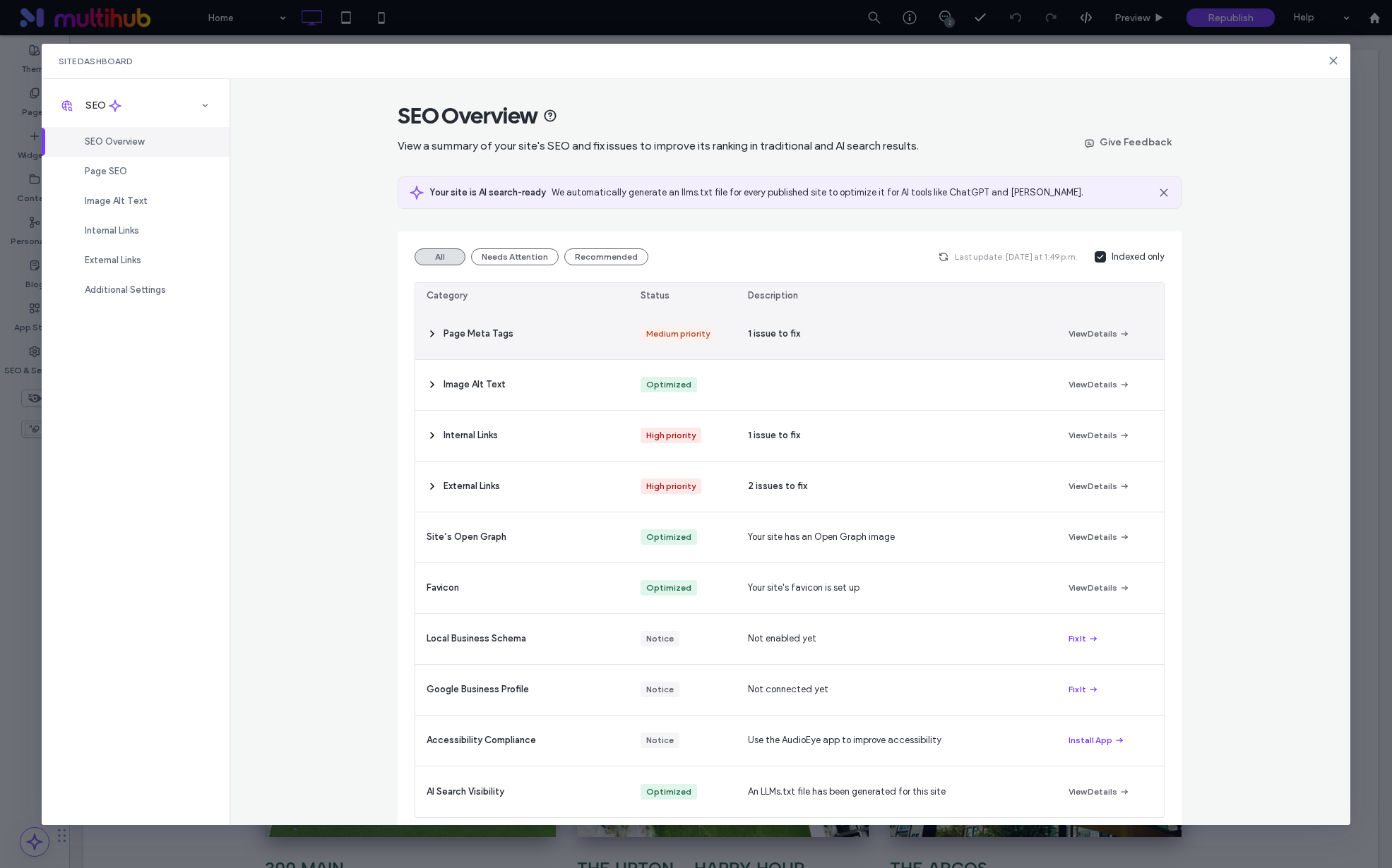
click at [430, 338] on icon at bounding box center [432, 334] width 11 height 11
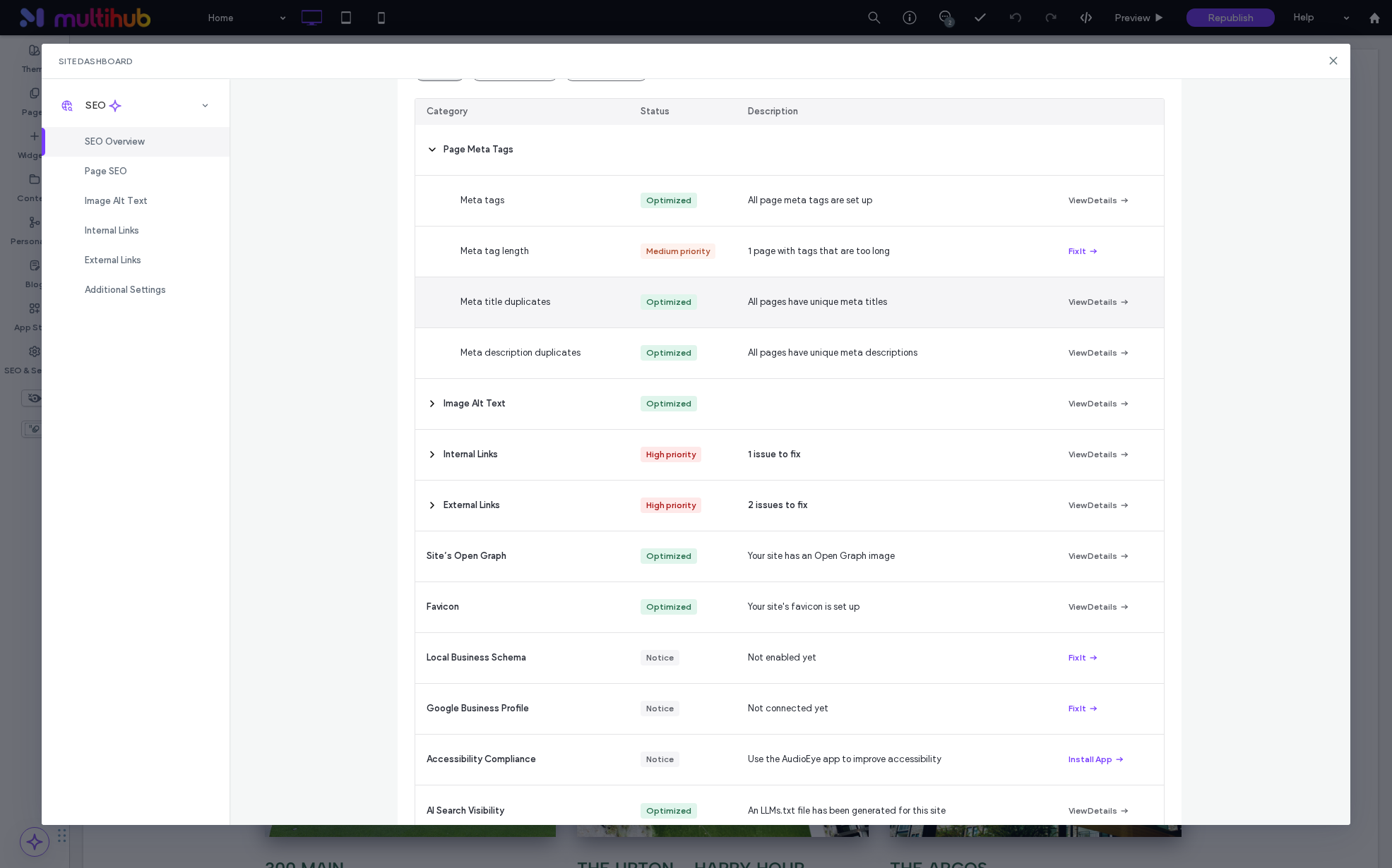
scroll to position [213, 0]
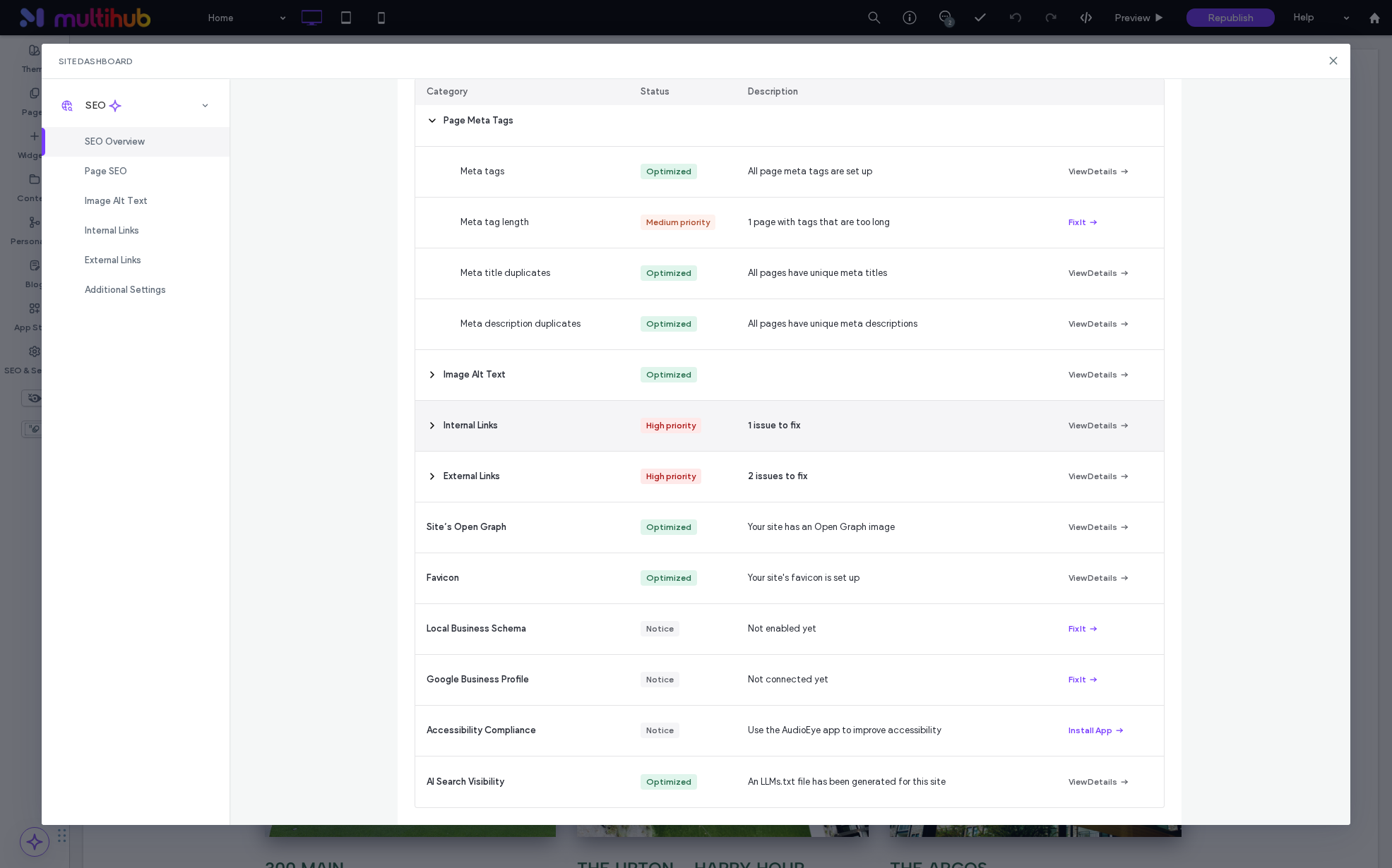
click at [426, 430] on icon at bounding box center [432, 426] width 11 height 11
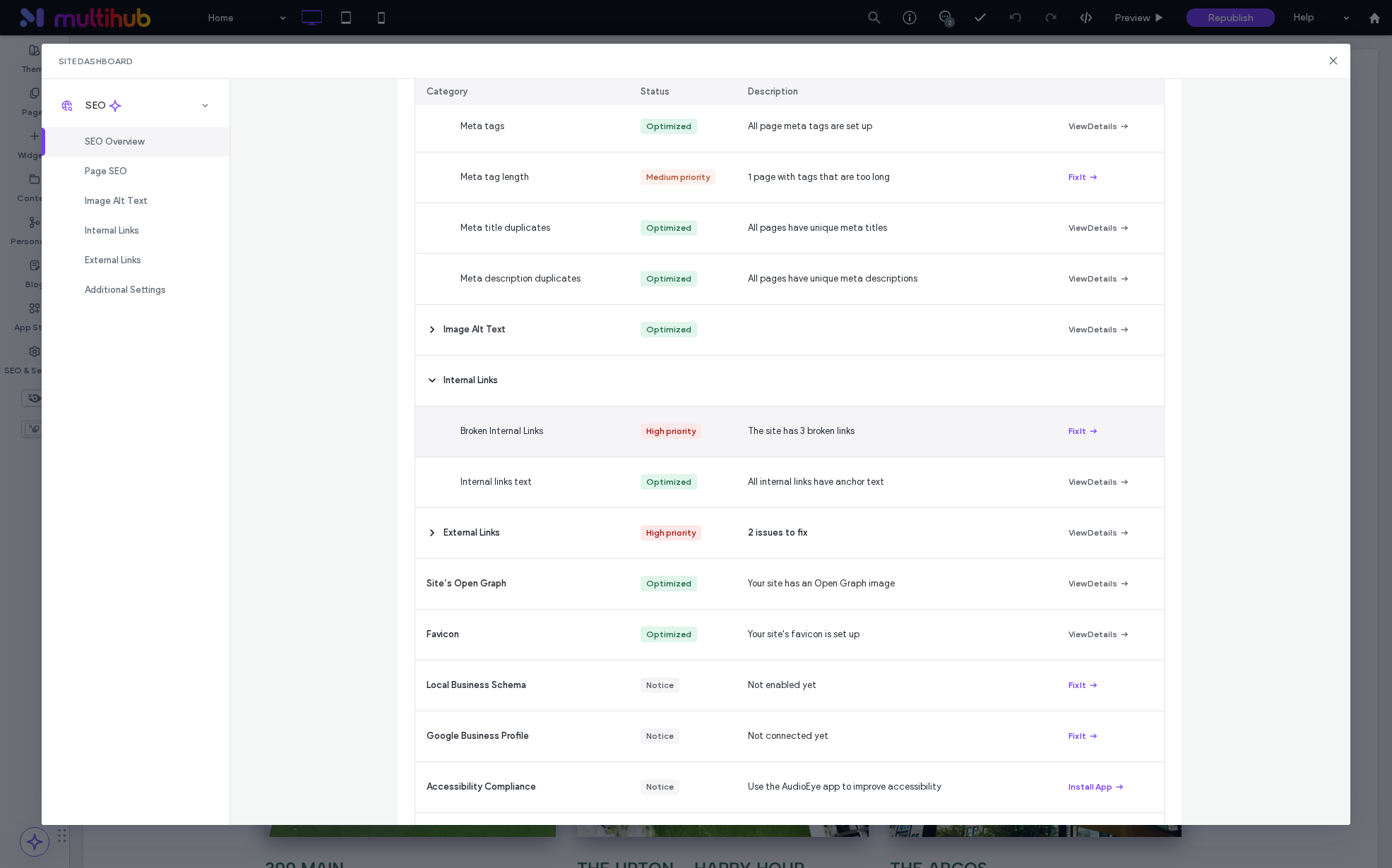
scroll to position [315, 0]
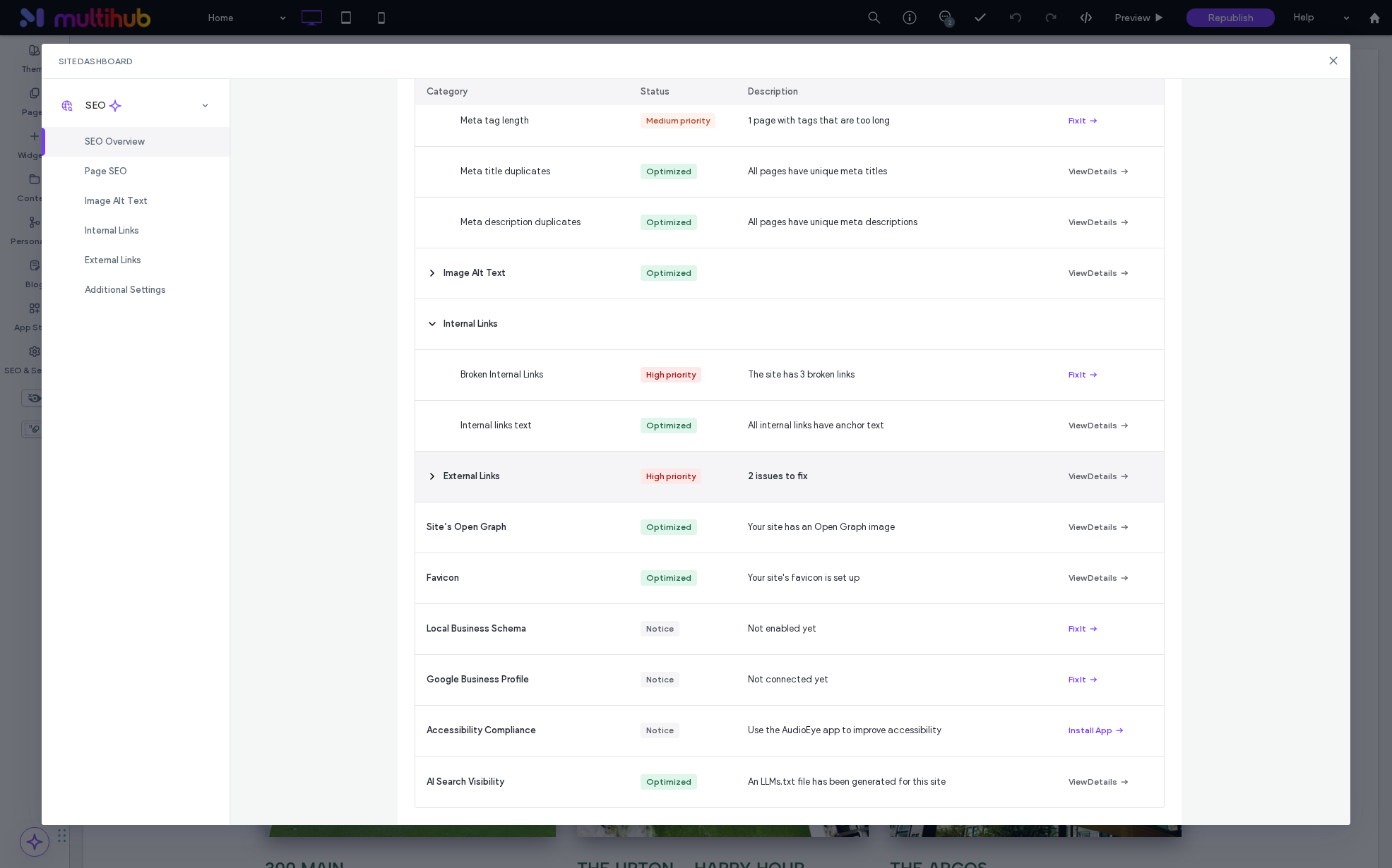
click at [436, 476] on div "External Links" at bounding box center [522, 476] width 214 height 50
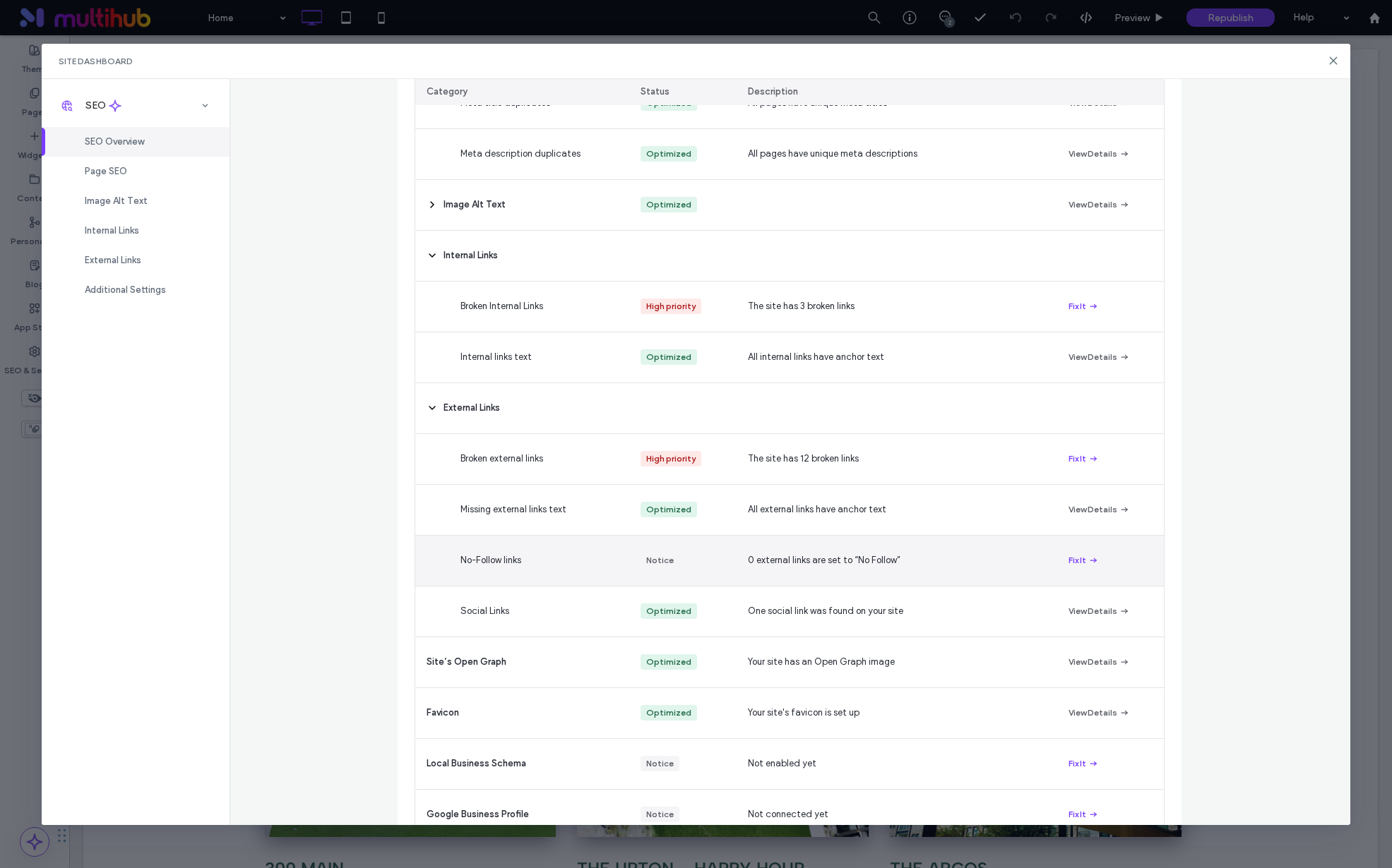
scroll to position [439, 0]
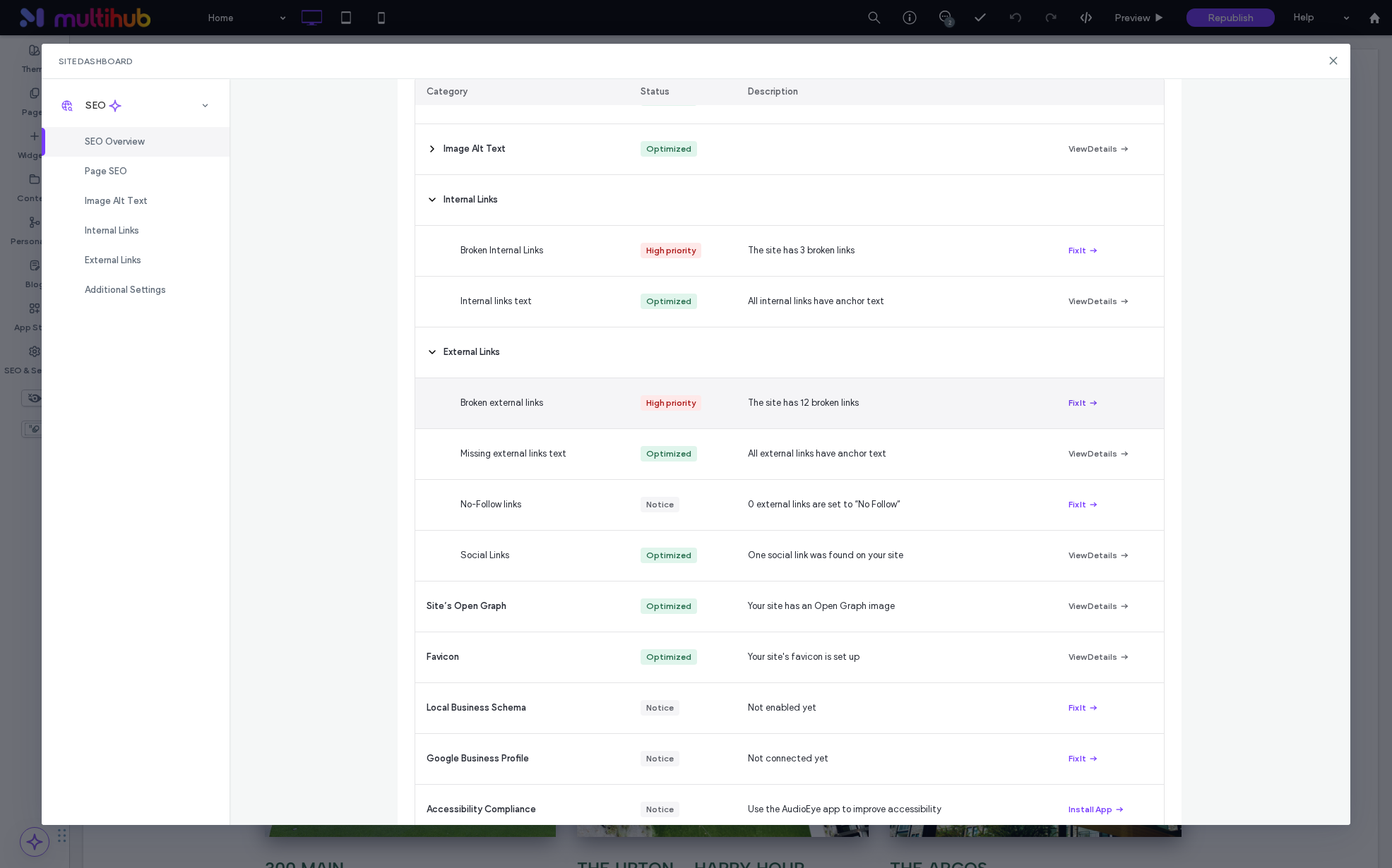
click at [1075, 402] on button "Fix It" at bounding box center [1084, 403] width 30 height 17
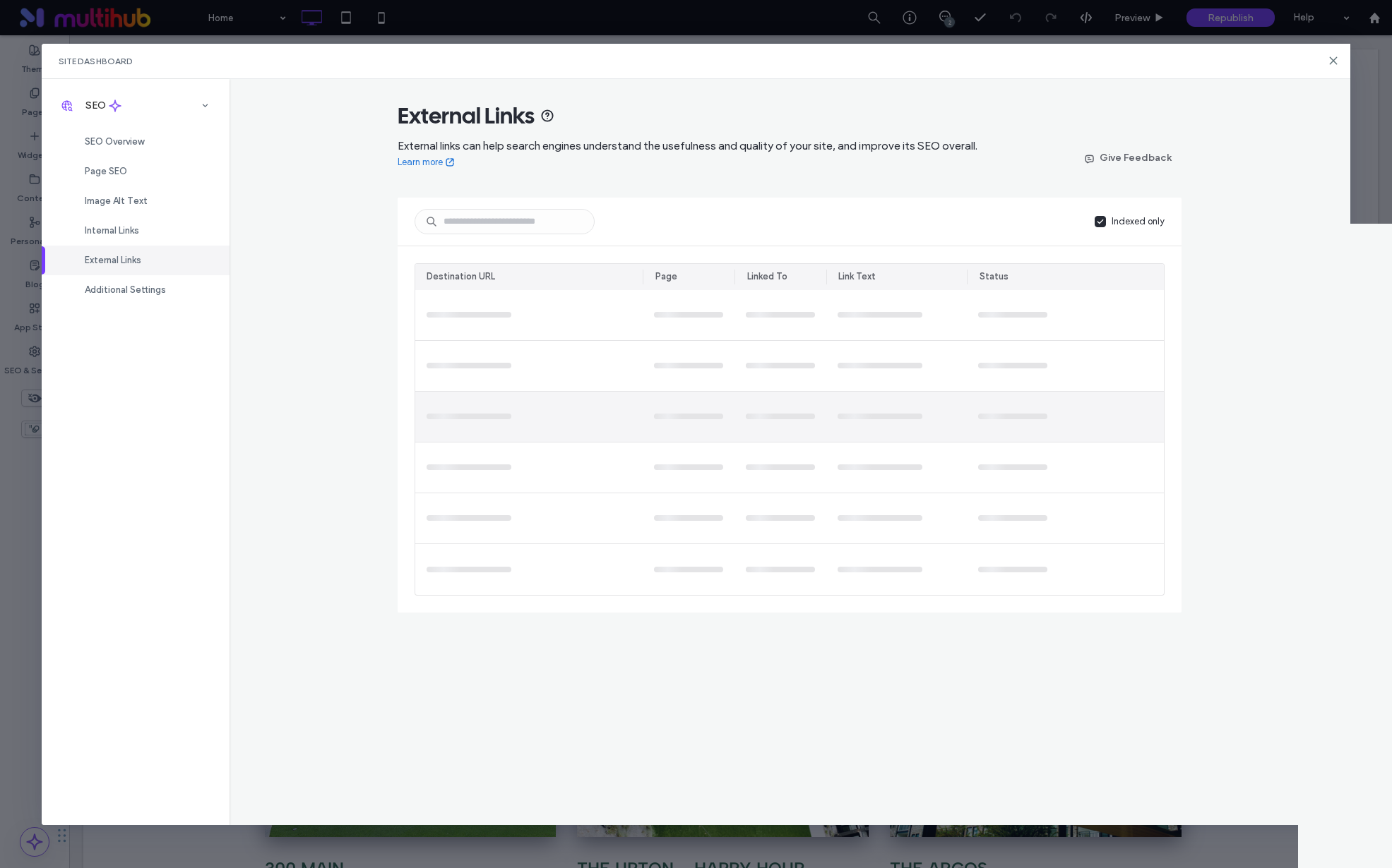
scroll to position [0, 0]
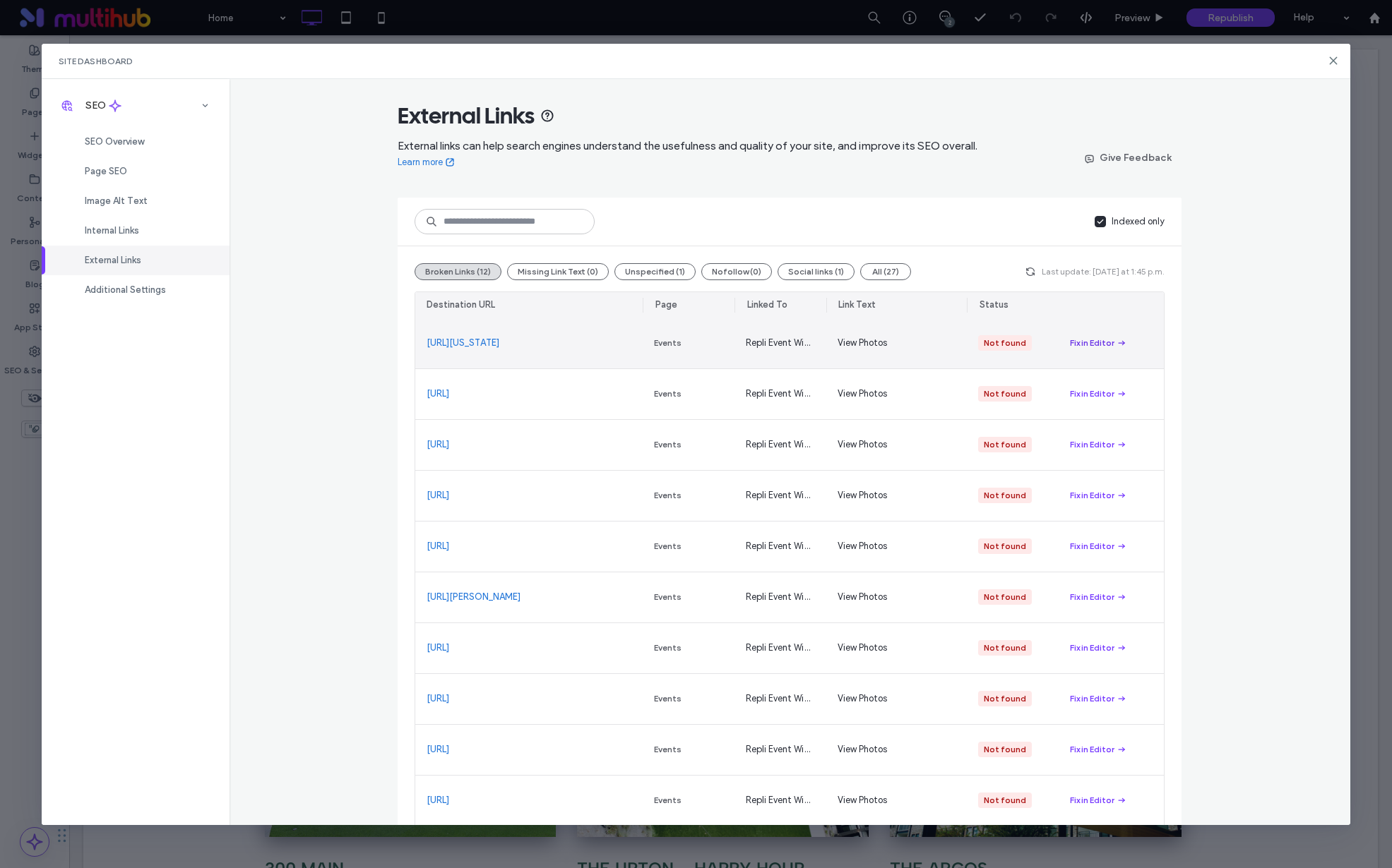
click at [1102, 347] on div "Fix in Editor" at bounding box center [1092, 343] width 45 height 13
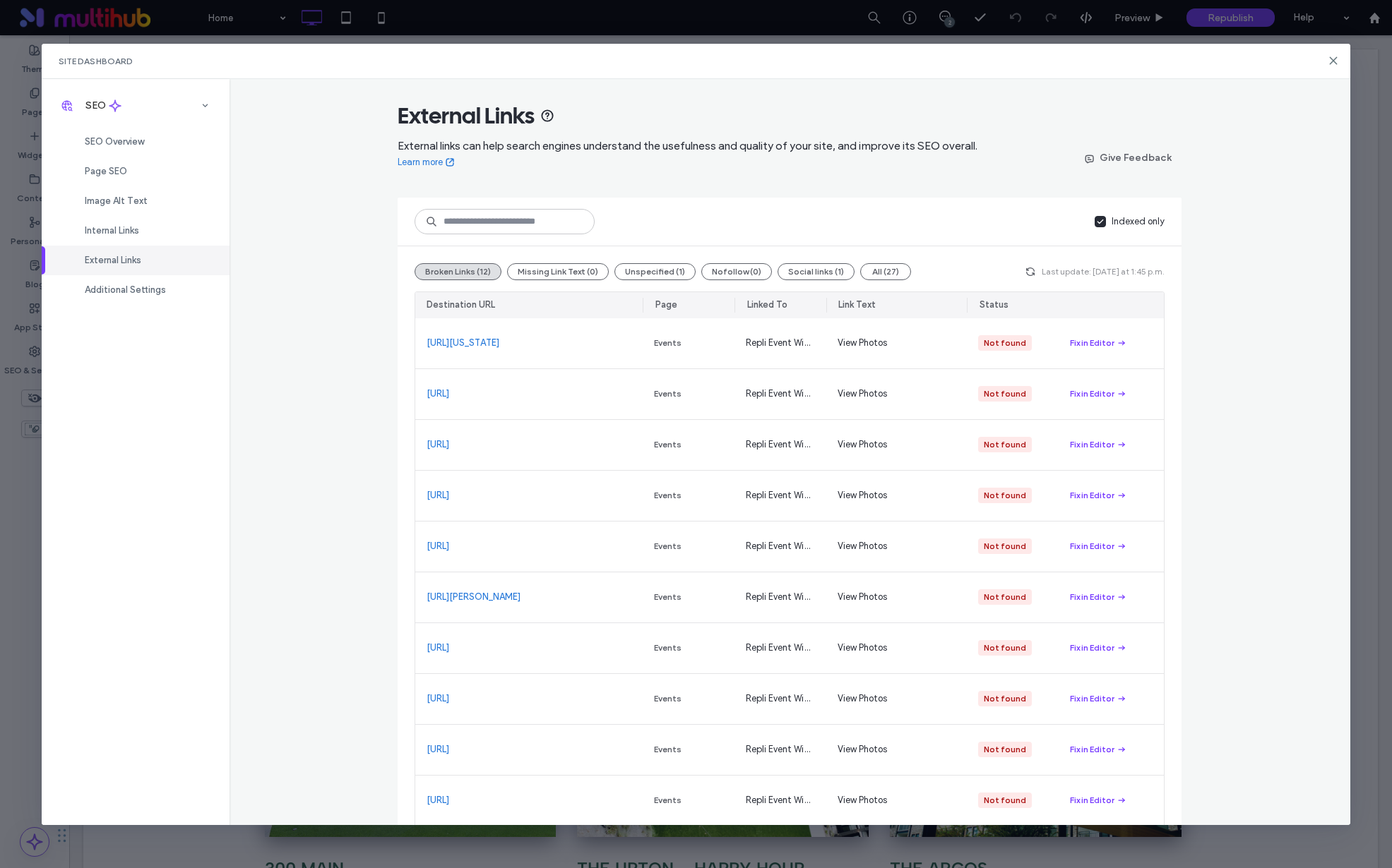
scroll to position [121, 0]
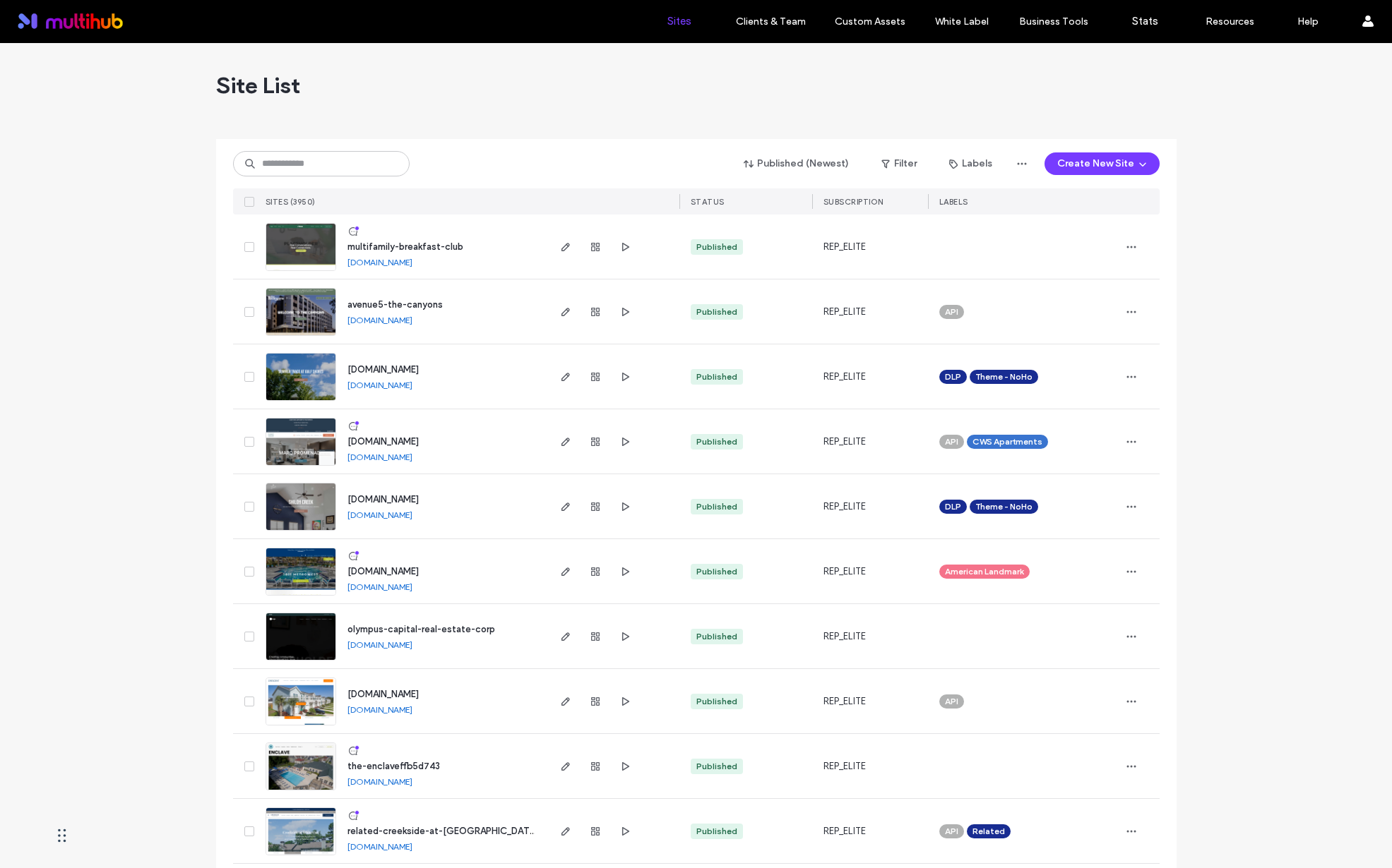
click at [412, 260] on link "multifamily-breakfast-club.multiscreensite.com" at bounding box center [380, 262] width 65 height 11
click at [566, 249] on span "button" at bounding box center [566, 247] width 17 height 17
